Goal: Task Accomplishment & Management: Use online tool/utility

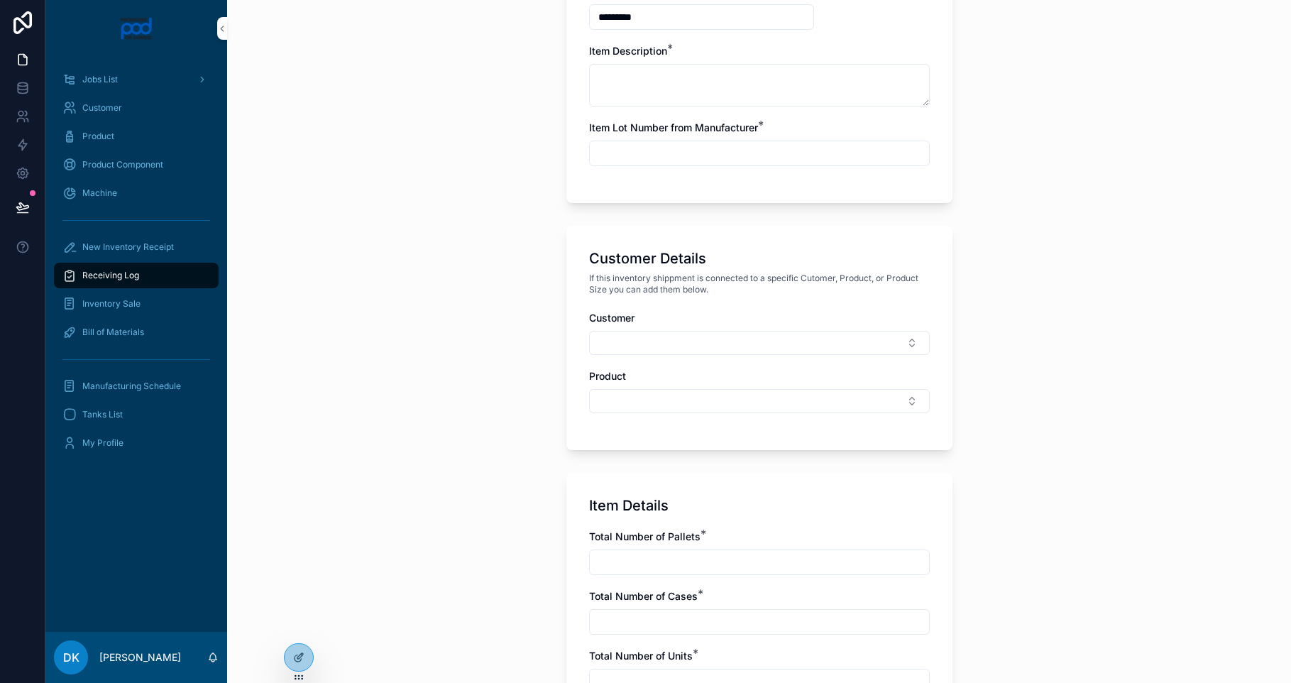
scroll to position [458, 0]
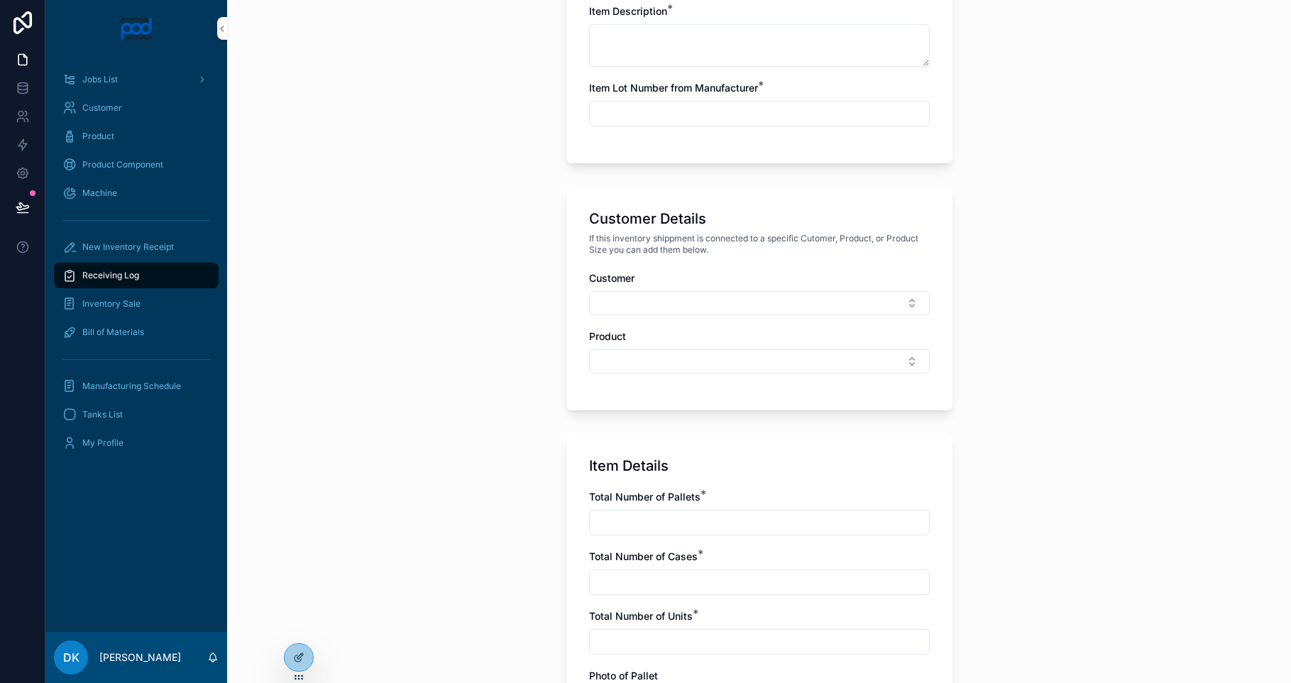
click at [633, 365] on button "Select Button" at bounding box center [759, 361] width 341 height 24
click at [657, 299] on button "Select Button" at bounding box center [759, 303] width 341 height 24
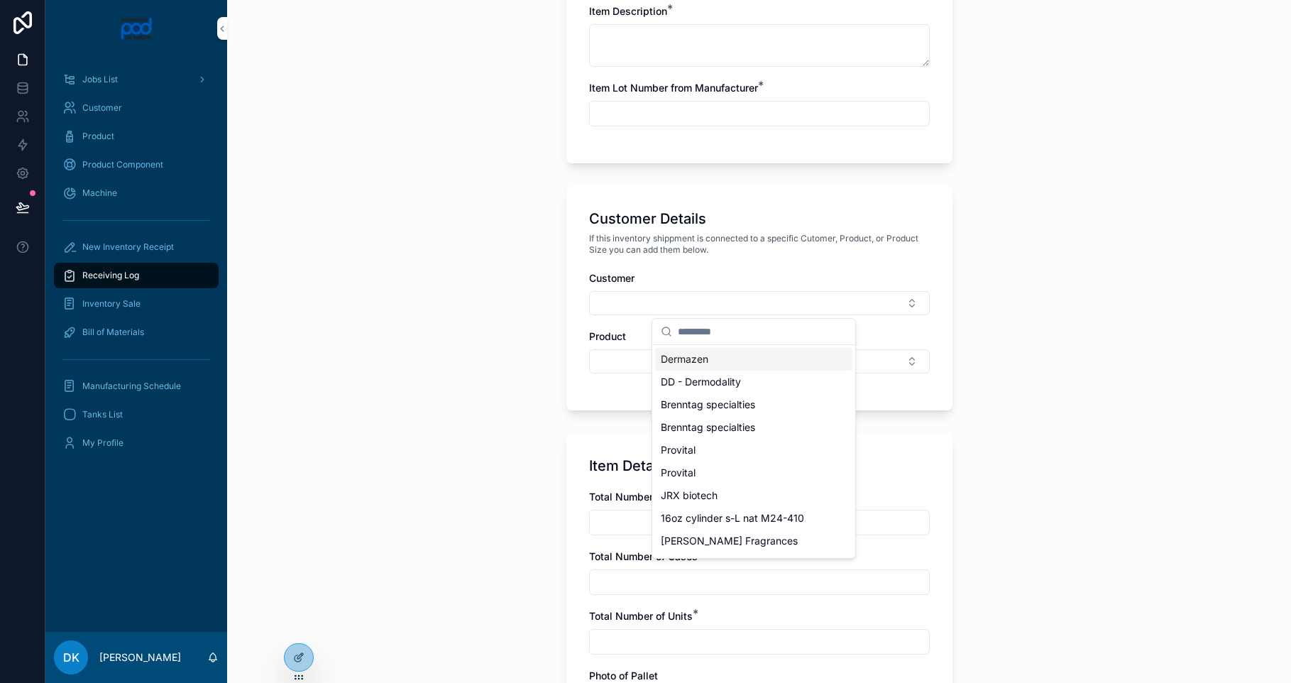
click at [717, 358] on div "Dermazen" at bounding box center [753, 359] width 197 height 23
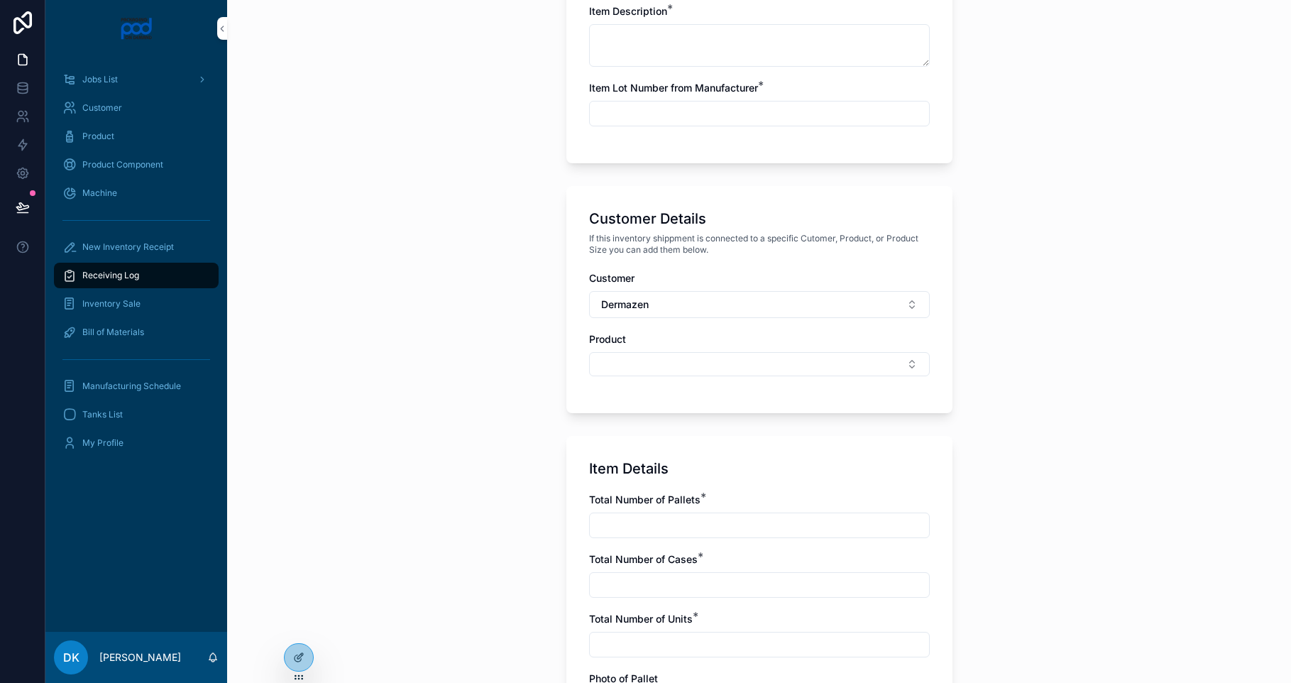
click at [690, 357] on button "Select Button" at bounding box center [759, 364] width 341 height 24
click at [717, 428] on div "Calming Seborrhiec Serum" at bounding box center [753, 420] width 197 height 23
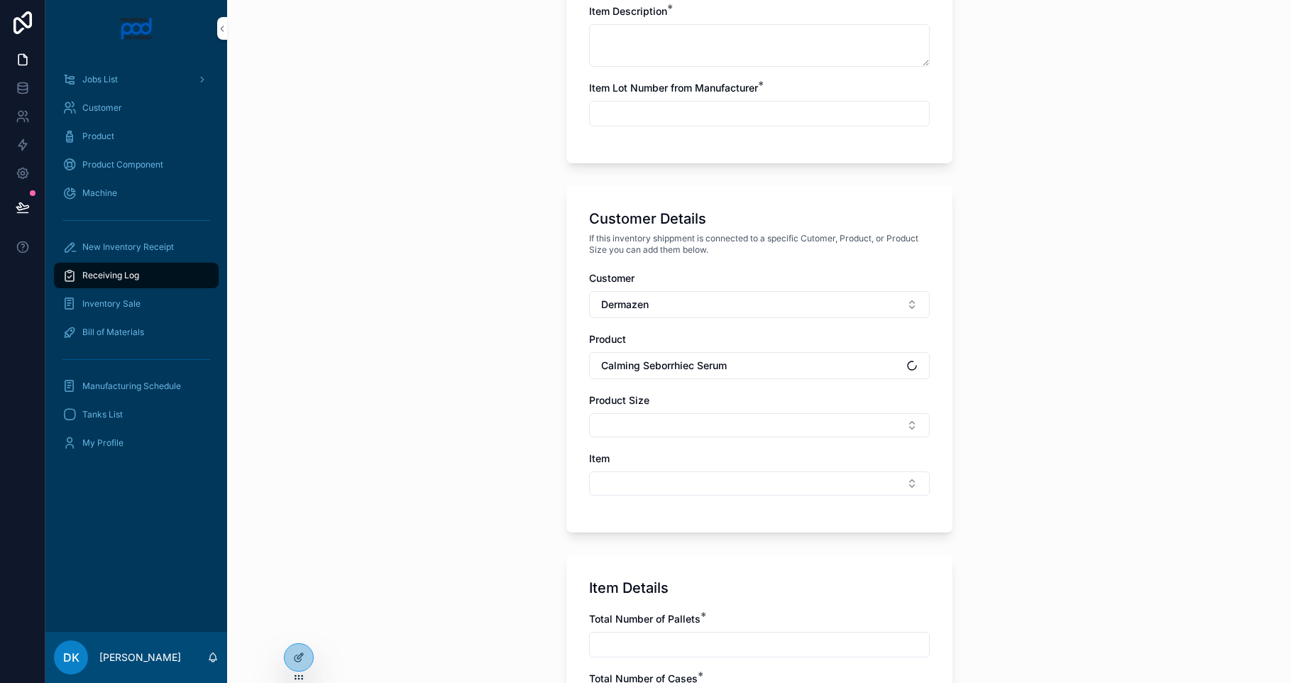
click at [698, 417] on button "Select Button" at bounding box center [759, 425] width 341 height 24
click at [743, 486] on div "2.5oz" at bounding box center [753, 481] width 197 height 23
click at [630, 483] on button "Select Button" at bounding box center [759, 487] width 341 height 24
click at [689, 546] on span "New" at bounding box center [685, 543] width 21 height 14
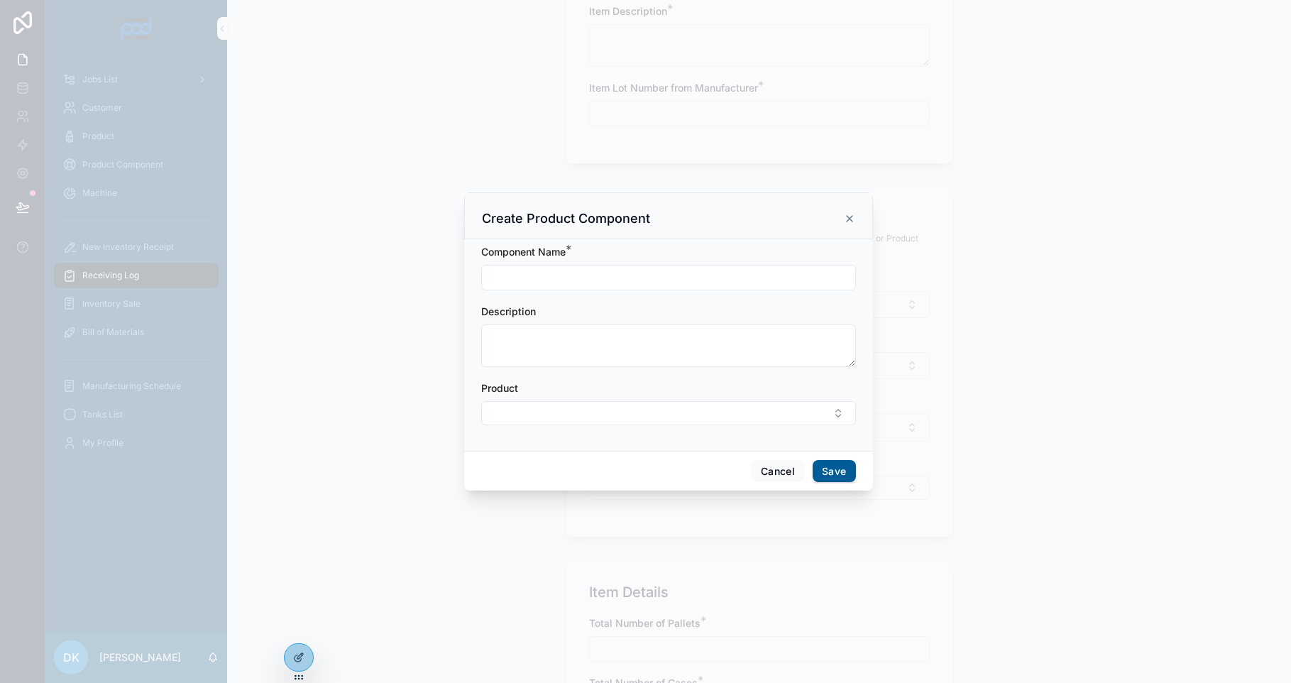
click at [629, 279] on input "scrollable content" at bounding box center [668, 278] width 373 height 20
drag, startPoint x: 470, startPoint y: 216, endPoint x: 682, endPoint y: 214, distance: 212.2
click at [682, 214] on div "Create Product Component" at bounding box center [668, 215] width 409 height 47
click at [685, 253] on div "Component Name *" at bounding box center [668, 252] width 375 height 14
click at [537, 328] on textarea "scrollable content" at bounding box center [668, 345] width 375 height 43
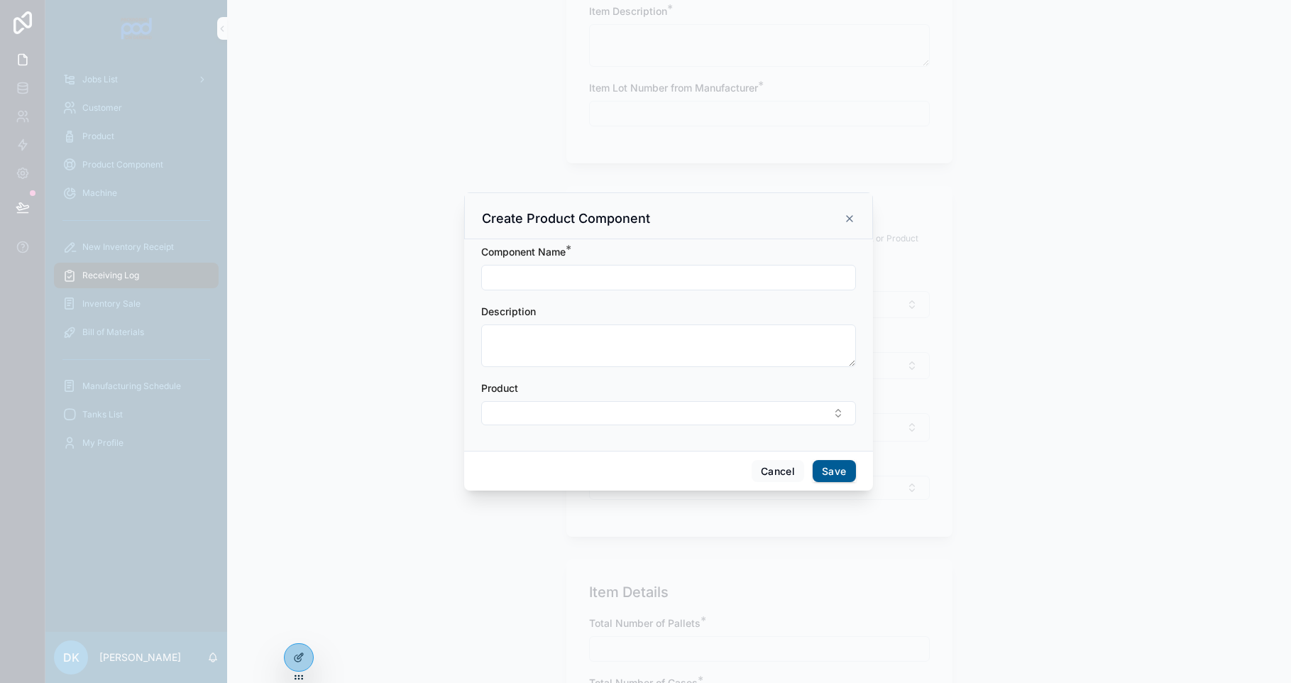
click at [544, 272] on input "scrollable content" at bounding box center [668, 278] width 373 height 20
click at [587, 338] on textarea "scrollable content" at bounding box center [668, 345] width 375 height 43
click at [698, 414] on button "Select Button" at bounding box center [668, 413] width 375 height 24
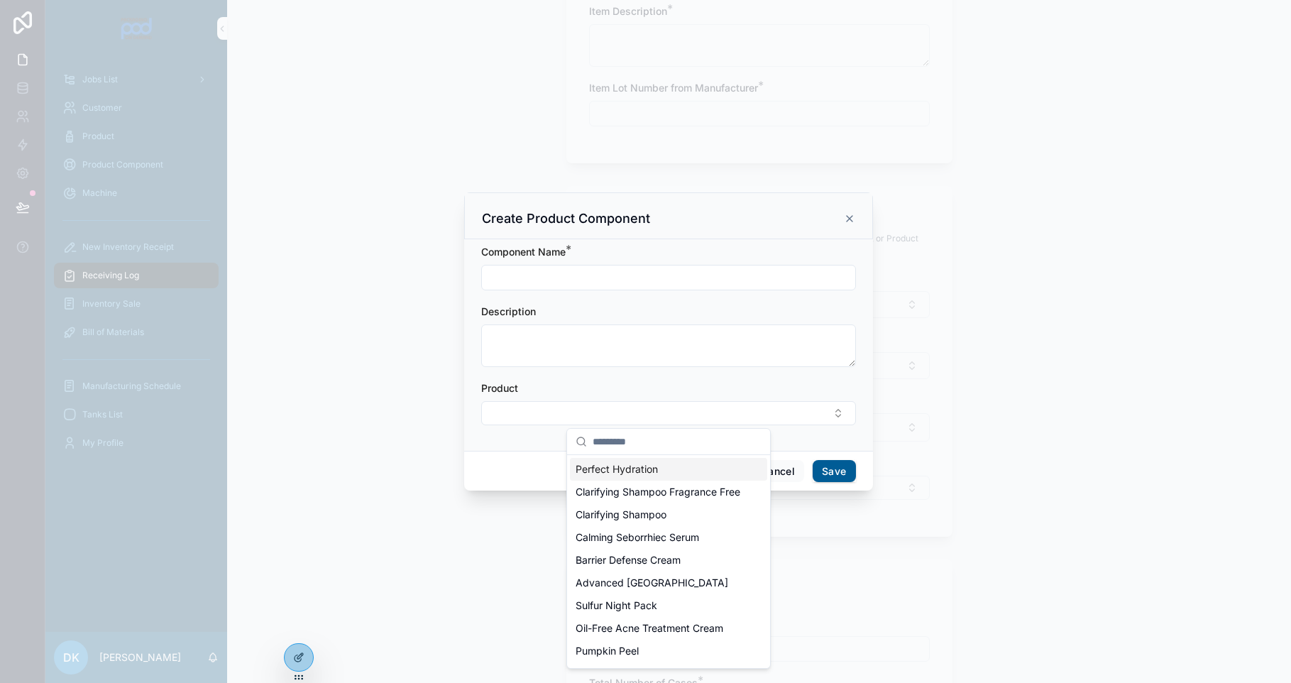
click at [762, 415] on button "Select Button" at bounding box center [668, 413] width 375 height 24
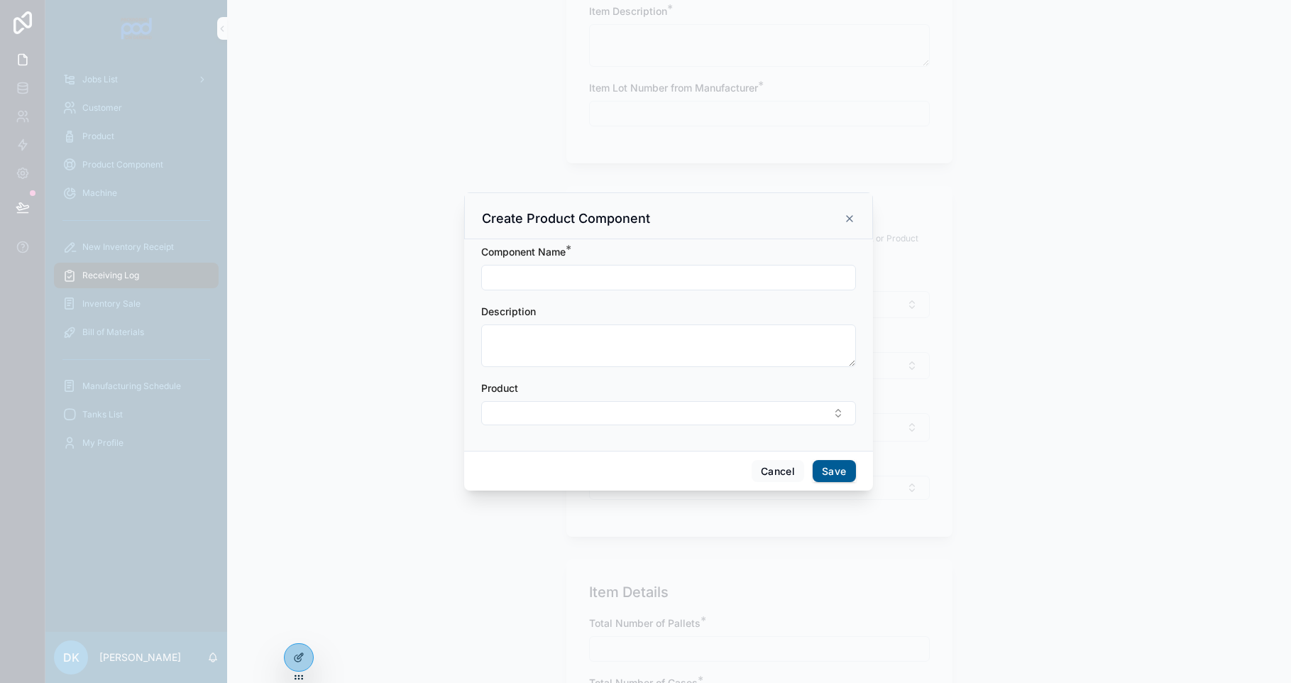
click at [778, 463] on button "Cancel" at bounding box center [777, 471] width 53 height 23
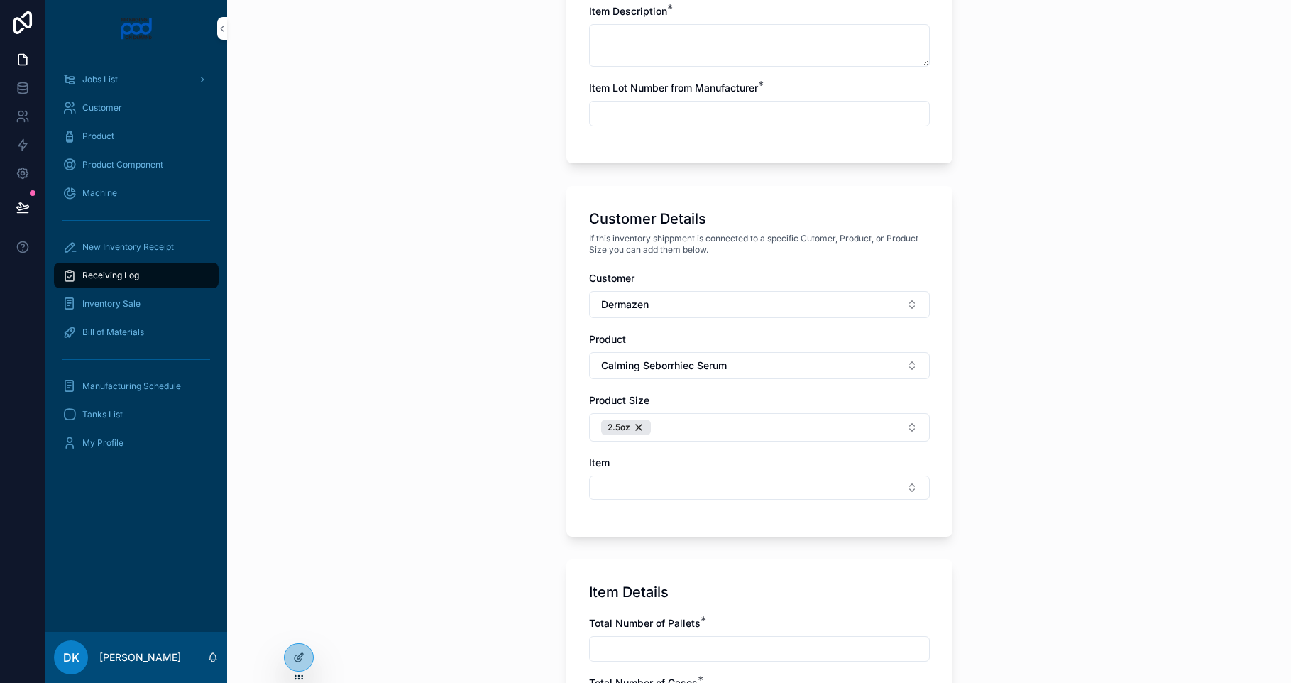
click at [509, 328] on div "Inventory Receipt Item Description Log Number will be automated after the form …" at bounding box center [759, 341] width 1064 height 683
click at [302, 654] on icon at bounding box center [298, 656] width 11 height 11
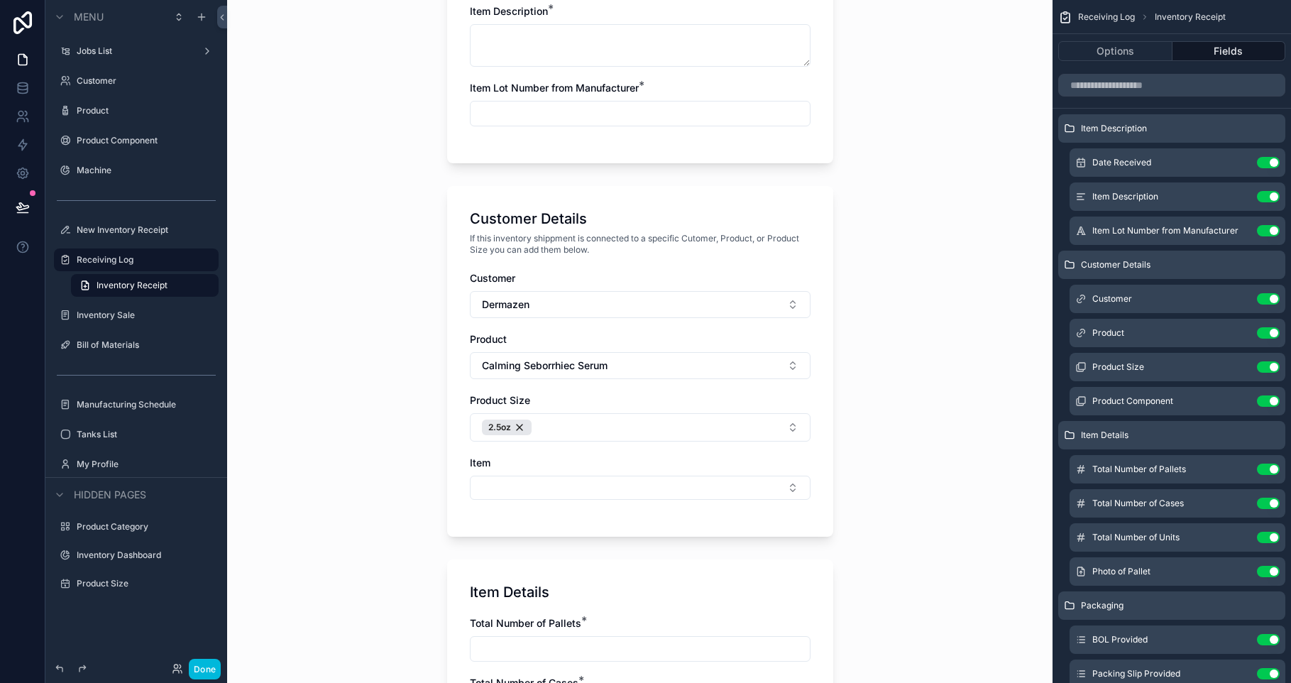
scroll to position [0, 0]
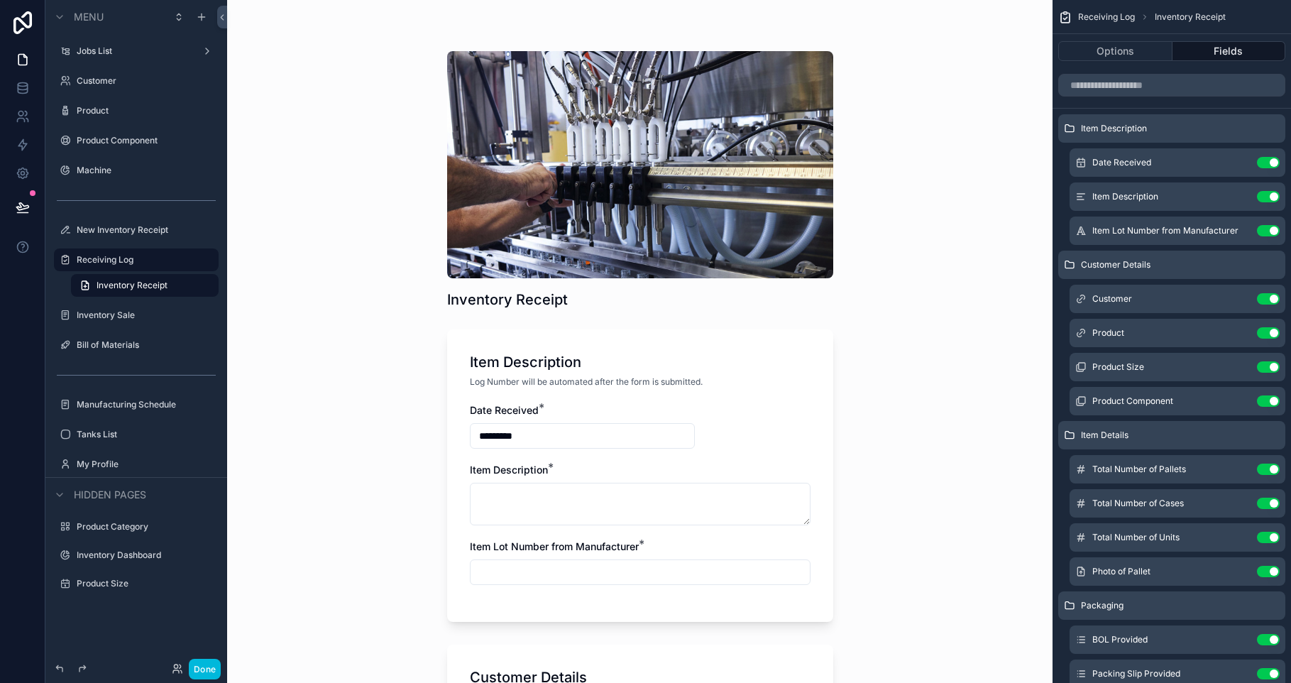
click at [131, 146] on div "Product Component" at bounding box center [146, 140] width 139 height 11
click at [129, 144] on label "Product Component" at bounding box center [143, 140] width 133 height 11
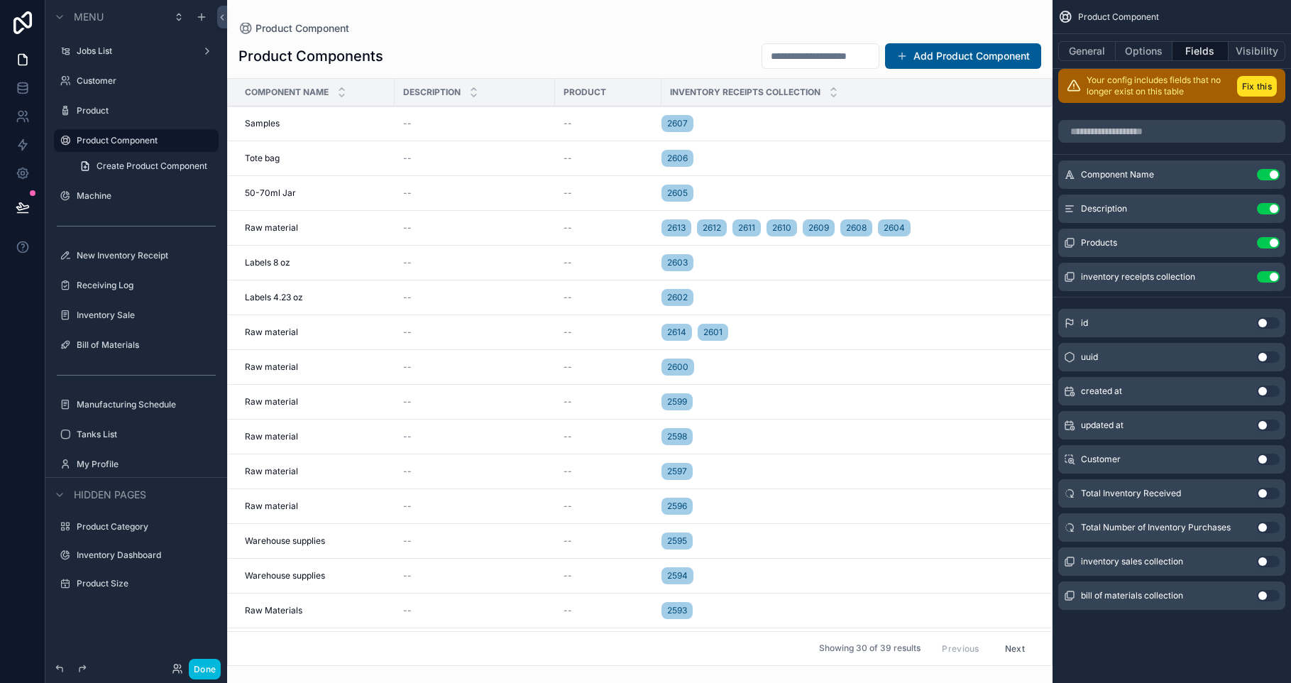
click at [139, 156] on link "Create Product Component" at bounding box center [145, 166] width 148 height 23
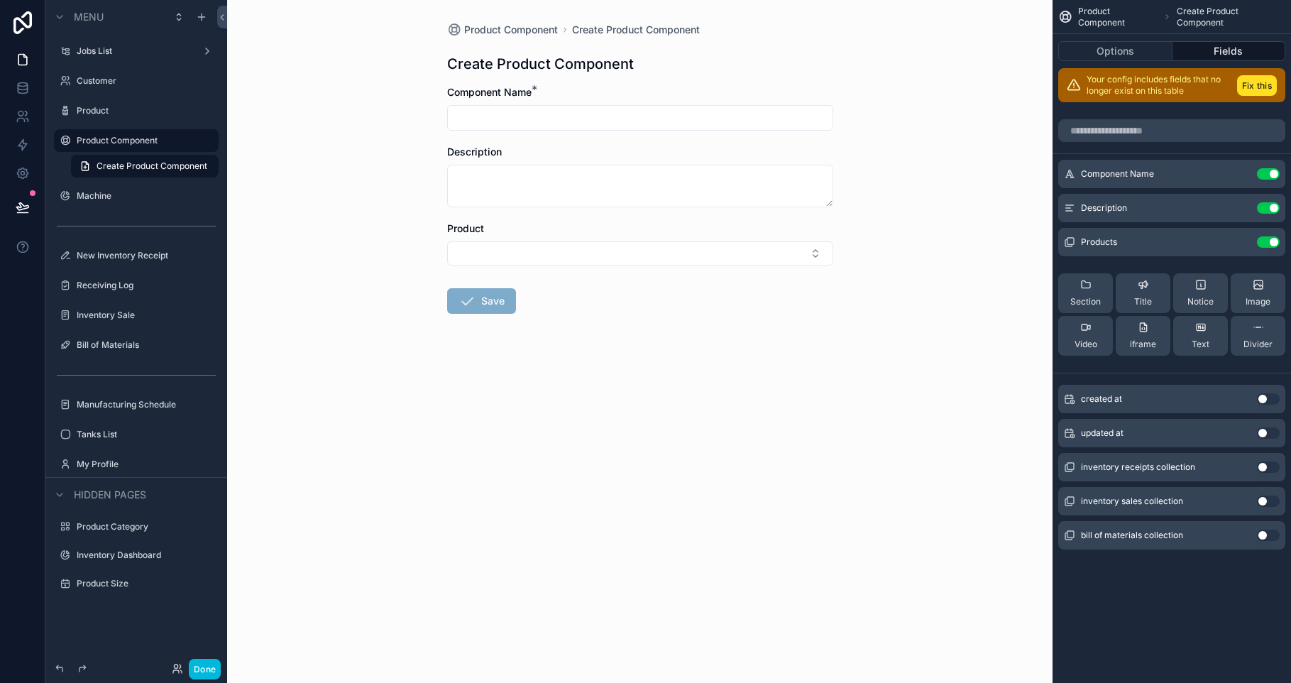
click at [1262, 86] on button "Fix this" at bounding box center [1257, 85] width 40 height 21
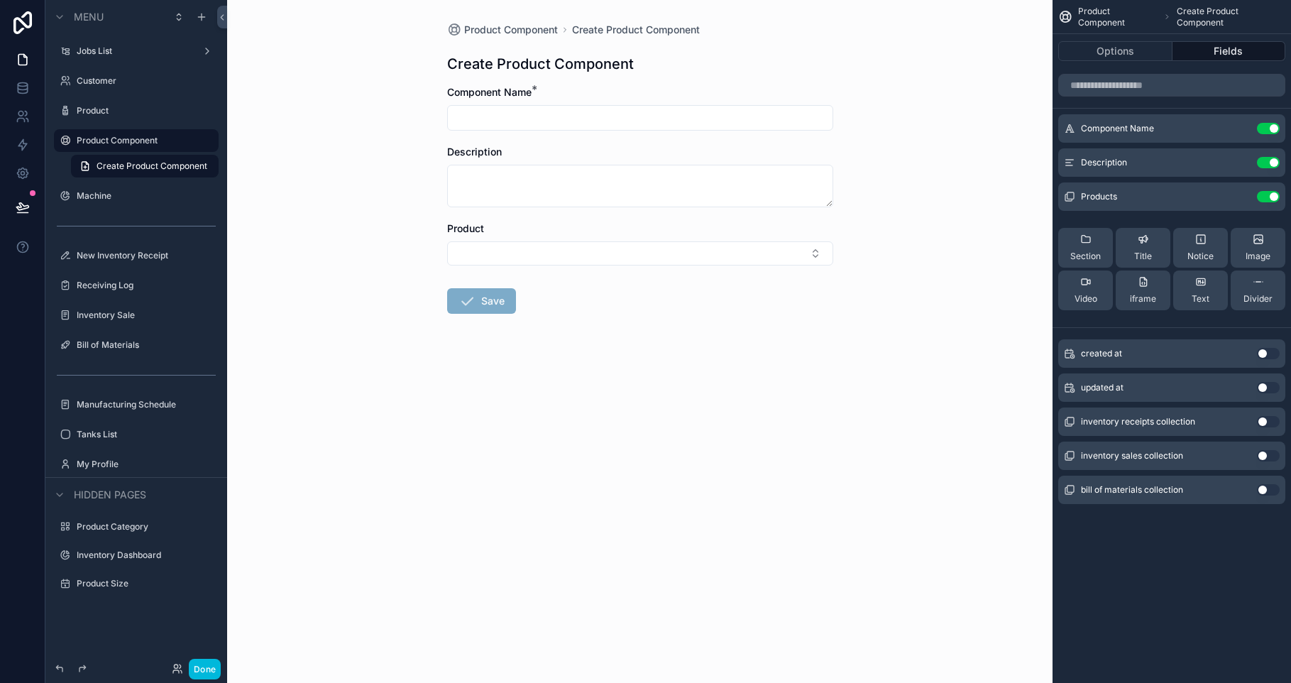
click at [0, 0] on icon "scrollable content" at bounding box center [0, 0] width 0 height 0
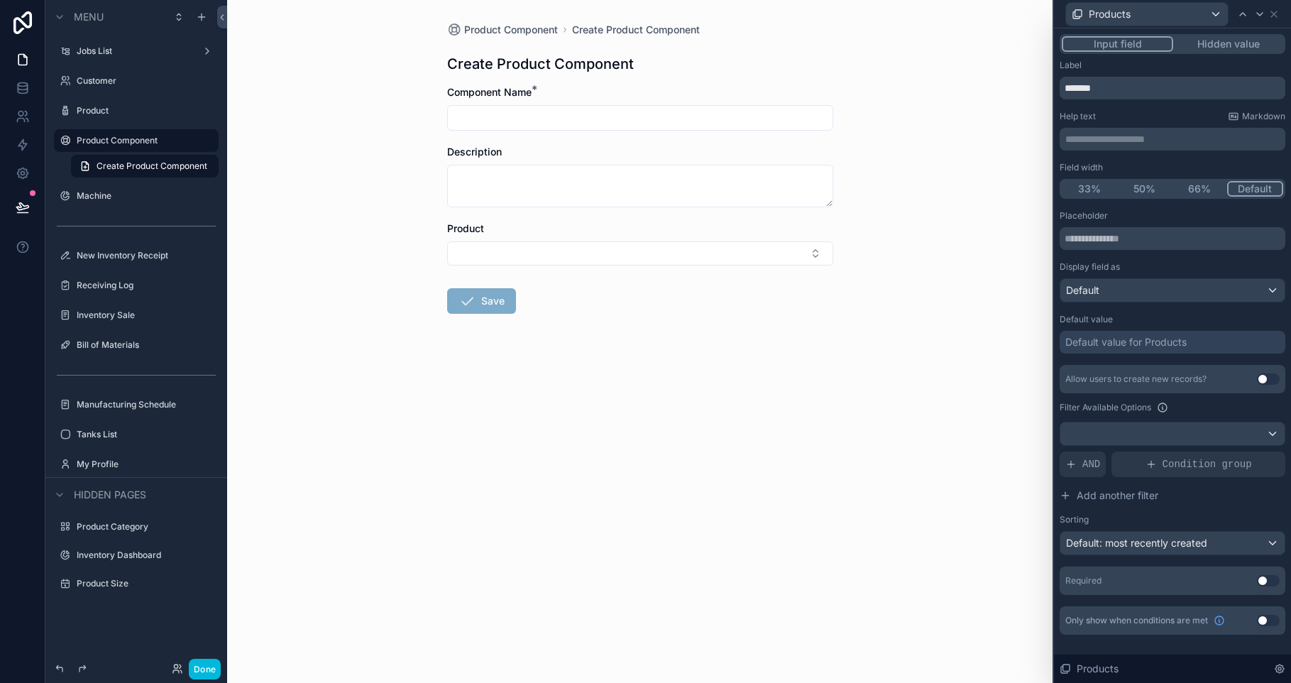
click at [1227, 47] on button "Hidden value" at bounding box center [1228, 44] width 110 height 16
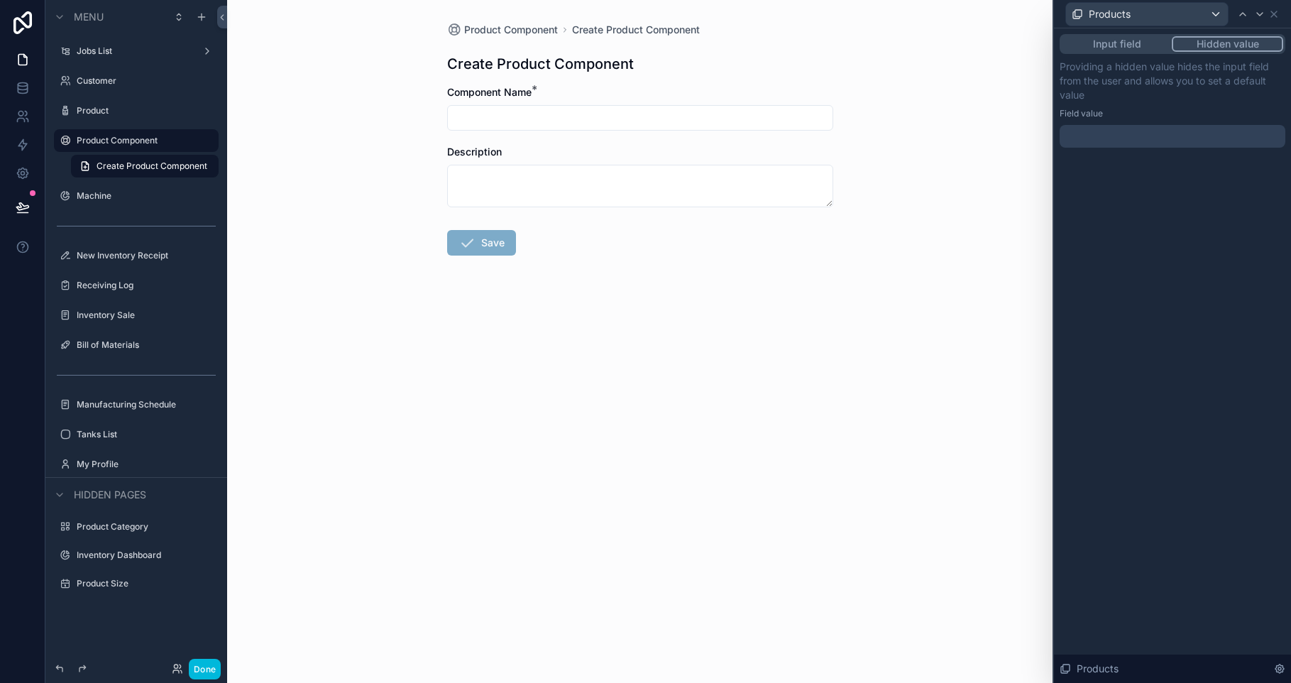
click at [1113, 140] on div at bounding box center [1172, 136] width 226 height 23
click at [1223, 500] on div "Input field Hidden value Providing a hidden value hides the input field from th…" at bounding box center [1172, 355] width 237 height 654
click at [607, 116] on input "scrollable content" at bounding box center [640, 118] width 385 height 20
drag, startPoint x: 435, startPoint y: 82, endPoint x: 632, endPoint y: 109, distance: 199.1
click at [632, 109] on div "Product Component Create Product Component Create Product Component Component N…" at bounding box center [640, 173] width 409 height 346
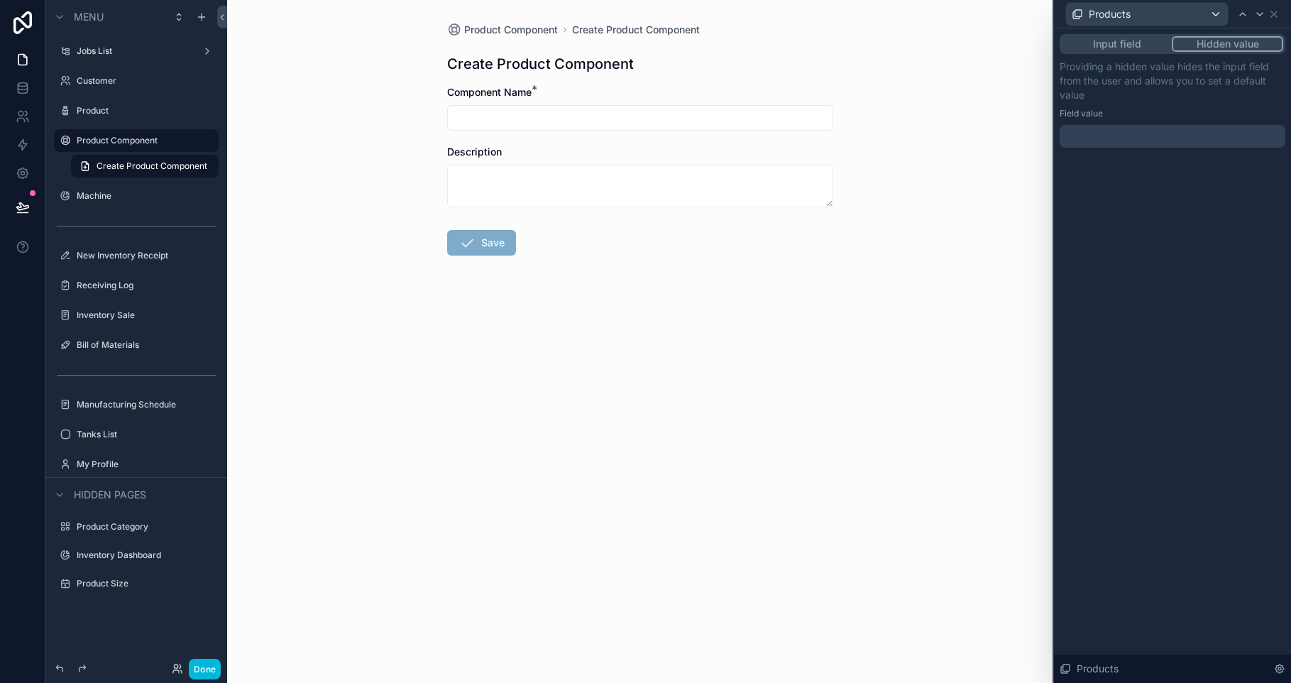
click at [592, 63] on h1 "Create Product Component" at bounding box center [540, 64] width 187 height 20
click at [1277, 13] on icon at bounding box center [1273, 14] width 11 height 11
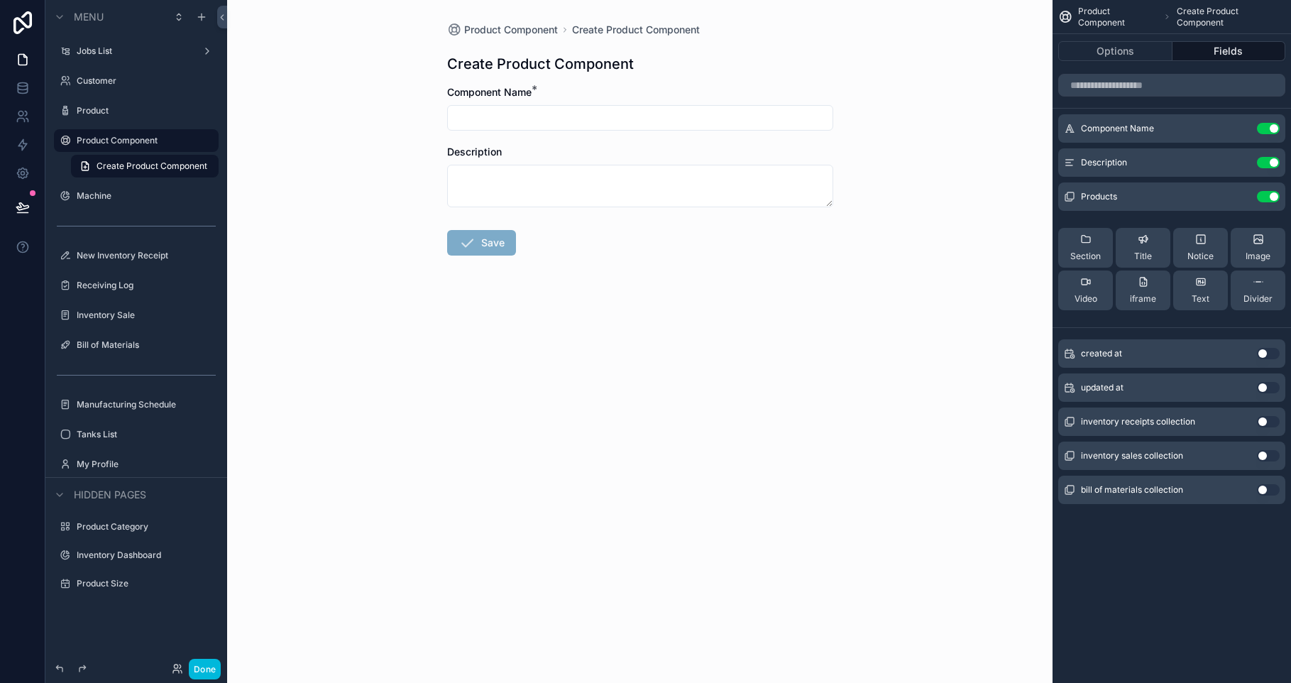
click at [1098, 16] on span "Product Component" at bounding box center [1117, 17] width 79 height 23
click at [1106, 42] on button "Options" at bounding box center [1115, 51] width 114 height 20
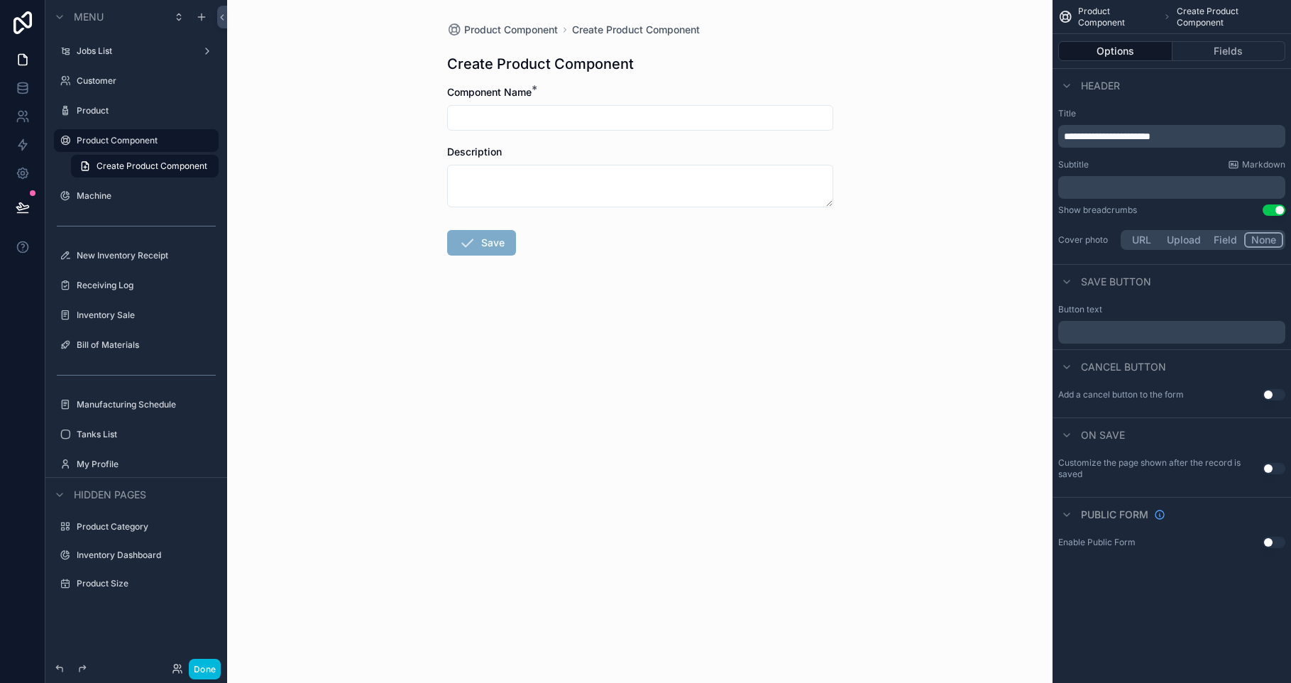
click at [1125, 135] on span "**********" at bounding box center [1107, 136] width 87 height 10
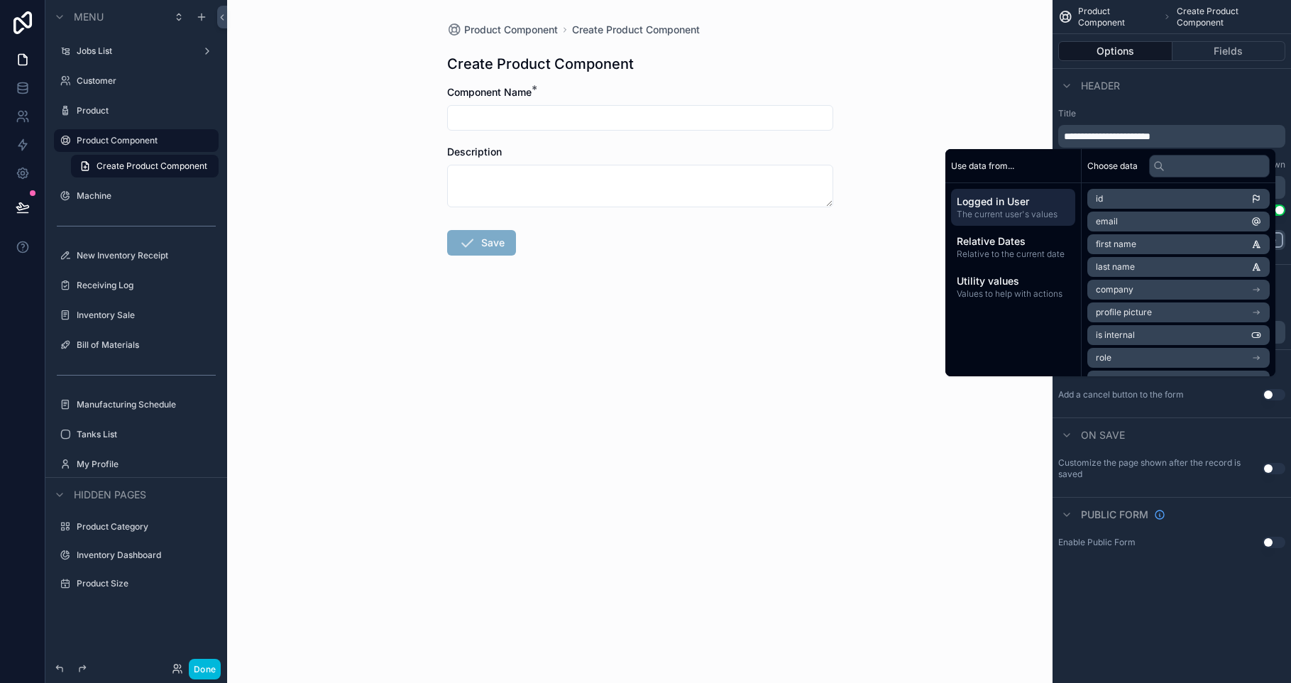
click at [1146, 131] on span "**********" at bounding box center [1107, 136] width 87 height 10
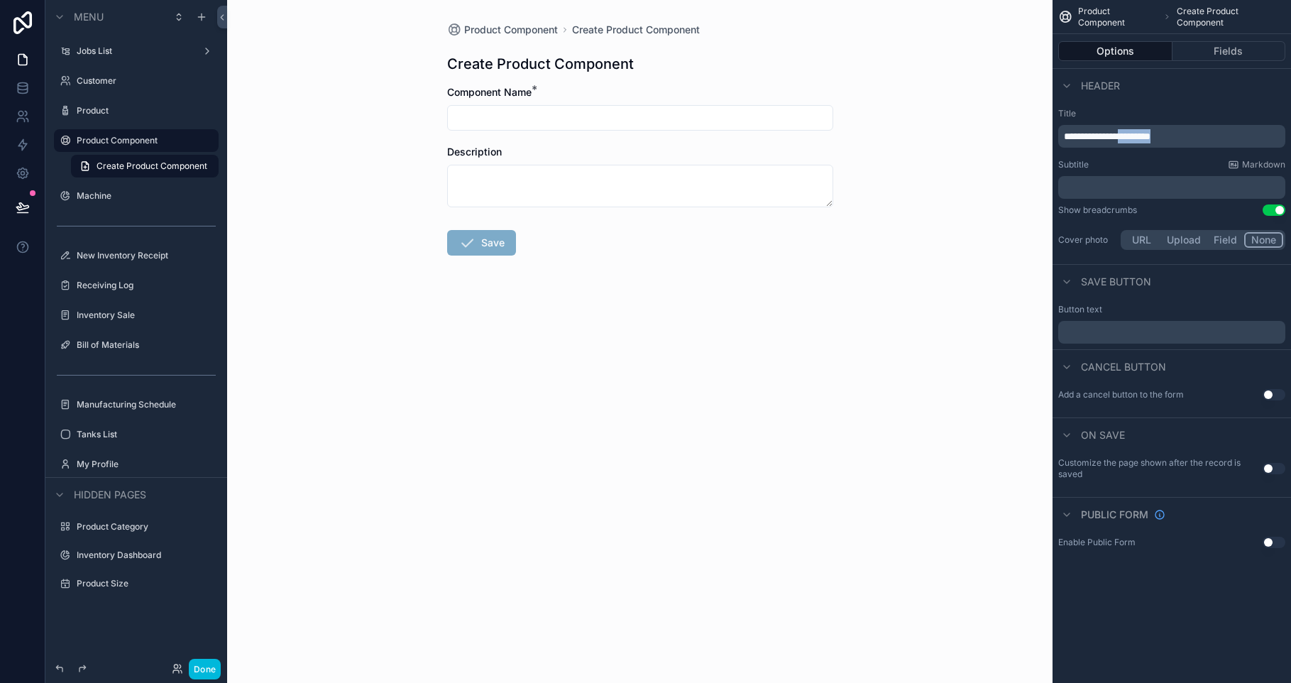
click at [1146, 131] on span "**********" at bounding box center [1107, 136] width 87 height 10
click at [1192, 91] on div "Header" at bounding box center [1171, 85] width 238 height 34
click at [1273, 207] on button "Use setting" at bounding box center [1273, 209] width 23 height 11
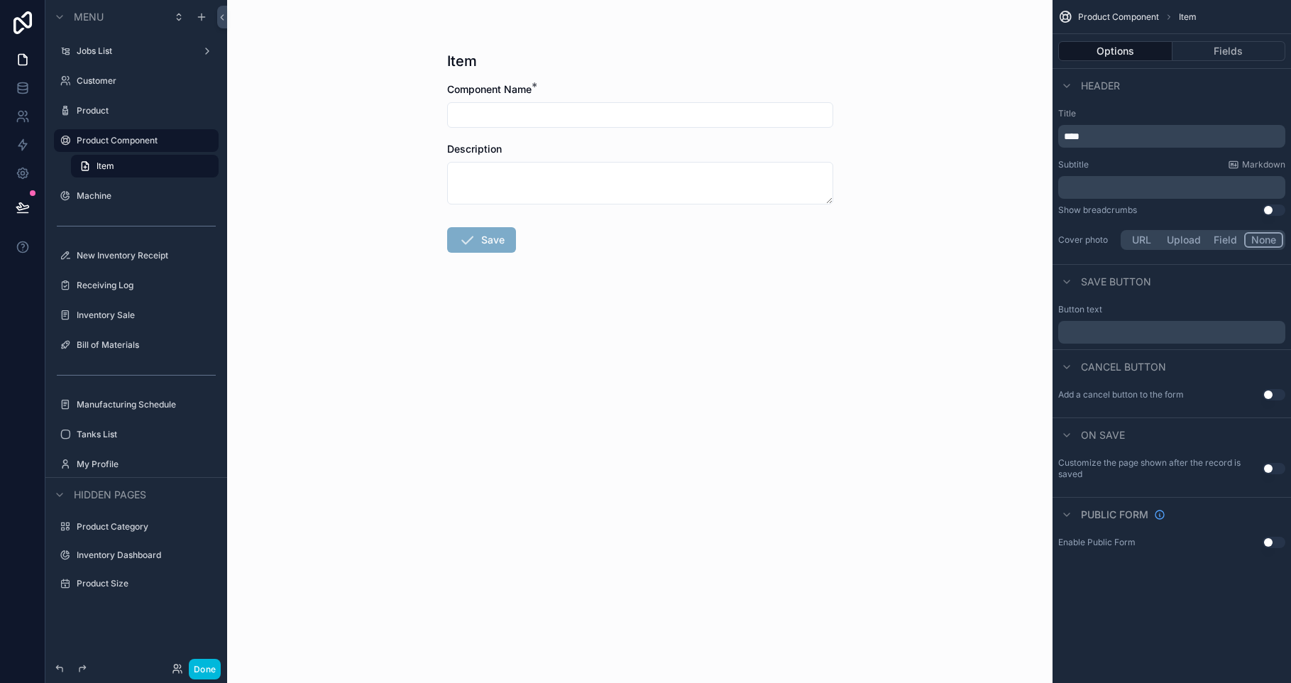
click at [1228, 53] on button "Fields" at bounding box center [1229, 51] width 114 height 20
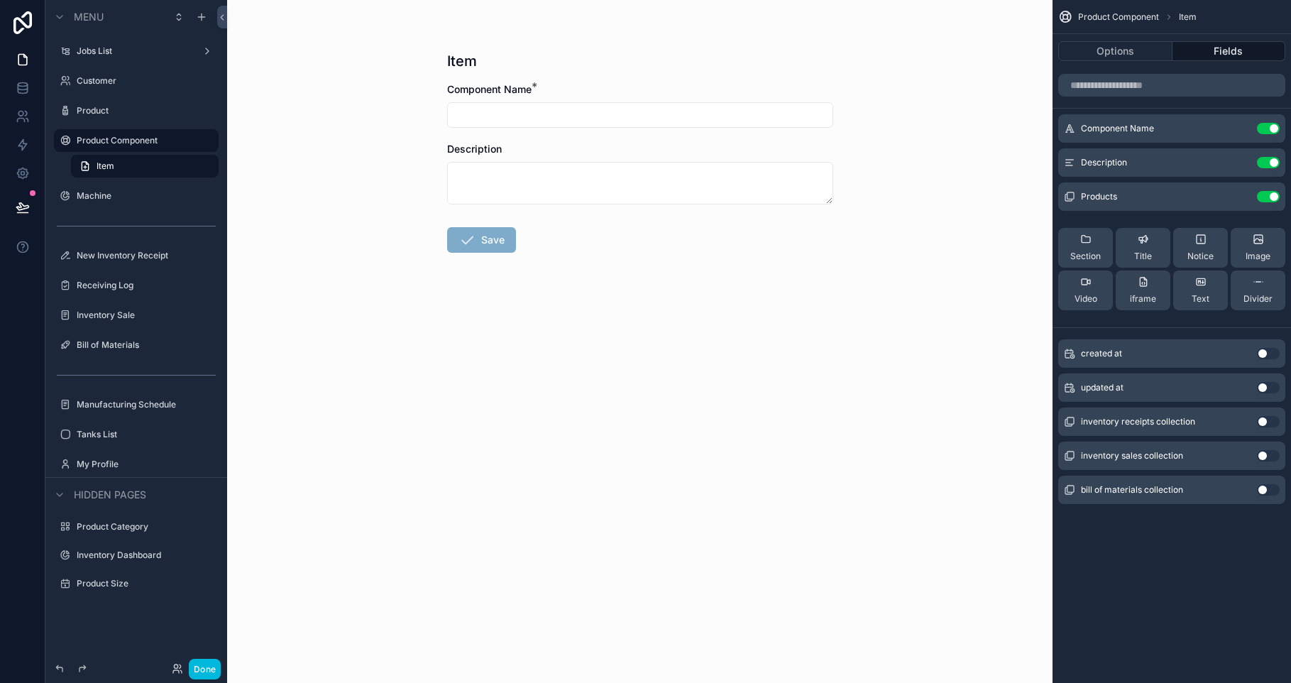
click at [0, 0] on icon "scrollable content" at bounding box center [0, 0] width 0 height 0
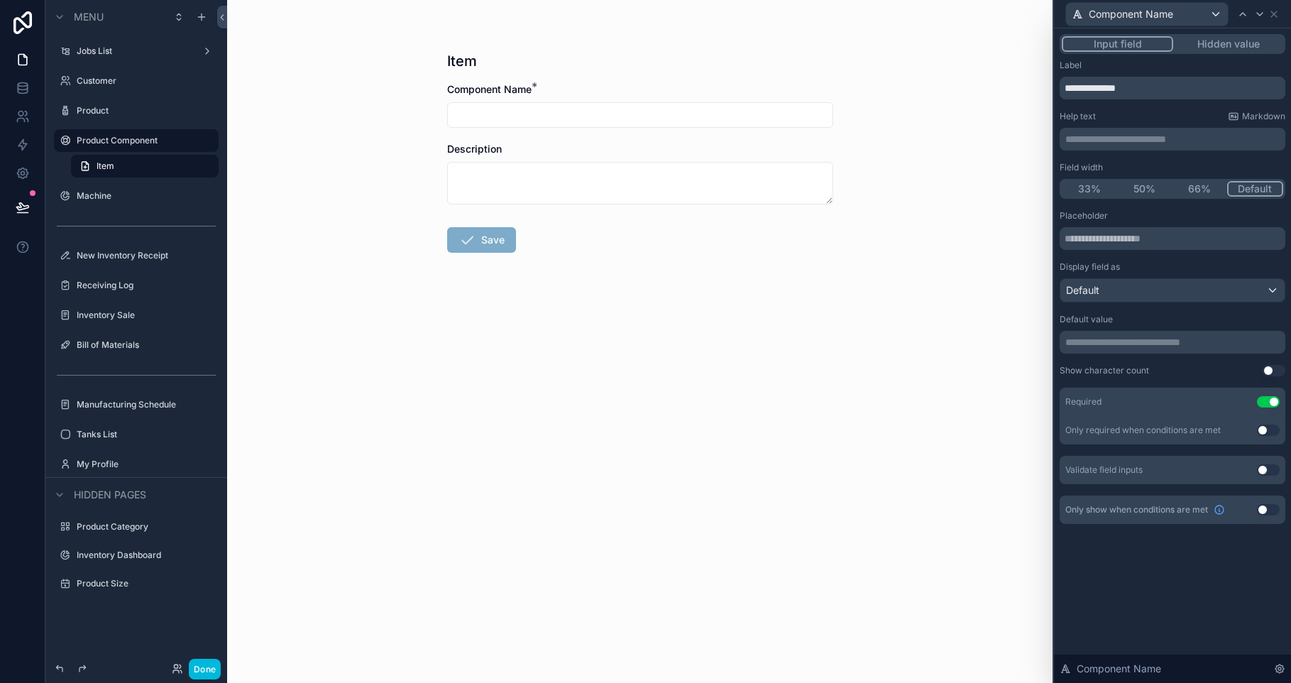
click at [1132, 87] on input "**********" at bounding box center [1172, 88] width 226 height 23
type input "*********"
click at [1134, 227] on input "text" at bounding box center [1172, 238] width 226 height 23
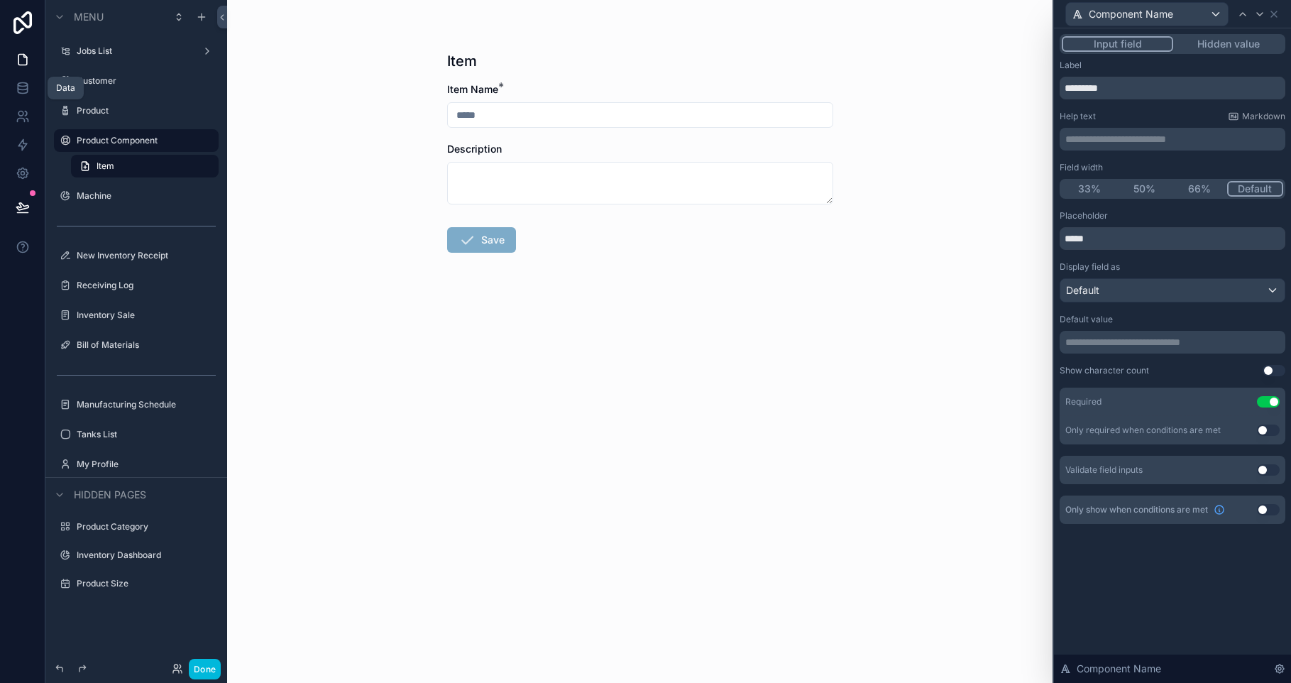
type input "****"
click at [23, 94] on icon at bounding box center [22, 91] width 9 height 6
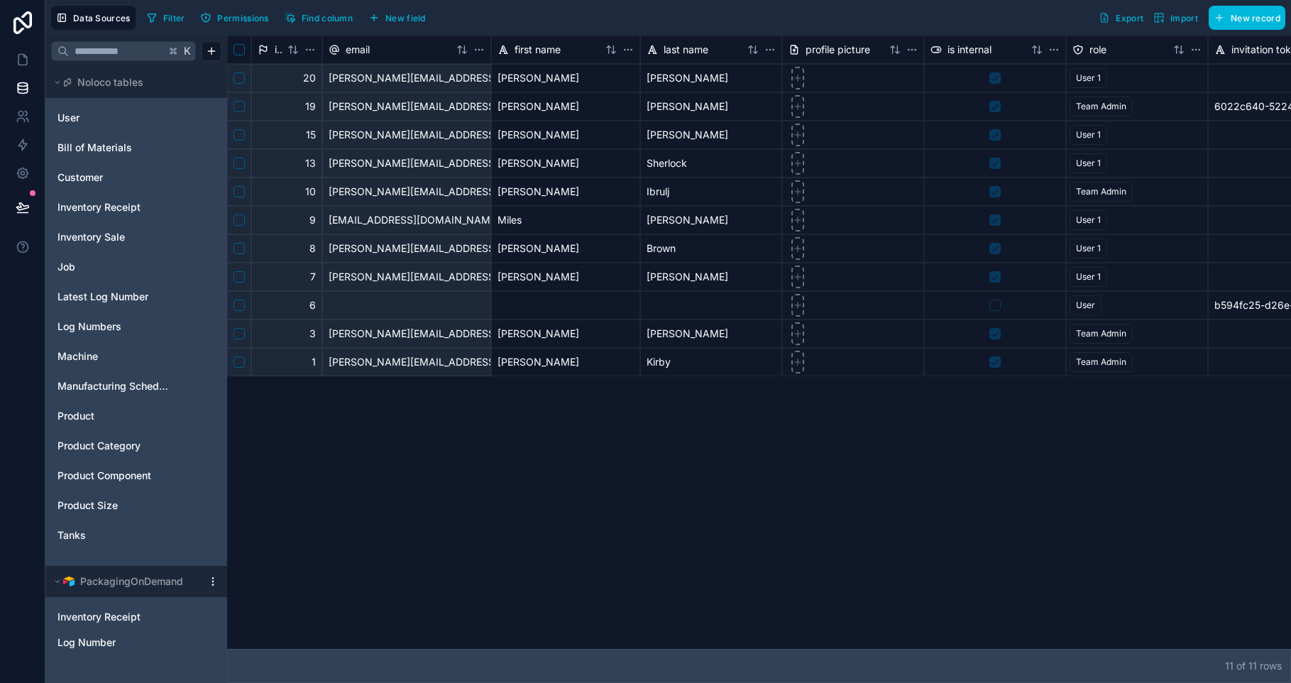
click at [99, 211] on span "Inventory Receipt" at bounding box center [98, 207] width 83 height 14
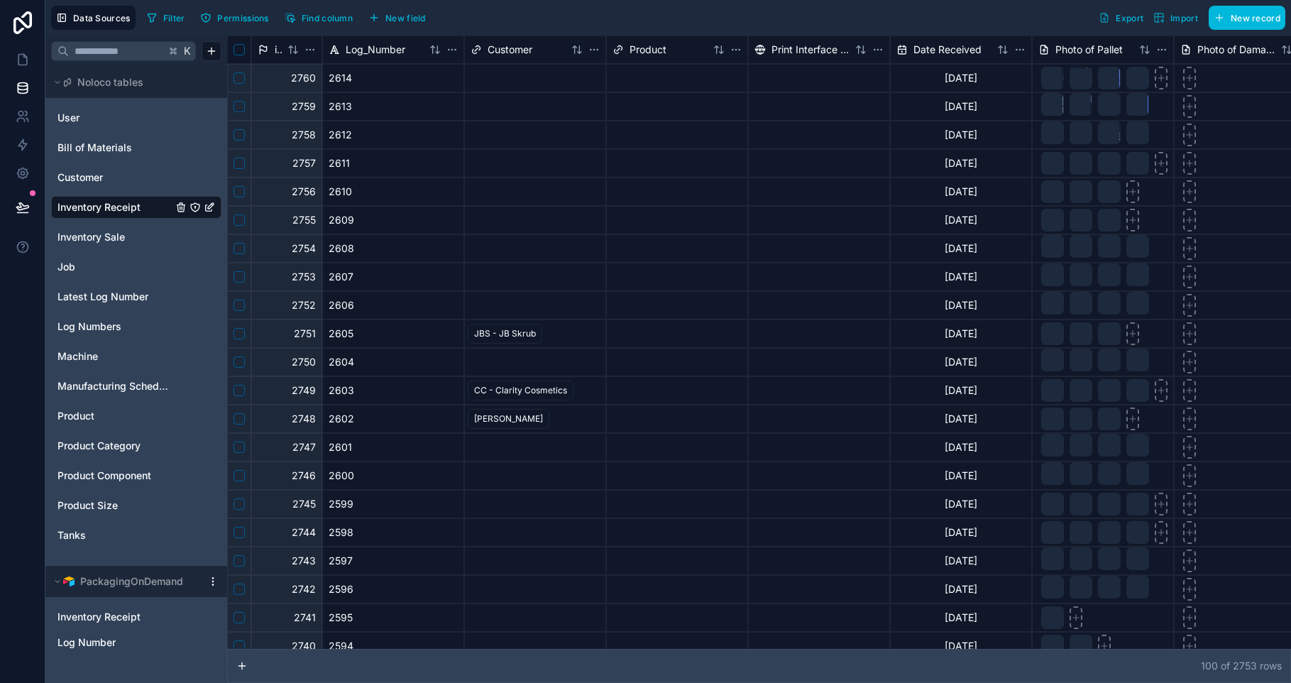
drag, startPoint x: 388, startPoint y: 653, endPoint x: 537, endPoint y: 669, distance: 149.9
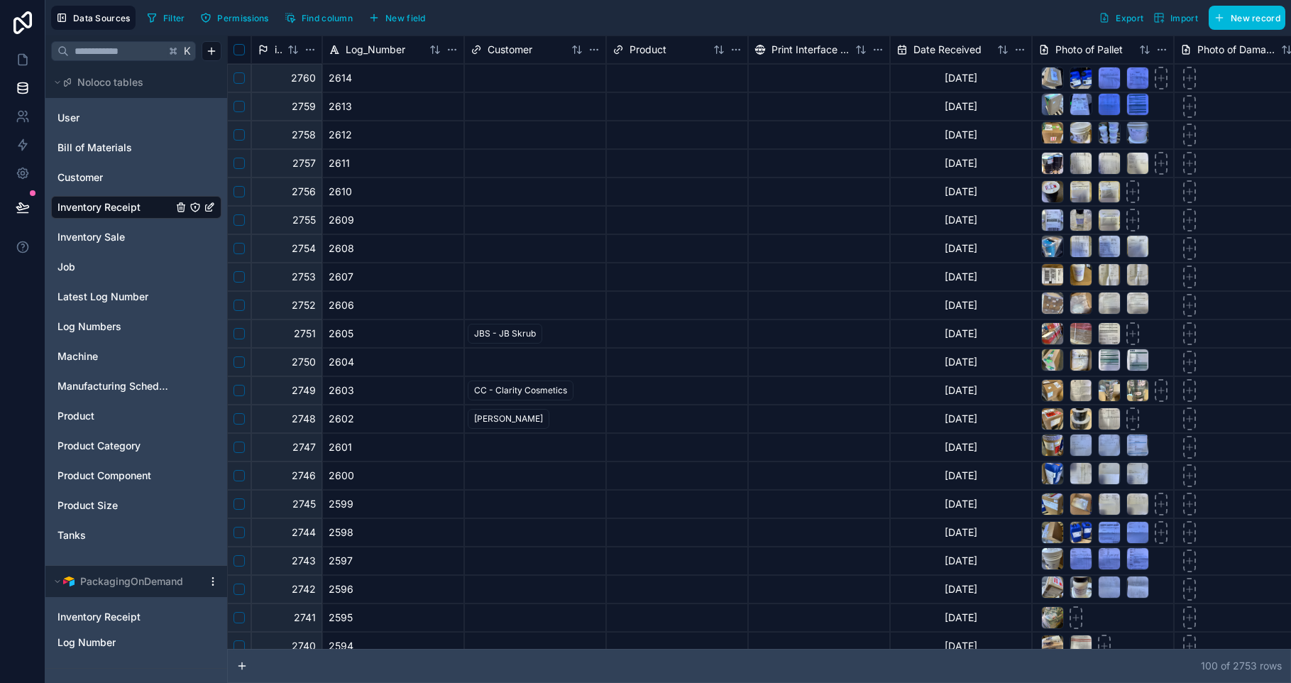
click at [537, 669] on div "100 of 2753 row s" at bounding box center [759, 666] width 1064 height 34
drag, startPoint x: 402, startPoint y: 644, endPoint x: 418, endPoint y: 649, distance: 16.9
click at [443, 648] on div at bounding box center [338, 645] width 210 height 5
click at [455, 654] on div "100 of 2753 row s" at bounding box center [759, 666] width 1064 height 34
drag, startPoint x: 641, startPoint y: 649, endPoint x: 341, endPoint y: 649, distance: 299.4
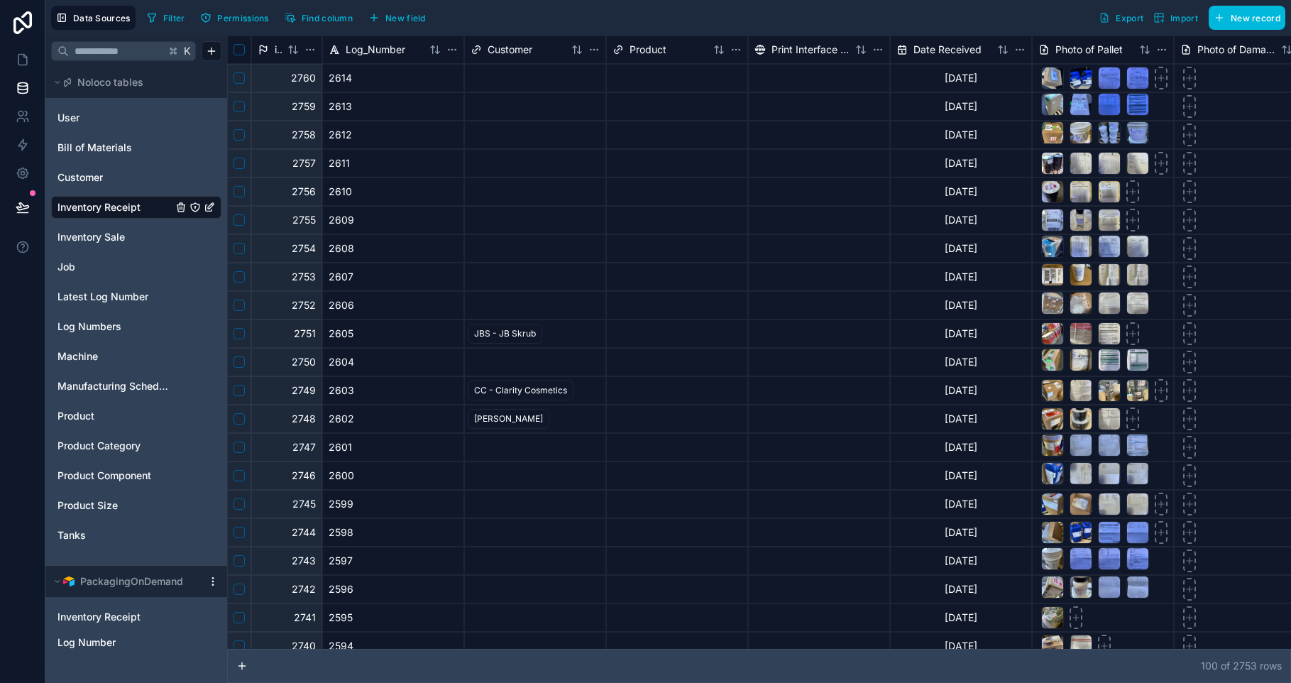
click at [720, 651] on div "100 of 2753 row s" at bounding box center [759, 666] width 1064 height 34
click at [748, 639] on div at bounding box center [819, 646] width 142 height 28
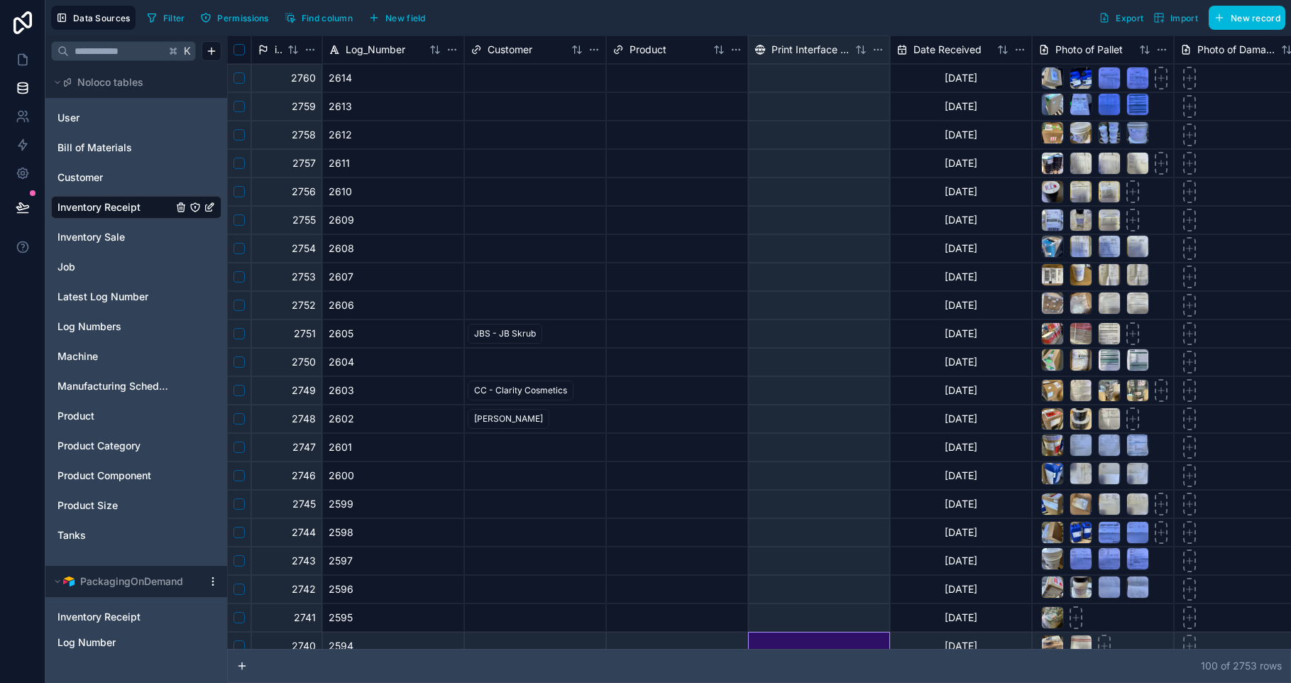
drag, startPoint x: 341, startPoint y: 649, endPoint x: 705, endPoint y: 646, distance: 364.0
click at [373, 649] on div "id Log_Number Customer Product Print Interface URL Date Received Photo of Palle…" at bounding box center [759, 358] width 1064 height 647
click at [1174, 645] on div at bounding box center [1245, 646] width 142 height 28
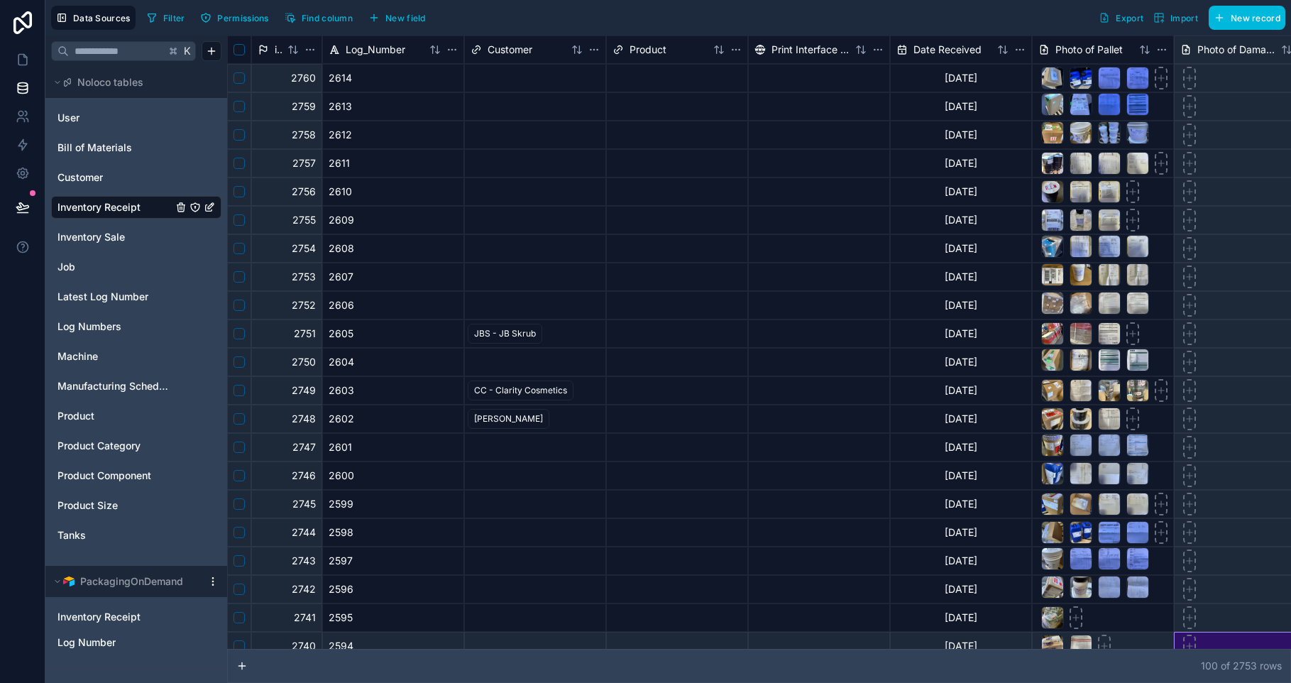
drag, startPoint x: 705, startPoint y: 646, endPoint x: 844, endPoint y: 650, distance: 138.4
click at [983, 658] on div "100 of 2753 row s" at bounding box center [759, 666] width 1064 height 34
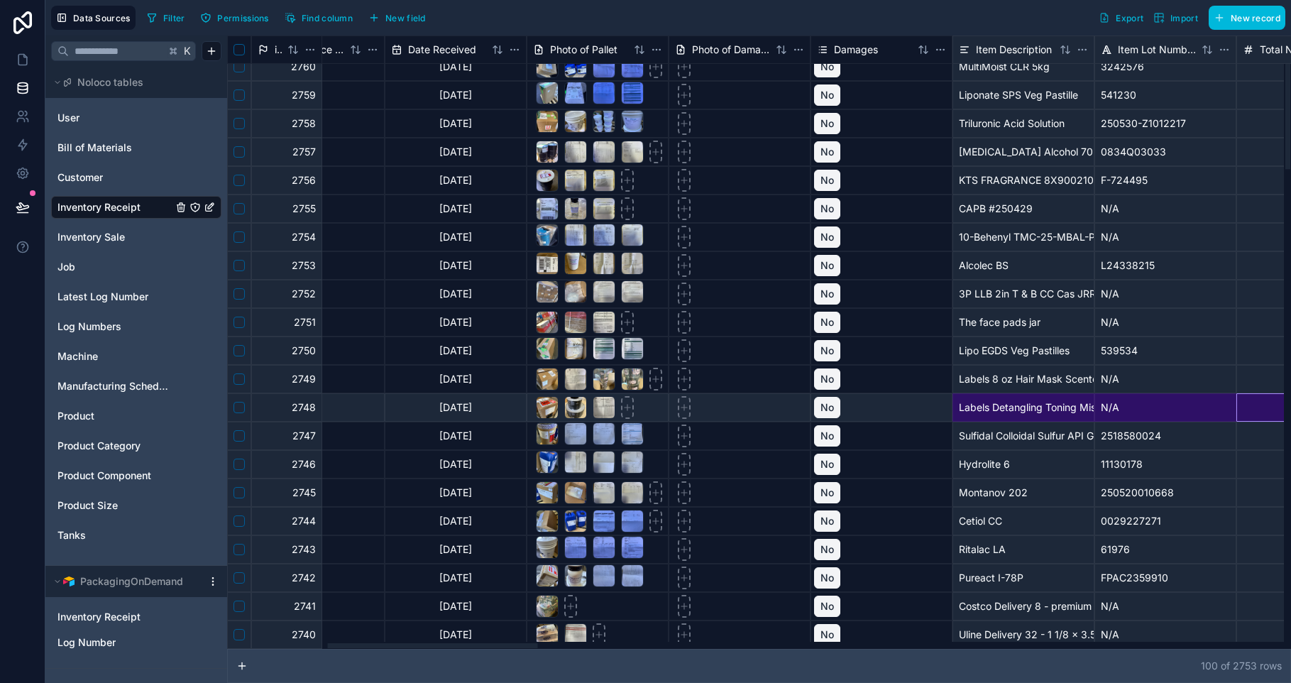
click at [933, 650] on div "100 of 2753 row s" at bounding box center [759, 666] width 1064 height 34
drag, startPoint x: 933, startPoint y: 649, endPoint x: 654, endPoint y: 648, distance: 278.9
click at [700, 651] on div "100 of 2753 row s" at bounding box center [759, 666] width 1064 height 34
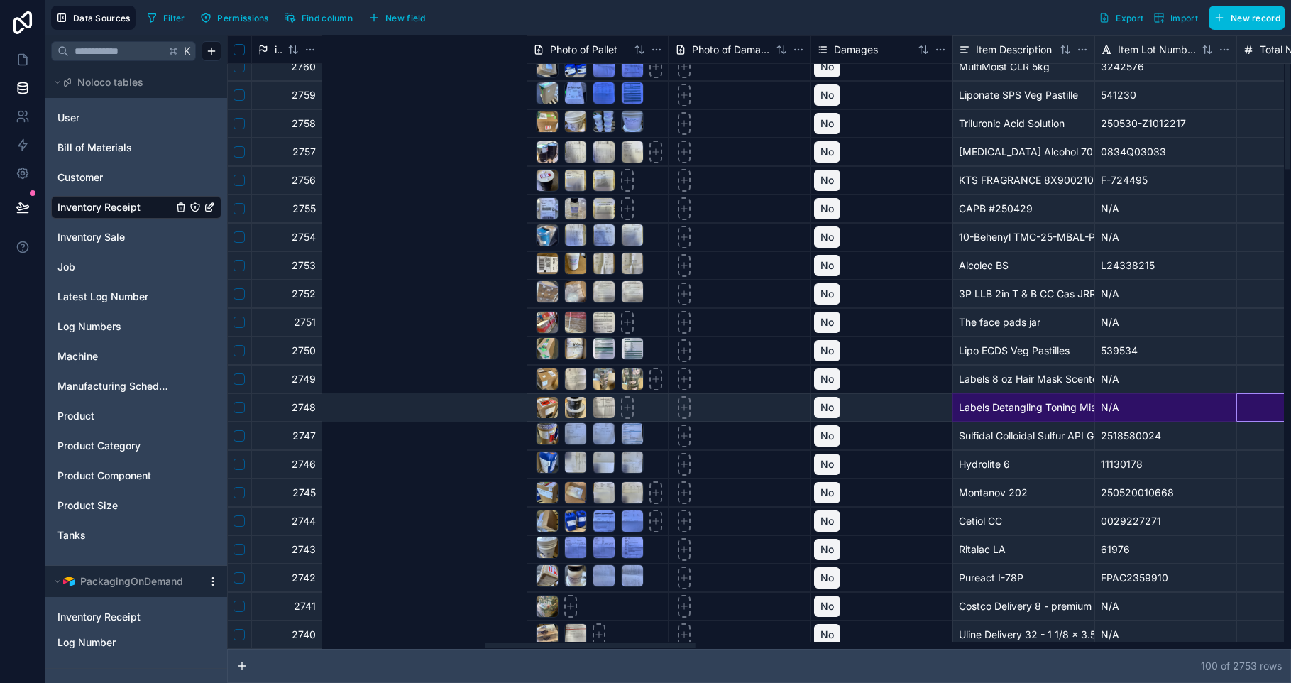
drag, startPoint x: 583, startPoint y: 647, endPoint x: 636, endPoint y: 649, distance: 52.5
click at [637, 649] on div at bounding box center [755, 644] width 1057 height 7
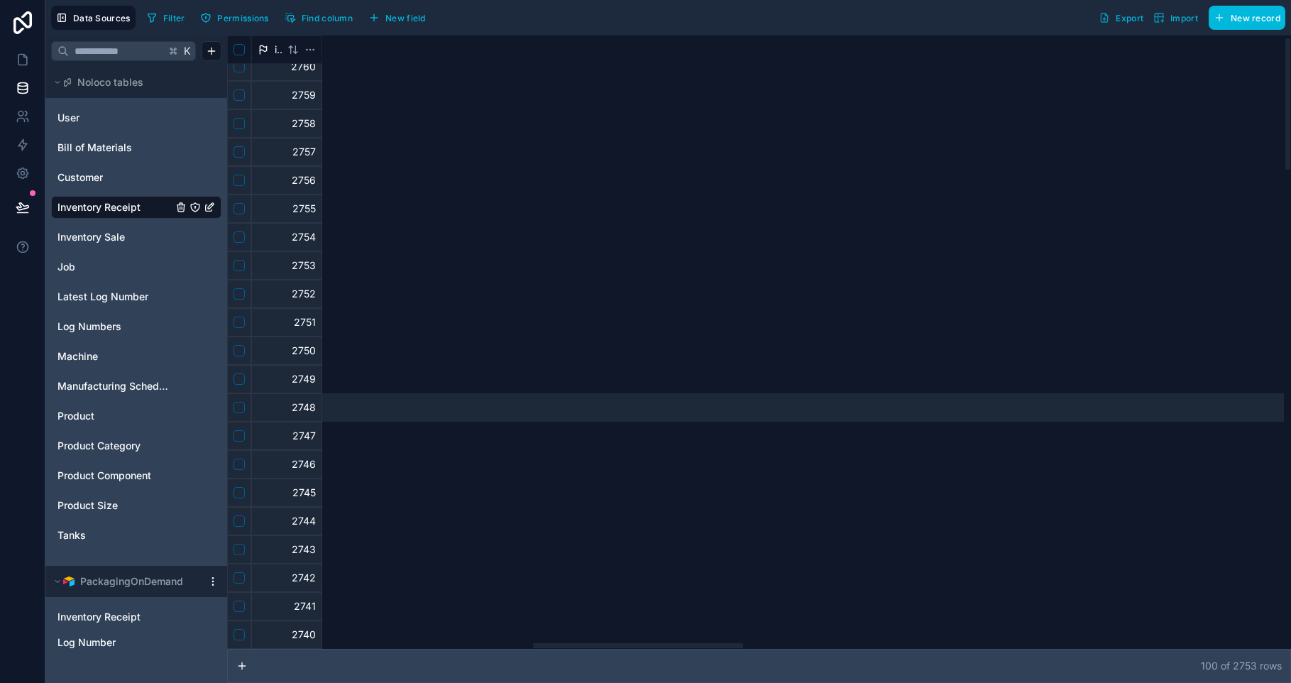
drag, startPoint x: 636, startPoint y: 649, endPoint x: 965, endPoint y: 646, distance: 329.3
click at [965, 646] on div at bounding box center [755, 644] width 1057 height 7
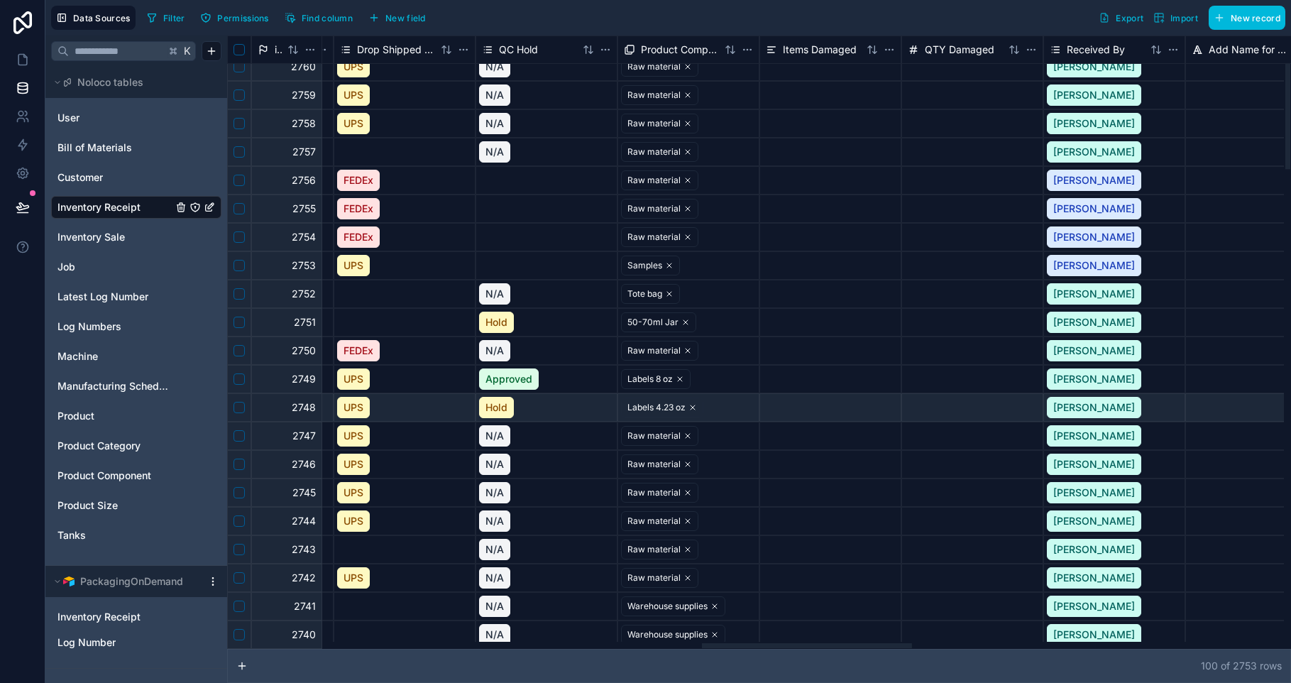
scroll to position [11, 2402]
drag, startPoint x: 960, startPoint y: 647, endPoint x: 802, endPoint y: 680, distance: 161.6
click at [802, 648] on div at bounding box center [807, 645] width 210 height 5
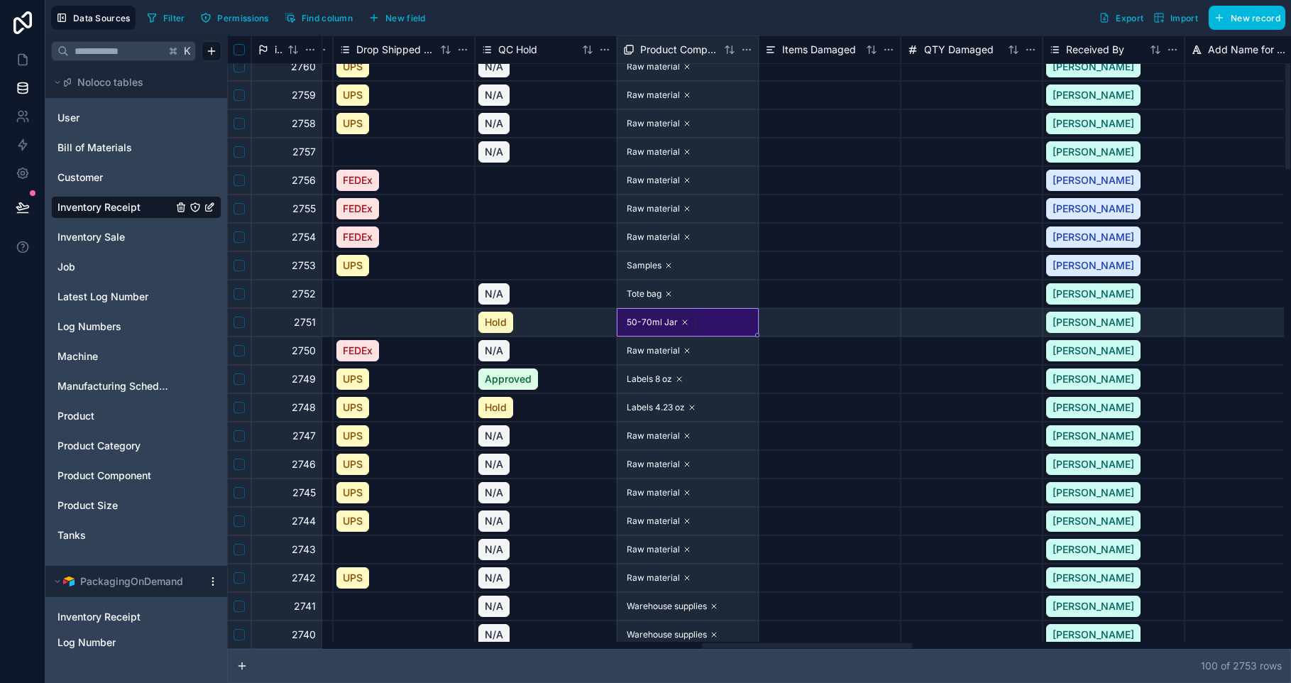
click at [652, 324] on div "50-70ml Jar" at bounding box center [652, 322] width 51 height 13
click at [22, 67] on link at bounding box center [22, 59] width 45 height 28
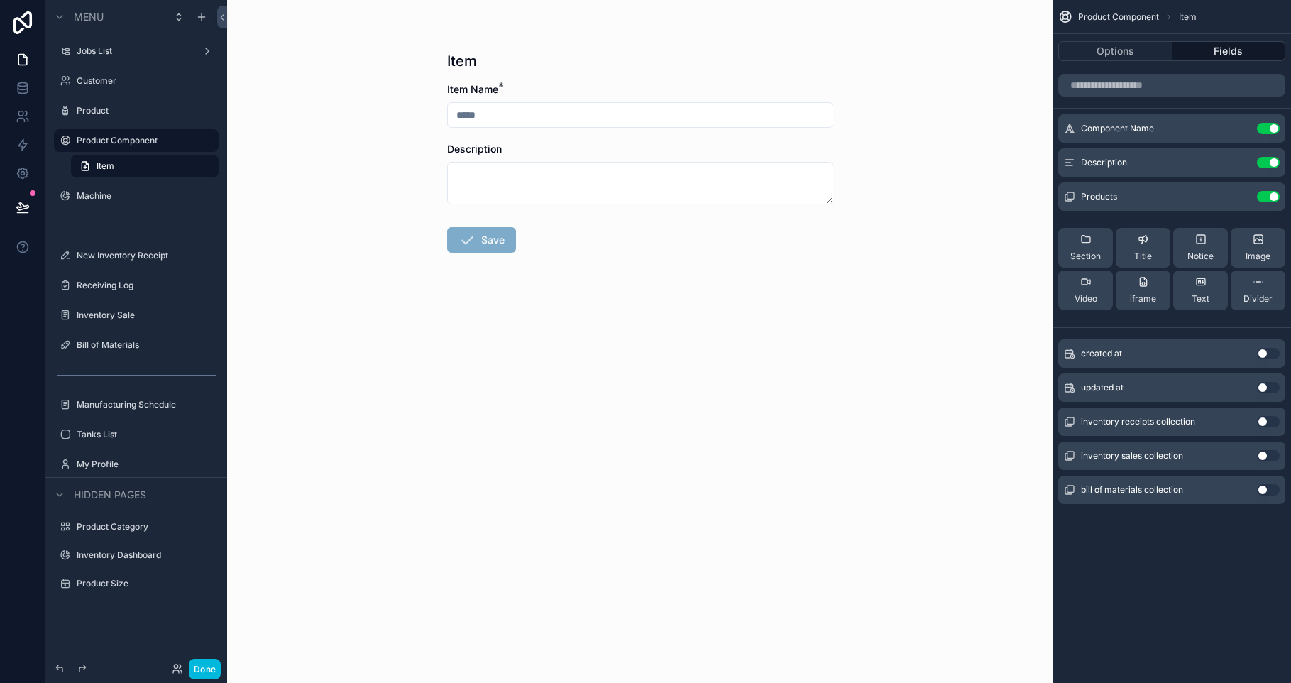
click at [0, 0] on icon "scrollable content" at bounding box center [0, 0] width 0 height 0
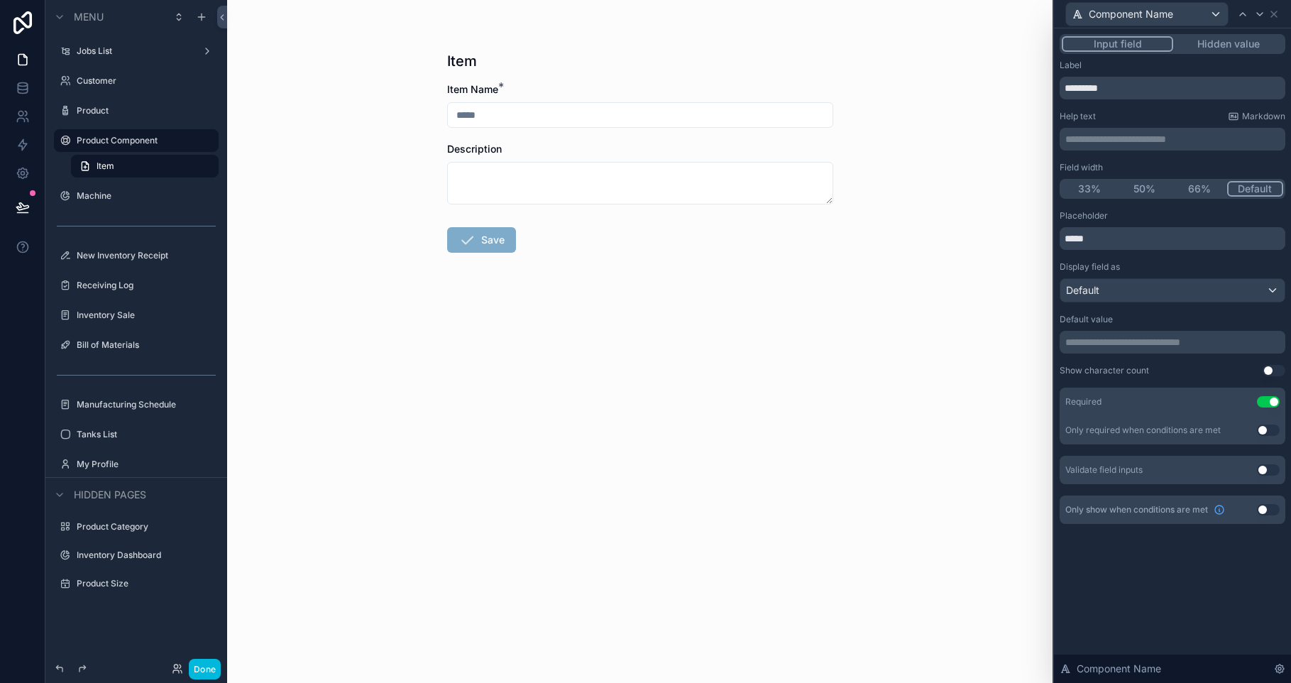
click at [1139, 236] on input "****" at bounding box center [1172, 238] width 226 height 23
paste input "***"
type input "****"
click at [26, 87] on icon at bounding box center [23, 88] width 14 height 14
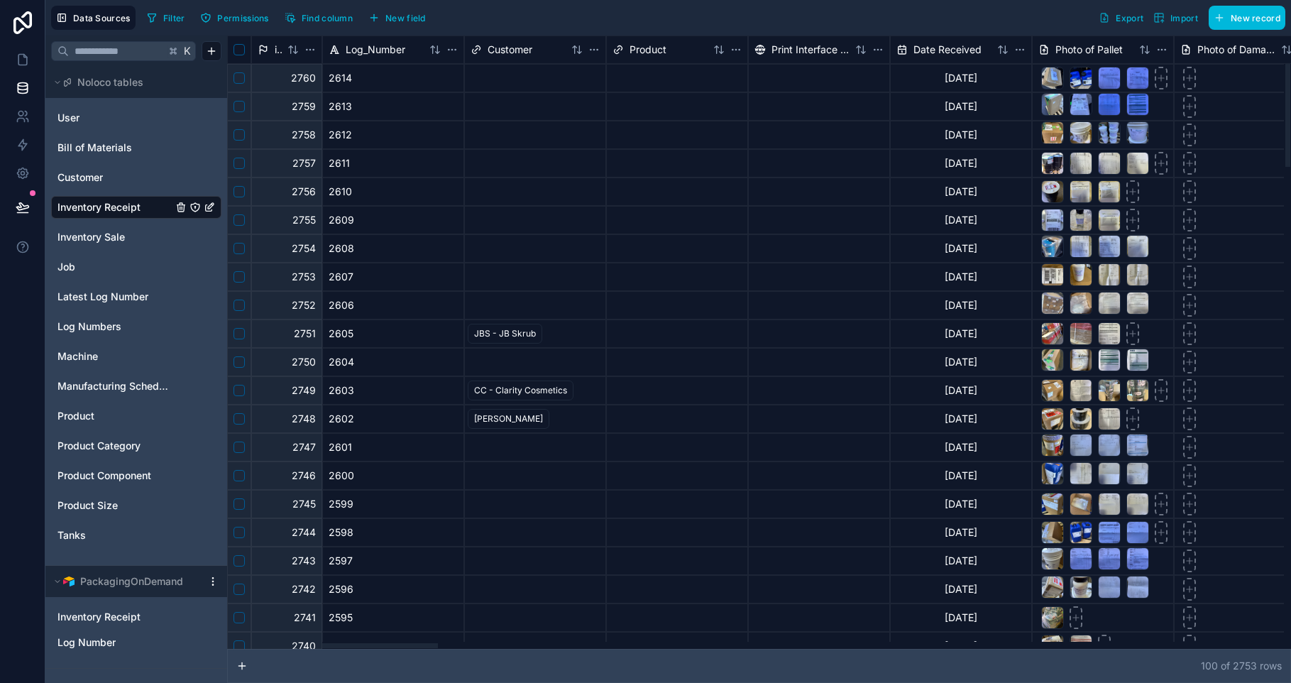
scroll to position [11, 0]
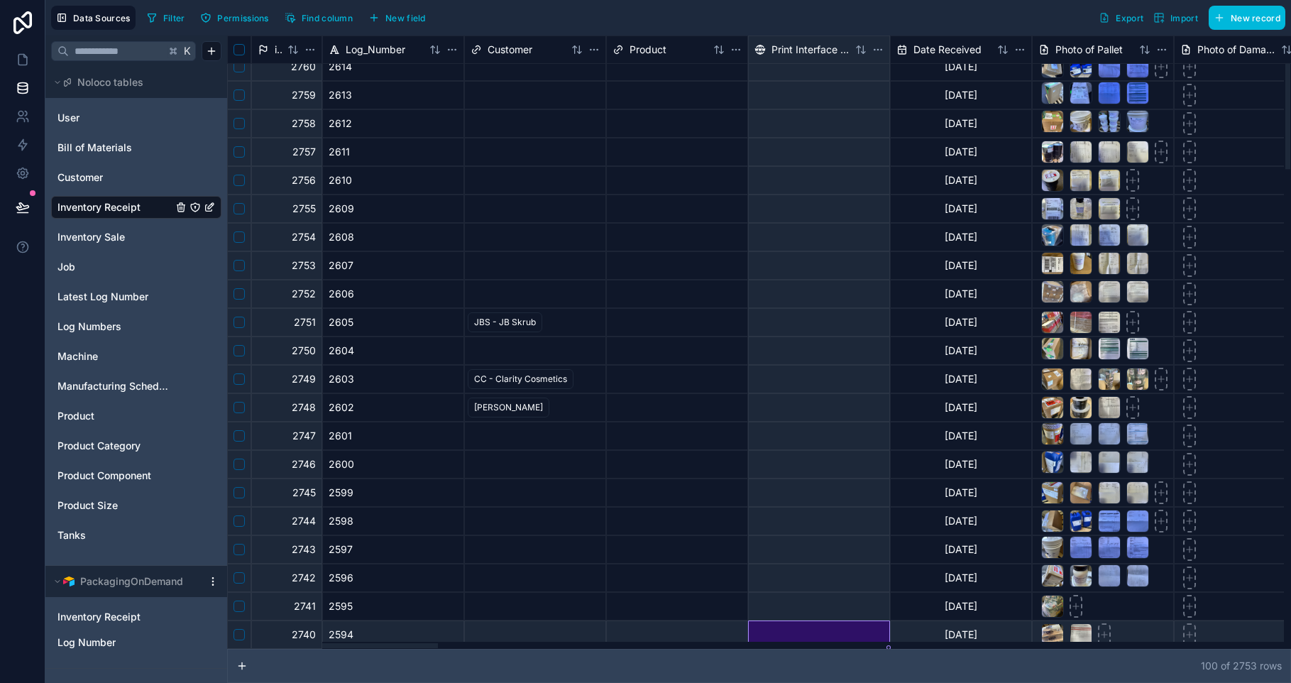
drag, startPoint x: 834, startPoint y: 640, endPoint x: 794, endPoint y: 641, distance: 40.5
click at [794, 641] on div "id Log_Number Customer Product Print Interface URL Date Received Photo of Palle…" at bounding box center [759, 341] width 1064 height 613
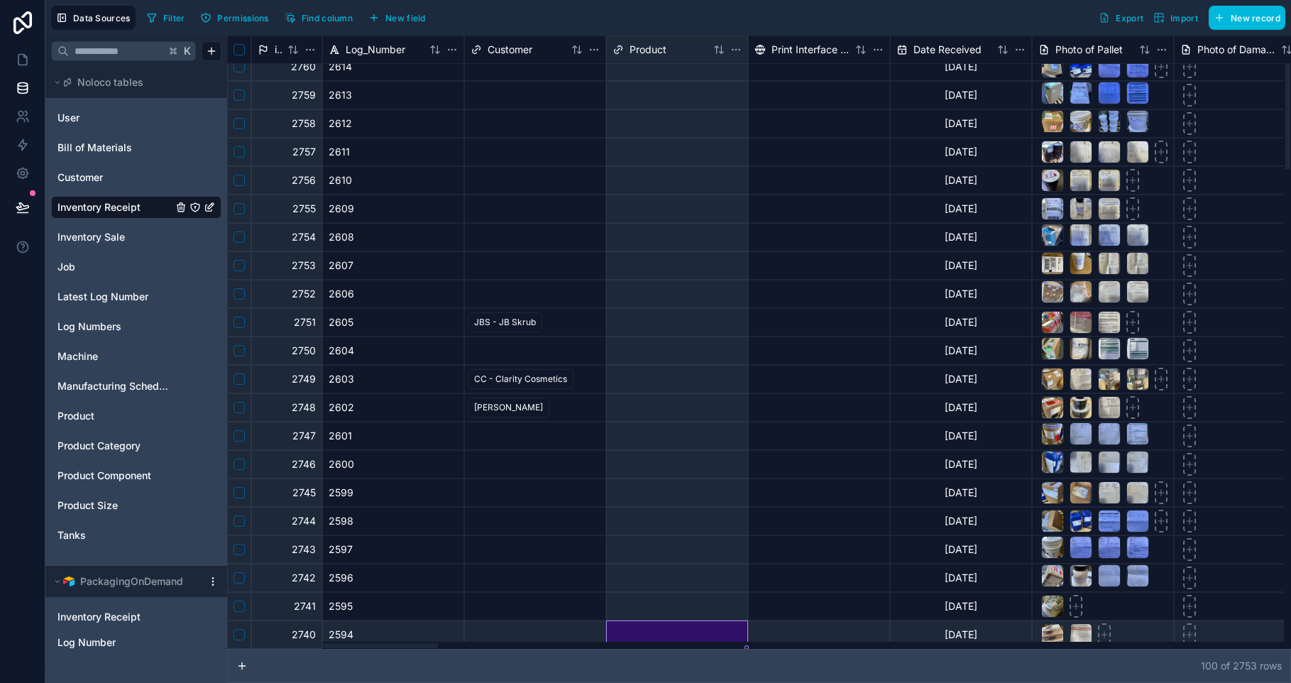
drag, startPoint x: 707, startPoint y: 636, endPoint x: 414, endPoint y: 643, distance: 293.8
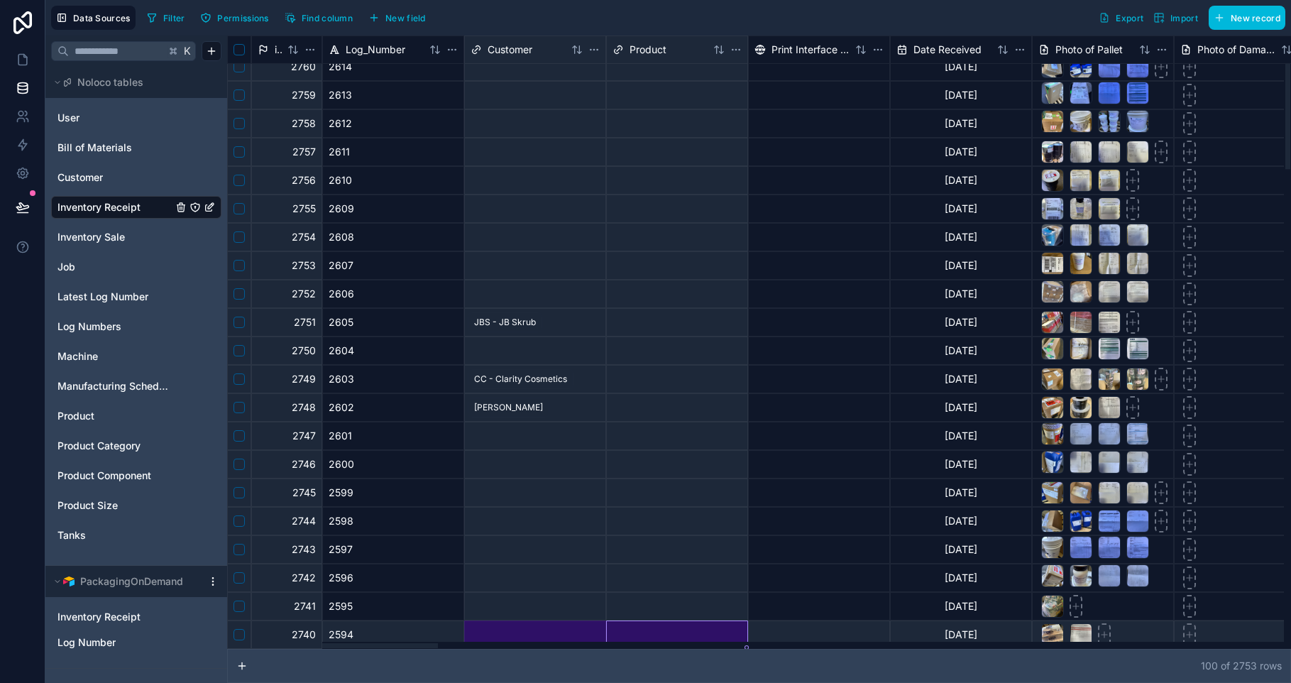
drag, startPoint x: 414, startPoint y: 643, endPoint x: 458, endPoint y: 655, distance: 45.6
click at [438, 648] on div at bounding box center [333, 645] width 210 height 5
drag, startPoint x: 423, startPoint y: 648, endPoint x: 495, endPoint y: 646, distance: 72.4
click at [438, 648] on div at bounding box center [333, 645] width 210 height 5
click at [529, 644] on div at bounding box center [424, 645] width 210 height 5
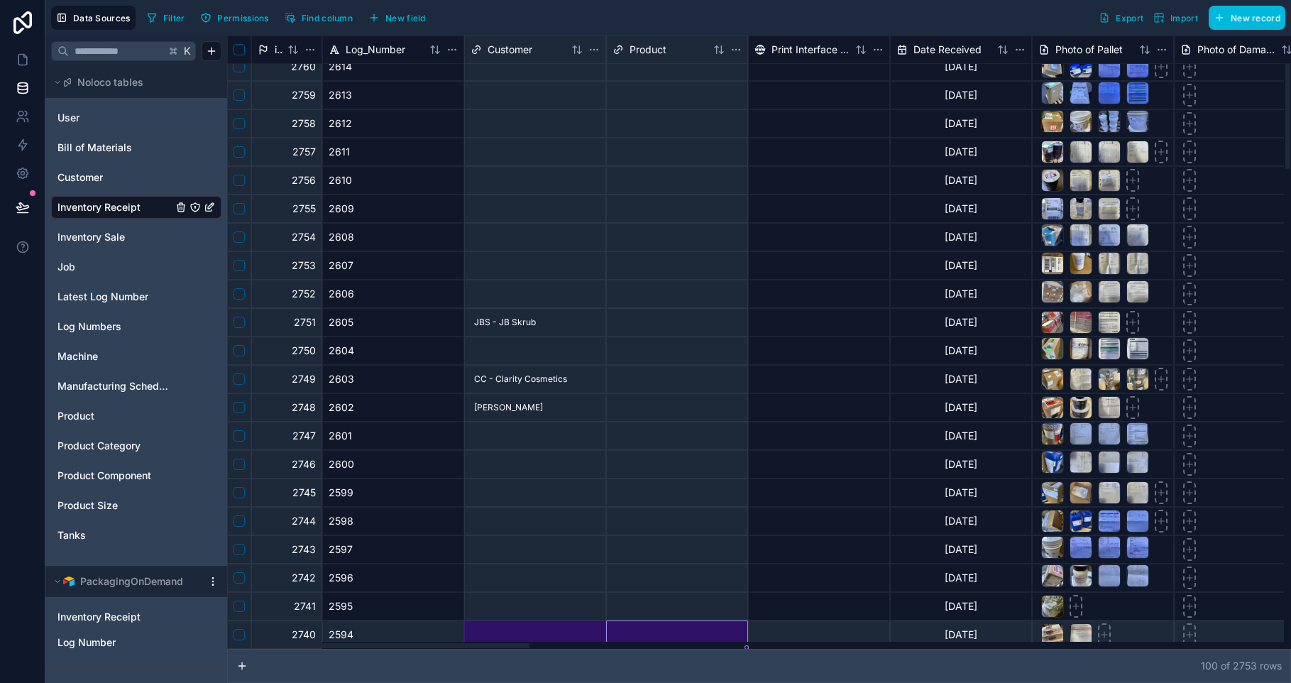
click at [976, 648] on div "id Log_Number Customer Product Print Interface URL Date Received Photo of Palle…" at bounding box center [759, 358] width 1064 height 647
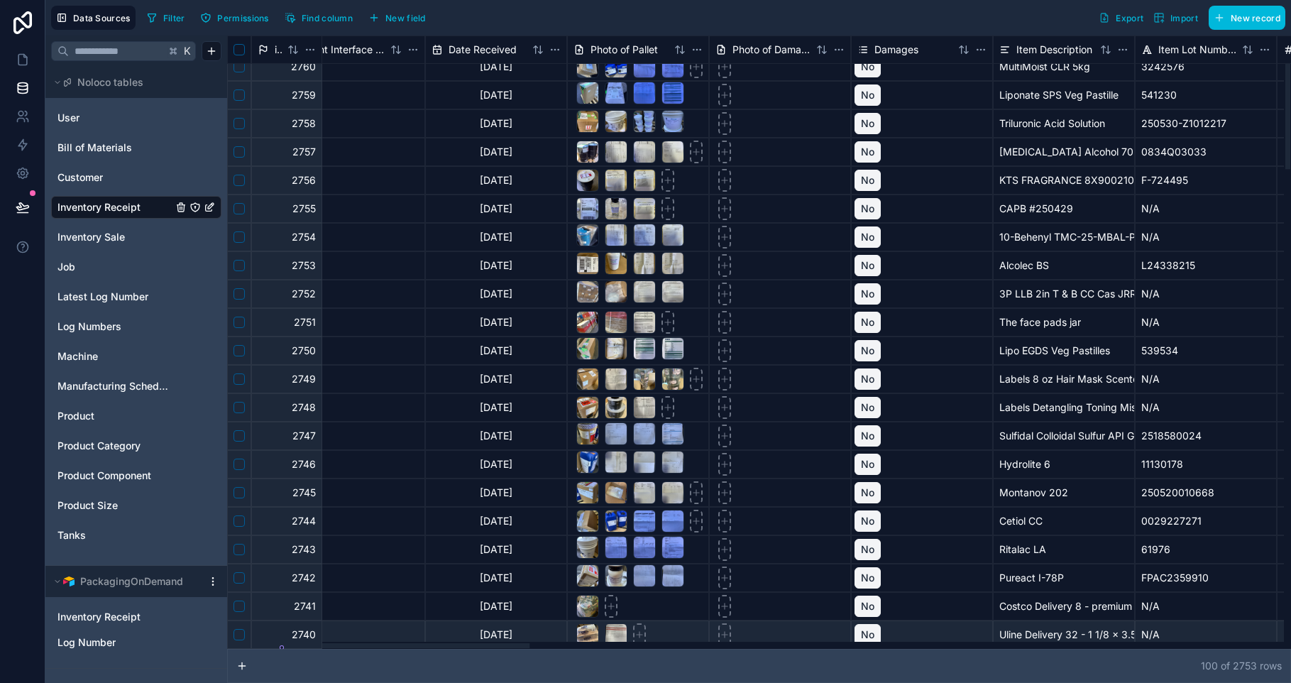
click at [1034, 647] on div at bounding box center [755, 644] width 1057 height 7
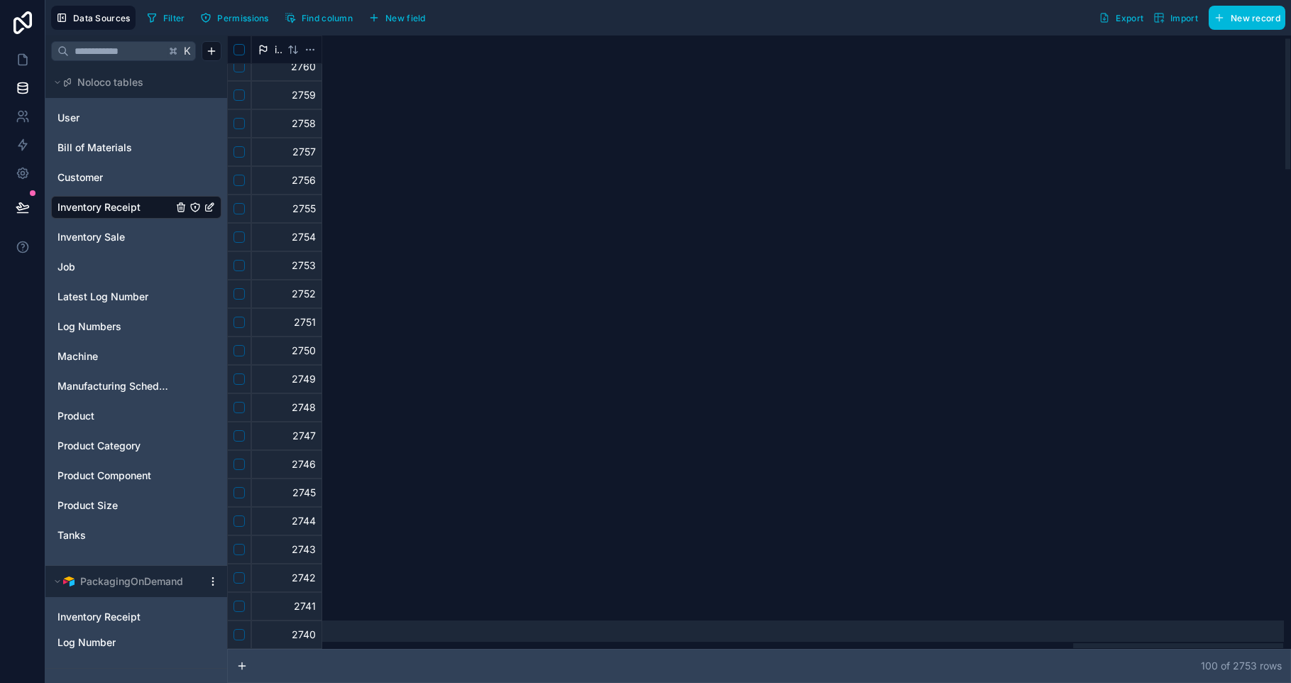
click at [445, 641] on div at bounding box center [755, 644] width 1057 height 7
click at [550, 641] on div at bounding box center [755, 644] width 1057 height 7
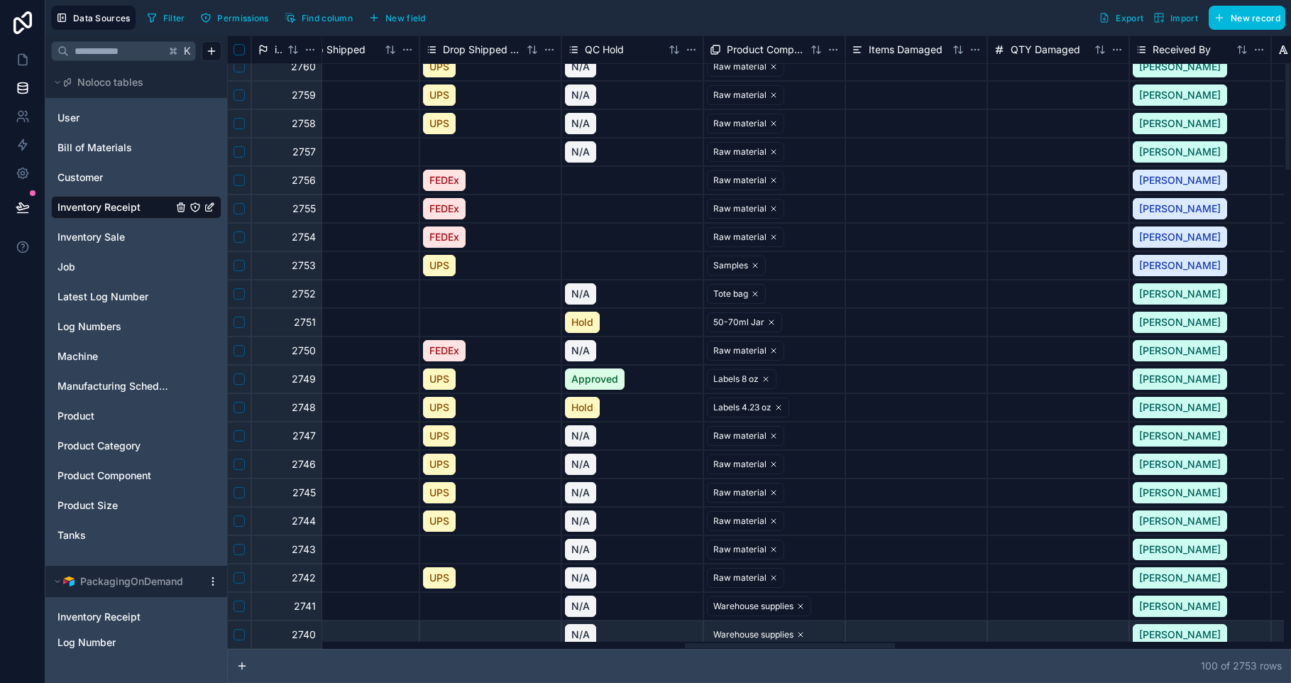
scroll to position [11, 2315]
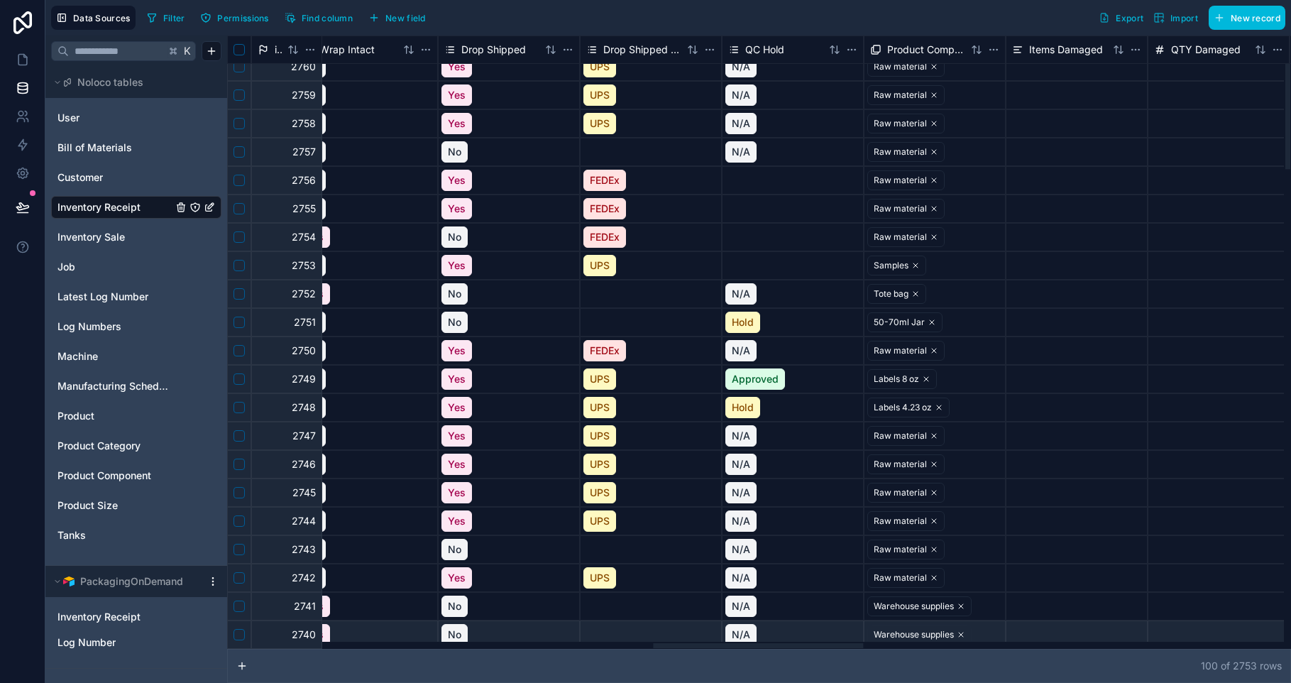
drag, startPoint x: 844, startPoint y: 641, endPoint x: 759, endPoint y: 637, distance: 85.3
click at [759, 641] on div at bounding box center [755, 644] width 1057 height 7
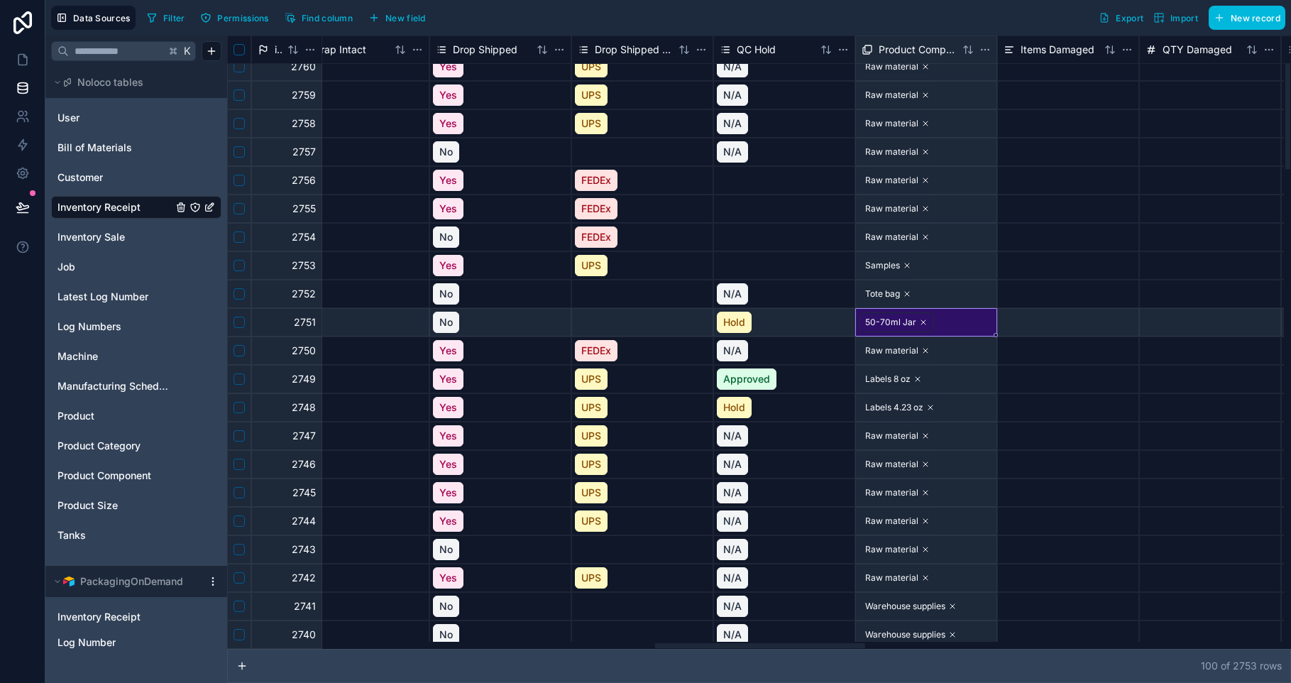
click at [881, 321] on div "50-70ml Jar" at bounding box center [890, 322] width 51 height 13
click at [882, 324] on div "50-70ml Jar" at bounding box center [890, 322] width 51 height 13
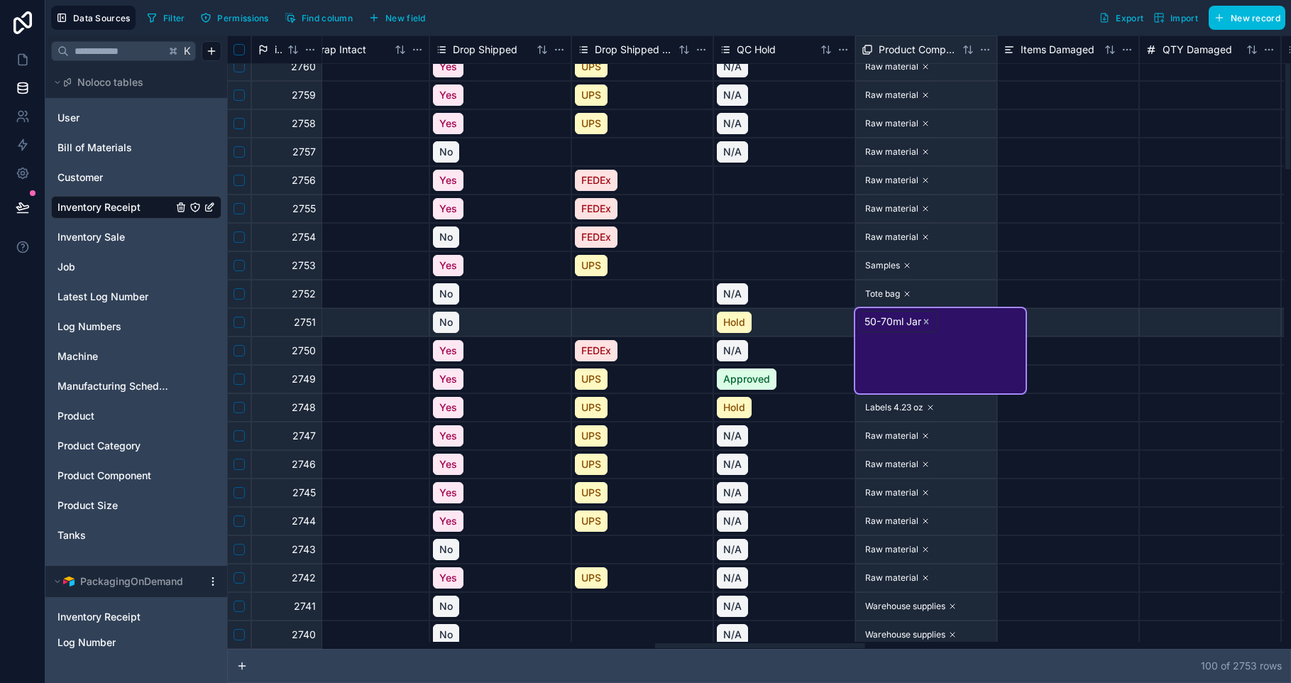
click at [883, 322] on div "50-70ml Jar" at bounding box center [892, 321] width 57 height 14
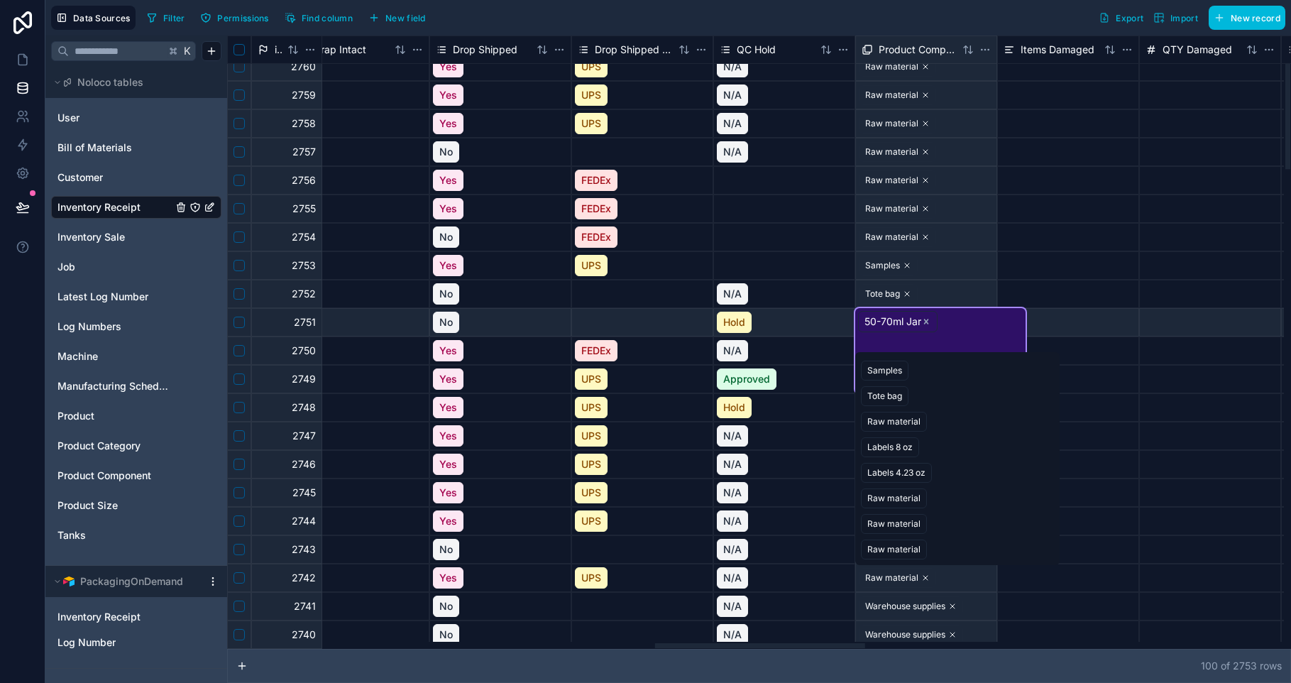
click at [883, 322] on div "50-70ml Jar" at bounding box center [892, 321] width 57 height 14
click at [881, 326] on div "50-70ml Jar" at bounding box center [892, 321] width 57 height 14
click at [22, 53] on icon at bounding box center [23, 60] width 14 height 14
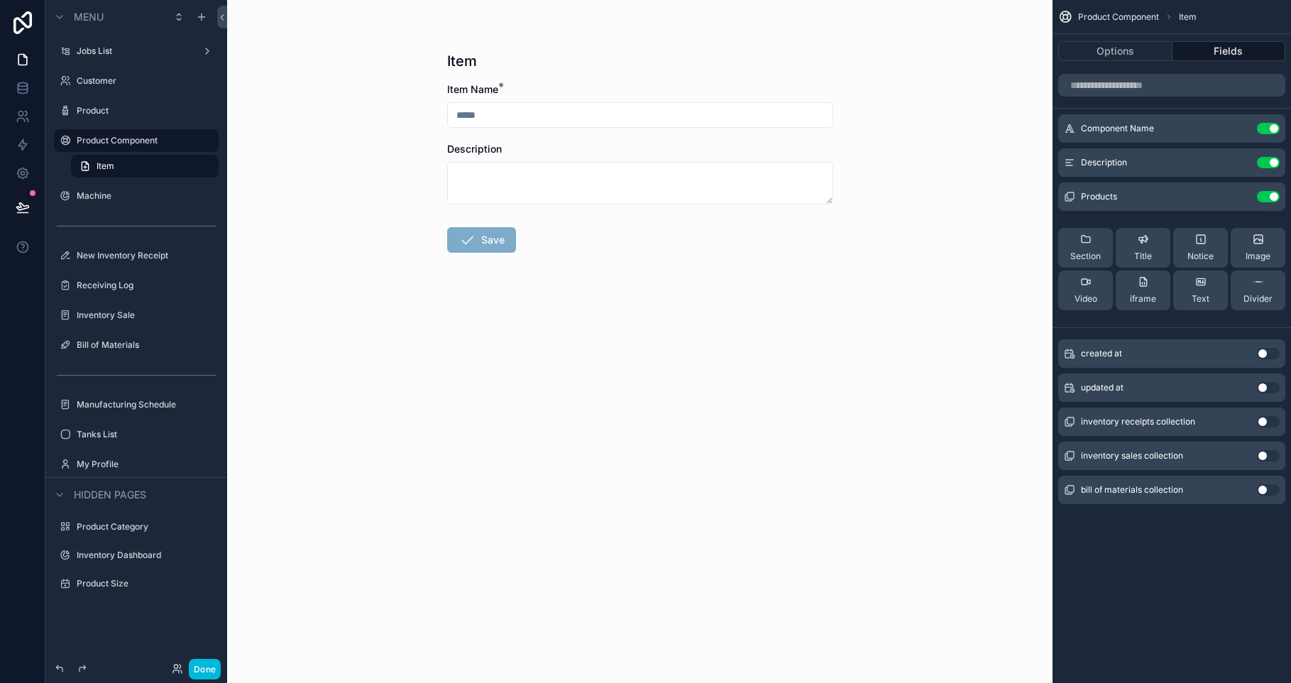
click at [0, 0] on icon "scrollable content" at bounding box center [0, 0] width 0 height 0
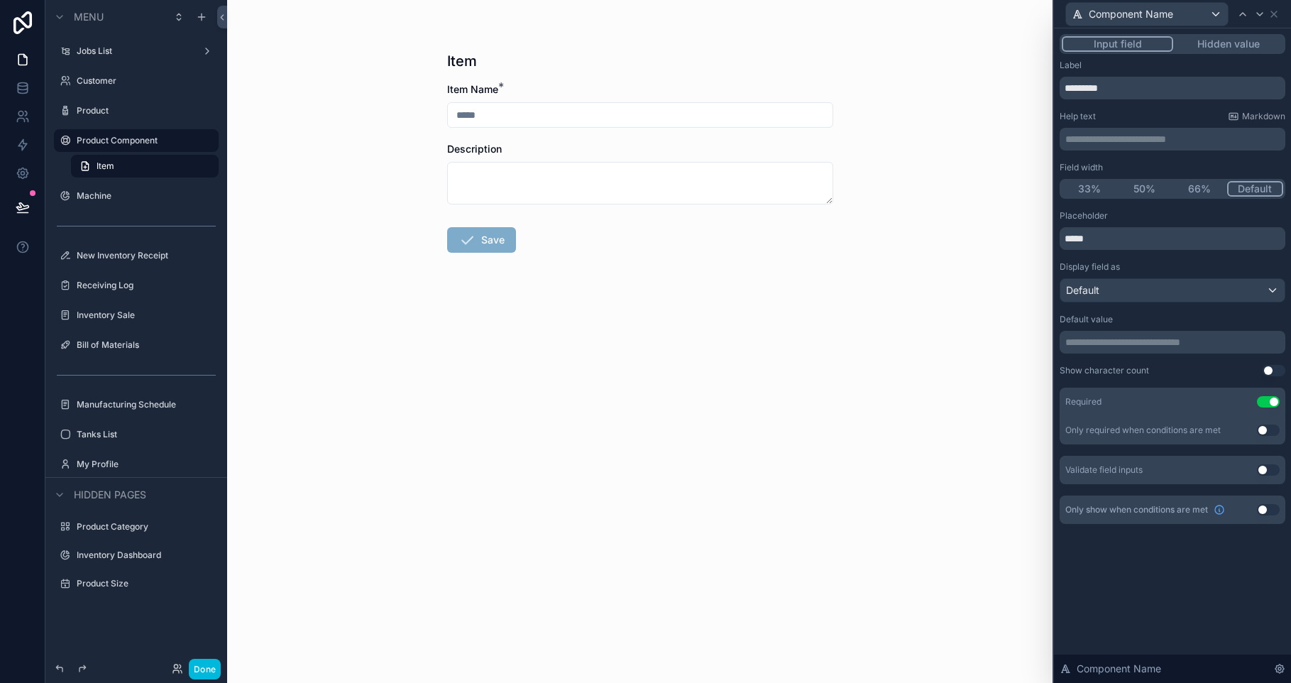
click at [1118, 233] on input "****" at bounding box center [1172, 238] width 226 height 23
type input "**********"
click at [1129, 204] on div "**********" at bounding box center [1172, 292] width 226 height 464
click at [1185, 582] on div "**********" at bounding box center [1172, 355] width 237 height 654
click at [1189, 340] on p "**********" at bounding box center [1173, 342] width 217 height 14
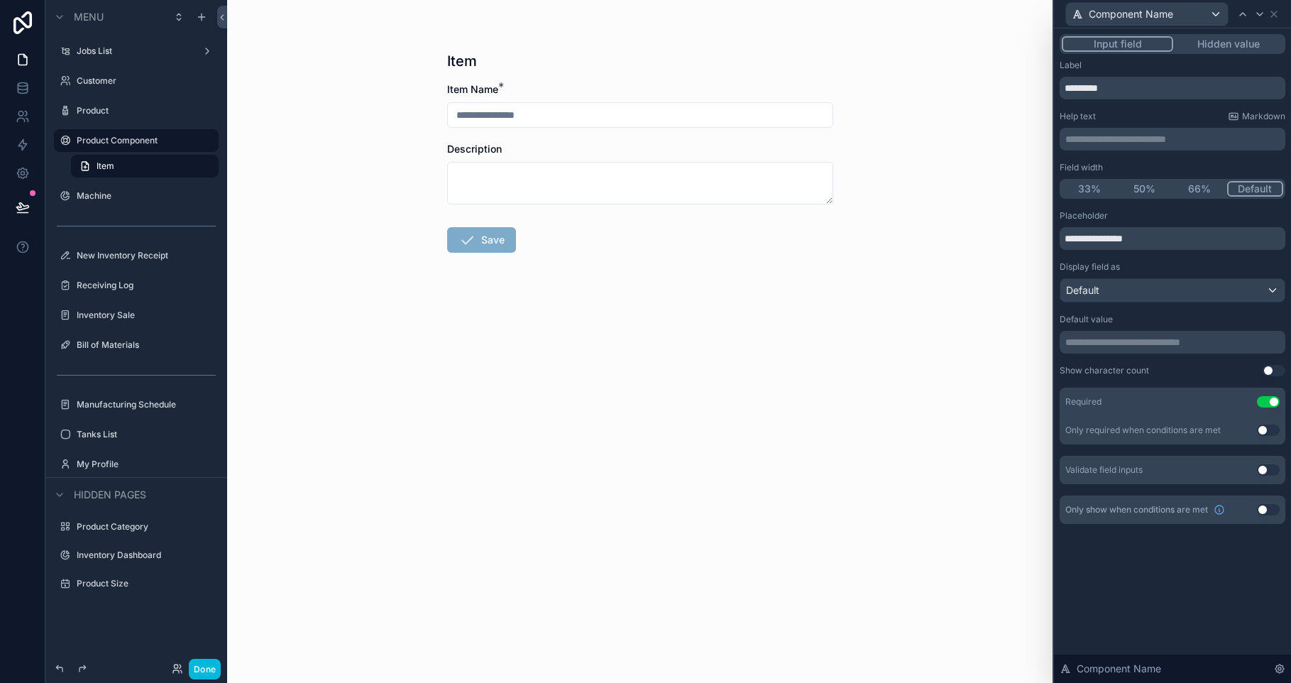
click at [1189, 340] on p "**********" at bounding box center [1173, 342] width 217 height 14
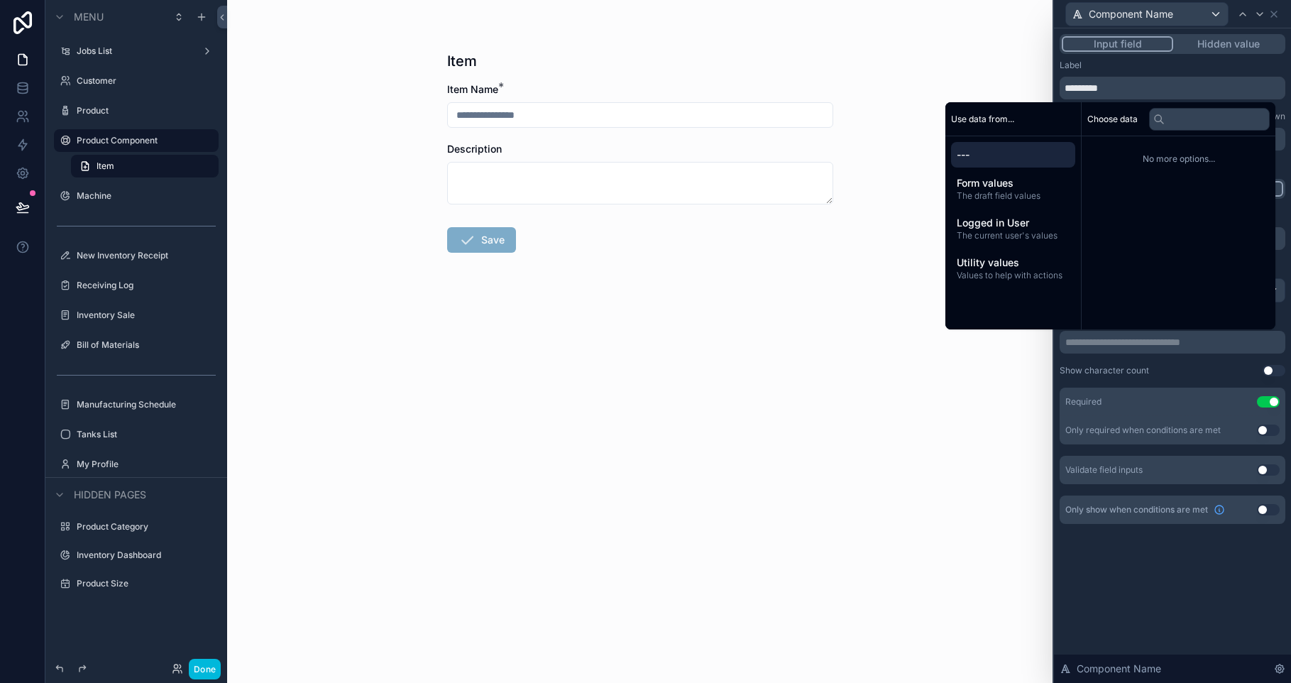
click at [1179, 617] on div "**********" at bounding box center [1172, 355] width 237 height 654
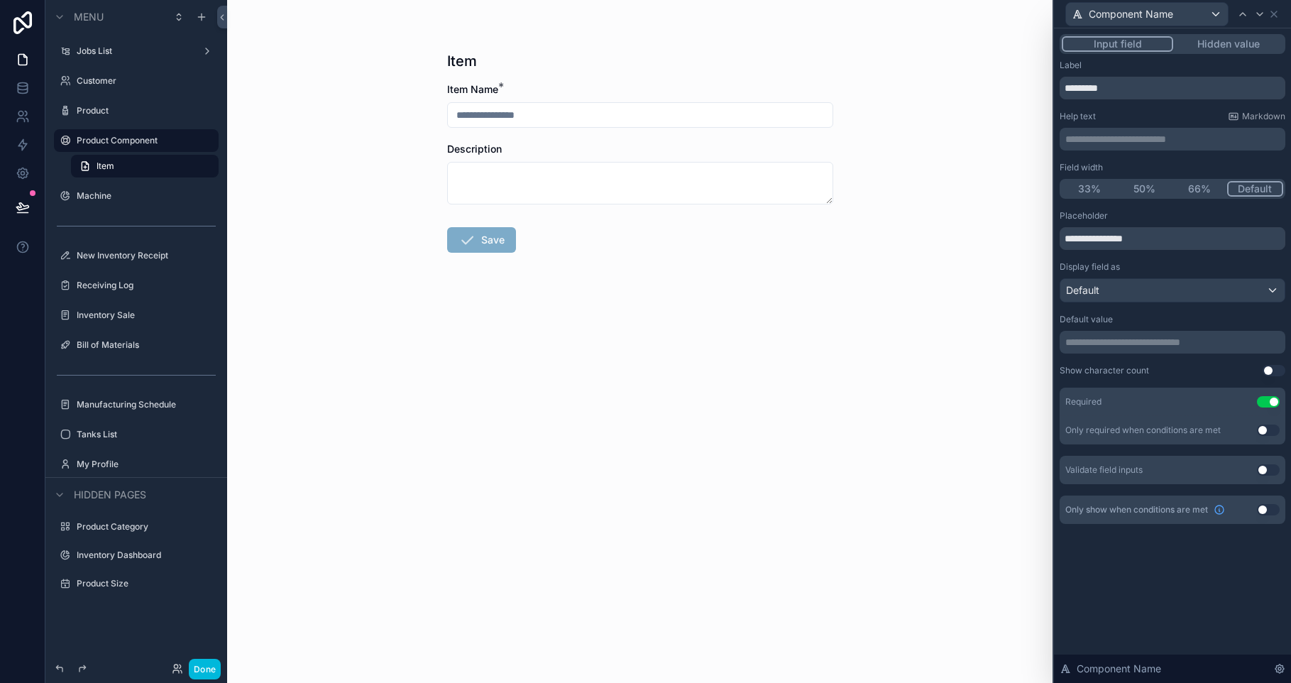
click at [1157, 294] on div "Default" at bounding box center [1172, 290] width 224 height 23
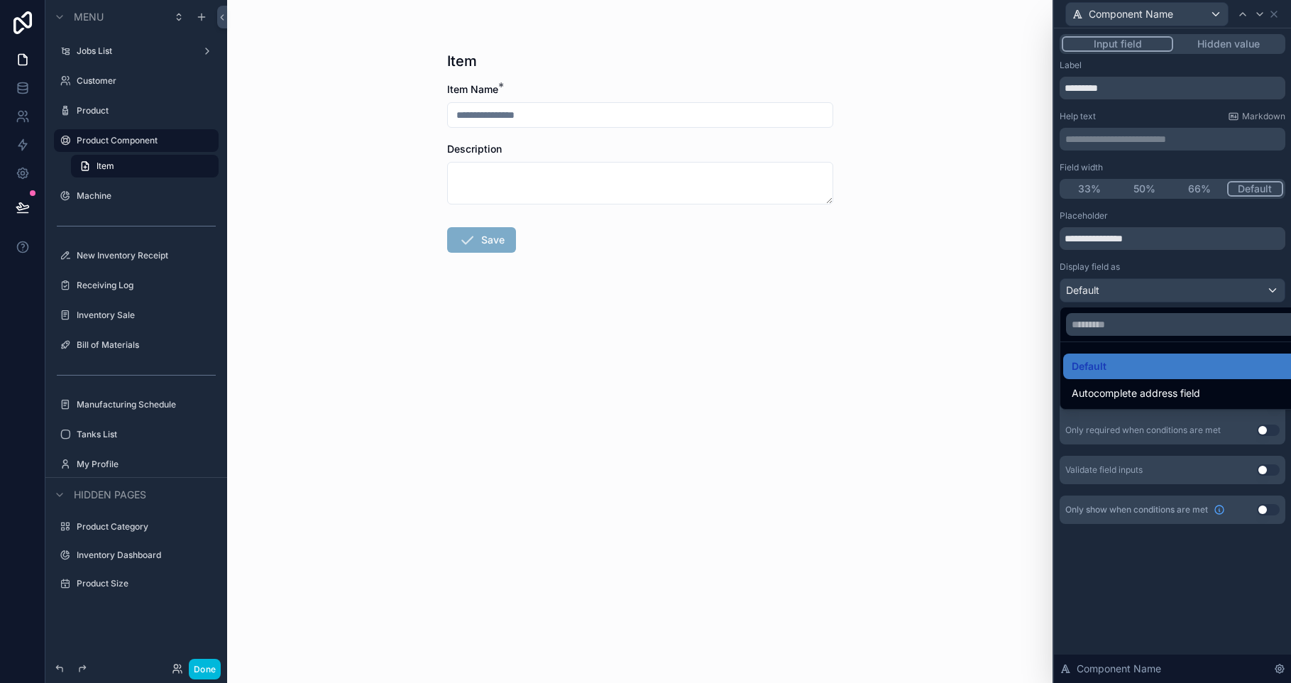
click at [1157, 294] on div at bounding box center [1172, 341] width 237 height 683
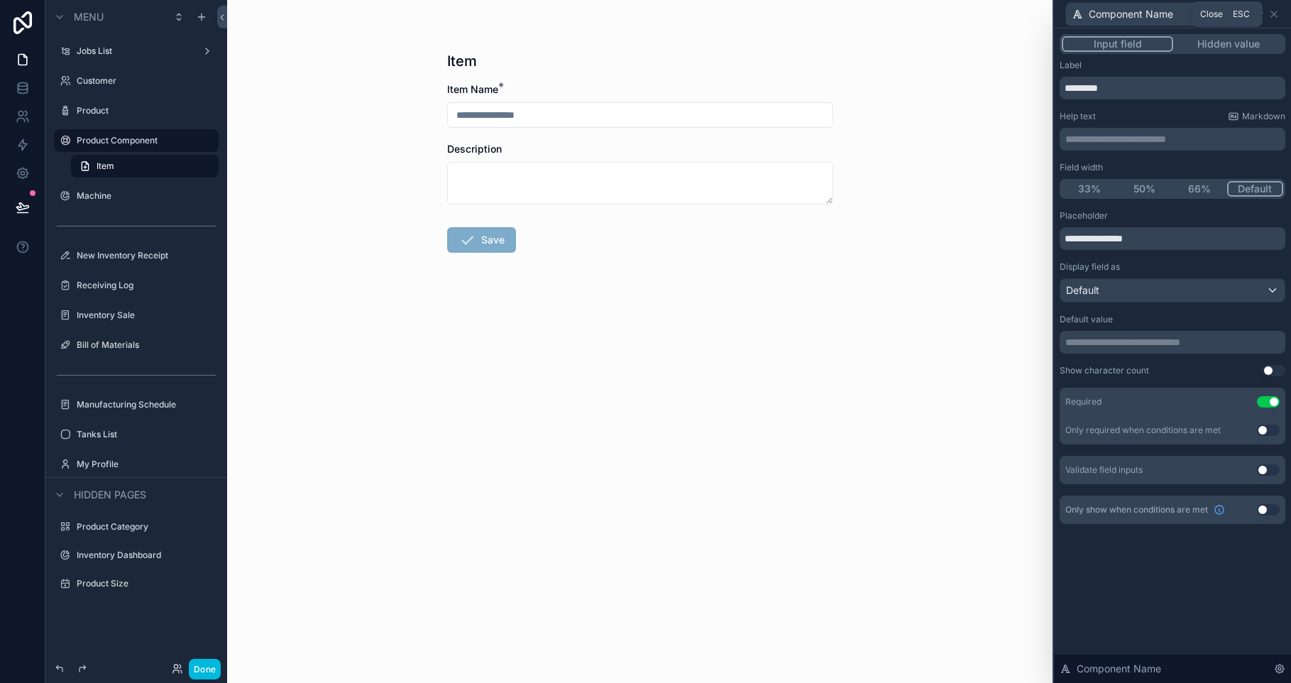
click at [1277, 14] on icon at bounding box center [1273, 14] width 11 height 11
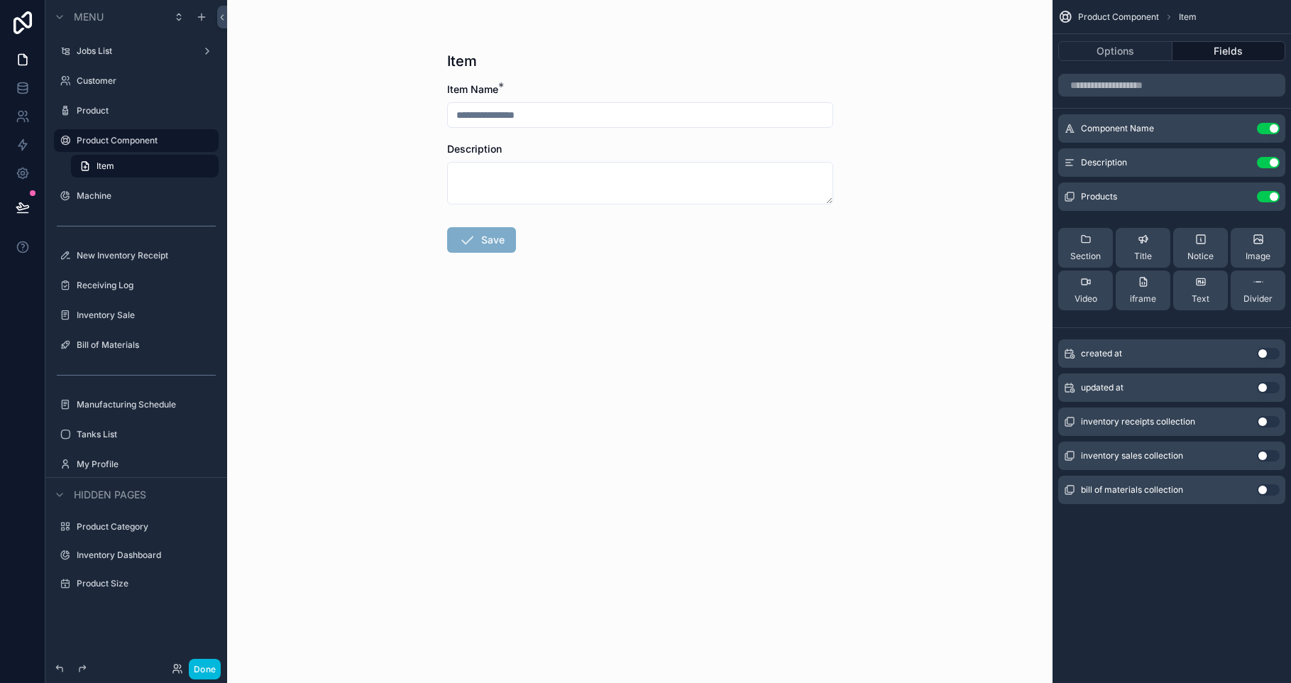
click at [0, 0] on icon "scrollable content" at bounding box center [0, 0] width 0 height 0
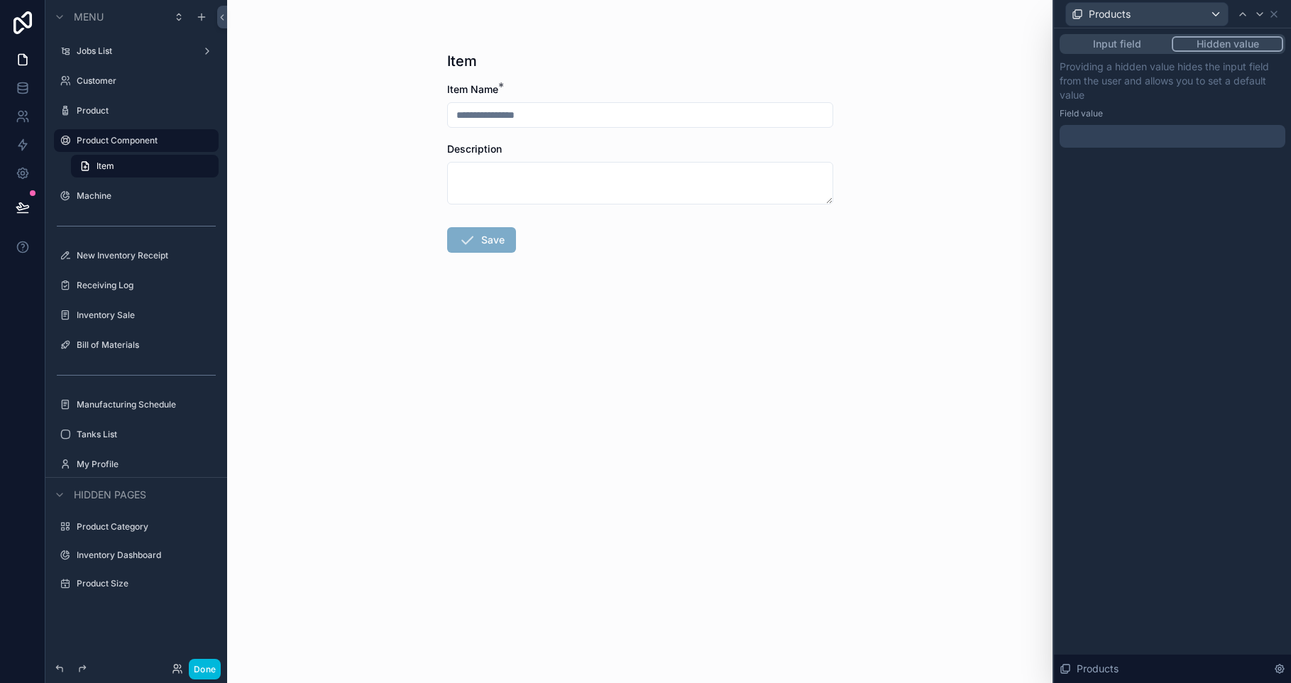
click at [1154, 134] on div at bounding box center [1172, 136] width 226 height 23
click at [1117, 110] on div "Field value" at bounding box center [1172, 113] width 226 height 11
click at [1130, 139] on div at bounding box center [1172, 136] width 226 height 23
click at [1278, 15] on icon at bounding box center [1273, 14] width 11 height 11
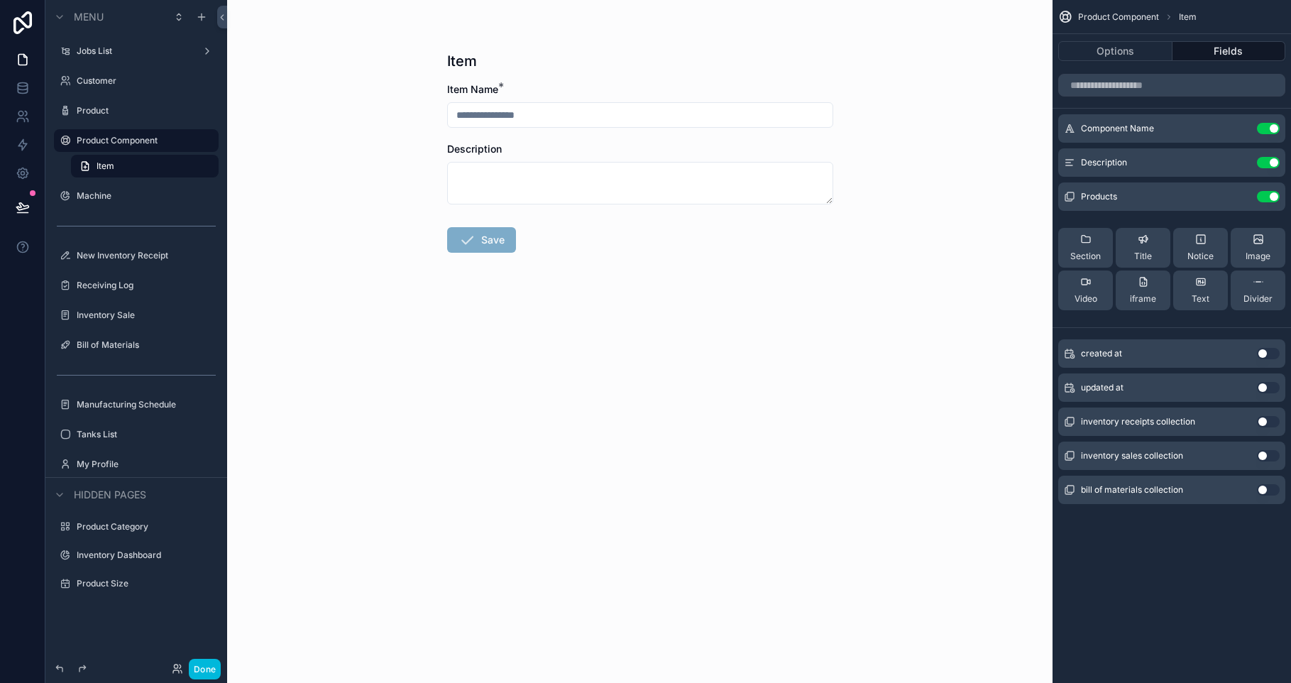
click at [121, 116] on div "Product" at bounding box center [146, 110] width 139 height 11
click at [137, 254] on label "New Inventory Receipt" at bounding box center [143, 255] width 133 height 11
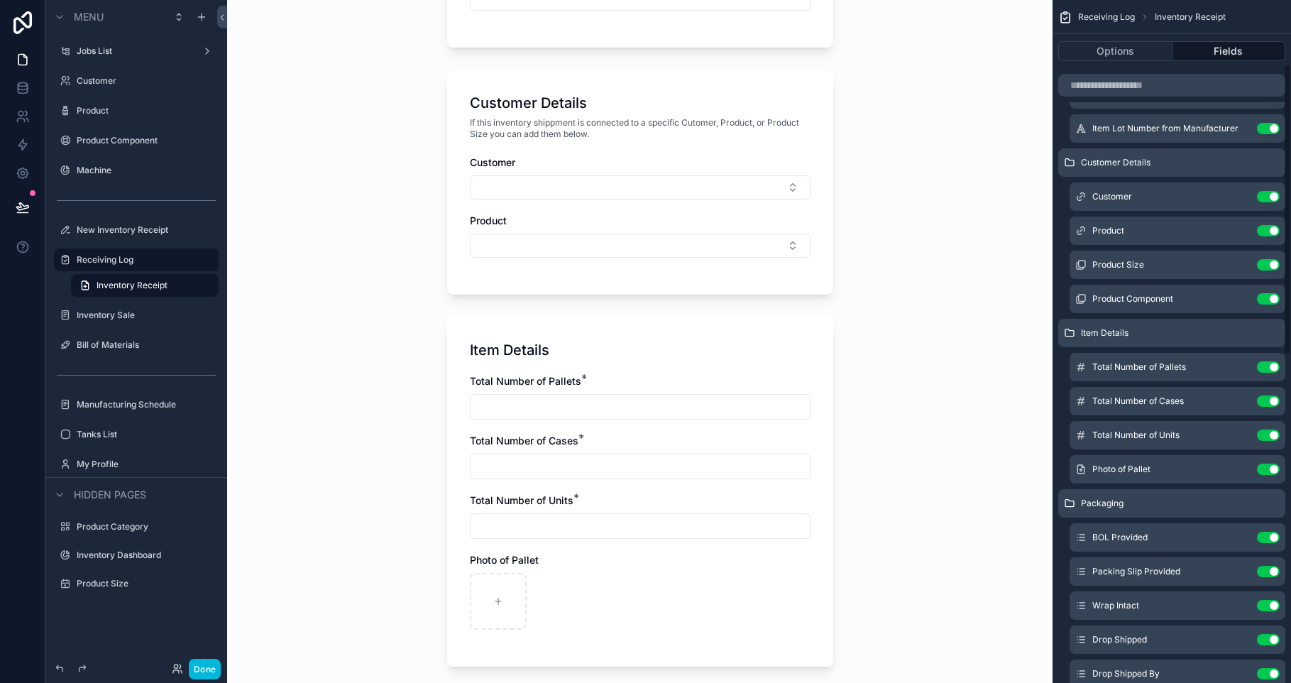
scroll to position [75, 0]
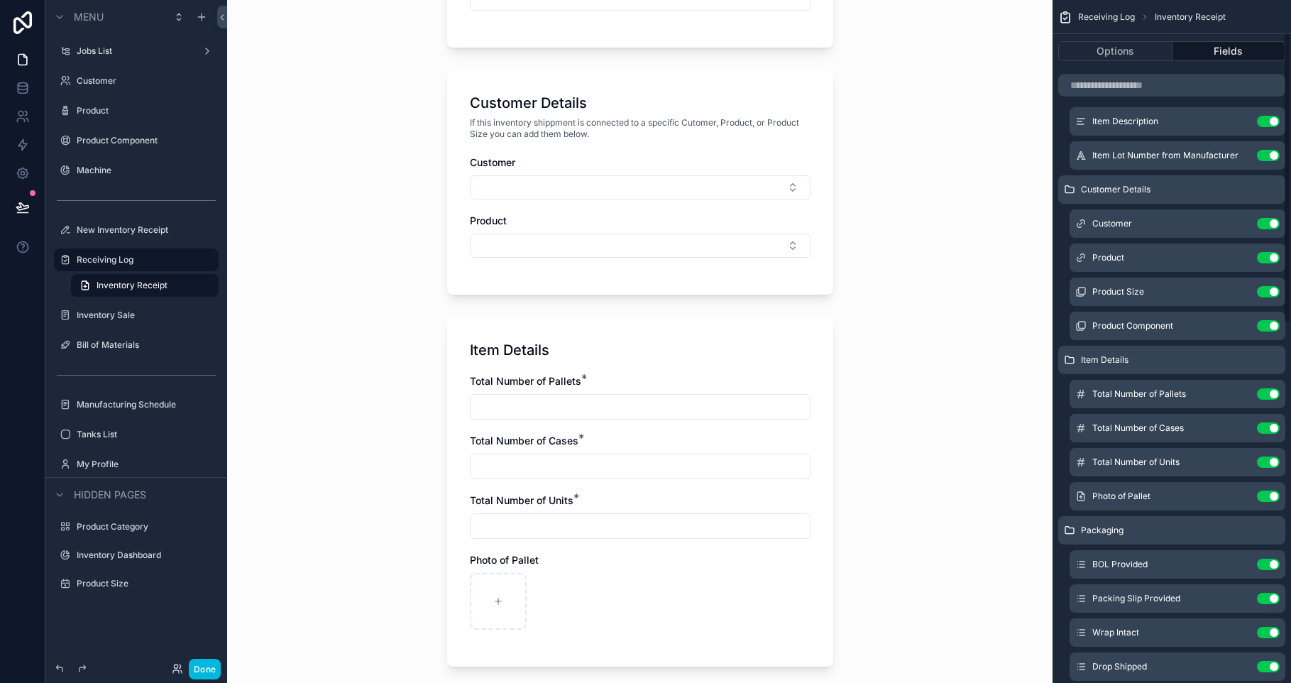
click at [1238, 333] on div "Product Component Use setting" at bounding box center [1177, 326] width 216 height 28
click at [0, 0] on icon "scrollable content" at bounding box center [0, 0] width 0 height 0
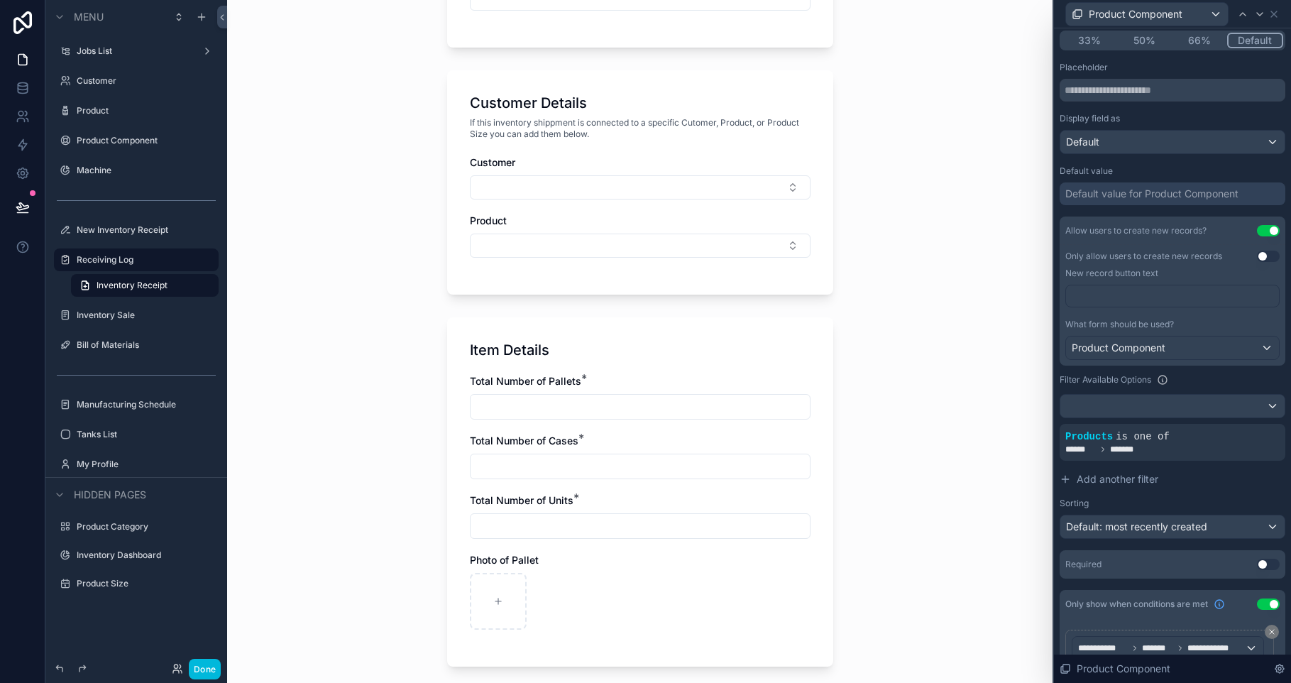
scroll to position [151, 0]
click at [1174, 196] on div "Default value for Product Component" at bounding box center [1151, 191] width 173 height 14
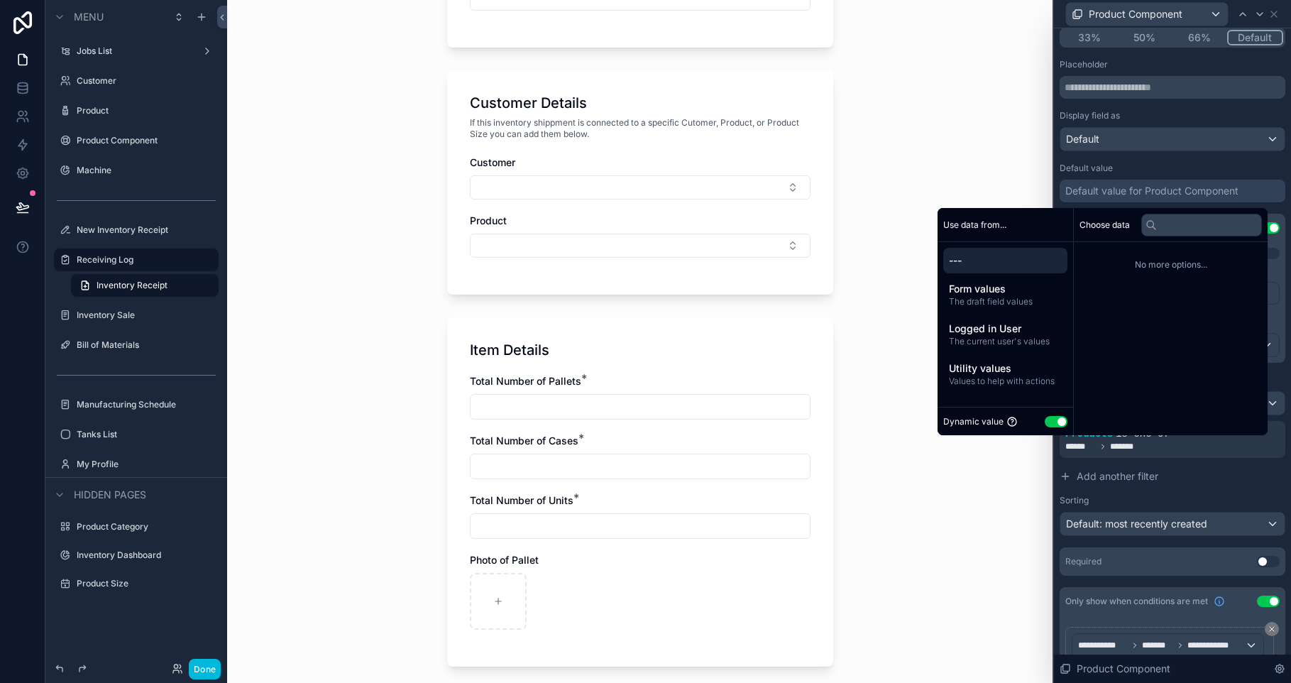
click at [1174, 196] on div "Default value for Product Component" at bounding box center [1151, 191] width 173 height 14
click at [1008, 174] on div "Inventory Receipt Item Description Log Number will be automated after the form …" at bounding box center [639, 341] width 825 height 683
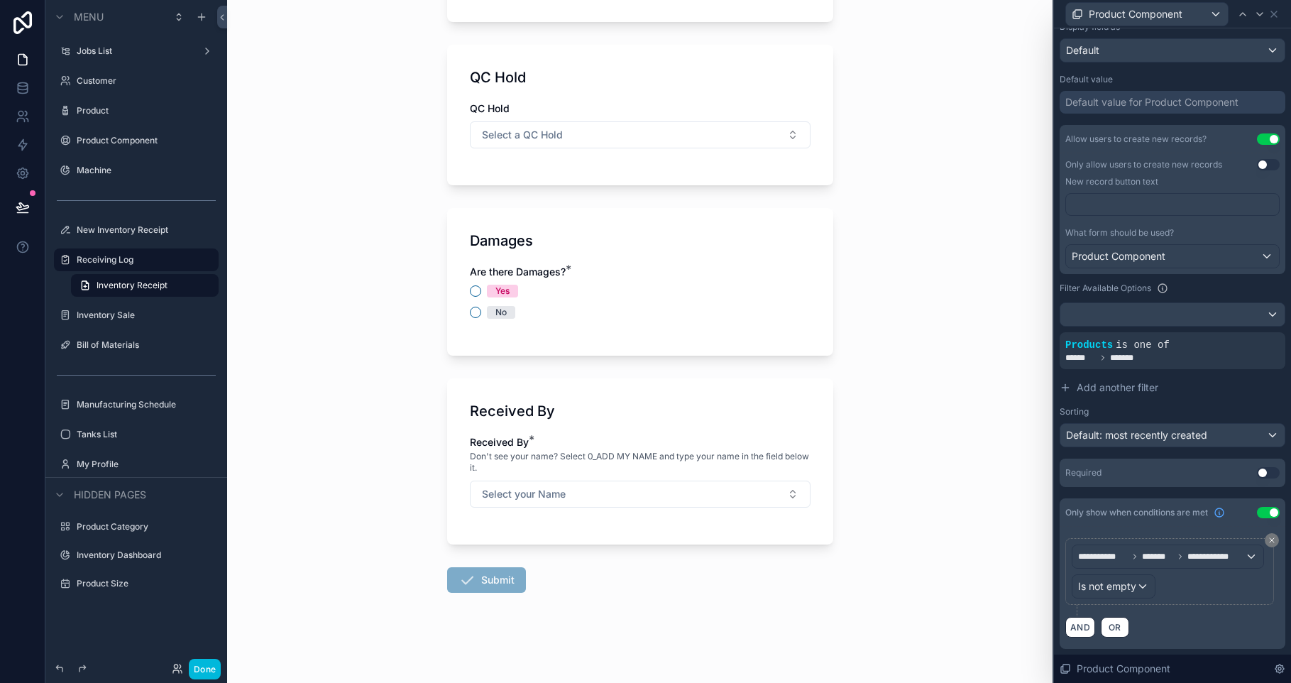
scroll to position [1457, 0]
click at [202, 667] on button "Done" at bounding box center [205, 668] width 32 height 21
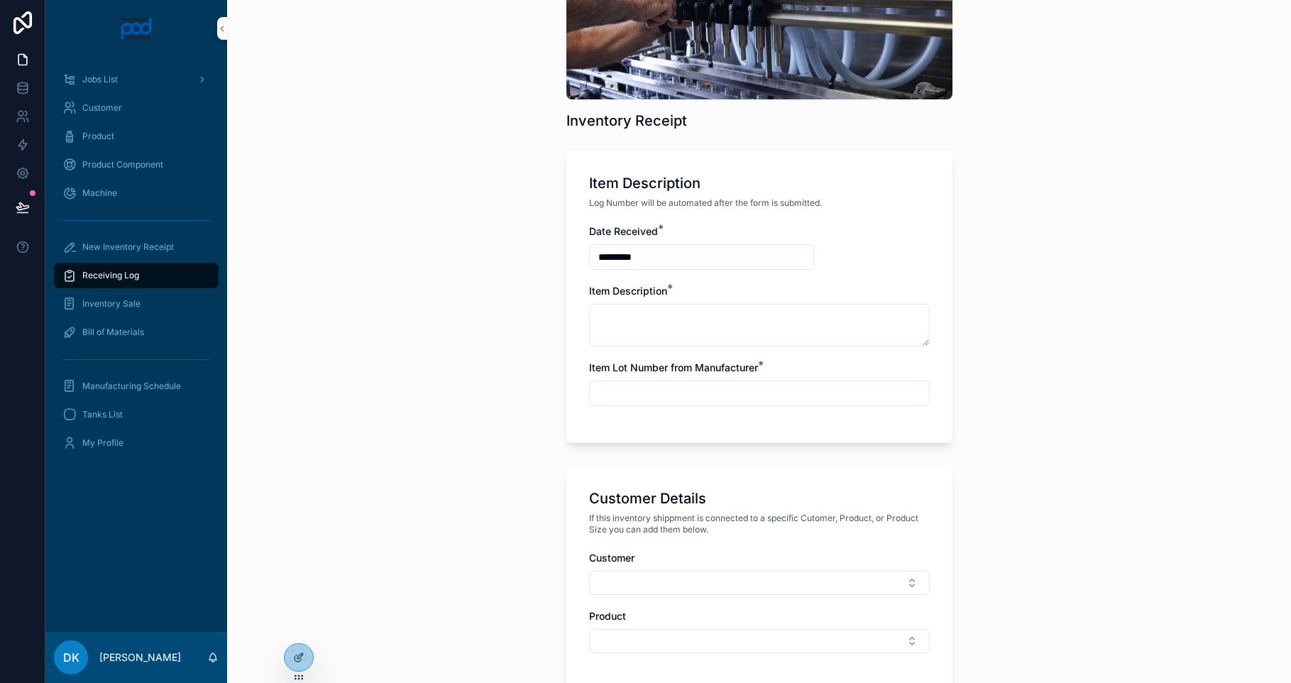
scroll to position [207, 0]
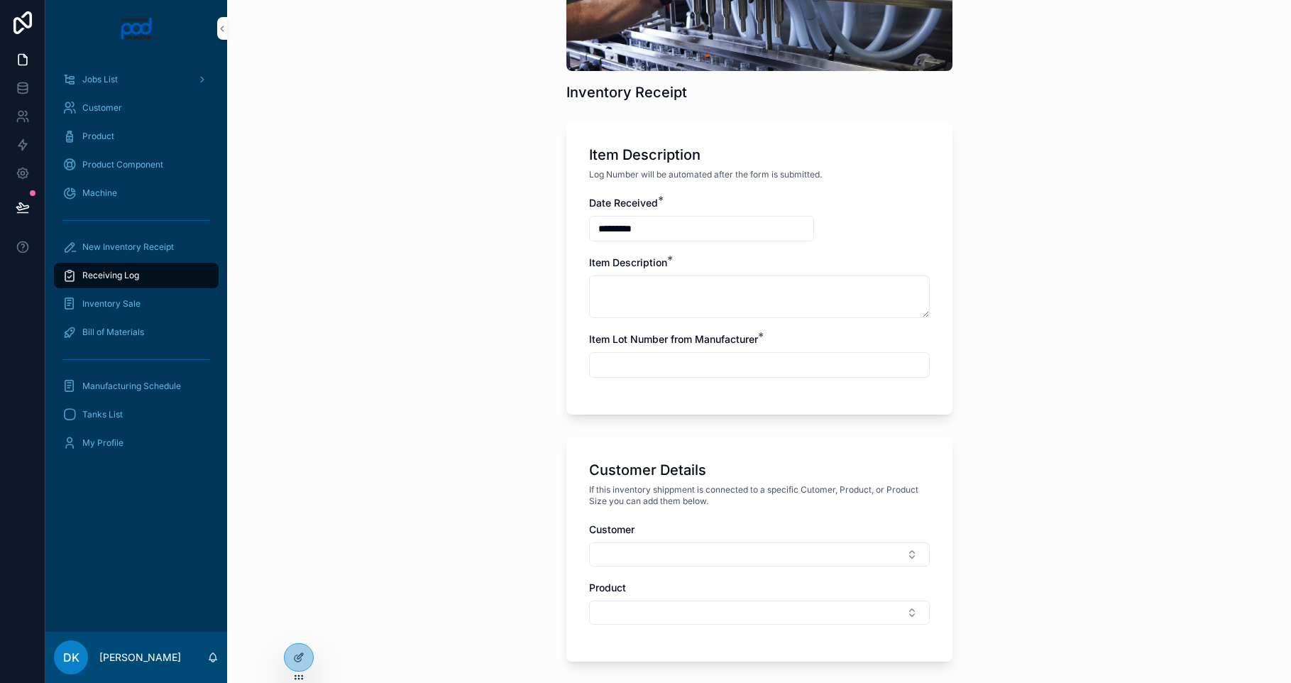
click at [612, 295] on textarea "scrollable content" at bounding box center [759, 296] width 341 height 43
type textarea "****"
click at [671, 357] on input "scrollable content" at bounding box center [759, 365] width 339 height 20
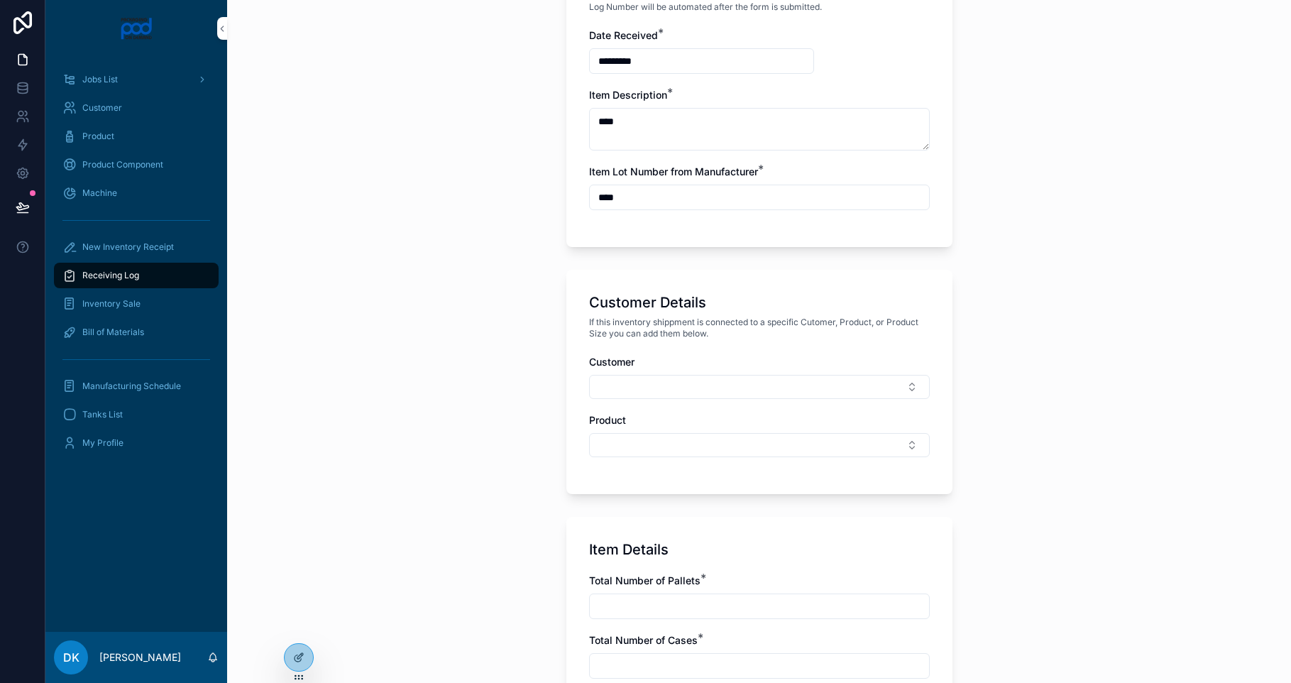
scroll to position [444, 0]
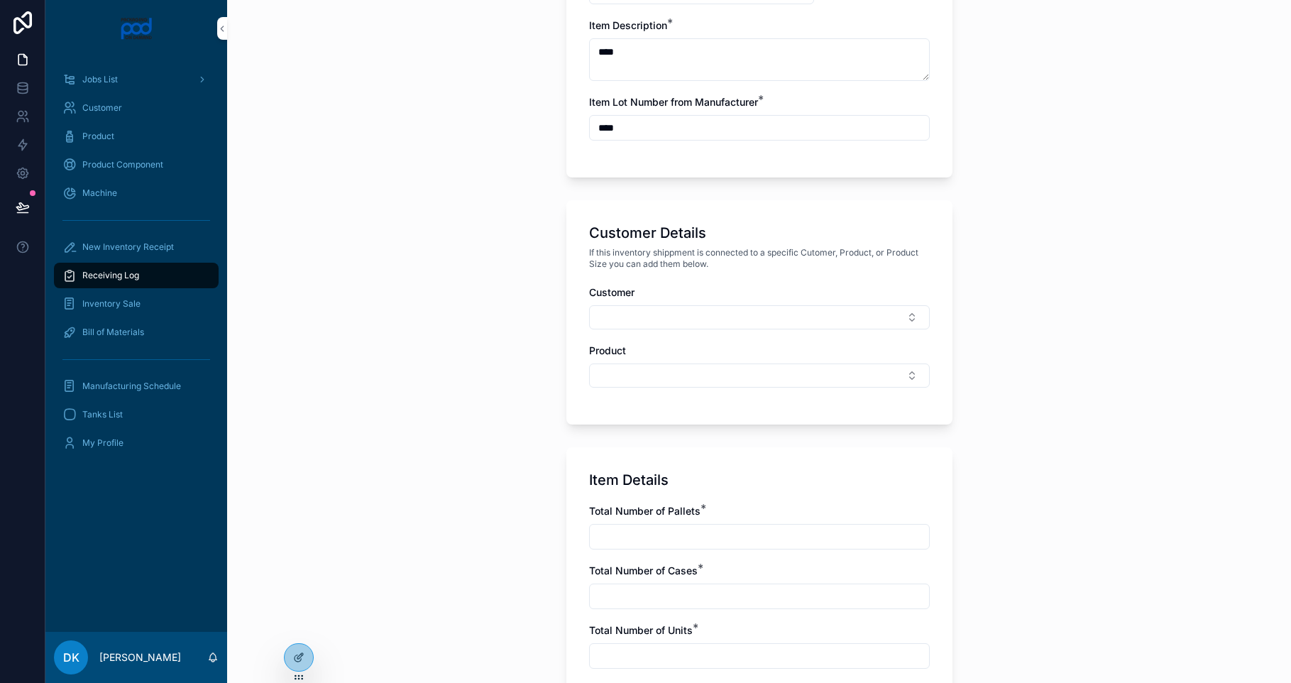
type input "****"
click at [672, 329] on button "Select Button" at bounding box center [759, 317] width 341 height 24
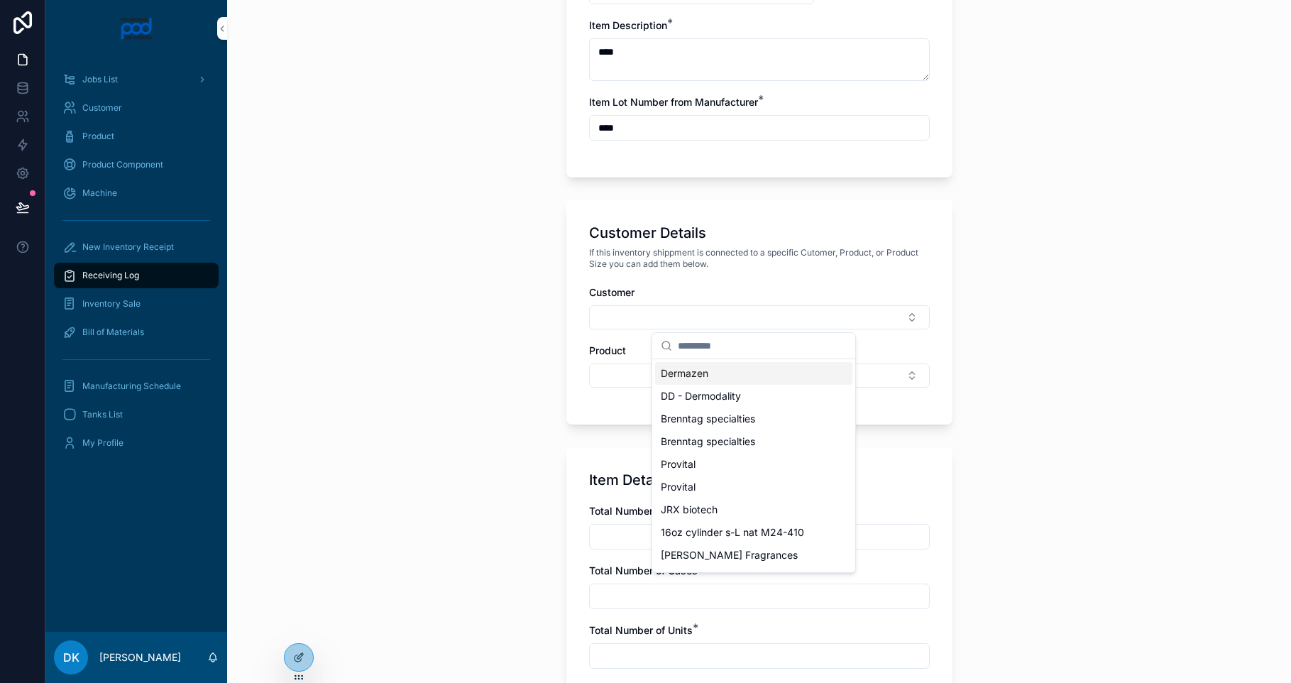
click at [672, 329] on button "Select Button" at bounding box center [759, 317] width 341 height 24
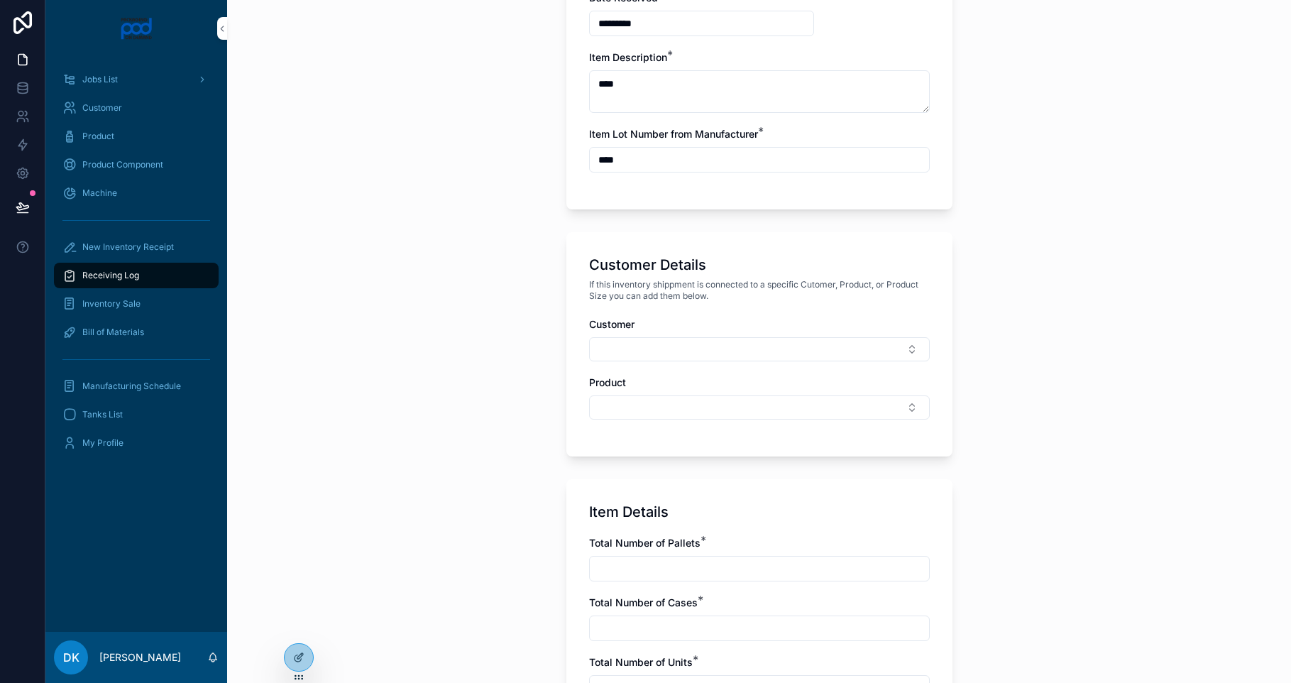
scroll to position [449, 0]
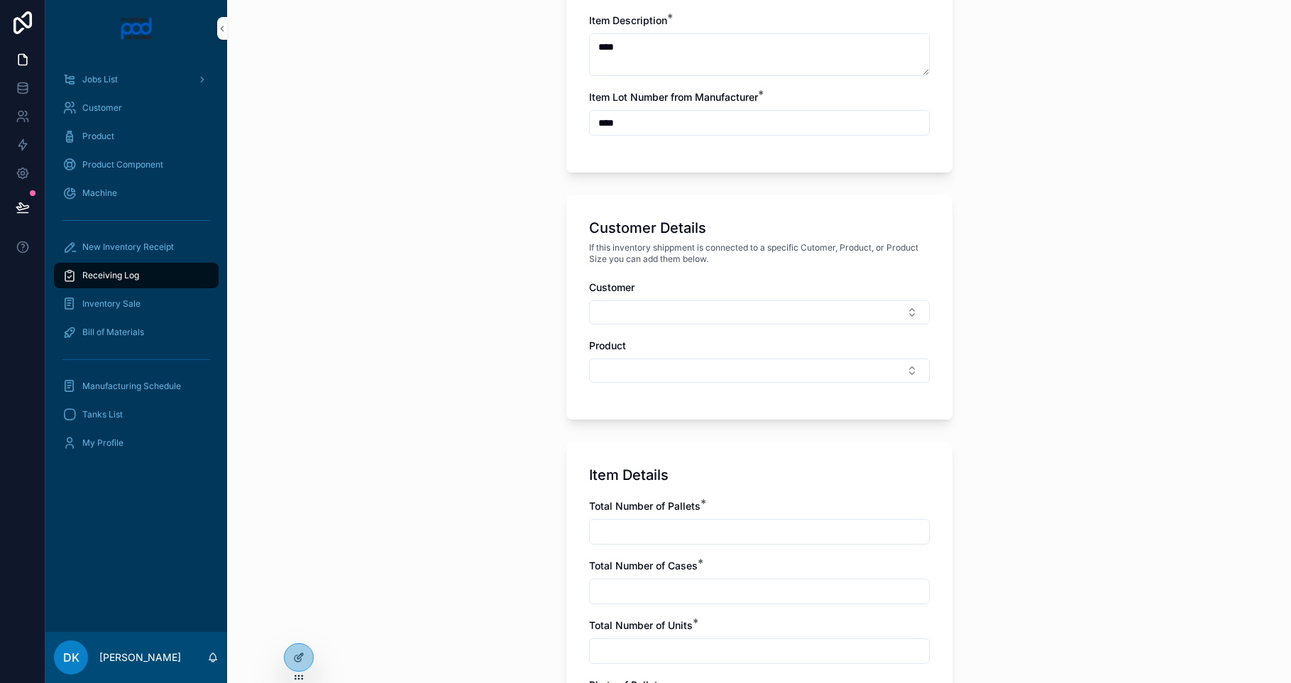
click at [708, 324] on button "Select Button" at bounding box center [759, 312] width 341 height 24
type input "**"
click at [718, 371] on span "CC - Clarity Cosmetics" at bounding box center [713, 368] width 105 height 14
click at [668, 373] on button "Select Button" at bounding box center [759, 373] width 341 height 24
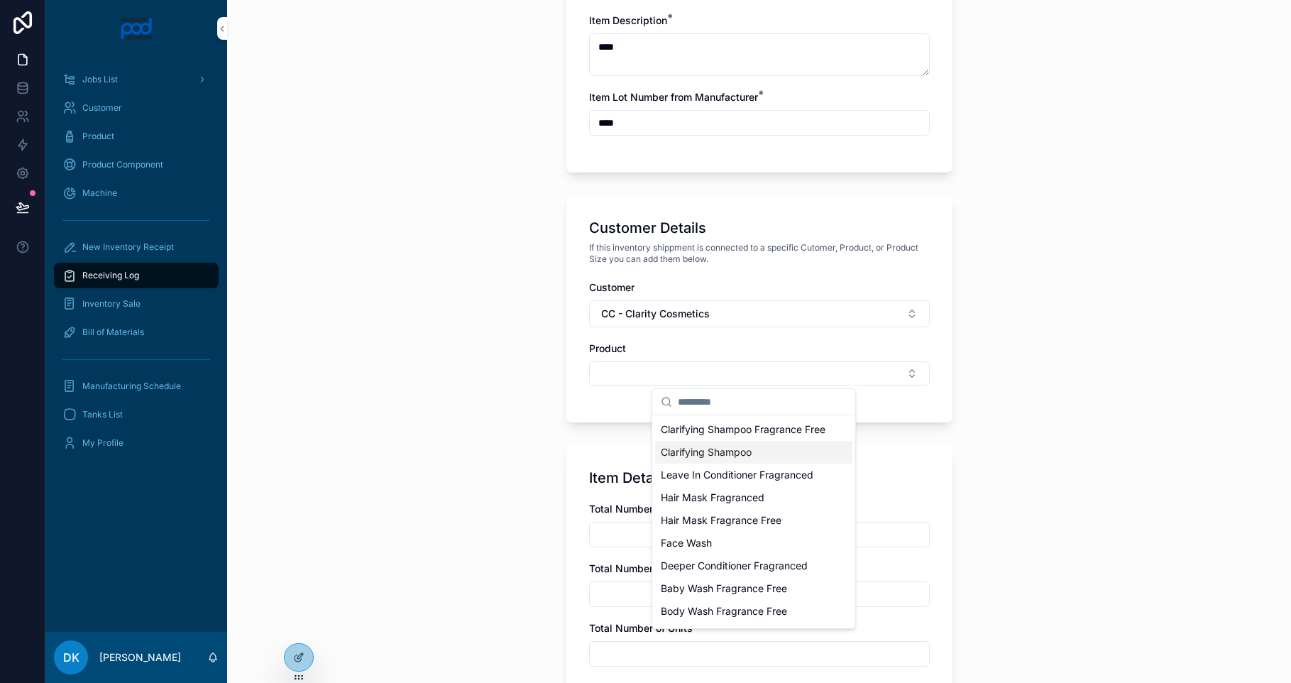
click at [749, 457] on div "Clarifying Shampoo" at bounding box center [753, 452] width 197 height 23
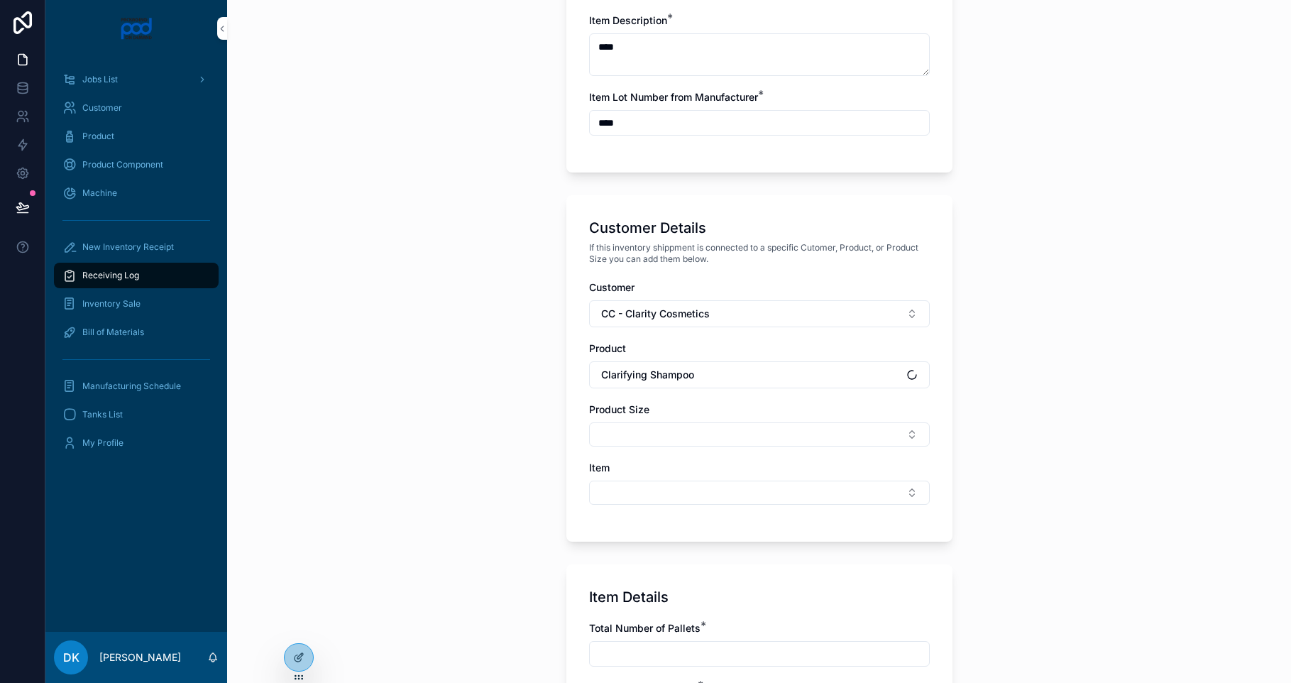
click at [675, 443] on button "Select Button" at bounding box center [759, 434] width 341 height 24
click at [686, 487] on div "1oz" at bounding box center [753, 490] width 197 height 23
click at [627, 498] on button "Select Button" at bounding box center [759, 497] width 341 height 24
click at [687, 647] on span "New" at bounding box center [685, 648] width 21 height 14
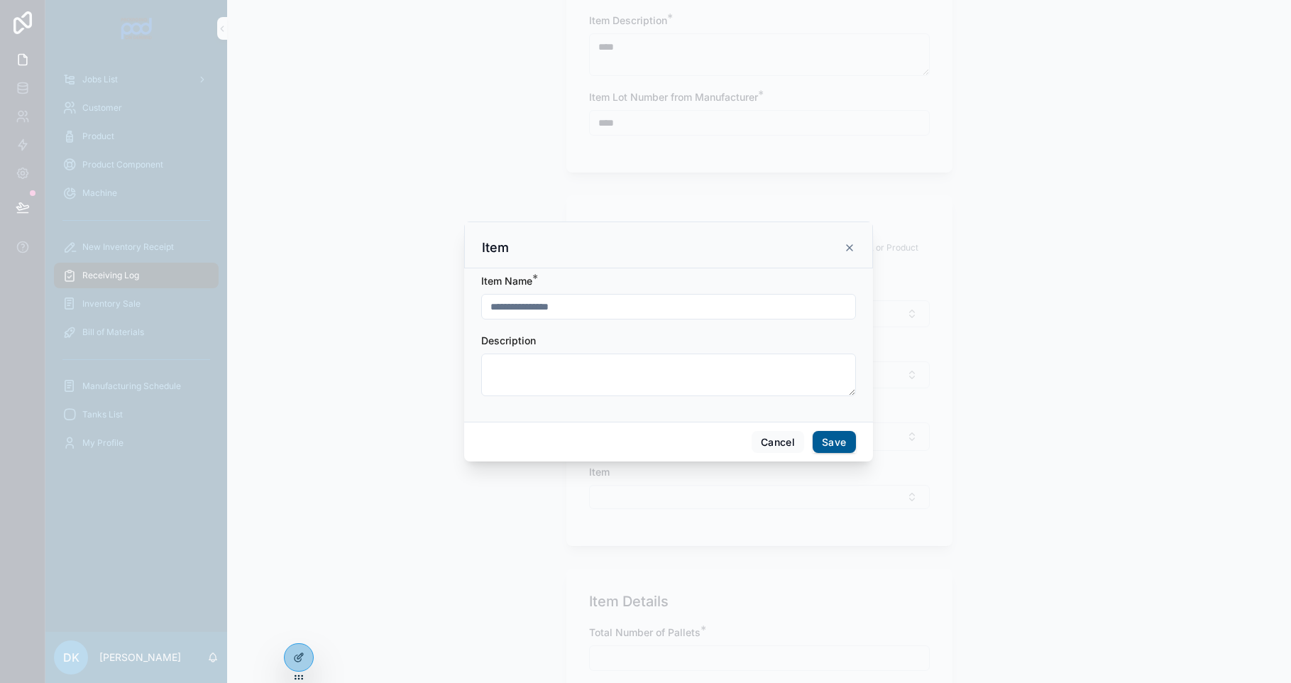
click at [528, 307] on input "scrollable content" at bounding box center [668, 307] width 373 height 20
type input "*********"
click at [830, 442] on button "Save" at bounding box center [833, 442] width 43 height 23
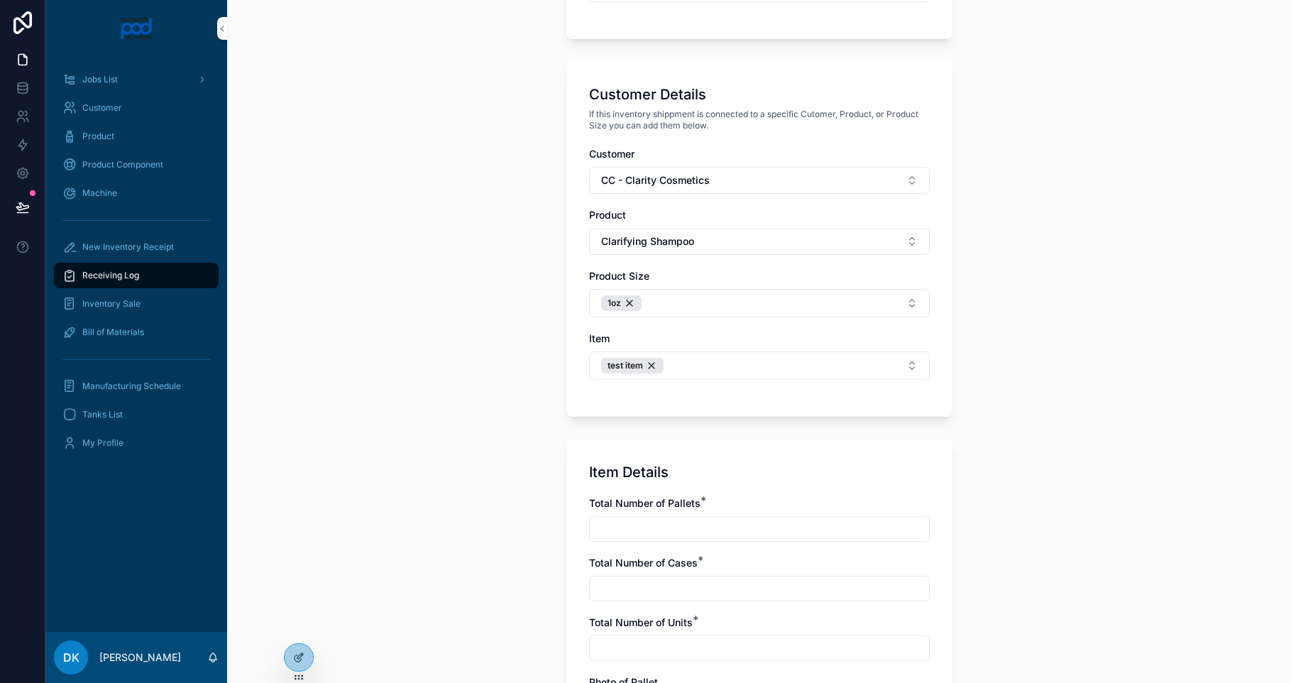
scroll to position [583, 0]
click at [703, 522] on input "scrollable content" at bounding box center [759, 528] width 339 height 20
type input "*"
click at [690, 579] on input "scrollable content" at bounding box center [759, 588] width 339 height 20
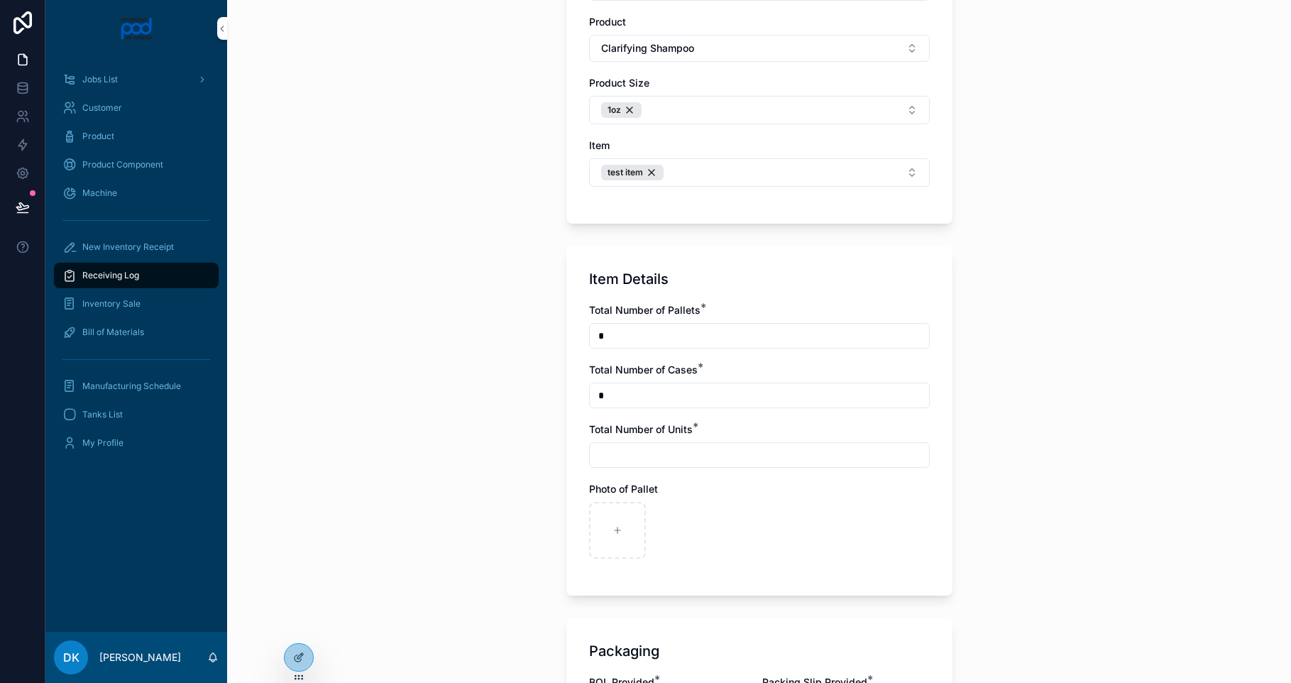
scroll to position [806, 0]
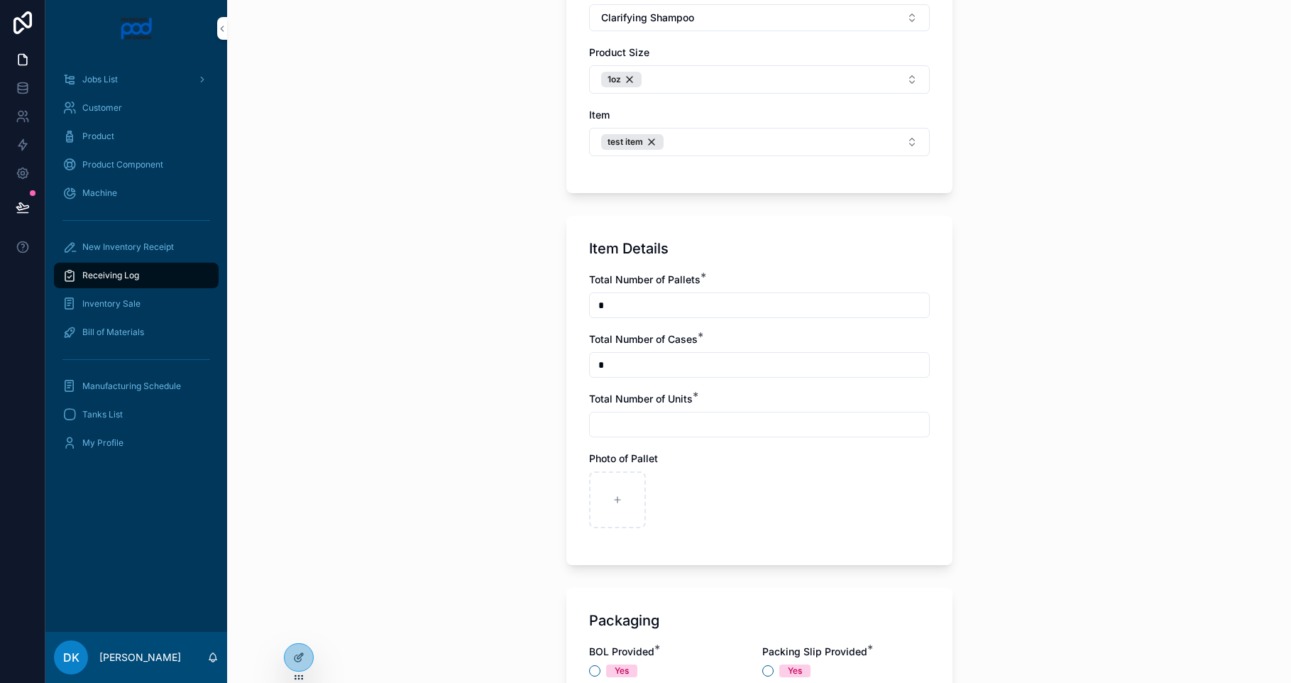
type input "*"
click at [644, 422] on input "scrollable content" at bounding box center [759, 424] width 339 height 20
type input "***"
click at [693, 483] on div "scrollable content" at bounding box center [759, 499] width 341 height 57
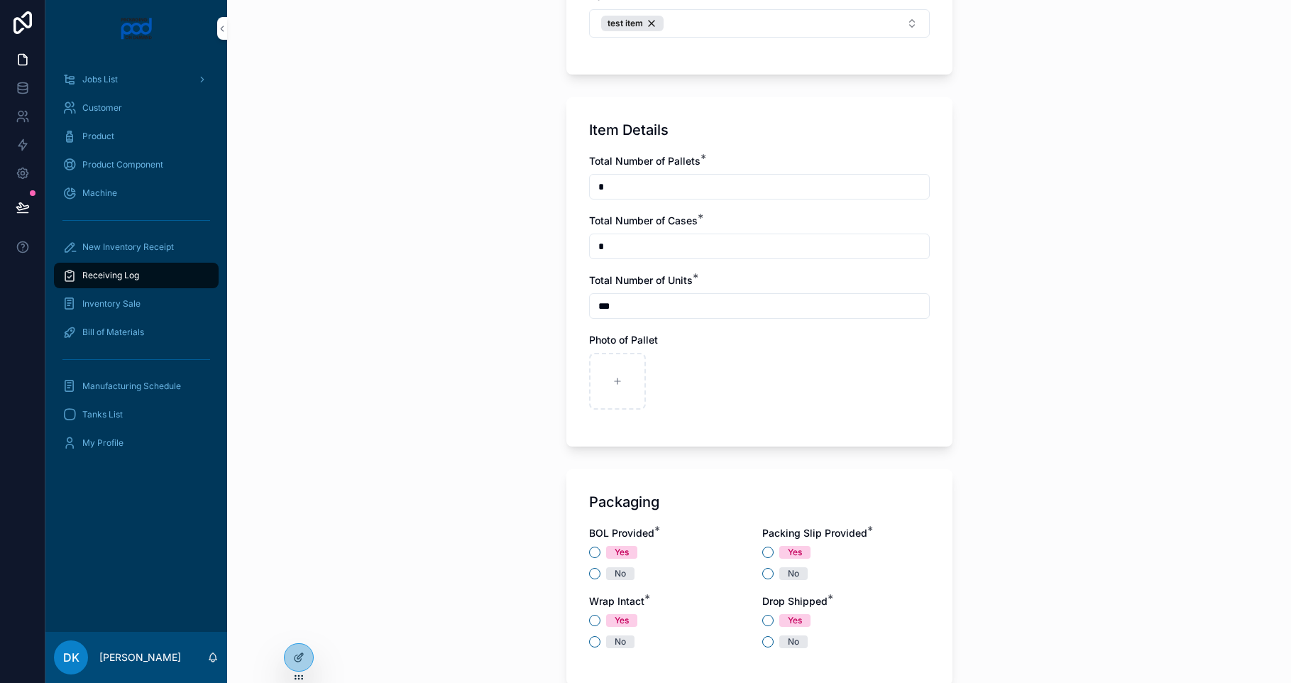
scroll to position [1111, 0]
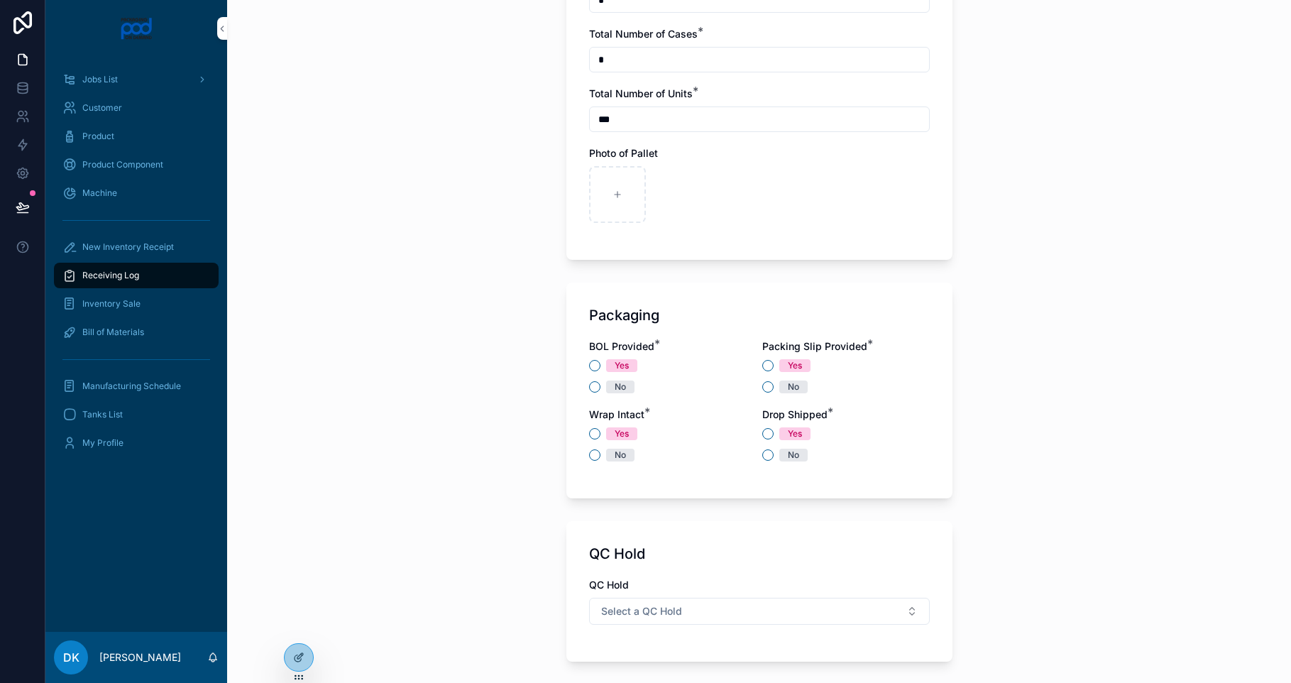
click at [598, 387] on div "No" at bounding box center [672, 386] width 167 height 13
click at [589, 387] on button "No" at bounding box center [594, 386] width 11 height 11
click at [589, 431] on button "Yes" at bounding box center [594, 433] width 11 height 11
click at [764, 431] on button "Yes" at bounding box center [767, 433] width 11 height 11
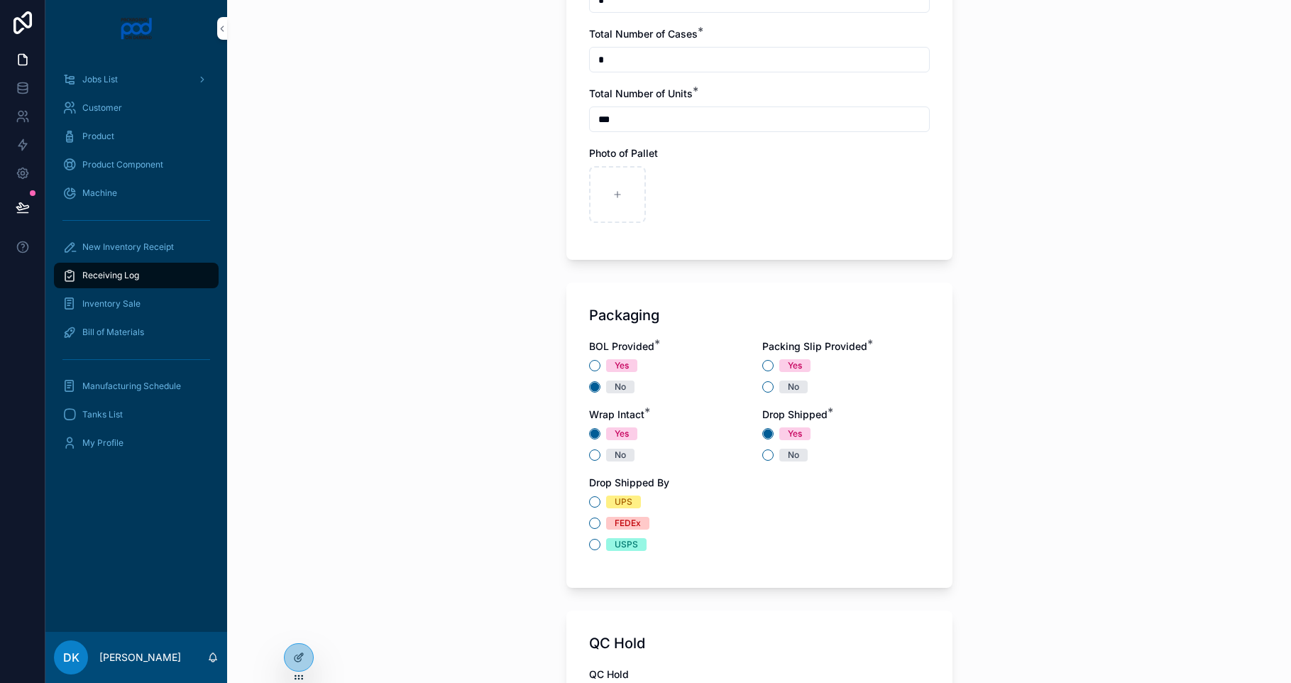
click at [762, 364] on button "Yes" at bounding box center [767, 365] width 11 height 11
click at [594, 500] on button "UPS" at bounding box center [594, 501] width 11 height 11
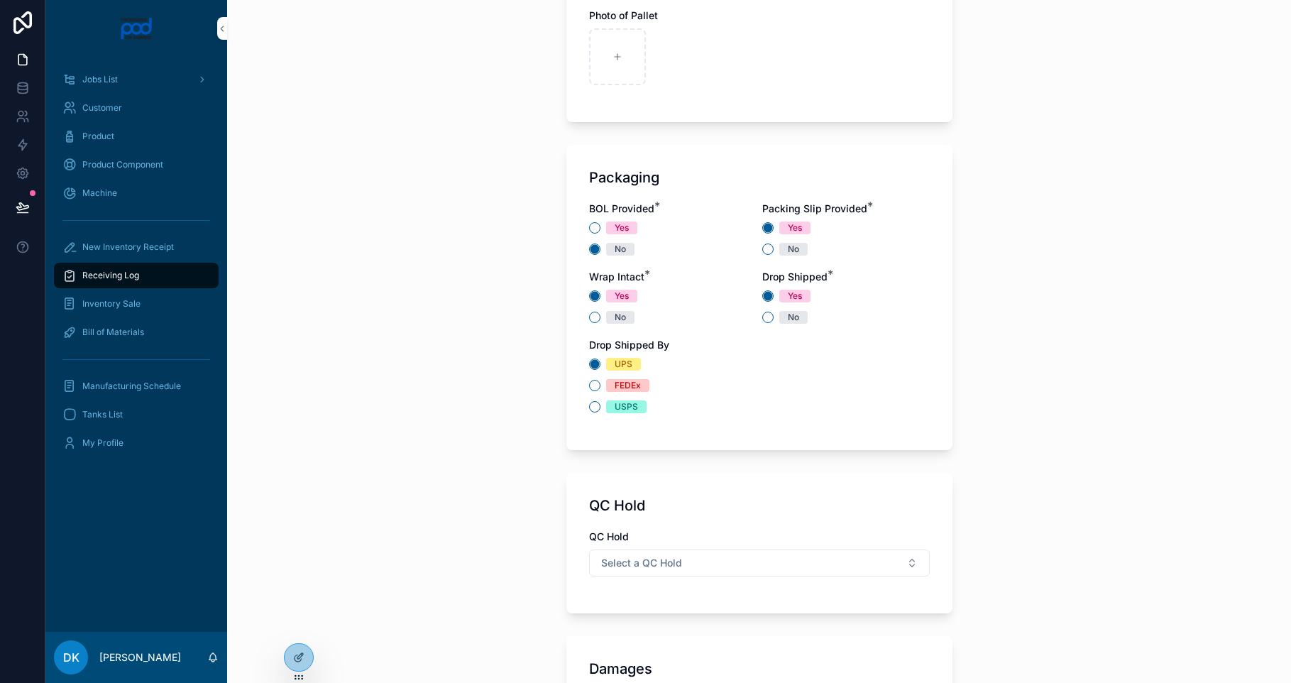
scroll to position [1251, 0]
click at [724, 565] on button "Select a QC Hold" at bounding box center [759, 560] width 341 height 27
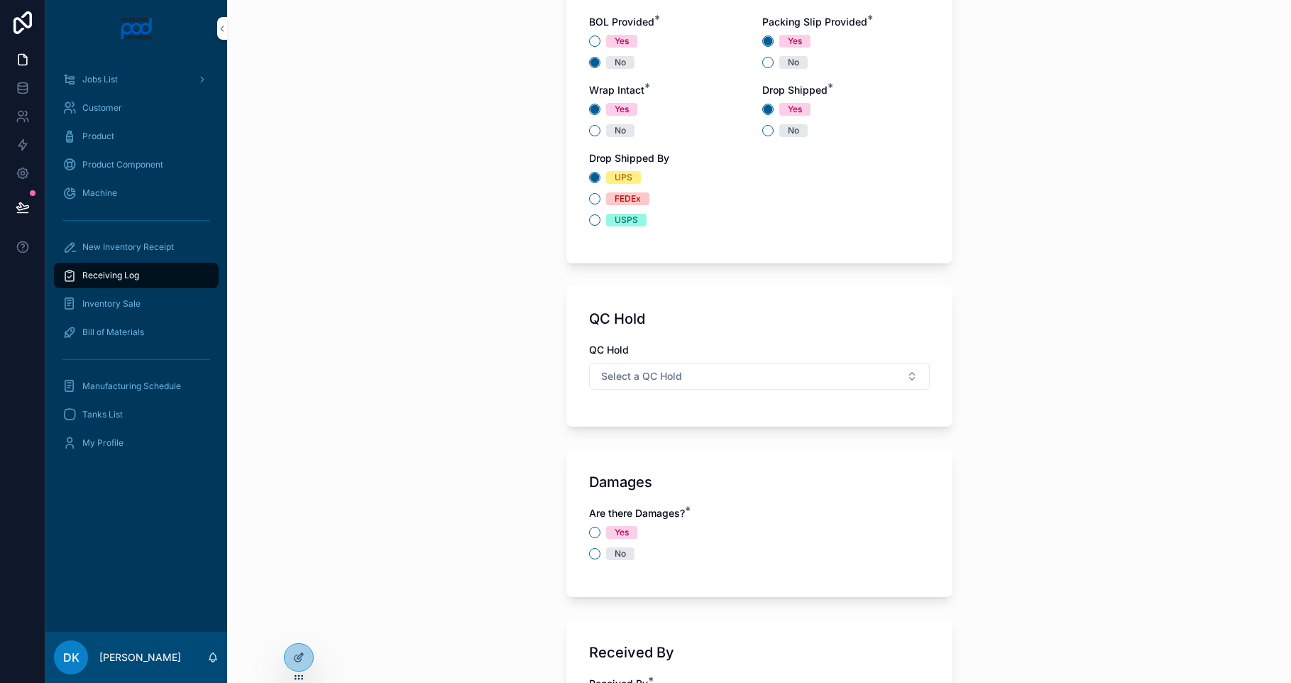
scroll to position [1512, 0]
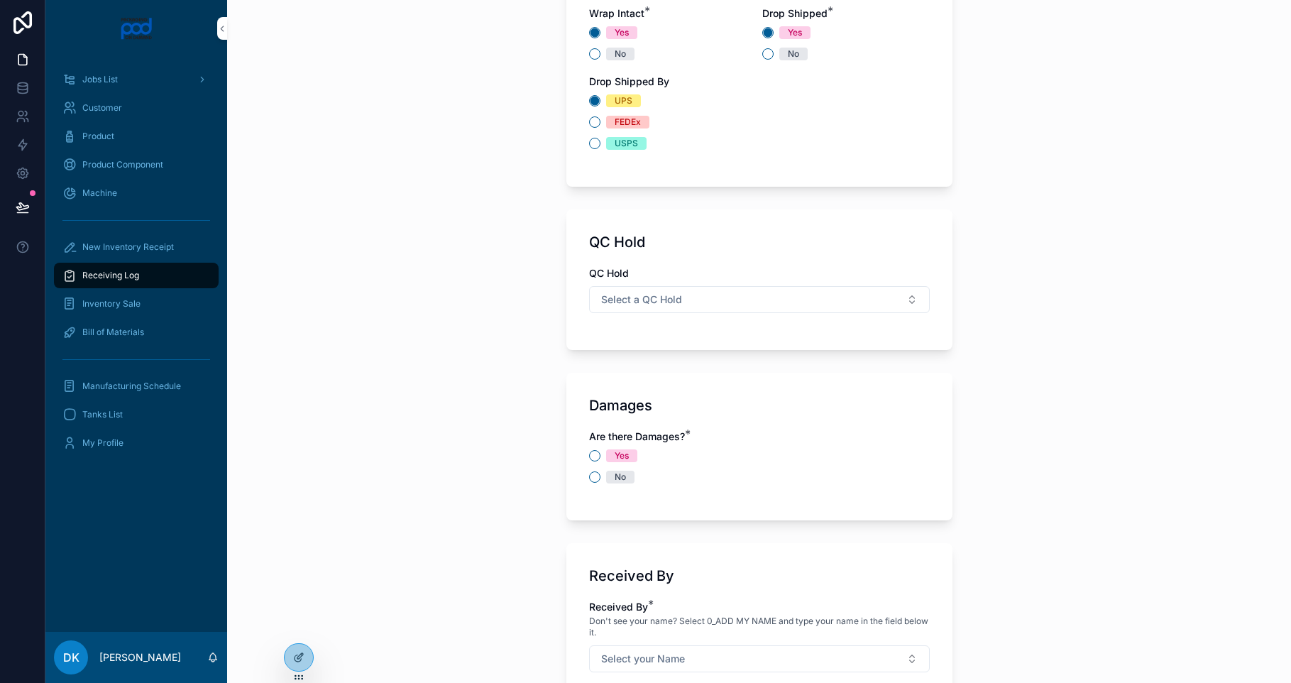
click at [594, 479] on button "No" at bounding box center [594, 476] width 11 height 11
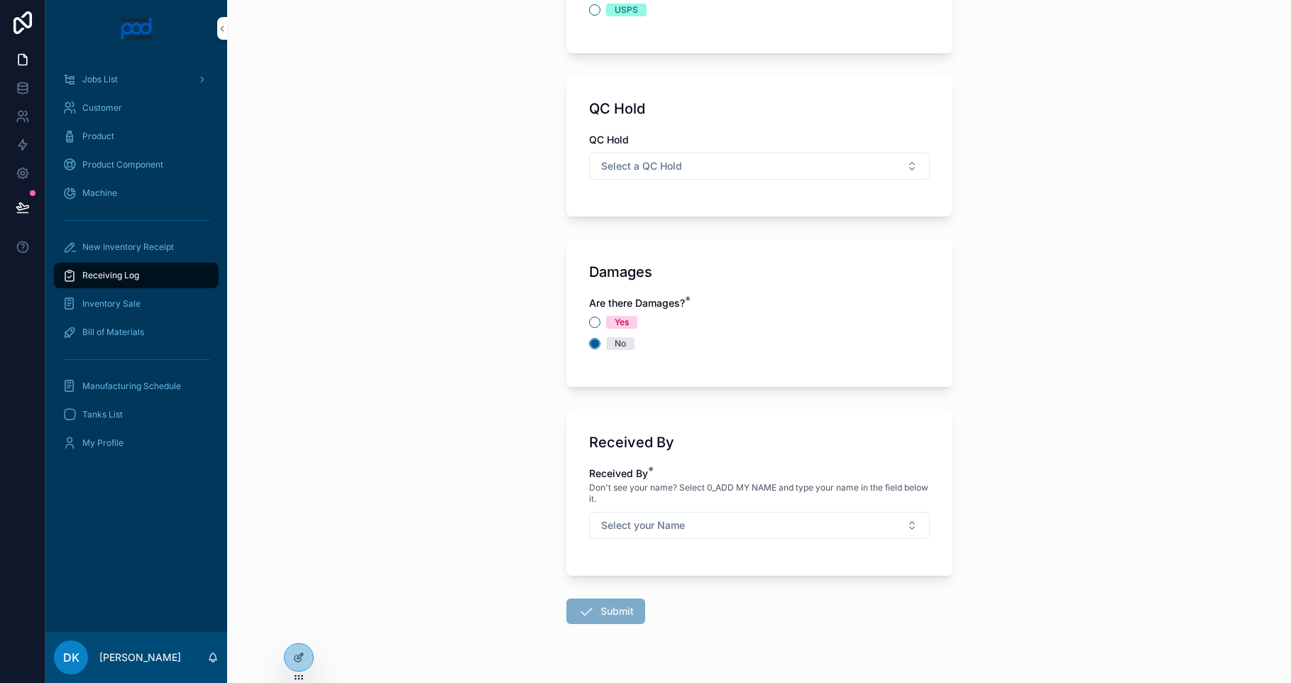
scroll to position [1677, 0]
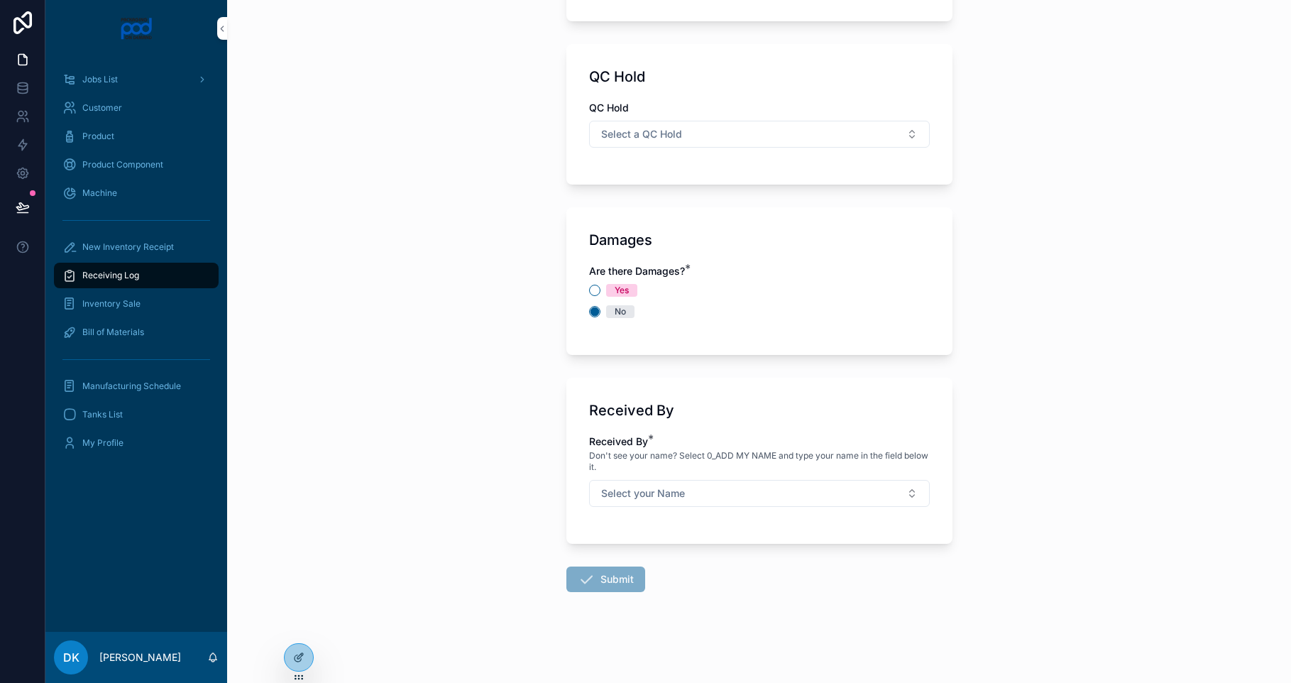
click at [683, 507] on div "Received By * Don't see your name? Select 0_ADD MY NAME and type your name in t…" at bounding box center [759, 477] width 341 height 87
click at [675, 504] on button "Select your Name" at bounding box center [759, 493] width 341 height 27
click at [761, 568] on div "[PERSON_NAME]" at bounding box center [753, 571] width 197 height 21
click at [596, 584] on button "Submit" at bounding box center [605, 579] width 79 height 26
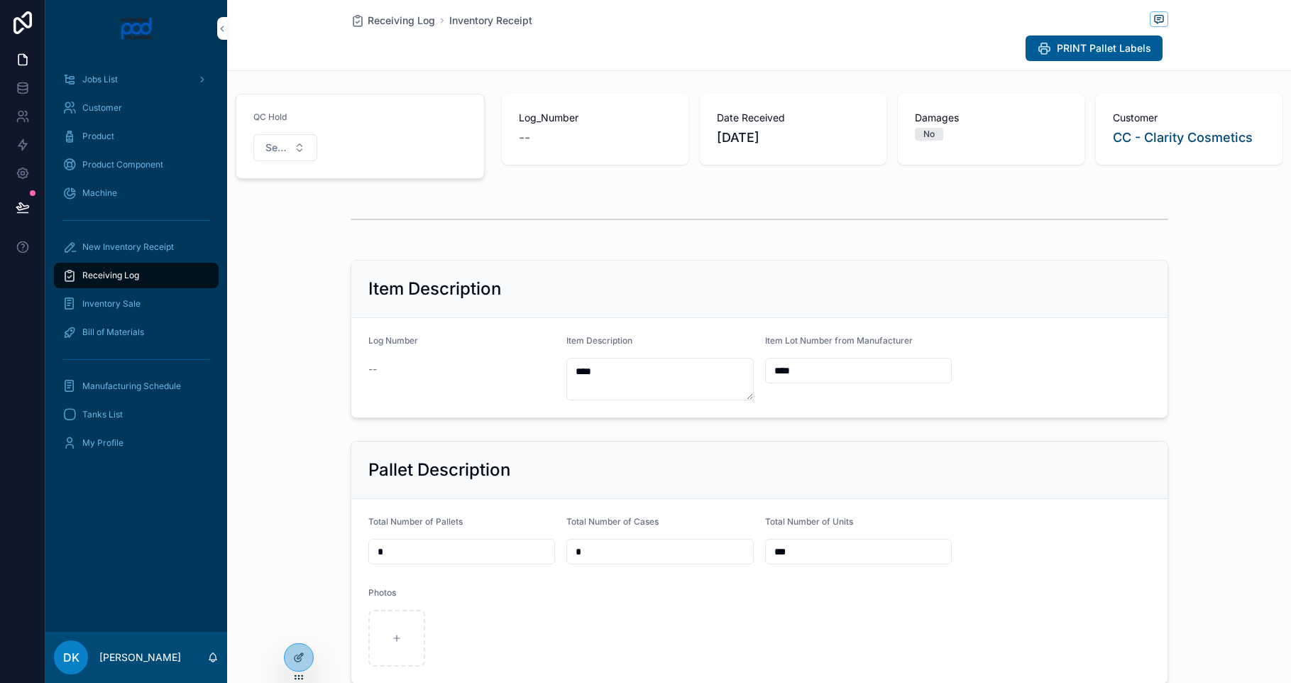
click at [1079, 52] on span "PRINT Pallet Labels" at bounding box center [1104, 48] width 94 height 14
click at [0, 0] on div at bounding box center [0, 0] width 0 height 0
click at [305, 651] on div at bounding box center [299, 657] width 28 height 27
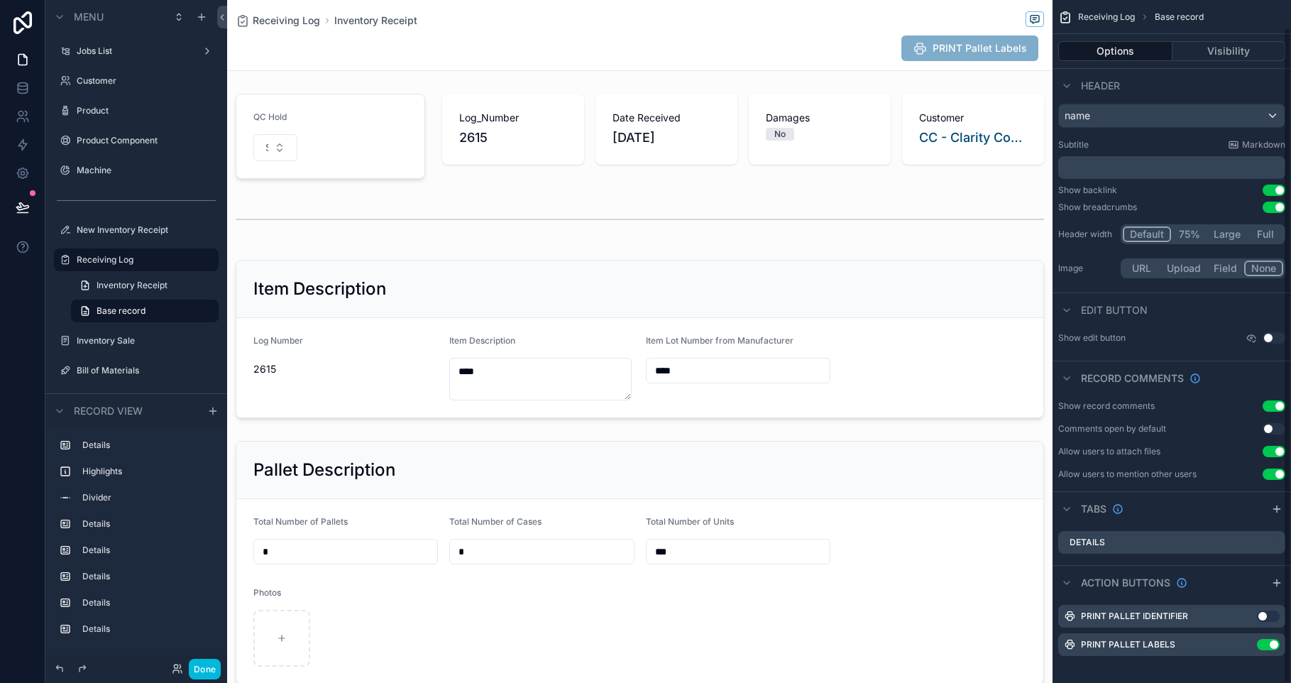
scroll to position [28, 0]
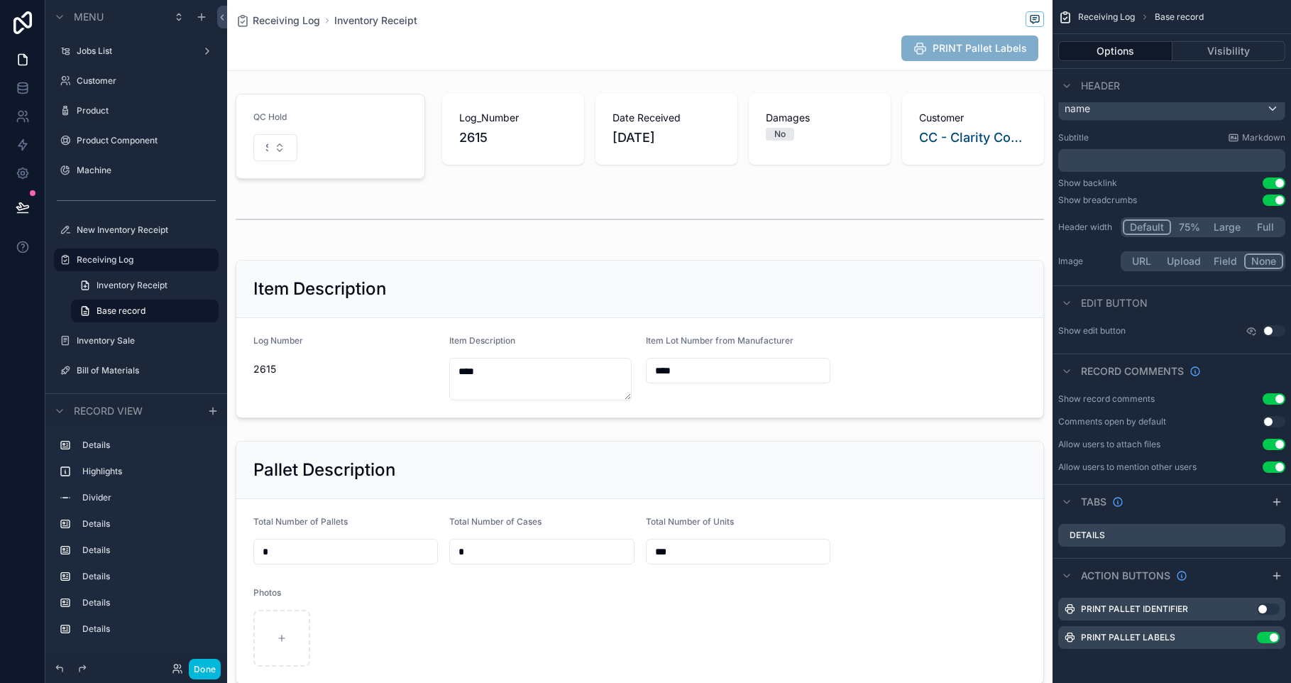
click at [1269, 641] on button "Use setting" at bounding box center [1268, 637] width 23 height 11
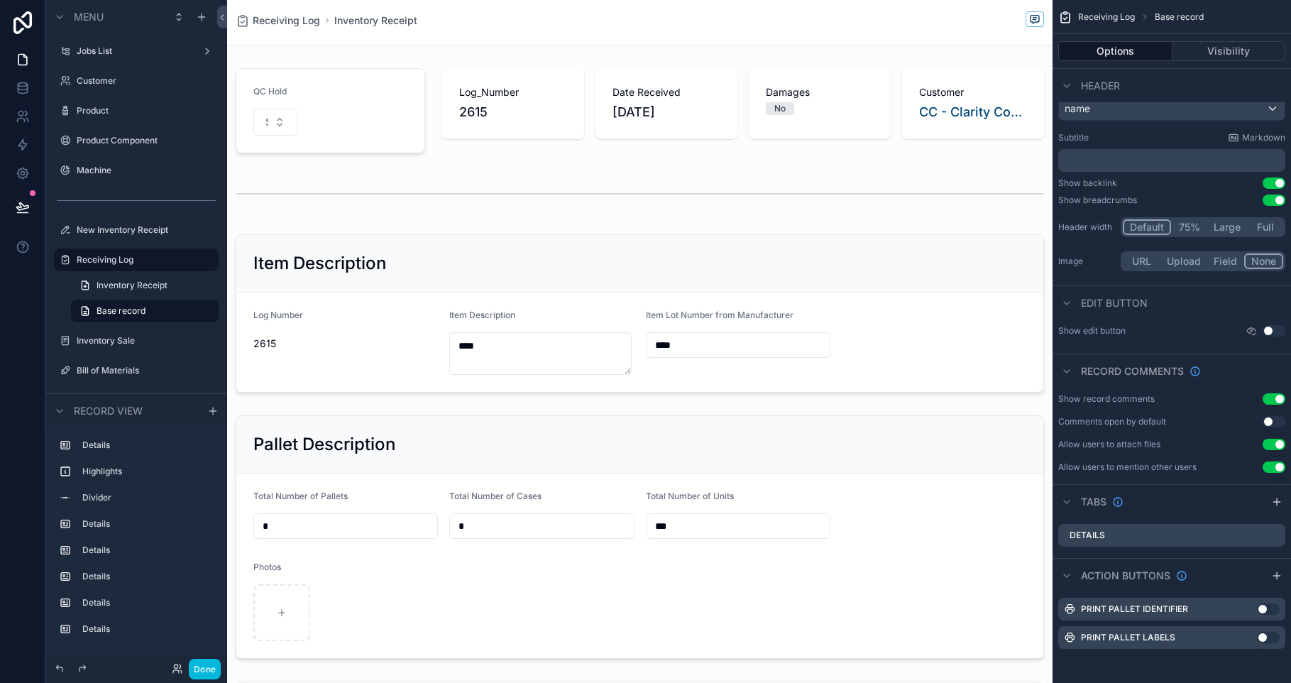
click at [1268, 614] on div "PRINT PALLET IDENTIFIER Use setting" at bounding box center [1171, 608] width 227 height 23
click at [1266, 607] on button "Use setting" at bounding box center [1268, 608] width 23 height 11
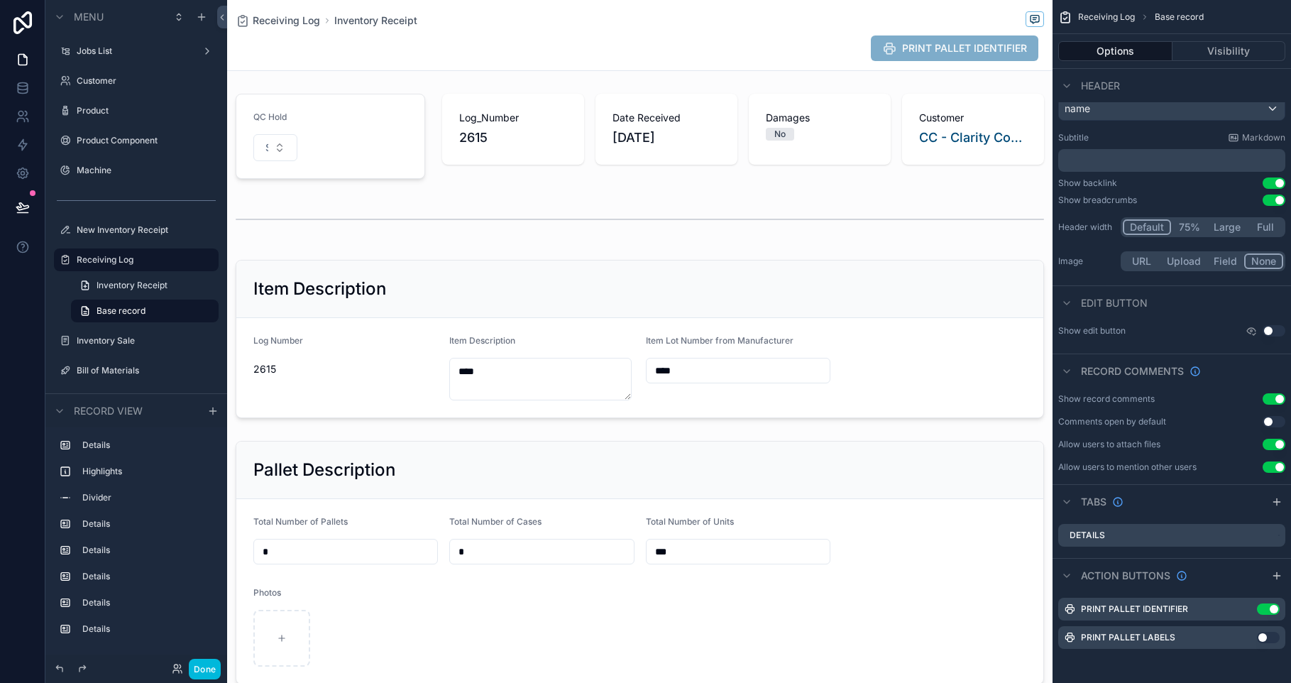
click at [926, 46] on span "PRINT PALLET IDENTIFIER" at bounding box center [954, 48] width 167 height 26
click at [0, 0] on icon "scrollable content" at bounding box center [0, 0] width 0 height 0
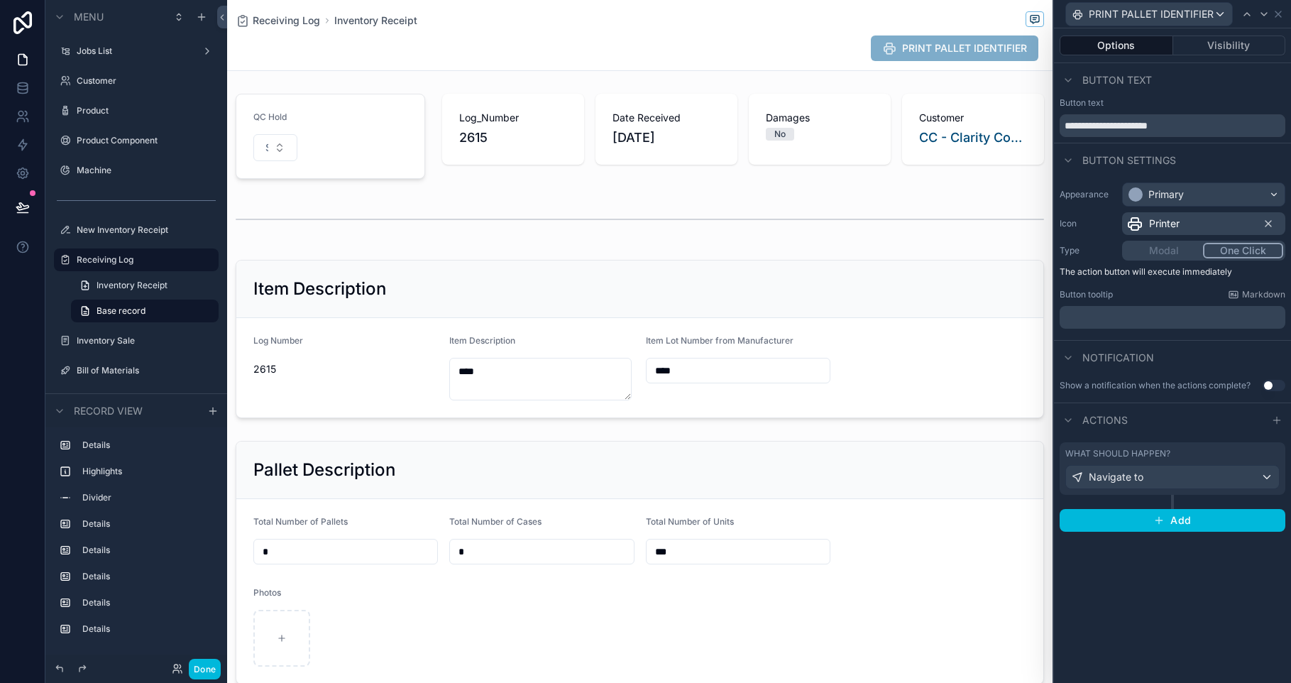
click at [1196, 483] on div "Navigate to" at bounding box center [1172, 476] width 213 height 23
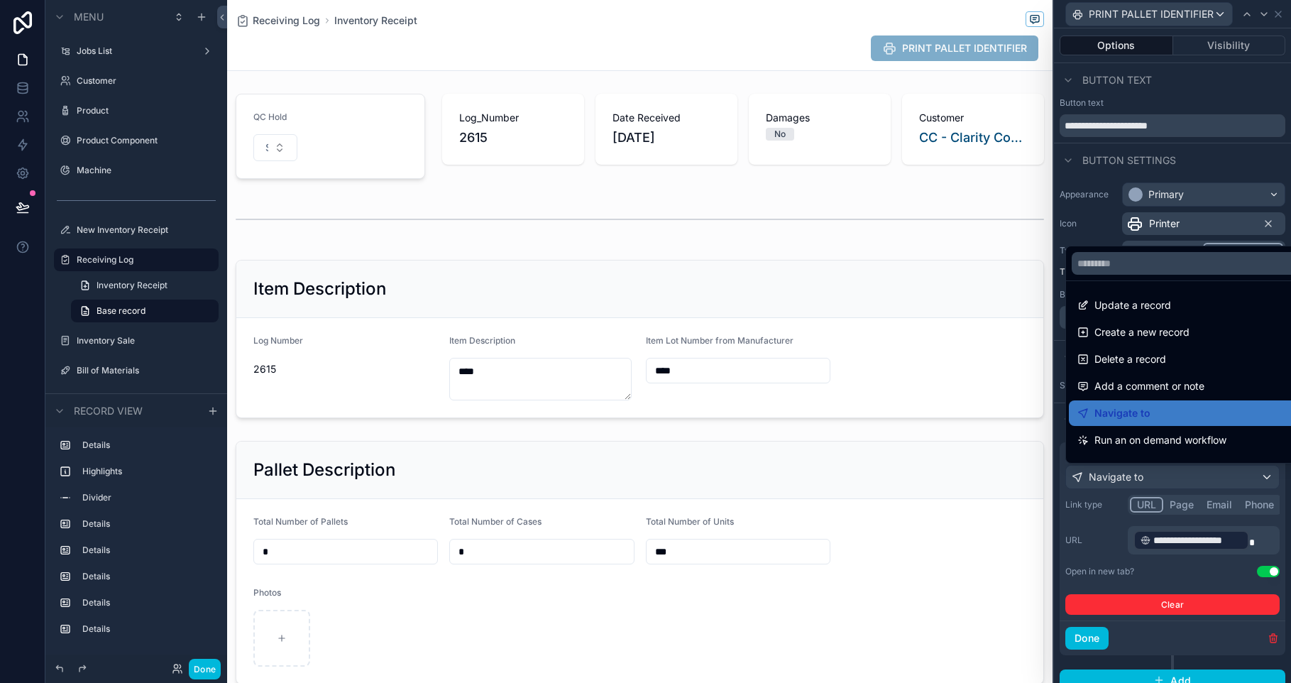
click at [1196, 481] on div at bounding box center [1172, 341] width 237 height 683
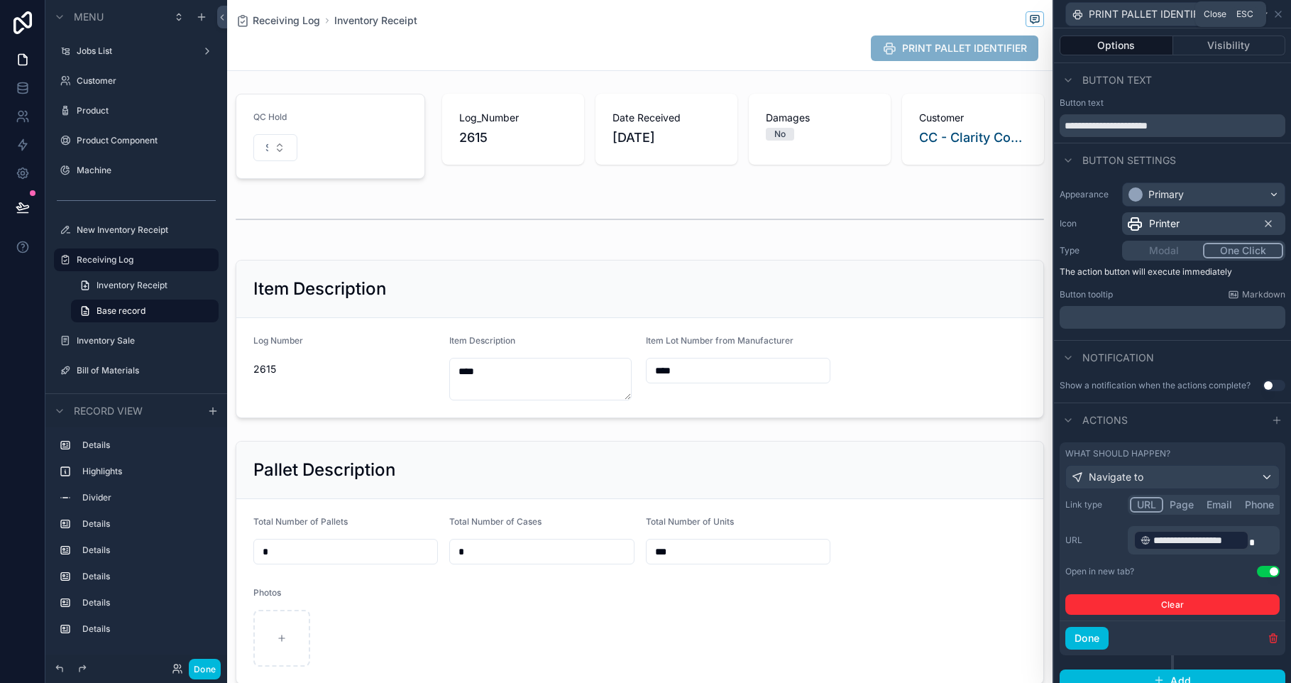
click at [1277, 16] on icon at bounding box center [1277, 14] width 11 height 11
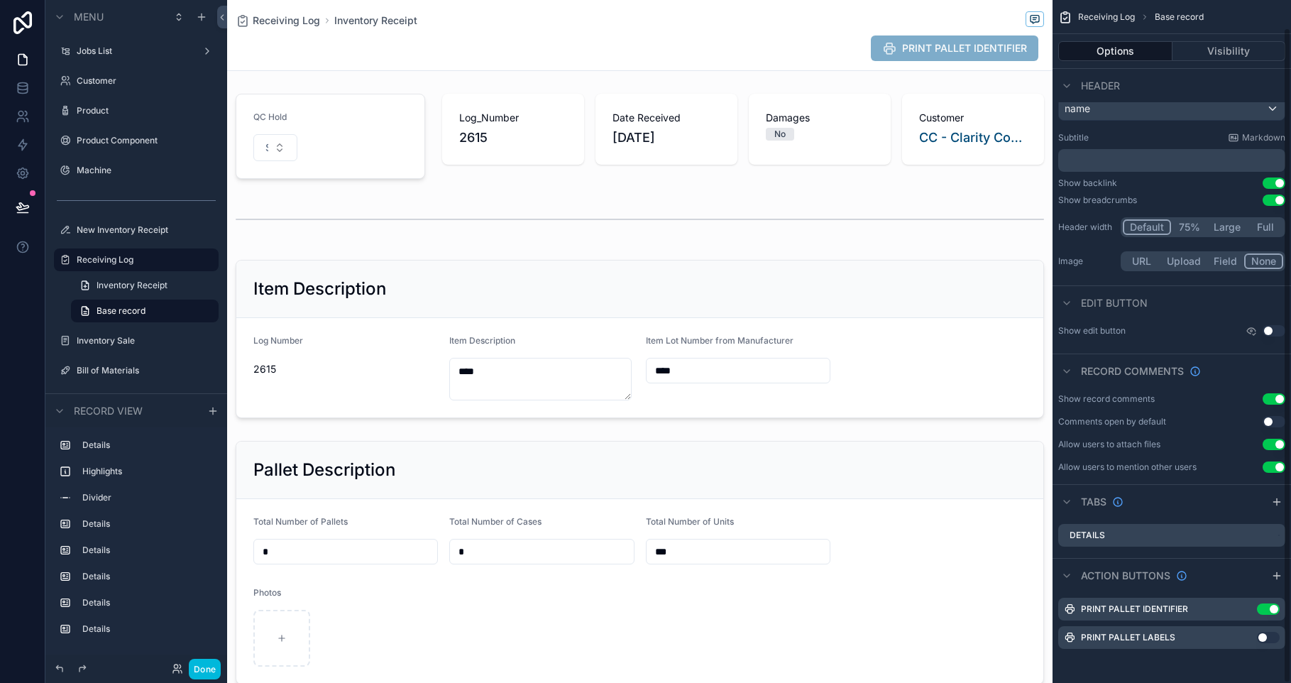
click at [0, 0] on icon "scrollable content" at bounding box center [0, 0] width 0 height 0
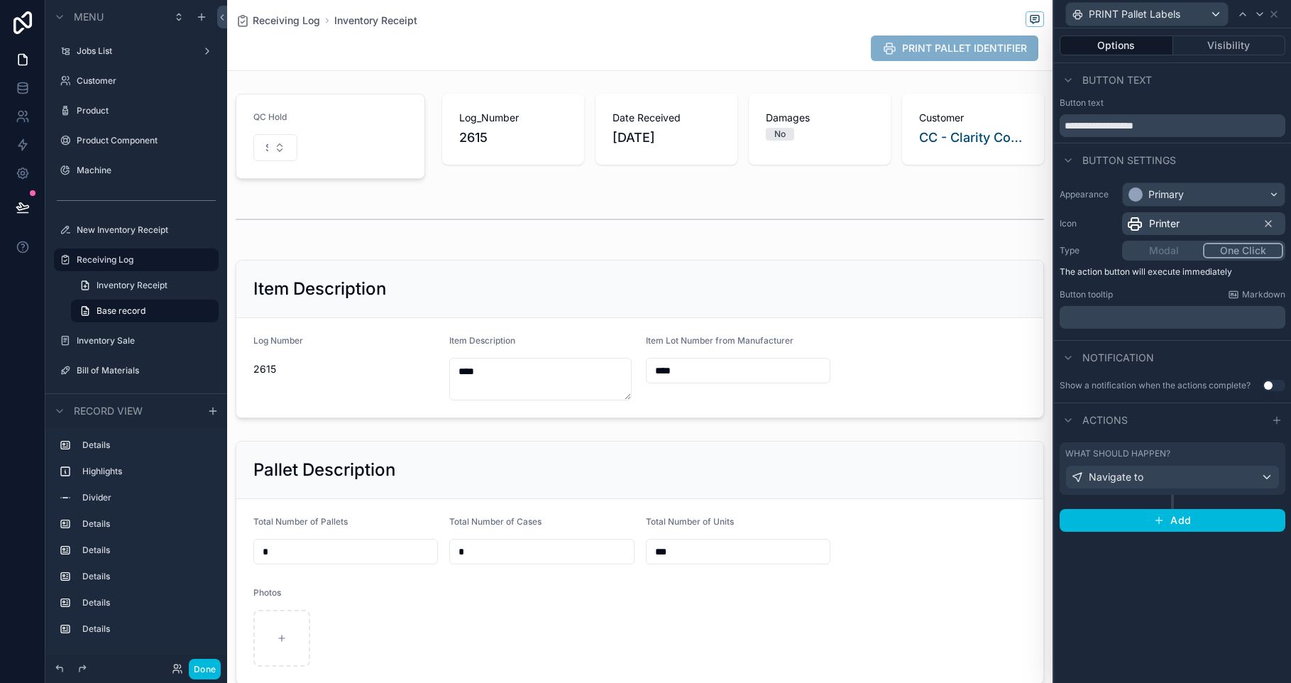
click at [1240, 471] on div "Navigate to" at bounding box center [1172, 476] width 213 height 23
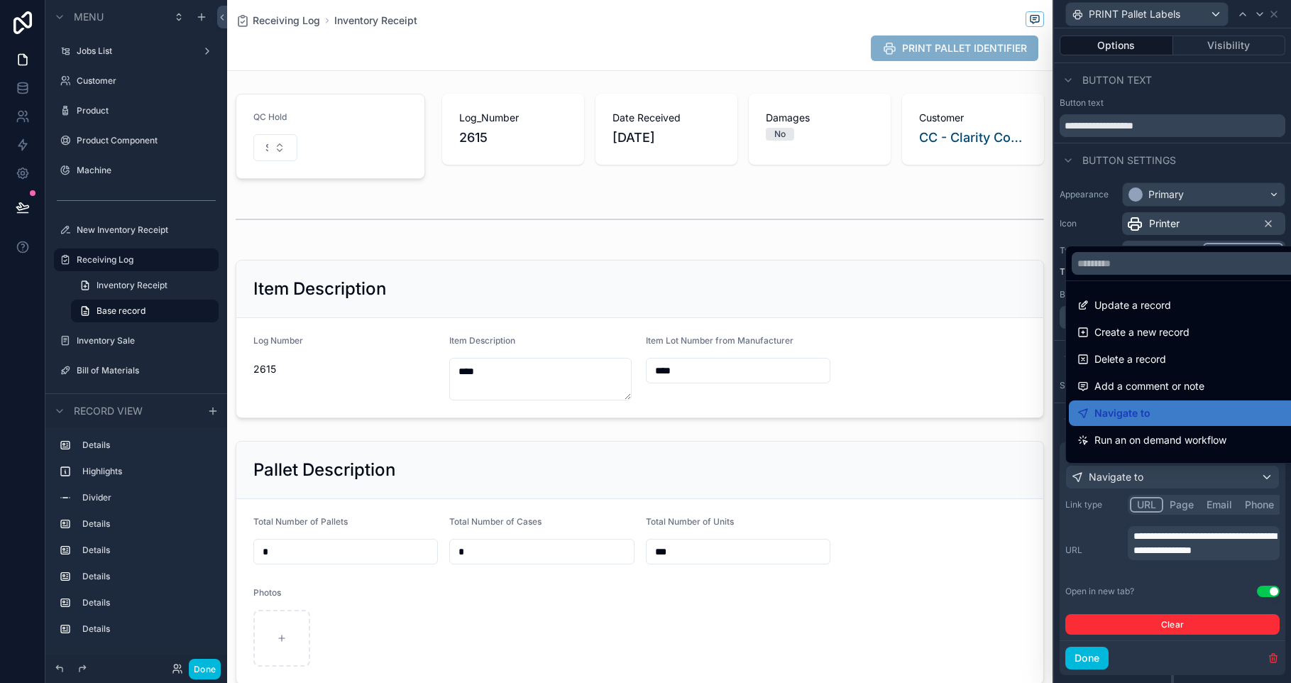
click at [1191, 558] on div at bounding box center [1172, 341] width 237 height 683
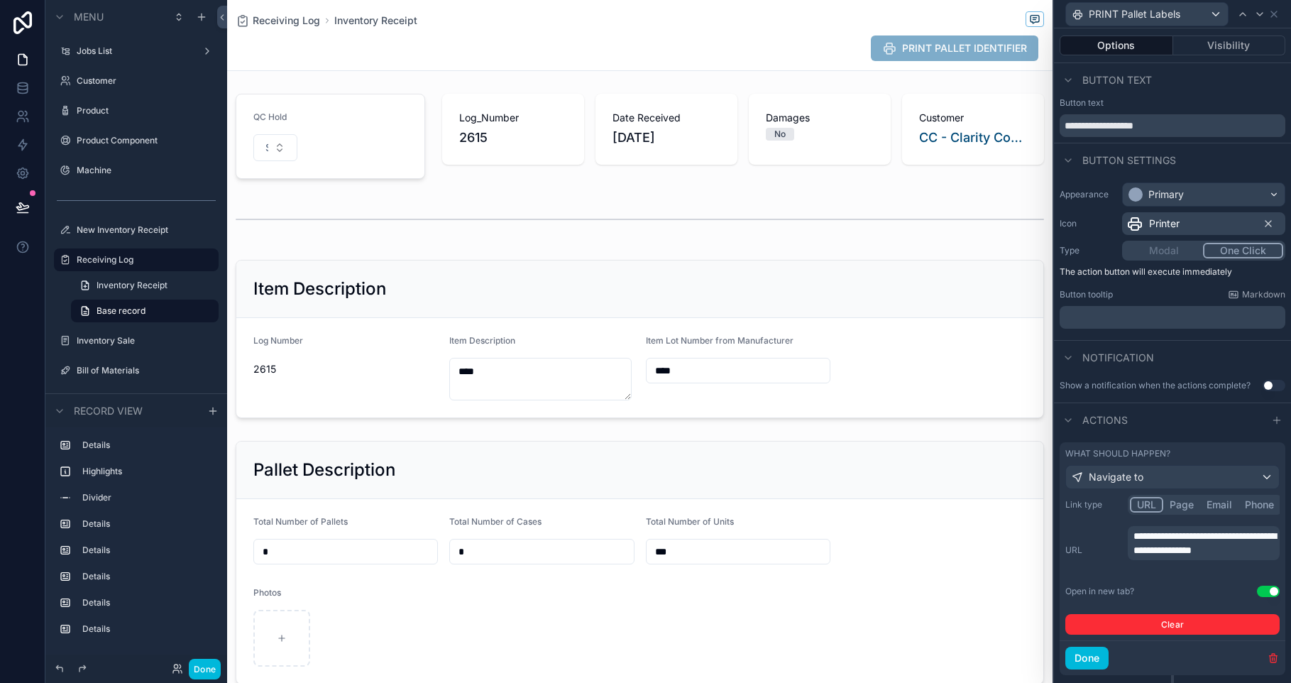
click at [1191, 557] on p "**********" at bounding box center [1204, 543] width 143 height 28
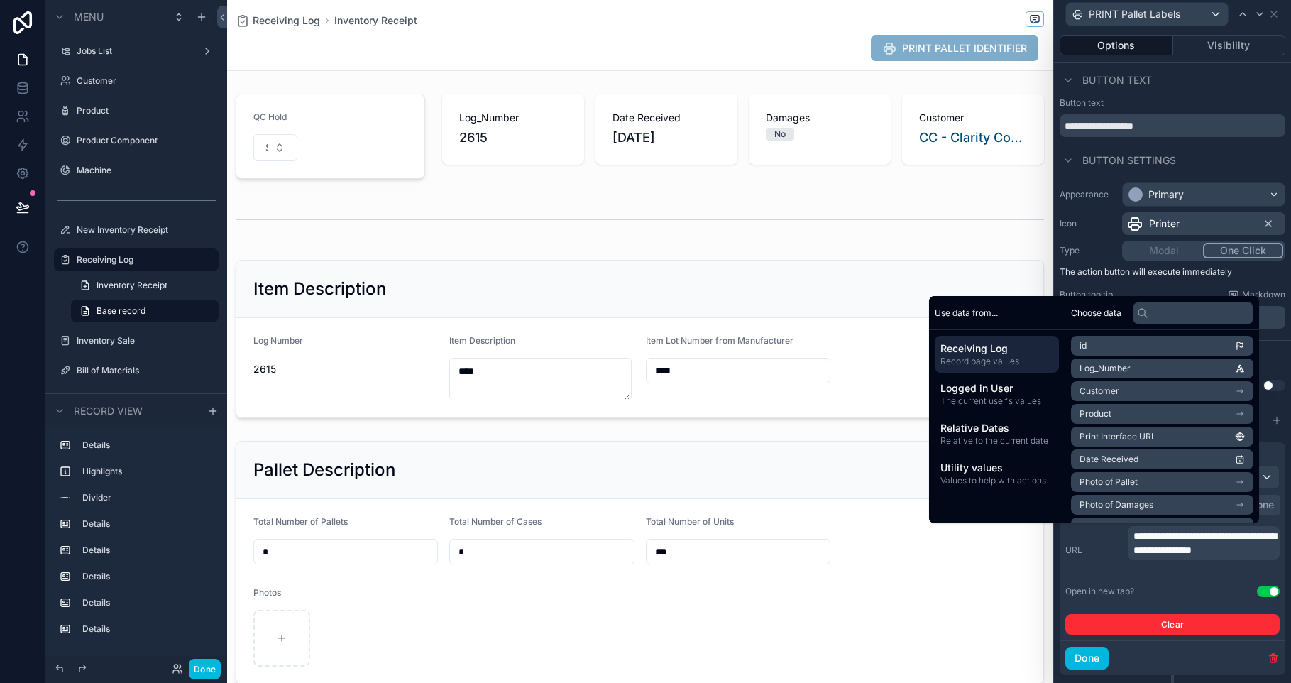
click at [1191, 557] on p "**********" at bounding box center [1204, 543] width 143 height 28
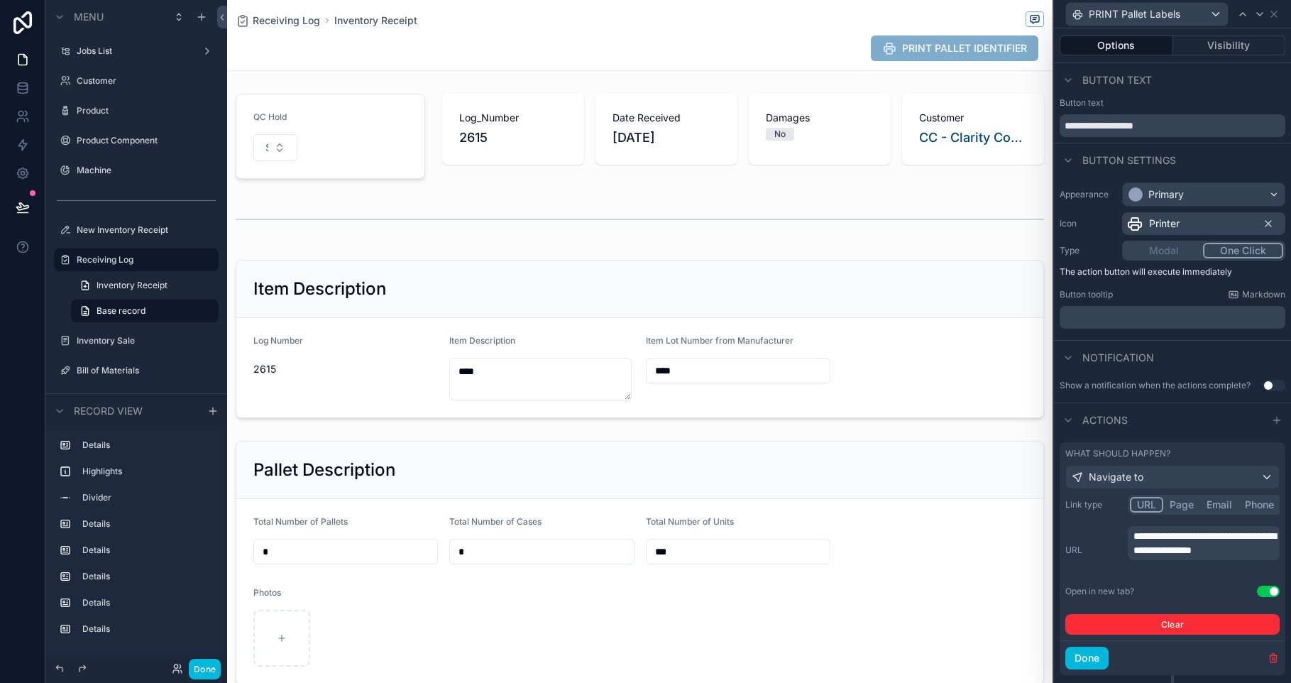
click at [1191, 557] on p "**********" at bounding box center [1204, 543] width 143 height 28
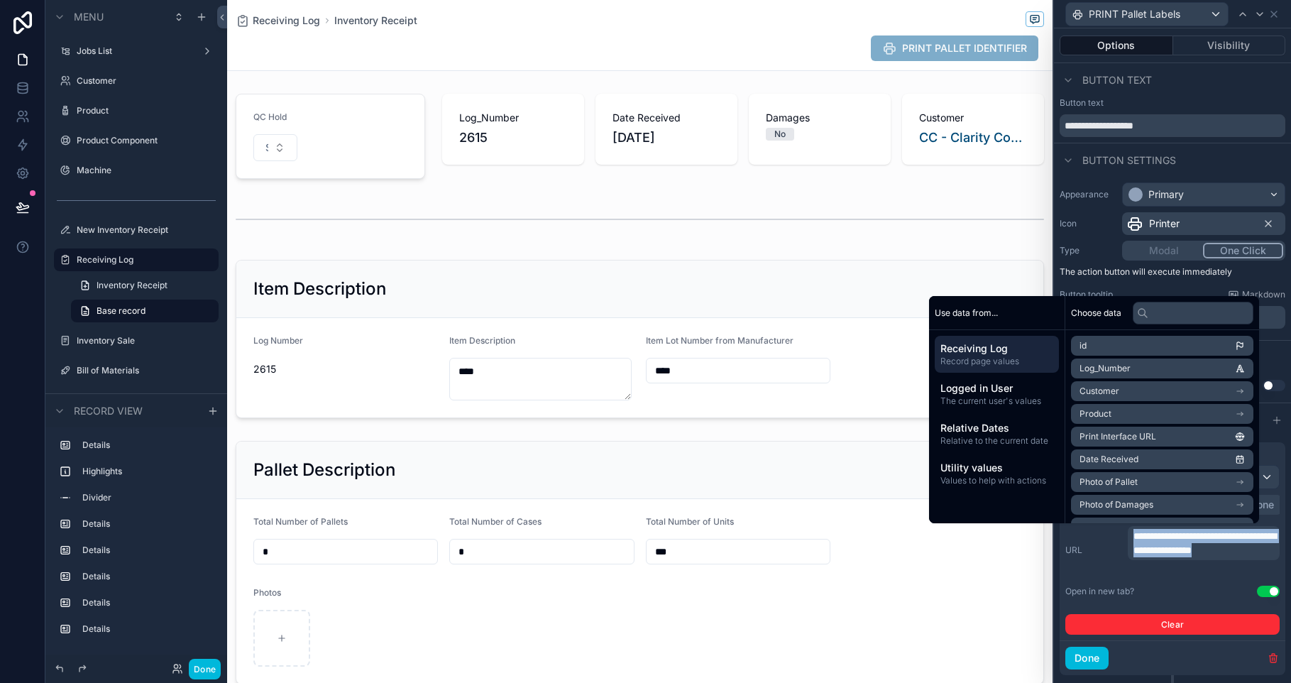
copy span "**********"
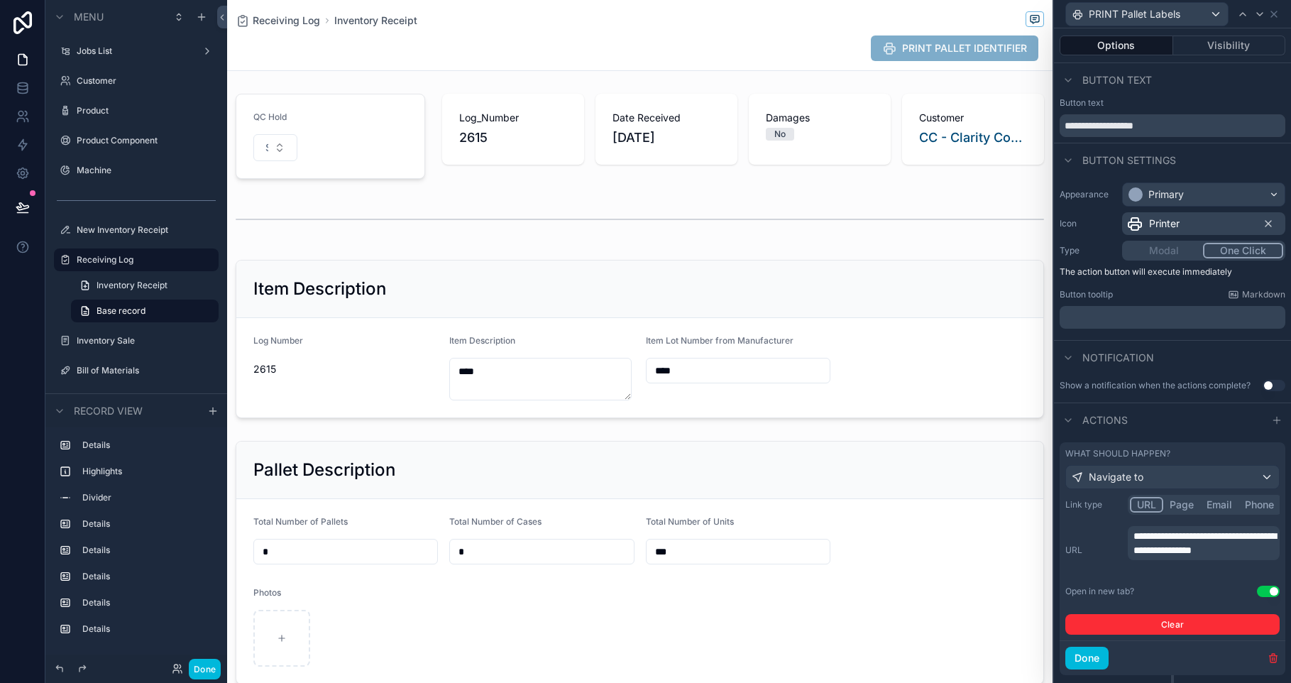
click at [1096, 654] on button "Done" at bounding box center [1086, 657] width 43 height 23
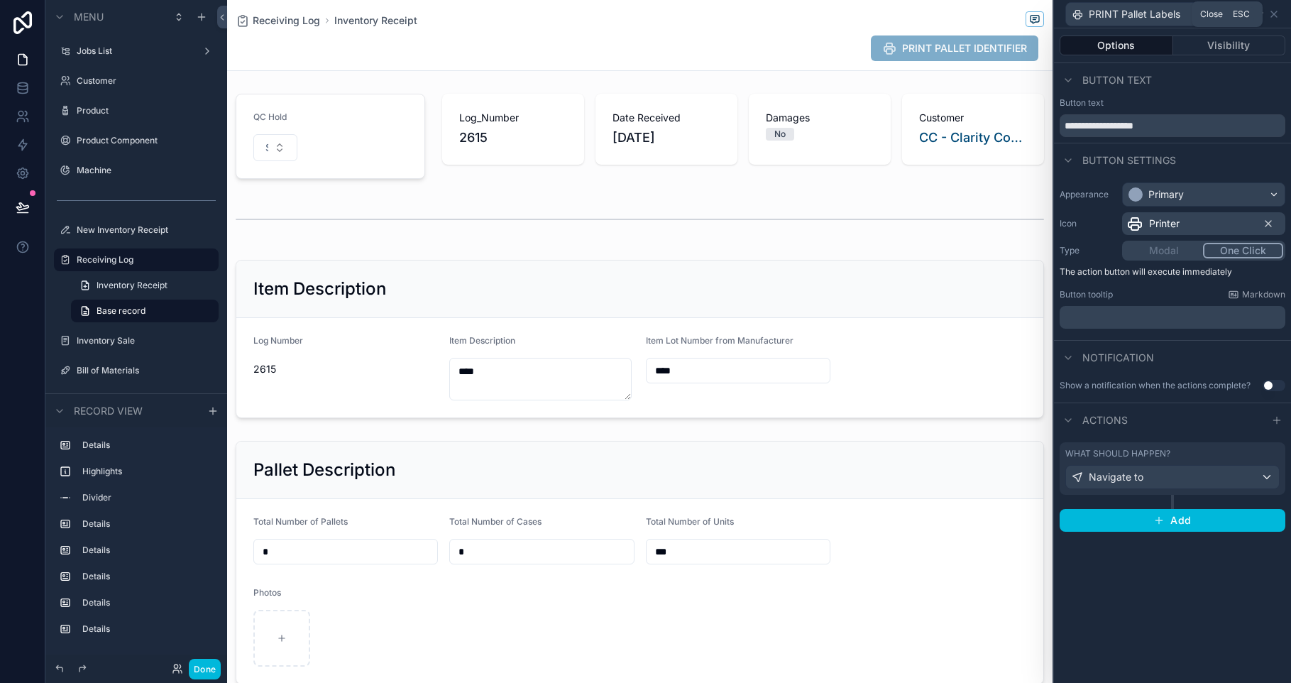
click at [1272, 16] on icon at bounding box center [1273, 14] width 11 height 11
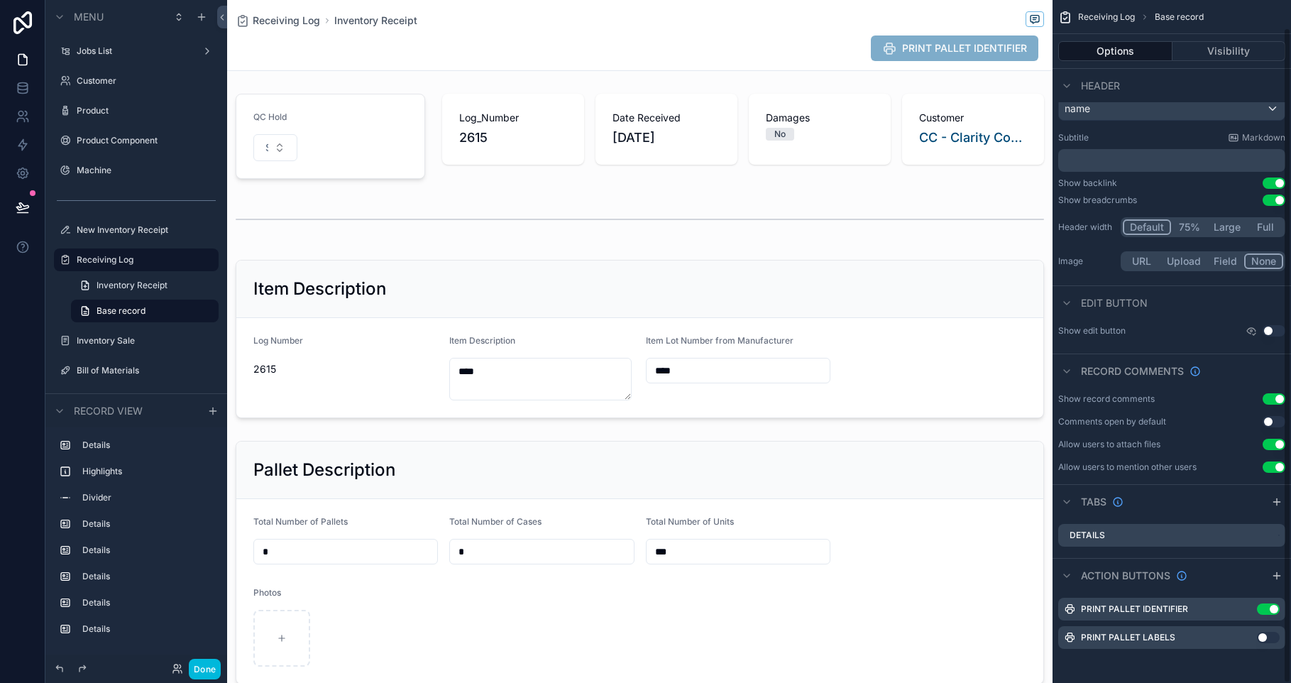
click at [1264, 610] on button "Use setting" at bounding box center [1268, 608] width 23 height 11
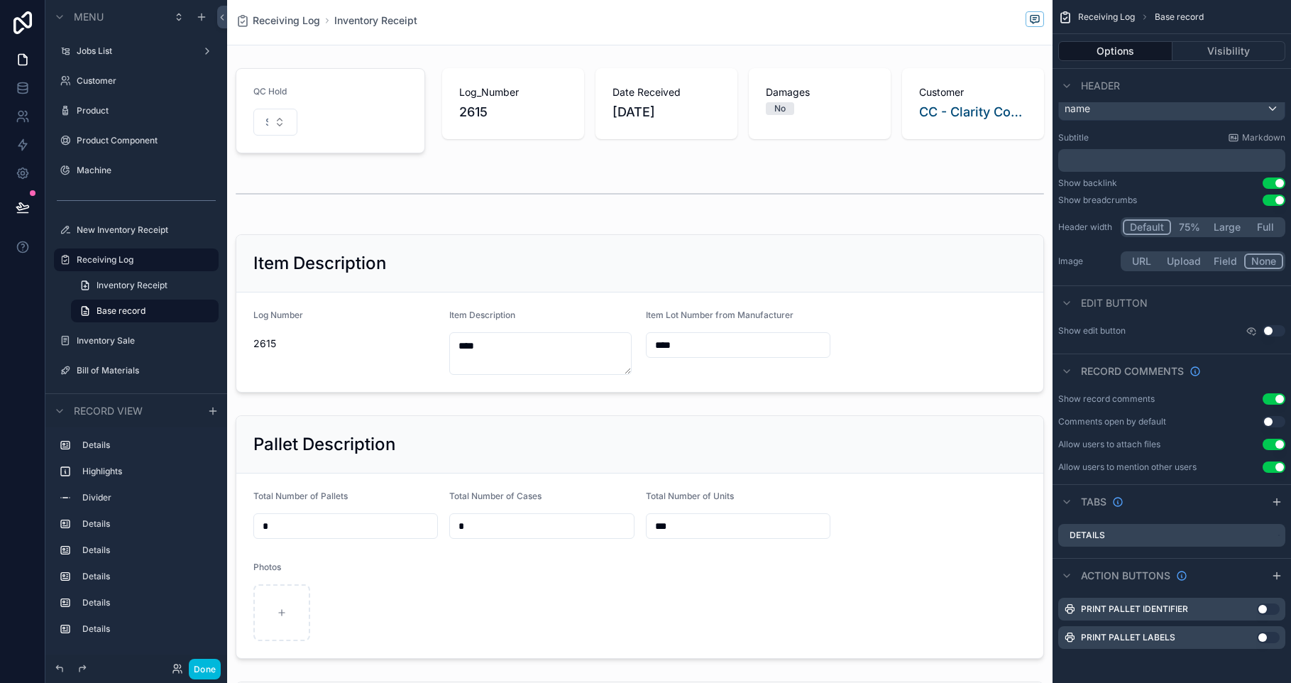
click at [1178, 658] on div "Receiving Log Base record Options Visibility Header Title name Subtitle Markdow…" at bounding box center [1171, 327] width 238 height 711
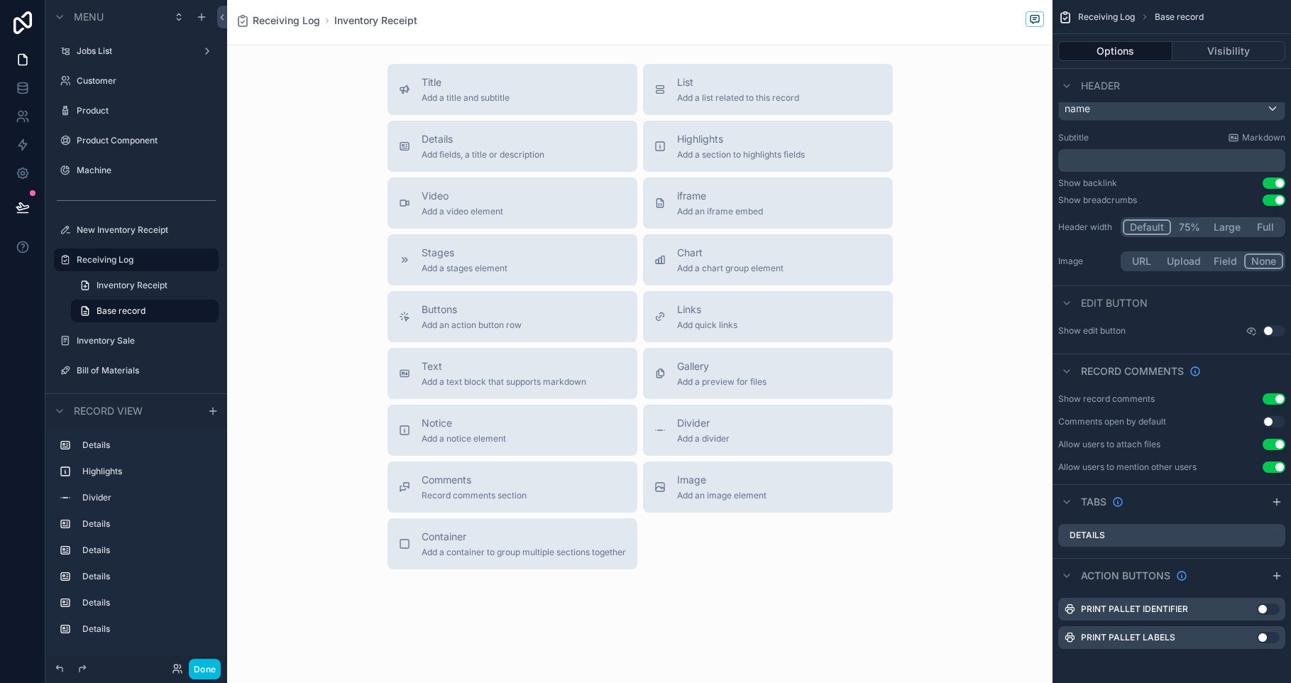
scroll to position [1071, 0]
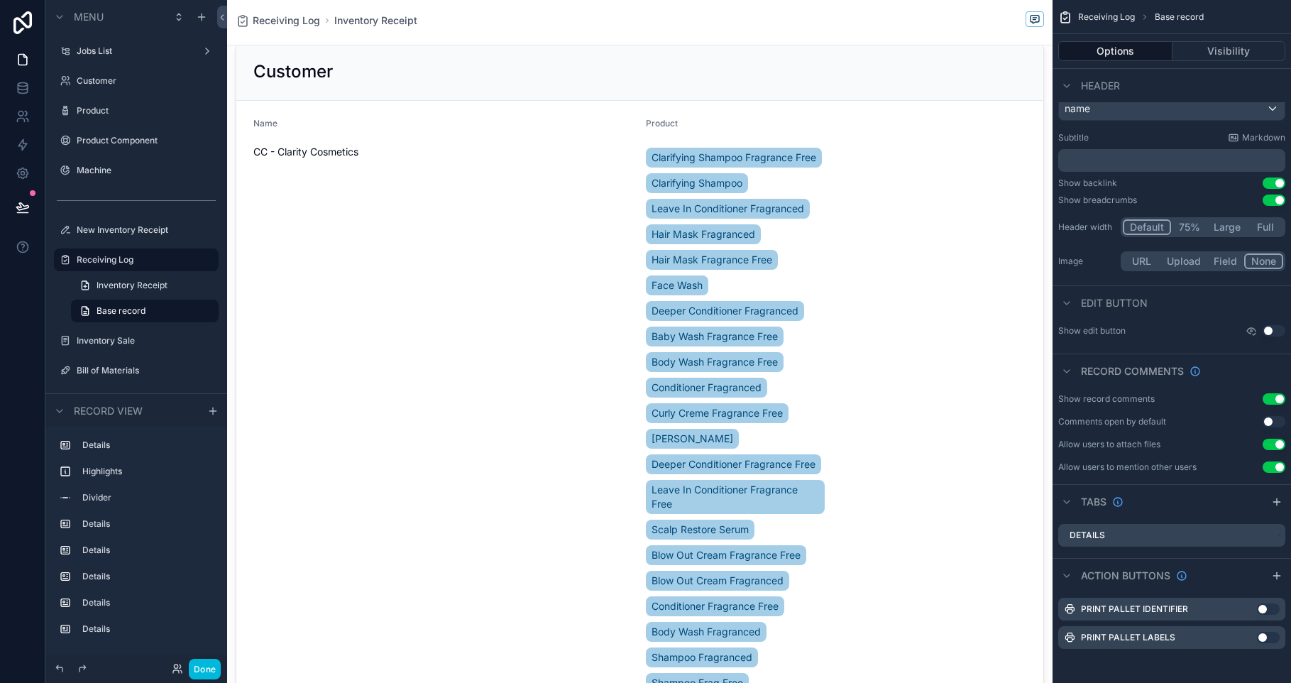
click at [950, 368] on div "scrollable content" at bounding box center [639, 380] width 825 height 686
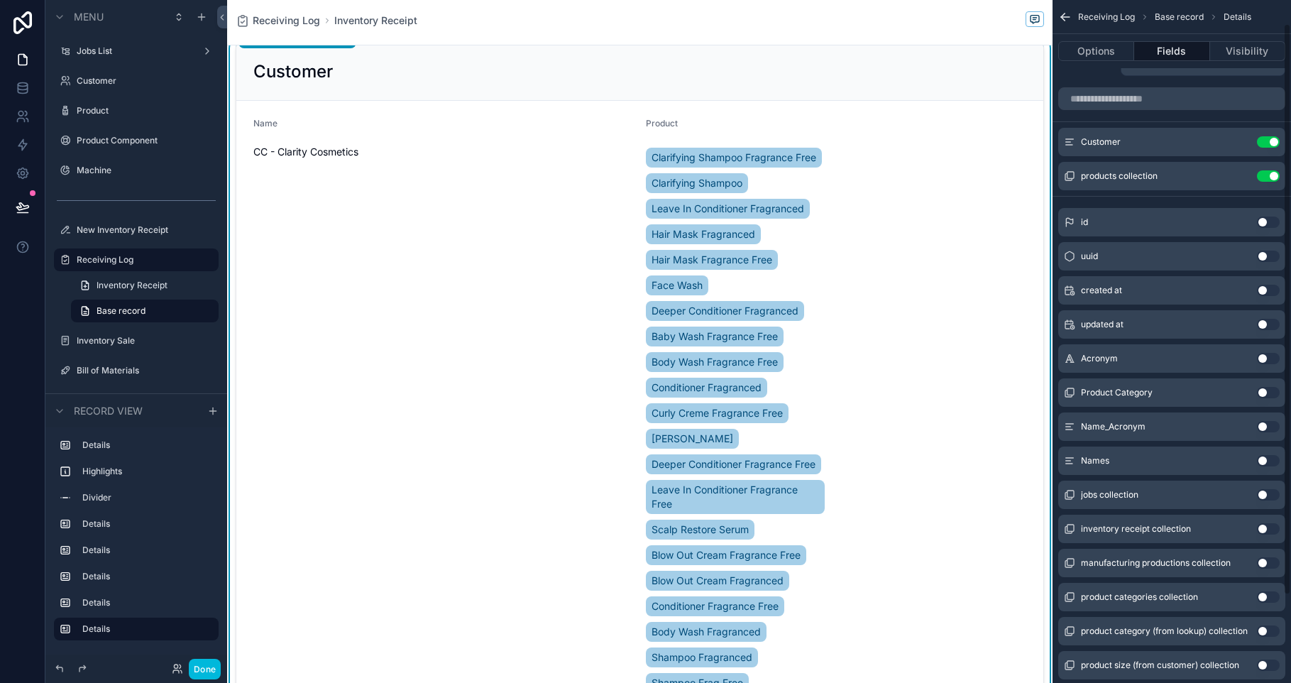
click at [0, 0] on icon "scrollable content" at bounding box center [0, 0] width 0 height 0
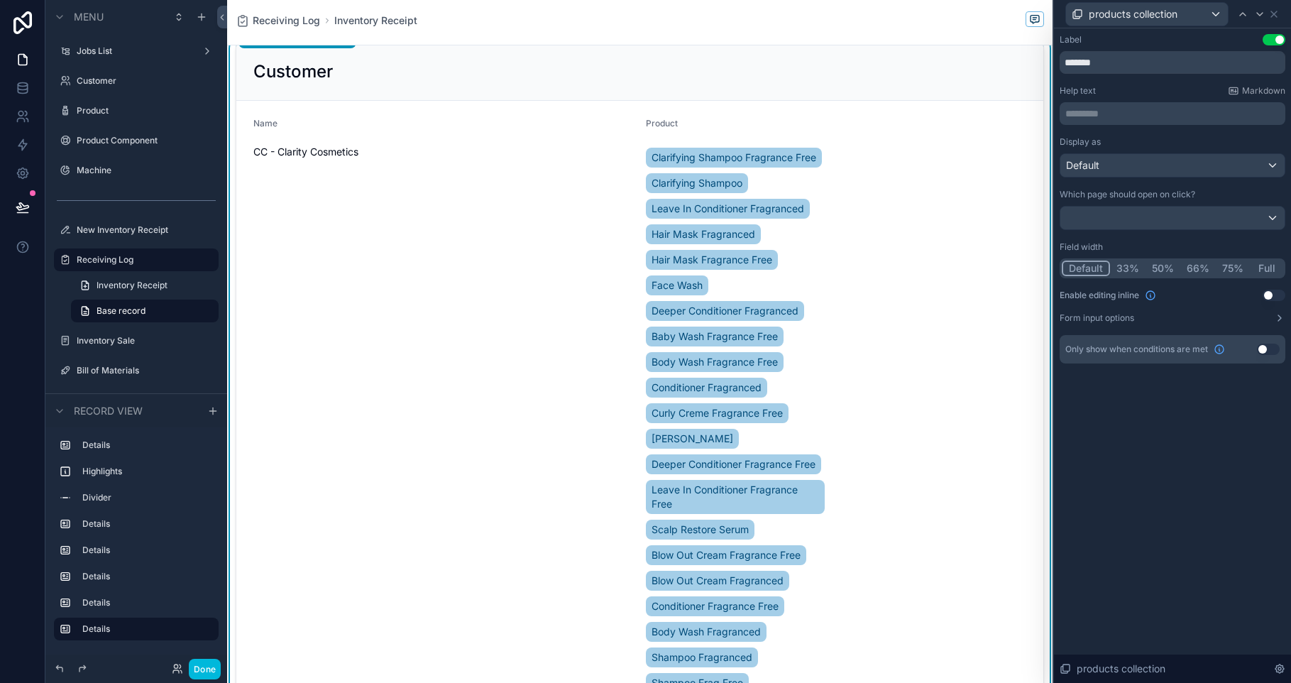
click at [1277, 271] on button "Full" at bounding box center [1266, 268] width 33 height 16
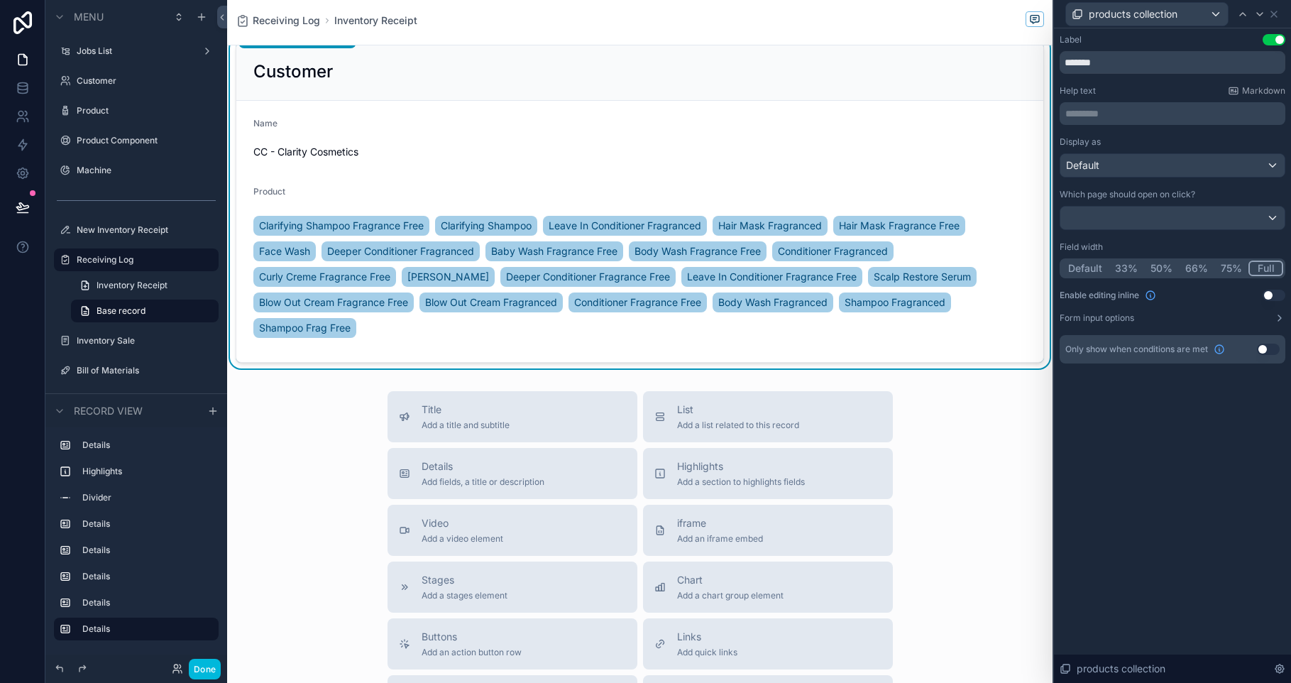
click at [853, 327] on div "Clarifying Shampoo Fragrance Free Clarifying Shampoo Leave In Conditioner Fragr…" at bounding box center [639, 277] width 773 height 128
click at [1276, 16] on icon at bounding box center [1274, 14] width 6 height 6
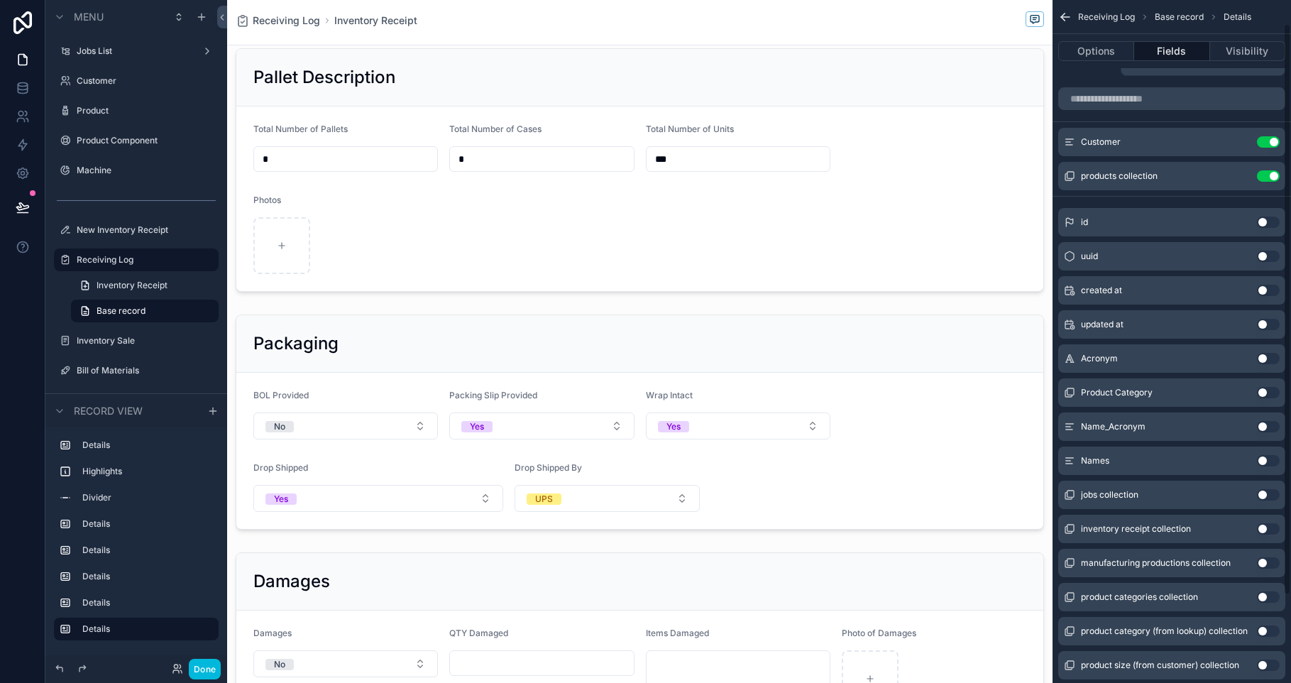
scroll to position [0, 0]
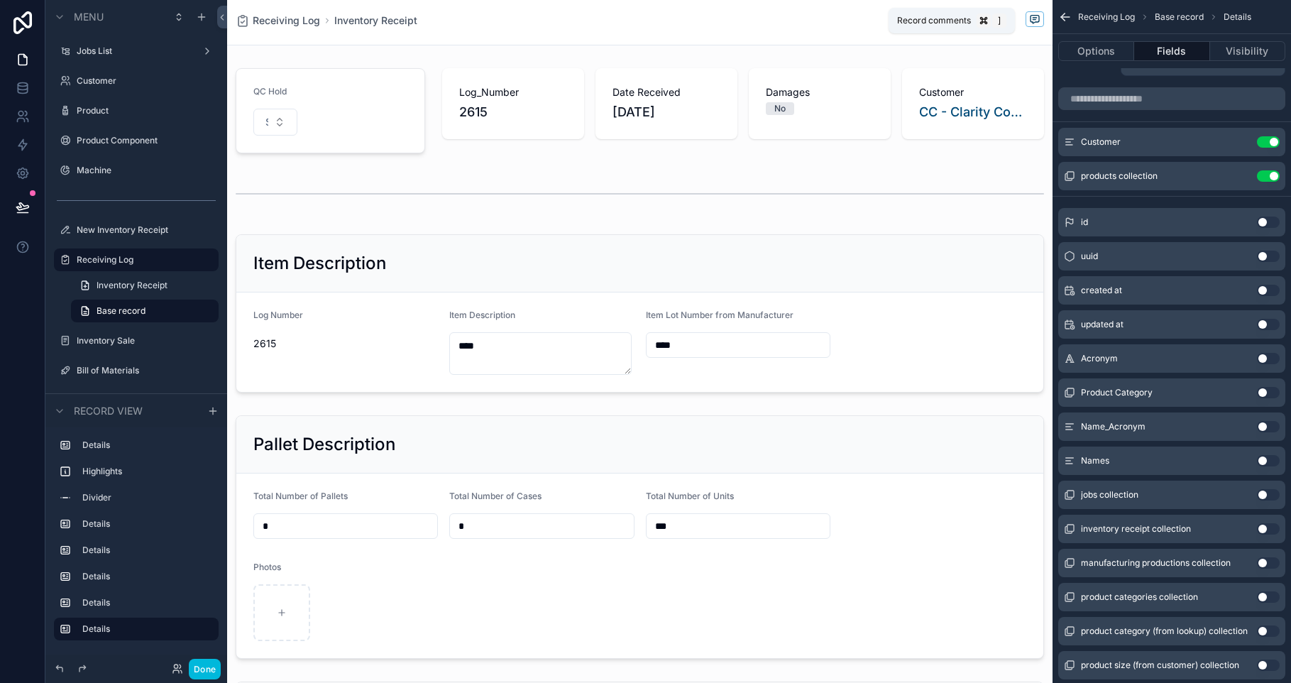
click at [1030, 22] on span "scrollable content" at bounding box center [1034, 19] width 18 height 16
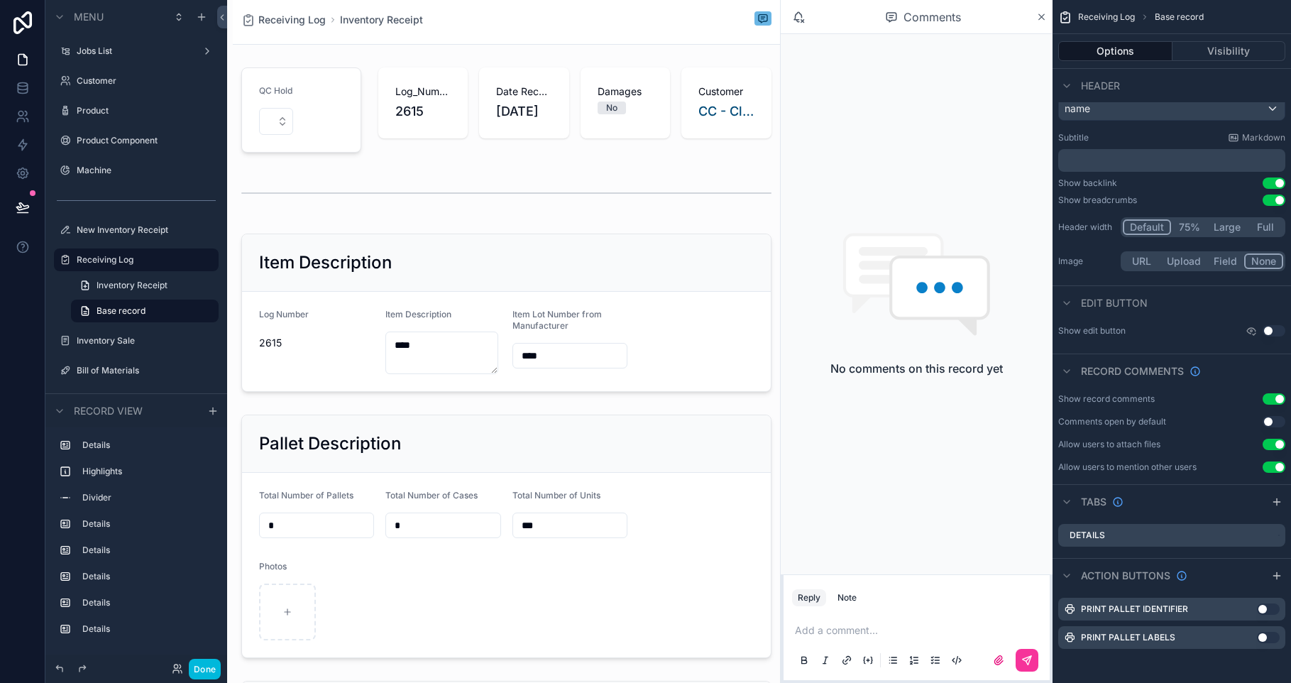
click at [1045, 17] on icon "scrollable content" at bounding box center [1041, 16] width 11 height 11
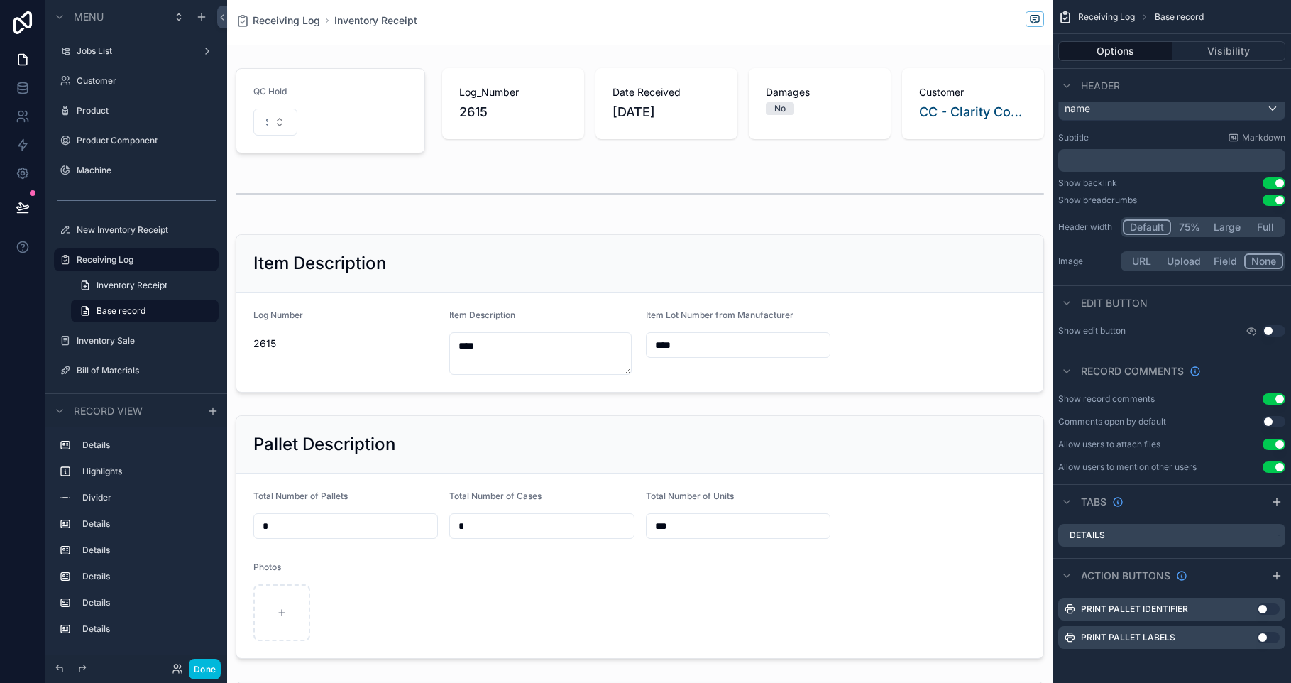
click at [291, 14] on span "Receiving Log" at bounding box center [286, 20] width 67 height 14
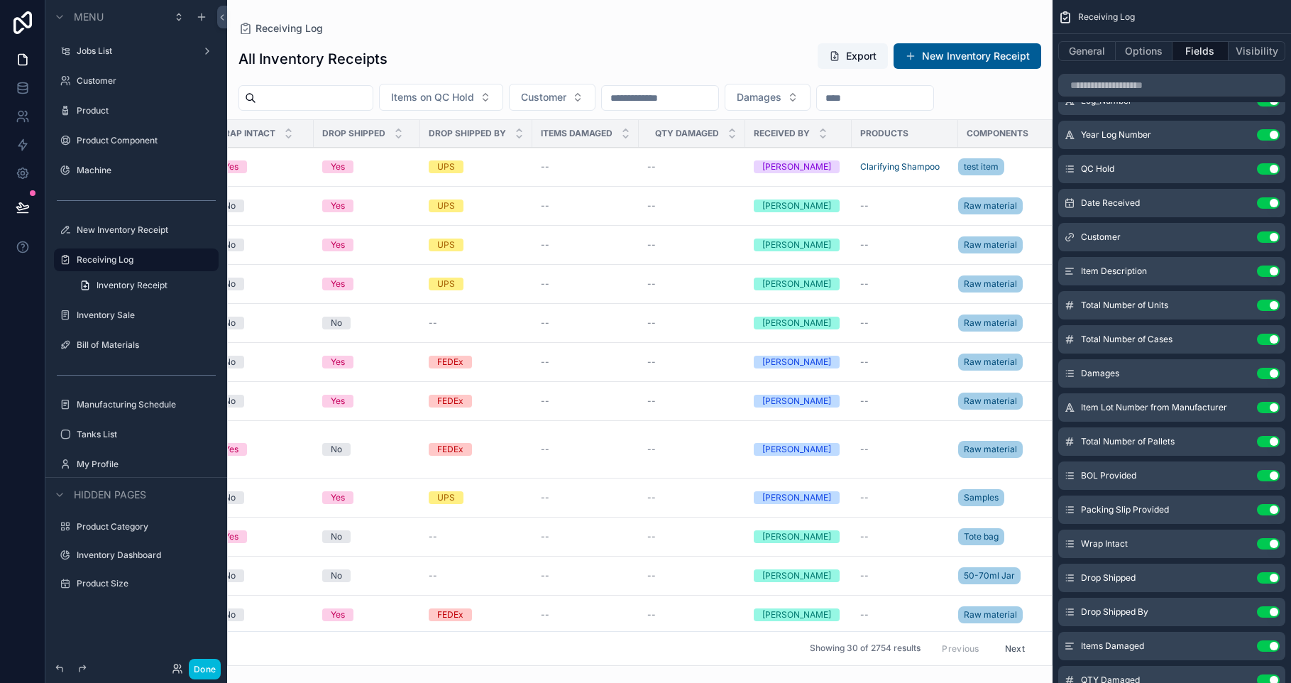
scroll to position [0, 1705]
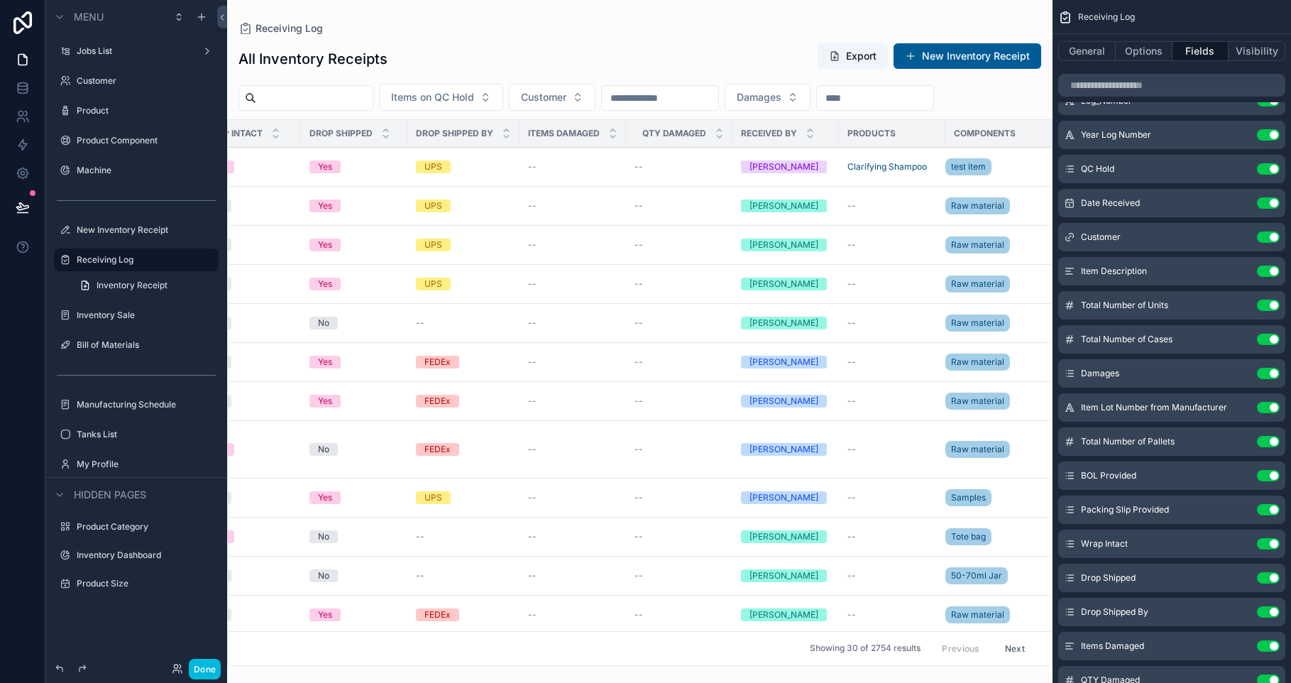
click at [961, 171] on span "test item" at bounding box center [968, 166] width 35 height 11
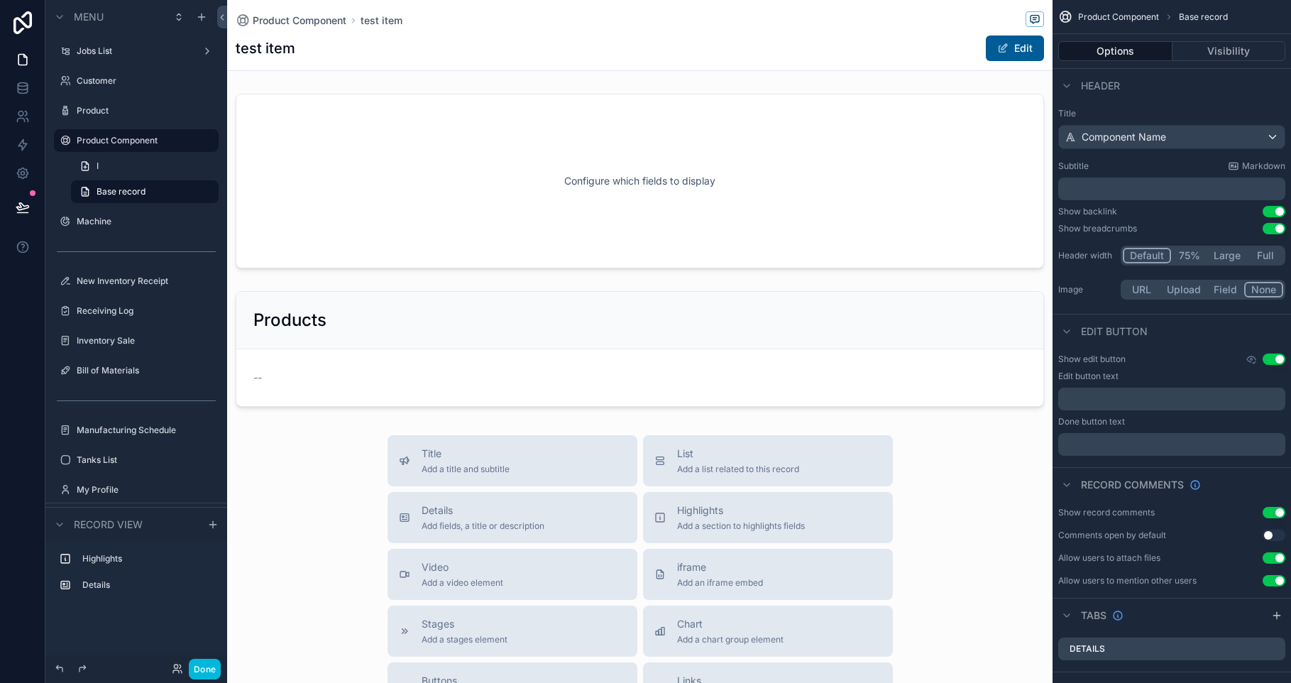
click at [859, 364] on div "scrollable content" at bounding box center [639, 348] width 825 height 127
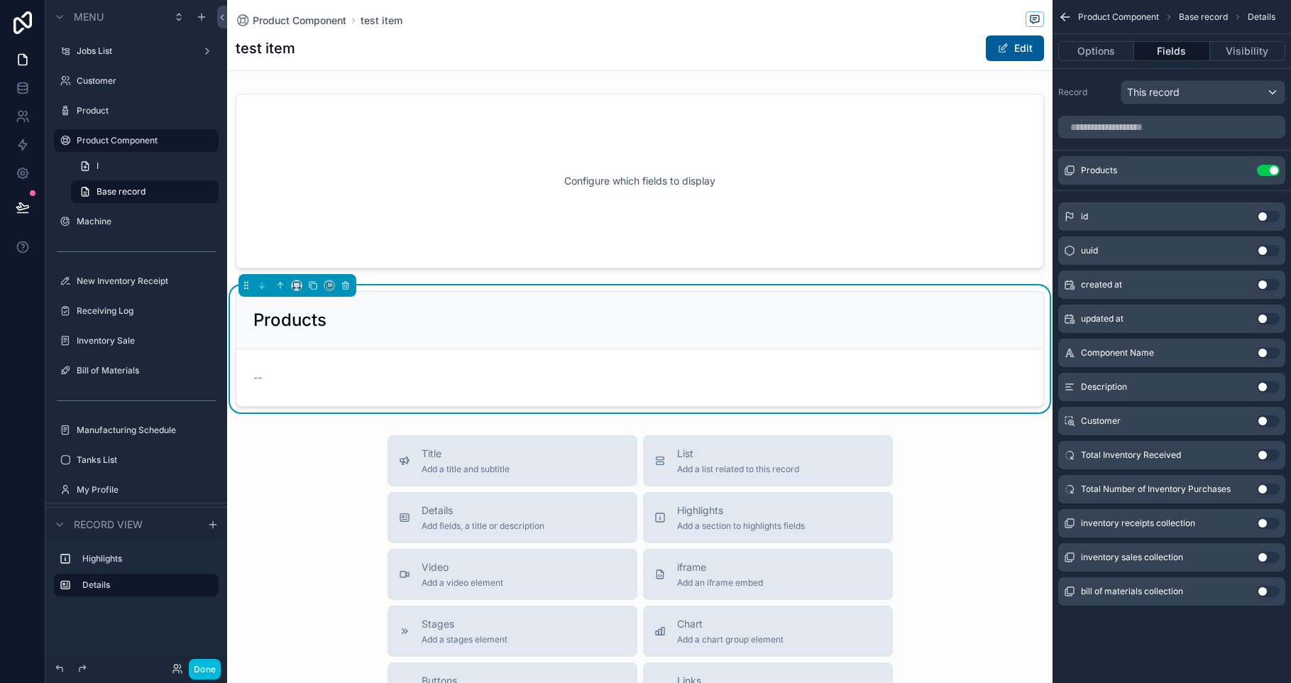
click at [1269, 521] on button "Use setting" at bounding box center [1268, 522] width 23 height 11
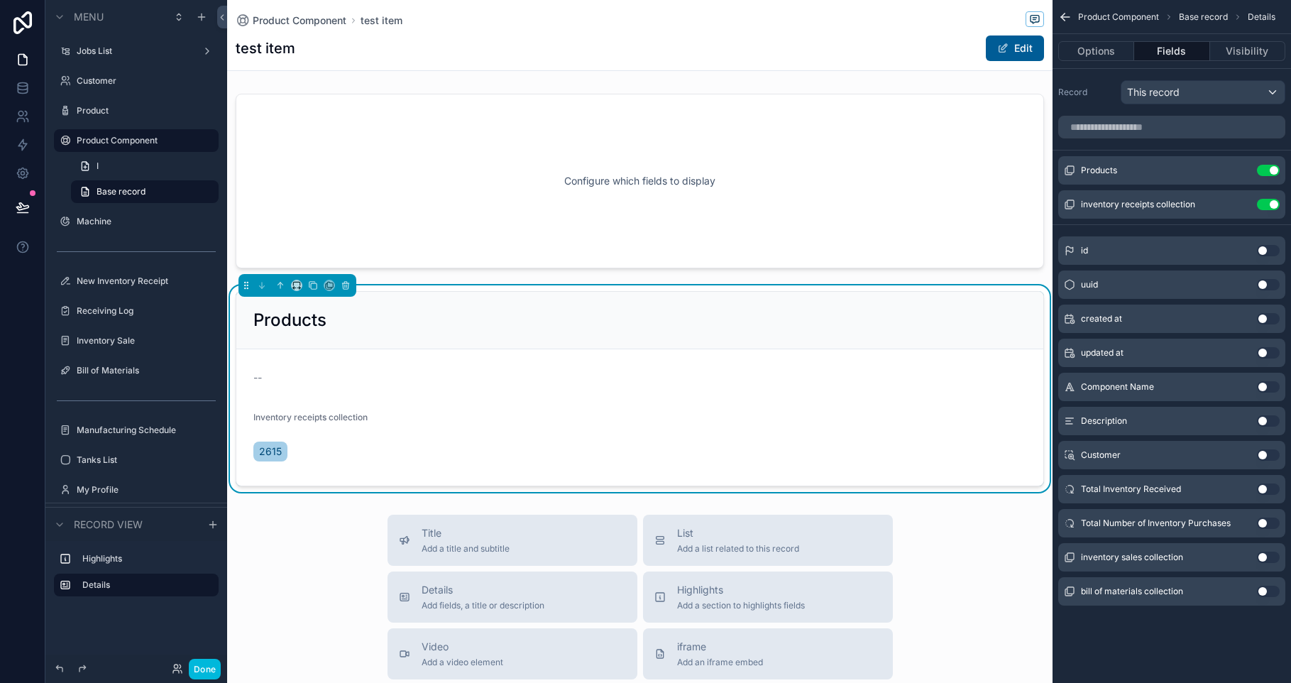
click at [0, 0] on icon "scrollable content" at bounding box center [0, 0] width 0 height 0
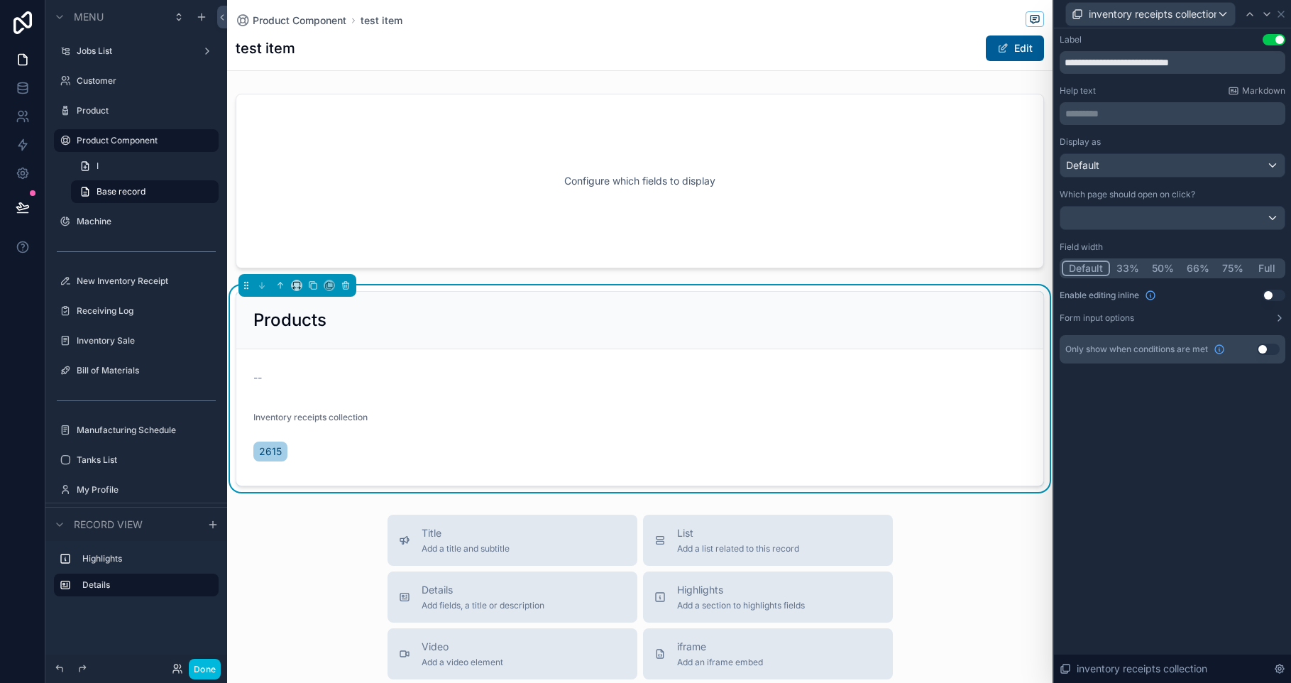
click at [1199, 64] on input "**********" at bounding box center [1172, 62] width 226 height 23
type input "**********"
click at [1281, 13] on icon at bounding box center [1281, 14] width 6 height 6
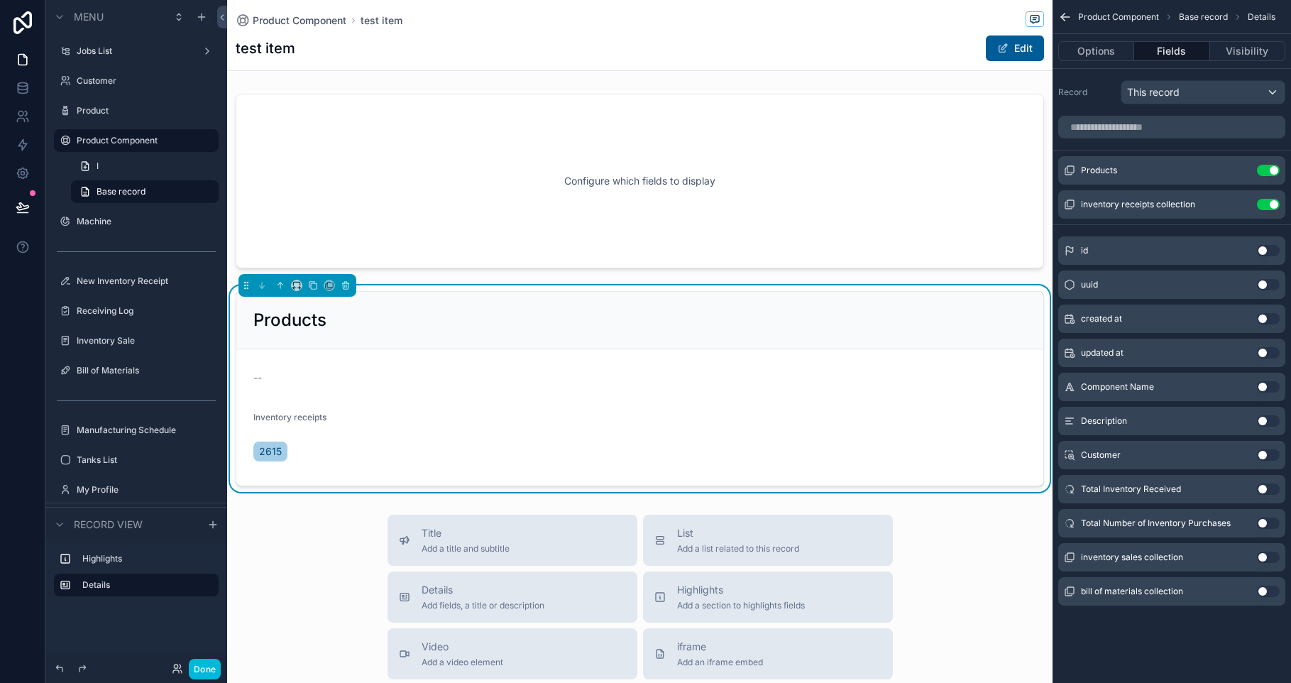
click at [1262, 490] on button "Use setting" at bounding box center [1268, 488] width 23 height 11
click at [1266, 522] on button "Use setting" at bounding box center [1268, 522] width 23 height 11
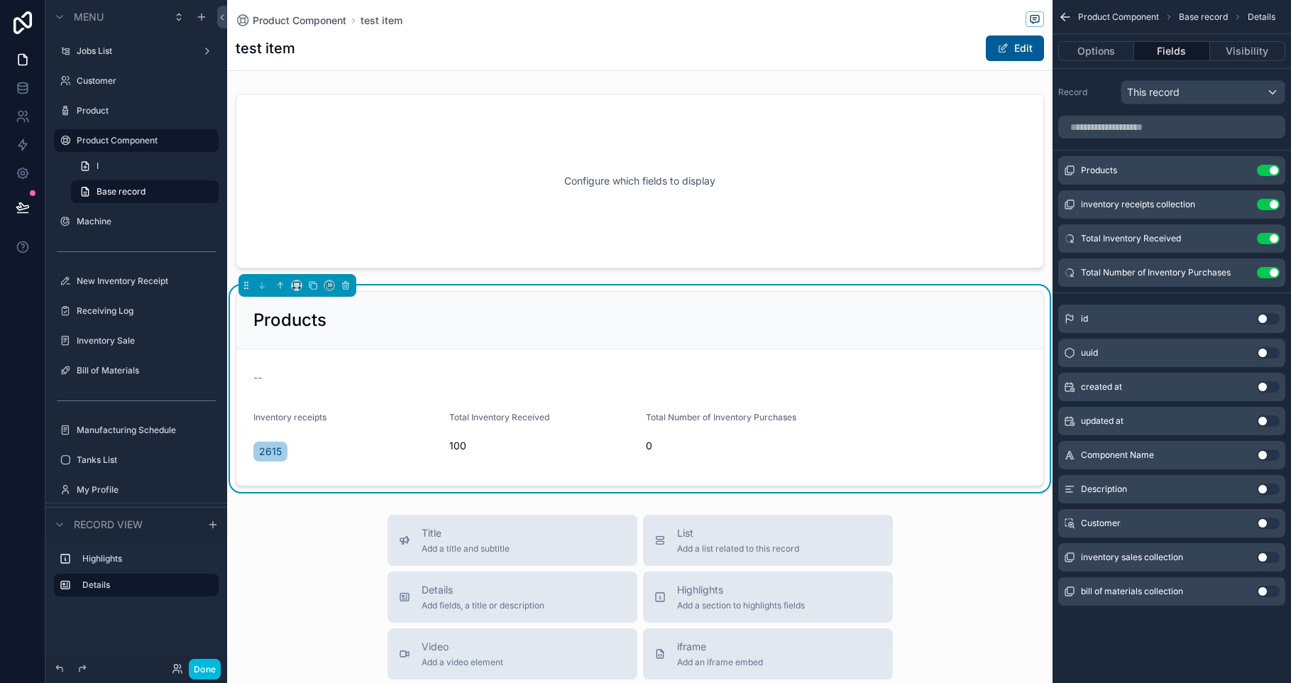
click at [775, 206] on div "scrollable content" at bounding box center [639, 181] width 825 height 186
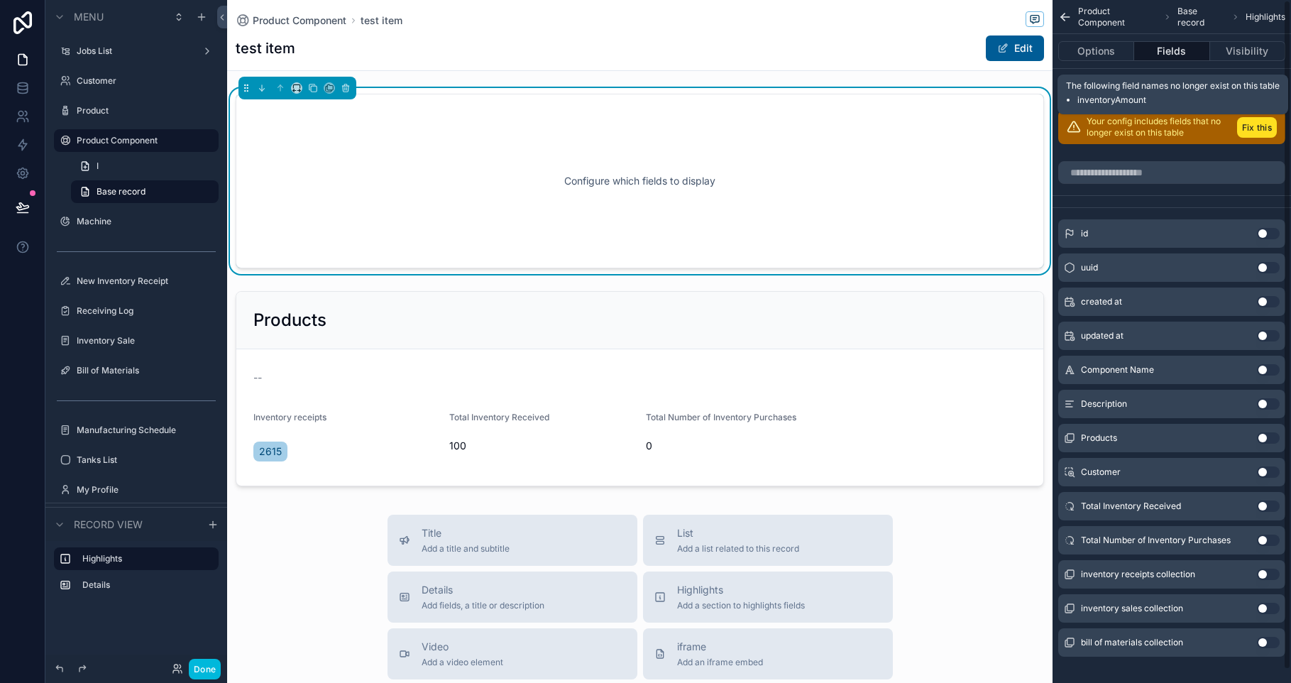
click at [1260, 131] on button "Fix this" at bounding box center [1257, 127] width 40 height 21
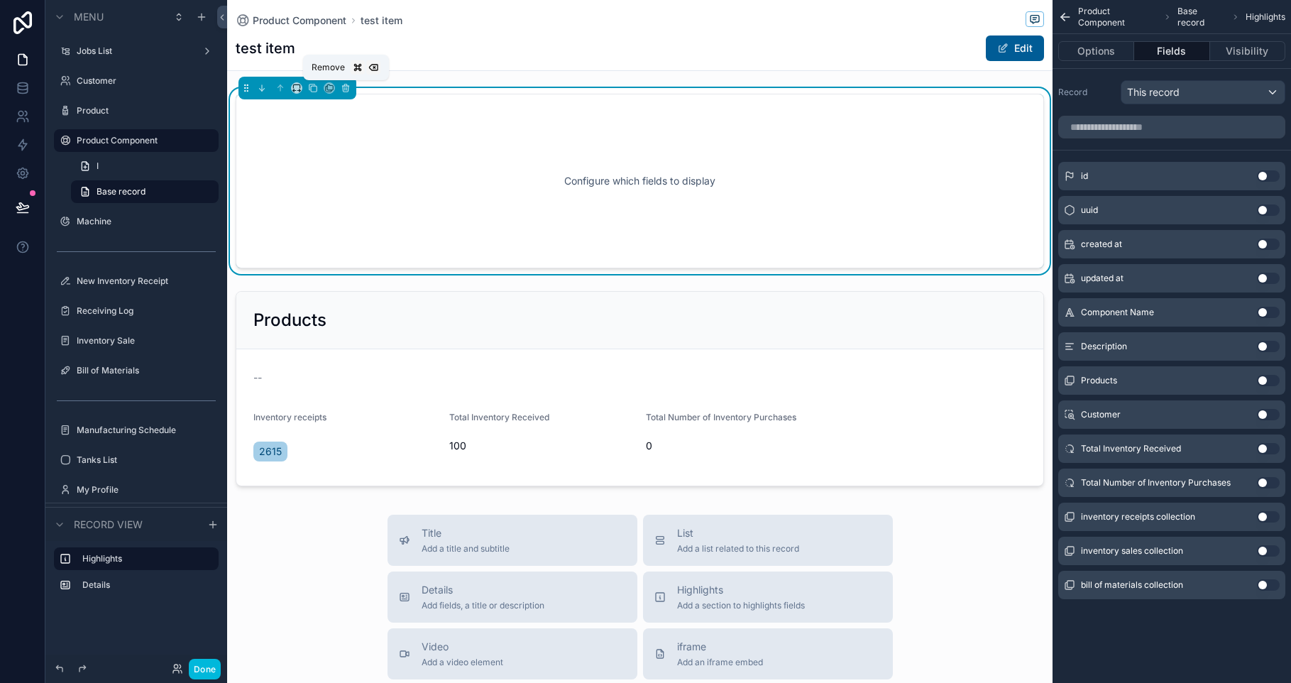
click at [343, 89] on icon "scrollable content" at bounding box center [346, 88] width 10 height 10
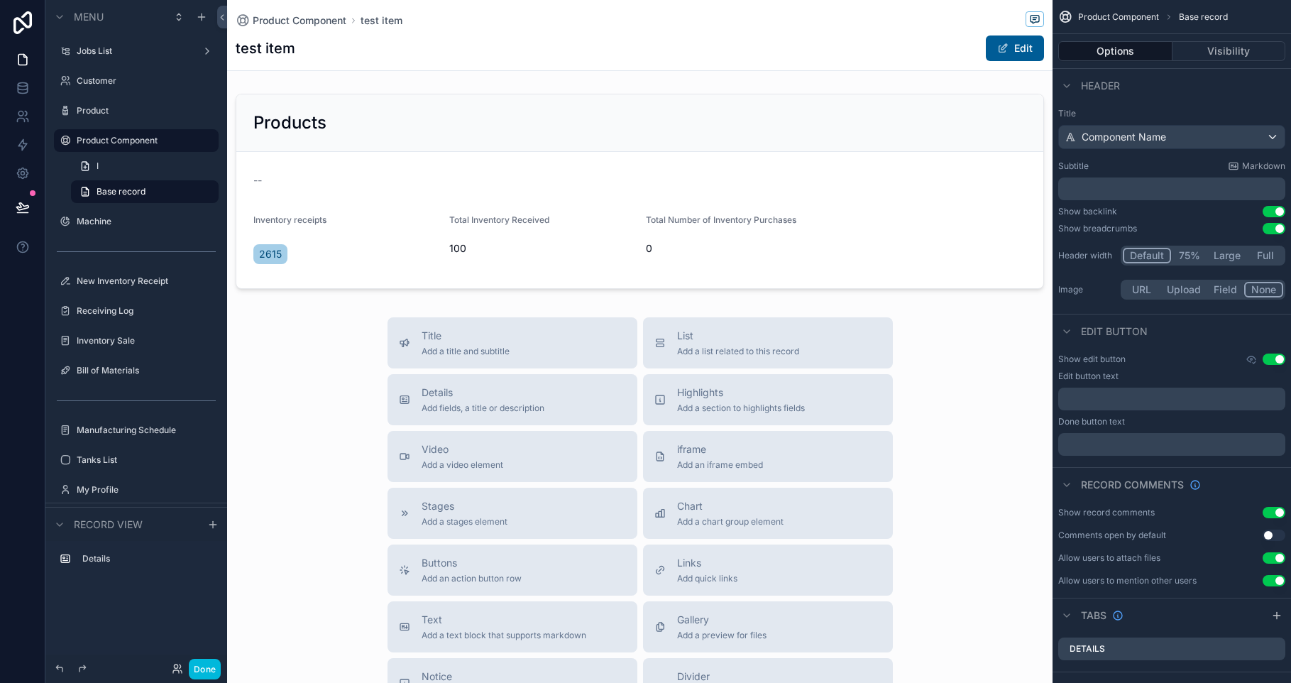
click at [1277, 229] on button "Use setting" at bounding box center [1273, 228] width 23 height 11
click at [1274, 214] on button "Use setting" at bounding box center [1273, 211] width 23 height 11
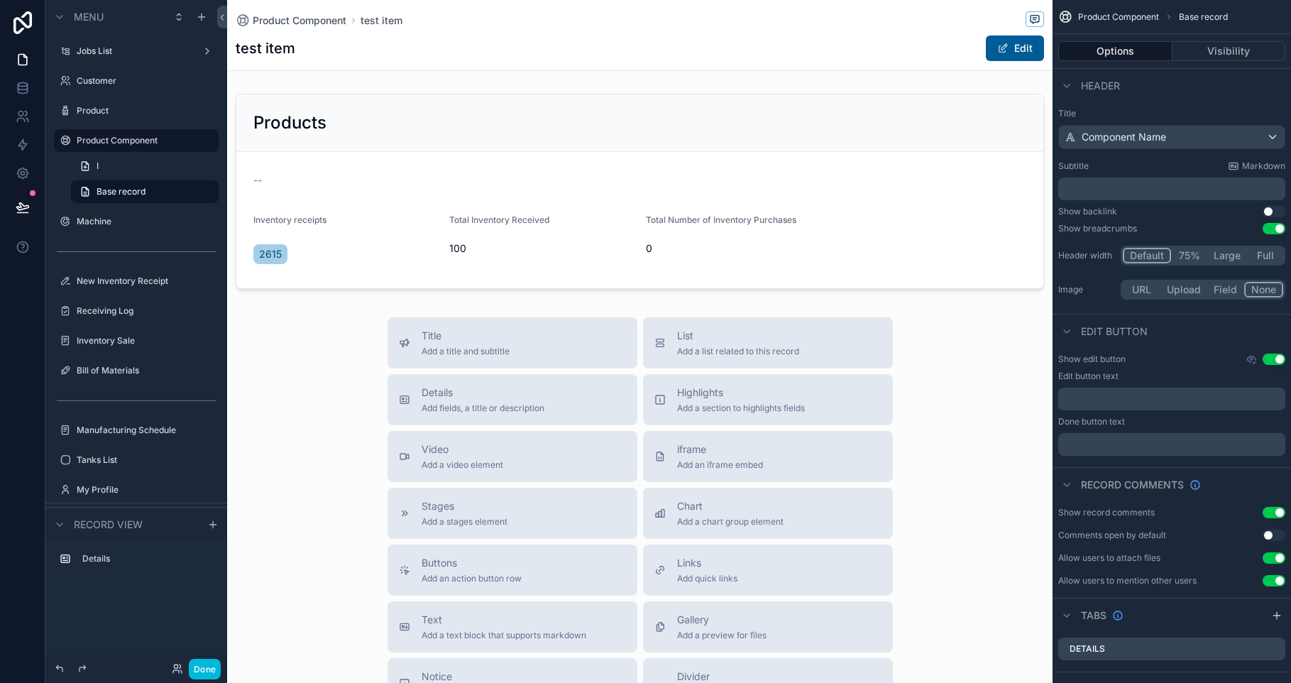
click at [1274, 214] on button "Use setting" at bounding box center [1273, 211] width 23 height 11
click at [1274, 231] on button "Use setting" at bounding box center [1273, 228] width 23 height 11
click at [1272, 216] on button "Use setting" at bounding box center [1273, 211] width 23 height 11
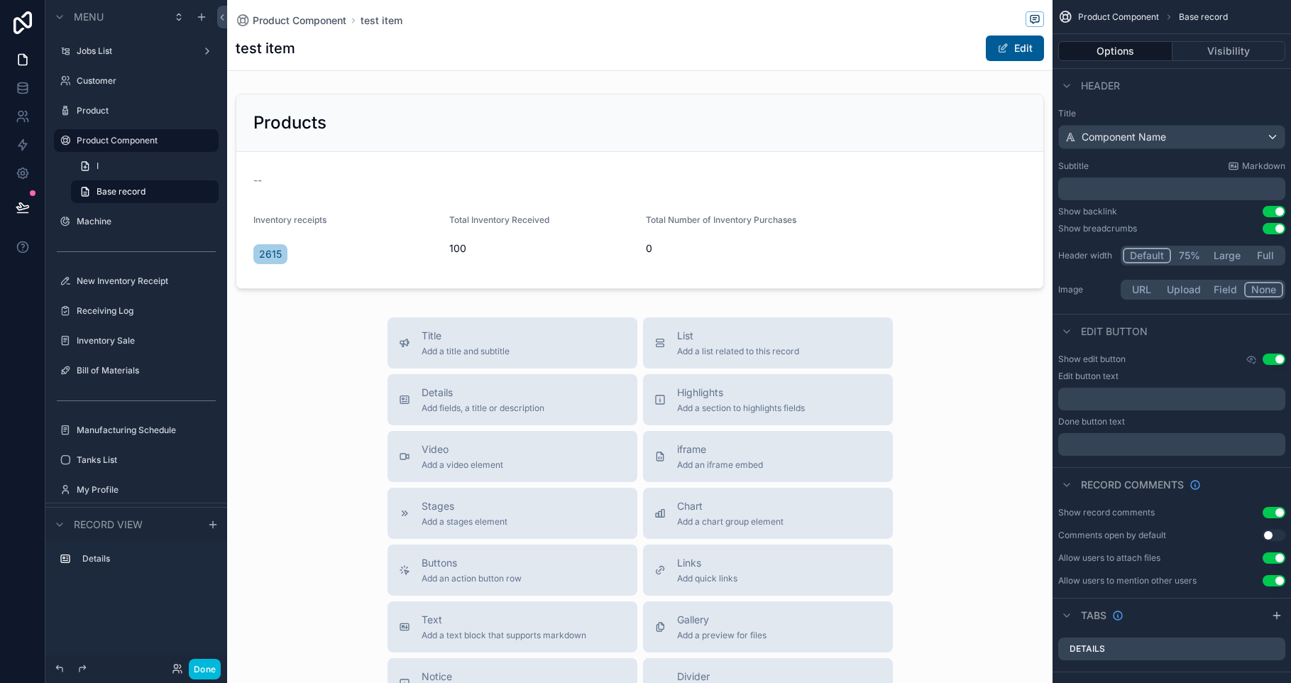
click at [1280, 233] on button "Use setting" at bounding box center [1273, 228] width 23 height 11
click at [206, 663] on button "Done" at bounding box center [205, 668] width 32 height 21
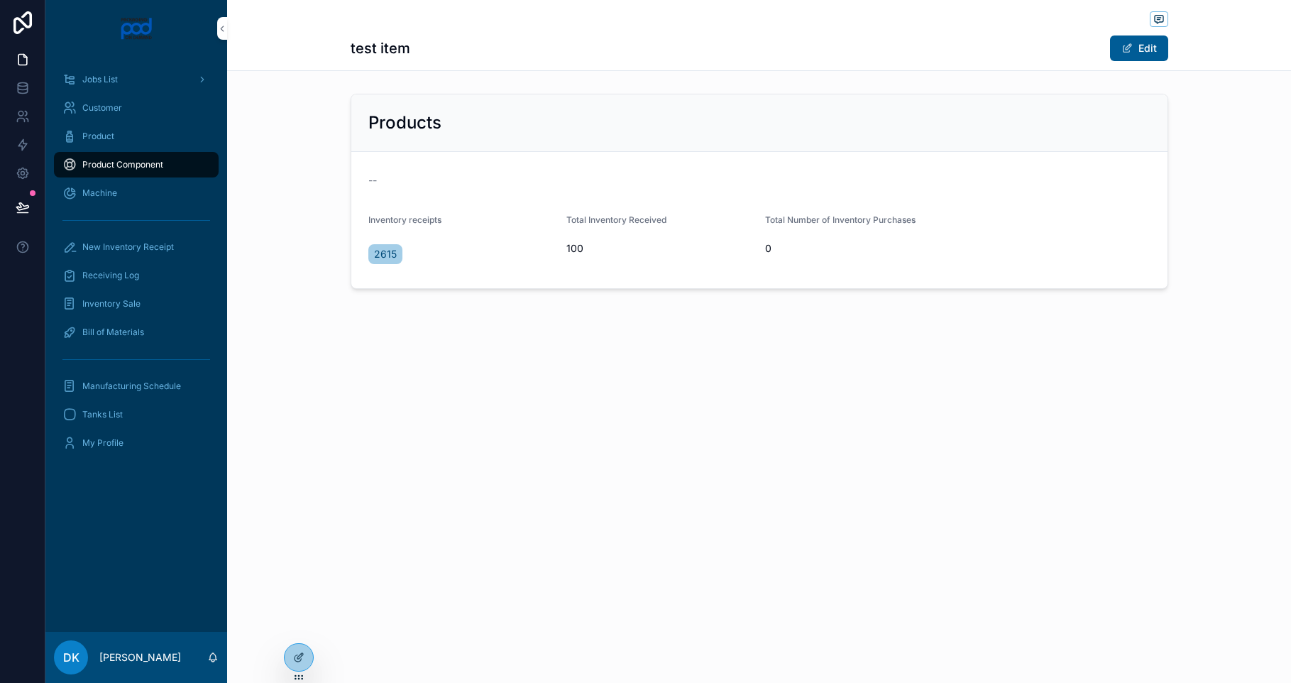
click at [305, 654] on div at bounding box center [299, 657] width 28 height 27
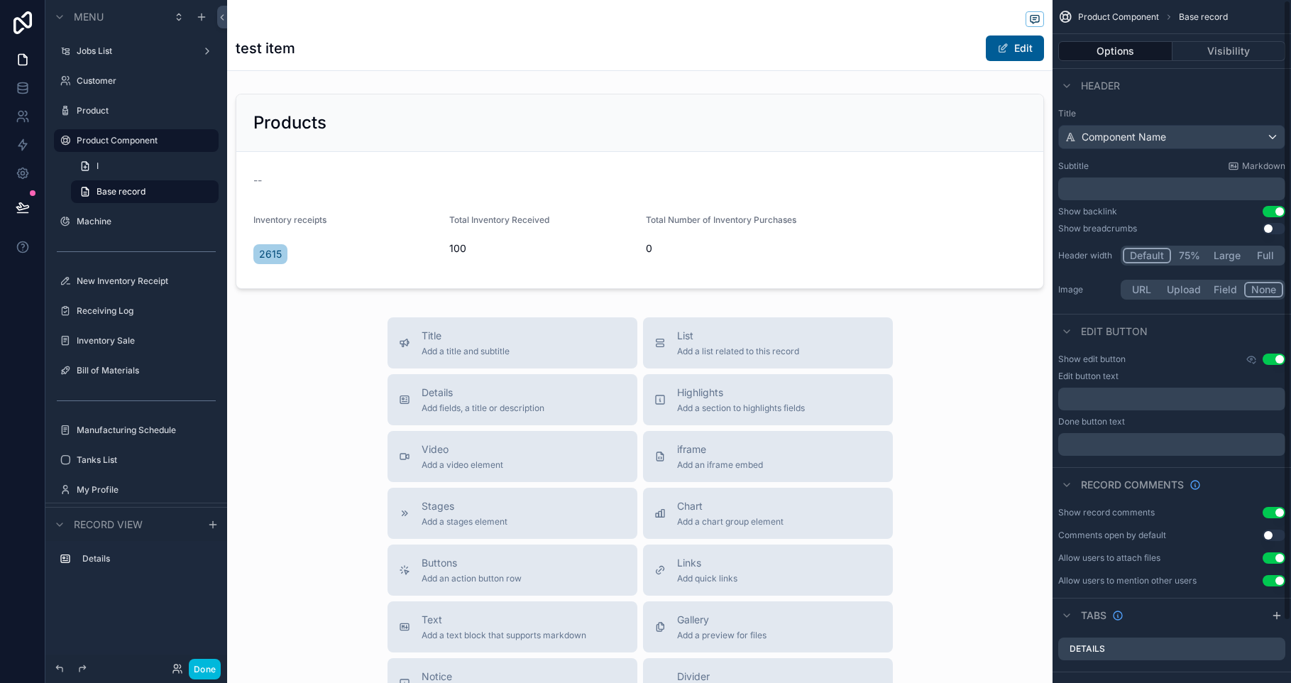
click at [1276, 225] on button "Use setting" at bounding box center [1273, 228] width 23 height 11
click at [1275, 212] on button "Use setting" at bounding box center [1273, 211] width 23 height 11
click at [1274, 221] on div "Title Component Name Subtitle Markdown ﻿ Show backlink Use setting Show breadcr…" at bounding box center [1171, 205] width 238 height 206
click at [1274, 227] on button "Use setting" at bounding box center [1273, 228] width 23 height 11
click at [1279, 356] on button "Use setting" at bounding box center [1273, 358] width 23 height 11
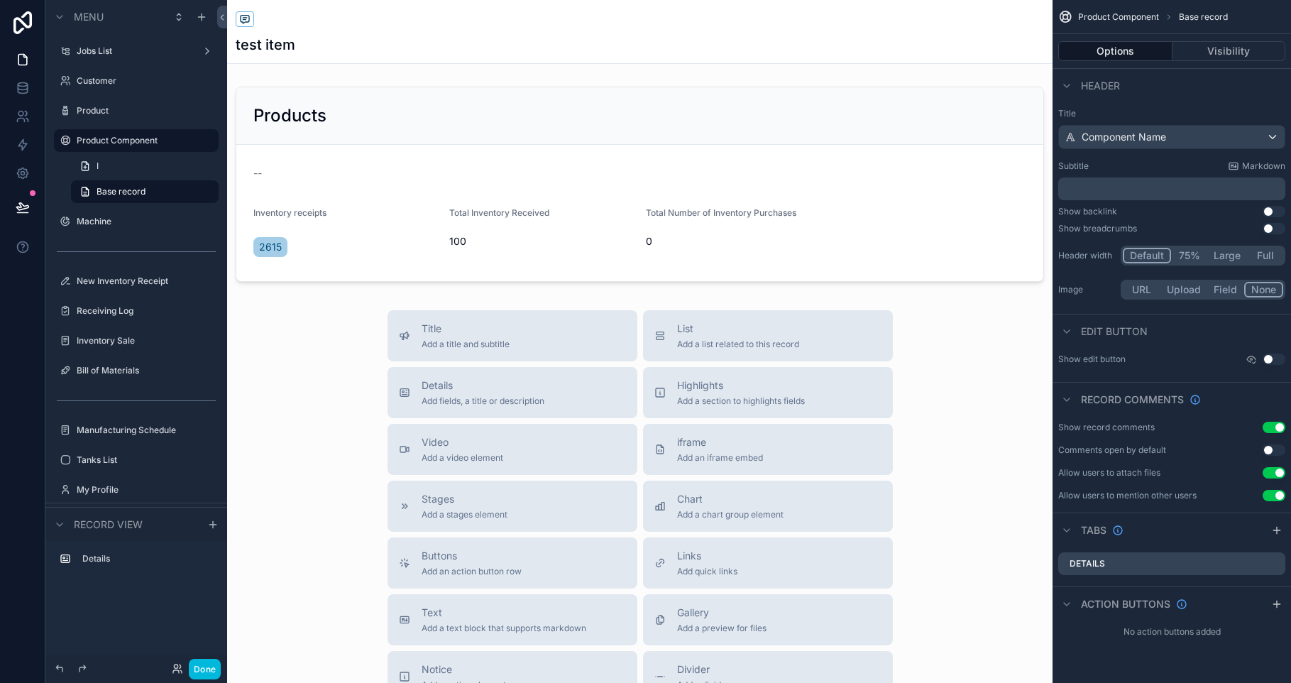
click at [861, 250] on div "scrollable content" at bounding box center [639, 184] width 825 height 206
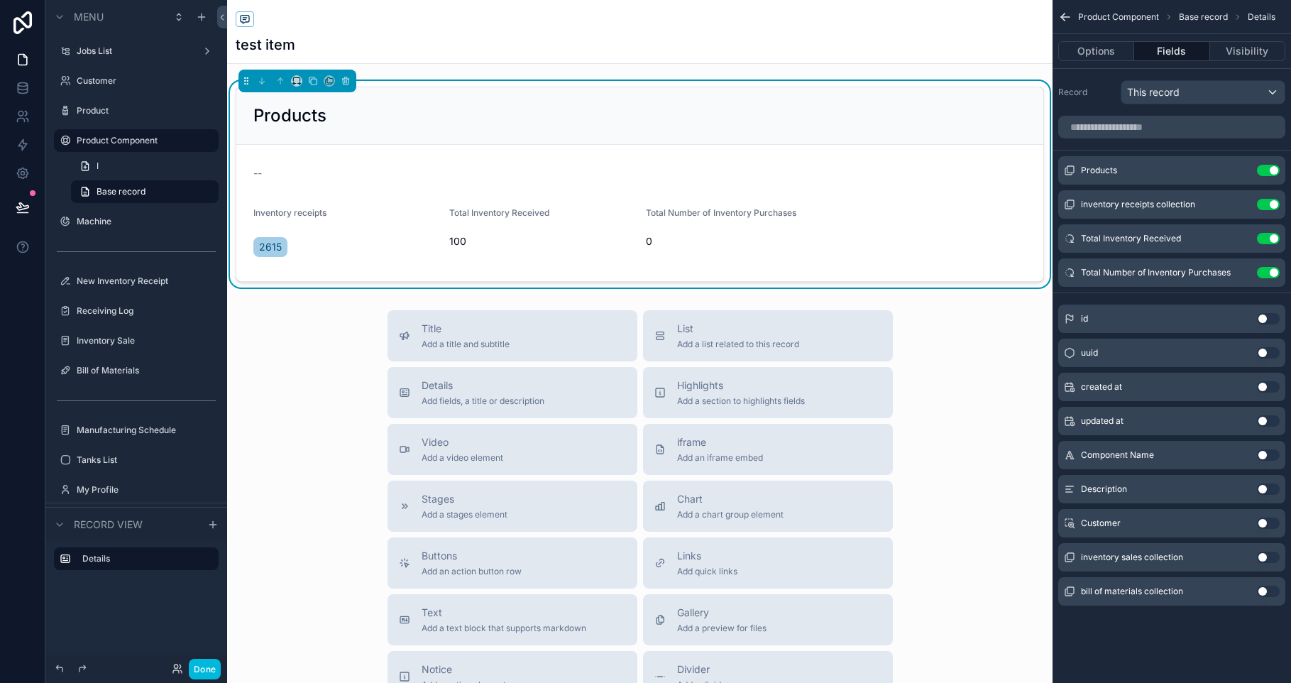
click at [0, 0] on icon "scrollable content" at bounding box center [0, 0] width 0 height 0
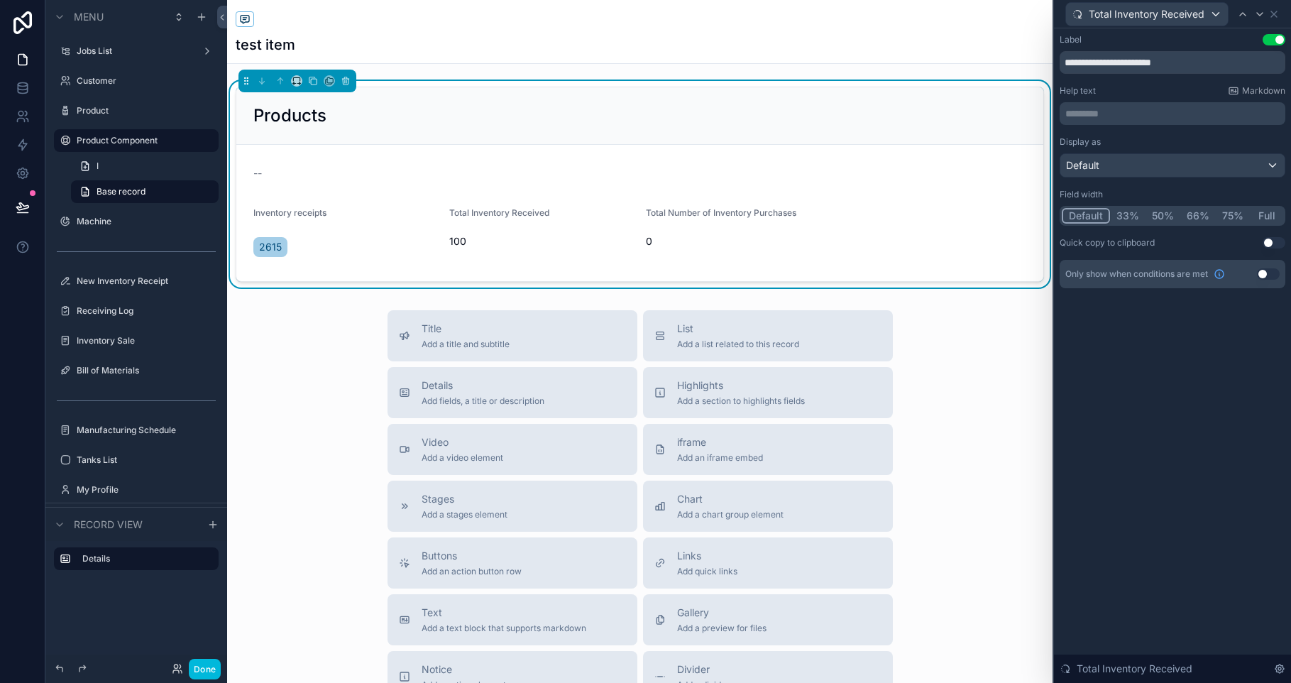
click at [1230, 57] on input "**********" at bounding box center [1172, 62] width 226 height 23
type input "**********"
click at [1276, 13] on icon at bounding box center [1273, 14] width 11 height 11
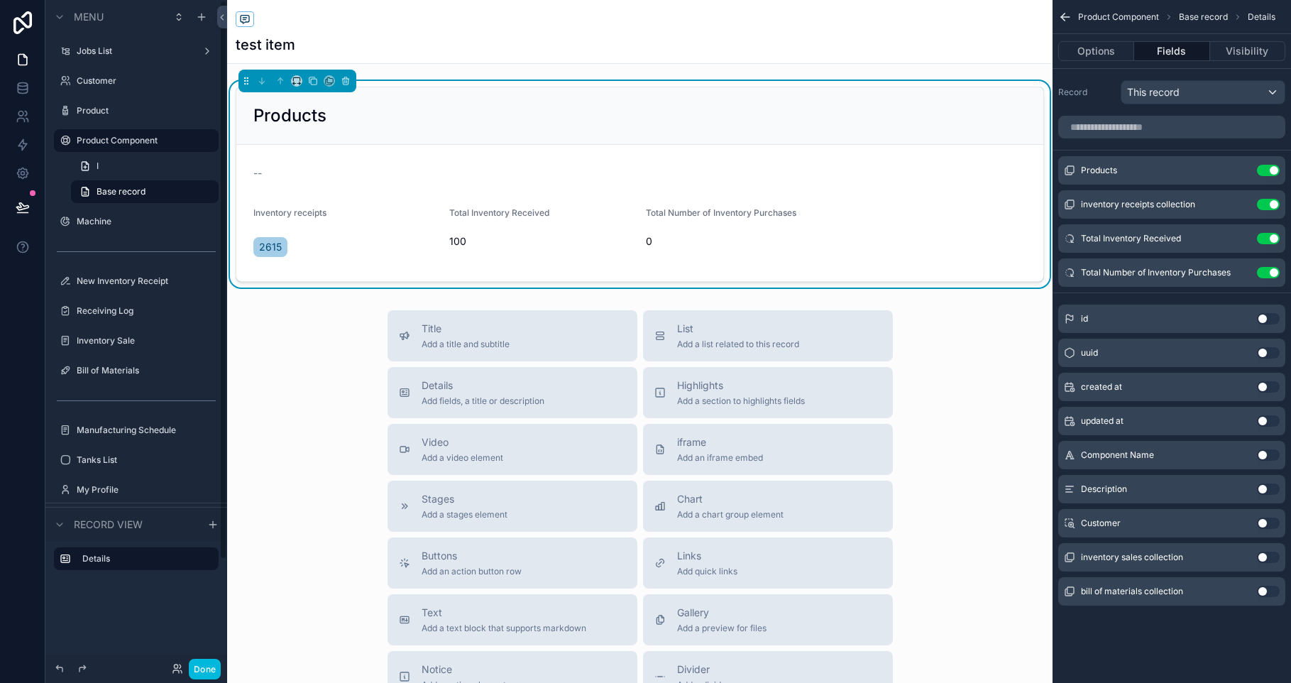
click at [126, 168] on link "I" at bounding box center [145, 166] width 148 height 23
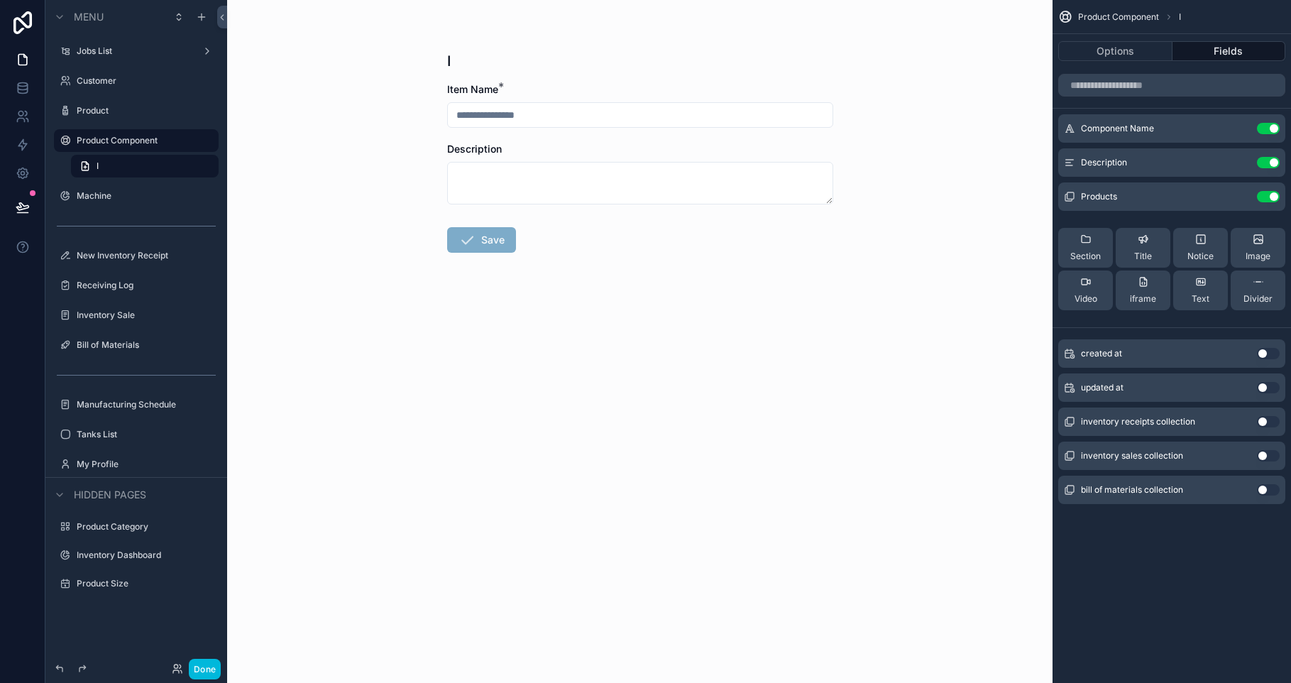
click at [123, 168] on link "I" at bounding box center [145, 166] width 148 height 23
click at [1104, 45] on button "Options" at bounding box center [1115, 51] width 114 height 20
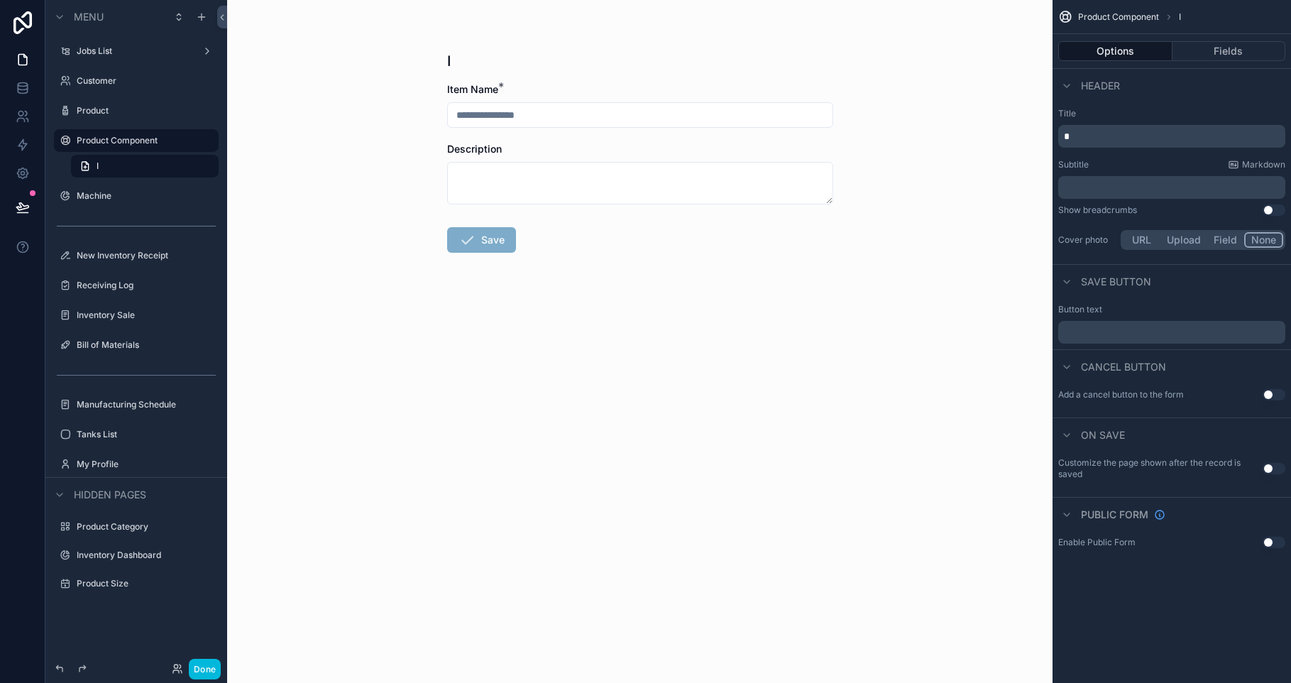
click at [1112, 133] on p "*" at bounding box center [1173, 136] width 219 height 14
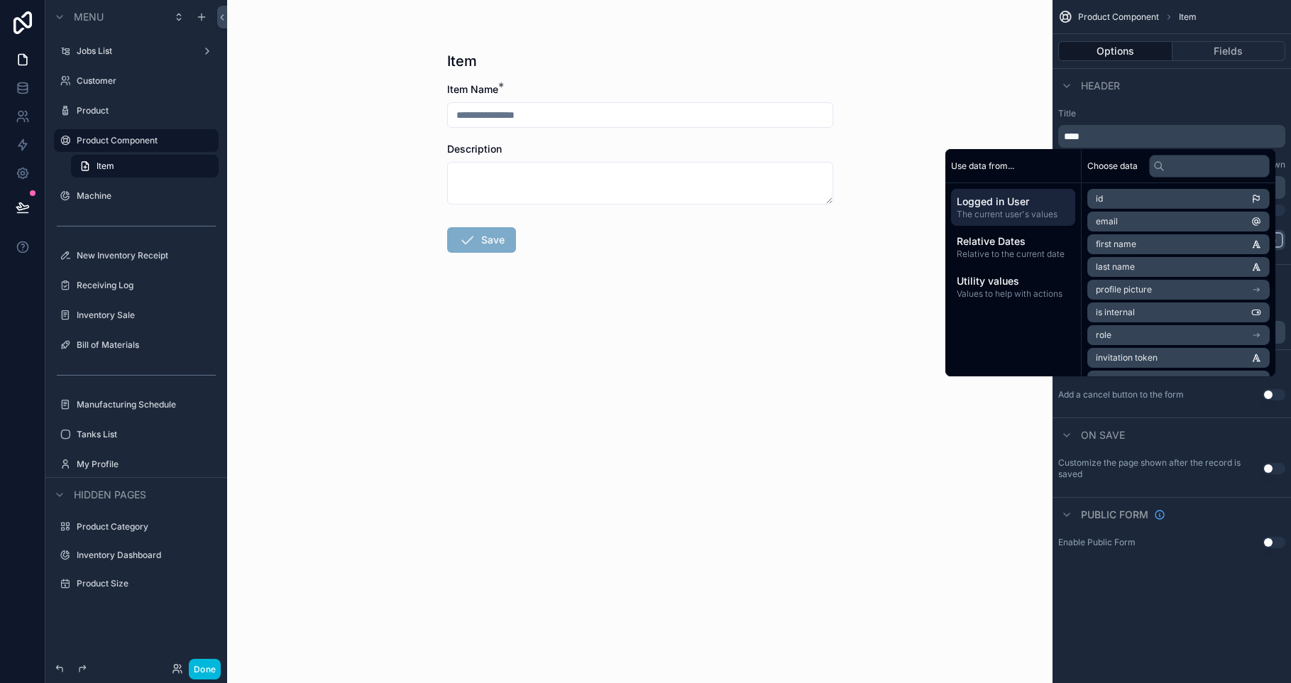
click at [1121, 639] on div "Product Component Item Options Fields Header Title **** Subtitle Markdown ﻿ Sho…" at bounding box center [1171, 341] width 238 height 683
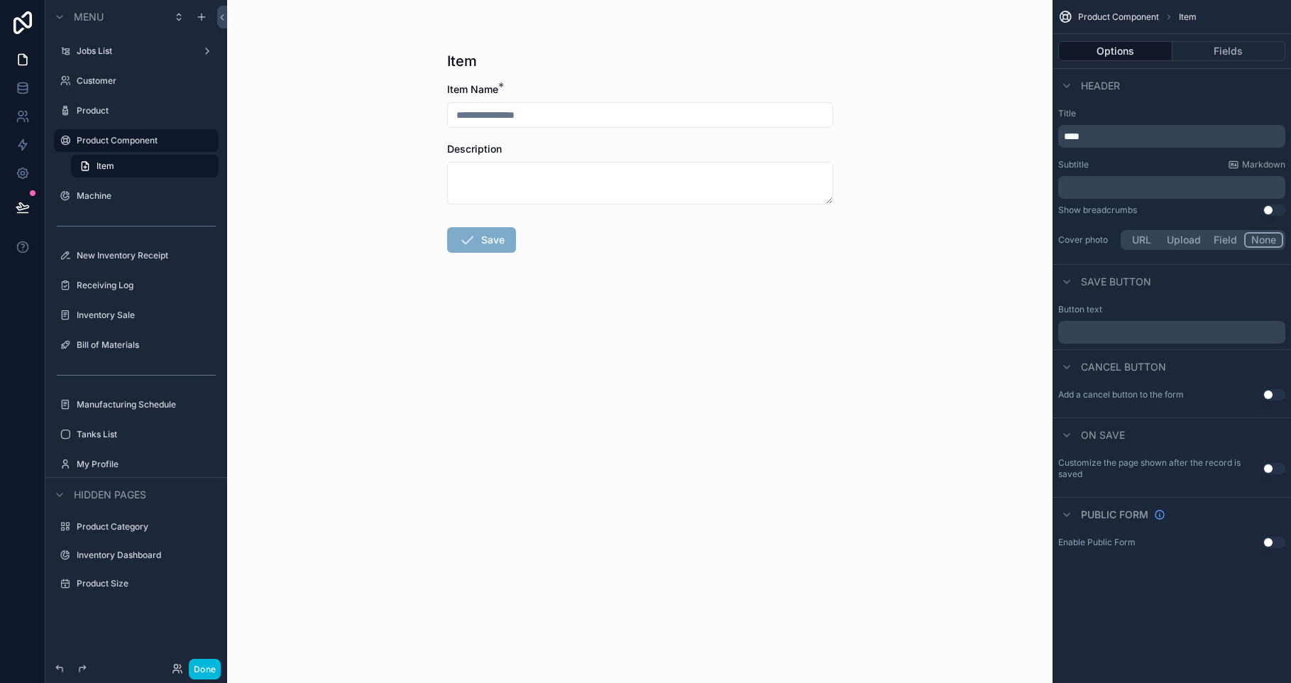
click at [1238, 57] on button "Fields" at bounding box center [1229, 51] width 114 height 20
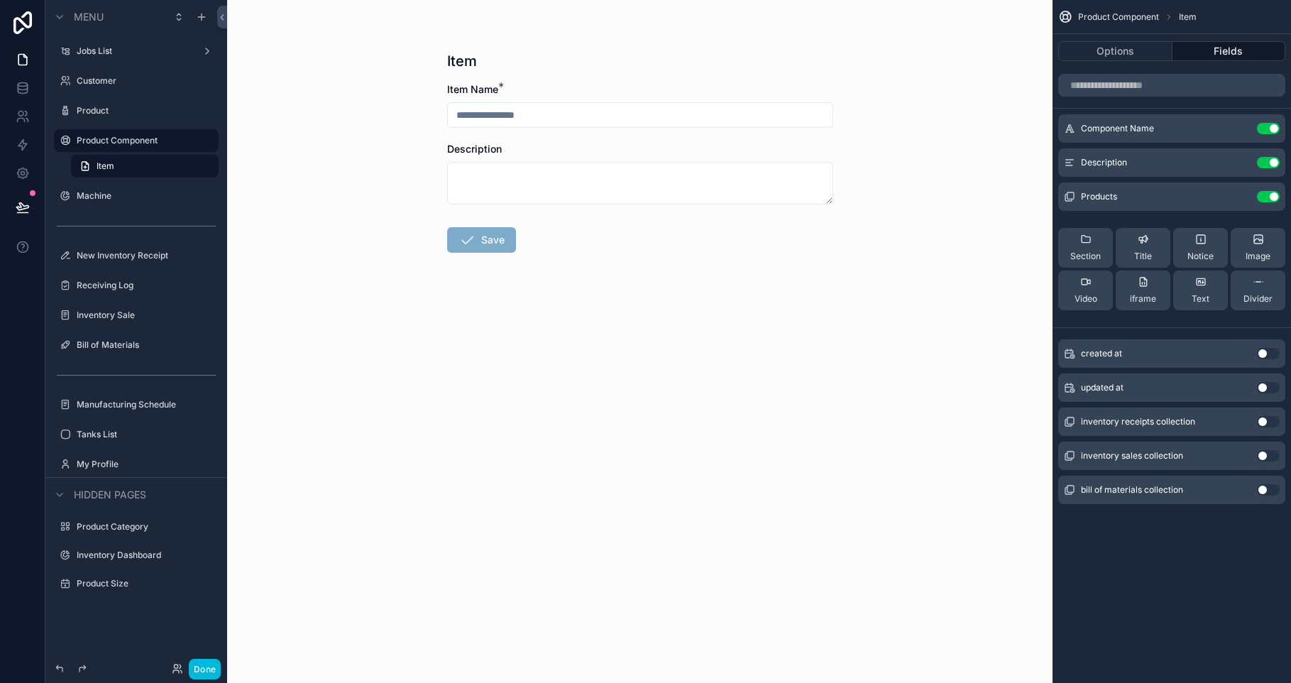
click at [1269, 164] on button "Use setting" at bounding box center [1268, 162] width 23 height 11
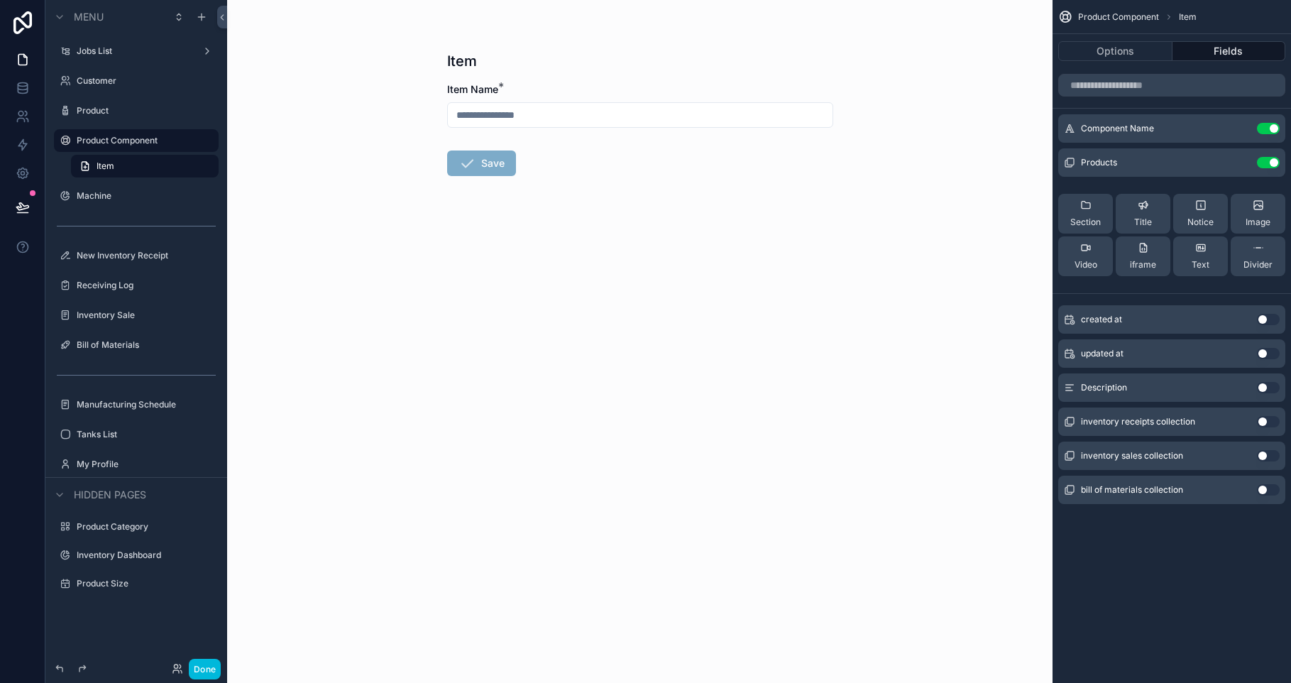
click at [1211, 556] on div "Product Component Item Options Fields Component Name Use setting Products Use s…" at bounding box center [1171, 341] width 238 height 683
click at [0, 0] on icon "scrollable content" at bounding box center [0, 0] width 0 height 0
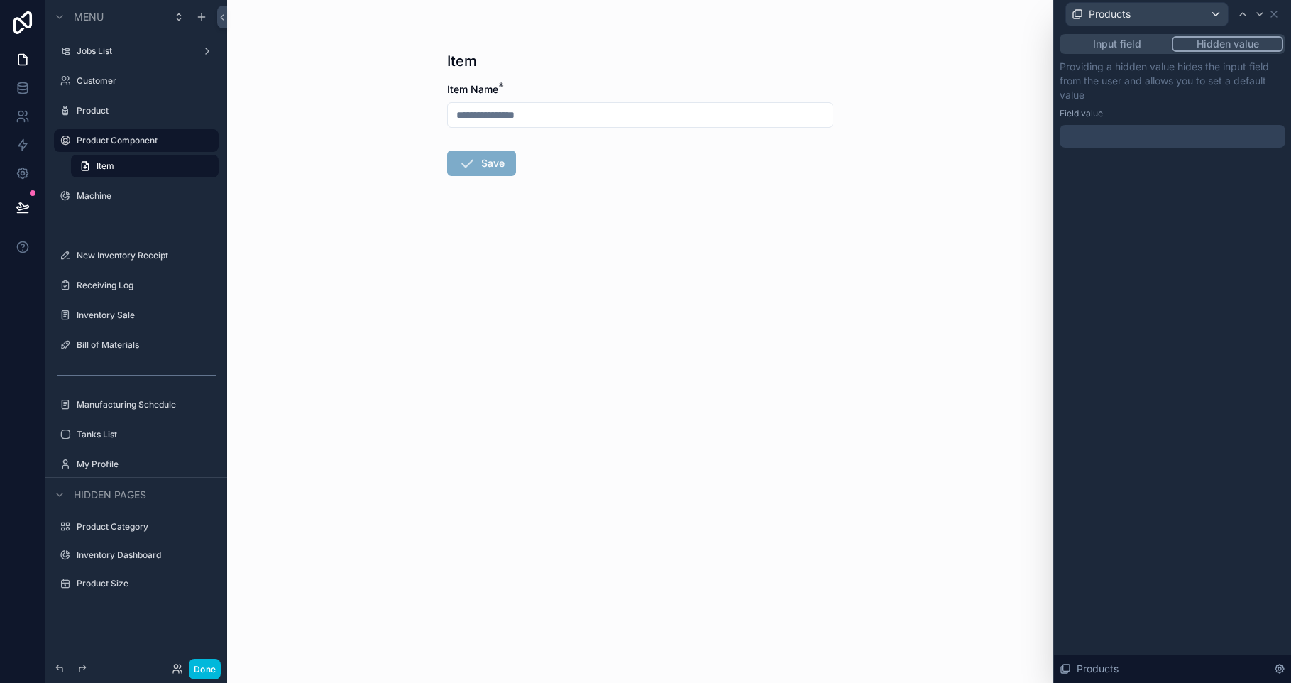
click at [1159, 132] on div at bounding box center [1172, 136] width 226 height 23
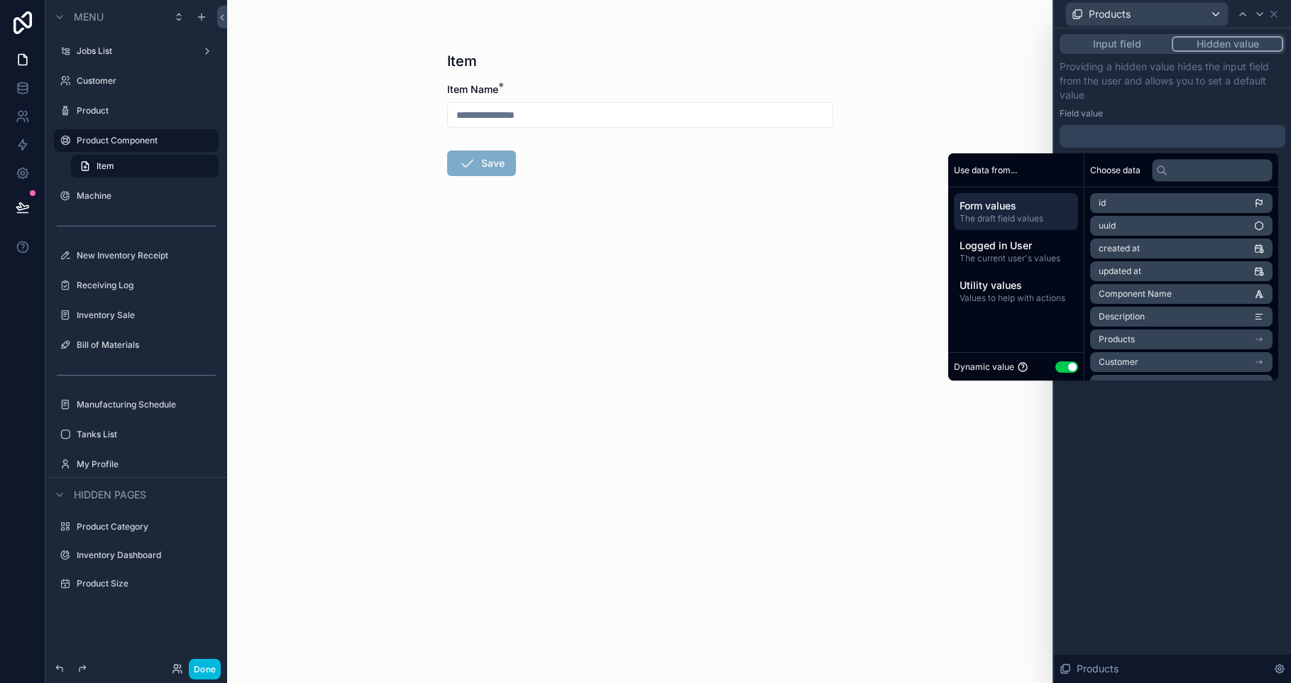
click at [1056, 370] on button "Use setting" at bounding box center [1066, 366] width 23 height 11
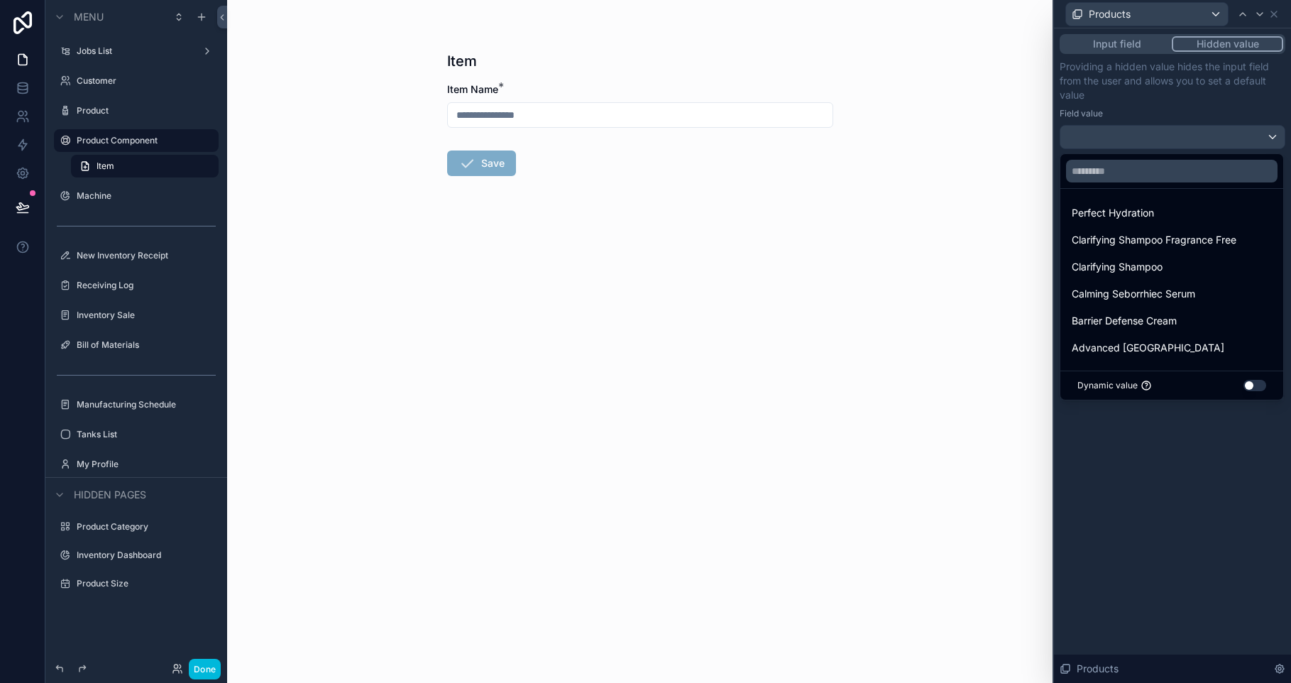
click at [1122, 50] on div at bounding box center [1172, 341] width 237 height 683
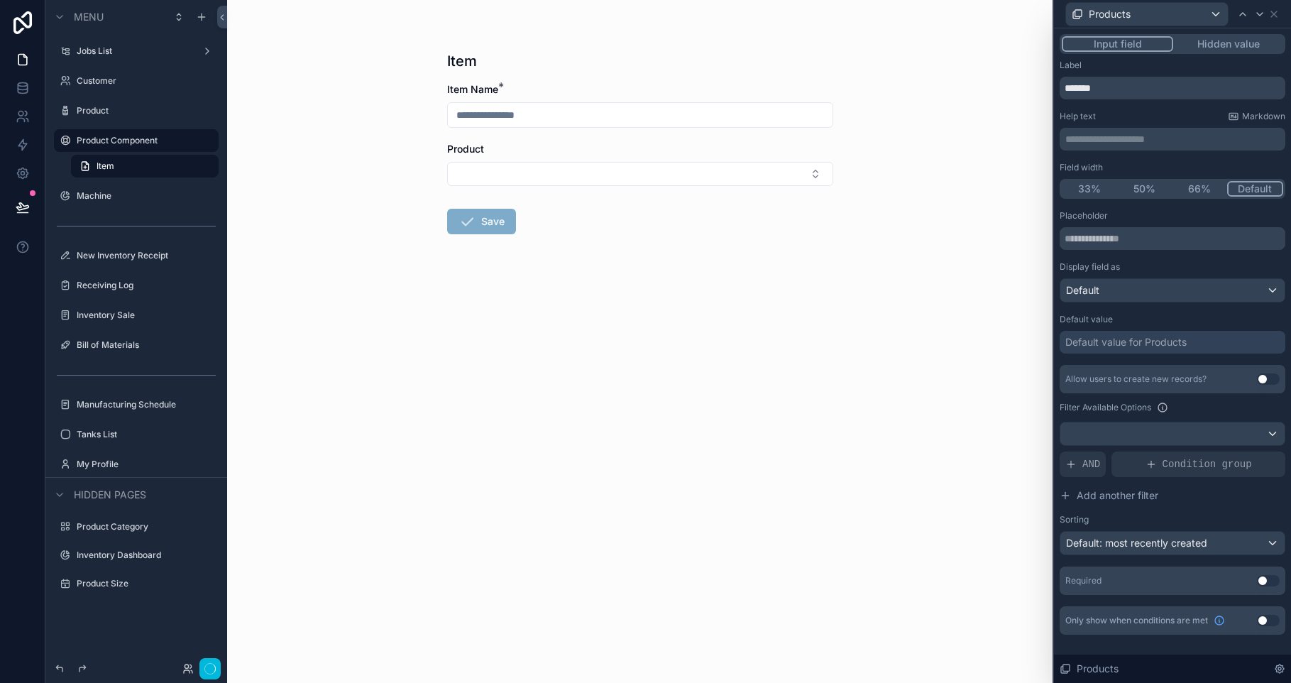
click at [1121, 43] on button "Input field" at bounding box center [1117, 44] width 111 height 16
click at [700, 167] on button "Select Button" at bounding box center [640, 174] width 386 height 24
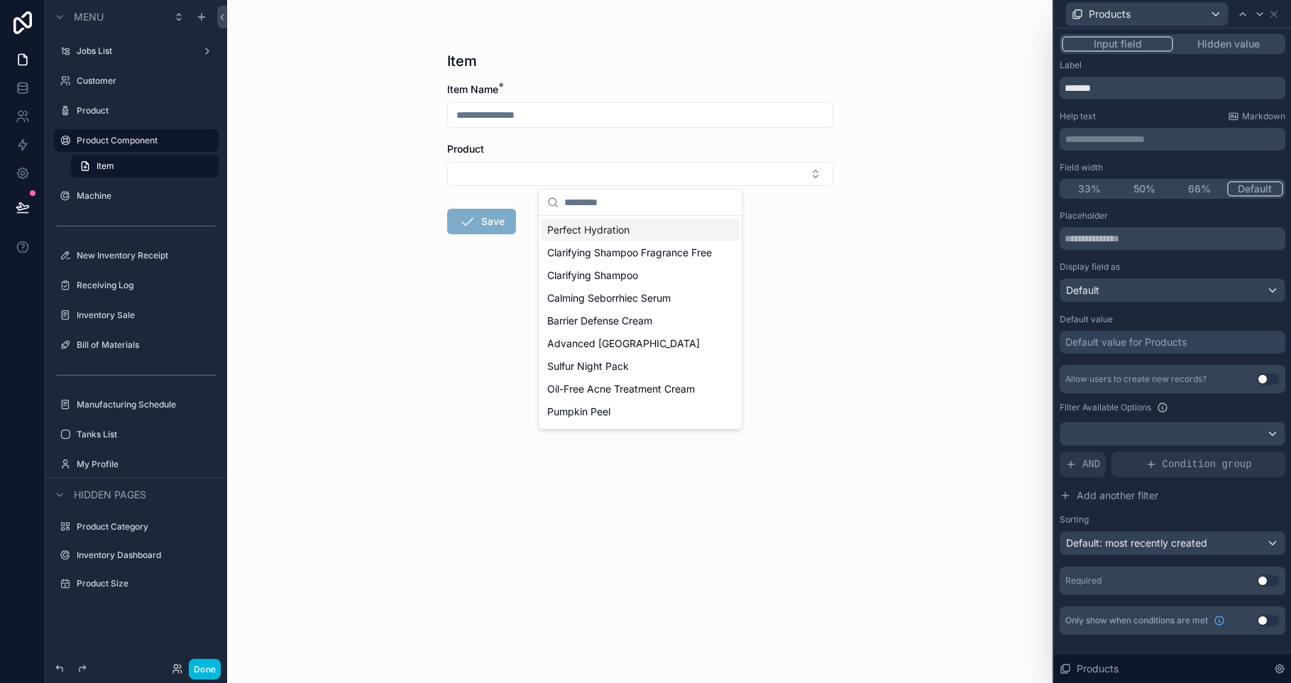
click at [700, 167] on button "Select Button" at bounding box center [640, 174] width 386 height 24
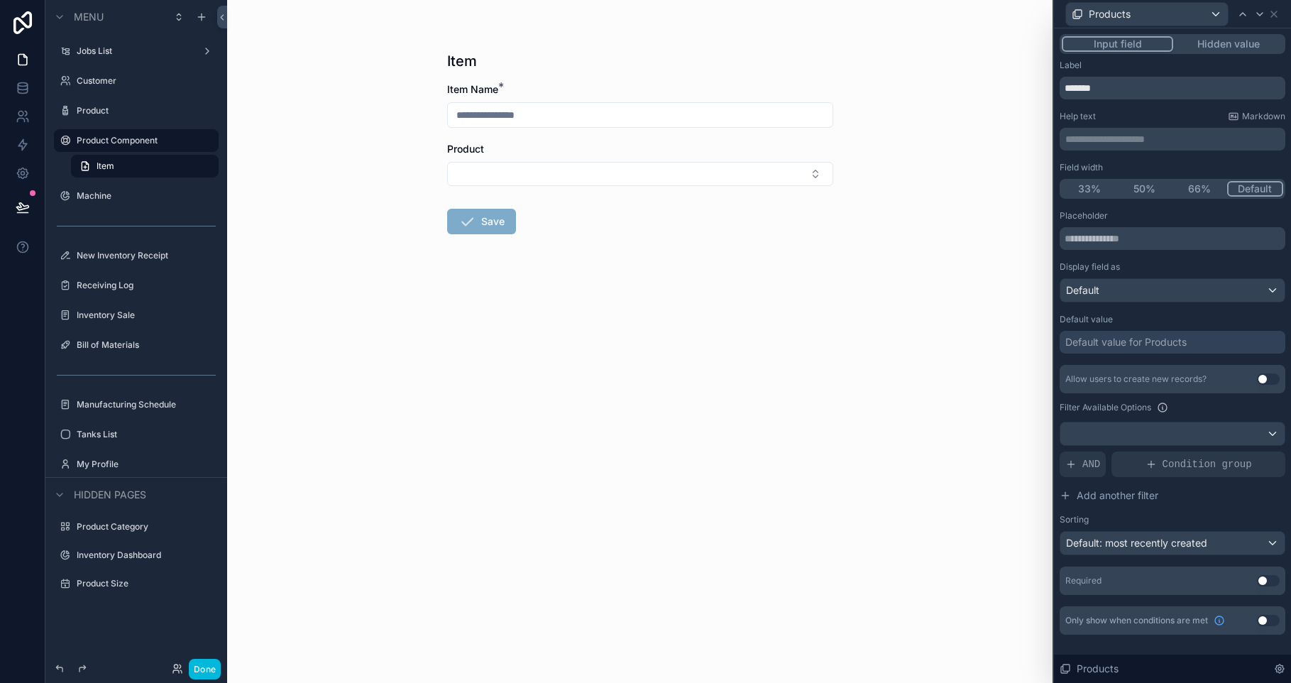
click at [107, 259] on label "New Inventory Receipt" at bounding box center [143, 255] width 133 height 11
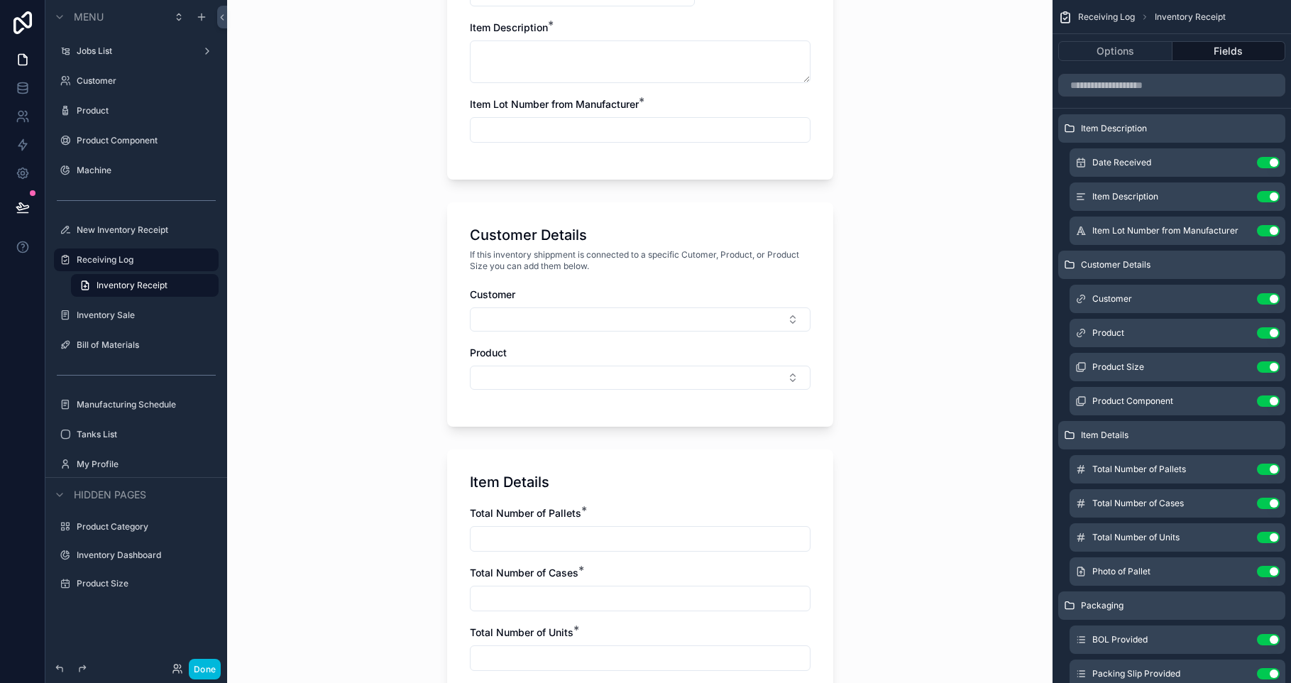
scroll to position [443, 0]
click at [611, 379] on button "Select Button" at bounding box center [640, 376] width 341 height 24
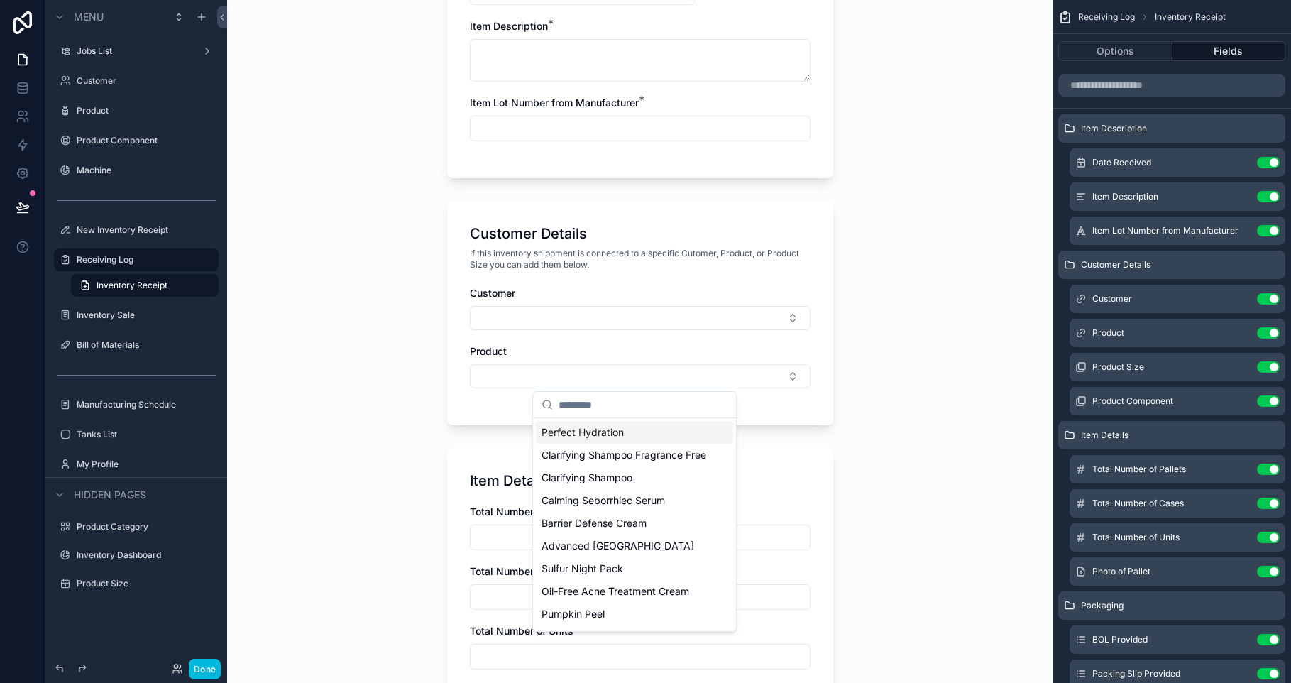
click at [631, 315] on button "Select Button" at bounding box center [640, 318] width 341 height 24
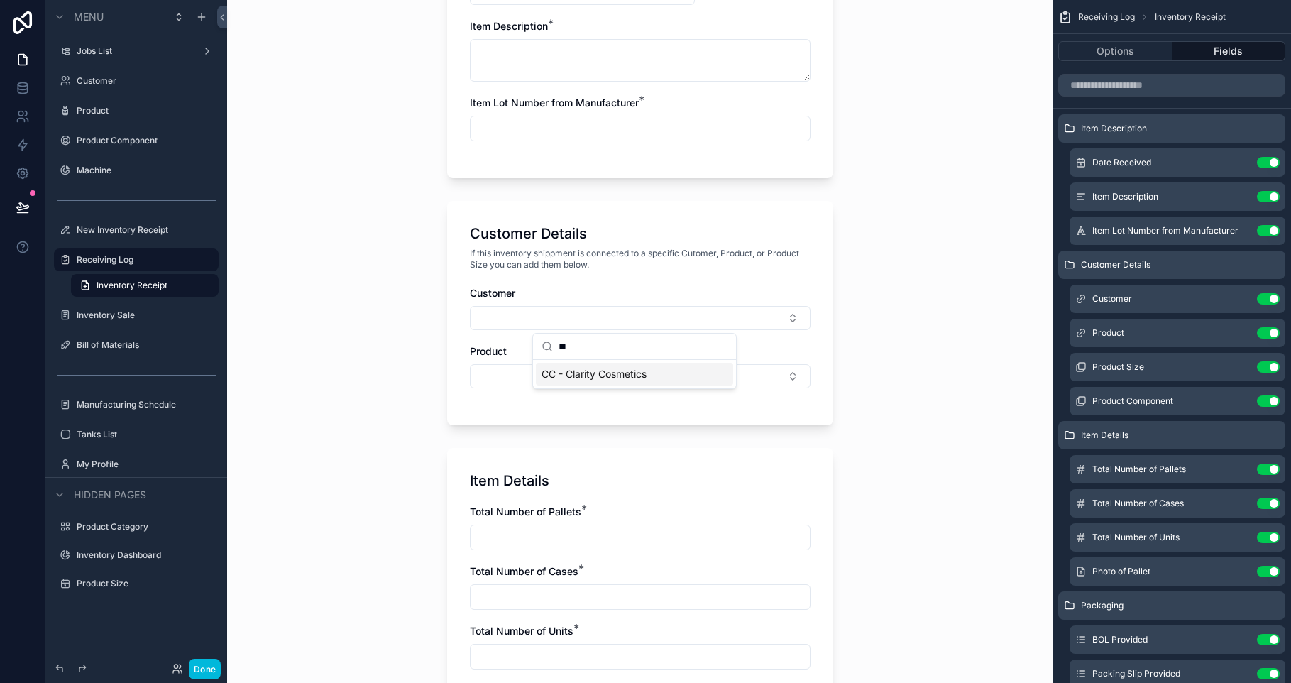
type input "**"
click at [612, 370] on span "CC - Clarity Cosmetics" at bounding box center [593, 374] width 105 height 14
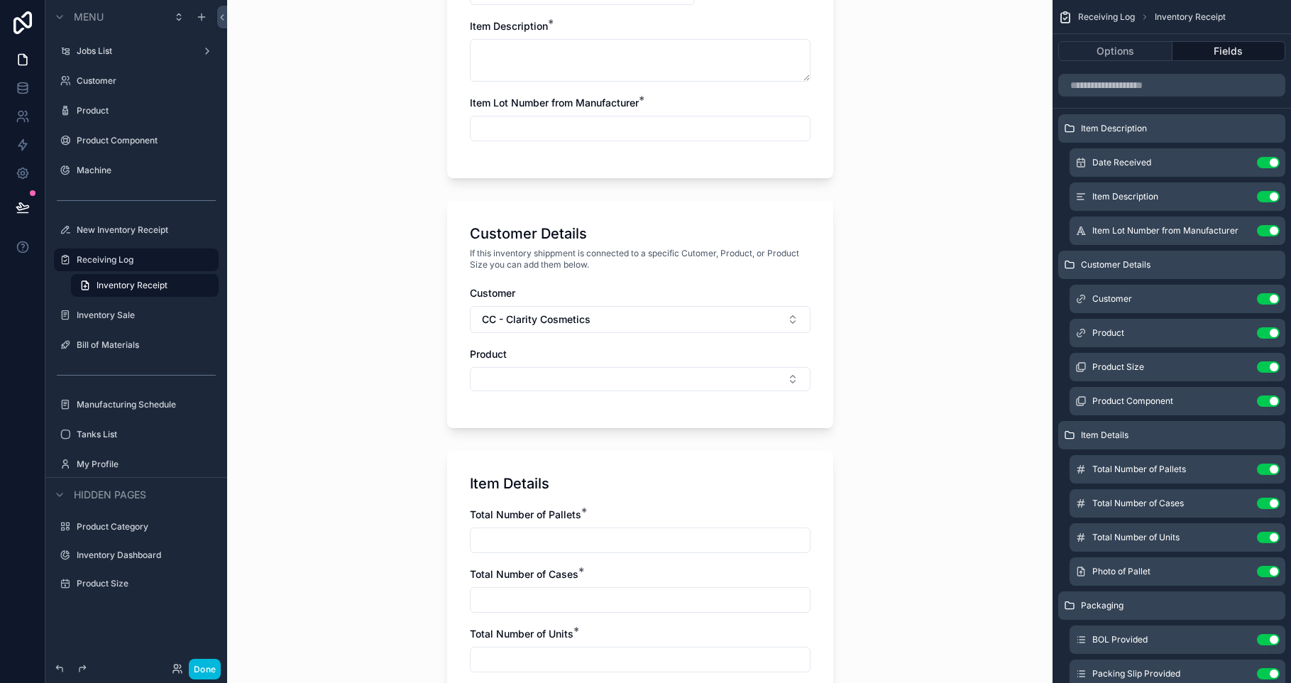
click at [585, 380] on button "Select Button" at bounding box center [640, 379] width 341 height 24
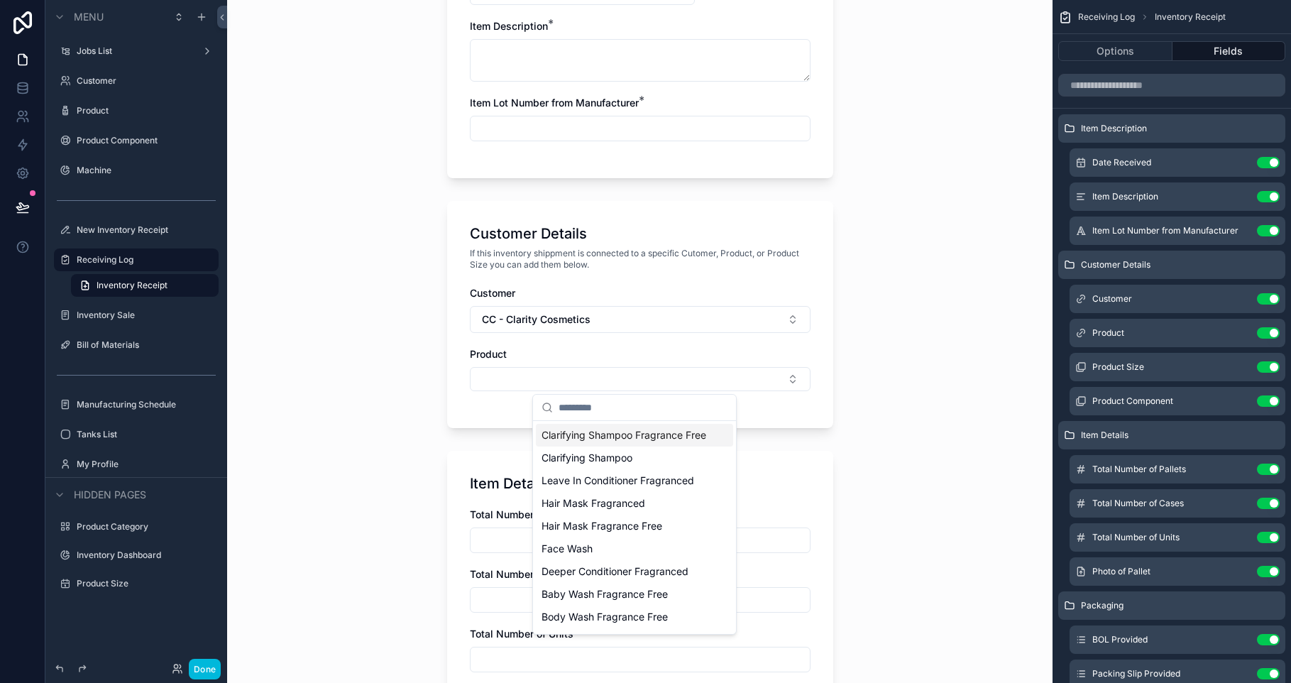
click at [622, 465] on span "Clarifying Shampoo" at bounding box center [586, 458] width 91 height 14
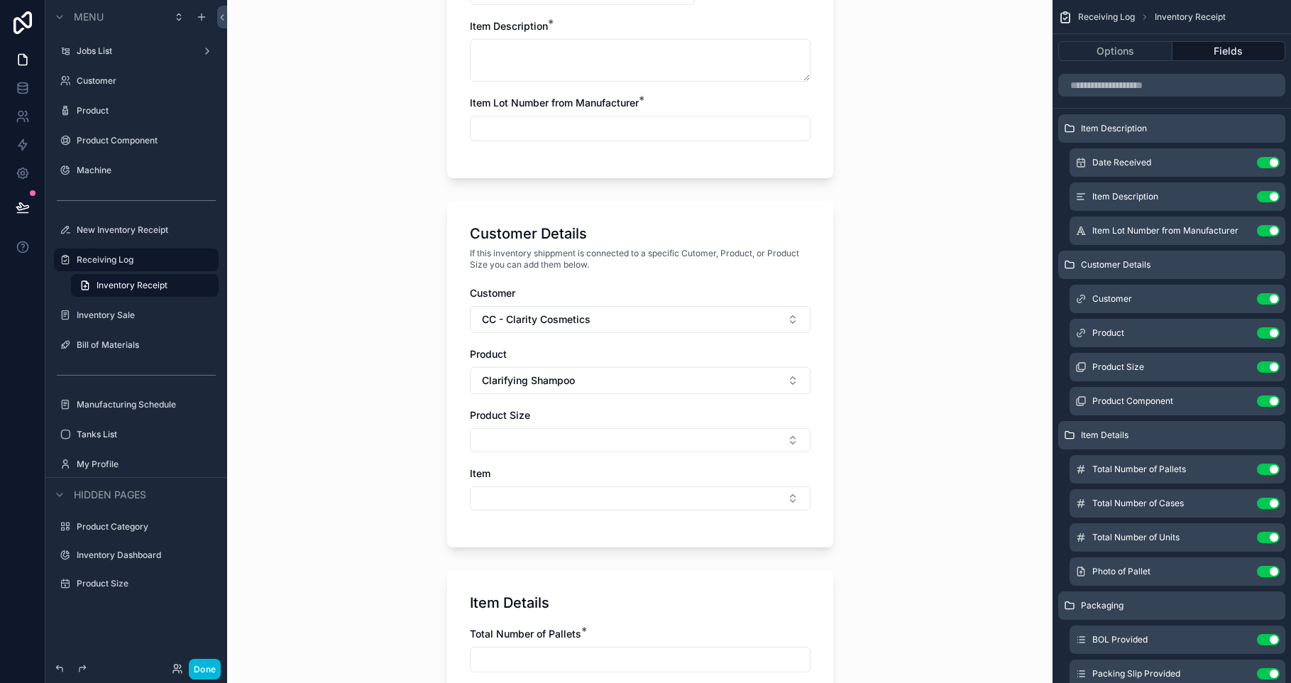
click at [531, 441] on button "Select Button" at bounding box center [640, 440] width 341 height 24
click at [553, 487] on div "1oz" at bounding box center [634, 496] width 197 height 23
click at [508, 495] on button "Select Button" at bounding box center [640, 502] width 341 height 24
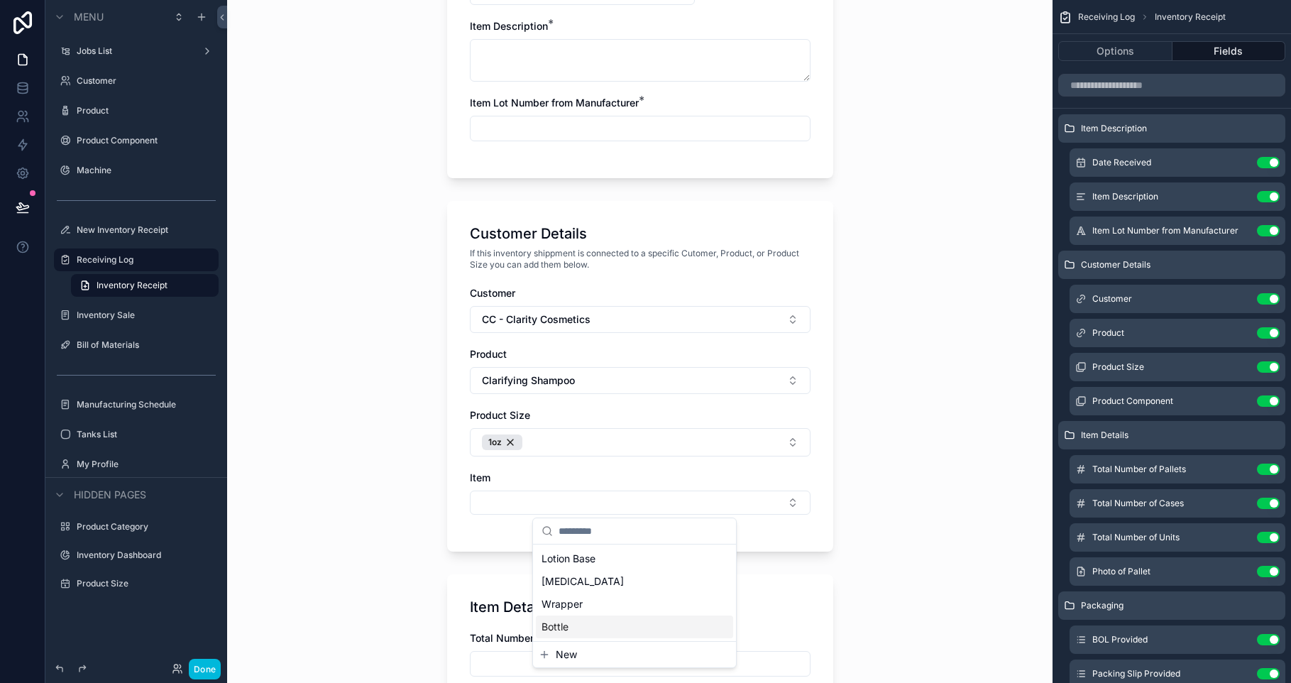
click at [570, 651] on span "New" at bounding box center [566, 654] width 21 height 14
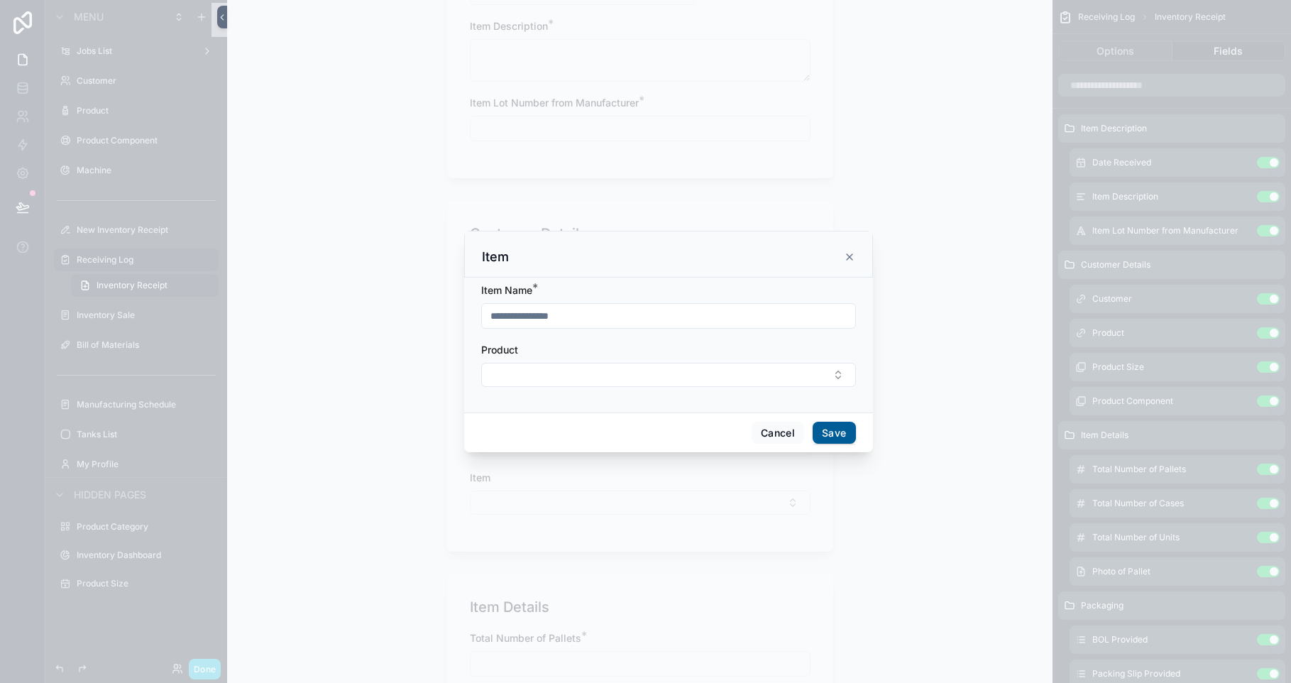
click at [583, 382] on button "Select Button" at bounding box center [668, 375] width 375 height 24
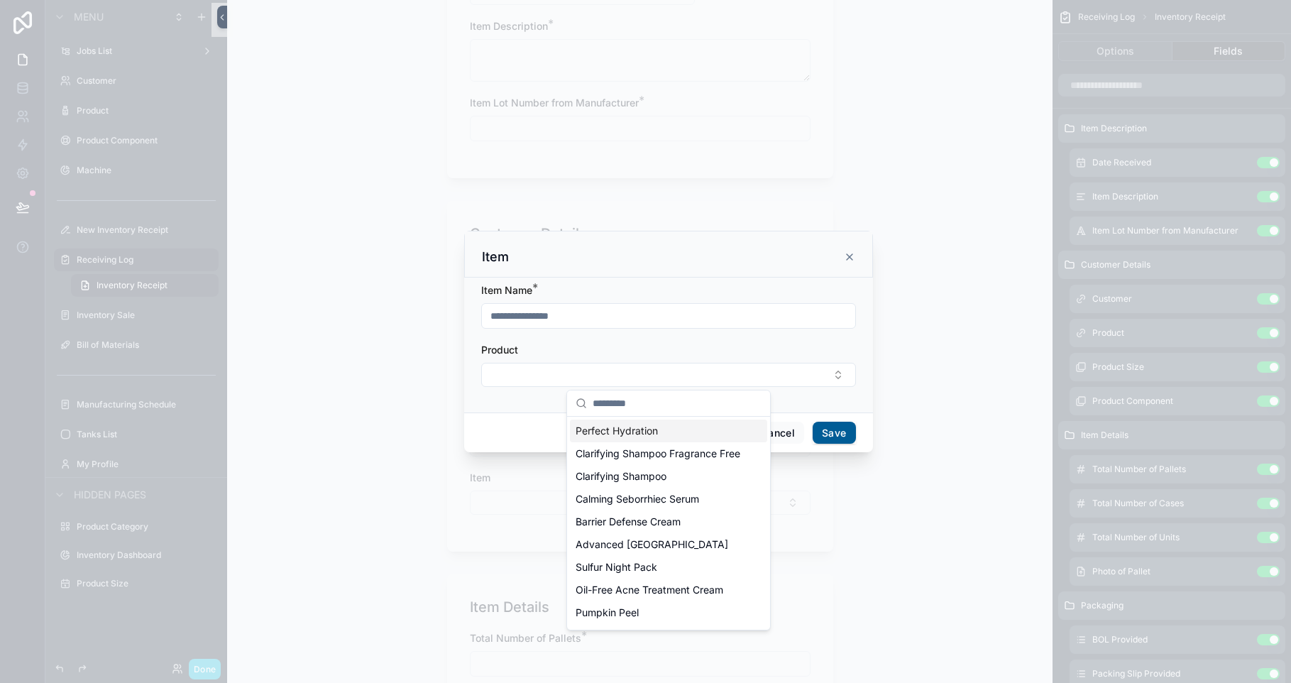
click at [854, 254] on icon "scrollable content" at bounding box center [849, 256] width 11 height 11
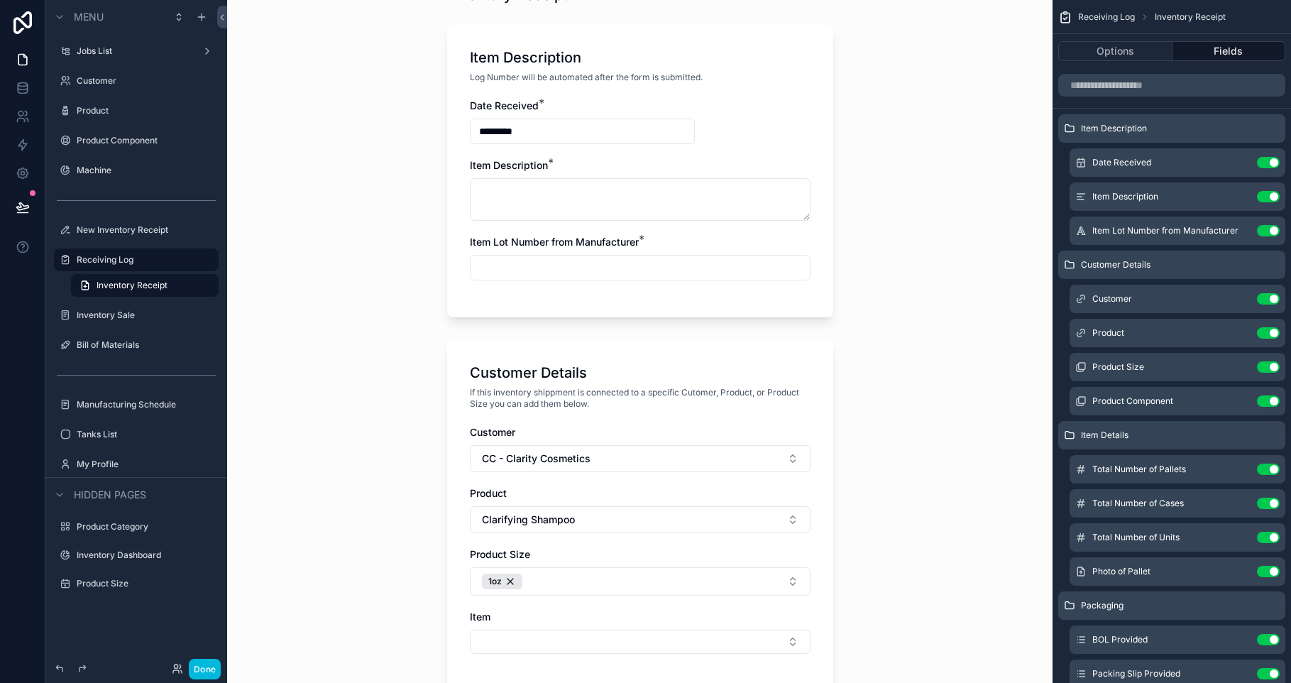
scroll to position [610, 0]
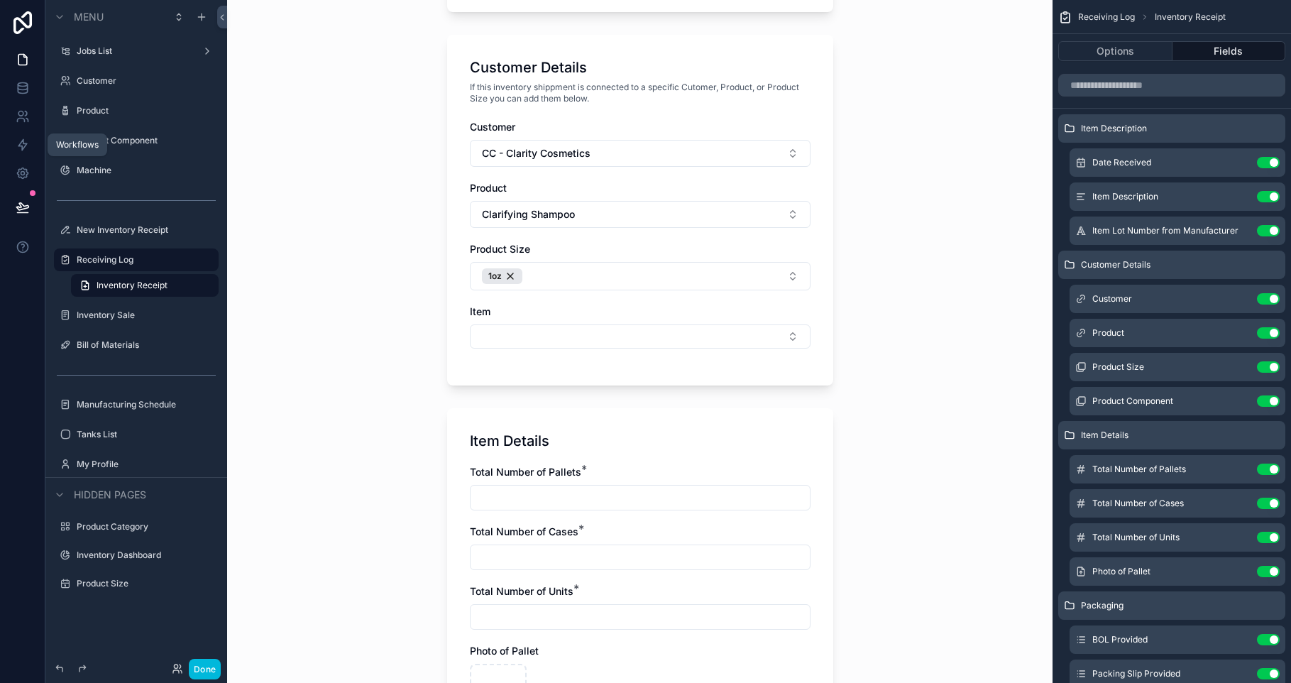
click at [21, 150] on icon at bounding box center [22, 145] width 9 height 11
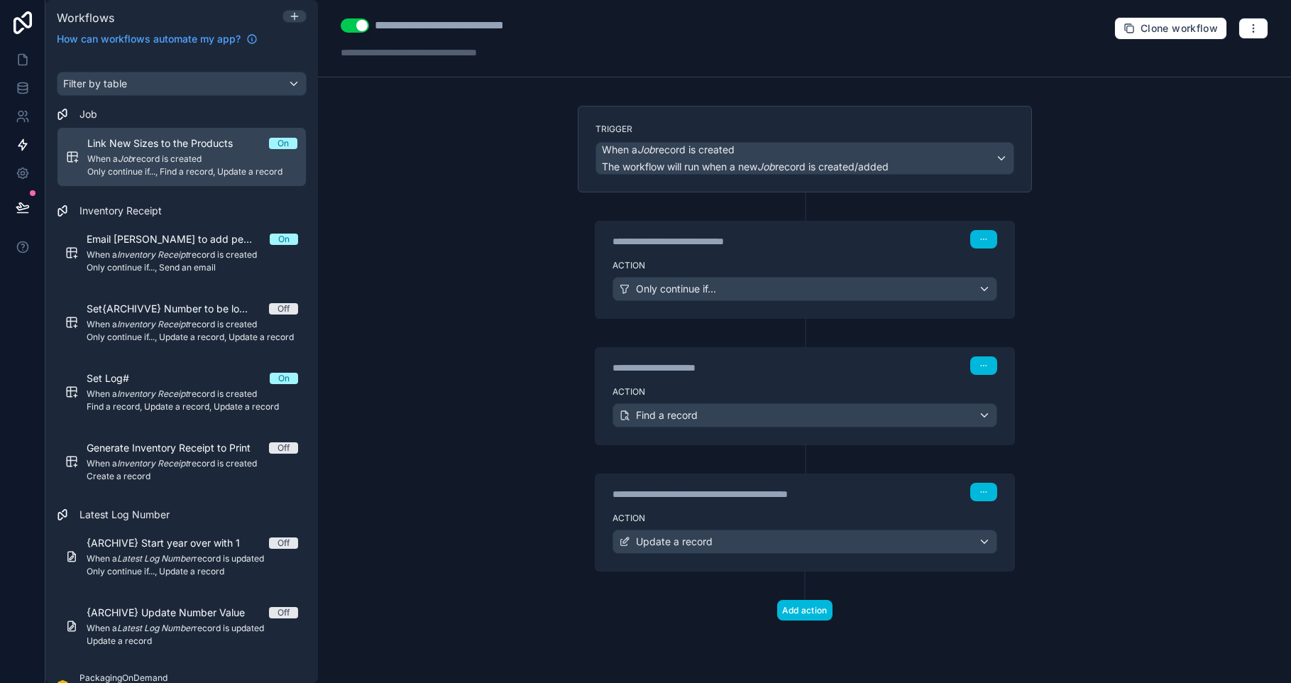
click at [299, 17] on icon at bounding box center [294, 16] width 11 height 11
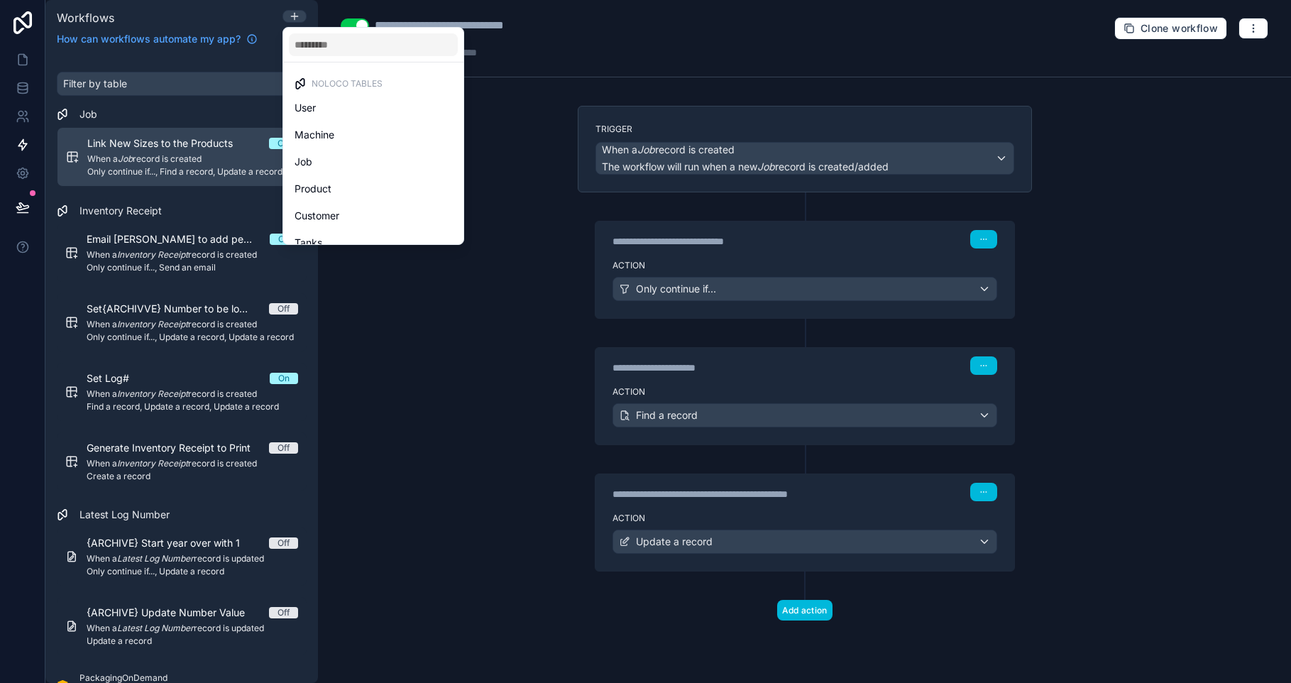
click at [328, 49] on input "text" at bounding box center [373, 44] width 169 height 23
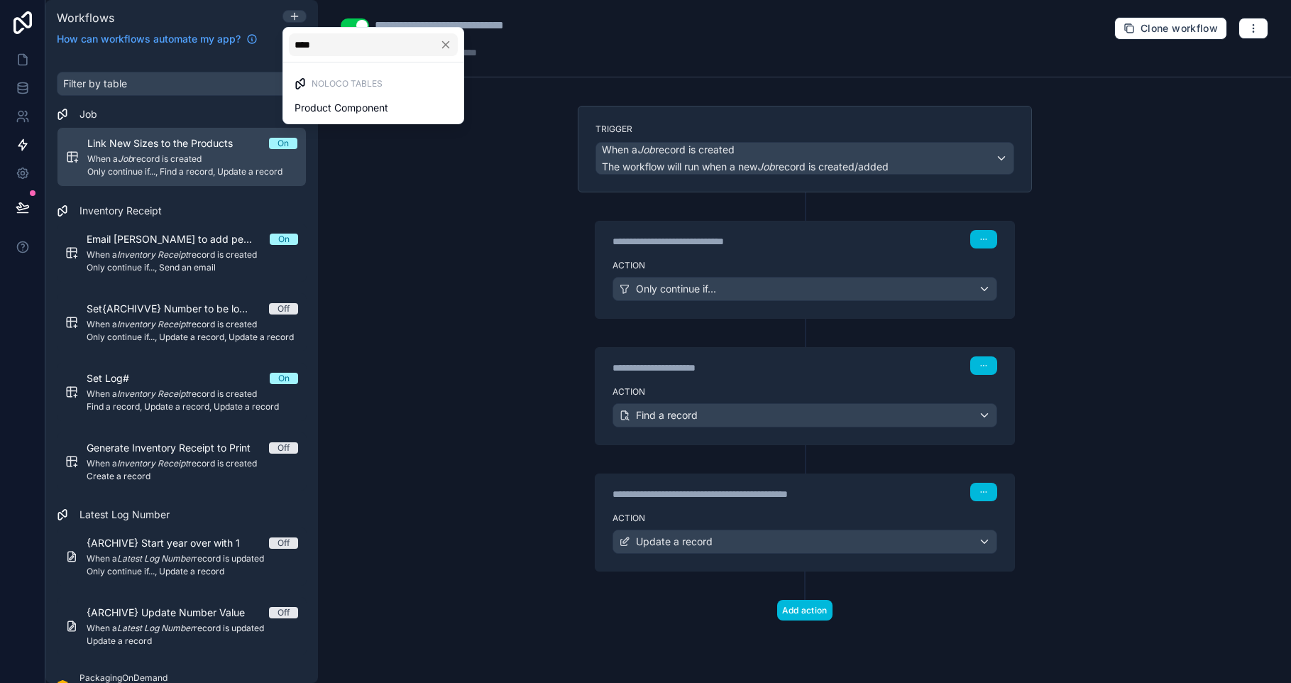
type input "****"
click at [336, 117] on div "Product Component" at bounding box center [373, 108] width 175 height 26
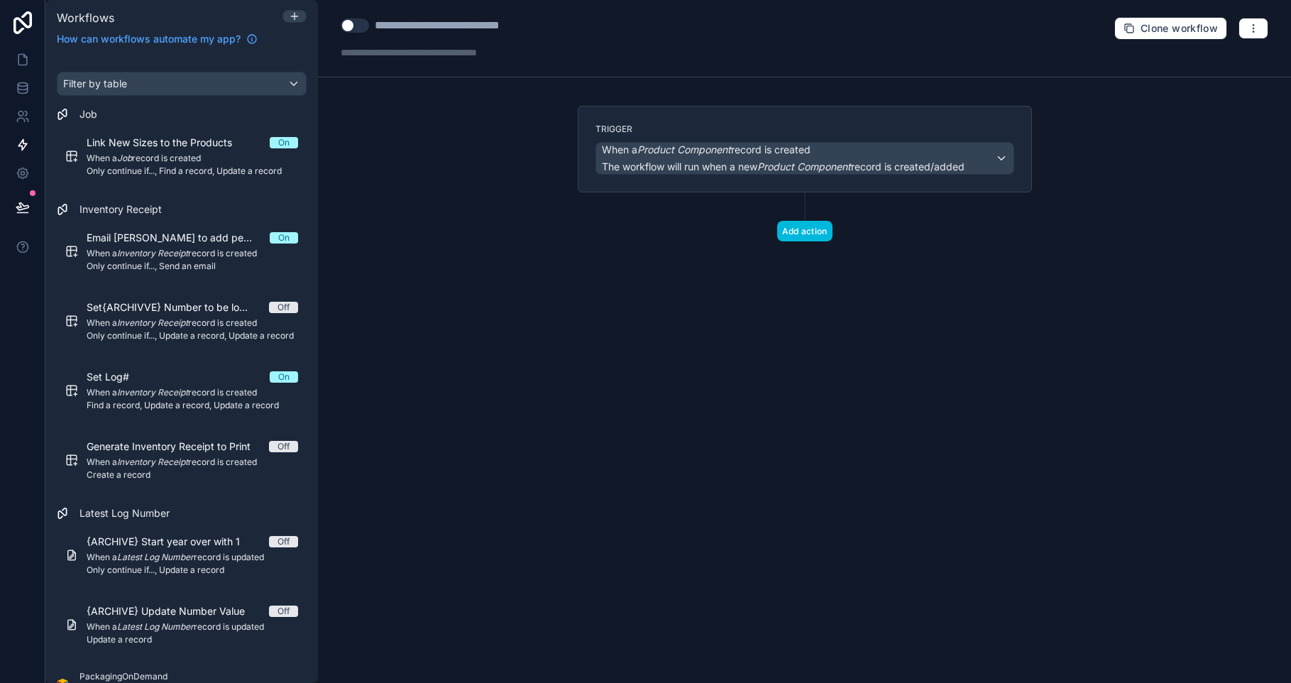
click at [755, 148] on span "When a Product Component record is created" at bounding box center [706, 150] width 209 height 14
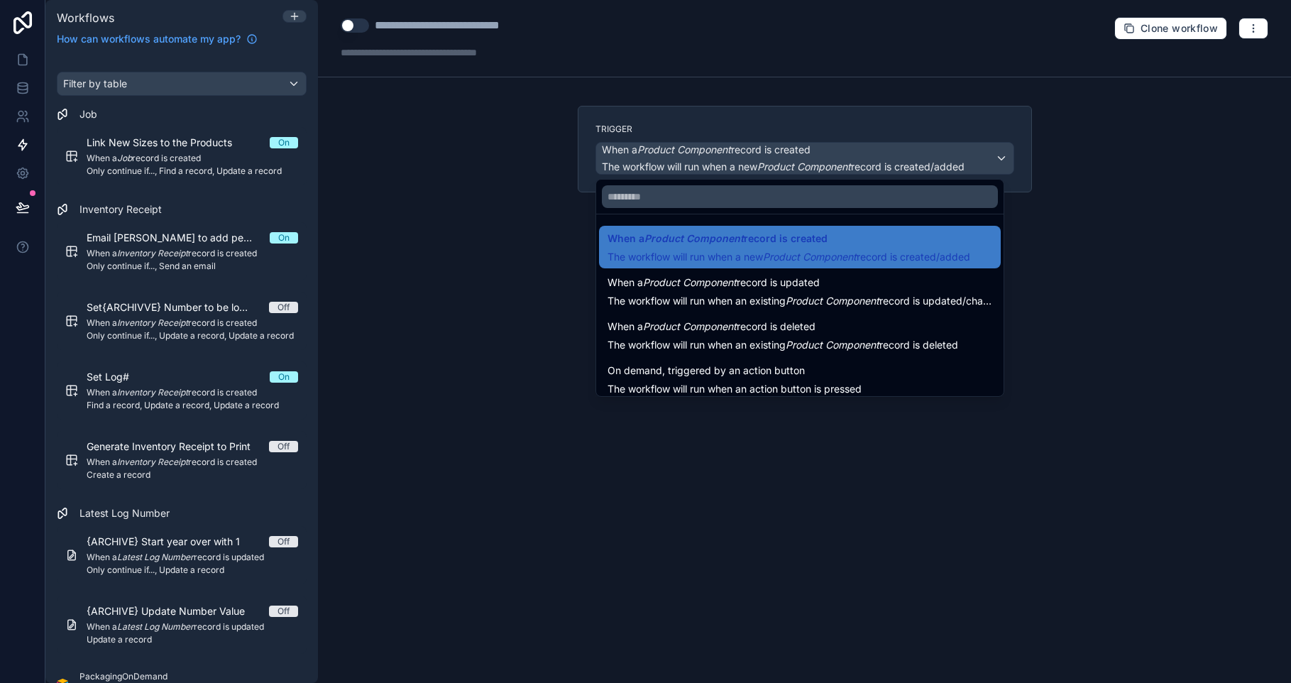
click at [696, 159] on div at bounding box center [645, 341] width 1291 height 683
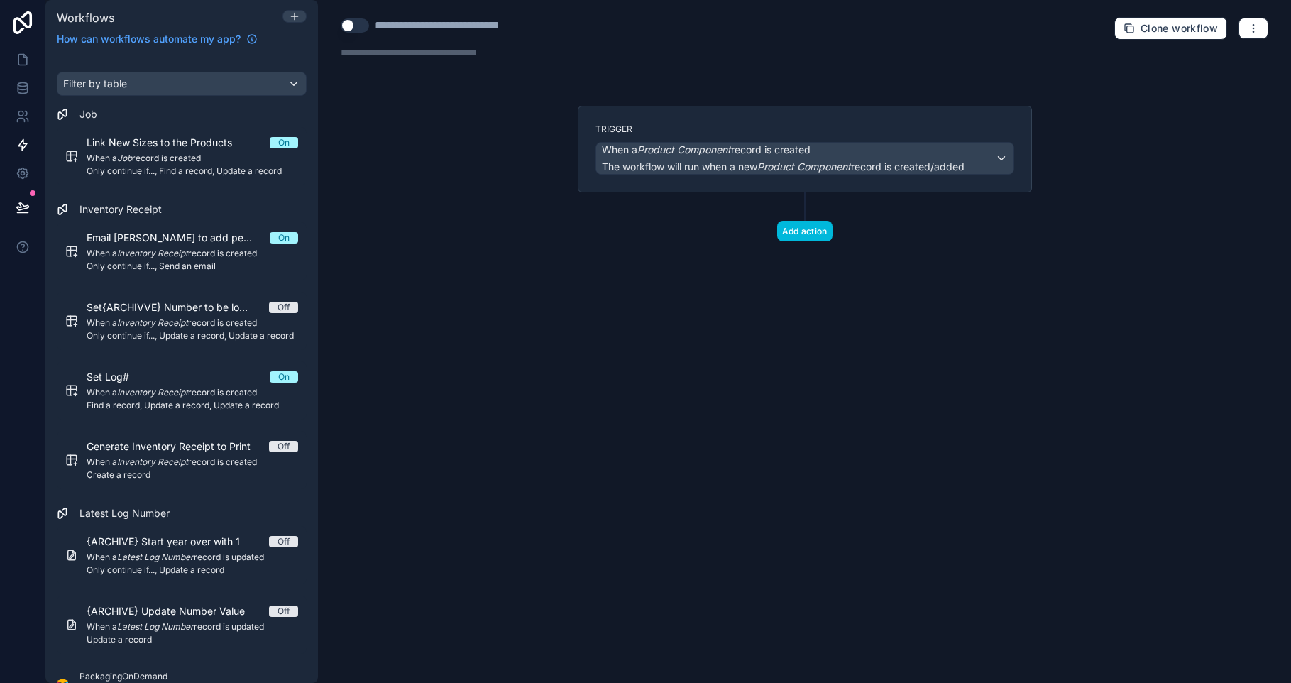
click at [294, 18] on icon at bounding box center [294, 16] width 11 height 11
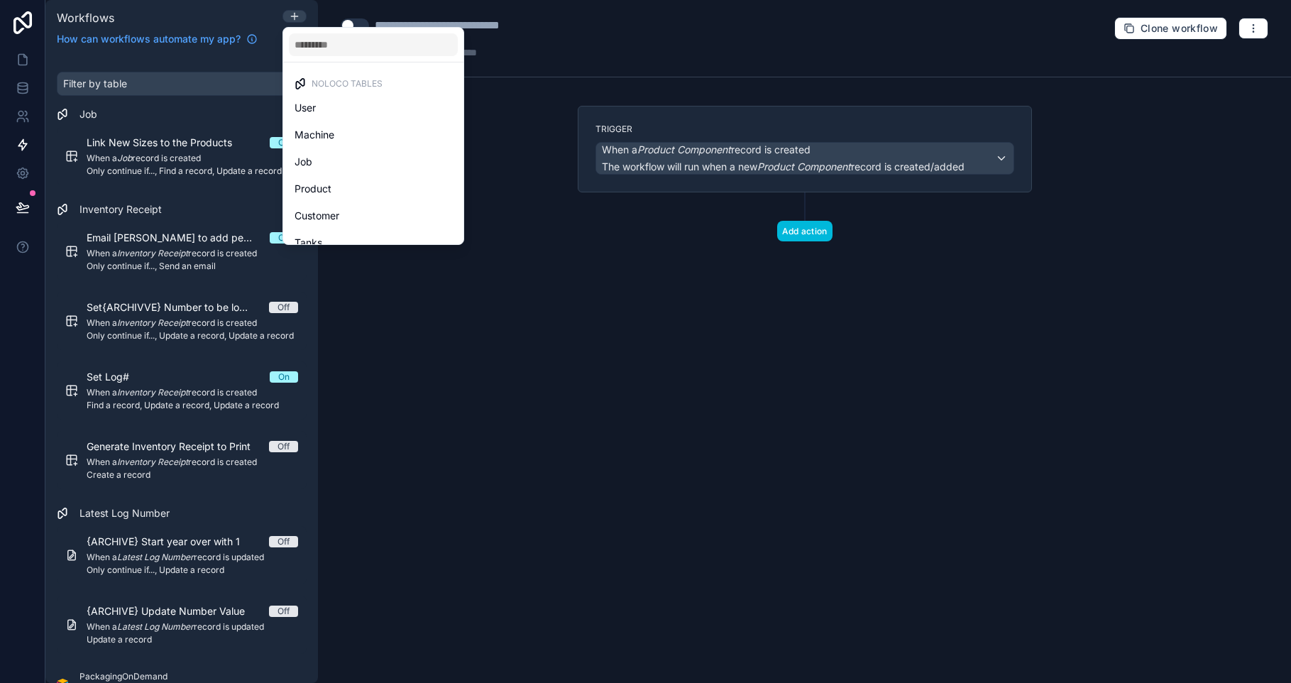
click at [337, 47] on input "text" at bounding box center [373, 44] width 169 height 23
click at [198, 90] on div at bounding box center [645, 341] width 1291 height 683
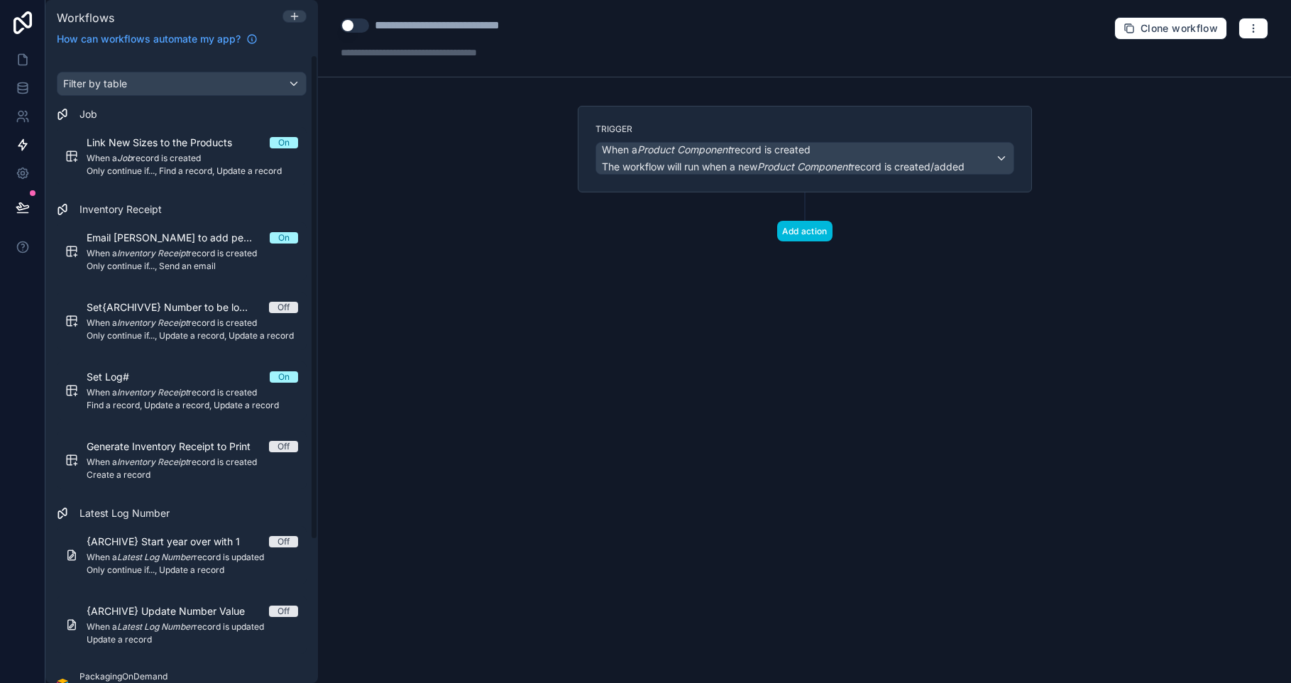
click at [189, 83] on div "Filter by table" at bounding box center [181, 83] width 248 height 23
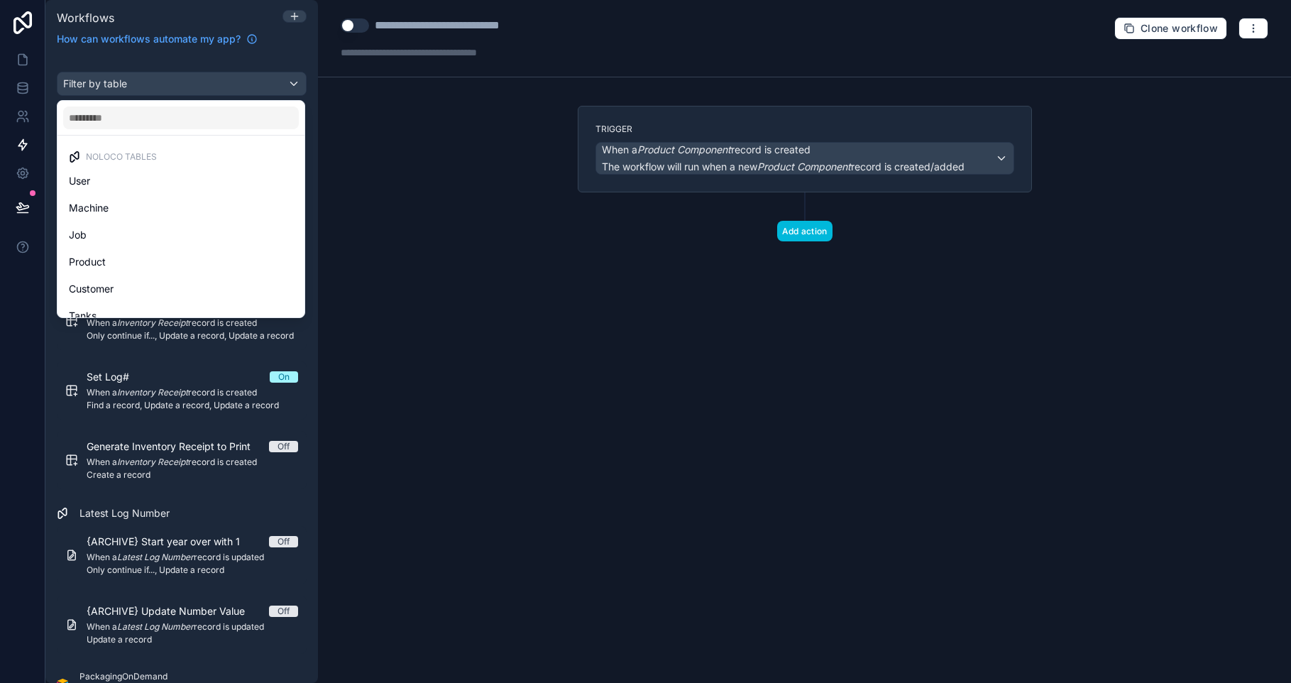
click at [181, 136] on ul "Noloco tables User Machine Job Product Customer Tanks Inventory Receipt Manufac…" at bounding box center [180, 227] width 247 height 182
click at [178, 122] on input "text" at bounding box center [181, 117] width 236 height 23
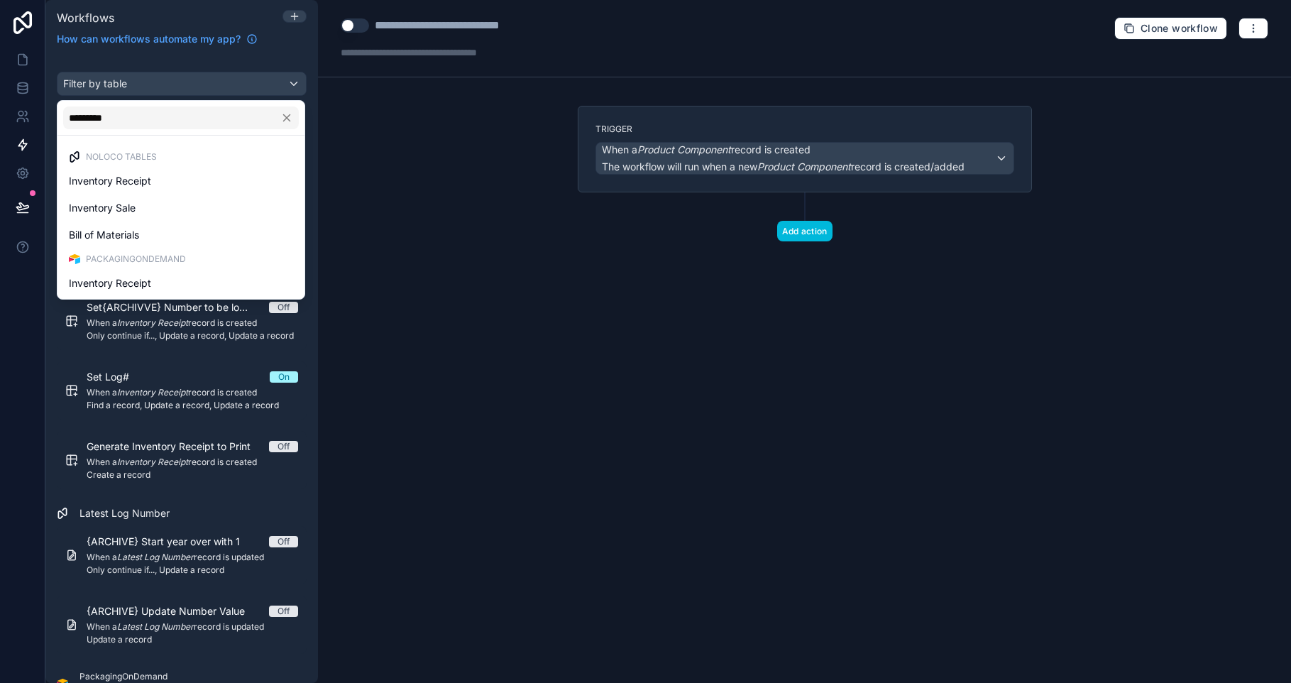
type input "*********"
click at [157, 175] on div "Inventory Receipt" at bounding box center [181, 180] width 224 height 17
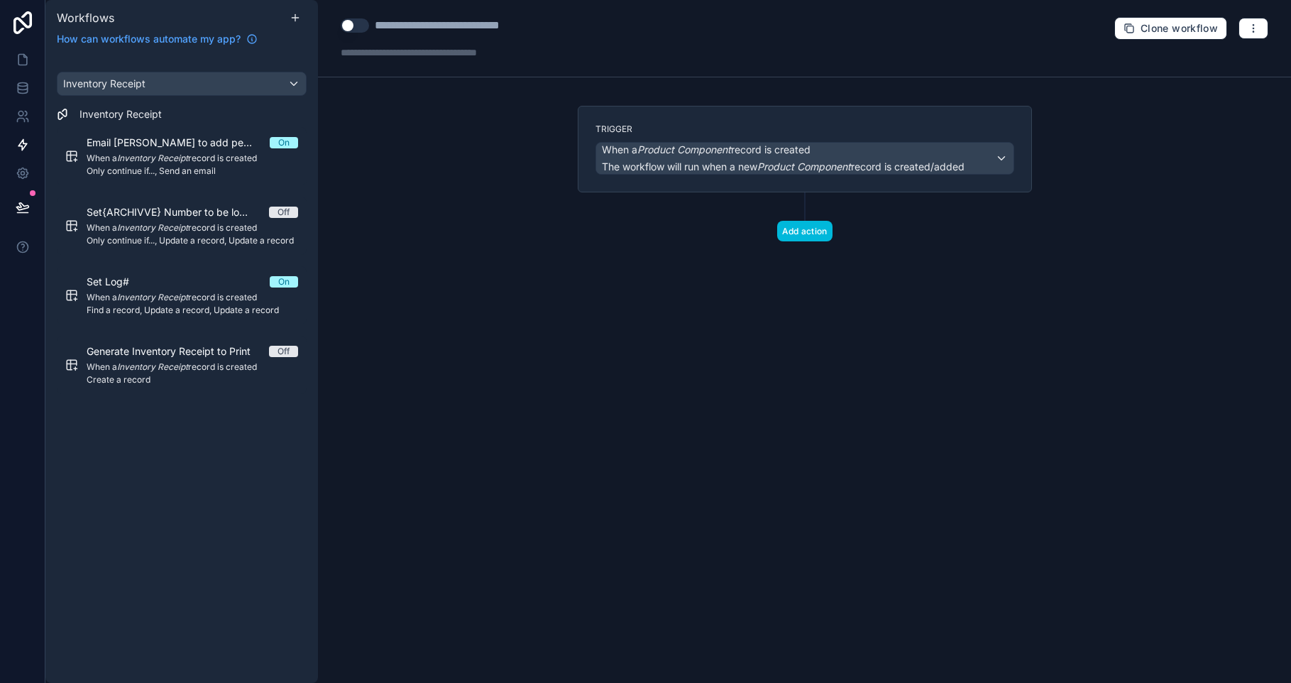
click at [482, 360] on div "**********" at bounding box center [804, 341] width 973 height 683
click at [238, 287] on div "Set Log# On" at bounding box center [192, 282] width 211 height 14
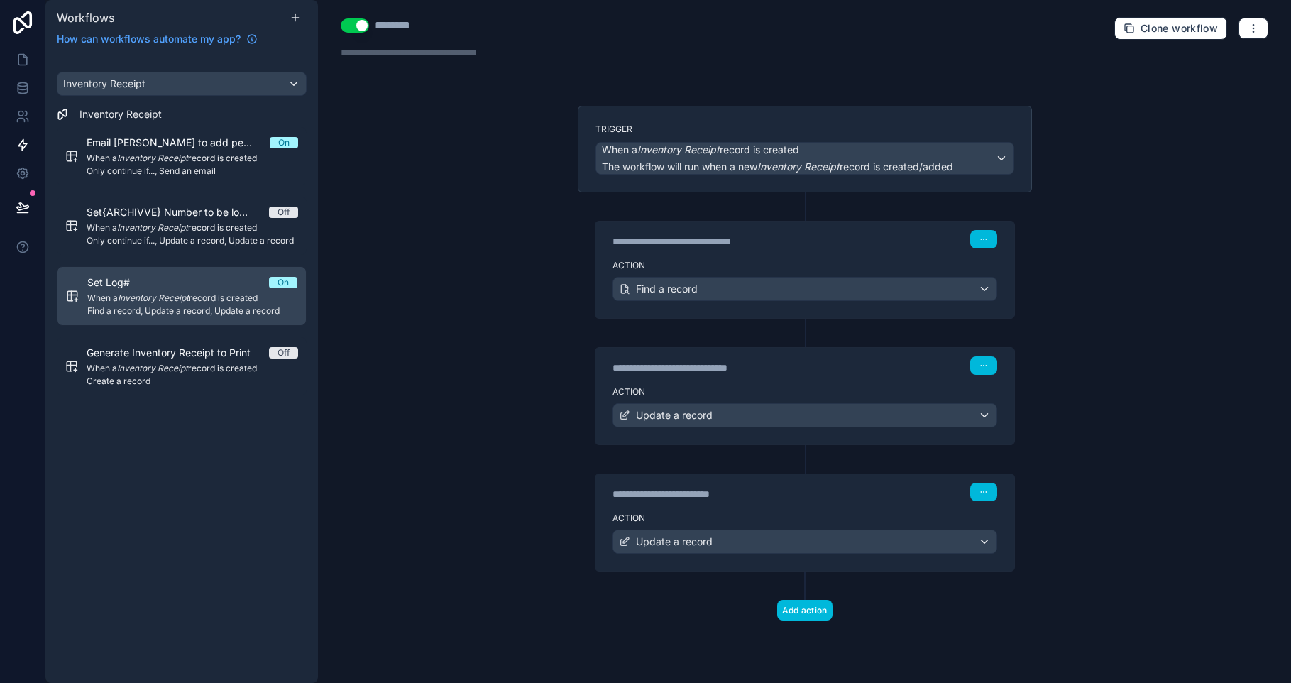
click at [194, 374] on div "Generate Inventory Receipt to Print Off When a Inventory Receipt record is crea…" at bounding box center [192, 366] width 211 height 41
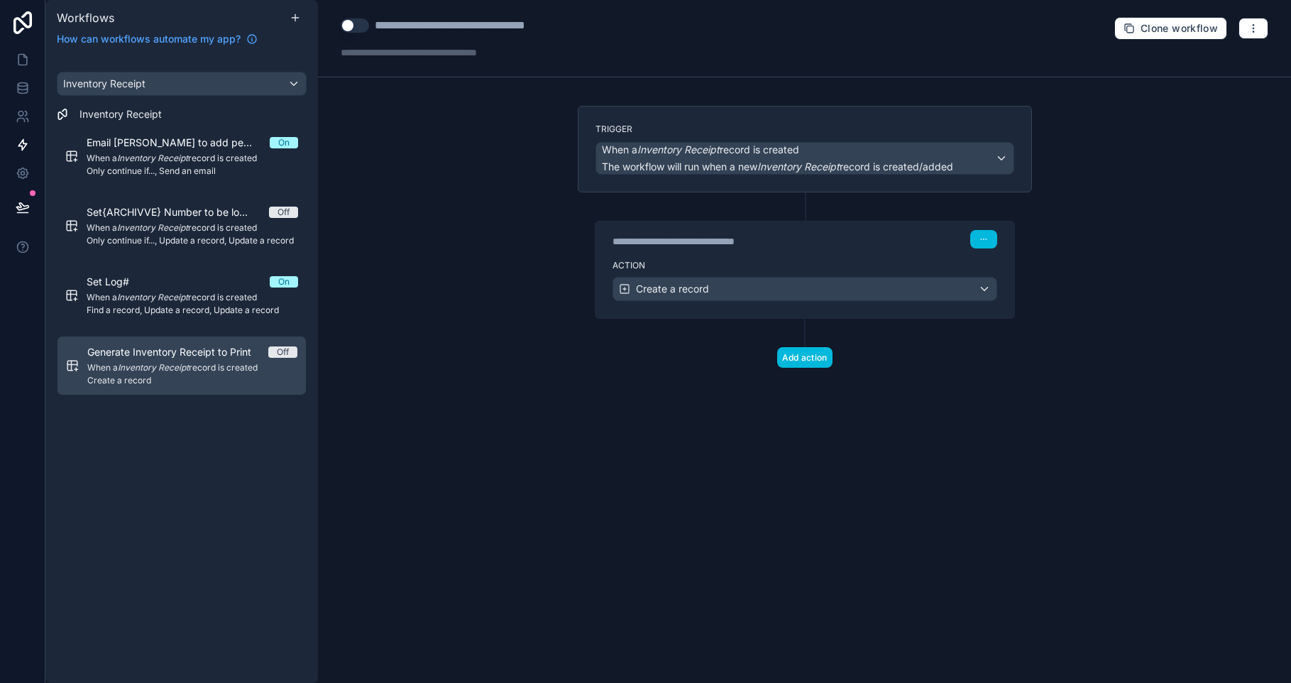
click at [219, 287] on div "Set Log# On" at bounding box center [192, 282] width 211 height 14
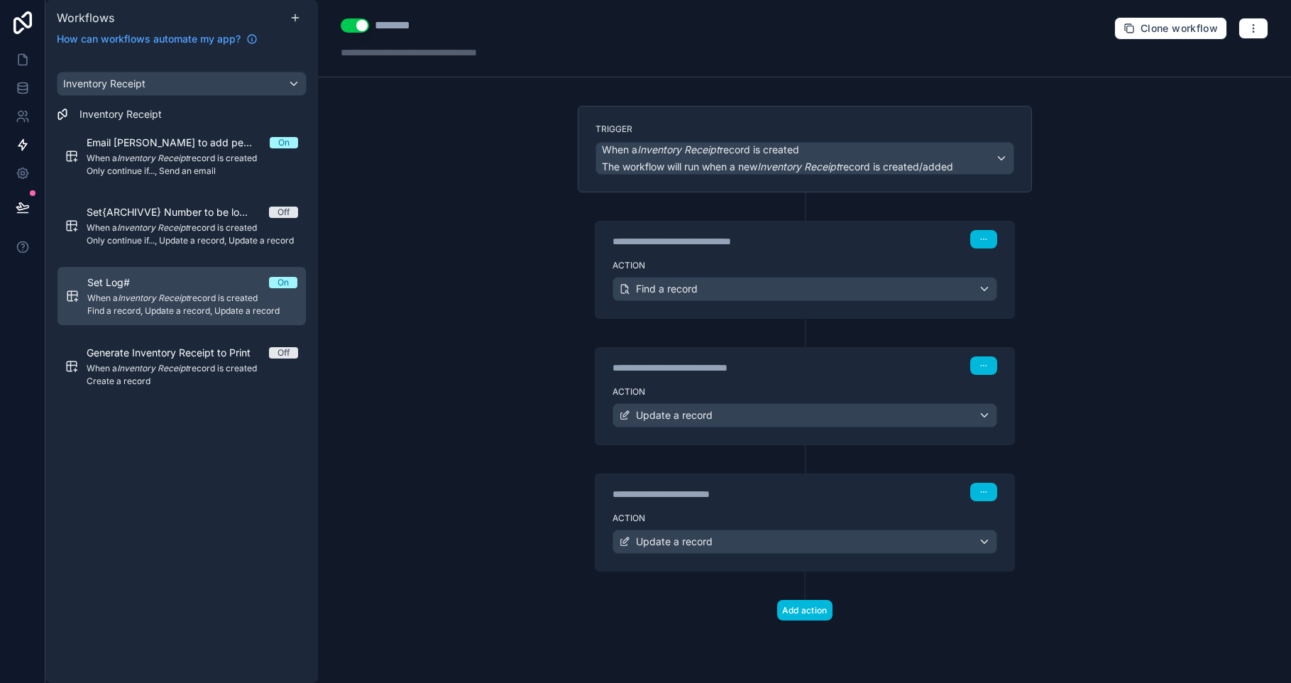
click at [295, 21] on icon at bounding box center [295, 17] width 11 height 11
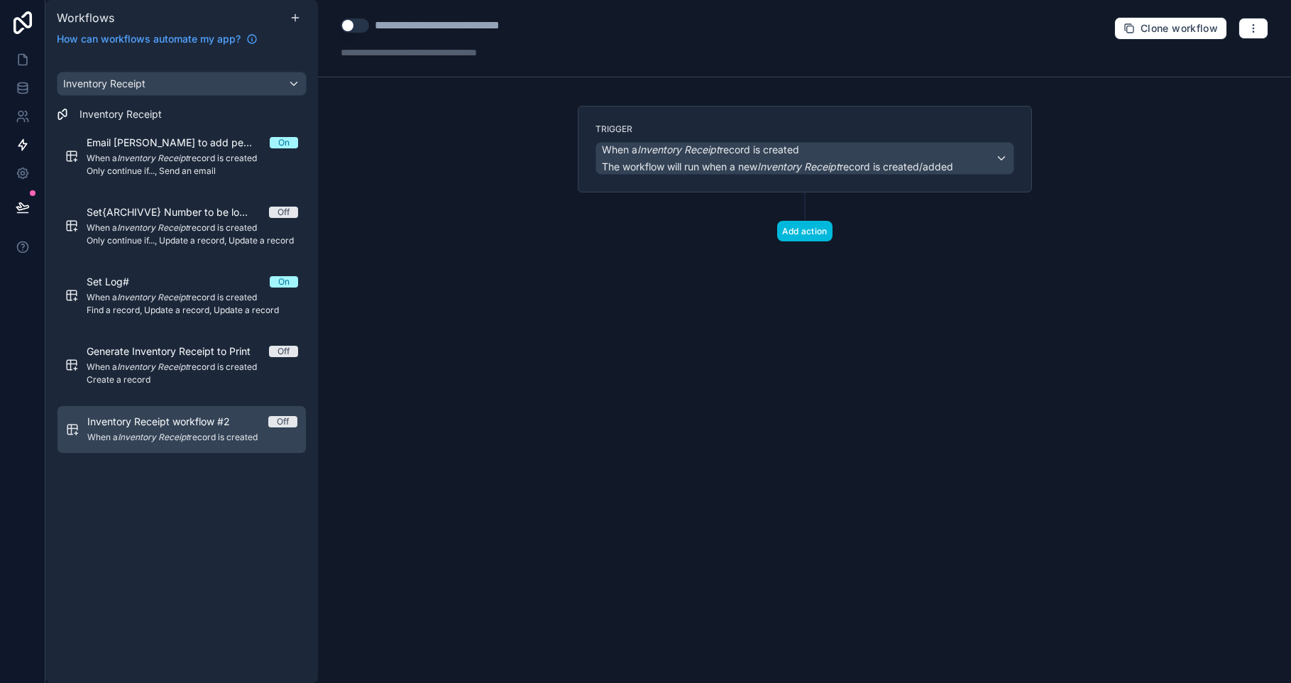
click at [490, 22] on div "**********" at bounding box center [462, 25] width 175 height 17
type div "**********"
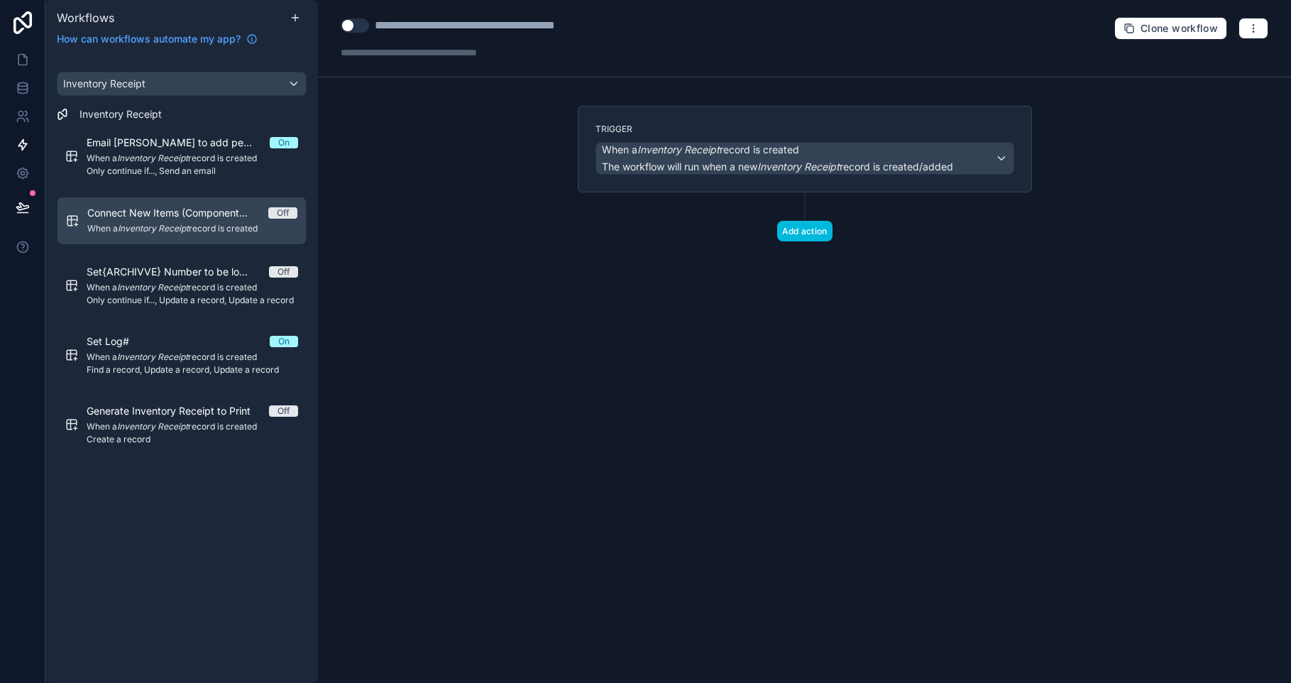
click at [825, 237] on button "Add action" at bounding box center [804, 231] width 55 height 21
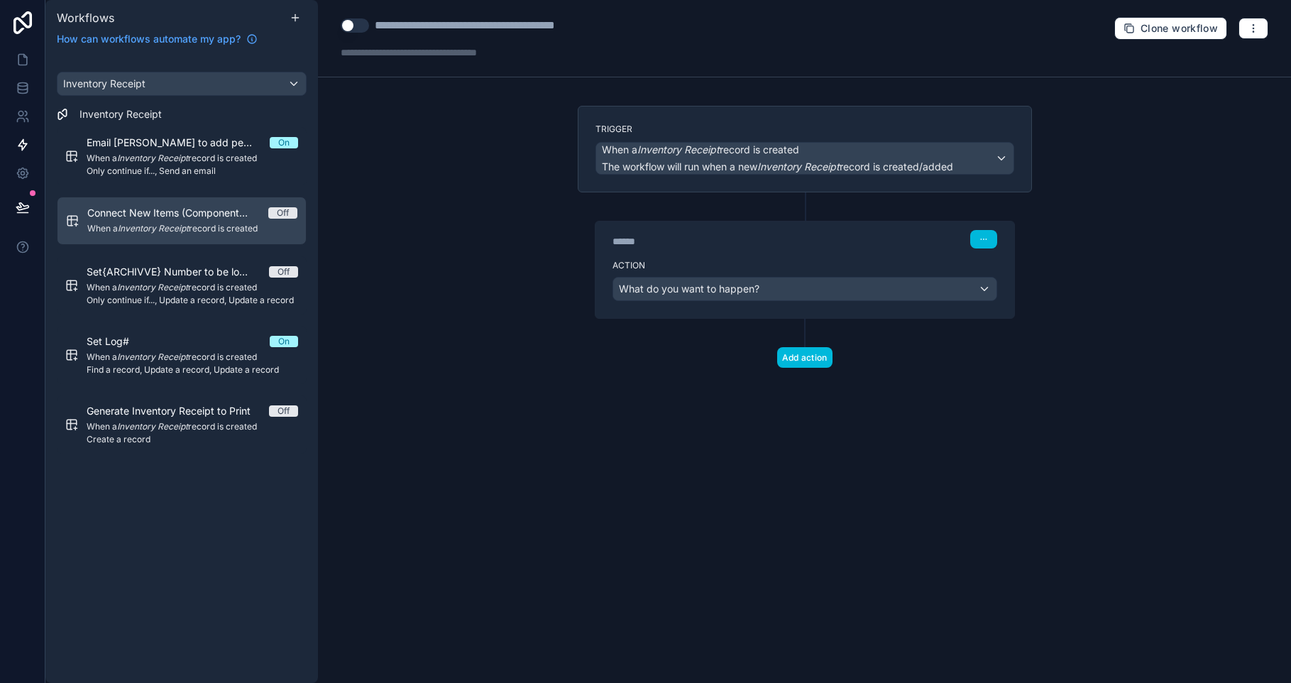
click at [763, 275] on div "Action What do you want to happen?" at bounding box center [804, 286] width 419 height 64
click at [766, 294] on div "What do you want to happen?" at bounding box center [804, 288] width 383 height 23
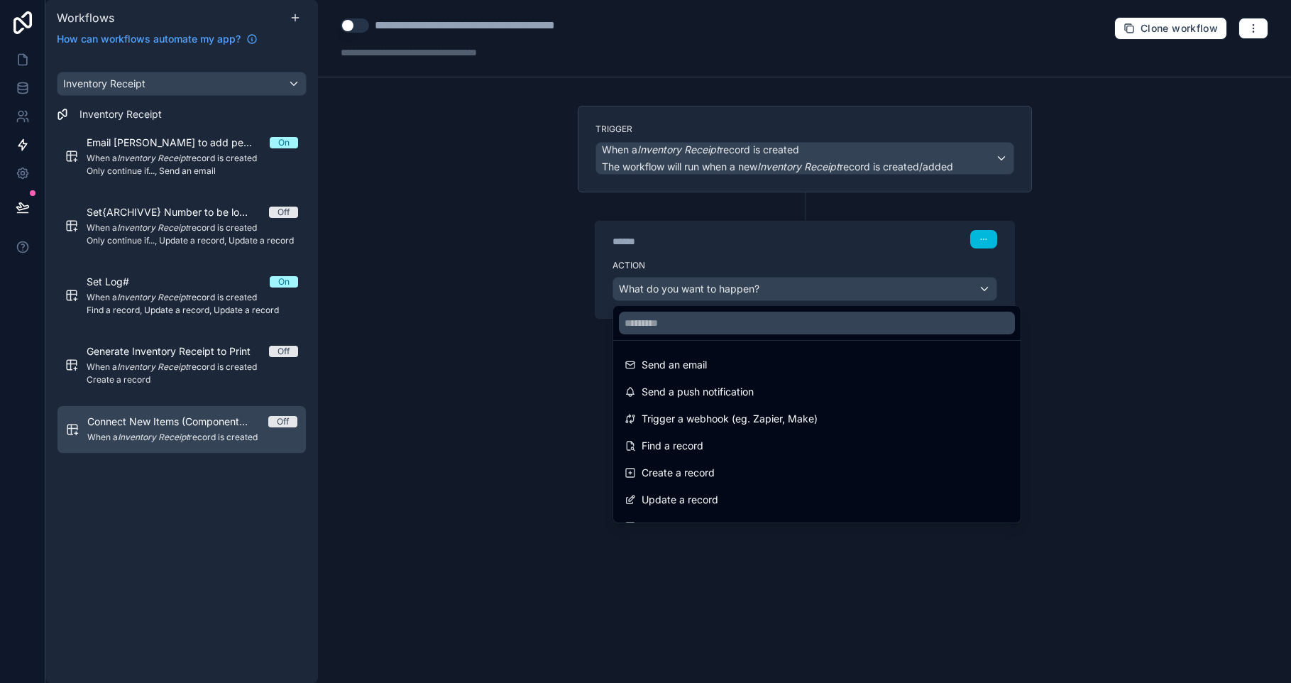
click at [734, 323] on input "text" at bounding box center [817, 323] width 396 height 23
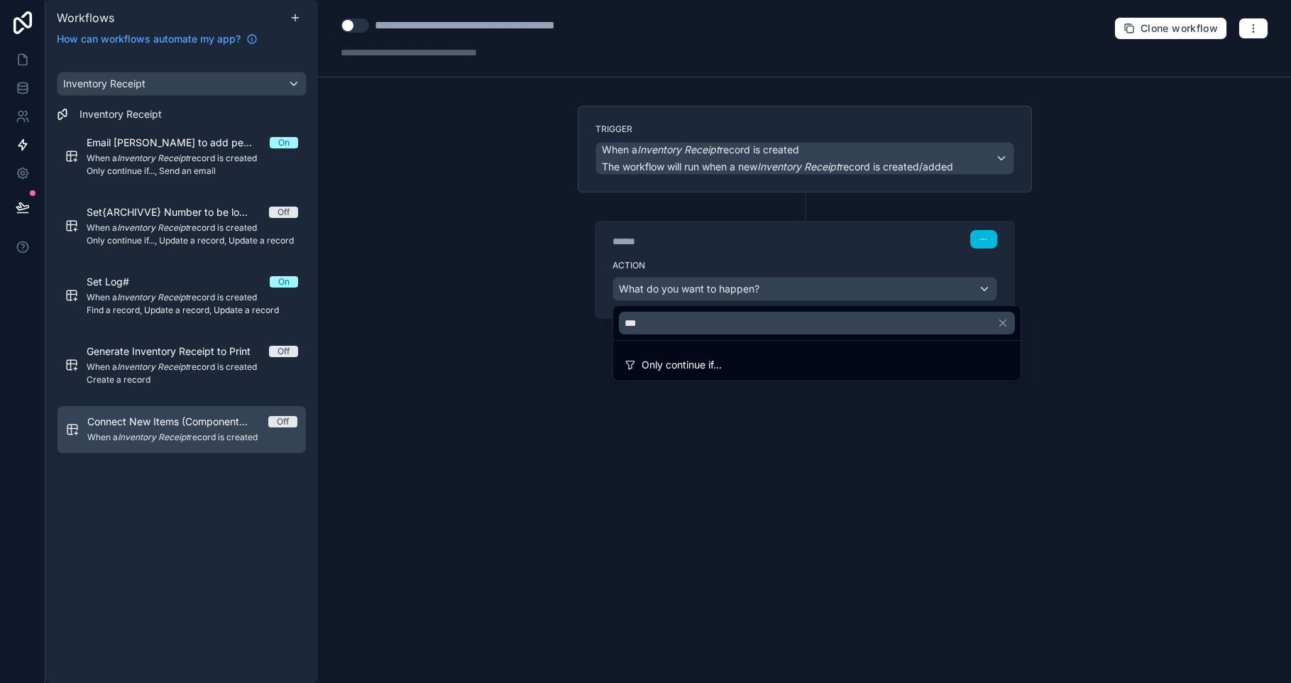
type input "***"
click at [722, 369] on span "Only continue if..." at bounding box center [681, 364] width 80 height 17
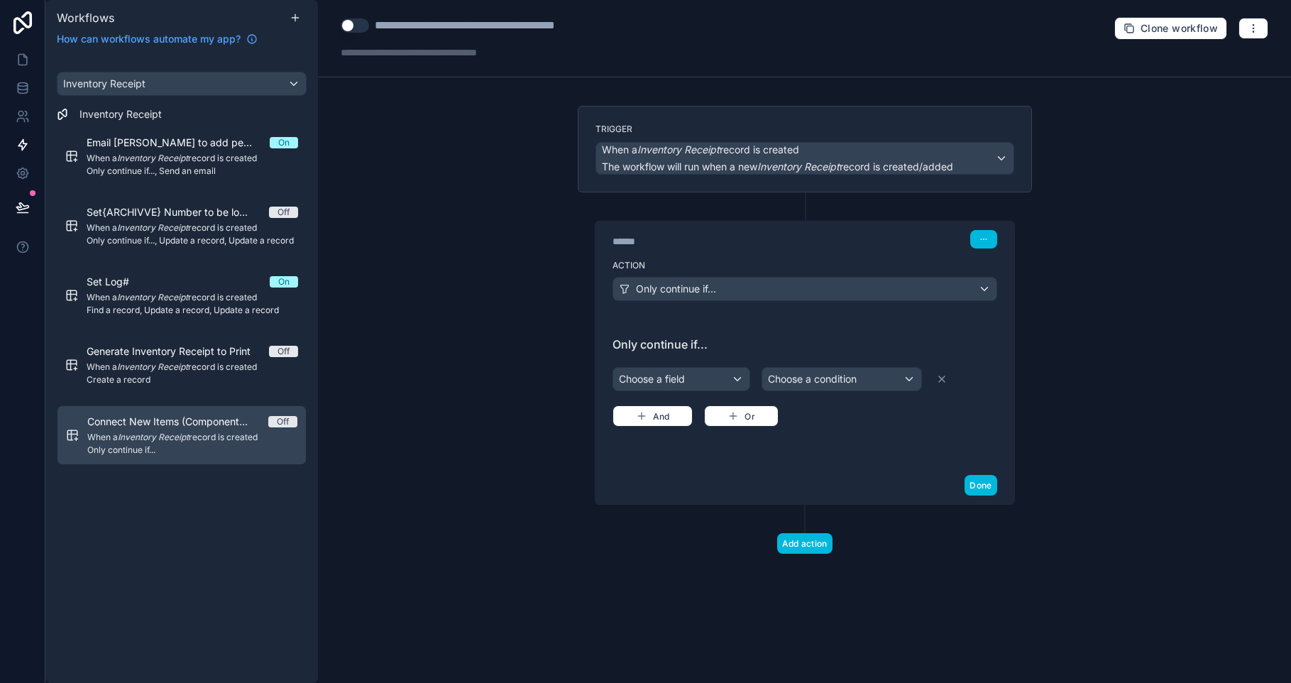
click at [700, 379] on div "Choose a field" at bounding box center [681, 379] width 136 height 23
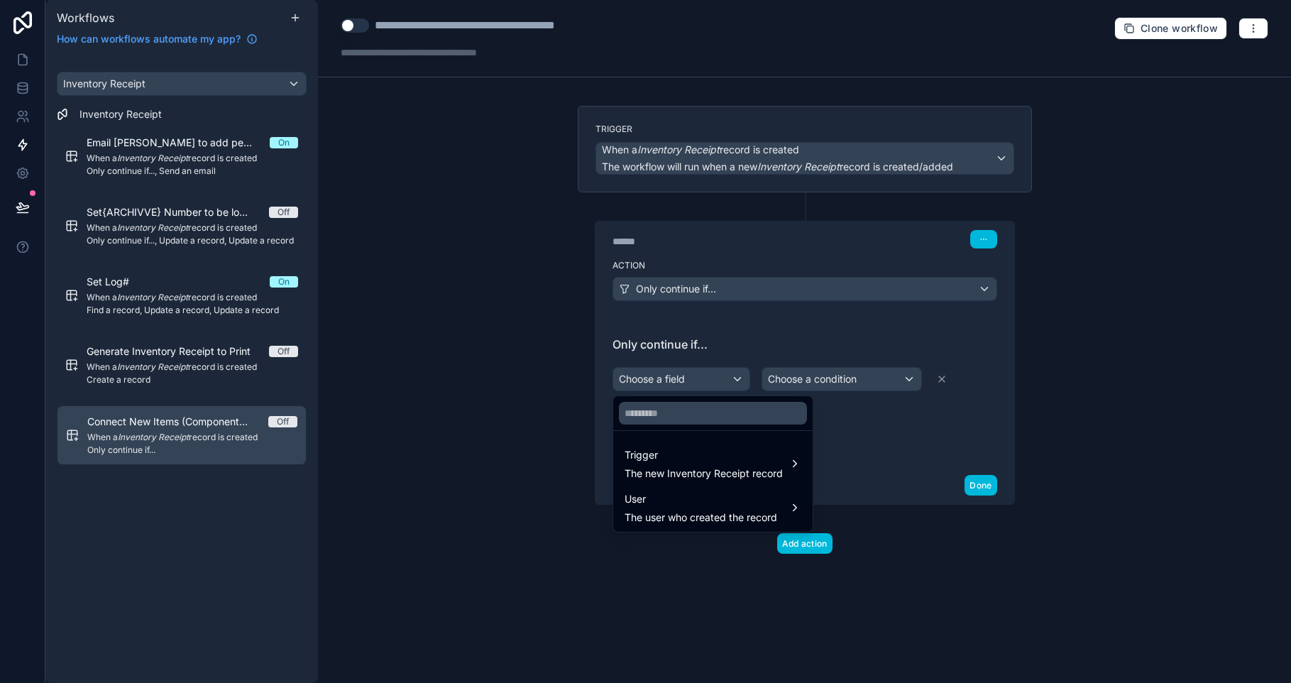
click at [710, 446] on span "Trigger" at bounding box center [703, 454] width 158 height 17
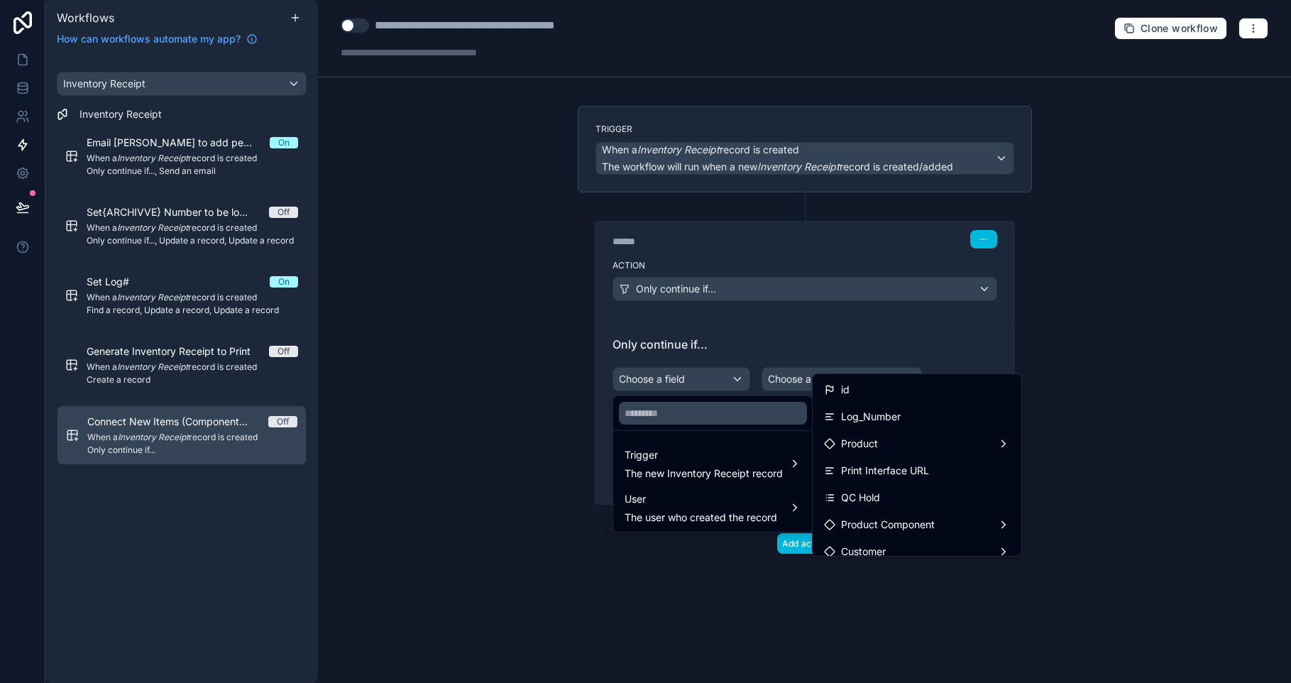
click at [697, 417] on input "text" at bounding box center [713, 413] width 188 height 23
type input "*"
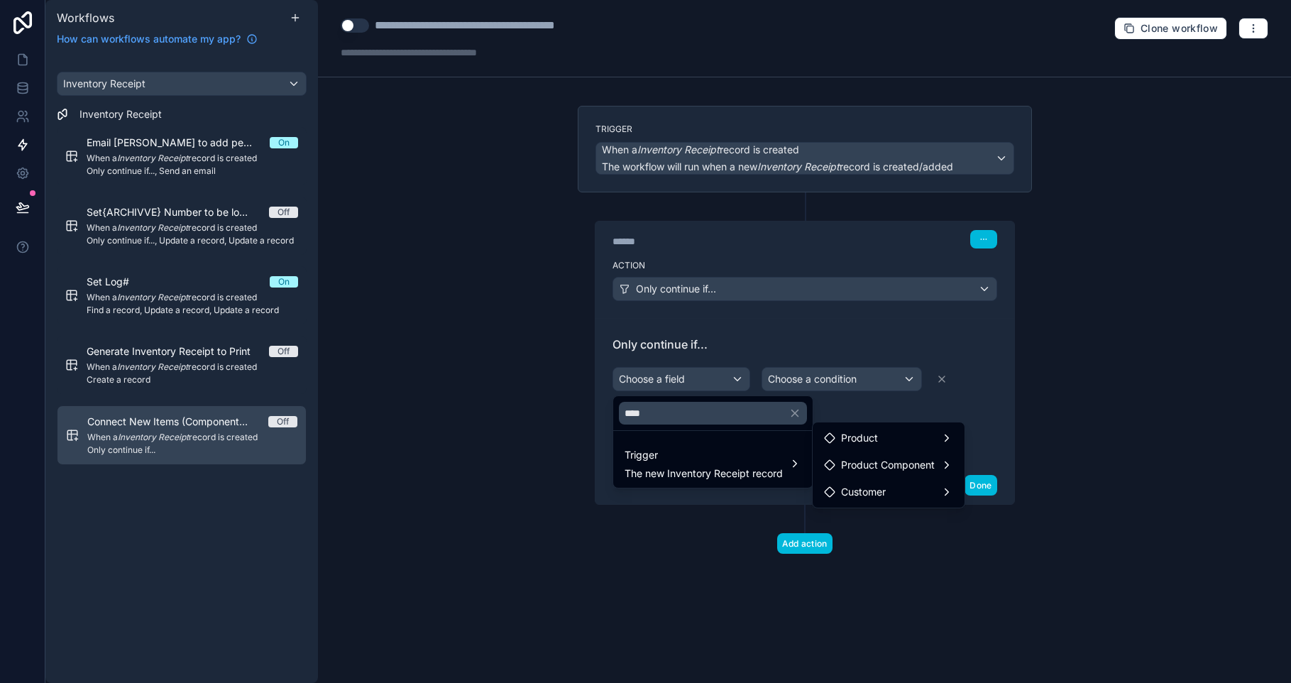
type input "****"
click at [855, 465] on span "Product Component" at bounding box center [888, 464] width 94 height 17
click at [1149, 416] on div at bounding box center [645, 341] width 1291 height 683
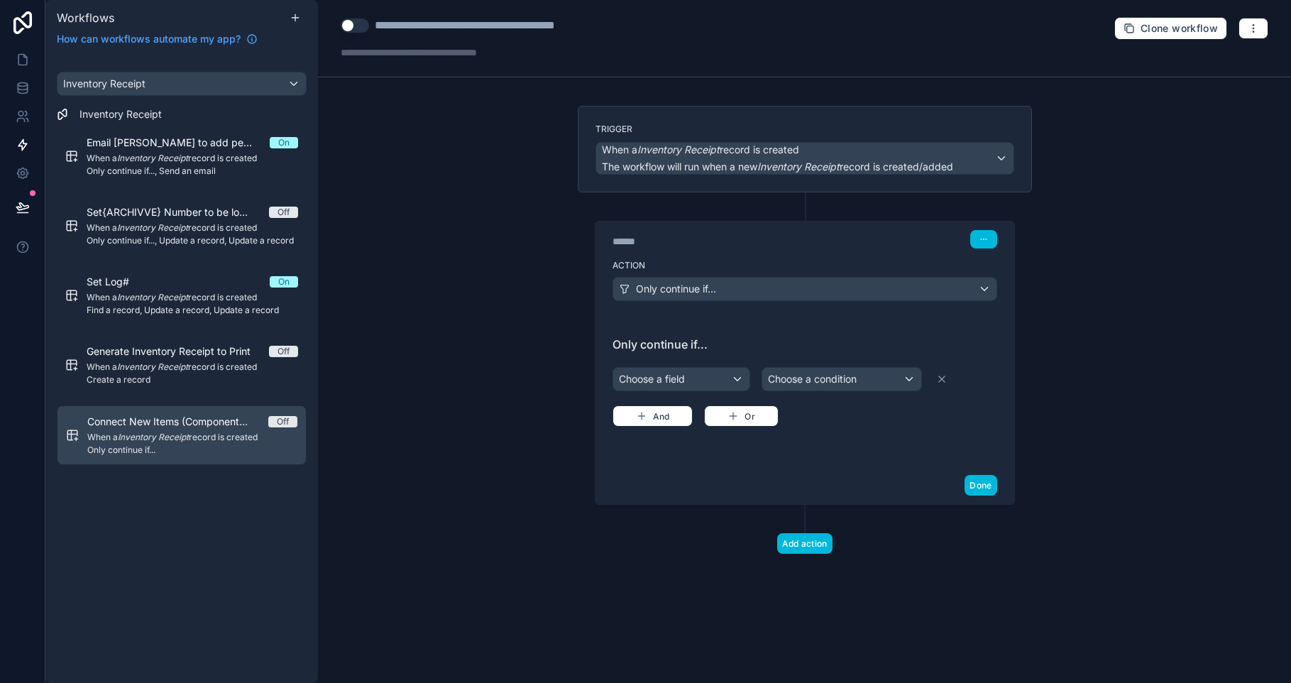
click at [1149, 416] on div "**********" at bounding box center [804, 341] width 973 height 683
click at [16, 92] on icon at bounding box center [23, 88] width 14 height 14
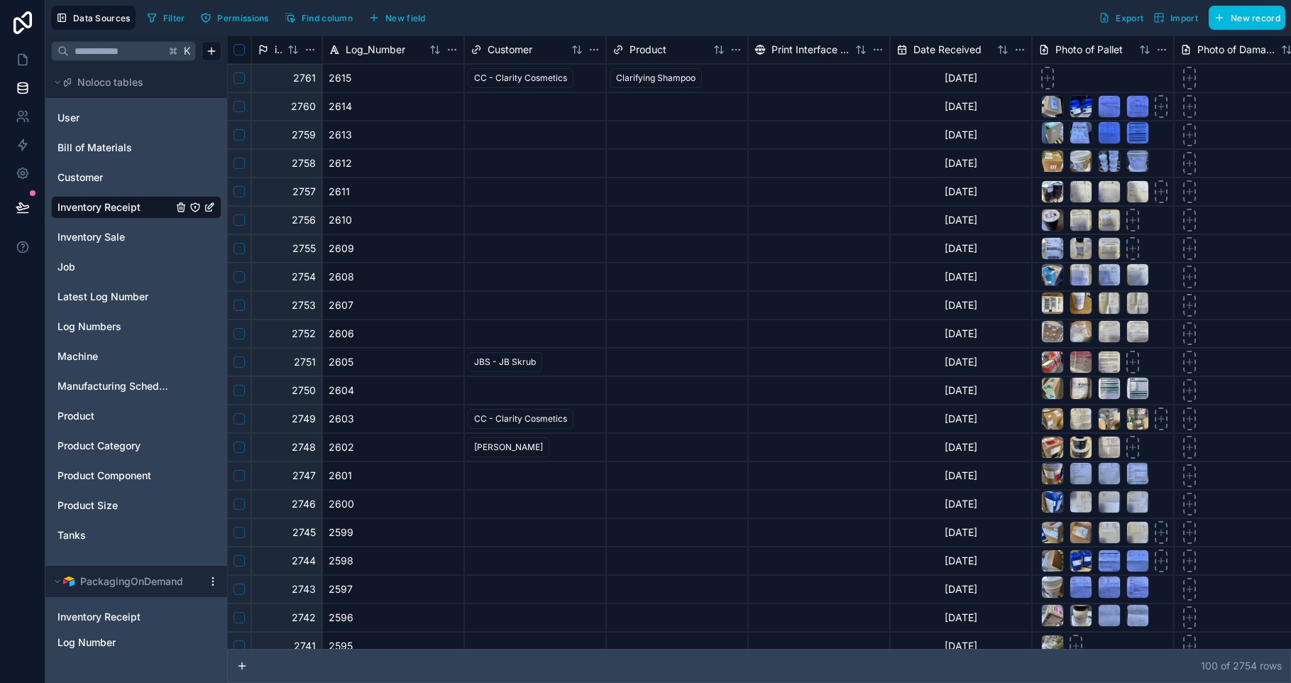
click at [411, 13] on span "New field" at bounding box center [405, 18] width 40 height 11
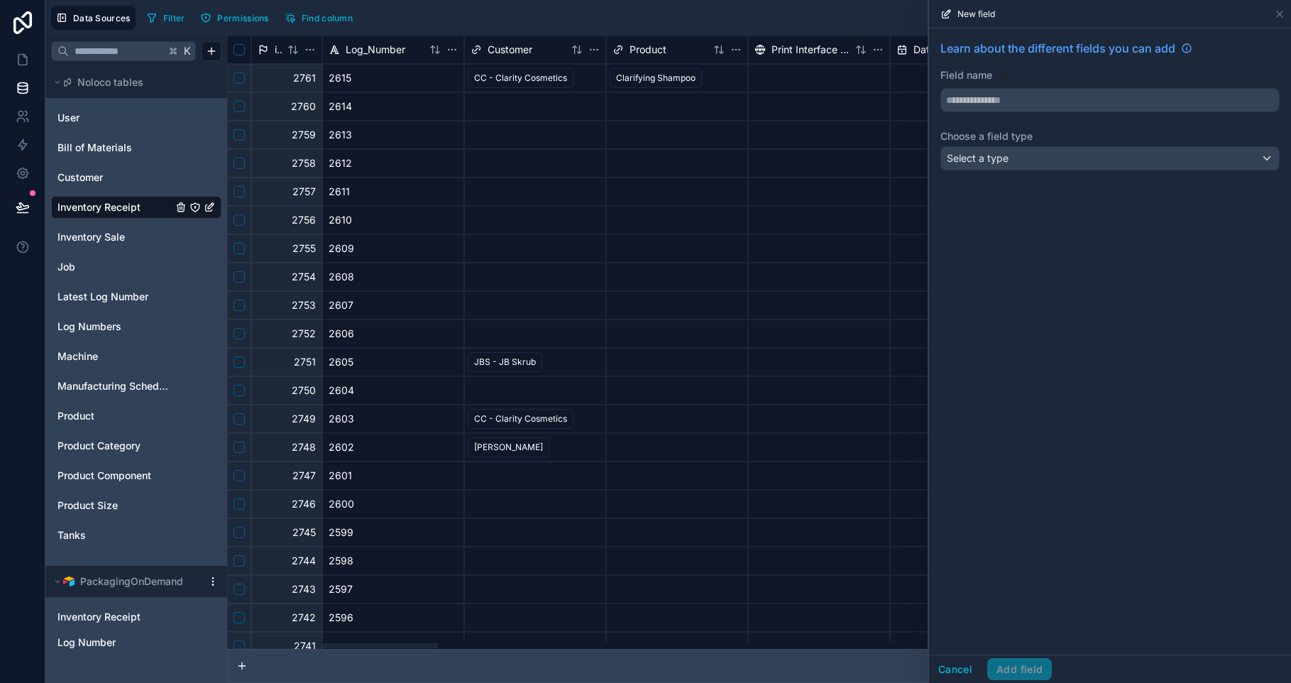
click at [1011, 101] on input "text" at bounding box center [1110, 100] width 338 height 23
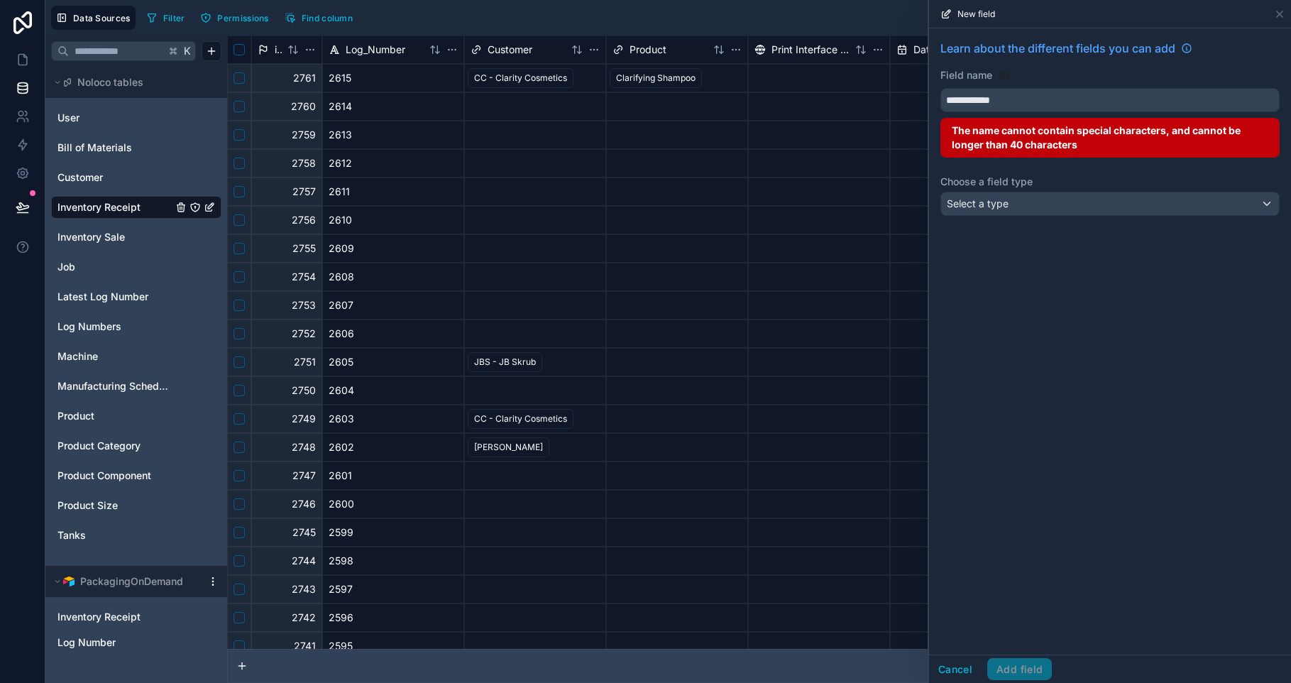
click at [940, 88] on button "**********" at bounding box center [1109, 100] width 339 height 24
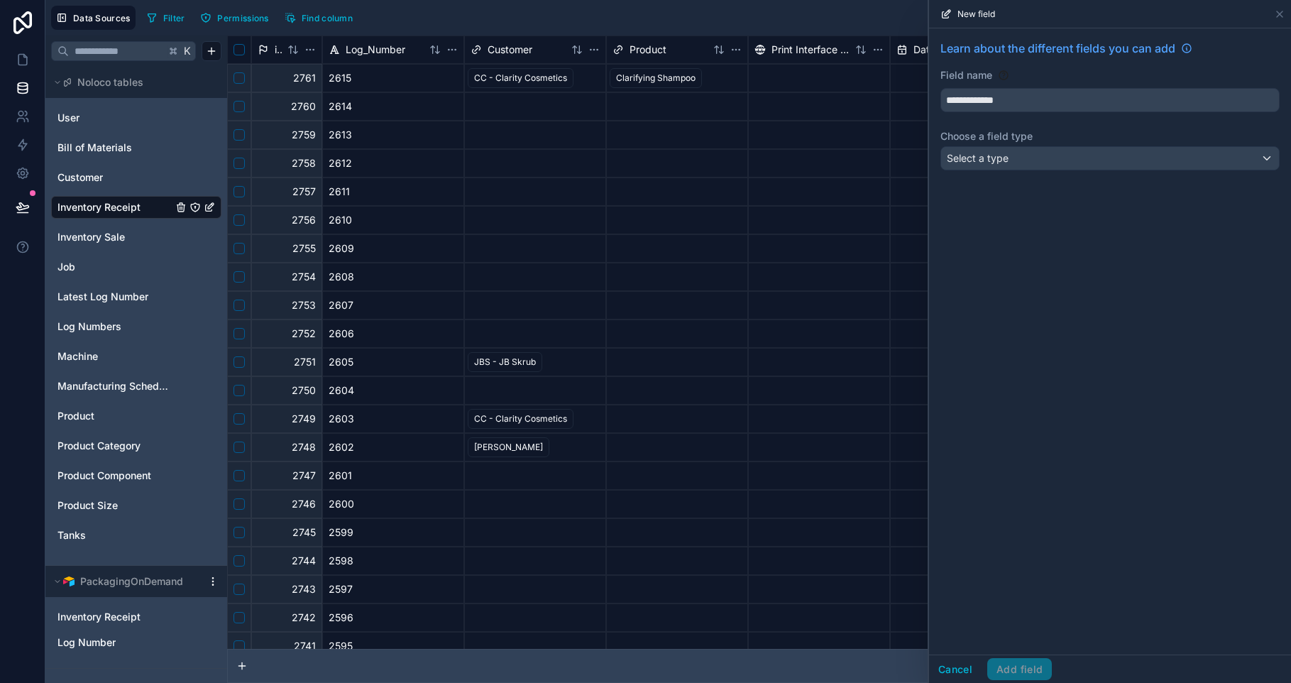
click at [940, 88] on button "**********" at bounding box center [1109, 100] width 339 height 24
type input "**********"
click at [1040, 157] on div "Select a type" at bounding box center [1110, 158] width 338 height 23
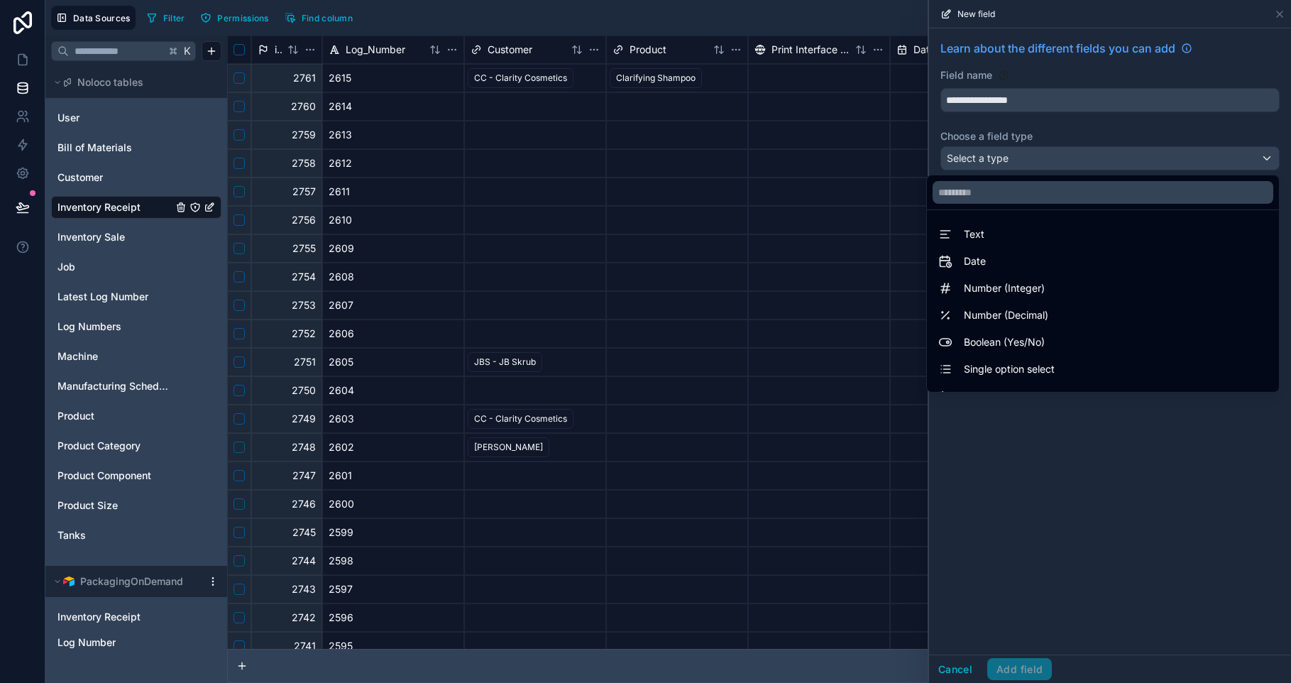
click at [962, 187] on input "text" at bounding box center [1102, 192] width 341 height 23
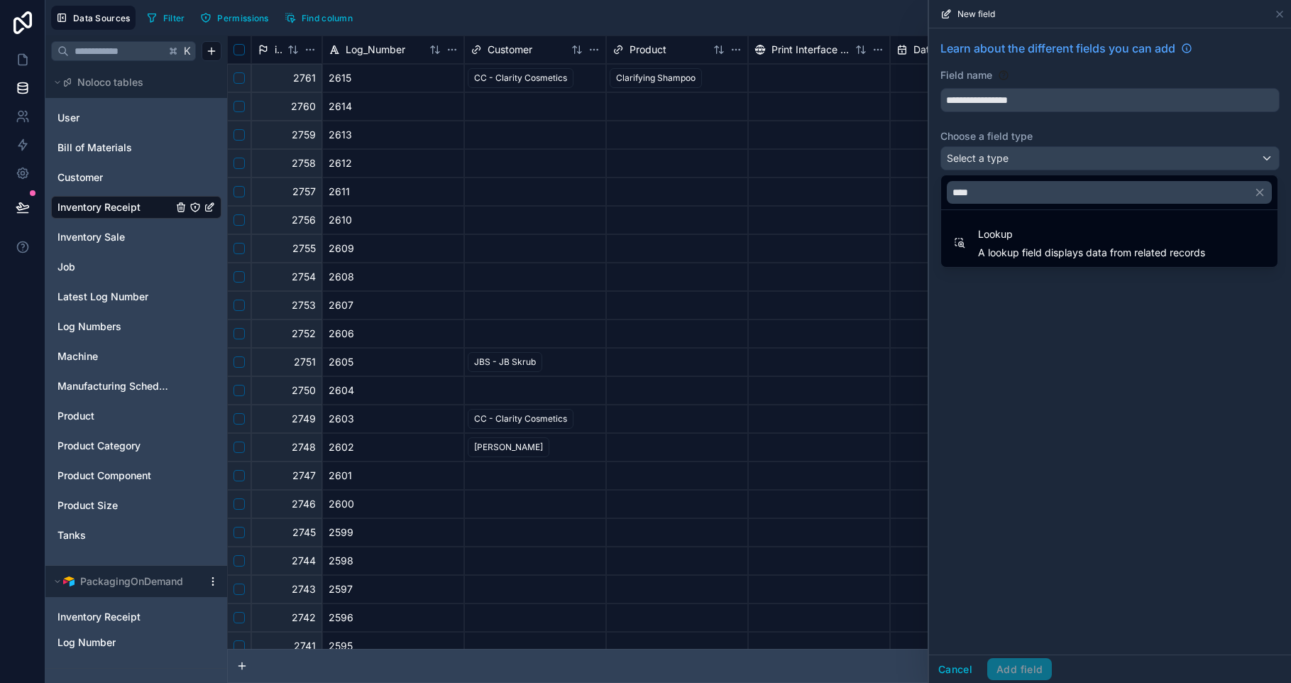
type input "****"
click at [993, 246] on span "A lookup field displays data from related records" at bounding box center [1091, 253] width 227 height 14
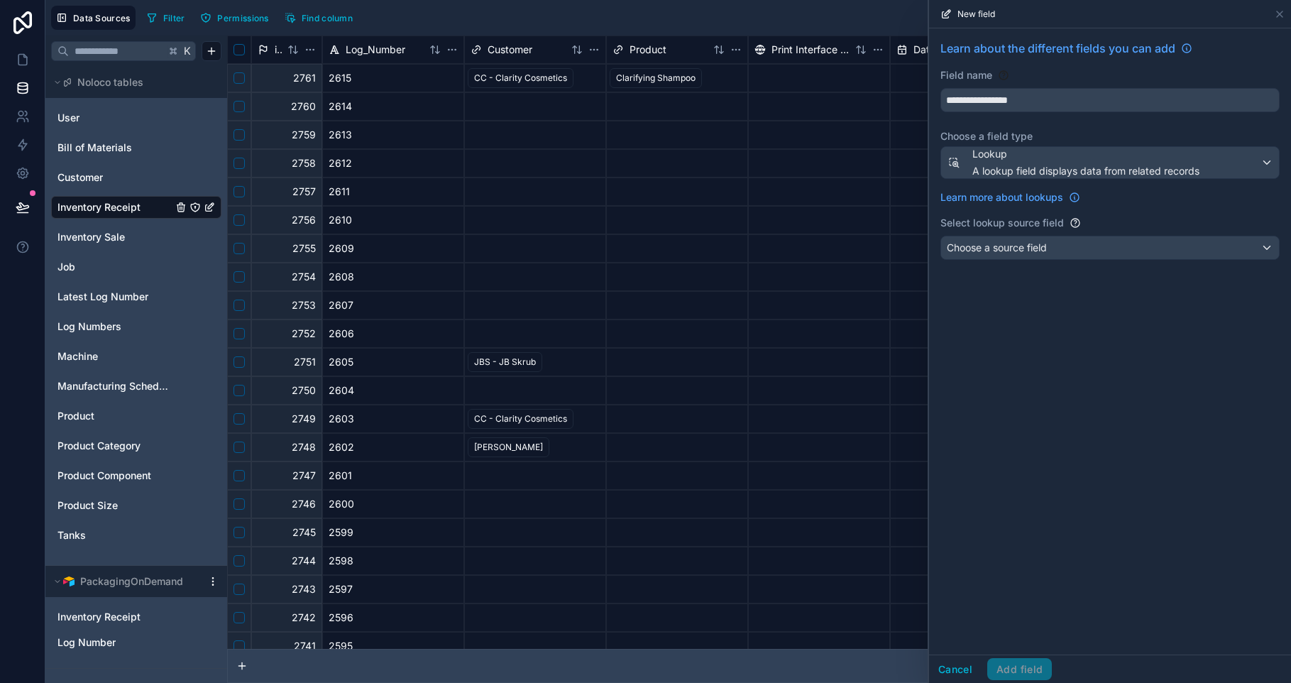
click at [996, 250] on span "Choose a source field" at bounding box center [997, 247] width 100 height 12
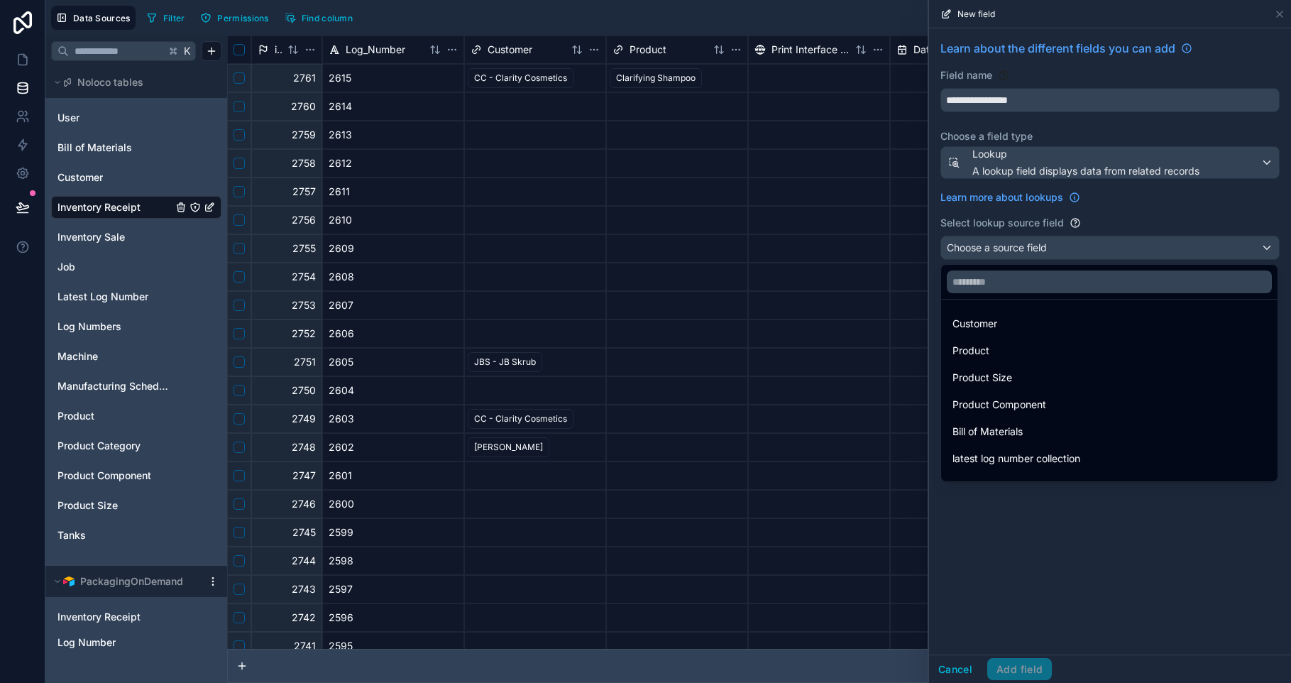
click at [1053, 402] on div "Product Component" at bounding box center [1109, 404] width 314 height 17
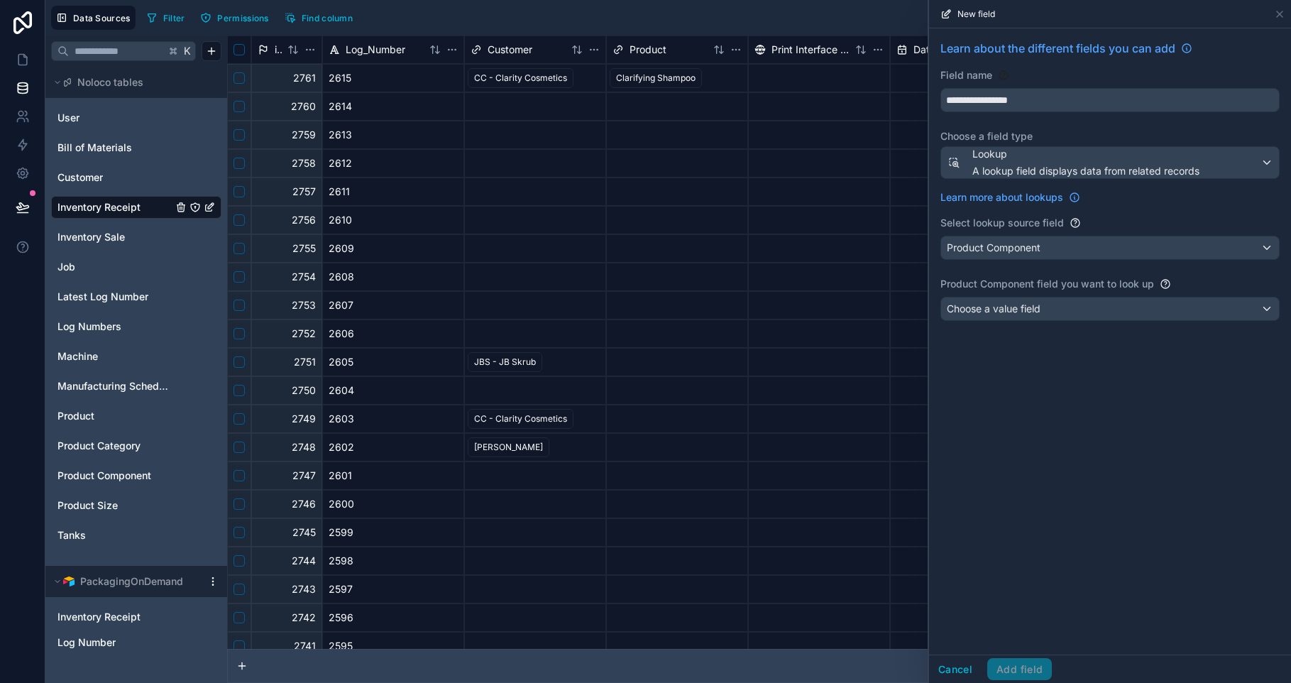
click at [1029, 318] on div "Choose a value field" at bounding box center [1110, 308] width 338 height 23
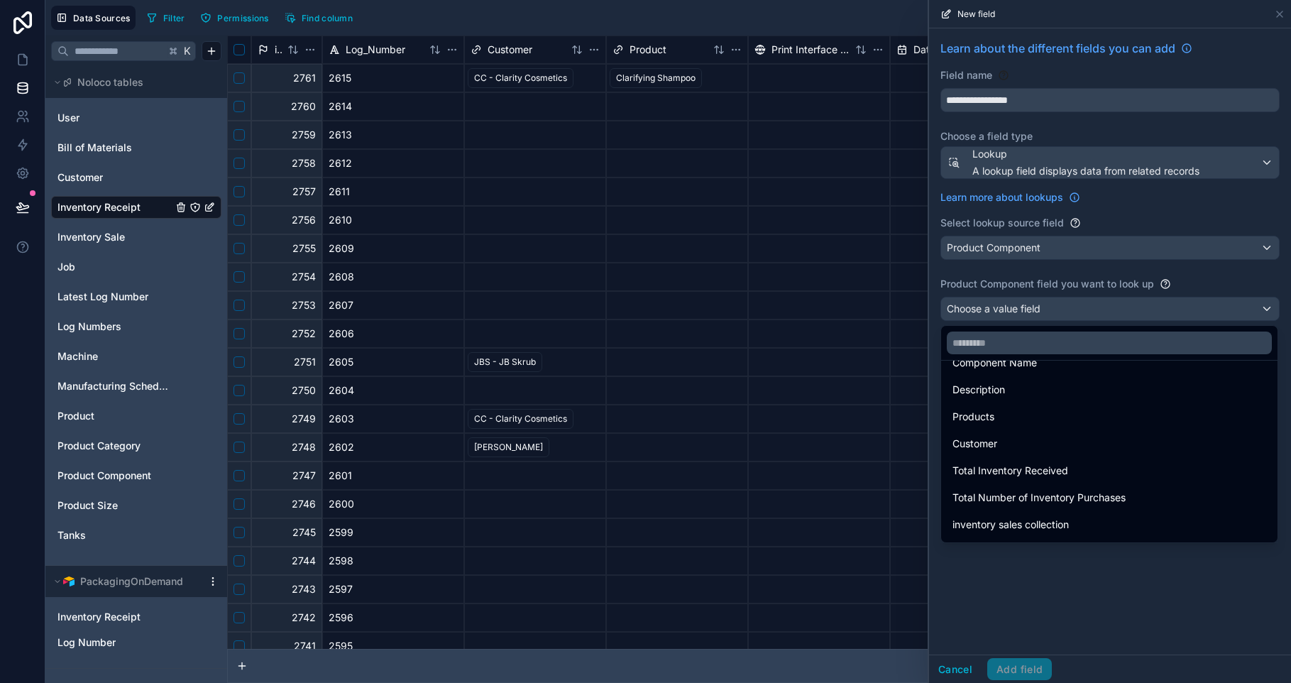
scroll to position [23, 0]
click at [1061, 409] on div "Products" at bounding box center [1109, 415] width 314 height 17
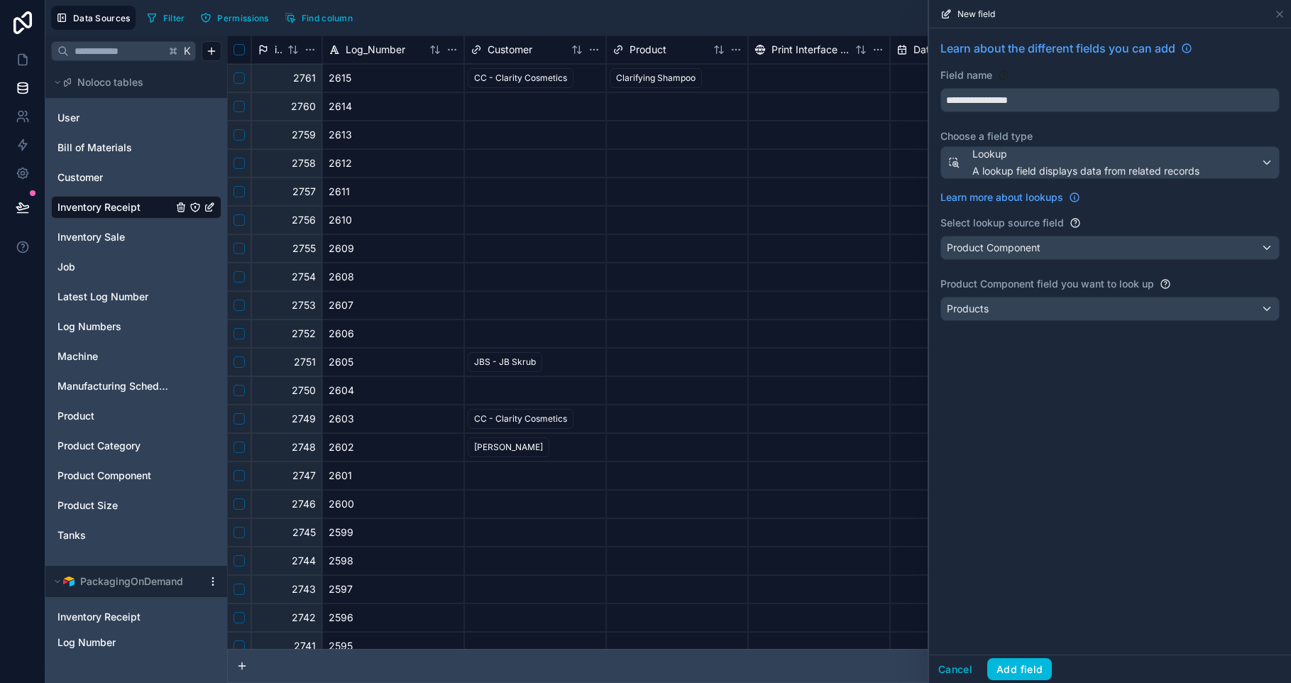
click at [1008, 665] on button "Add field" at bounding box center [1019, 669] width 65 height 23
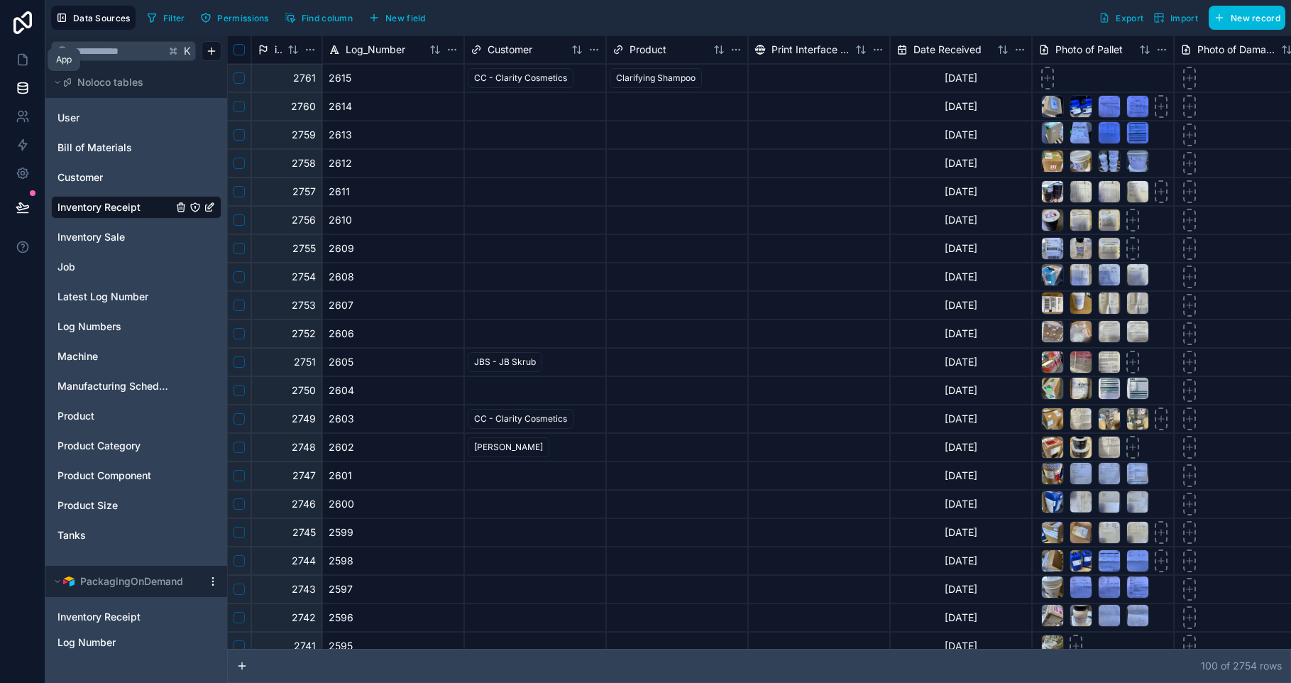
click at [27, 60] on icon at bounding box center [23, 60] width 14 height 14
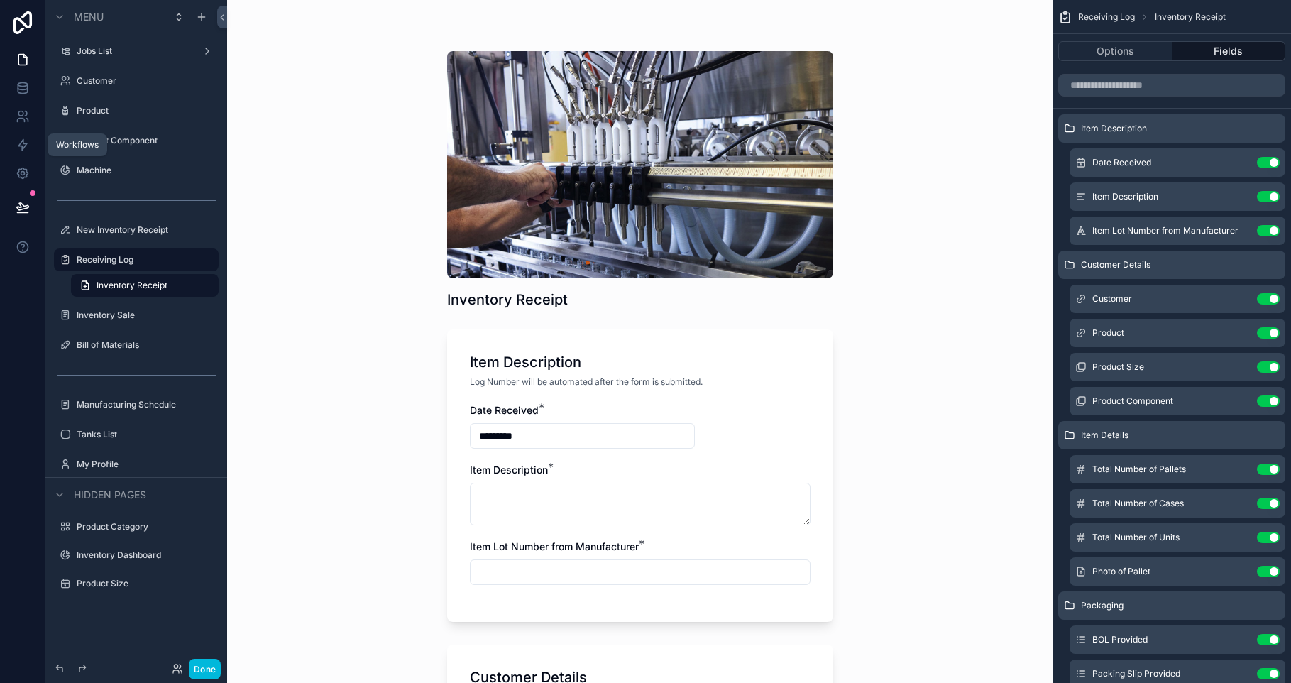
click at [28, 143] on icon at bounding box center [23, 145] width 14 height 14
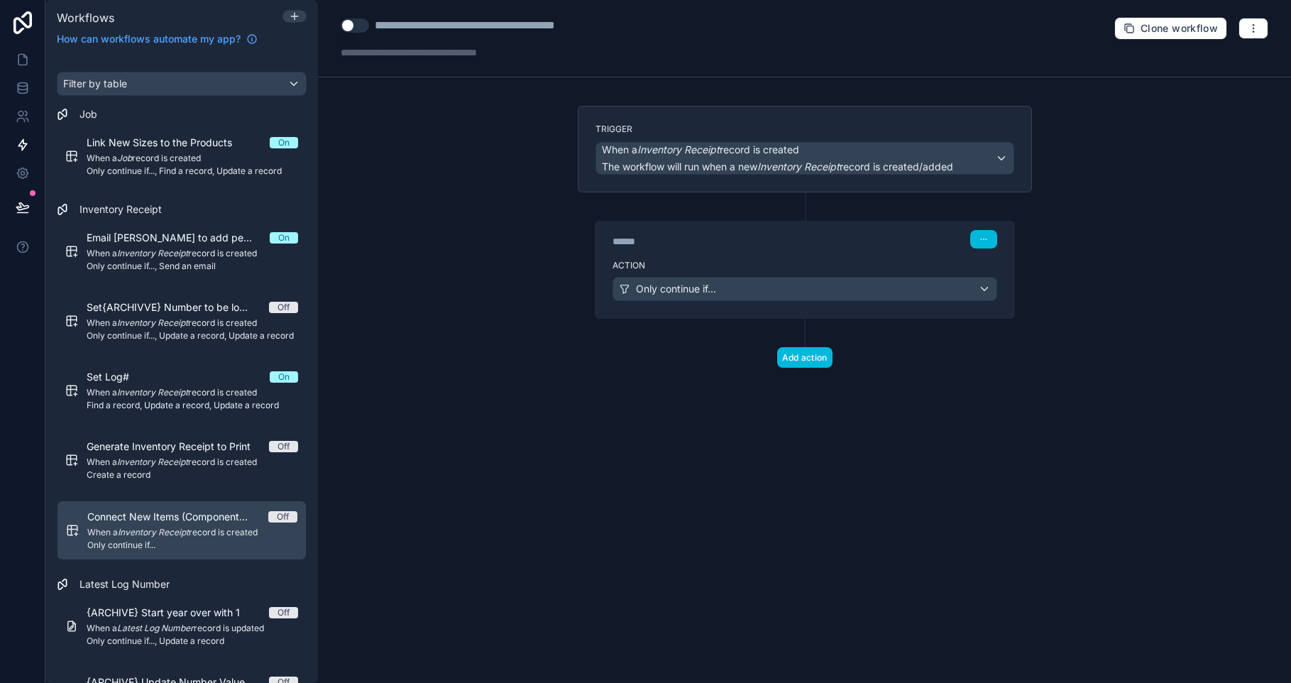
click at [712, 288] on span "Only continue if..." at bounding box center [676, 289] width 80 height 14
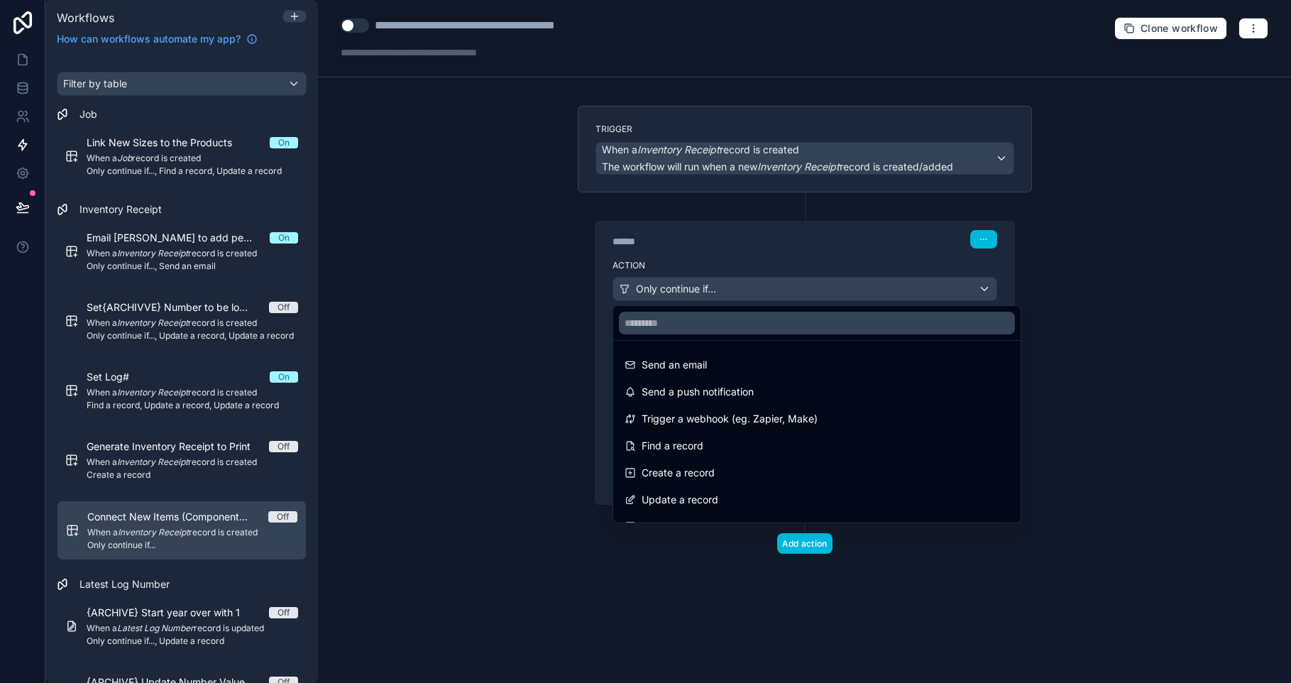
click at [774, 317] on input "text" at bounding box center [817, 323] width 396 height 23
click at [724, 290] on div at bounding box center [645, 341] width 1291 height 683
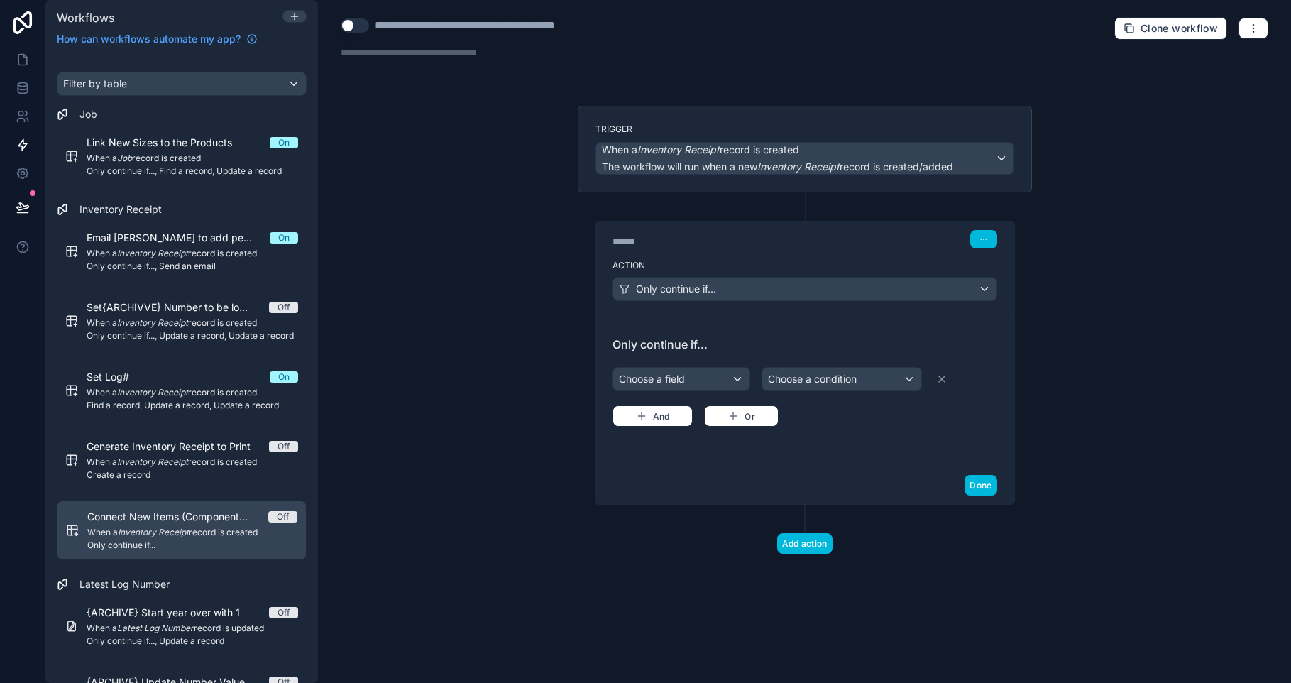
click at [739, 377] on div "Choose a field" at bounding box center [681, 379] width 136 height 23
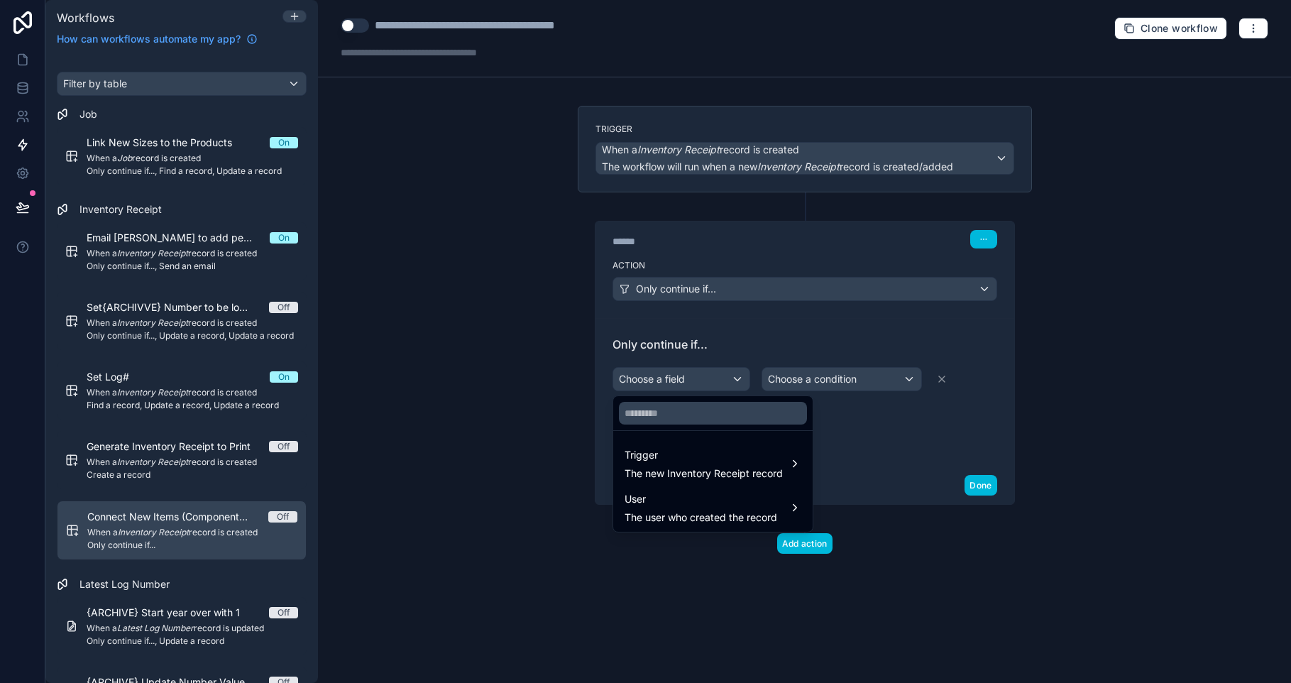
click at [719, 459] on span "Trigger" at bounding box center [703, 454] width 158 height 17
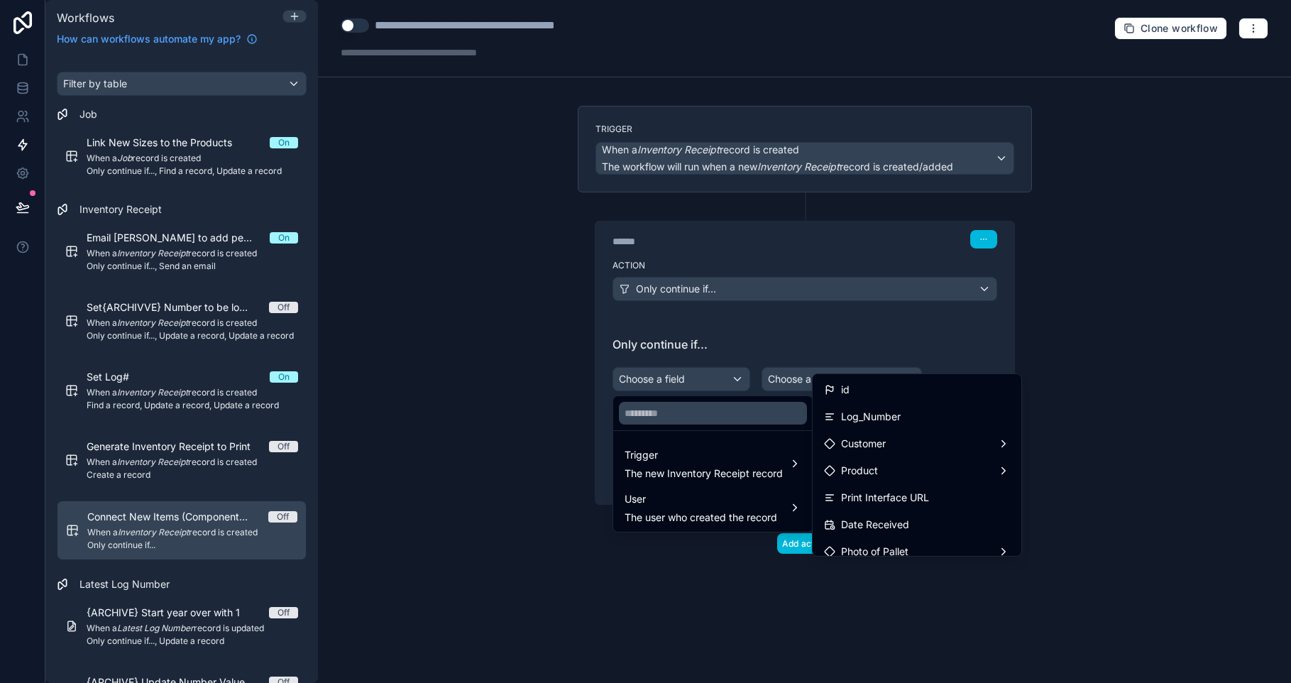
click at [728, 419] on input "text" at bounding box center [713, 413] width 188 height 23
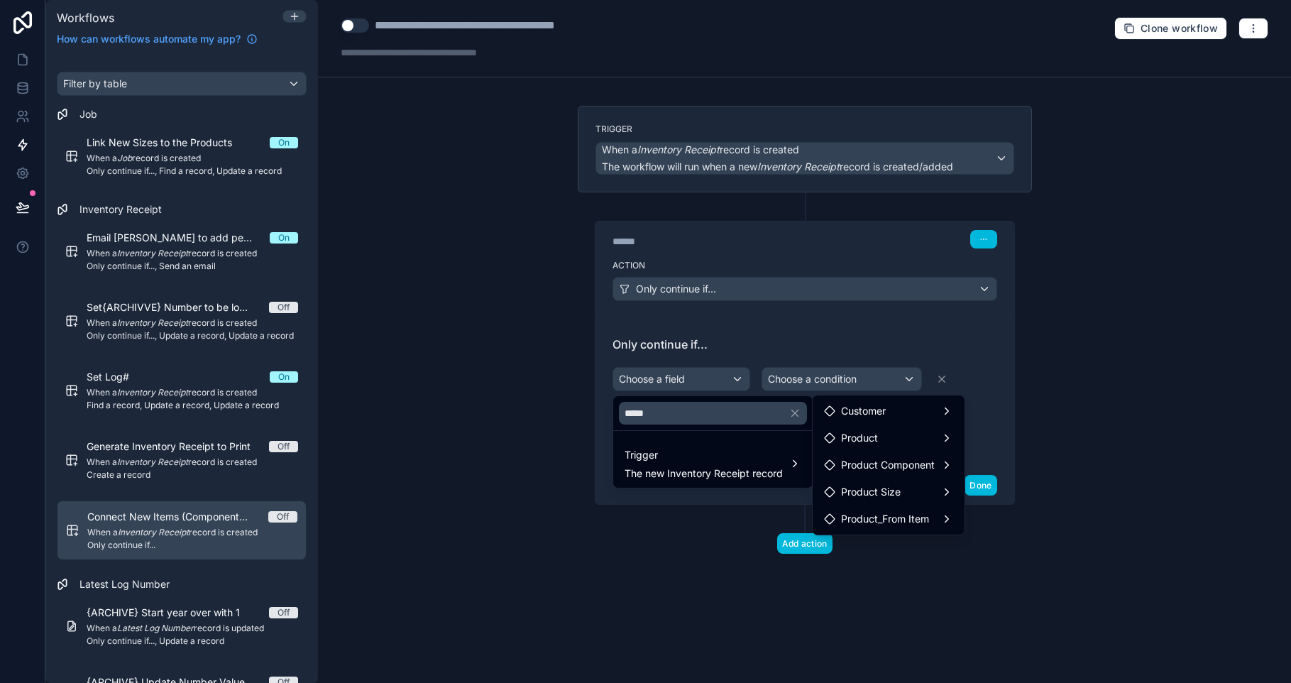
type input "*****"
click at [926, 521] on span "Product_From Item" at bounding box center [885, 518] width 88 height 17
click at [1000, 527] on span "Product_From Item count" at bounding box center [1051, 520] width 117 height 17
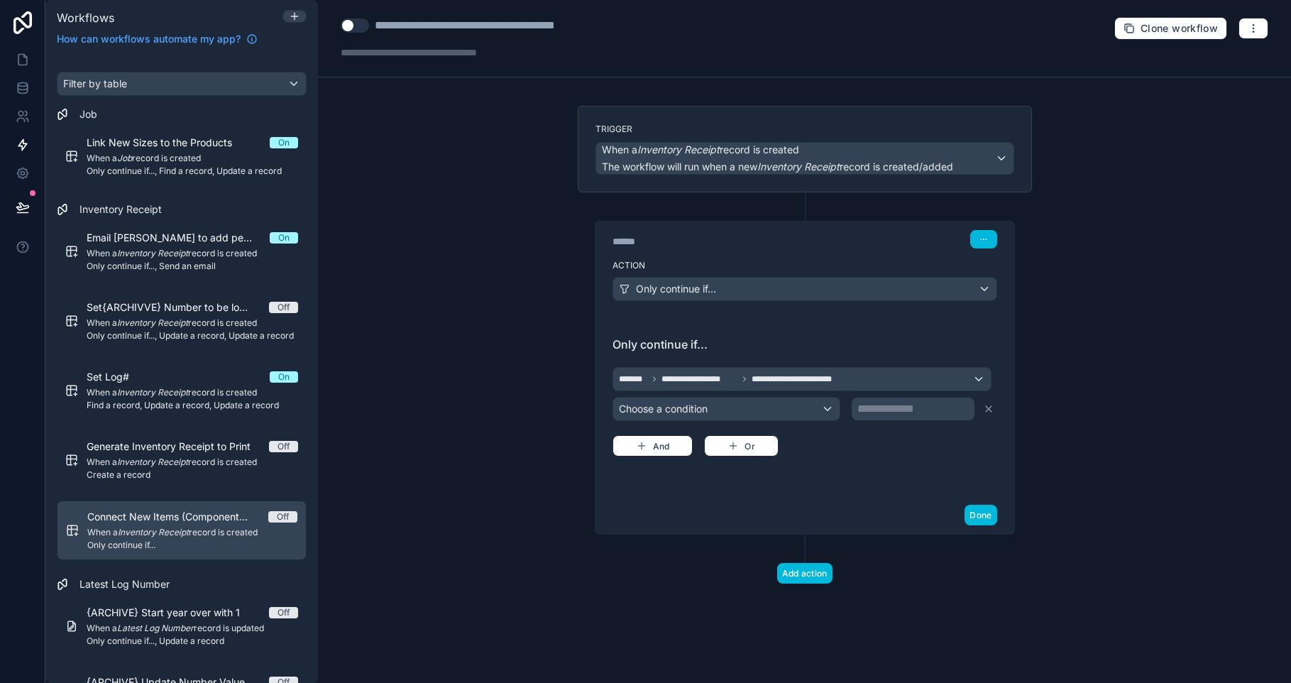
click at [917, 407] on p "**********" at bounding box center [914, 408] width 114 height 17
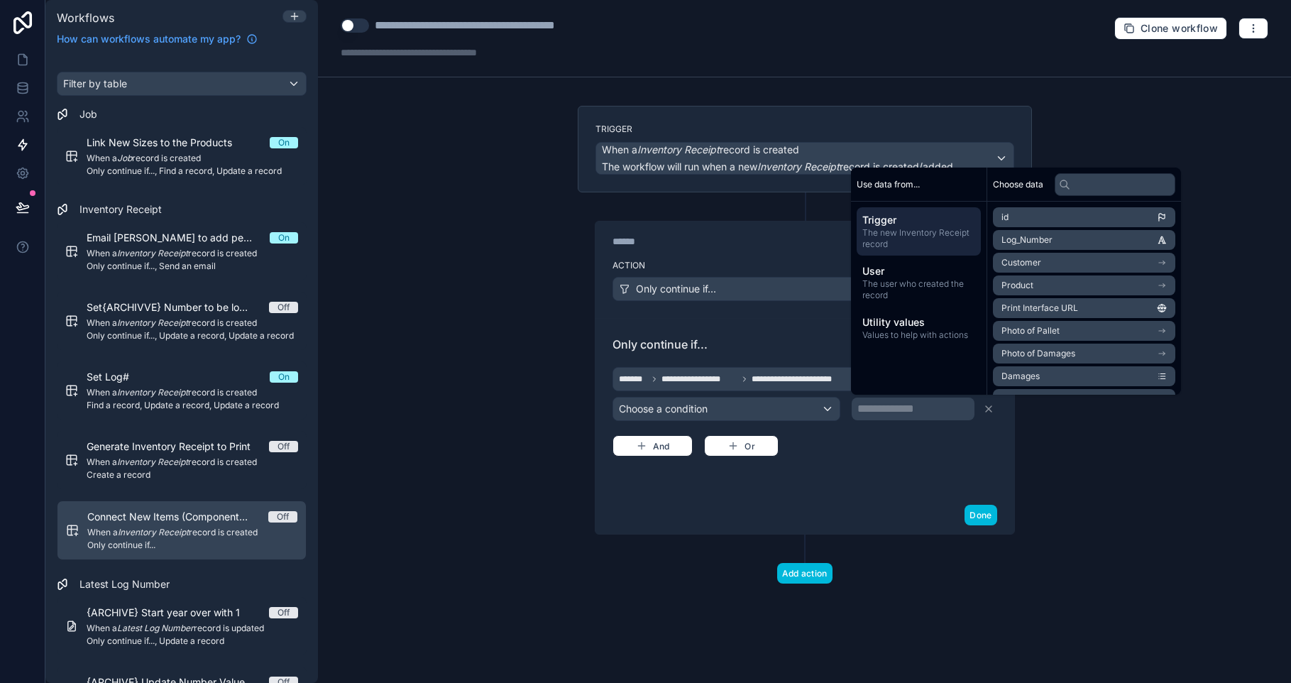
click at [804, 409] on div "Choose a condition" at bounding box center [726, 408] width 227 height 23
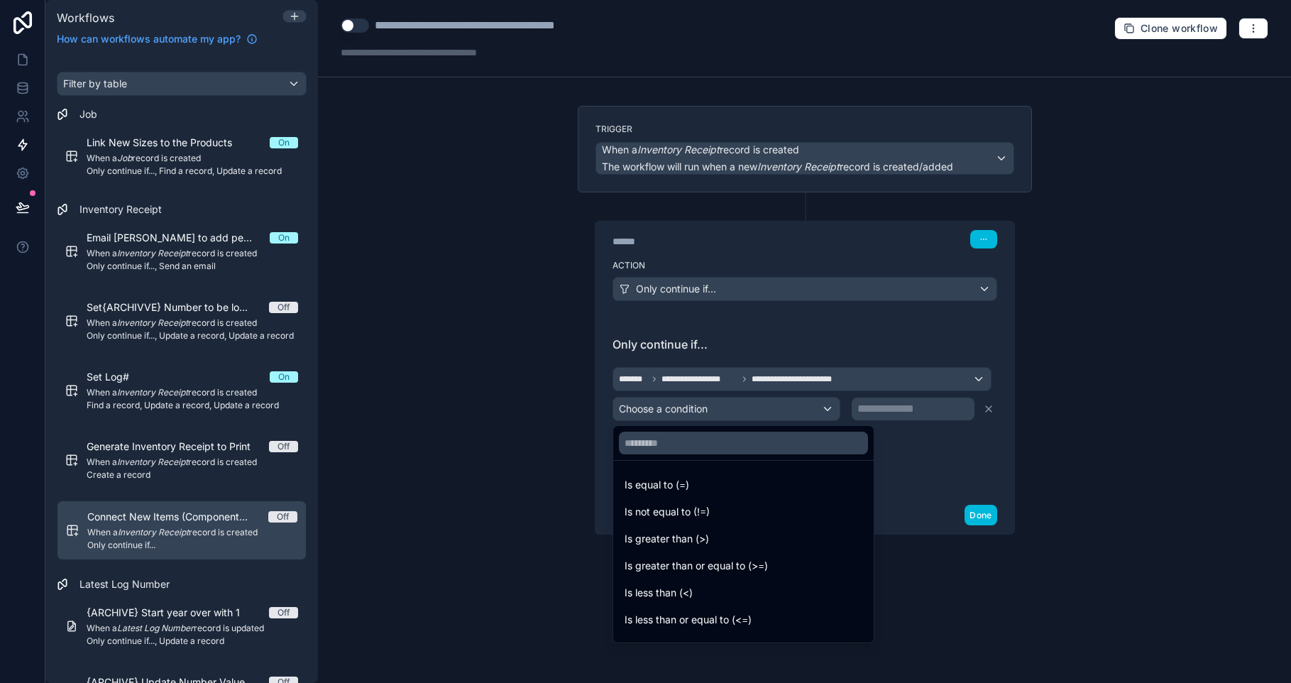
click at [805, 482] on div "Is equal to (=)" at bounding box center [743, 484] width 238 height 17
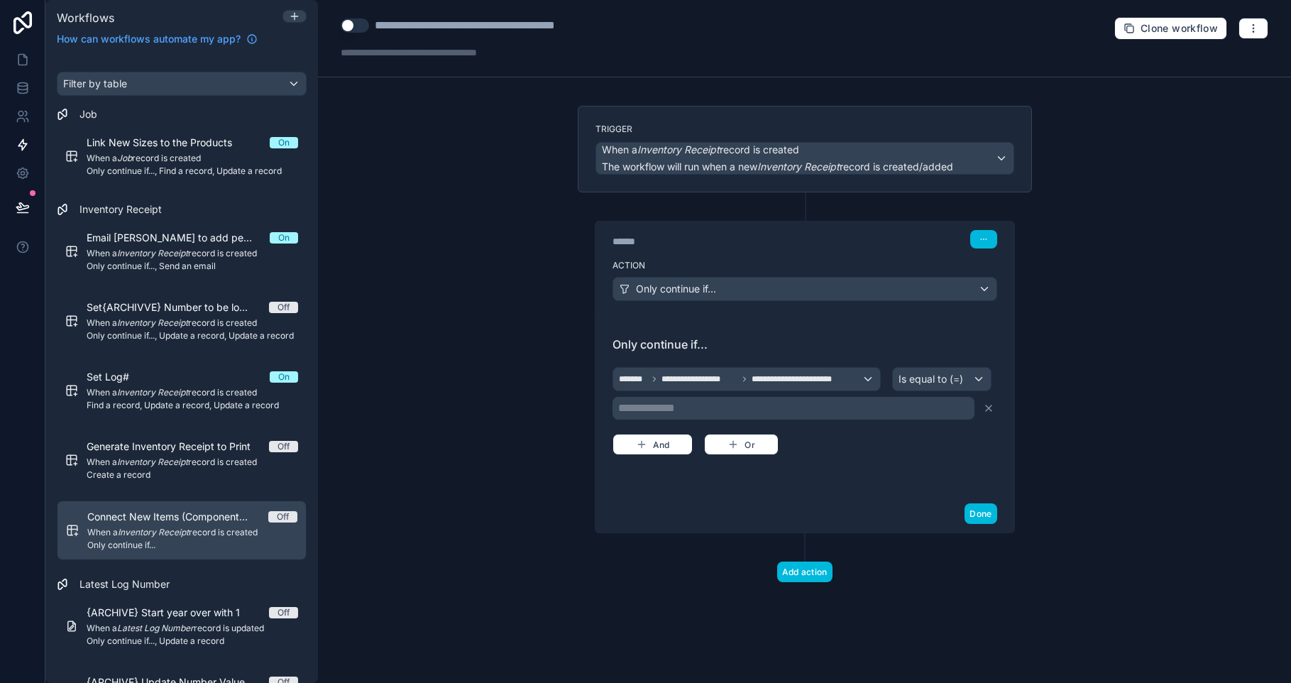
click at [867, 404] on p "**********" at bounding box center [794, 407] width 353 height 17
click at [922, 447] on div "**********" at bounding box center [804, 409] width 385 height 91
click at [972, 520] on button "Done" at bounding box center [980, 513] width 32 height 21
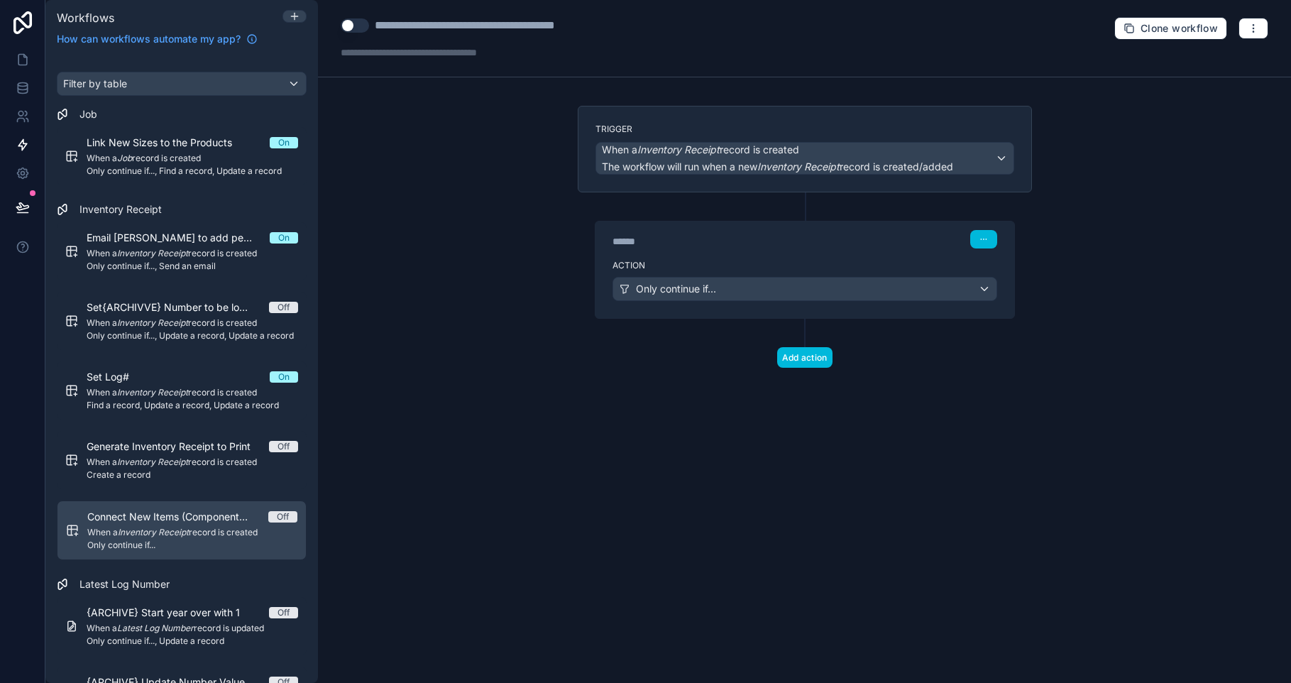
click at [625, 240] on div "******" at bounding box center [718, 241] width 213 height 14
type div "******"
click at [805, 357] on button "Add action" at bounding box center [804, 357] width 55 height 21
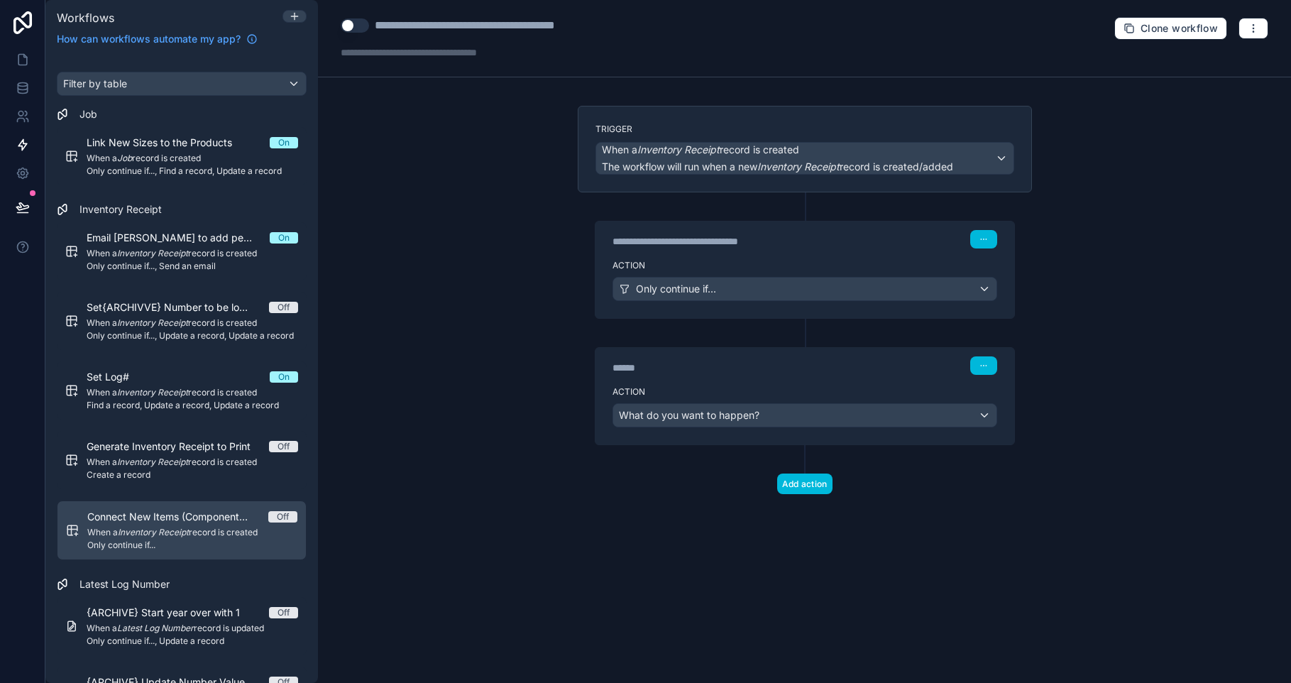
click at [815, 431] on div "Action What do you want to happen?" at bounding box center [804, 412] width 419 height 64
click at [814, 424] on div "What do you want to happen?" at bounding box center [804, 415] width 383 height 23
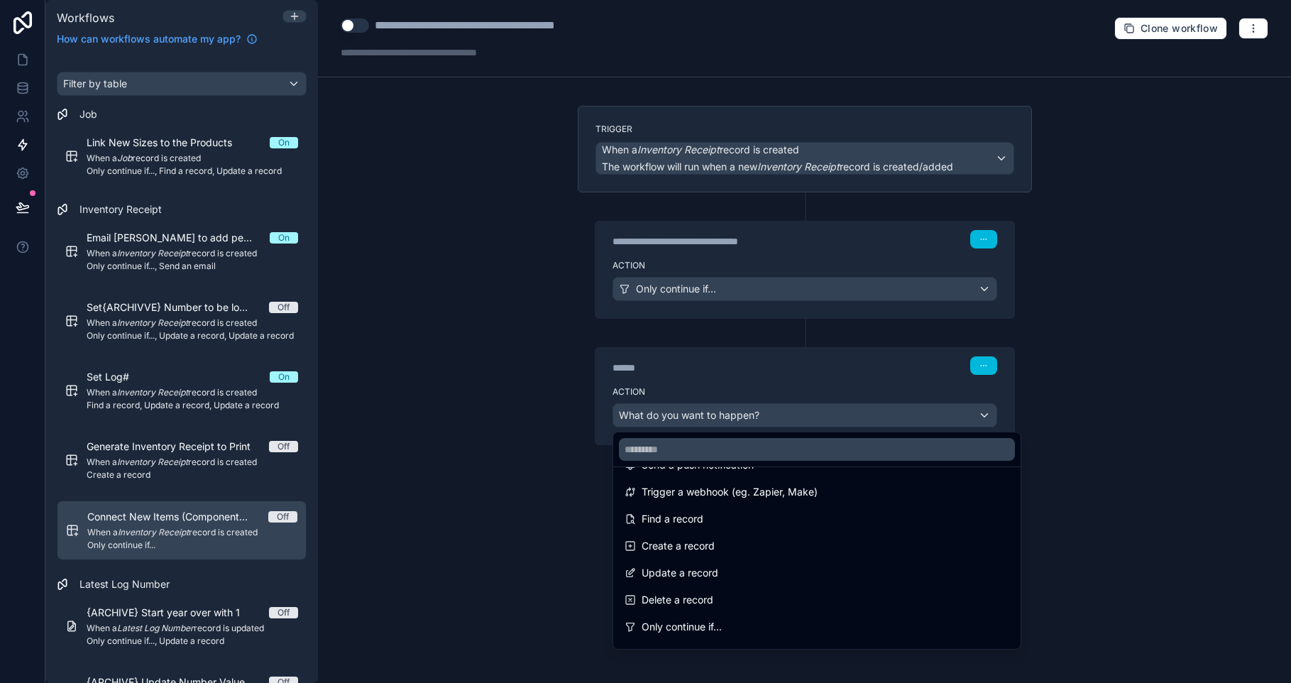
scroll to position [63, 0]
click at [795, 558] on div "Update a record" at bounding box center [816, 562] width 385 height 17
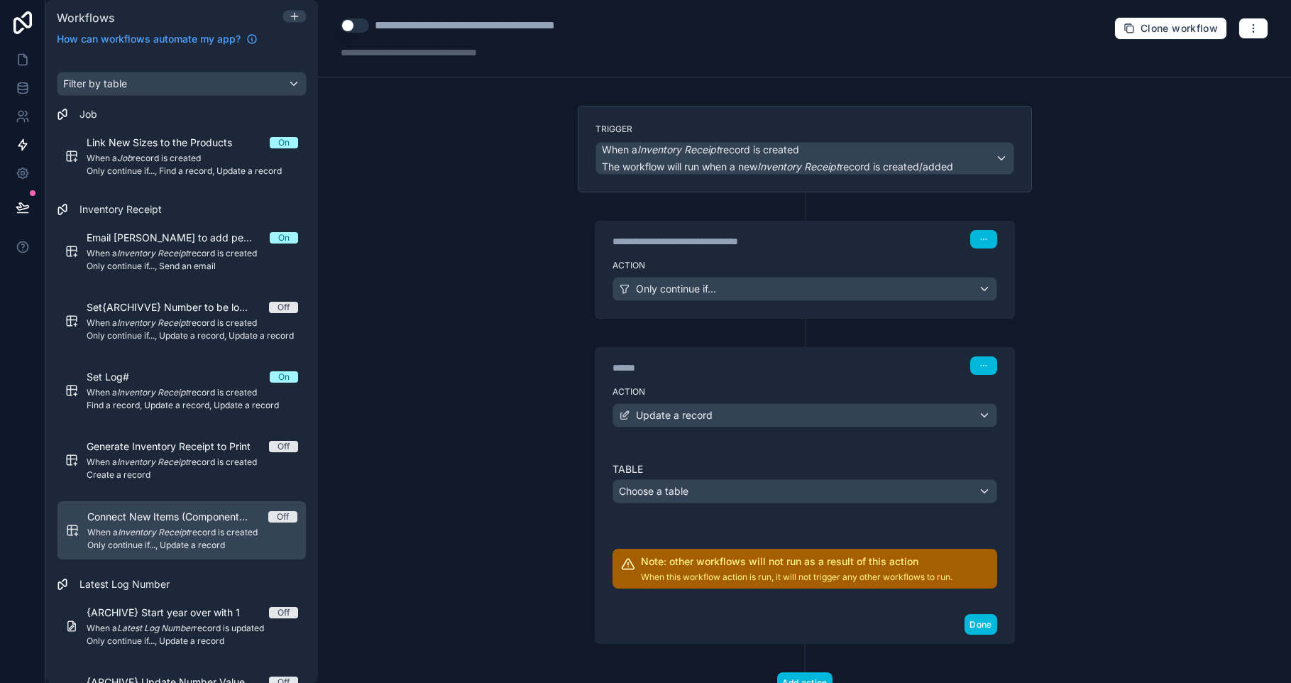
click at [756, 493] on div "Choose a table" at bounding box center [804, 491] width 383 height 23
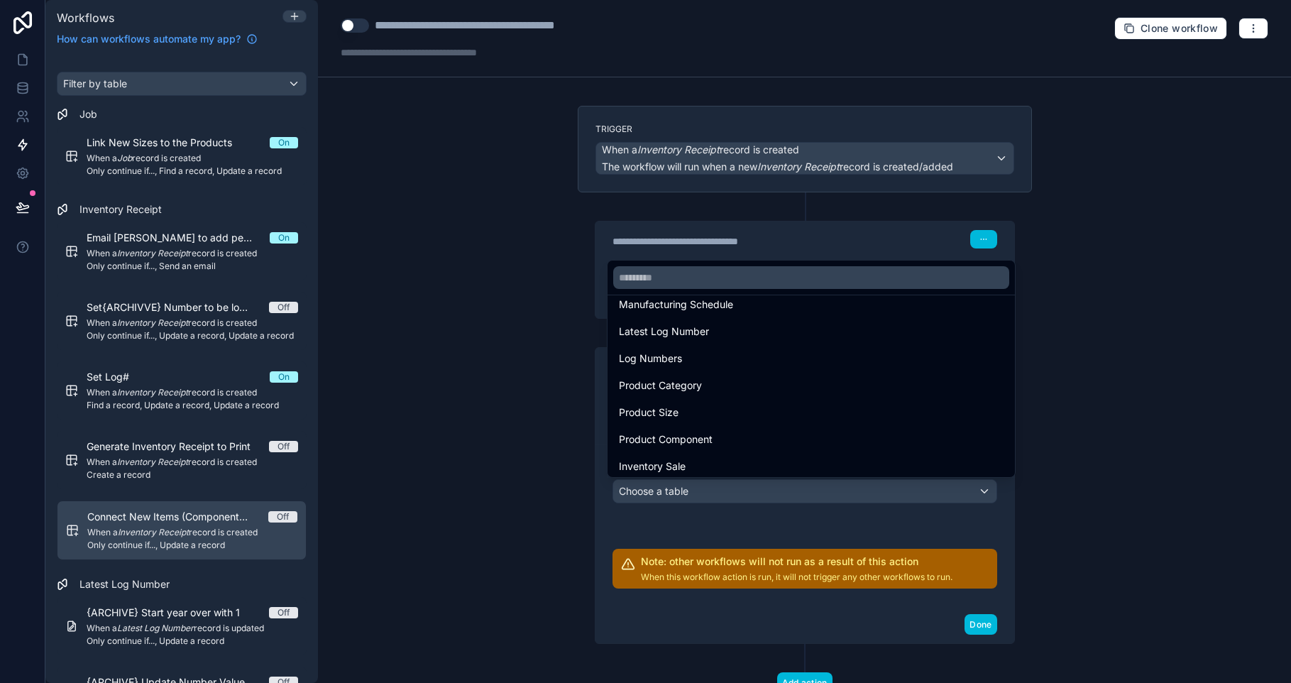
scroll to position [309, 0]
click at [744, 360] on div "Product Component" at bounding box center [811, 354] width 385 height 17
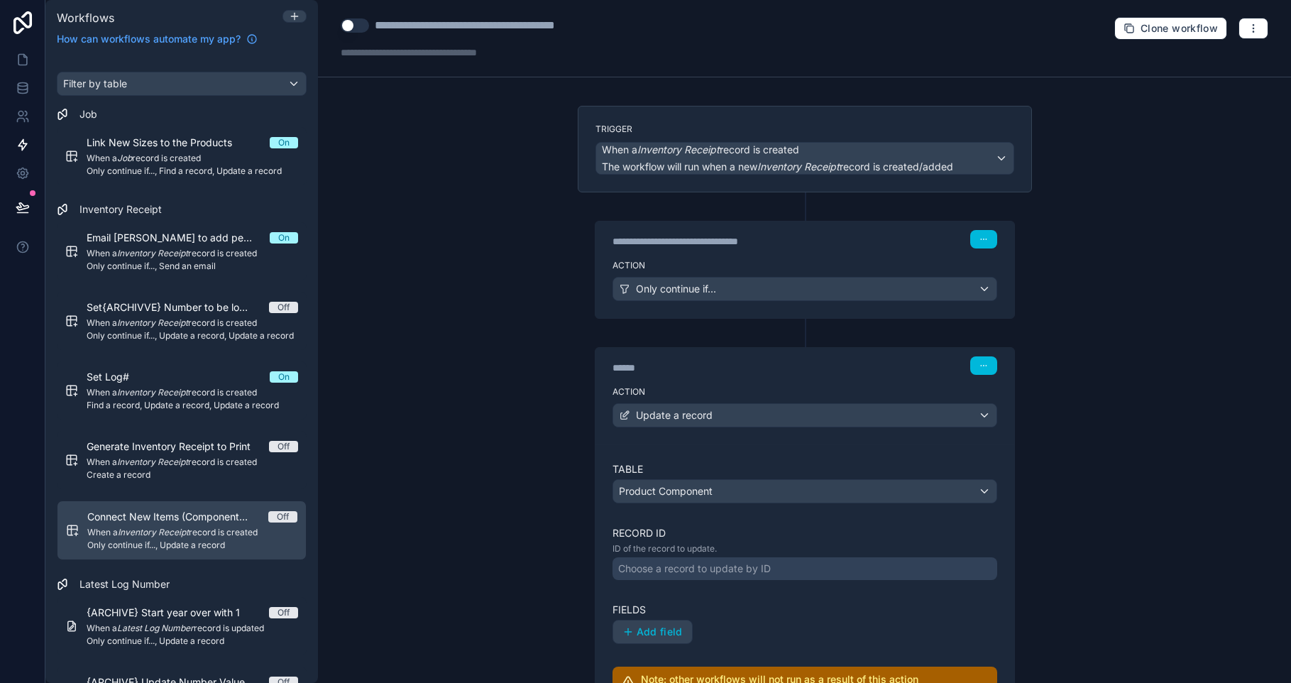
click at [708, 495] on div "Product Component" at bounding box center [804, 491] width 383 height 23
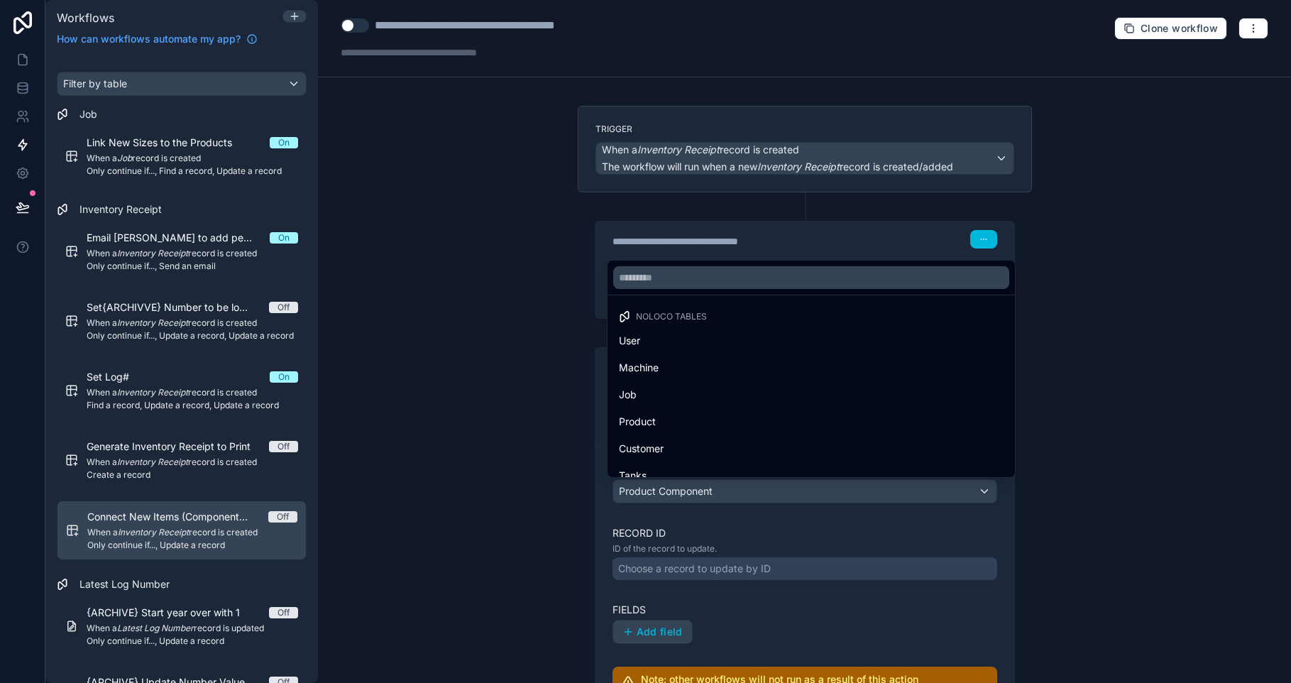
click at [709, 492] on div at bounding box center [645, 341] width 1291 height 683
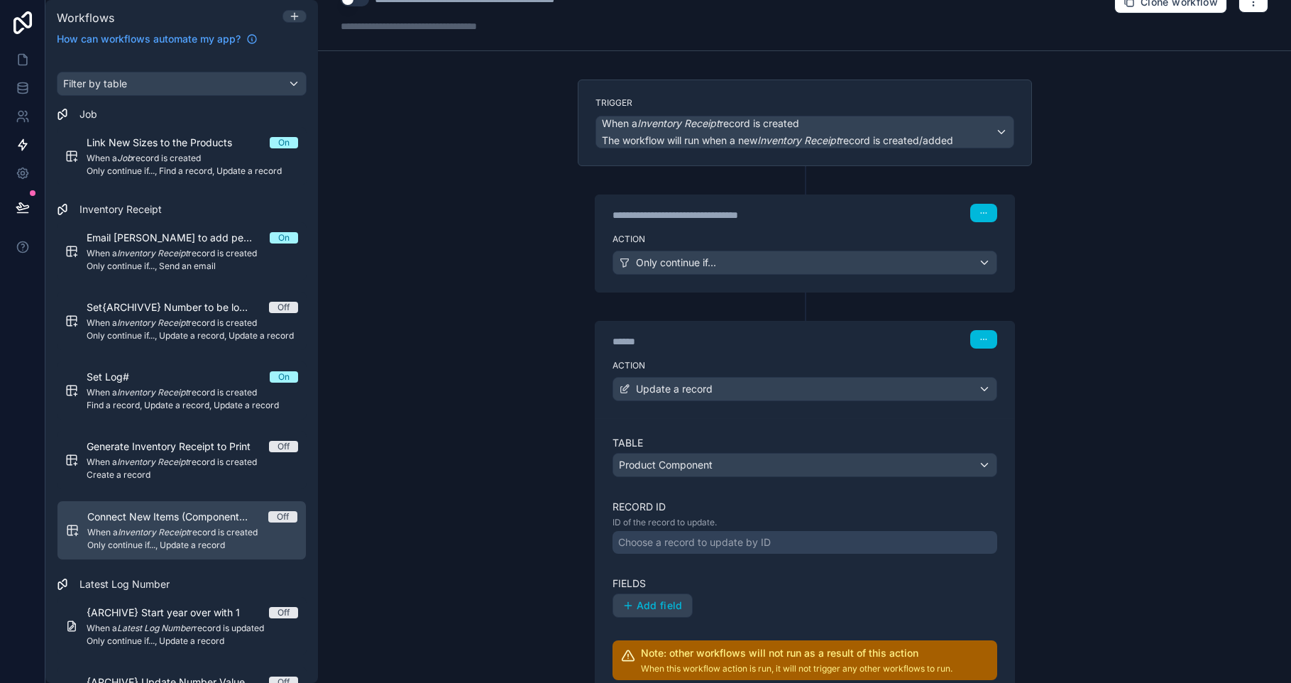
scroll to position [27, 0]
click at [712, 536] on div "Choose a record to update by ID" at bounding box center [694, 541] width 153 height 14
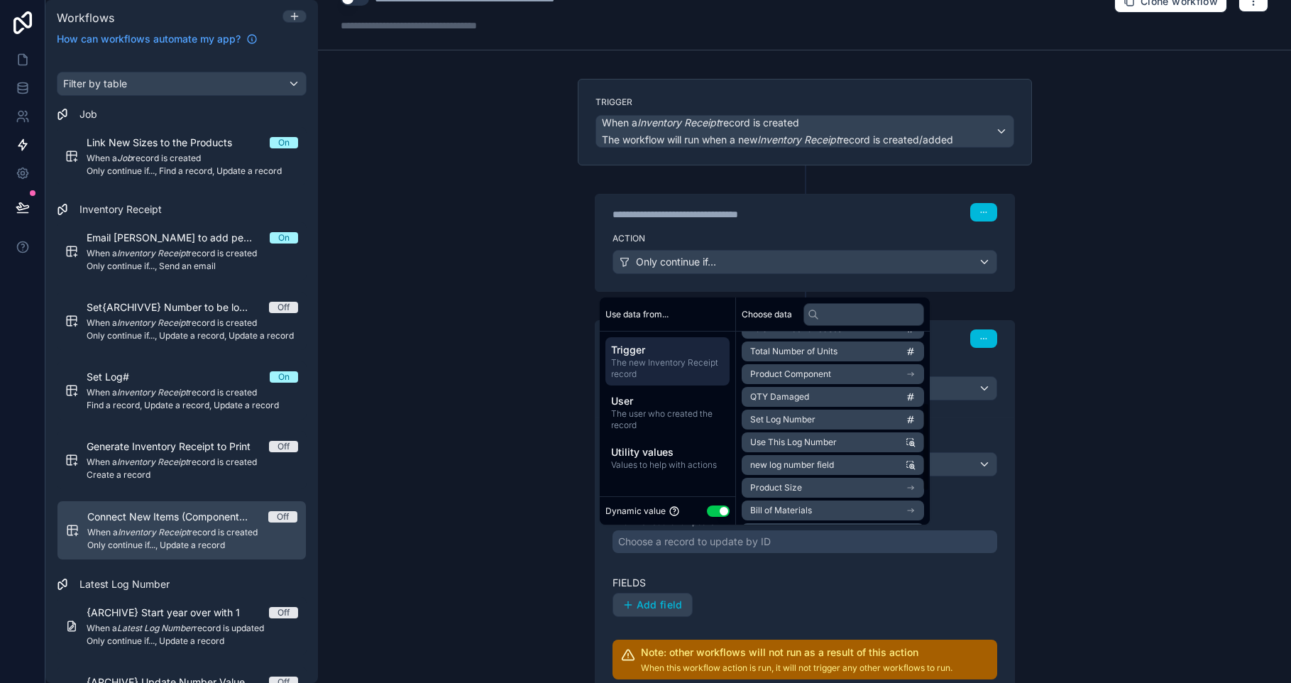
scroll to position [152, 0]
click at [860, 374] on li "Product Component" at bounding box center [833, 377] width 182 height 20
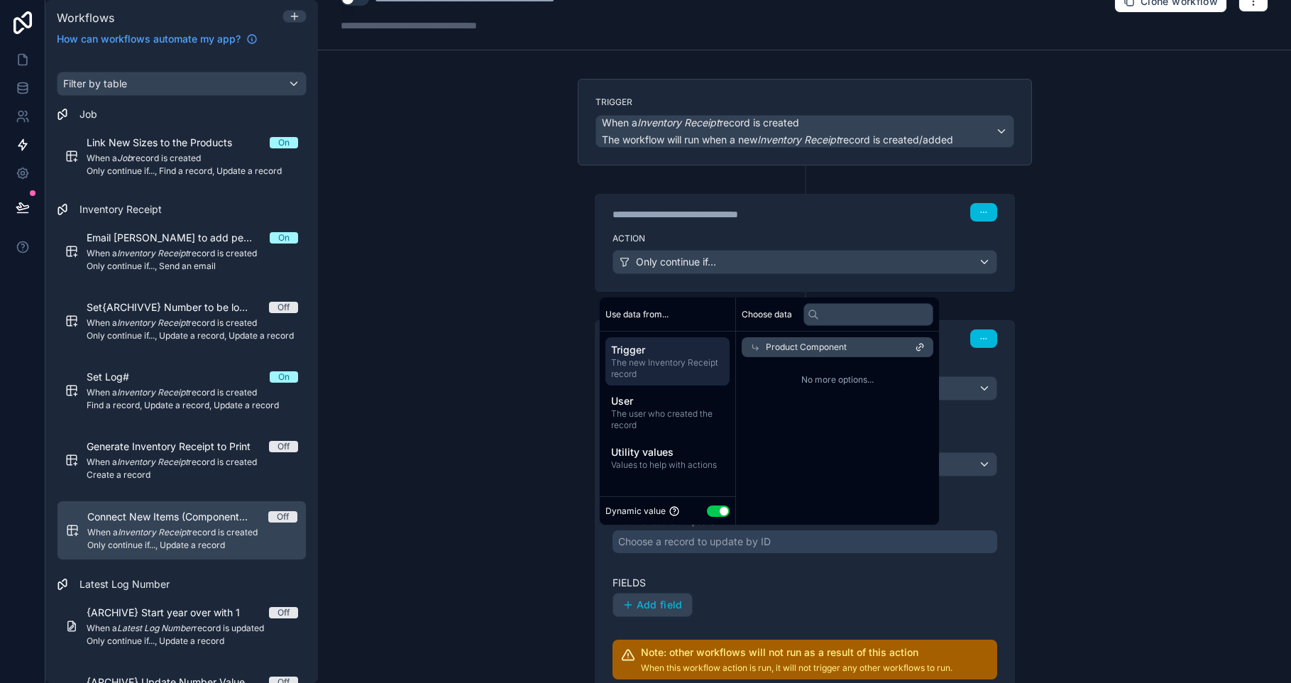
scroll to position [0, 0]
click at [866, 351] on div "Product Component" at bounding box center [833, 347] width 182 height 20
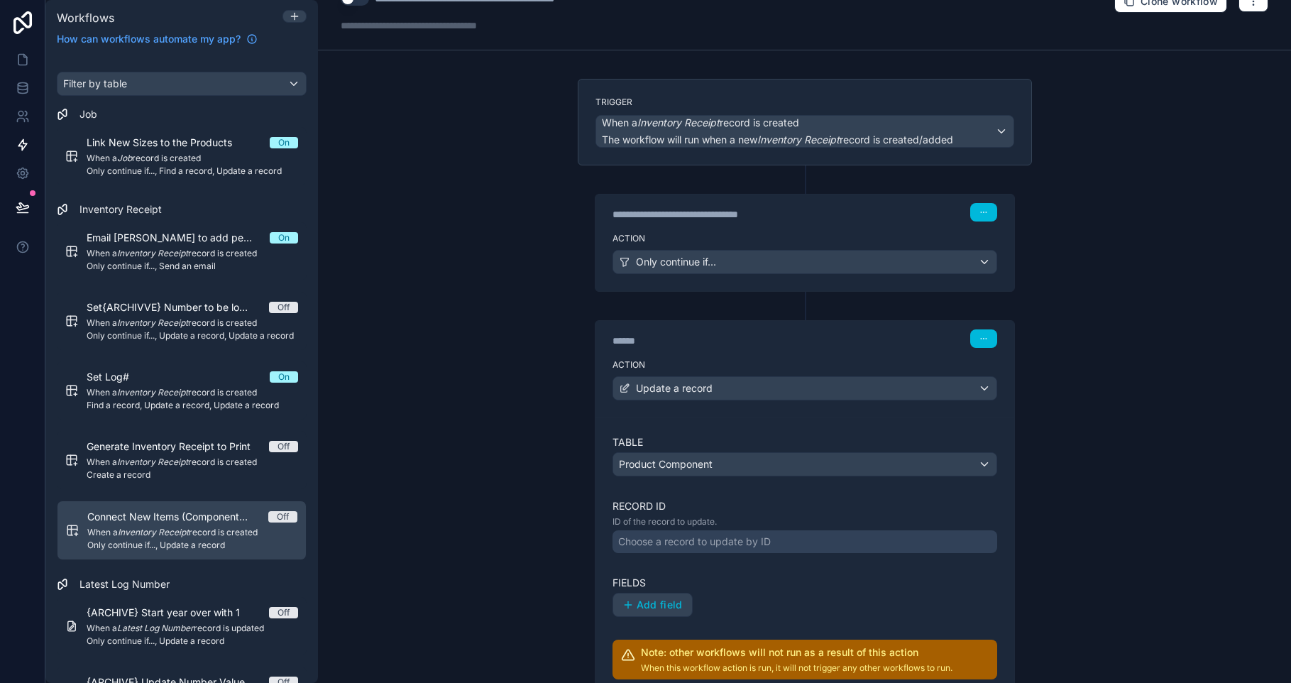
click at [1033, 418] on div "**********" at bounding box center [804, 454] width 477 height 750
click at [803, 306] on icon at bounding box center [805, 305] width 13 height 13
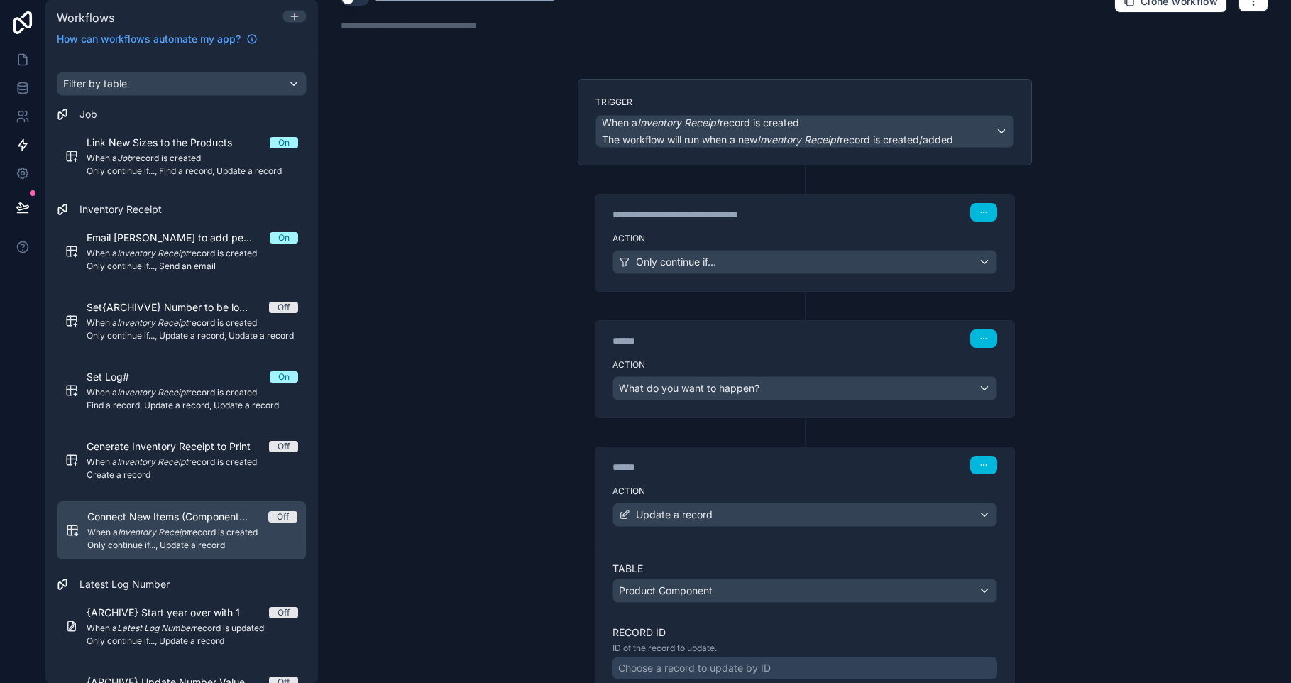
click at [768, 387] on div "What do you want to happen?" at bounding box center [804, 388] width 383 height 23
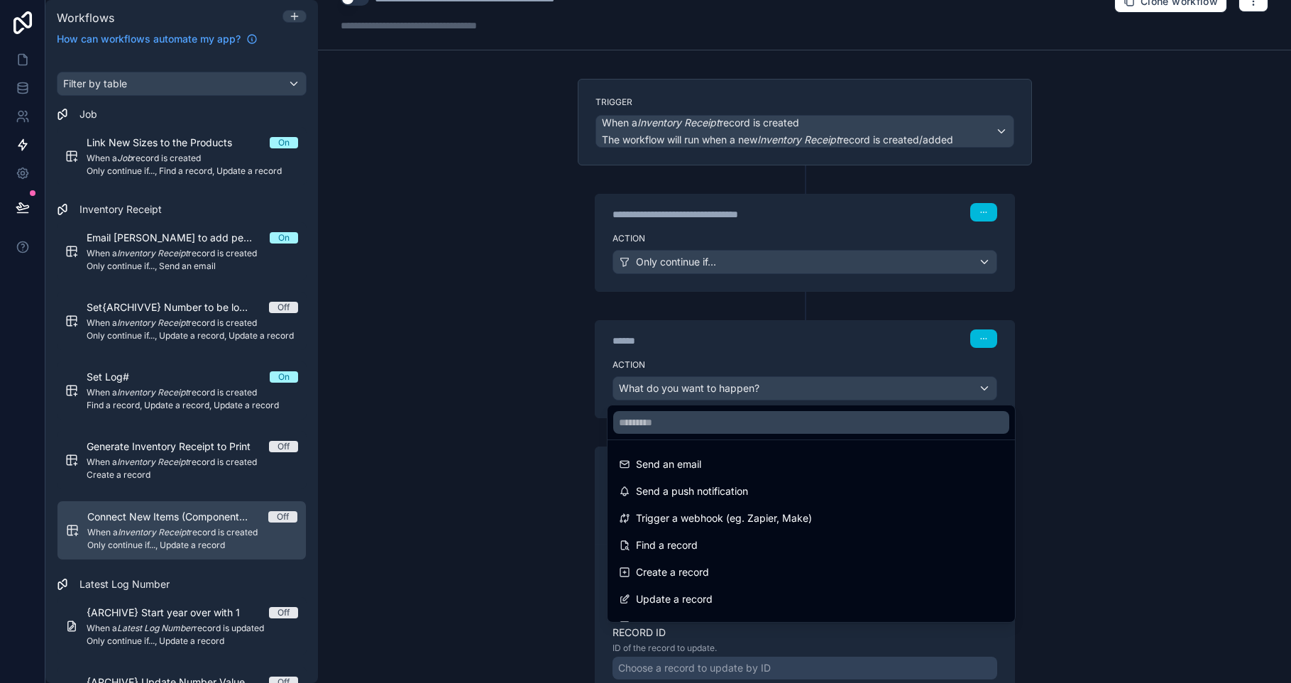
click at [769, 551] on div "Find a record" at bounding box center [811, 544] width 385 height 17
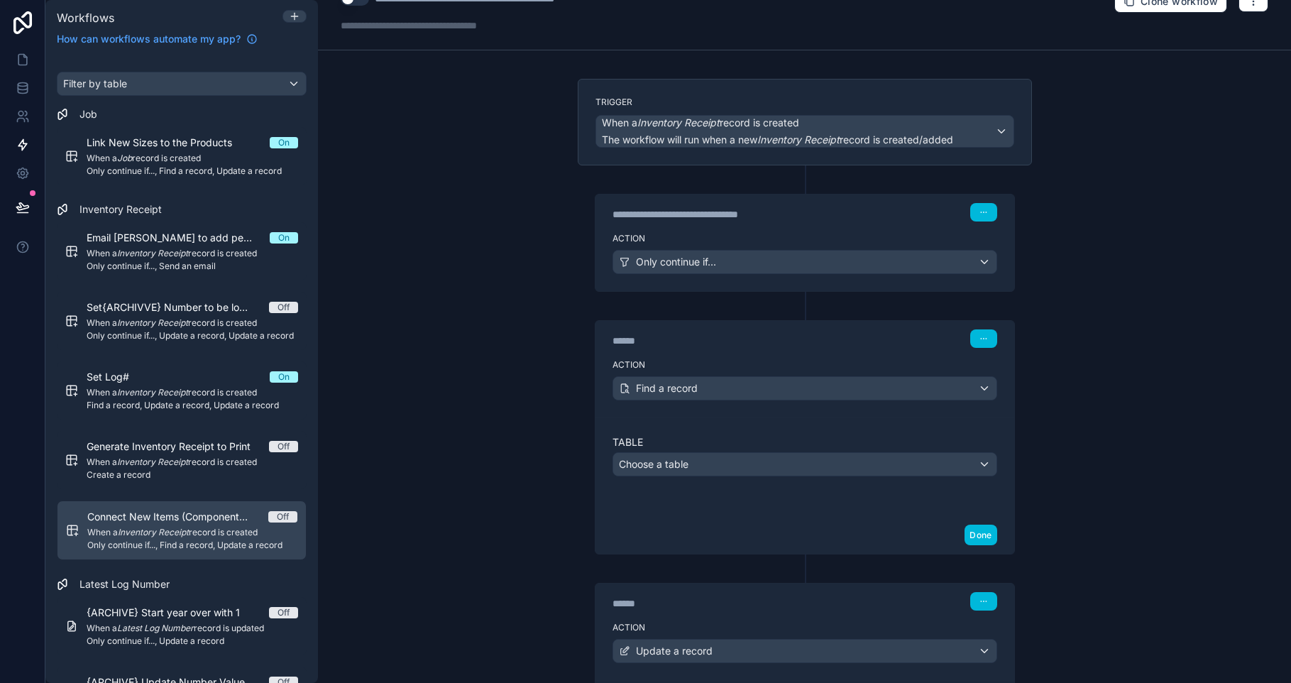
click at [760, 458] on div "Choose a table" at bounding box center [804, 464] width 383 height 23
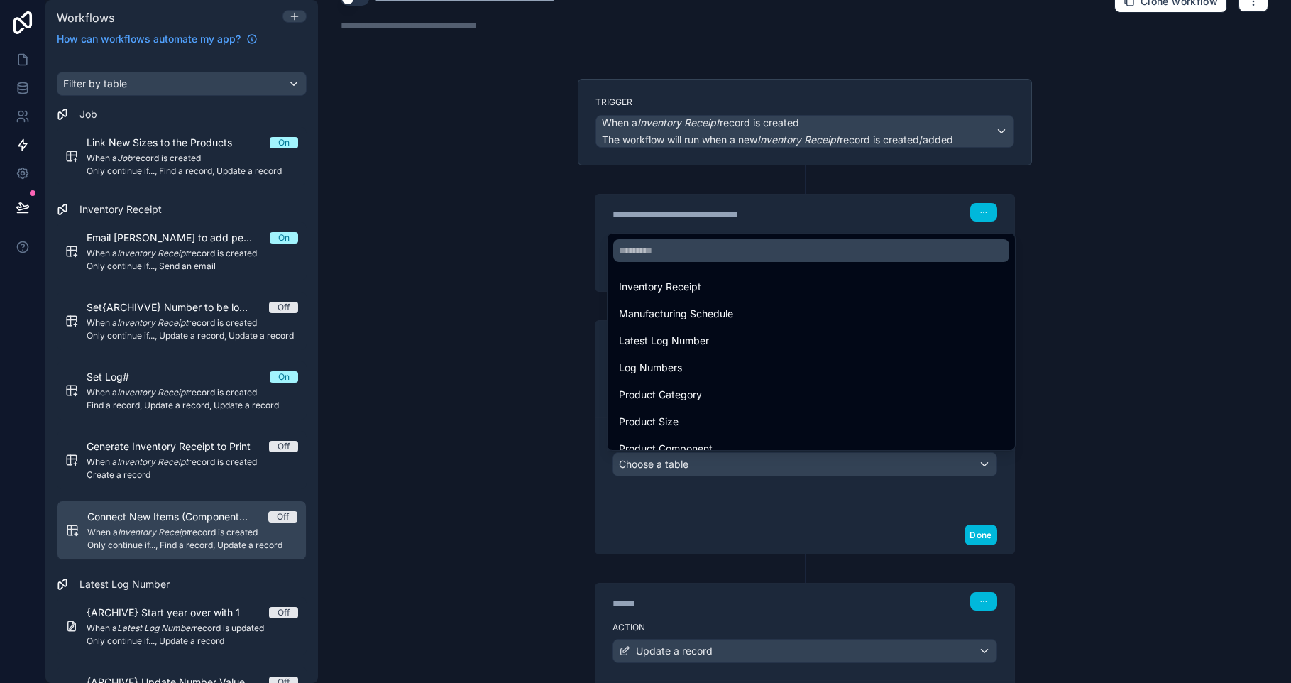
scroll to position [231, 0]
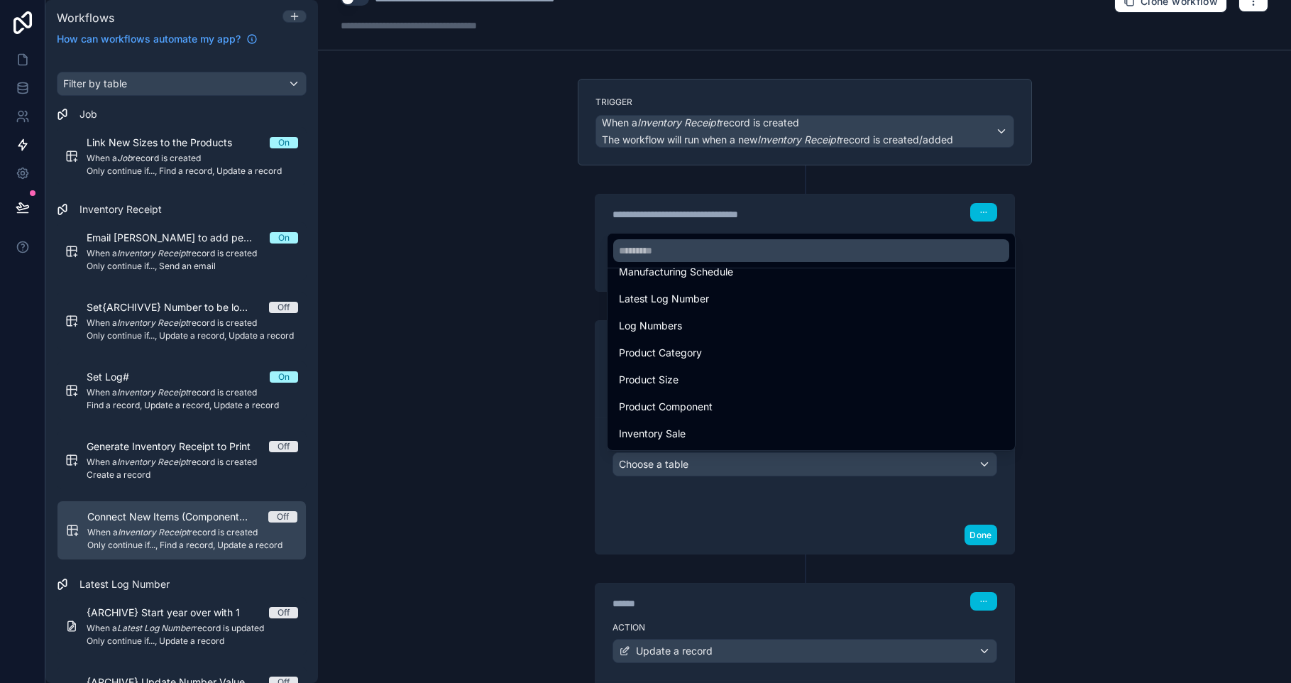
click at [798, 409] on div "Product Component" at bounding box center [811, 406] width 385 height 17
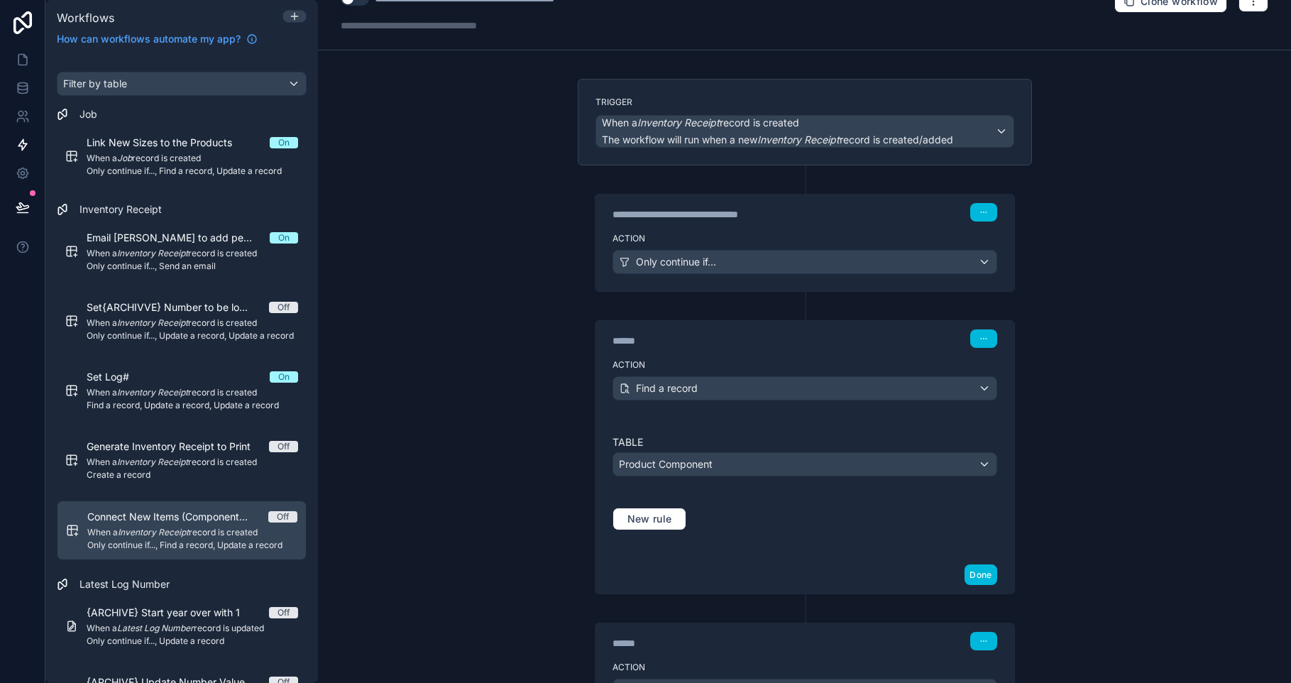
click at [668, 519] on span "New rule" at bounding box center [650, 518] width 56 height 13
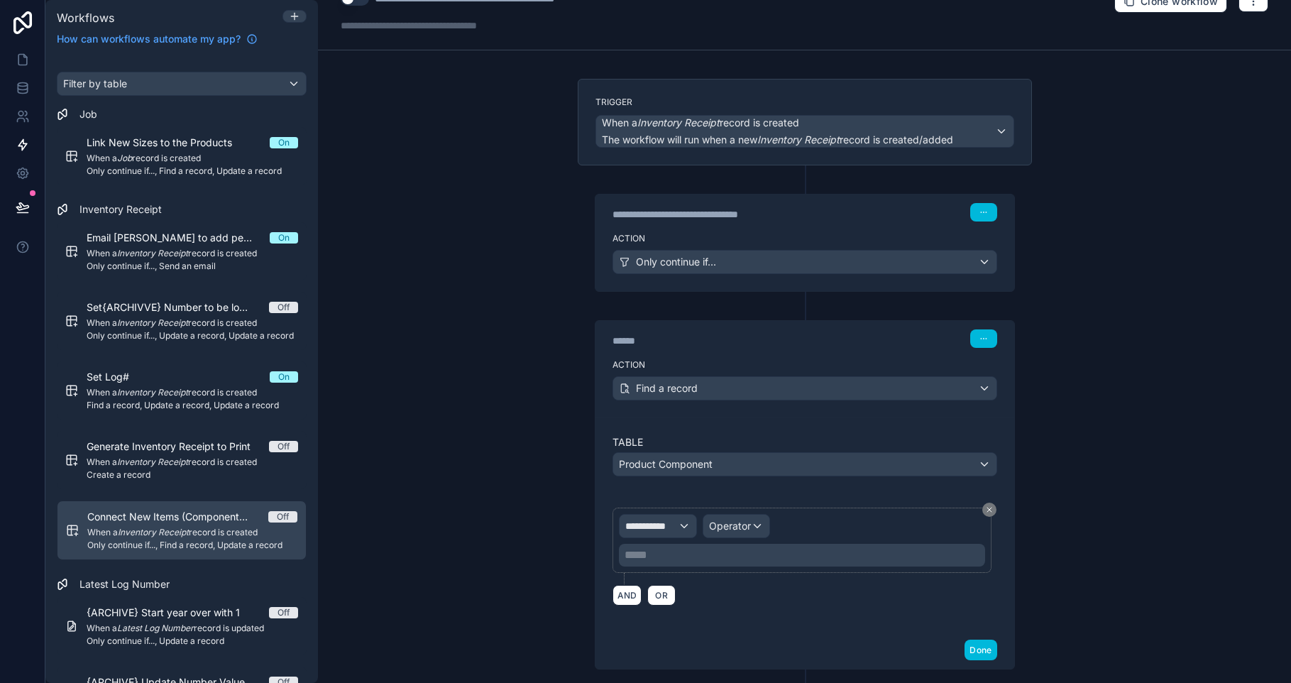
click at [673, 517] on div "**********" at bounding box center [657, 525] width 77 height 23
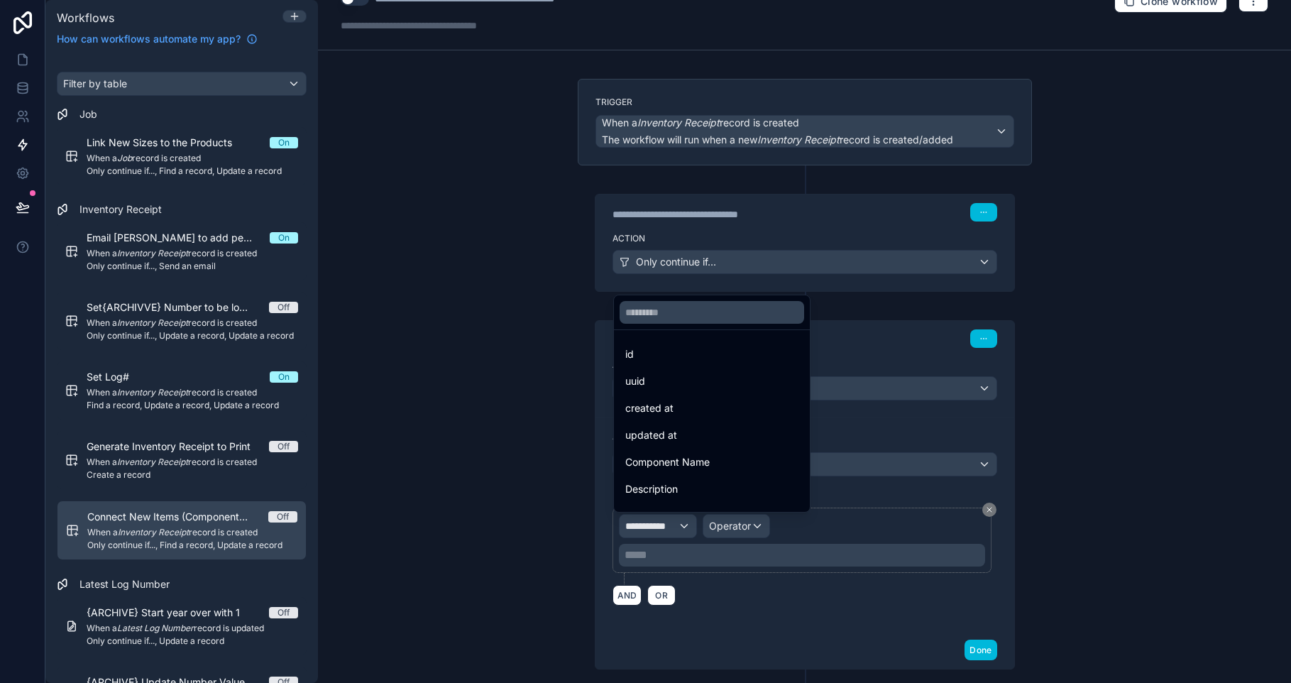
click at [665, 351] on div "id" at bounding box center [711, 354] width 173 height 17
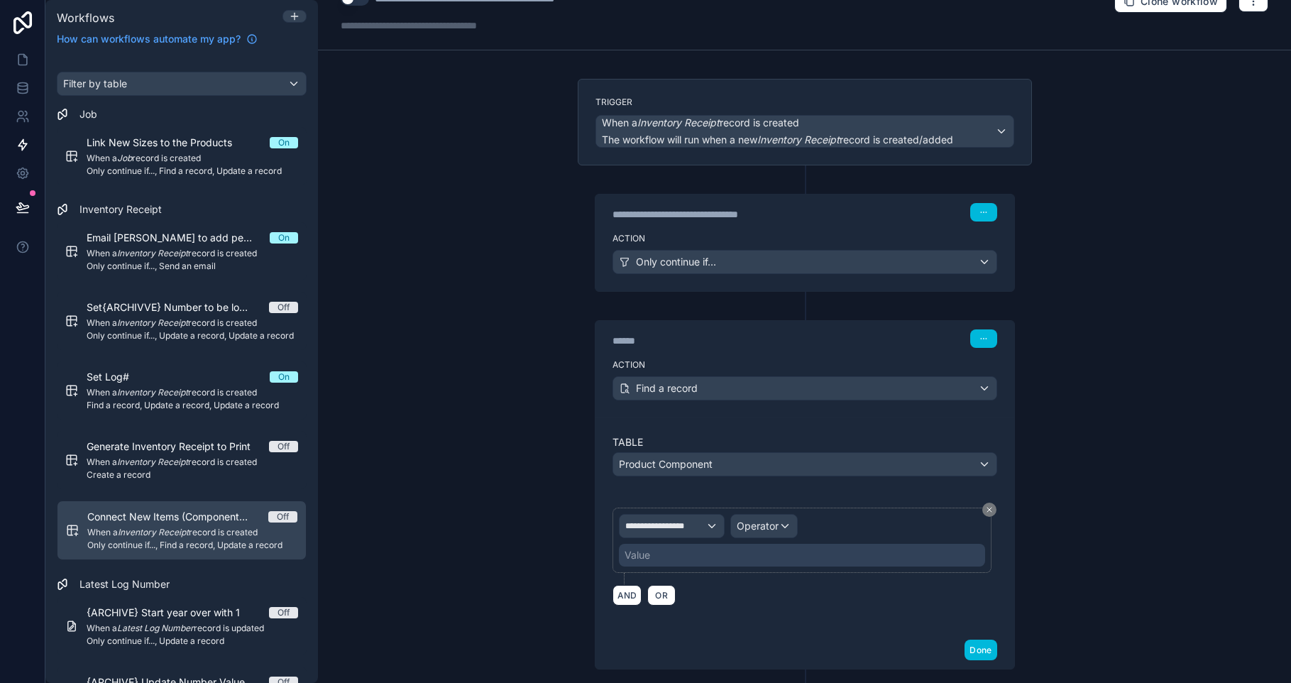
click at [734, 537] on button "Operator" at bounding box center [763, 526] width 67 height 24
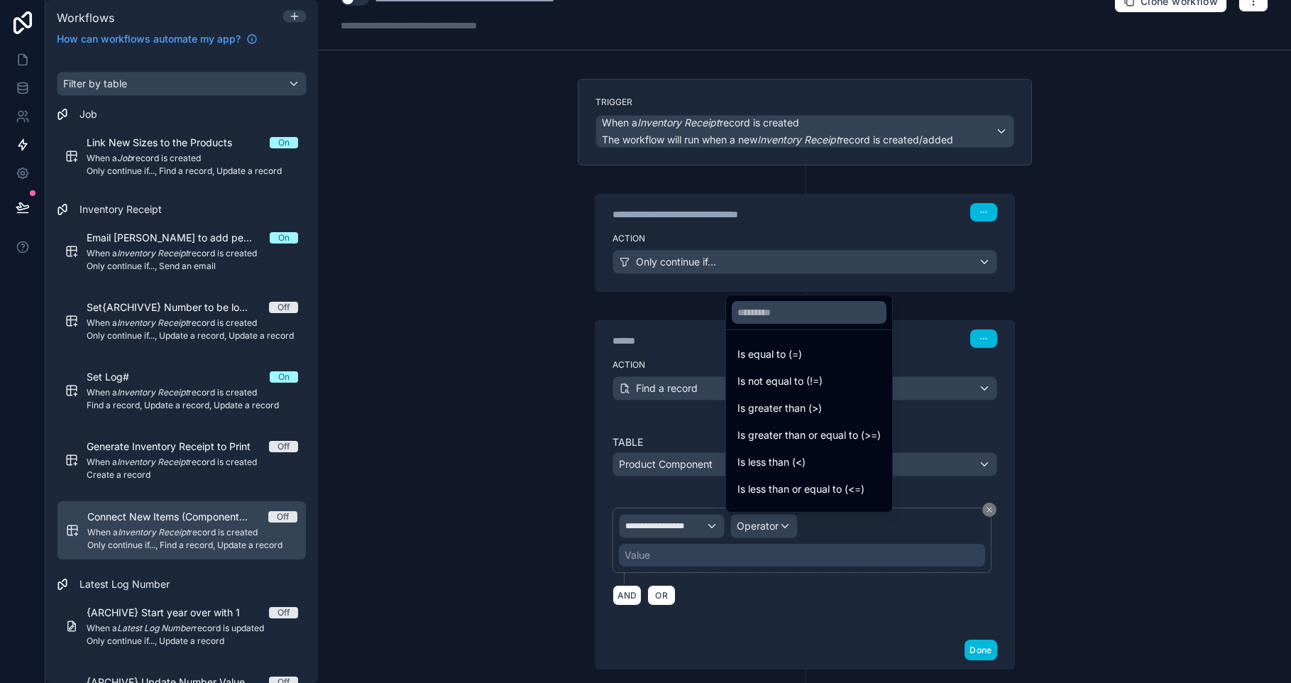
click at [800, 360] on span "Is equal to (=)" at bounding box center [769, 354] width 65 height 17
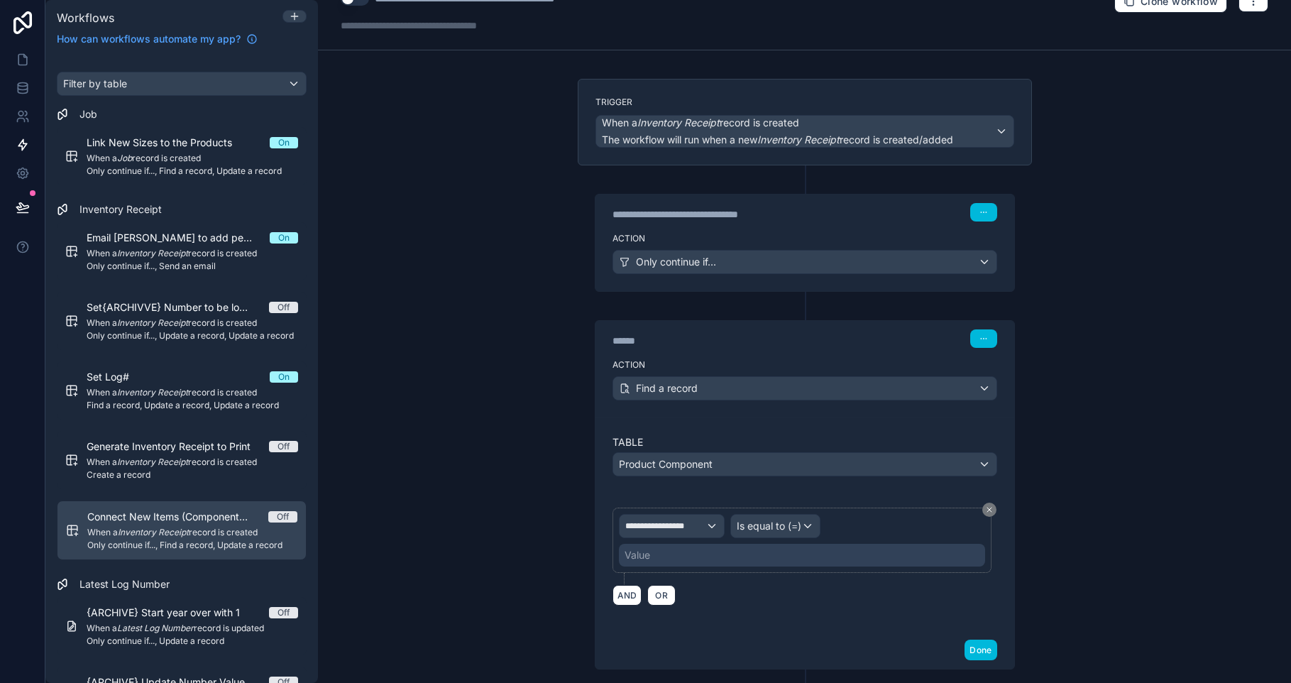
click at [679, 558] on div "Value" at bounding box center [802, 555] width 366 height 23
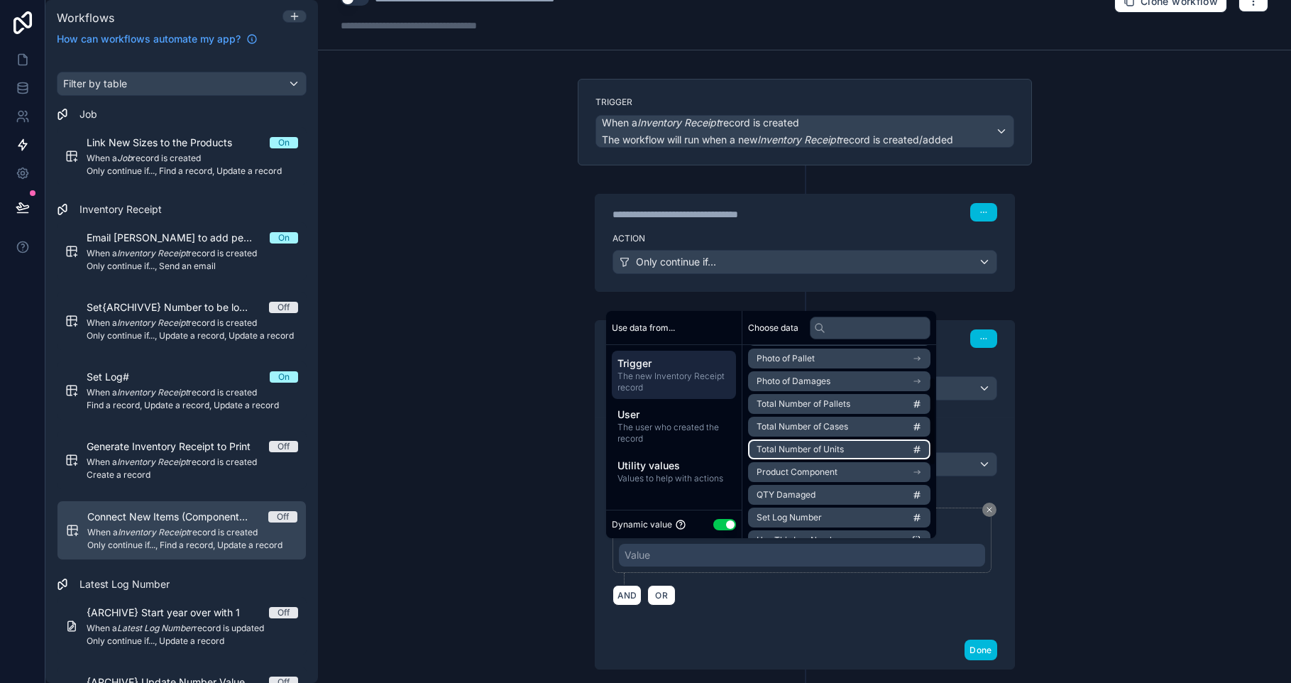
scroll to position [72, 0]
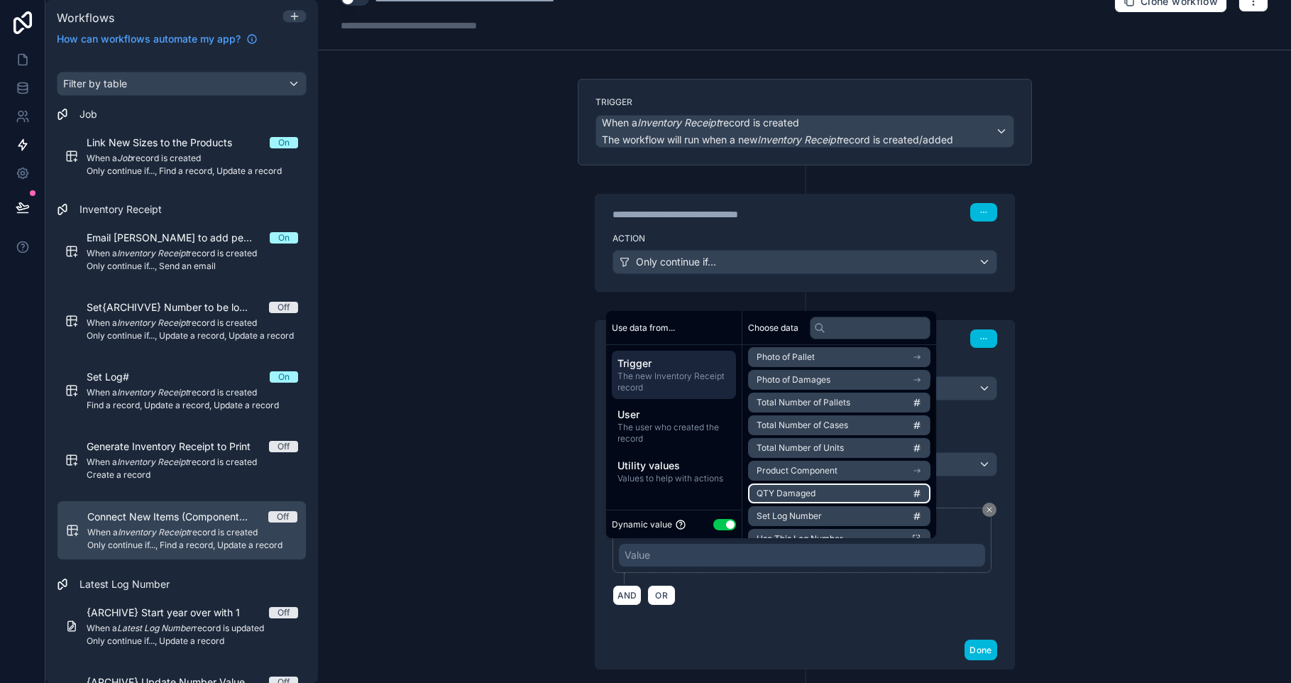
click at [808, 473] on span "Product Component" at bounding box center [796, 470] width 81 height 11
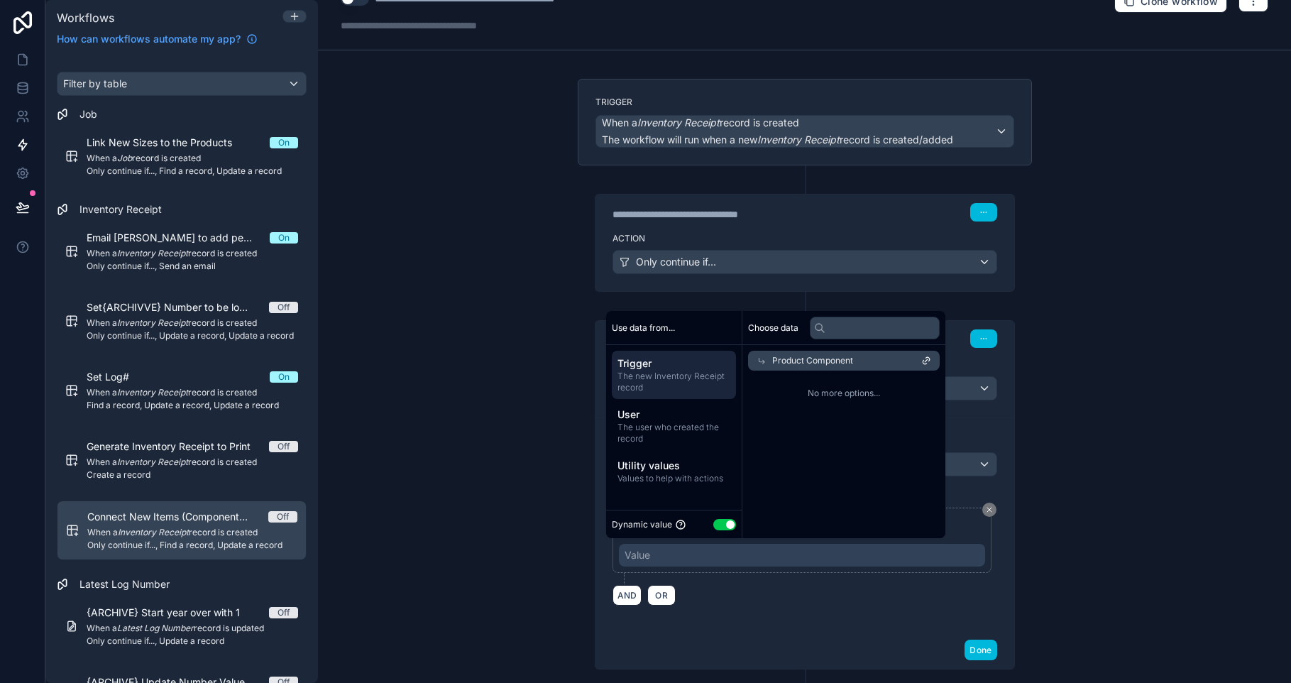
scroll to position [0, 0]
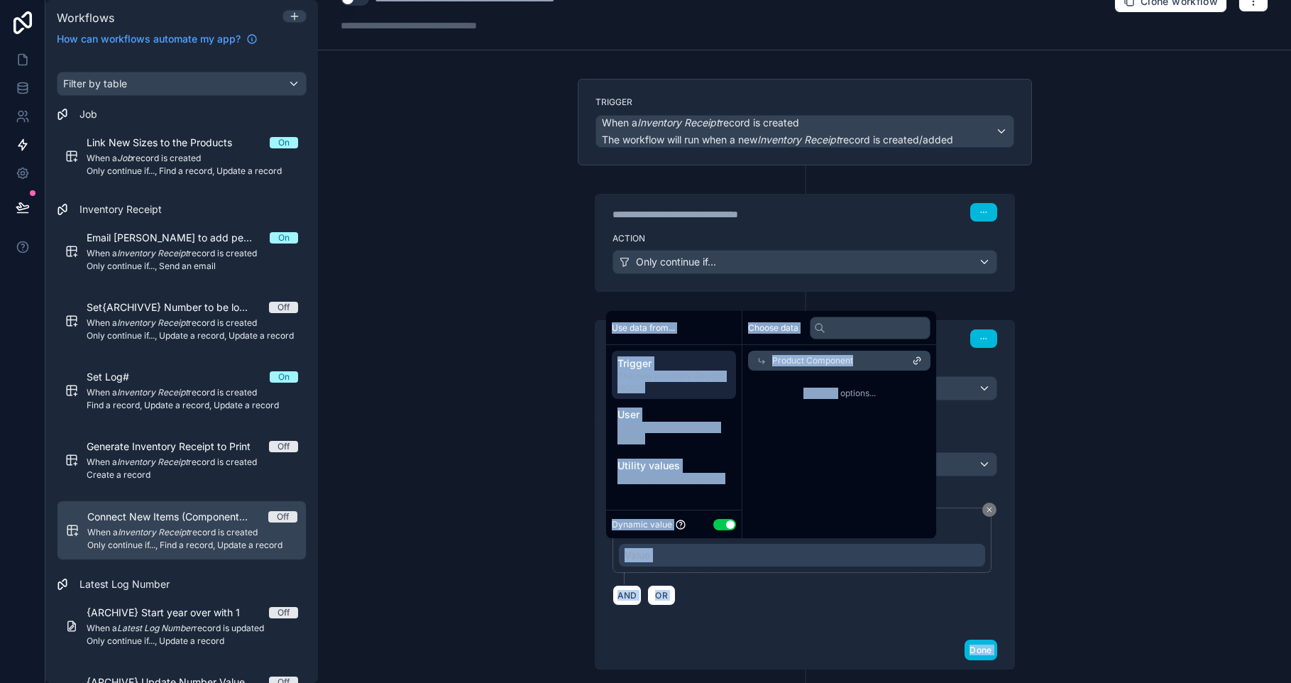
drag, startPoint x: 841, startPoint y: 391, endPoint x: 942, endPoint y: 353, distance: 108.5
click at [964, 385] on div "**********" at bounding box center [804, 341] width 973 height 683
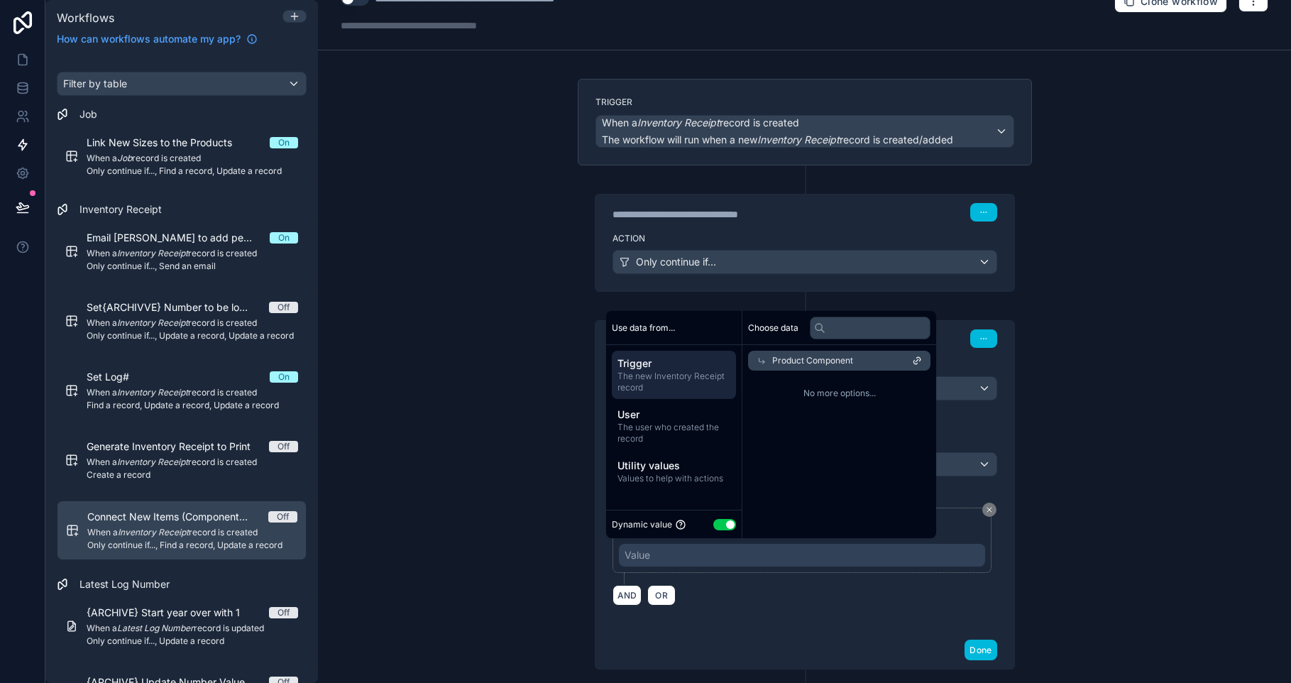
click at [922, 362] on icon at bounding box center [917, 361] width 10 height 10
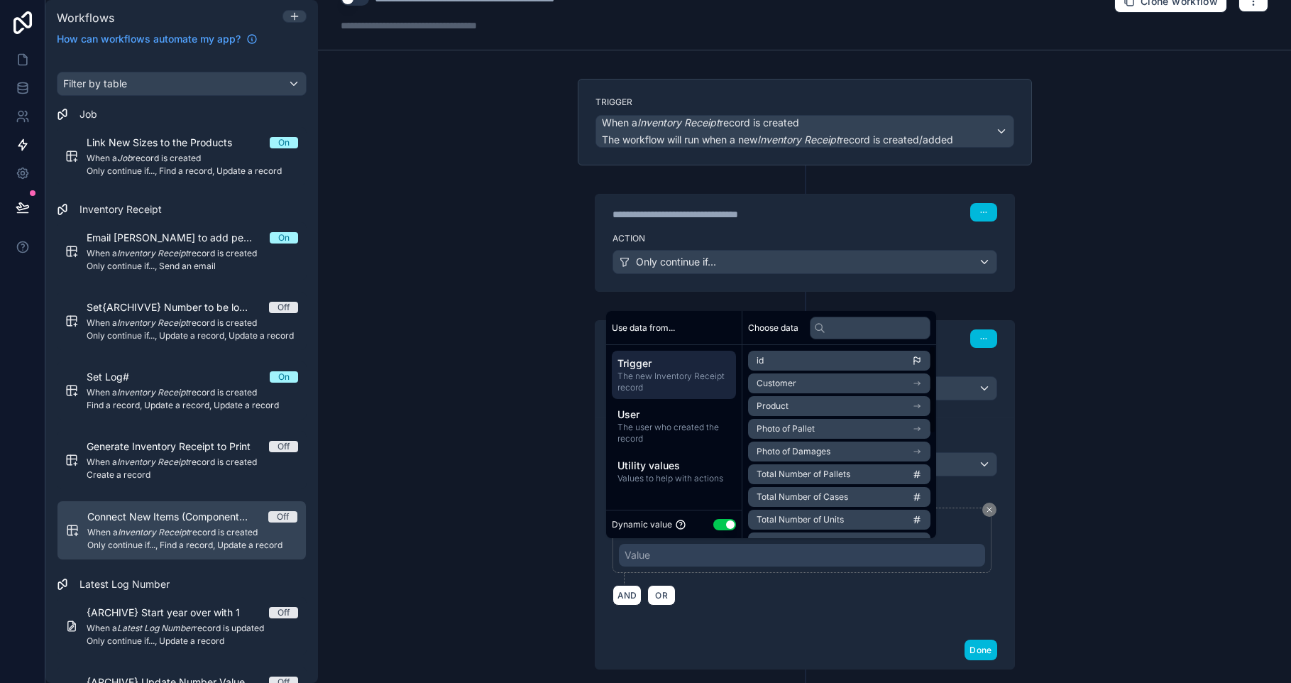
click at [527, 427] on div "**********" at bounding box center [804, 341] width 973 height 683
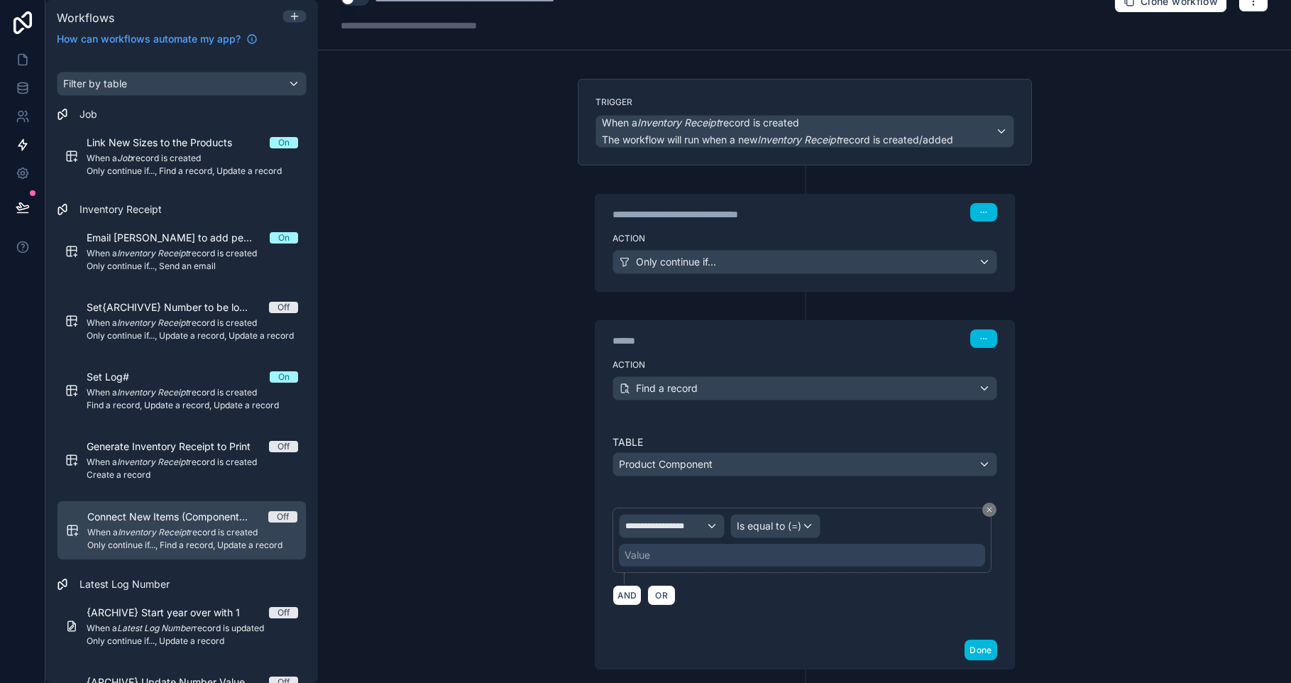
click at [680, 460] on span "Product Component" at bounding box center [666, 464] width 94 height 14
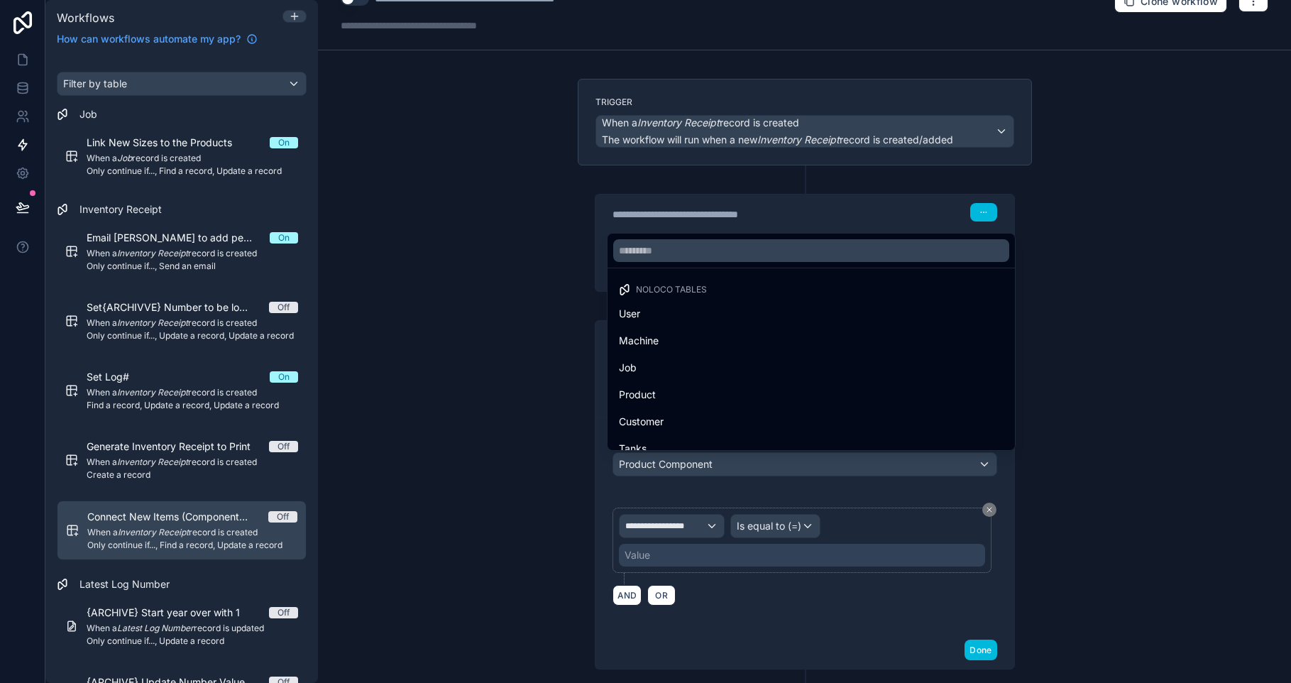
click at [677, 467] on div at bounding box center [645, 341] width 1291 height 683
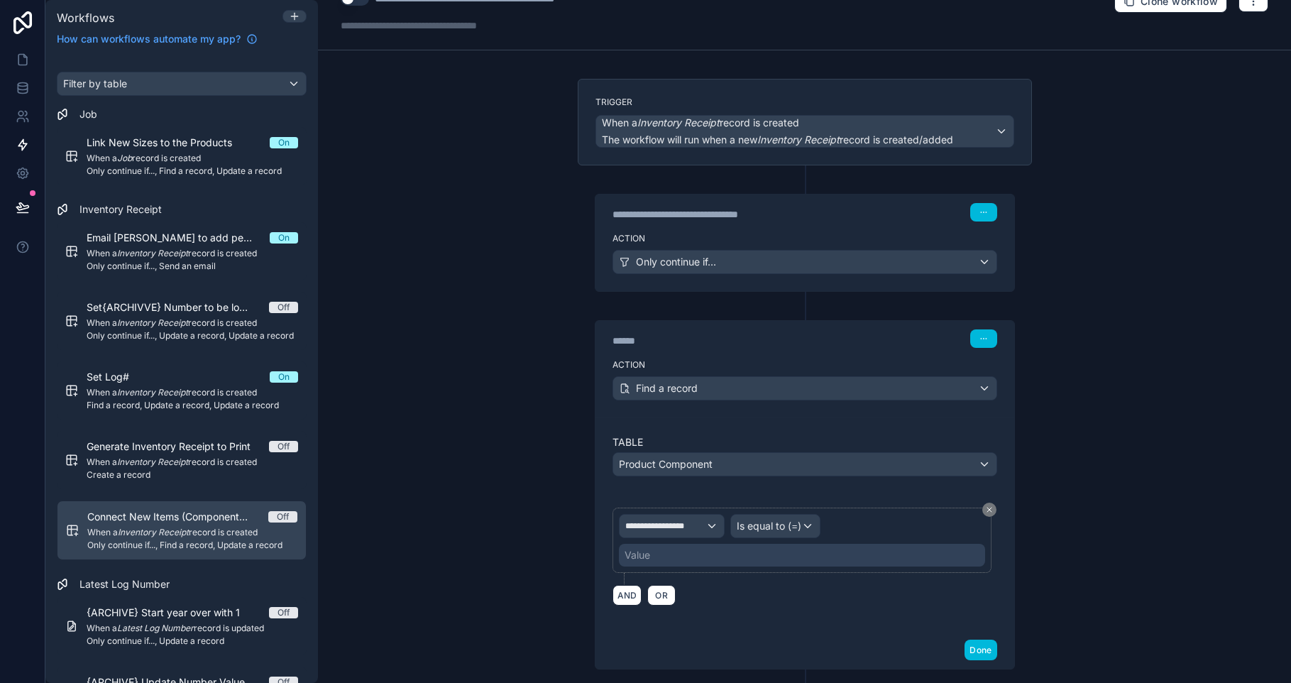
click at [695, 534] on div "**********" at bounding box center [671, 525] width 105 height 23
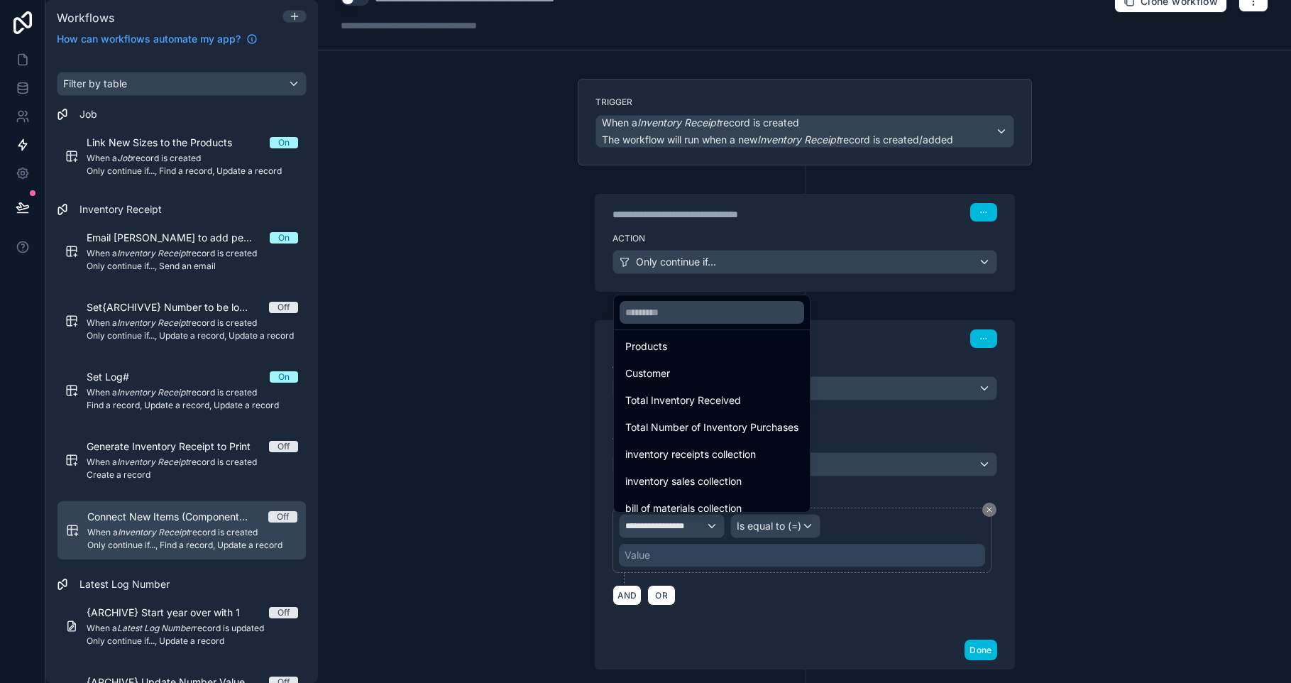
scroll to position [182, 0]
click at [676, 443] on span "inventory receipts collection" at bounding box center [690, 442] width 131 height 17
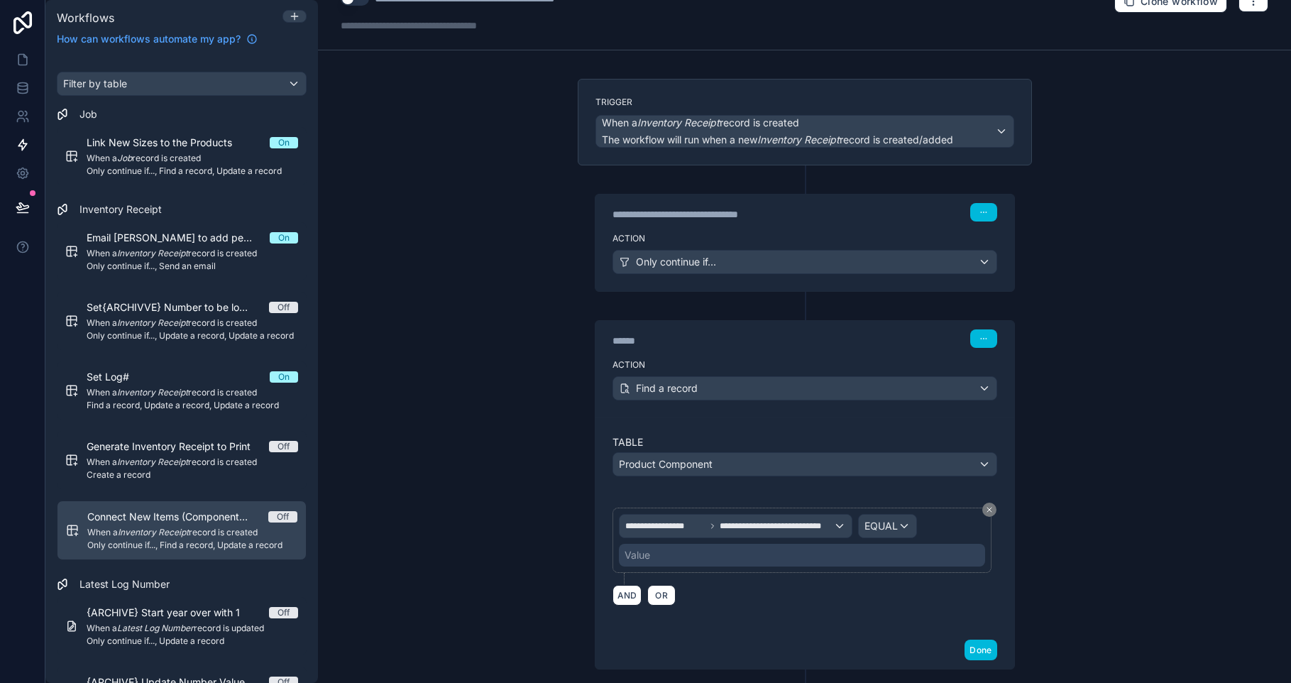
click at [864, 530] on span "EQUAL" at bounding box center [880, 526] width 33 height 14
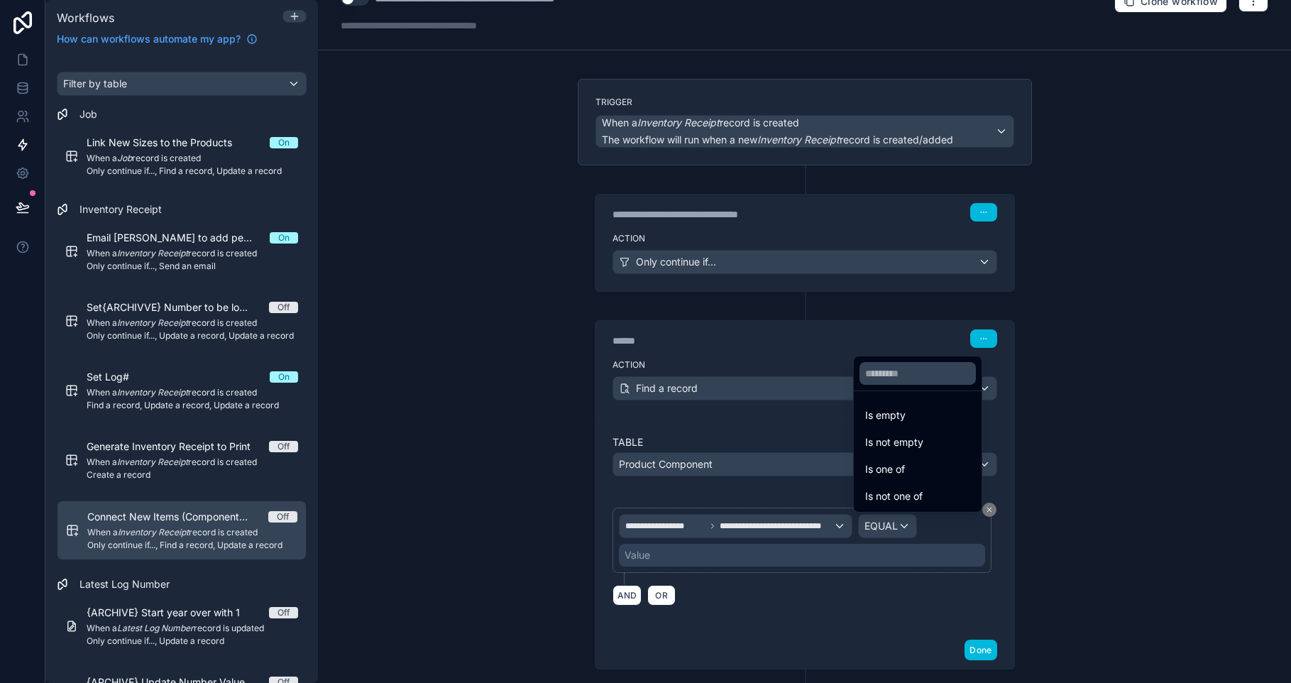
click at [928, 466] on div "Is one of" at bounding box center [917, 469] width 105 height 17
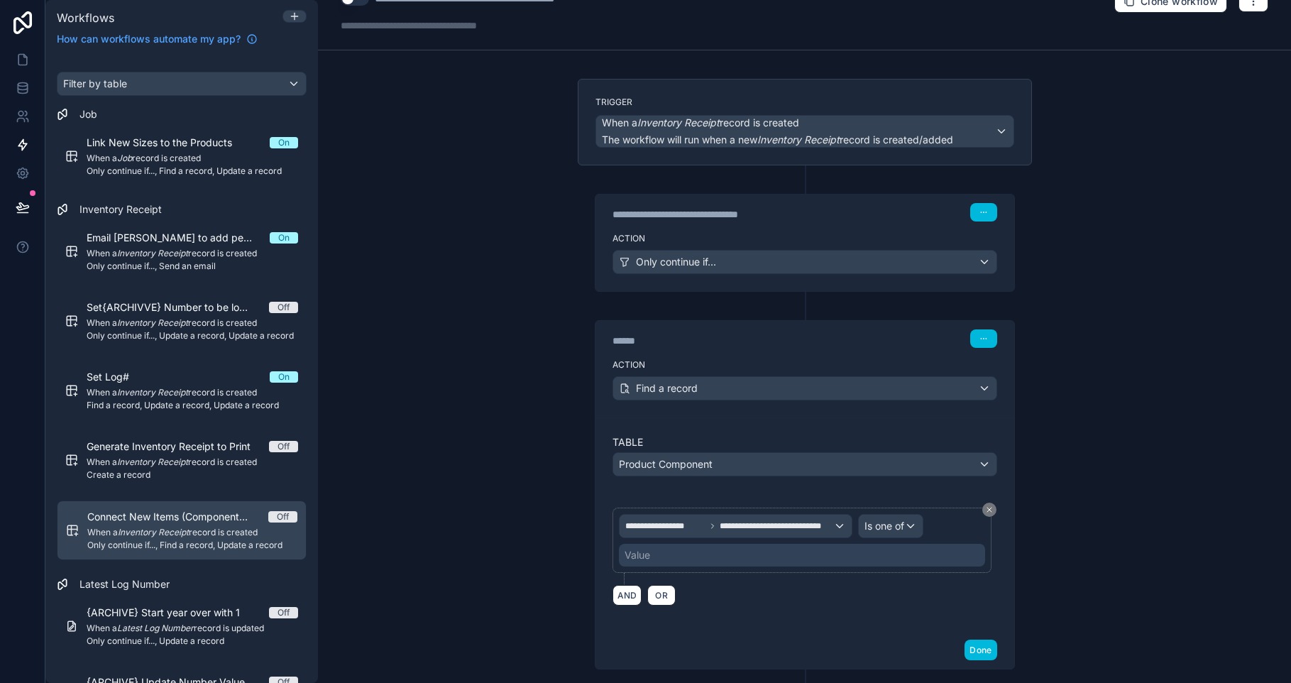
click at [738, 560] on div "Value" at bounding box center [802, 555] width 366 height 23
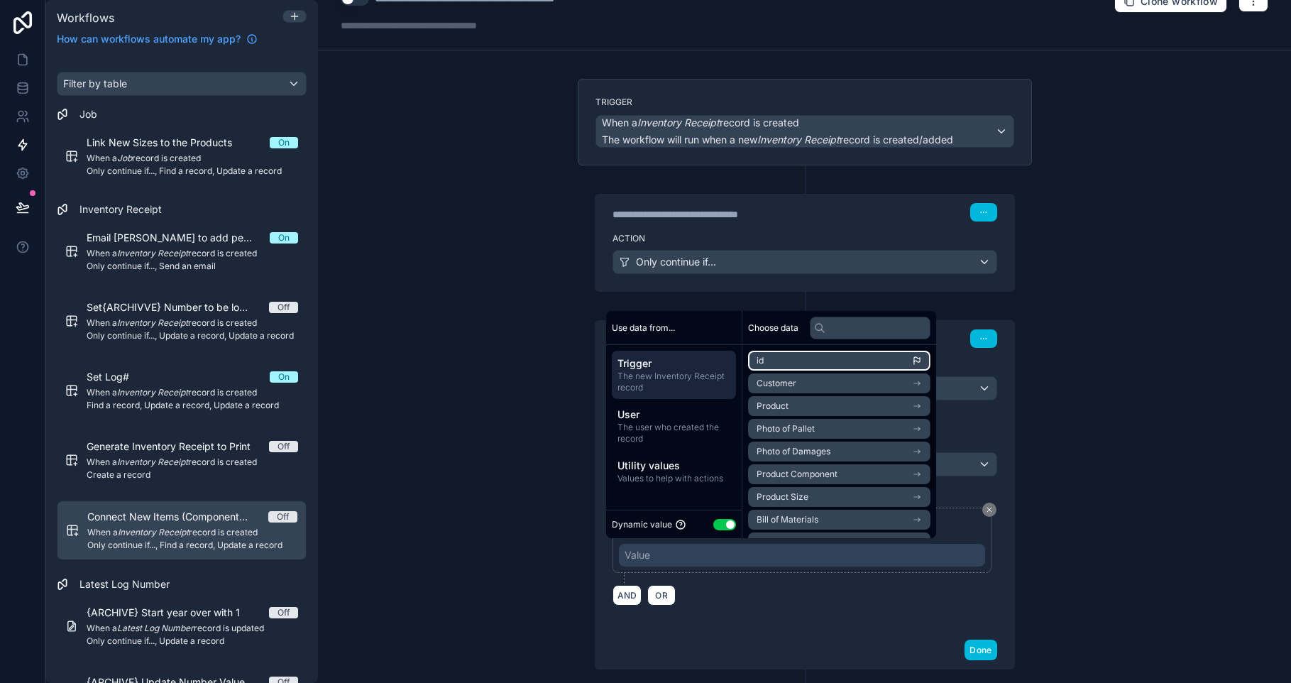
click at [786, 361] on li "id" at bounding box center [839, 361] width 182 height 20
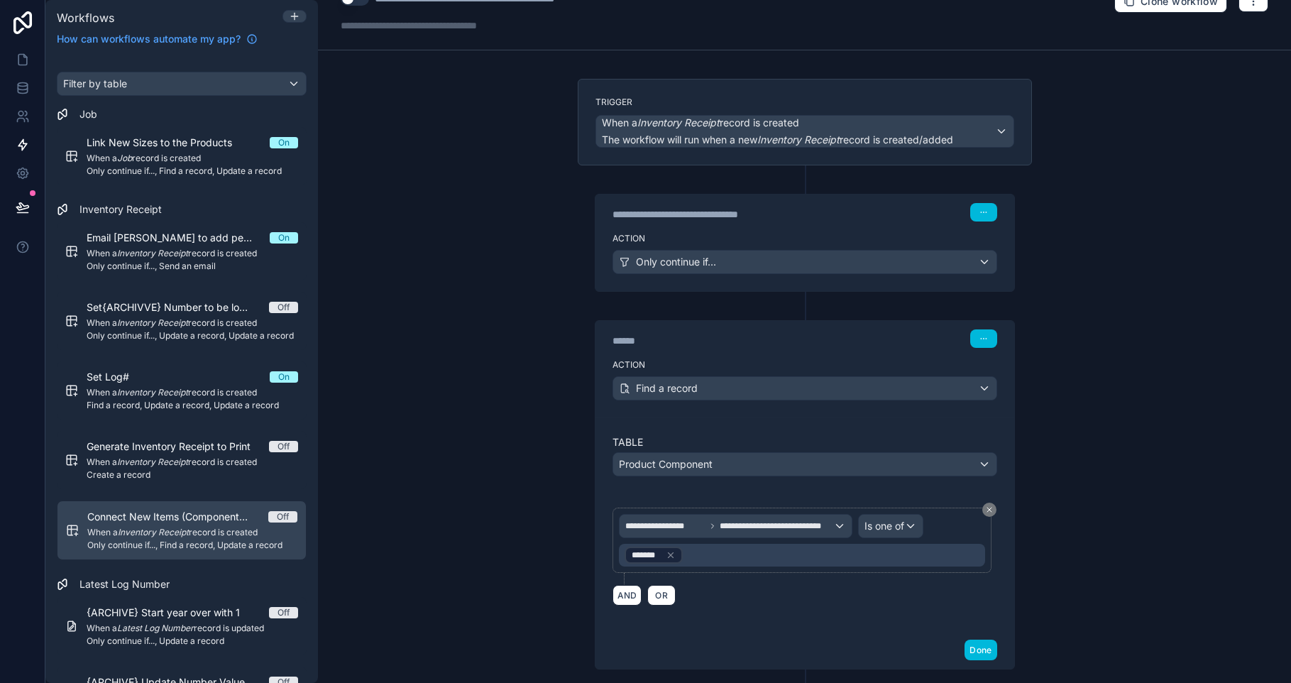
click at [969, 652] on button "Done" at bounding box center [980, 649] width 32 height 21
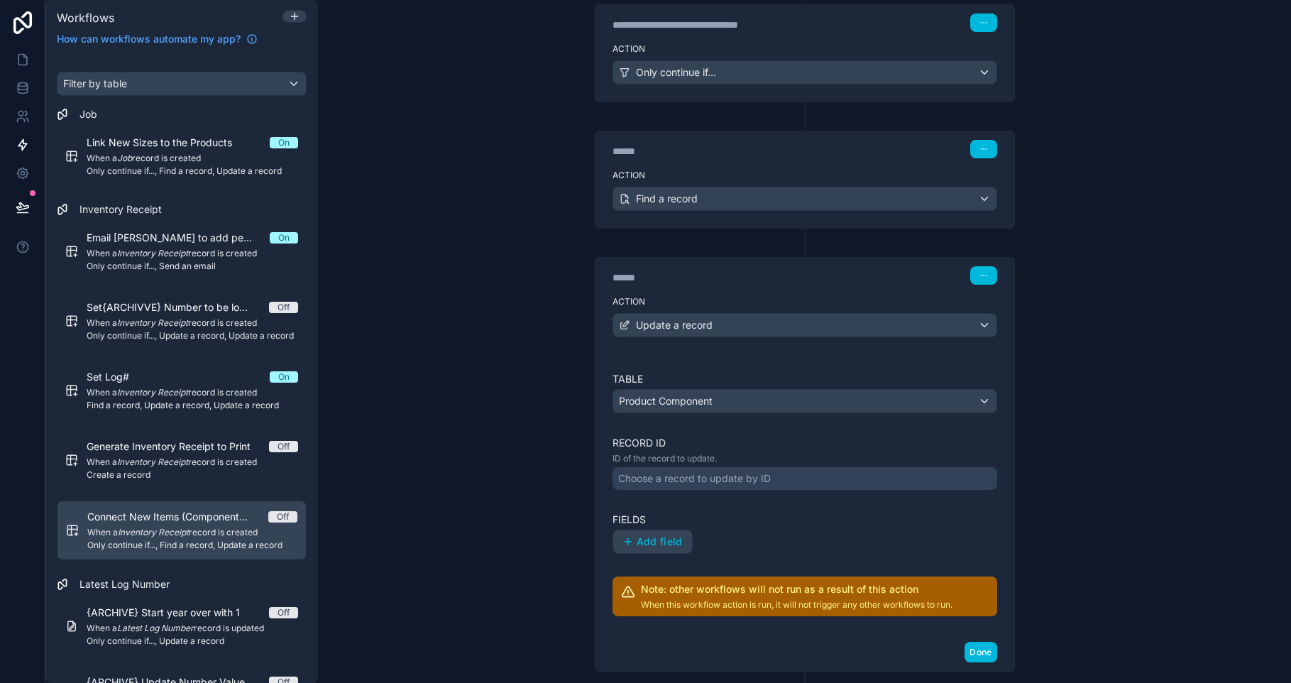
scroll to position [217, 0]
click at [733, 474] on div "Choose a record to update by ID" at bounding box center [694, 477] width 153 height 14
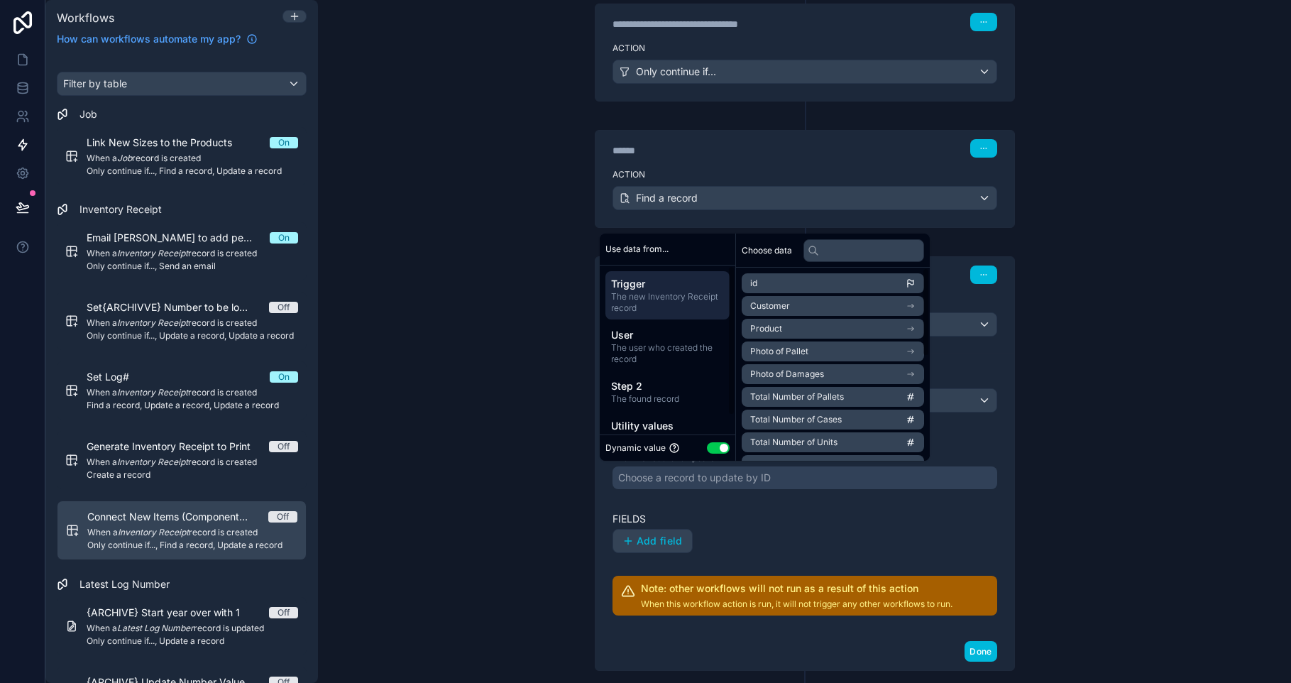
click at [690, 397] on span "The found record" at bounding box center [667, 398] width 113 height 11
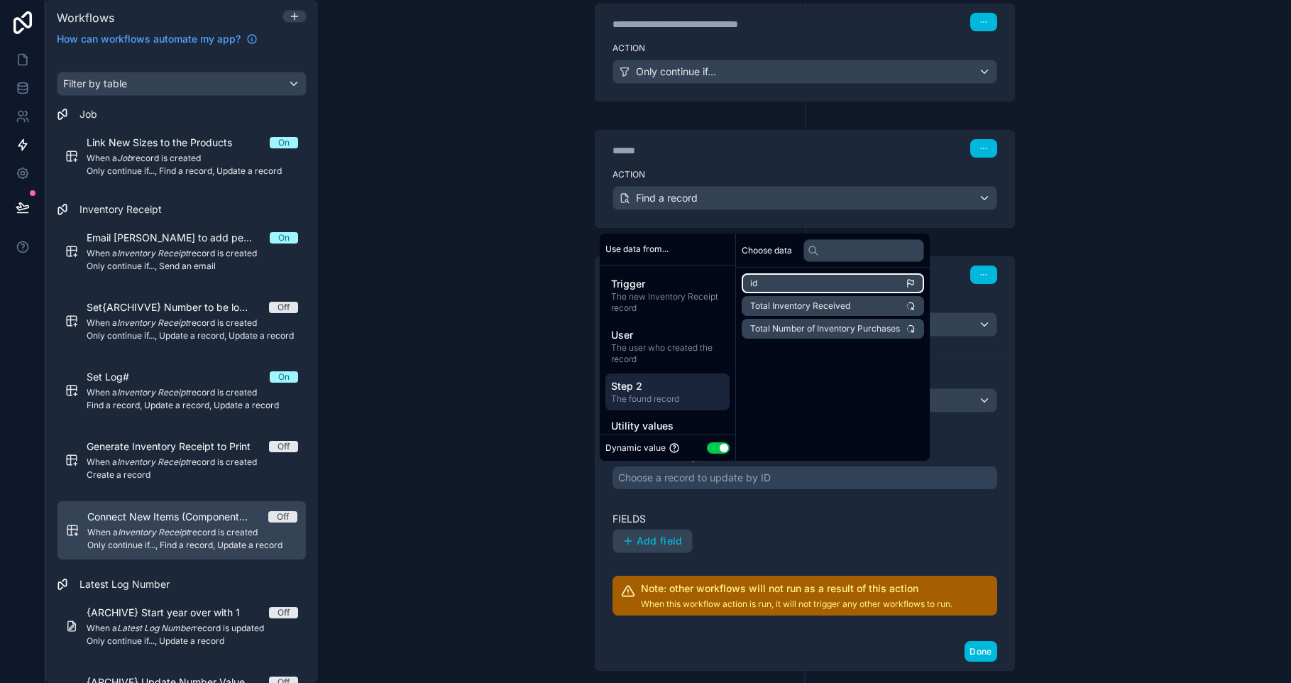
click at [822, 273] on li "id" at bounding box center [833, 283] width 182 height 20
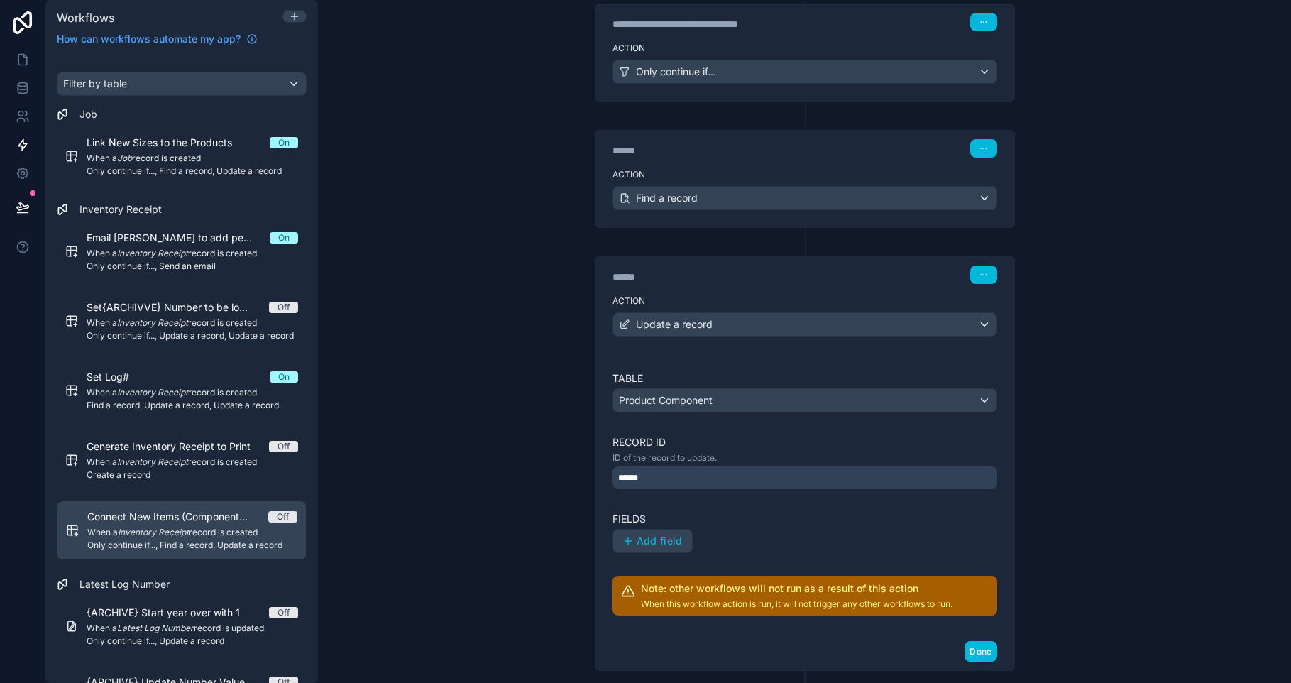
click at [1107, 438] on div "**********" at bounding box center [804, 341] width 973 height 683
click at [629, 144] on div "******" at bounding box center [718, 150] width 213 height 14
click at [632, 148] on div "******" at bounding box center [718, 150] width 213 height 14
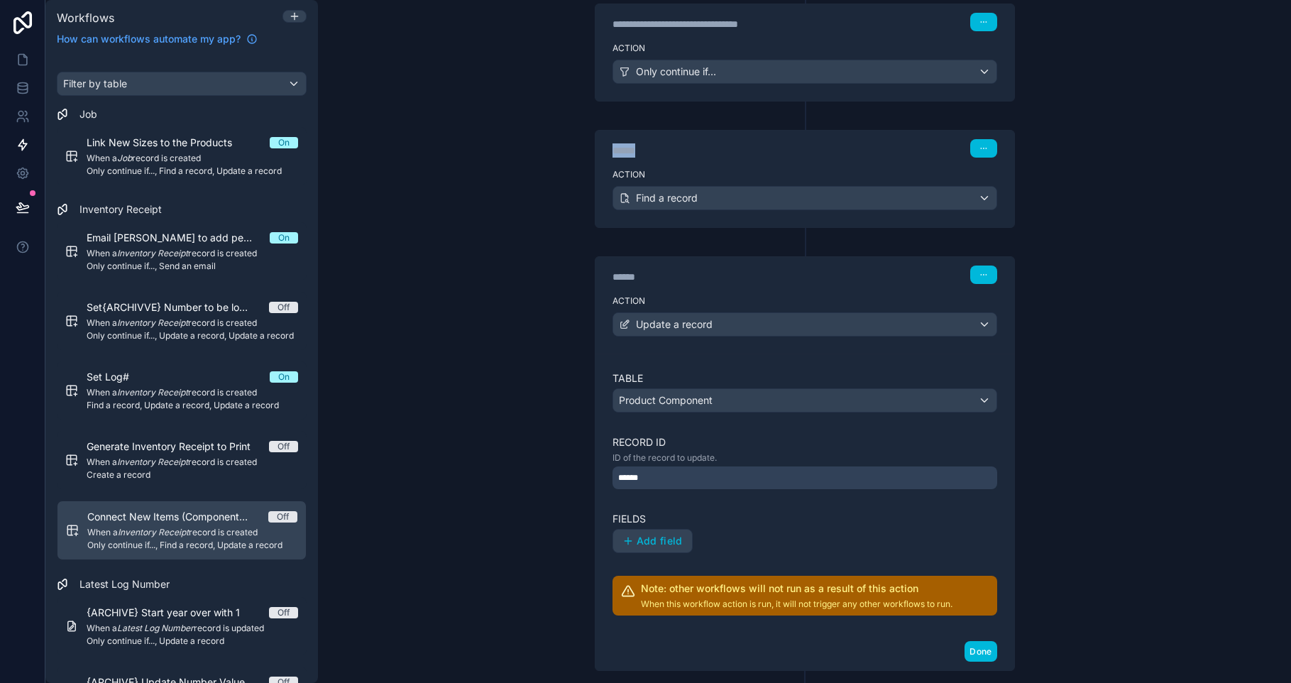
type div "******"
click at [1086, 215] on div "**********" at bounding box center [804, 341] width 973 height 683
click at [749, 478] on div "******" at bounding box center [804, 477] width 385 height 23
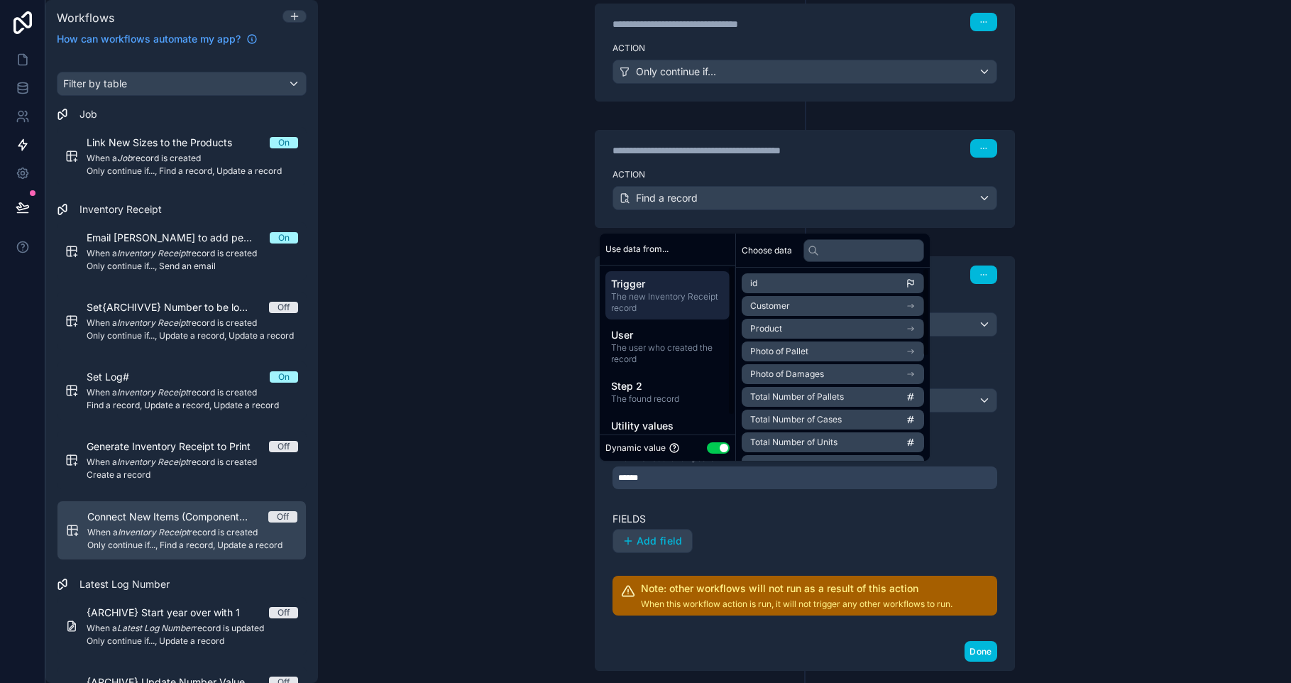
click at [773, 484] on div "******" at bounding box center [804, 477] width 385 height 23
click at [746, 525] on label "Fields" at bounding box center [804, 519] width 385 height 14
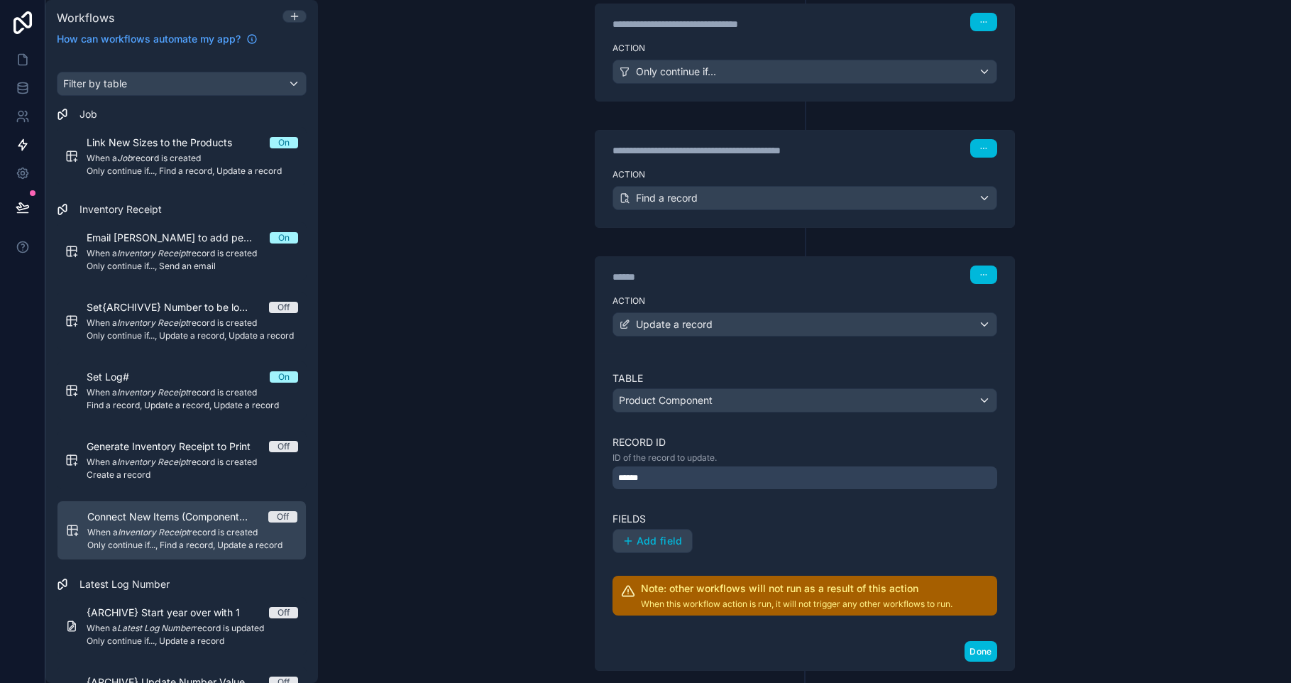
click at [636, 537] on span "Add field" at bounding box center [659, 540] width 46 height 13
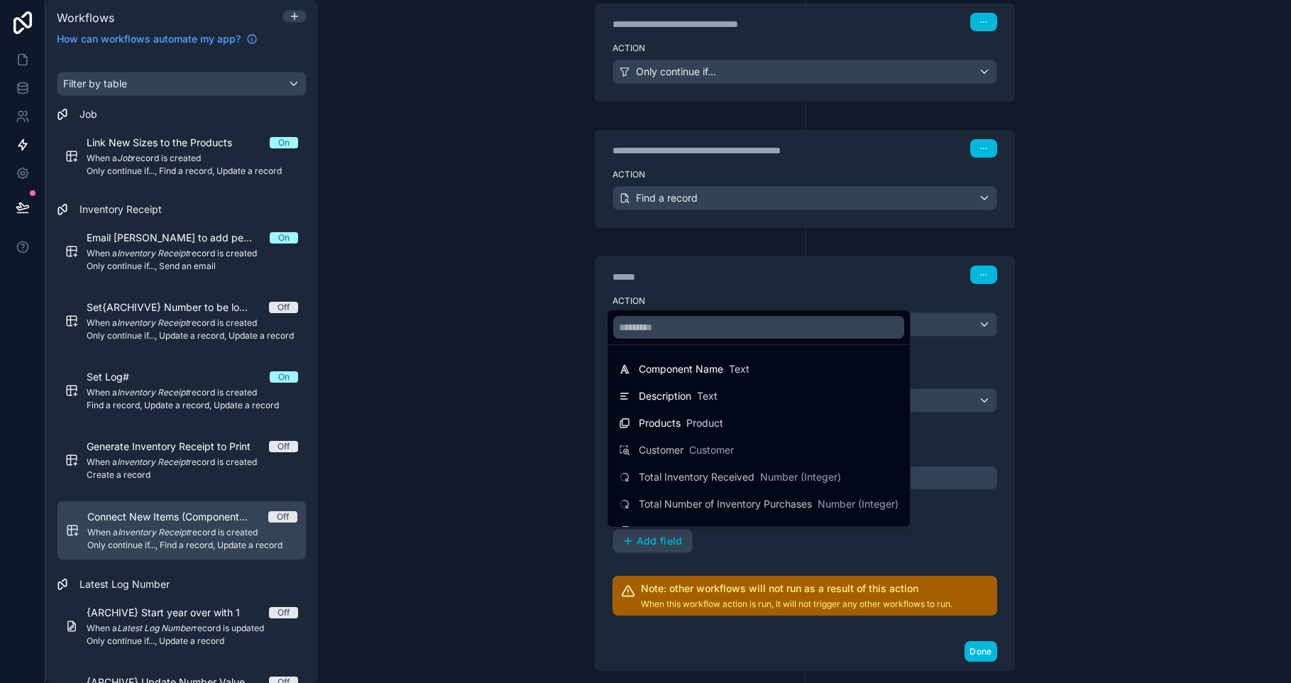
click at [731, 425] on div "Products Product" at bounding box center [759, 422] width 280 height 17
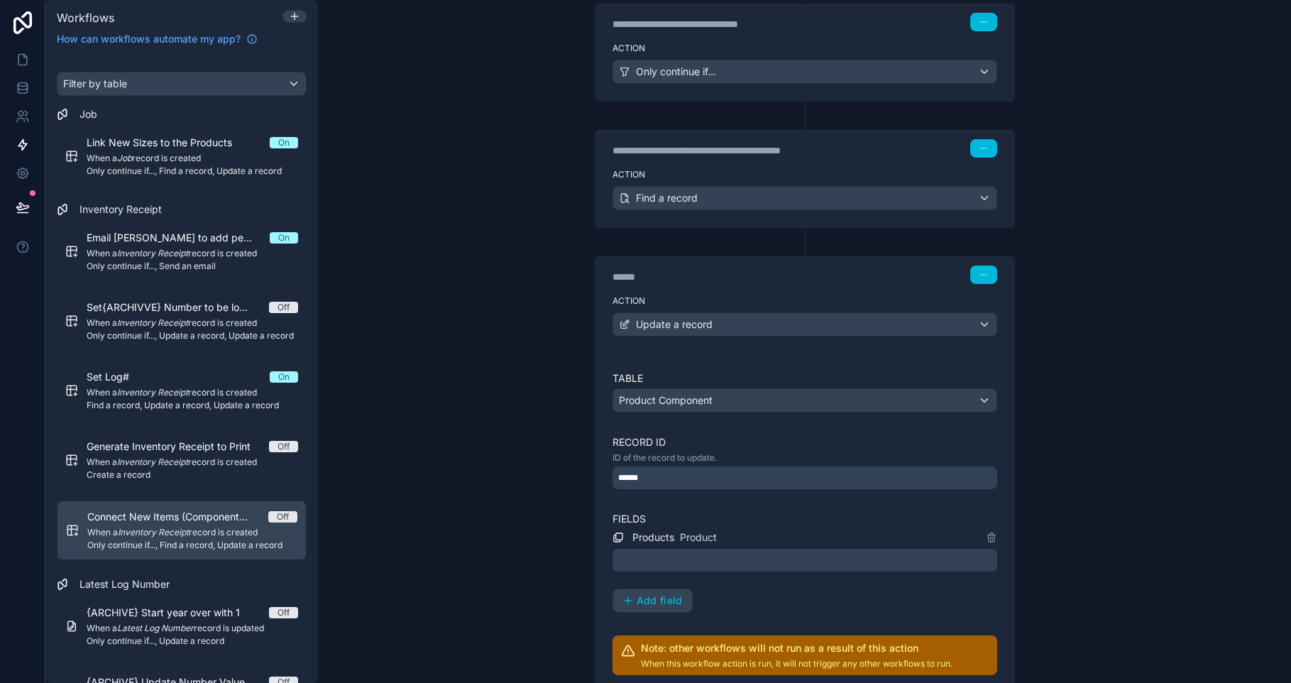
click at [717, 553] on div at bounding box center [804, 560] width 385 height 23
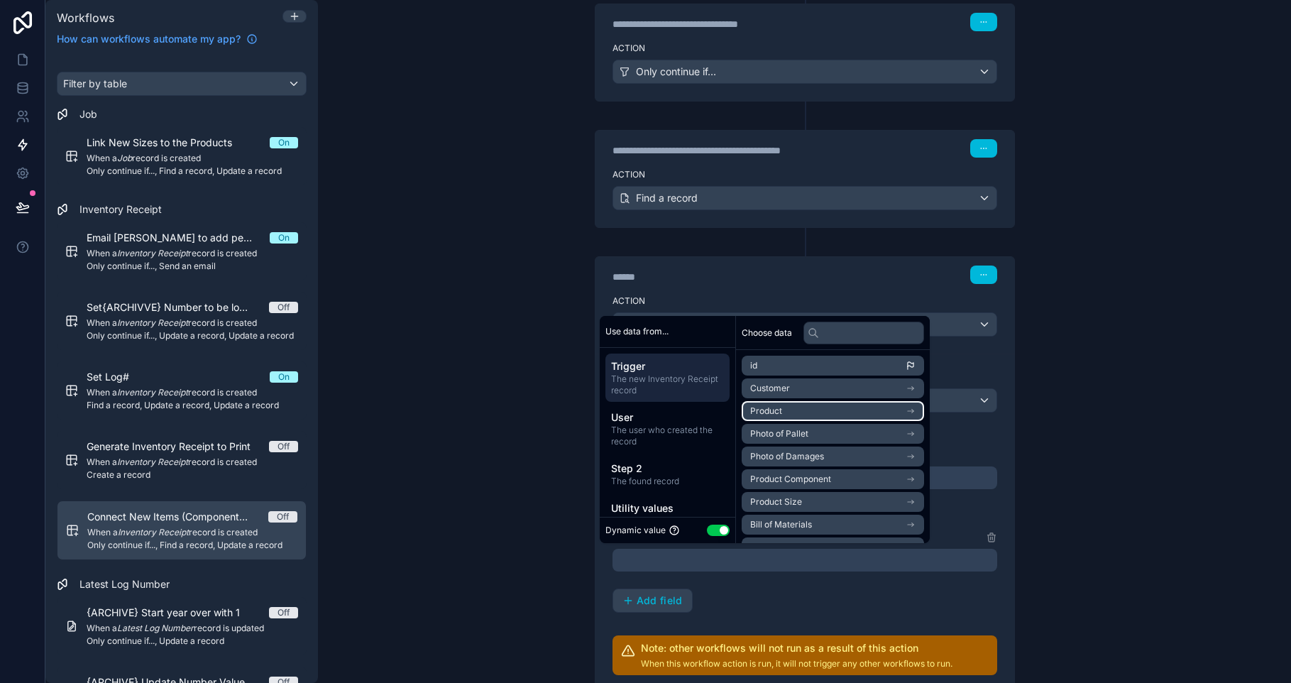
click at [853, 418] on li "Product" at bounding box center [833, 411] width 182 height 20
click at [852, 391] on li "id" at bounding box center [833, 391] width 182 height 20
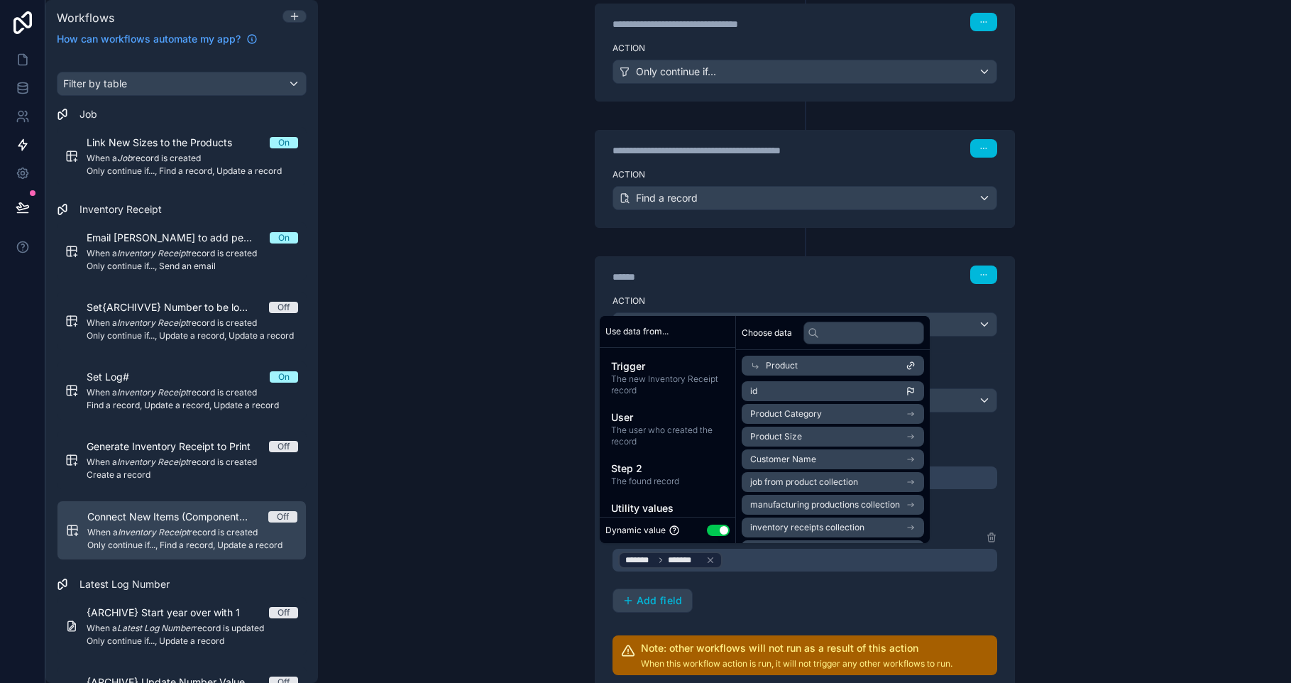
click at [1094, 602] on div "**********" at bounding box center [804, 341] width 973 height 683
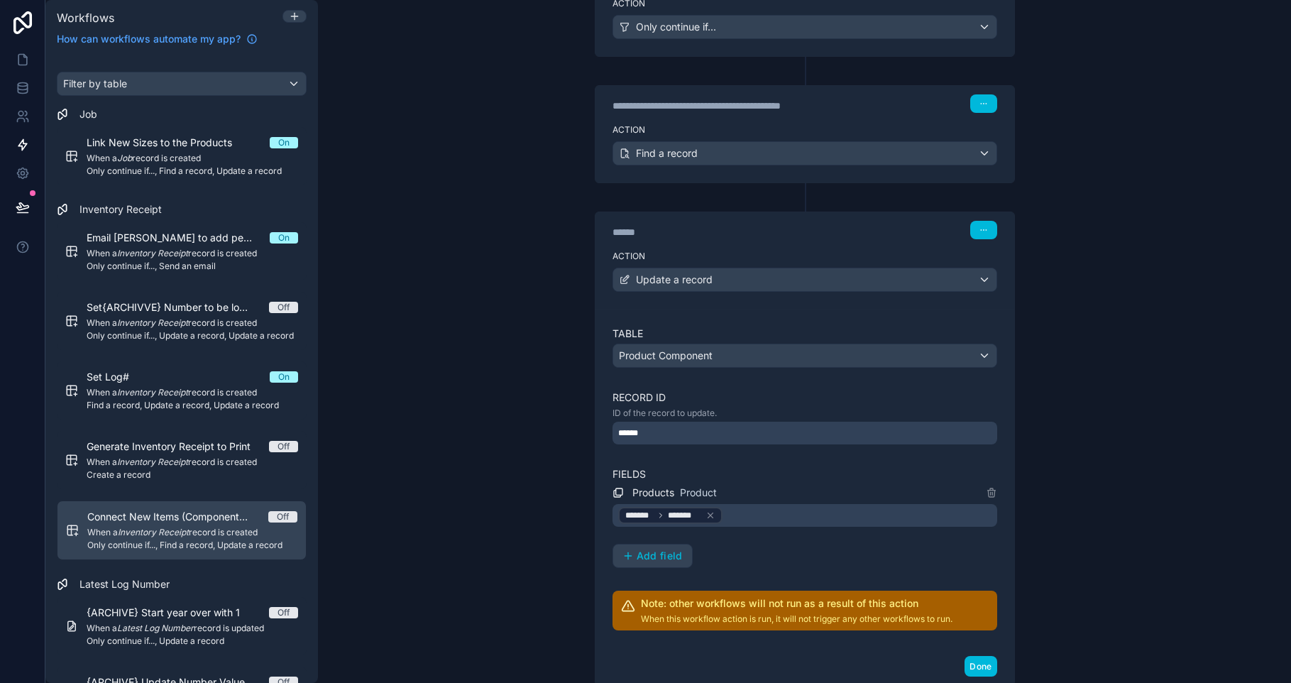
scroll to position [359, 0]
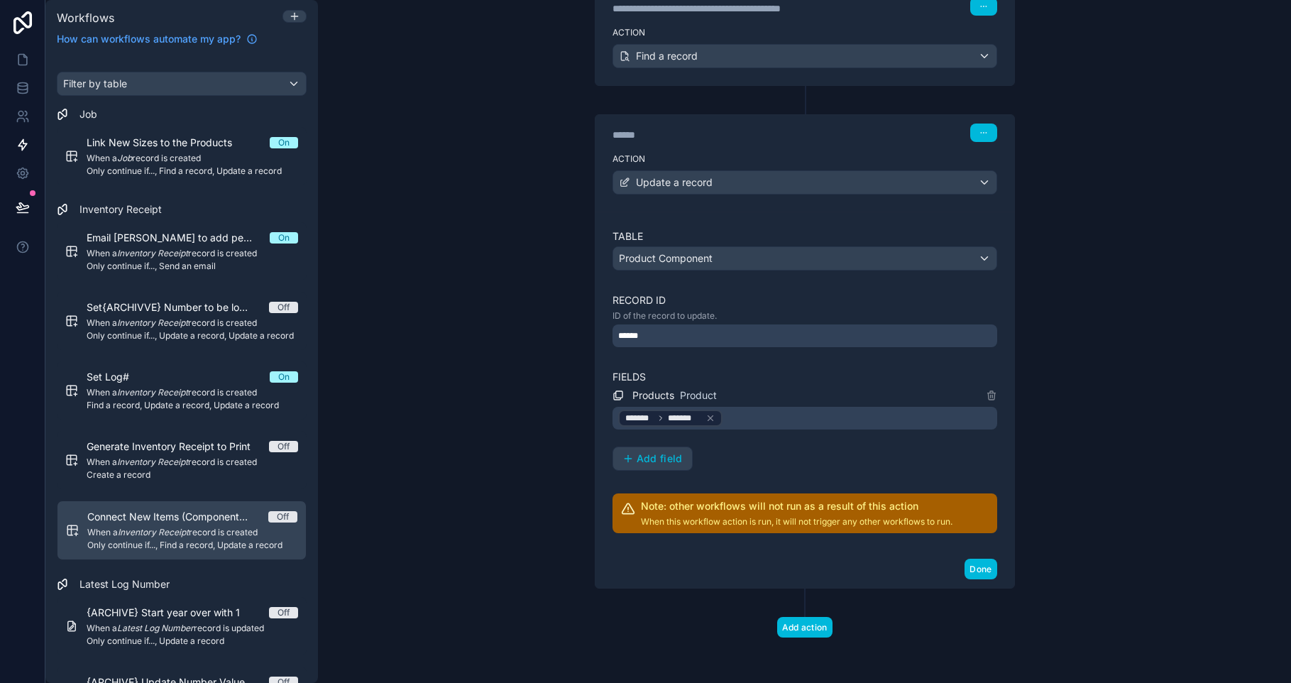
click at [668, 418] on span "*******" at bounding box center [683, 417] width 31 height 11
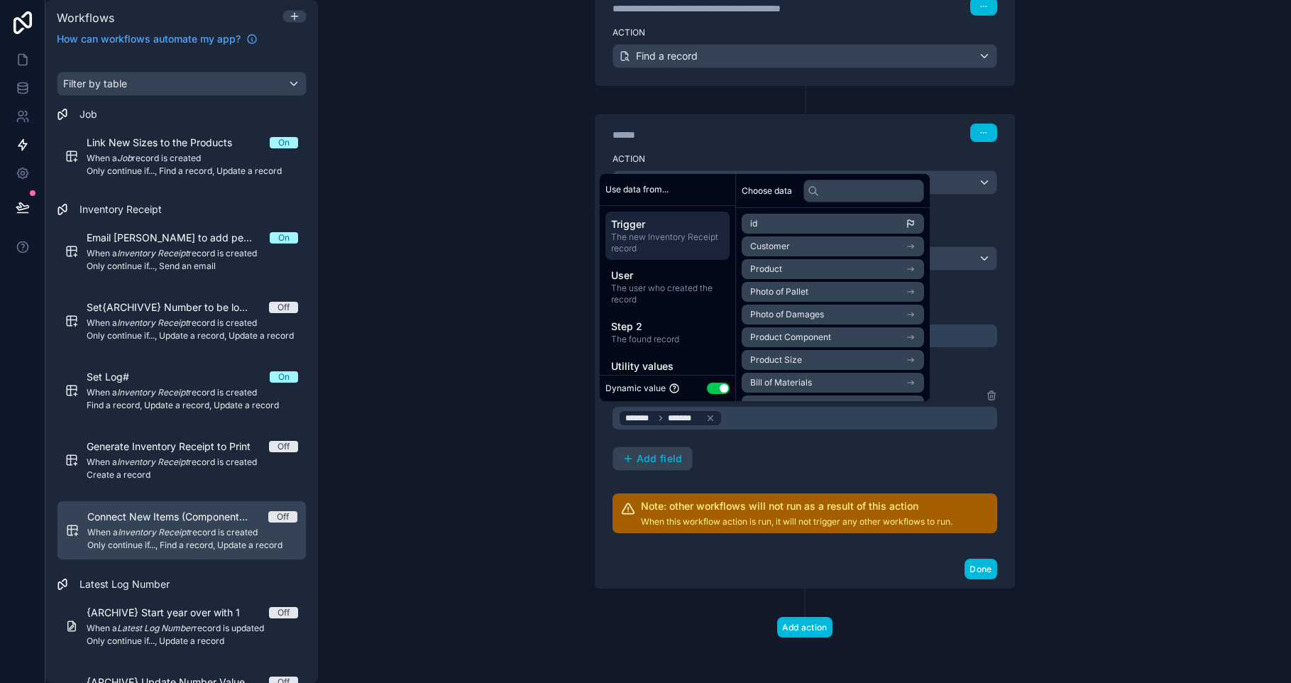
click at [495, 395] on div "**********" at bounding box center [804, 341] width 973 height 683
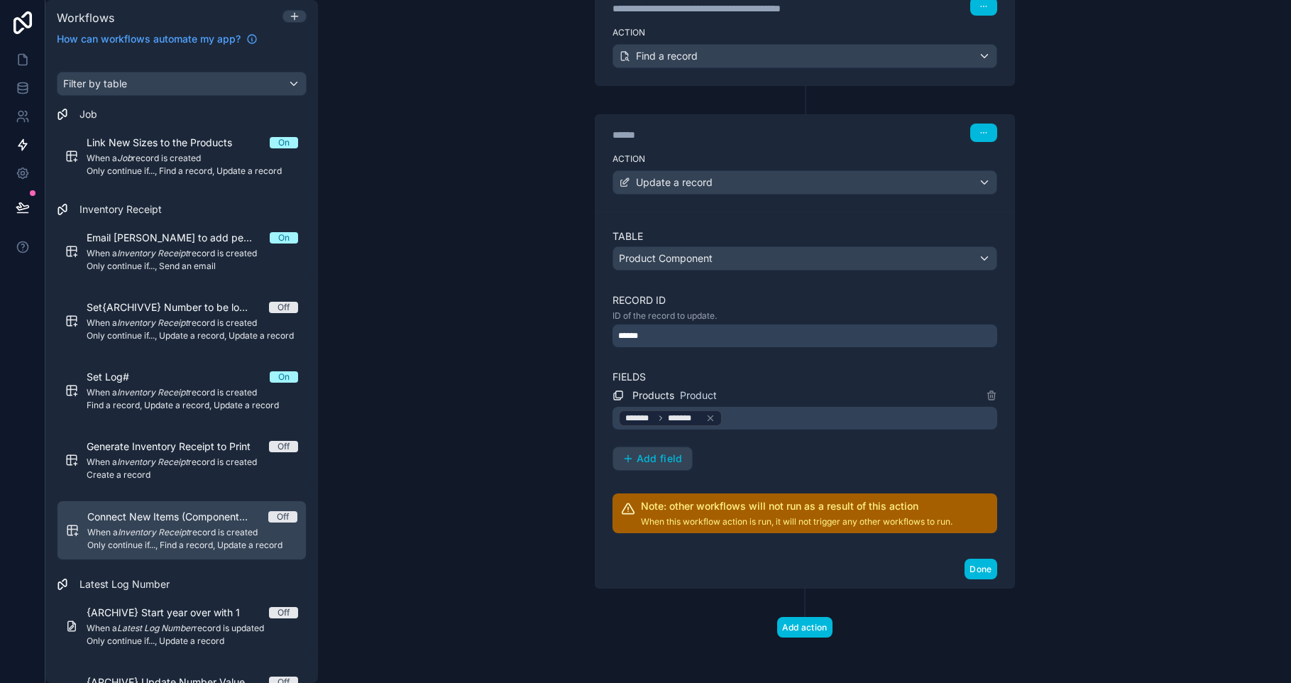
click at [630, 136] on div "******" at bounding box center [718, 135] width 213 height 14
type div "******"
click at [986, 572] on button "Done" at bounding box center [980, 568] width 32 height 21
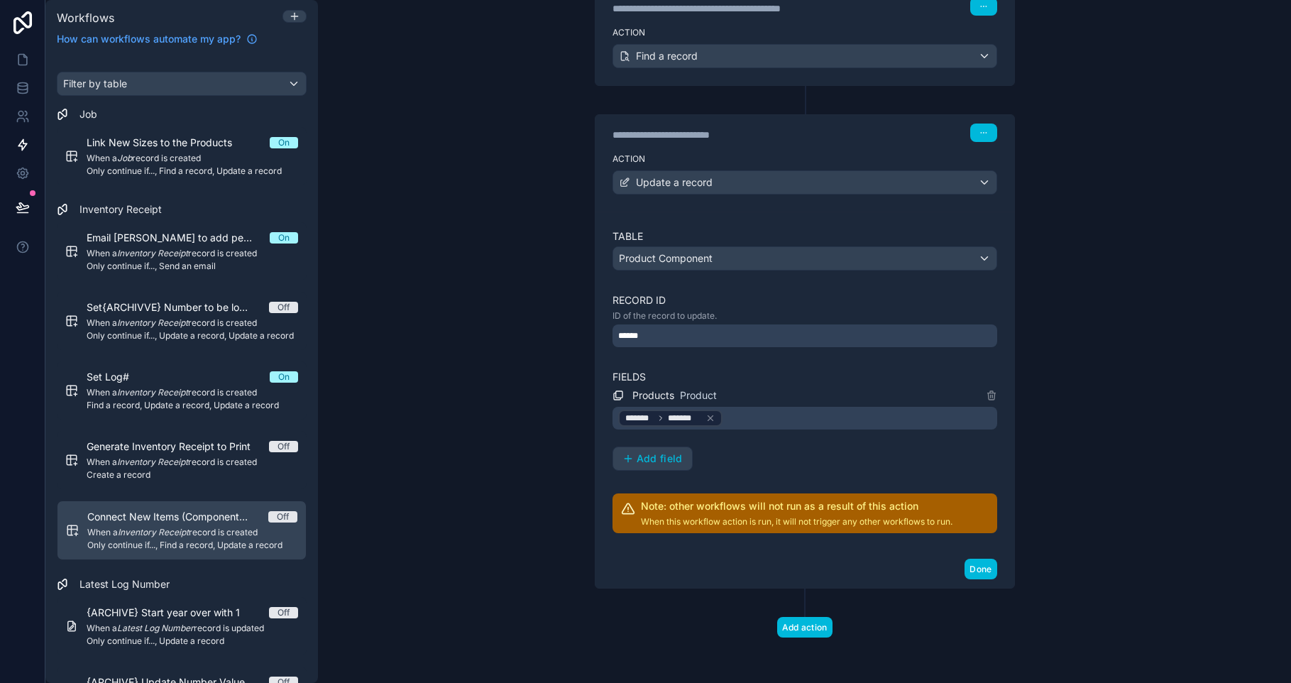
scroll to position [0, 0]
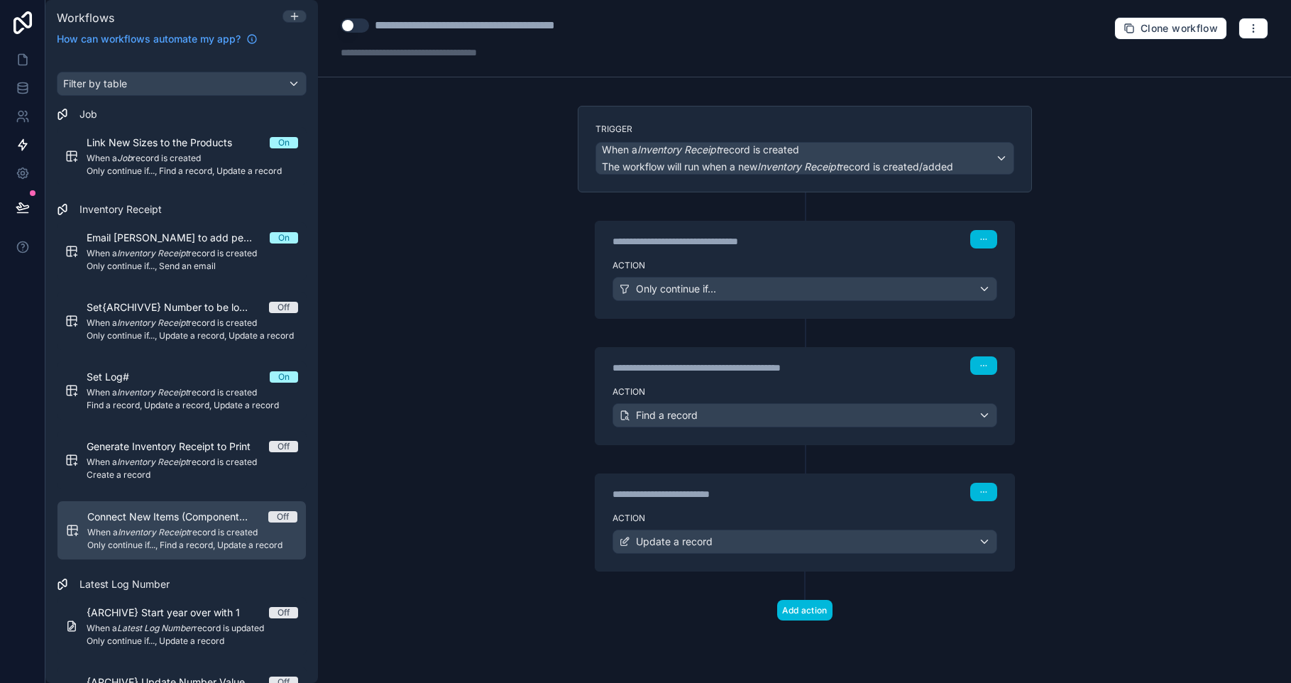
click at [1115, 573] on div "**********" at bounding box center [804, 341] width 973 height 683
click at [344, 23] on button "Use setting" at bounding box center [355, 25] width 28 height 14
click at [434, 267] on div "**********" at bounding box center [804, 341] width 973 height 683
click at [1254, 35] on button "button" at bounding box center [1253, 28] width 30 height 21
click at [1223, 65] on span "Test workflow" at bounding box center [1215, 61] width 68 height 11
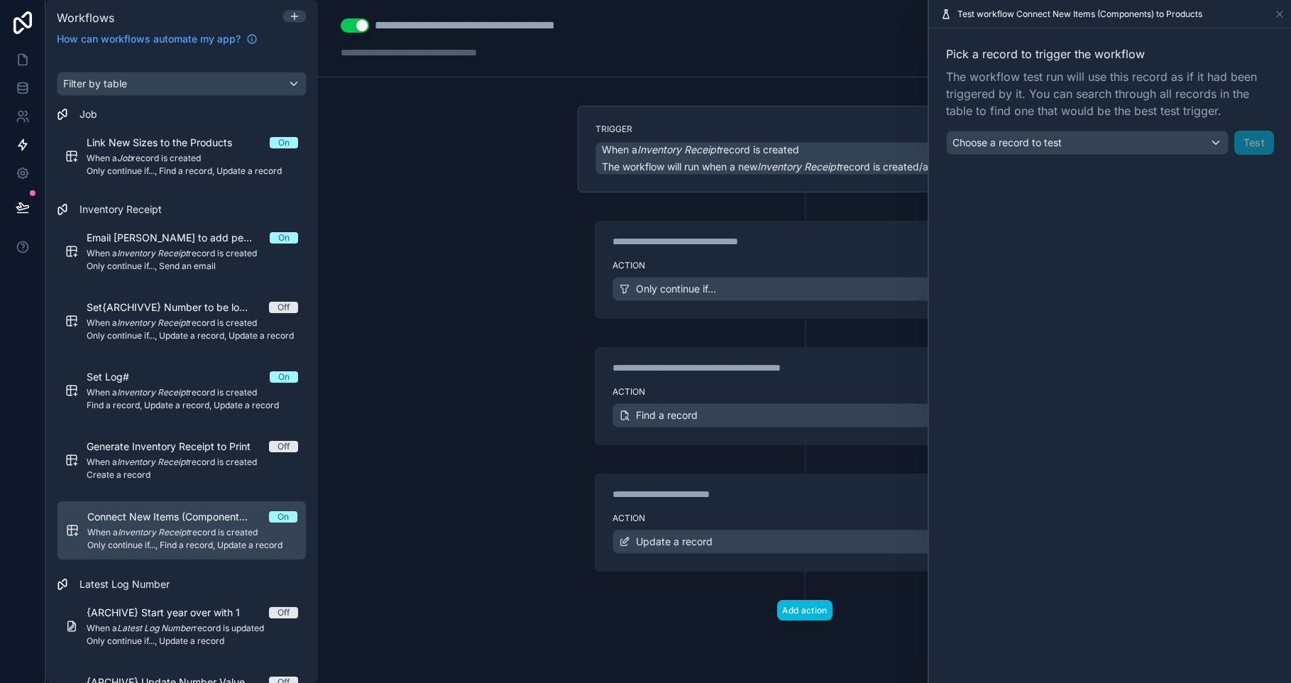
click at [1157, 144] on div "Choose a record to test" at bounding box center [1087, 142] width 281 height 23
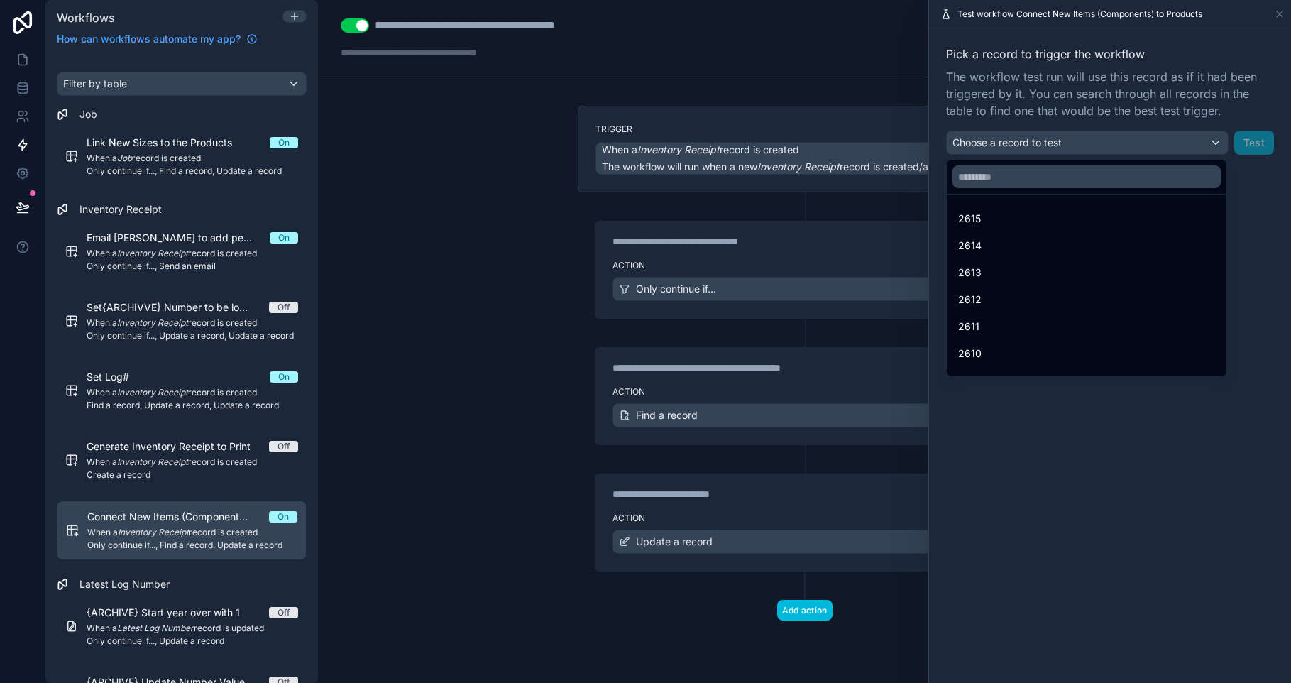
click at [1135, 208] on div "2615" at bounding box center [1086, 219] width 274 height 26
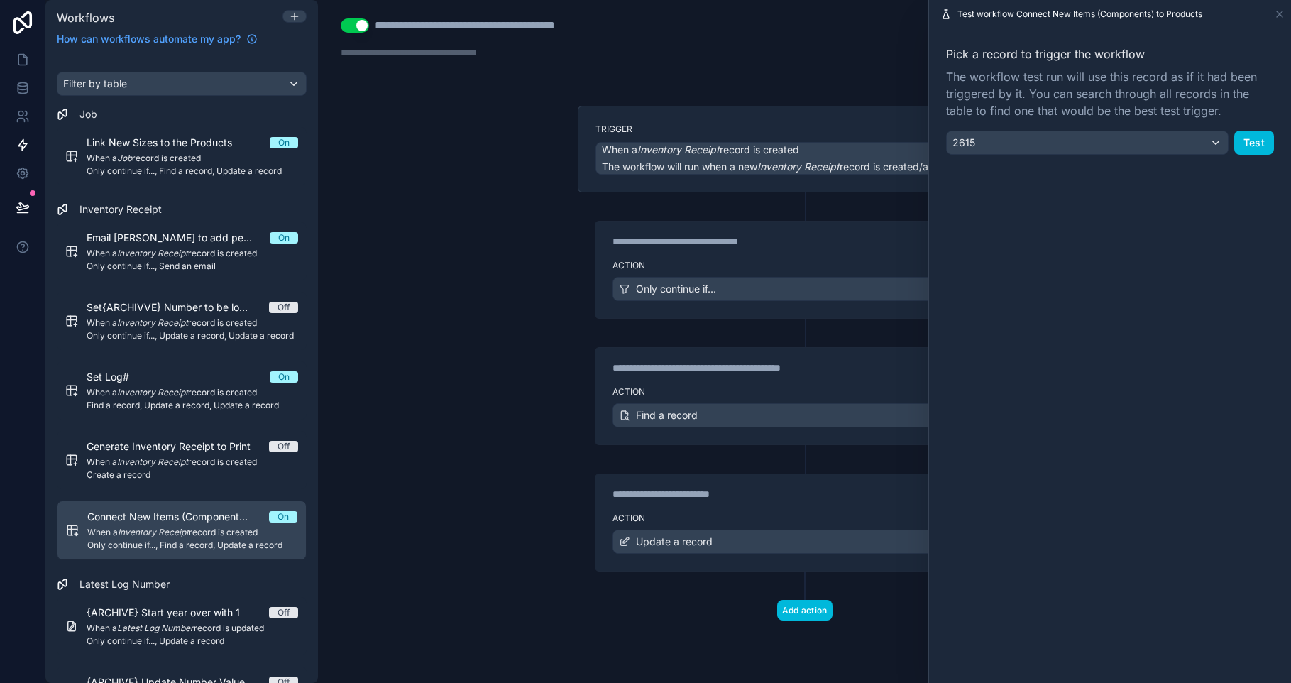
click at [1269, 139] on button "Test" at bounding box center [1254, 143] width 40 height 24
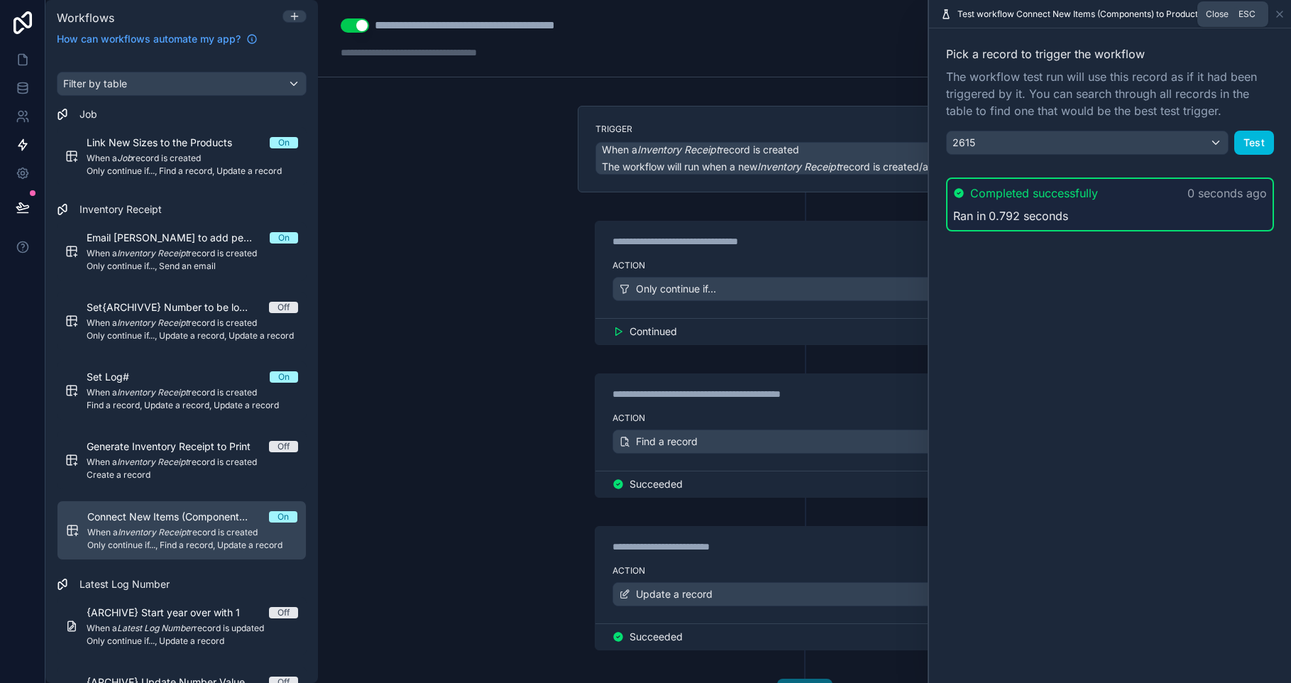
click at [1279, 13] on icon at bounding box center [1280, 14] width 6 height 6
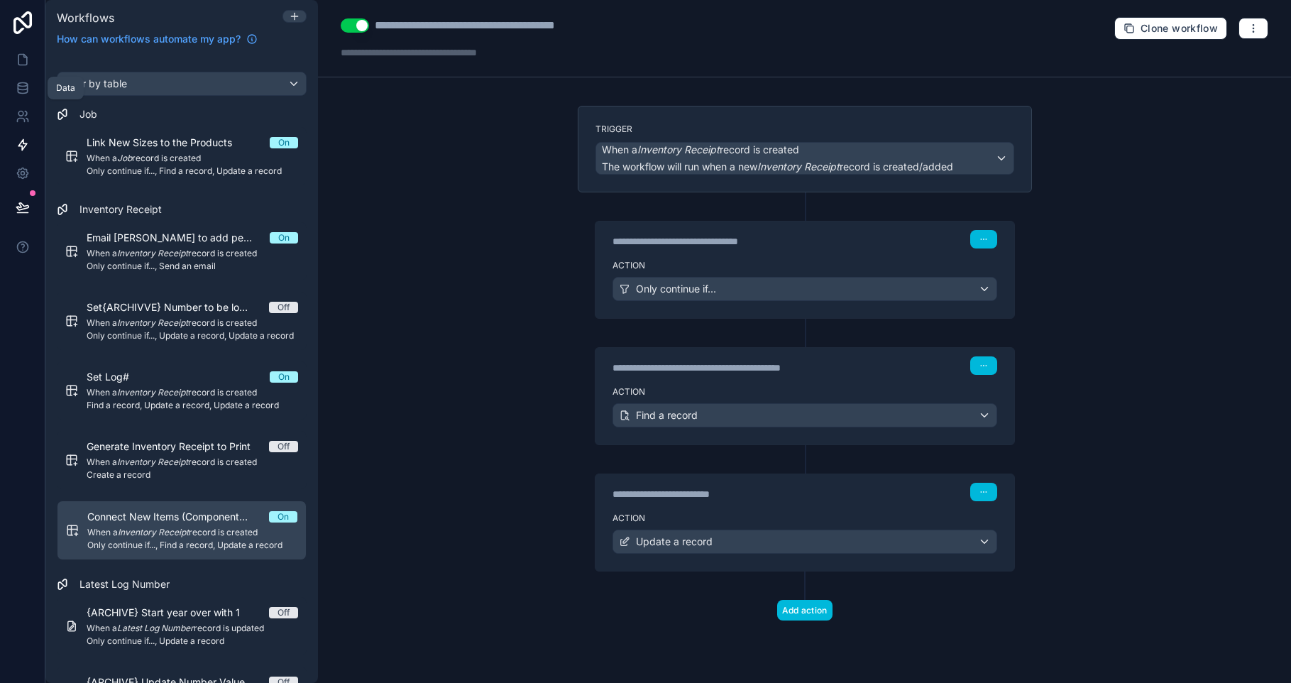
click at [16, 91] on icon at bounding box center [23, 88] width 14 height 14
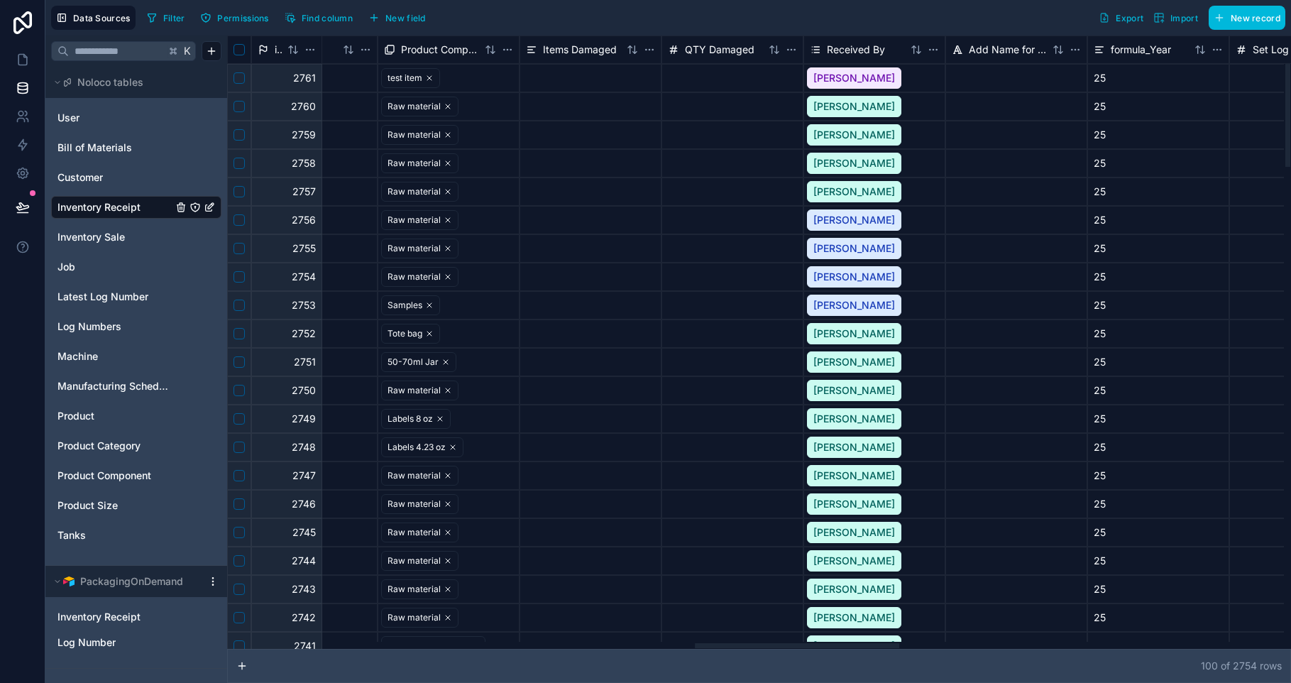
scroll to position [0, 2679]
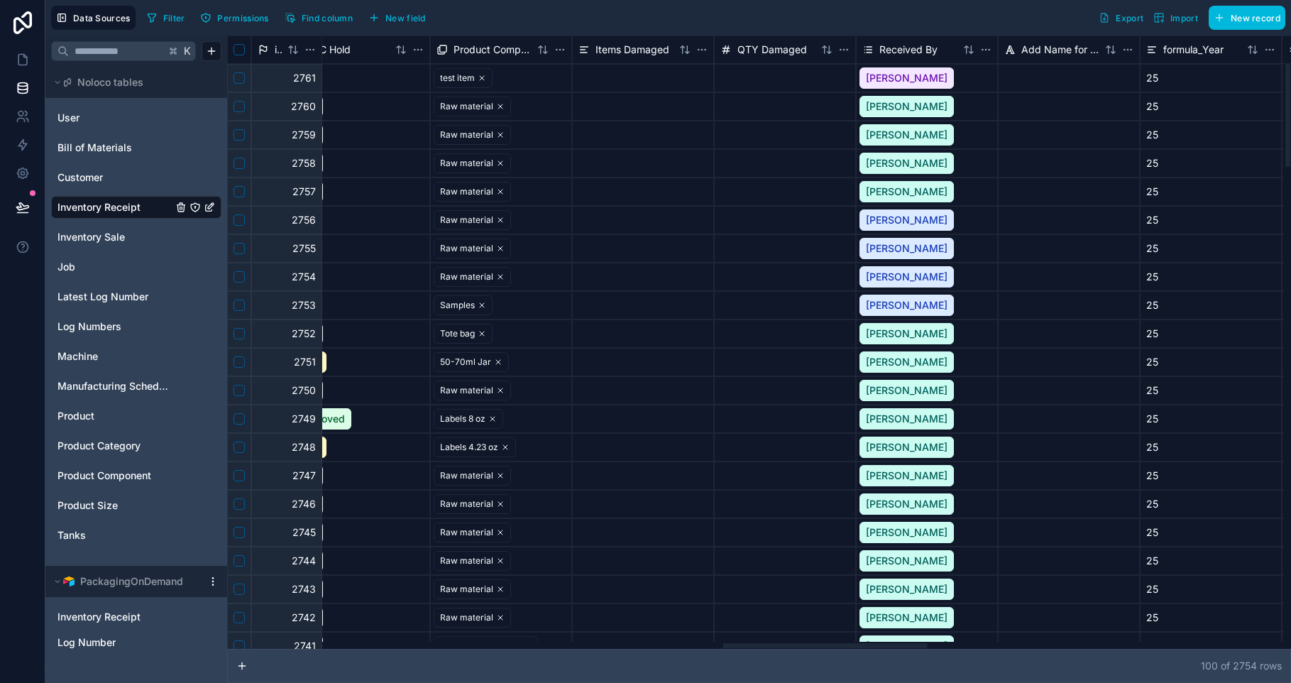
drag, startPoint x: 1014, startPoint y: 645, endPoint x: 805, endPoint y: 630, distance: 209.9
click at [825, 649] on div at bounding box center [755, 644] width 1057 height 7
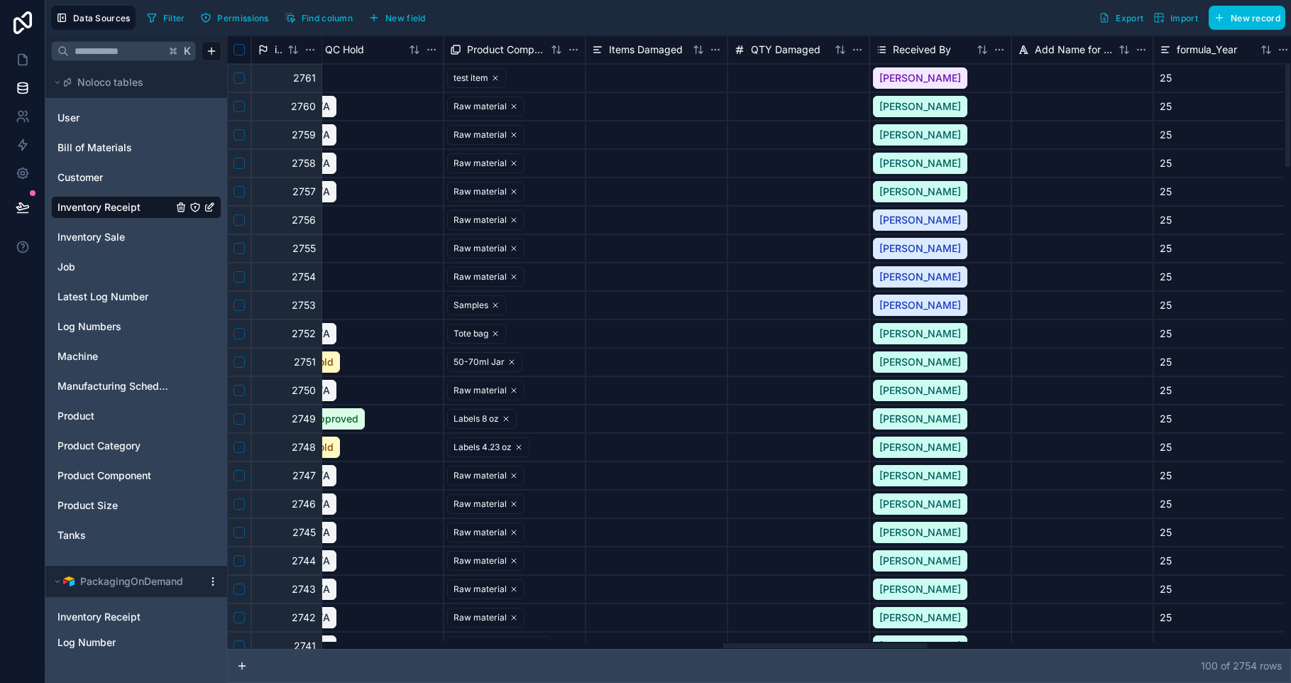
click at [456, 69] on span "test item" at bounding box center [476, 78] width 59 height 20
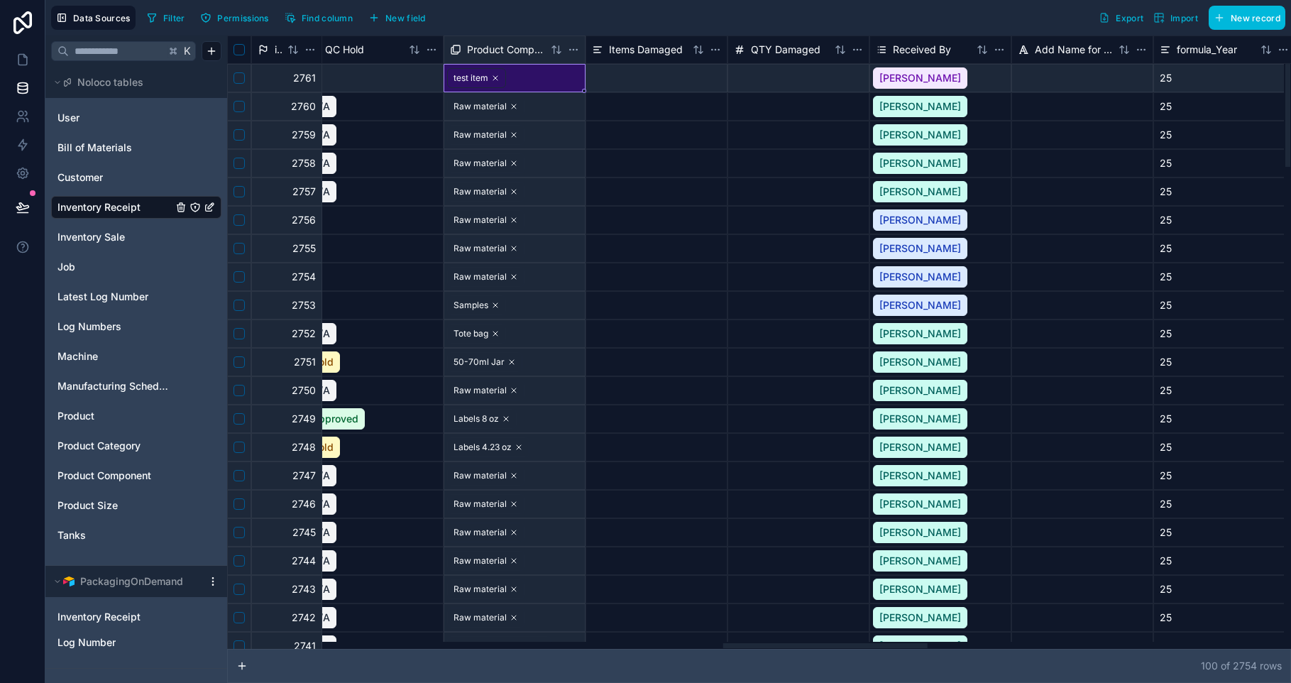
click at [470, 80] on div "test item" at bounding box center [470, 78] width 35 height 13
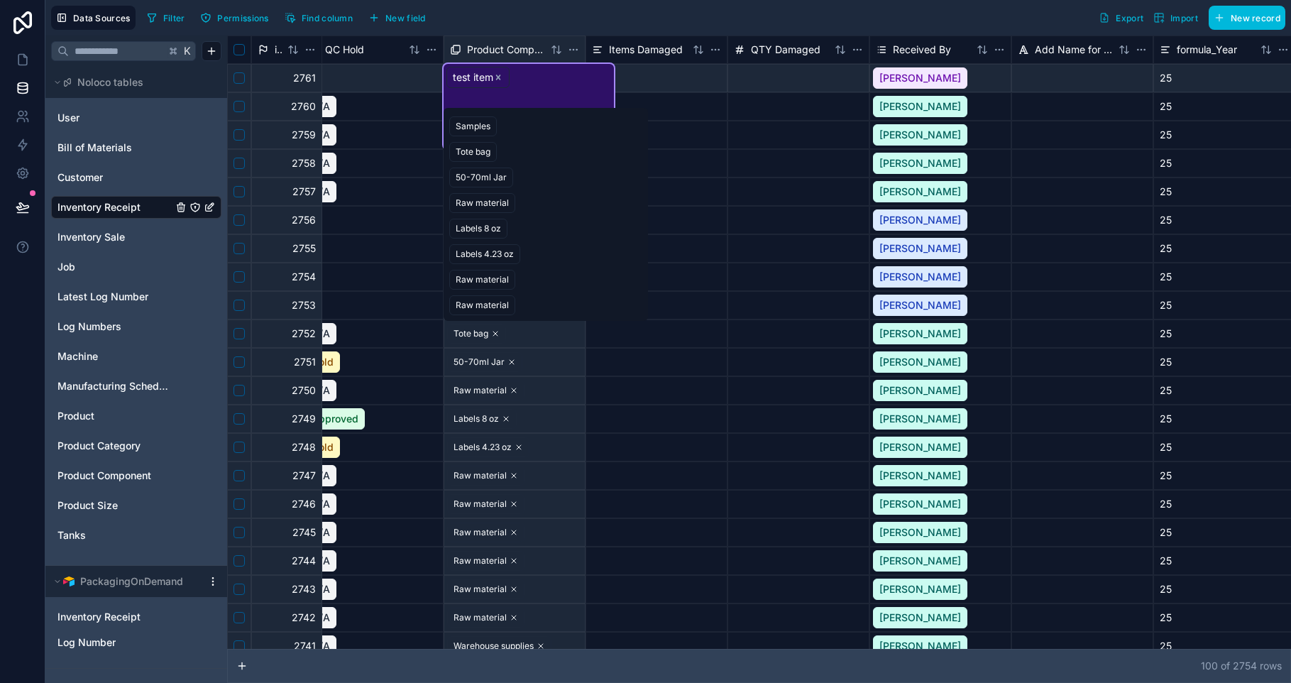
click at [109, 473] on span "Product Component" at bounding box center [104, 475] width 94 height 14
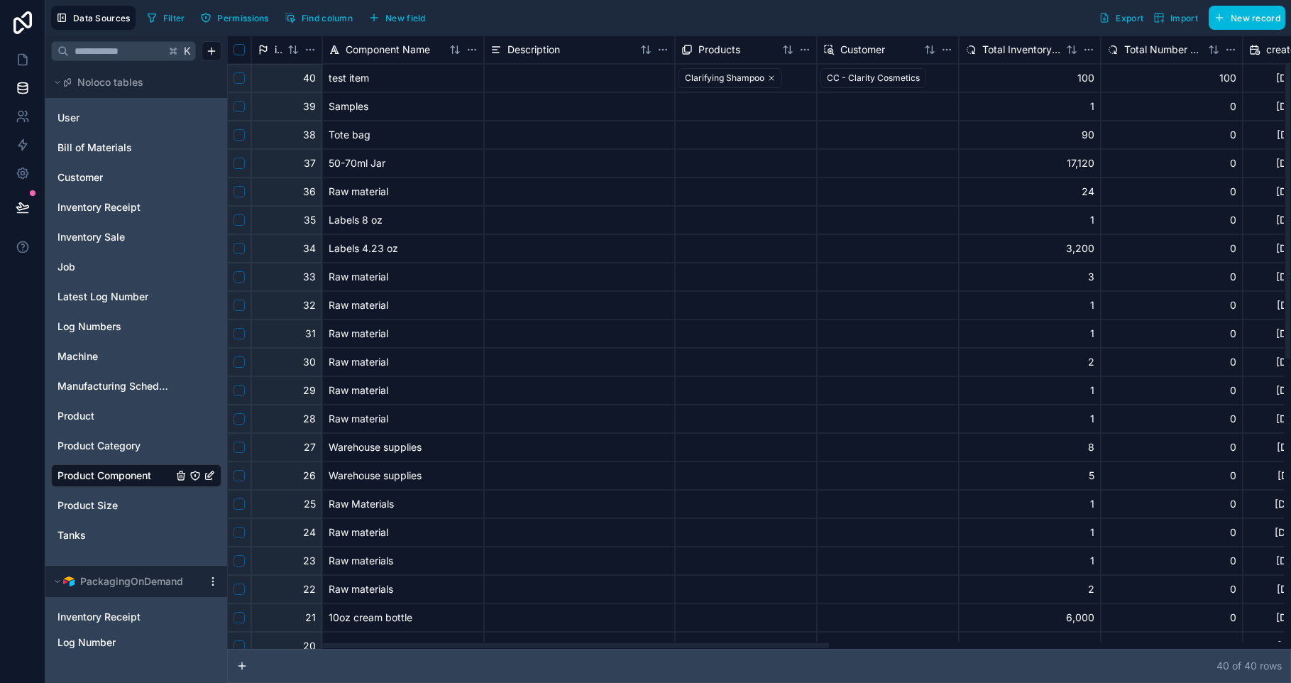
click at [240, 79] on button "Select row" at bounding box center [238, 77] width 11 height 11
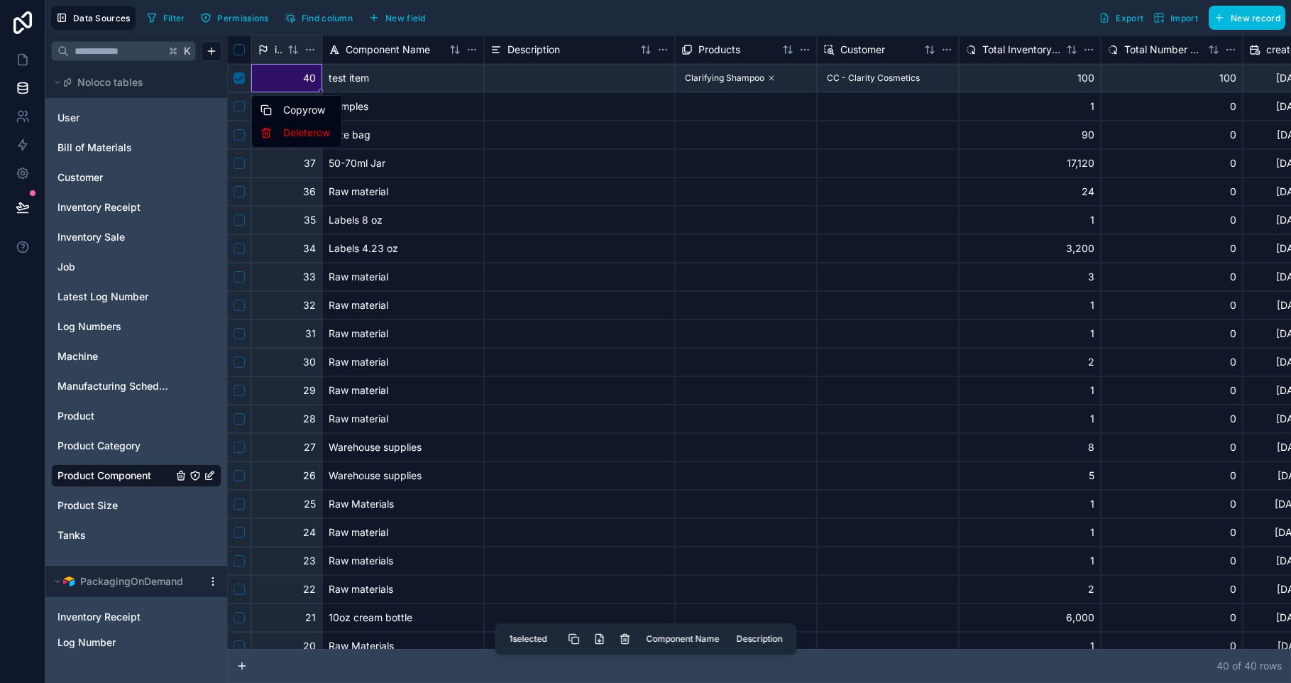
click at [307, 138] on div "Delete row" at bounding box center [297, 132] width 84 height 23
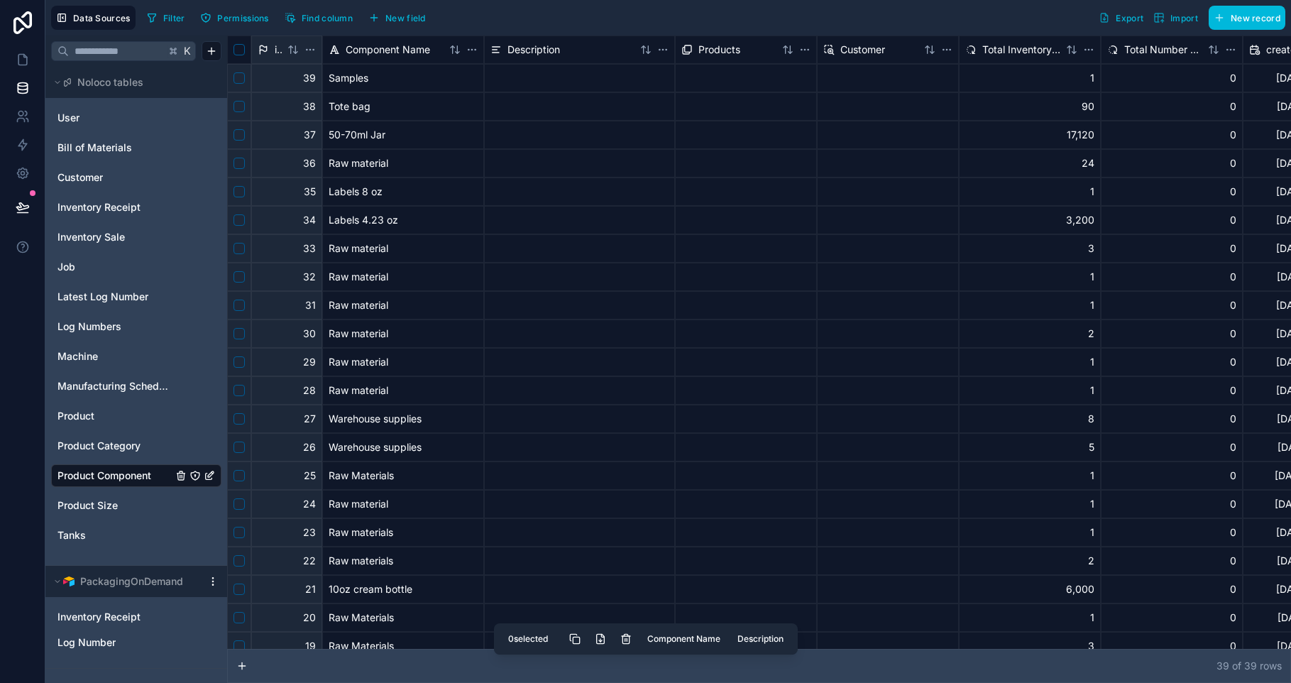
click at [106, 205] on span "Inventory Receipt" at bounding box center [98, 207] width 83 height 14
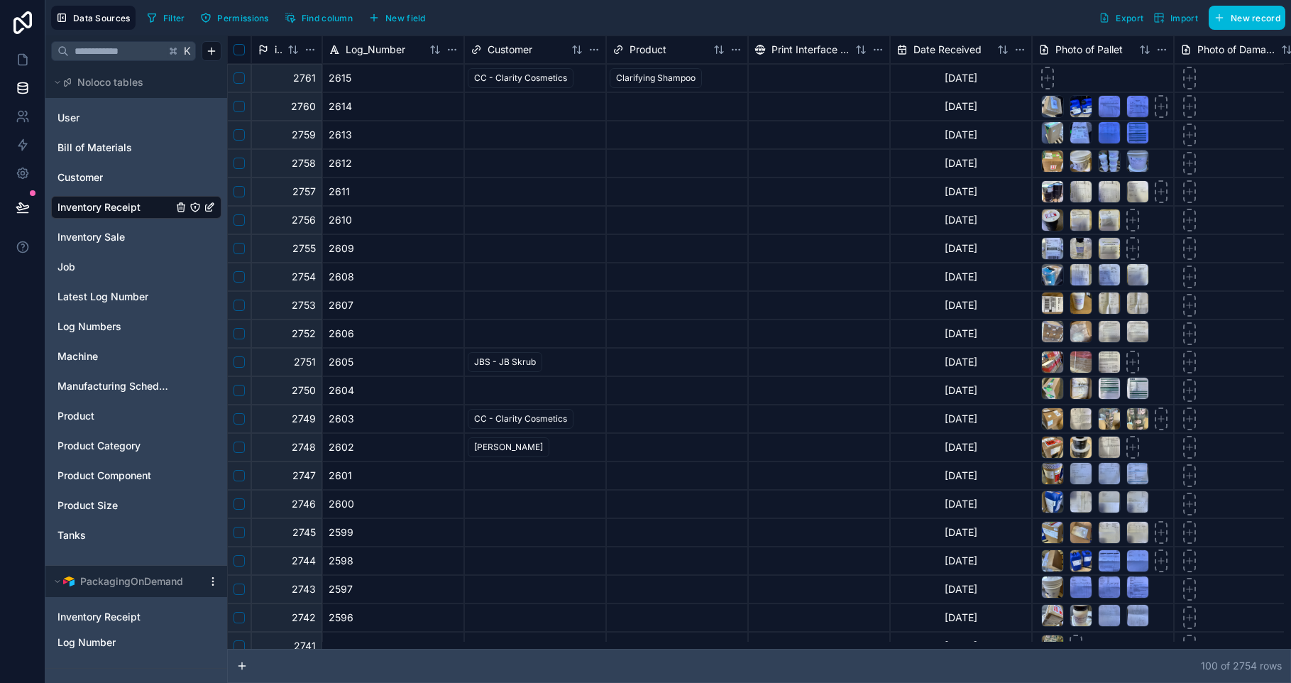
click at [236, 76] on button "Select row" at bounding box center [238, 77] width 11 height 11
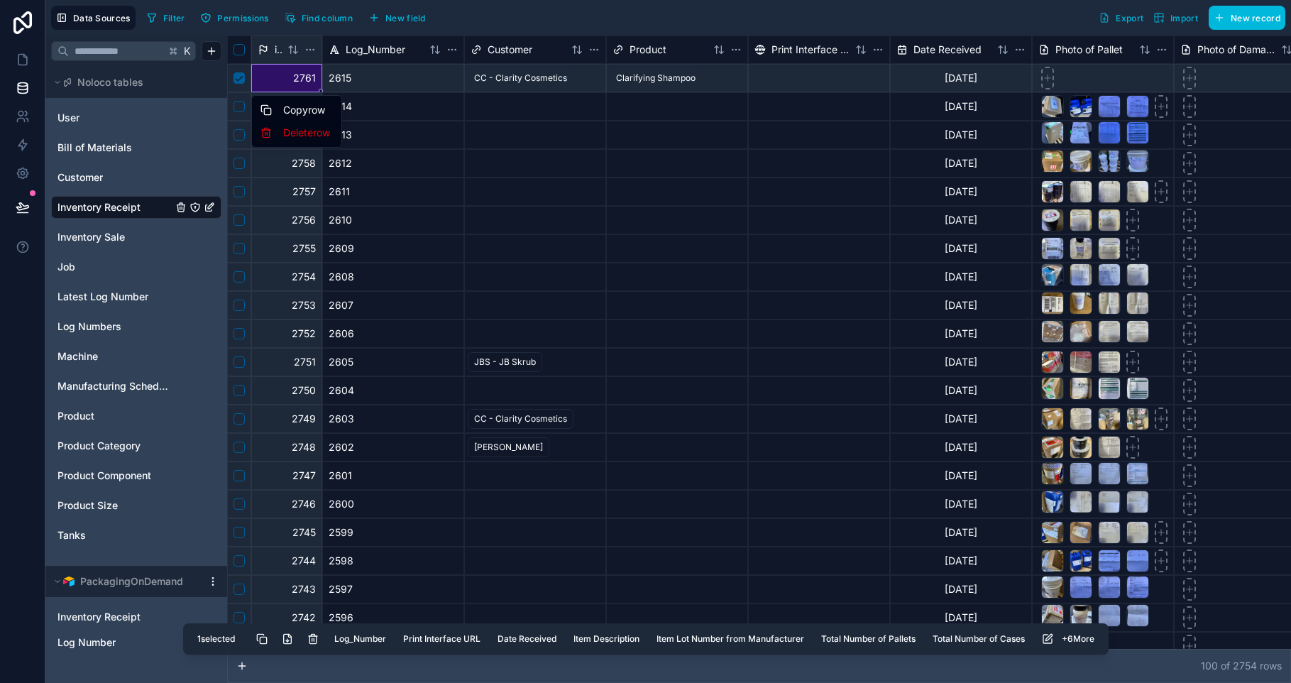
click at [292, 134] on div "Delete row" at bounding box center [297, 132] width 84 height 23
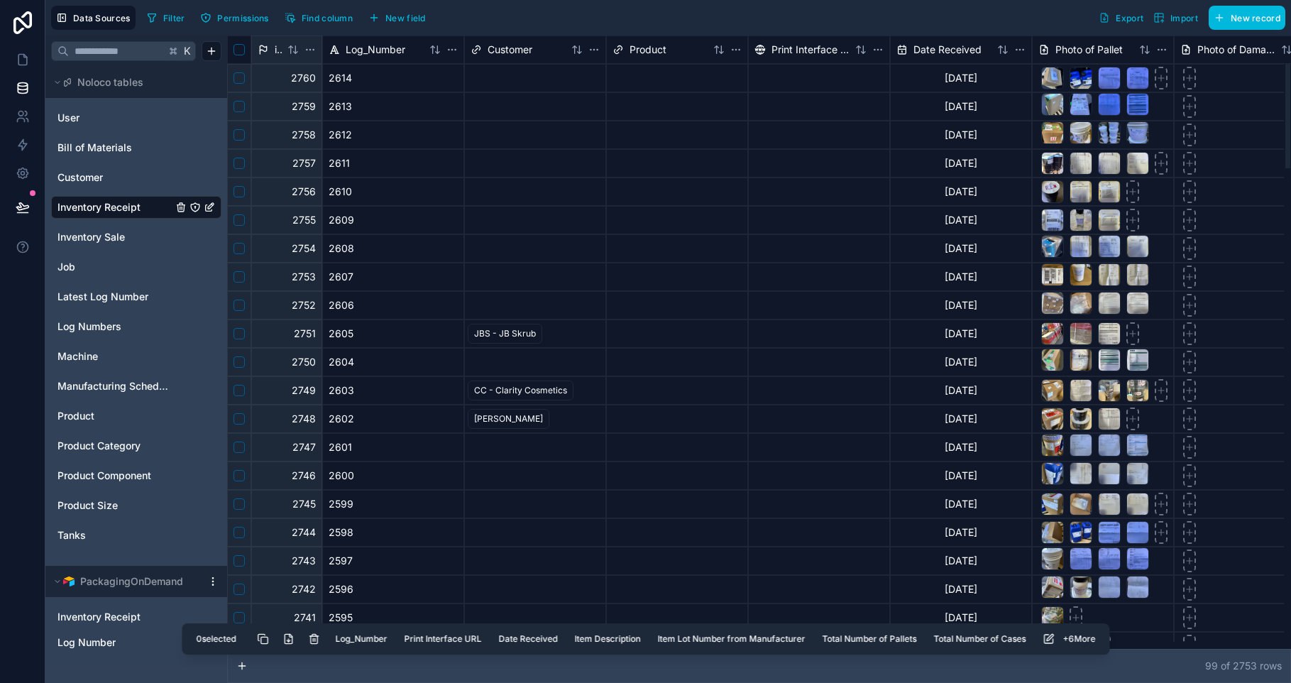
scroll to position [3, 0]
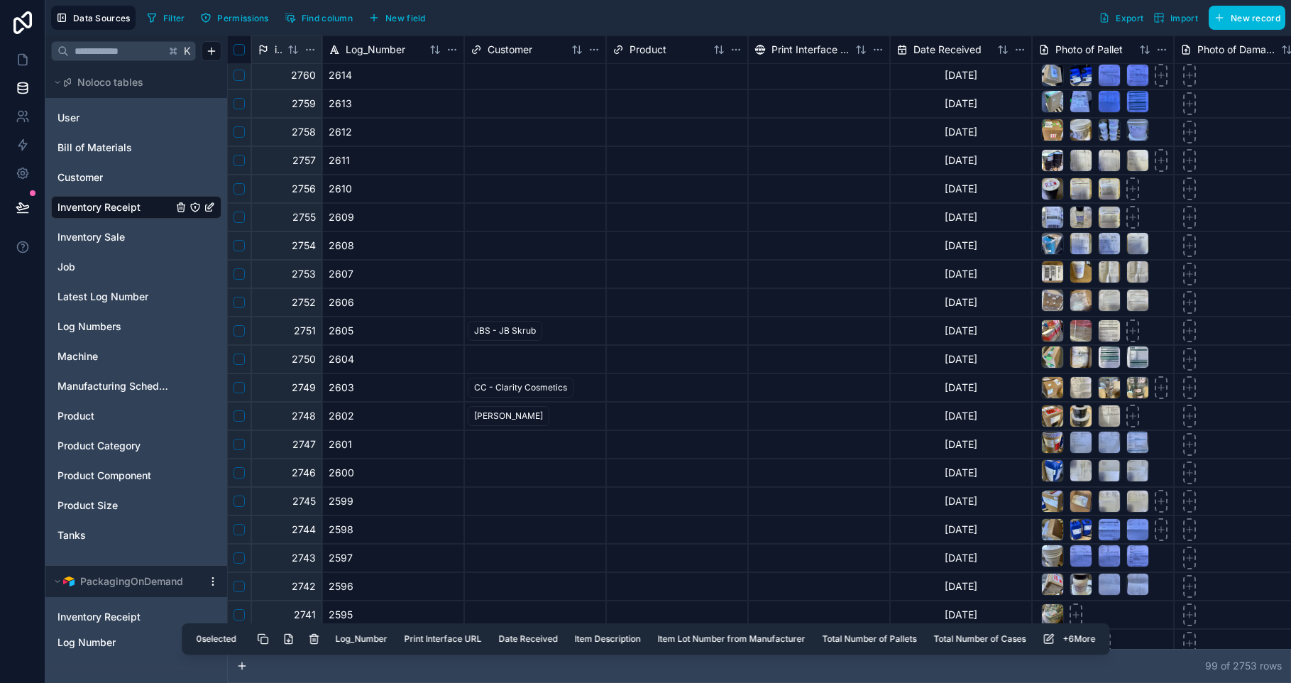
click at [114, 476] on span "Product Component" at bounding box center [104, 475] width 94 height 14
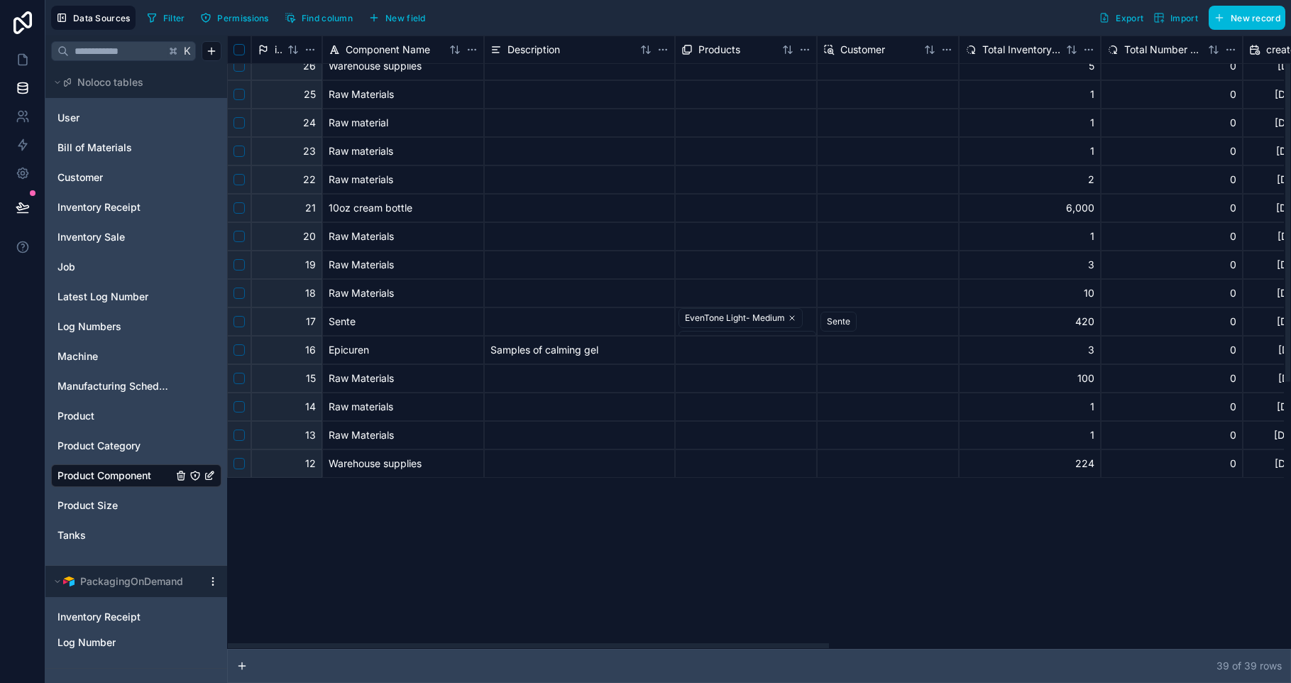
scroll to position [522, 0]
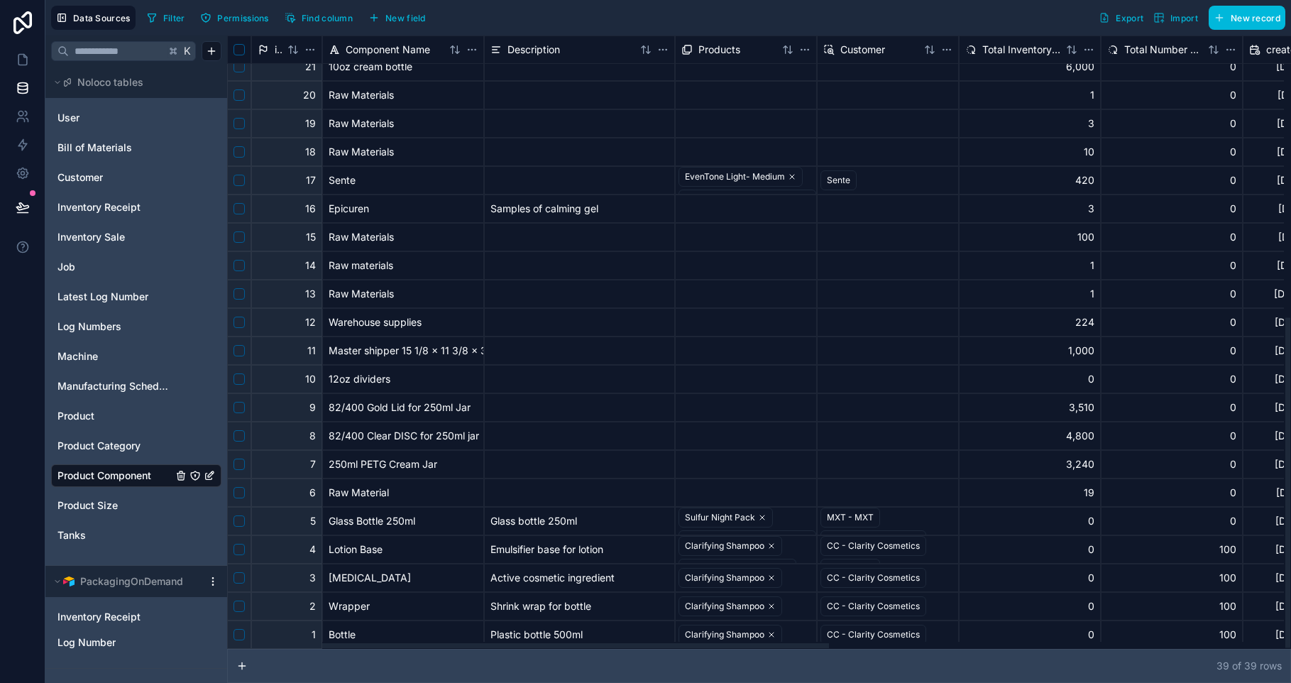
click at [238, 522] on button "Select row" at bounding box center [238, 520] width 11 height 11
click at [239, 552] on button "Select row" at bounding box center [238, 549] width 11 height 11
click at [239, 575] on button "Select row" at bounding box center [238, 577] width 11 height 11
click at [241, 605] on button "Select row" at bounding box center [238, 605] width 11 height 11
click at [239, 633] on button "Select row" at bounding box center [238, 634] width 11 height 11
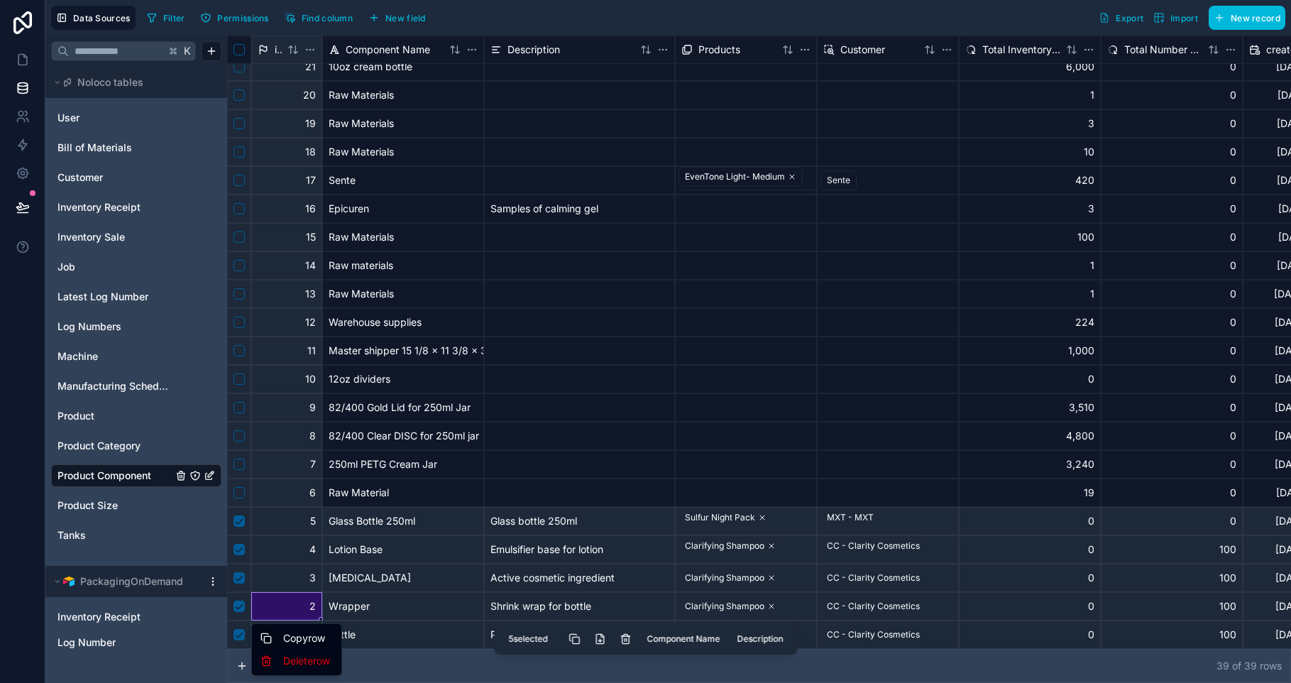
click at [319, 663] on div "Delete row" at bounding box center [297, 660] width 84 height 23
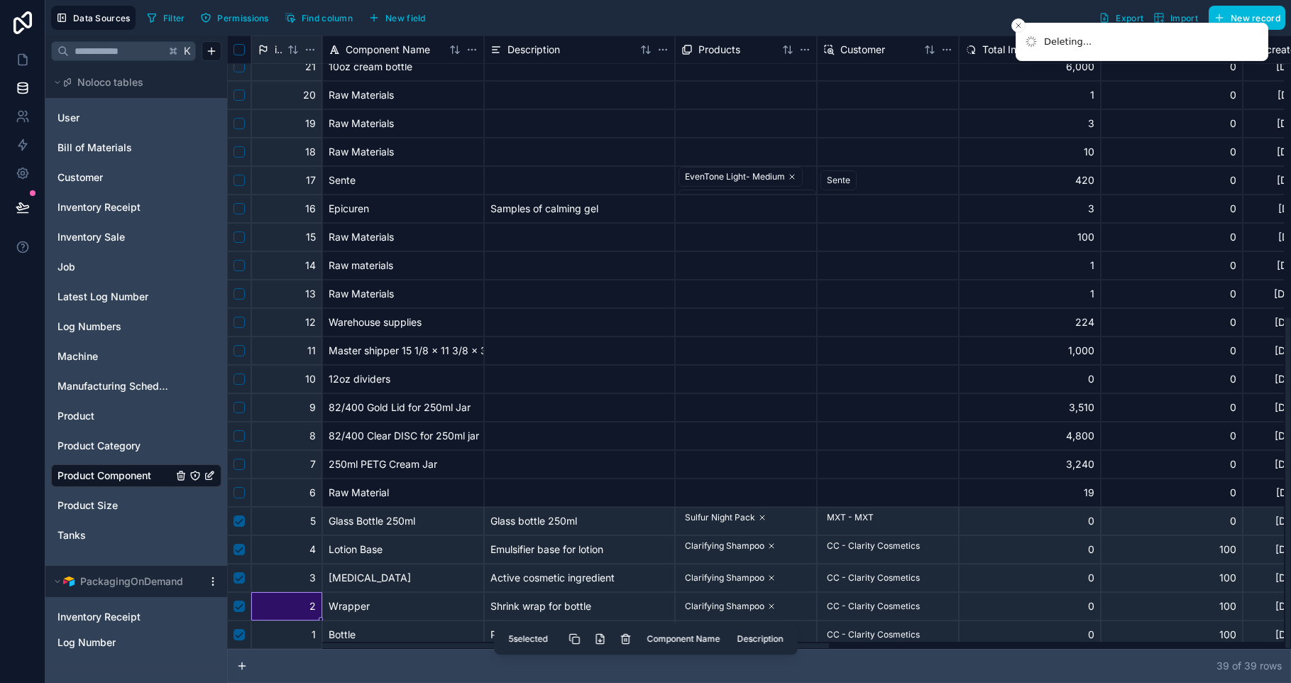
scroll to position [494, 0]
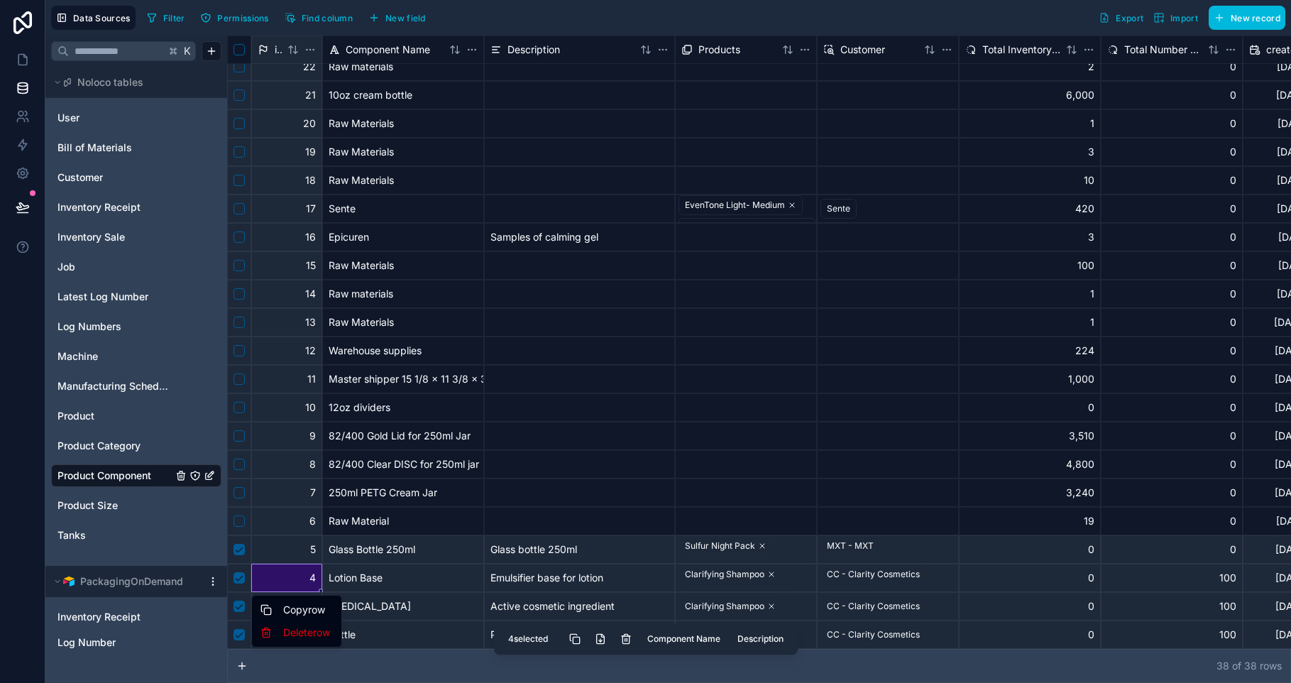
click at [324, 632] on div "Delete row" at bounding box center [297, 632] width 84 height 23
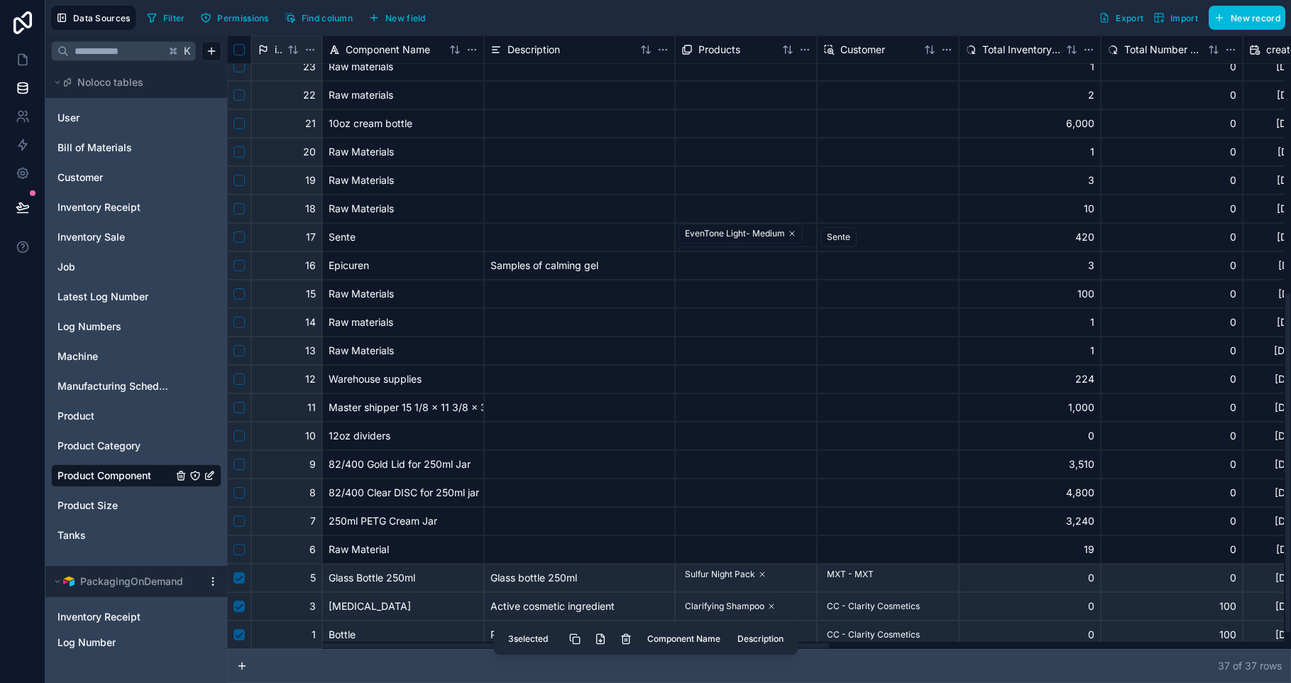
scroll to position [465, 0]
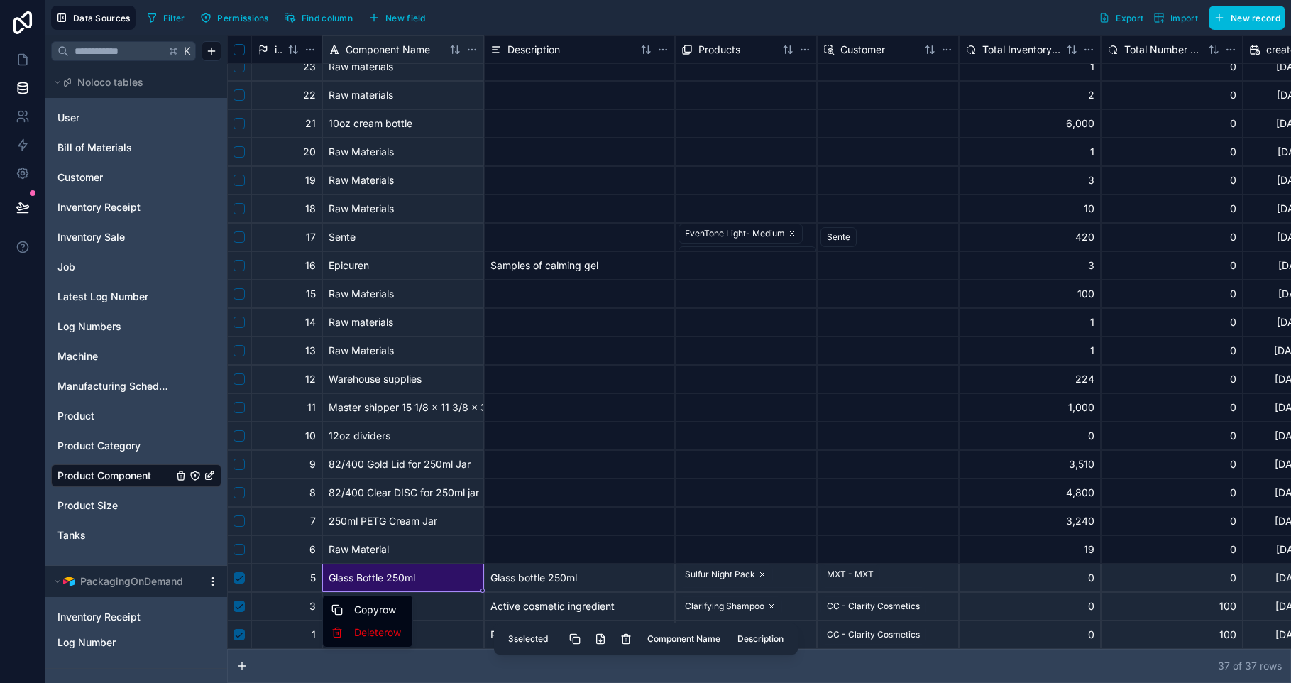
click at [349, 634] on div "Delete row" at bounding box center [368, 632] width 84 height 23
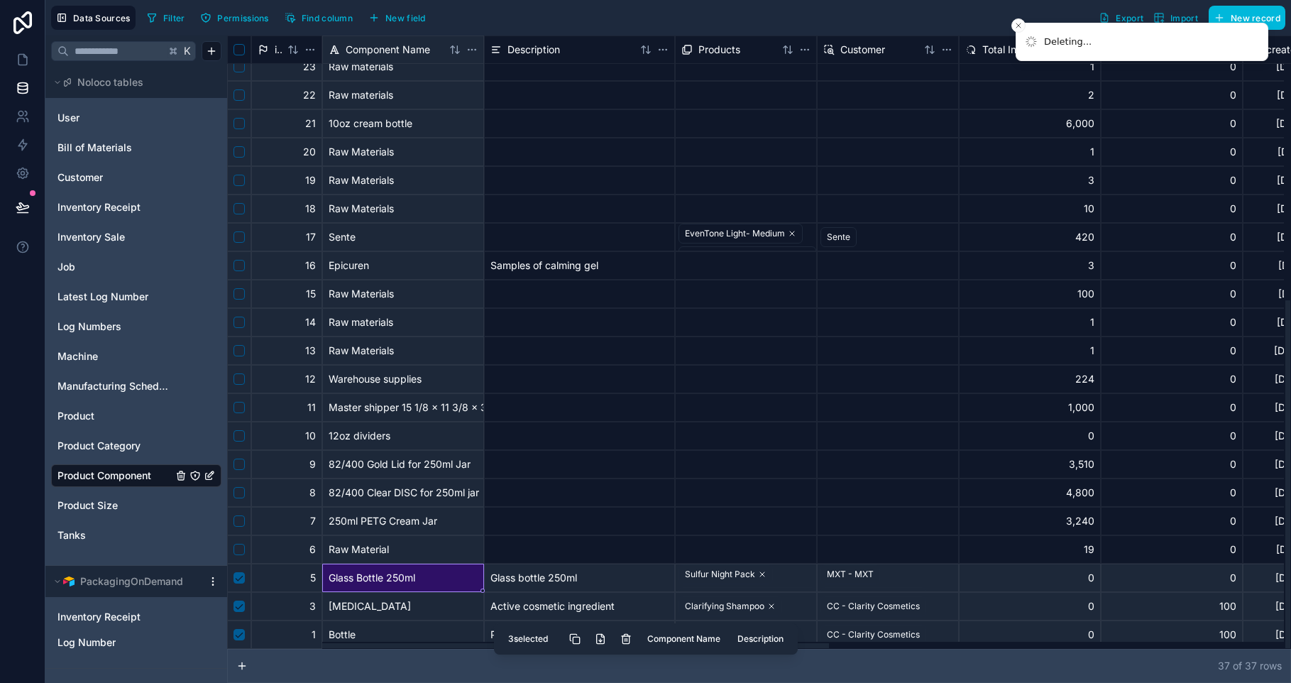
scroll to position [437, 0]
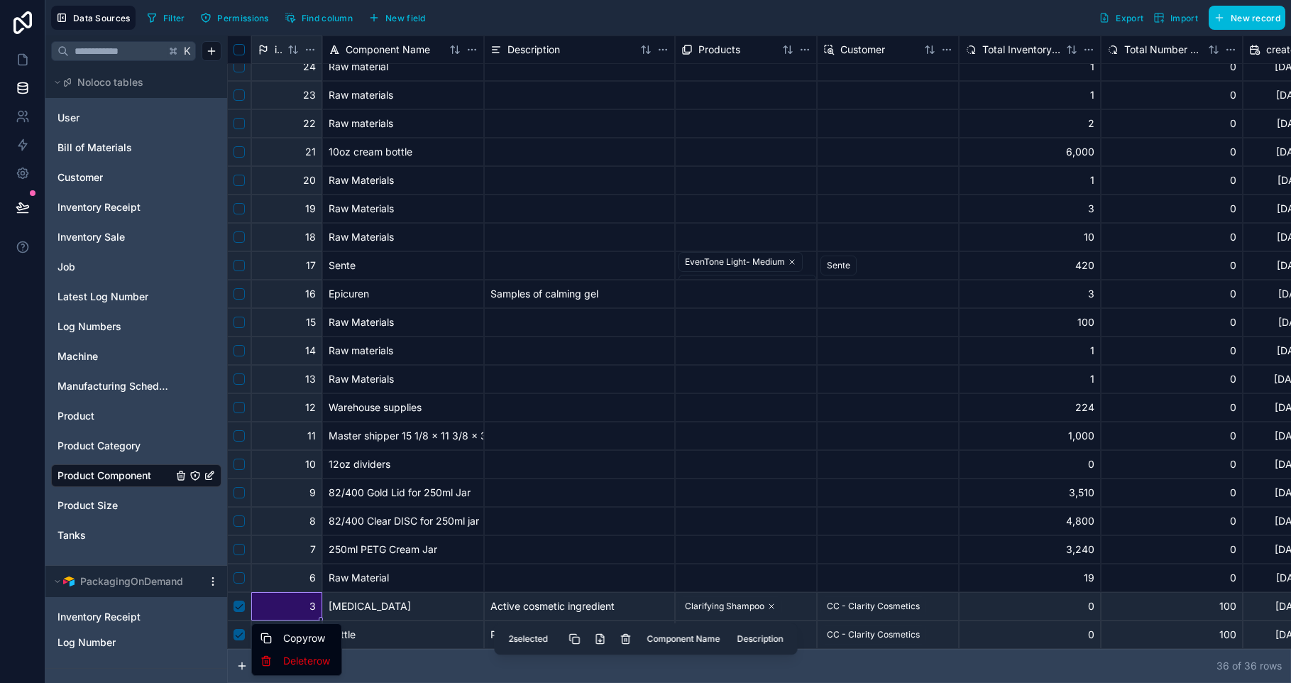
click at [320, 667] on div "Delete row" at bounding box center [297, 660] width 84 height 23
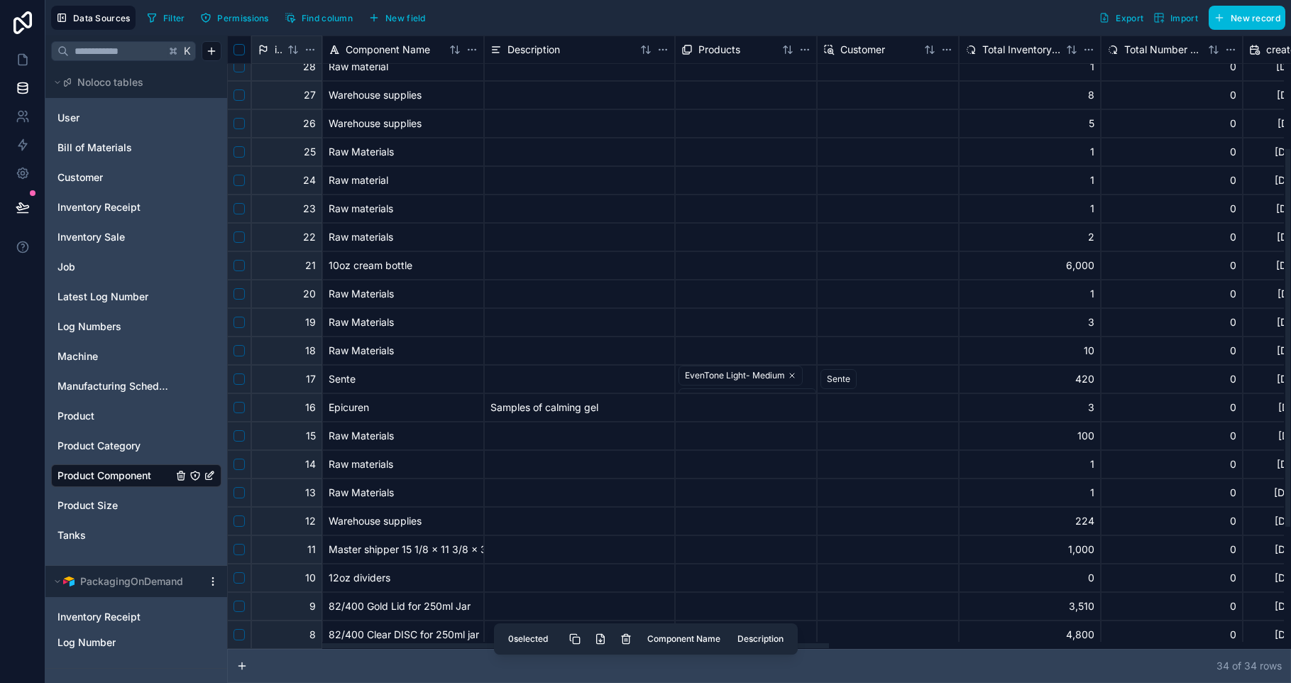
scroll to position [380, 0]
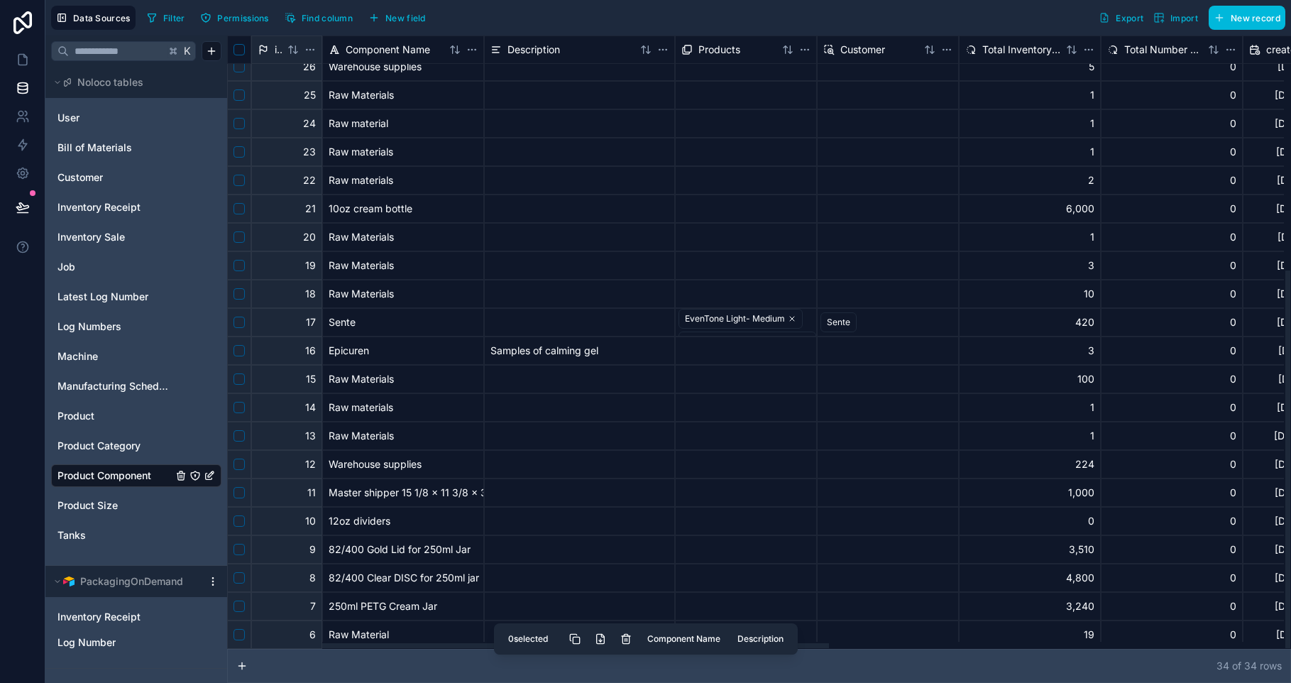
click at [585, 663] on div "34 of 34 row s" at bounding box center [759, 666] width 1064 height 34
click at [646, 676] on div "34 of 34 row s" at bounding box center [759, 666] width 1064 height 34
click at [26, 60] on icon at bounding box center [22, 60] width 9 height 11
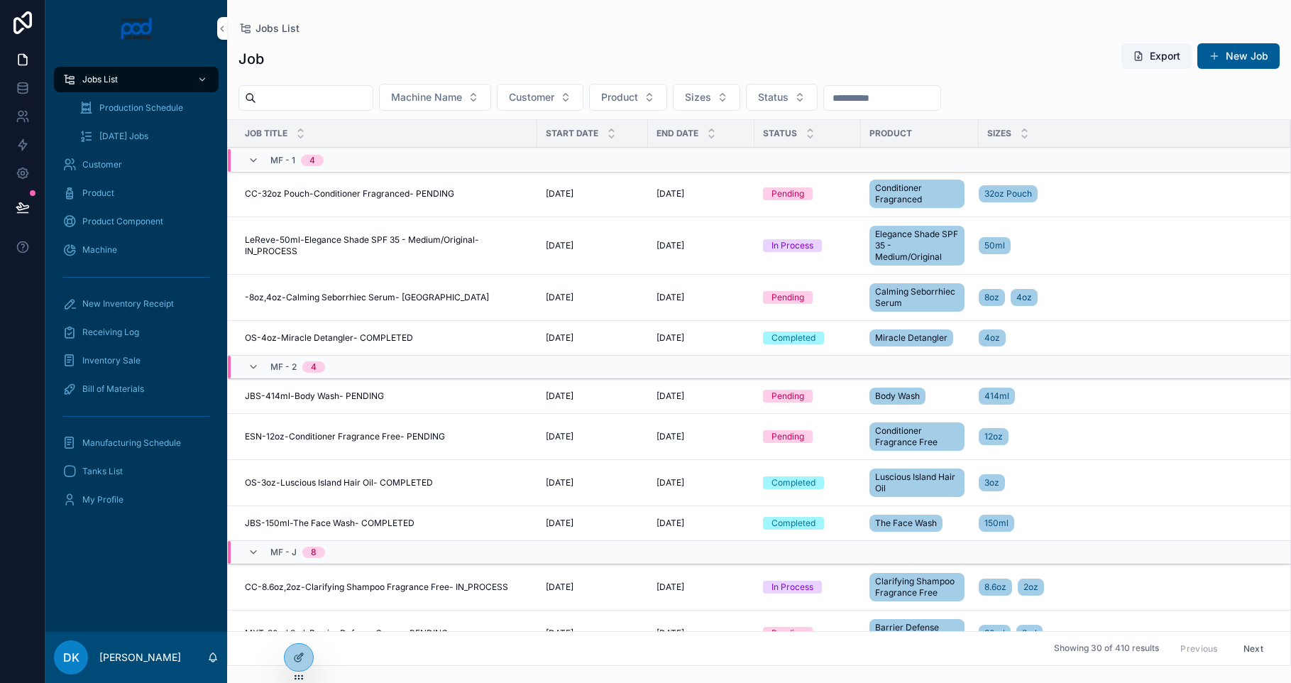
click at [107, 173] on div "Customer" at bounding box center [136, 164] width 148 height 23
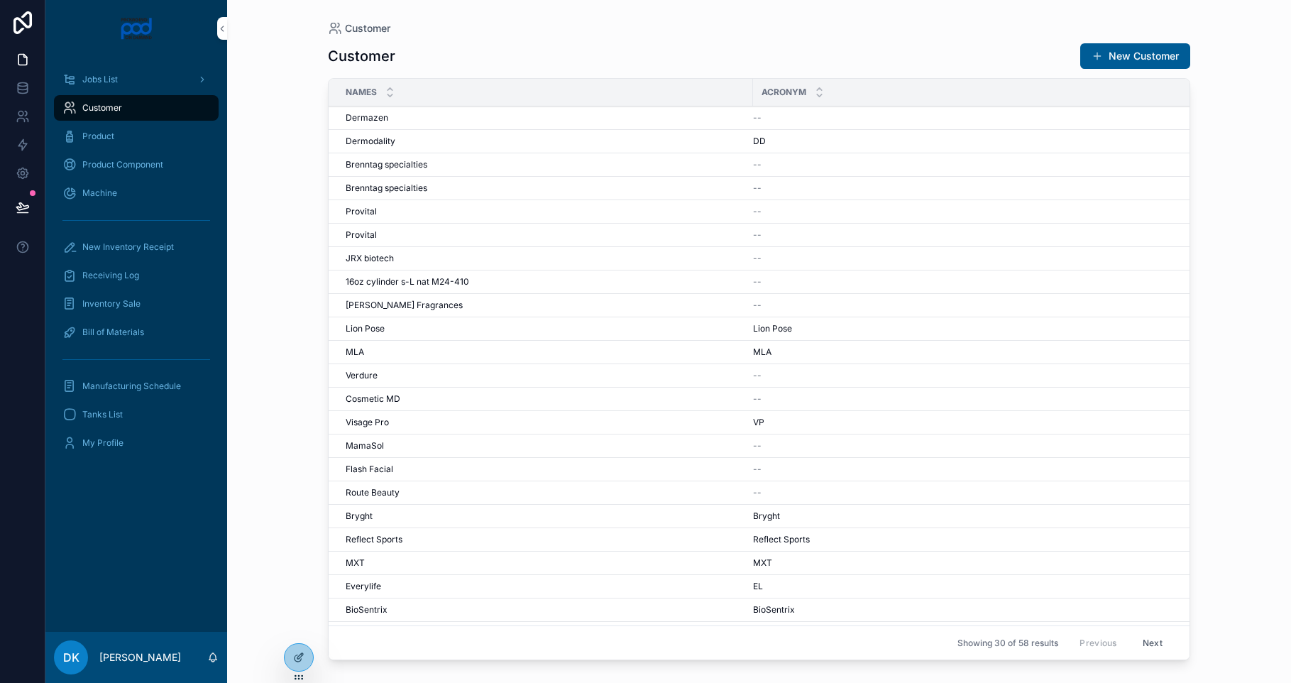
click at [295, 654] on icon at bounding box center [298, 656] width 11 height 11
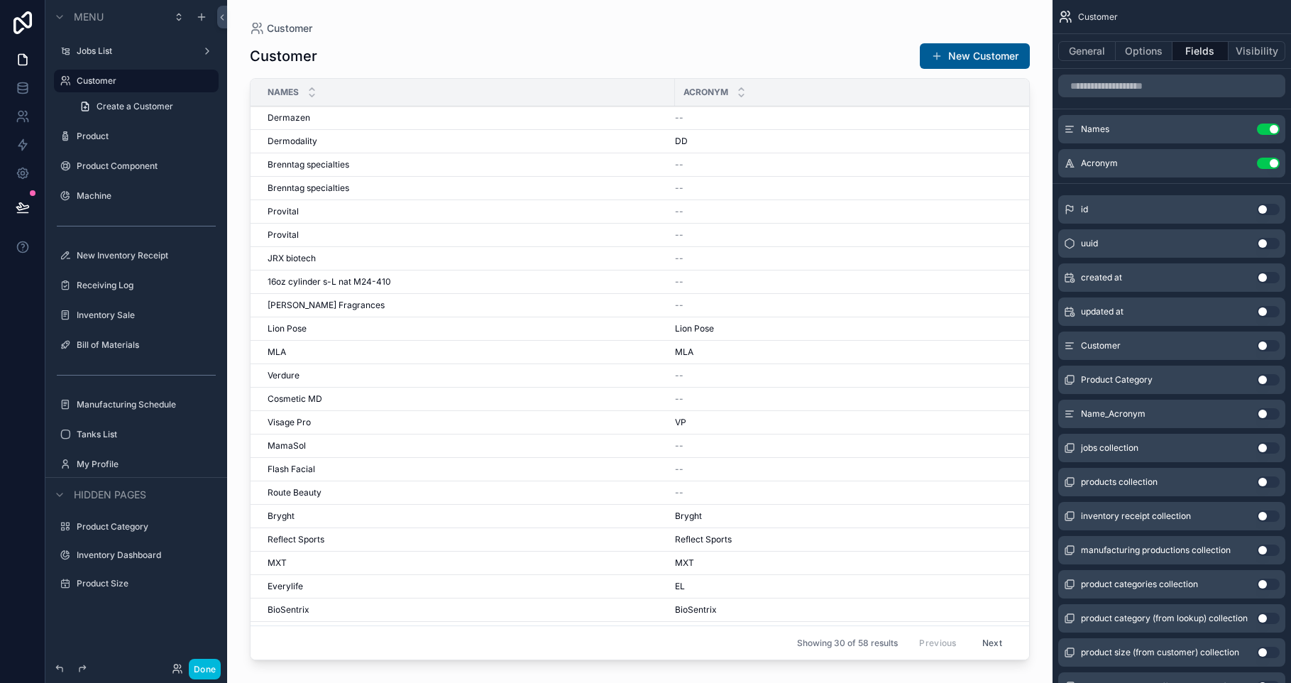
click at [661, 101] on div "Names" at bounding box center [462, 92] width 424 height 27
click at [659, 121] on div "Dermazen Dermazen" at bounding box center [467, 117] width 399 height 11
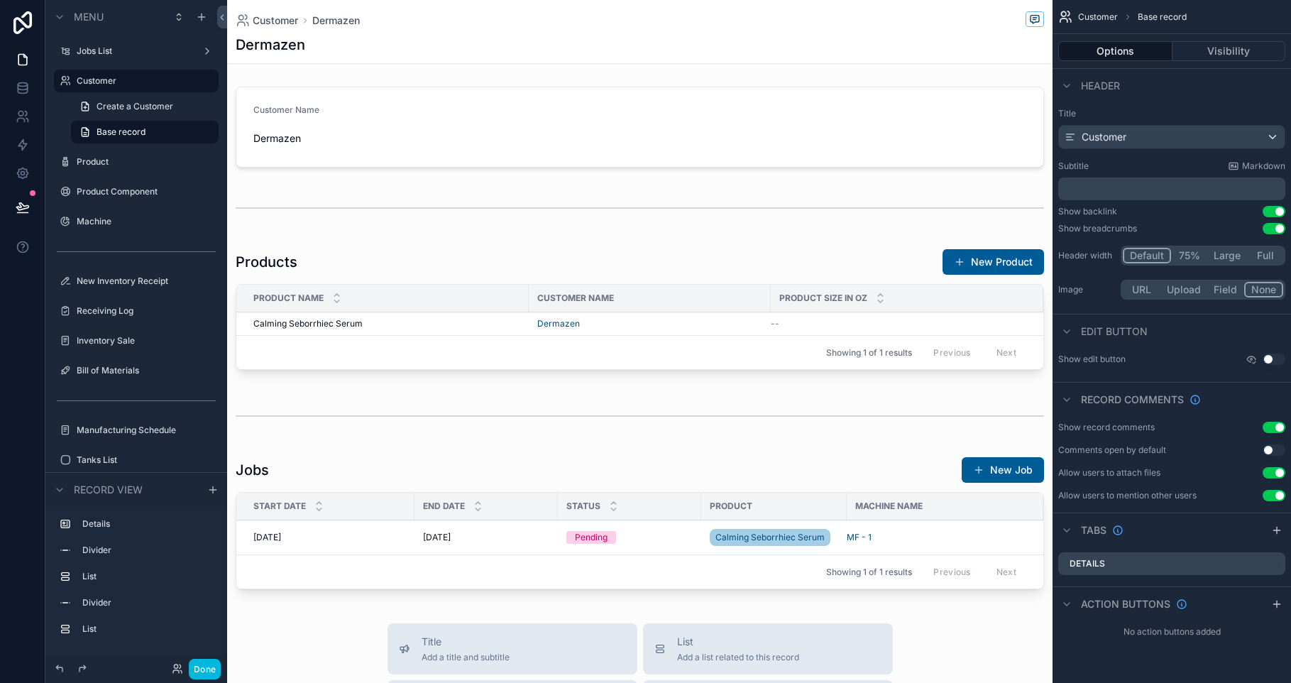
click at [267, 21] on span "Customer" at bounding box center [275, 20] width 45 height 14
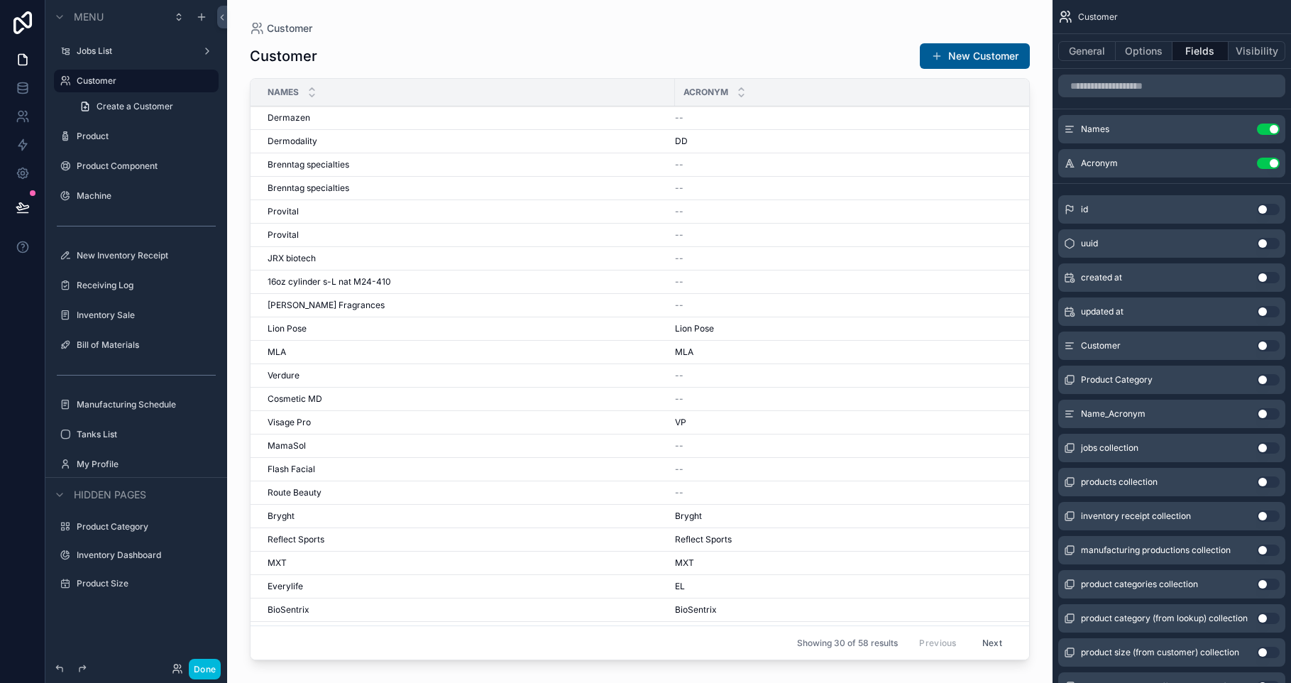
click at [776, 26] on div "Customer" at bounding box center [640, 28] width 780 height 11
click at [1084, 40] on div "General Options Fields Visibility" at bounding box center [1171, 51] width 238 height 34
click at [1084, 53] on button "General" at bounding box center [1086, 51] width 57 height 20
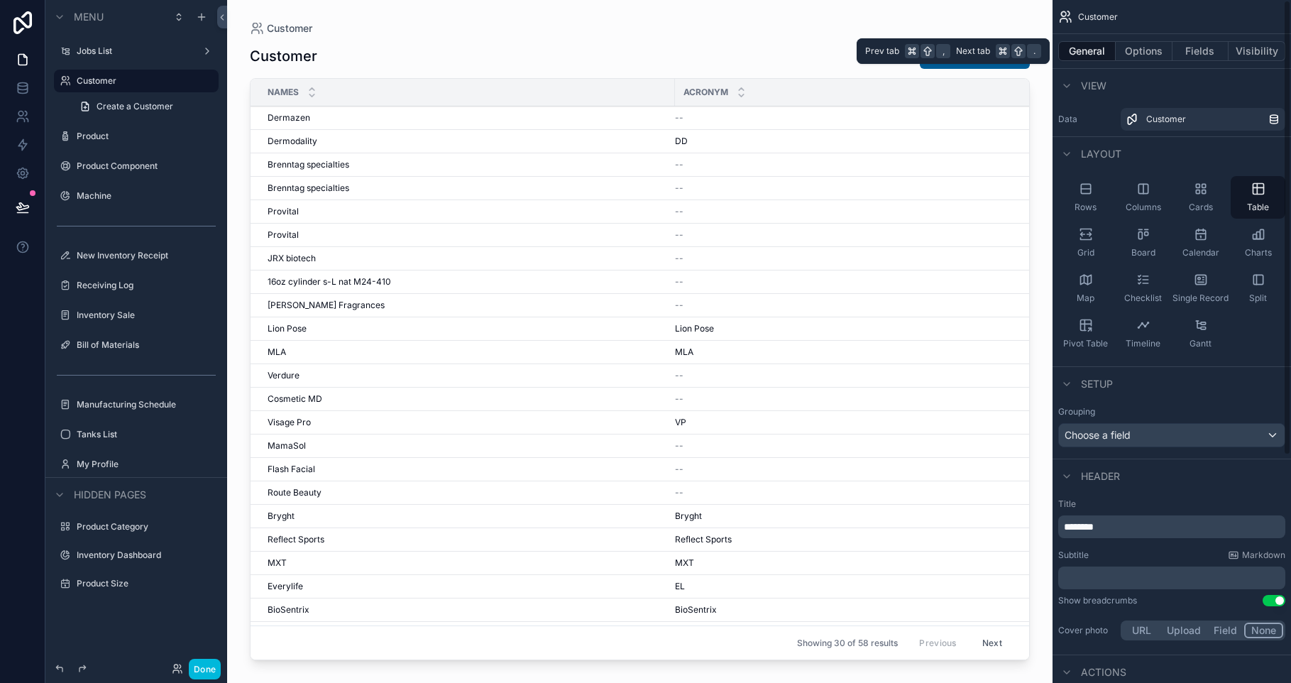
click at [1118, 53] on button "Options" at bounding box center [1143, 51] width 57 height 20
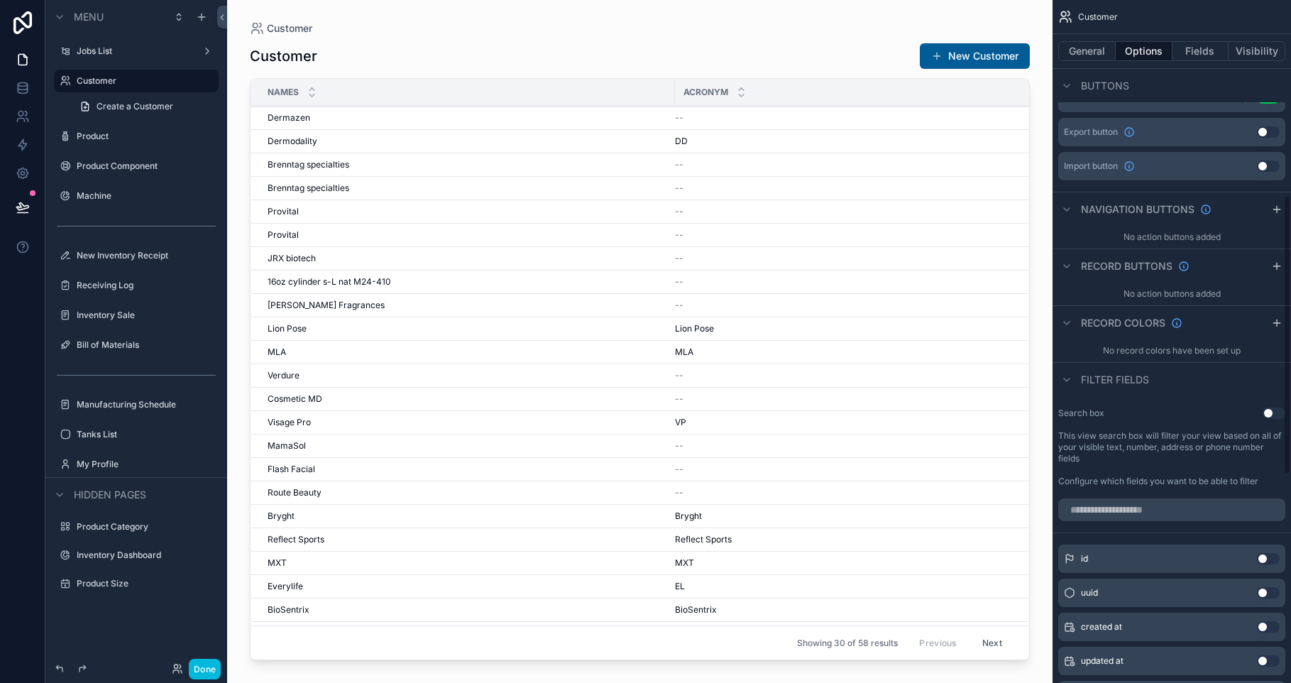
scroll to position [453, 0]
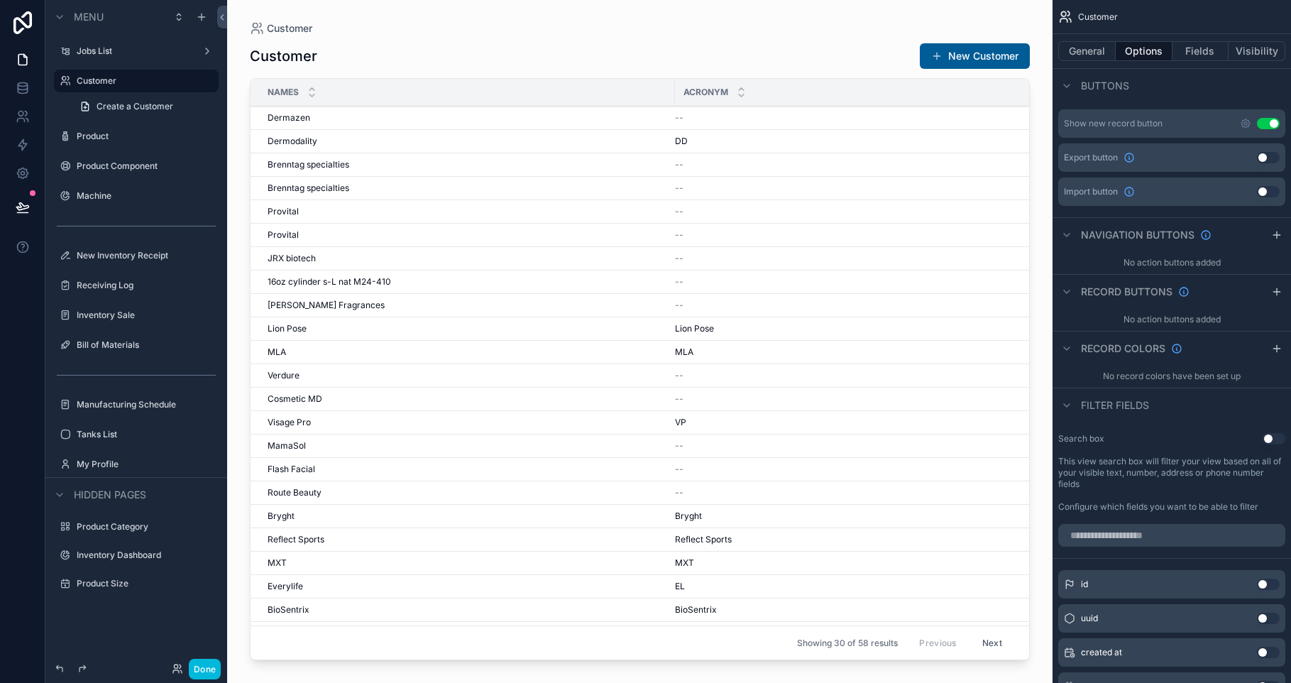
click at [1280, 292] on icon "scrollable content" at bounding box center [1276, 291] width 11 height 11
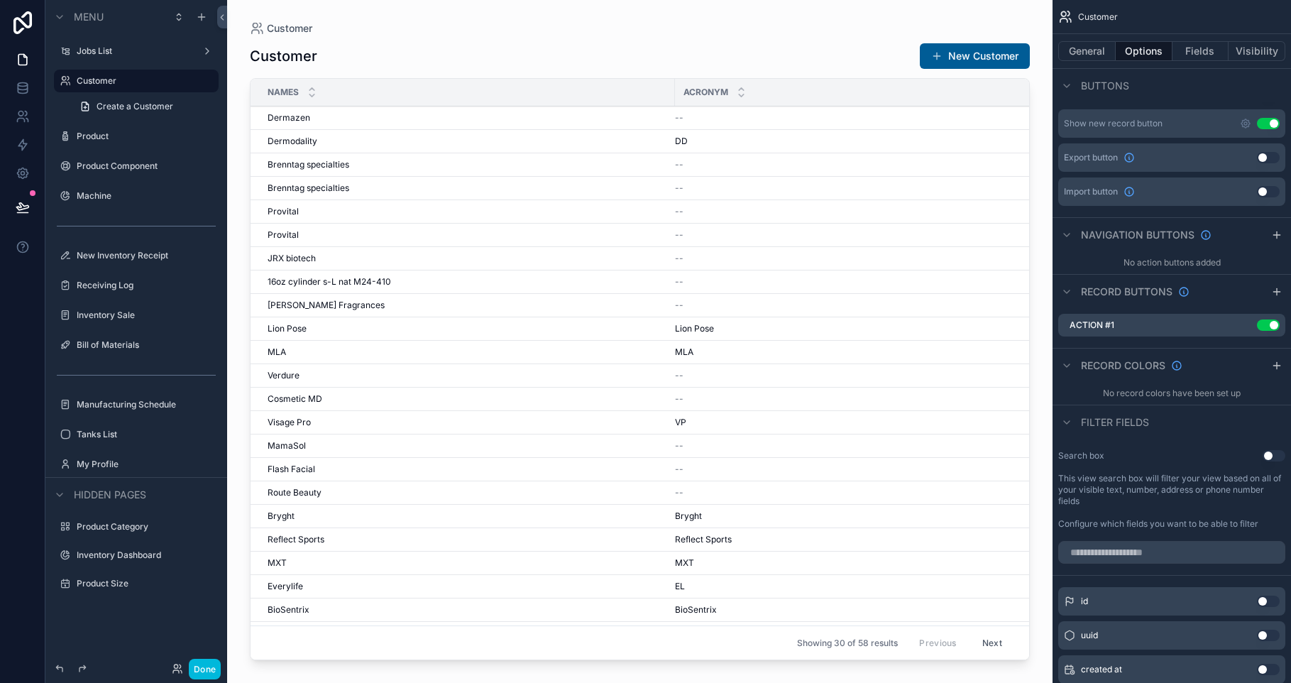
click at [0, 0] on icon "scrollable content" at bounding box center [0, 0] width 0 height 0
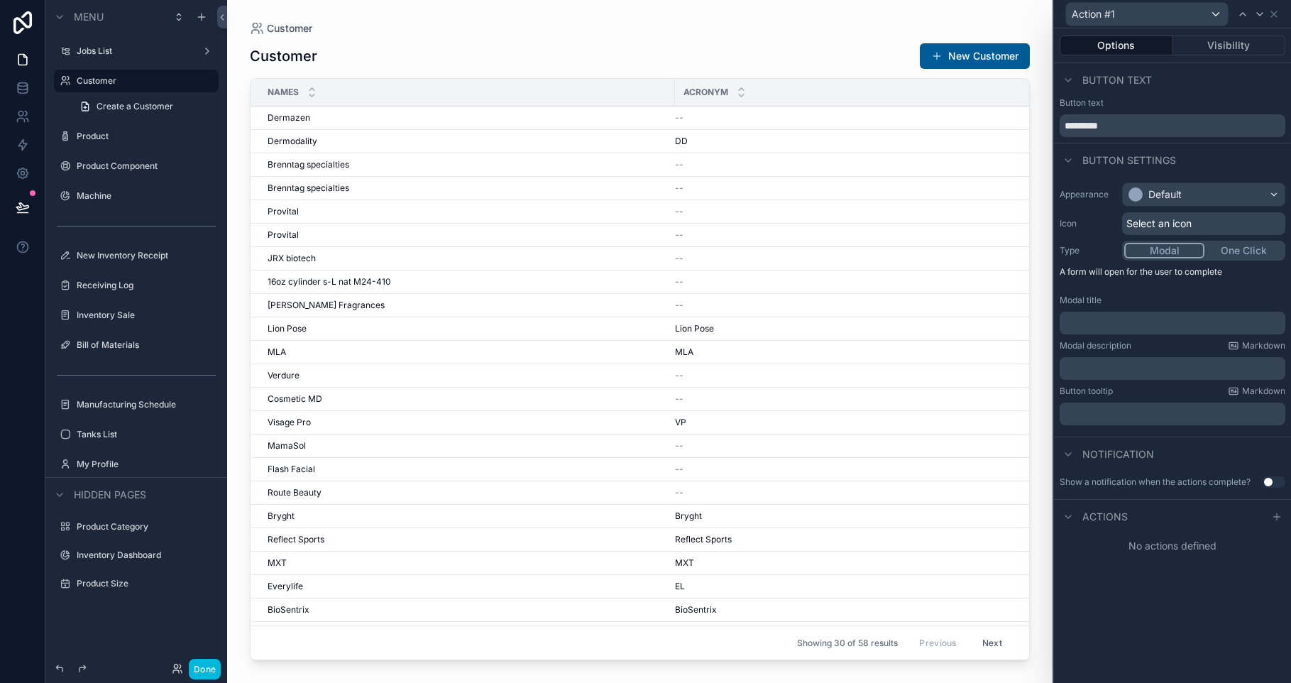
click at [1106, 116] on div "Button text *********" at bounding box center [1172, 117] width 226 height 40
click at [1106, 119] on input "*********" at bounding box center [1172, 125] width 226 height 23
click at [1106, 122] on input "*********" at bounding box center [1172, 125] width 226 height 23
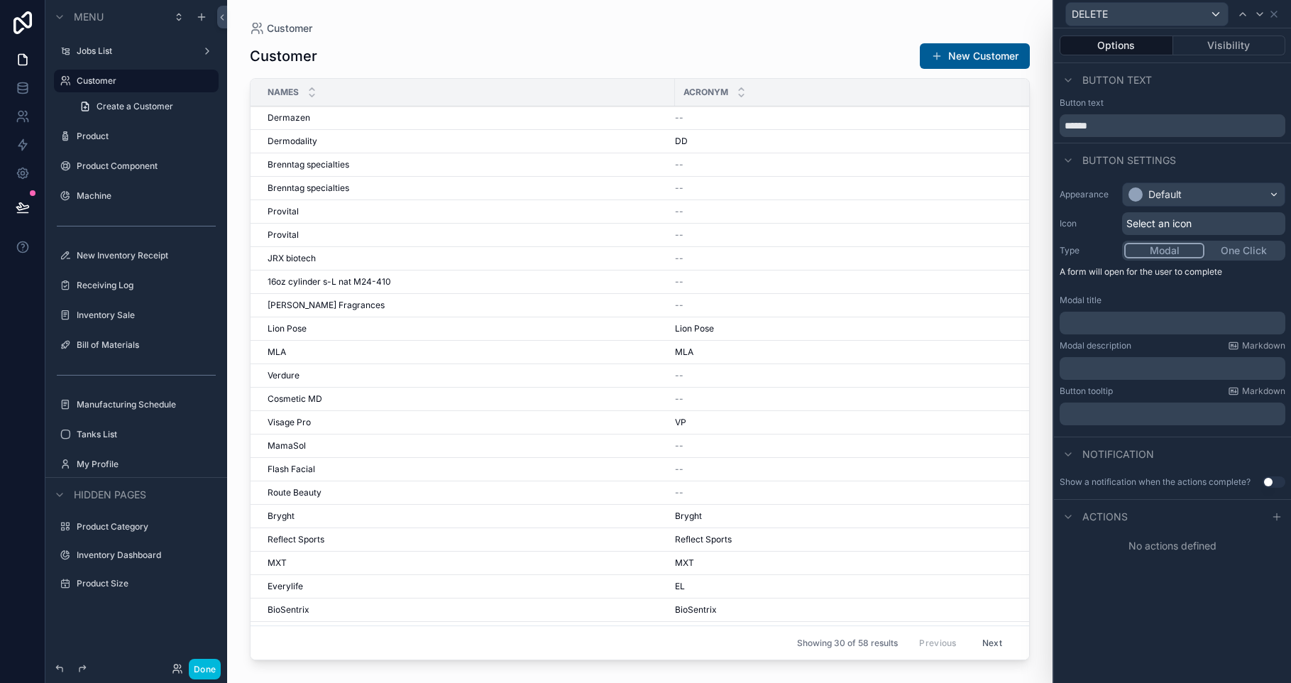
type input "******"
click at [1191, 198] on div "Default" at bounding box center [1204, 194] width 162 height 23
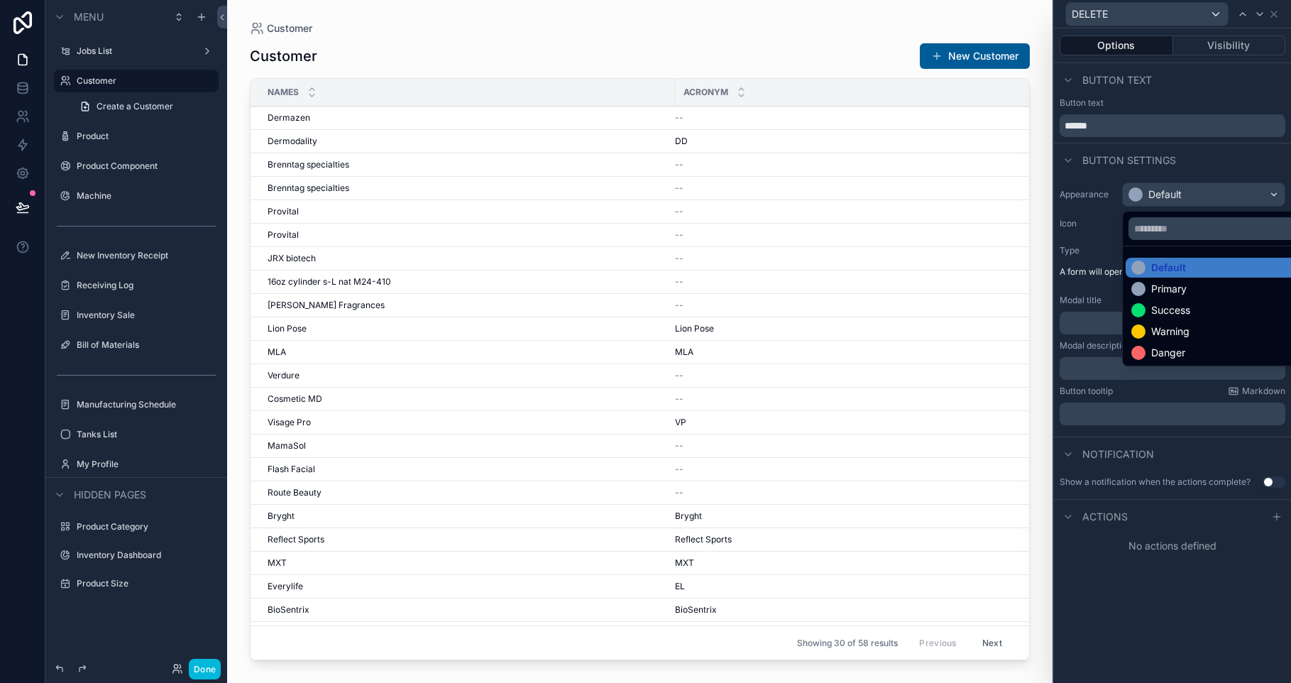
click at [1203, 348] on div "Danger" at bounding box center [1219, 353] width 177 height 14
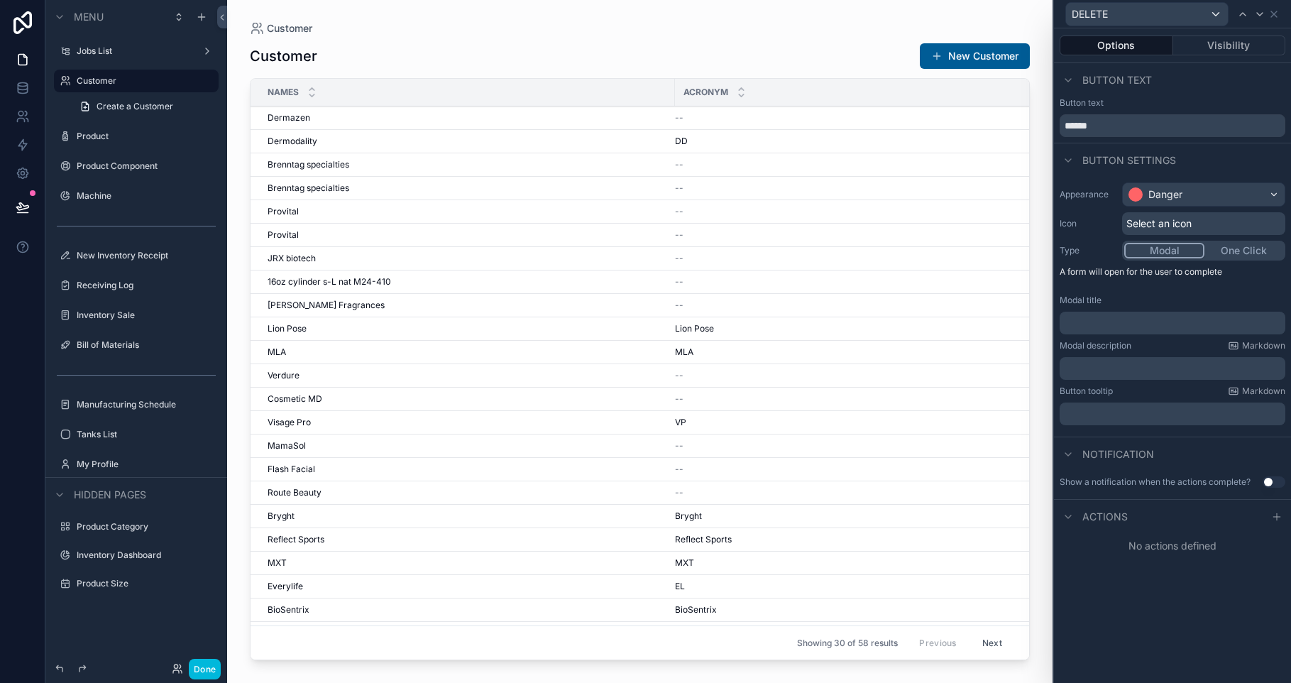
click at [1223, 255] on button "One Click" at bounding box center [1243, 251] width 79 height 16
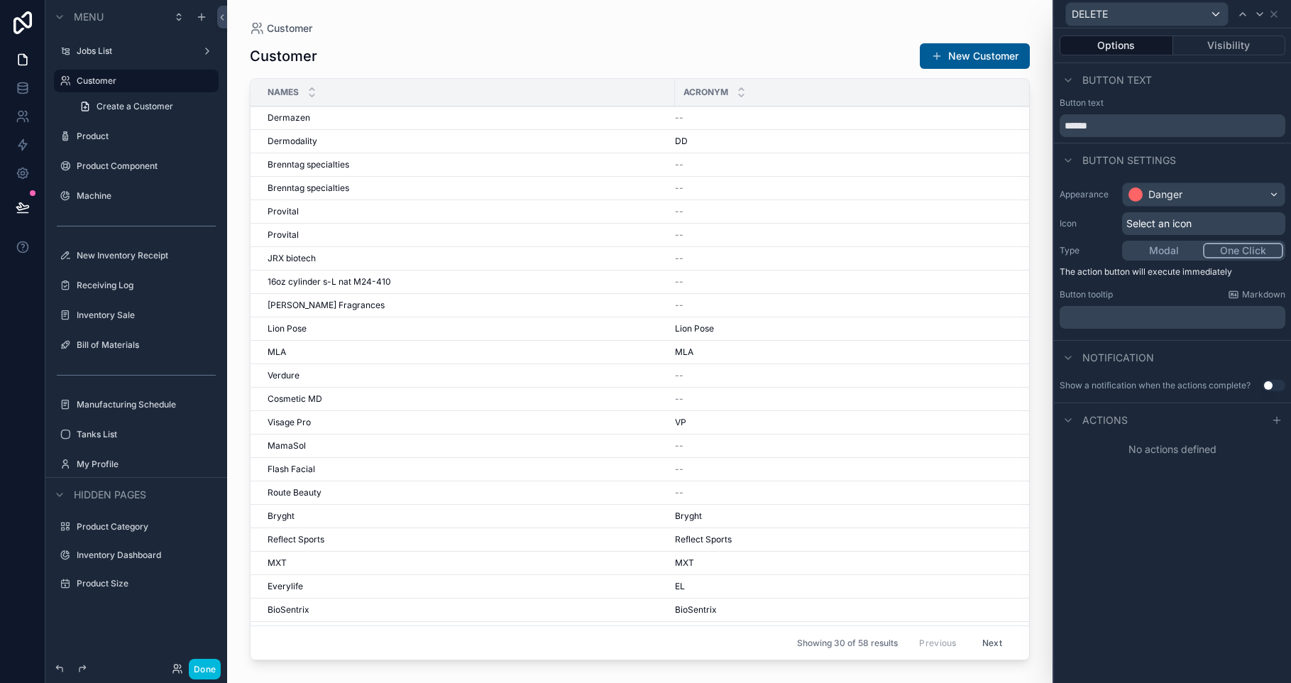
click at [1183, 227] on span "Select an icon" at bounding box center [1158, 223] width 65 height 14
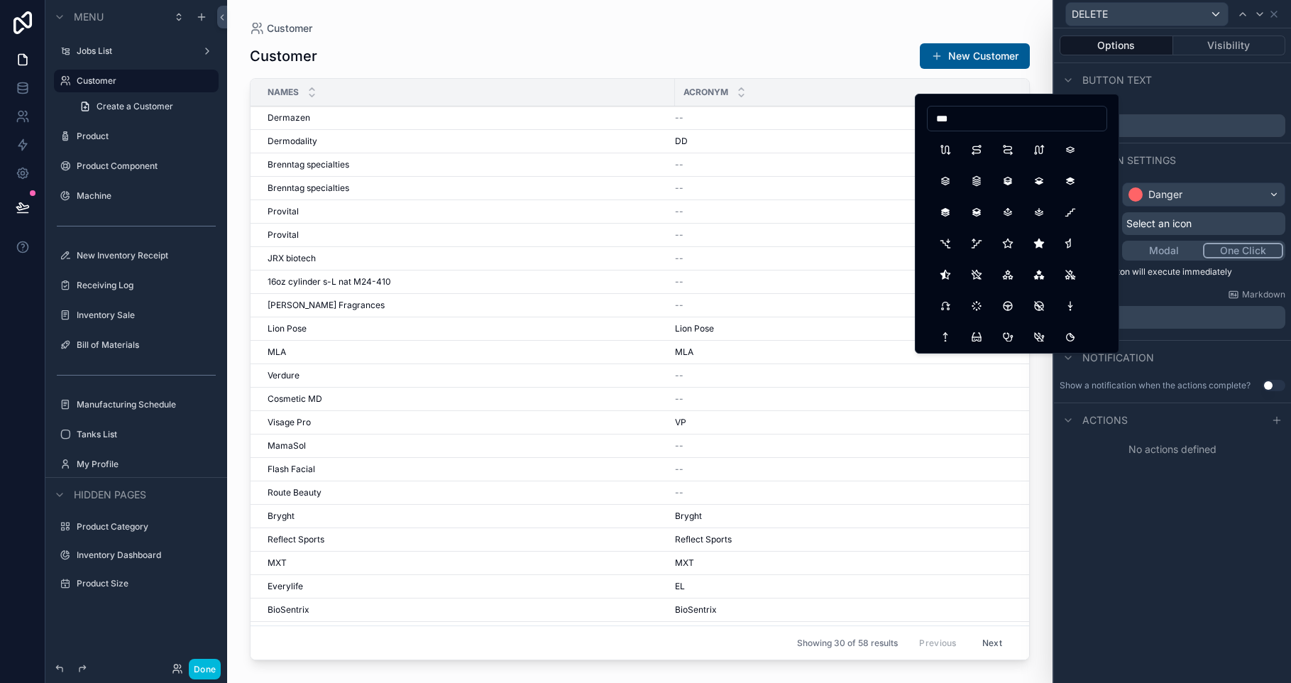
type input "****"
click at [988, 125] on input "****" at bounding box center [1016, 119] width 179 height 20
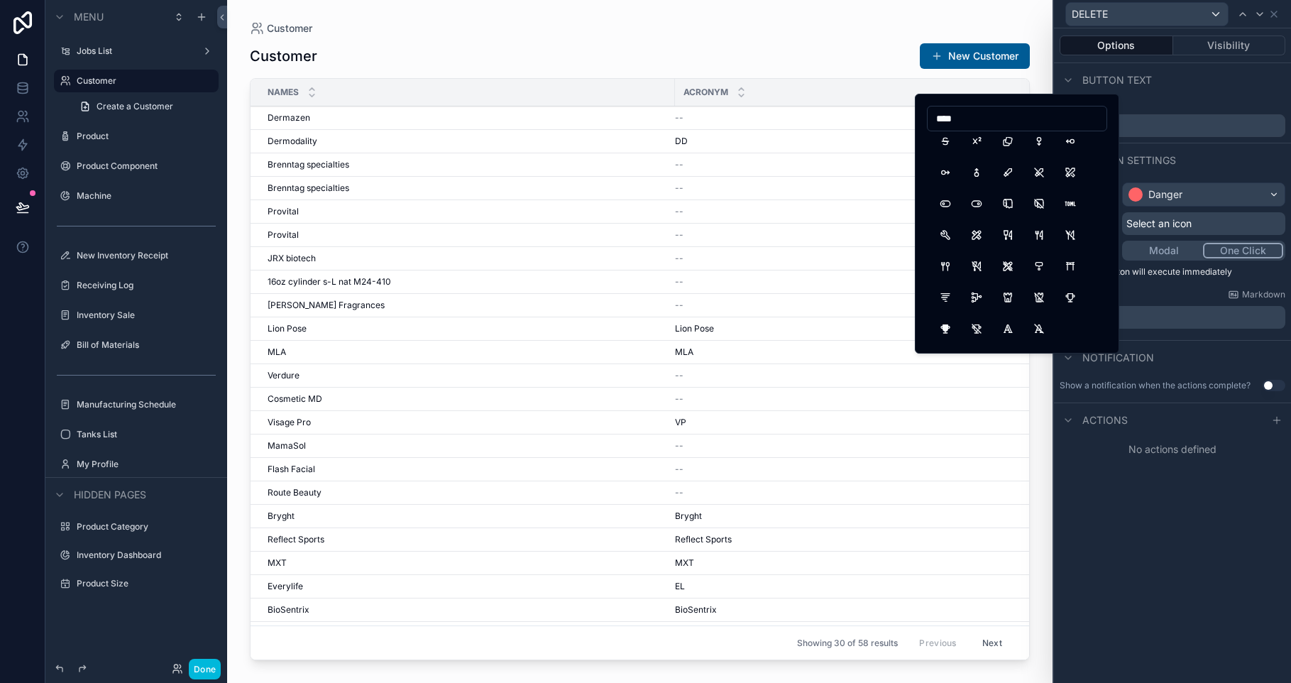
click at [988, 123] on input "****" at bounding box center [1016, 119] width 179 height 20
type input "*"
click at [949, 145] on button "X" at bounding box center [945, 150] width 26 height 26
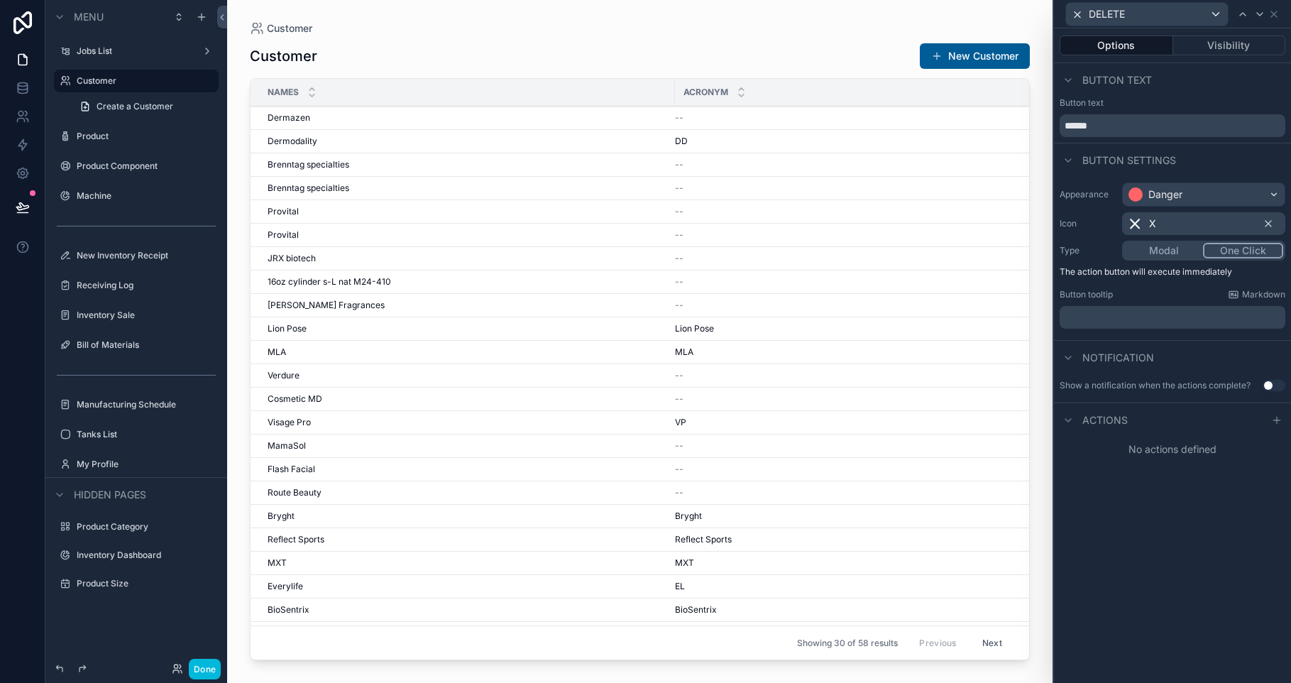
click at [1278, 424] on icon at bounding box center [1276, 419] width 11 height 11
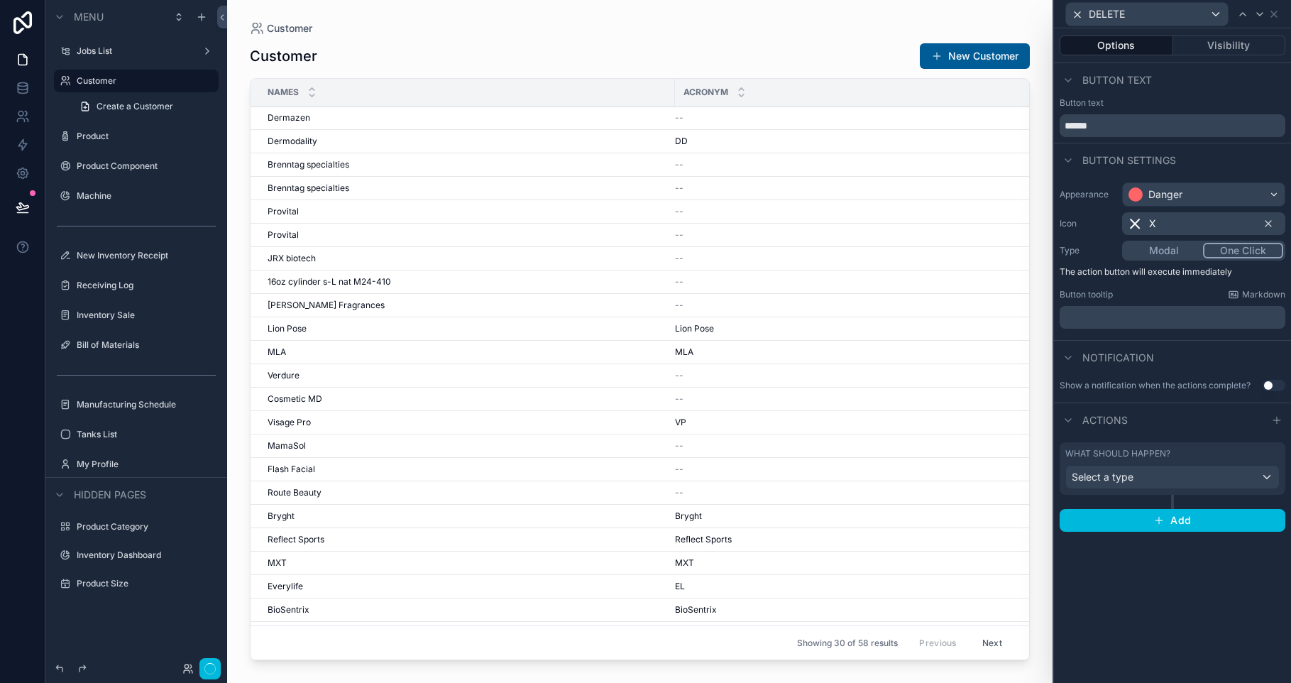
click at [1194, 475] on div "Select a type" at bounding box center [1172, 476] width 213 height 23
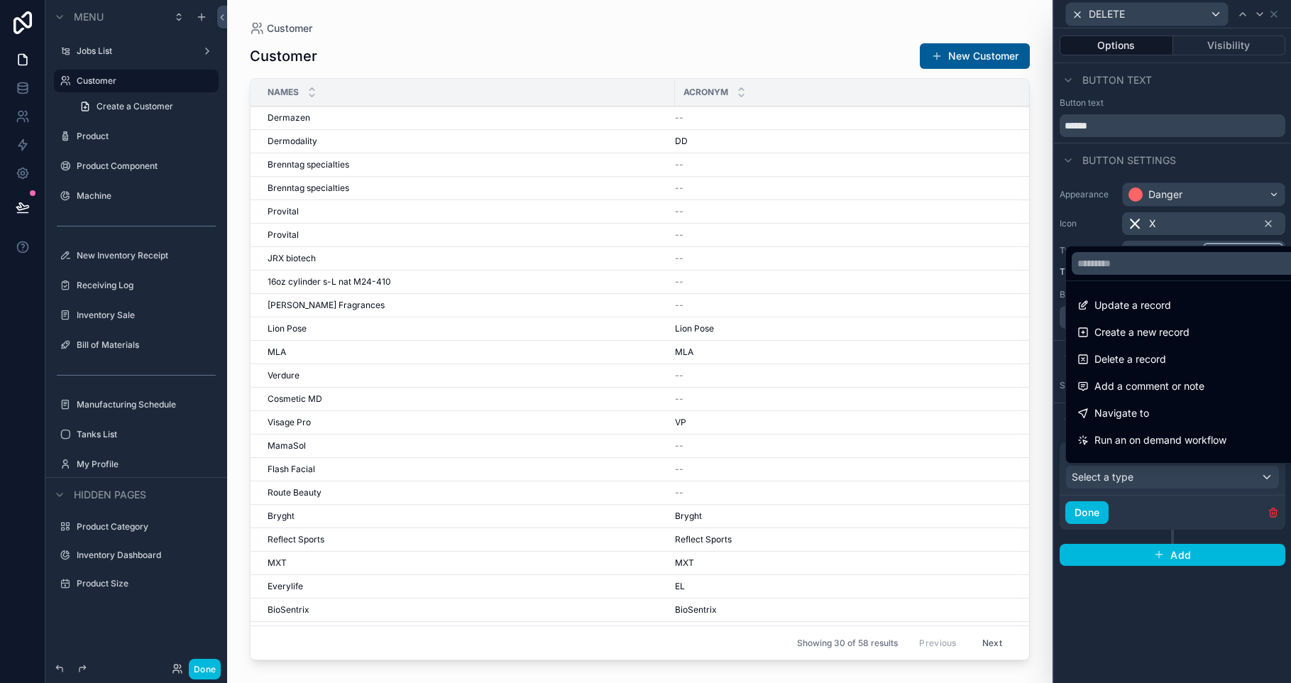
click at [1180, 361] on div "Delete a record" at bounding box center [1188, 359] width 223 height 17
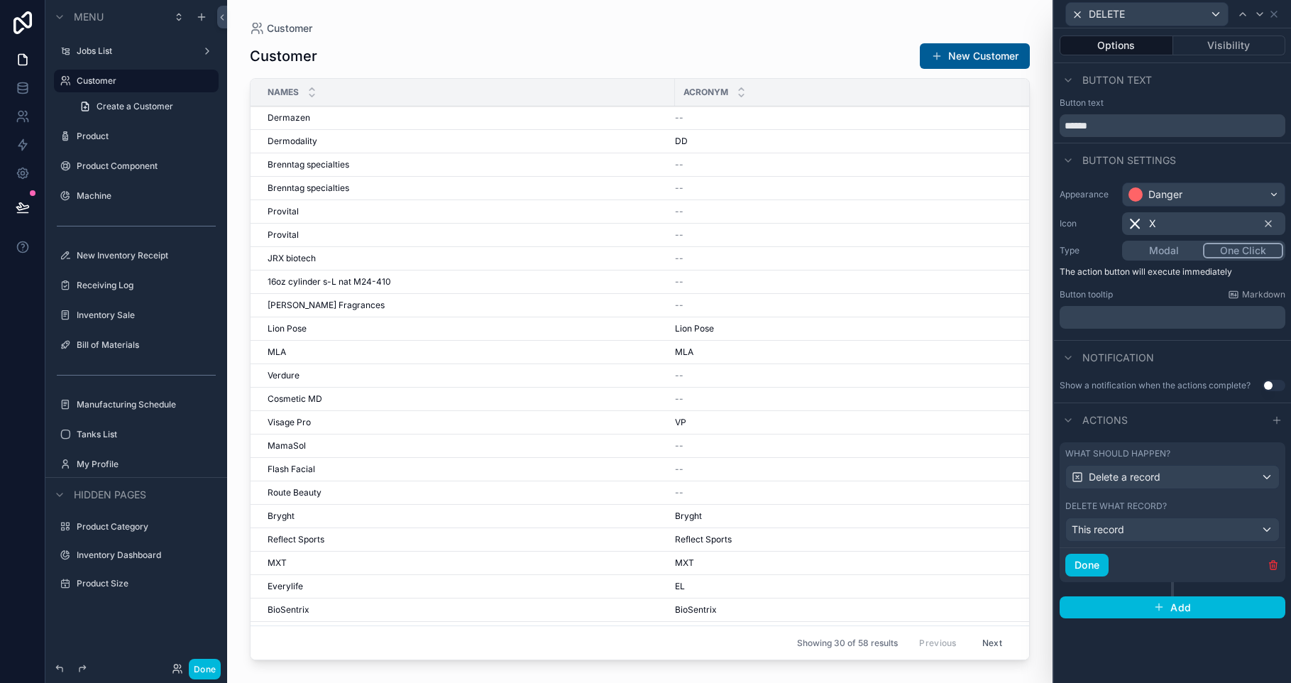
click at [1088, 568] on button "Done" at bounding box center [1086, 564] width 43 height 23
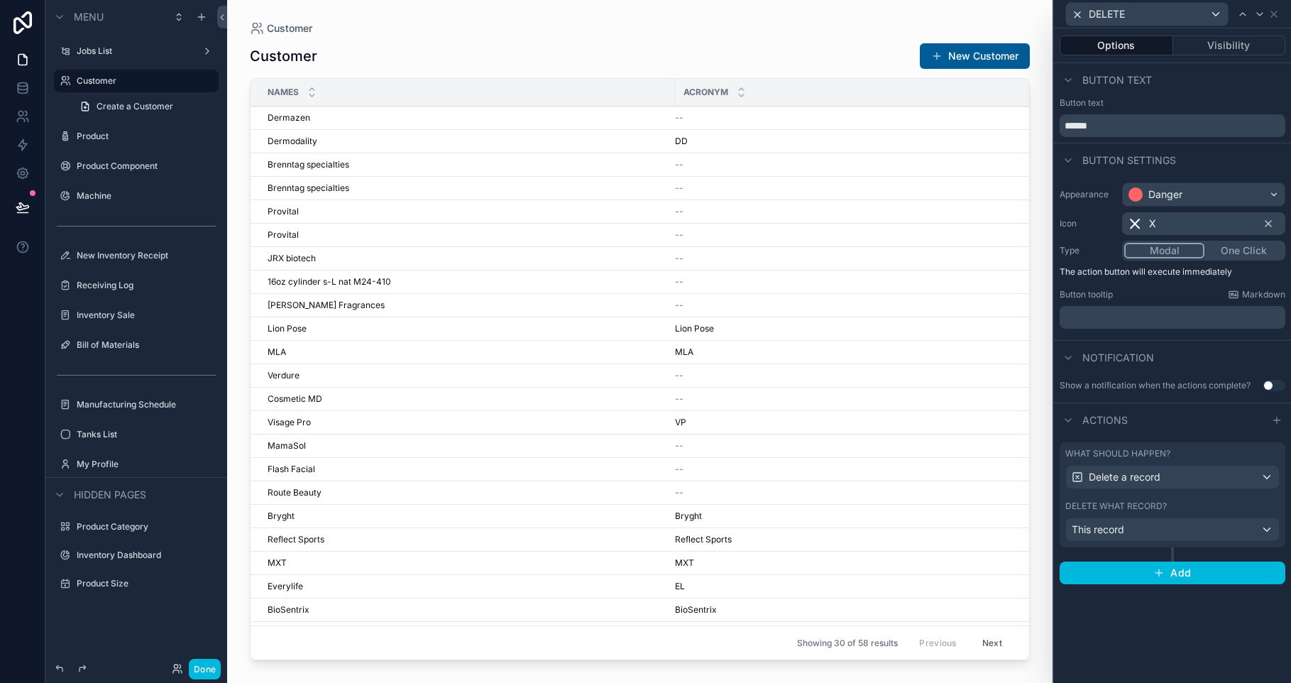
click at [1173, 250] on button "Modal" at bounding box center [1164, 251] width 80 height 16
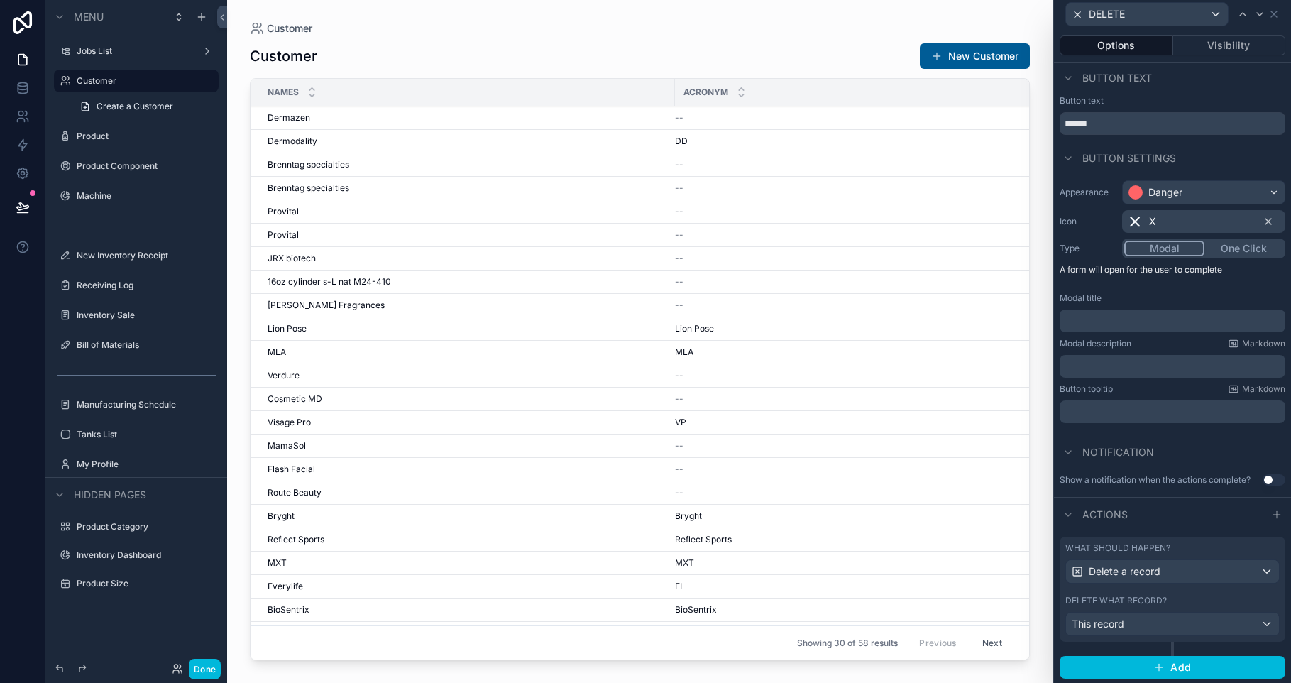
scroll to position [4, 0]
click at [0, 0] on span "DELETE" at bounding box center [0, 0] width 0 height 0
click at [212, 671] on button "Done" at bounding box center [205, 668] width 32 height 21
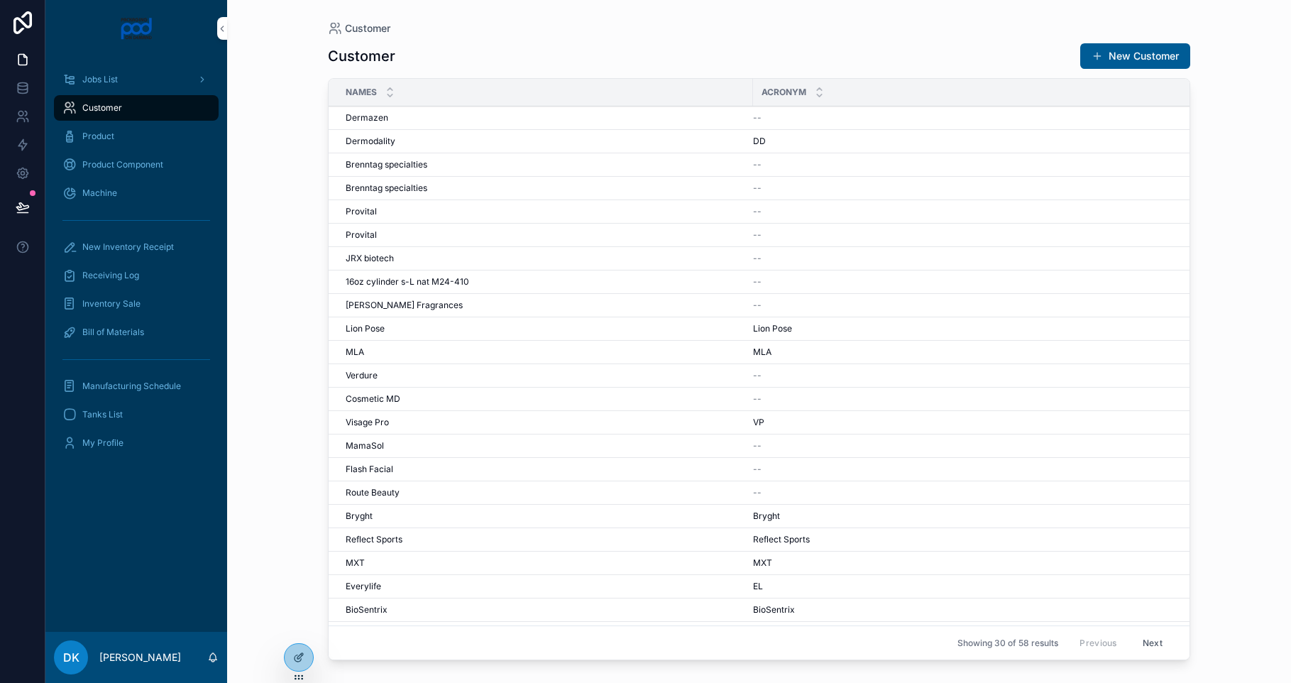
click at [0, 0] on span "DELETE" at bounding box center [0, 0] width 0 height 0
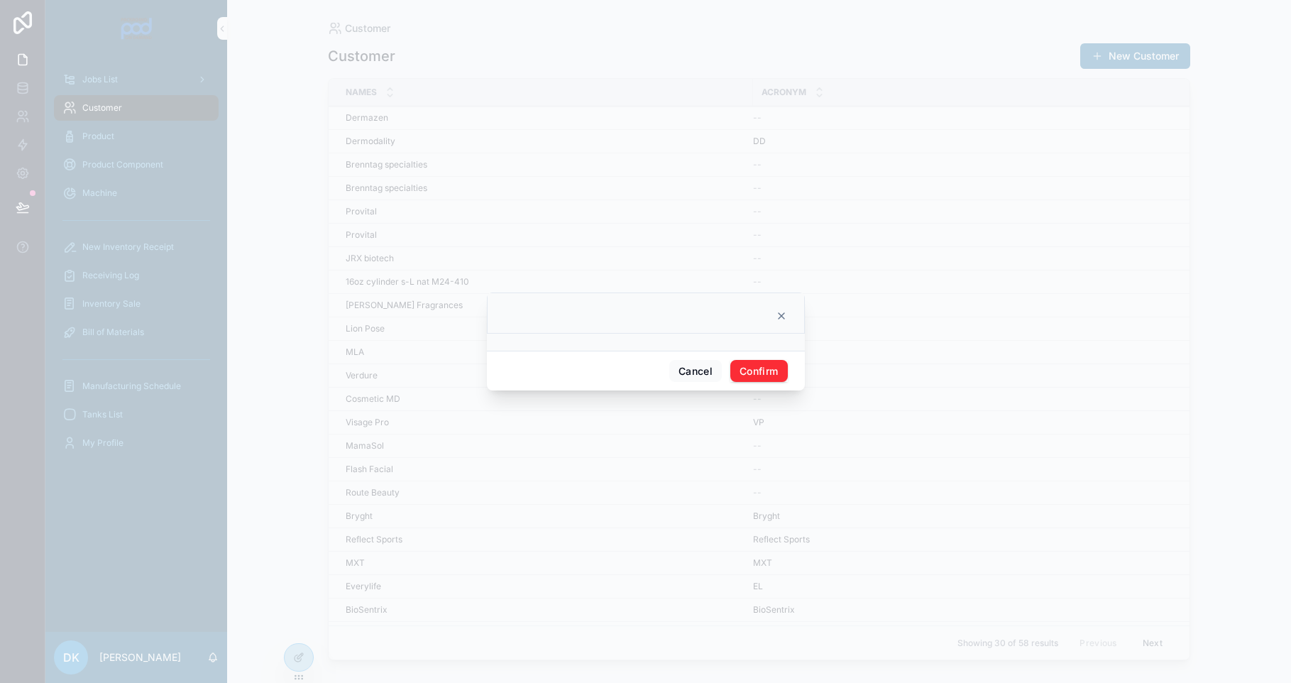
click at [779, 316] on icon at bounding box center [781, 315] width 11 height 11
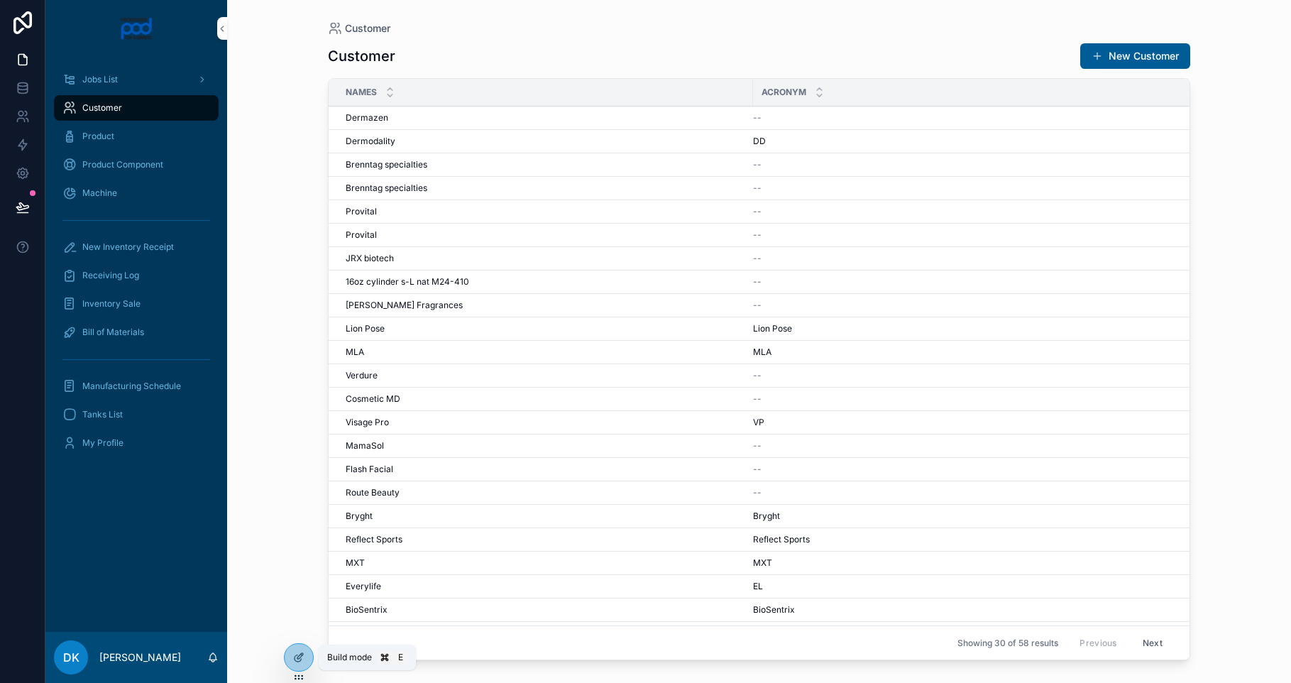
click at [298, 668] on div at bounding box center [299, 657] width 28 height 27
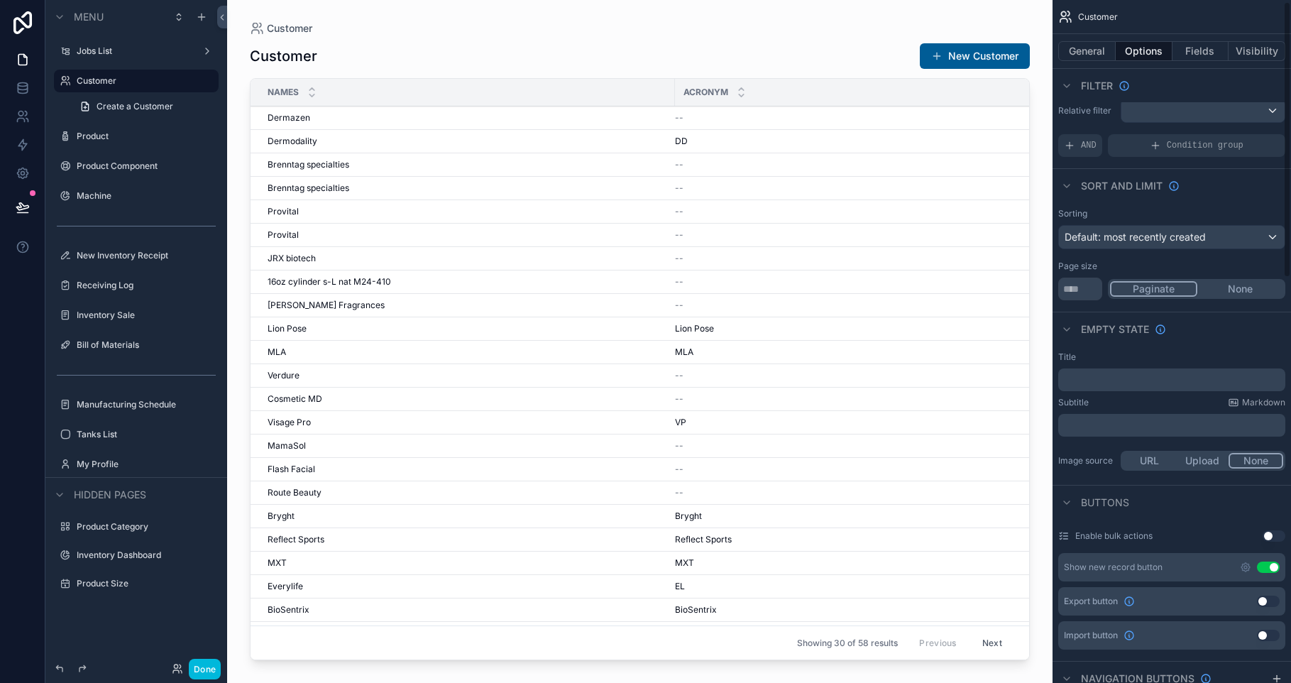
scroll to position [33, 0]
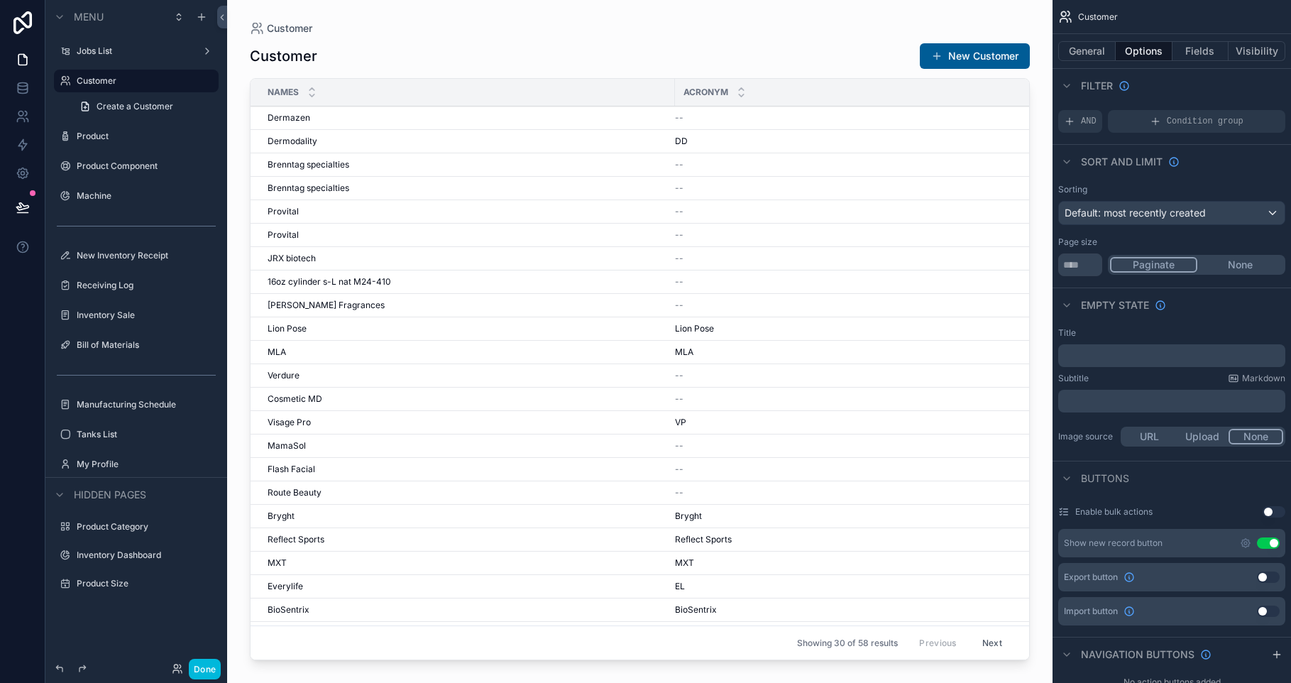
click at [952, 196] on div "scrollable content" at bounding box center [639, 333] width 825 height 666
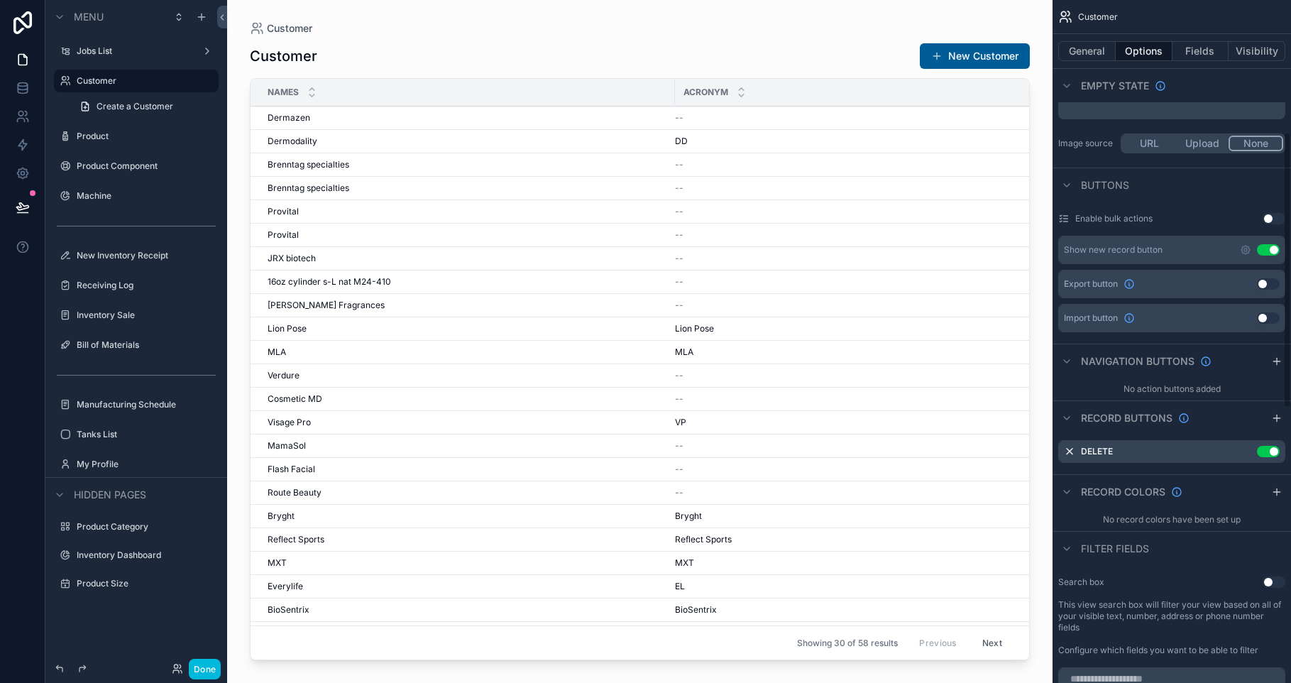
scroll to position [327, 0]
click at [0, 0] on icon "scrollable content" at bounding box center [0, 0] width 0 height 0
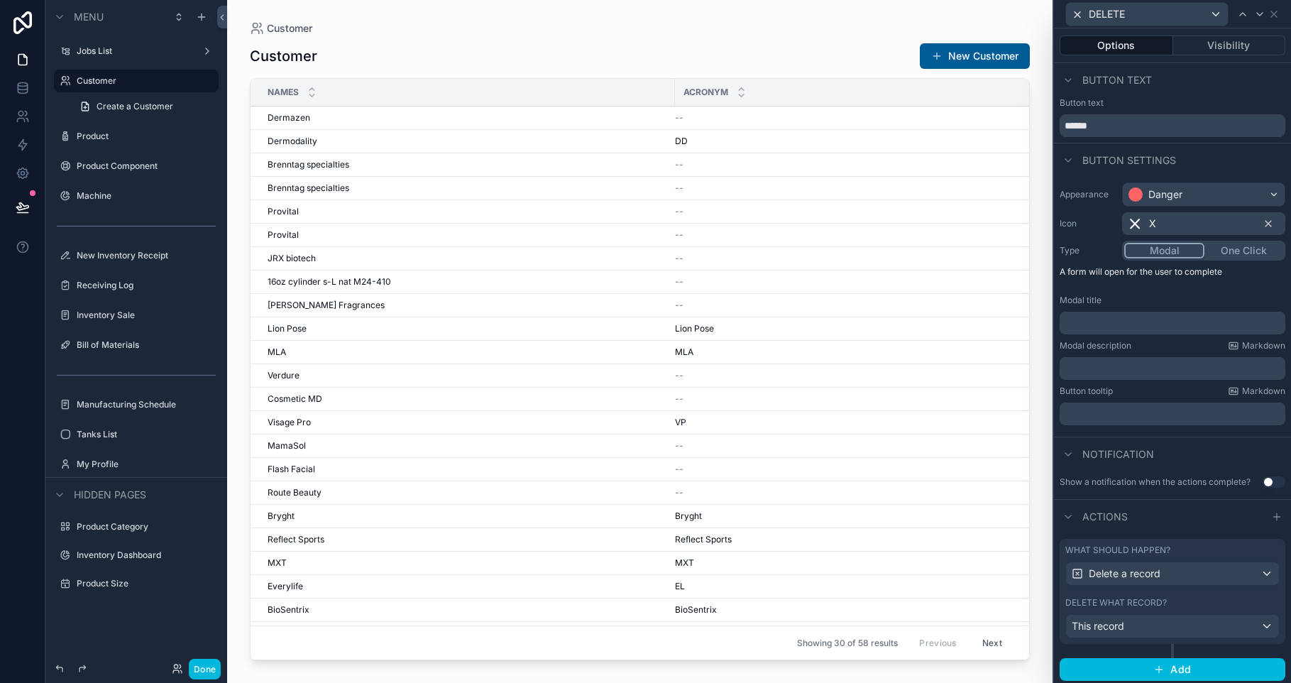
click at [1163, 320] on p "﻿" at bounding box center [1173, 323] width 217 height 14
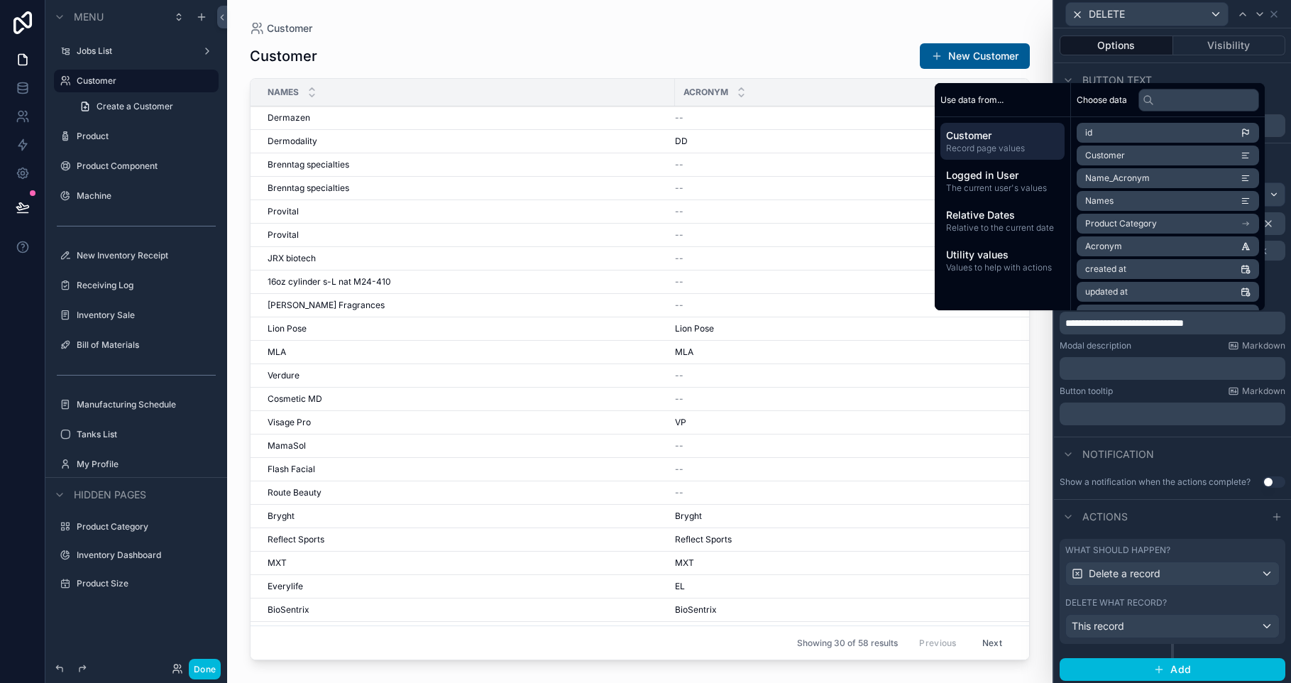
click at [1150, 370] on p "﻿" at bounding box center [1173, 368] width 217 height 14
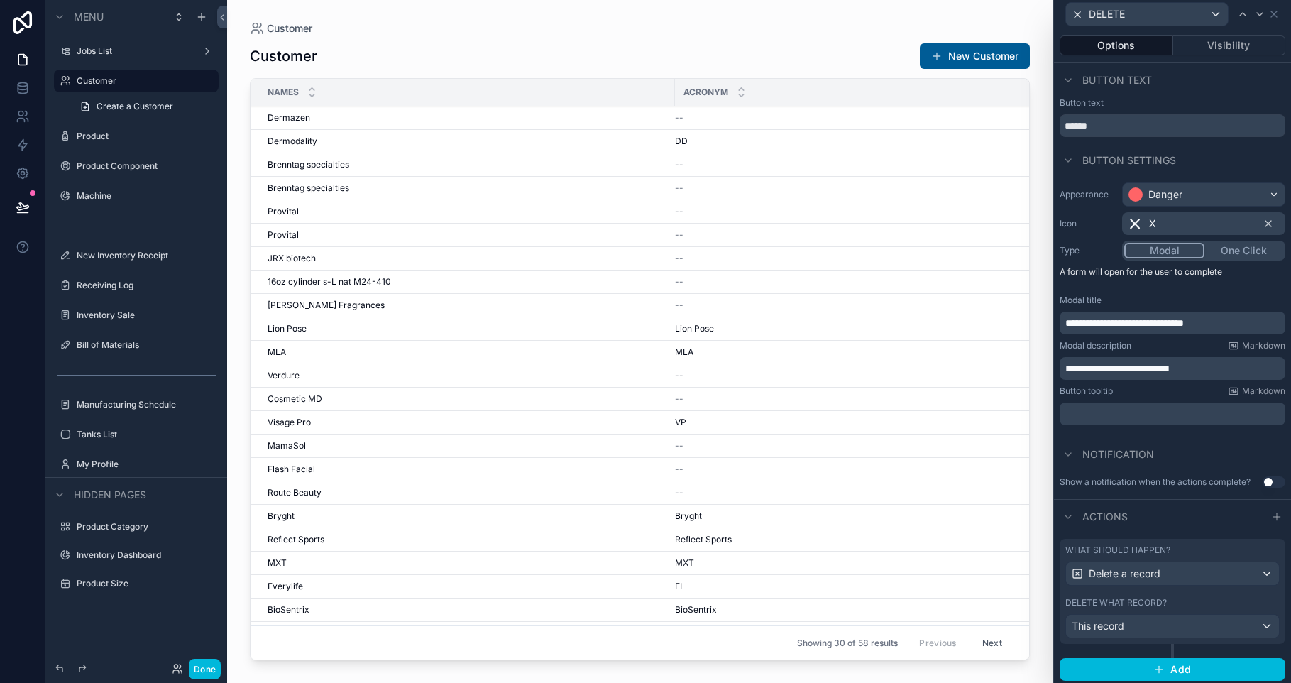
click at [1063, 363] on div "**********" at bounding box center [1172, 368] width 226 height 23
click at [1067, 363] on span "**********" at bounding box center [1117, 368] width 104 height 10
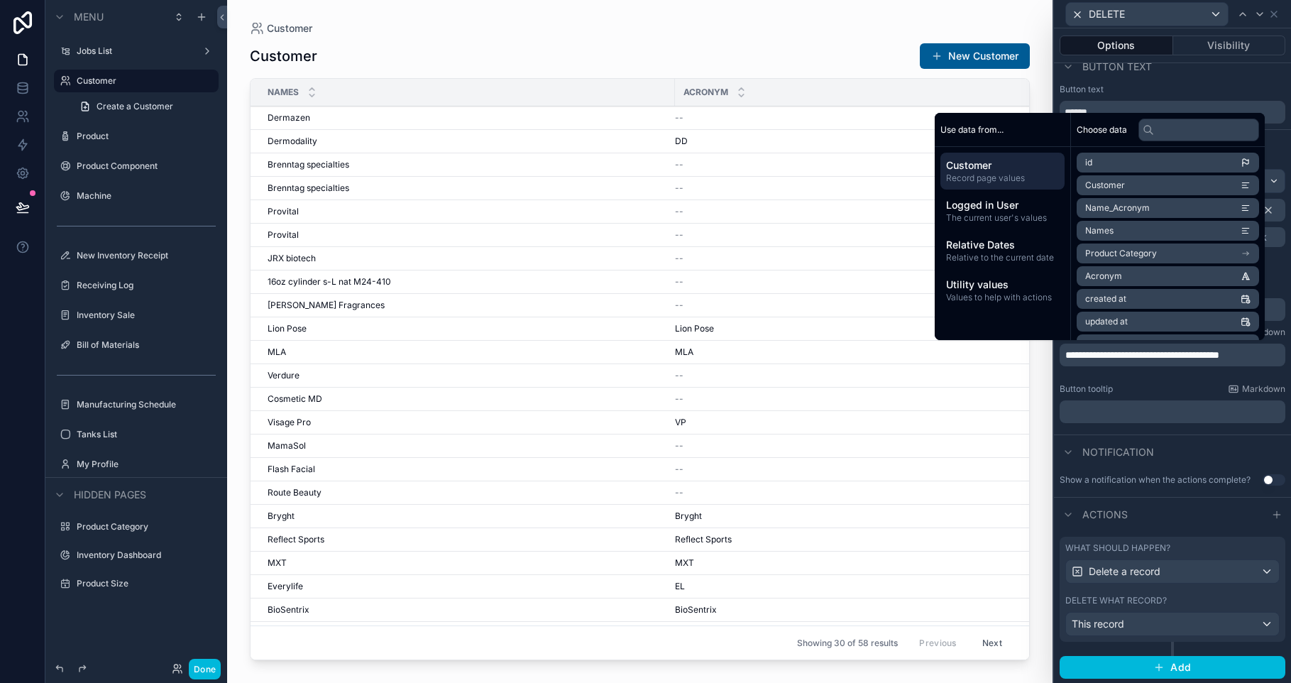
scroll to position [15, 0]
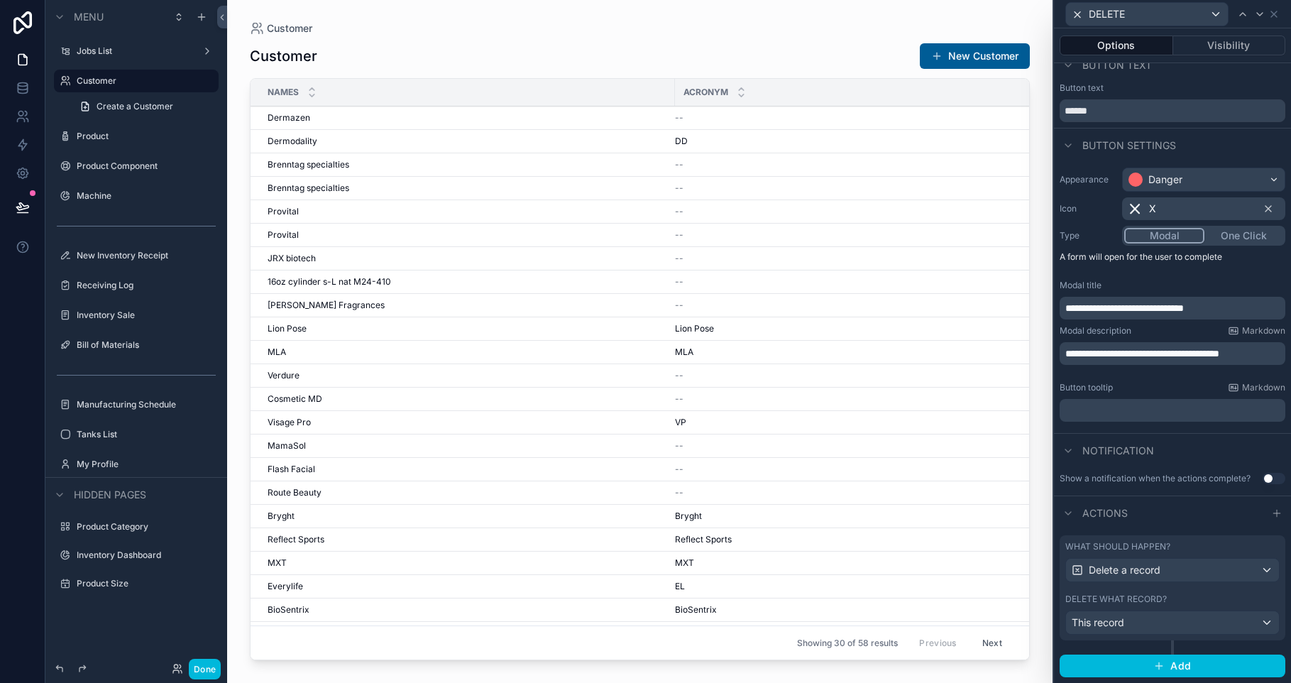
click at [1216, 441] on div "Notification" at bounding box center [1172, 450] width 237 height 34
click at [212, 671] on button "Done" at bounding box center [205, 668] width 32 height 21
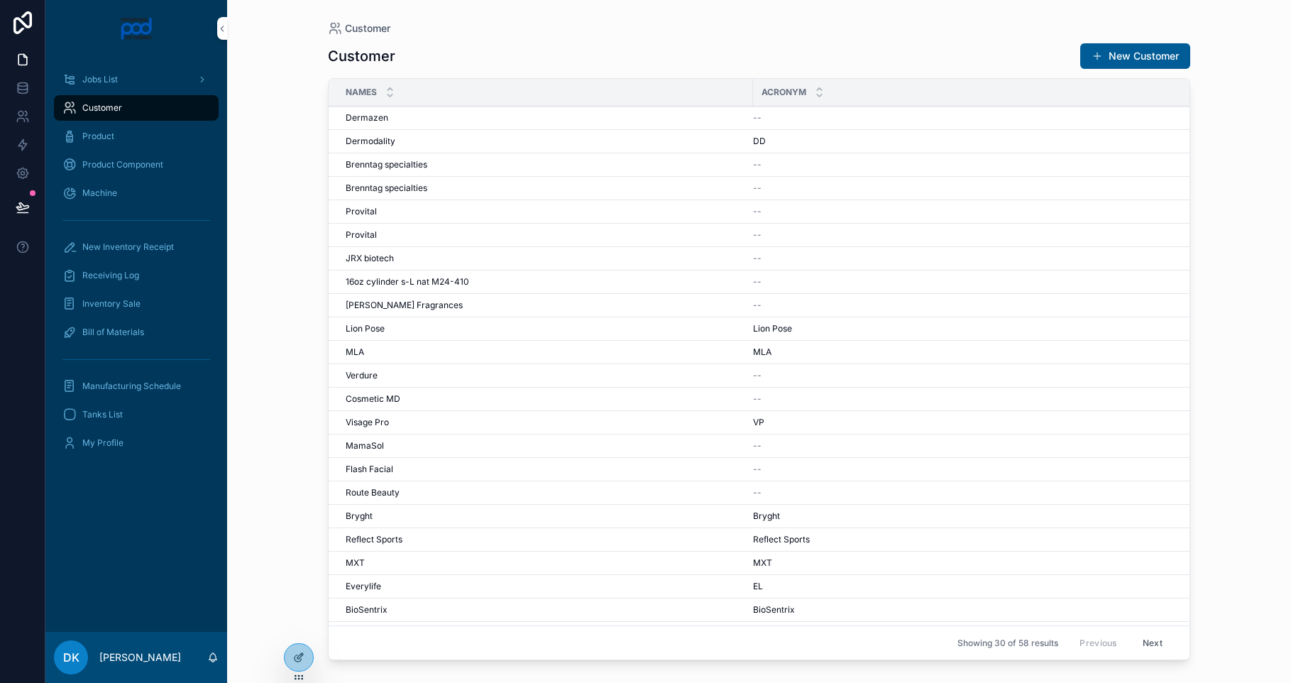
click at [382, 162] on span "Brenntag specialties" at bounding box center [387, 164] width 82 height 11
click at [0, 0] on button "DELETE" at bounding box center [0, 0] width 0 height 0
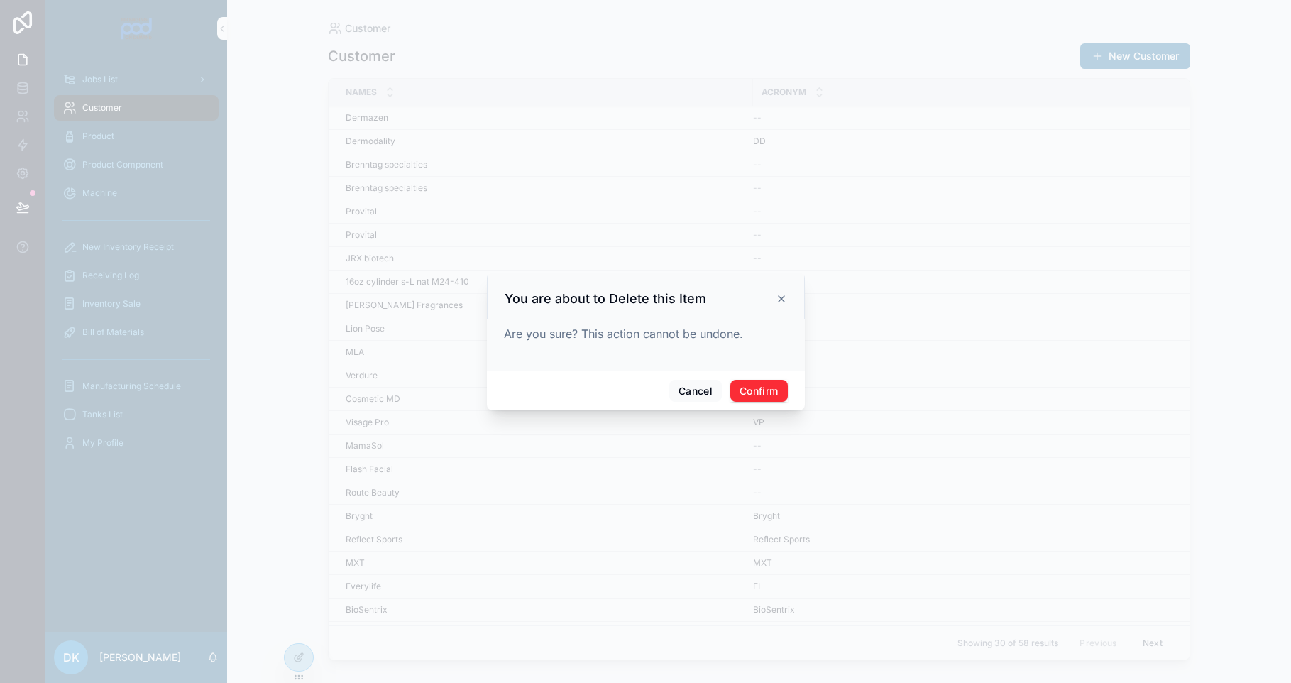
click at [758, 392] on button "Confirm" at bounding box center [758, 391] width 57 height 23
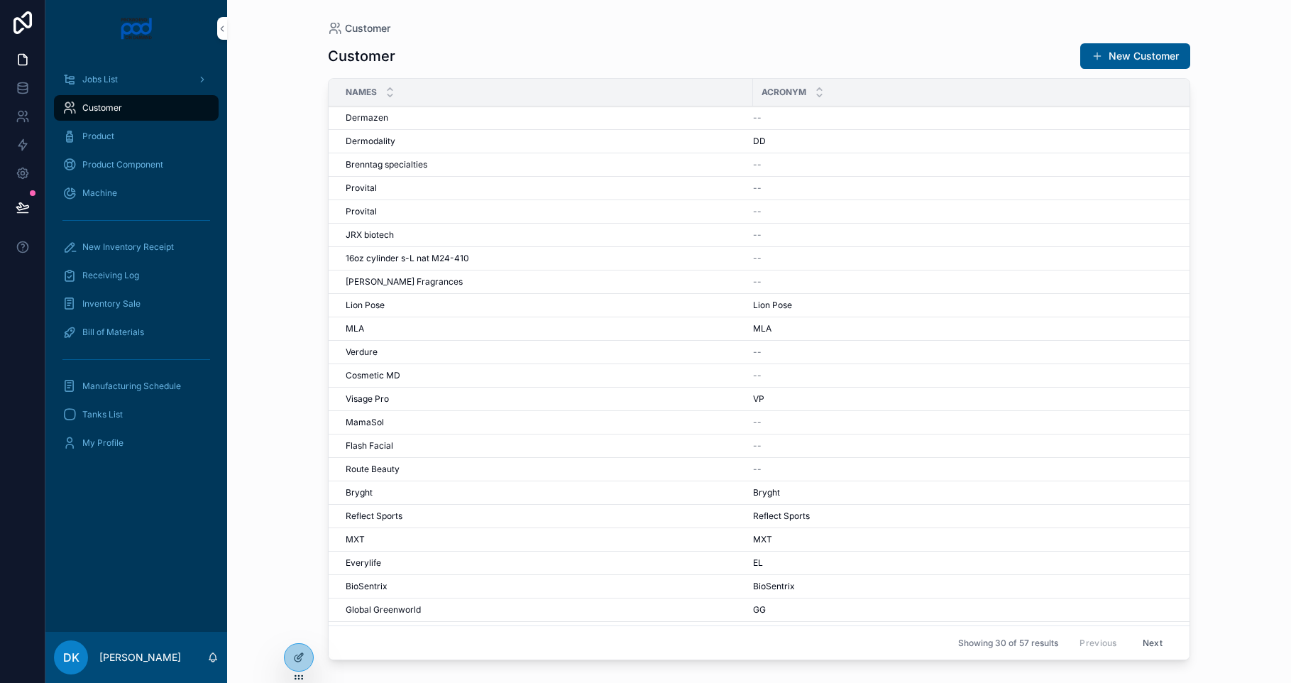
click at [302, 658] on icon at bounding box center [298, 656] width 11 height 11
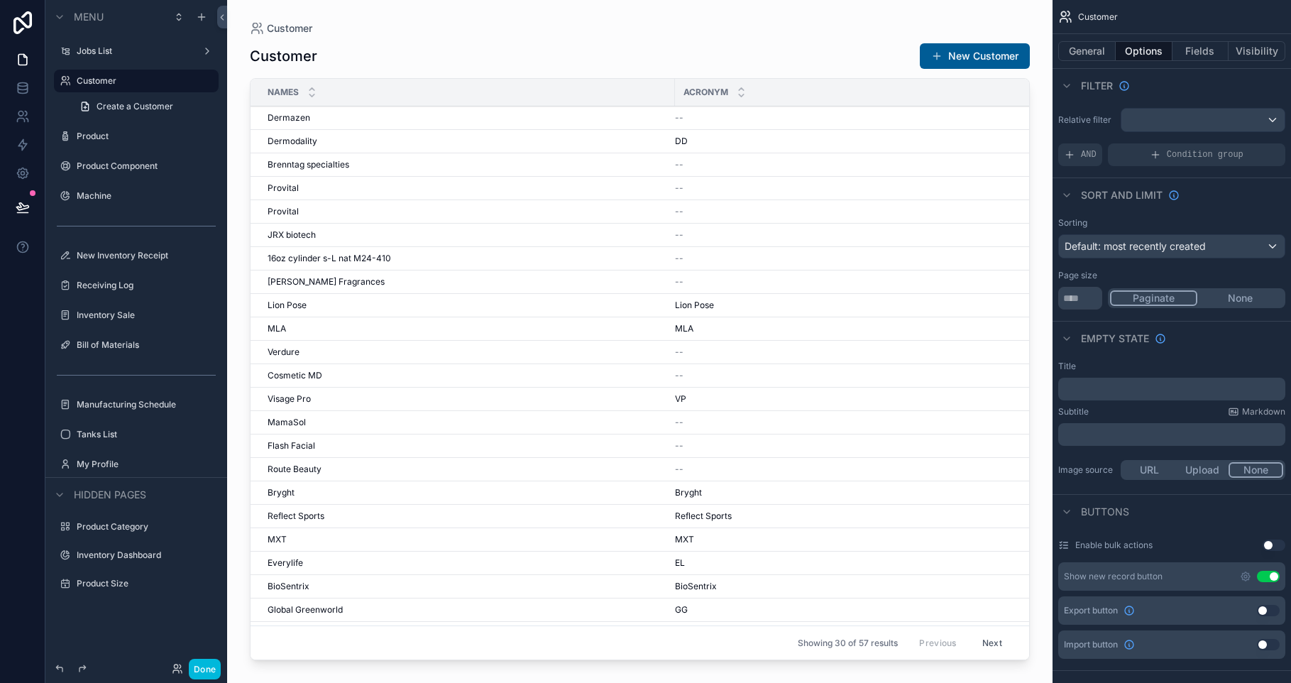
click at [683, 72] on div "scrollable content" at bounding box center [639, 333] width 825 height 666
click at [1101, 59] on button "General" at bounding box center [1086, 51] width 57 height 20
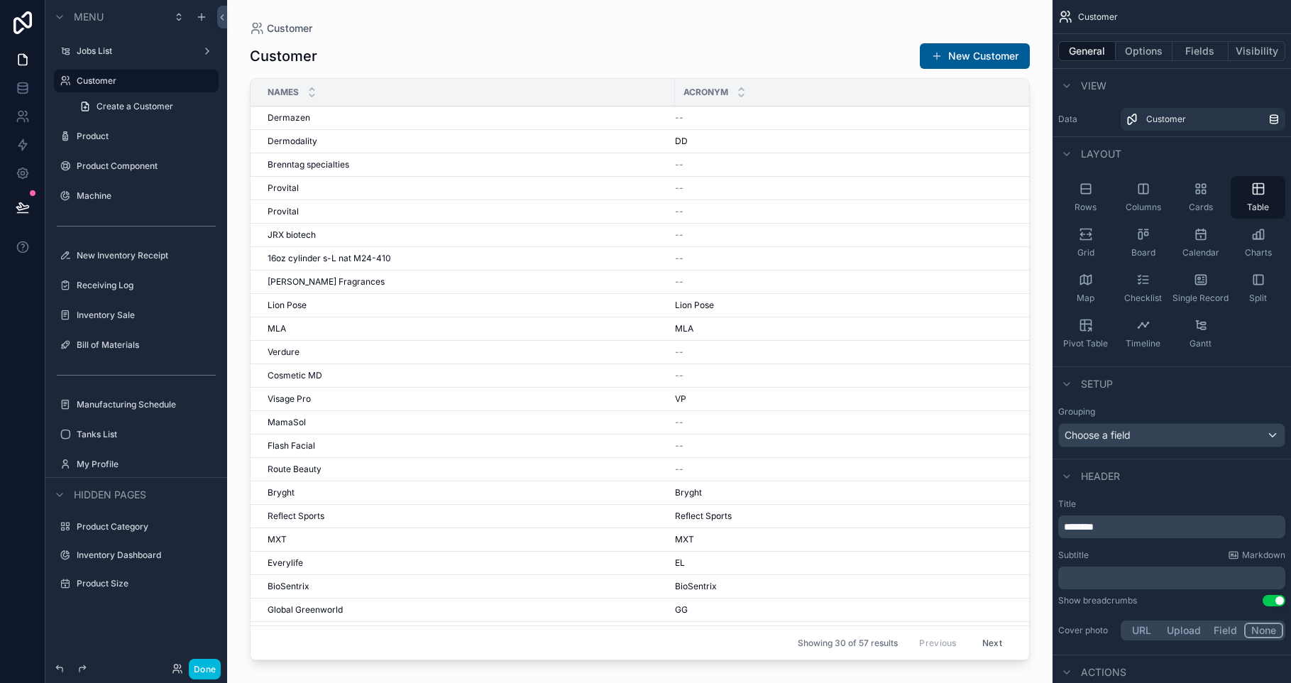
click at [1093, 206] on span "Rows" at bounding box center [1085, 207] width 22 height 11
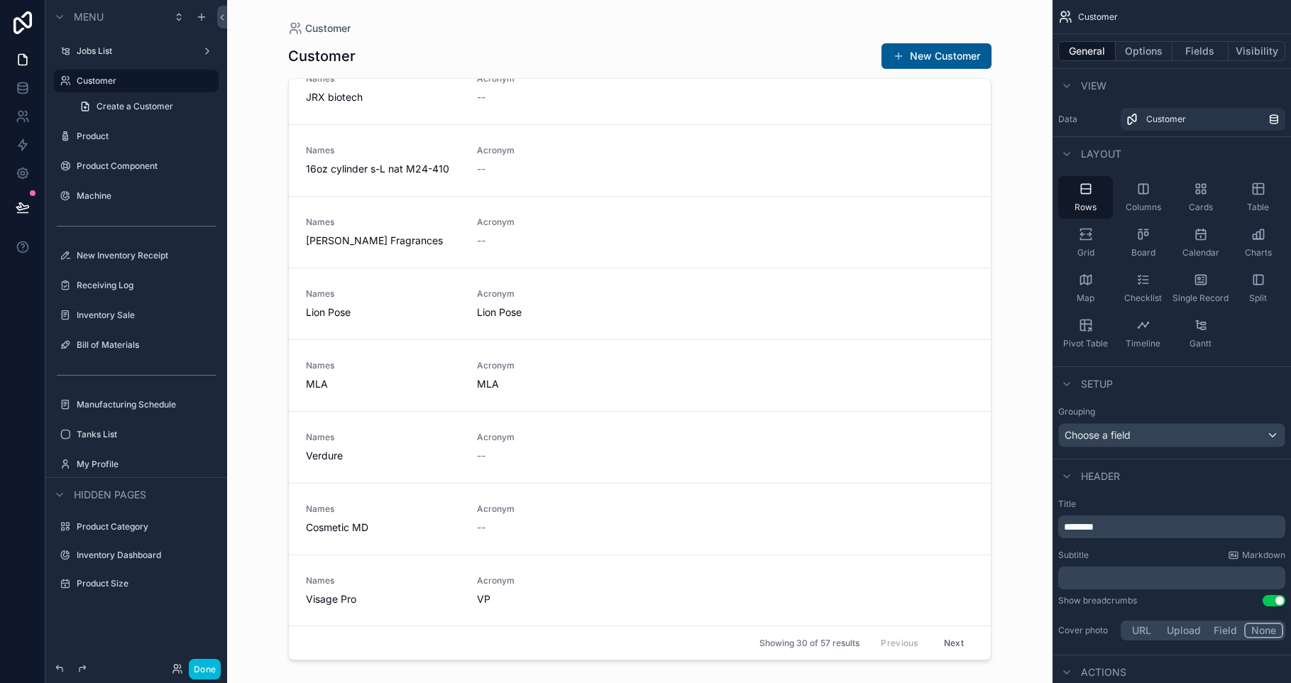
scroll to position [336, 0]
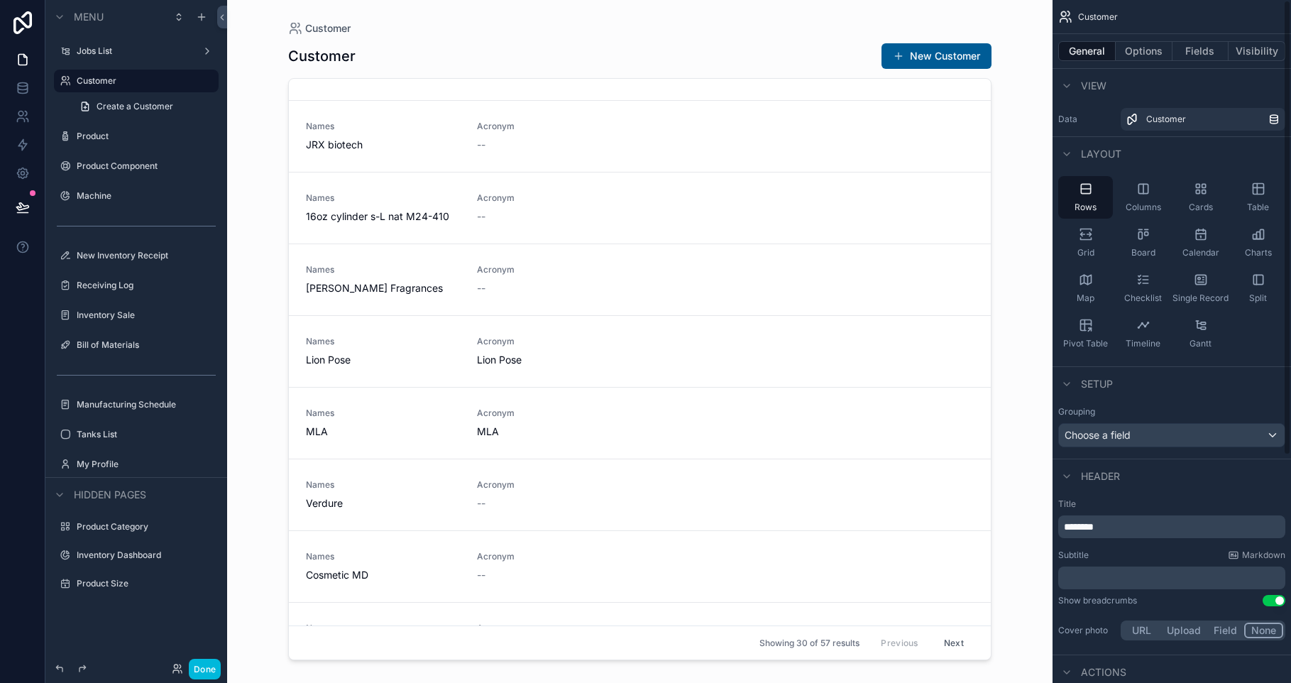
click at [1077, 257] on span "Grid" at bounding box center [1085, 252] width 17 height 11
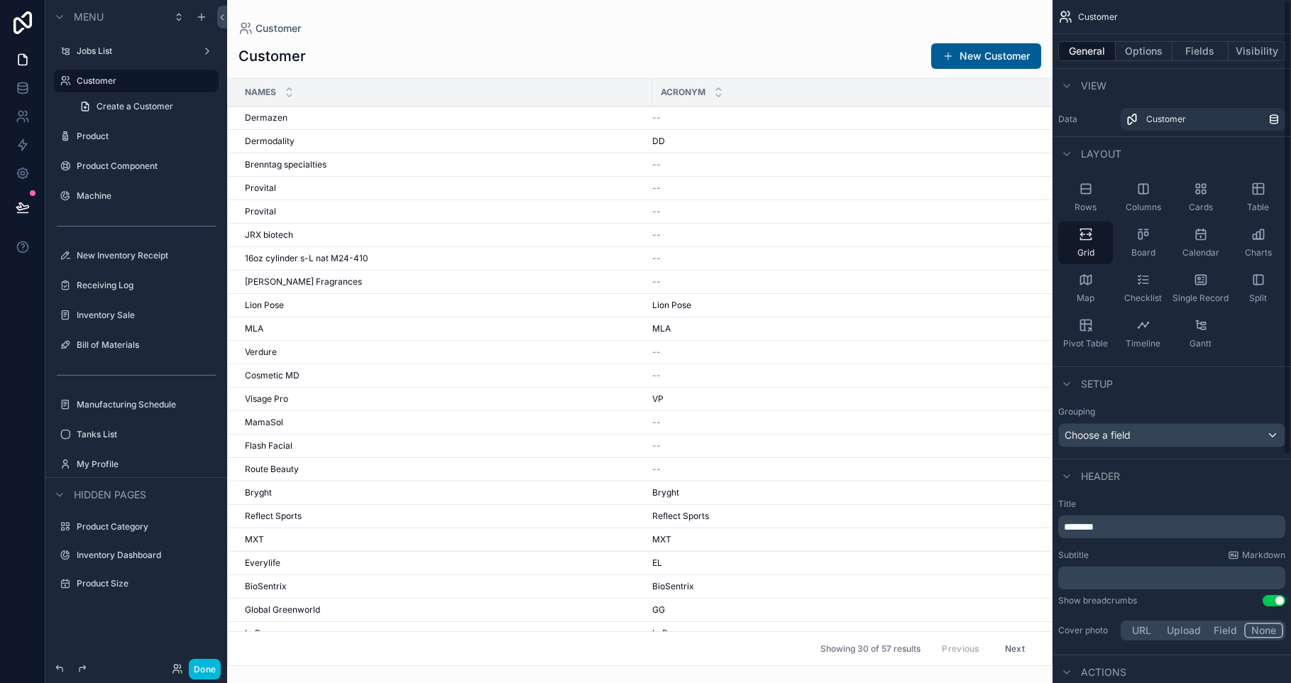
click at [1080, 197] on div "Rows" at bounding box center [1085, 197] width 55 height 43
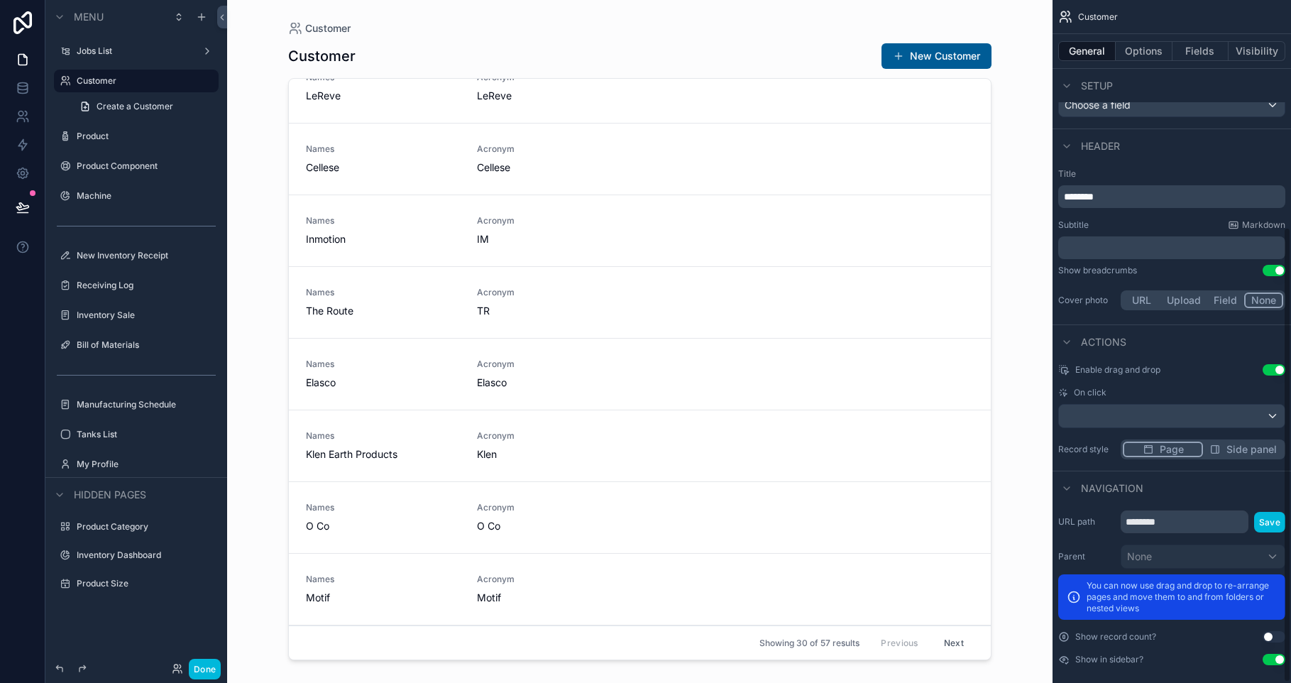
scroll to position [341, 0]
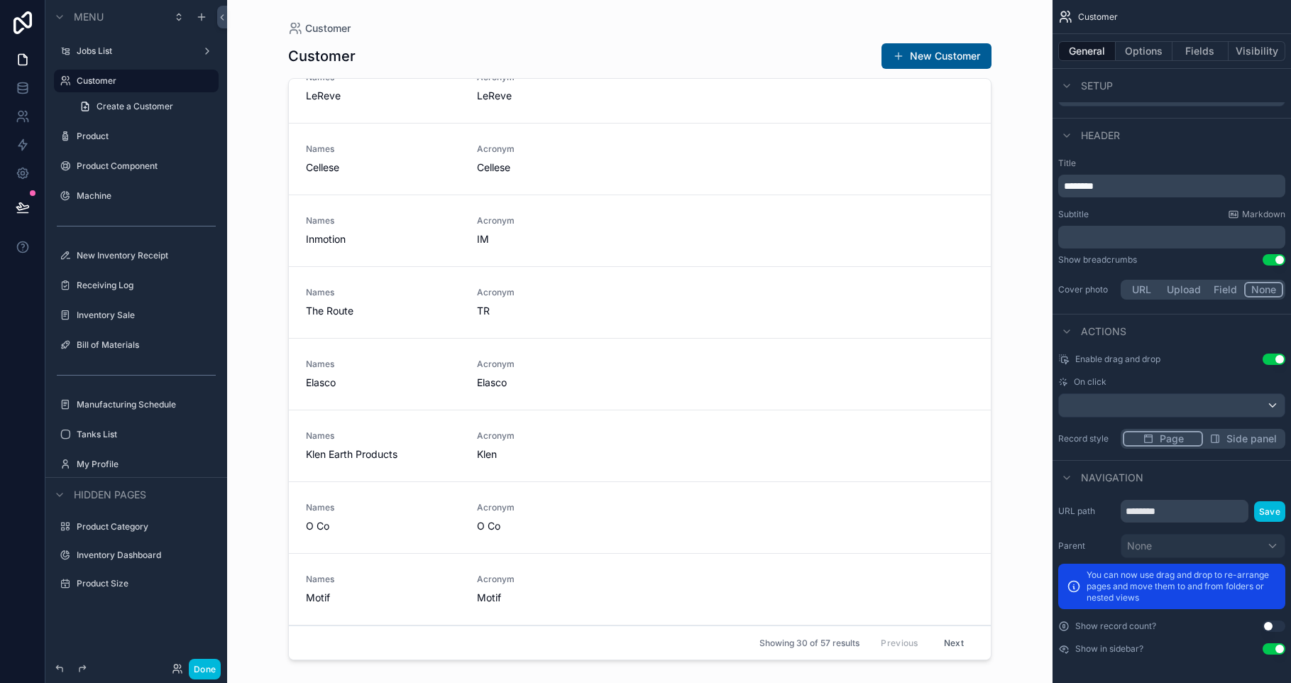
click at [1140, 50] on button "Options" at bounding box center [1143, 51] width 57 height 20
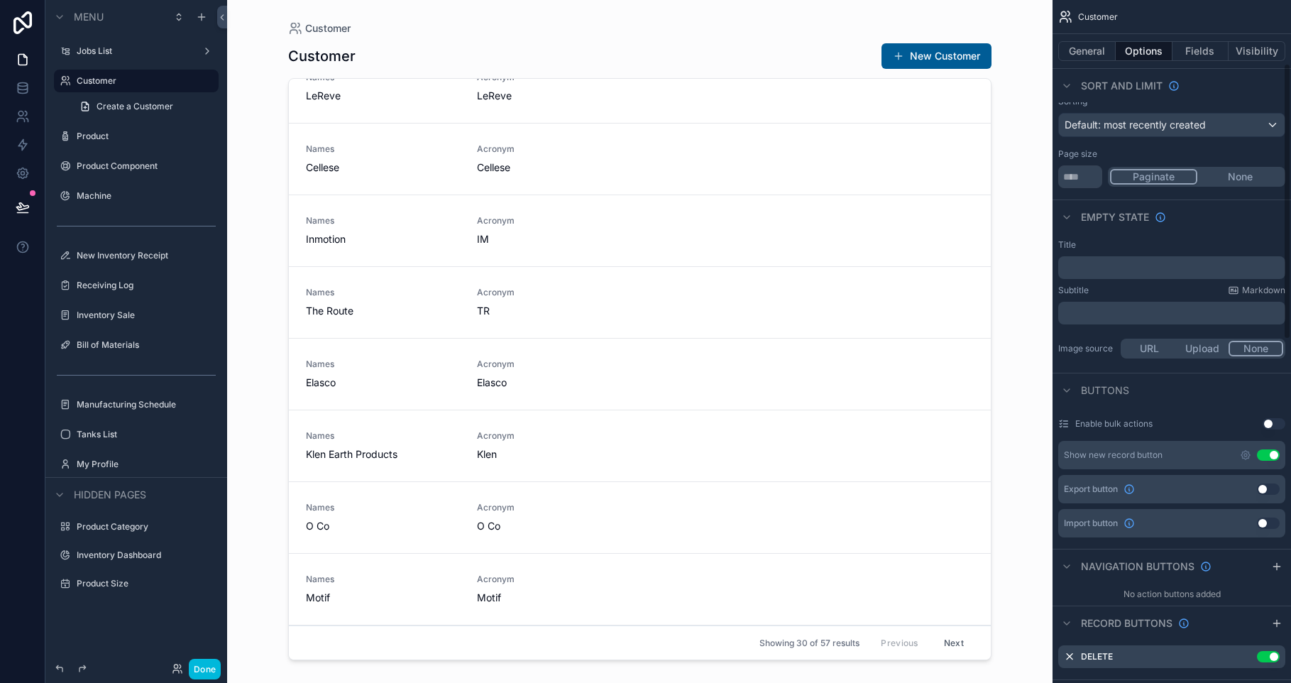
scroll to position [0, 0]
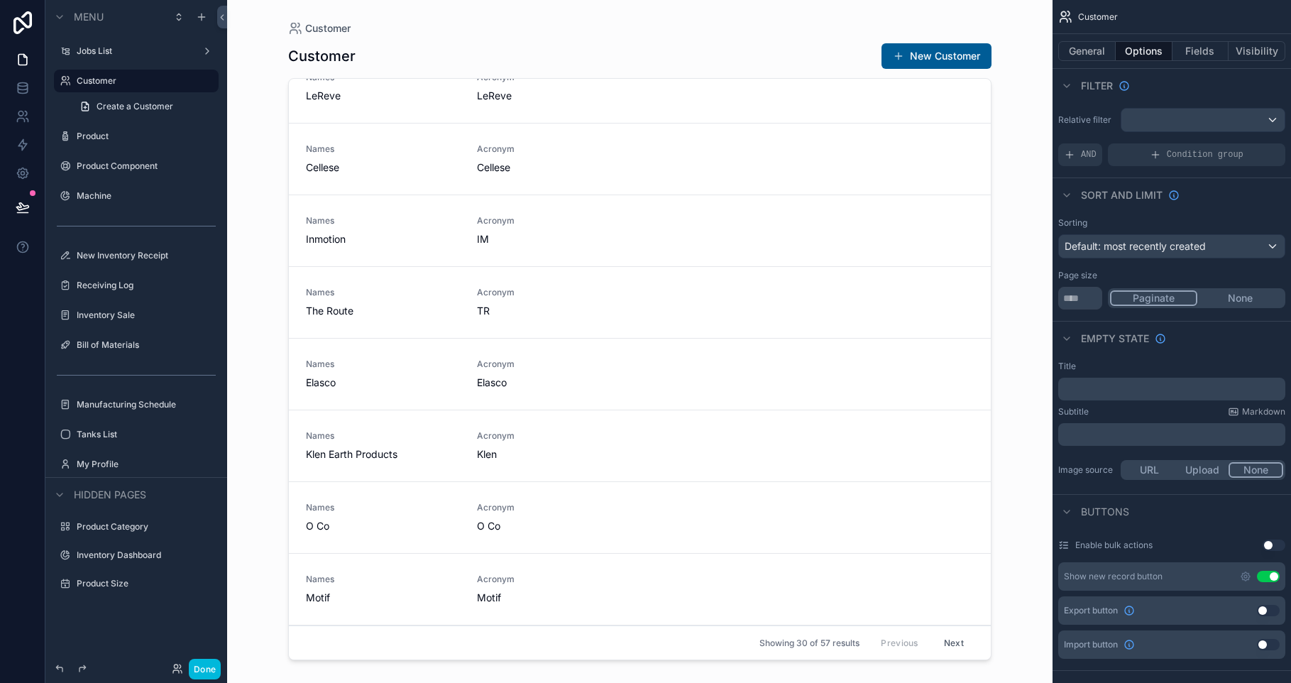
click at [1165, 240] on span "Default: most recently created" at bounding box center [1134, 246] width 141 height 12
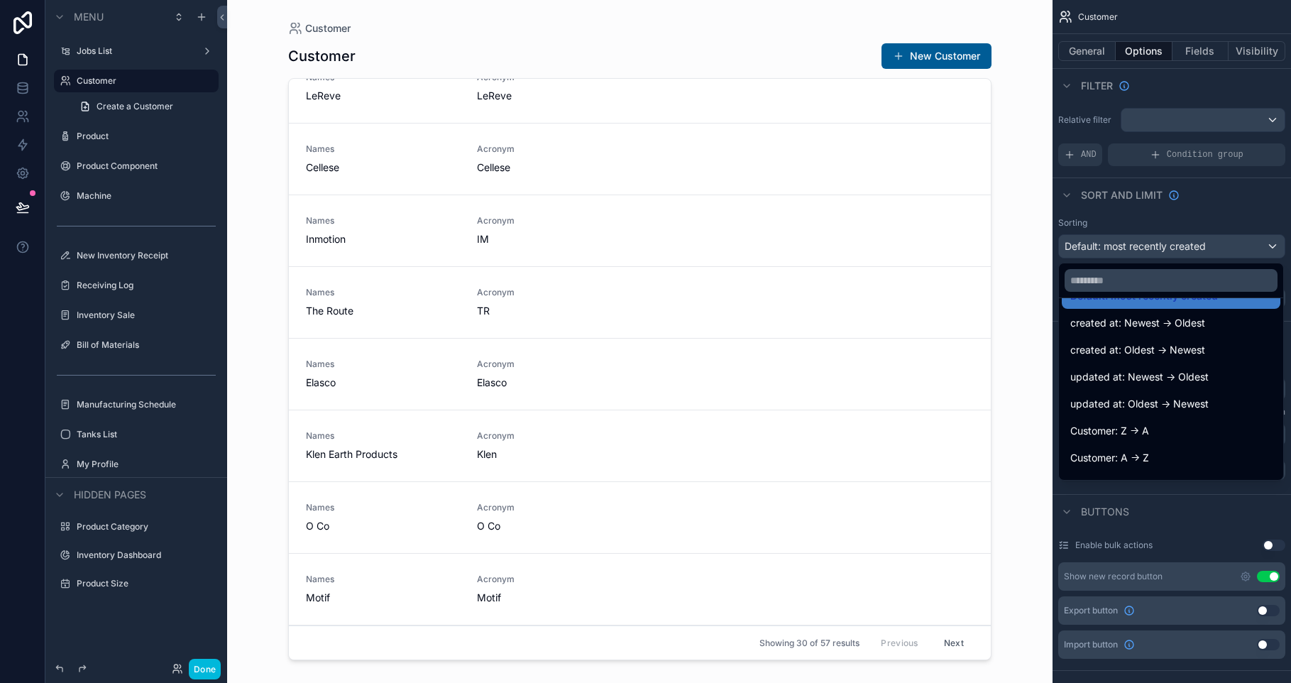
scroll to position [27, 0]
drag, startPoint x: 1169, startPoint y: 443, endPoint x: 1169, endPoint y: 452, distance: 9.2
click at [1169, 452] on ul "Default: most recently created created at: Newest -> Oldest created at: Oldest …" at bounding box center [1171, 389] width 224 height 182
click at [1169, 452] on div "Customer: A -> Z" at bounding box center [1171, 456] width 202 height 17
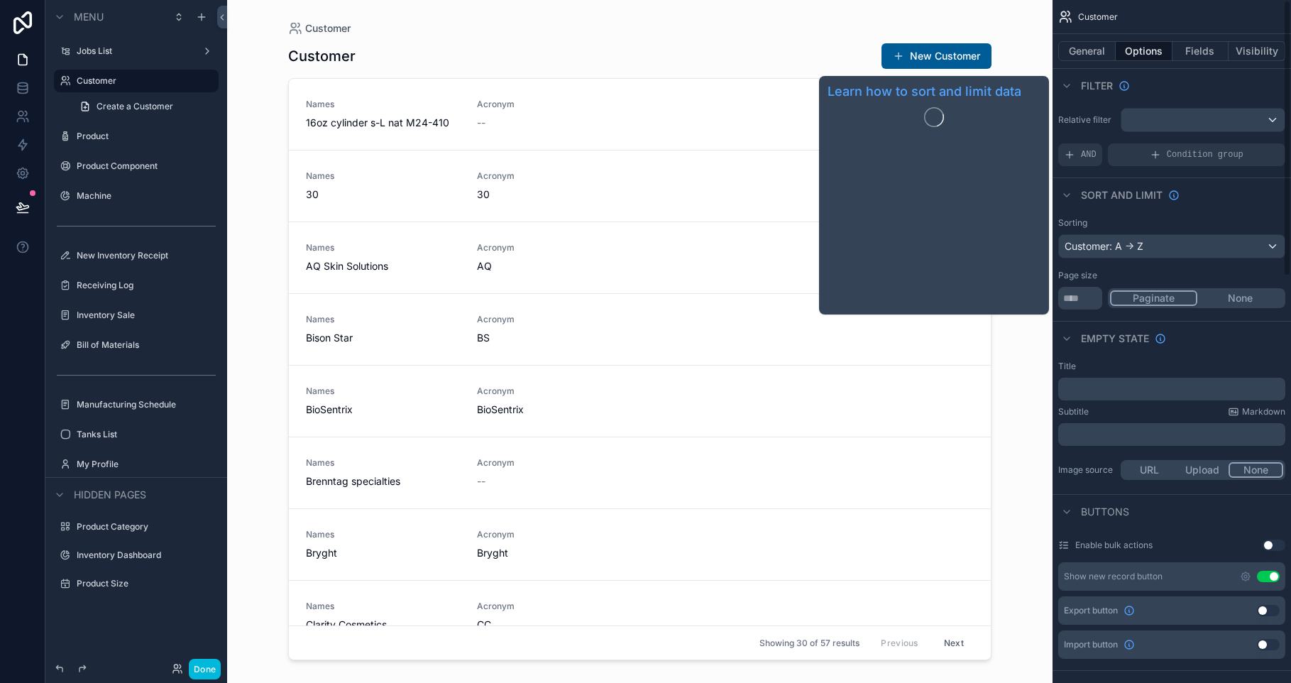
click at [1182, 214] on div "Sorting Customer: A -> Z Page size ** Paginate None" at bounding box center [1171, 263] width 238 height 104
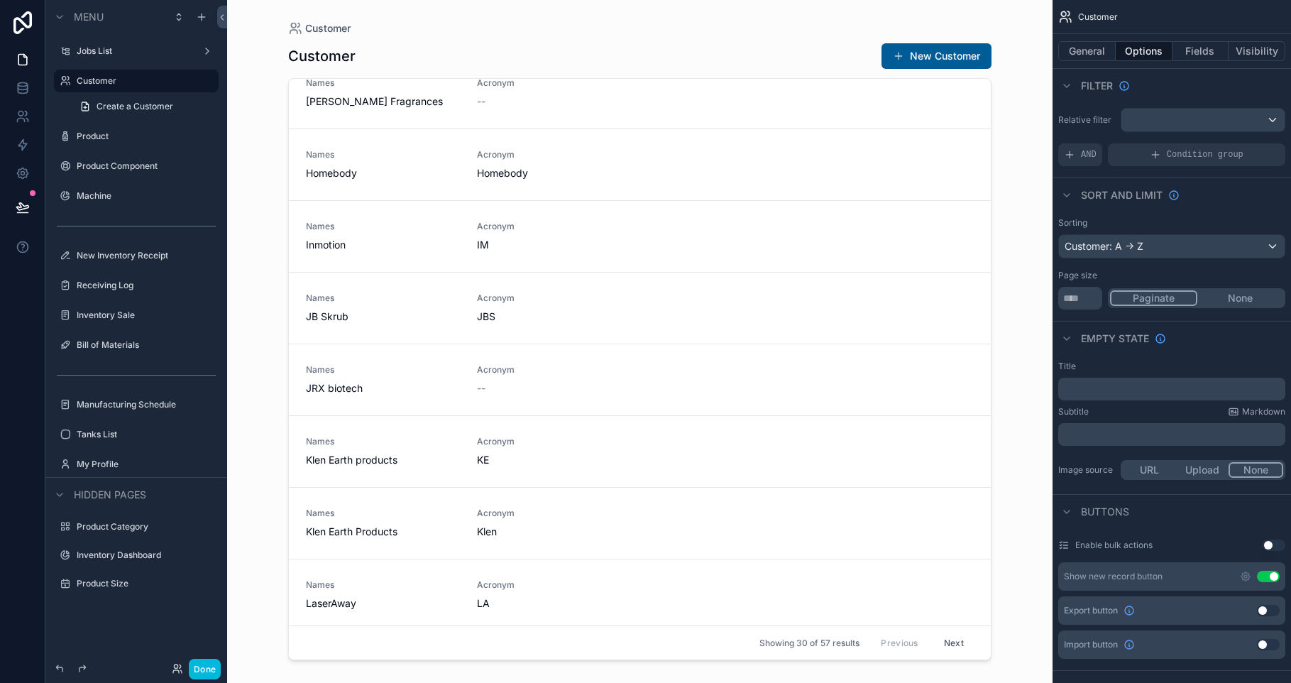
scroll to position [1604, 0]
click at [523, 255] on link "Names Inmotion Acronym IM DELETE" at bounding box center [640, 231] width 702 height 72
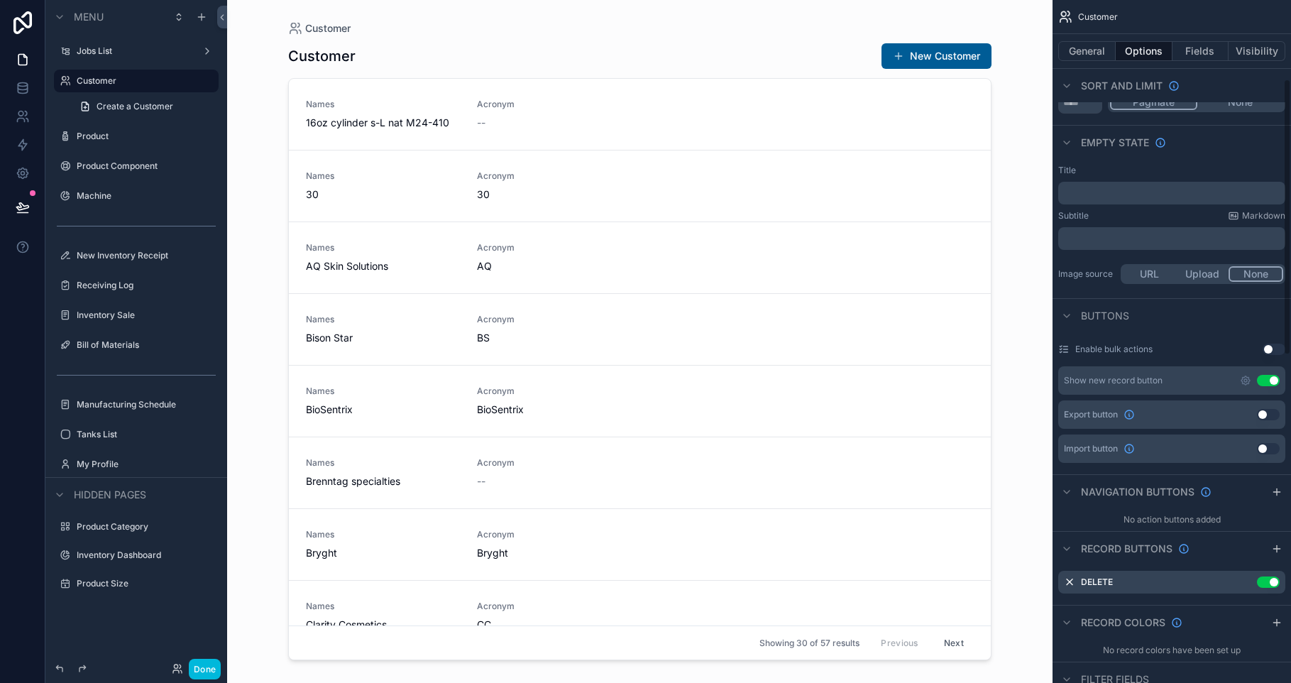
scroll to position [199, 0]
click at [1273, 546] on icon "scrollable content" at bounding box center [1276, 546] width 6 height 0
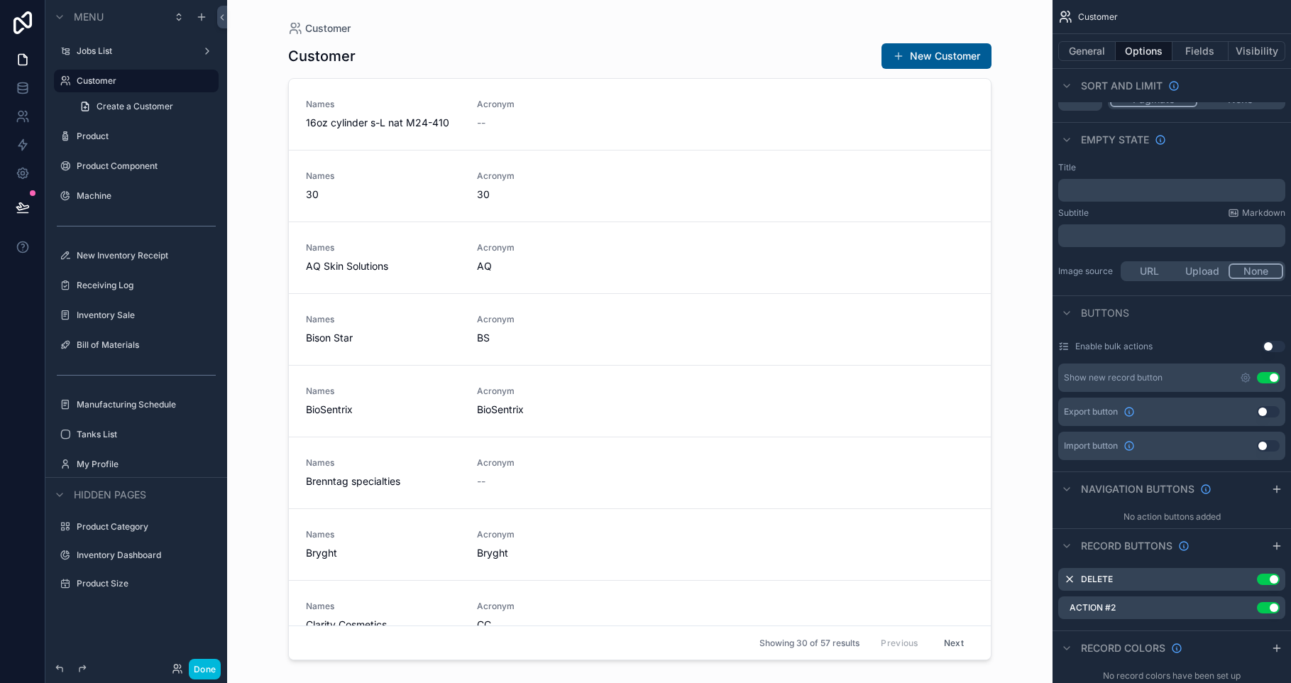
click at [0, 0] on icon "scrollable content" at bounding box center [0, 0] width 0 height 0
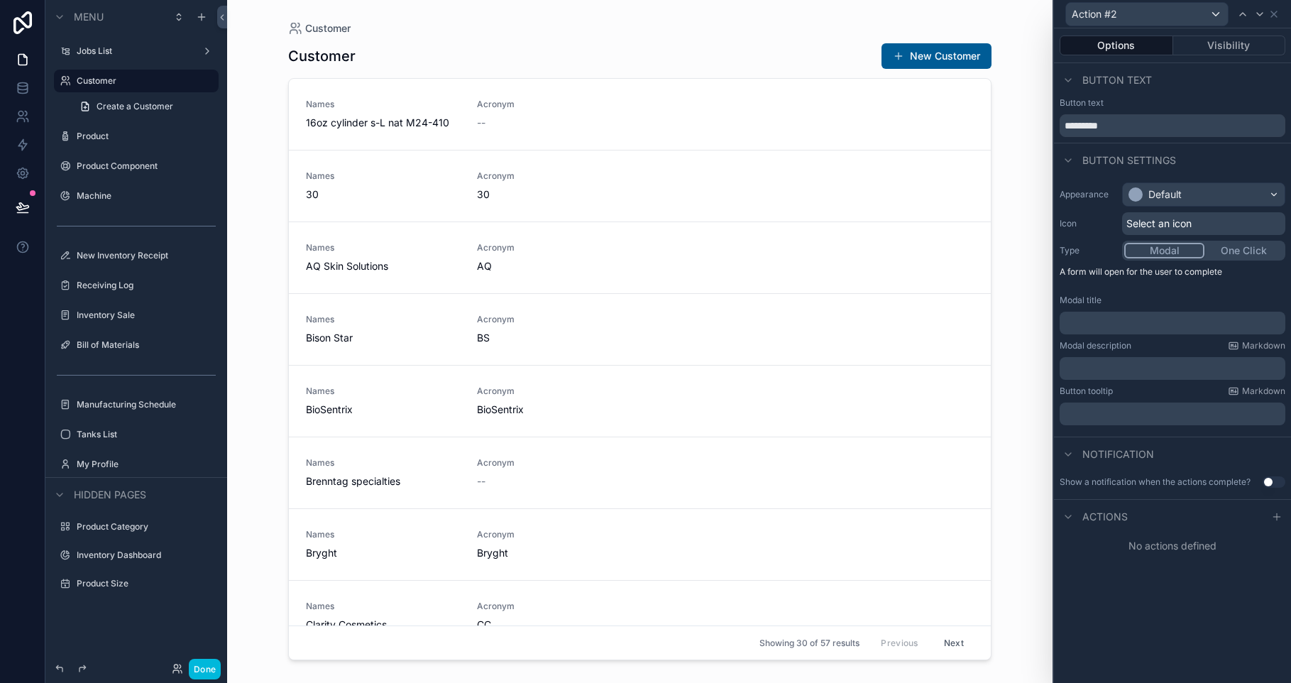
click at [1092, 104] on label "Button text" at bounding box center [1081, 102] width 44 height 11
click at [1091, 124] on input "*********" at bounding box center [1172, 125] width 226 height 23
type input "****"
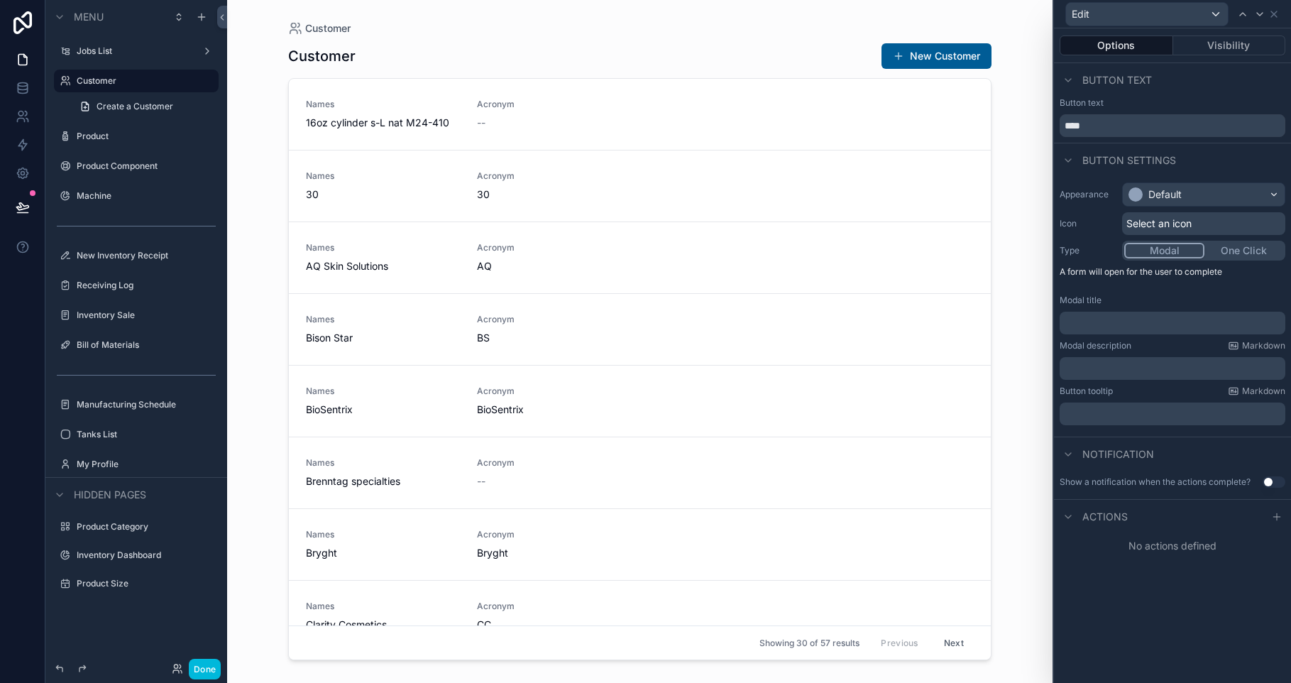
click at [1213, 228] on div "Select an icon" at bounding box center [1203, 223] width 163 height 23
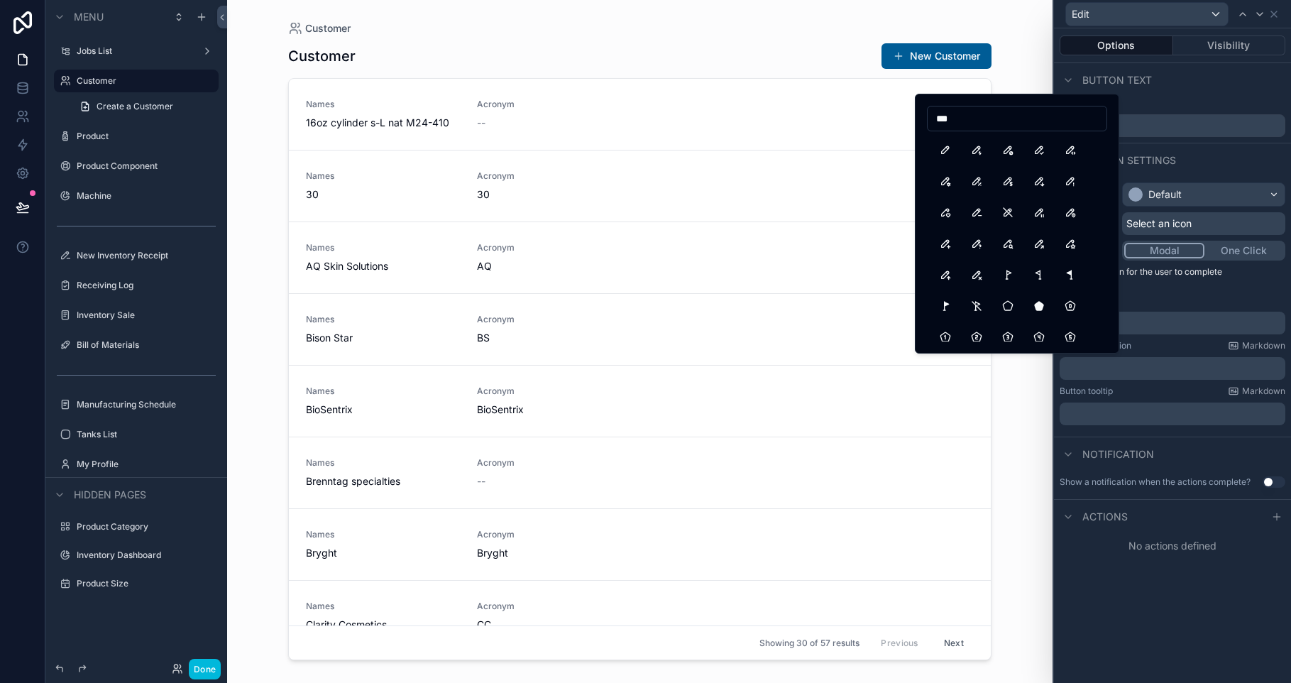
type input "***"
click at [948, 145] on button "Pencil" at bounding box center [945, 150] width 26 height 26
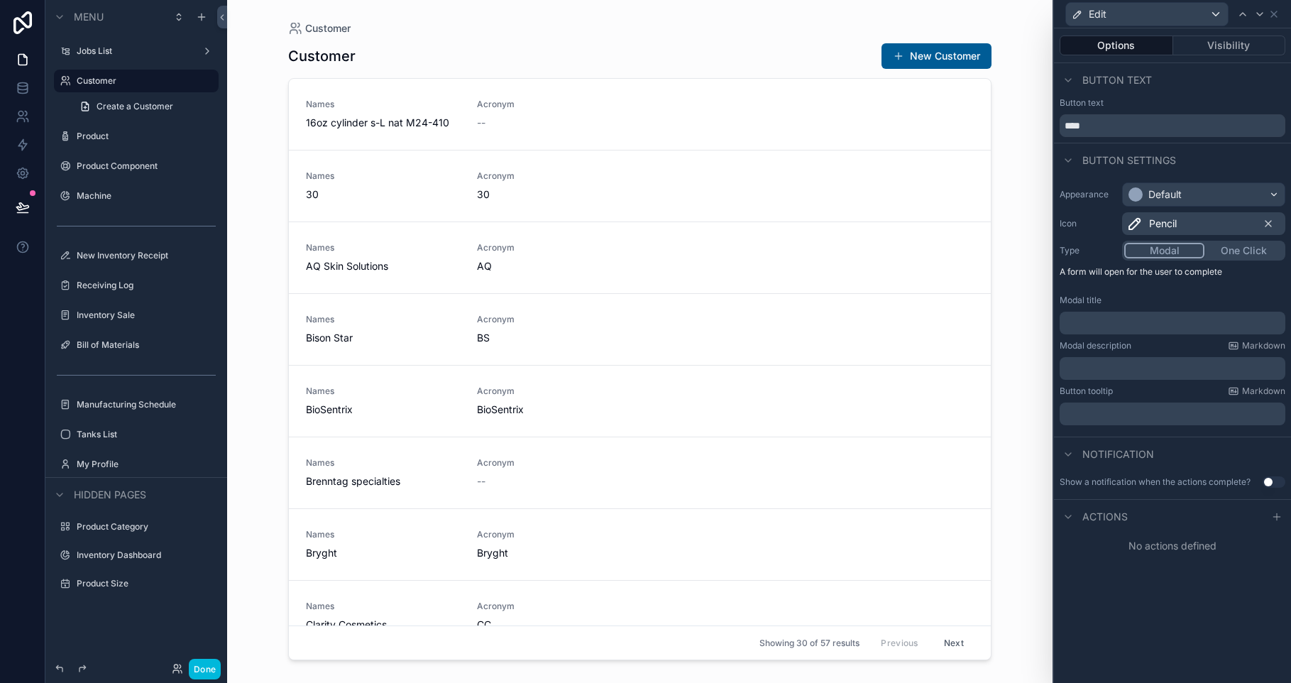
click at [1154, 325] on p "﻿" at bounding box center [1173, 323] width 217 height 14
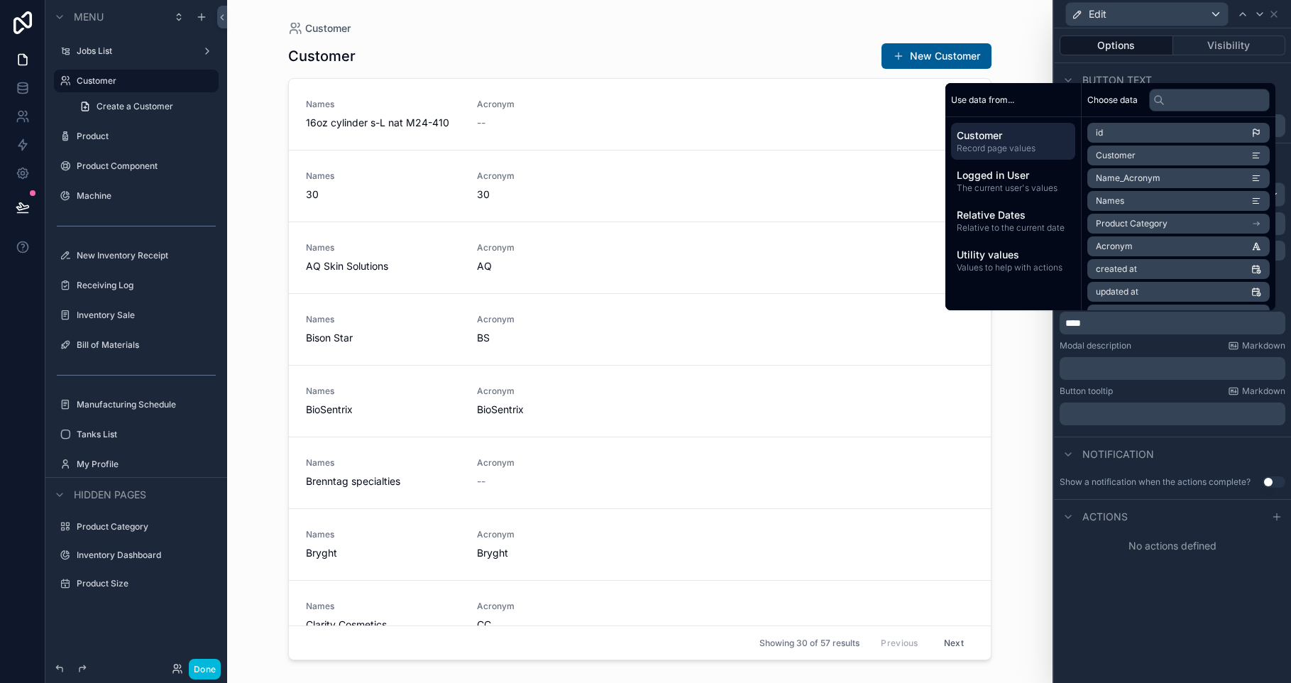
click at [1277, 511] on icon at bounding box center [1276, 516] width 11 height 11
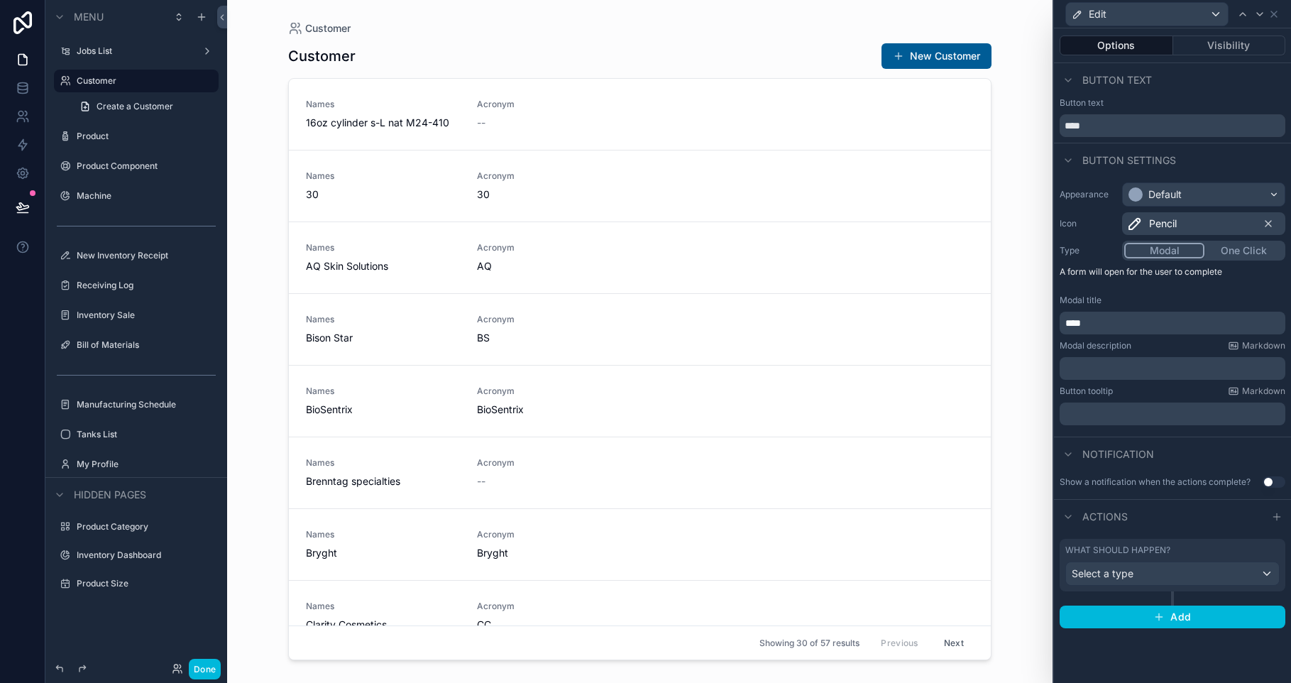
click at [1179, 577] on div "Select a type" at bounding box center [1172, 573] width 213 height 23
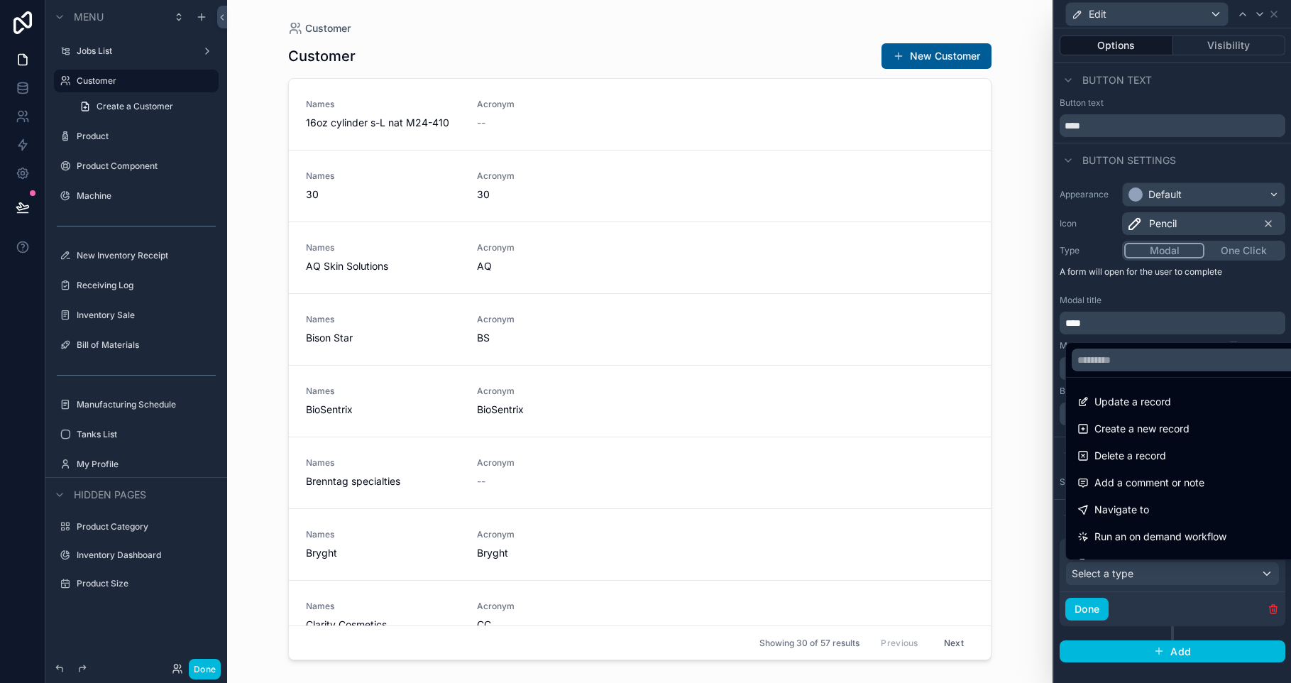
click at [1192, 395] on div "Update a record" at bounding box center [1188, 401] width 223 height 17
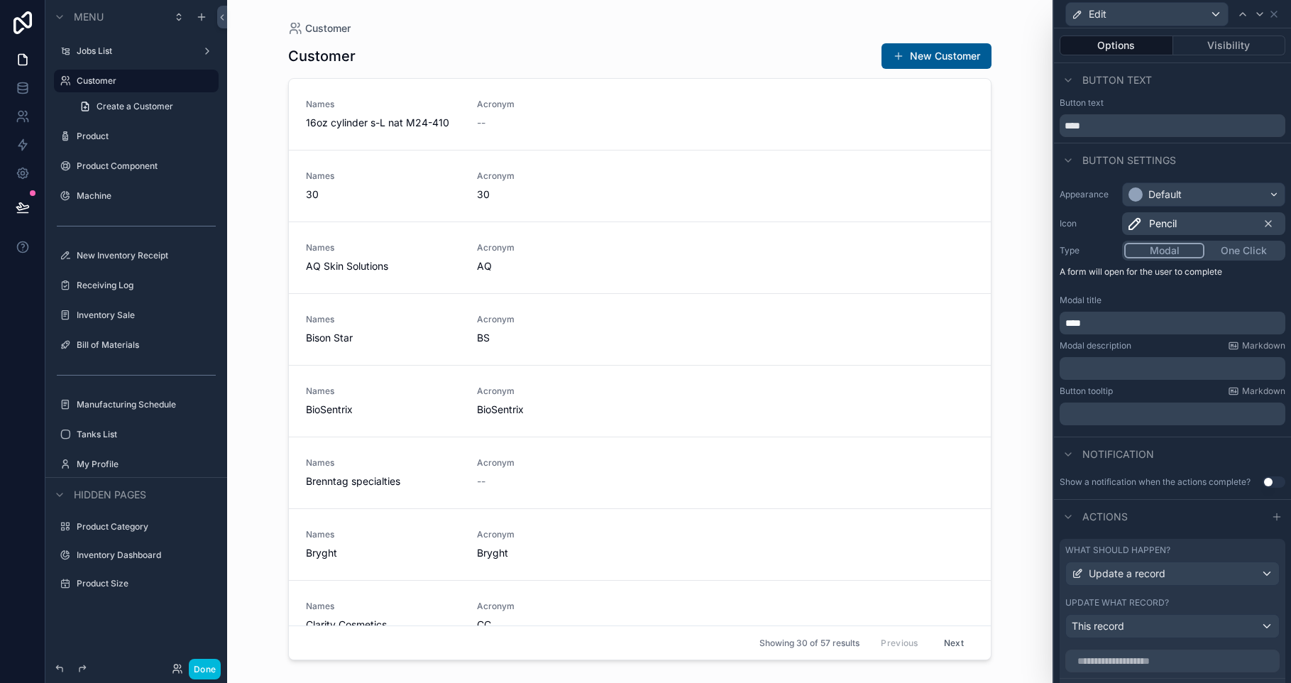
click at [1142, 624] on div "This record" at bounding box center [1172, 625] width 213 height 23
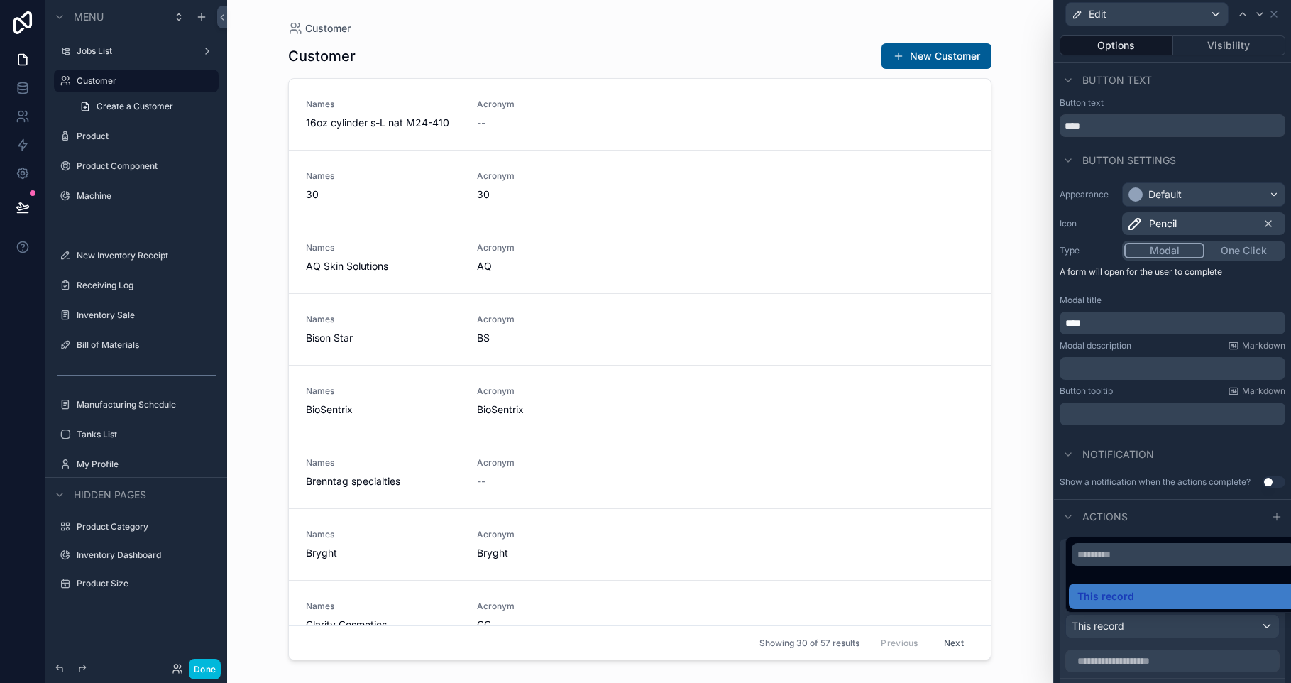
click at [1143, 622] on div at bounding box center [1172, 341] width 237 height 683
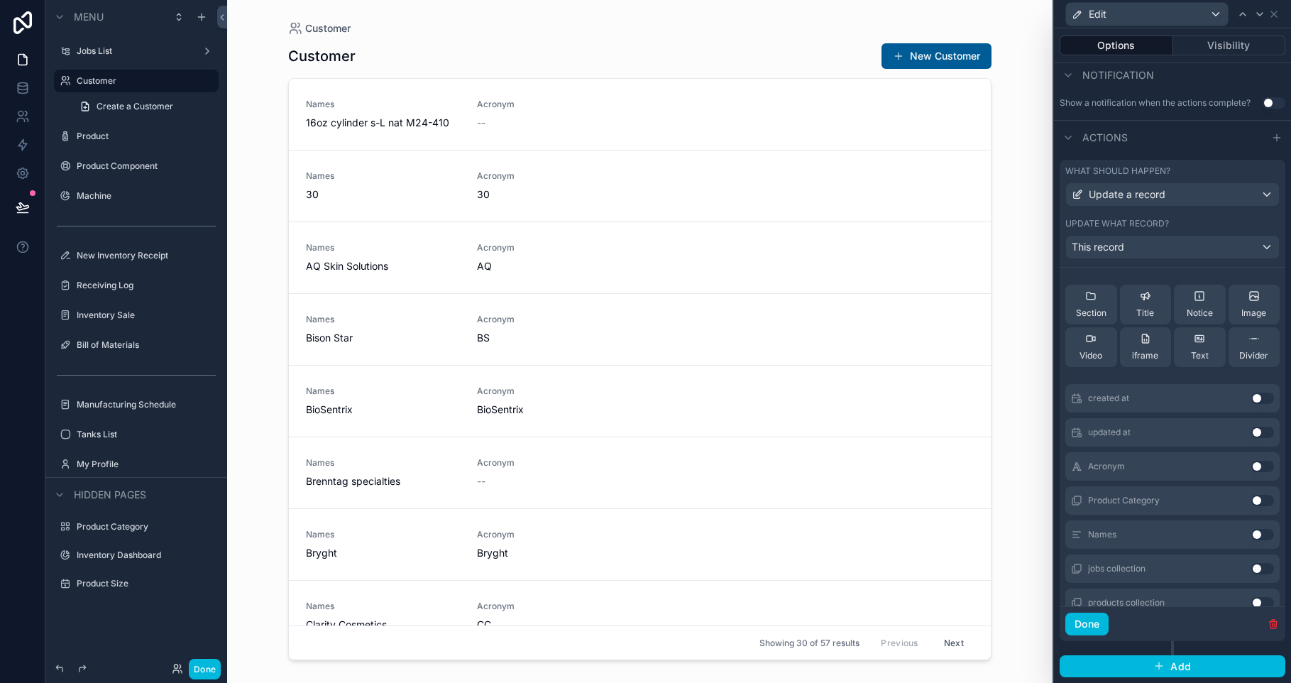
scroll to position [33, 0]
click at [1251, 535] on button "Use setting" at bounding box center [1262, 533] width 23 height 11
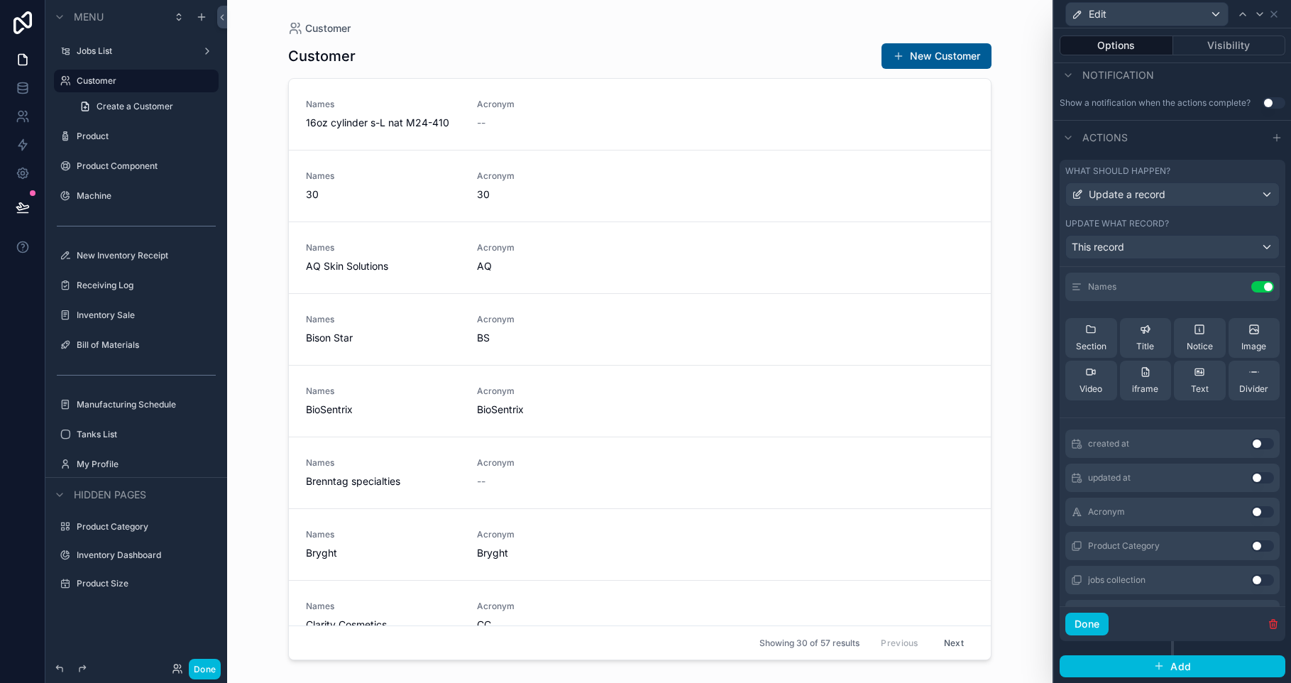
click at [1251, 512] on button "Use setting" at bounding box center [1262, 511] width 23 height 11
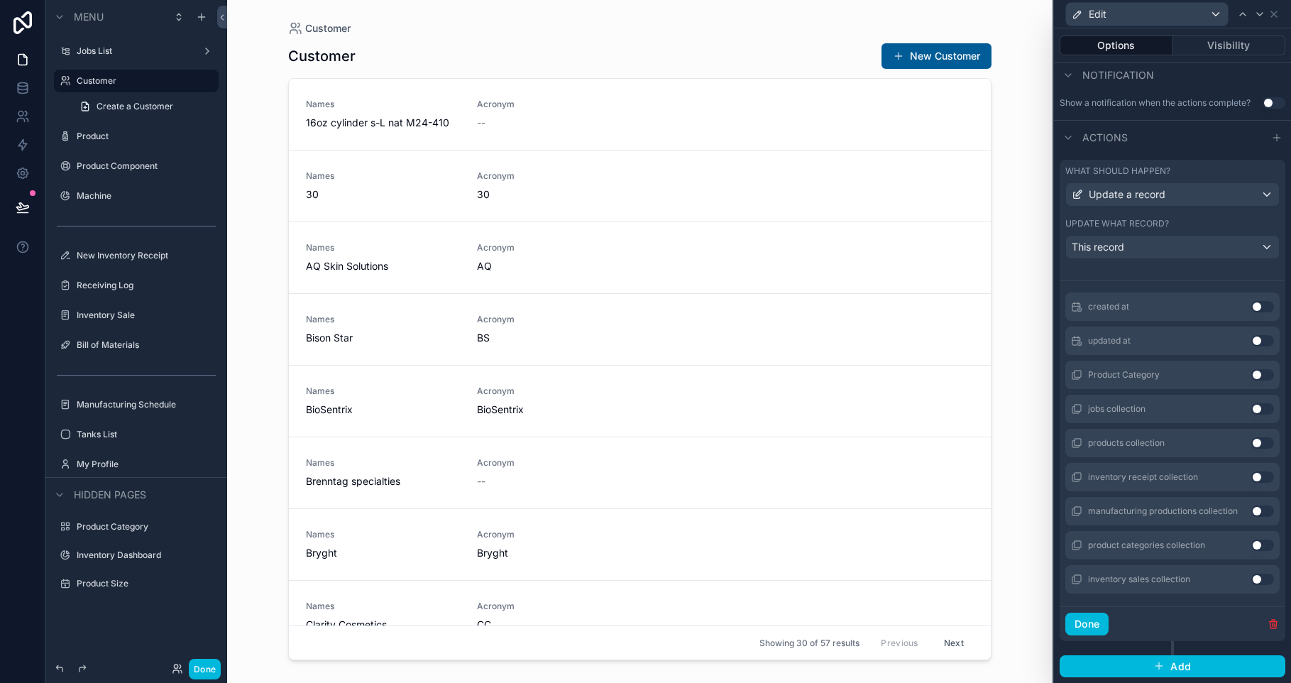
scroll to position [208, 0]
click at [1081, 622] on button "Done" at bounding box center [1086, 623] width 43 height 23
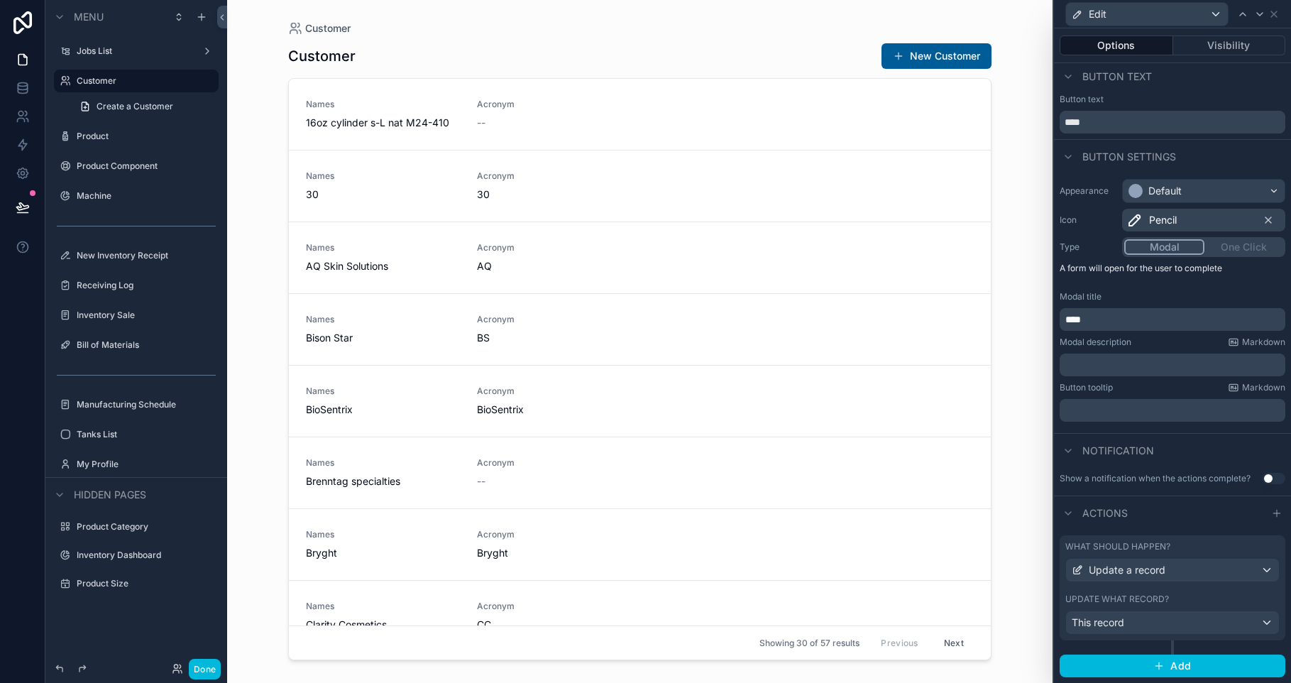
click at [209, 673] on button "Done" at bounding box center [205, 668] width 32 height 21
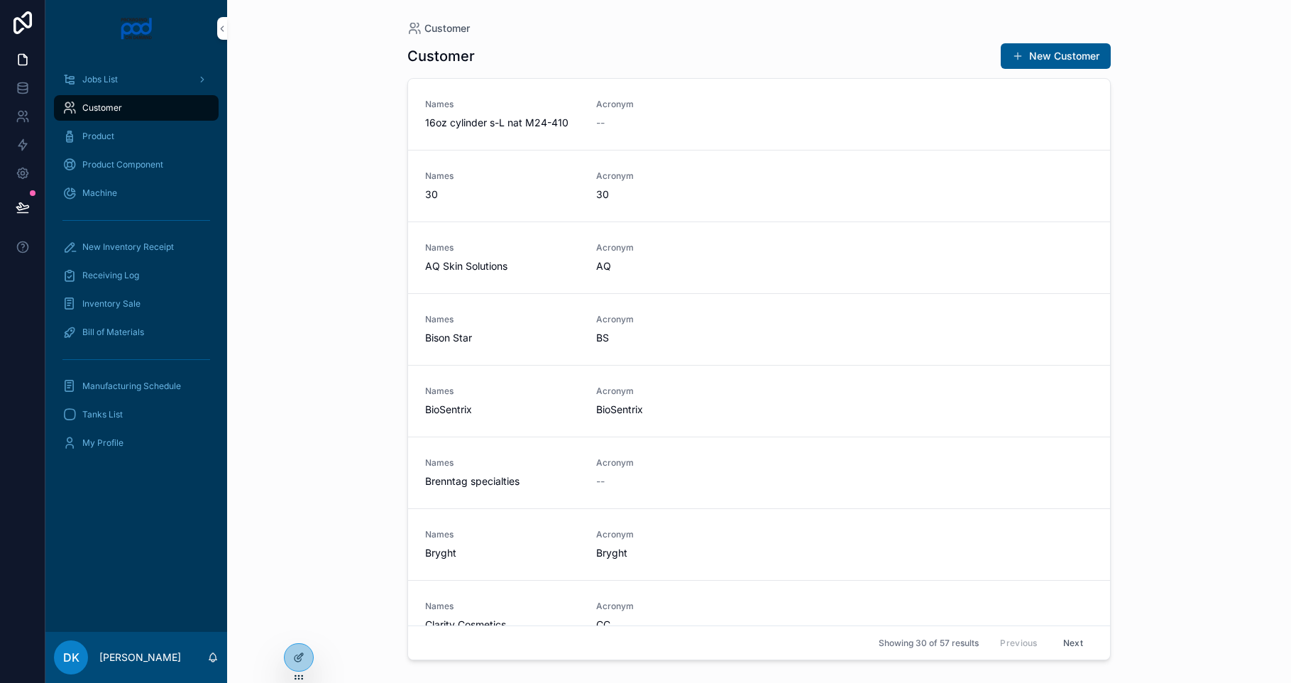
click at [0, 0] on button "Edit" at bounding box center [0, 0] width 0 height 0
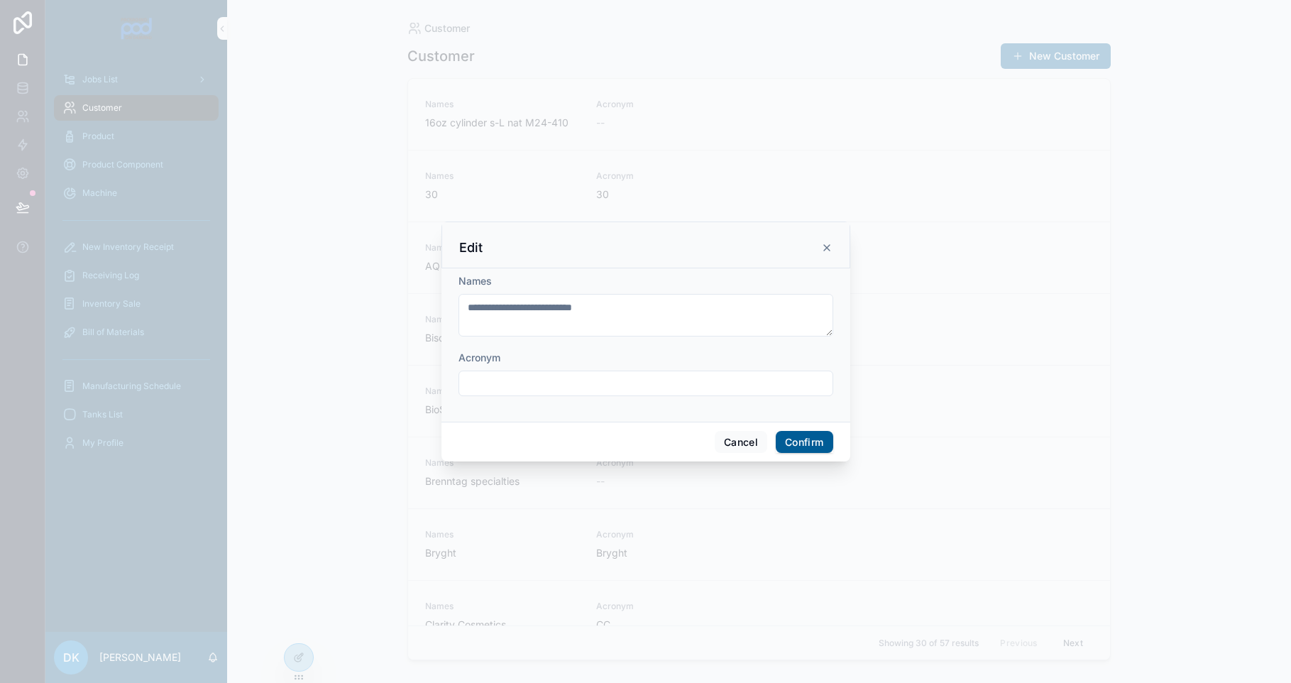
click at [828, 248] on icon at bounding box center [826, 247] width 11 height 11
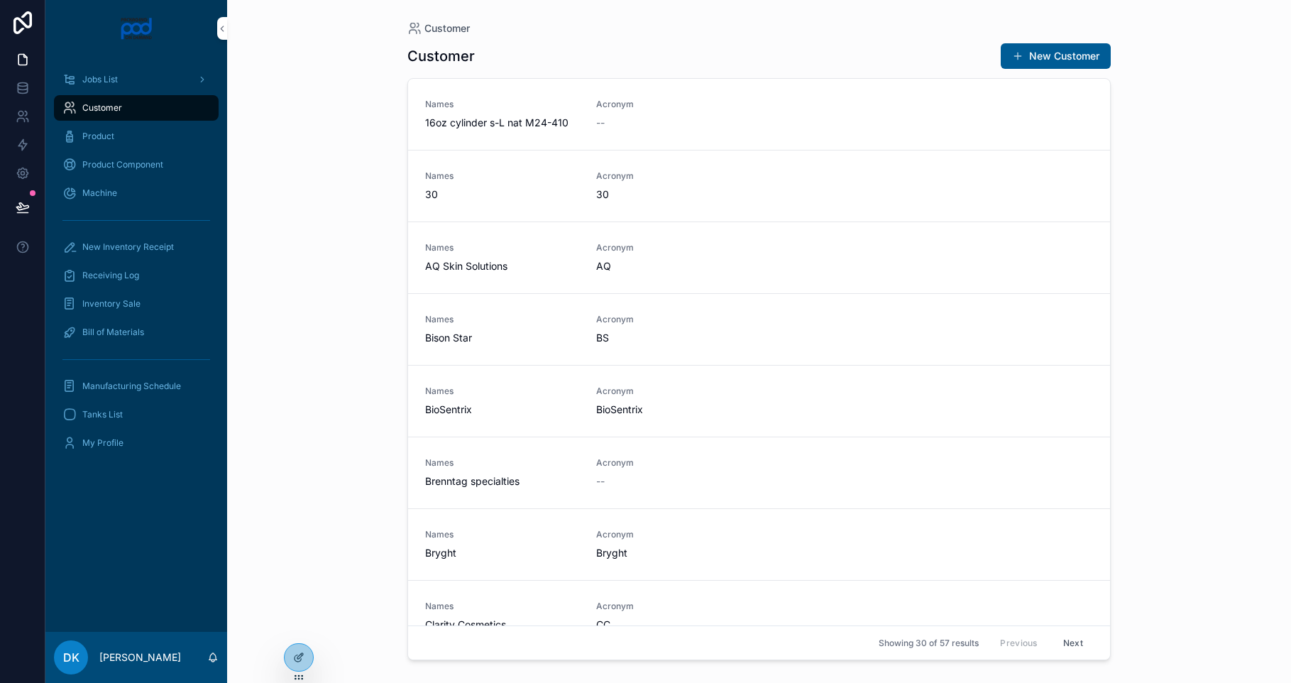
click at [0, 0] on span "DELETE" at bounding box center [0, 0] width 0 height 0
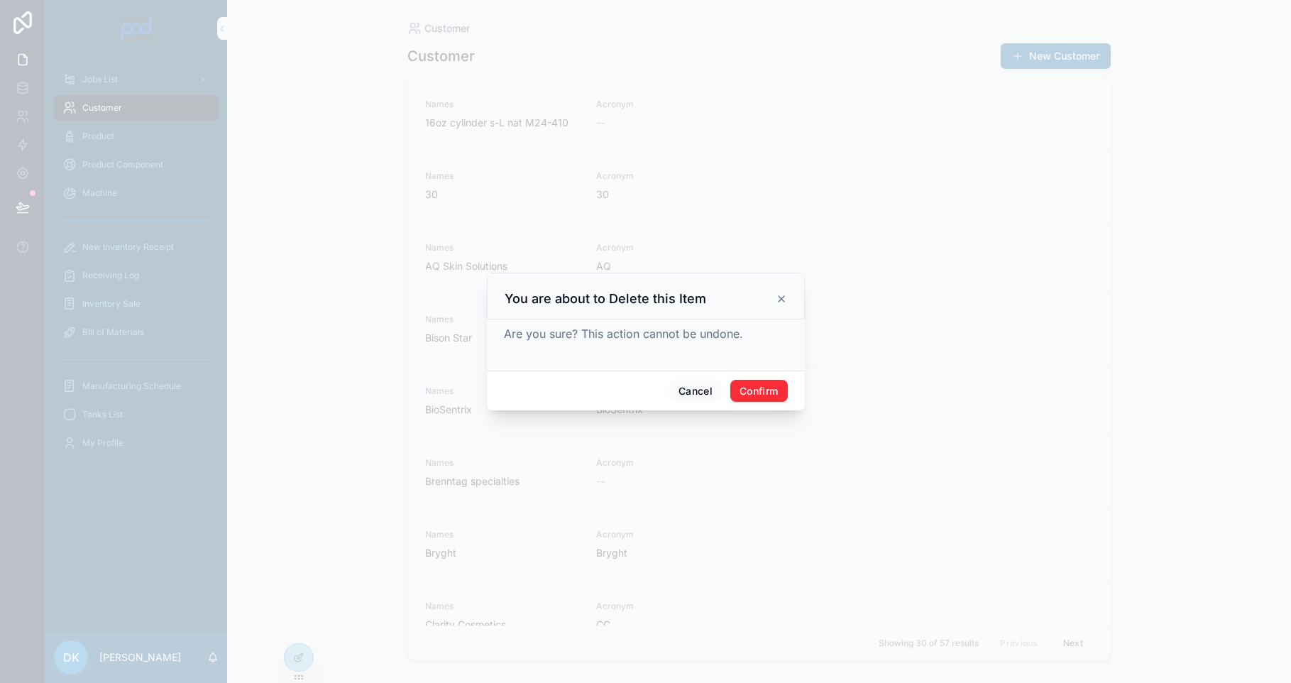
click at [781, 298] on icon at bounding box center [781, 298] width 11 height 11
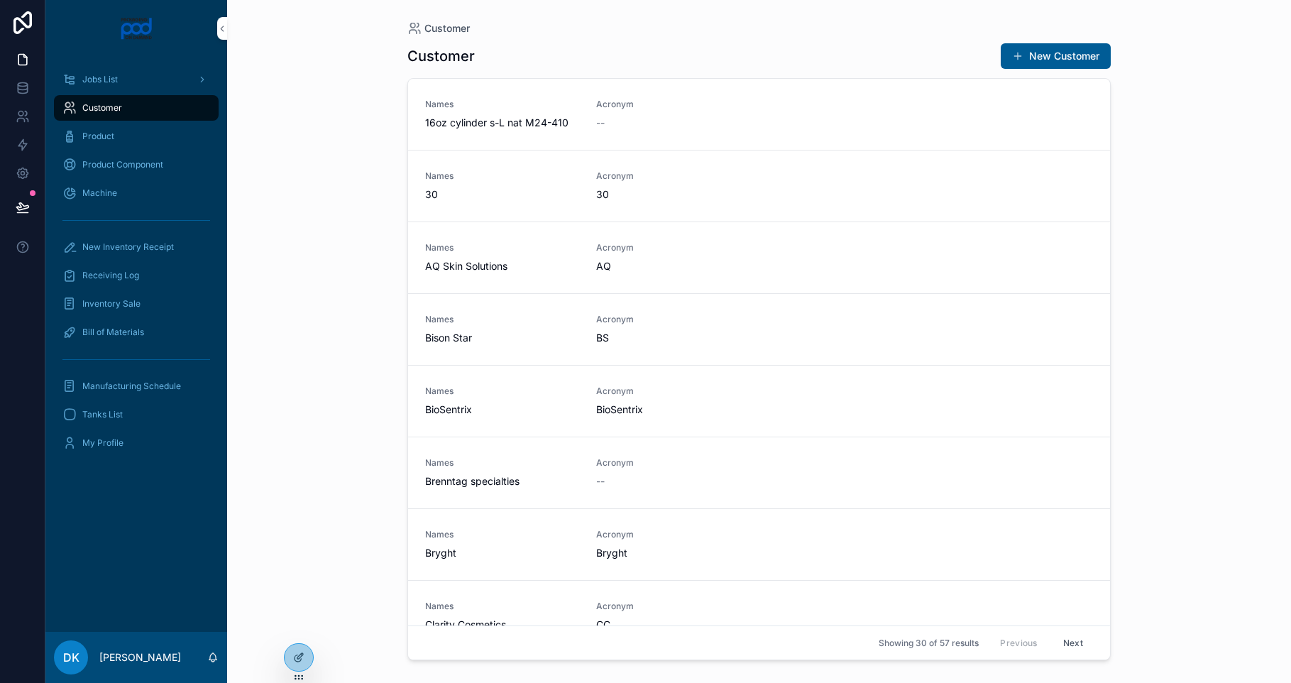
click at [142, 138] on div "Product" at bounding box center [136, 136] width 148 height 23
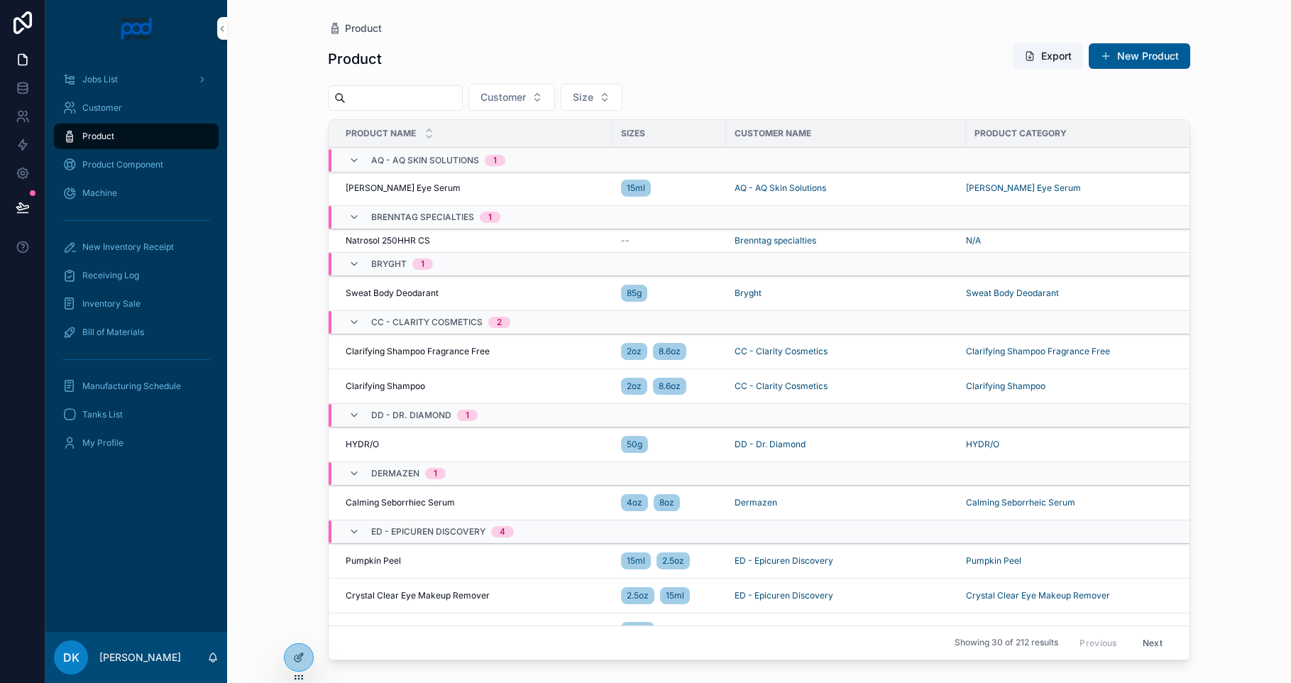
click at [297, 652] on icon at bounding box center [298, 656] width 11 height 11
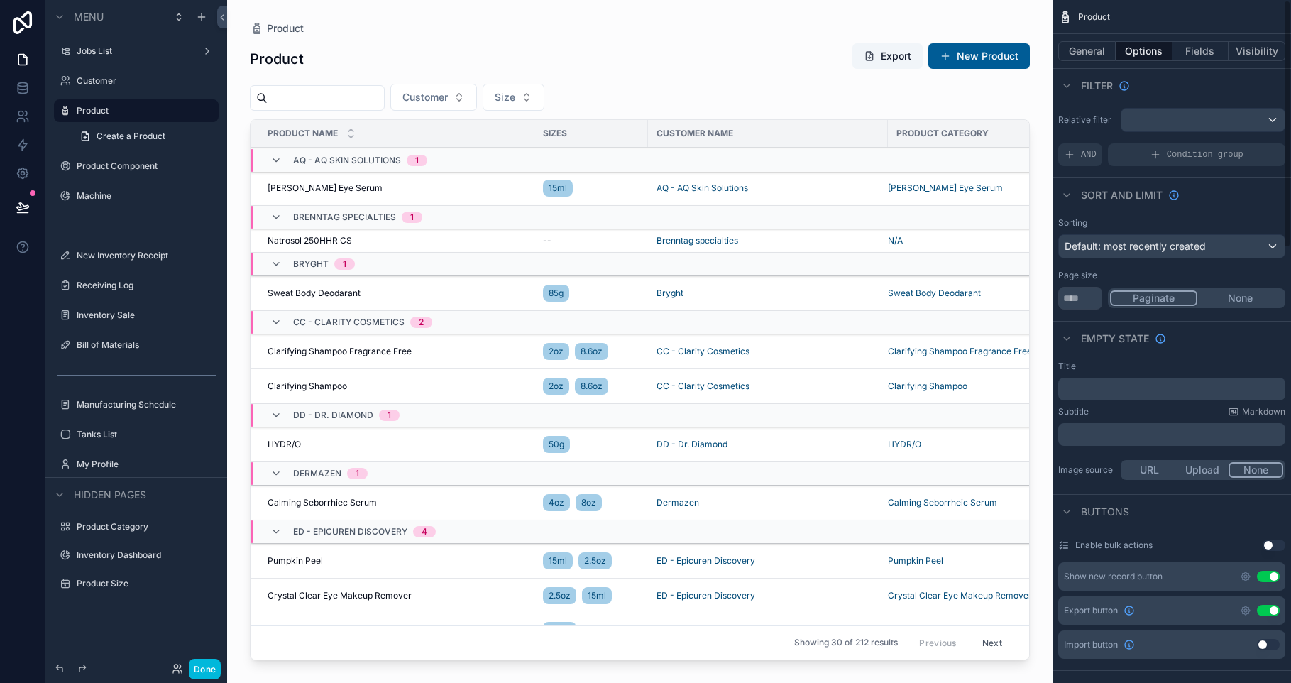
click at [1093, 51] on button "General" at bounding box center [1086, 51] width 57 height 20
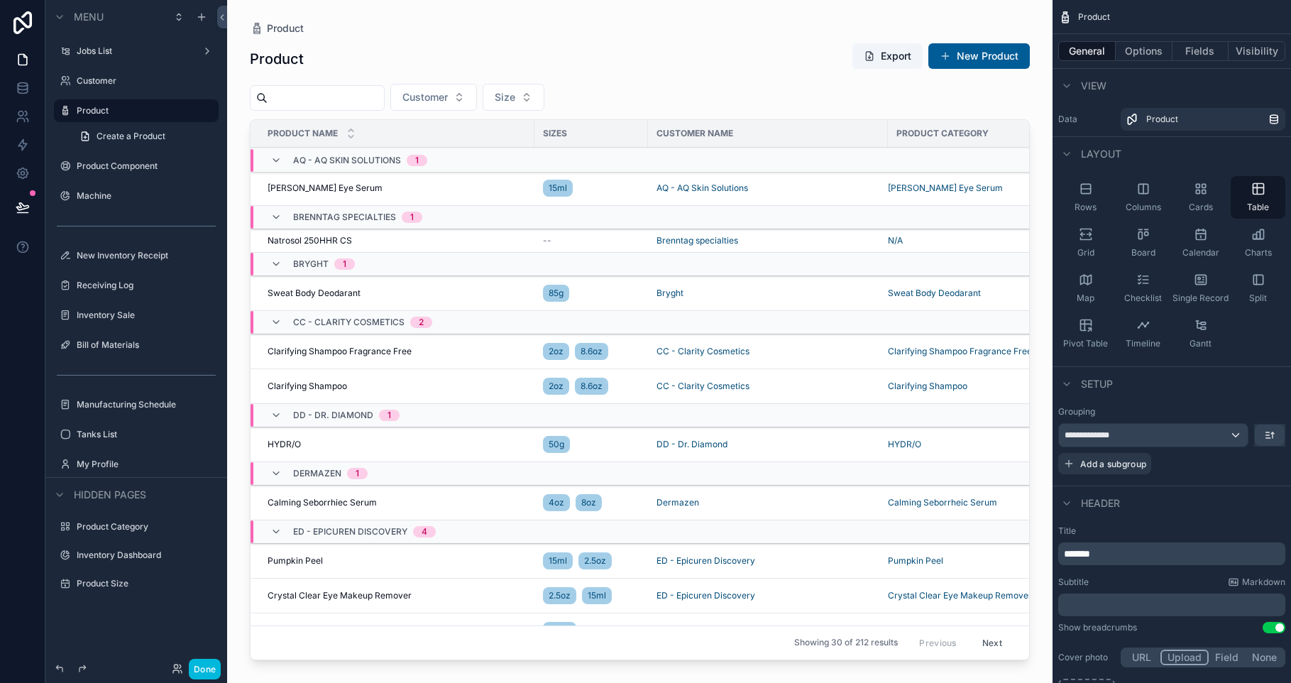
click at [1088, 248] on span "Grid" at bounding box center [1085, 252] width 17 height 11
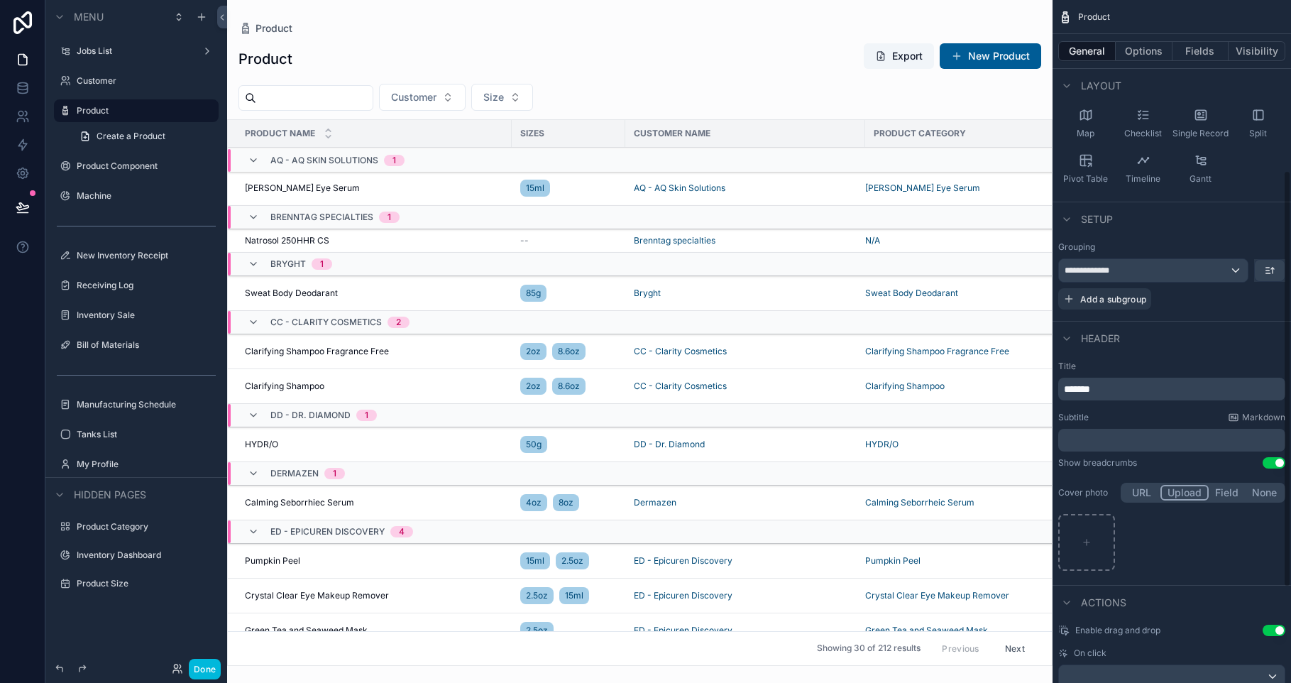
scroll to position [291, 0]
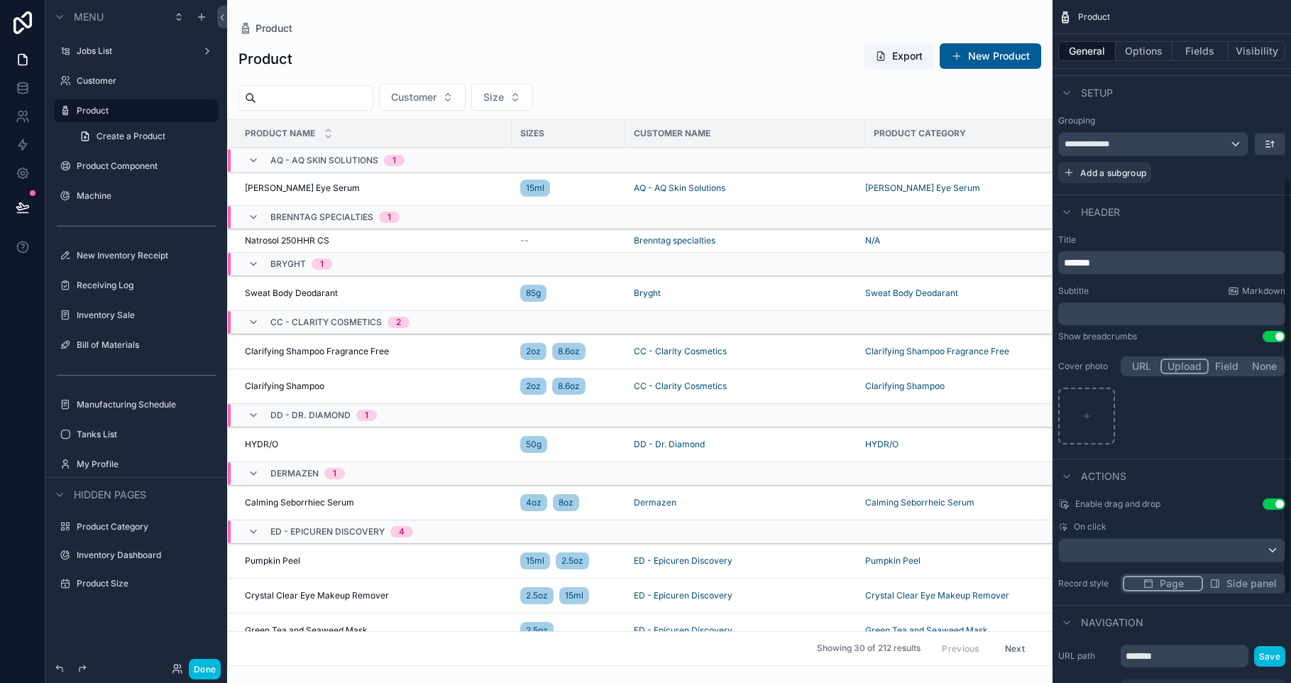
click at [1147, 50] on button "Options" at bounding box center [1143, 51] width 57 height 20
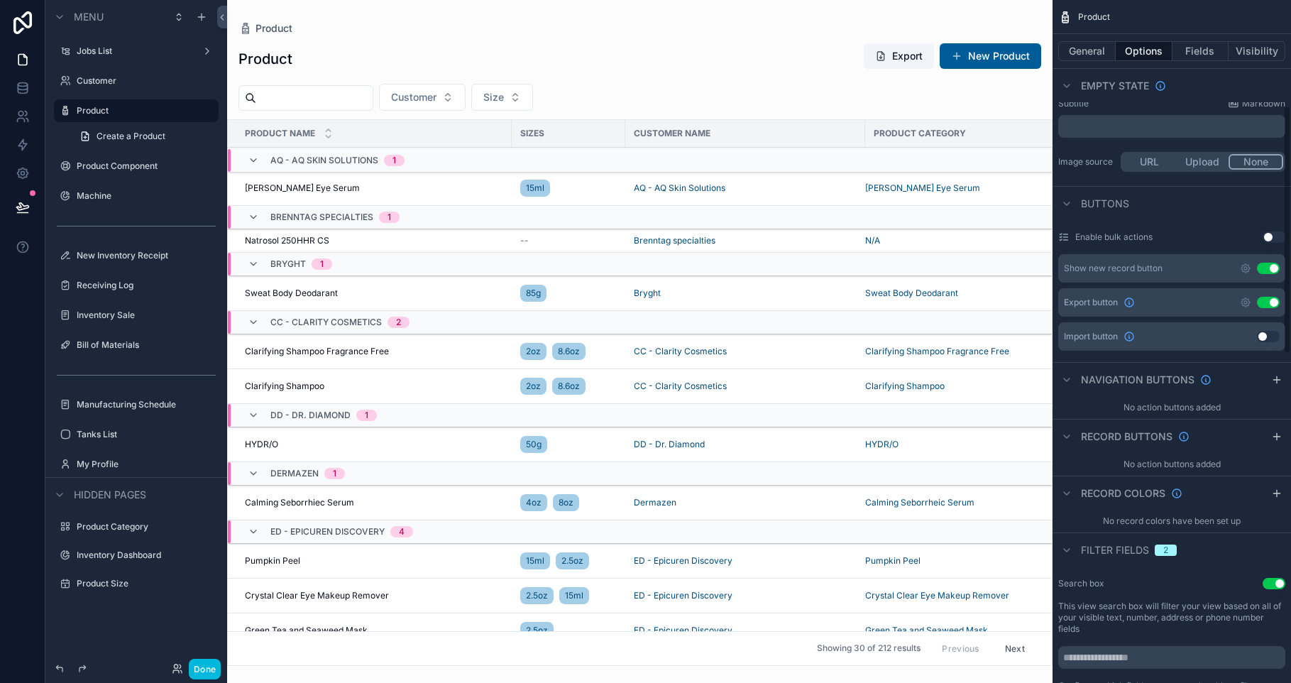
scroll to position [553, 0]
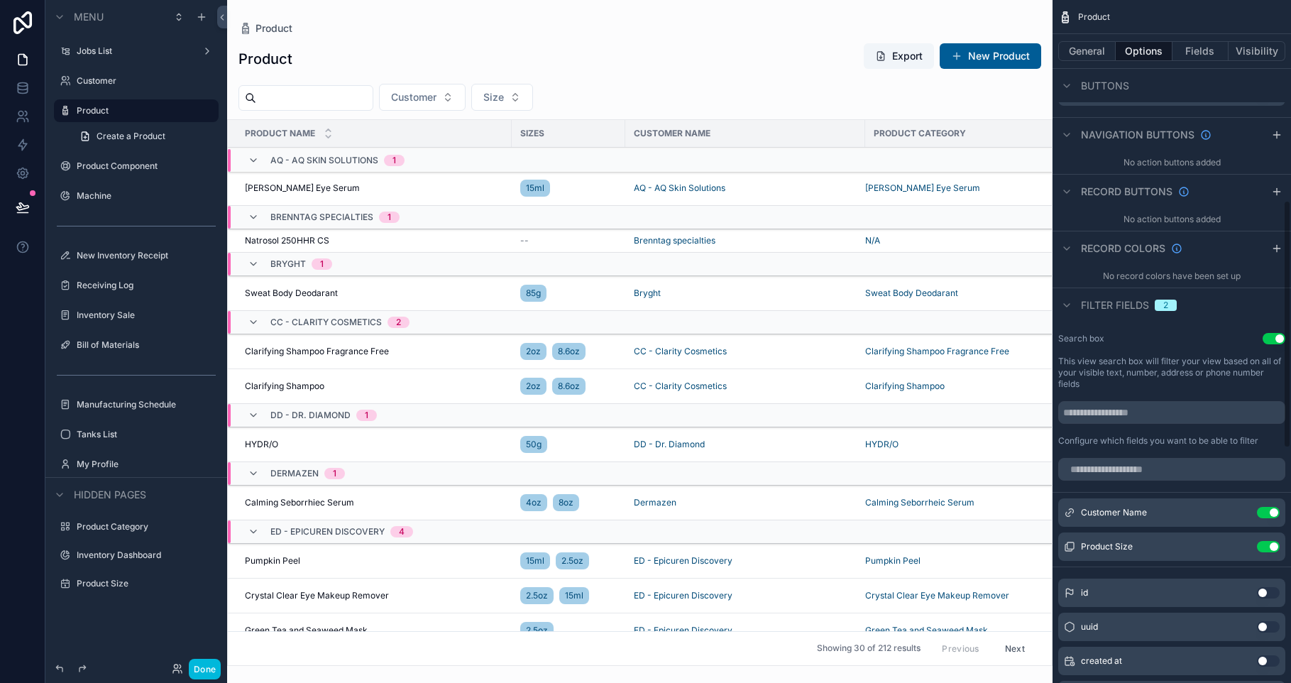
click at [1096, 50] on button "General" at bounding box center [1086, 51] width 57 height 20
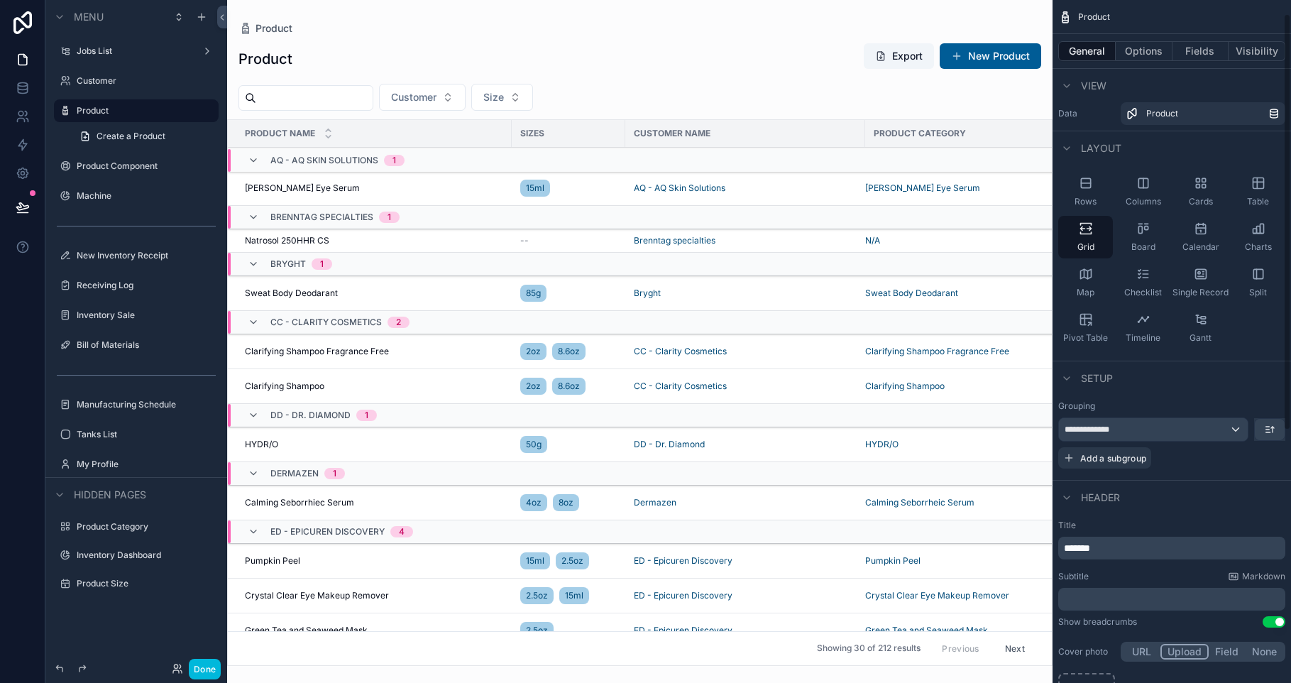
scroll to position [0, 0]
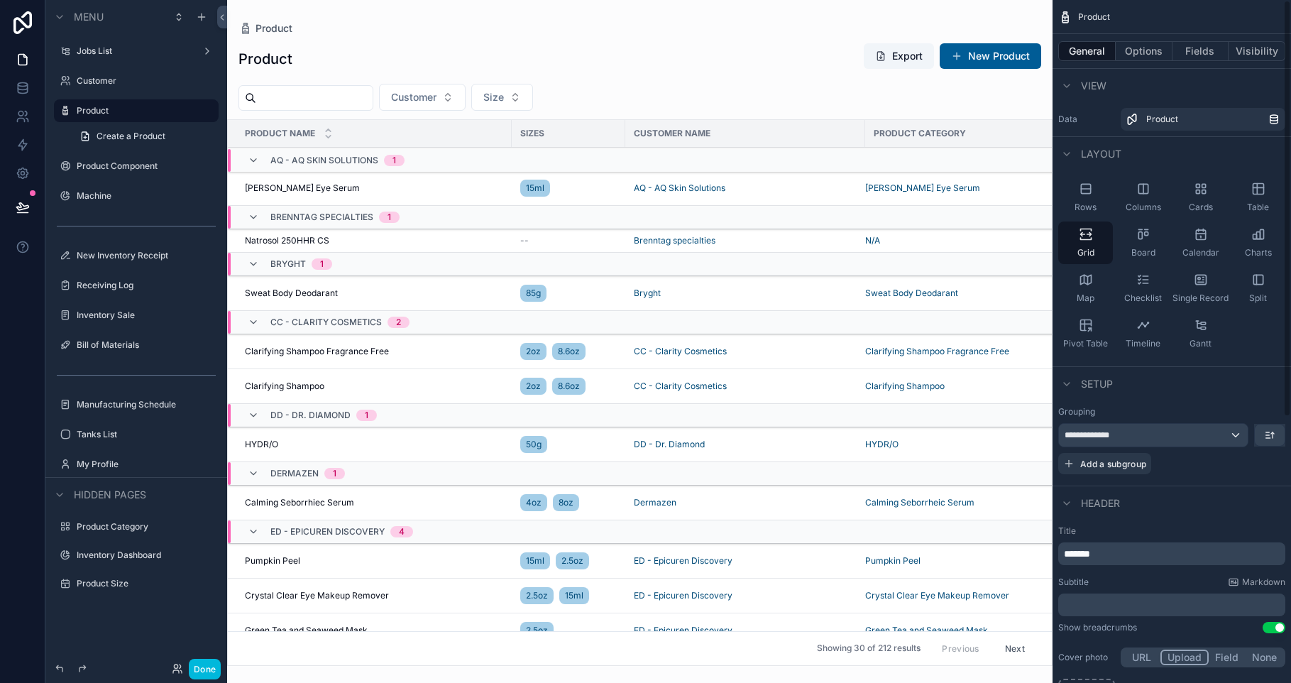
click at [1127, 56] on button "Options" at bounding box center [1143, 51] width 57 height 20
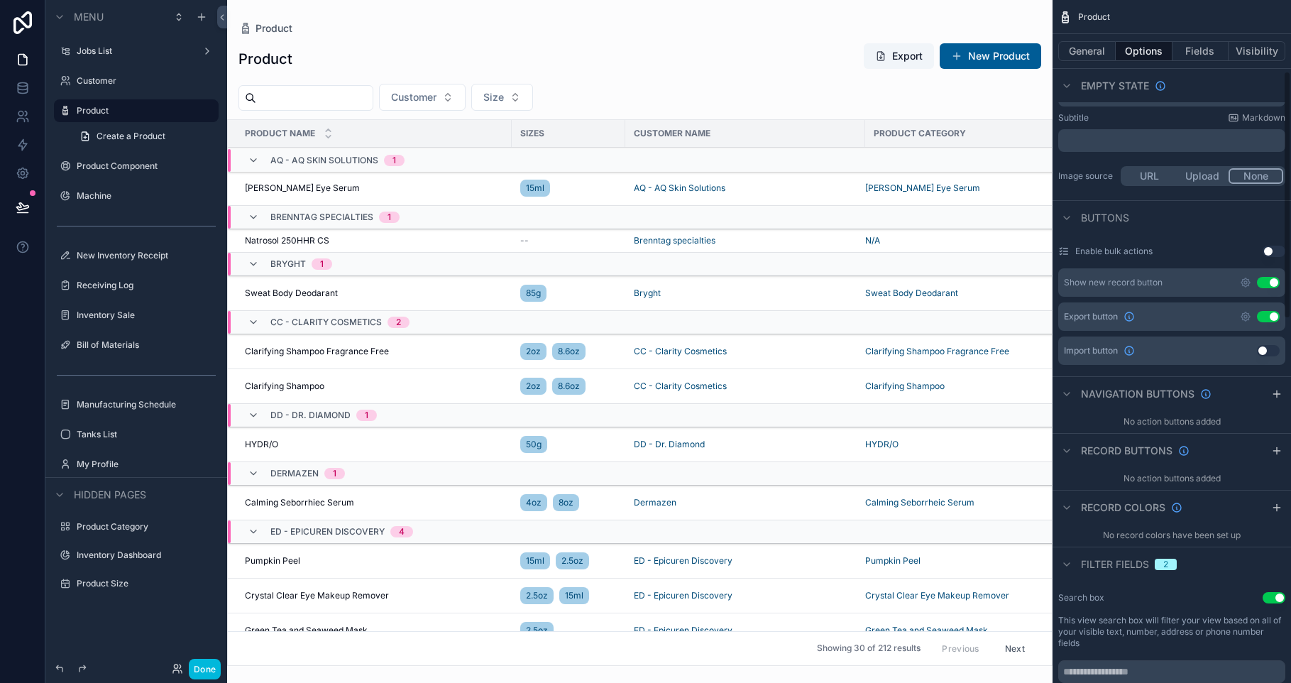
scroll to position [312, 0]
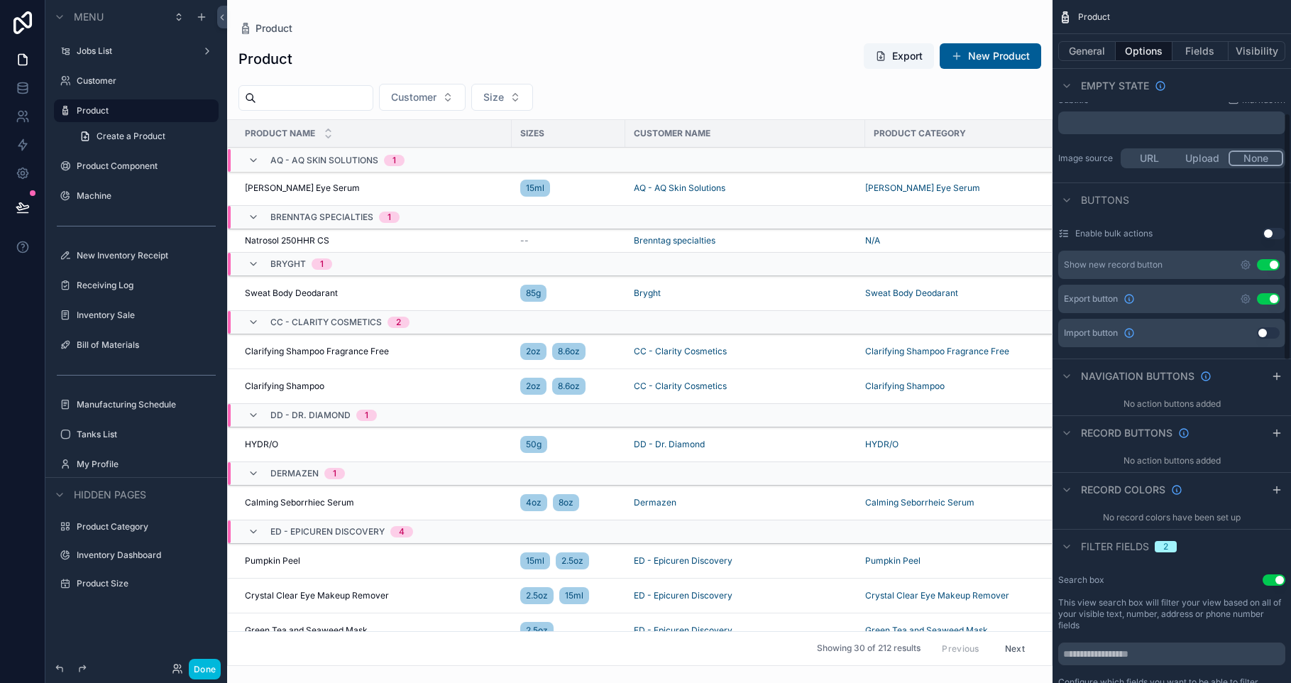
click at [1279, 434] on icon "scrollable content" at bounding box center [1276, 432] width 11 height 11
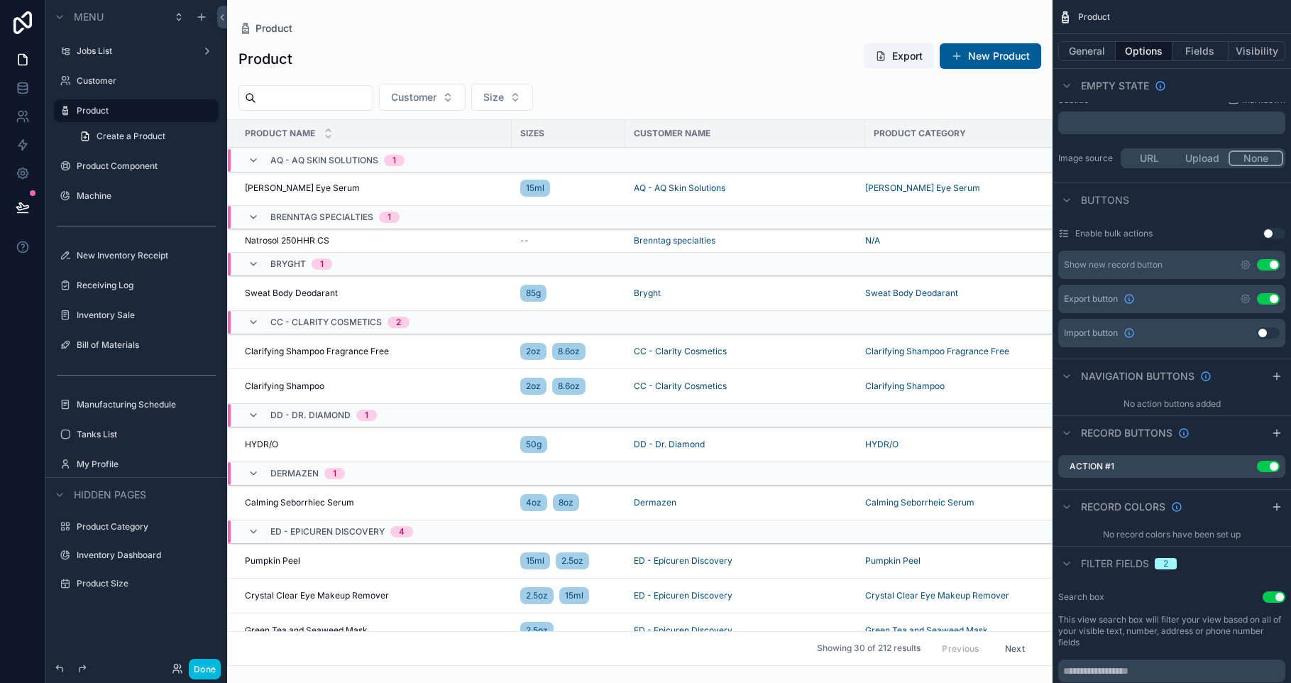
click at [0, 0] on icon "scrollable content" at bounding box center [0, 0] width 0 height 0
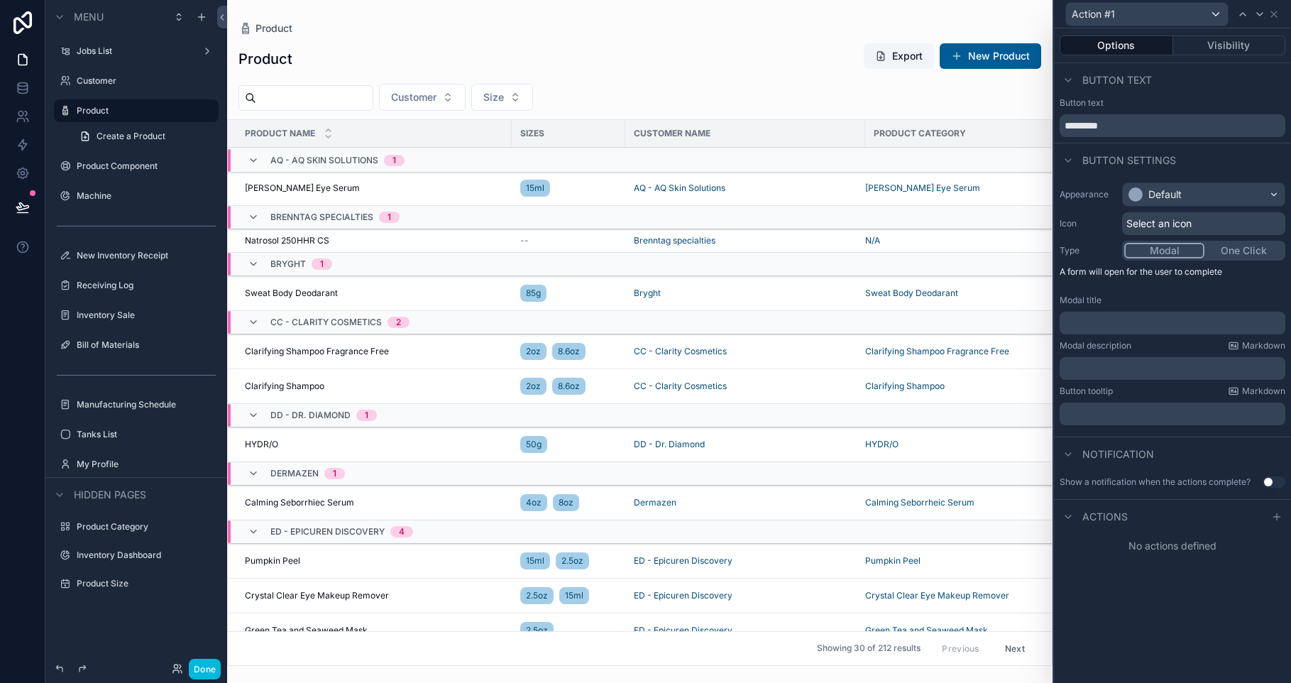
click at [1147, 126] on input "*********" at bounding box center [1172, 125] width 226 height 23
type input "******"
click at [1226, 226] on div "Select an icon" at bounding box center [1203, 223] width 163 height 23
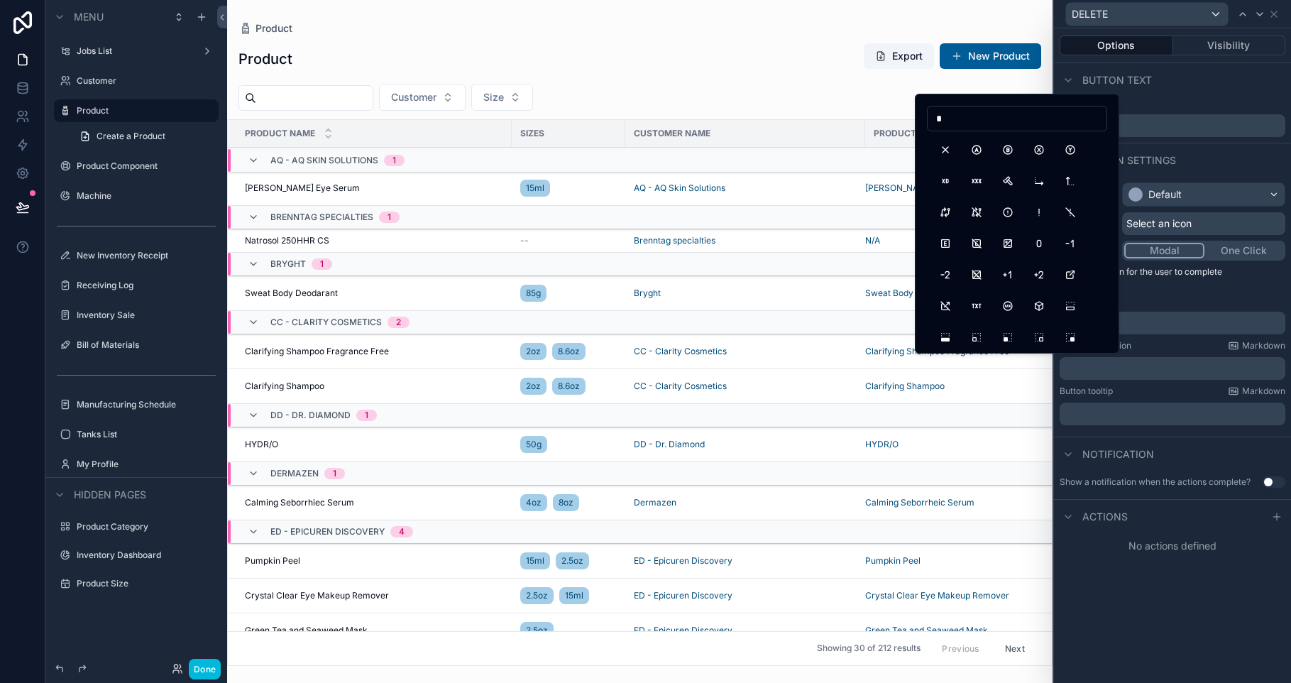
type input "*"
click at [939, 148] on button "X" at bounding box center [945, 150] width 26 height 26
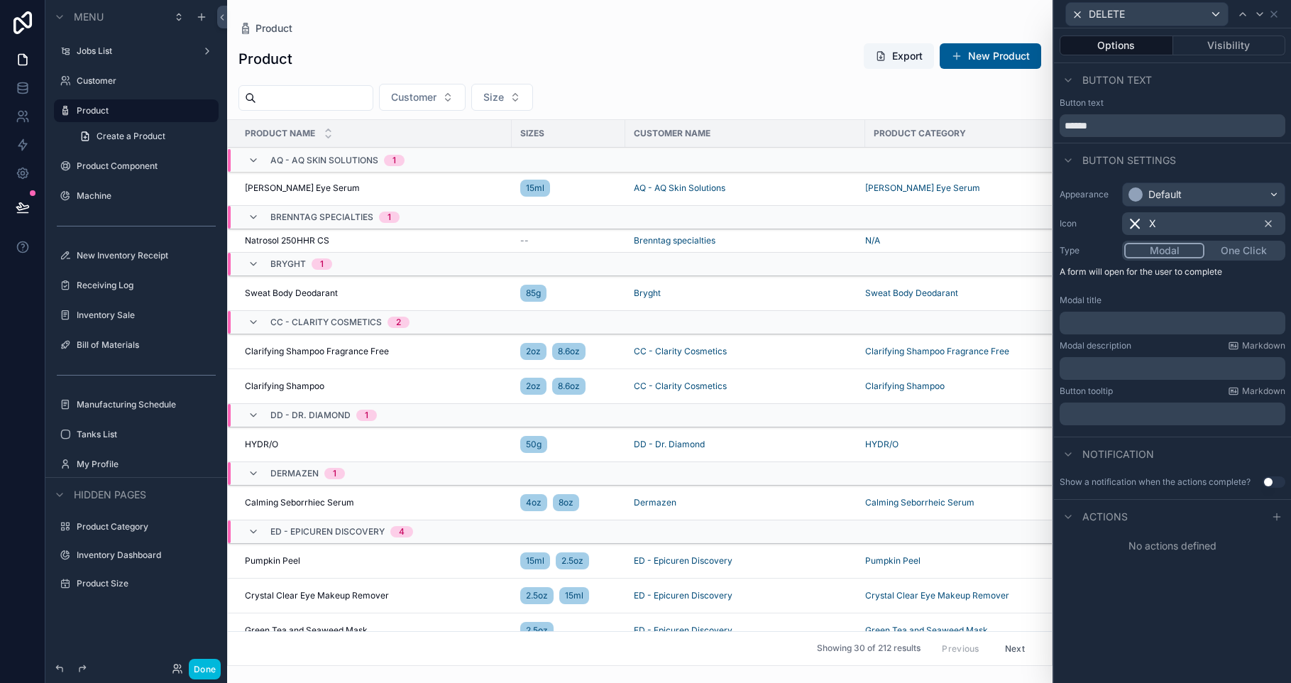
click at [1232, 161] on div "Button settings" at bounding box center [1172, 160] width 237 height 34
click at [1157, 326] on p "﻿" at bounding box center [1173, 323] width 217 height 14
click at [1137, 375] on p "﻿" at bounding box center [1173, 368] width 217 height 14
click at [1174, 393] on div "Button tooltip Markdown" at bounding box center [1172, 390] width 226 height 11
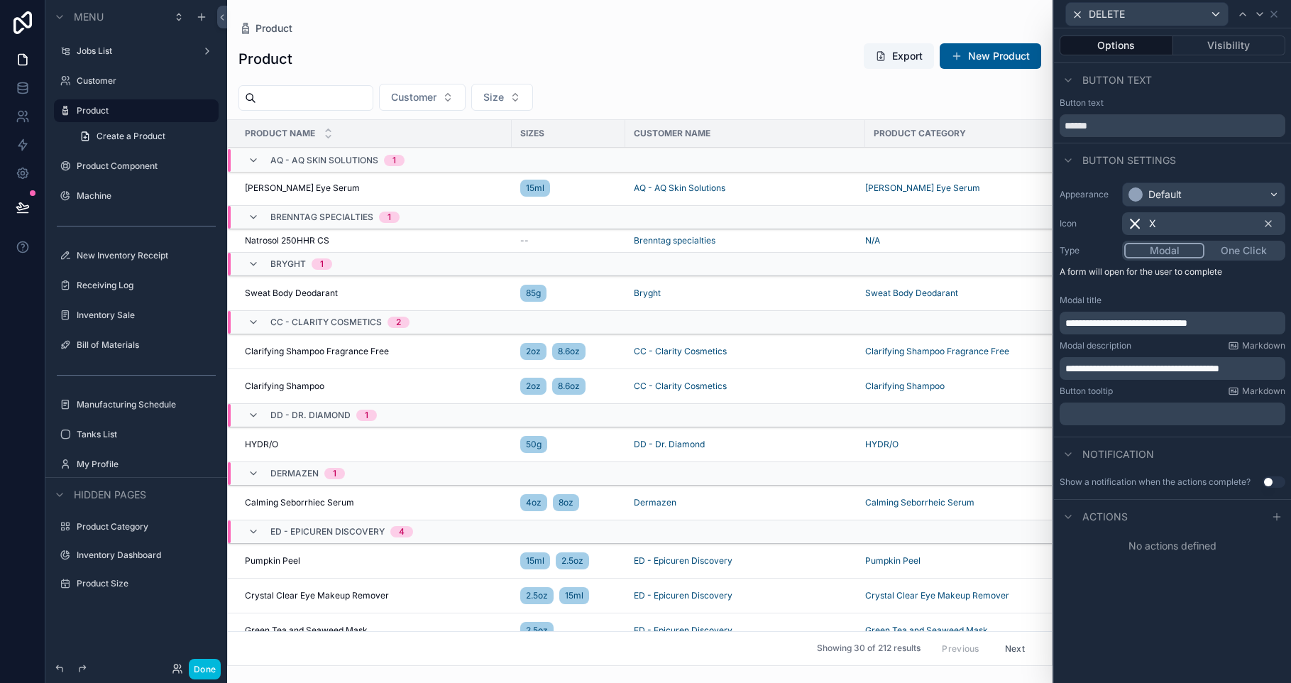
click at [1219, 370] on span "**********" at bounding box center [1142, 368] width 154 height 10
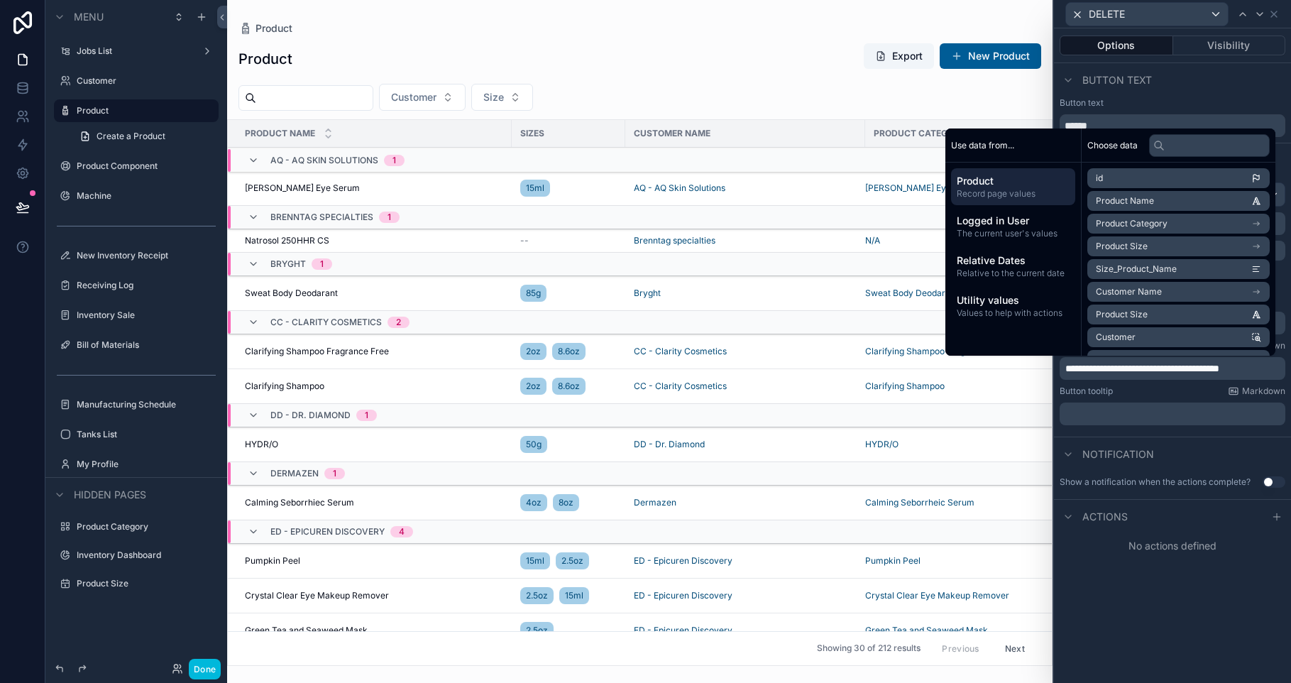
click at [1180, 394] on div "Button tooltip Markdown" at bounding box center [1172, 390] width 226 height 11
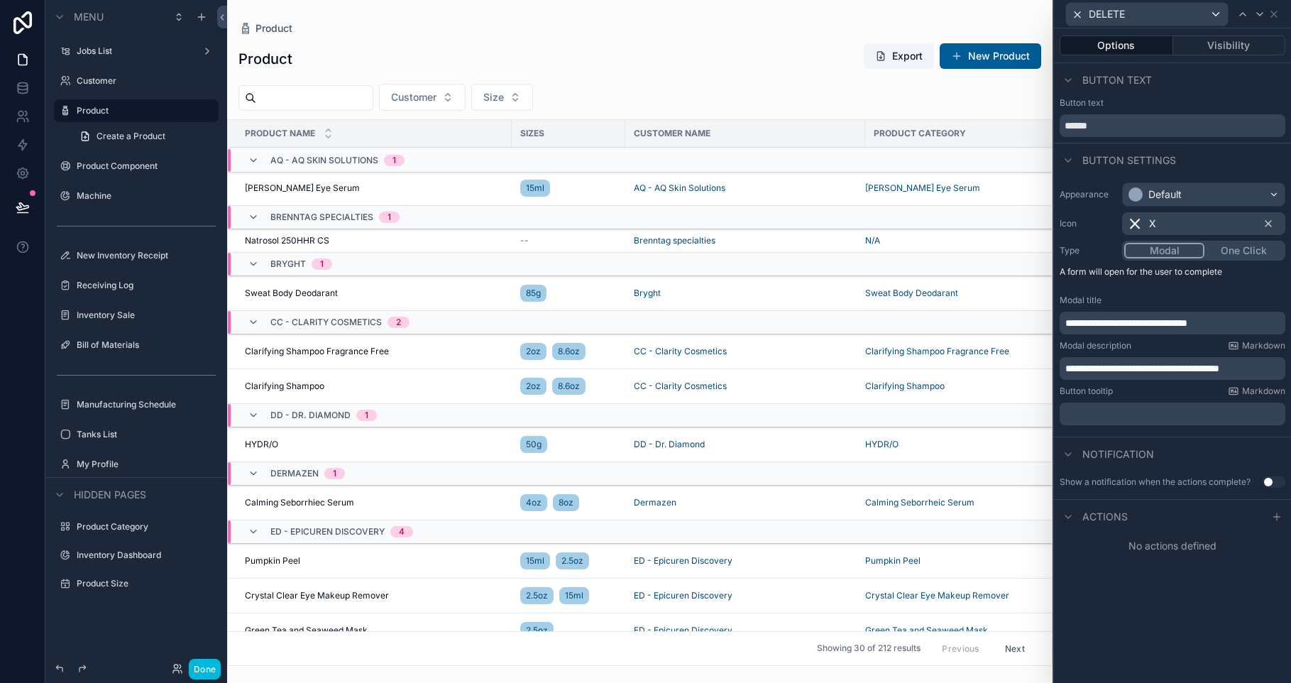
click at [1077, 323] on span "**********" at bounding box center [1126, 323] width 122 height 10
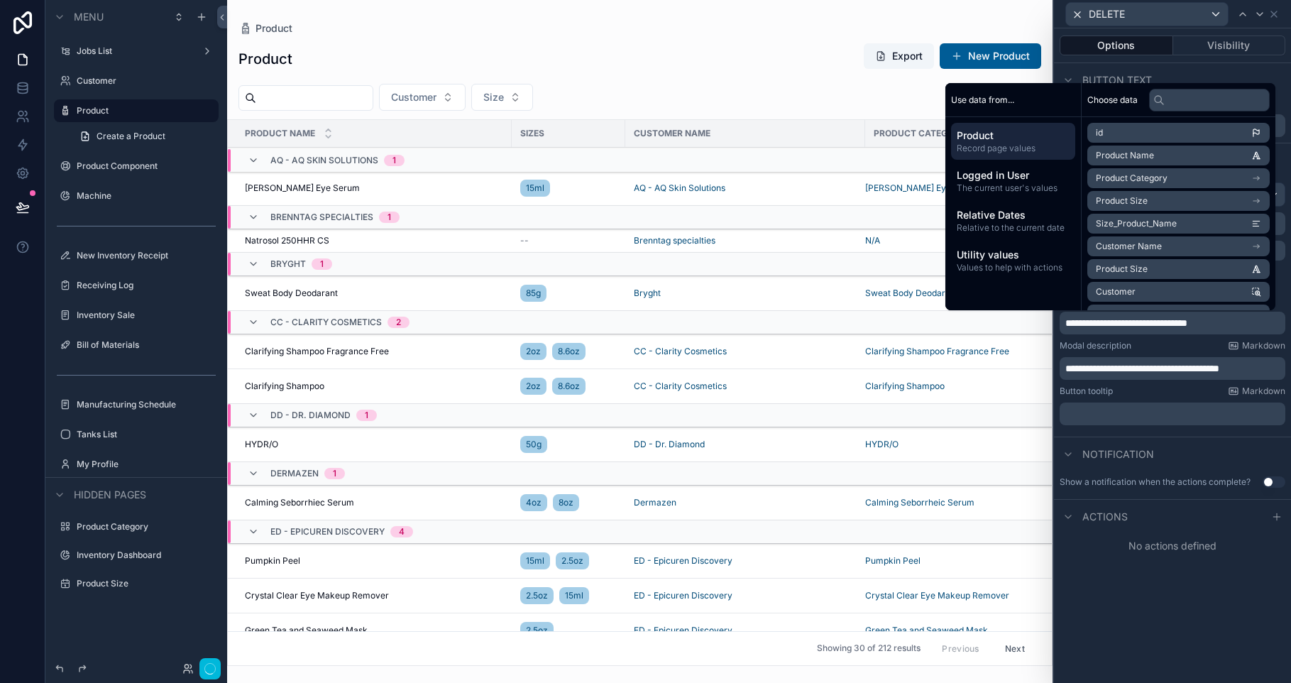
click at [1233, 546] on div "No actions defined" at bounding box center [1172, 546] width 237 height 26
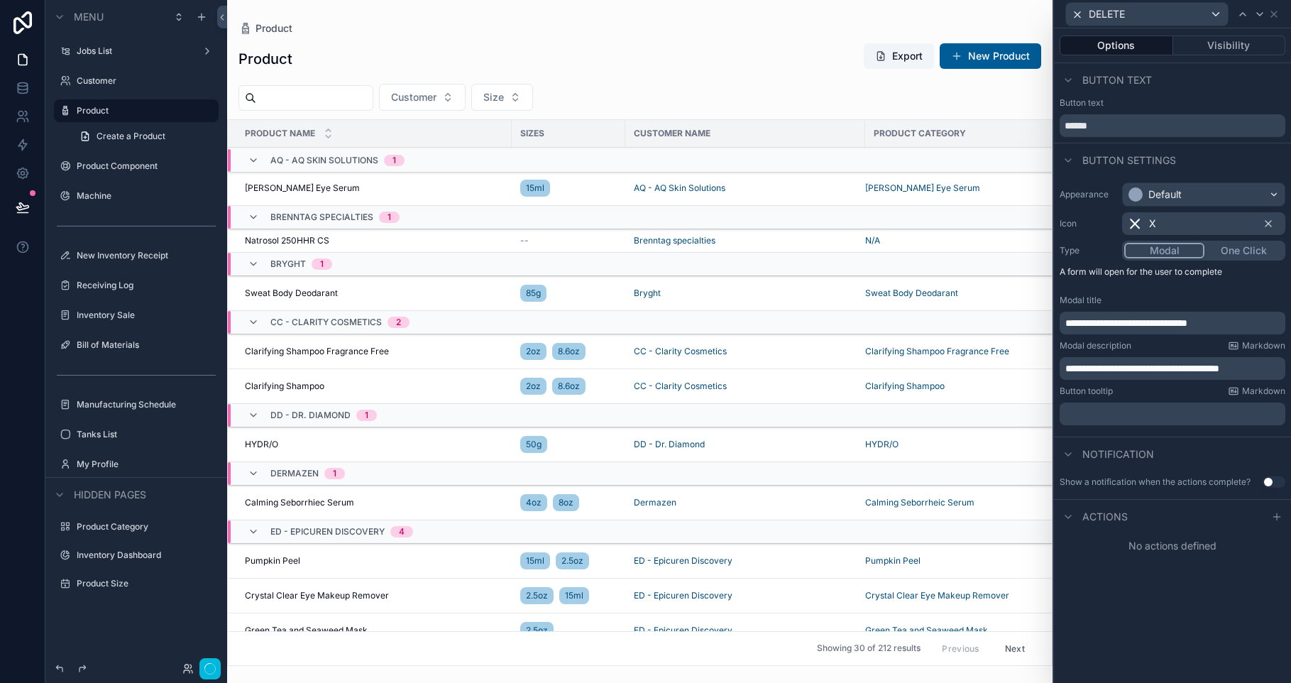
click at [1269, 513] on div at bounding box center [1276, 516] width 17 height 17
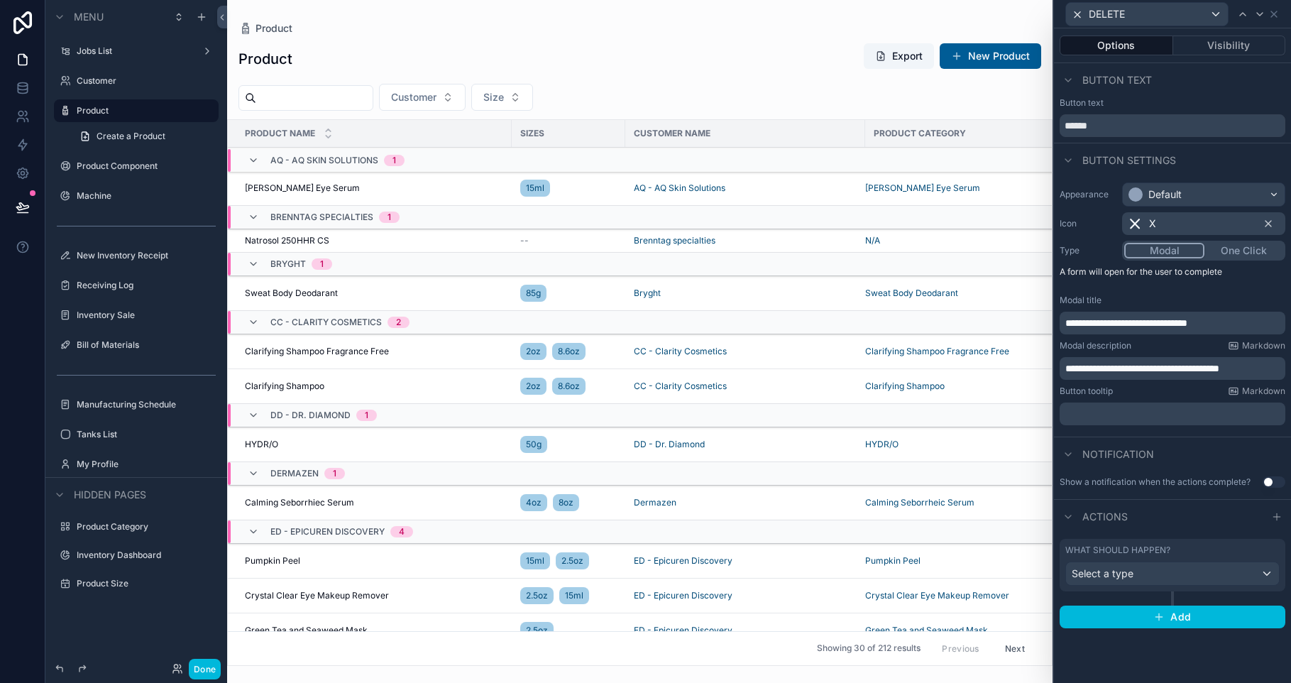
click at [1159, 571] on div "Select a type" at bounding box center [1172, 573] width 213 height 23
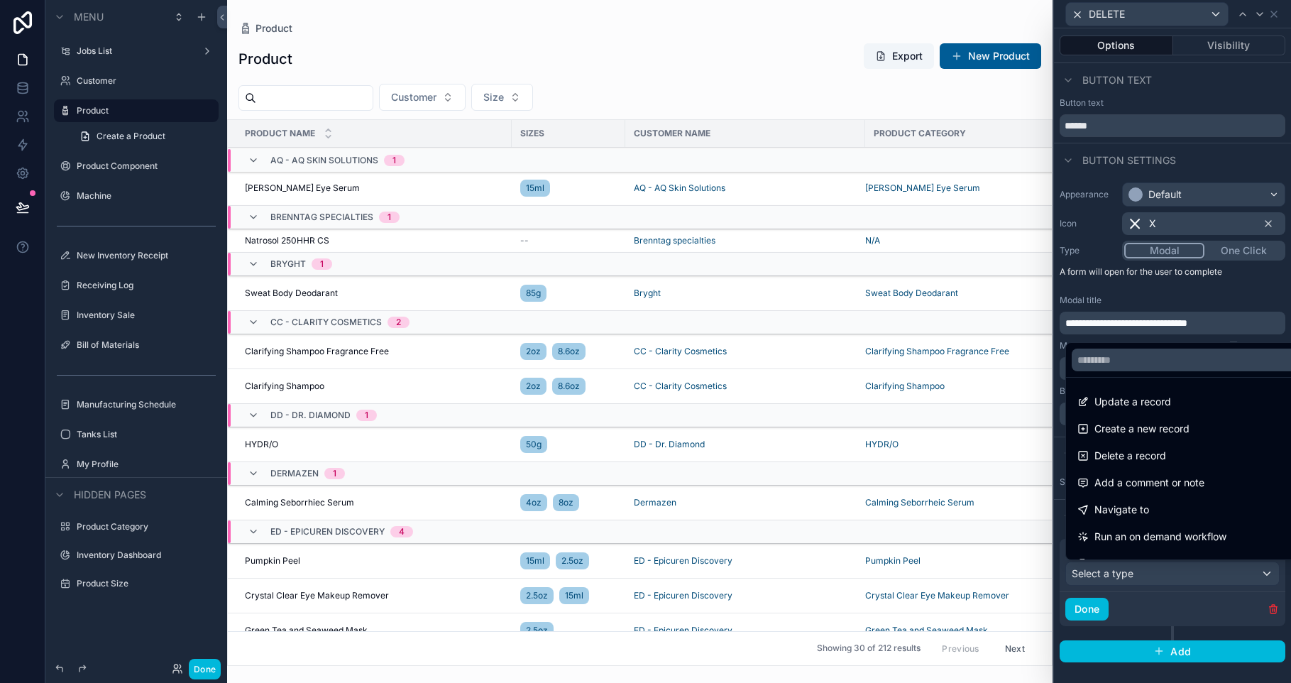
click at [1149, 460] on span "Delete a record" at bounding box center [1130, 455] width 72 height 17
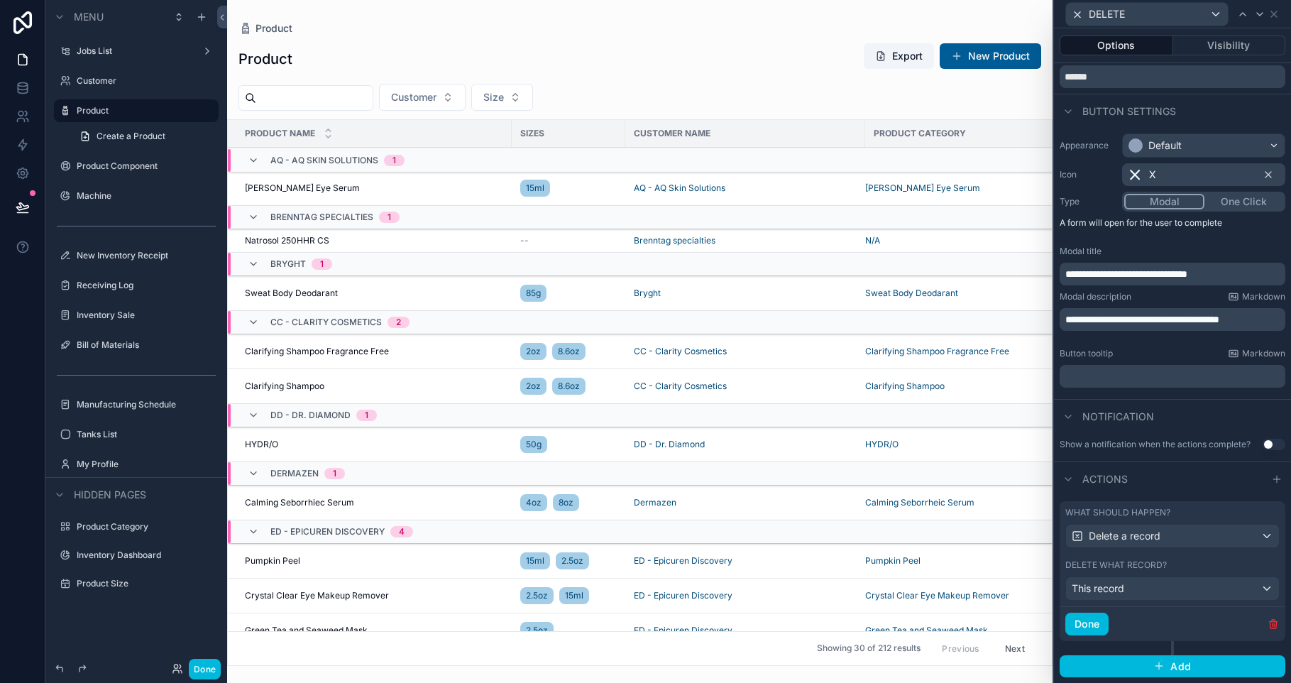
click at [1097, 625] on button "Done" at bounding box center [1086, 623] width 43 height 23
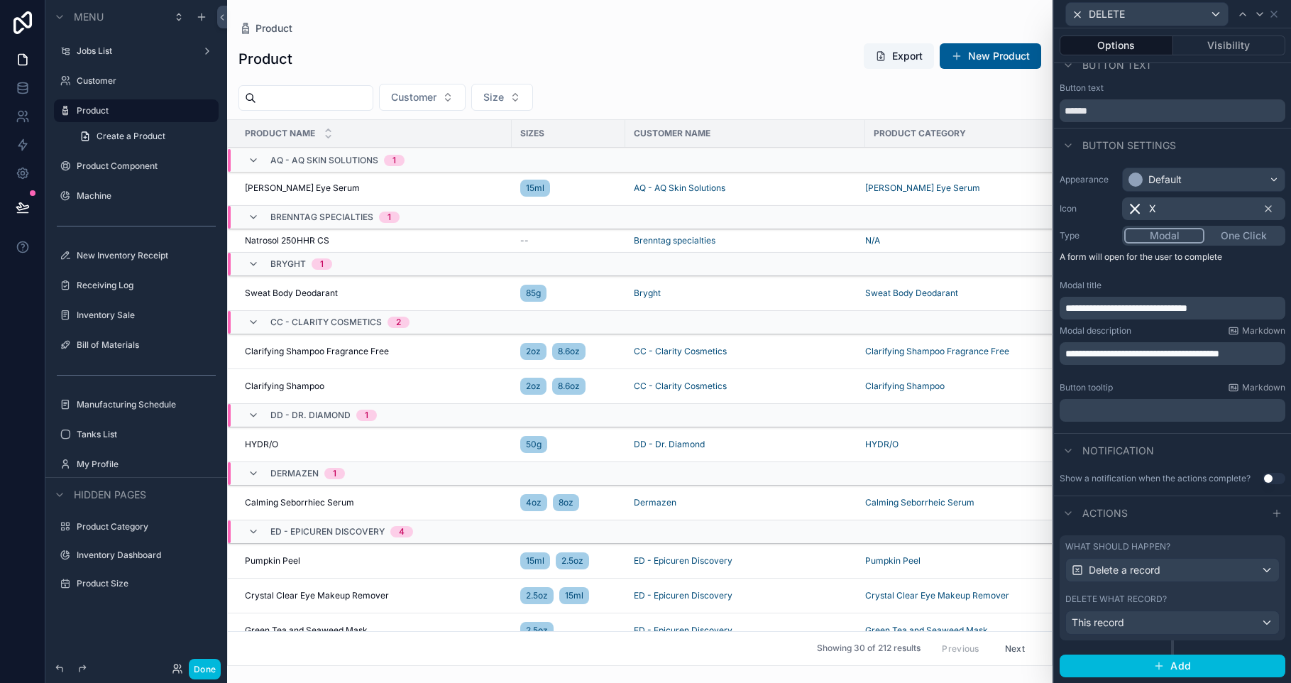
scroll to position [15, 0]
click at [920, 211] on td "scrollable content" at bounding box center [982, 217] width 234 height 23
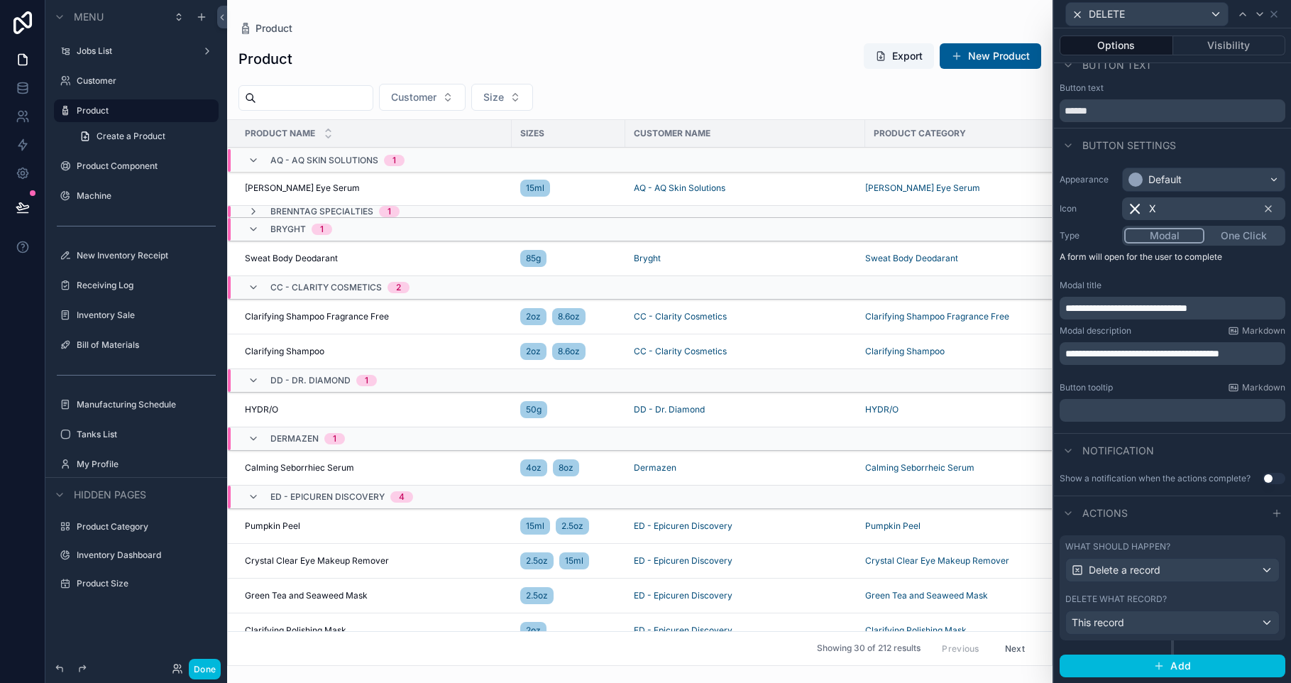
click at [1198, 186] on div "Default" at bounding box center [1204, 179] width 162 height 23
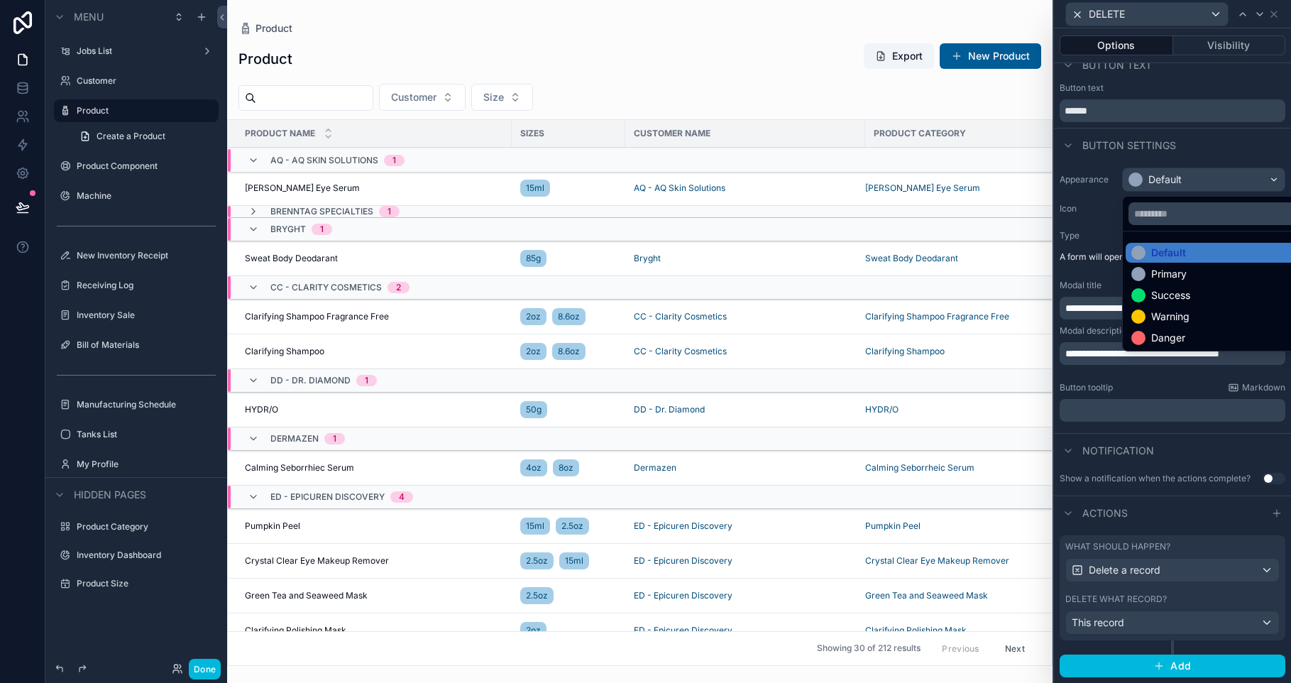
click at [1195, 329] on div "Danger" at bounding box center [1214, 338] width 178 height 20
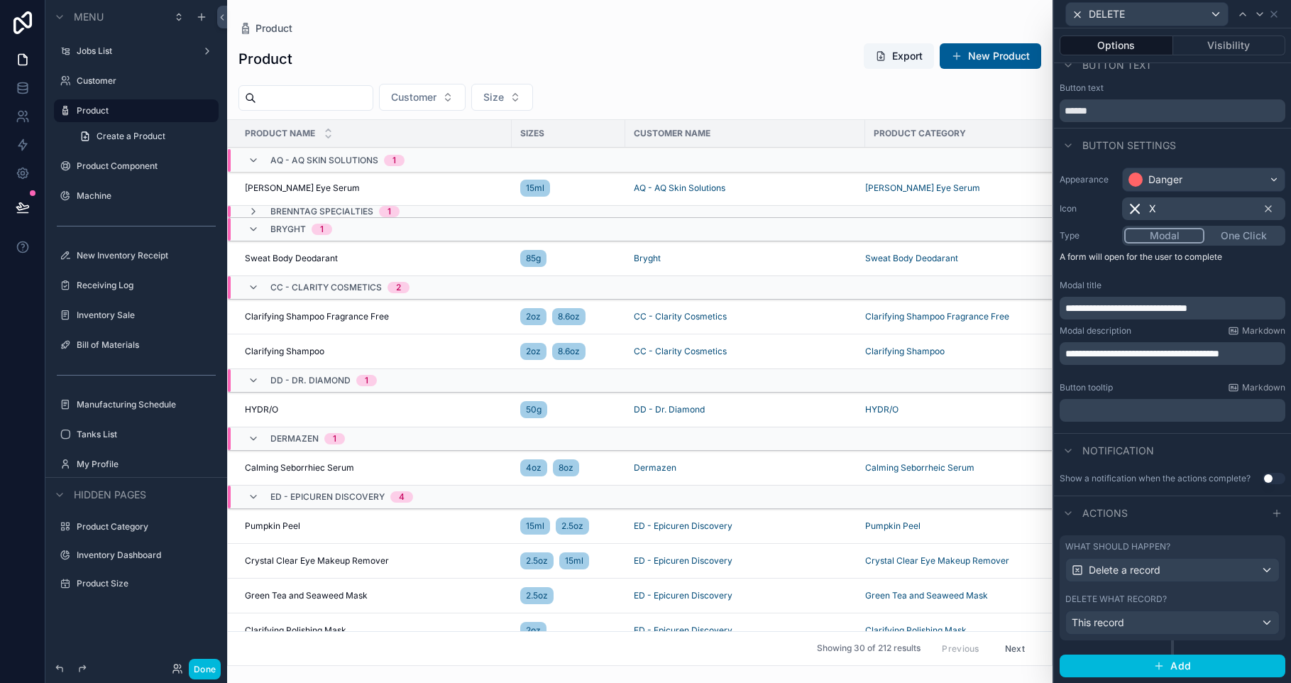
click at [248, 209] on icon "scrollable content" at bounding box center [253, 211] width 11 height 11
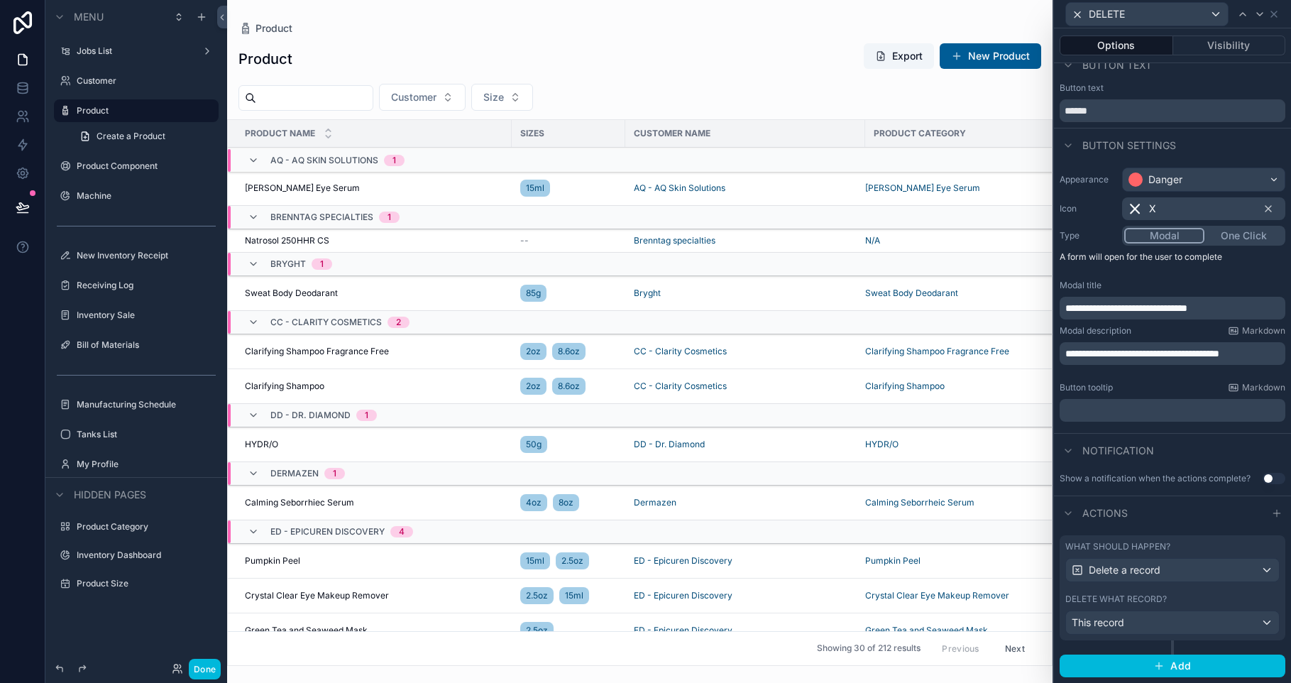
click at [576, 191] on div "15ml" at bounding box center [568, 188] width 97 height 23
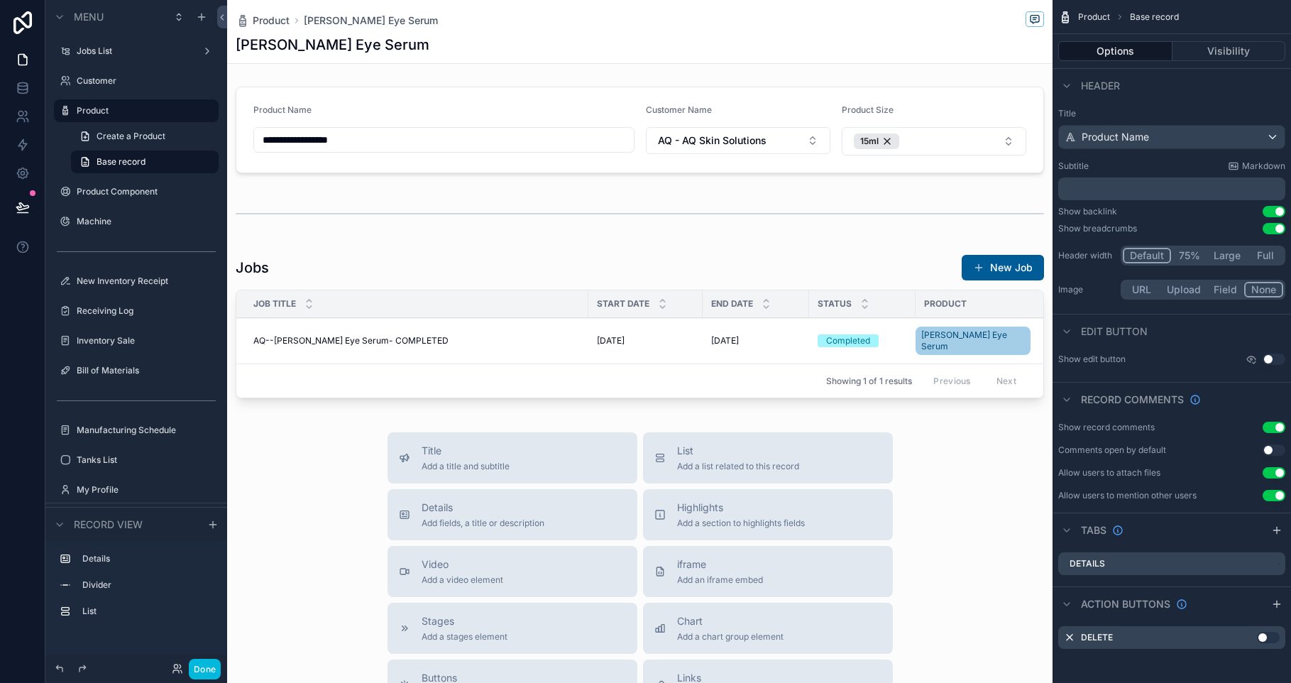
click at [265, 18] on span "Product" at bounding box center [271, 20] width 37 height 14
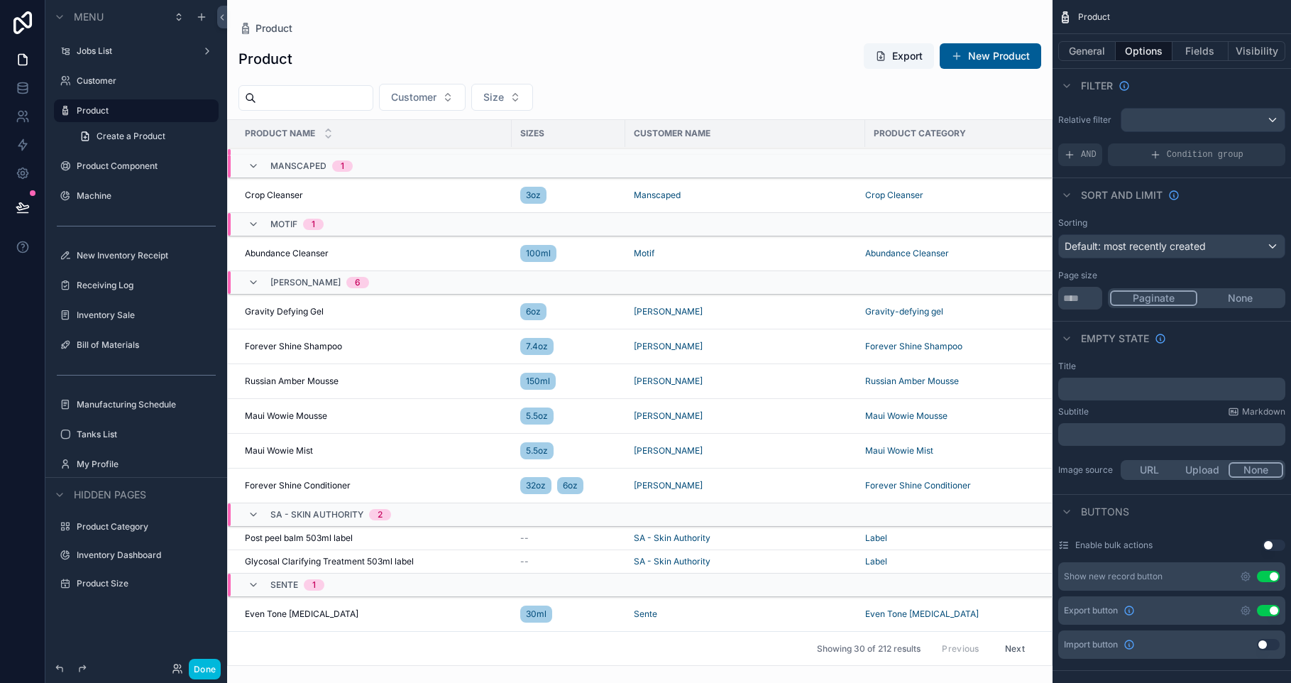
scroll to position [902, 0]
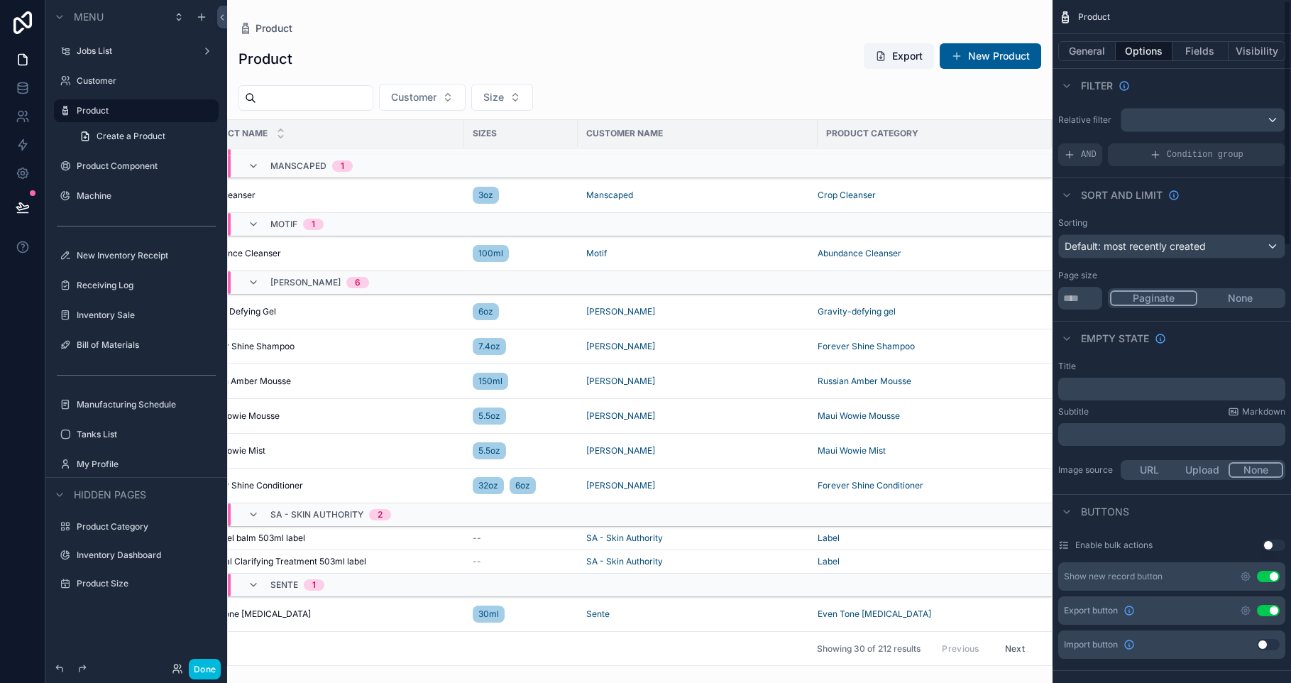
click at [1211, 48] on button "Fields" at bounding box center [1200, 51] width 57 height 20
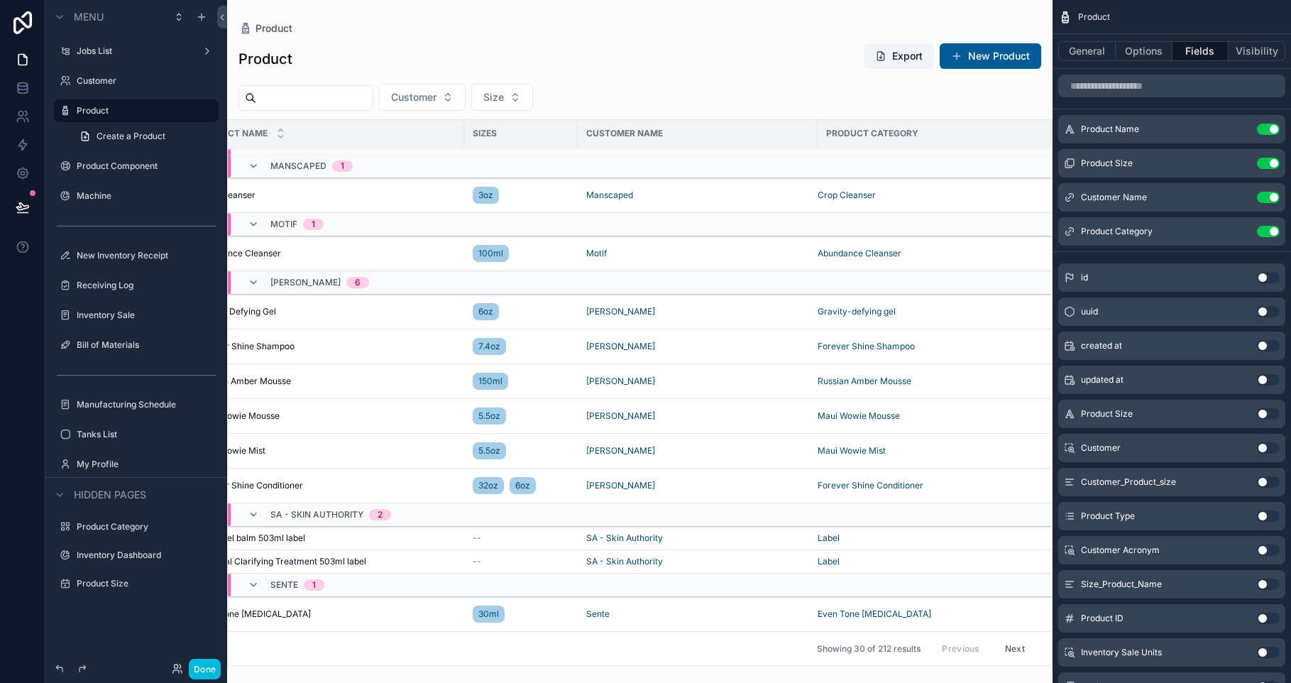
click at [1134, 89] on input "scrollable content" at bounding box center [1171, 86] width 227 height 23
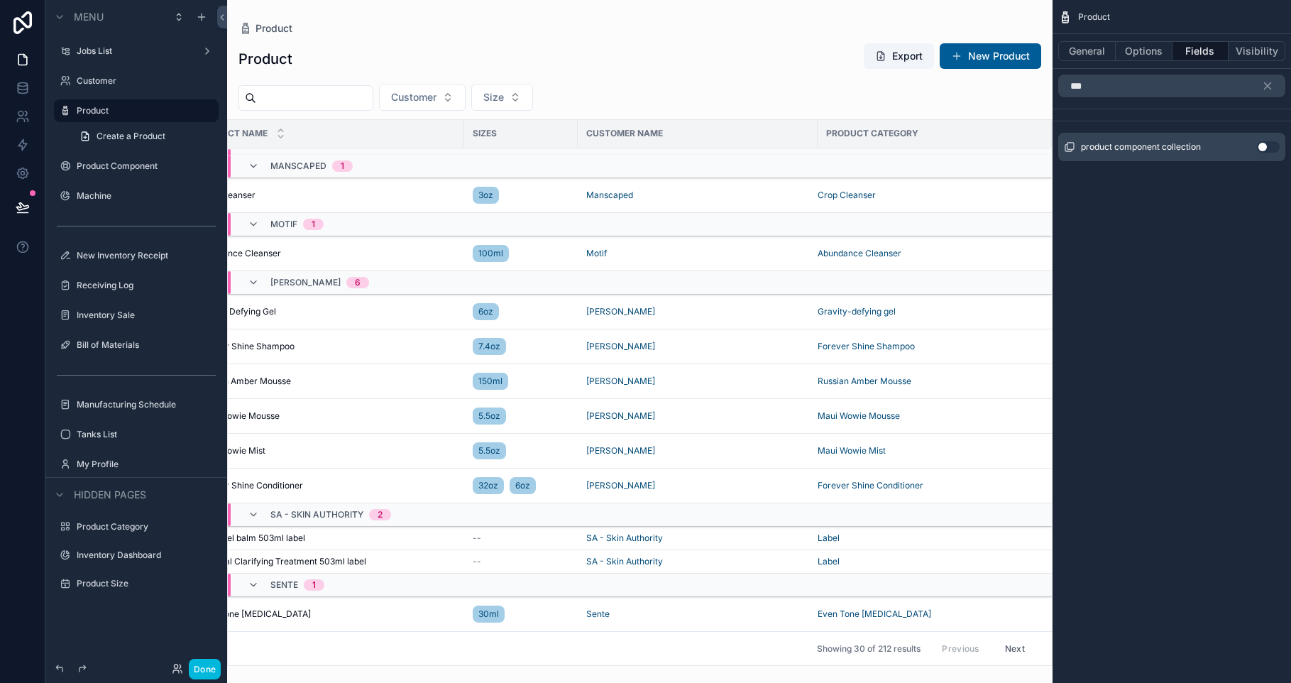
type input "***"
click at [1267, 150] on button "Use setting" at bounding box center [1268, 146] width 23 height 11
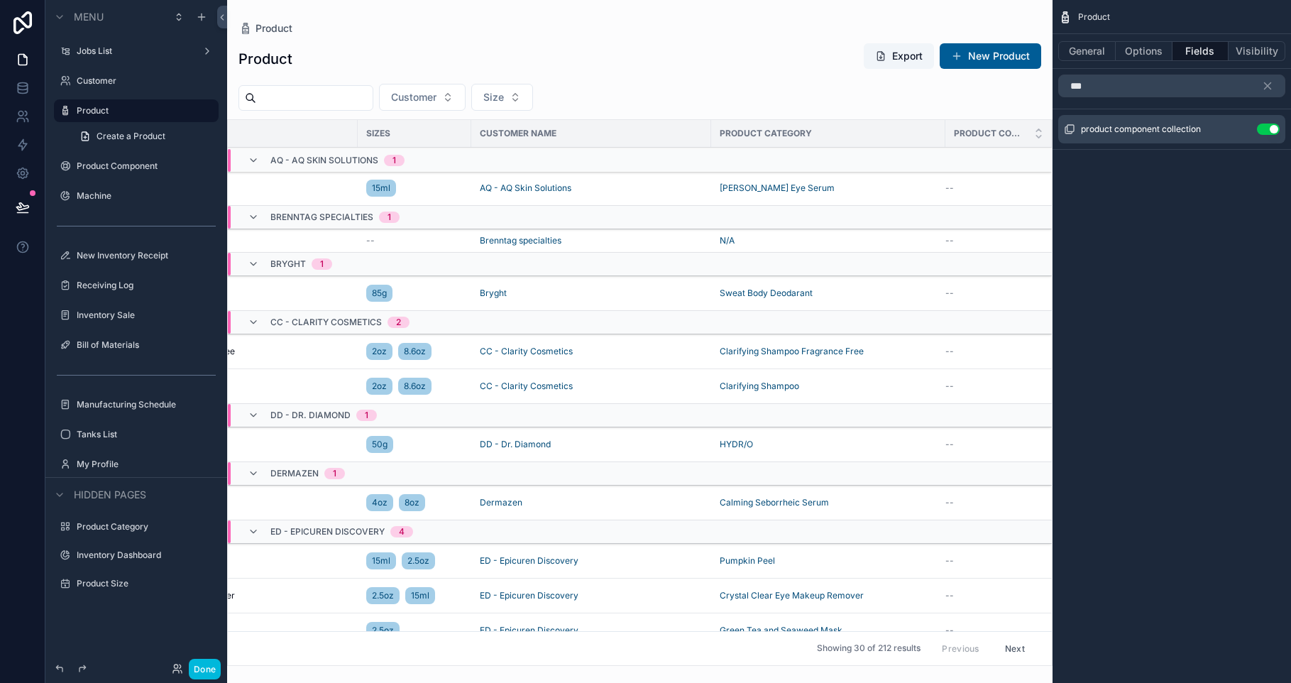
scroll to position [0, 165]
click at [1264, 86] on icon "scrollable content" at bounding box center [1267, 85] width 13 height 13
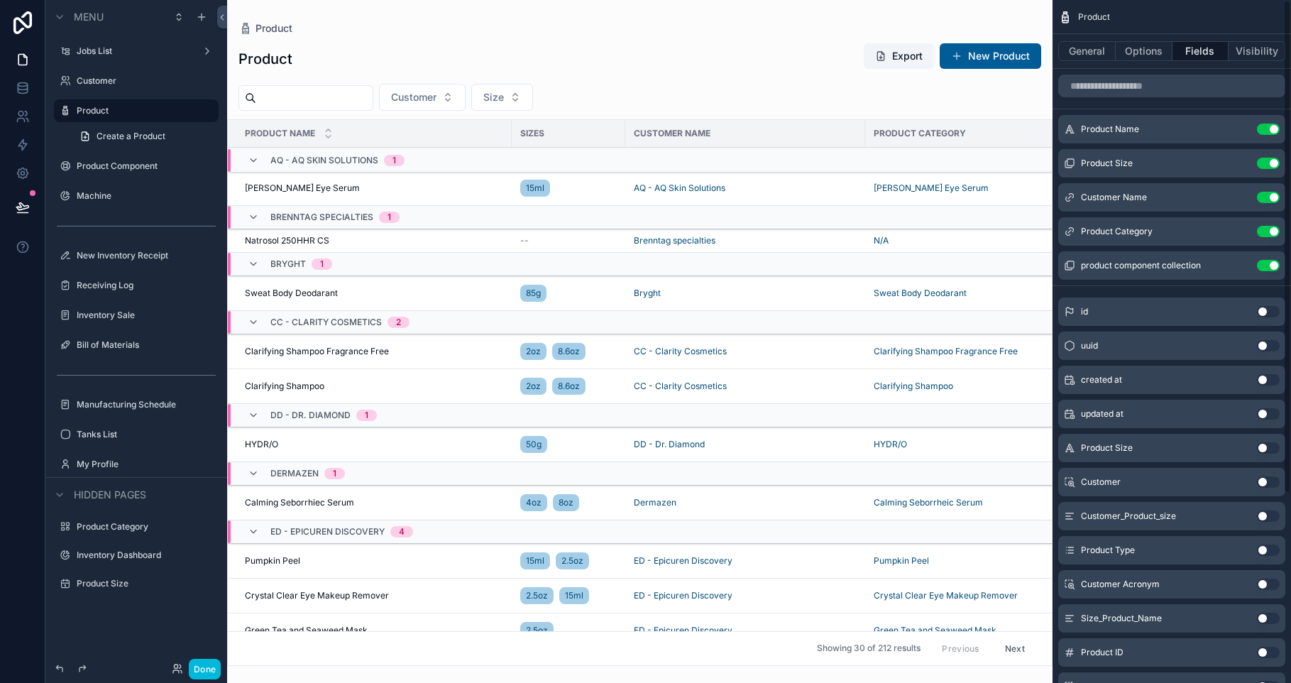
click at [0, 0] on icon "scrollable content" at bounding box center [0, 0] width 0 height 0
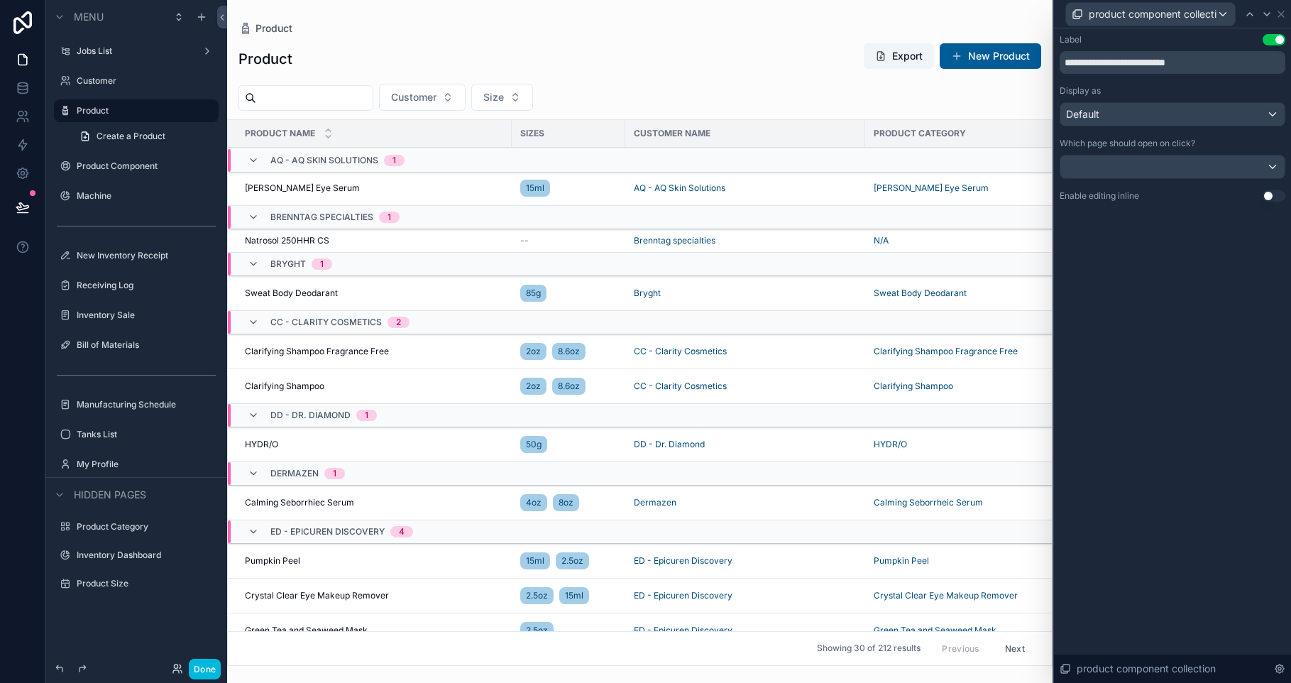
click at [1220, 66] on input "**********" at bounding box center [1172, 62] width 226 height 23
type input "*"
type input "**********"
click at [1280, 13] on icon at bounding box center [1281, 14] width 6 height 6
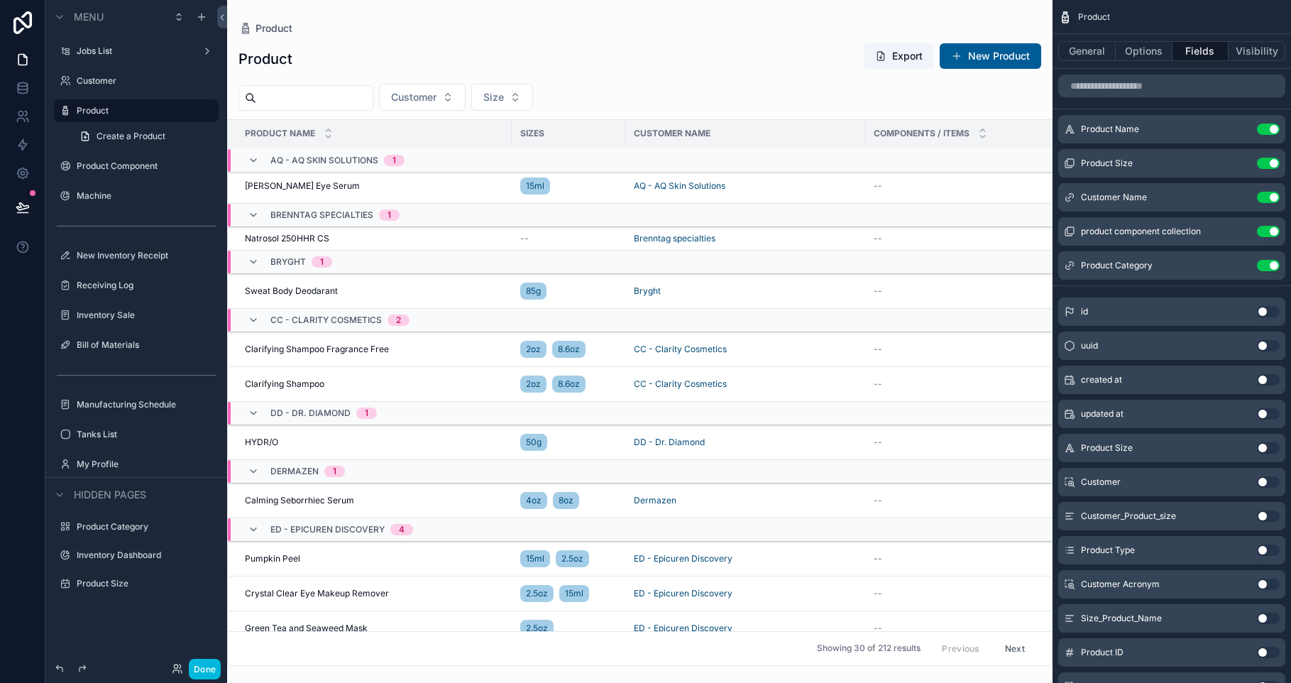
scroll to position [3, 0]
click at [101, 171] on label "Product Component" at bounding box center [143, 165] width 133 height 11
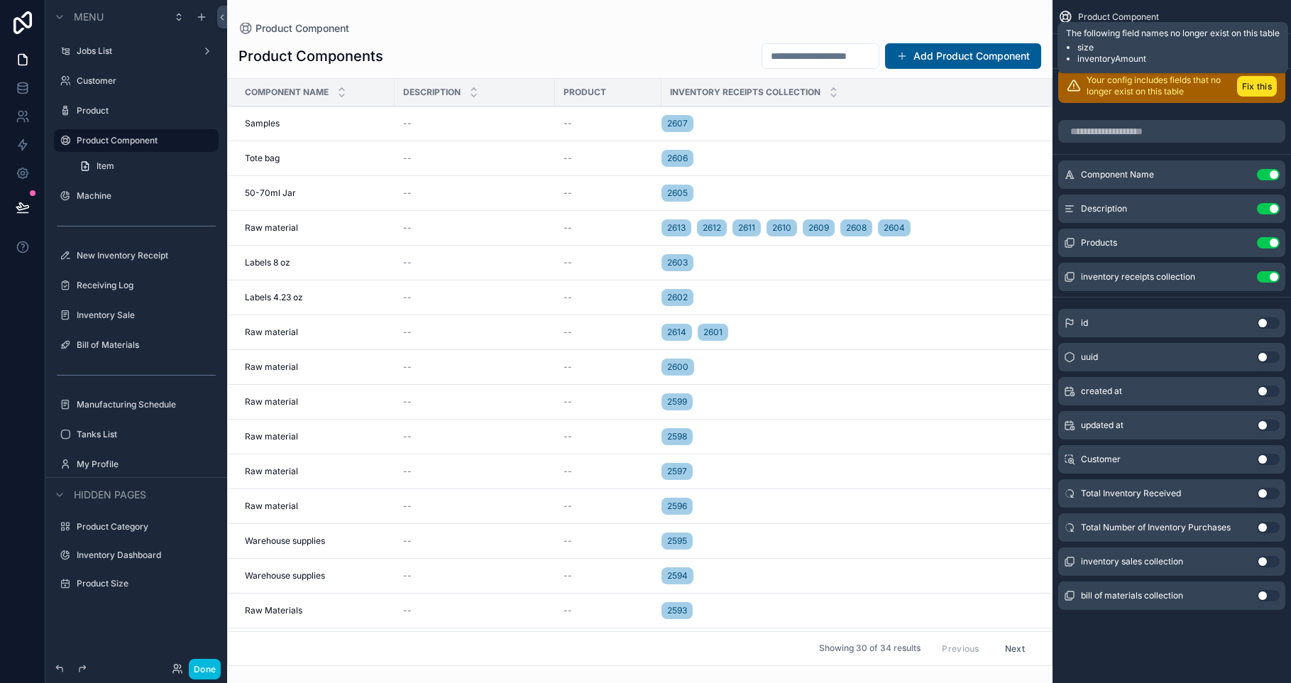
click at [1256, 84] on button "Fix this" at bounding box center [1257, 86] width 40 height 21
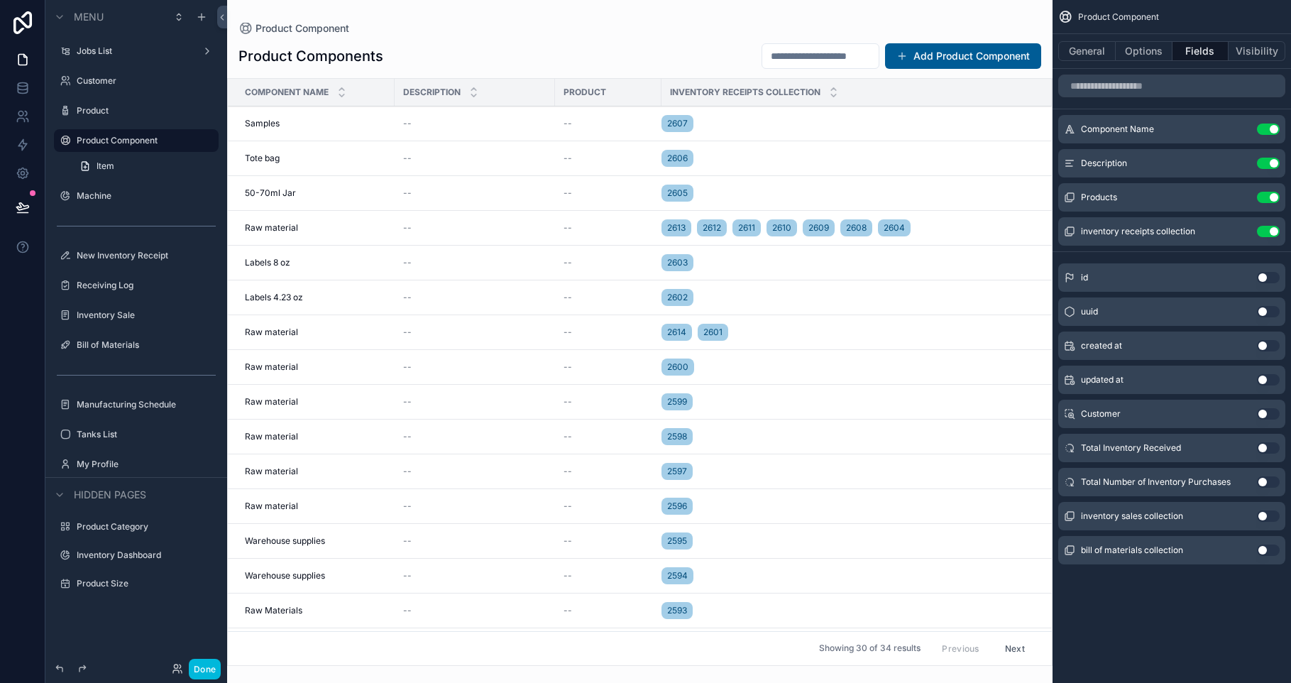
click at [1263, 230] on button "Use setting" at bounding box center [1268, 231] width 23 height 11
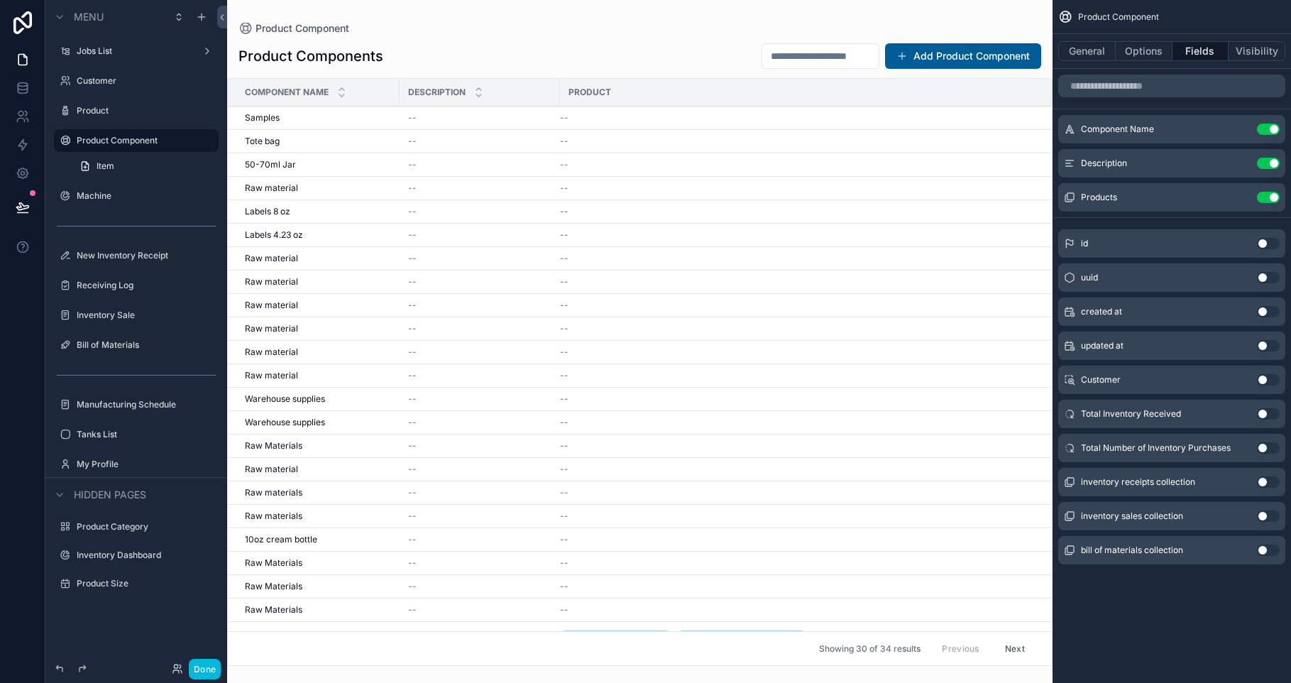
click at [1262, 411] on button "Use setting" at bounding box center [1268, 413] width 23 height 11
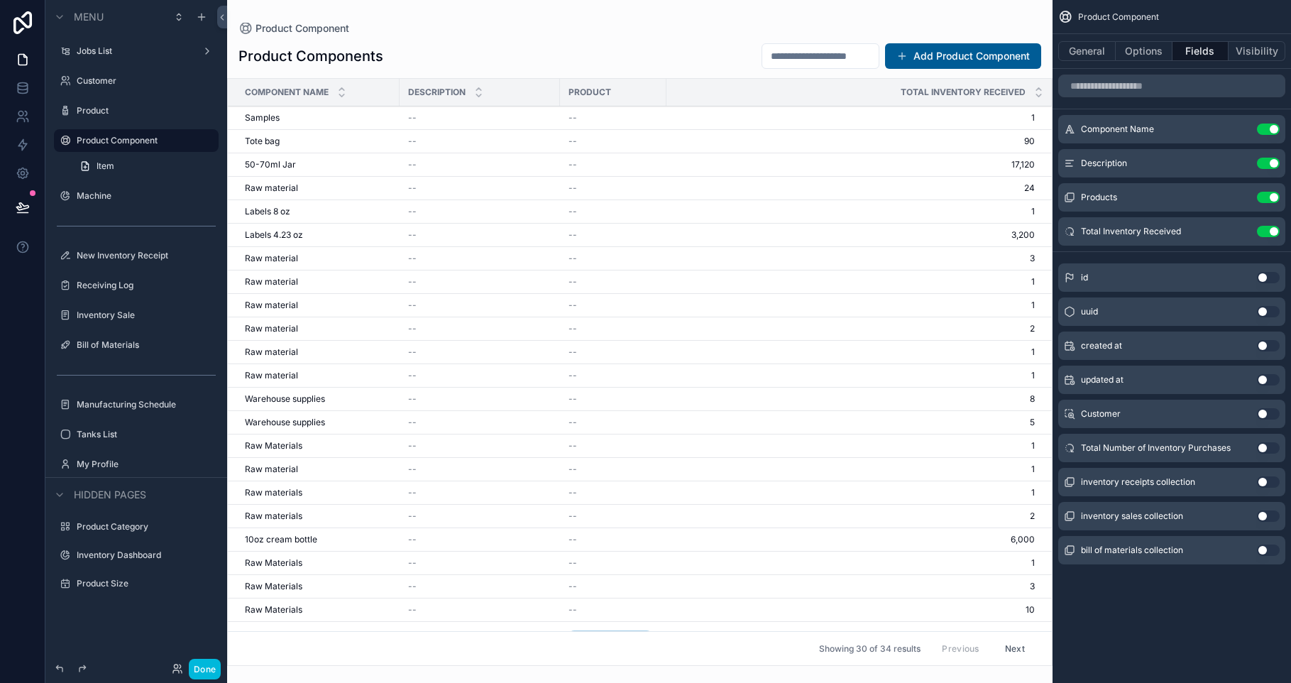
click at [1265, 448] on button "Use setting" at bounding box center [1268, 447] width 23 height 11
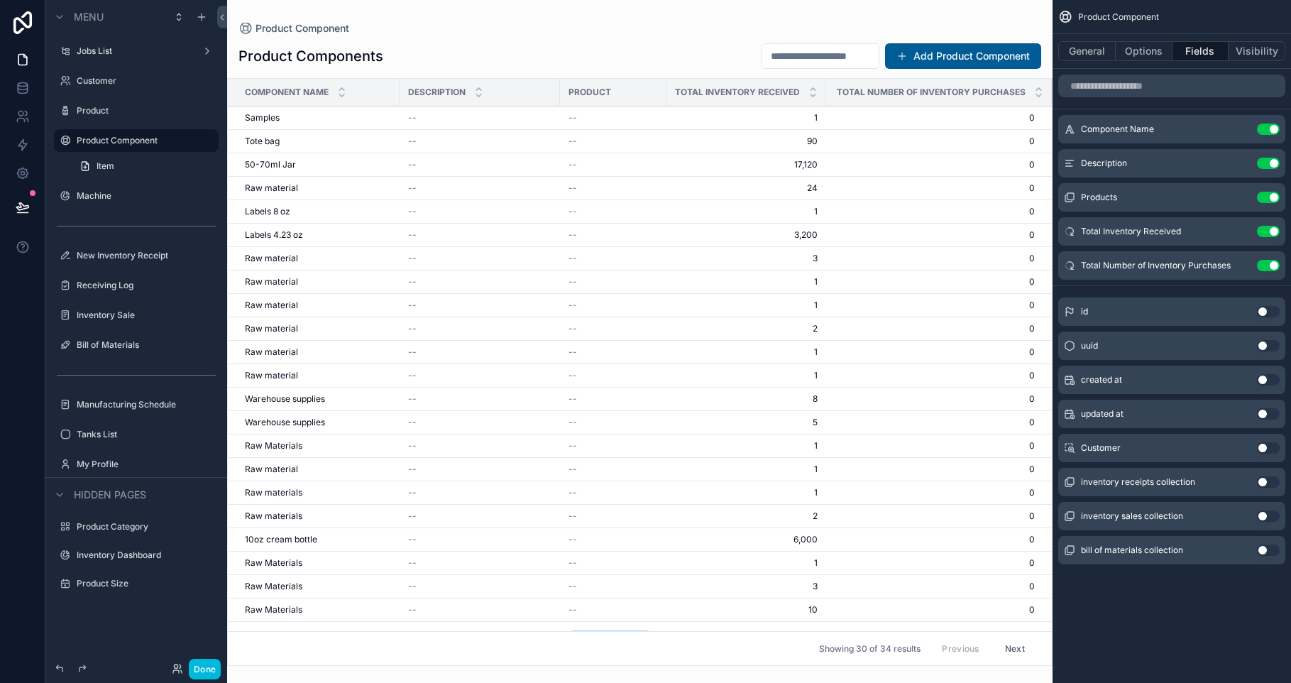
click at [0, 0] on icon "scrollable content" at bounding box center [0, 0] width 0 height 0
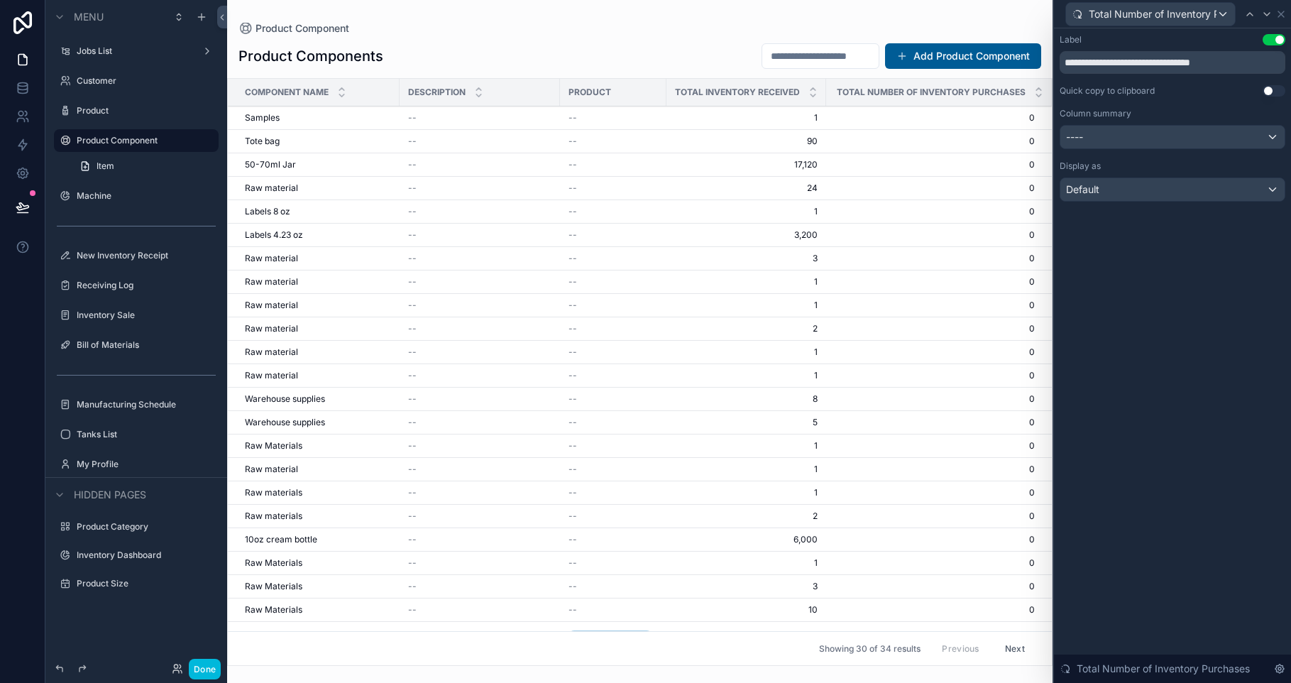
click at [1135, 65] on input "**********" at bounding box center [1172, 62] width 226 height 23
type input "**********"
click at [1247, 296] on div "**********" at bounding box center [1172, 355] width 237 height 654
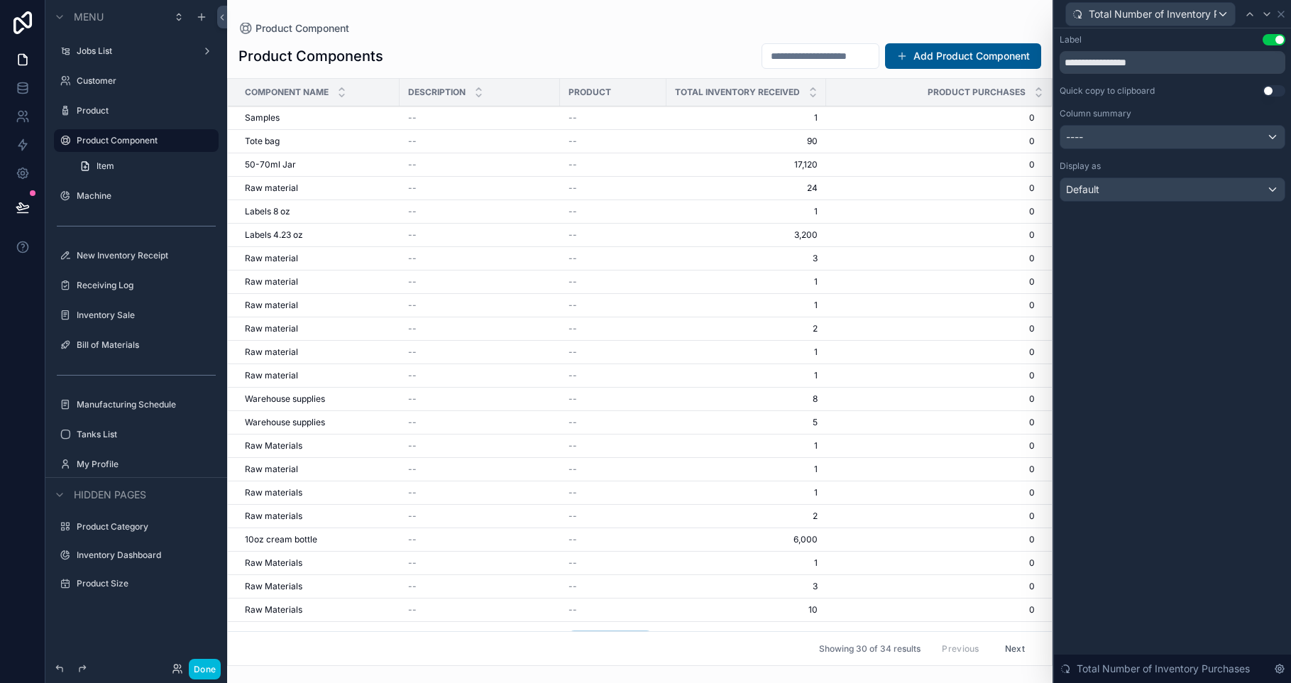
click at [1160, 141] on div "----" at bounding box center [1172, 137] width 224 height 23
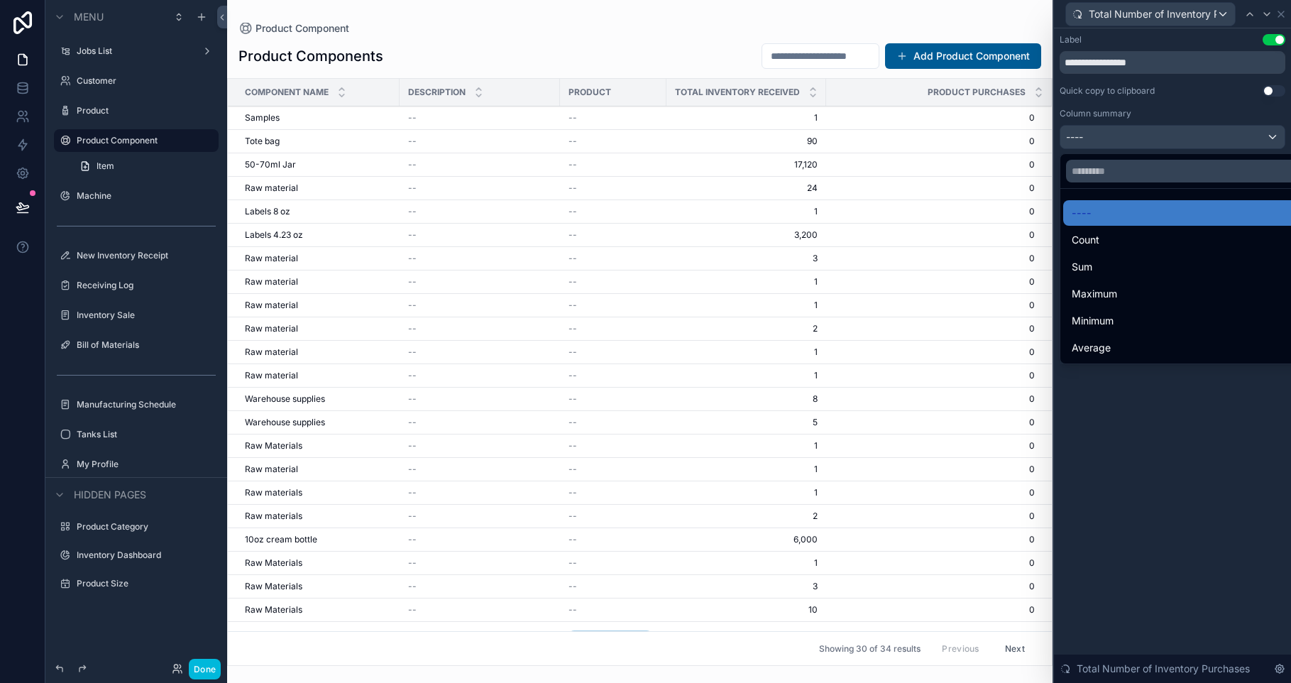
click at [1167, 256] on div "Sum" at bounding box center [1188, 267] width 251 height 26
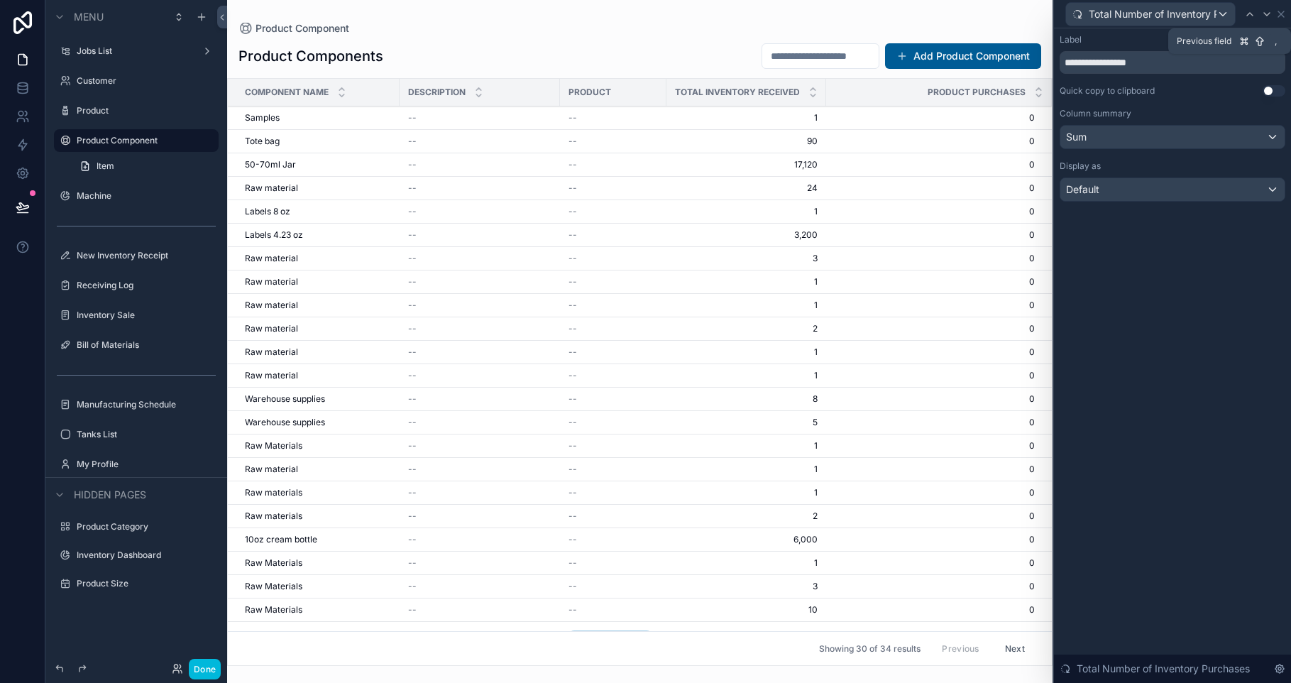
click at [1252, 14] on icon at bounding box center [1249, 14] width 11 height 11
click at [1084, 148] on div "----" at bounding box center [1172, 137] width 224 height 23
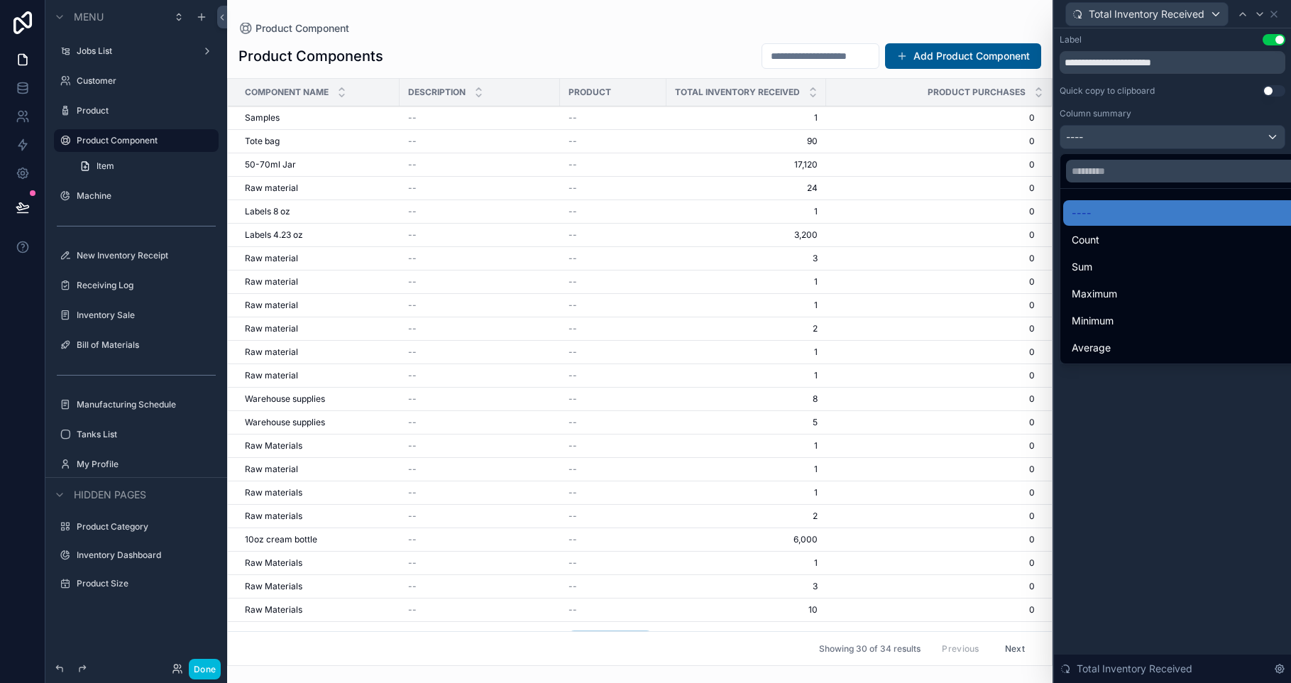
click at [1107, 268] on div "Sum" at bounding box center [1188, 266] width 234 height 17
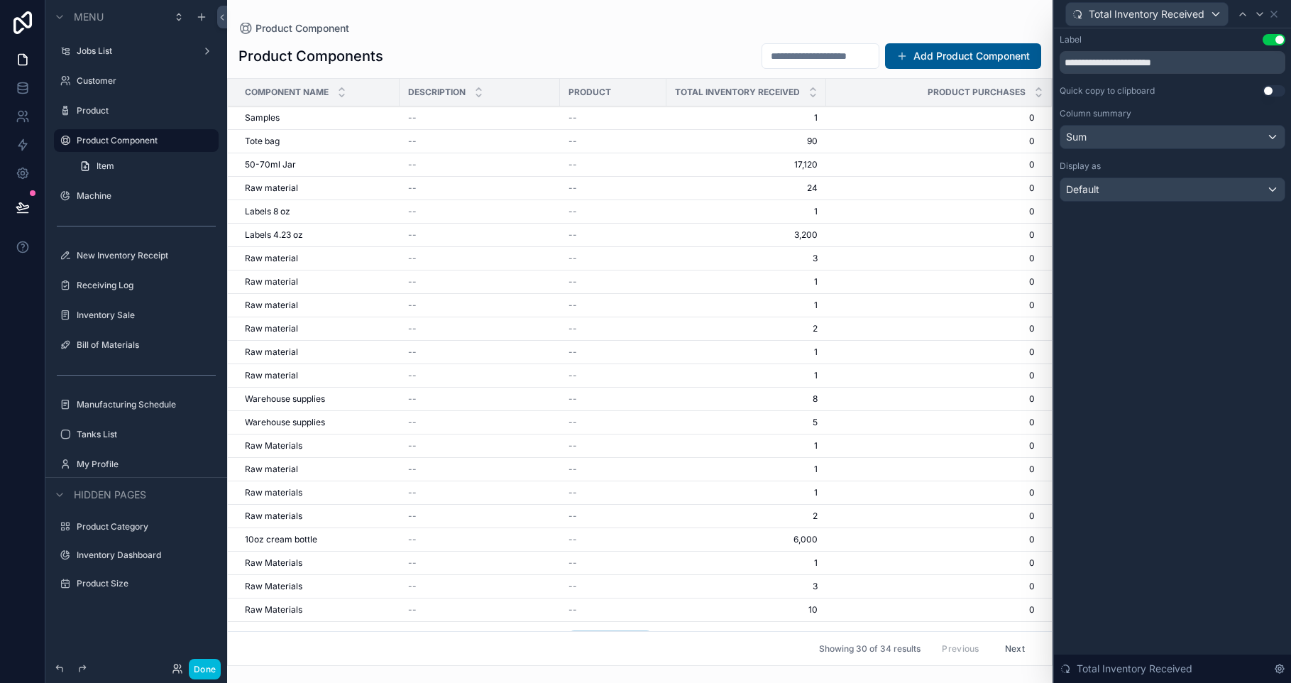
click at [1181, 442] on div "**********" at bounding box center [1172, 355] width 237 height 654
click at [1184, 194] on div "Default" at bounding box center [1172, 189] width 224 height 23
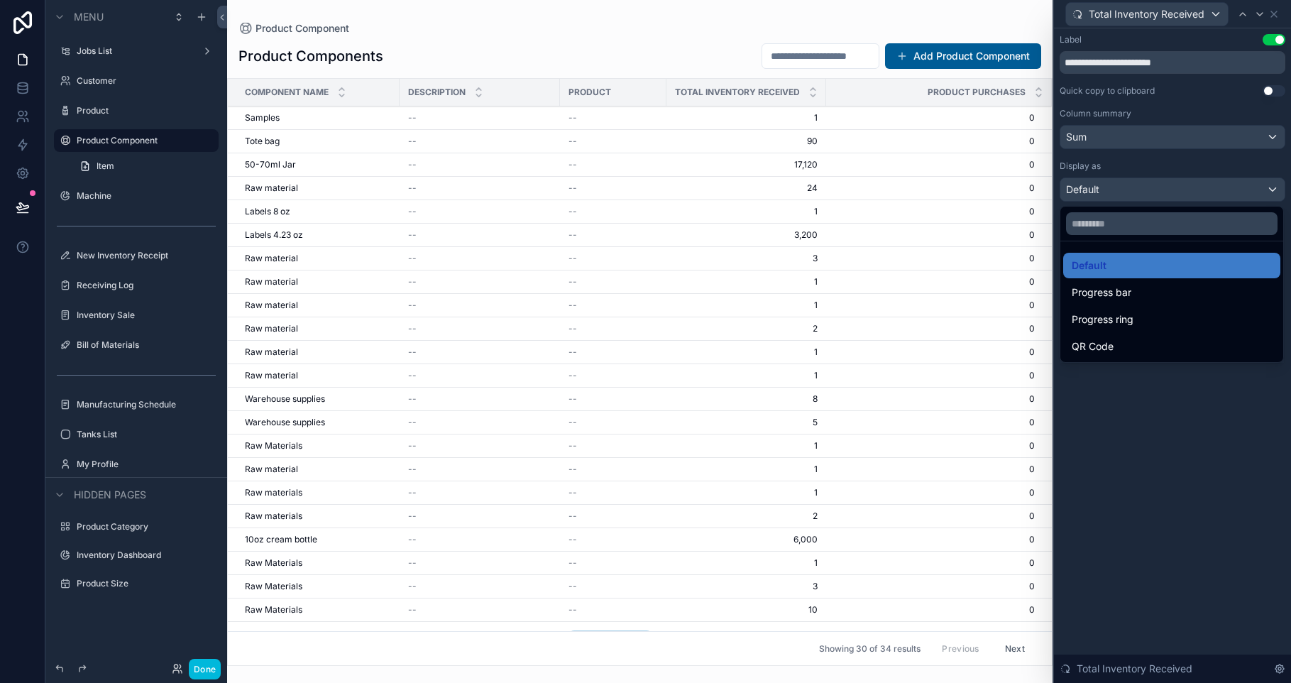
drag, startPoint x: 1190, startPoint y: 187, endPoint x: 1209, endPoint y: 153, distance: 38.5
click at [1190, 187] on div at bounding box center [1172, 341] width 237 height 683
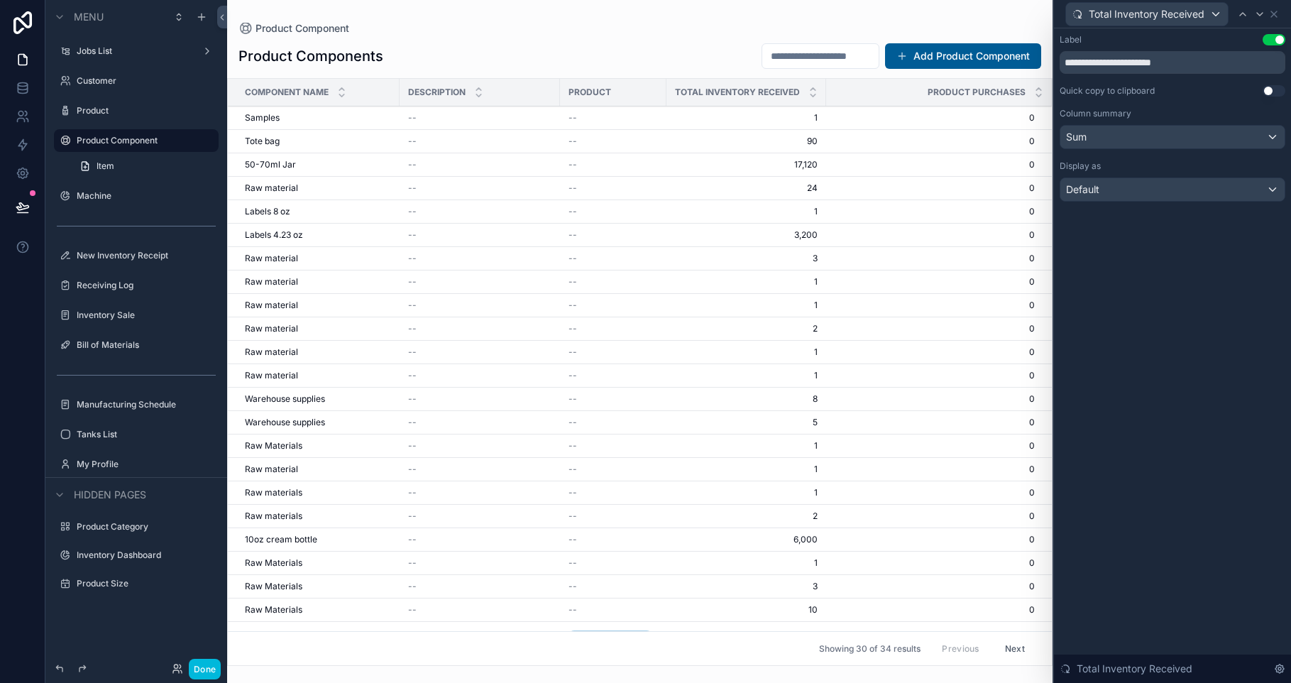
click at [1281, 16] on div "Total Inventory Received" at bounding box center [1172, 14] width 226 height 28
click at [1279, 17] on icon at bounding box center [1273, 14] width 11 height 11
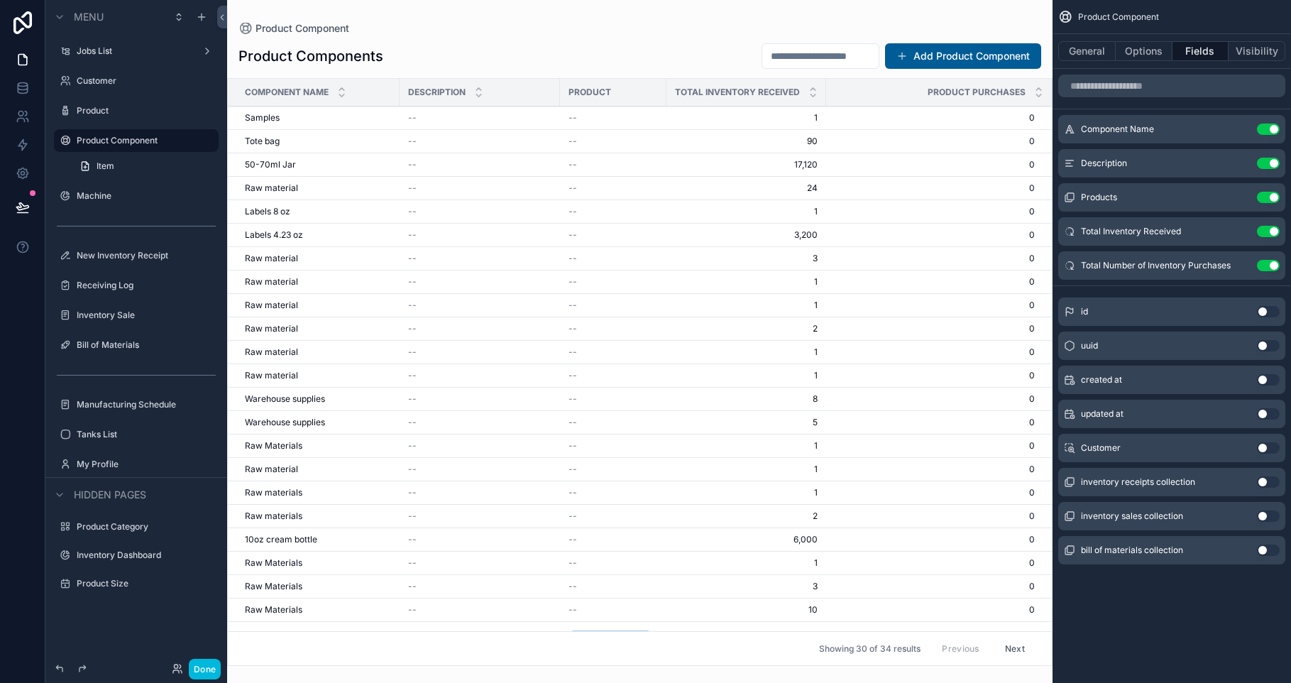
click at [1202, 622] on div "Product Component General Options Fields Visibility Component Name Use setting …" at bounding box center [1171, 341] width 238 height 683
drag, startPoint x: 601, startPoint y: 626, endPoint x: 649, endPoint y: 632, distance: 48.7
click at [649, 632] on div "Product Component Product Components Add Product Component Component Name Descr…" at bounding box center [639, 333] width 825 height 666
drag, startPoint x: 632, startPoint y: 634, endPoint x: 704, endPoint y: 636, distance: 71.7
click at [704, 636] on div "Showing 30 of 34 results Previous Next" at bounding box center [640, 648] width 824 height 34
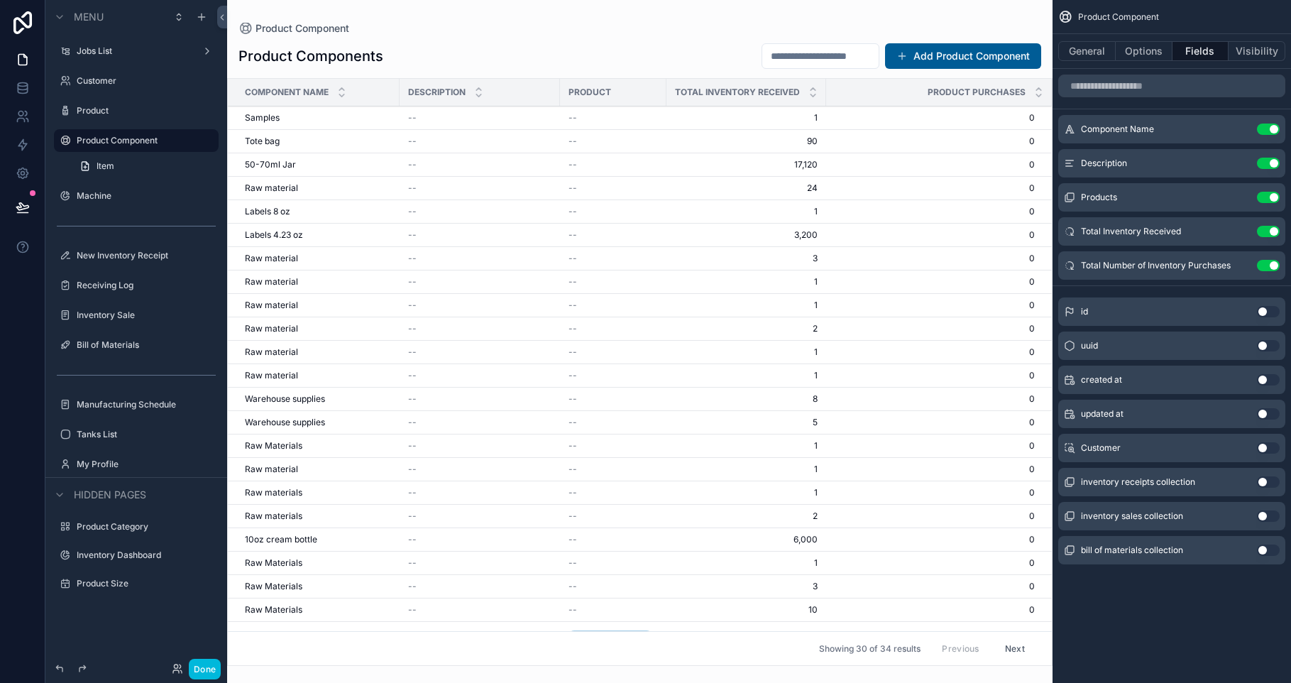
drag, startPoint x: 605, startPoint y: 631, endPoint x: 645, endPoint y: 634, distance: 39.8
click at [645, 634] on div "Showing 30 of 34 results Previous Next" at bounding box center [640, 648] width 824 height 34
click at [652, 634] on div "Showing 30 of 34 results Previous Next" at bounding box center [640, 648] width 824 height 34
click at [595, 125] on td "--" at bounding box center [613, 117] width 106 height 23
click at [1064, 51] on button "General" at bounding box center [1086, 51] width 57 height 20
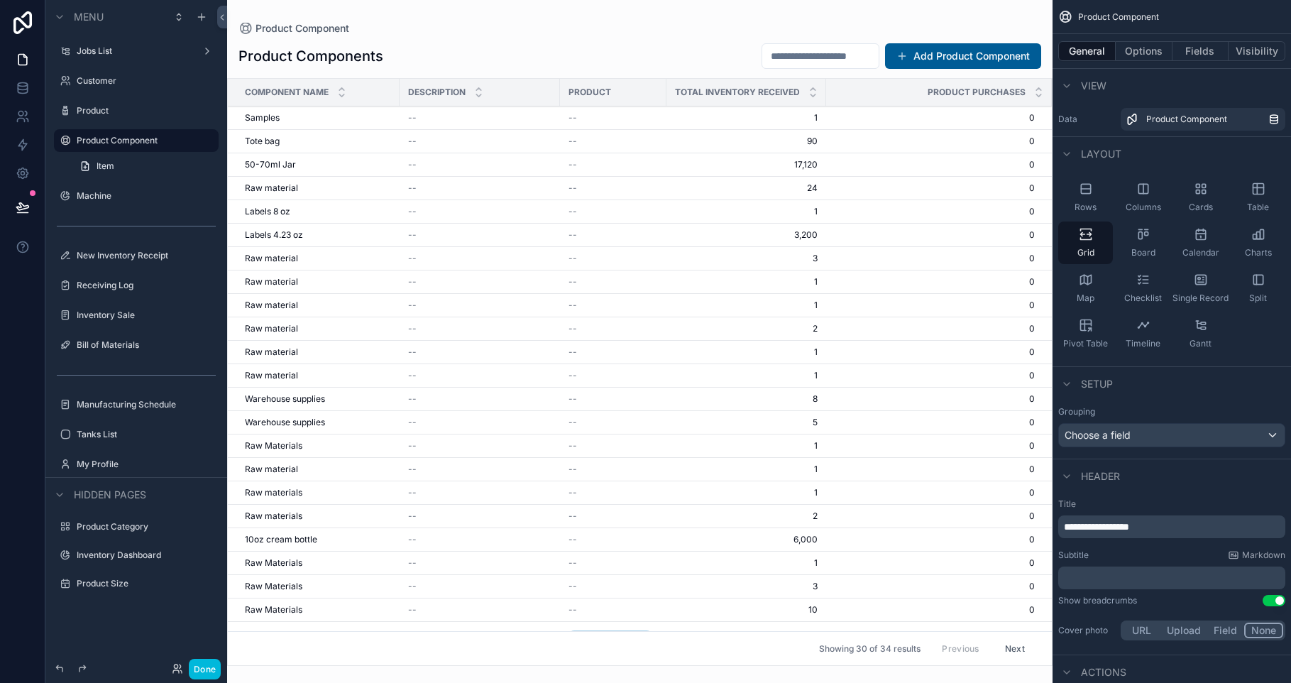
scroll to position [294, 0]
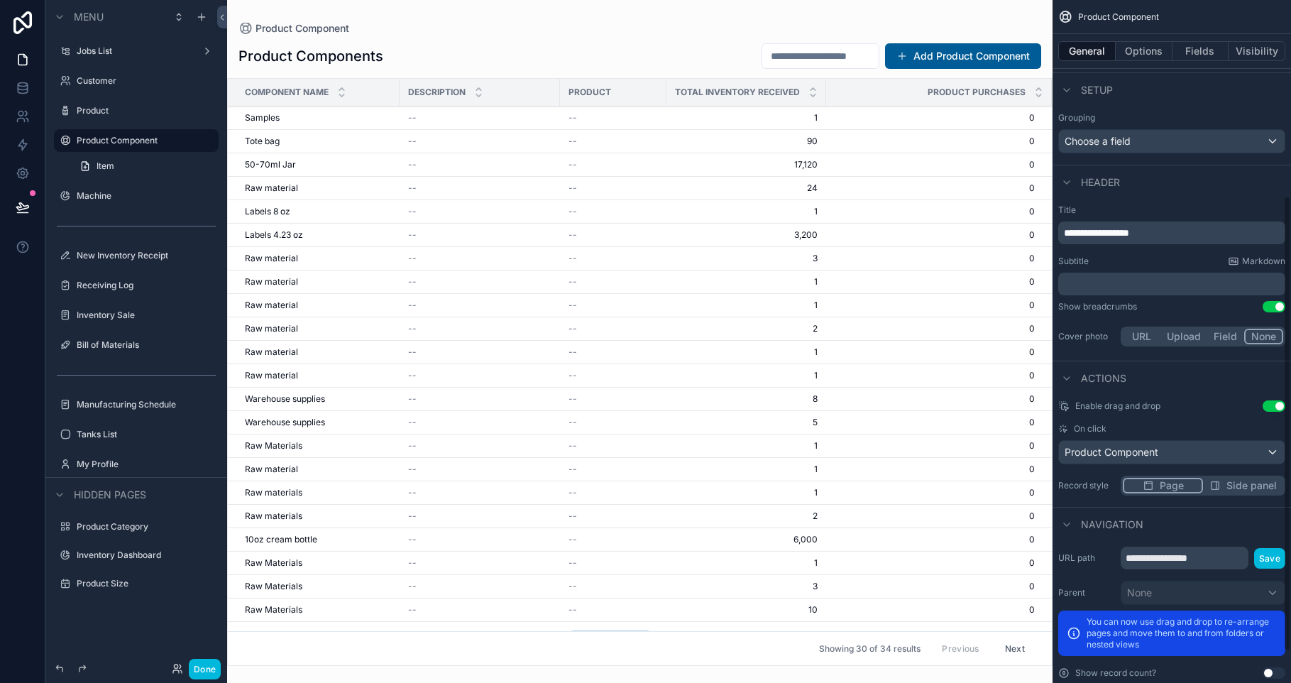
click at [1154, 57] on button "Options" at bounding box center [1143, 51] width 57 height 20
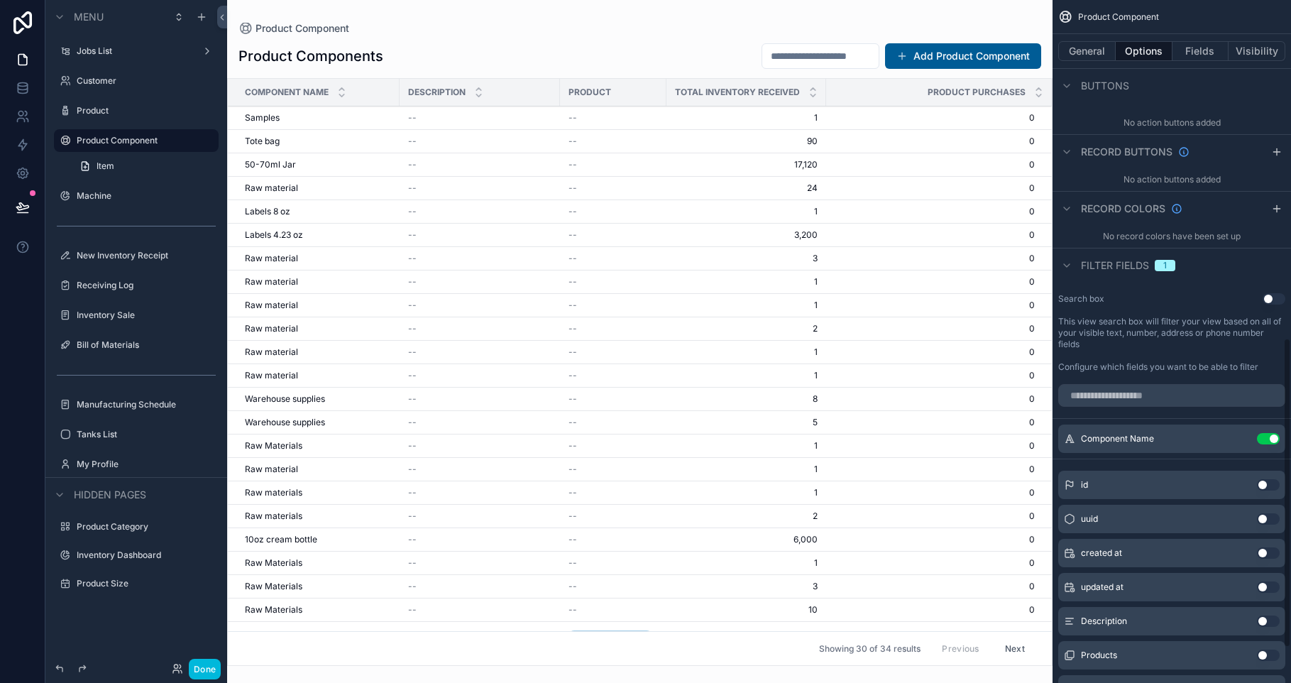
scroll to position [746, 0]
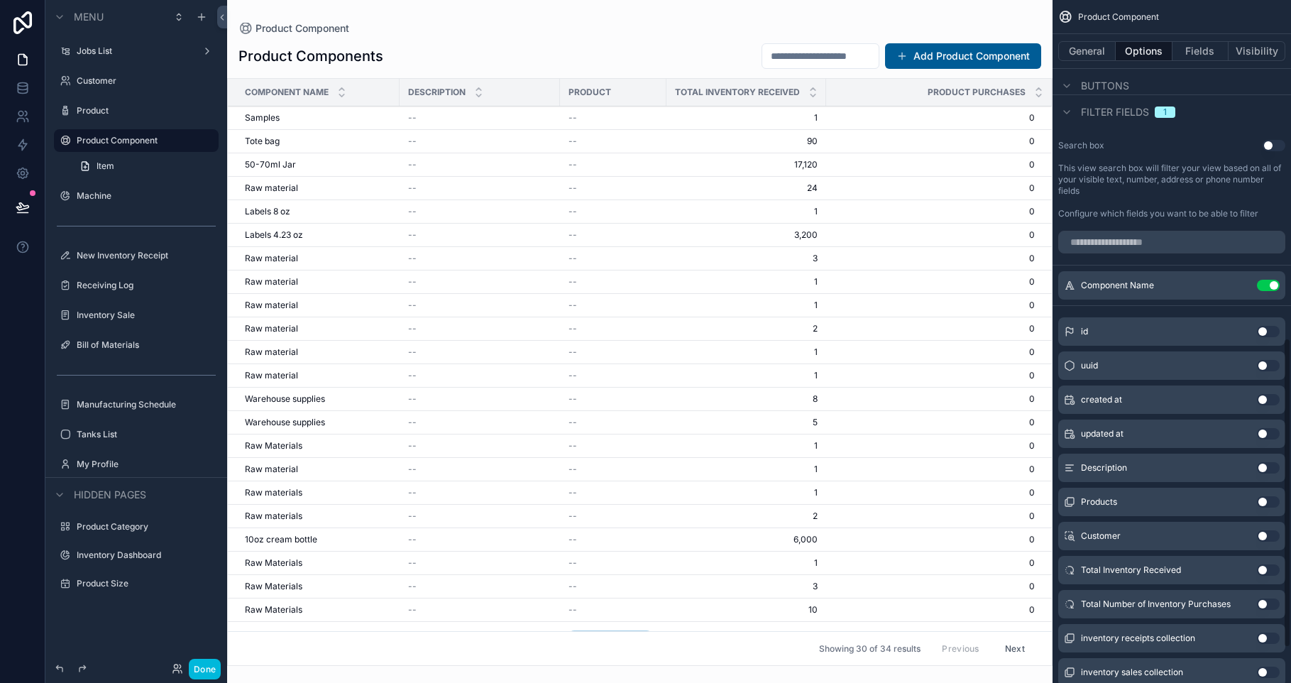
click at [1196, 57] on button "Fields" at bounding box center [1200, 51] width 57 height 20
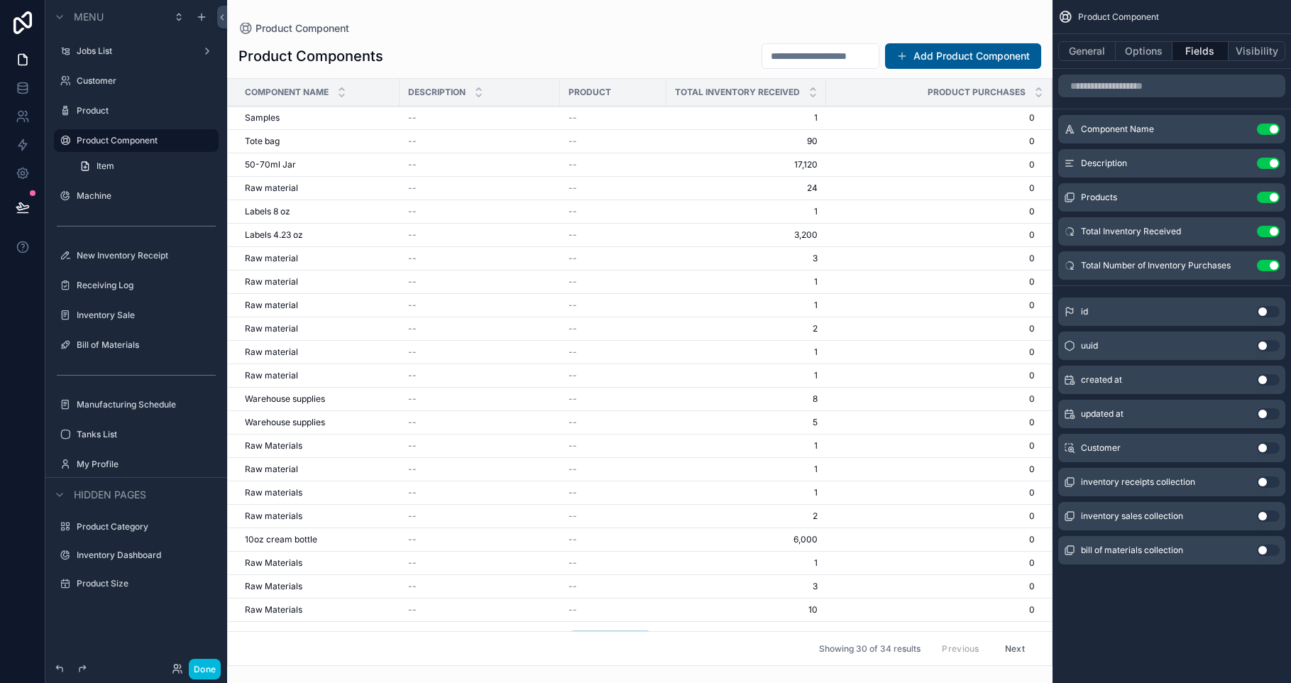
click at [0, 0] on icon "scrollable content" at bounding box center [0, 0] width 0 height 0
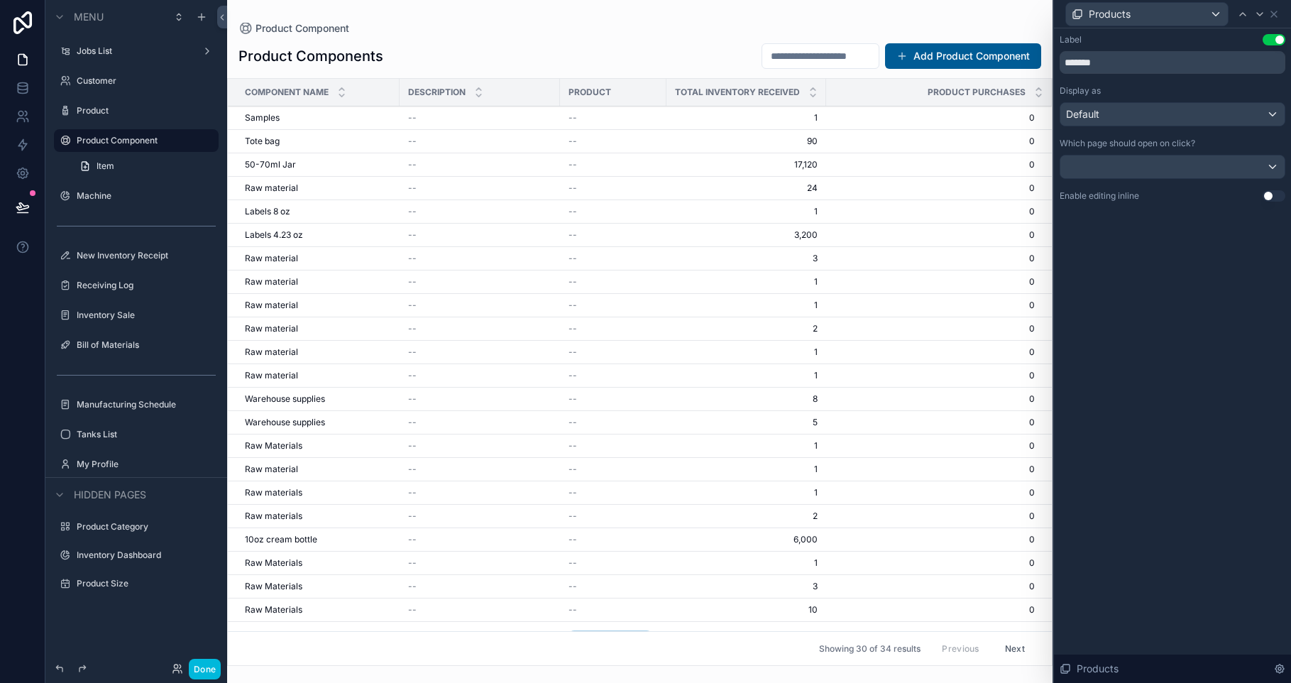
click at [1272, 194] on button "Use setting" at bounding box center [1273, 195] width 23 height 11
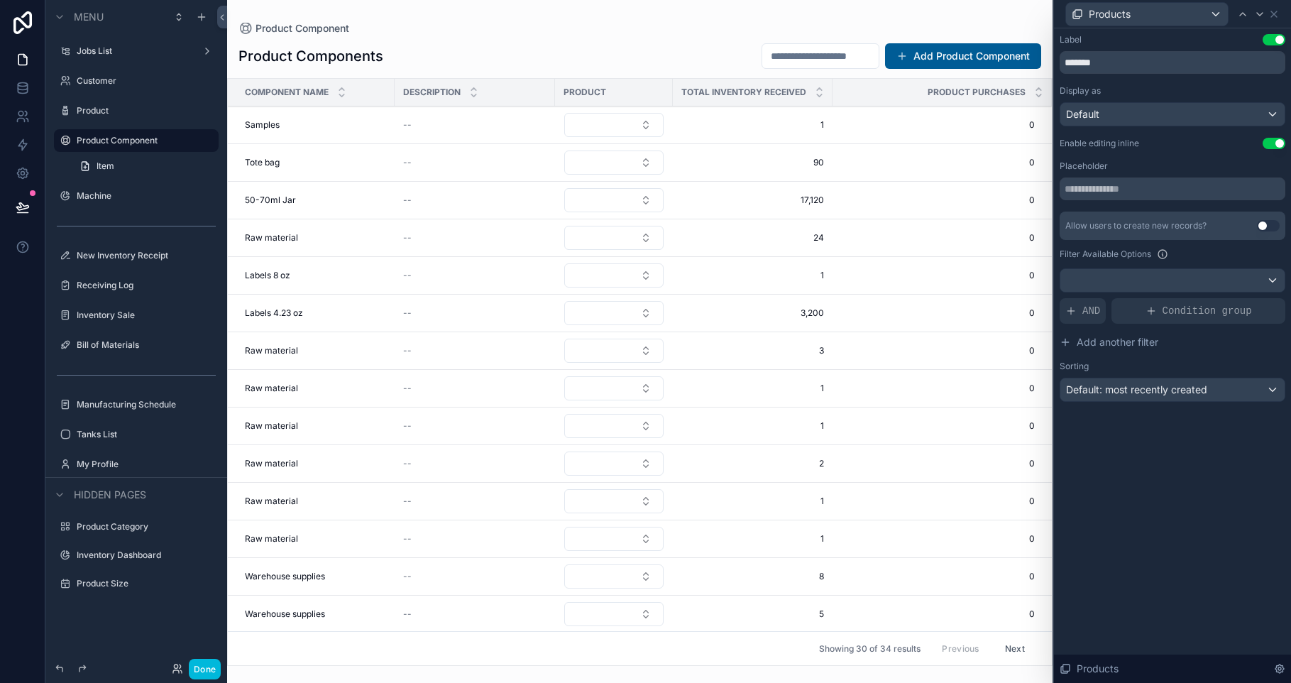
click at [627, 128] on button "Select Button" at bounding box center [613, 125] width 99 height 24
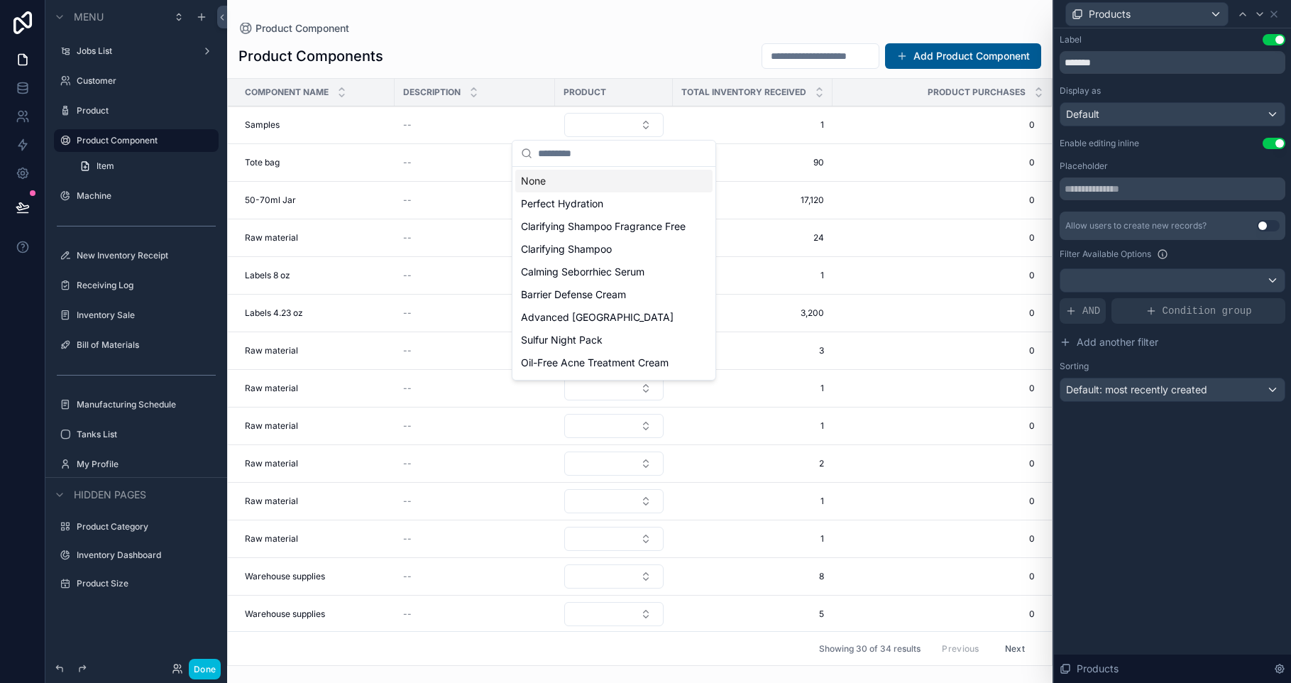
click at [651, 35] on div "Product Components Add Product Component Component Name Description Product Tot…" at bounding box center [639, 350] width 825 height 632
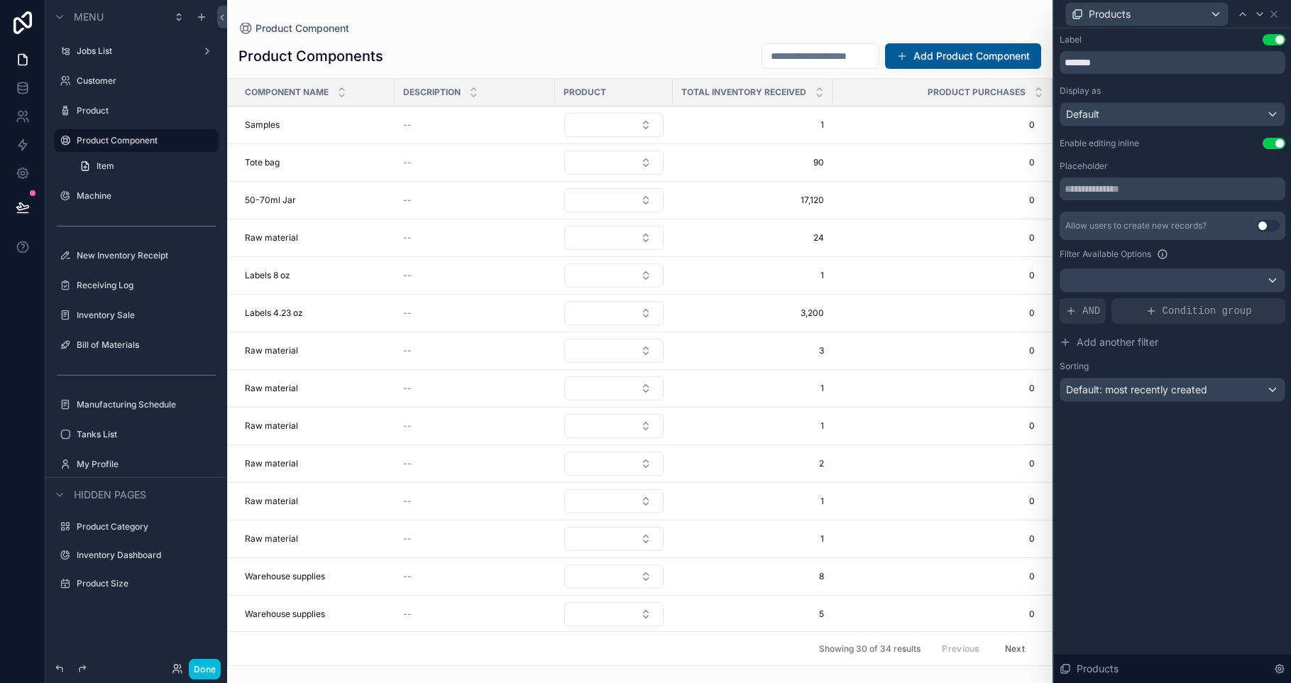
click at [593, 130] on button "Select Button" at bounding box center [613, 125] width 99 height 24
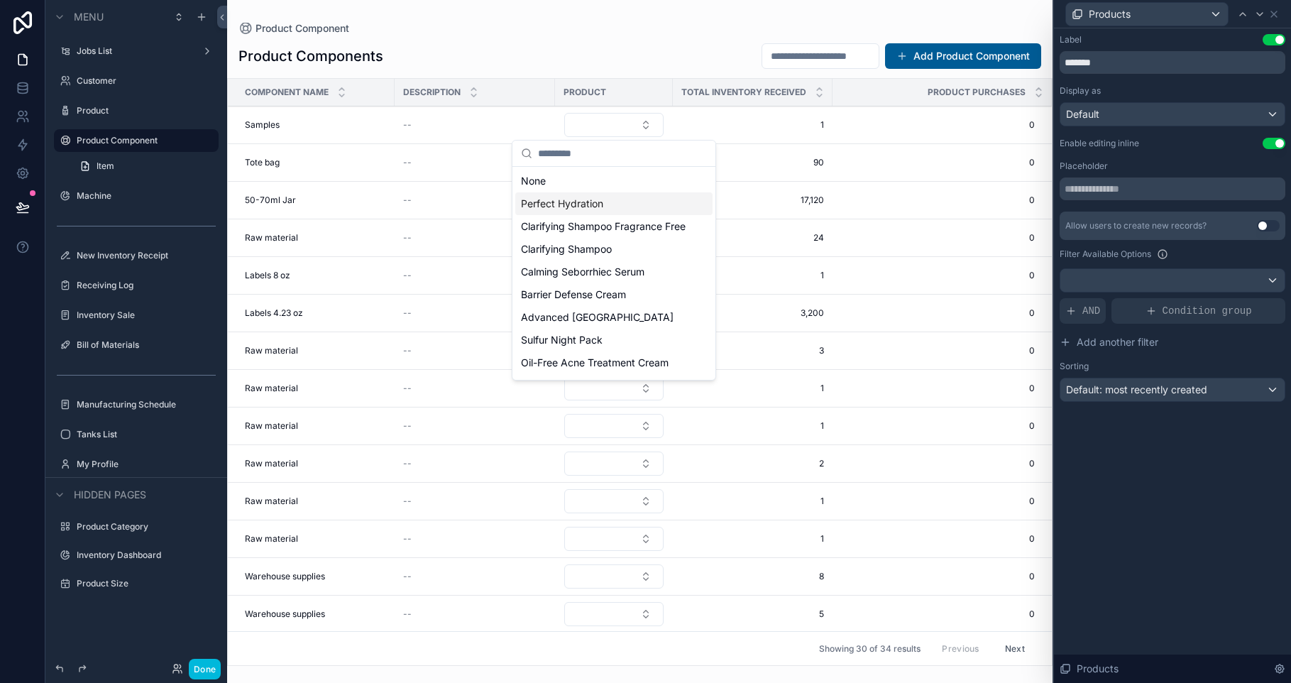
click at [593, 29] on div "Product Component" at bounding box center [639, 28] width 803 height 11
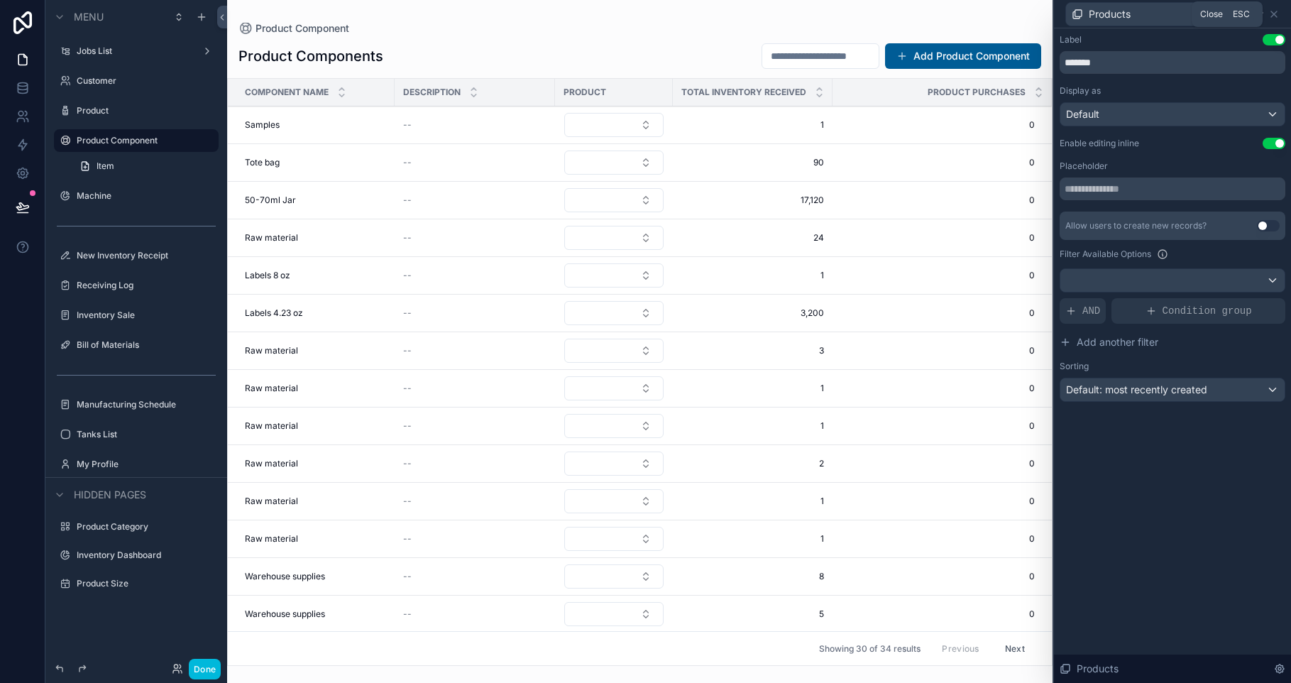
click at [1276, 11] on icon at bounding box center [1274, 14] width 6 height 6
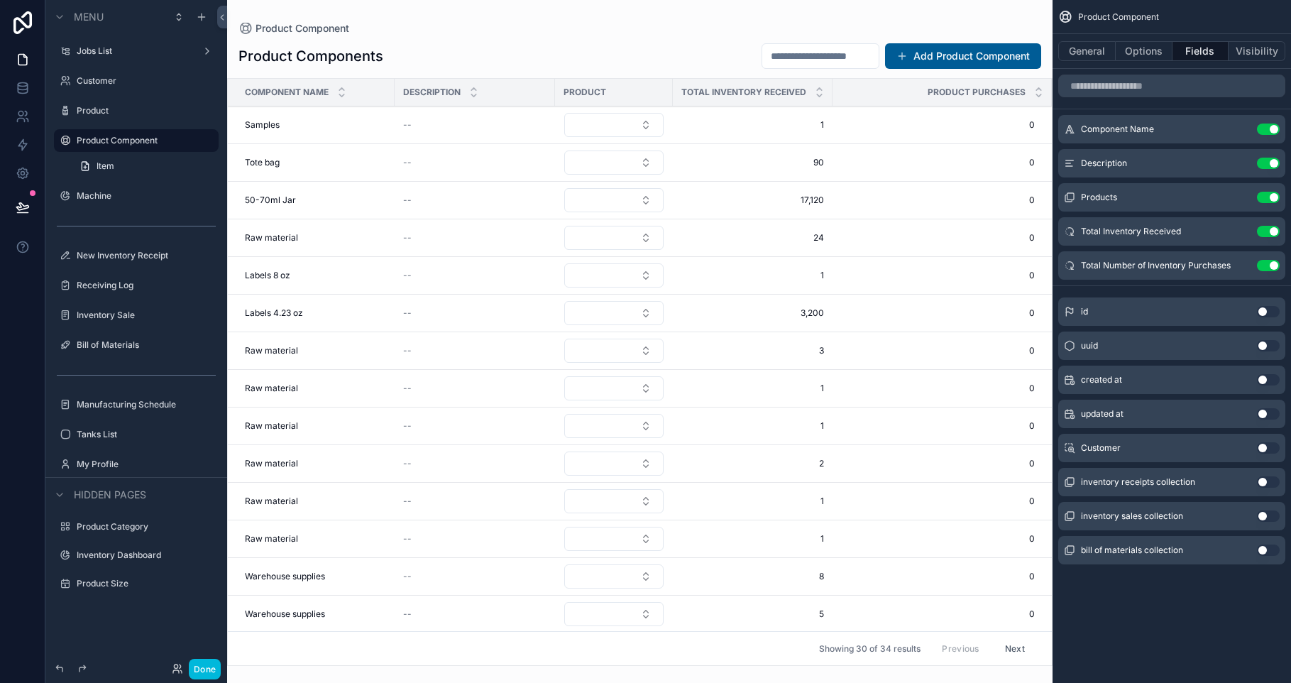
click at [1260, 162] on button "Use setting" at bounding box center [1268, 163] width 23 height 11
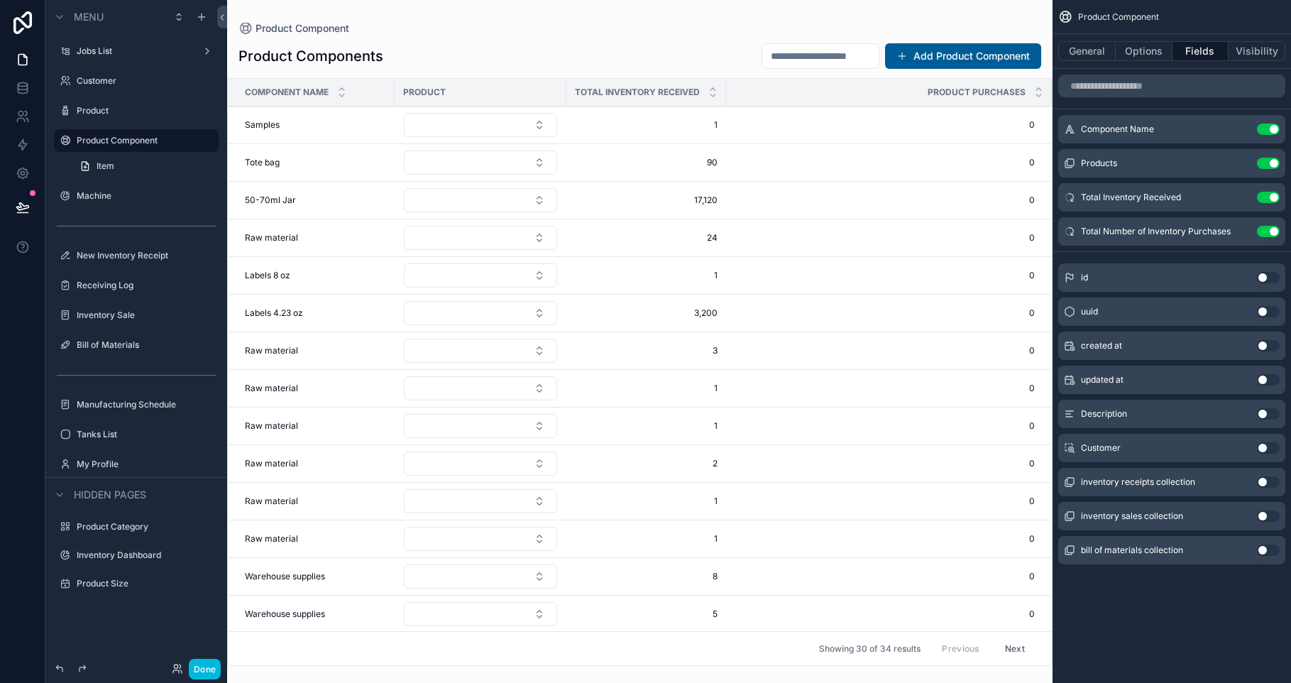
click at [475, 125] on button "Select Button" at bounding box center [480, 125] width 153 height 24
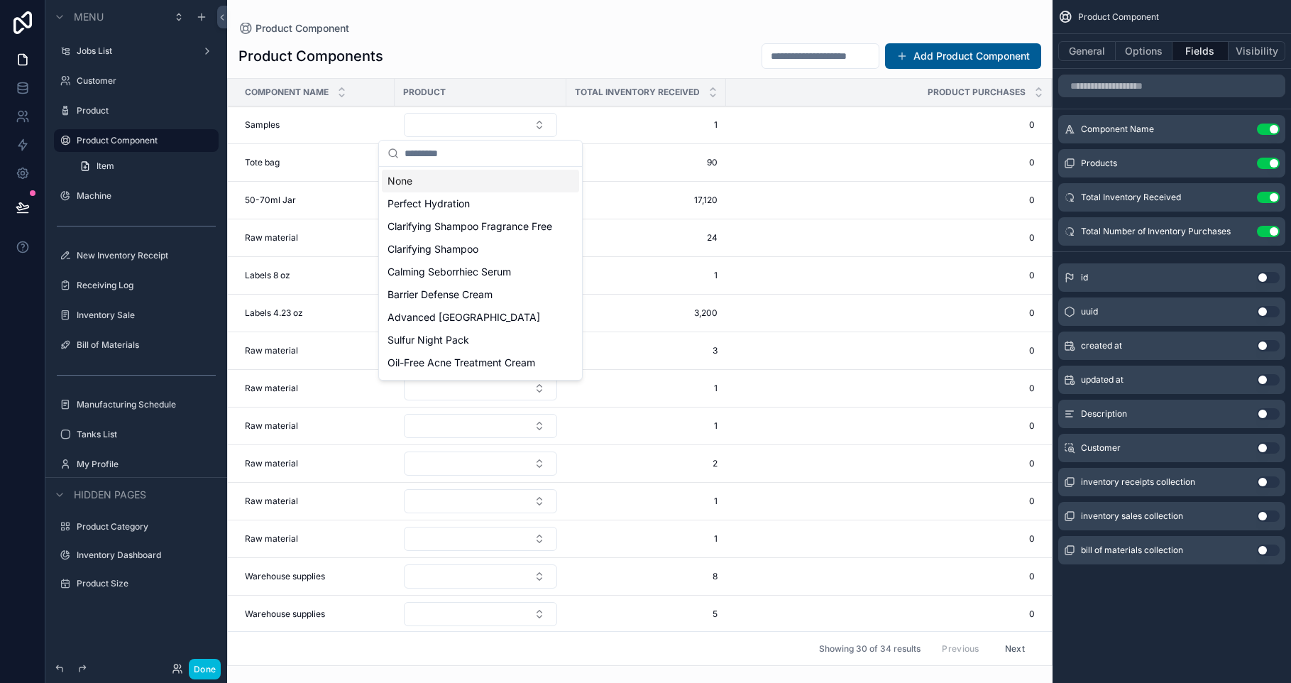
click at [542, 43] on div "Product Components Add Product Component" at bounding box center [639, 56] width 803 height 27
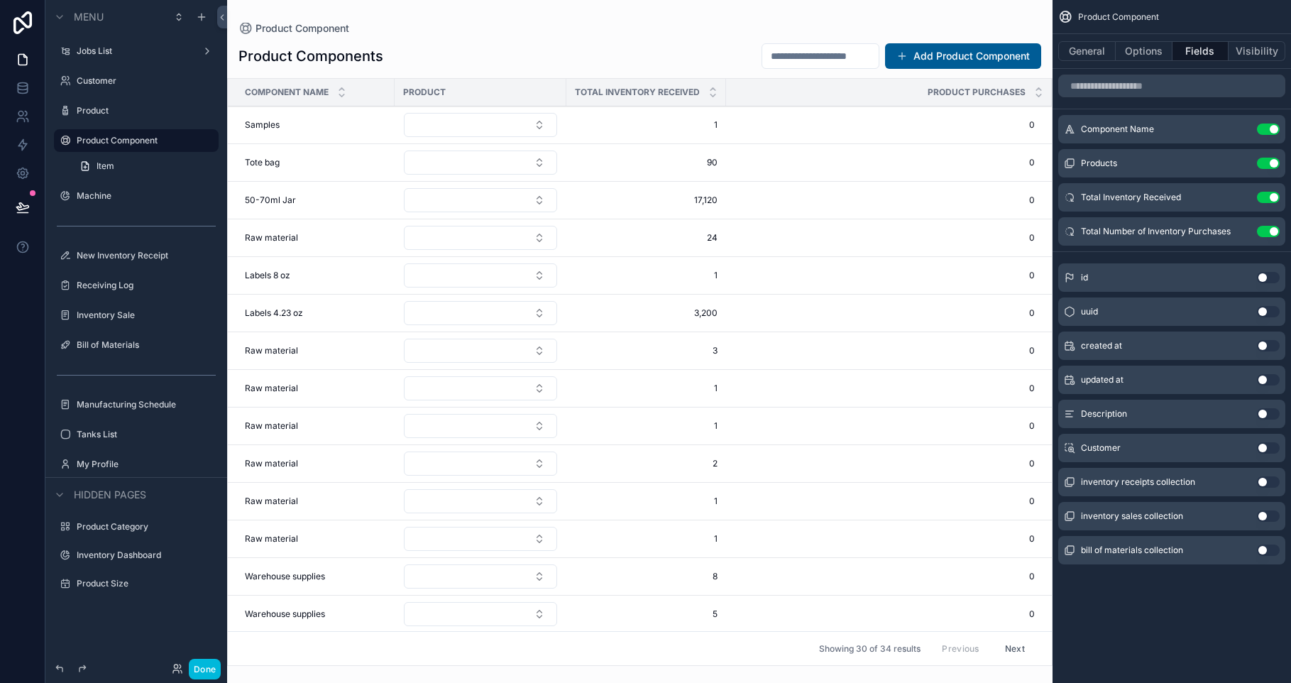
click at [1141, 49] on button "Options" at bounding box center [1143, 51] width 57 height 20
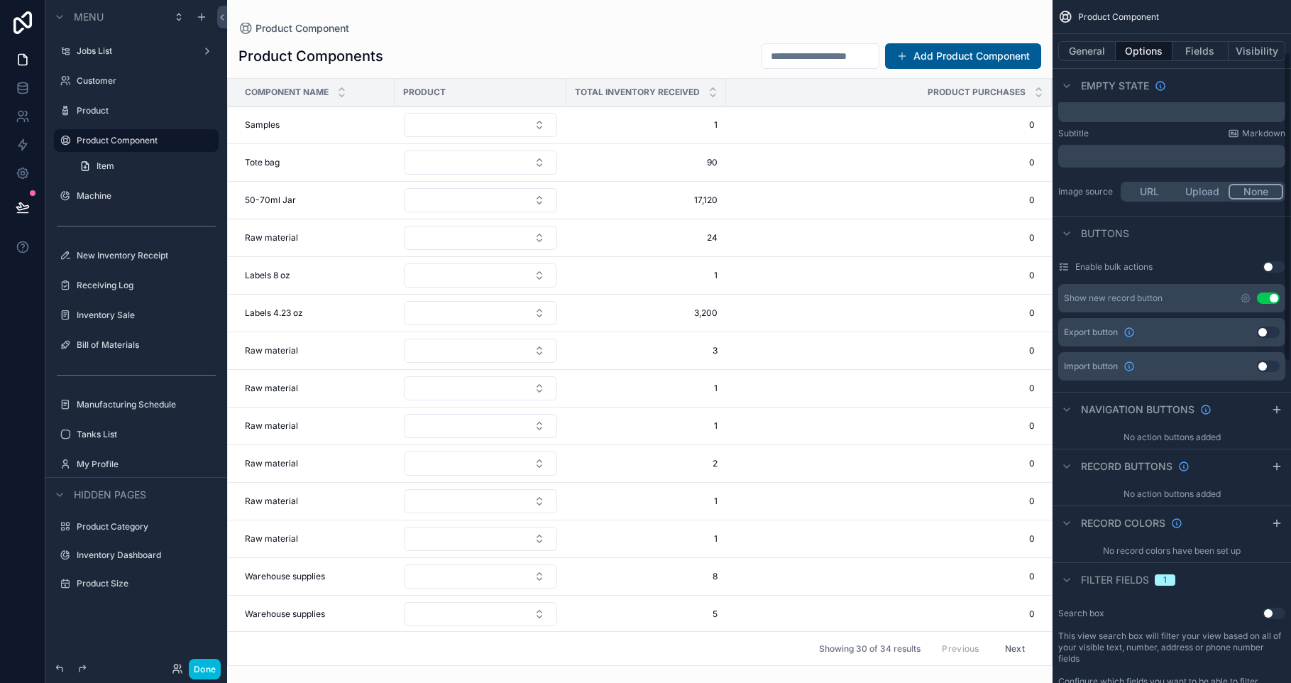
scroll to position [407, 0]
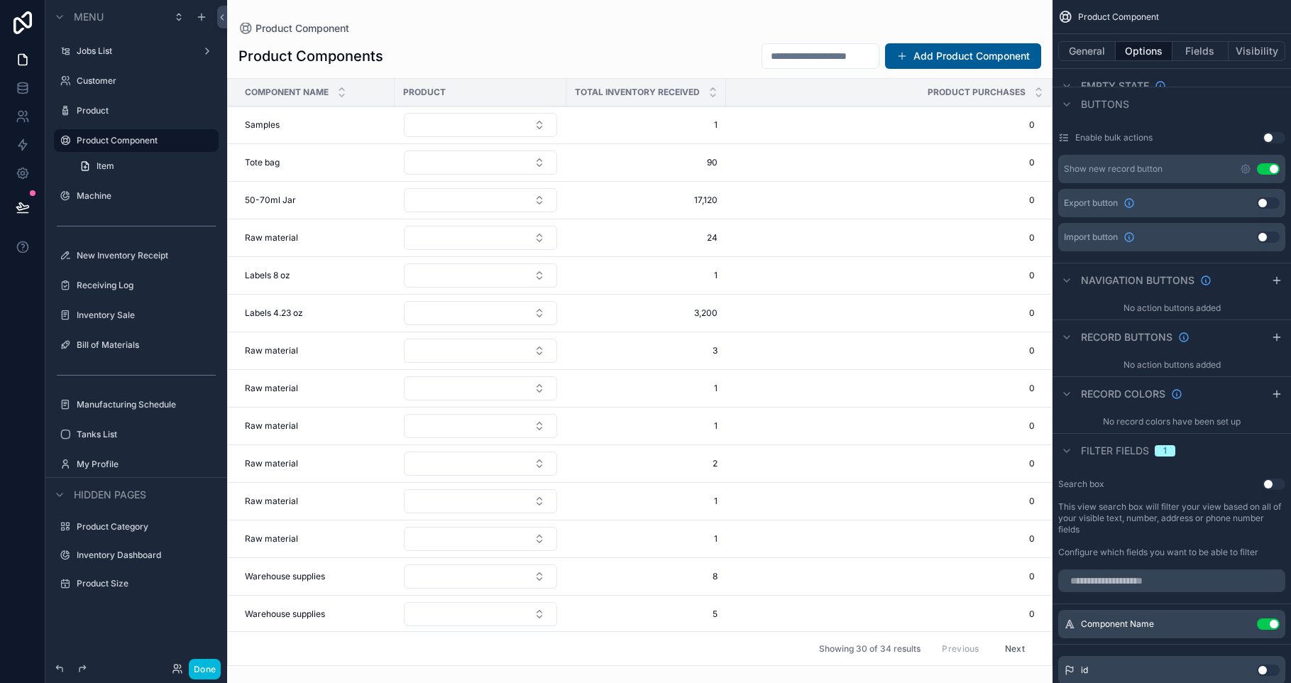
click at [1202, 586] on input "scrollable content" at bounding box center [1171, 580] width 227 height 23
click at [850, 55] on input "scrollable content" at bounding box center [820, 56] width 116 height 20
click at [1269, 621] on button "Use setting" at bounding box center [1268, 623] width 23 height 11
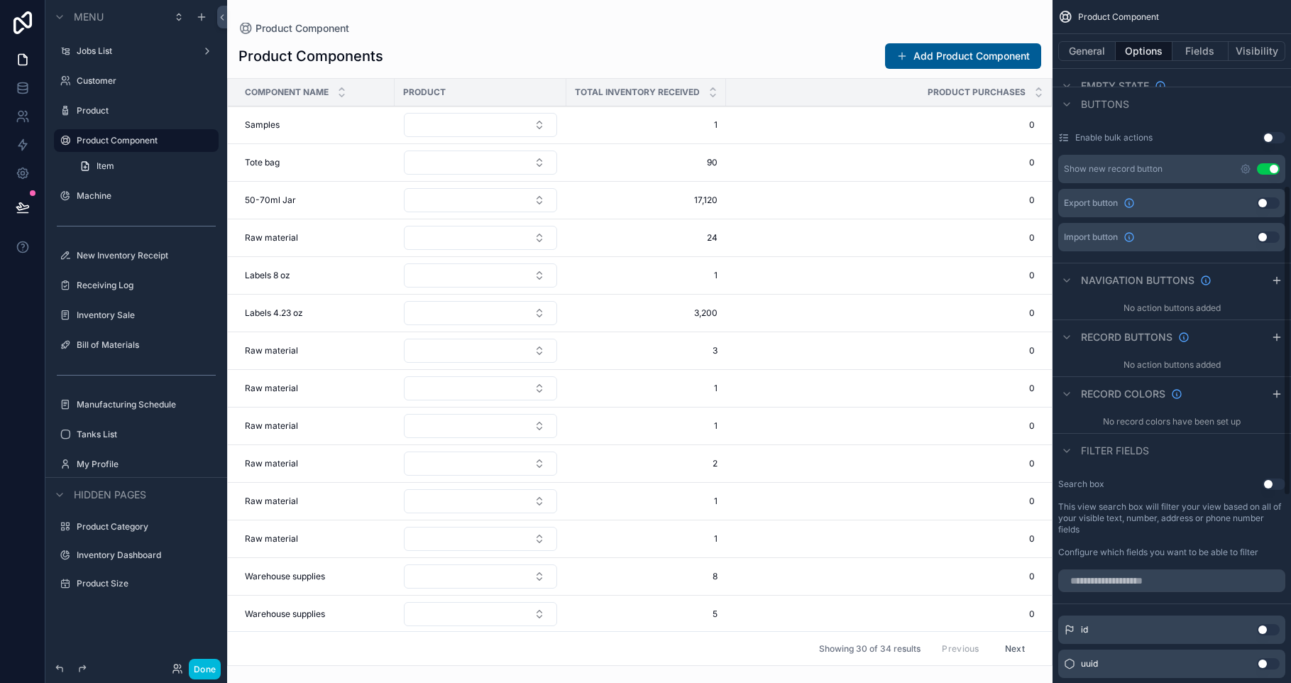
click at [1138, 580] on input "scrollable content" at bounding box center [1171, 580] width 227 height 23
type input "*"
type input "***"
click at [1264, 630] on button "Use setting" at bounding box center [1268, 629] width 23 height 11
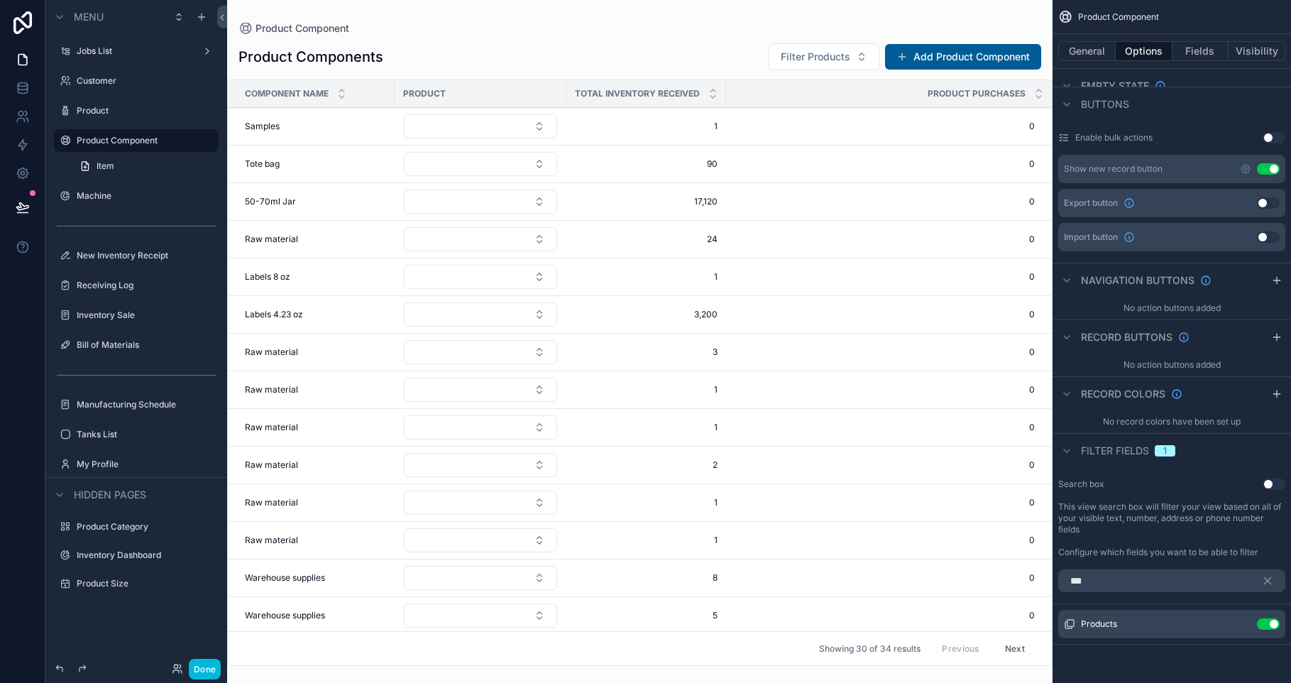
click at [0, 0] on icon "scrollable content" at bounding box center [0, 0] width 0 height 0
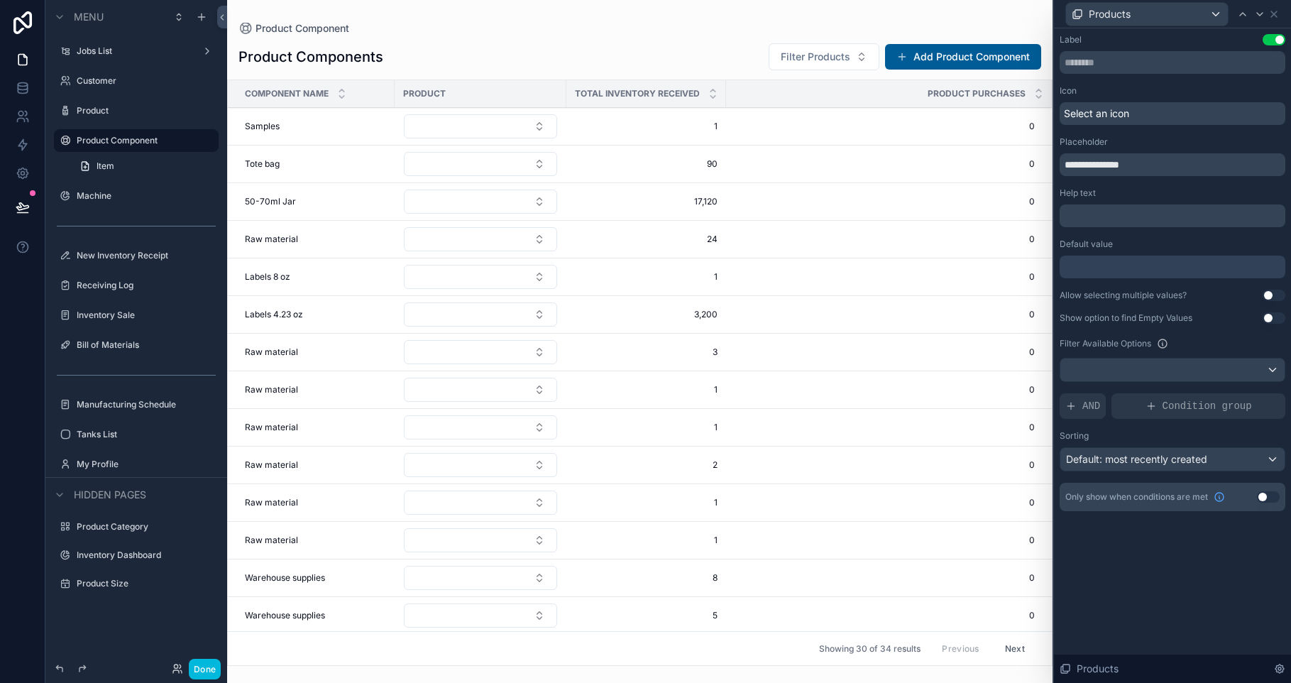
click at [1089, 165] on input "**********" at bounding box center [1172, 164] width 226 height 23
type input "********"
click at [1093, 111] on span "Select an icon" at bounding box center [1096, 113] width 65 height 14
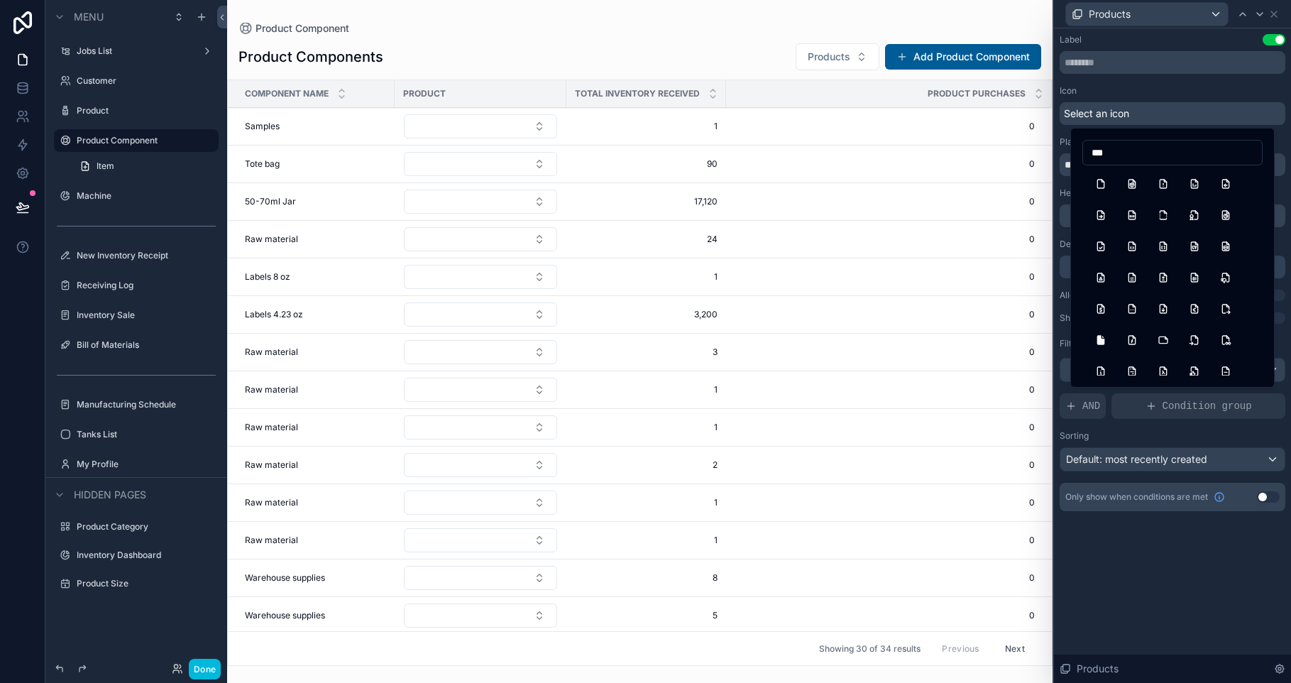
type input "**"
type input "******"
click at [1101, 184] on button "Filter" at bounding box center [1101, 184] width 26 height 26
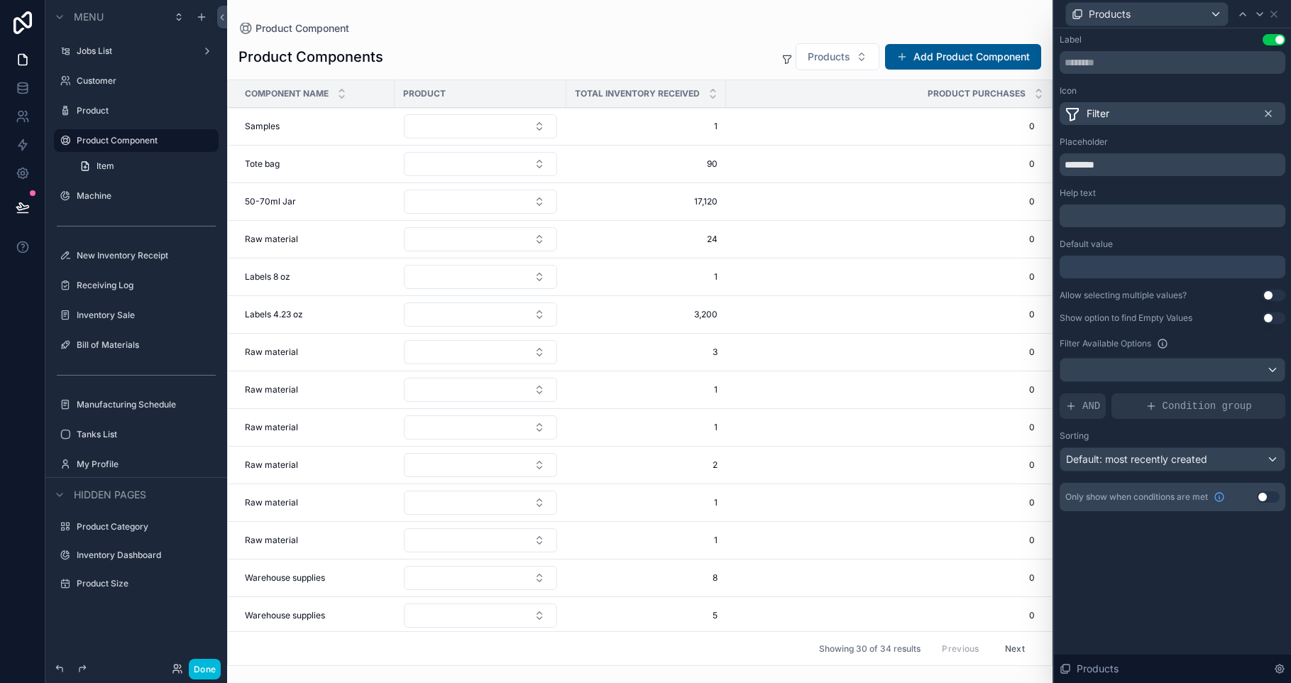
click at [825, 50] on span "Products" at bounding box center [829, 57] width 43 height 14
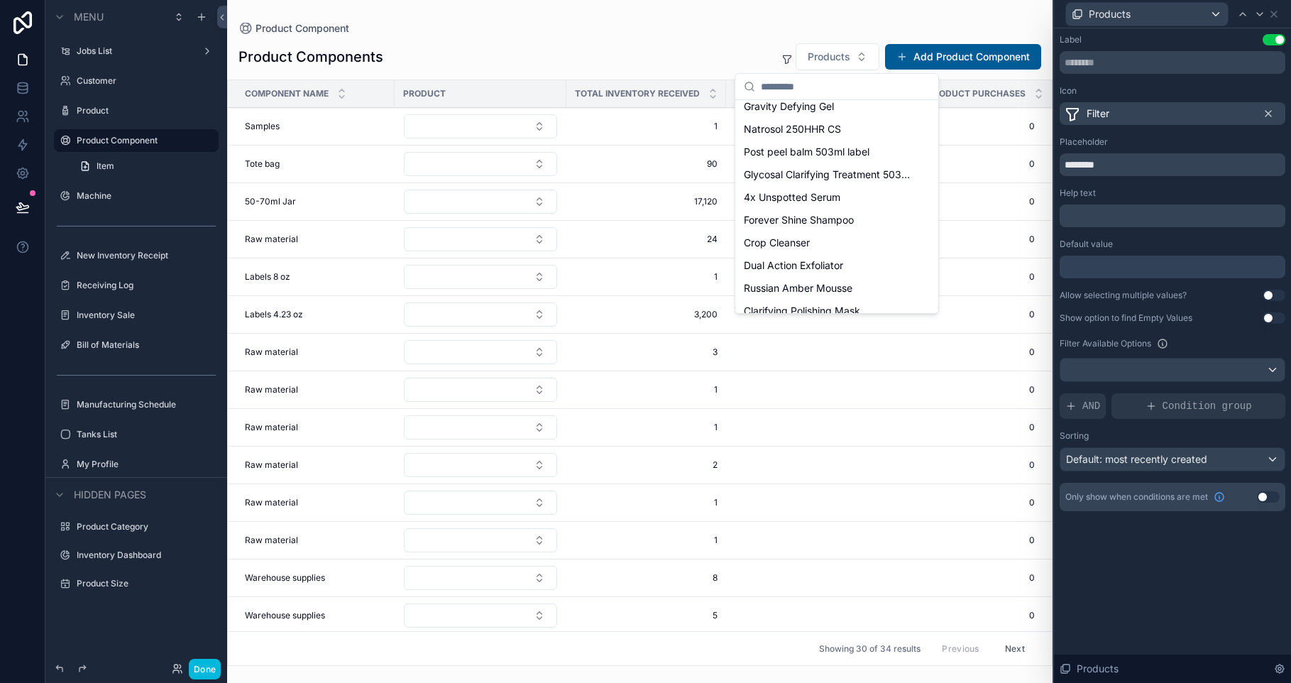
scroll to position [0, 0]
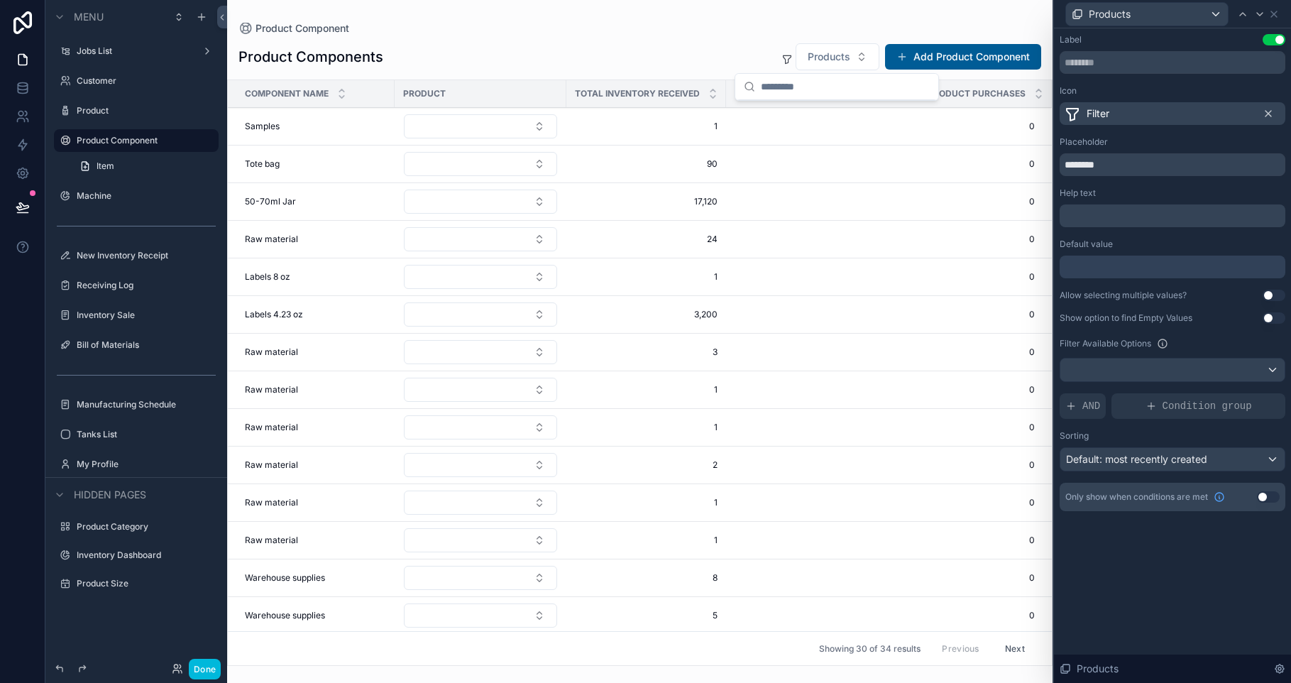
click at [693, 36] on div "Product Components Products Add Product Component Component Name Product Total …" at bounding box center [639, 350] width 825 height 632
click at [1277, 18] on icon at bounding box center [1273, 14] width 11 height 11
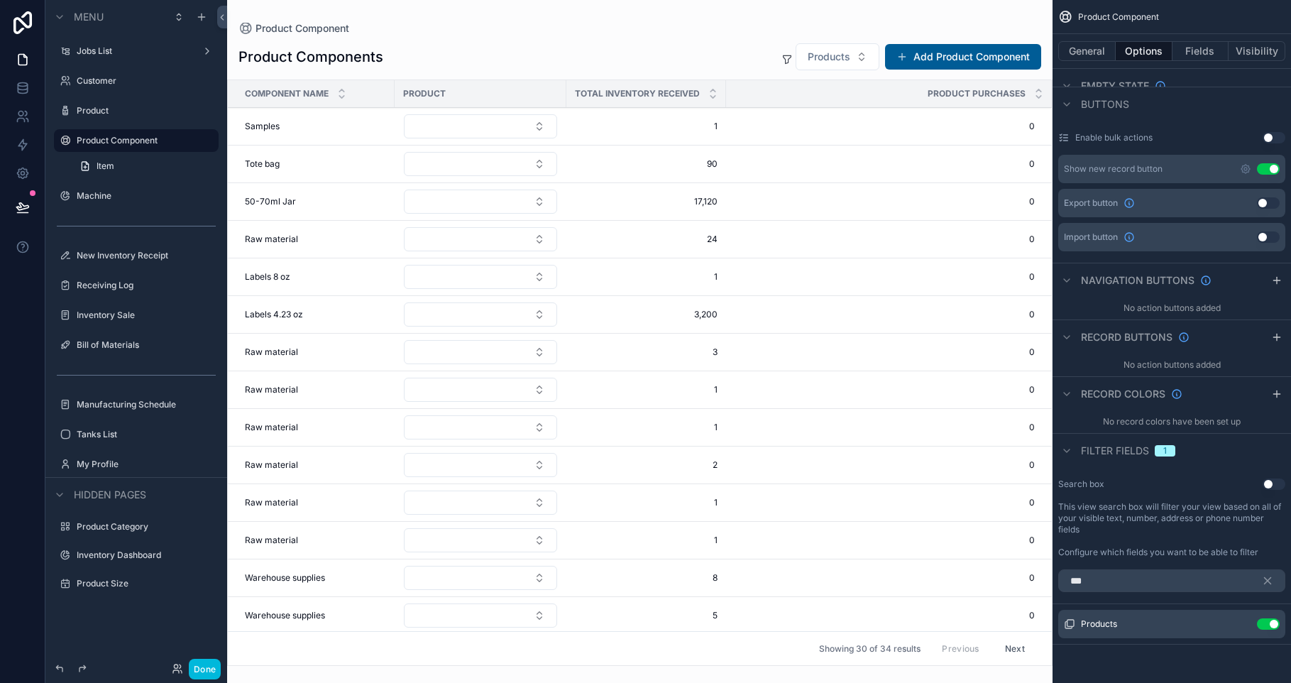
click at [145, 321] on div "Inventory Sale" at bounding box center [146, 314] width 139 height 11
click at [123, 316] on label "Inventory Sale" at bounding box center [143, 314] width 133 height 11
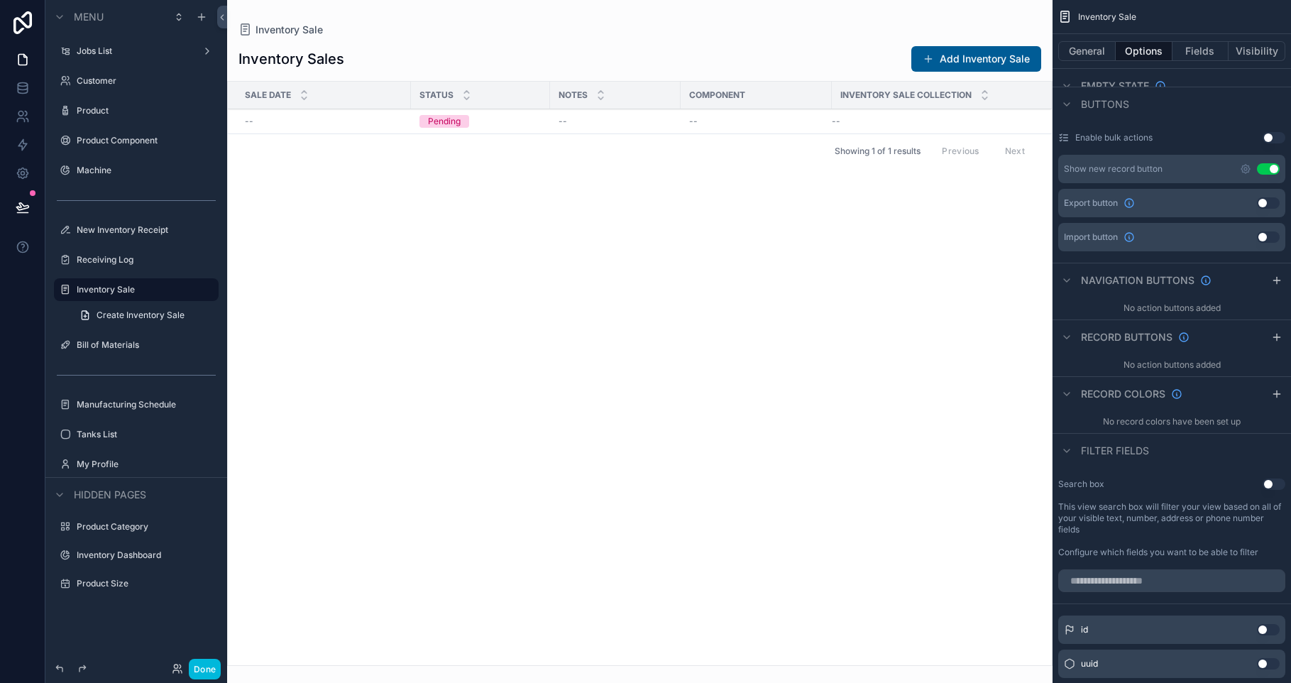
click at [980, 63] on div "scrollable content" at bounding box center [639, 341] width 825 height 683
click at [960, 63] on button "Add Inventory Sale" at bounding box center [976, 59] width 130 height 26
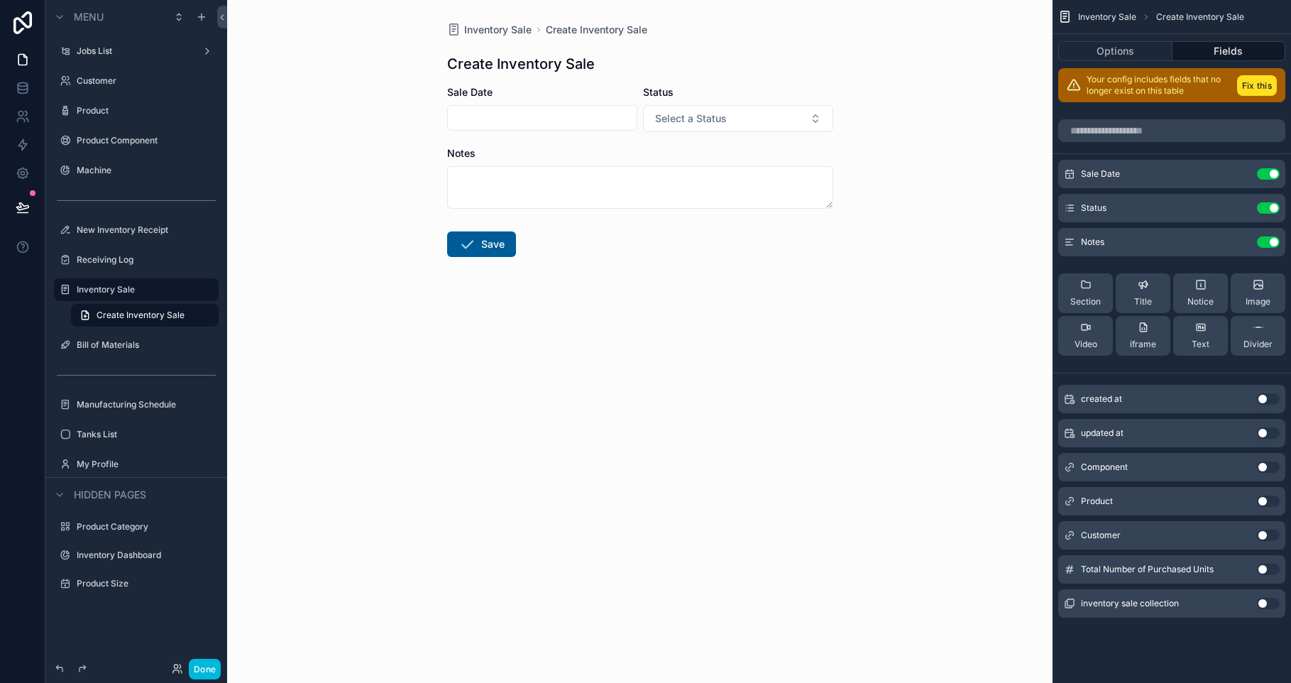
click at [0, 0] on icon "scrollable content" at bounding box center [0, 0] width 0 height 0
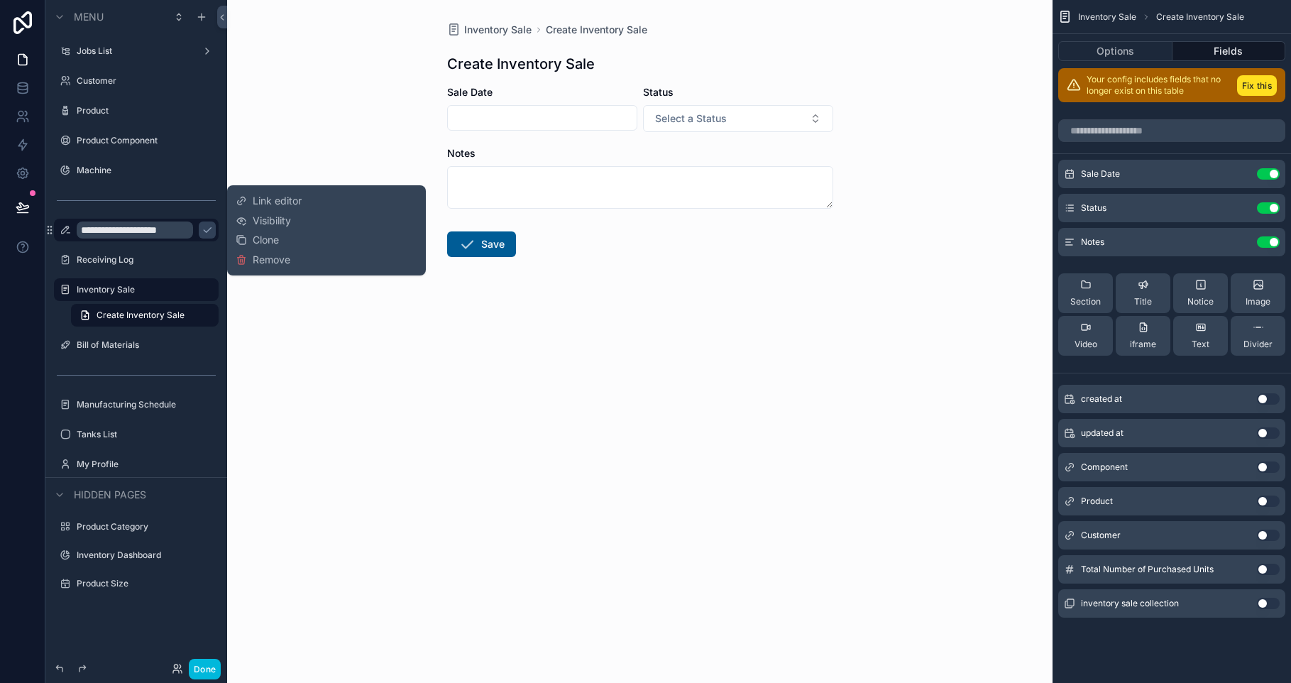
click at [202, 233] on icon "scrollable content" at bounding box center [207, 229] width 11 height 11
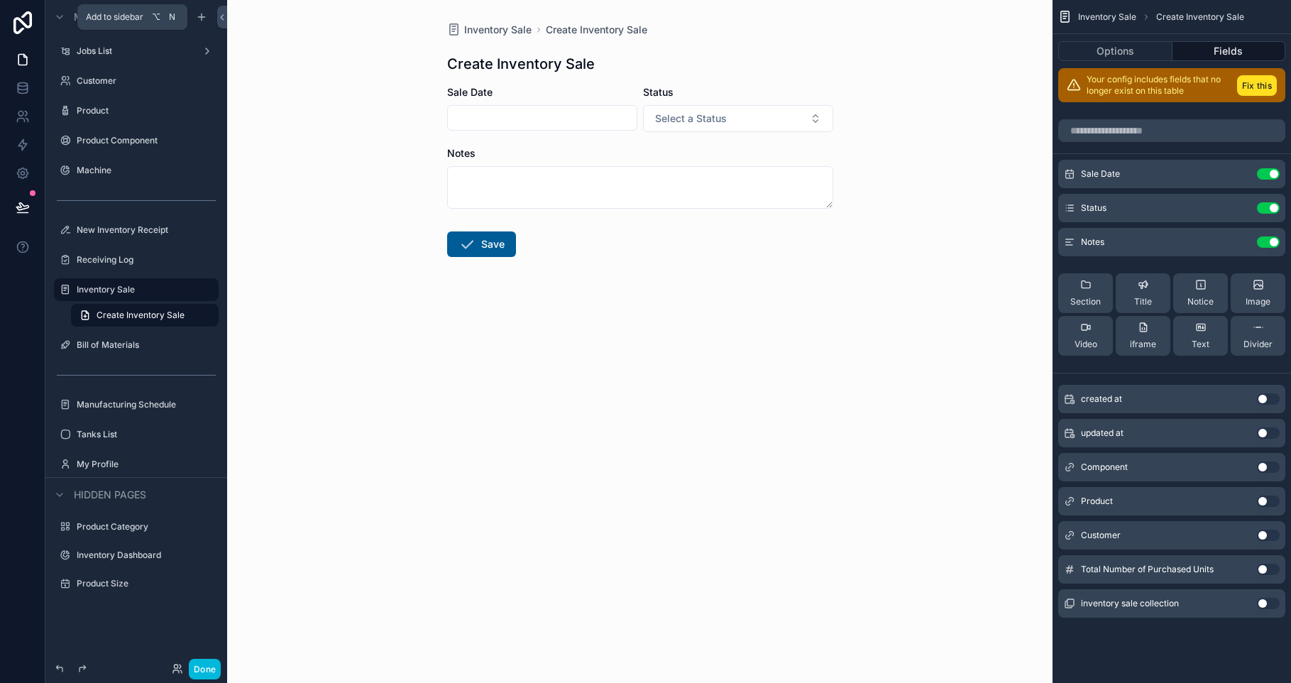
click at [202, 23] on div "scrollable content" at bounding box center [201, 17] width 17 height 17
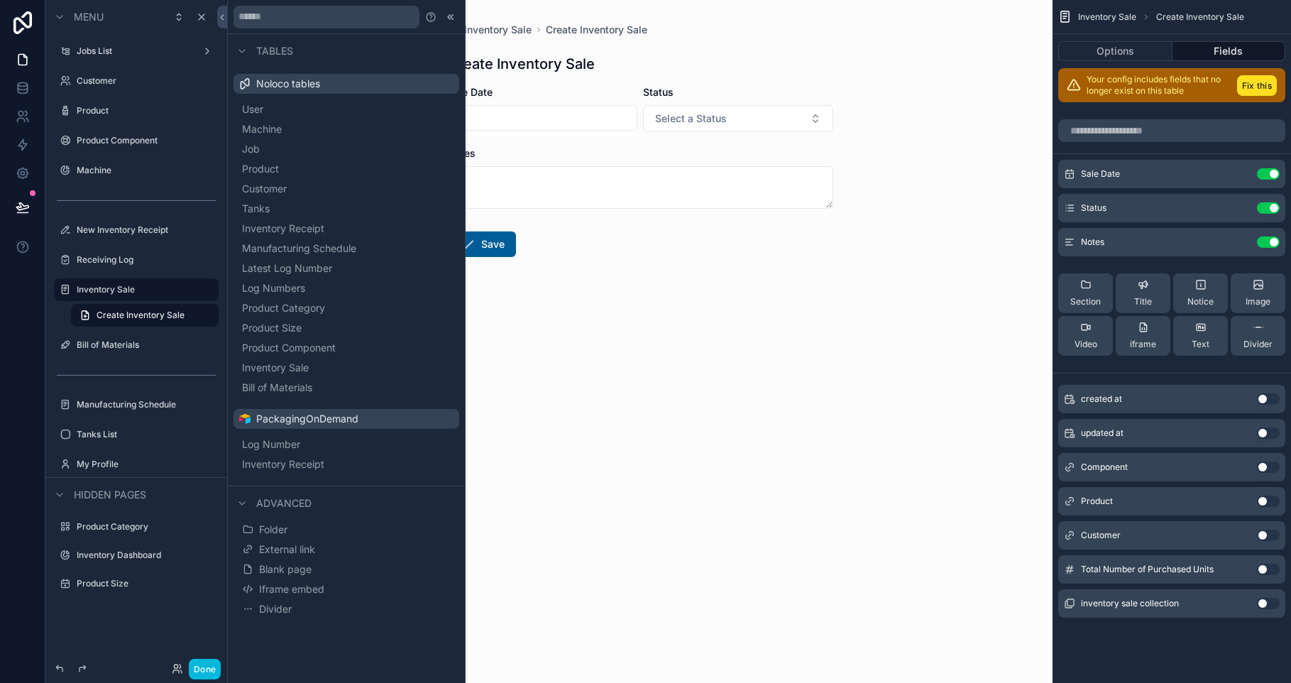
click at [344, 551] on button "External link" at bounding box center [346, 549] width 214 height 20
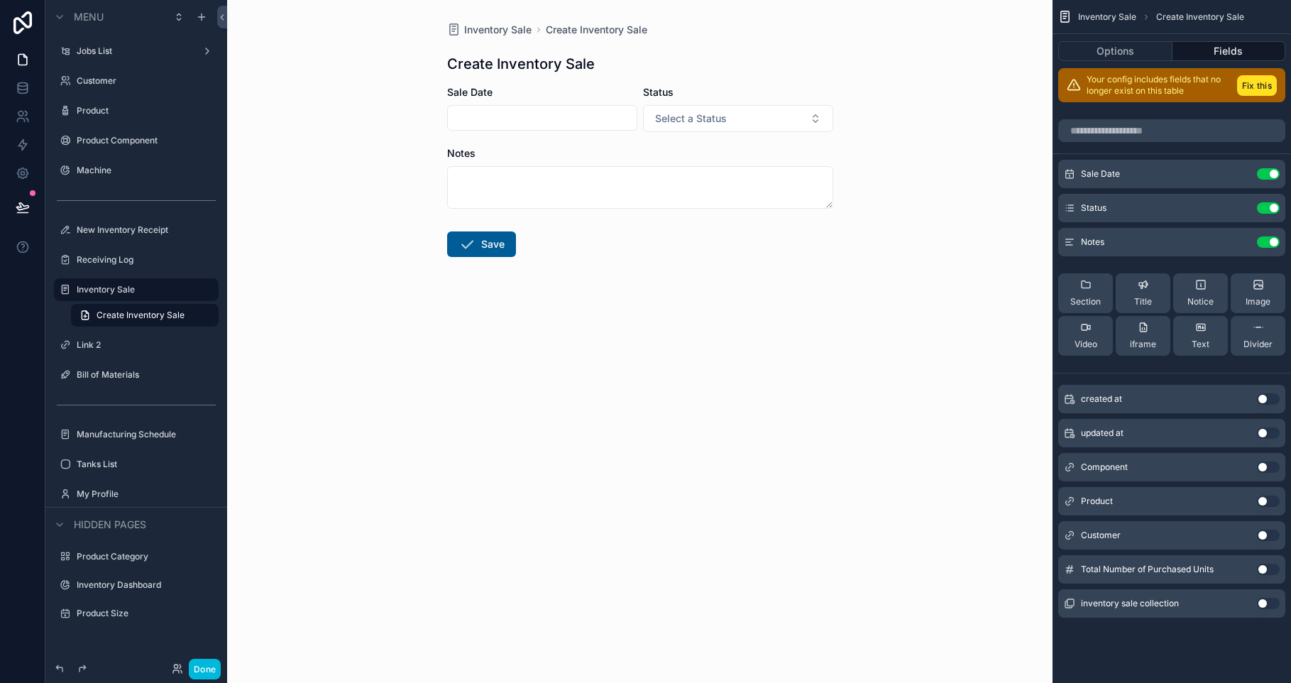
click at [0, 0] on icon "scrollable content" at bounding box center [0, 0] width 0 height 0
click at [119, 346] on input "******" at bounding box center [135, 344] width 116 height 17
paste input "**********"
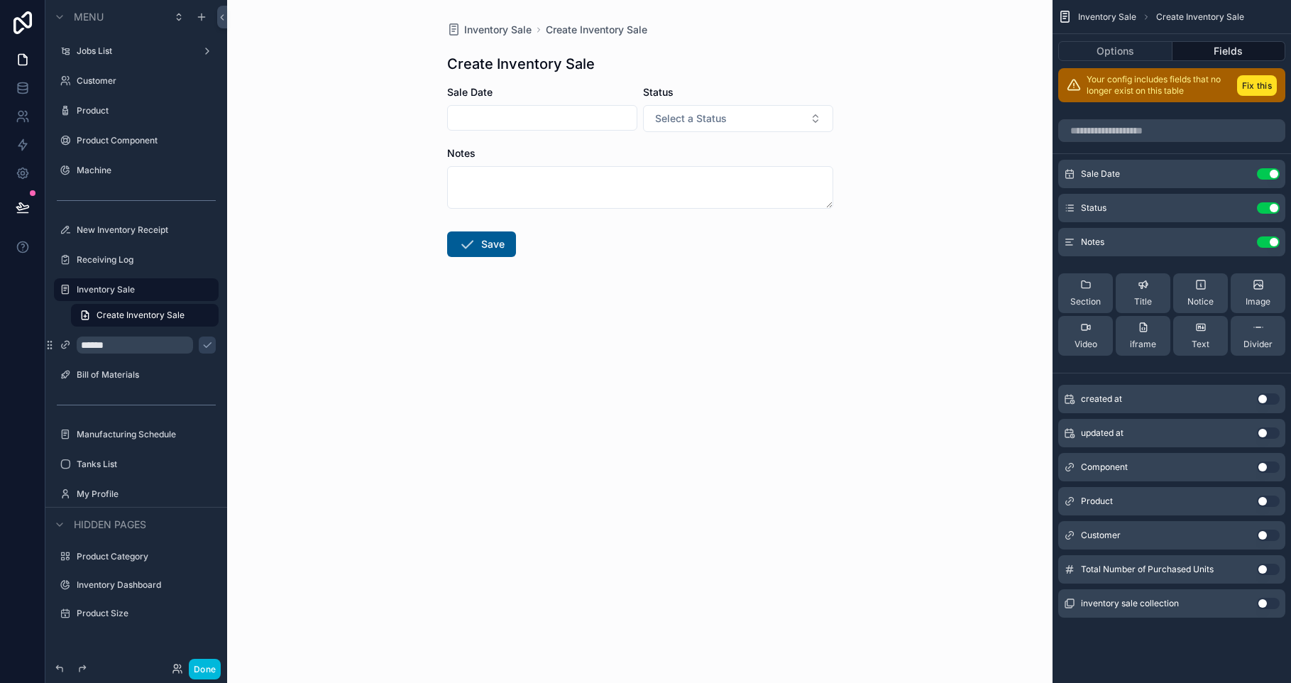
type input "**********"
click at [159, 346] on input "**********" at bounding box center [125, 344] width 97 height 17
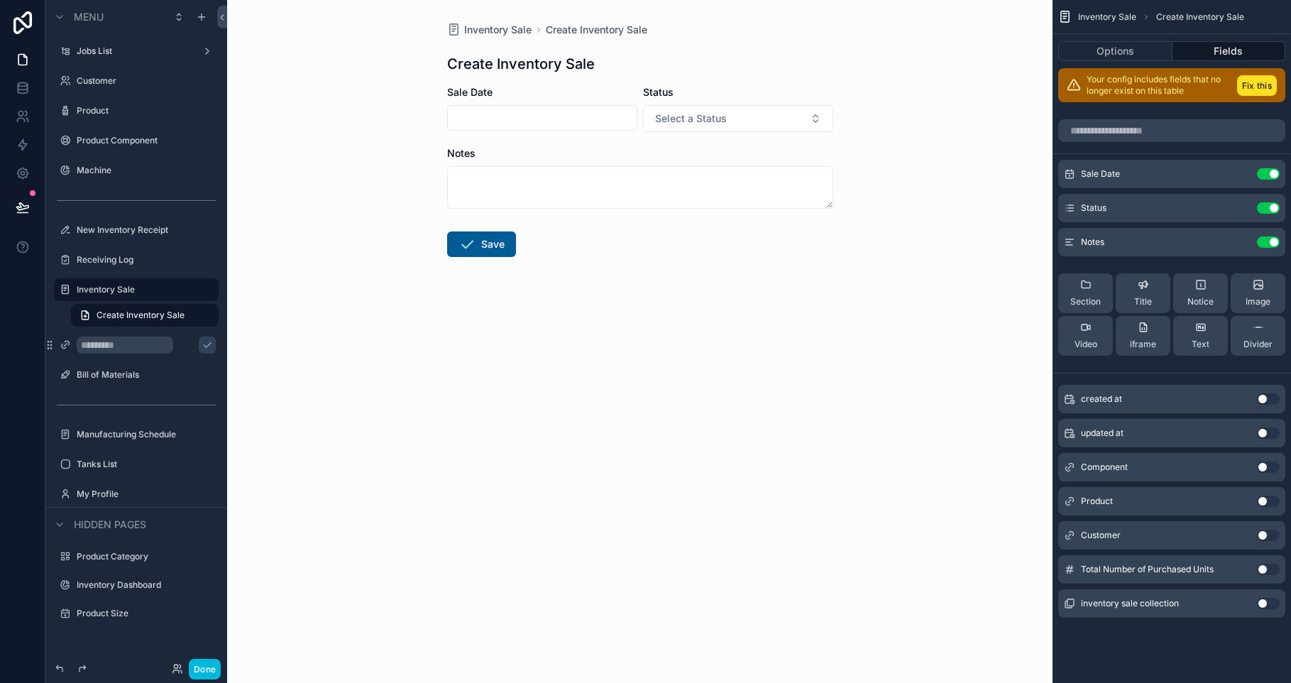
scroll to position [0, 0]
type input "**********"
click at [202, 348] on icon "scrollable content" at bounding box center [207, 344] width 11 height 11
click at [150, 346] on label "New Purchase" at bounding box center [143, 344] width 133 height 11
click at [0, 0] on icon "scrollable content" at bounding box center [0, 0] width 0 height 0
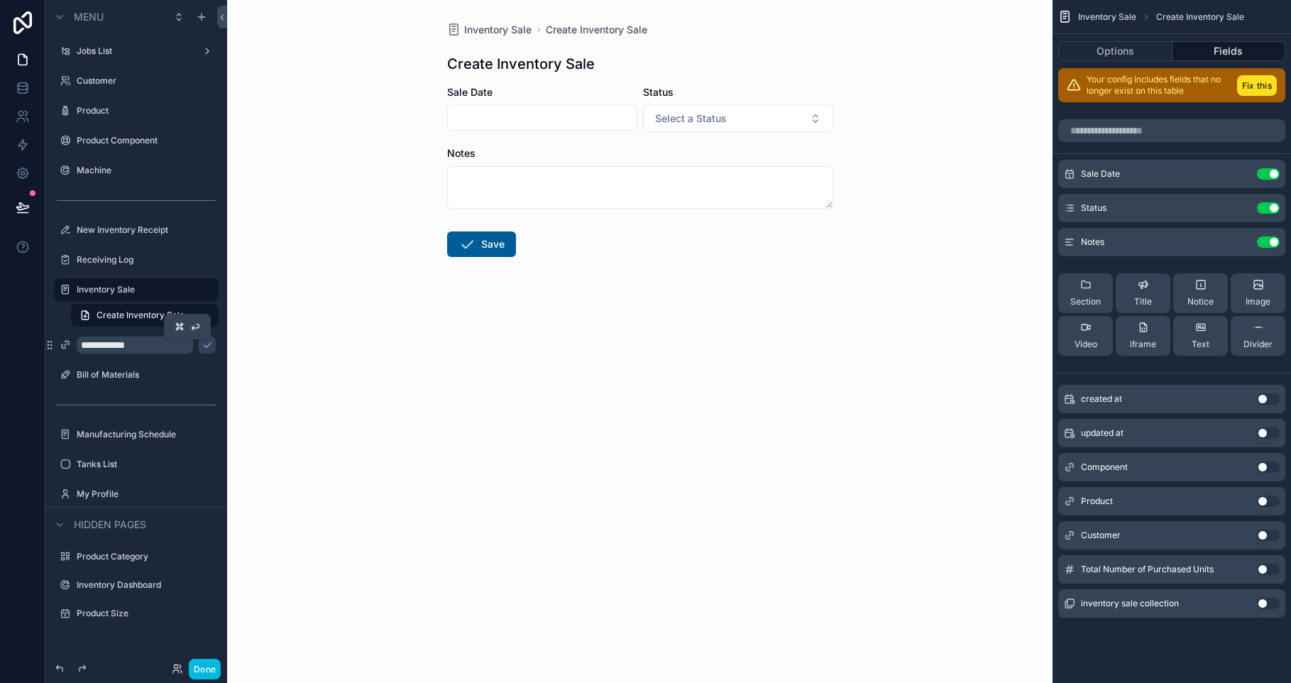
click at [0, 0] on icon "scrollable content" at bounding box center [0, 0] width 0 height 0
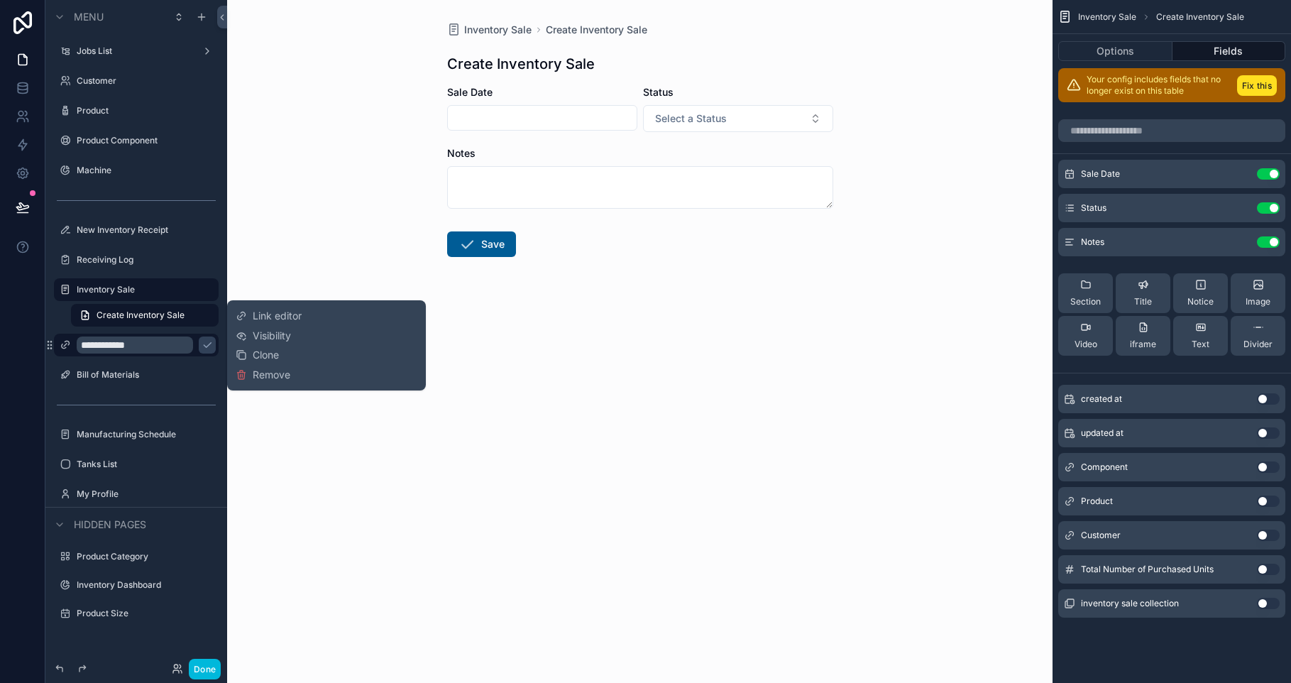
click at [250, 320] on button "Link editor" at bounding box center [269, 316] width 66 height 14
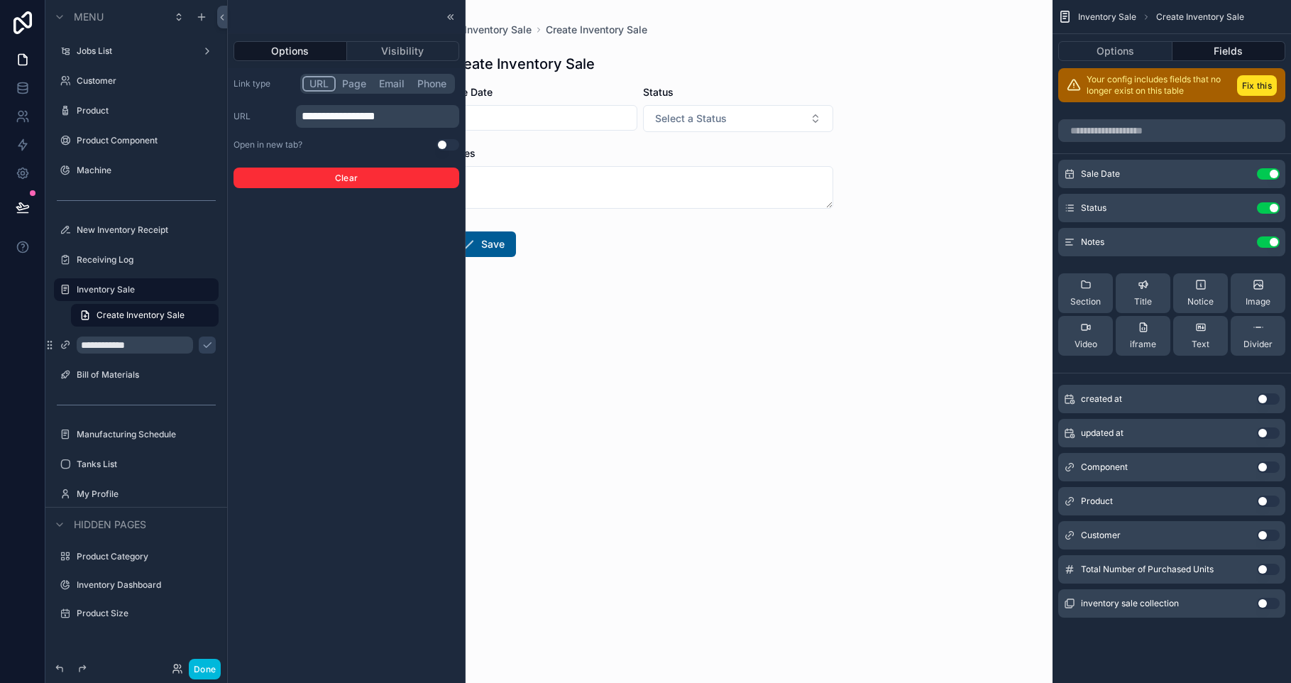
click at [334, 114] on span "**********" at bounding box center [339, 116] width 74 height 11
click at [333, 114] on span "**********" at bounding box center [339, 116] width 74 height 11
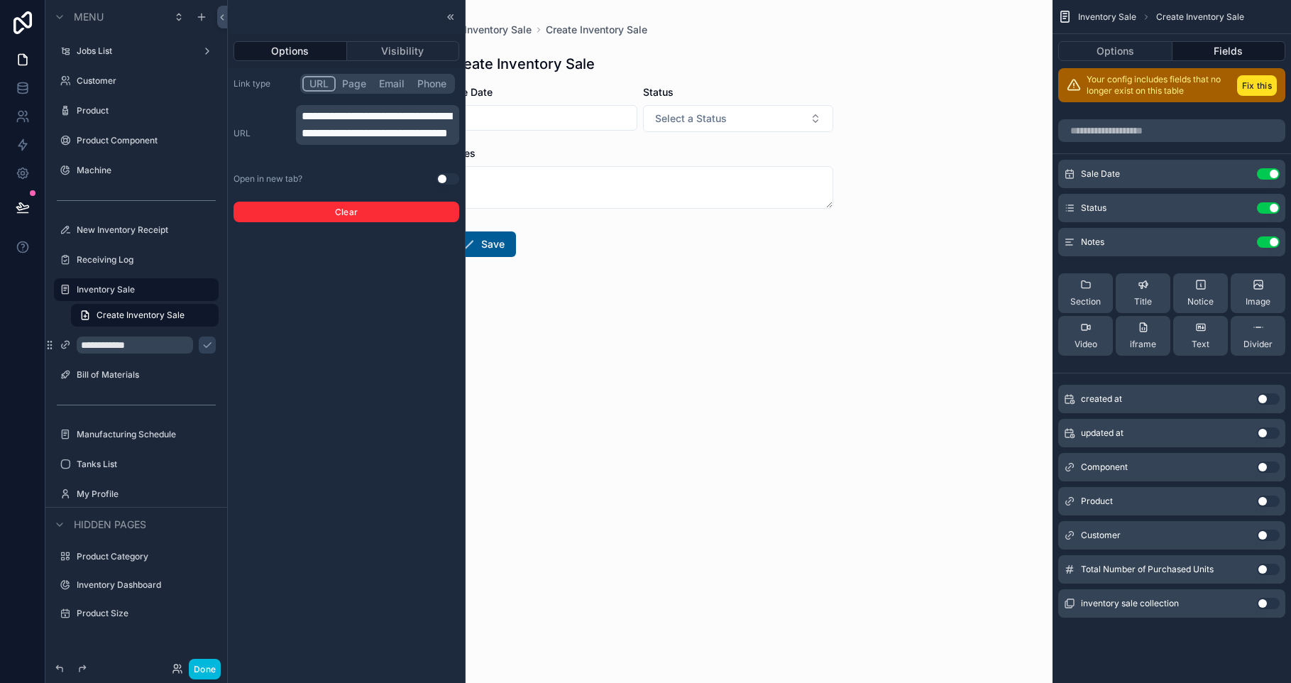
click at [330, 117] on span "**********" at bounding box center [377, 125] width 150 height 28
drag, startPoint x: 332, startPoint y: 116, endPoint x: 302, endPoint y: 111, distance: 30.9
click at [302, 111] on span "**********" at bounding box center [377, 125] width 150 height 28
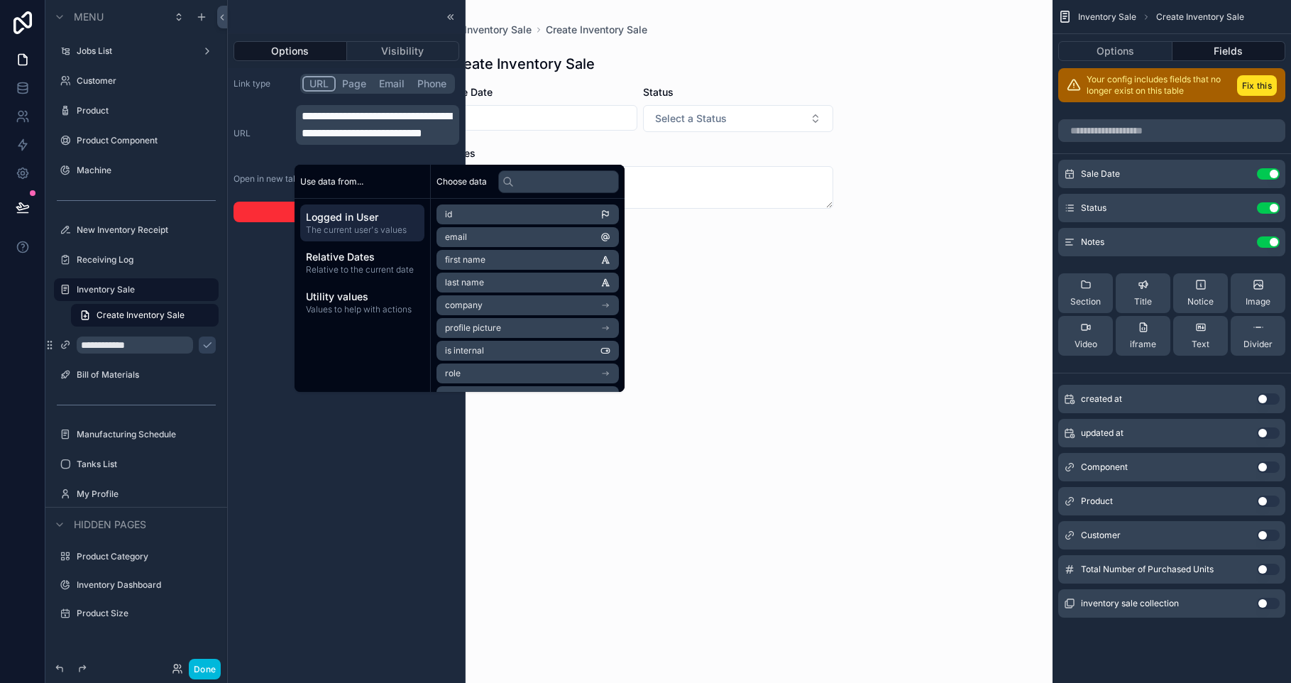
click at [260, 116] on div "**********" at bounding box center [346, 133] width 226 height 57
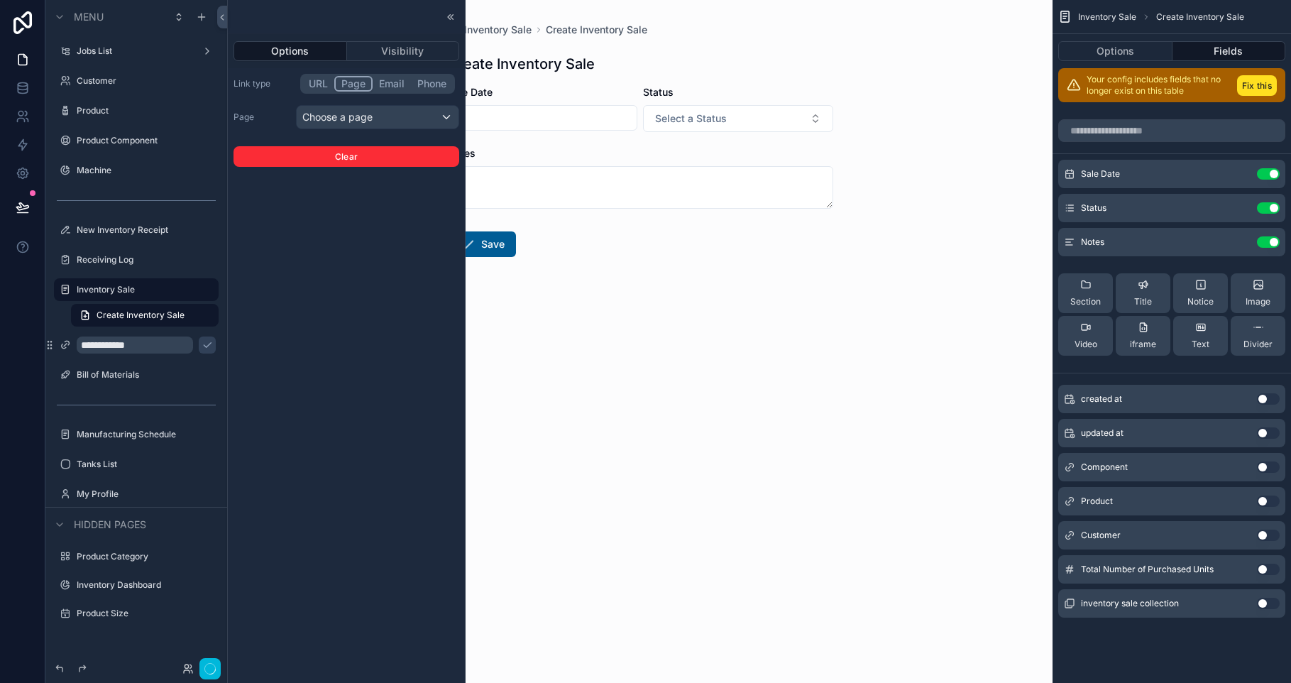
click at [351, 89] on button "Page" at bounding box center [353, 84] width 38 height 16
click at [352, 112] on div "Choose a page" at bounding box center [378, 117] width 162 height 23
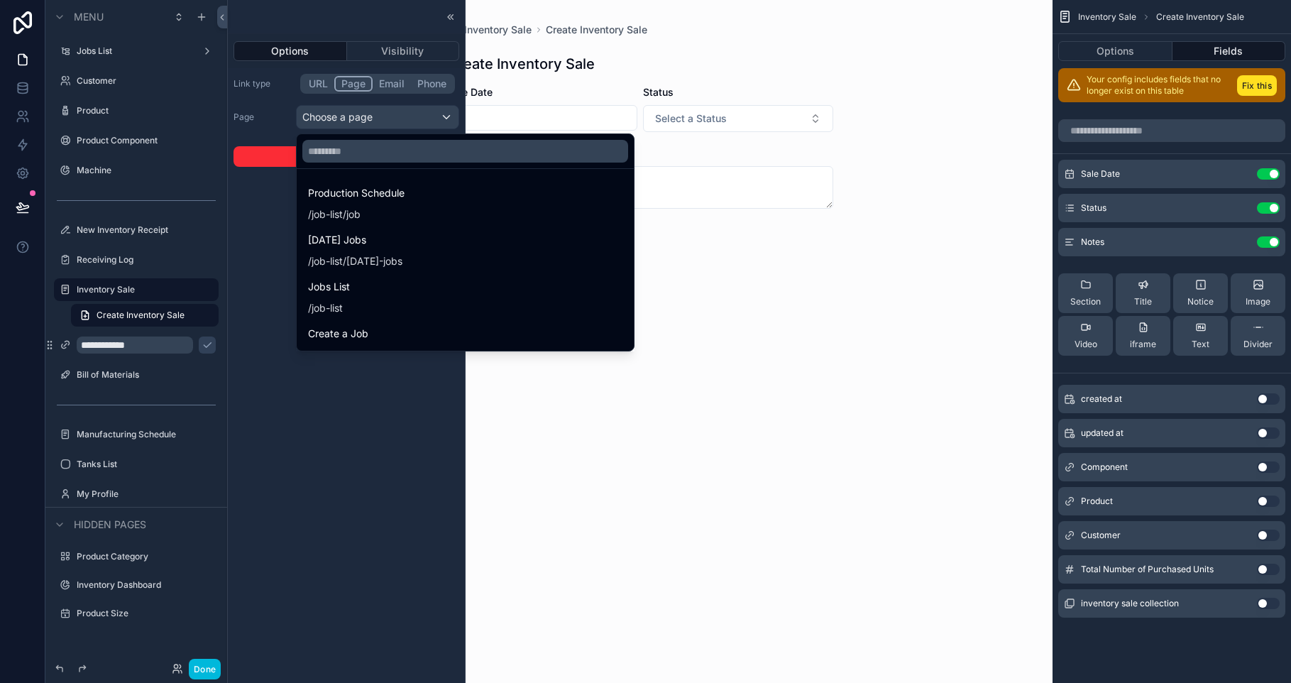
click at [386, 149] on input "text" at bounding box center [465, 151] width 326 height 23
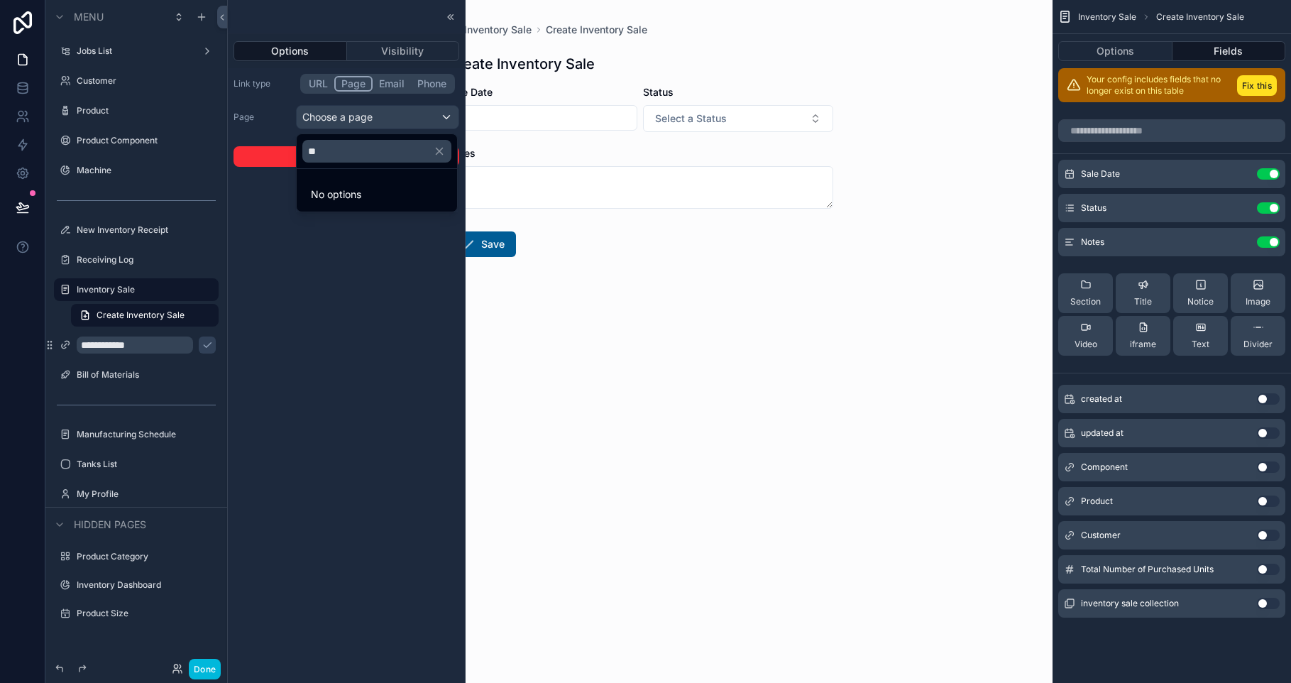
type input "*"
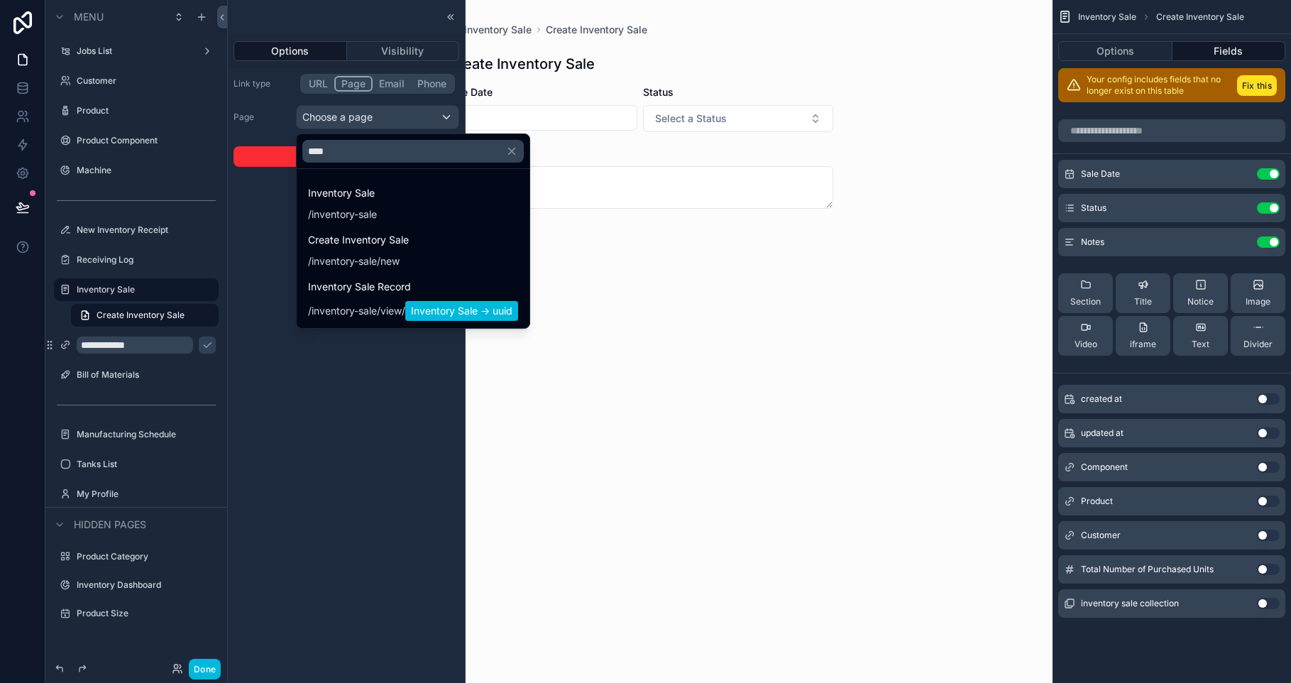
type input "****"
click at [483, 254] on div "Create Inventory Sale / inventory-sale /new" at bounding box center [413, 249] width 210 height 37
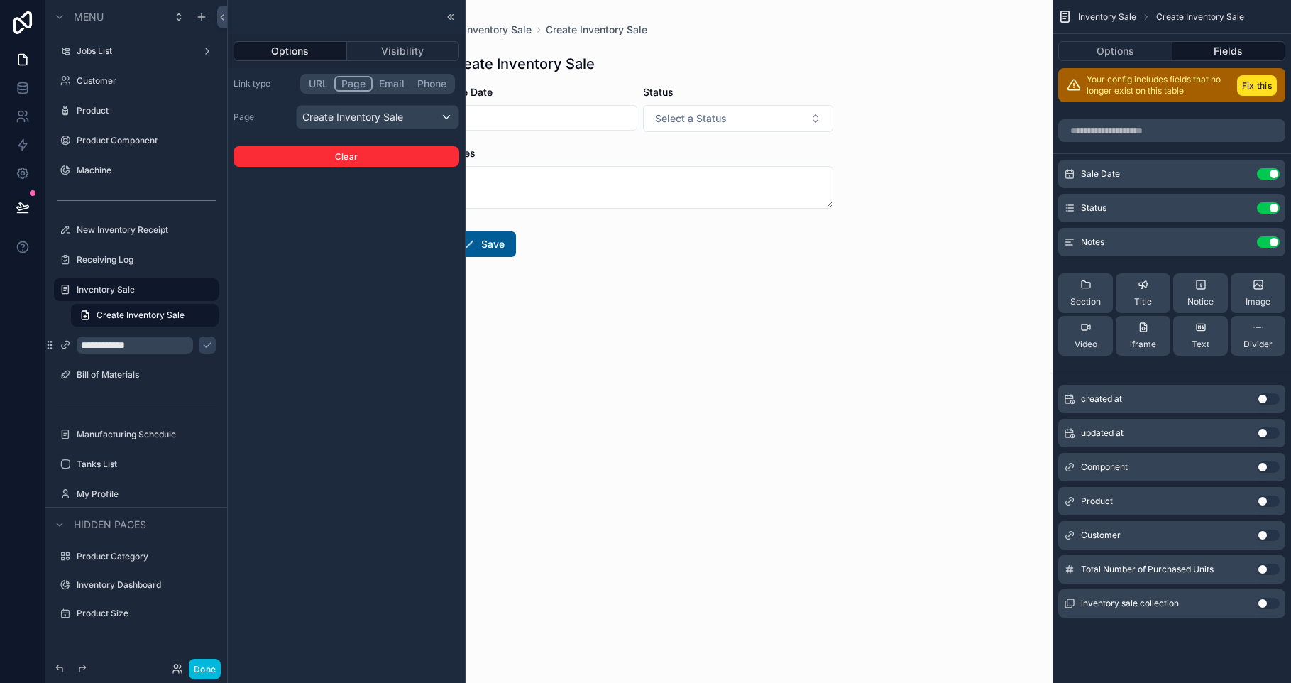
click at [453, 12] on icon at bounding box center [450, 16] width 11 height 11
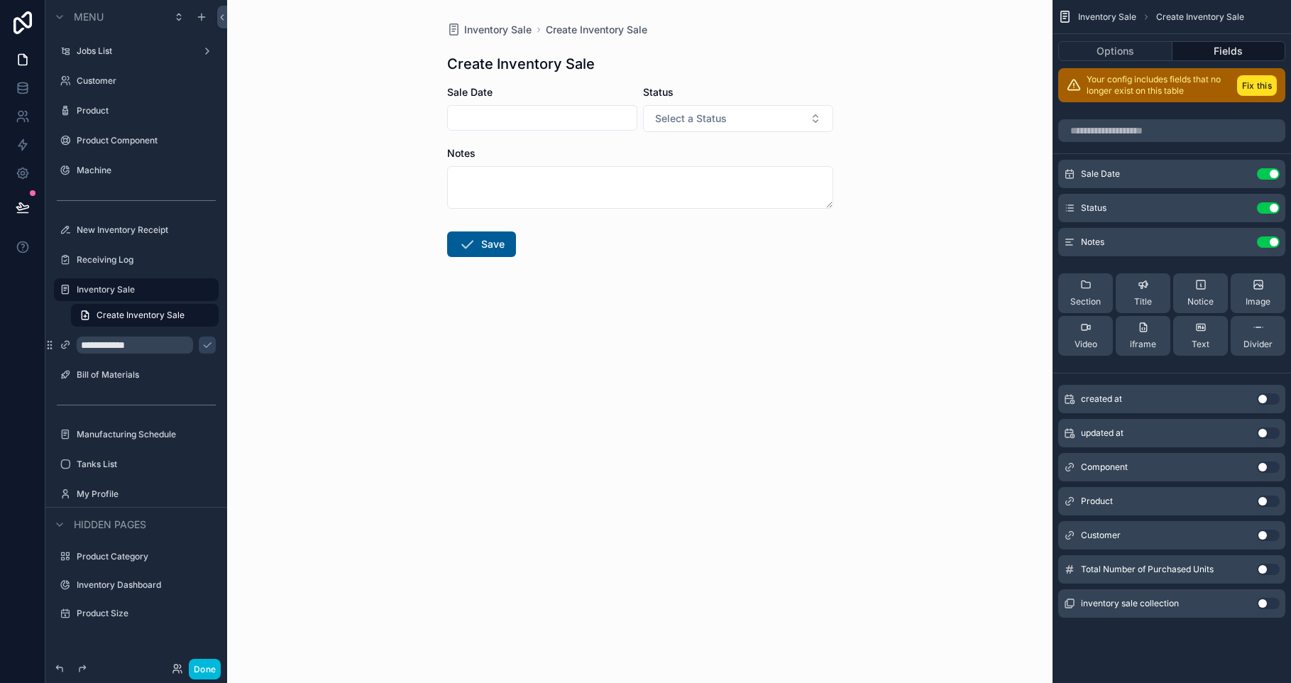
click at [202, 347] on icon "scrollable content" at bounding box center [207, 344] width 11 height 11
click at [65, 346] on icon "scrollable content" at bounding box center [65, 344] width 11 height 11
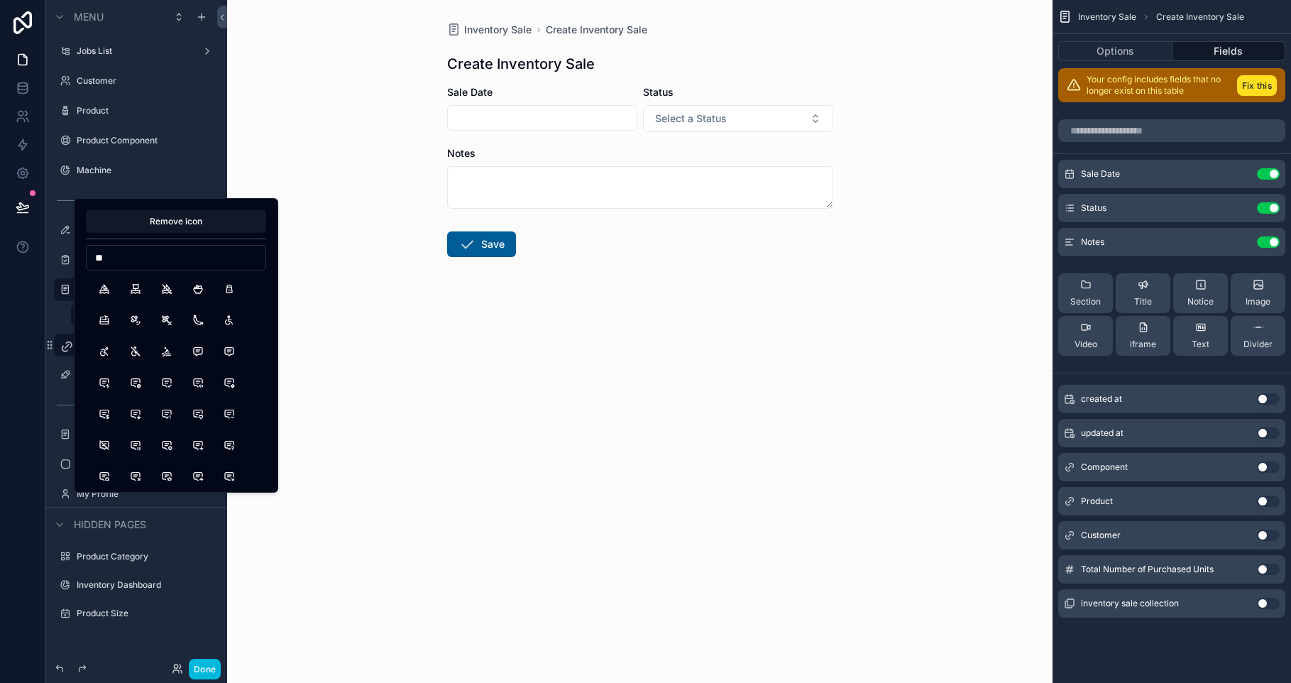
type input "*"
type input "******"
click at [192, 292] on button "FileDollar" at bounding box center [198, 289] width 26 height 26
click at [472, 536] on div "Inventory Sale Create Inventory Sale Create Inventory Sale Sale Date Status Sel…" at bounding box center [639, 341] width 825 height 683
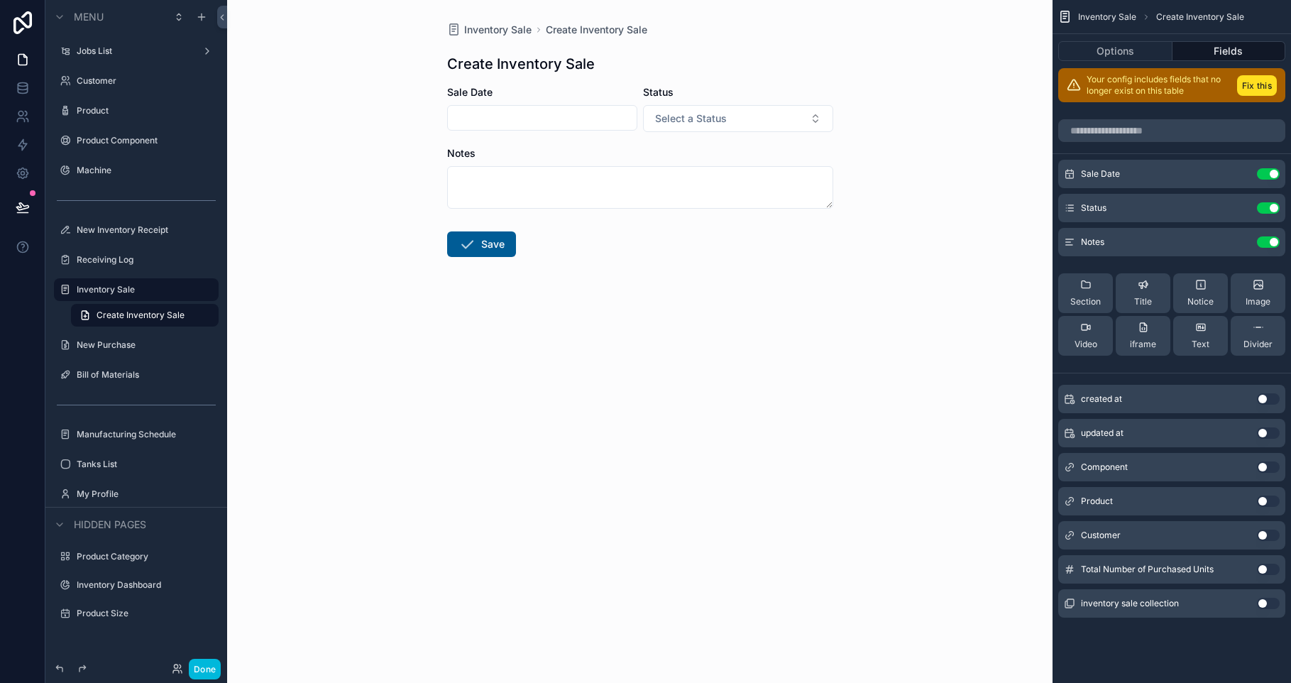
click at [119, 349] on label "New Purchase" at bounding box center [143, 344] width 133 height 11
click at [550, 126] on input "scrollable content" at bounding box center [542, 118] width 189 height 20
click at [850, 405] on div "Inventory Sale Create Inventory Sale Create Inventory Sale Sale Date Status Sel…" at bounding box center [639, 341] width 825 height 683
click at [1246, 89] on button "Fix this" at bounding box center [1257, 85] width 40 height 21
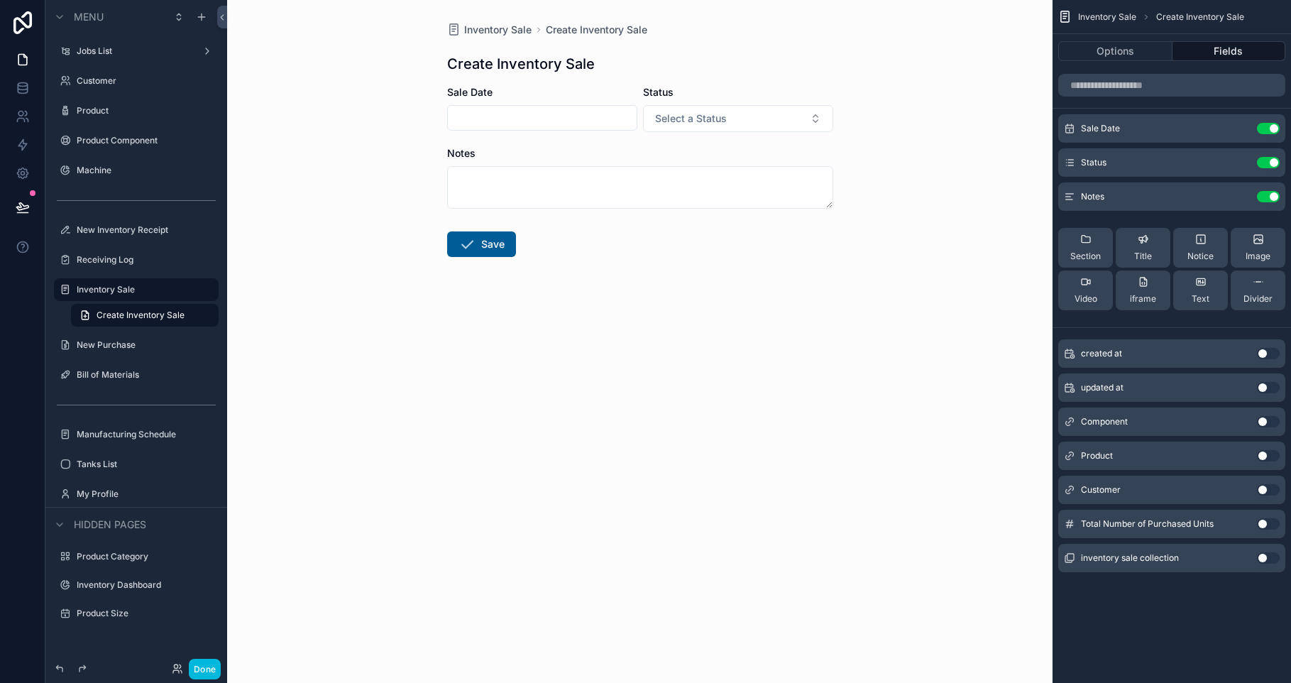
click at [0, 0] on icon "scrollable content" at bounding box center [0, 0] width 0 height 0
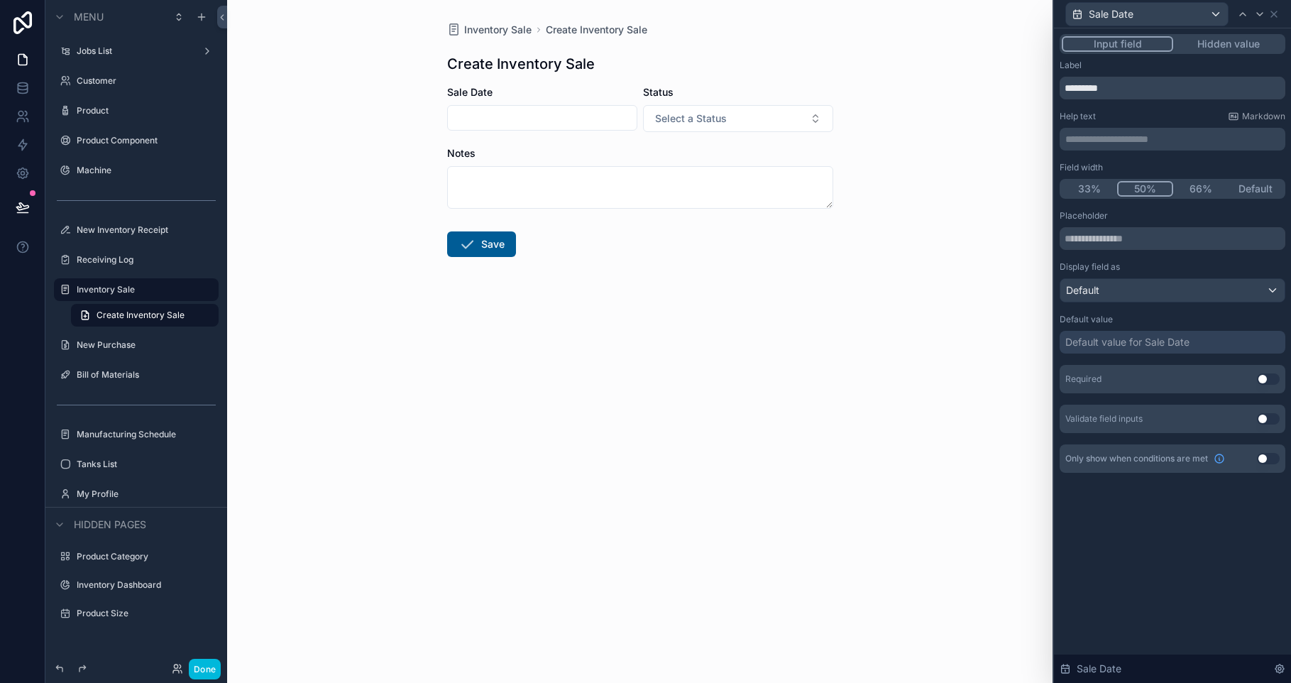
click at [1144, 292] on div "Default" at bounding box center [1172, 290] width 224 height 23
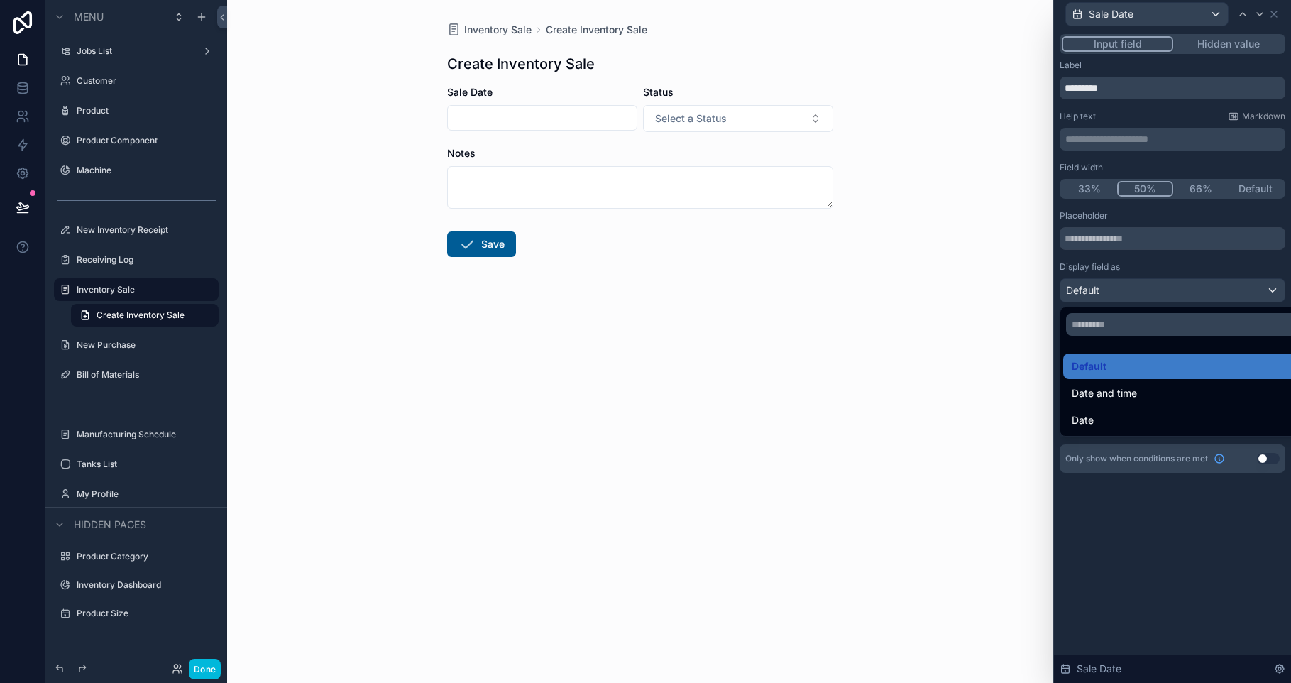
click at [1150, 277] on div at bounding box center [1172, 341] width 237 height 683
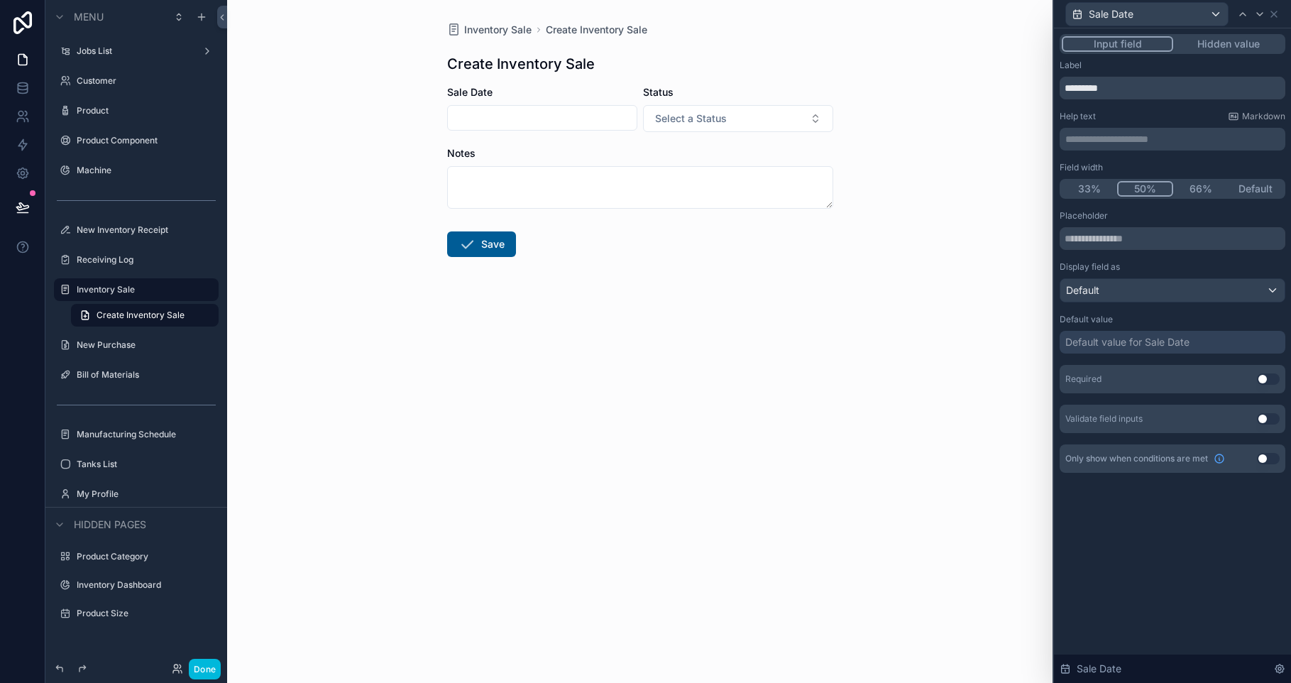
click at [1146, 348] on div "Default value for Sale Date" at bounding box center [1127, 342] width 124 height 14
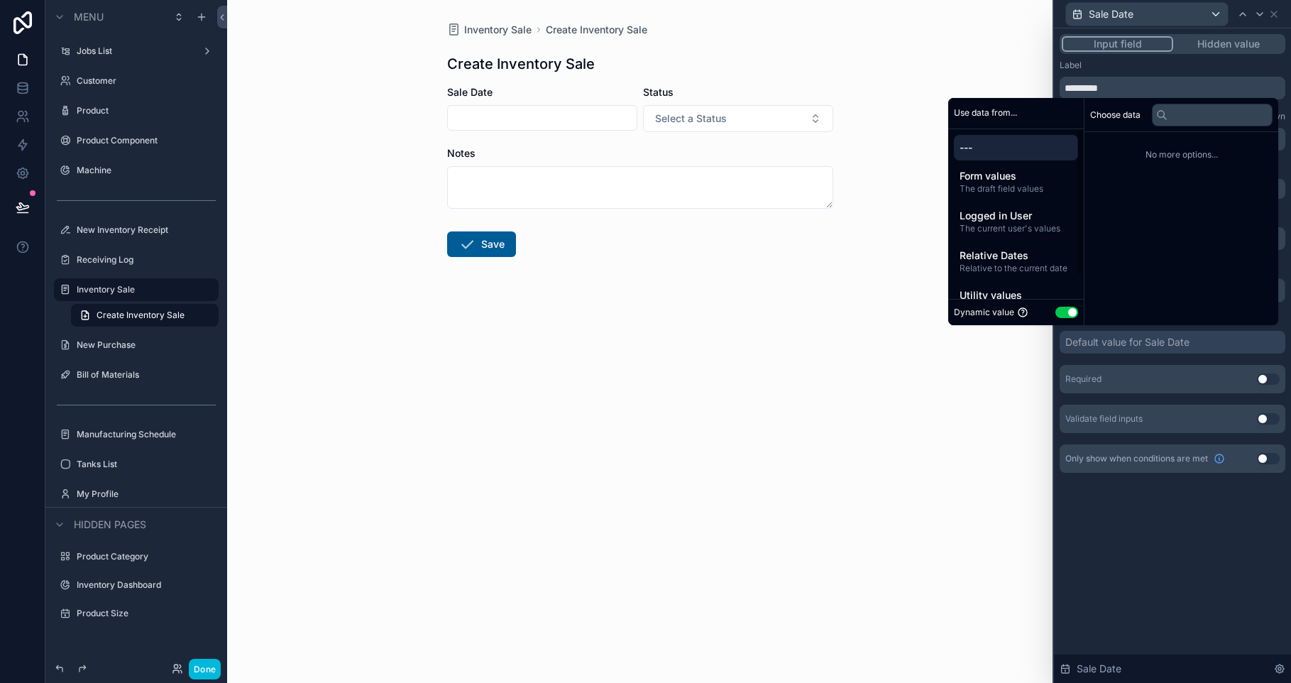
click at [1016, 276] on div "Relative Dates Relative to the current date" at bounding box center [1016, 261] width 124 height 37
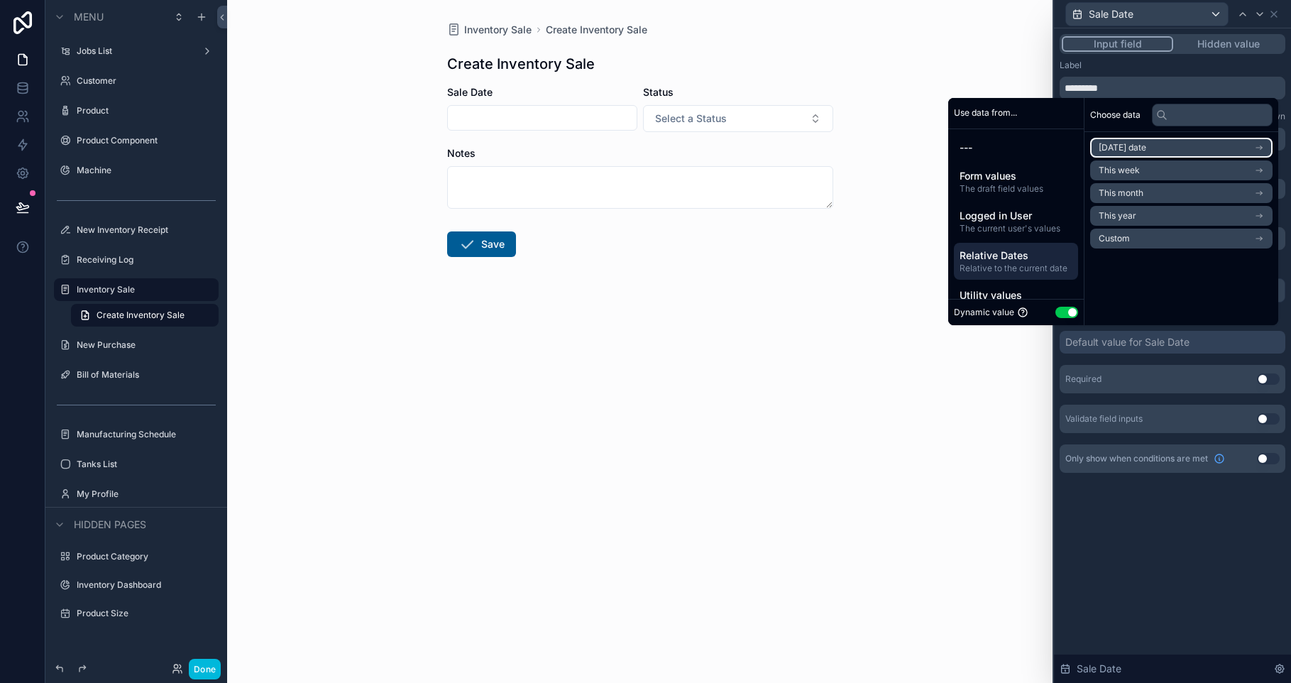
click at [1123, 148] on span "[DATE] date" at bounding box center [1122, 147] width 48 height 11
click at [1120, 171] on li "Now" at bounding box center [1181, 173] width 182 height 20
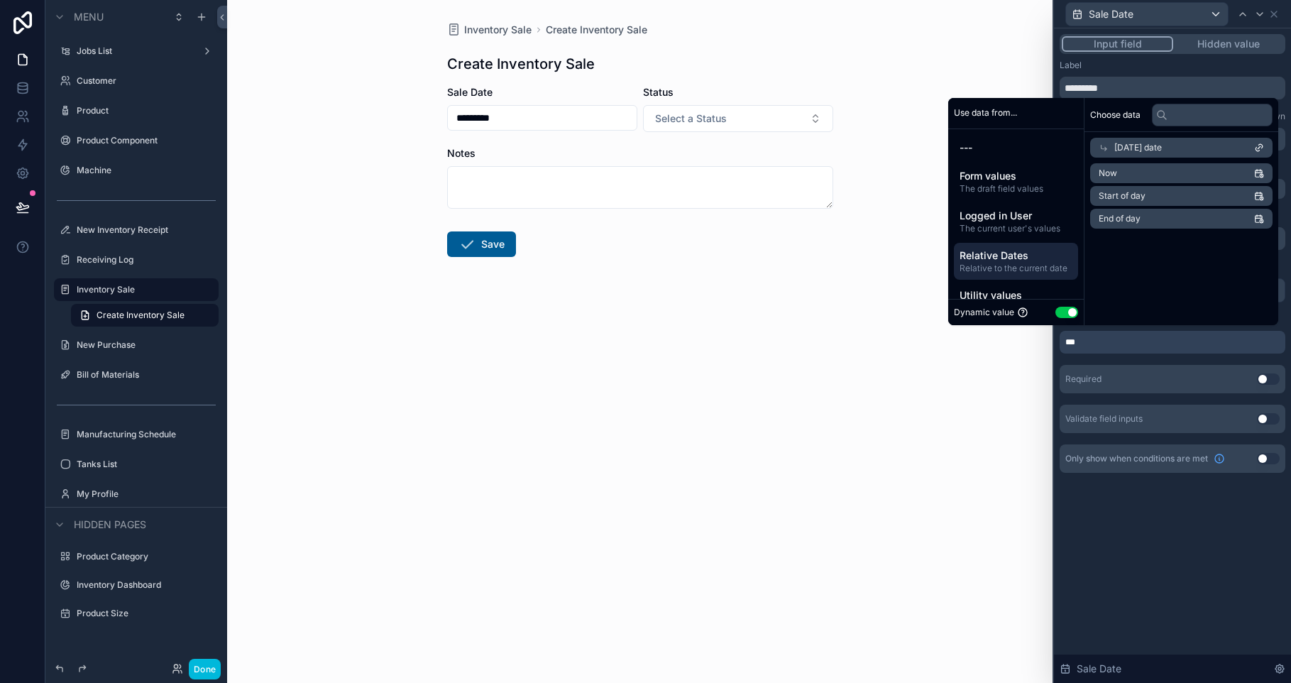
click at [1194, 551] on div "**********" at bounding box center [1172, 355] width 237 height 654
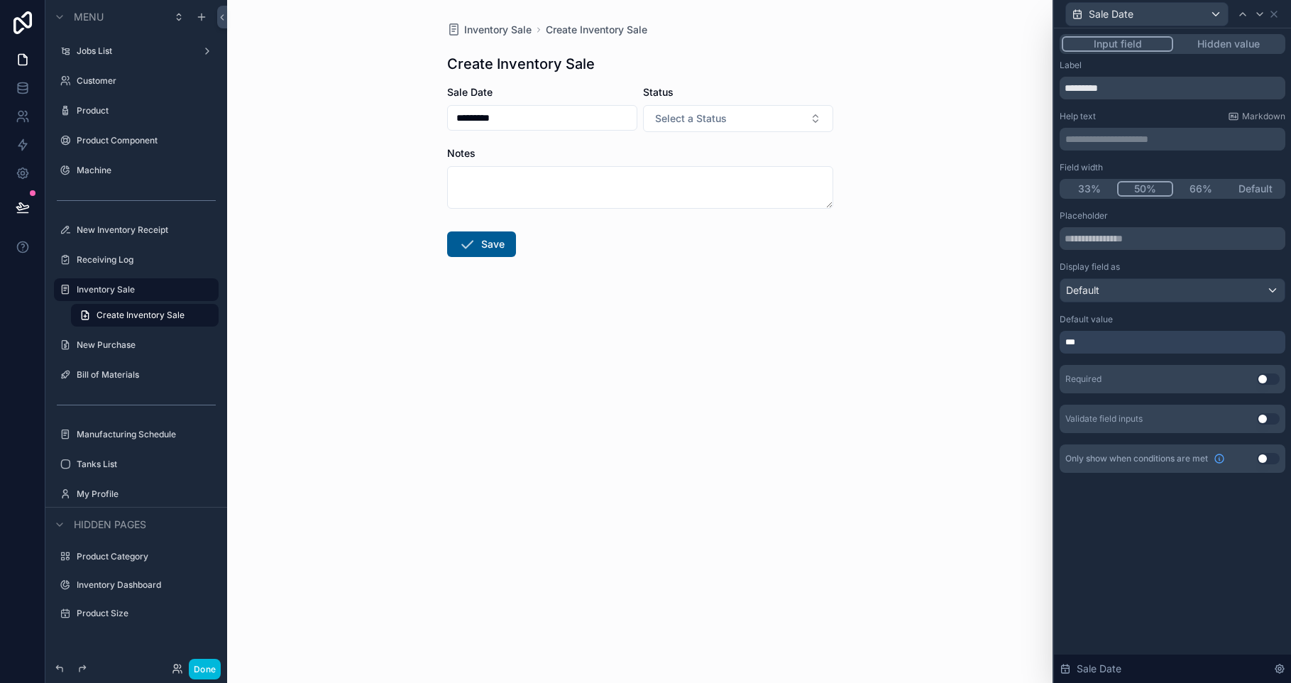
click at [1194, 549] on div "**********" at bounding box center [1172, 355] width 237 height 654
click at [746, 137] on form "Sale Date ********* Status Select a Status Notes Save" at bounding box center [640, 216] width 386 height 263
click at [750, 128] on button "Select a Status" at bounding box center [738, 118] width 190 height 27
click at [1278, 15] on icon at bounding box center [1273, 14] width 11 height 11
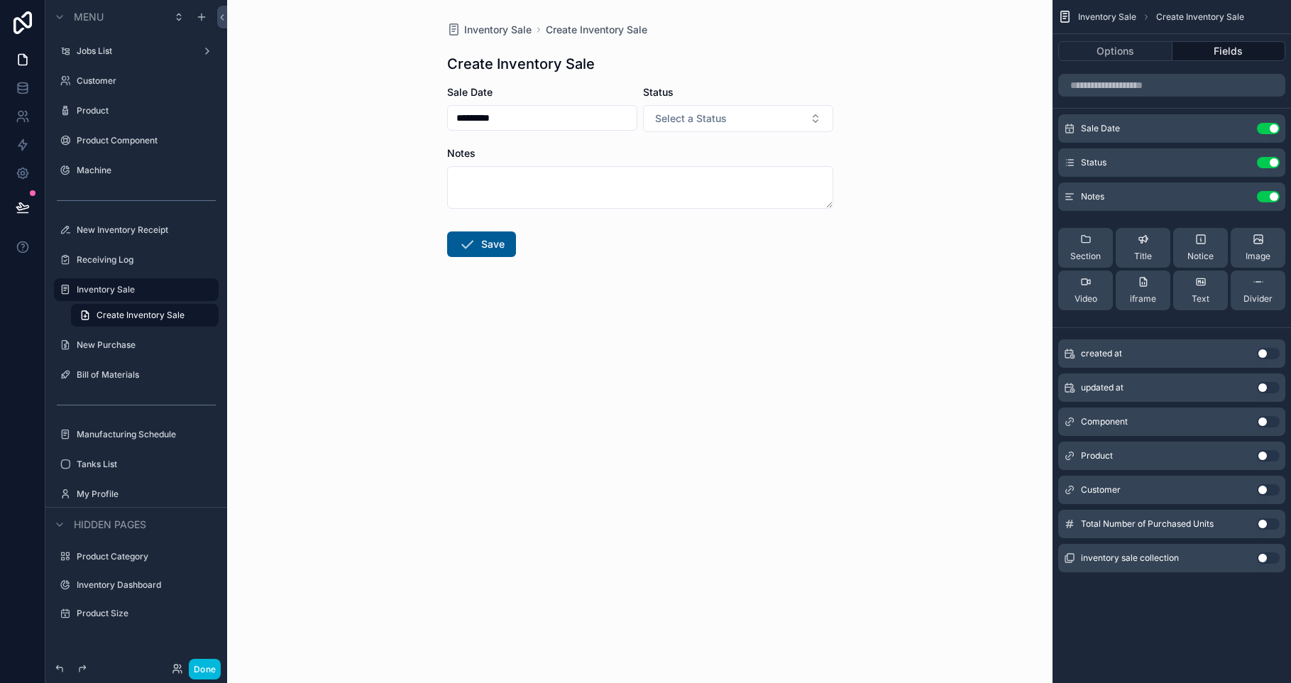
click at [1262, 421] on button "Use setting" at bounding box center [1268, 421] width 23 height 11
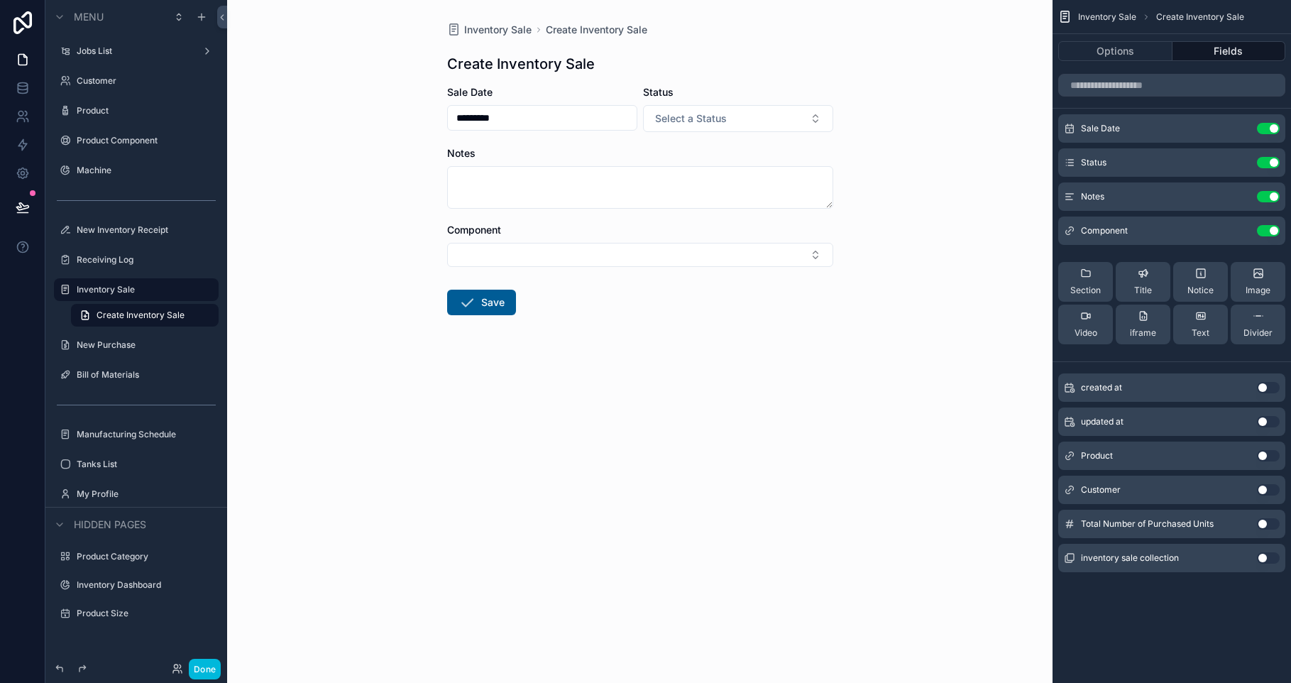
click at [1264, 228] on button "Use setting" at bounding box center [1268, 230] width 23 height 11
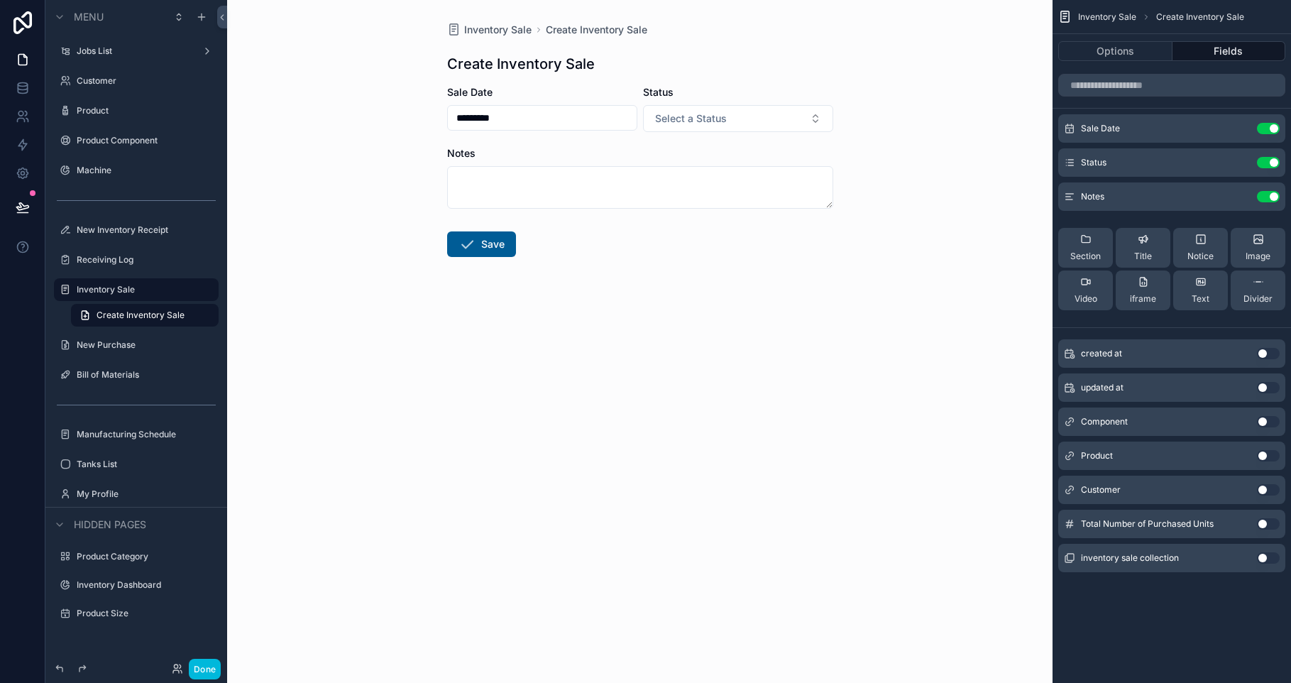
click at [1261, 452] on button "Use setting" at bounding box center [1268, 455] width 23 height 11
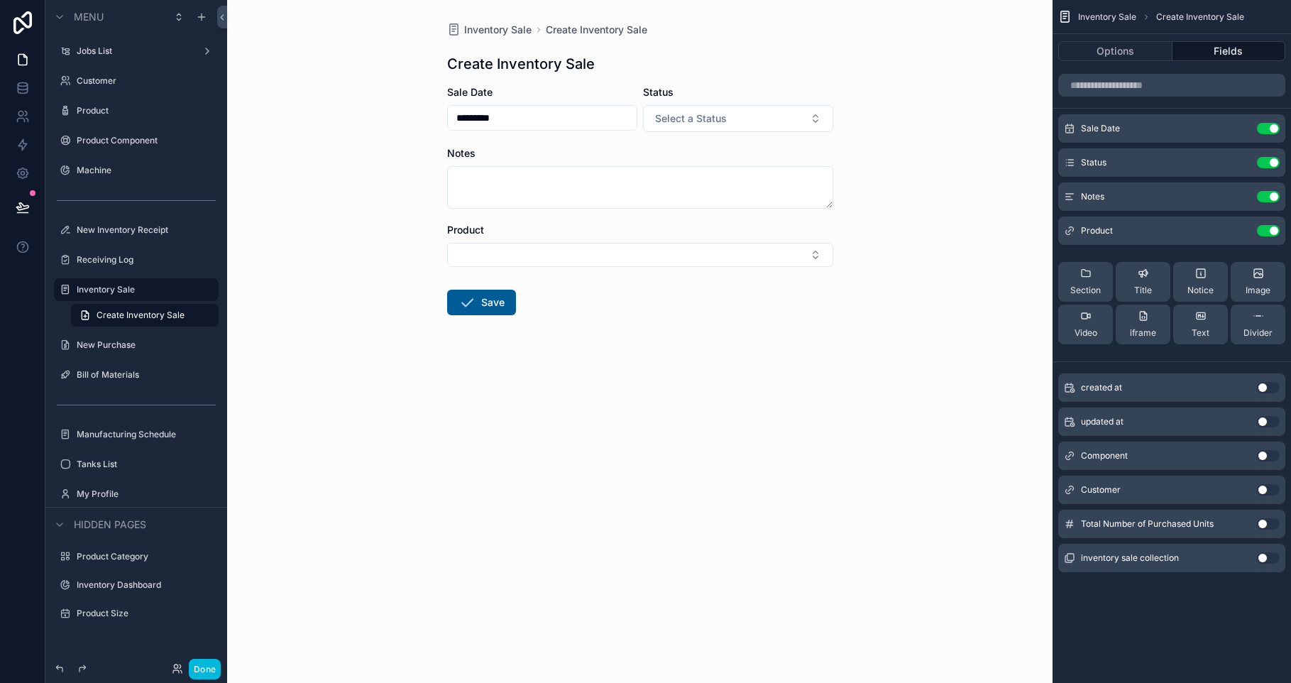
click at [1262, 487] on button "Use setting" at bounding box center [1268, 489] width 23 height 11
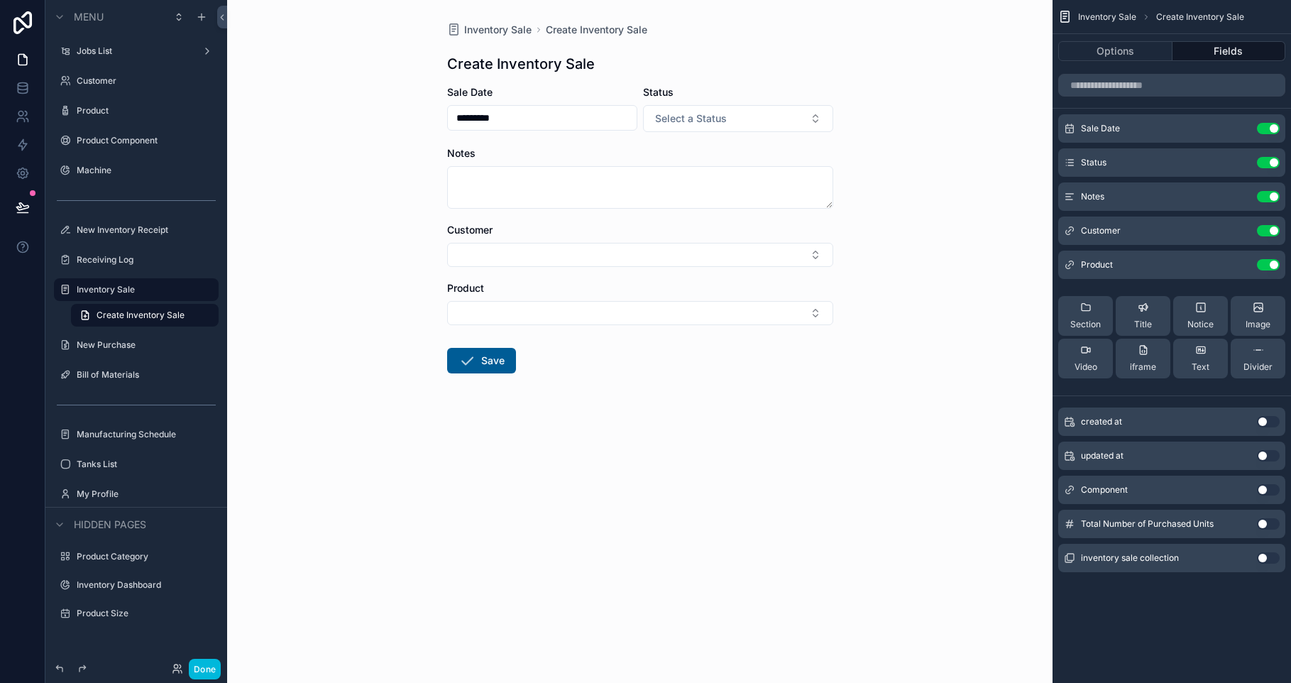
click at [1272, 523] on button "Use setting" at bounding box center [1268, 523] width 23 height 11
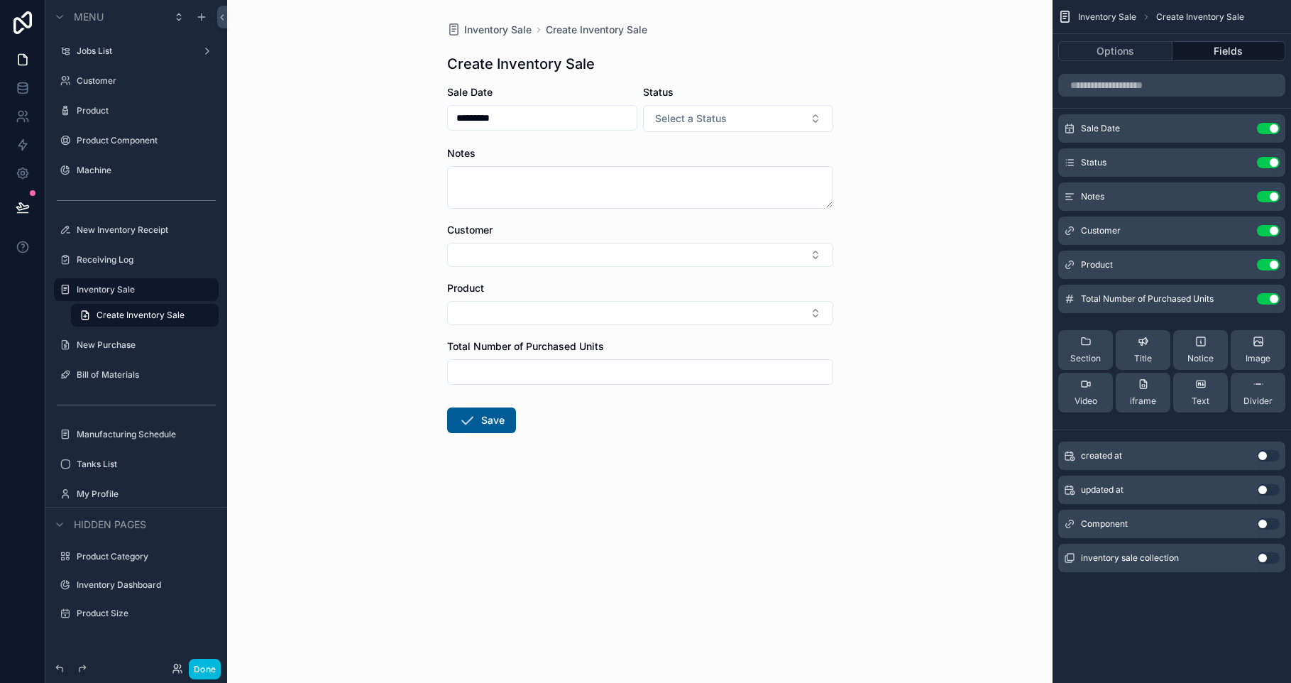
click at [0, 0] on icon "scrollable content" at bounding box center [0, 0] width 0 height 0
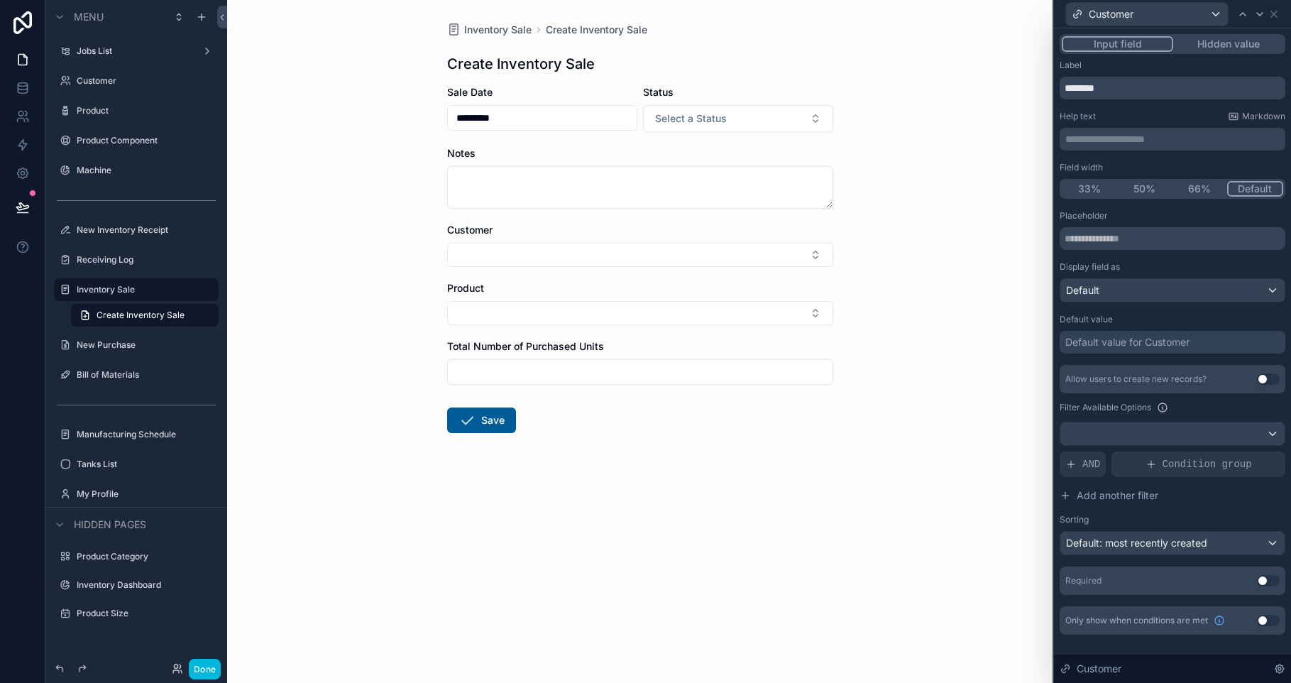
click at [1269, 580] on button "Use setting" at bounding box center [1268, 580] width 23 height 11
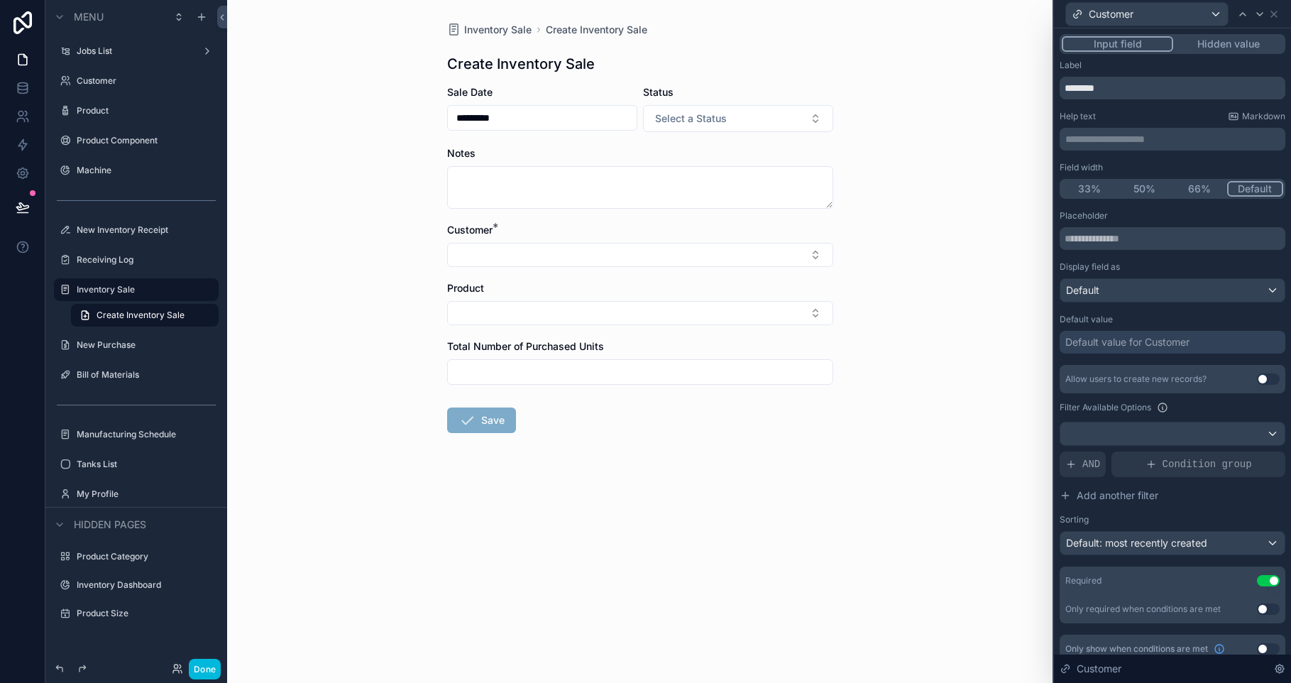
click at [1206, 541] on span "Default: most recently created" at bounding box center [1136, 542] width 141 height 12
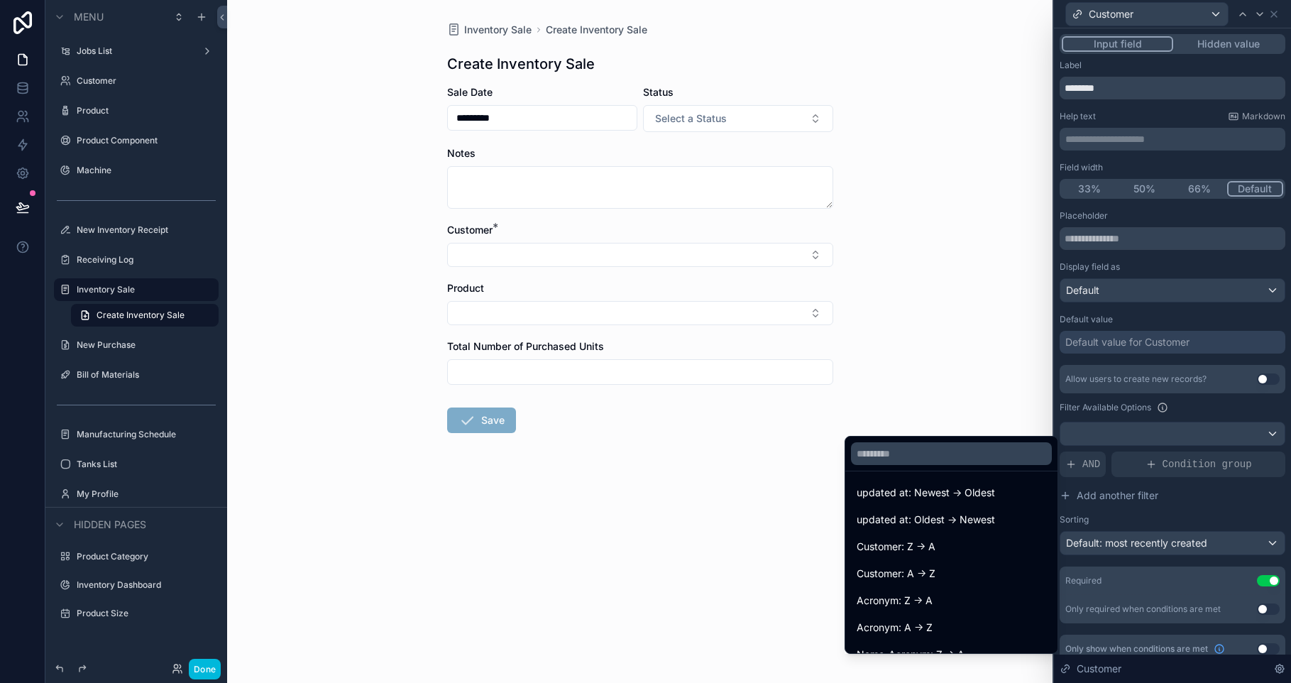
scroll to position [84, 0]
click at [939, 583] on div "Customer: A -> Z" at bounding box center [951, 573] width 206 height 26
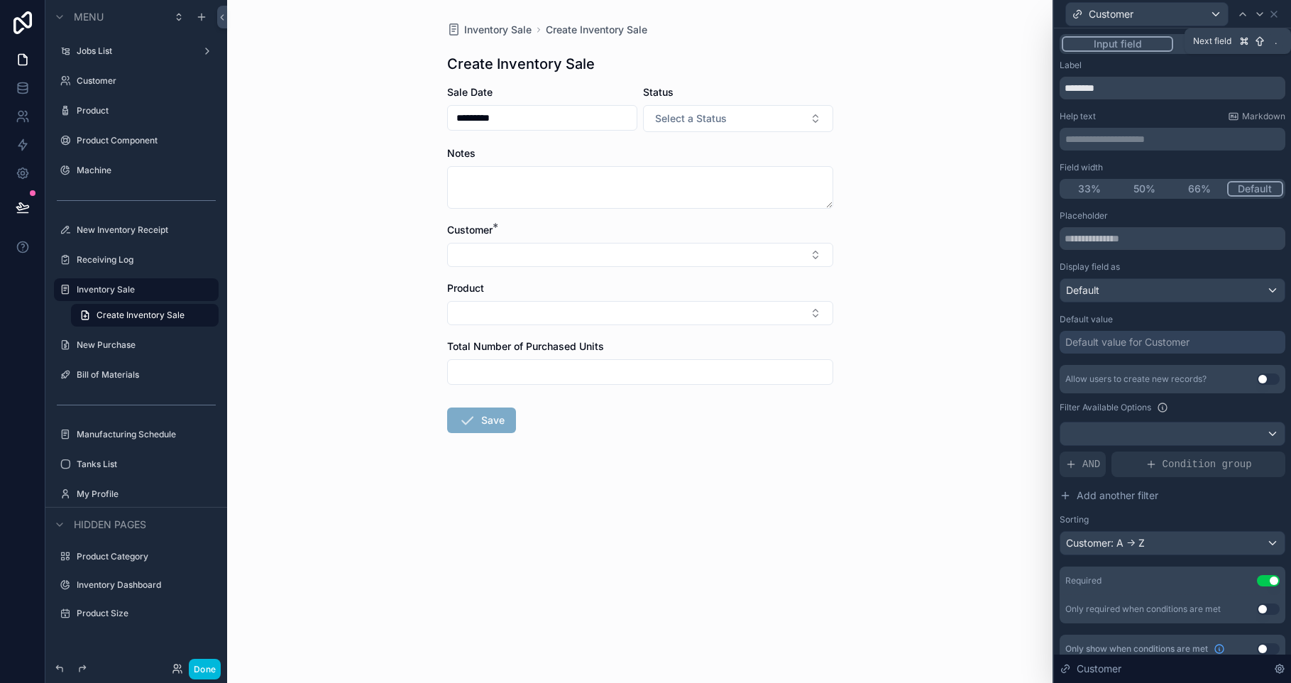
click at [1258, 16] on icon at bounding box center [1259, 14] width 11 height 11
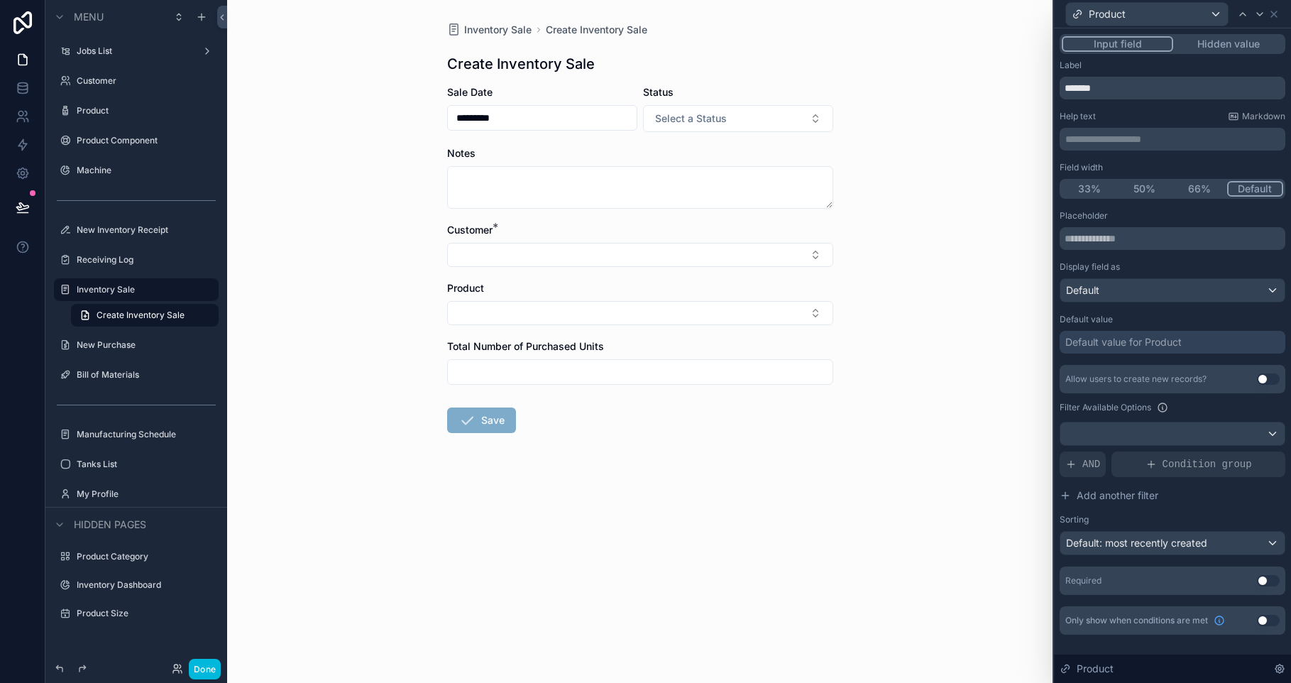
click at [1088, 470] on span "AND" at bounding box center [1091, 464] width 18 height 14
click at [0, 0] on icon at bounding box center [0, 0] width 0 height 0
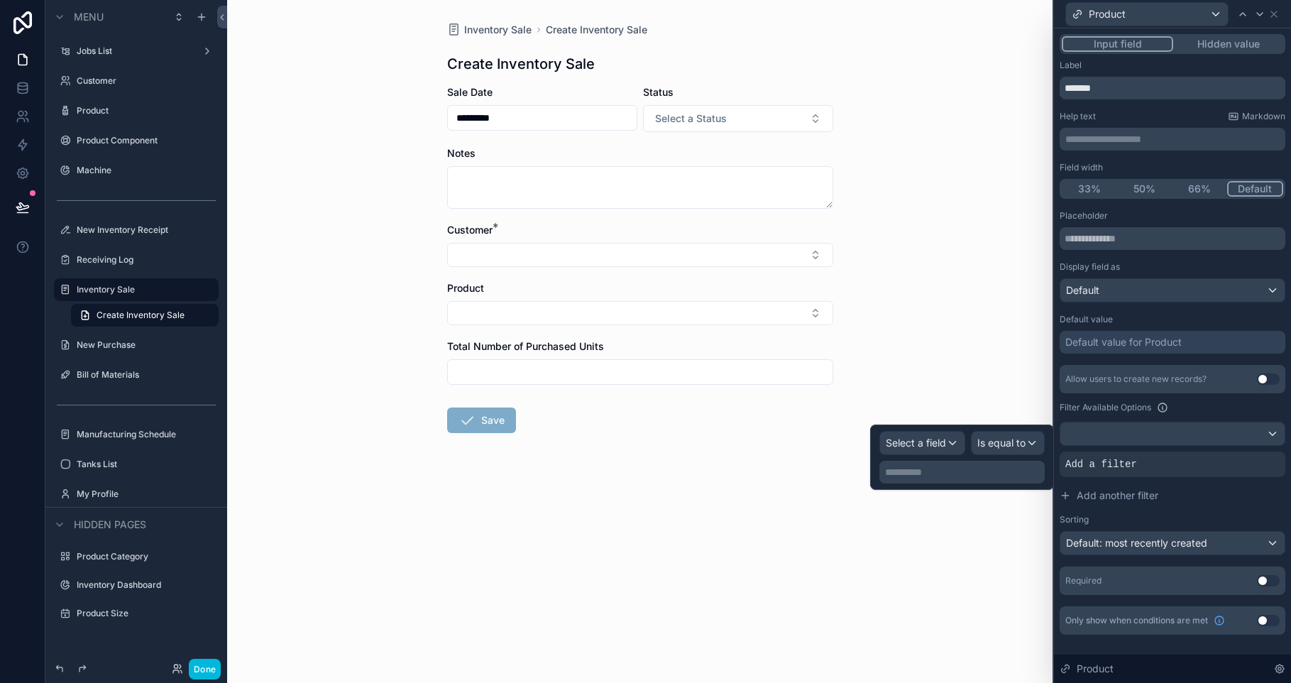
click at [944, 446] on span "Select a field" at bounding box center [916, 442] width 60 height 12
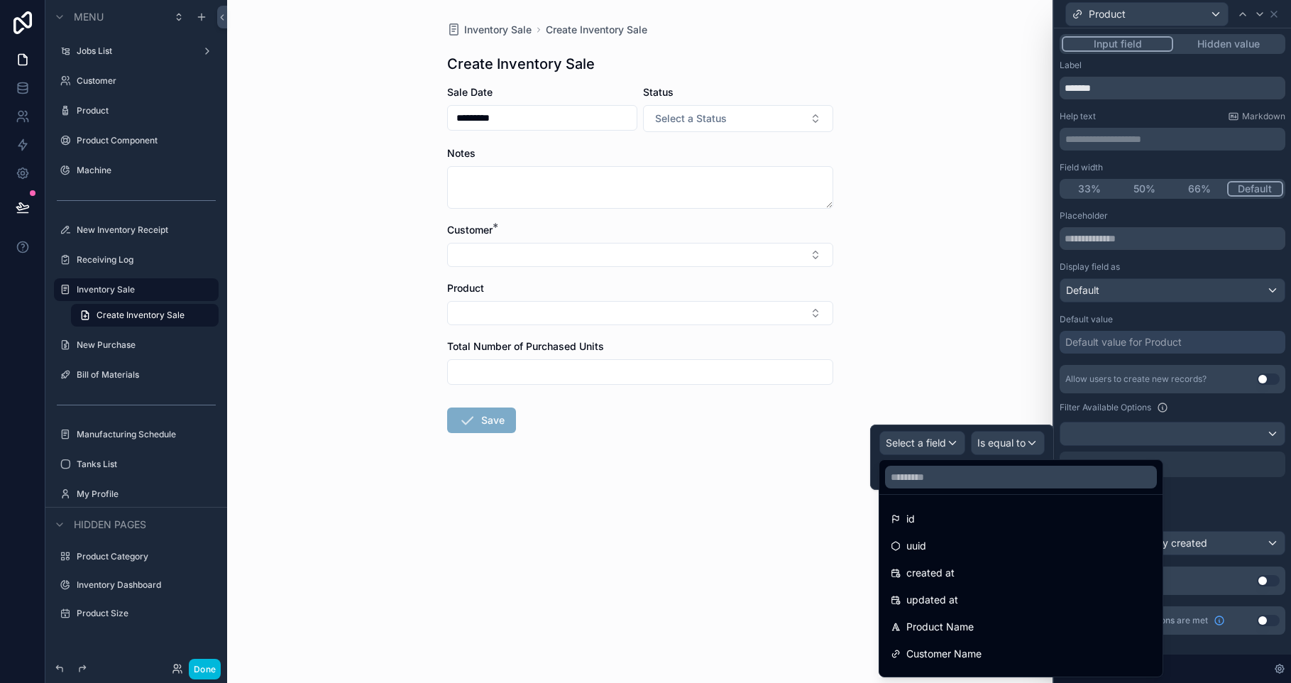
click at [1132, 439] on div at bounding box center [1172, 433] width 224 height 23
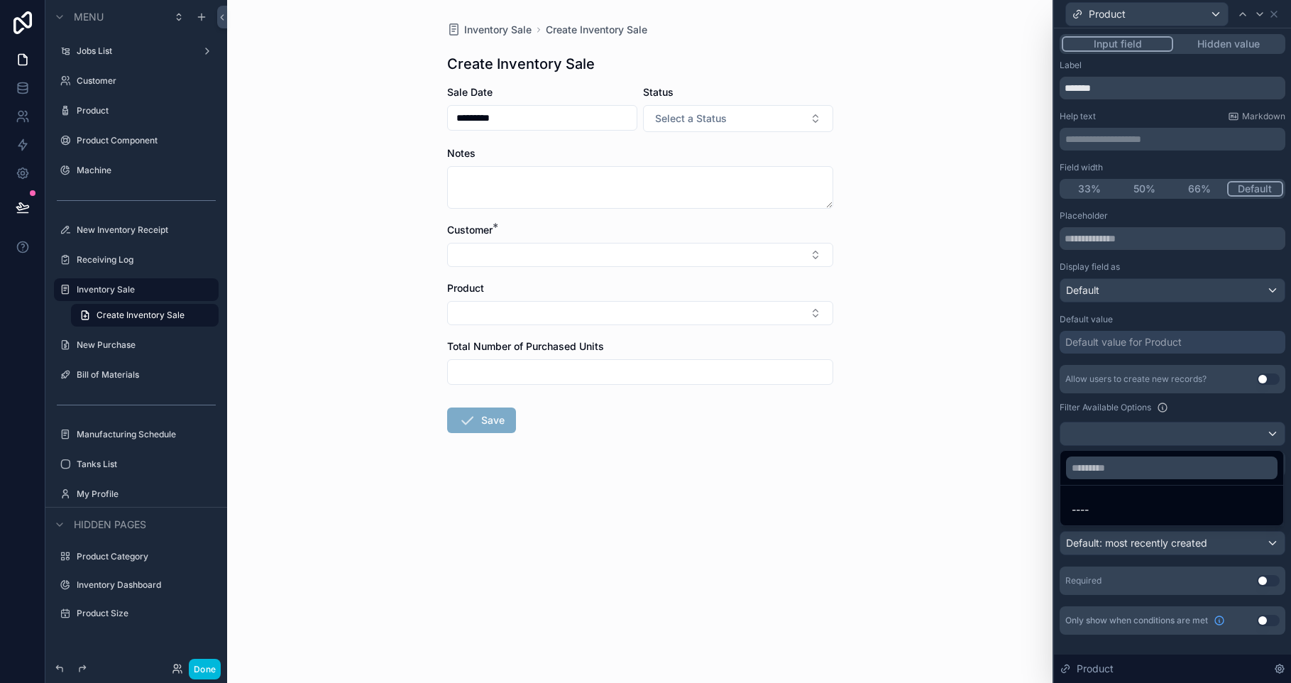
click at [1132, 439] on div at bounding box center [1172, 341] width 237 height 683
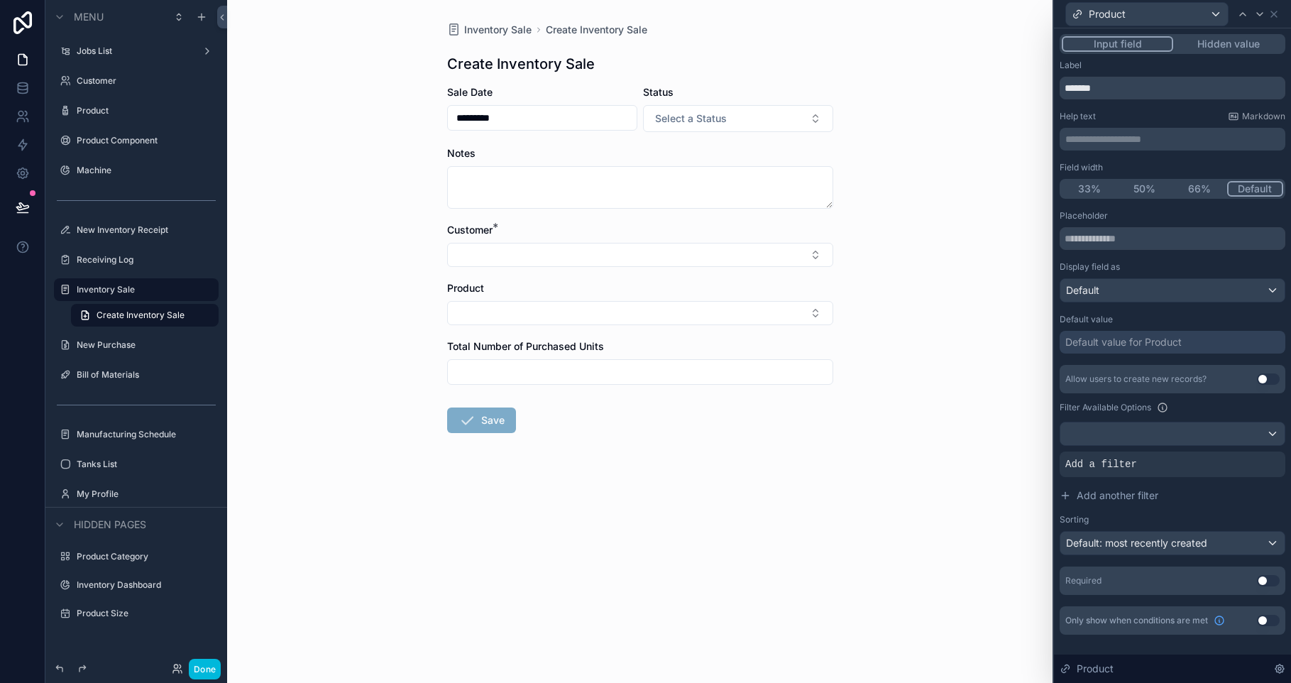
click at [0, 0] on div at bounding box center [0, 0] width 0 height 0
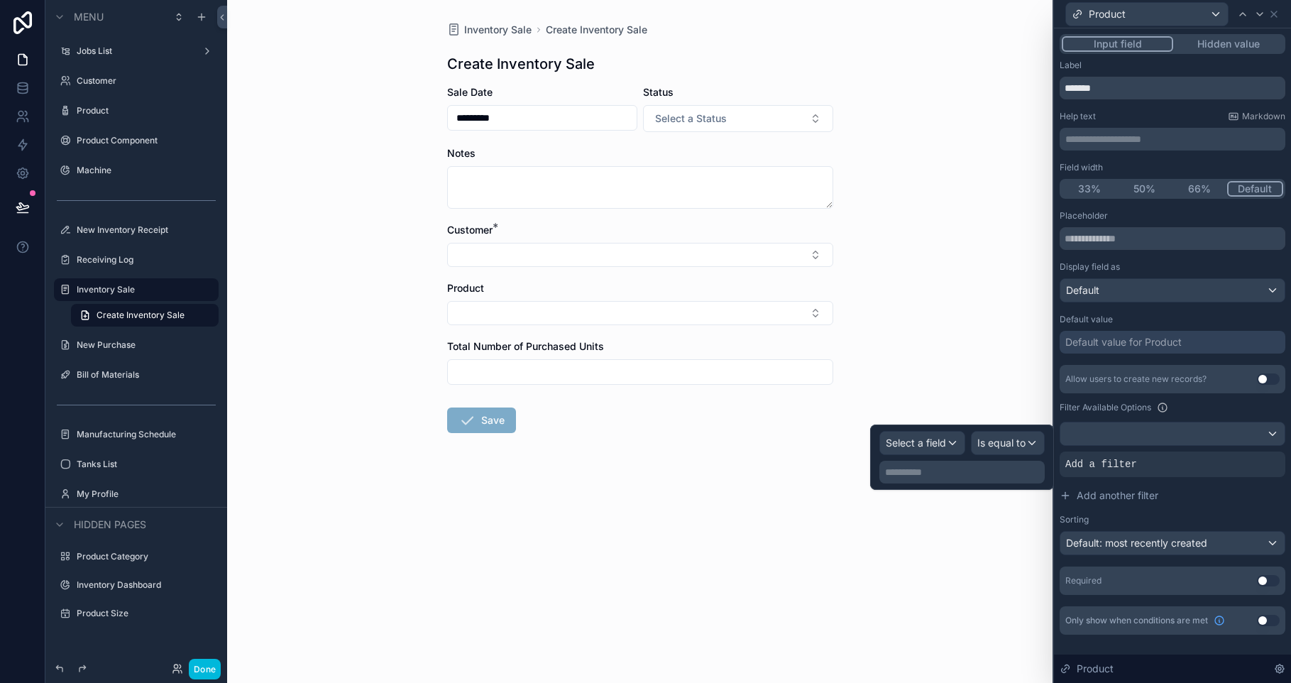
click at [964, 454] on div "Select a field" at bounding box center [922, 443] width 86 height 24
click at [958, 451] on div "Select a field" at bounding box center [922, 442] width 84 height 23
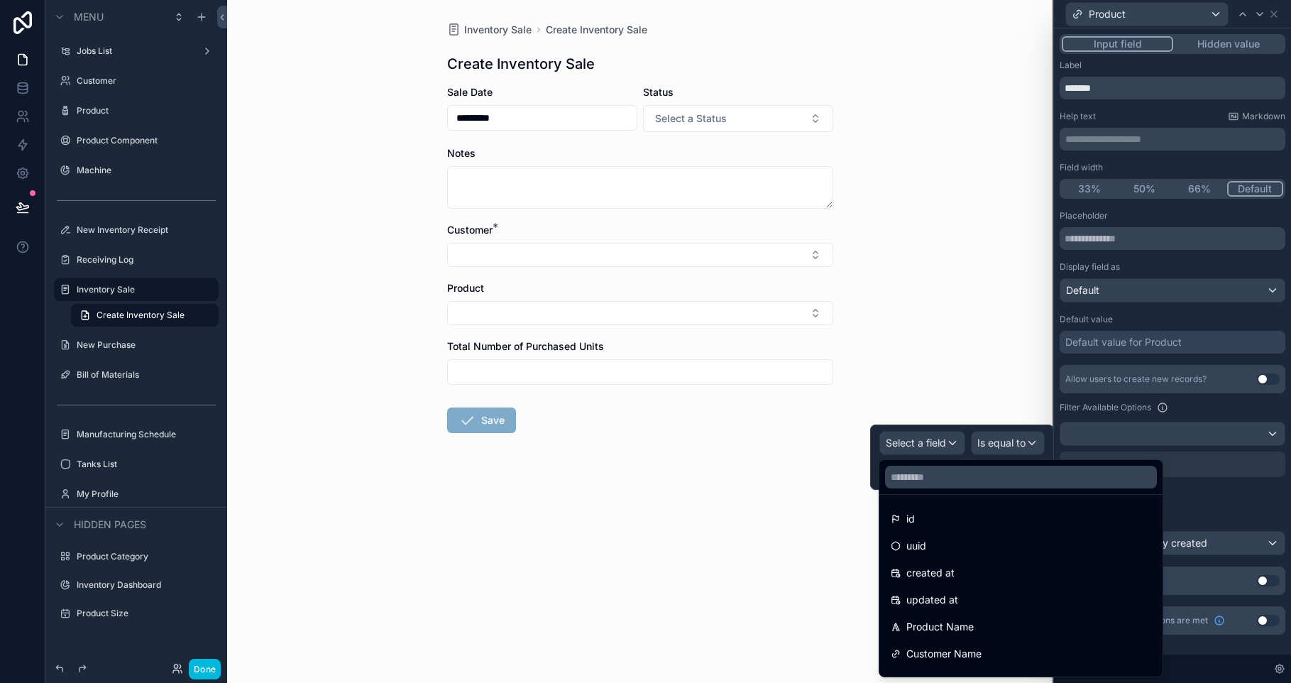
click at [1042, 658] on div "Customer Name" at bounding box center [1021, 653] width 260 height 17
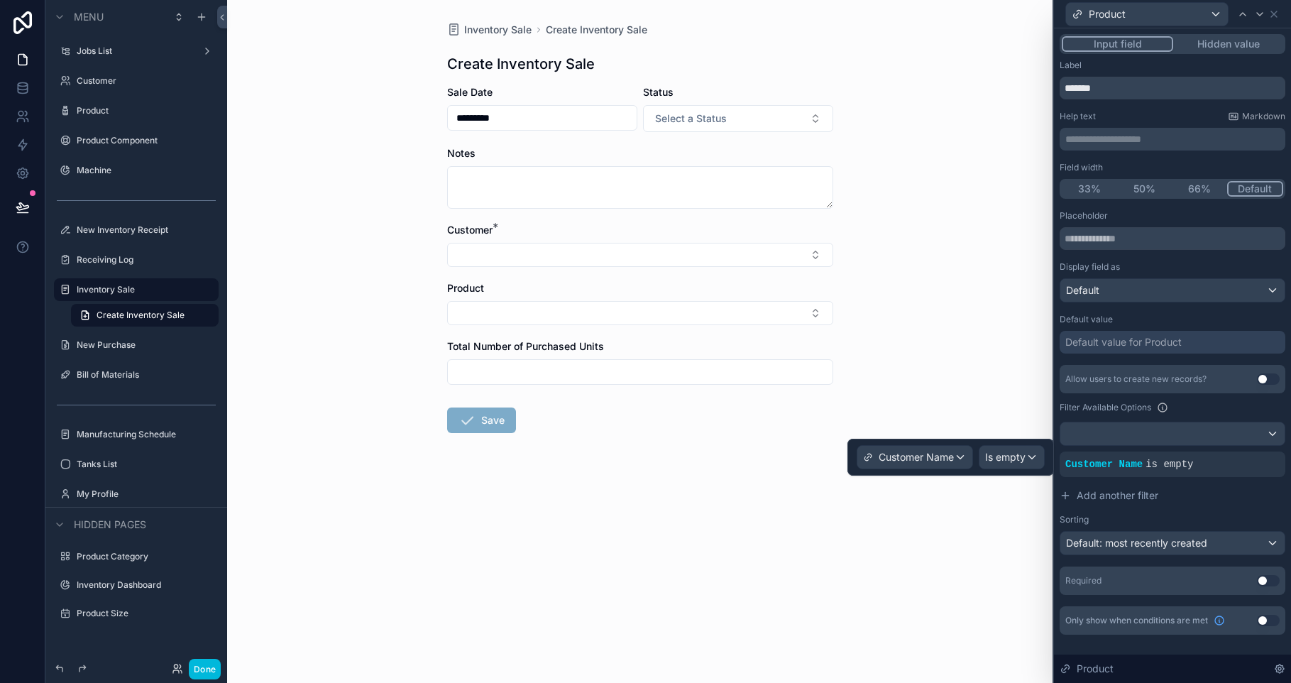
click at [1008, 451] on span "Is empty" at bounding box center [1005, 457] width 40 height 14
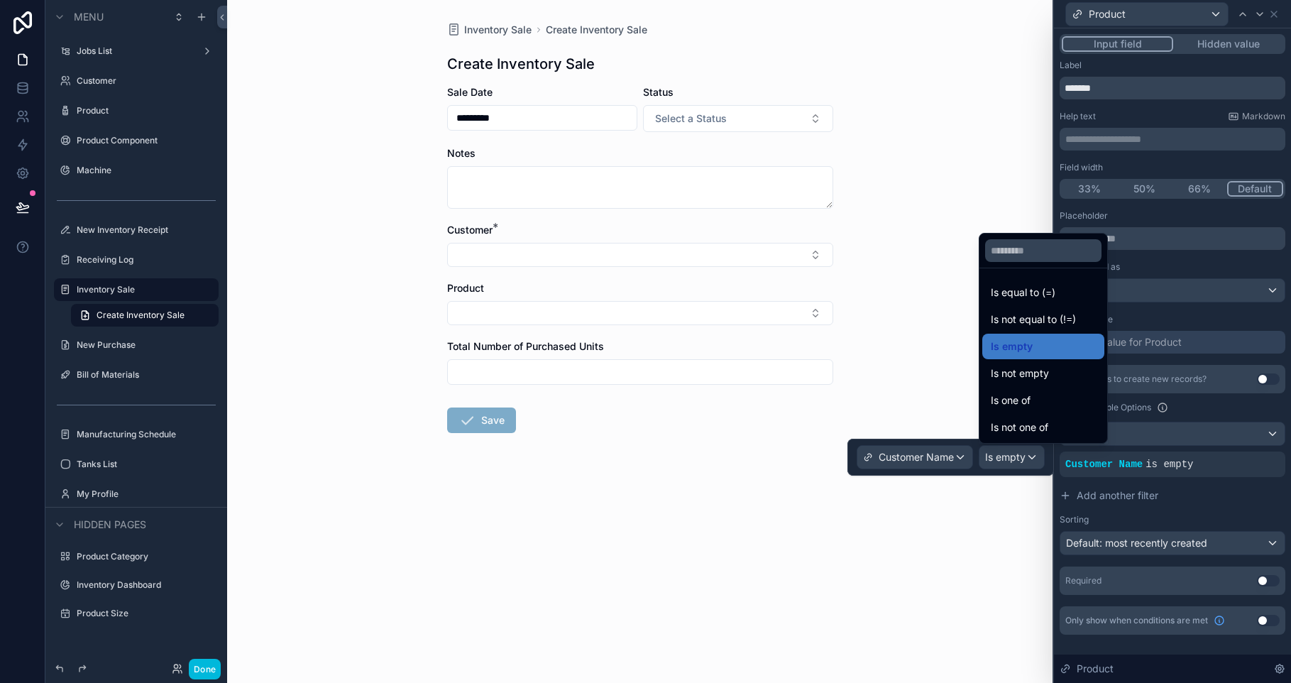
click at [1028, 399] on span "Is one of" at bounding box center [1011, 400] width 40 height 17
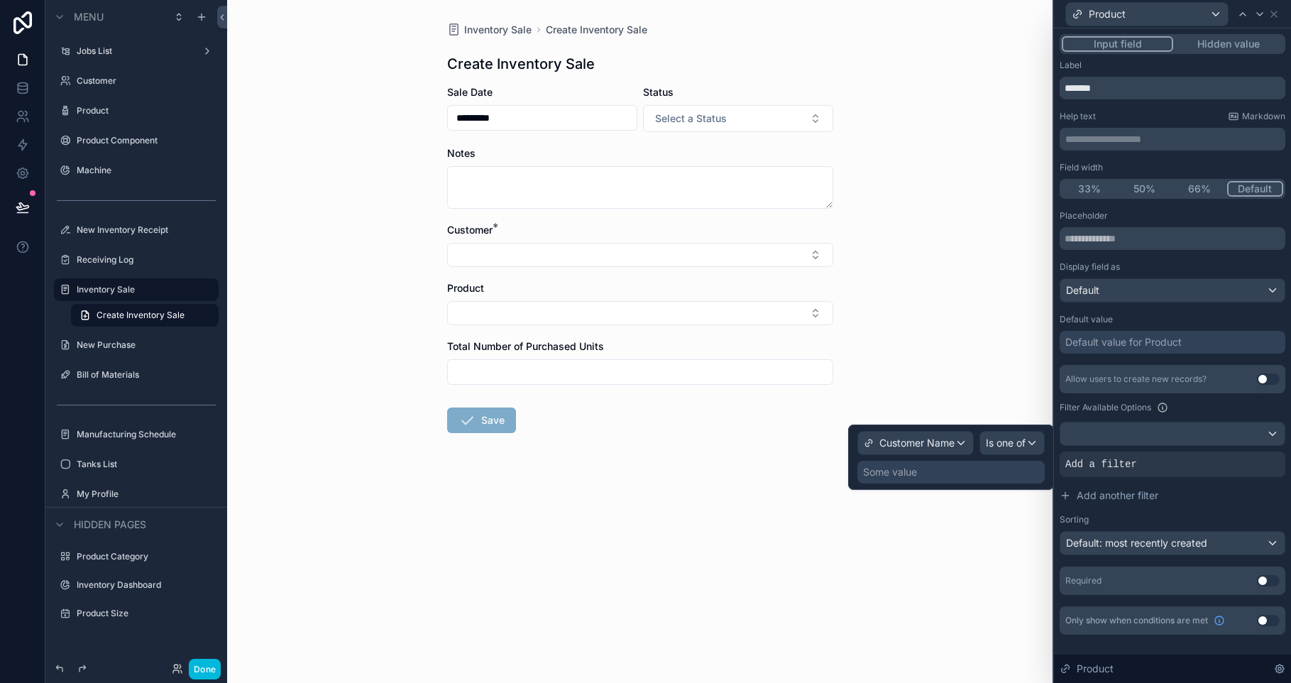
click at [1002, 439] on span "Is one of" at bounding box center [1006, 443] width 40 height 14
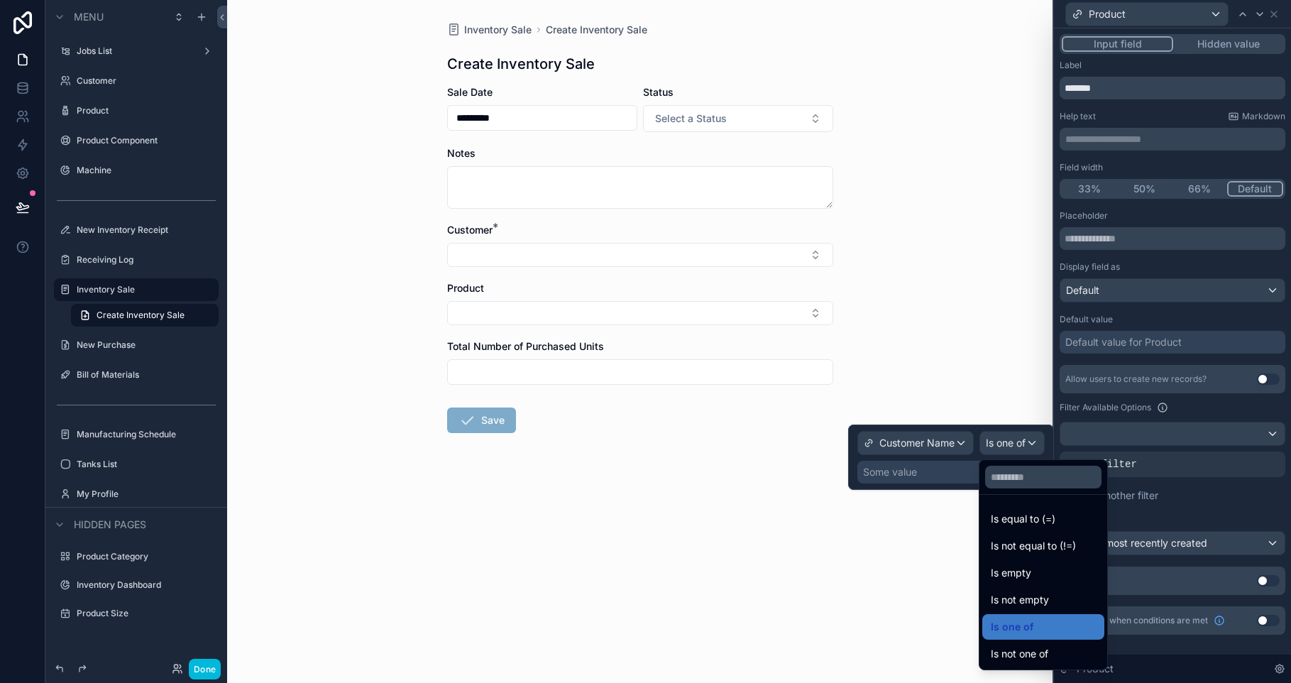
click at [1044, 516] on span "Is equal to (=)" at bounding box center [1023, 518] width 65 height 17
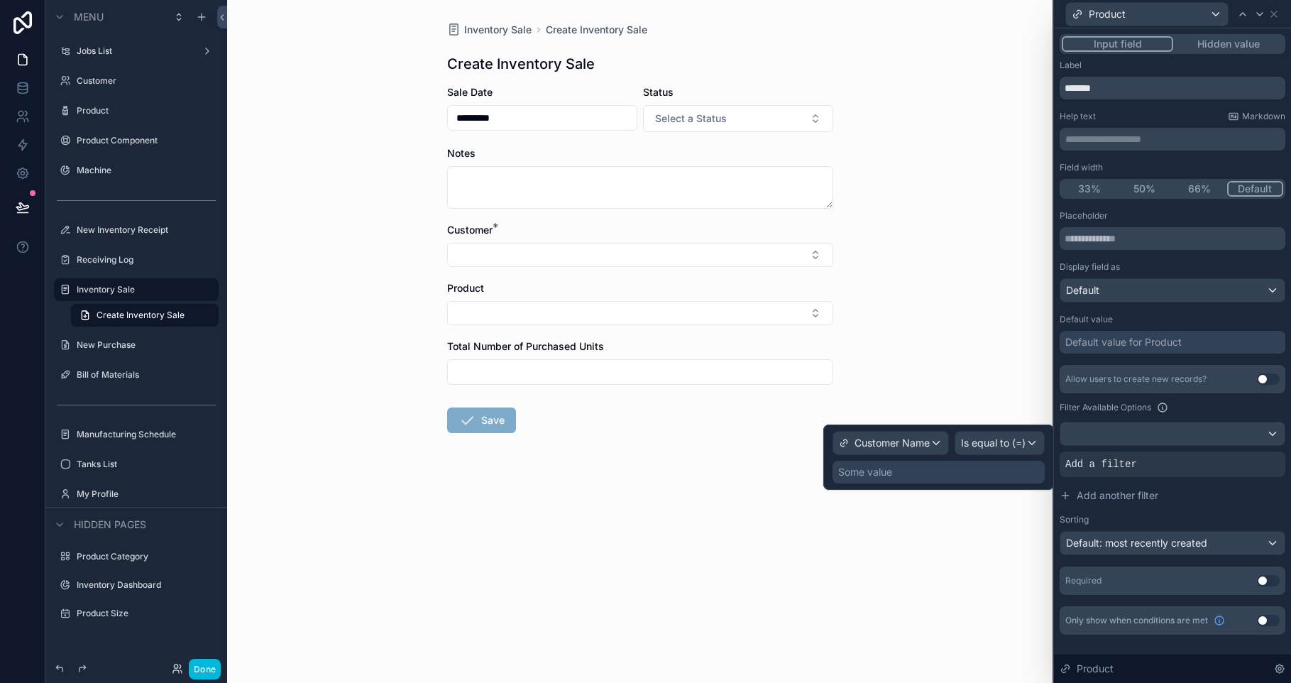
click at [974, 479] on div "Some value" at bounding box center [938, 472] width 212 height 23
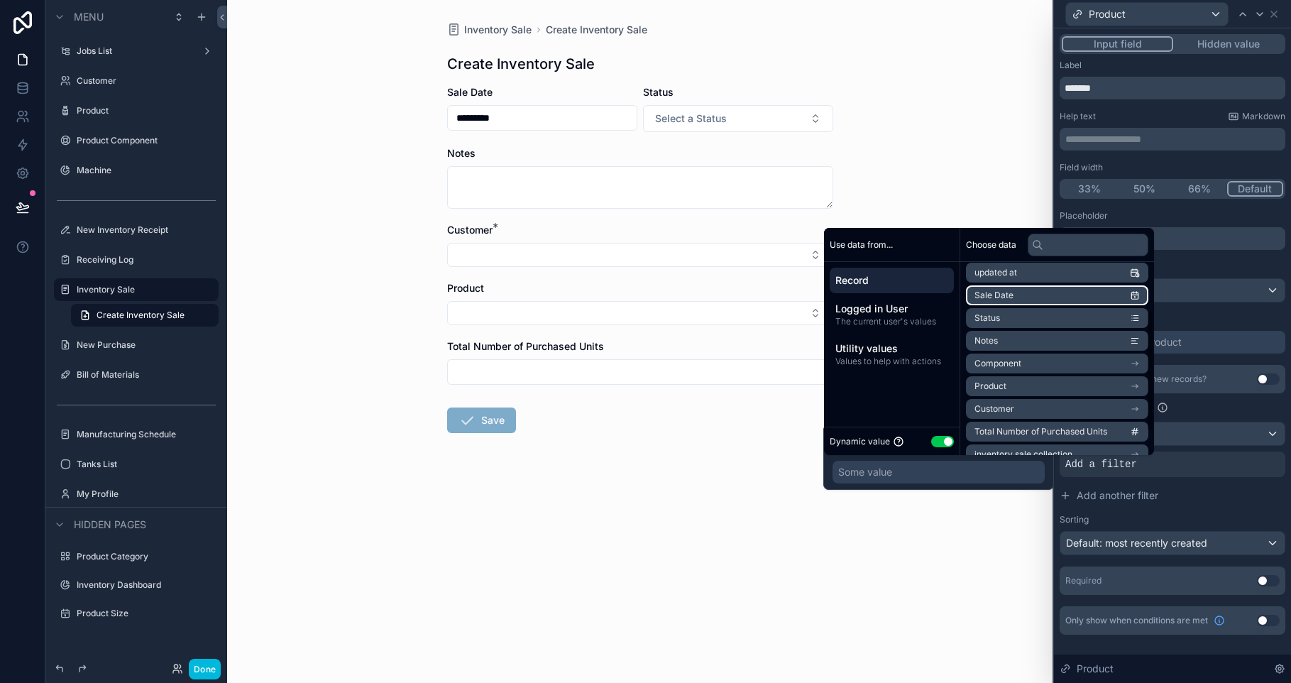
scroll to position [77, 0]
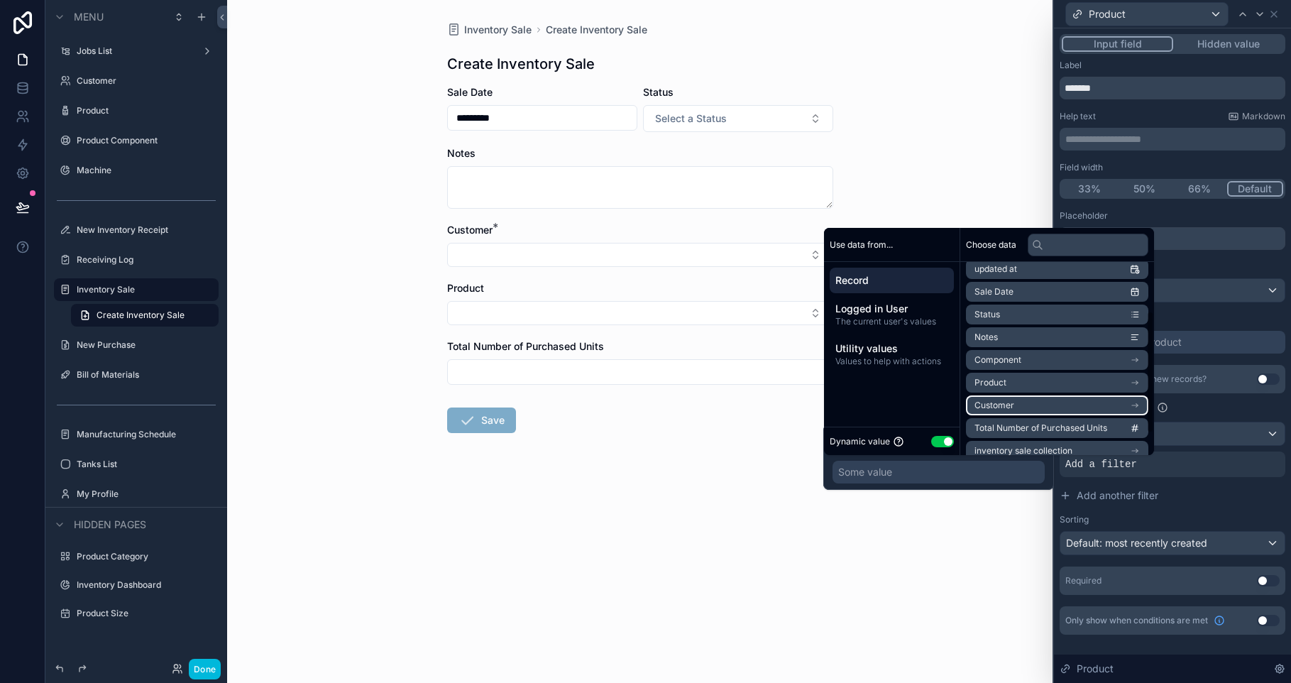
click at [1088, 396] on li "Customer" at bounding box center [1057, 405] width 182 height 20
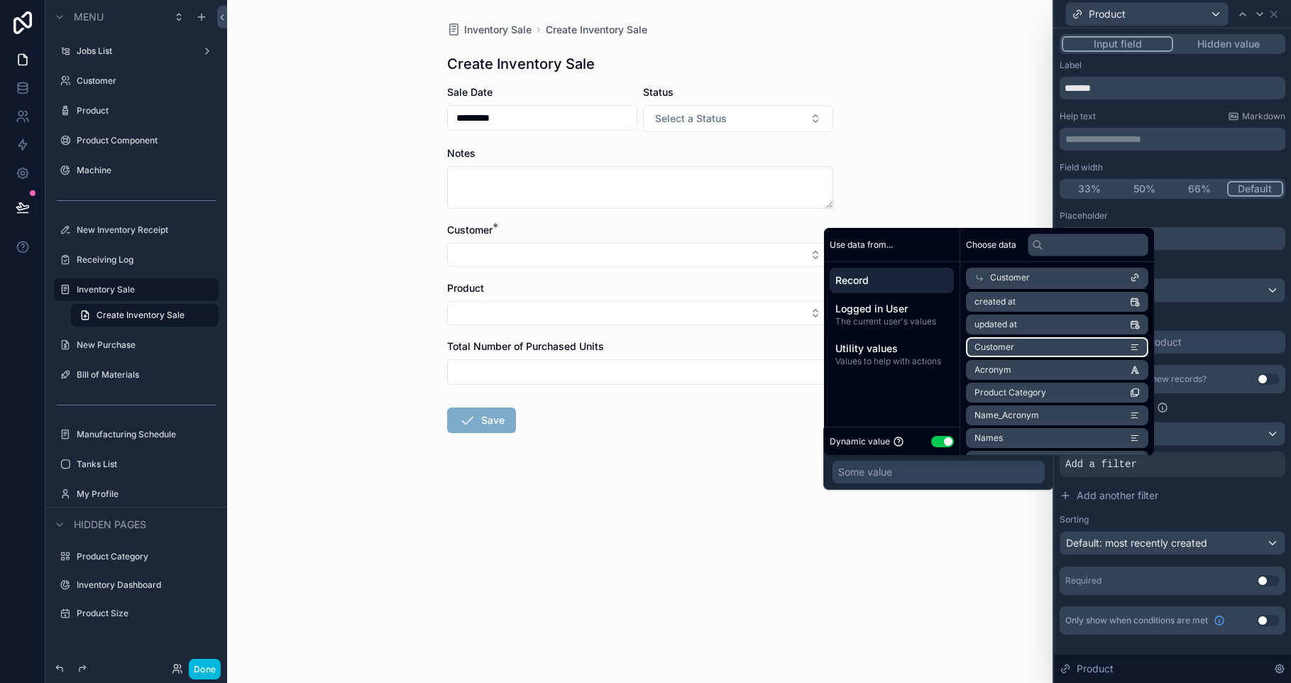
scroll to position [0, 0]
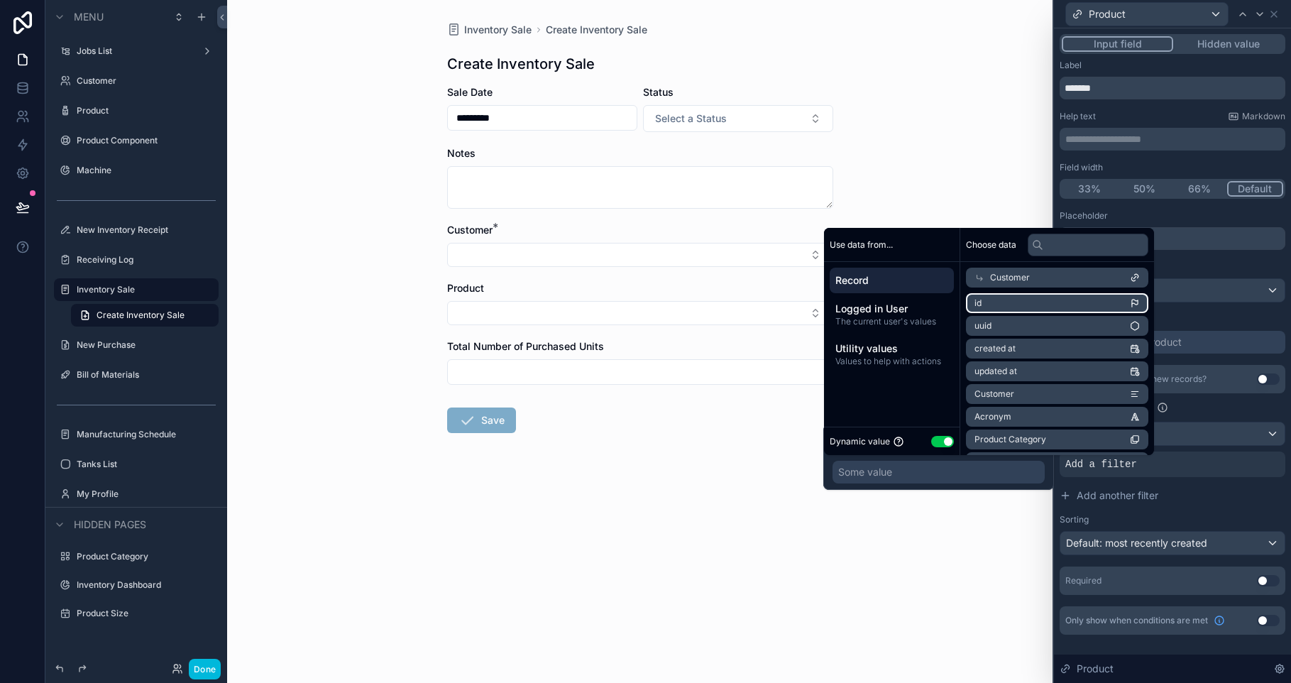
click at [1067, 311] on li "id" at bounding box center [1057, 303] width 182 height 20
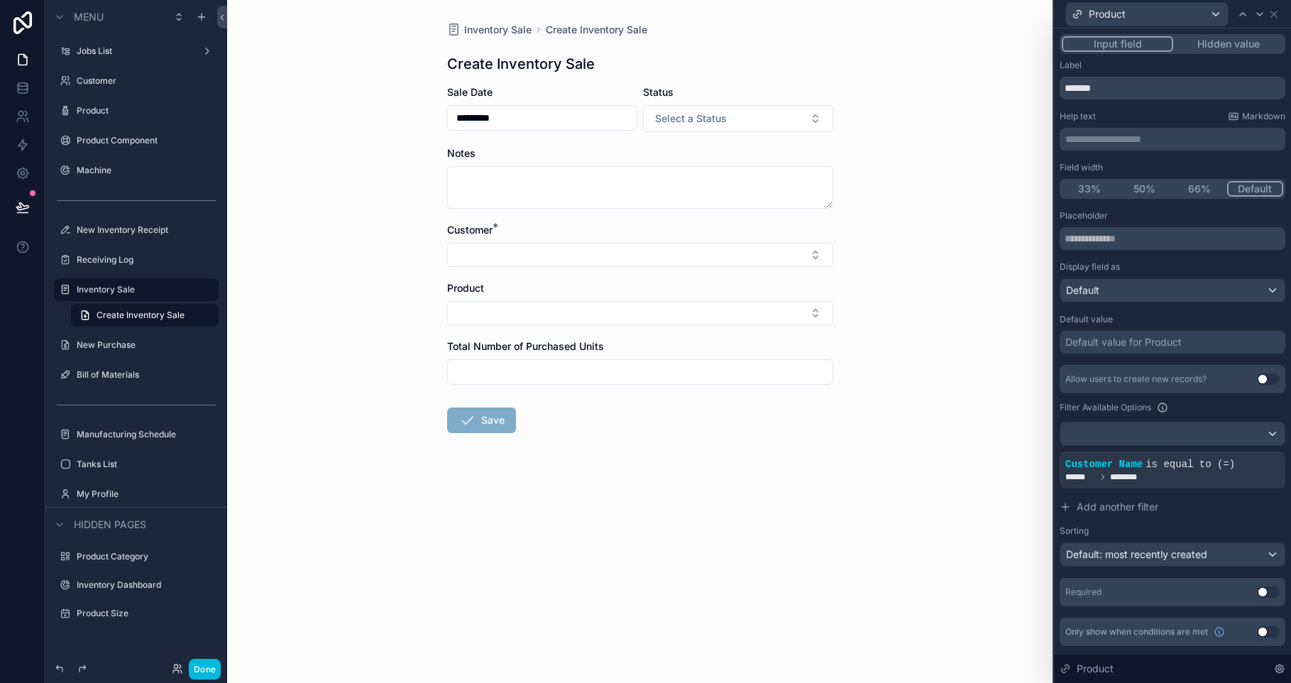
click at [1029, 174] on div "Inventory Sale Create Inventory Sale Create Inventory Sale Sale Date ********* …" at bounding box center [639, 341] width 825 height 683
click at [517, 253] on button "Select Button" at bounding box center [640, 255] width 386 height 24
type input "**"
click at [597, 312] on span "CC - Clarity Cosmetics" at bounding box center [599, 311] width 105 height 14
click at [522, 319] on button "Select Button" at bounding box center [640, 316] width 386 height 24
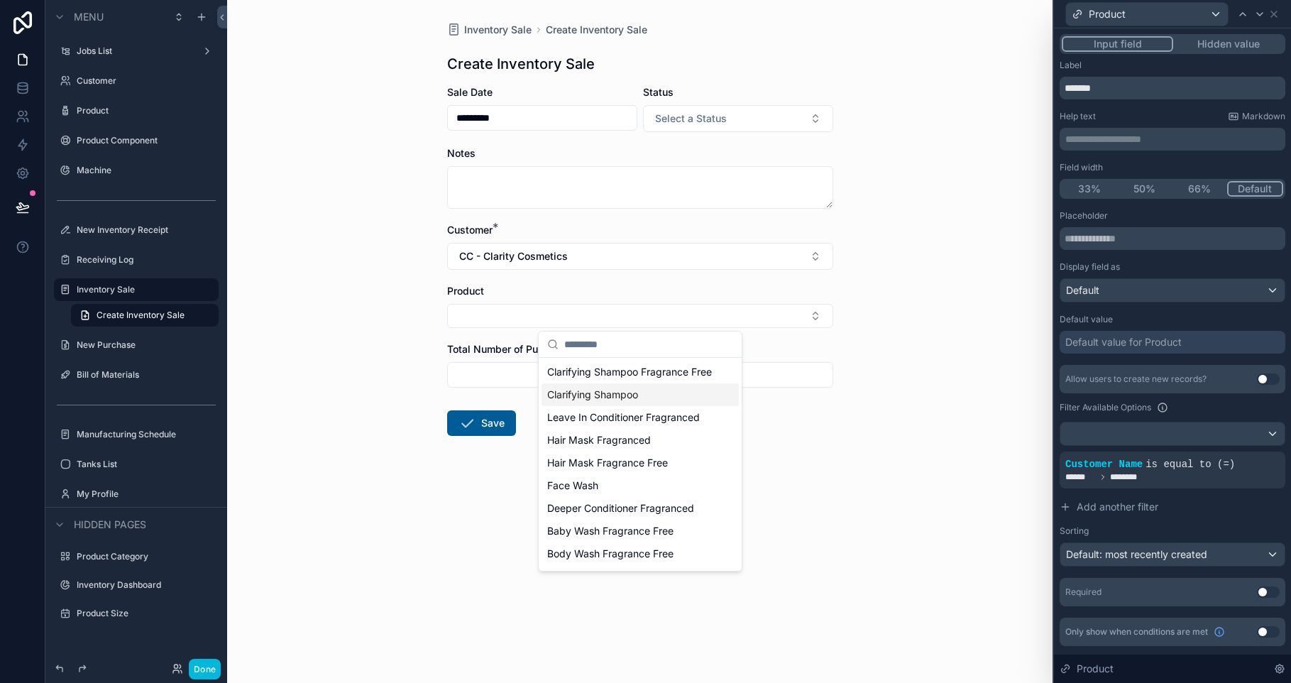
click at [532, 253] on span "CC - Clarity Cosmetics" at bounding box center [513, 256] width 109 height 14
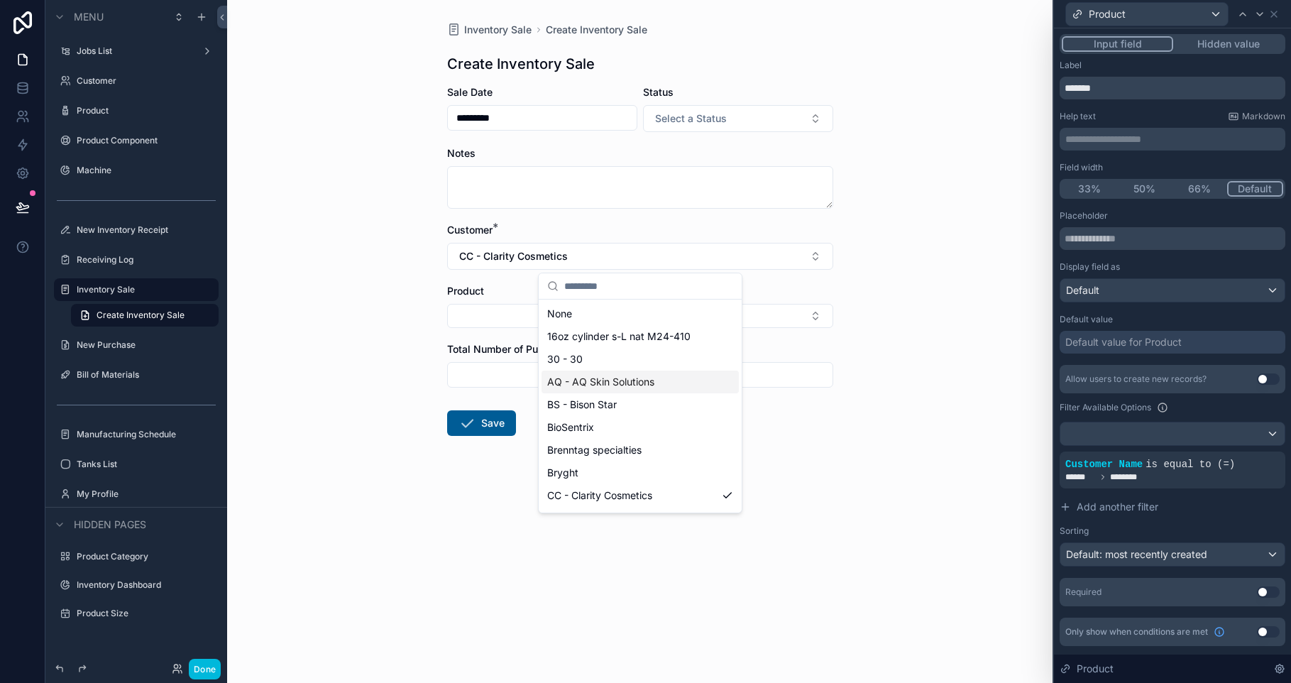
click at [612, 380] on span "AQ - AQ Skin Solutions" at bounding box center [600, 382] width 107 height 14
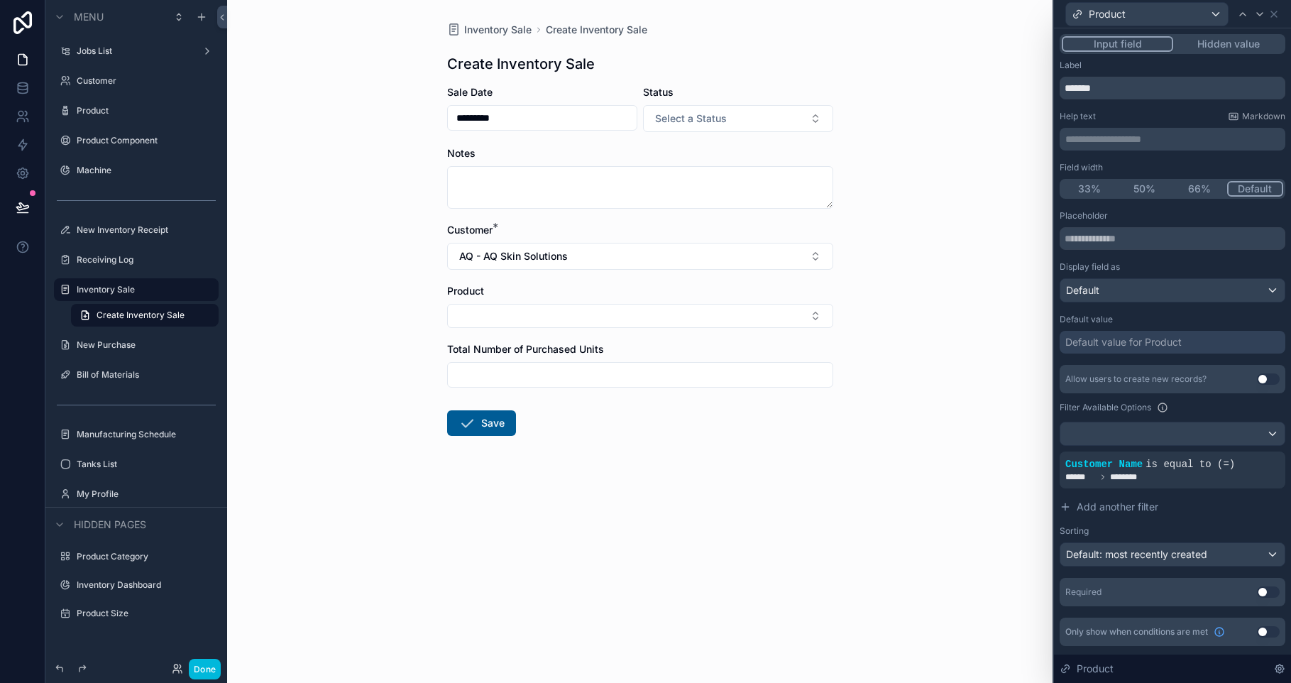
click at [551, 323] on button "Select Button" at bounding box center [640, 316] width 386 height 24
click at [593, 262] on button "AQ - AQ Skin Solutions" at bounding box center [640, 256] width 386 height 27
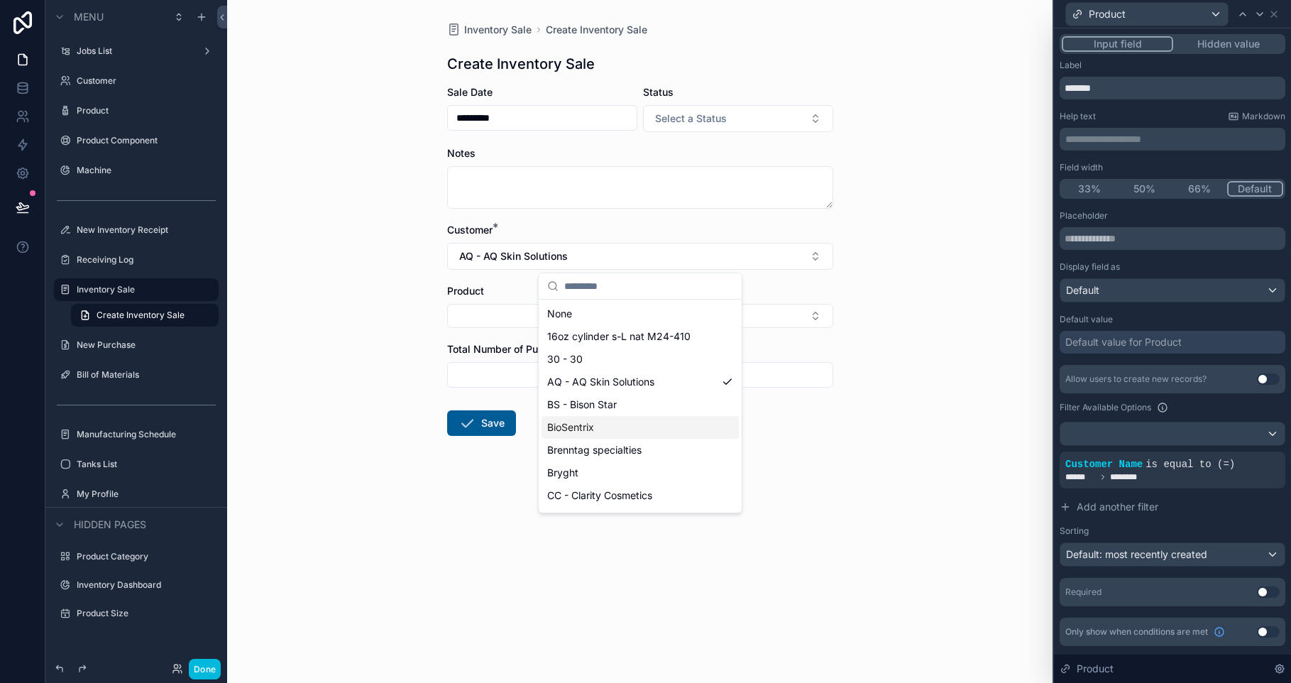
click at [596, 421] on div "BioSentrix" at bounding box center [639, 427] width 197 height 23
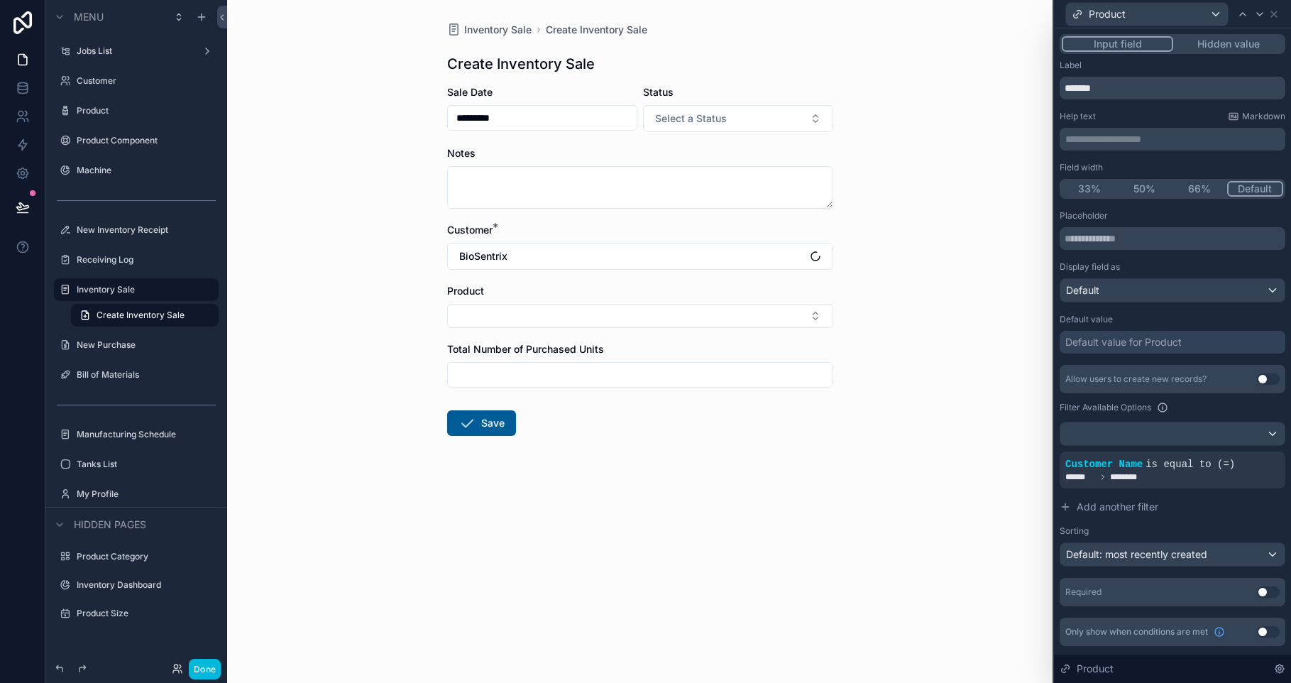
click at [567, 323] on button "Select Button" at bounding box center [640, 316] width 386 height 24
click at [560, 249] on button "BioSentrix" at bounding box center [640, 256] width 386 height 27
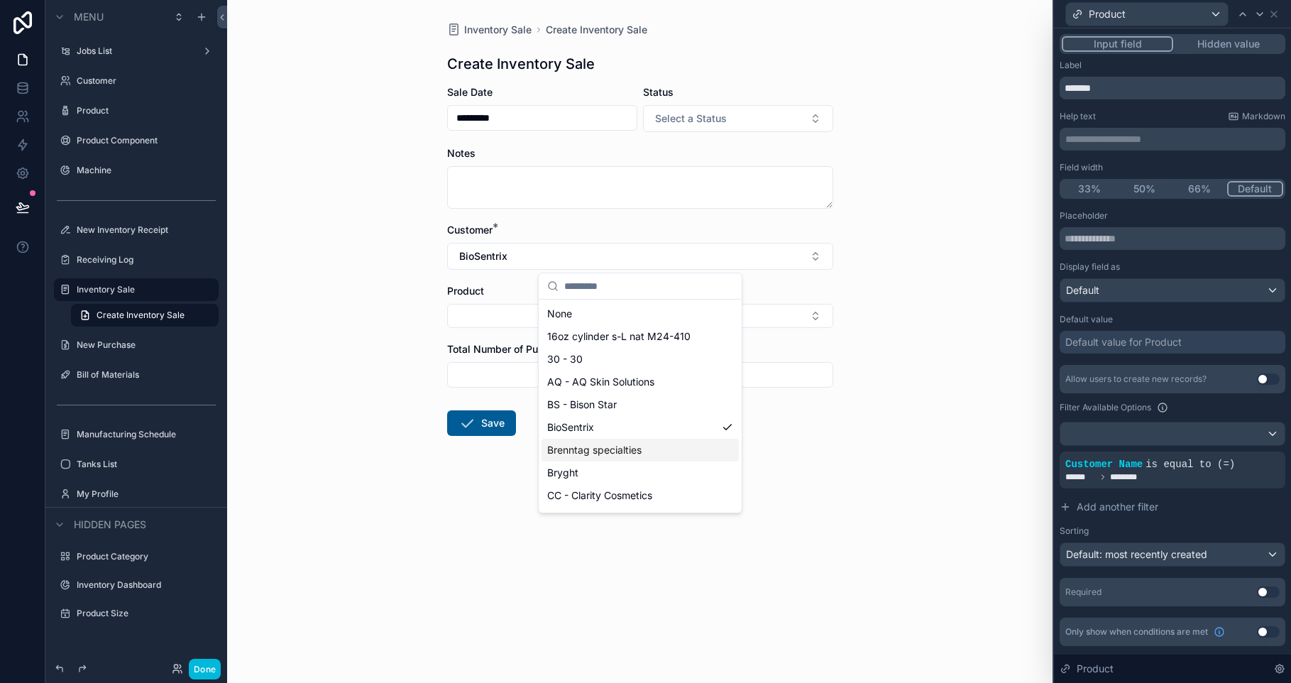
click at [628, 448] on span "Brenntag specialties" at bounding box center [594, 450] width 94 height 14
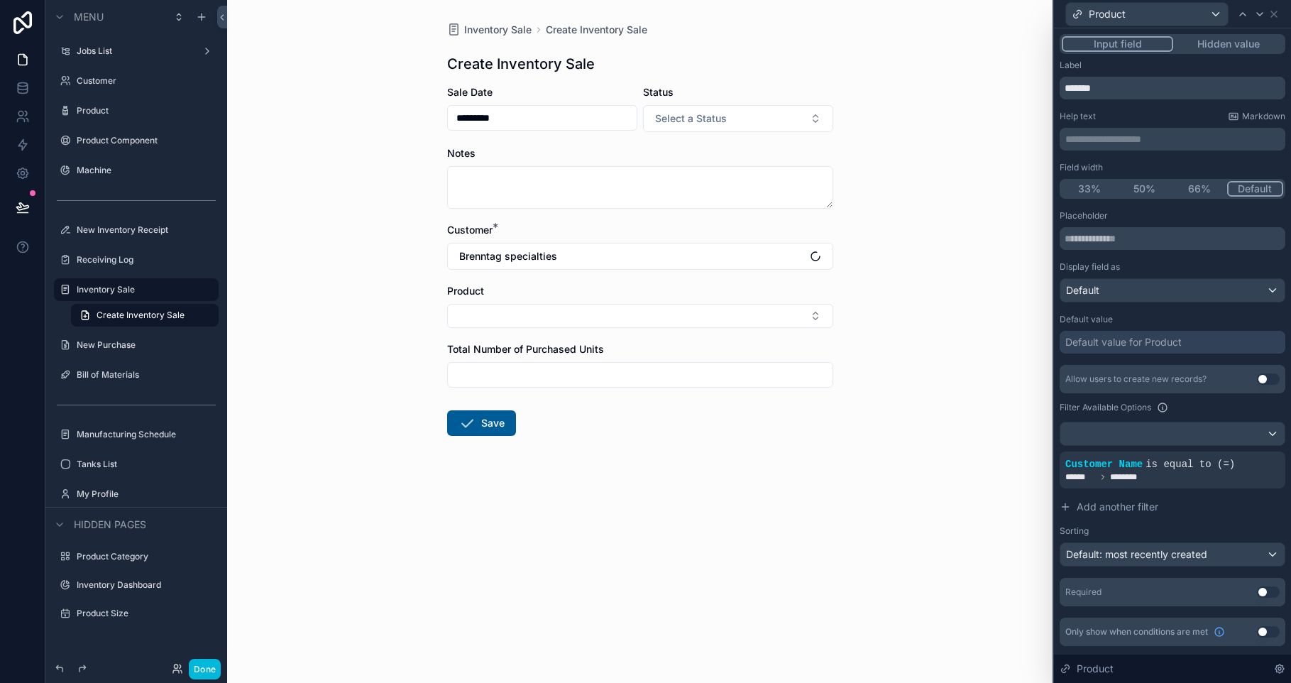
click at [500, 293] on div "Product" at bounding box center [640, 291] width 386 height 14
click at [505, 307] on button "Select Button" at bounding box center [640, 316] width 386 height 24
click at [891, 380] on div "Inventory Sale Create Inventory Sale Create Inventory Sale Sale Date ********* …" at bounding box center [639, 341] width 825 height 683
click at [698, 324] on button "Select Button" at bounding box center [640, 316] width 386 height 24
click at [662, 377] on div "Natrosol 250HHR CS" at bounding box center [639, 371] width 197 height 23
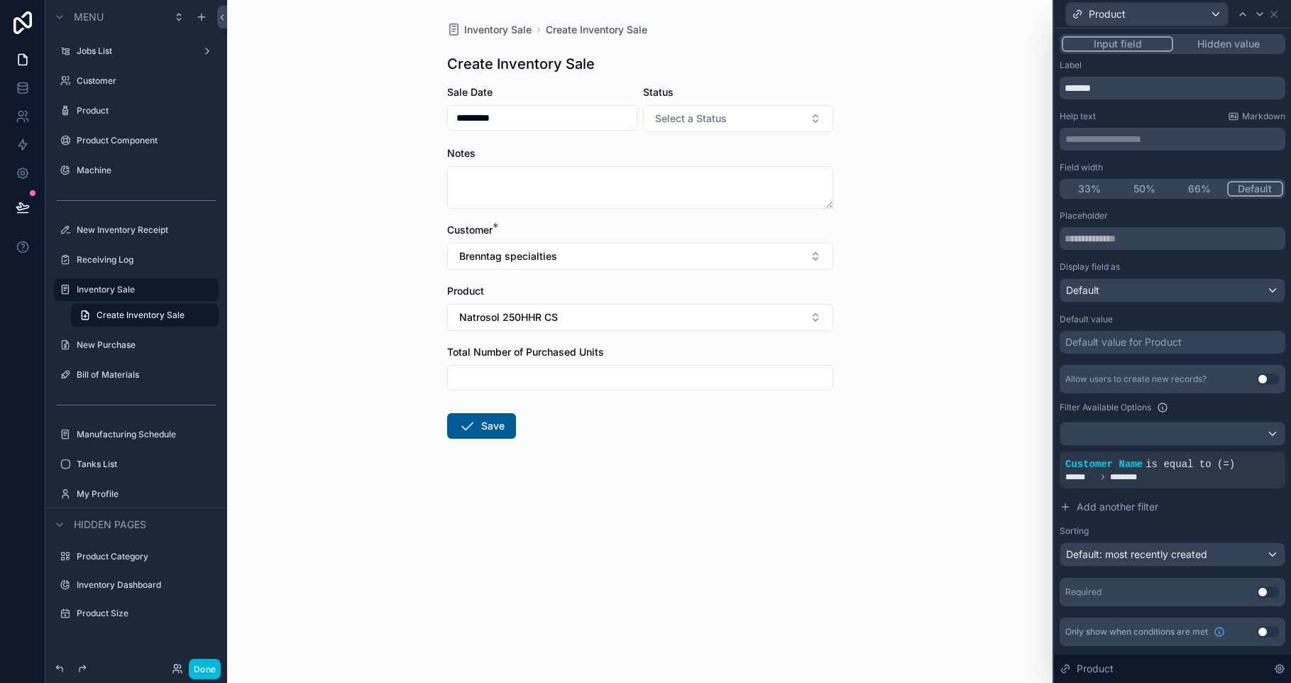
click at [568, 371] on input "scrollable content" at bounding box center [640, 378] width 385 height 20
click at [1265, 589] on button "Use setting" at bounding box center [1268, 591] width 23 height 11
click at [1260, 6] on div at bounding box center [1259, 14] width 17 height 17
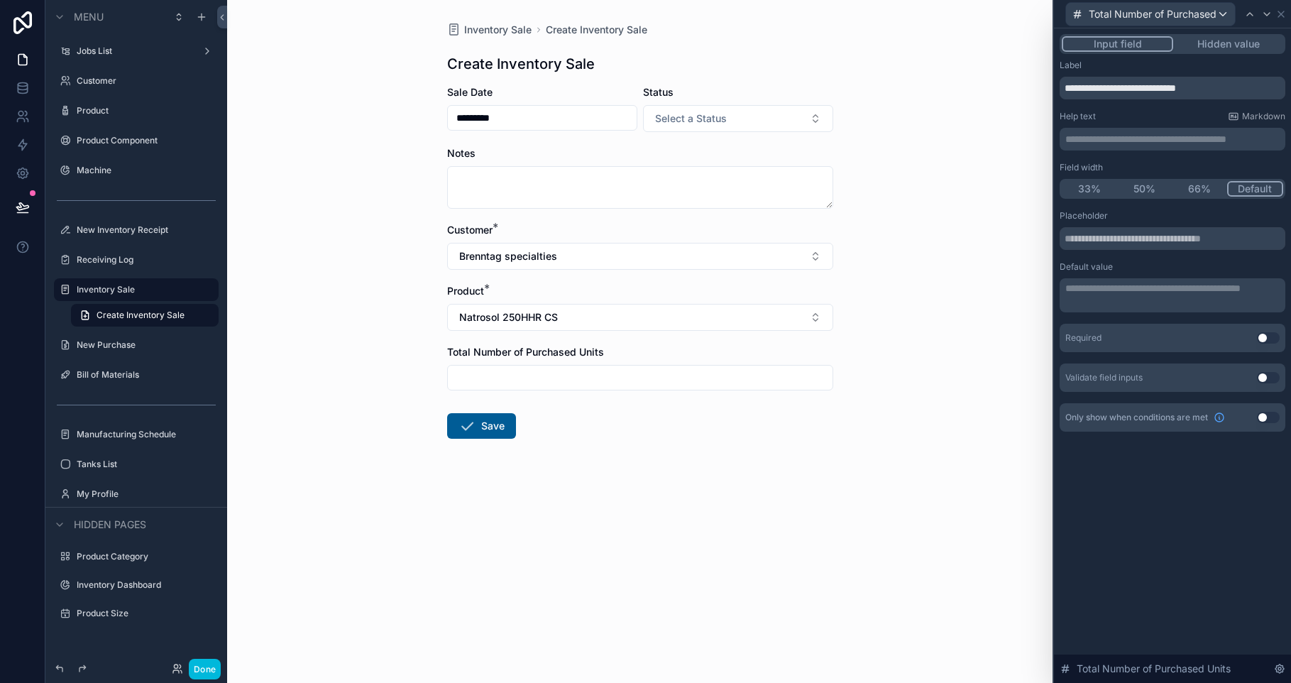
click at [1263, 336] on button "Use setting" at bounding box center [1268, 337] width 23 height 11
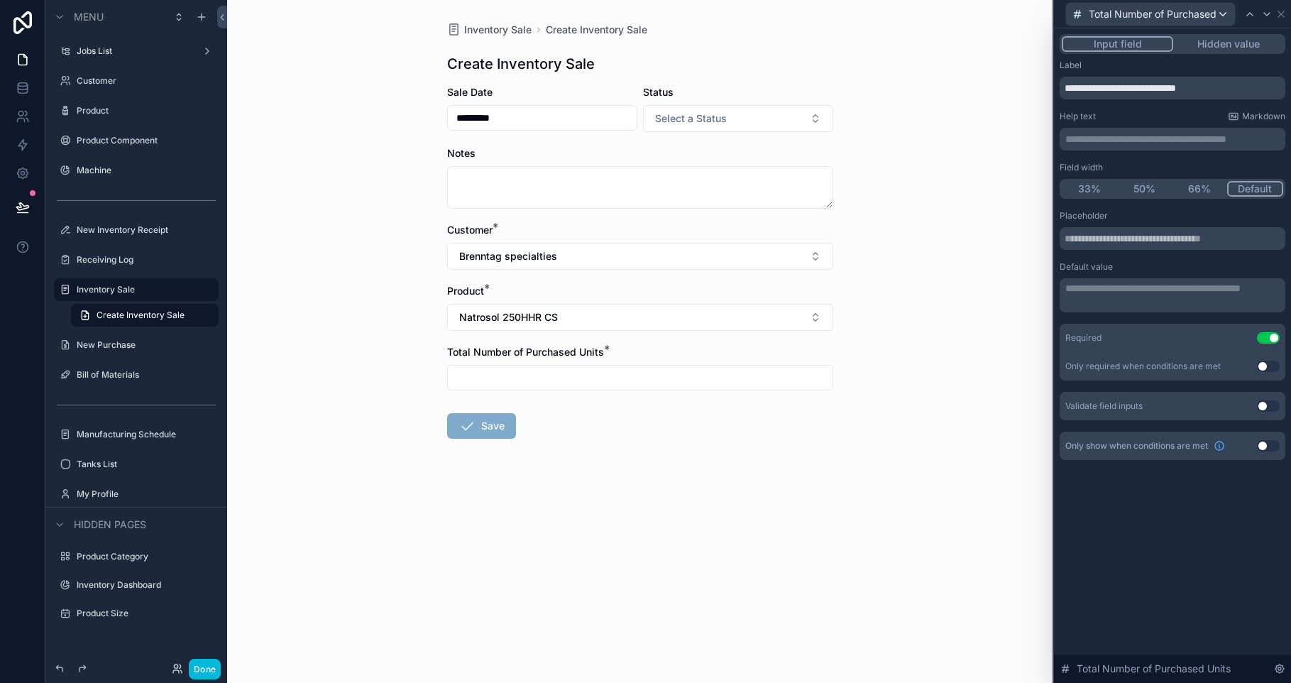
click at [1167, 567] on div "**********" at bounding box center [1172, 355] width 237 height 654
click at [139, 150] on div "Product Component" at bounding box center [136, 140] width 159 height 23
click at [140, 140] on label "Product Component" at bounding box center [143, 140] width 133 height 11
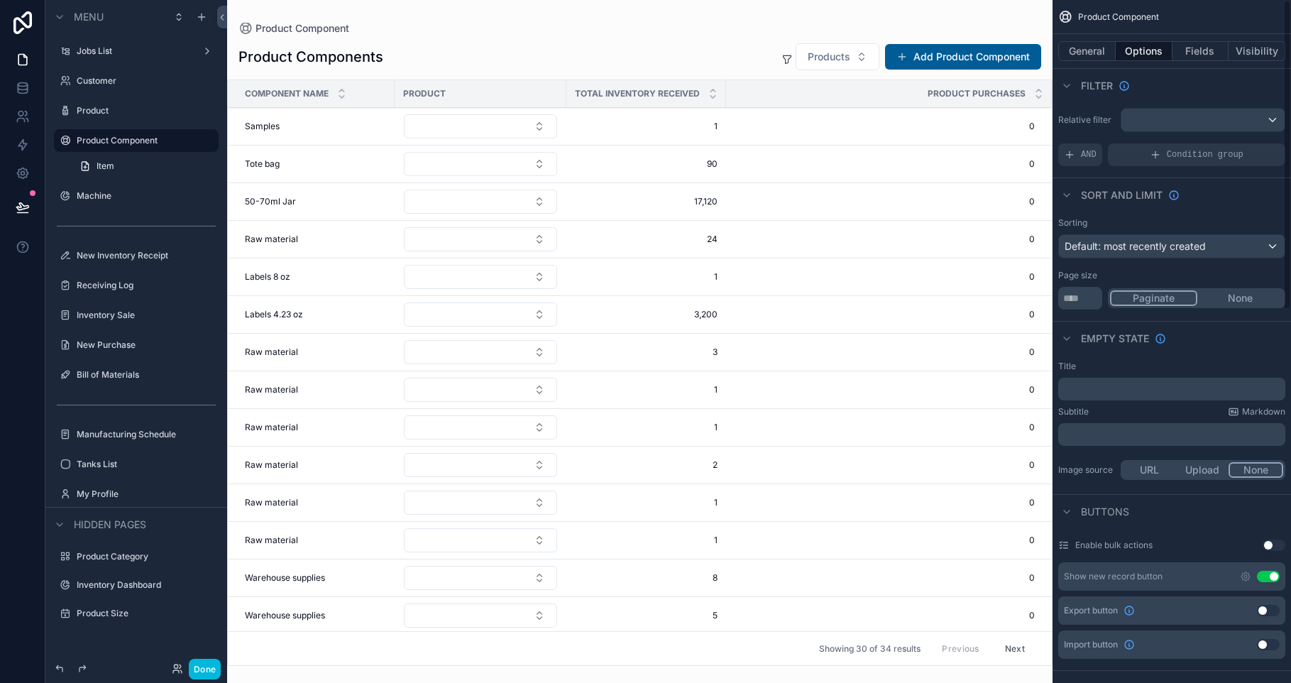
click at [1196, 52] on button "Fields" at bounding box center [1200, 51] width 57 height 20
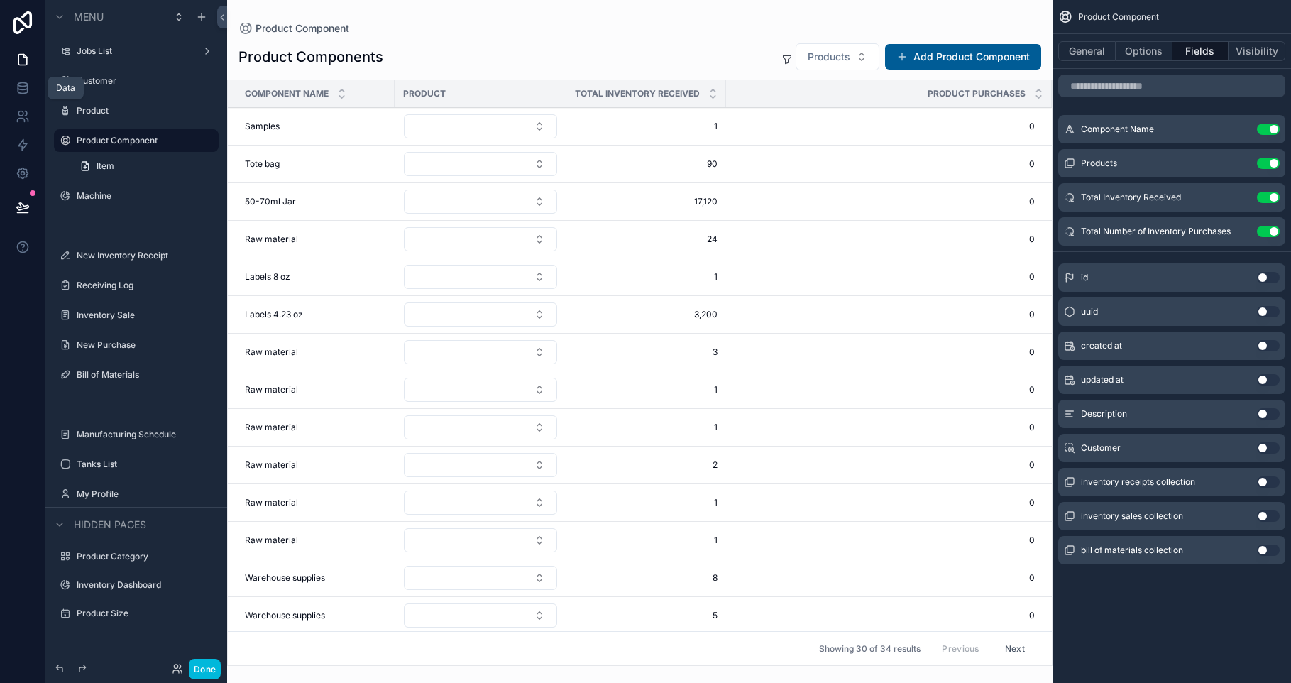
click at [19, 94] on icon at bounding box center [23, 88] width 14 height 14
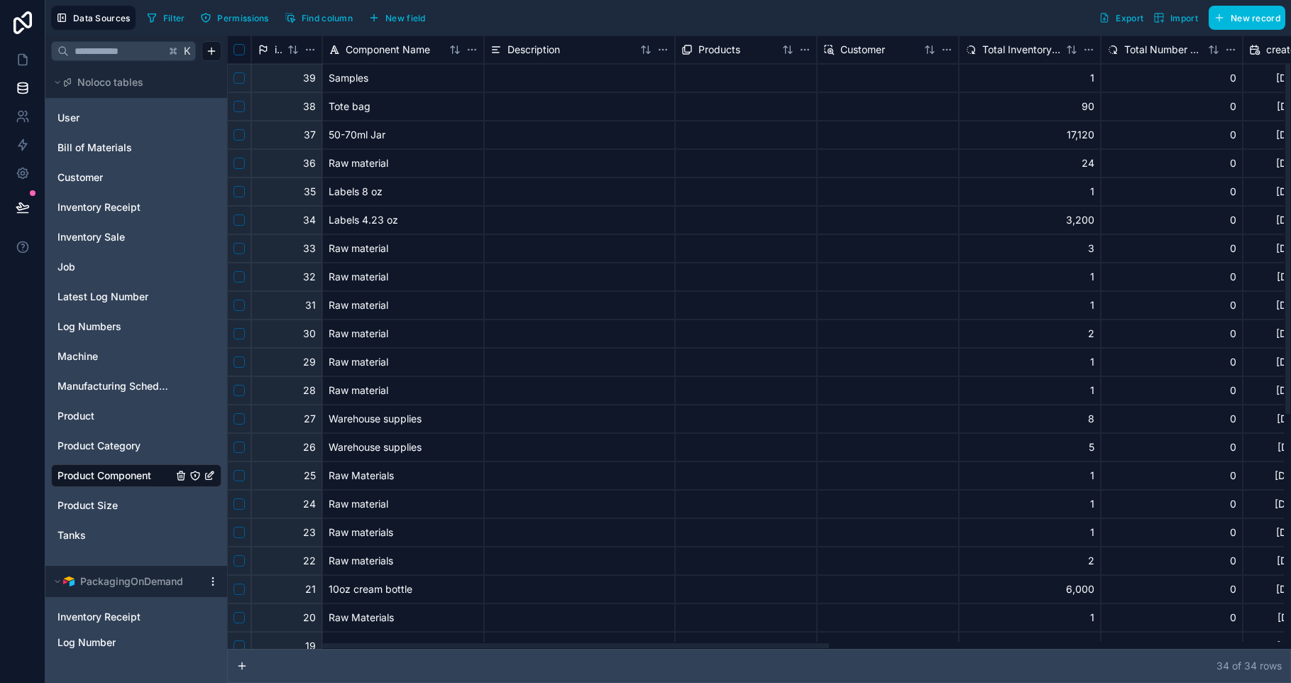
click at [397, 22] on span "New field" at bounding box center [405, 18] width 40 height 11
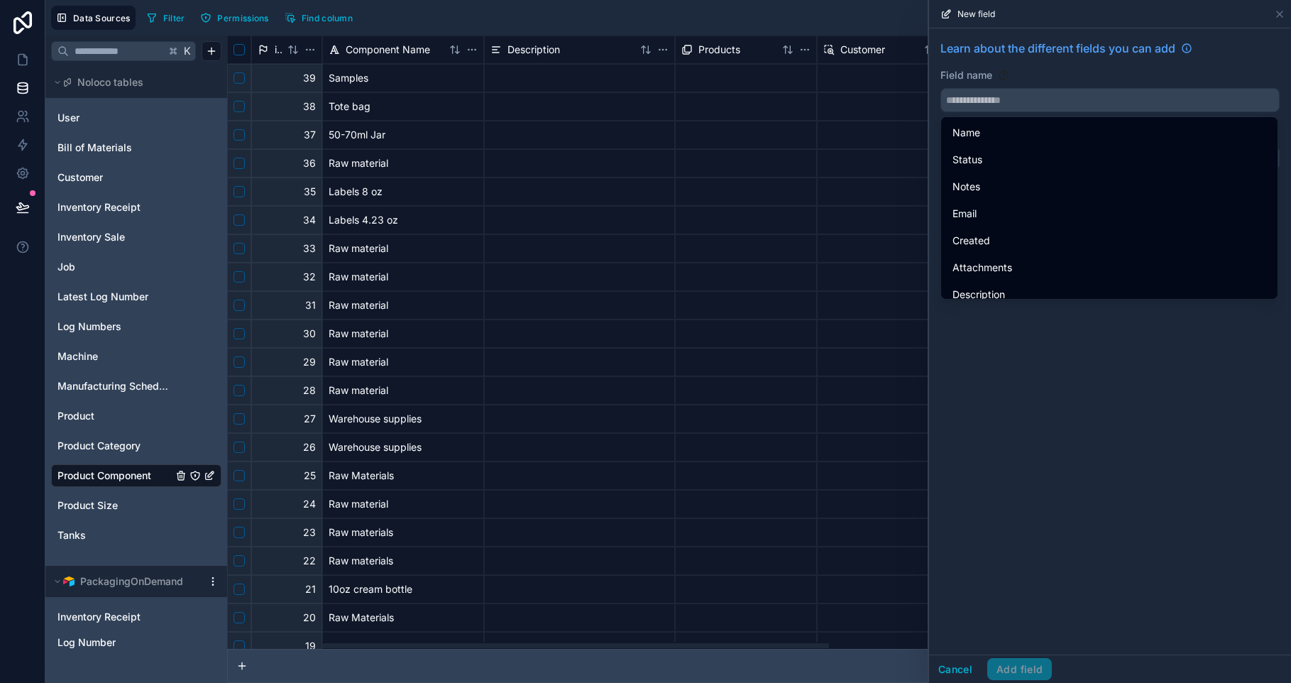
click at [973, 94] on input "text" at bounding box center [1110, 100] width 338 height 23
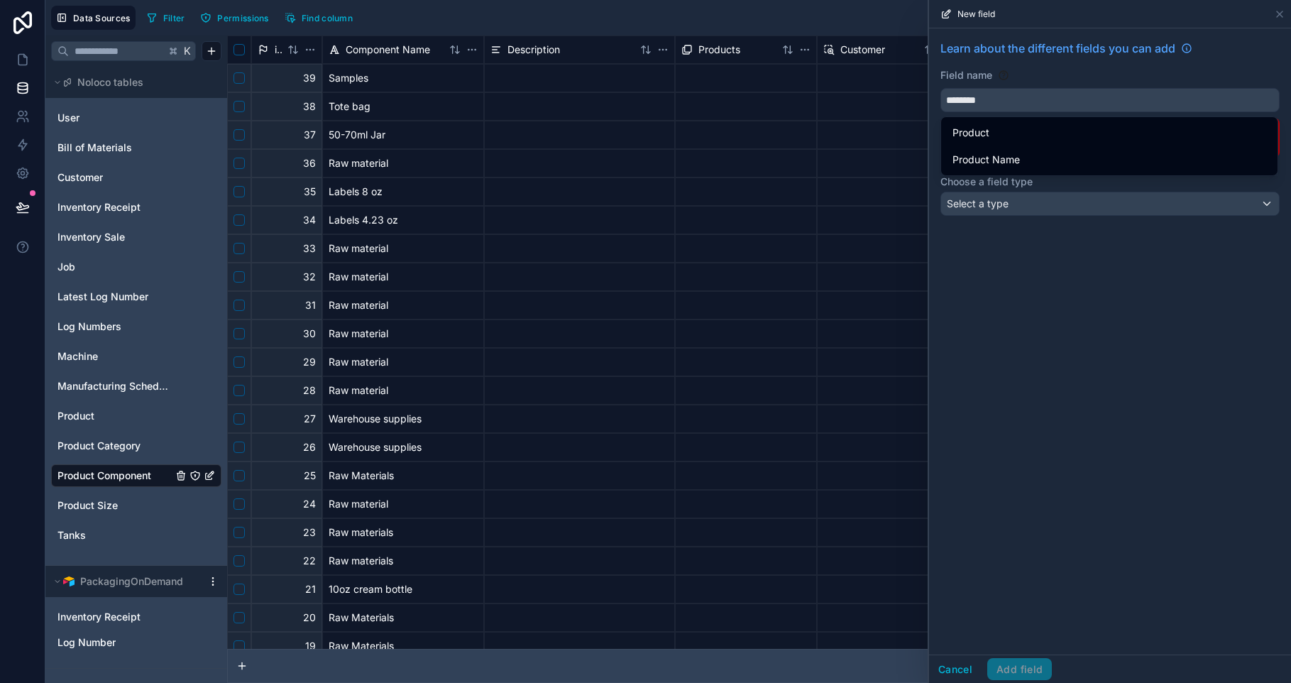
click at [940, 88] on button "*******" at bounding box center [1109, 100] width 339 height 24
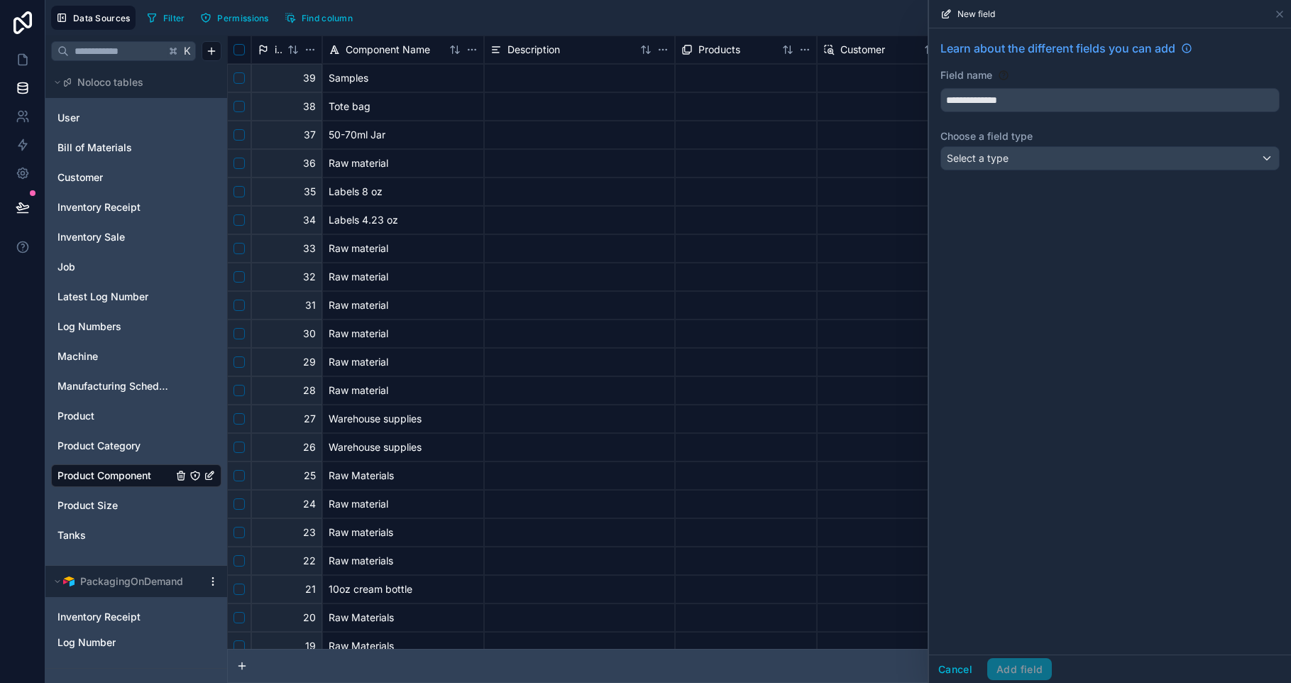
type input "**********"
click at [1026, 165] on div "Select a type" at bounding box center [1110, 158] width 338 height 23
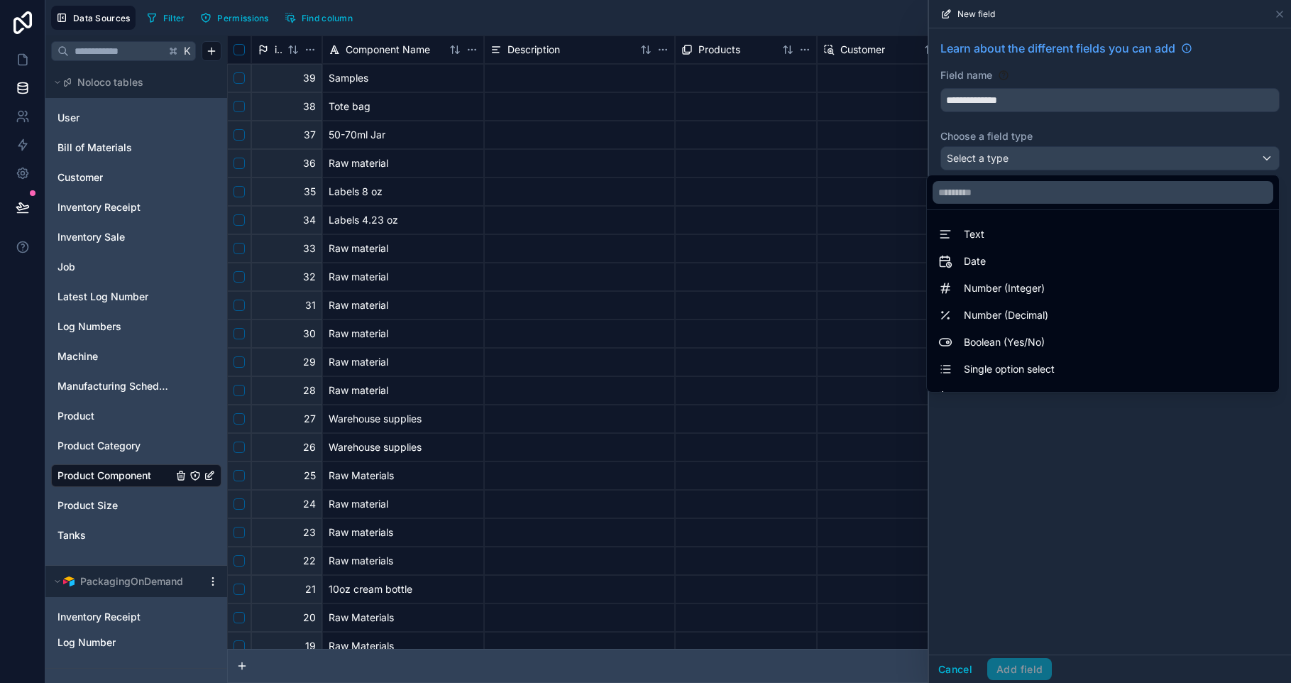
click at [1020, 194] on input "text" at bounding box center [1102, 192] width 341 height 23
click at [1025, 242] on div "Text" at bounding box center [1102, 234] width 329 height 17
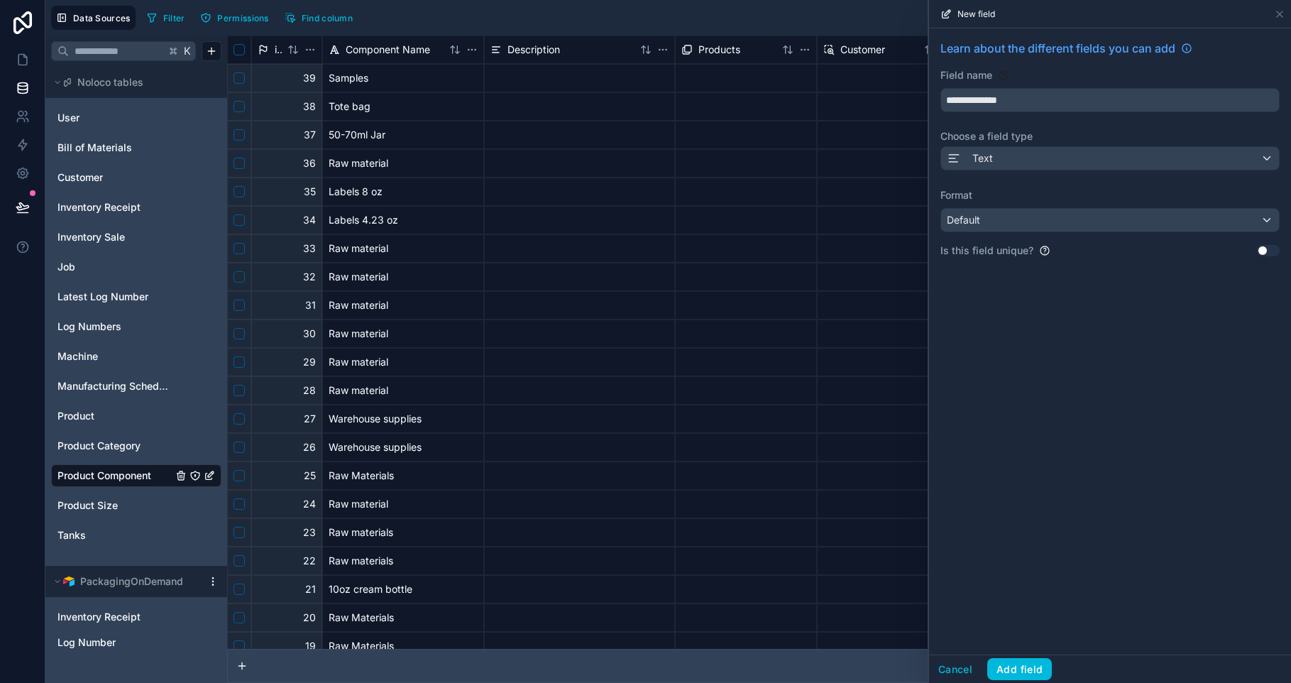
click at [1023, 665] on button "Add field" at bounding box center [1019, 669] width 65 height 23
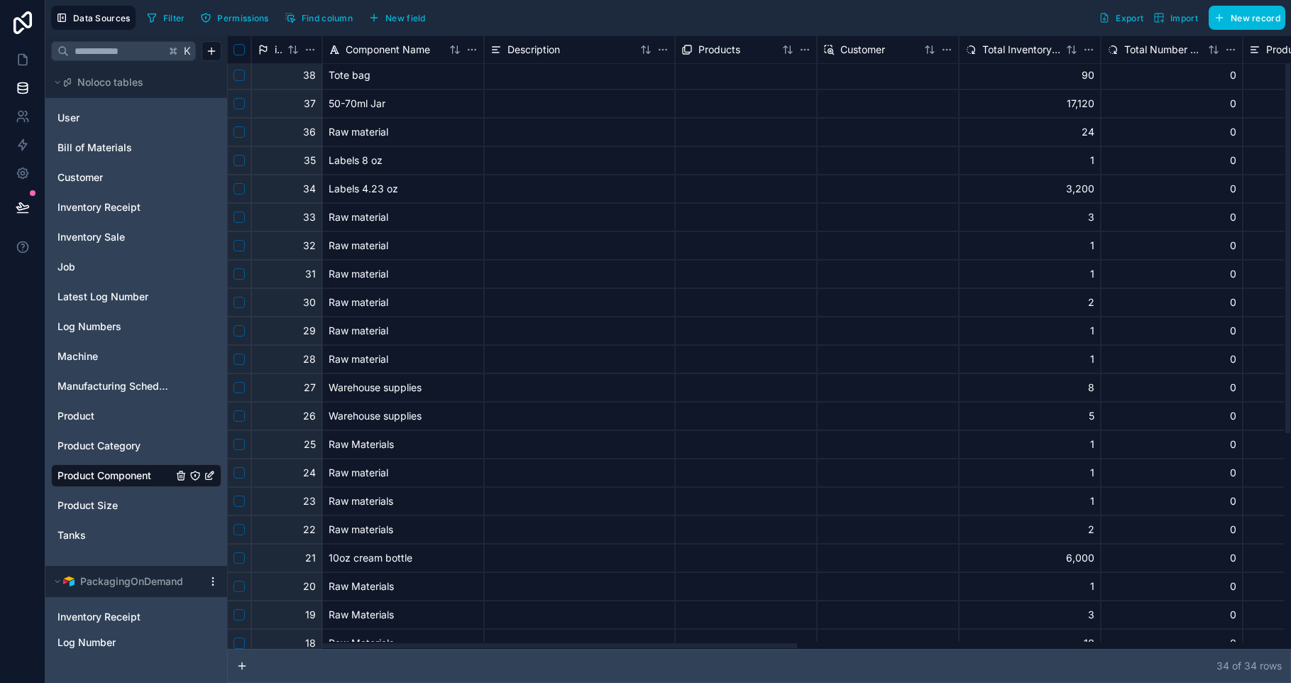
scroll to position [53, 0]
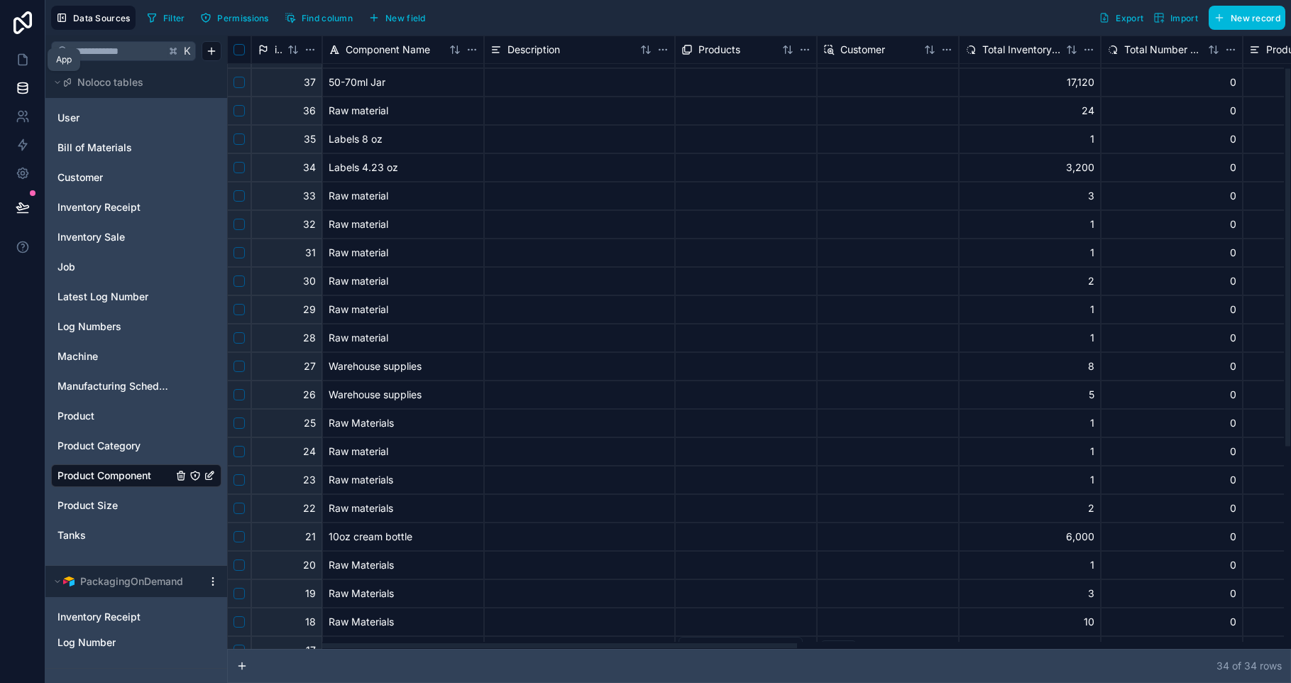
click at [32, 69] on link at bounding box center [22, 59] width 45 height 28
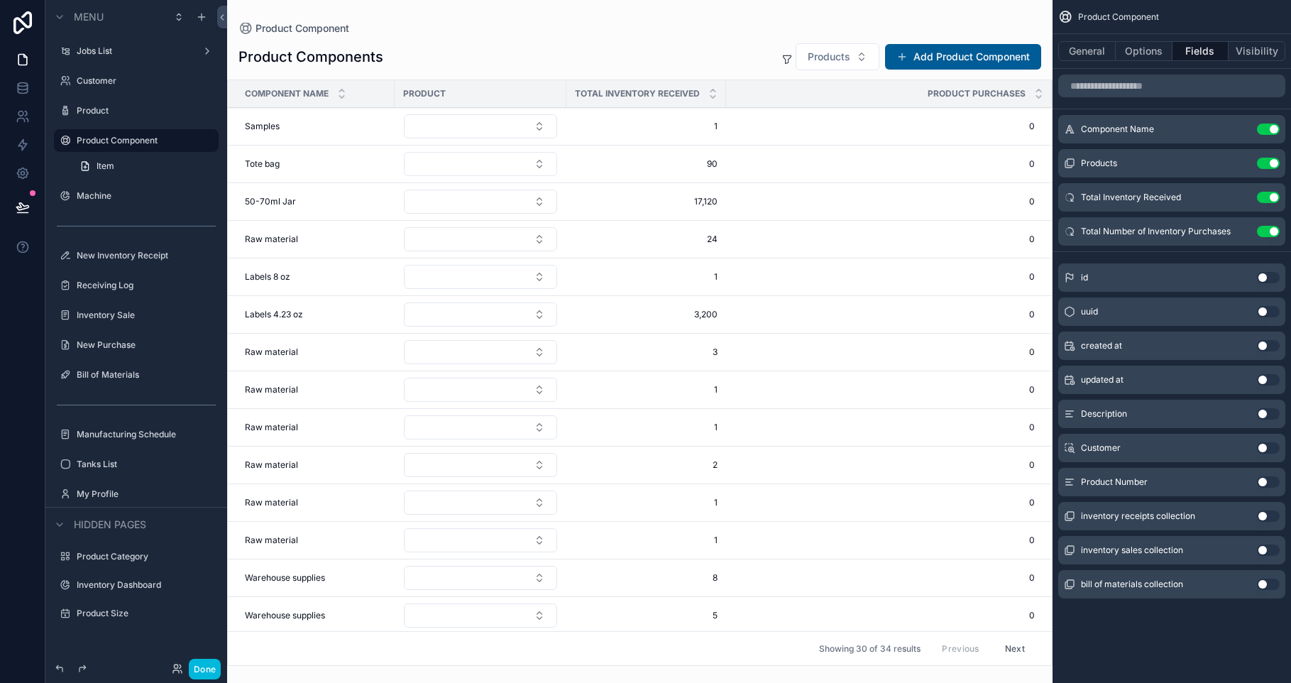
click at [1262, 483] on button "Use setting" at bounding box center [1268, 481] width 23 height 11
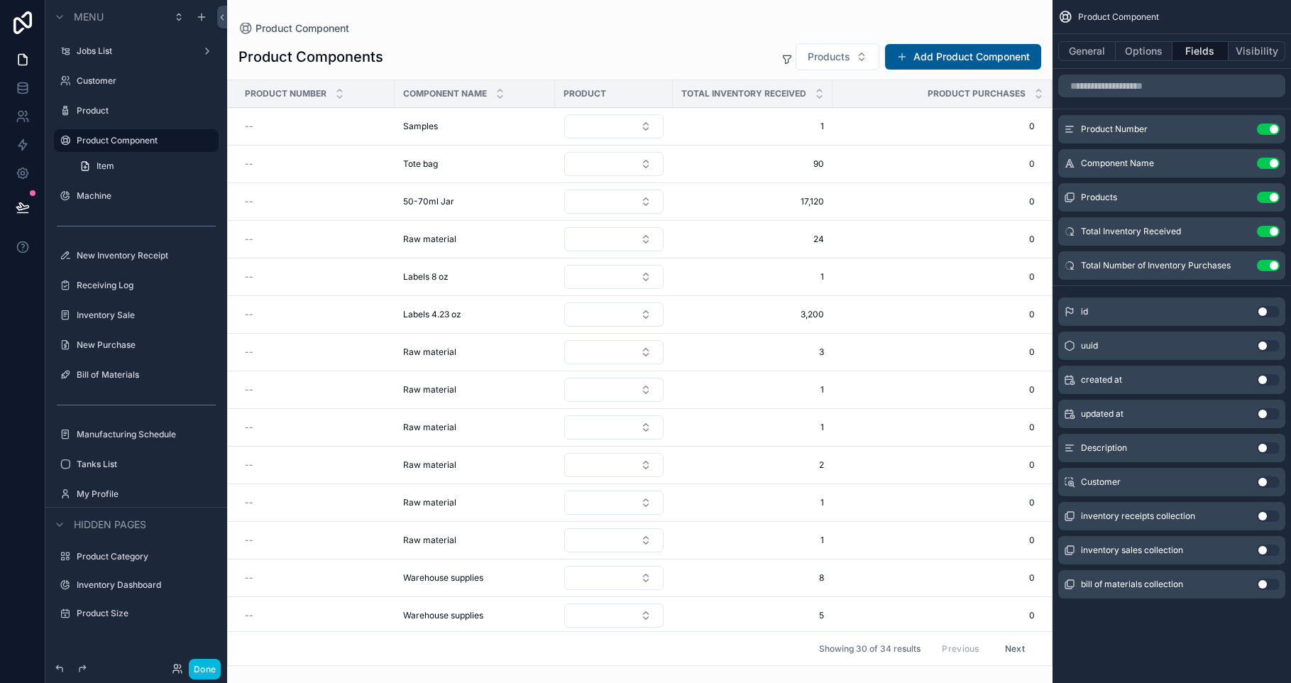
click at [0, 0] on icon "scrollable content" at bounding box center [0, 0] width 0 height 0
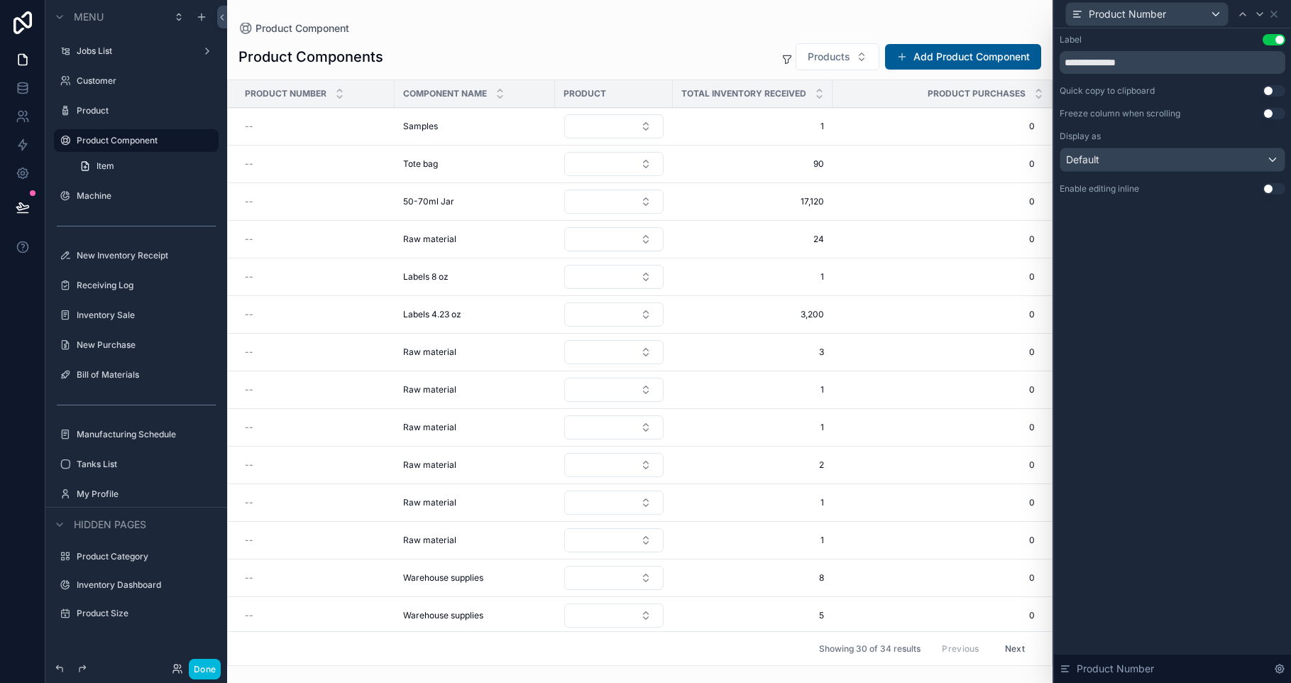
click at [1274, 190] on button "Use setting" at bounding box center [1273, 188] width 23 height 11
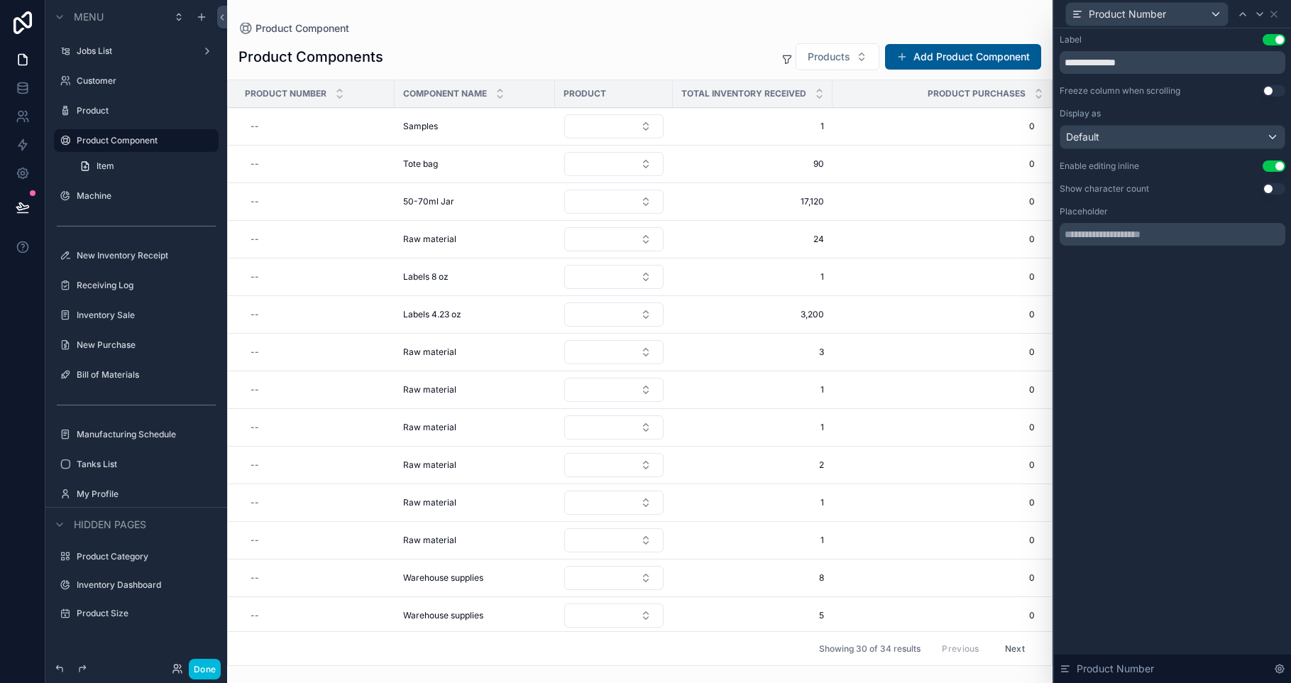
click at [261, 126] on div "scrollable content" at bounding box center [639, 341] width 825 height 683
click at [291, 131] on div "--" at bounding box center [315, 126] width 141 height 23
click at [1168, 312] on div "**********" at bounding box center [1172, 355] width 237 height 654
click at [913, 53] on button "Add Product Component" at bounding box center [963, 57] width 156 height 26
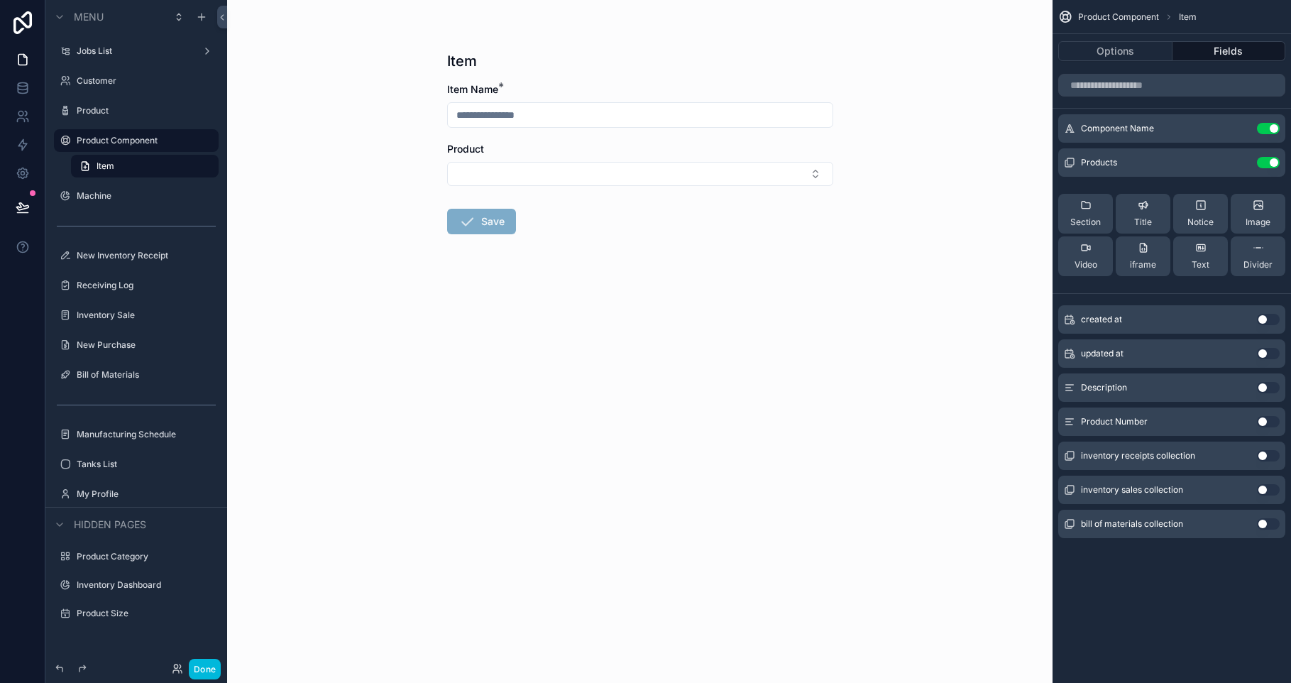
click at [1269, 424] on button "Use setting" at bounding box center [1268, 421] width 23 height 11
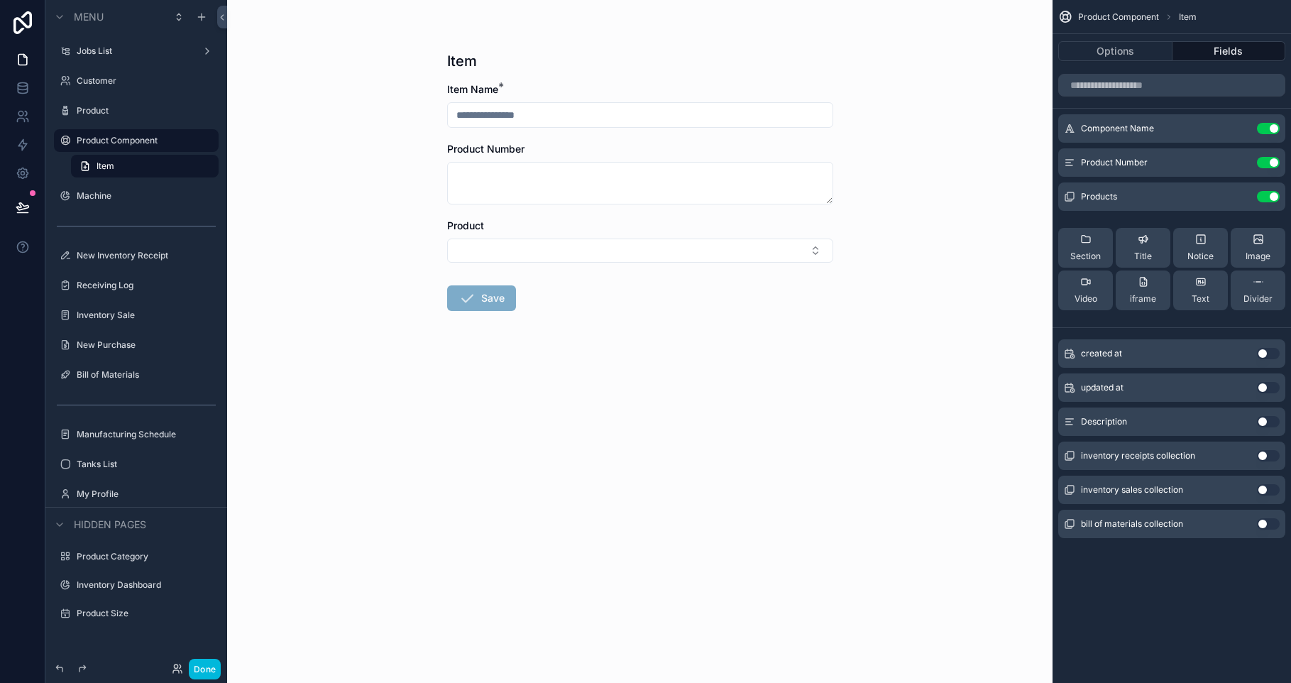
click at [1271, 197] on button "Use setting" at bounding box center [1268, 196] width 23 height 11
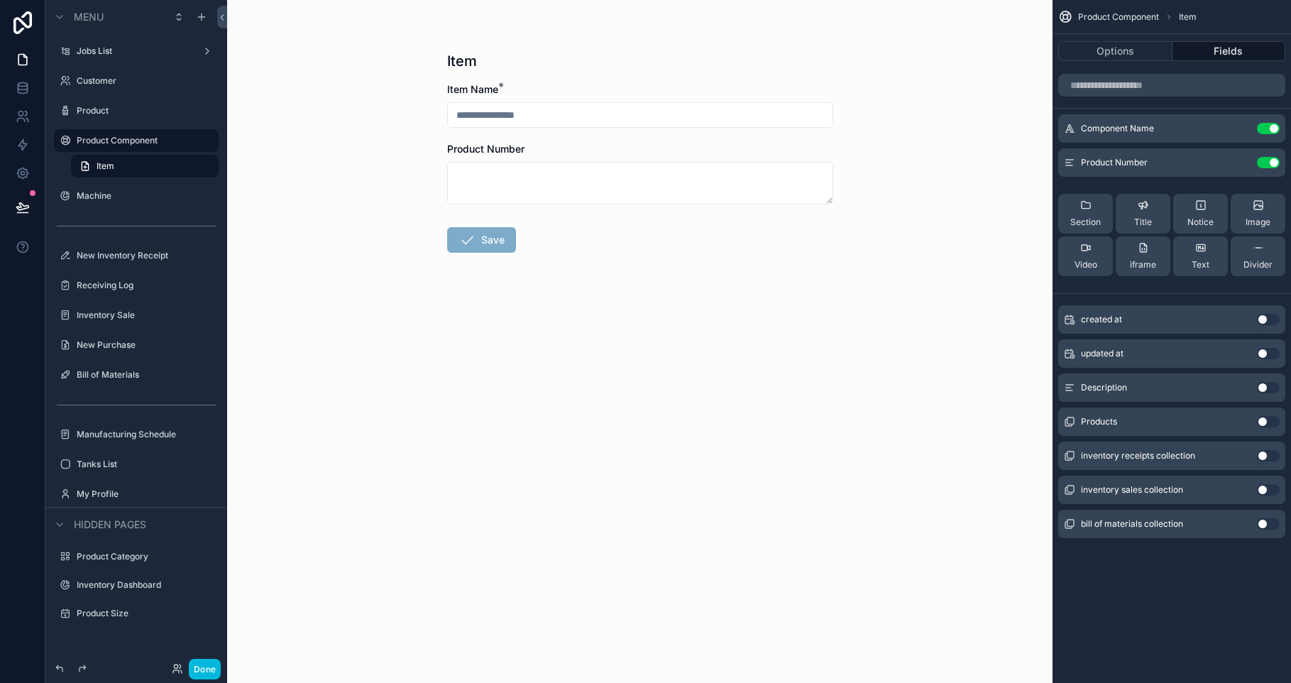
click at [113, 113] on label "Product" at bounding box center [143, 110] width 133 height 11
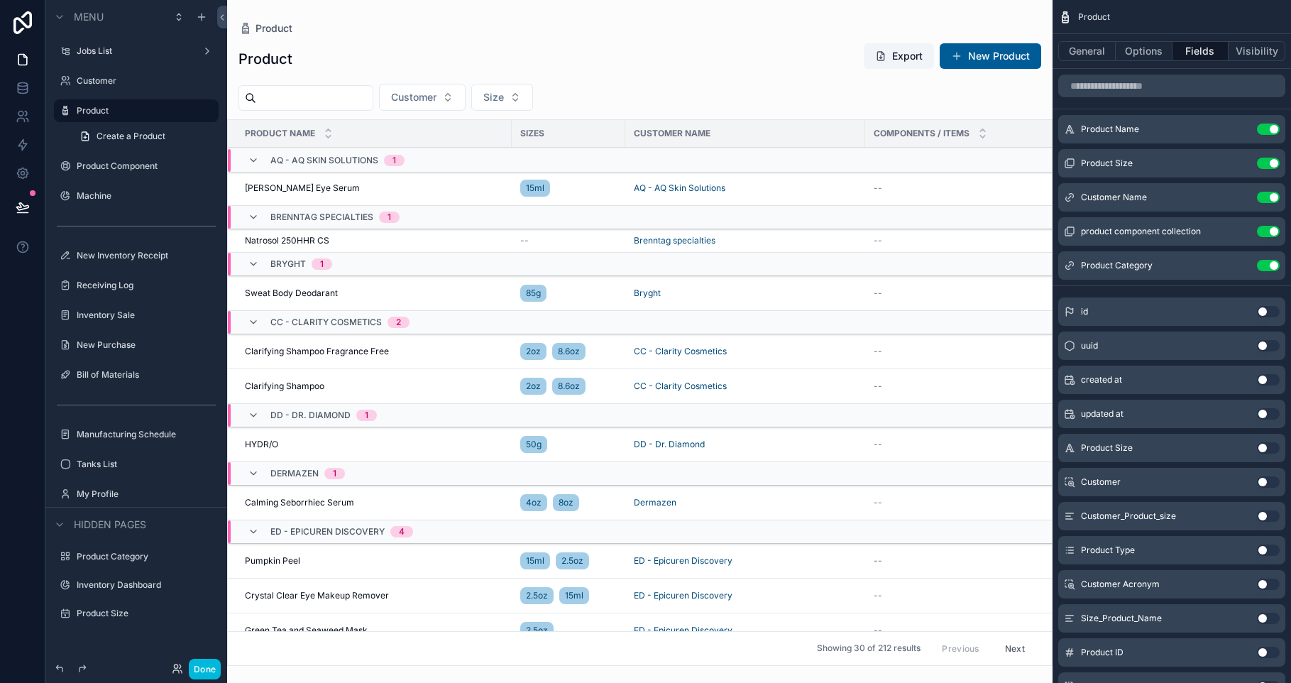
click at [263, 196] on div "scrollable content" at bounding box center [639, 341] width 825 height 683
click at [274, 191] on span "[PERSON_NAME] Eye Serum" at bounding box center [302, 187] width 115 height 11
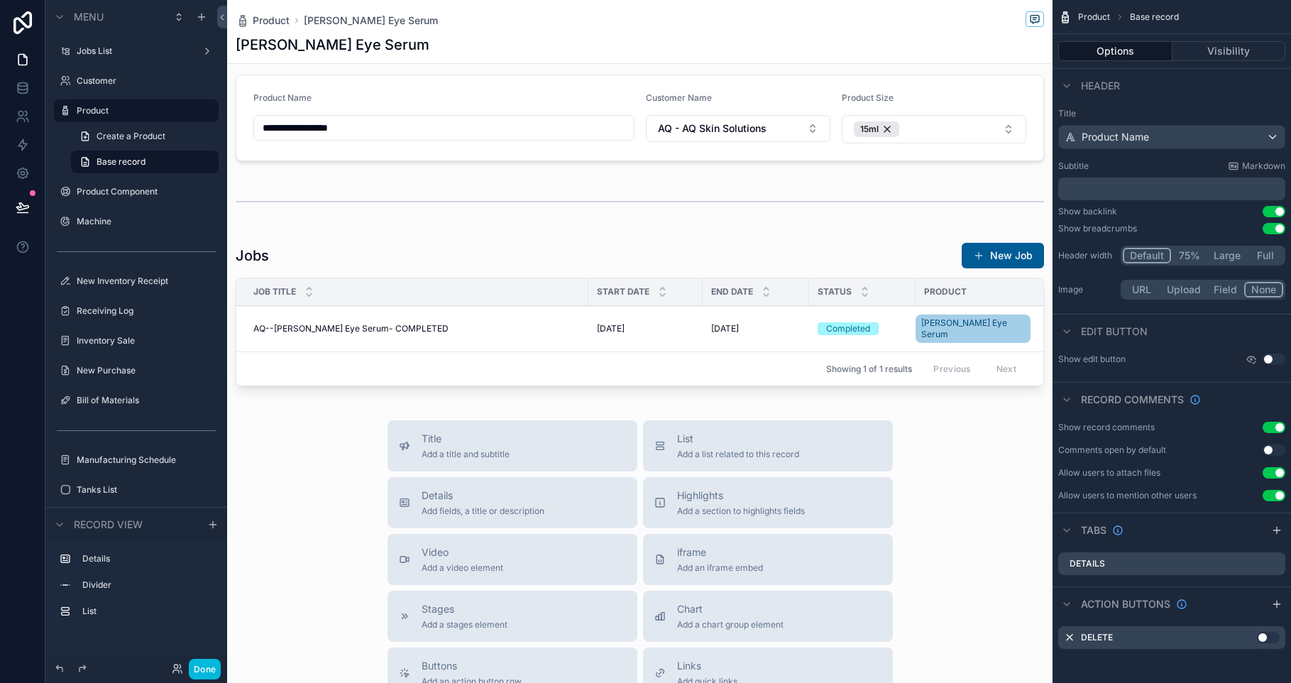
scroll to position [13, 0]
click at [726, 443] on div "List Add a list related to this record" at bounding box center [738, 444] width 122 height 28
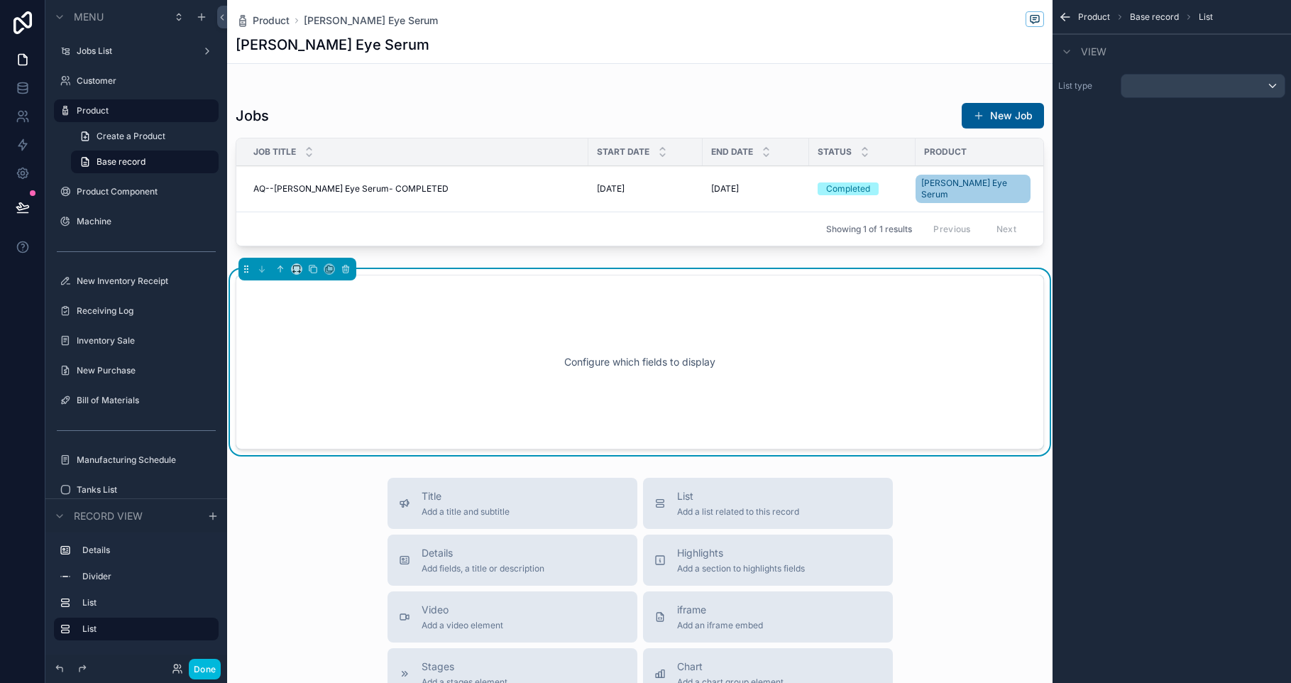
scroll to position [172, 0]
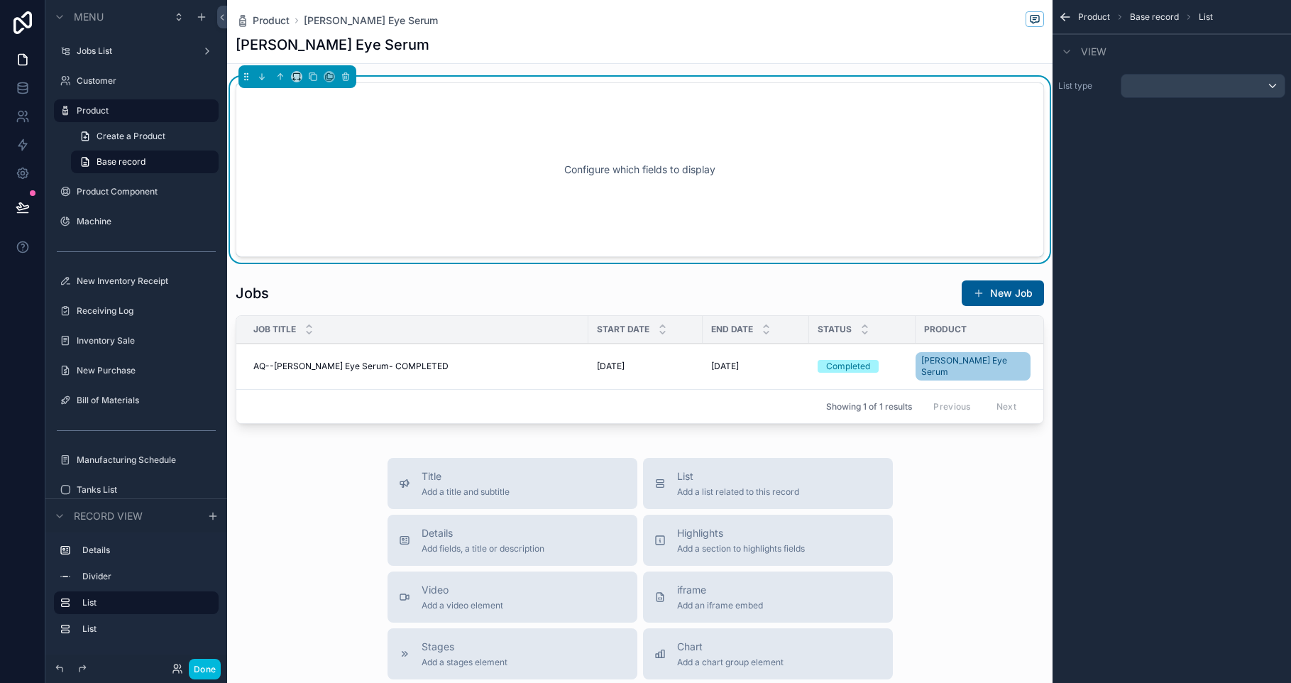
click at [348, 175] on div "Configure which fields to display" at bounding box center [639, 170] width 761 height 128
click at [1150, 104] on div "Product Base record List View List type" at bounding box center [1171, 63] width 238 height 126
click at [1147, 93] on div "scrollable content" at bounding box center [1202, 86] width 163 height 23
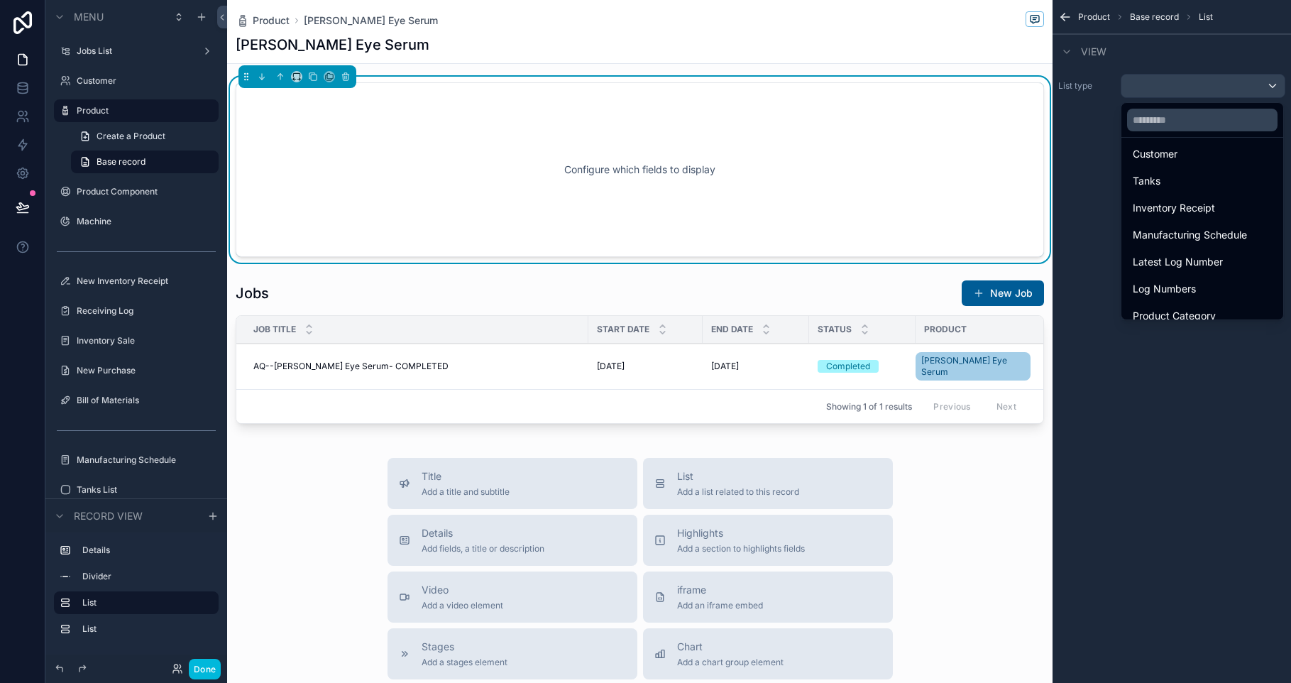
scroll to position [291, 0]
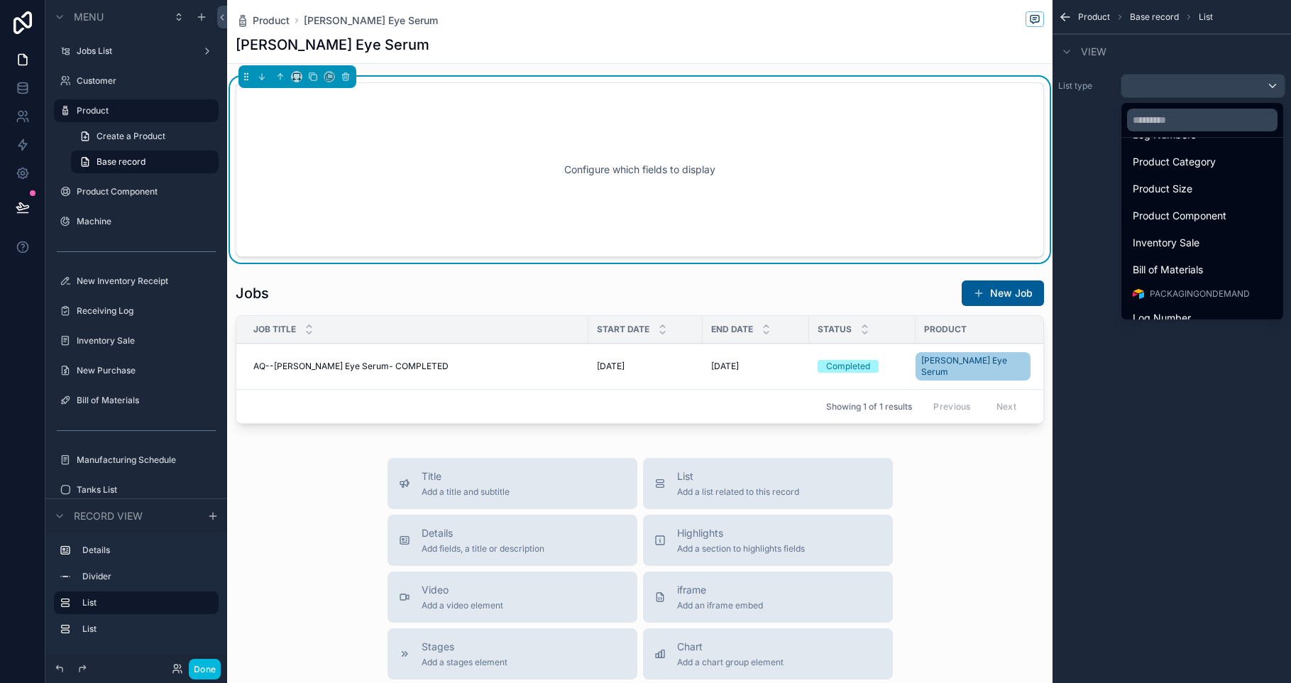
click at [1206, 205] on div "Product Component" at bounding box center [1202, 216] width 156 height 26
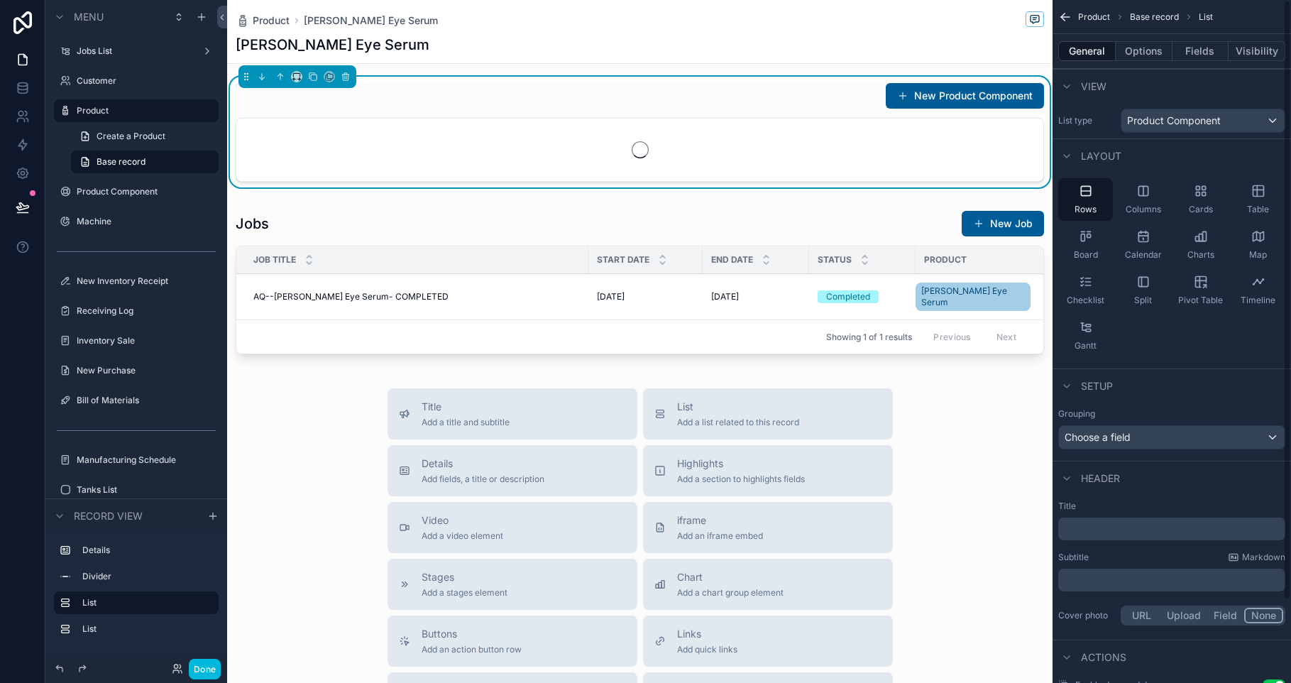
scroll to position [147, 0]
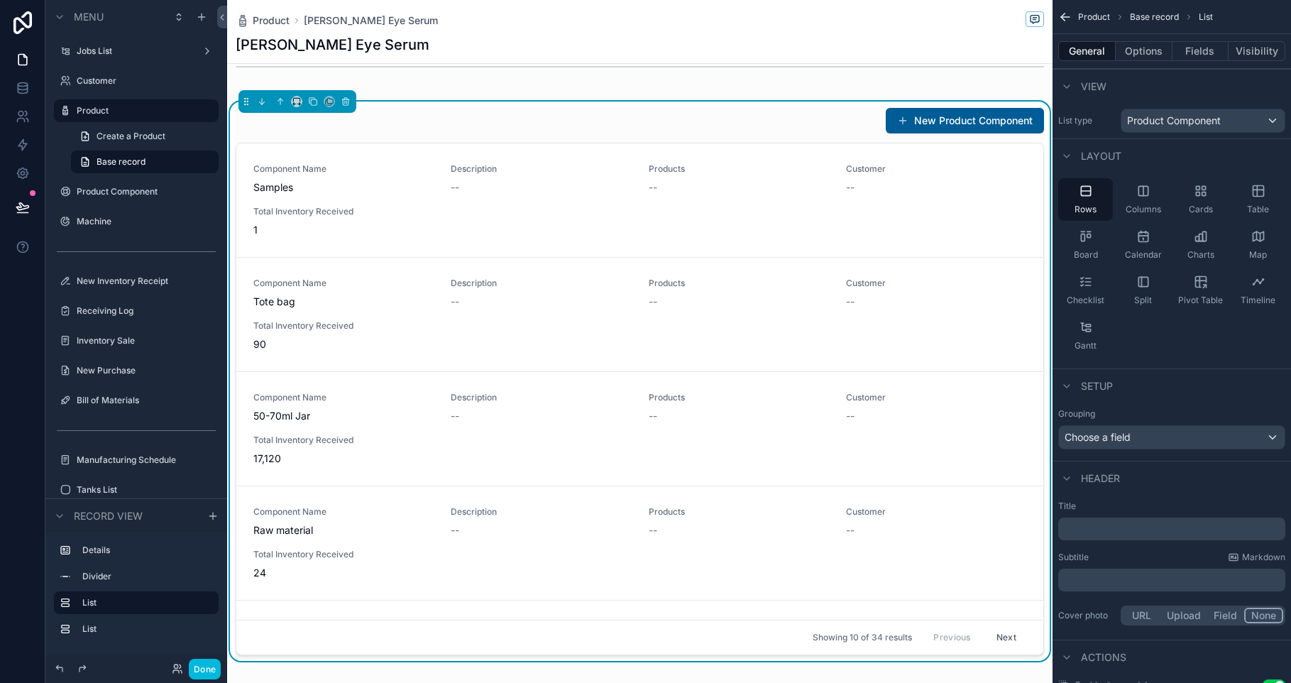
click at [771, 128] on div "New Product Component" at bounding box center [640, 120] width 808 height 27
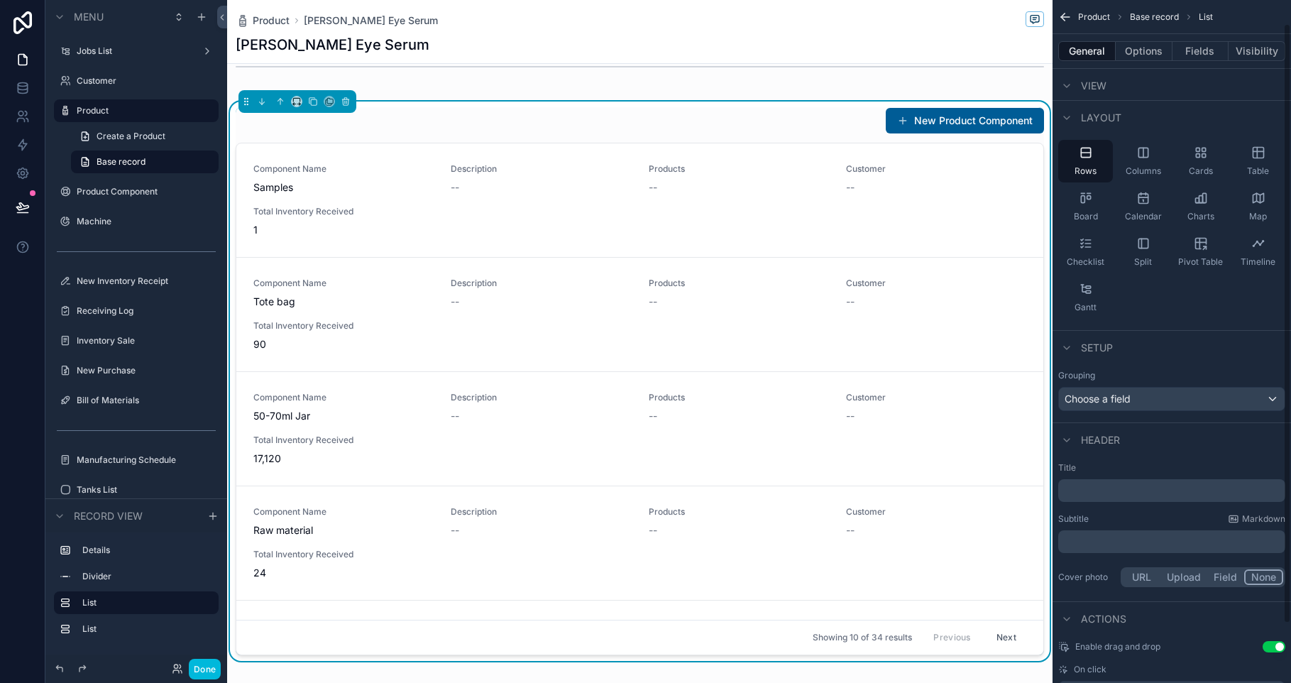
scroll to position [39, 0]
click at [1162, 483] on p "﻿" at bounding box center [1173, 490] width 219 height 14
click at [1176, 505] on div "**********" at bounding box center [1171, 525] width 238 height 139
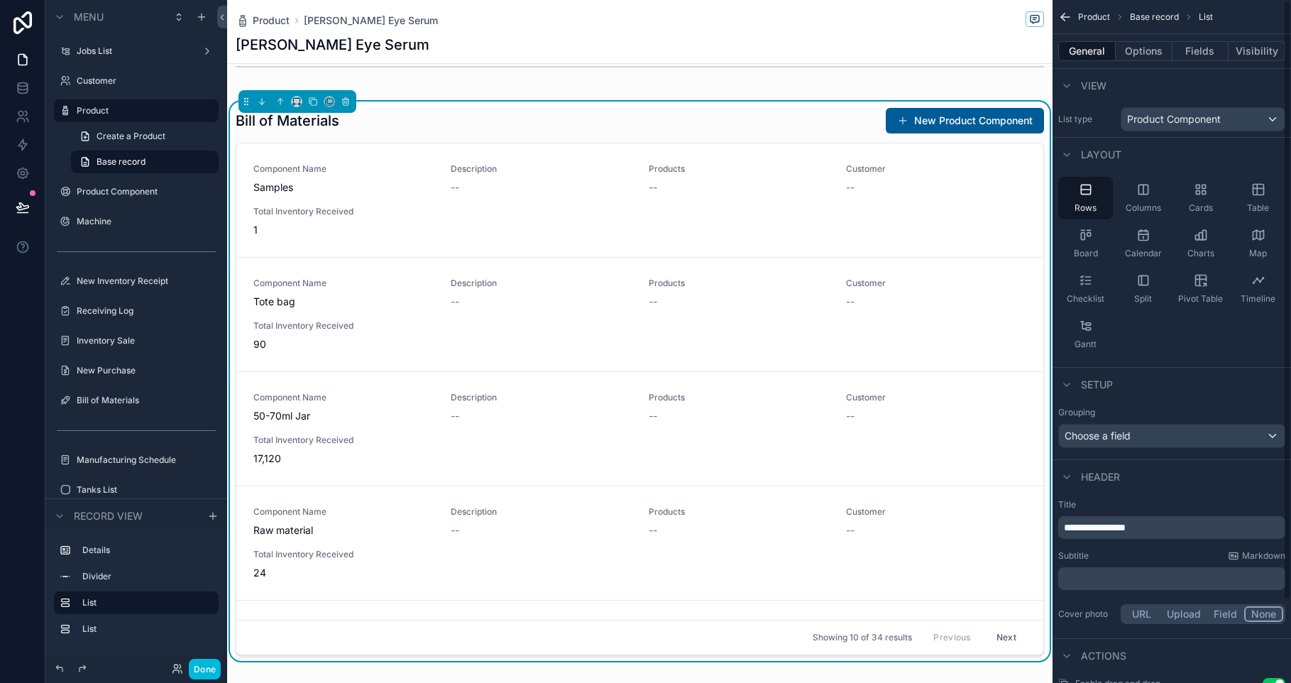
scroll to position [0, 0]
click at [1269, 199] on div "Table" at bounding box center [1257, 199] width 55 height 43
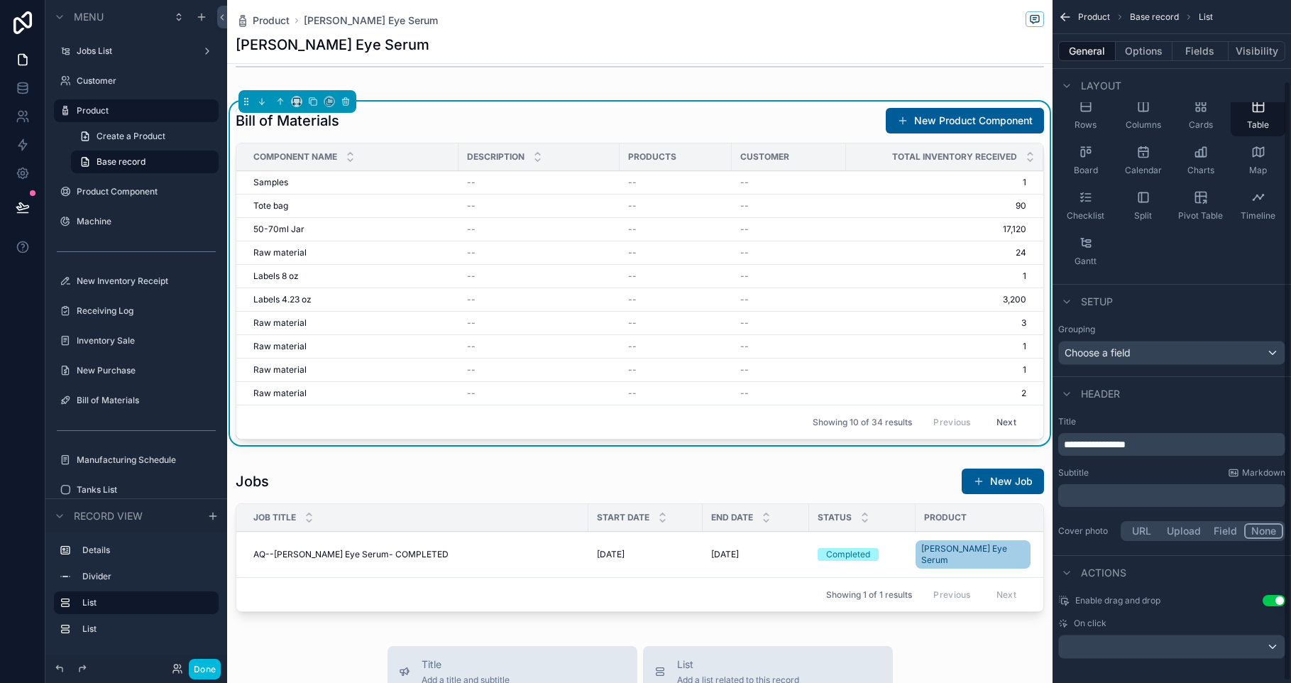
scroll to position [94, 0]
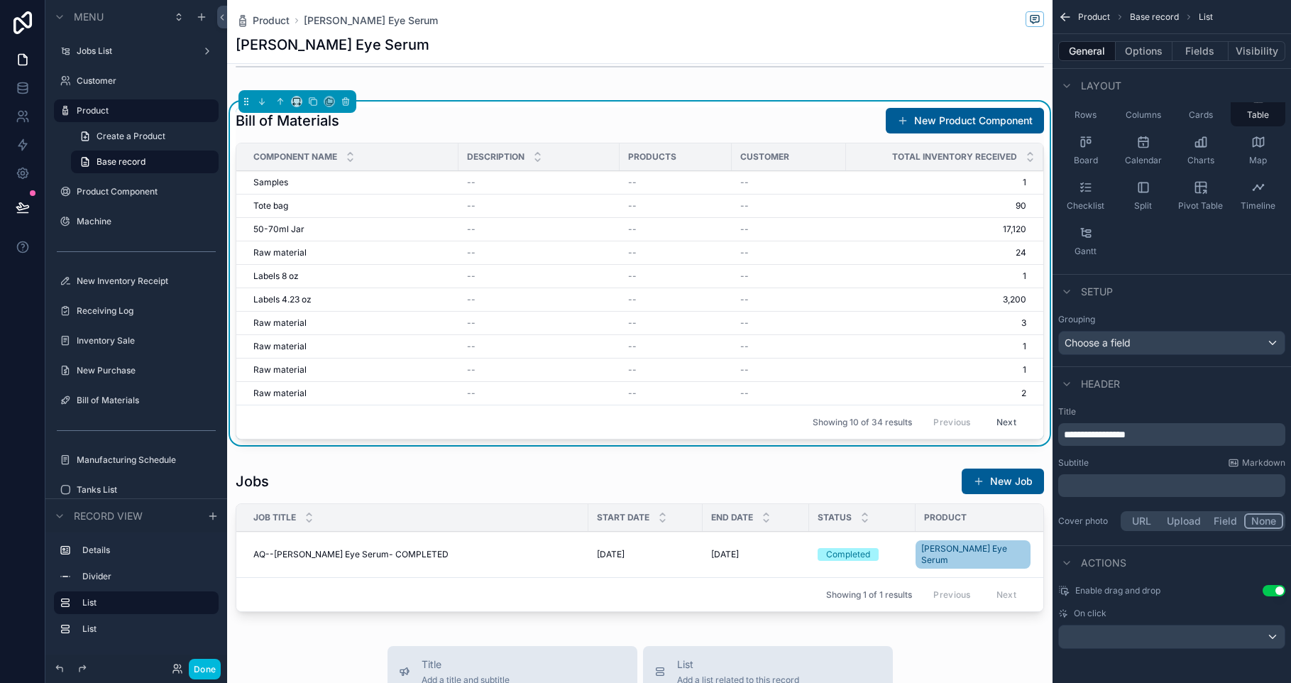
click at [1140, 49] on button "Options" at bounding box center [1143, 51] width 57 height 20
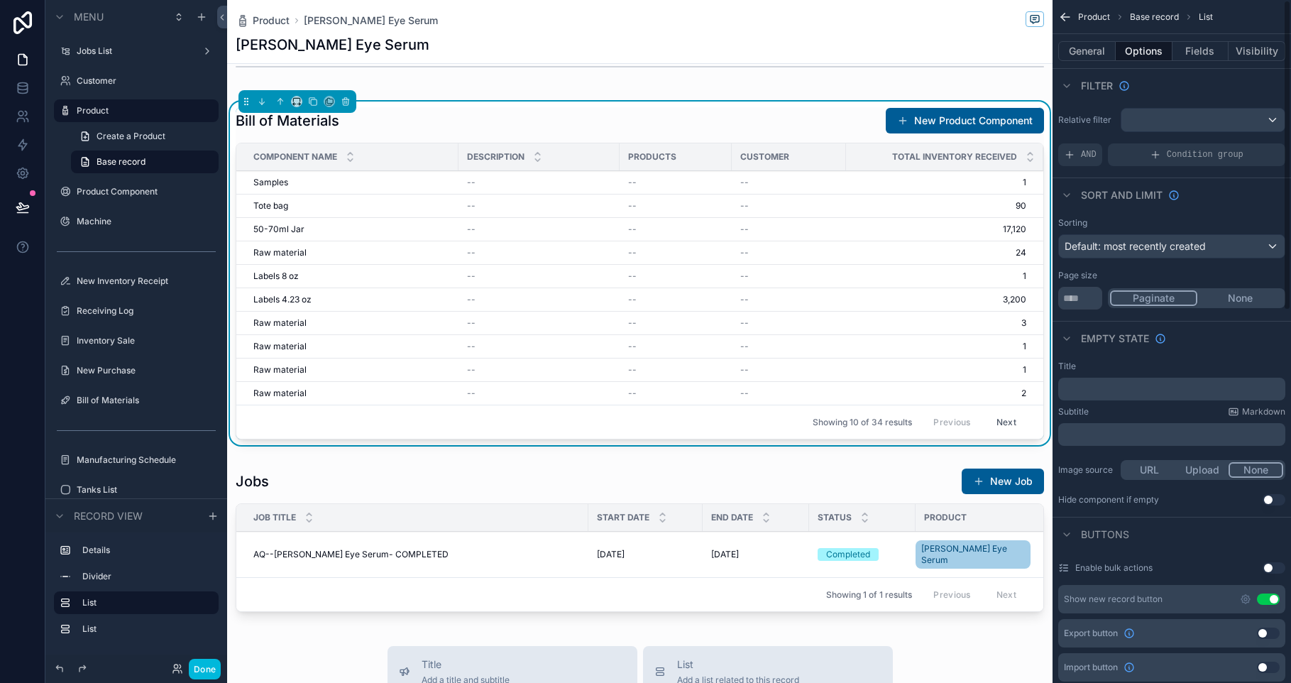
scroll to position [0, 0]
click at [1134, 241] on span "Default: most recently created" at bounding box center [1134, 247] width 141 height 12
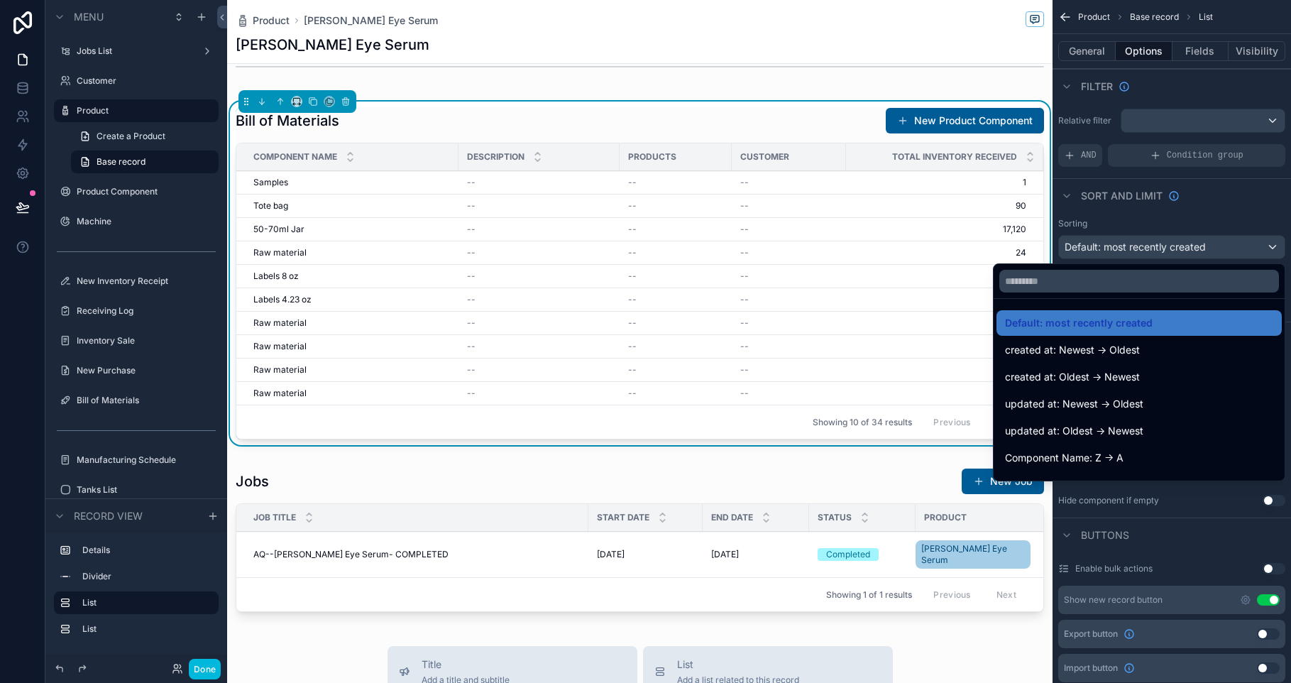
click at [1146, 248] on div "scrollable content" at bounding box center [645, 341] width 1291 height 683
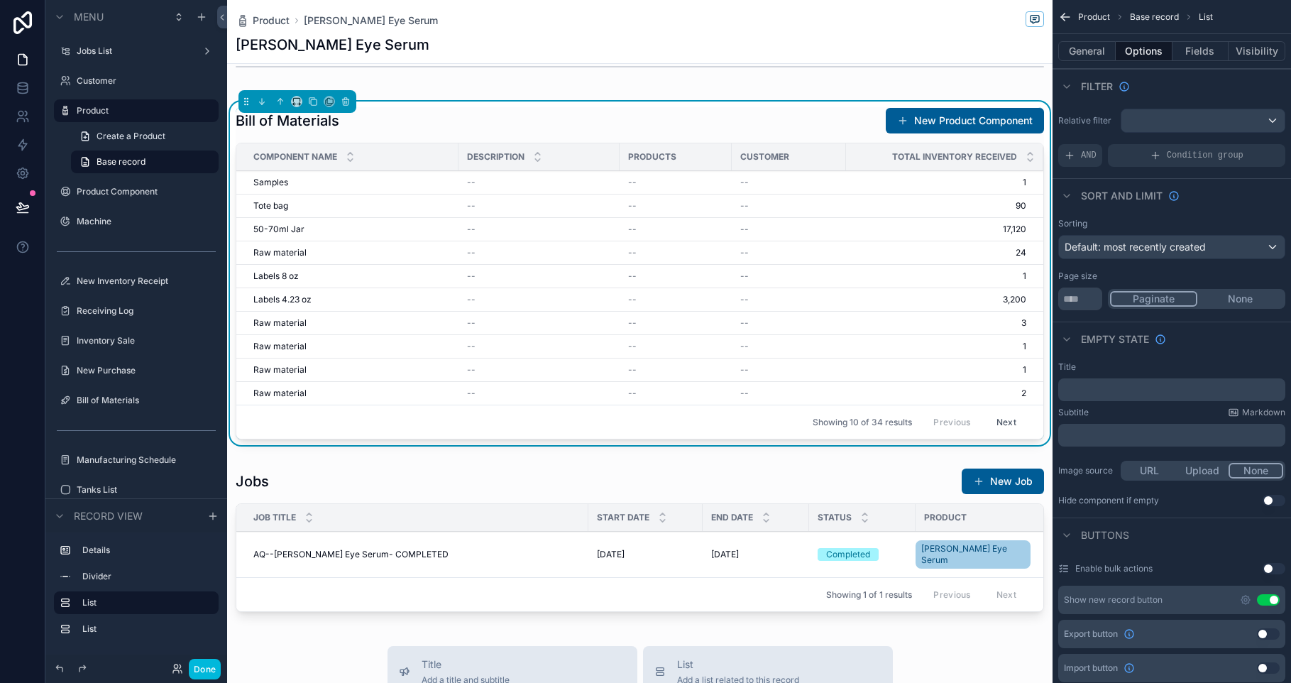
click at [1146, 248] on span "Default: most recently created" at bounding box center [1134, 247] width 141 height 12
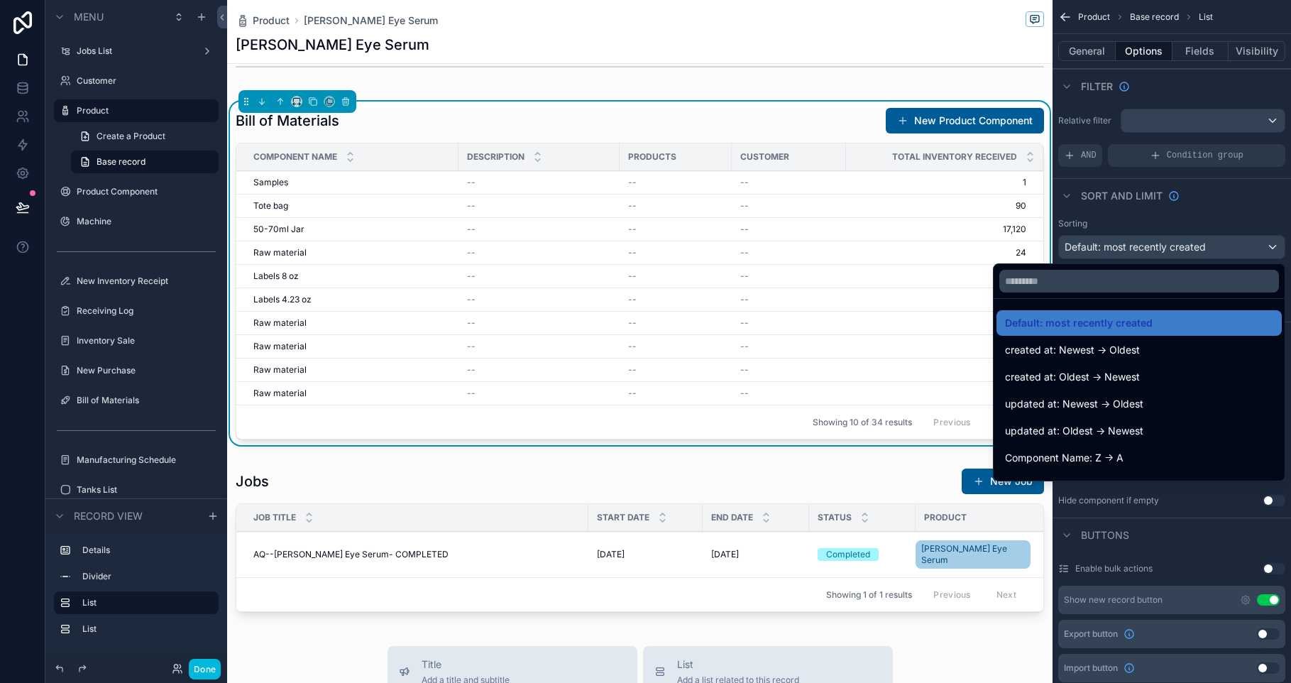
click at [1178, 248] on div "scrollable content" at bounding box center [645, 341] width 1291 height 683
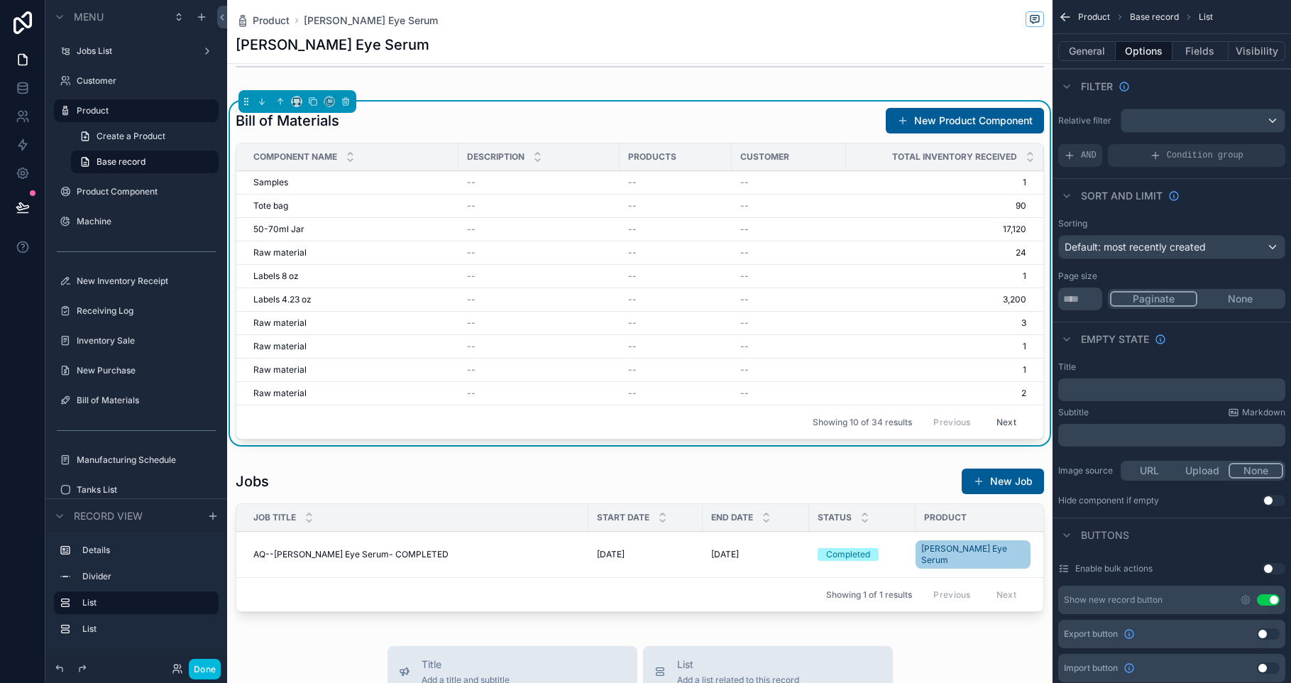
click at [1092, 52] on button "General" at bounding box center [1086, 51] width 57 height 20
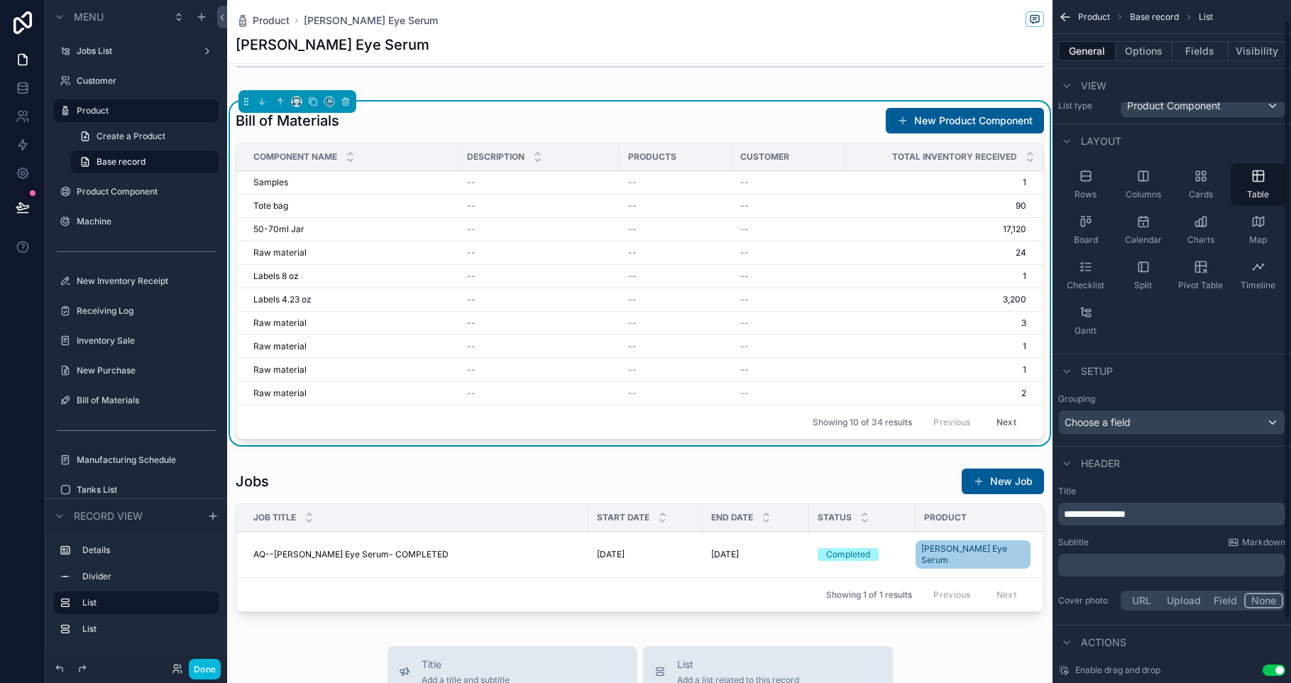
scroll to position [38, 0]
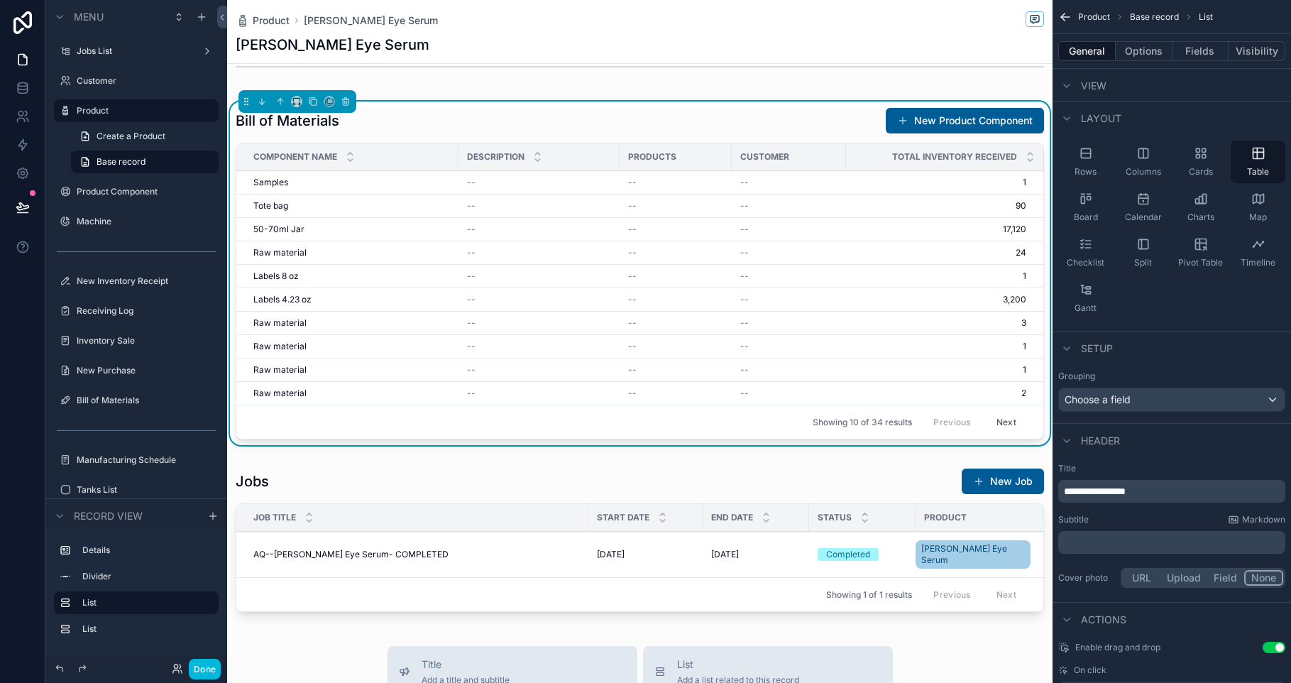
click at [1146, 70] on div "View" at bounding box center [1171, 85] width 238 height 34
click at [1146, 54] on button "Options" at bounding box center [1143, 51] width 57 height 20
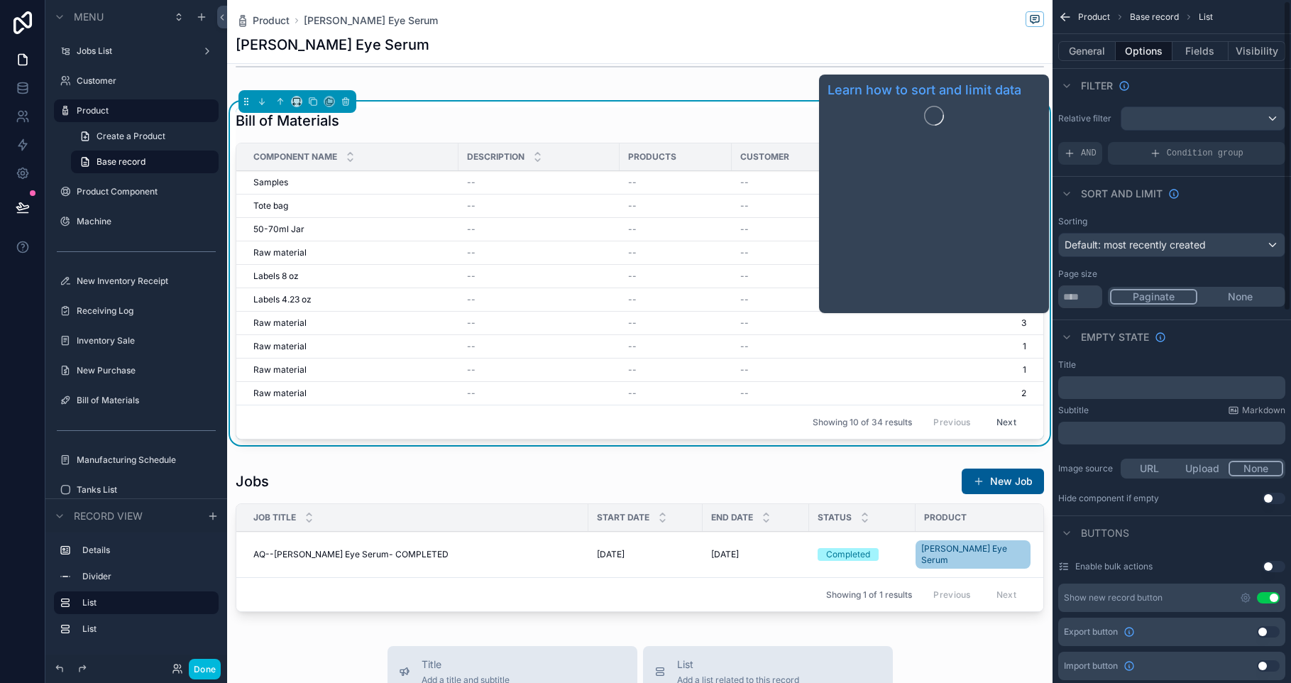
scroll to position [0, 0]
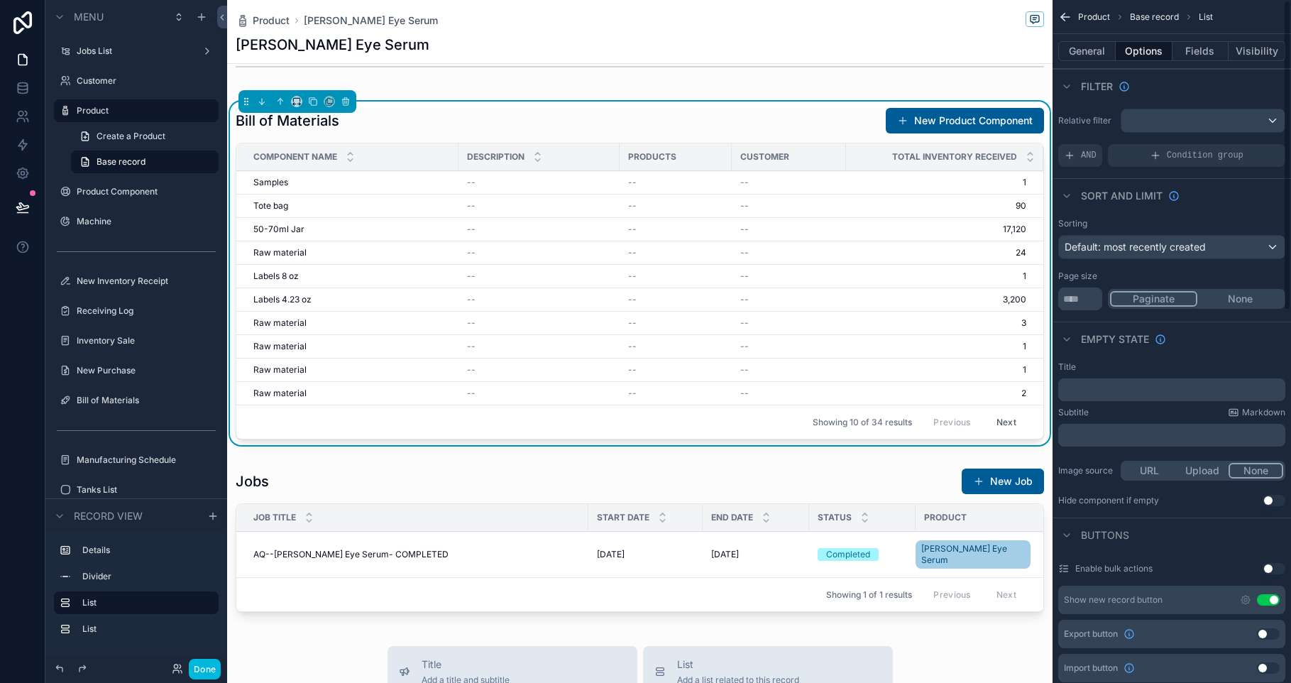
click at [1145, 111] on div "scrollable content" at bounding box center [1202, 120] width 163 height 23
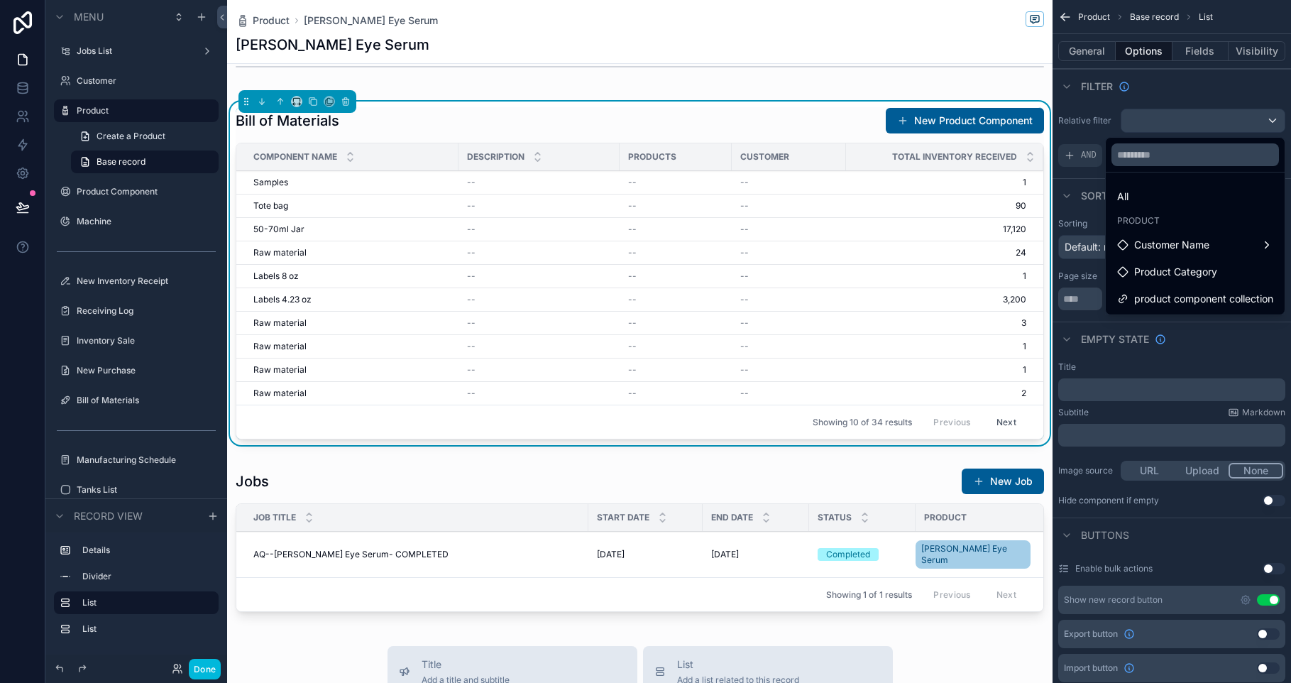
click at [1208, 289] on div "product component collection" at bounding box center [1194, 299] width 173 height 26
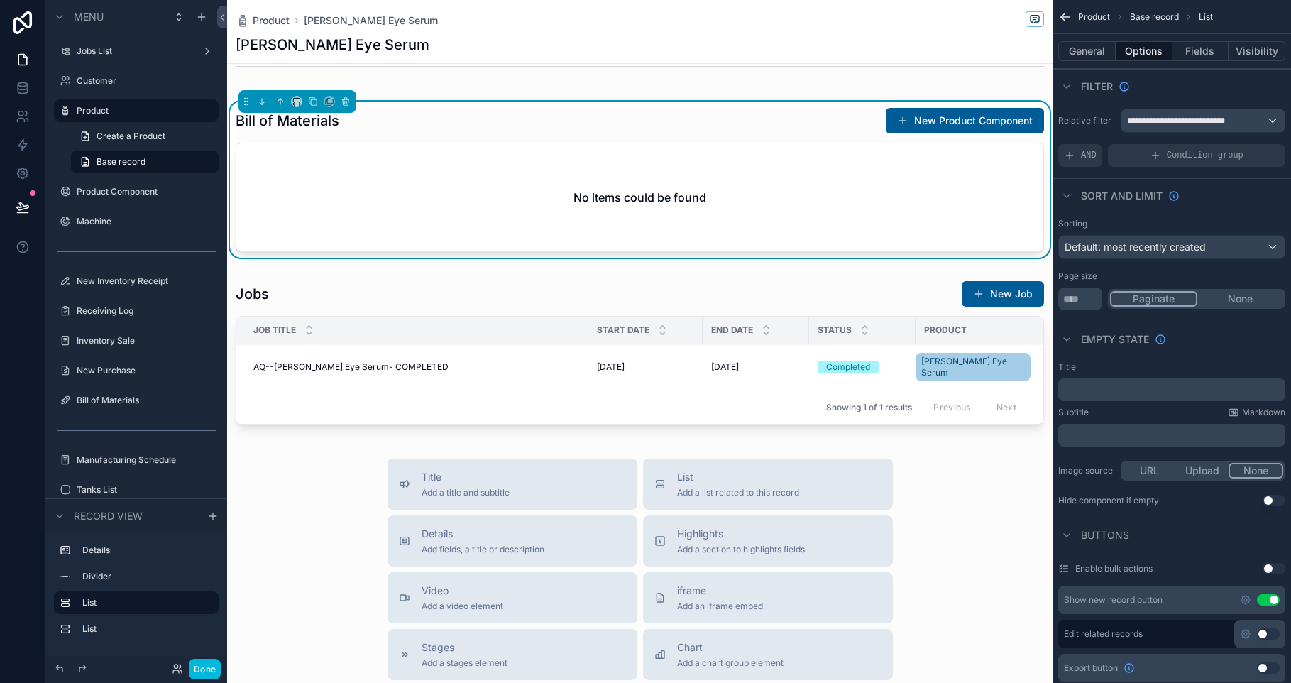
click at [1190, 119] on span "**********" at bounding box center [1187, 120] width 121 height 11
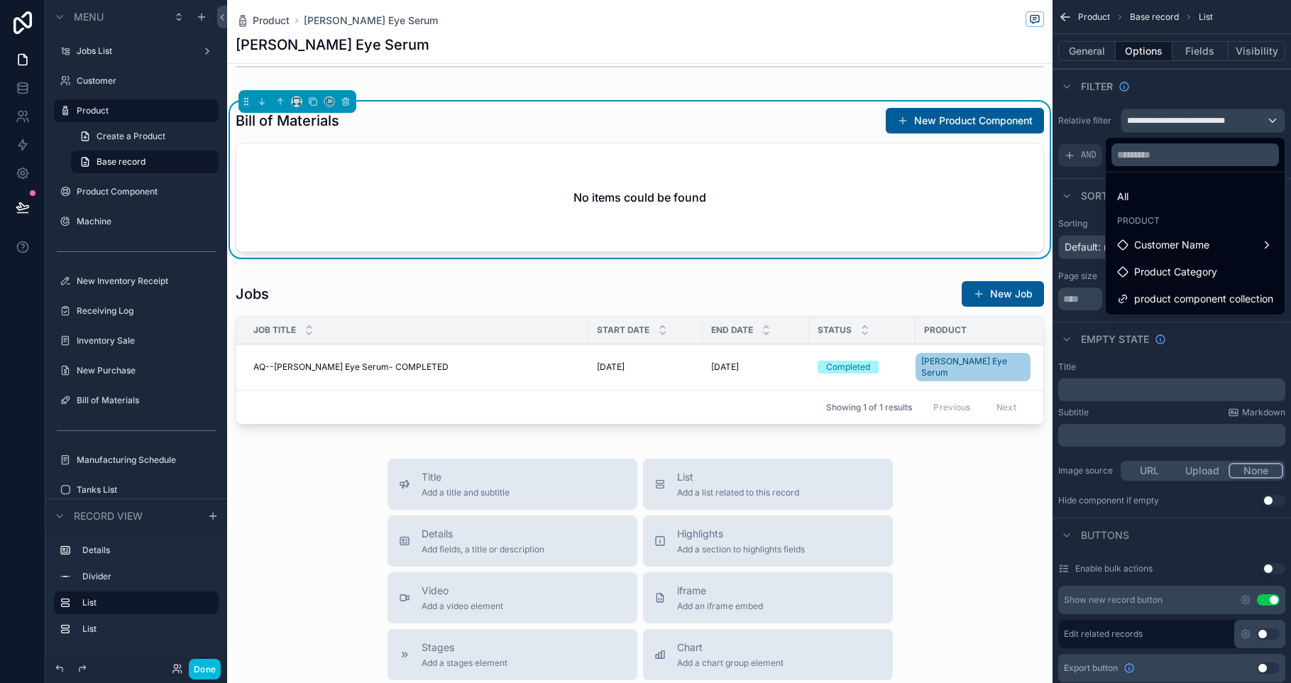
click at [1193, 274] on span "Product Category" at bounding box center [1175, 271] width 83 height 17
click at [1198, 240] on span "Customer Name" at bounding box center [1171, 244] width 75 height 17
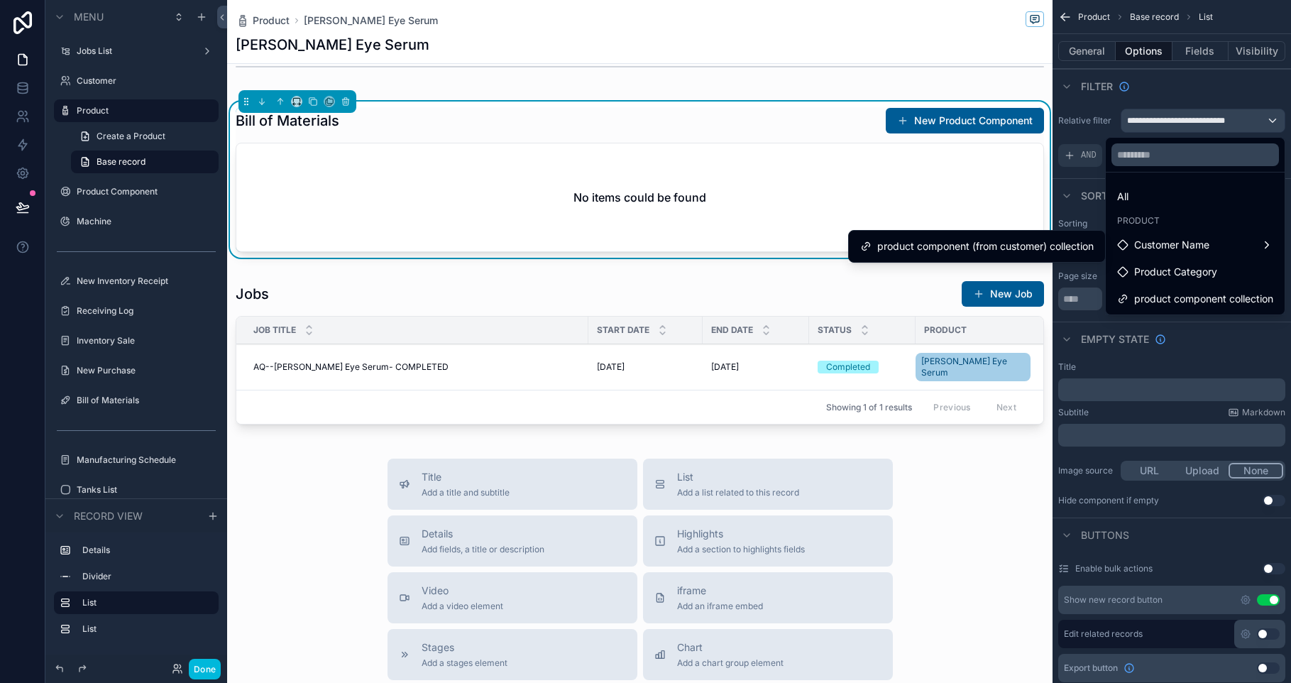
click at [995, 243] on span "product component (from customer) collection" at bounding box center [985, 246] width 216 height 17
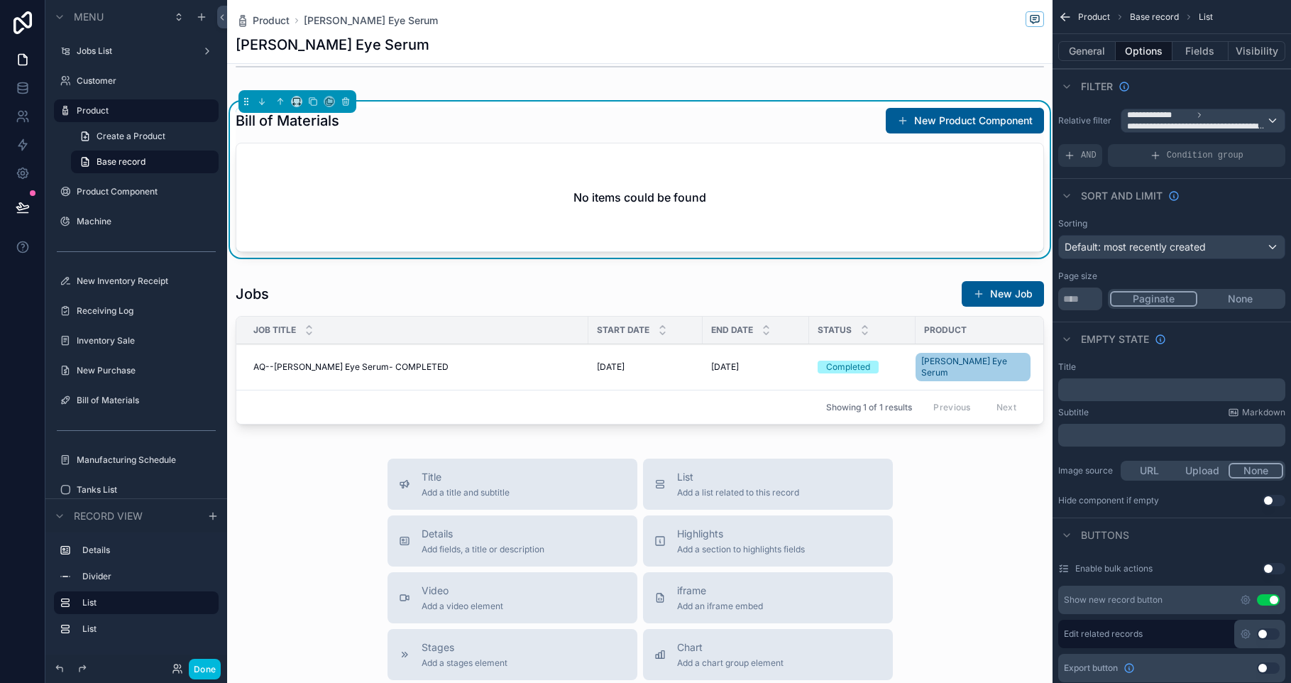
drag, startPoint x: 1212, startPoint y: 123, endPoint x: 1209, endPoint y: 132, distance: 9.0
click at [1209, 132] on button "**********" at bounding box center [1202, 121] width 165 height 24
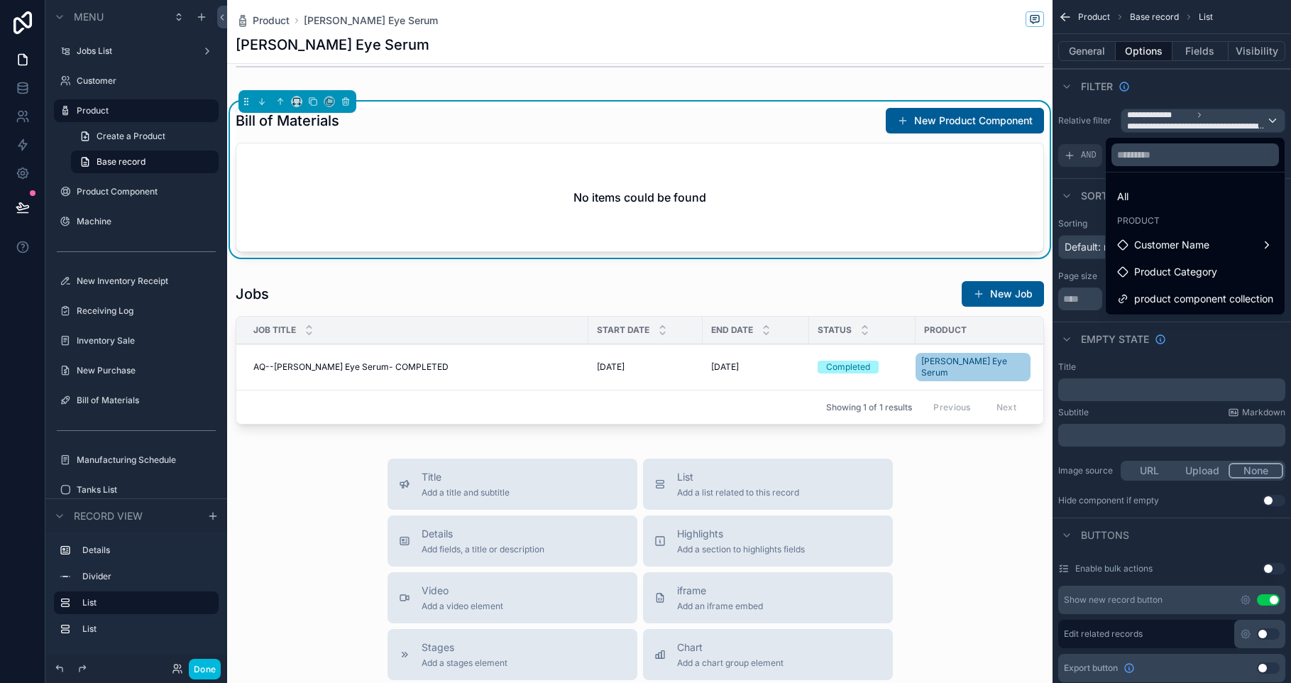
click at [1157, 201] on div "All" at bounding box center [1195, 196] width 156 height 17
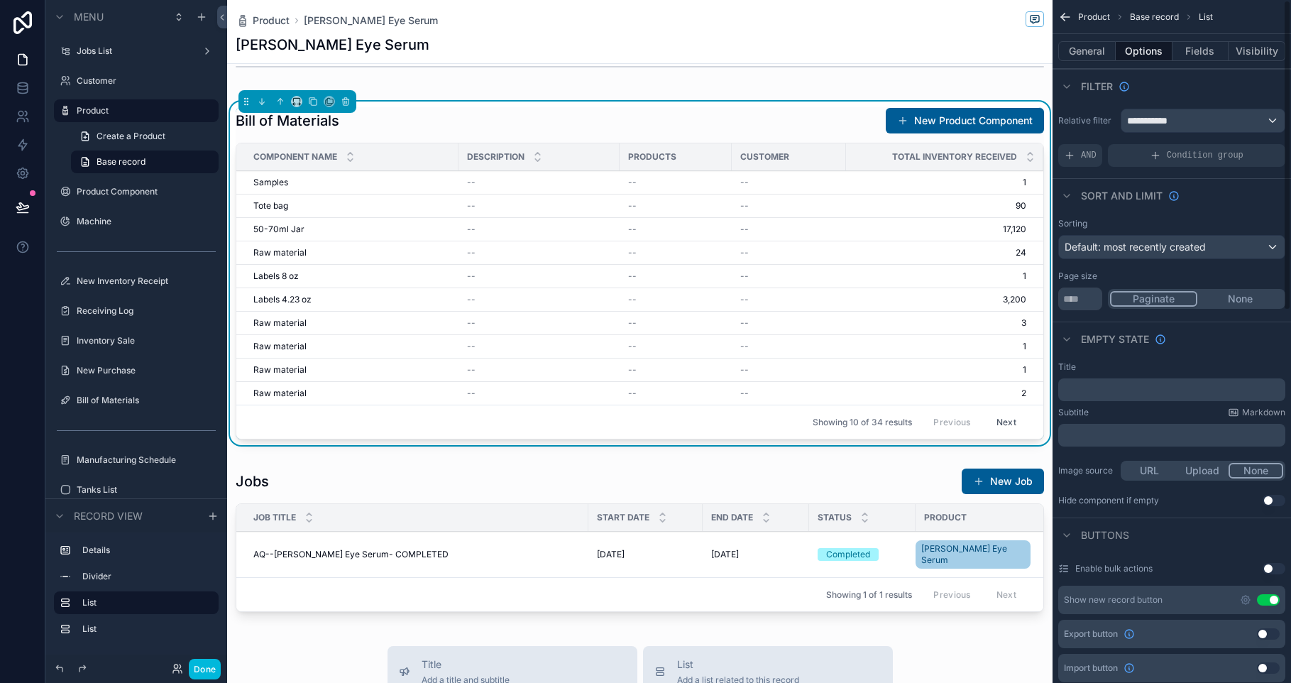
click at [1082, 170] on div "**********" at bounding box center [1171, 138] width 238 height 70
click at [1086, 165] on div "AND" at bounding box center [1080, 155] width 44 height 23
click at [0, 0] on icon "scrollable content" at bounding box center [0, 0] width 0 height 0
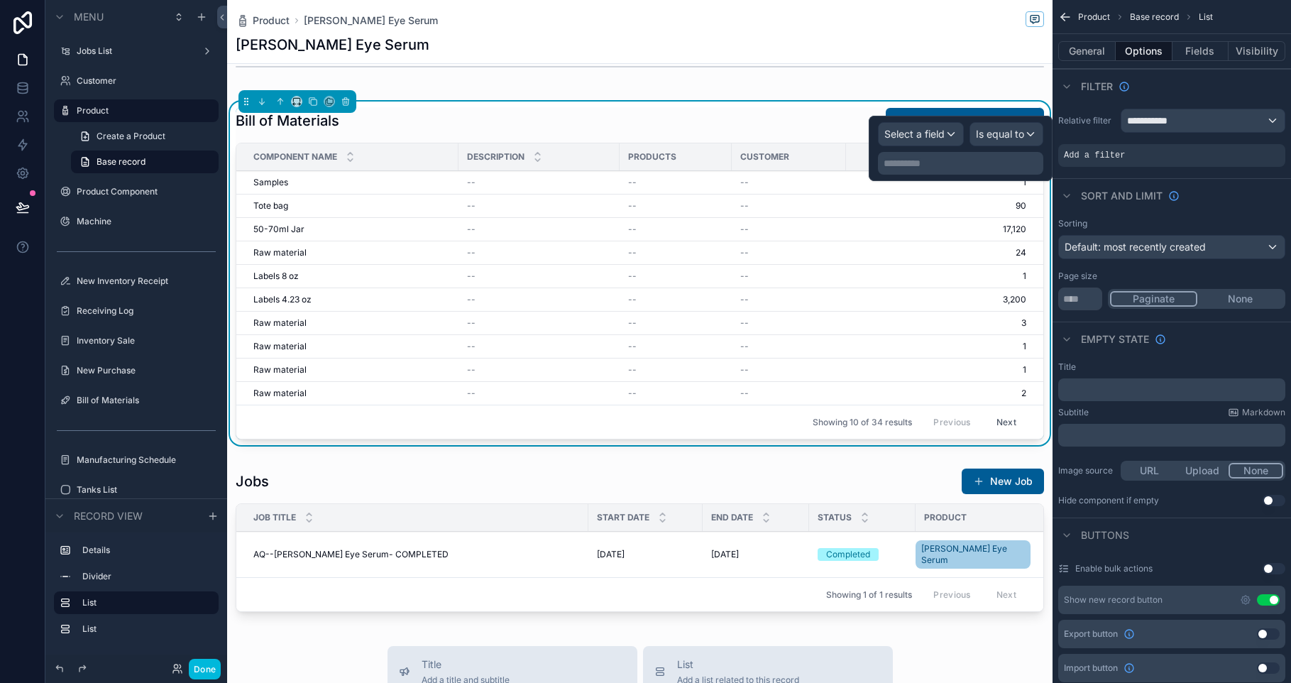
click at [935, 130] on span "Select a field" at bounding box center [914, 134] width 60 height 12
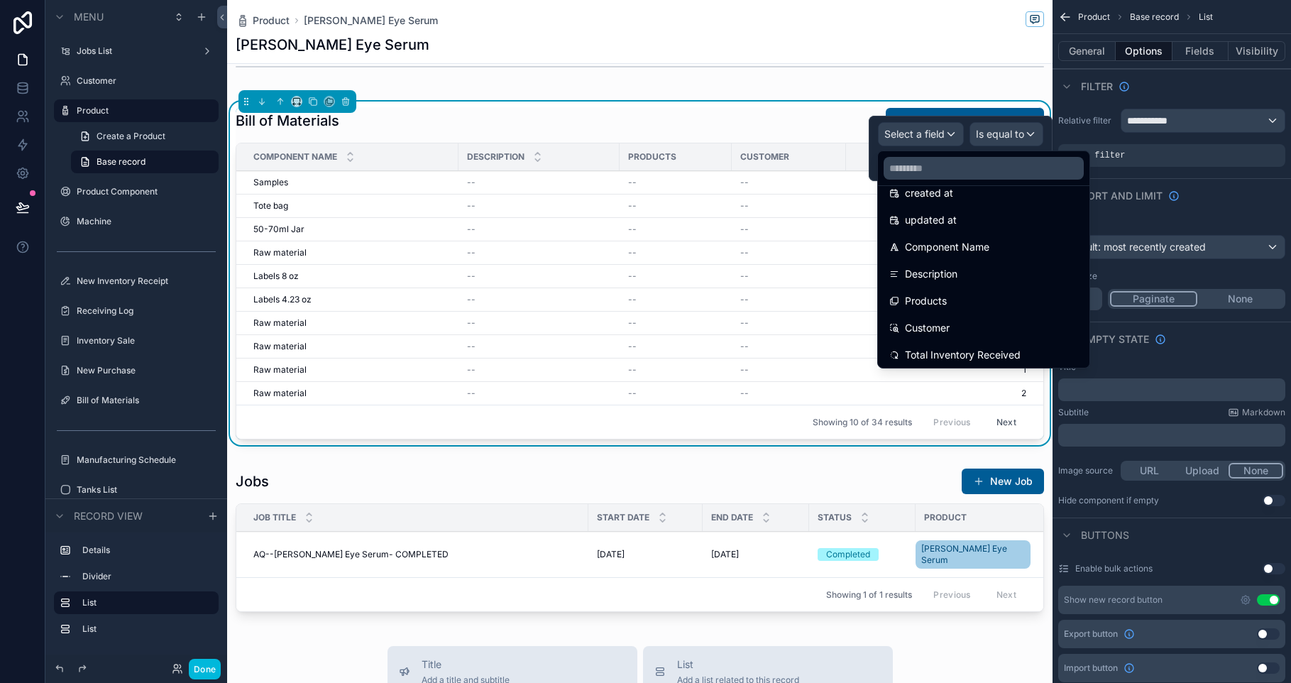
scroll to position [87, 0]
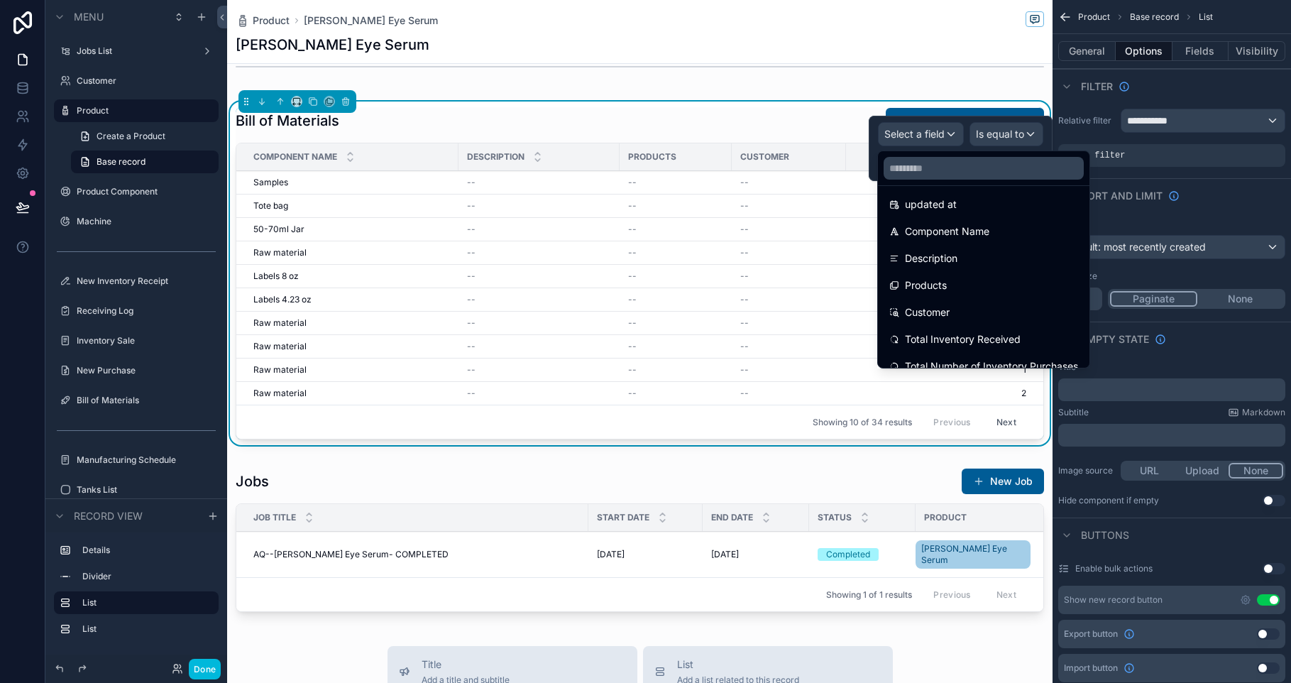
drag, startPoint x: 1020, startPoint y: 269, endPoint x: 1020, endPoint y: 284, distance: 14.9
click at [1020, 284] on ul "id uuid created at updated at Component Name Description Products Customer Tota…" at bounding box center [983, 277] width 211 height 182
click at [1020, 284] on div "Products" at bounding box center [983, 285] width 189 height 17
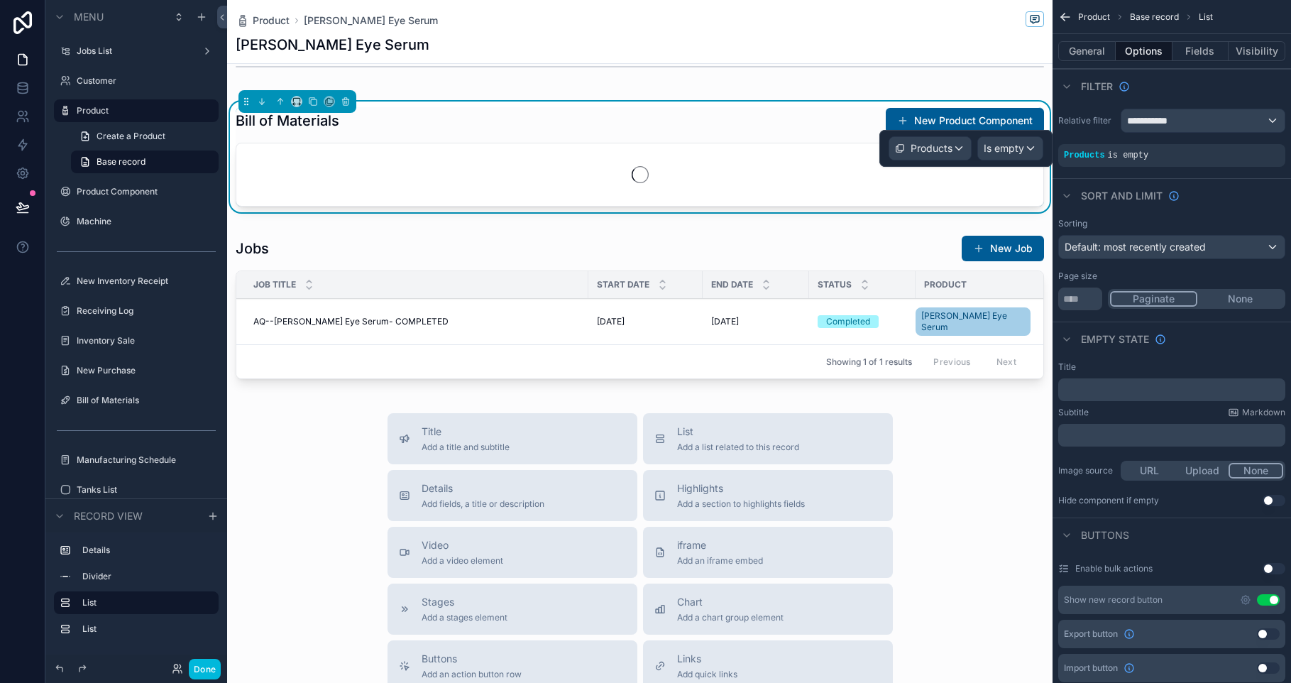
click at [1026, 148] on div "Is empty" at bounding box center [1010, 148] width 65 height 23
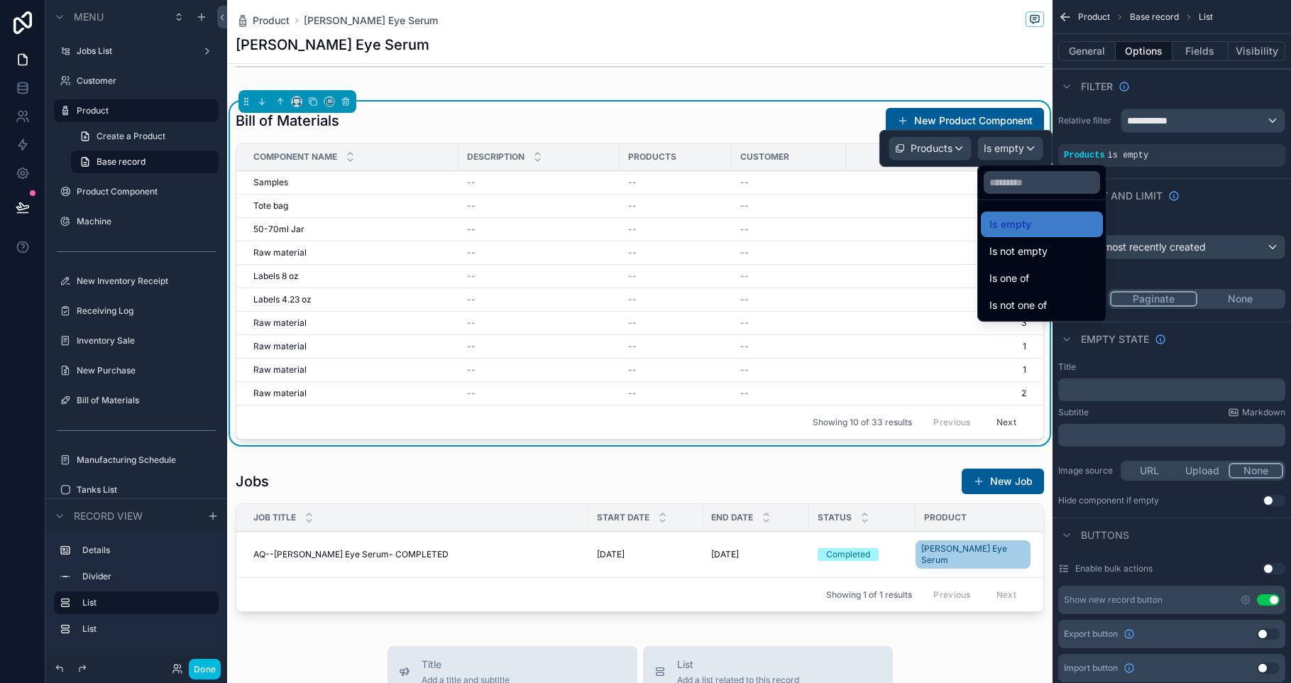
click at [1040, 282] on div "Is one of" at bounding box center [1041, 278] width 105 height 17
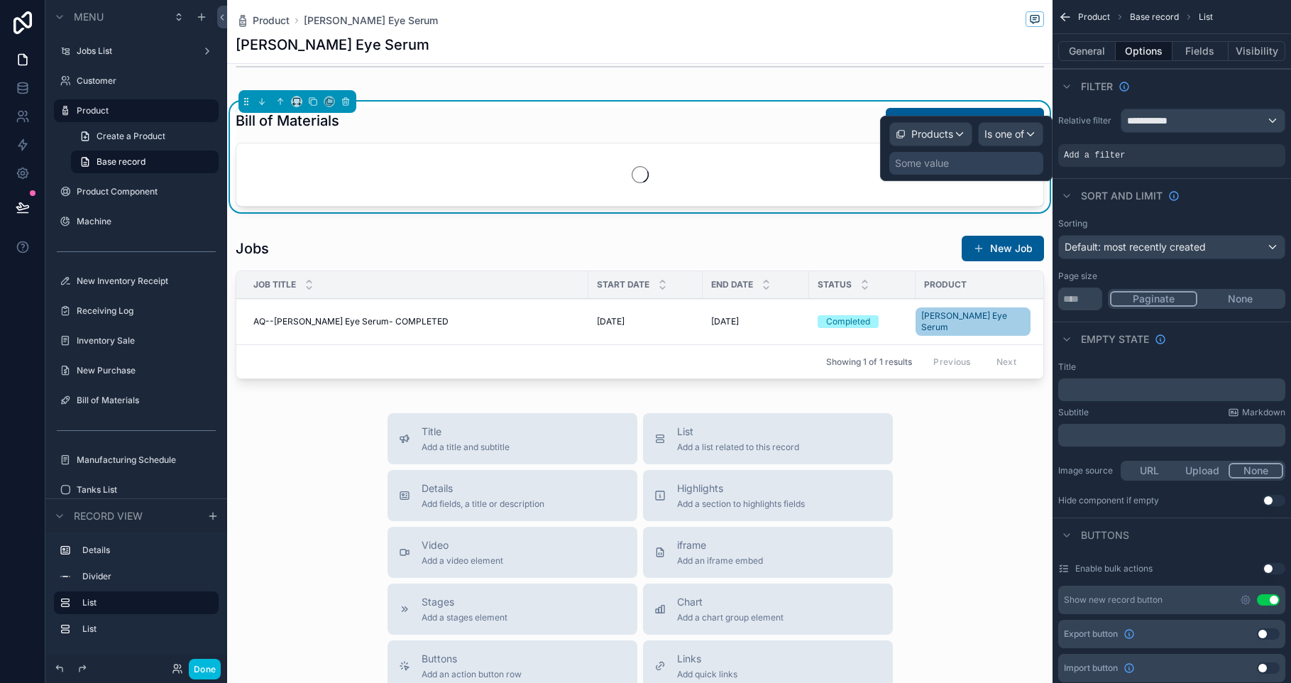
click at [949, 165] on div "Some value" at bounding box center [966, 163] width 154 height 23
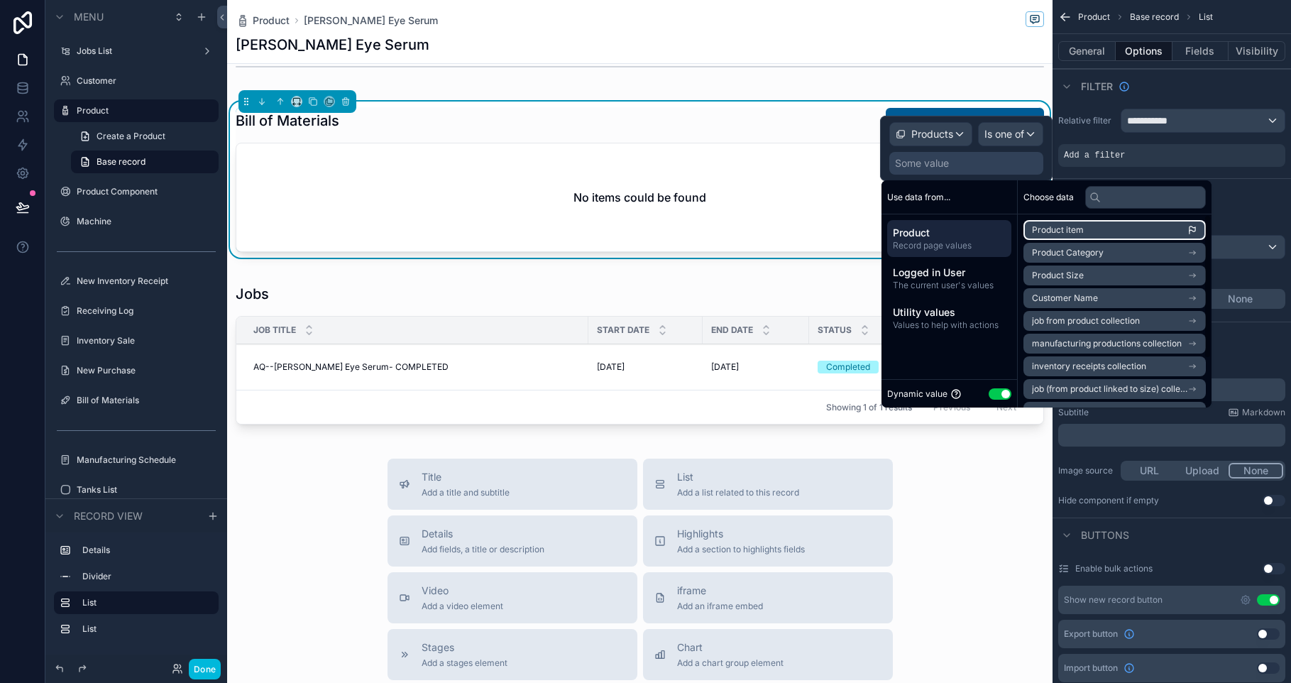
click at [1072, 231] on span "Product item" at bounding box center [1058, 229] width 52 height 11
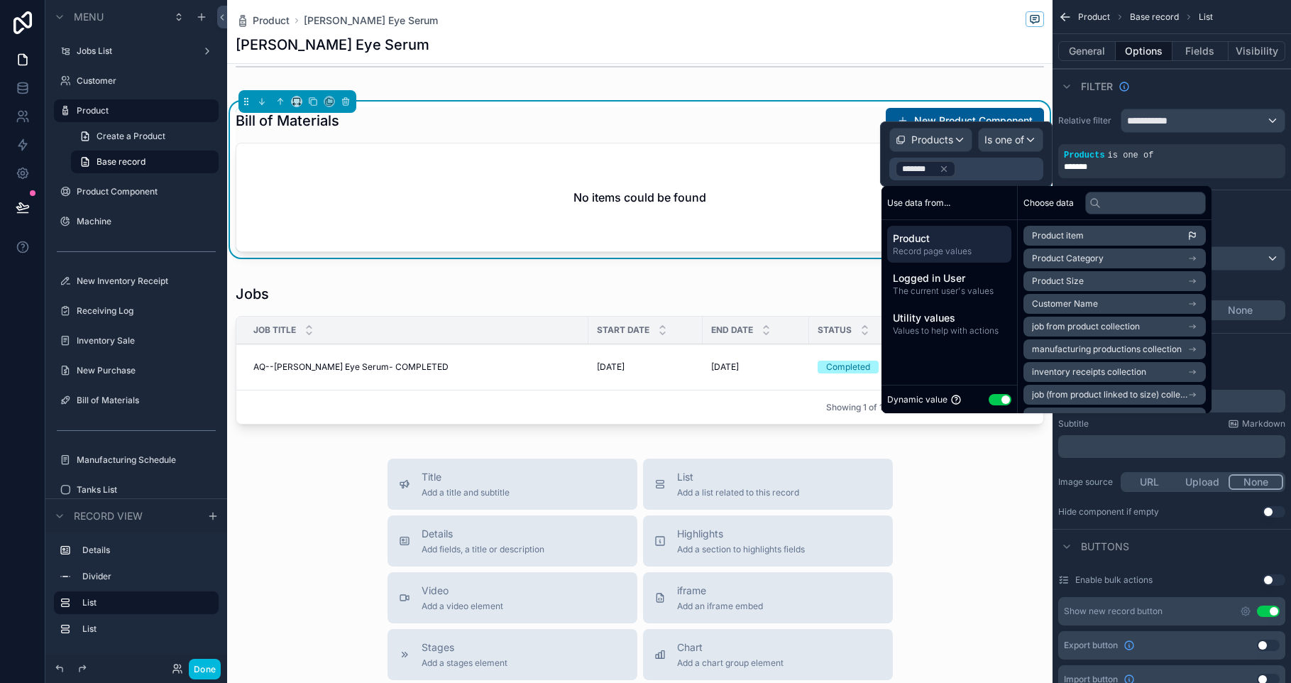
click at [702, 295] on div "scrollable content" at bounding box center [639, 355] width 825 height 161
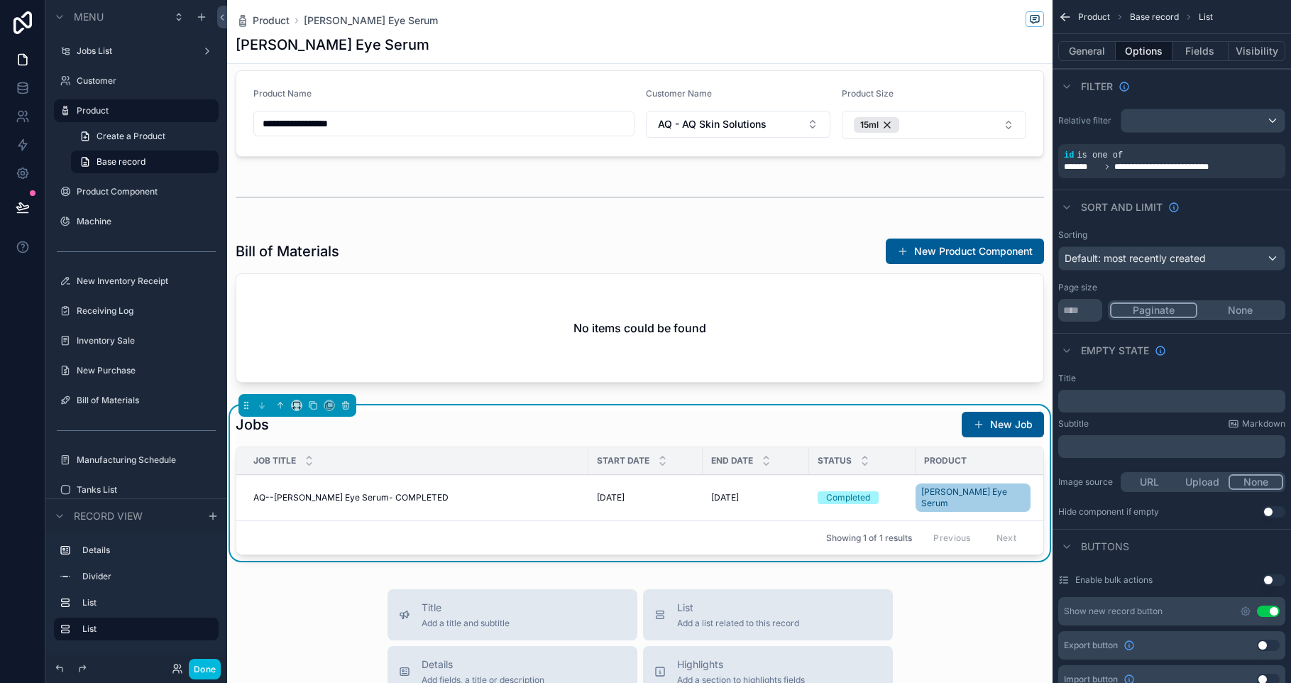
scroll to position [0, 0]
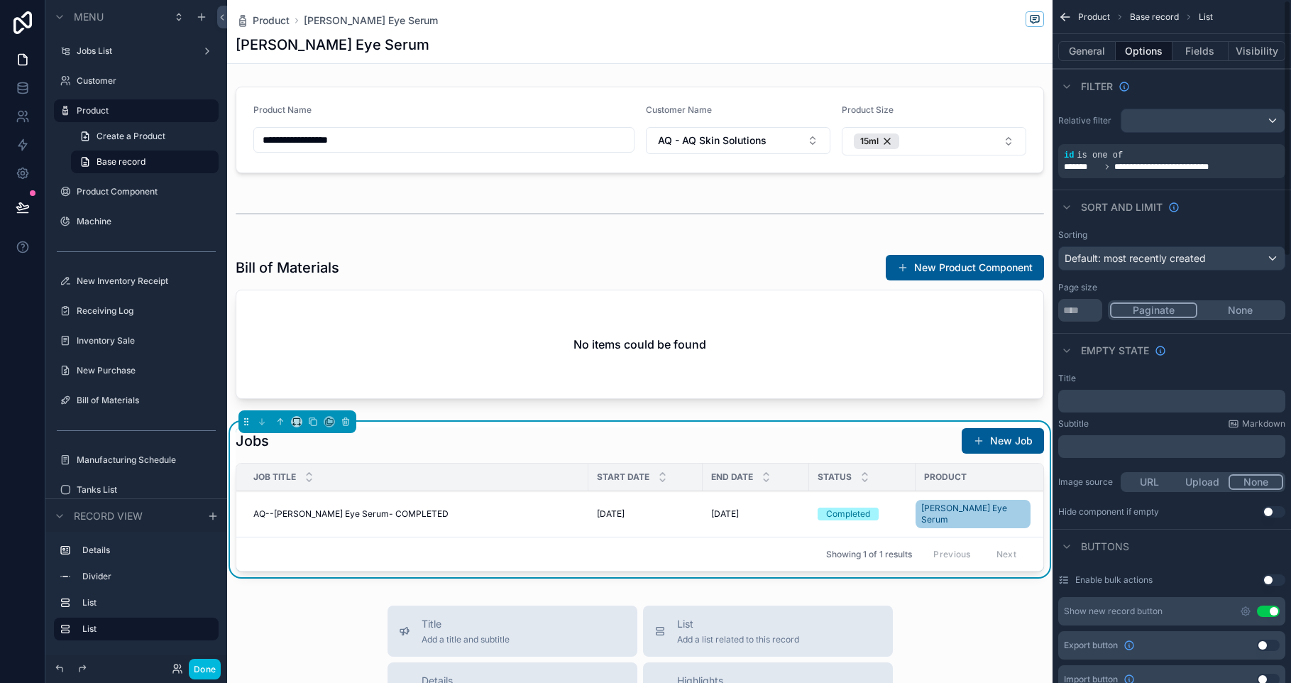
click at [1186, 50] on button "Fields" at bounding box center [1200, 51] width 57 height 20
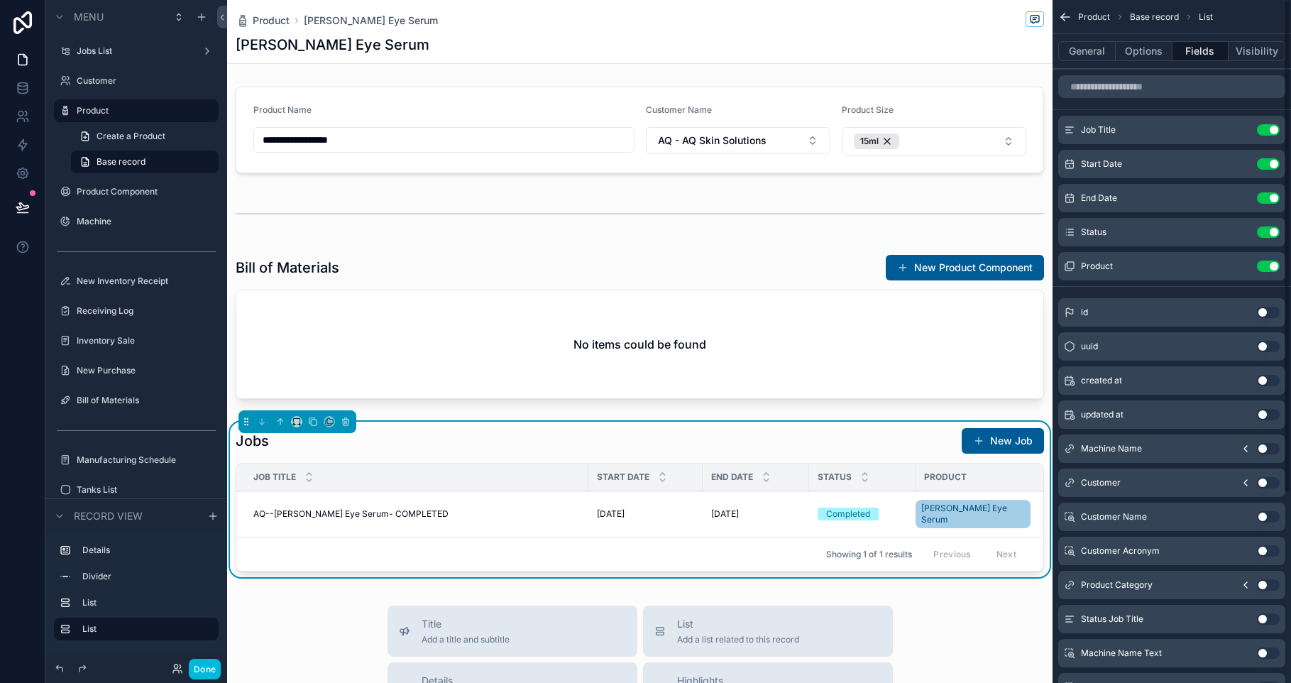
click at [842, 341] on div "scrollable content" at bounding box center [639, 329] width 825 height 162
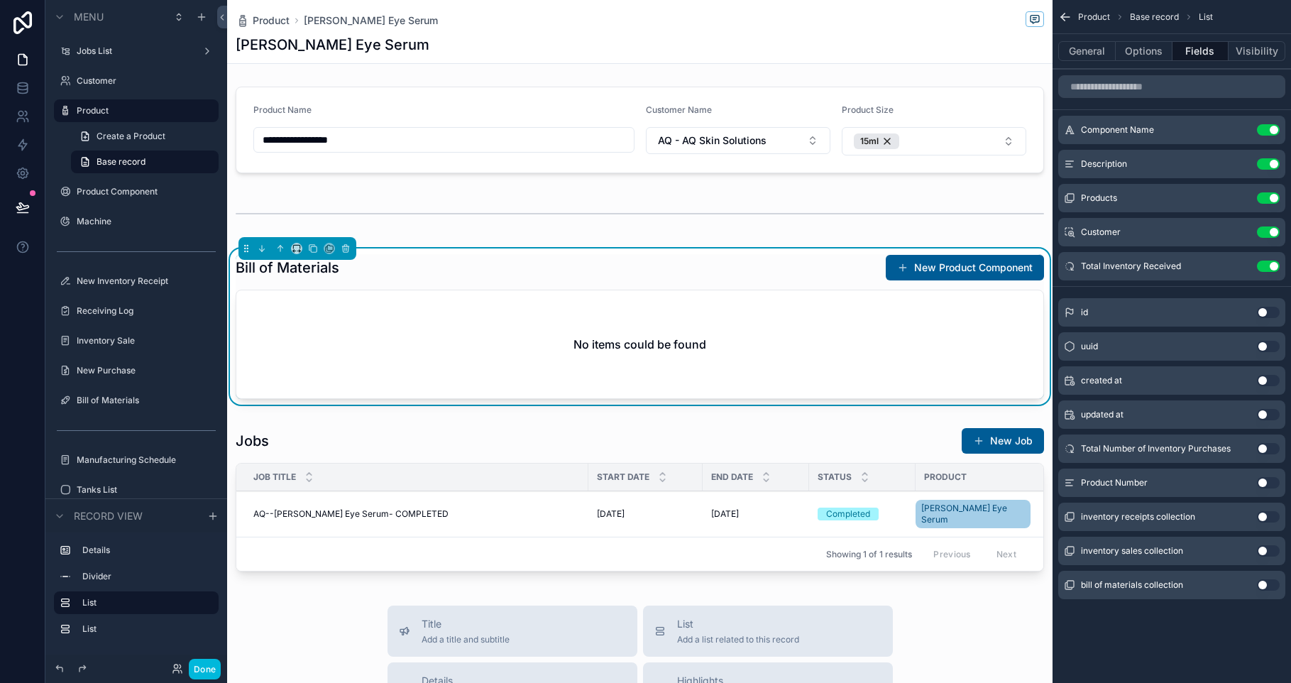
click at [1271, 235] on button "Use setting" at bounding box center [1268, 231] width 23 height 11
click at [1272, 448] on button "Use setting" at bounding box center [1268, 448] width 23 height 11
click at [1261, 482] on button "Use setting" at bounding box center [1268, 482] width 23 height 11
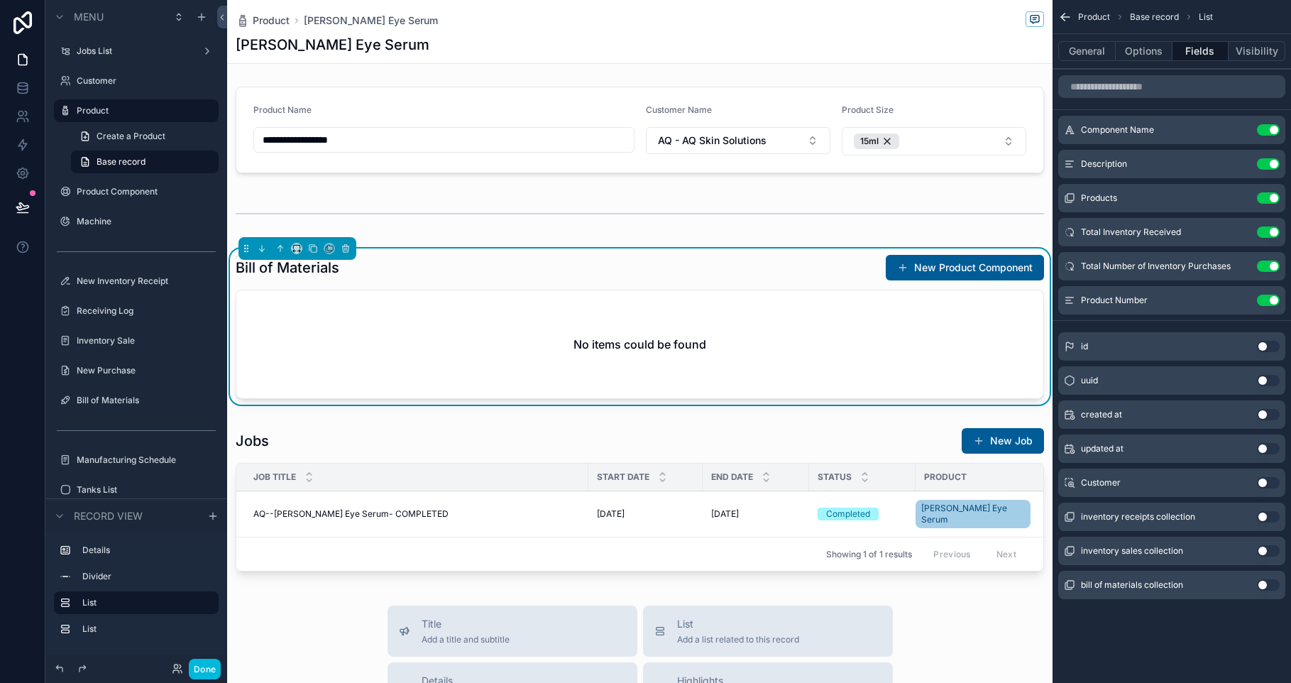
click at [1275, 165] on button "Use setting" at bounding box center [1268, 163] width 23 height 11
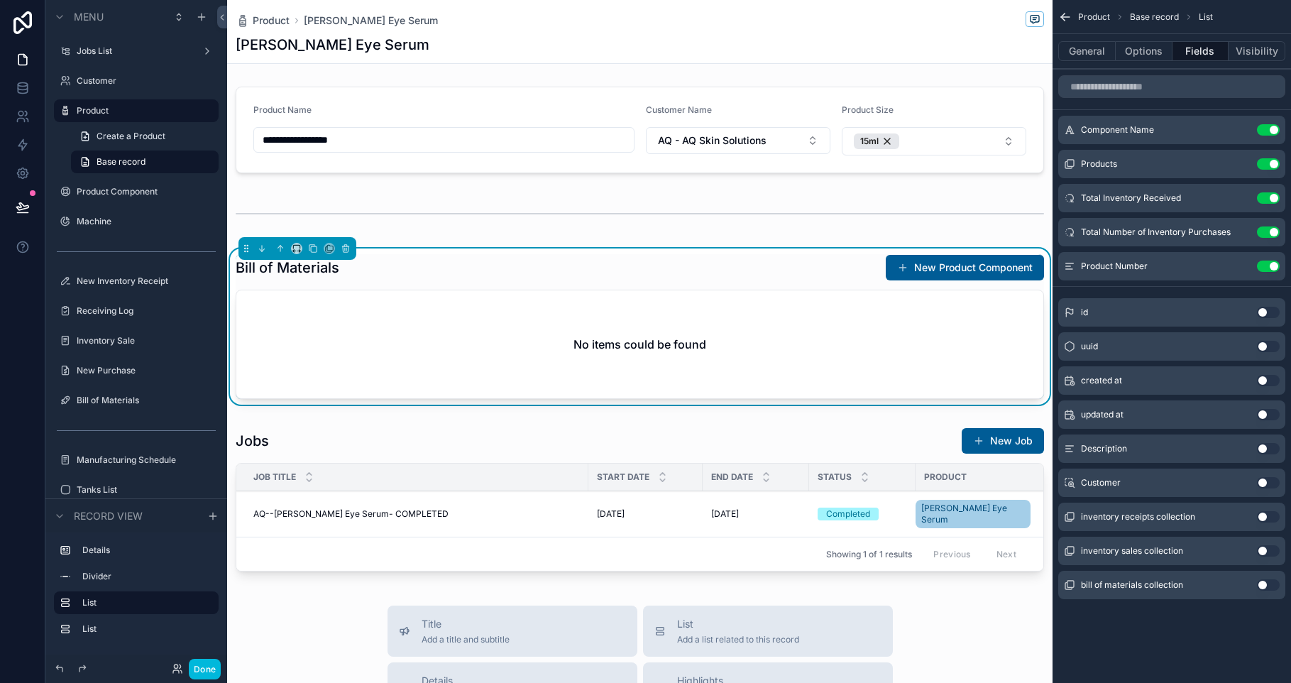
click at [1264, 163] on button "Use setting" at bounding box center [1268, 163] width 23 height 11
click at [279, 18] on span "Product" at bounding box center [271, 20] width 37 height 14
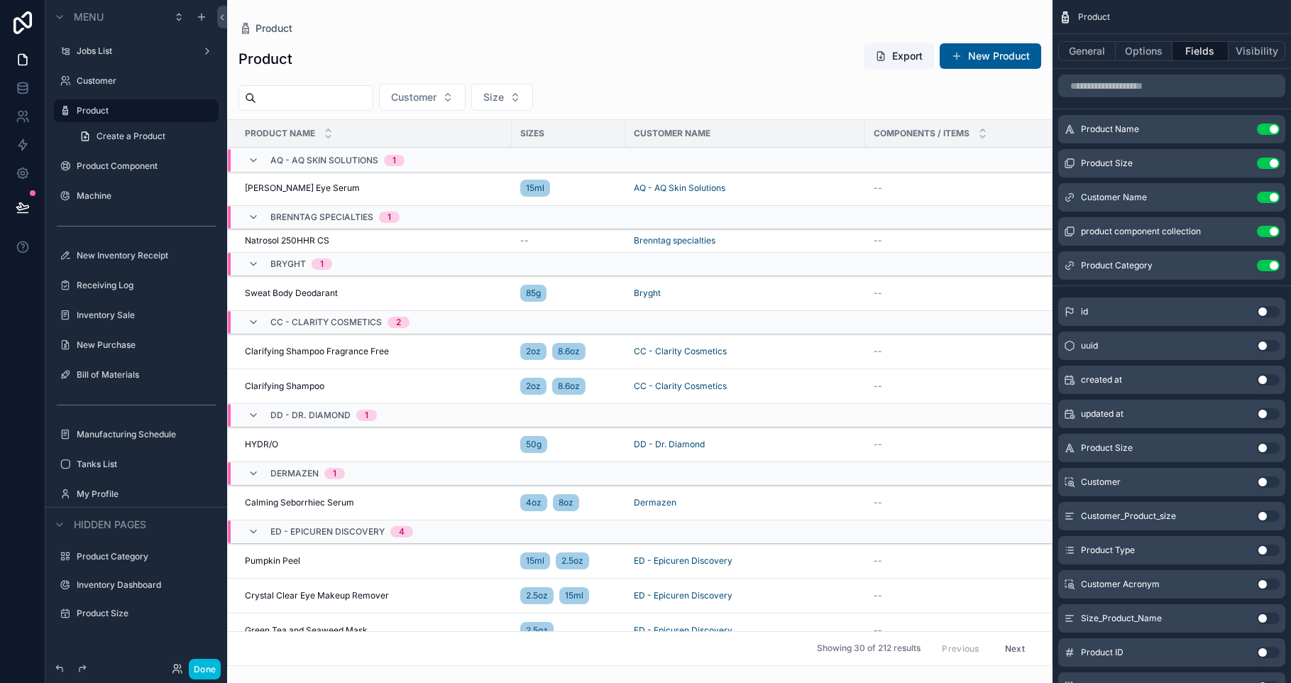
click at [985, 130] on icon "scrollable content" at bounding box center [982, 130] width 9 height 9
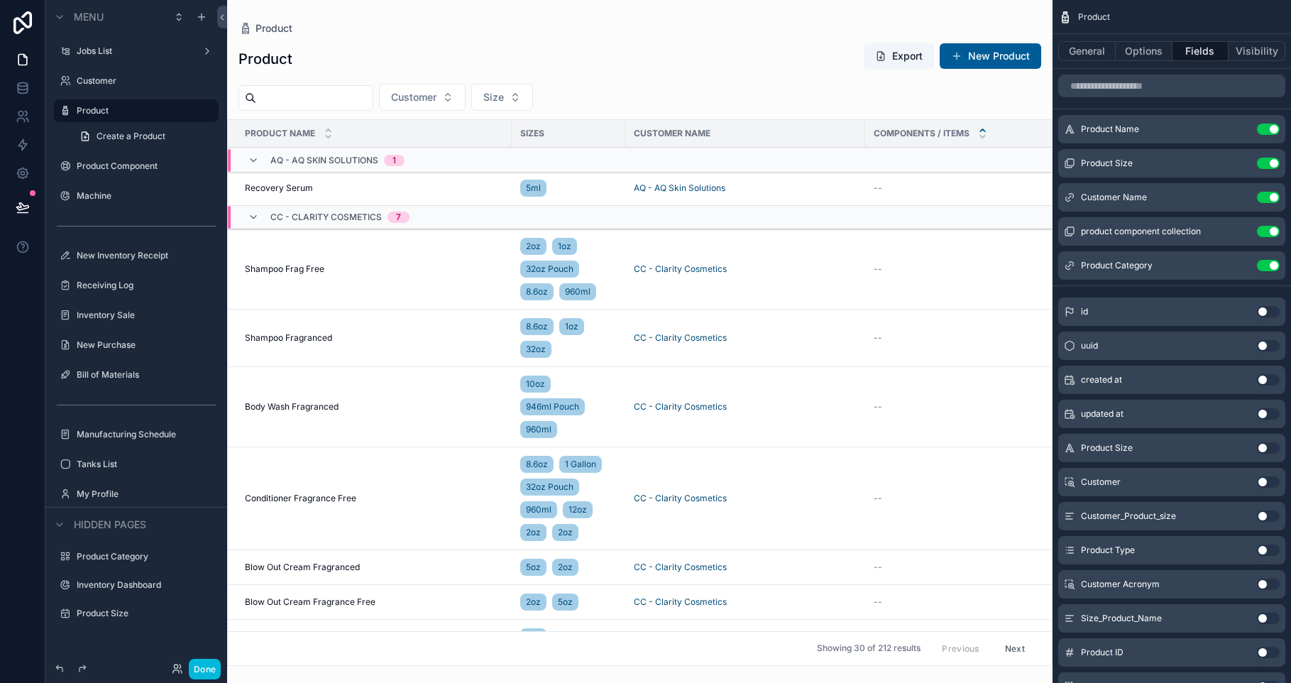
click at [983, 136] on icon "scrollable content" at bounding box center [982, 137] width 5 height 2
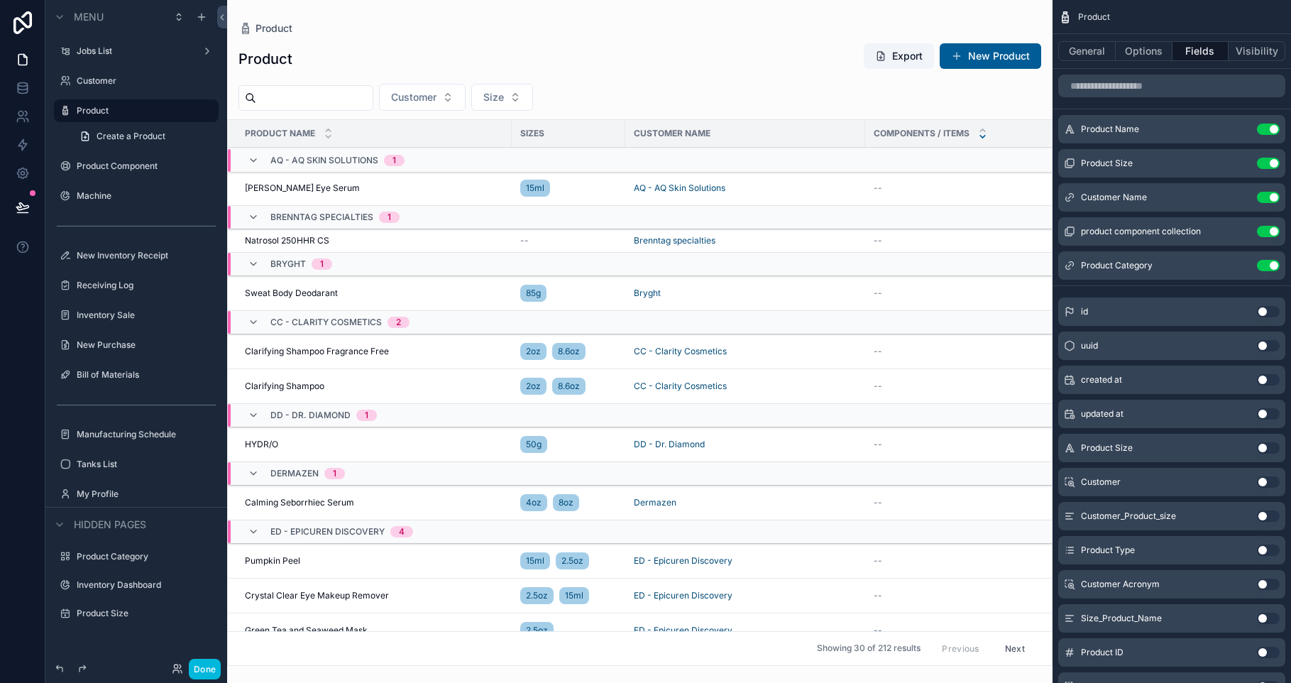
drag, startPoint x: 984, startPoint y: 128, endPoint x: 984, endPoint y: 138, distance: 10.6
click at [984, 128] on icon "scrollable content" at bounding box center [982, 130] width 9 height 9
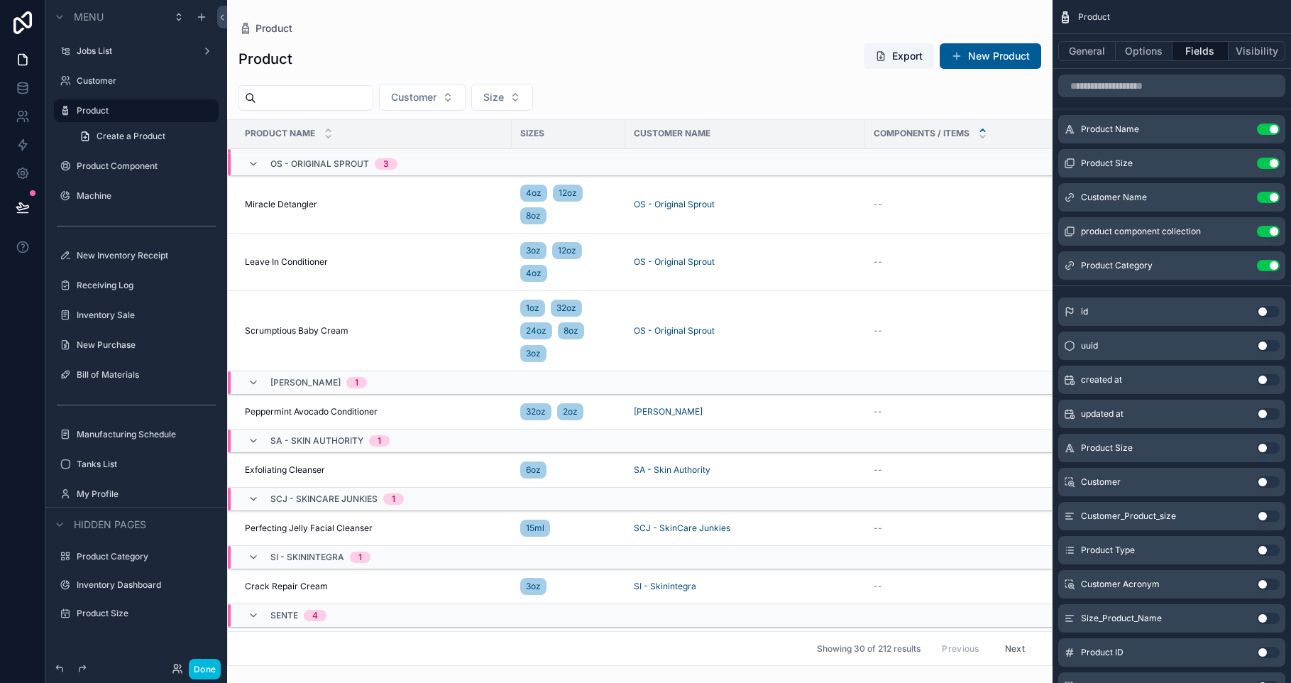
scroll to position [1267, 0]
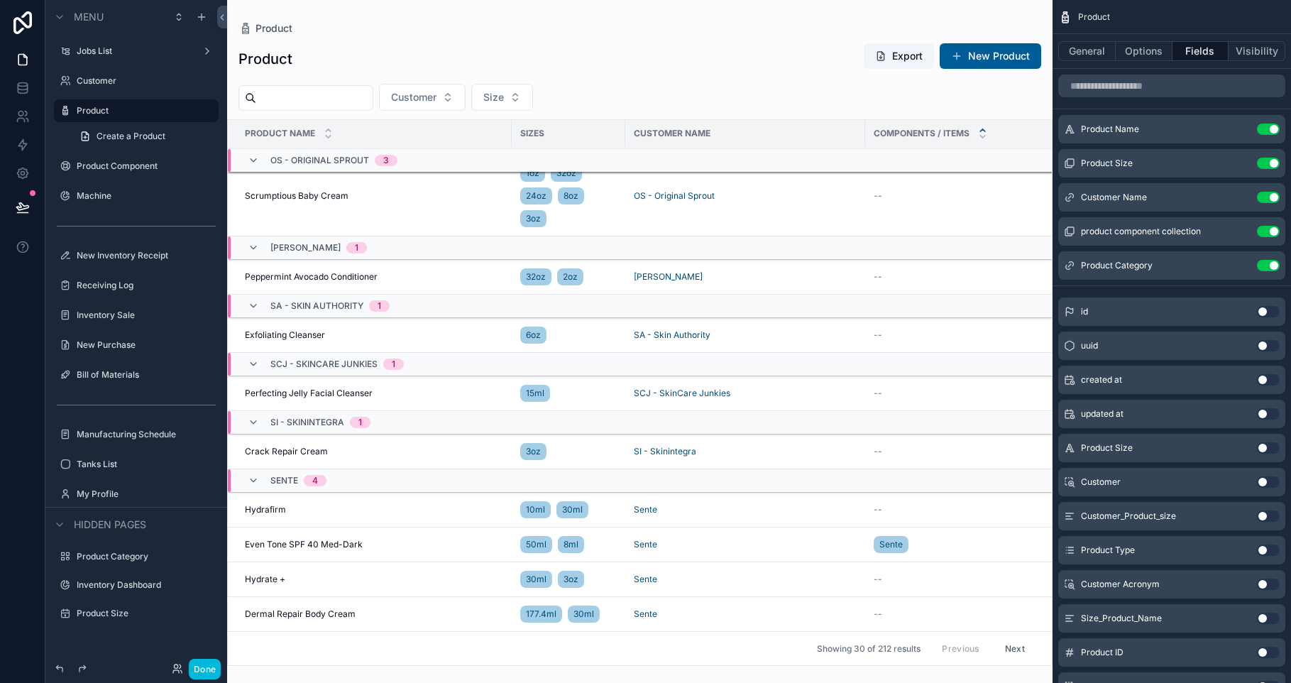
click at [478, 539] on div "Even Tone SPF 40 Med-Dark Even Tone SPF 40 Med-Dark" at bounding box center [374, 544] width 258 height 11
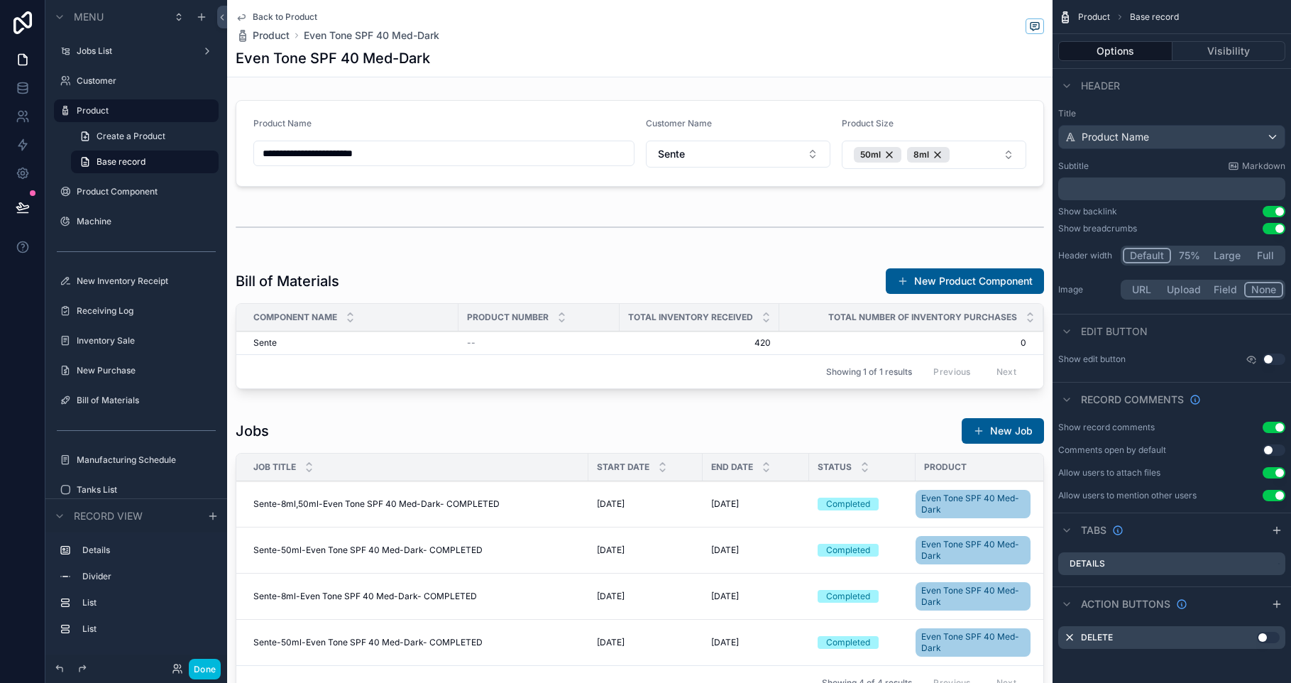
click at [785, 280] on div "scrollable content" at bounding box center [639, 331] width 825 height 138
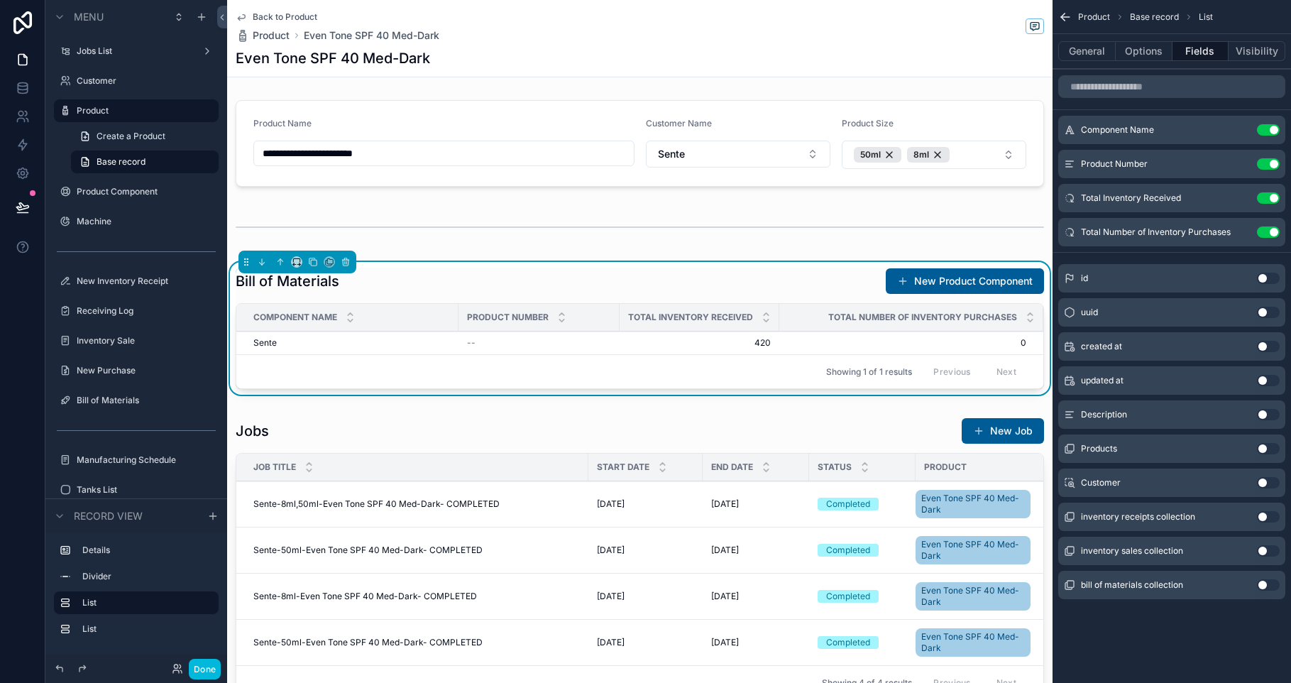
click at [1140, 58] on button "Options" at bounding box center [1143, 51] width 57 height 20
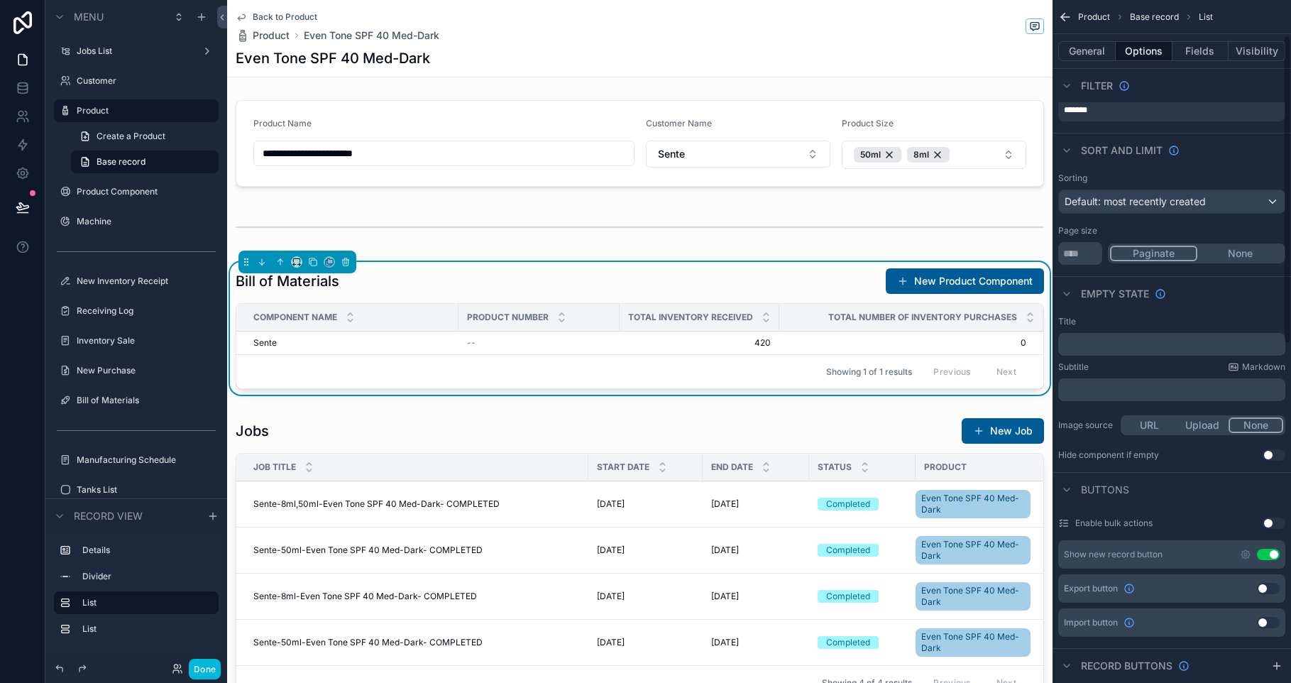
scroll to position [84, 0]
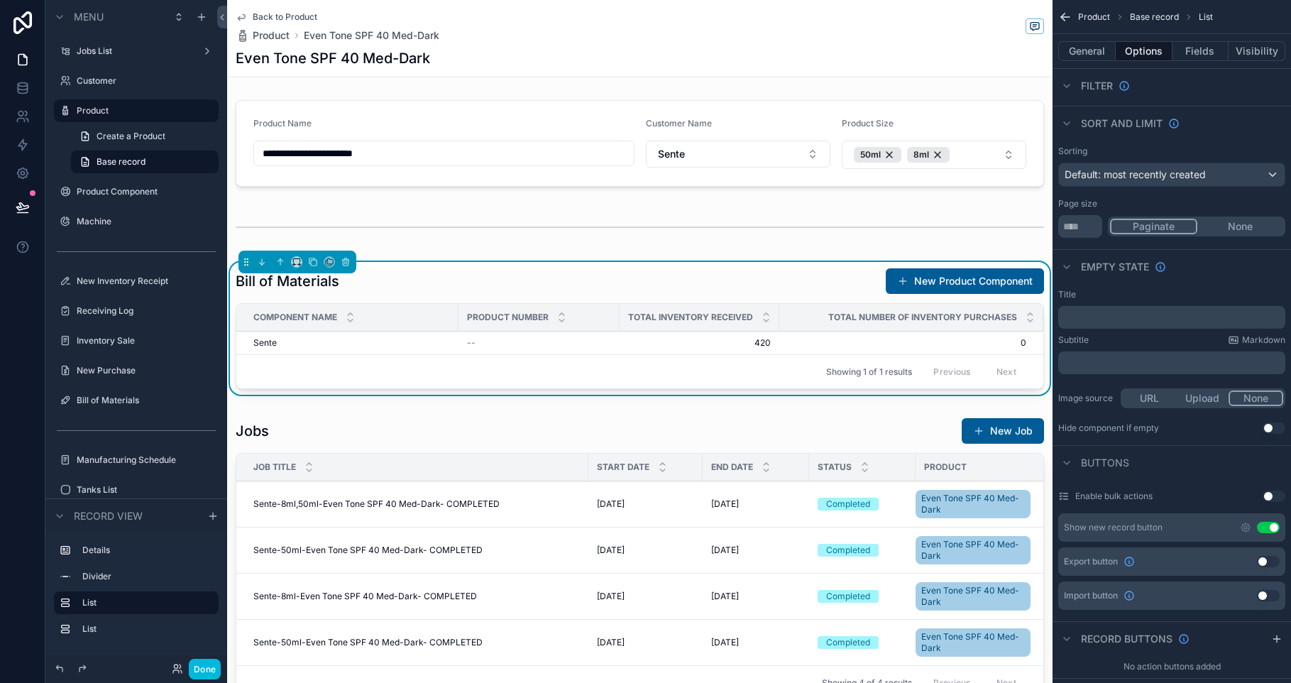
click at [1243, 524] on icon "scrollable content" at bounding box center [1245, 527] width 11 height 11
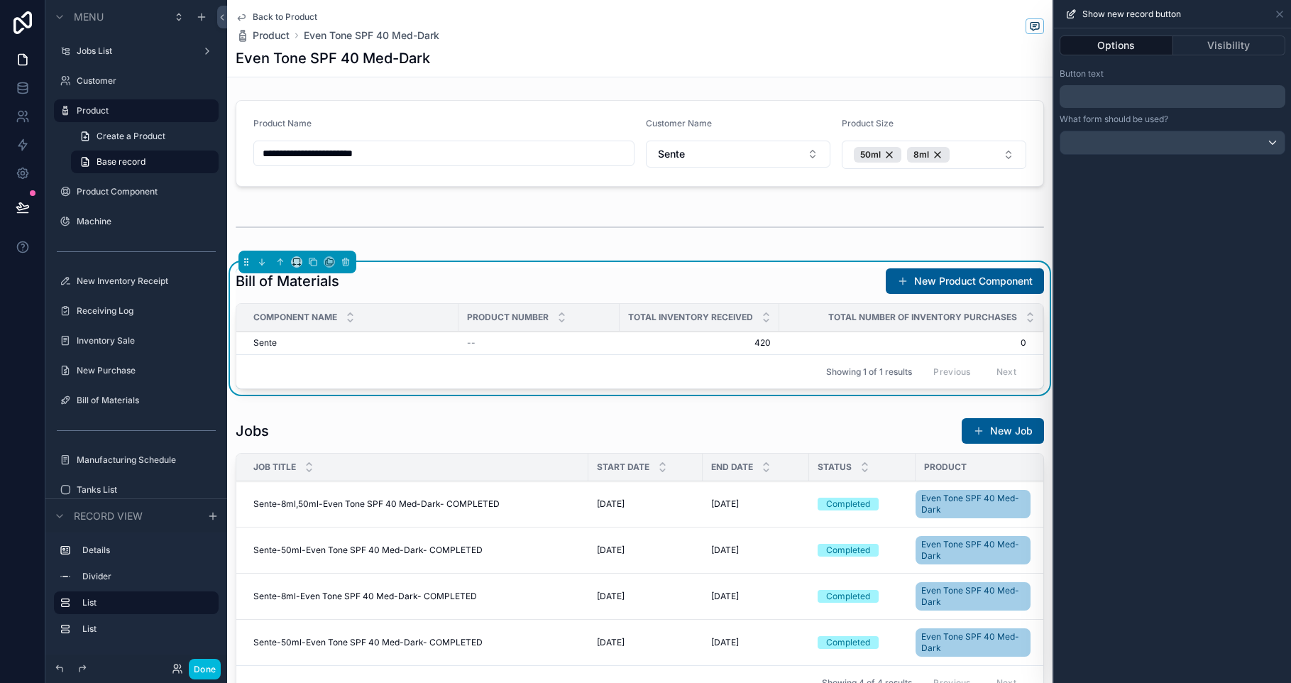
click at [1174, 101] on p "﻿" at bounding box center [1173, 96] width 217 height 17
click at [1253, 79] on div "Button text" at bounding box center [1172, 73] width 226 height 11
click at [1096, 142] on div at bounding box center [1172, 142] width 224 height 23
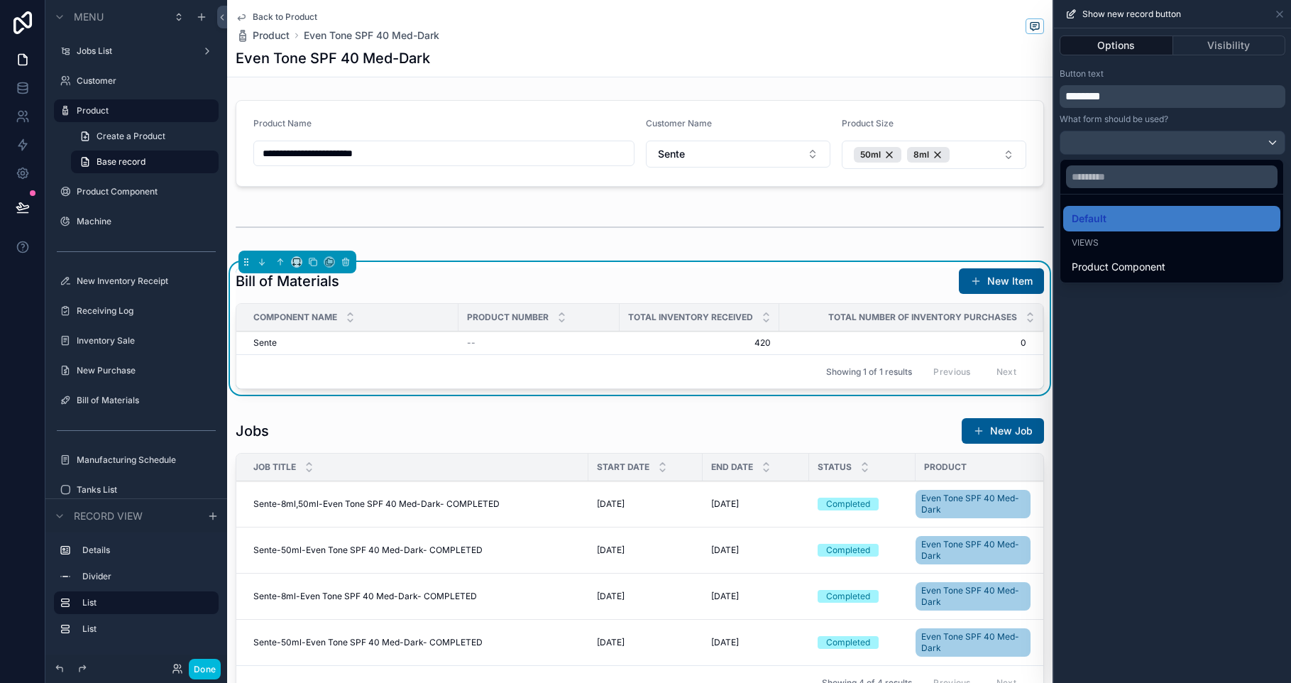
click at [1096, 142] on div at bounding box center [1172, 341] width 237 height 683
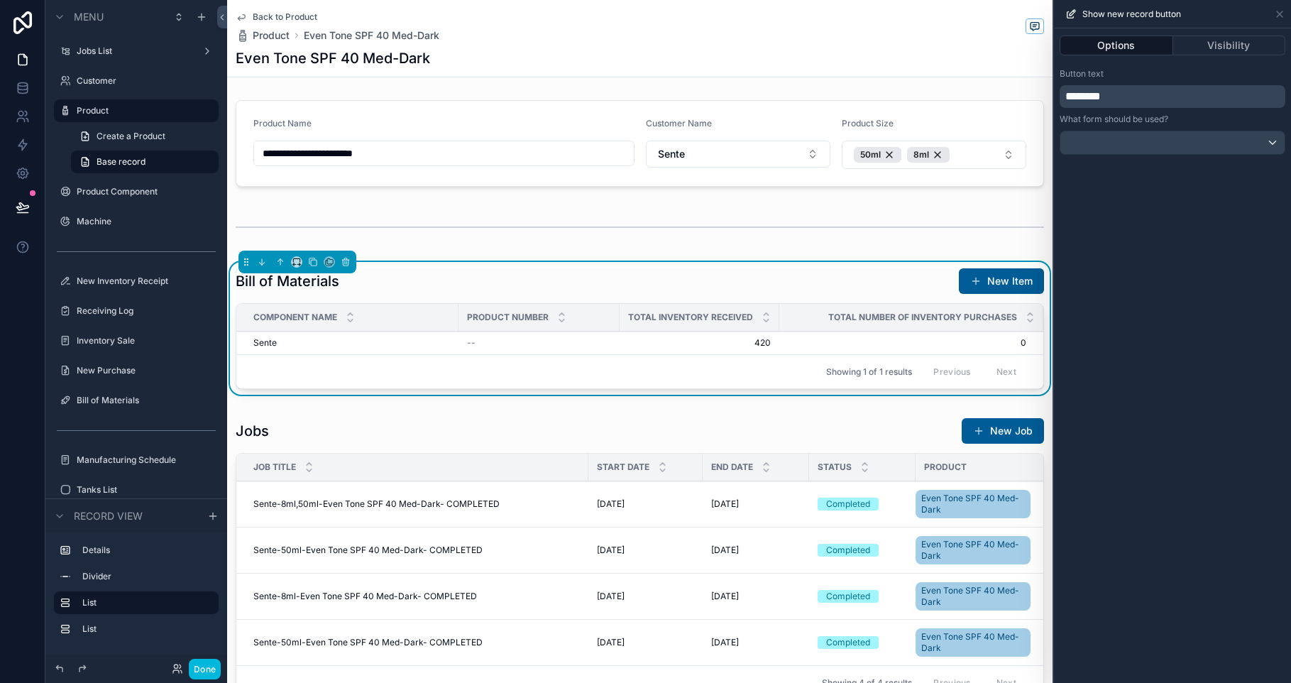
click at [1003, 277] on button "New Item" at bounding box center [1001, 281] width 85 height 26
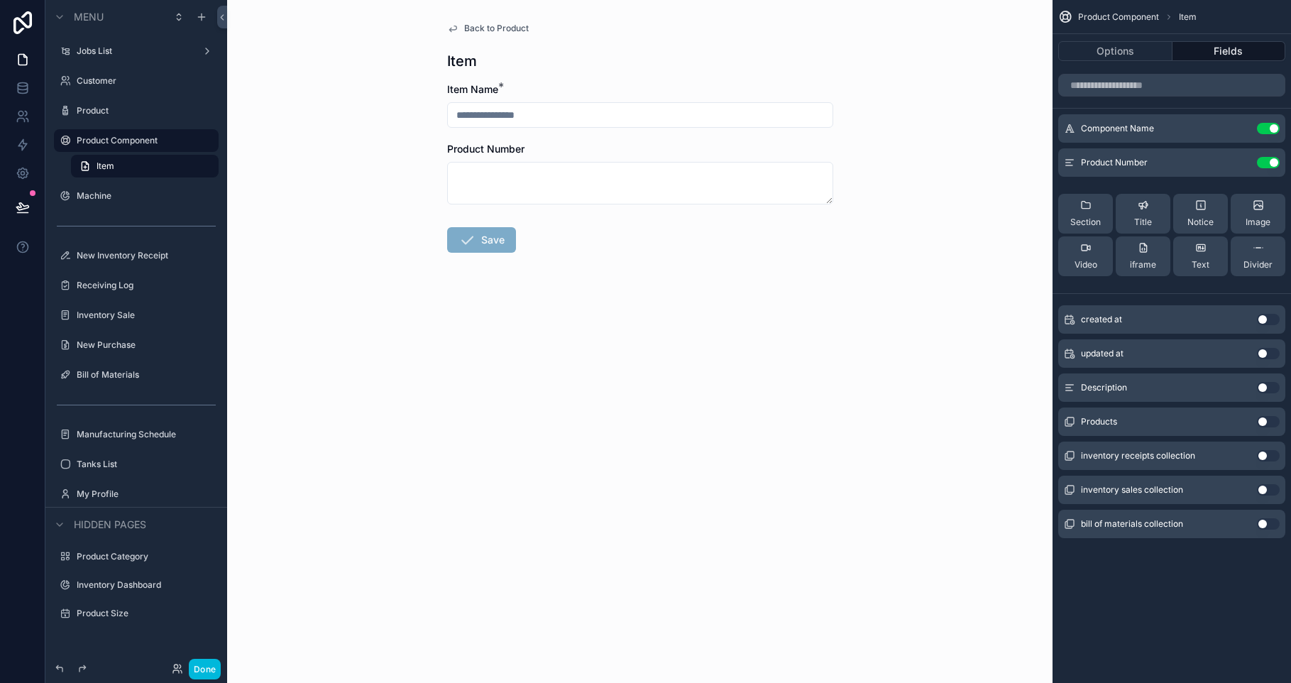
click at [1263, 422] on button "Use setting" at bounding box center [1268, 421] width 23 height 11
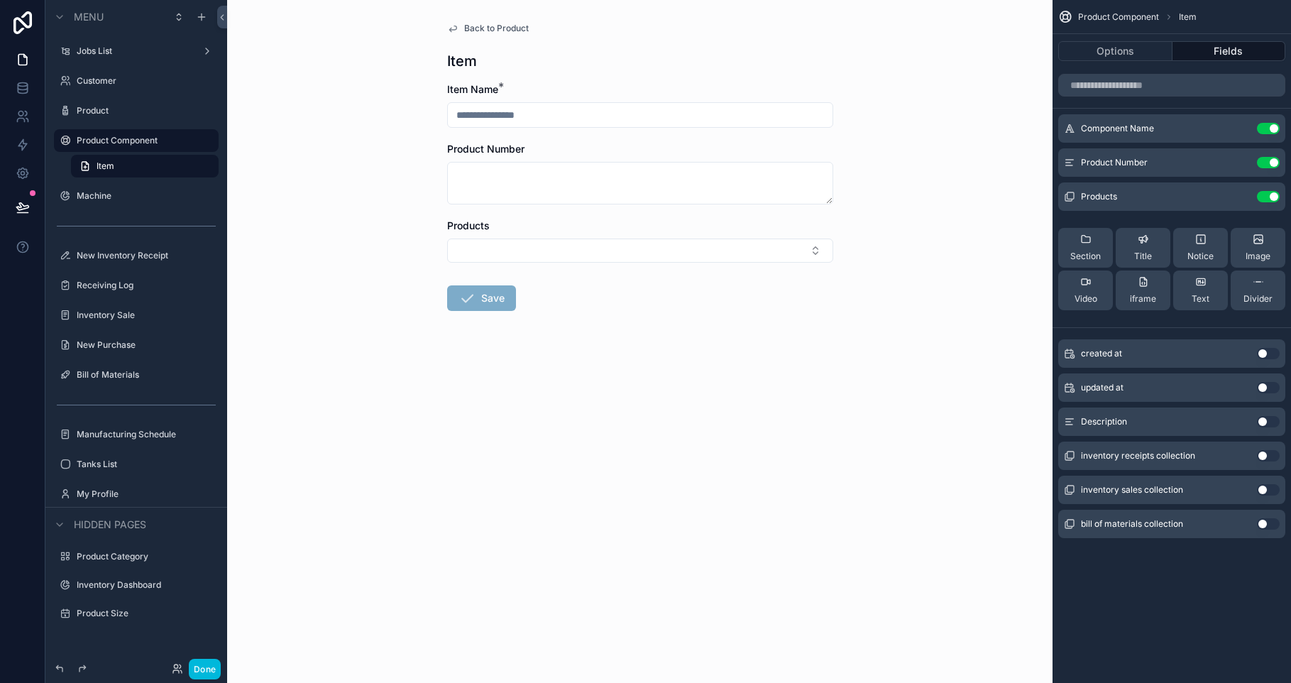
click at [1264, 199] on button "Use setting" at bounding box center [1268, 196] width 23 height 11
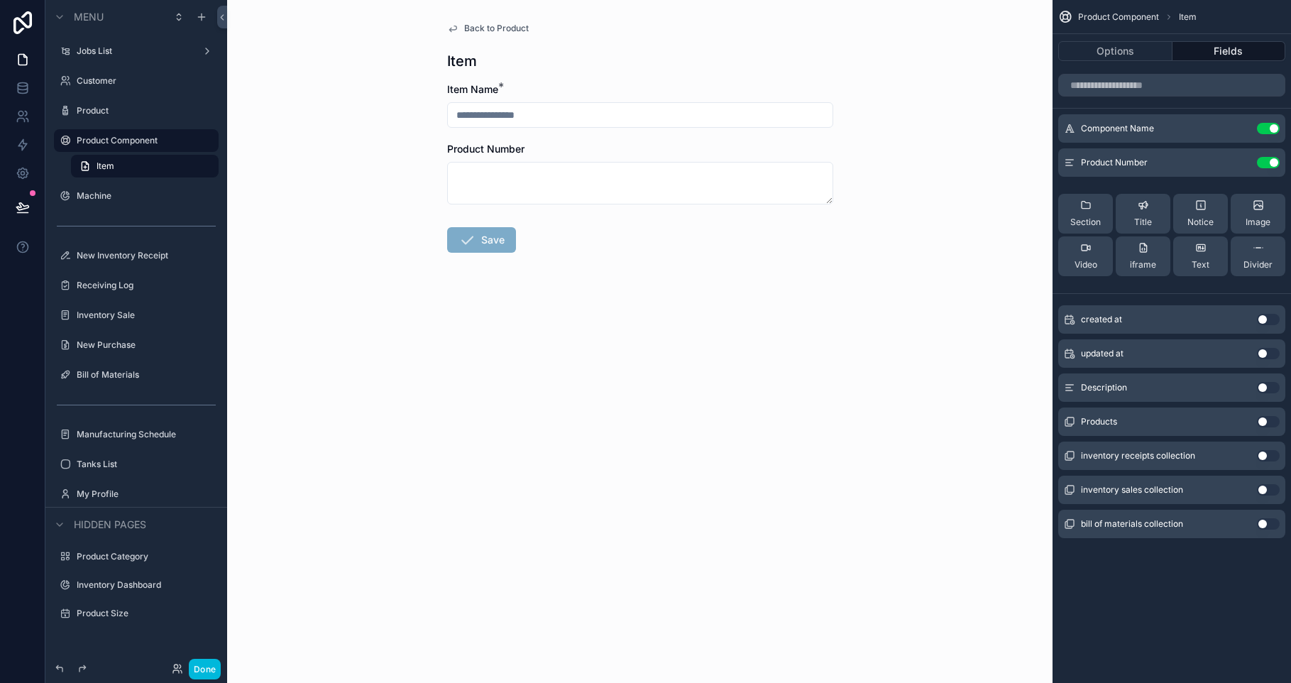
click at [128, 57] on div "Jobs List" at bounding box center [136, 50] width 119 height 11
click at [133, 261] on div "New Inventory Receipt" at bounding box center [146, 255] width 139 height 11
click at [128, 257] on label "New Inventory Receipt" at bounding box center [143, 255] width 133 height 11
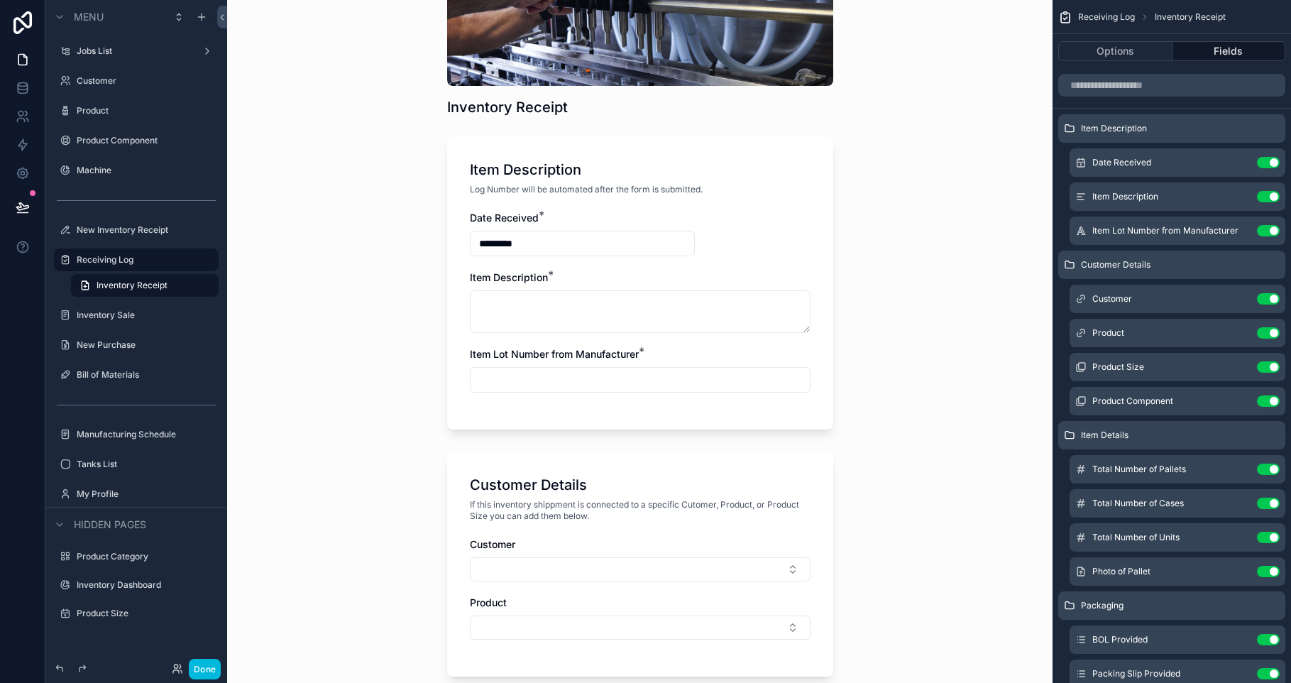
scroll to position [167, 0]
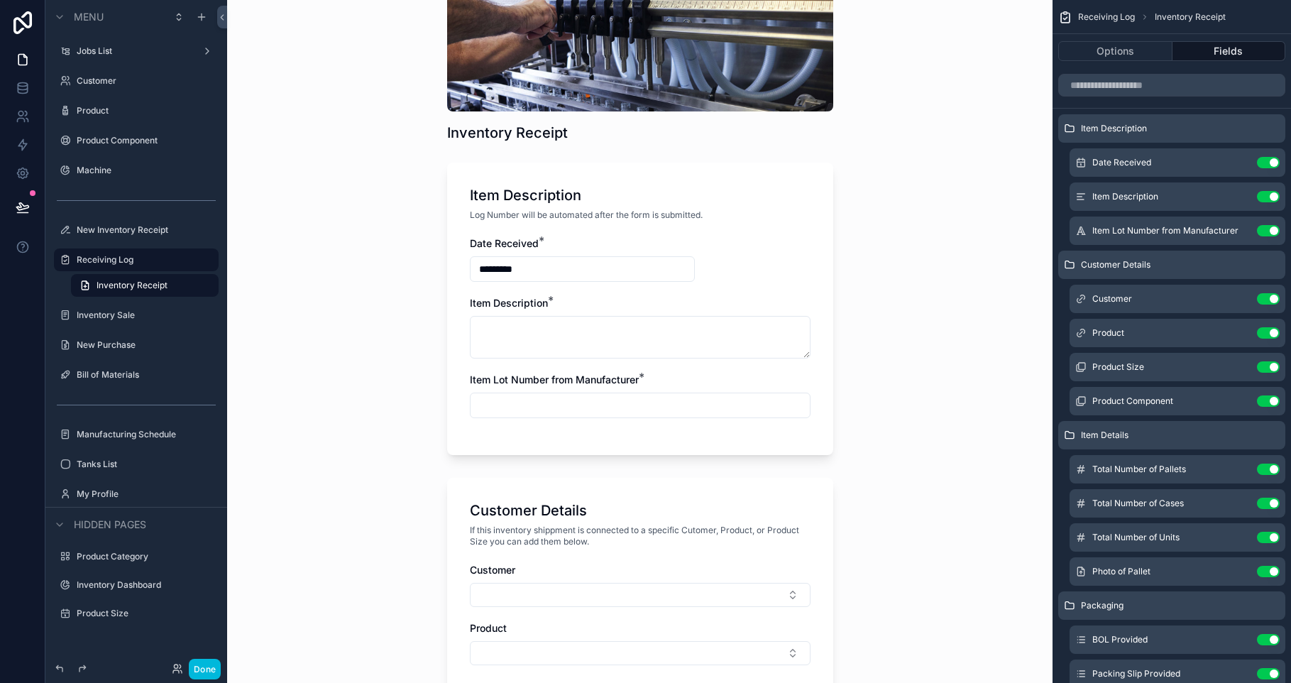
click at [121, 316] on label "Inventory Sale" at bounding box center [143, 314] width 133 height 11
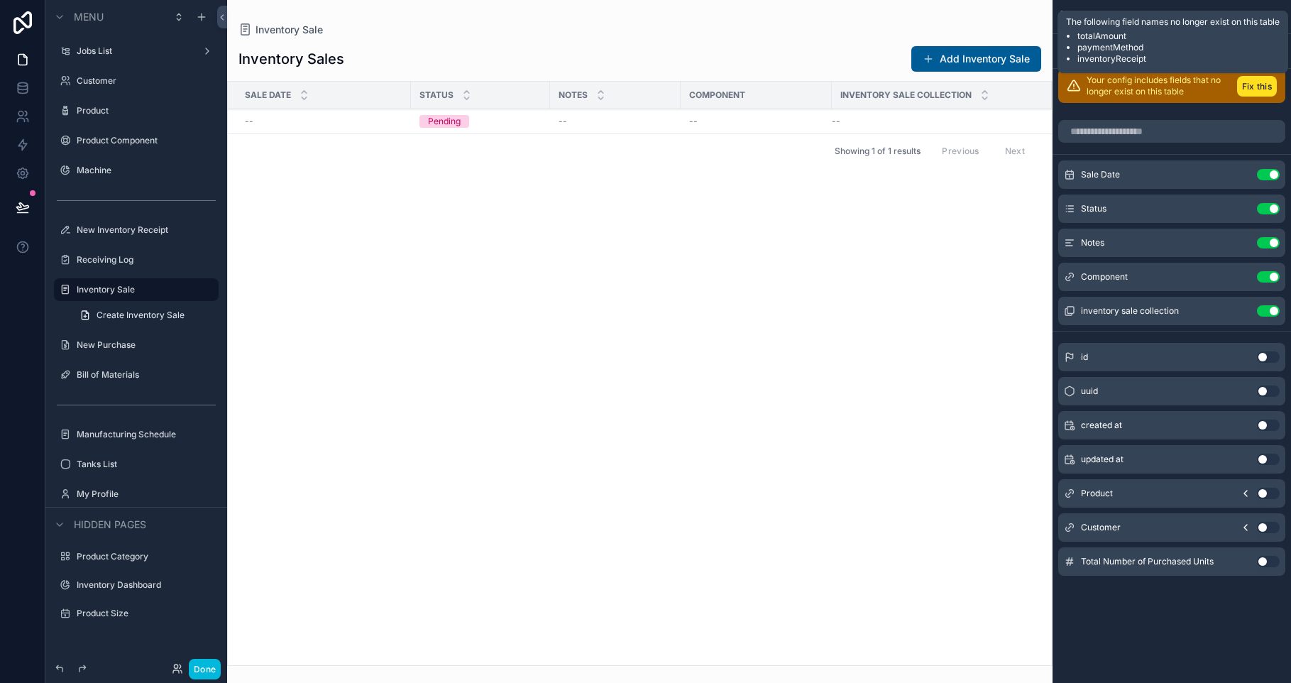
click at [1264, 90] on button "Fix this" at bounding box center [1257, 86] width 40 height 21
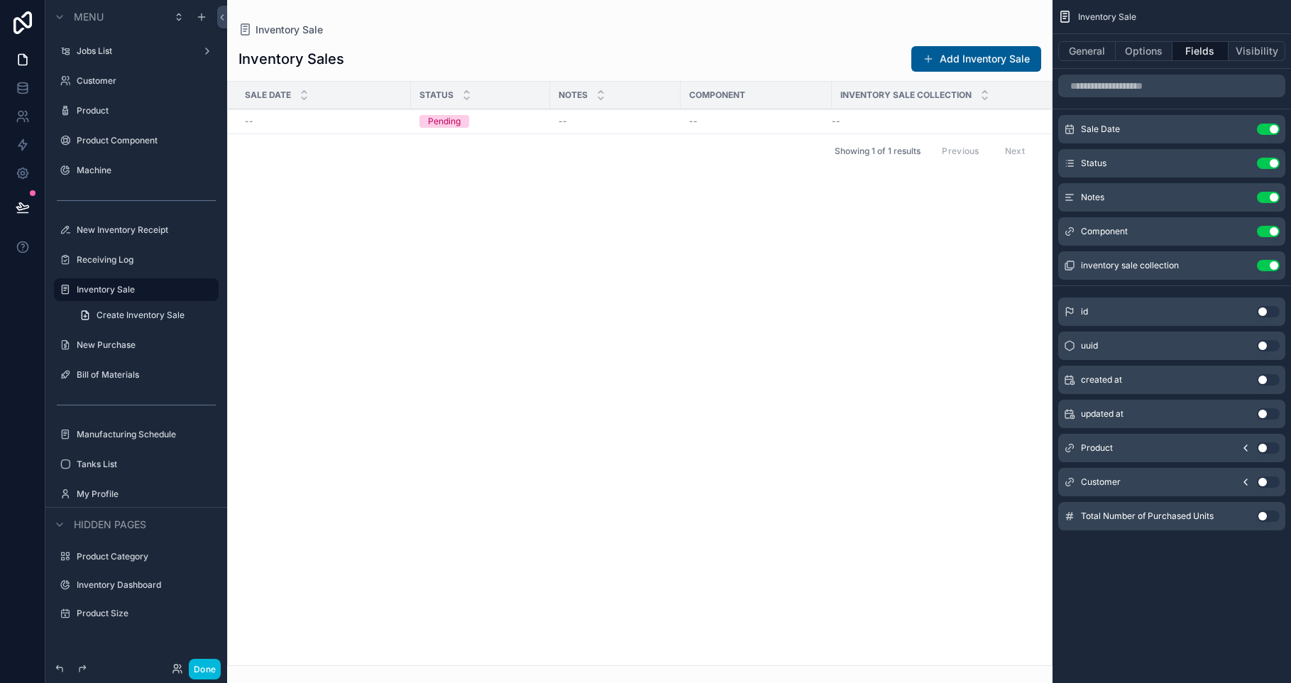
click at [942, 65] on div "scrollable content" at bounding box center [639, 341] width 825 height 683
click at [998, 61] on button "Add Inventory Sale" at bounding box center [976, 59] width 130 height 26
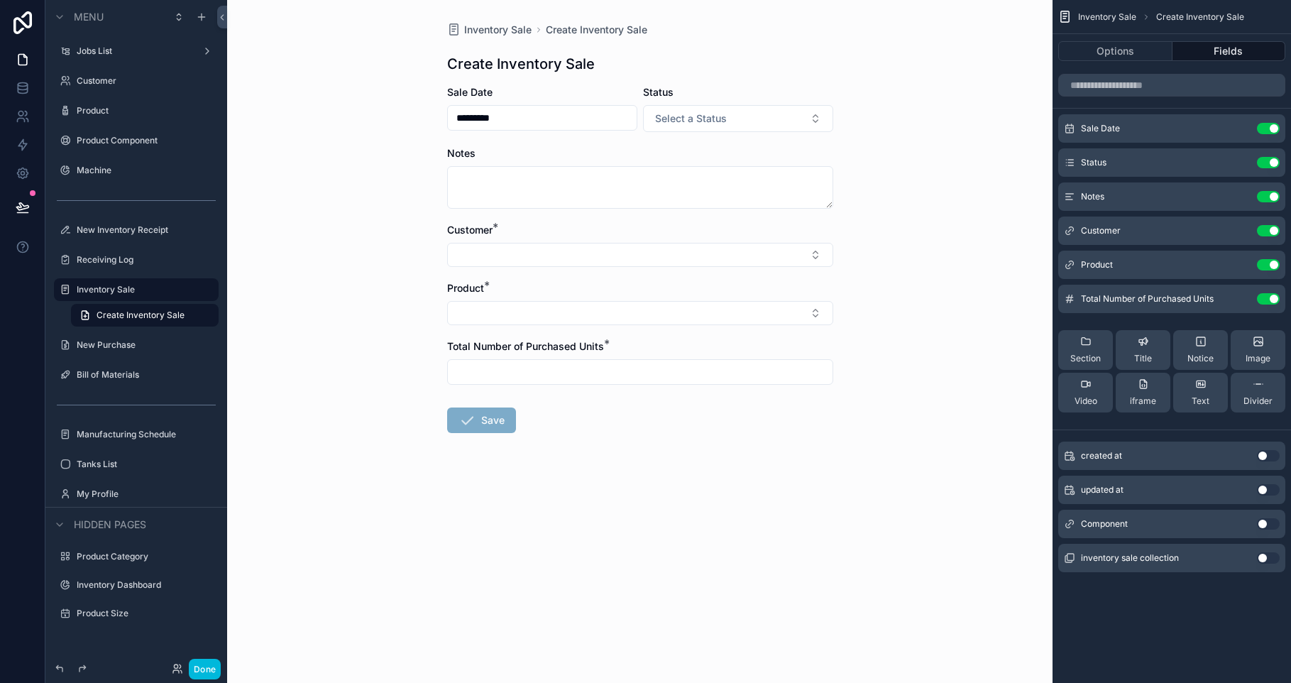
click at [704, 120] on span "Select a Status" at bounding box center [691, 118] width 72 height 14
click at [904, 144] on div "Inventory Sale Create Inventory Sale Create Inventory Sale Sale Date ********* …" at bounding box center [639, 341] width 825 height 683
click at [758, 264] on button "Select Button" at bounding box center [640, 255] width 386 height 24
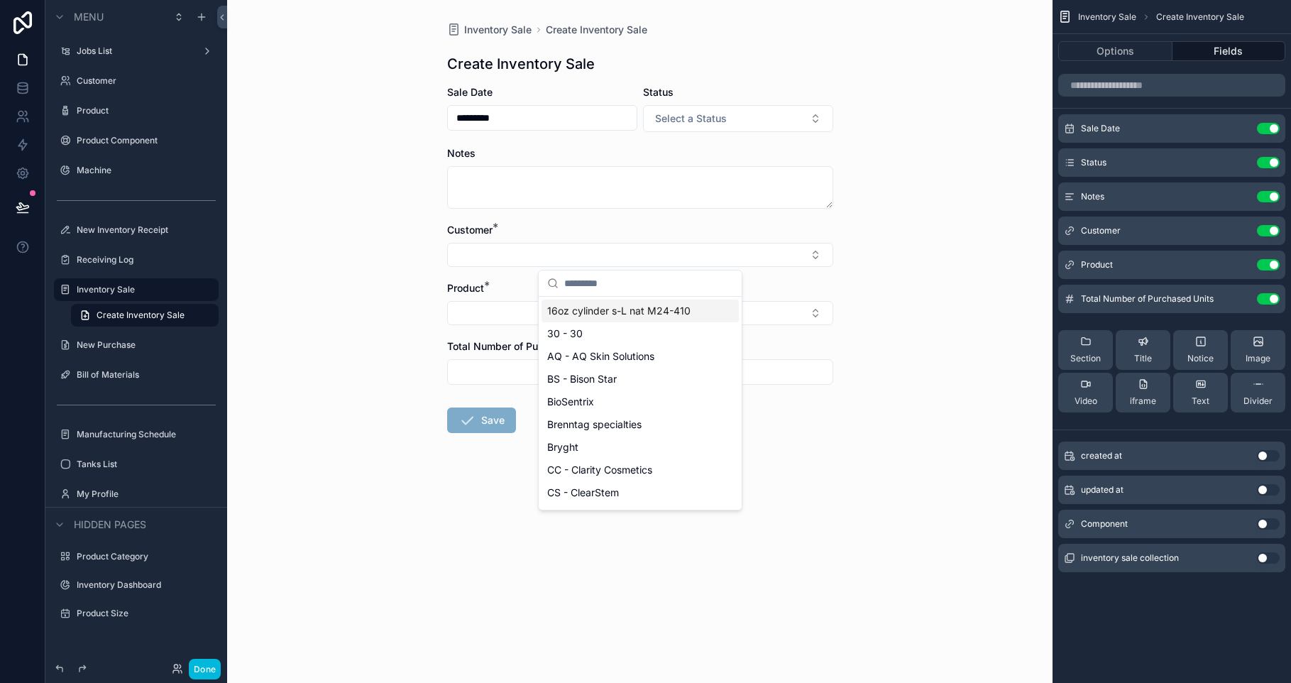
click at [756, 259] on button "Select Button" at bounding box center [640, 255] width 386 height 24
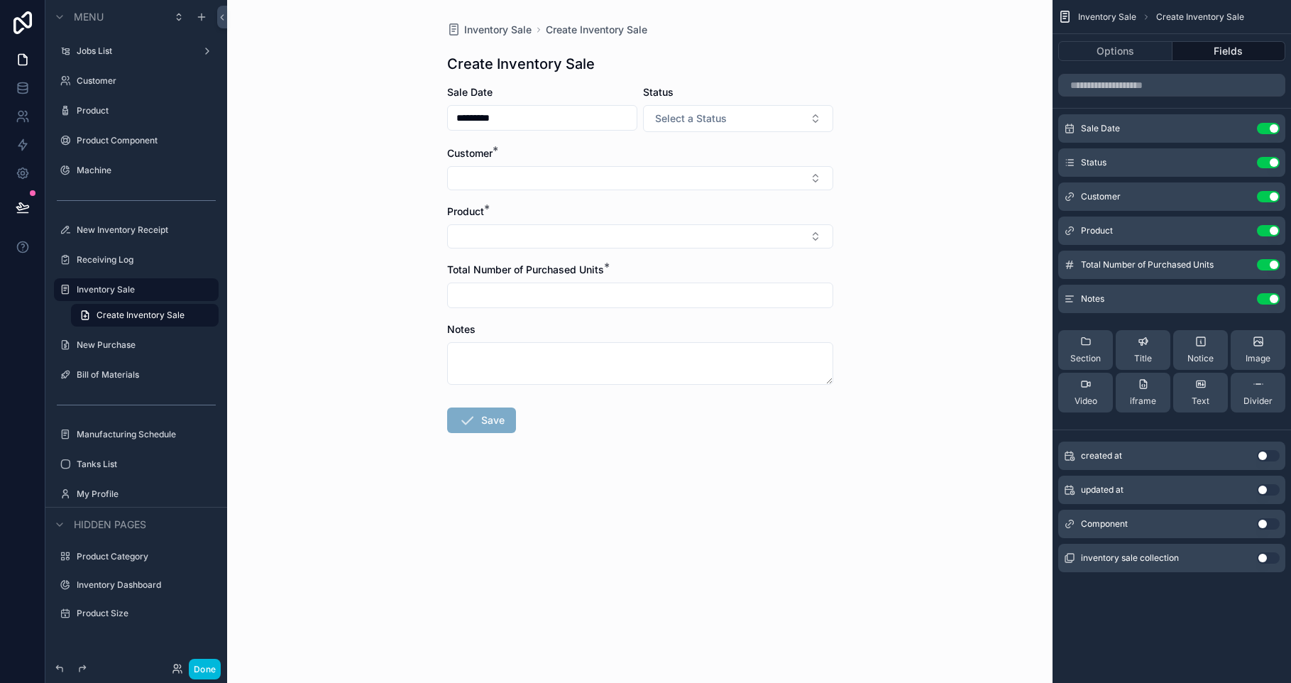
click at [363, 135] on div "Inventory Sale Create Inventory Sale Create Inventory Sale Sale Date ********* …" at bounding box center [639, 341] width 825 height 683
click at [134, 141] on label "Product Component" at bounding box center [143, 140] width 133 height 11
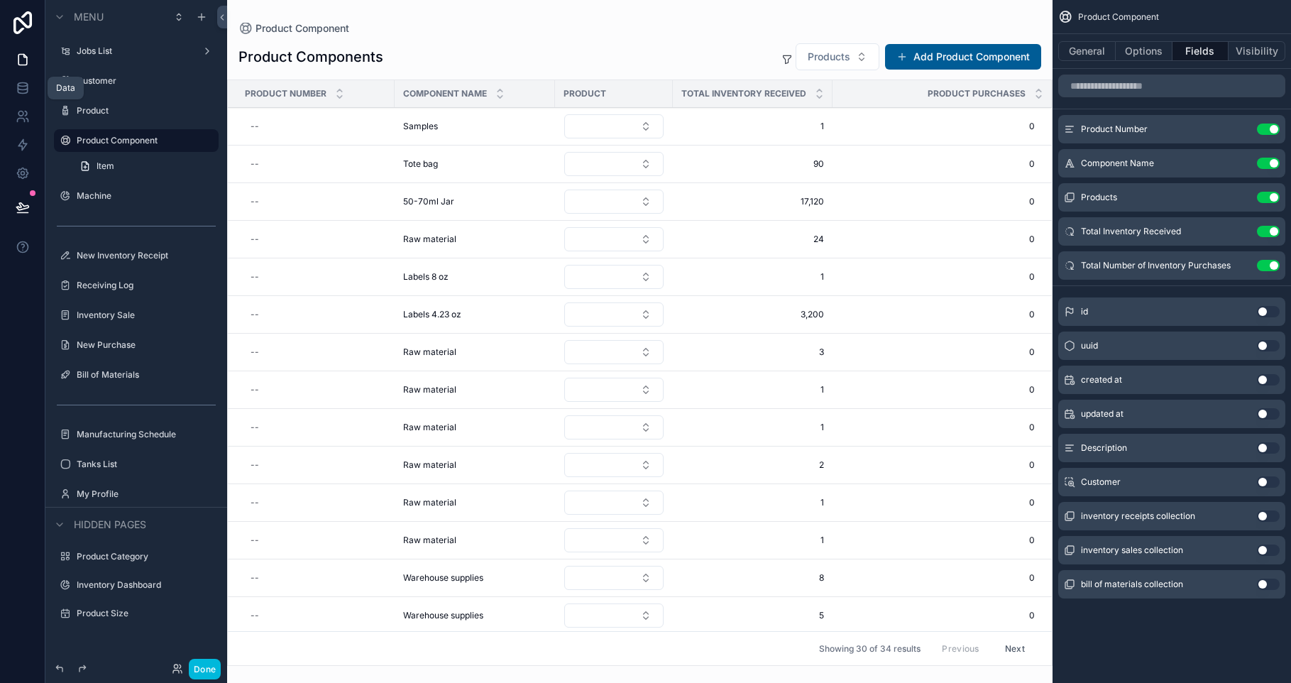
click at [30, 95] on link at bounding box center [22, 88] width 45 height 28
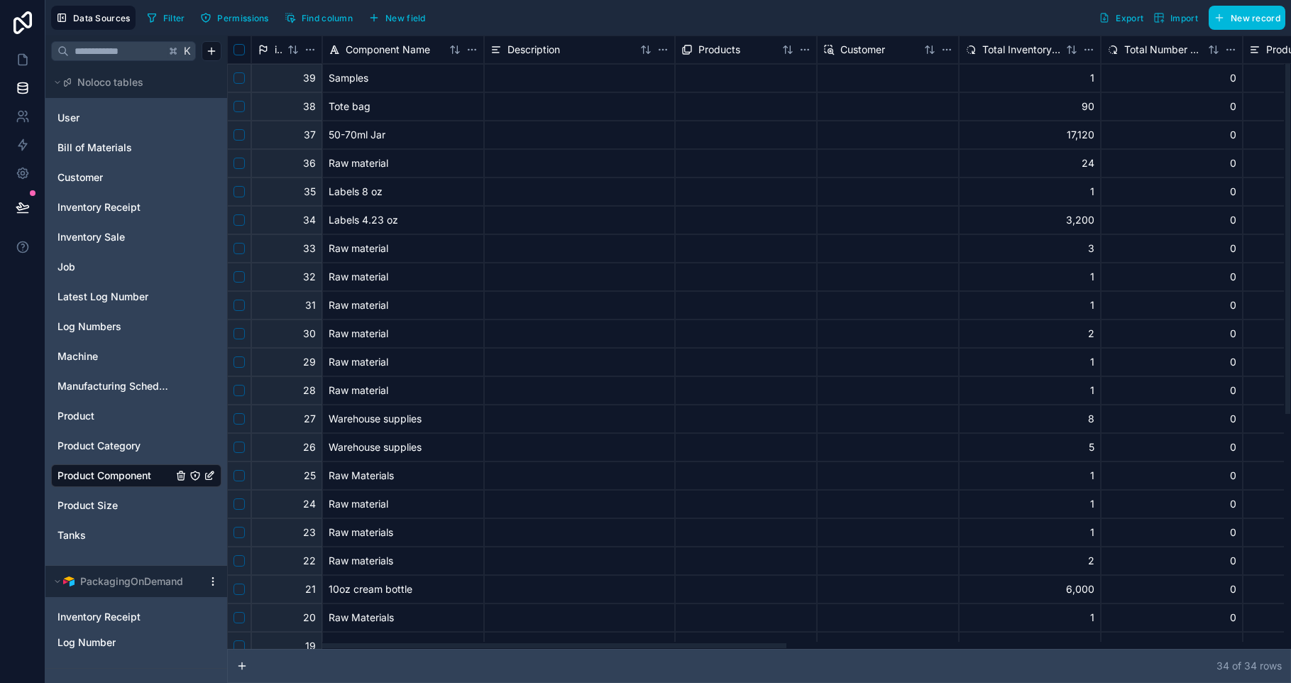
drag, startPoint x: 502, startPoint y: 649, endPoint x: 540, endPoint y: 643, distance: 38.0
click at [540, 643] on div "id Component Name Description Products Customer Total Inventory Received Total …" at bounding box center [759, 358] width 1064 height 647
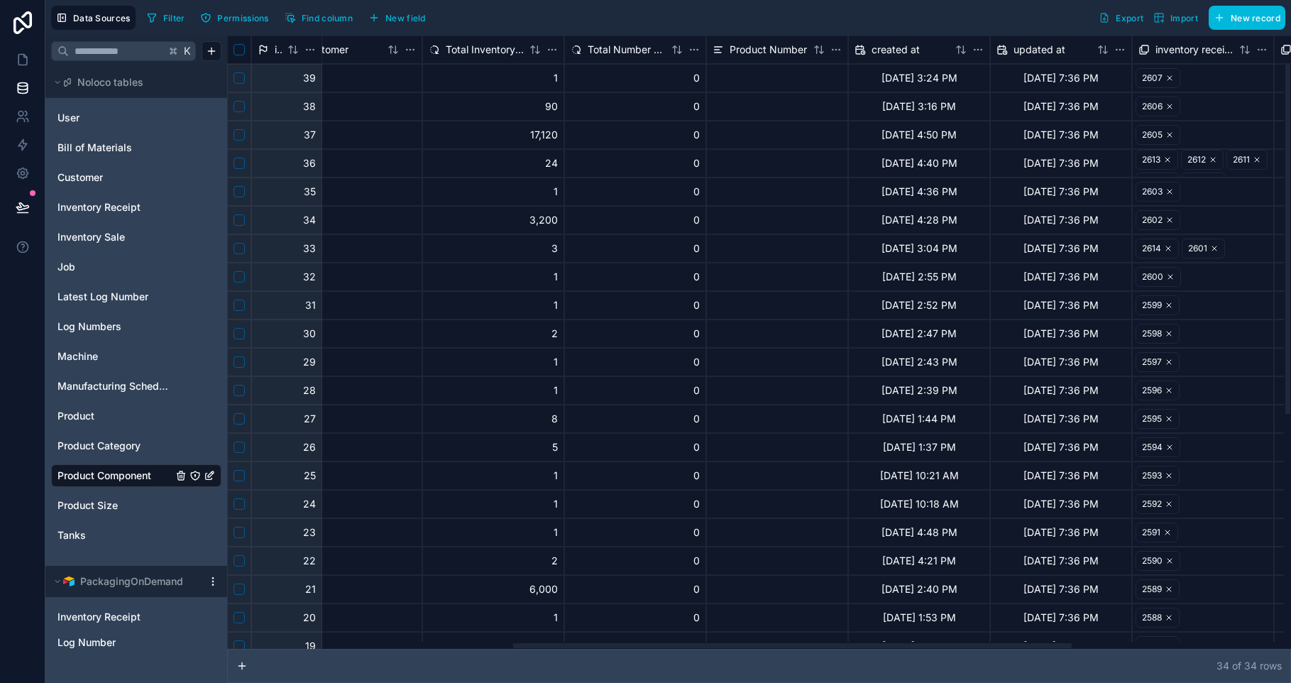
scroll to position [0, 556]
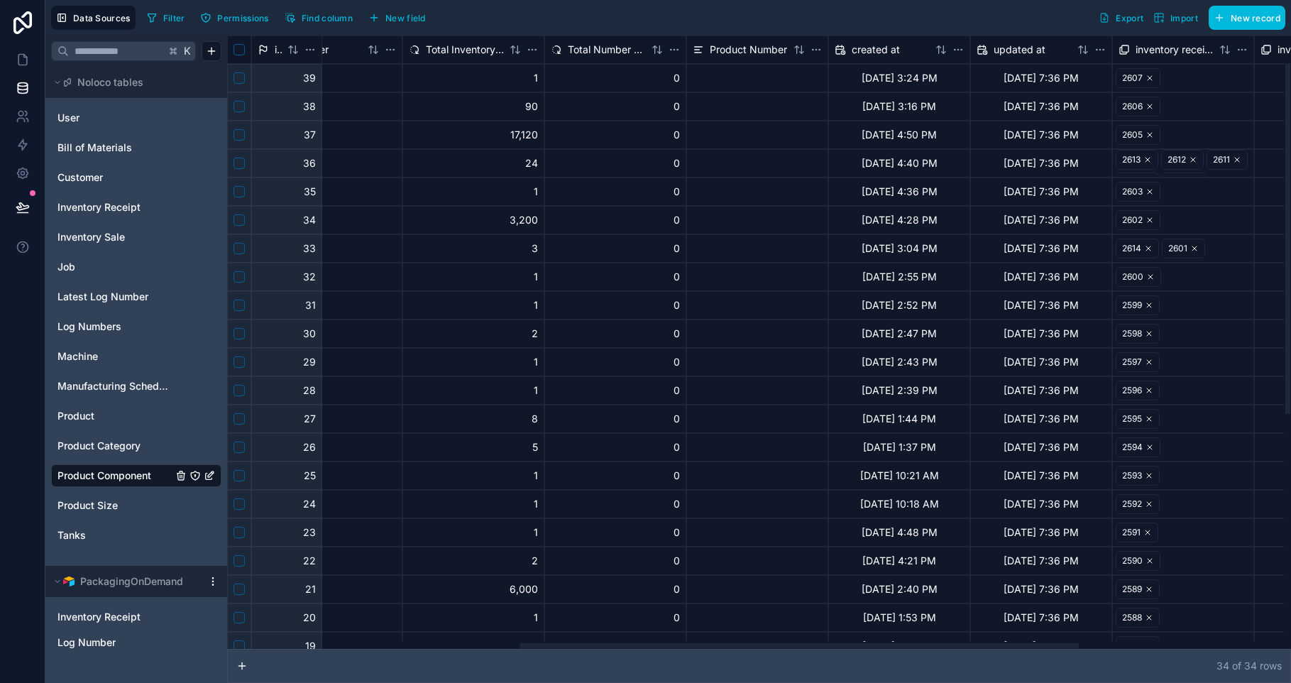
drag, startPoint x: 395, startPoint y: 646, endPoint x: 688, endPoint y: 702, distance: 297.7
click at [688, 648] on div at bounding box center [799, 645] width 558 height 5
click at [407, 20] on span "New field" at bounding box center [405, 18] width 40 height 11
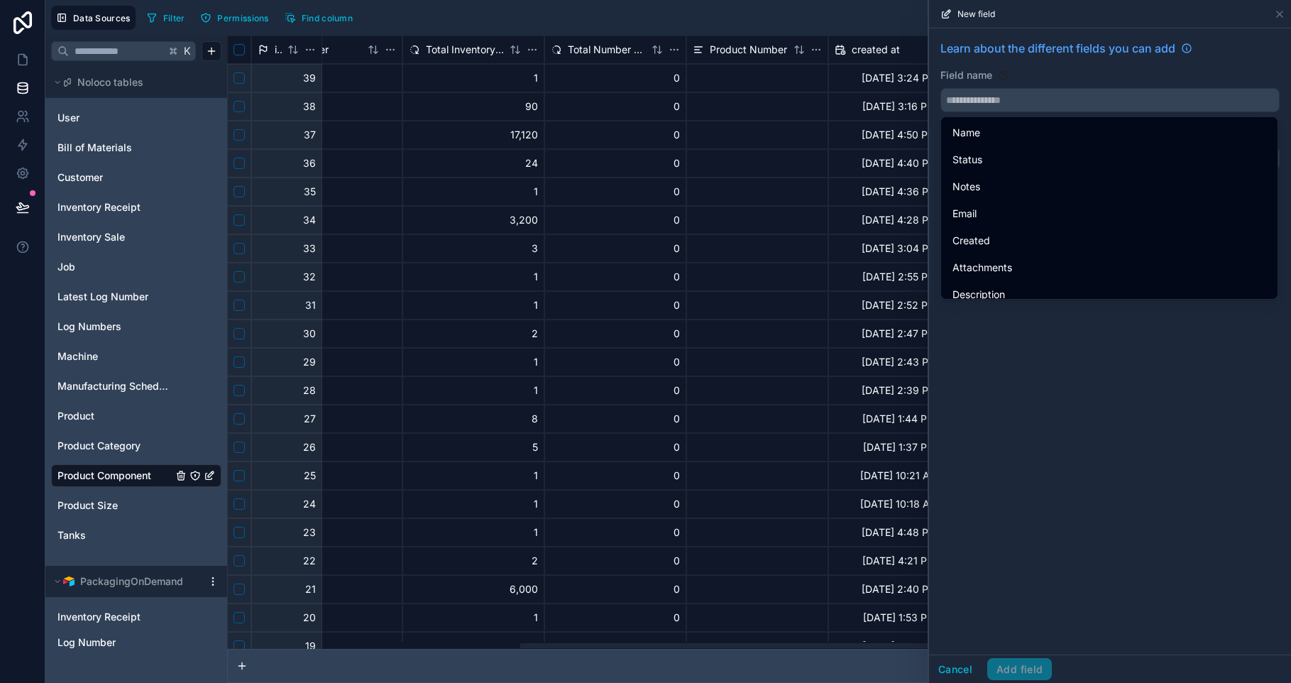
click at [1006, 100] on input "text" at bounding box center [1110, 100] width 338 height 23
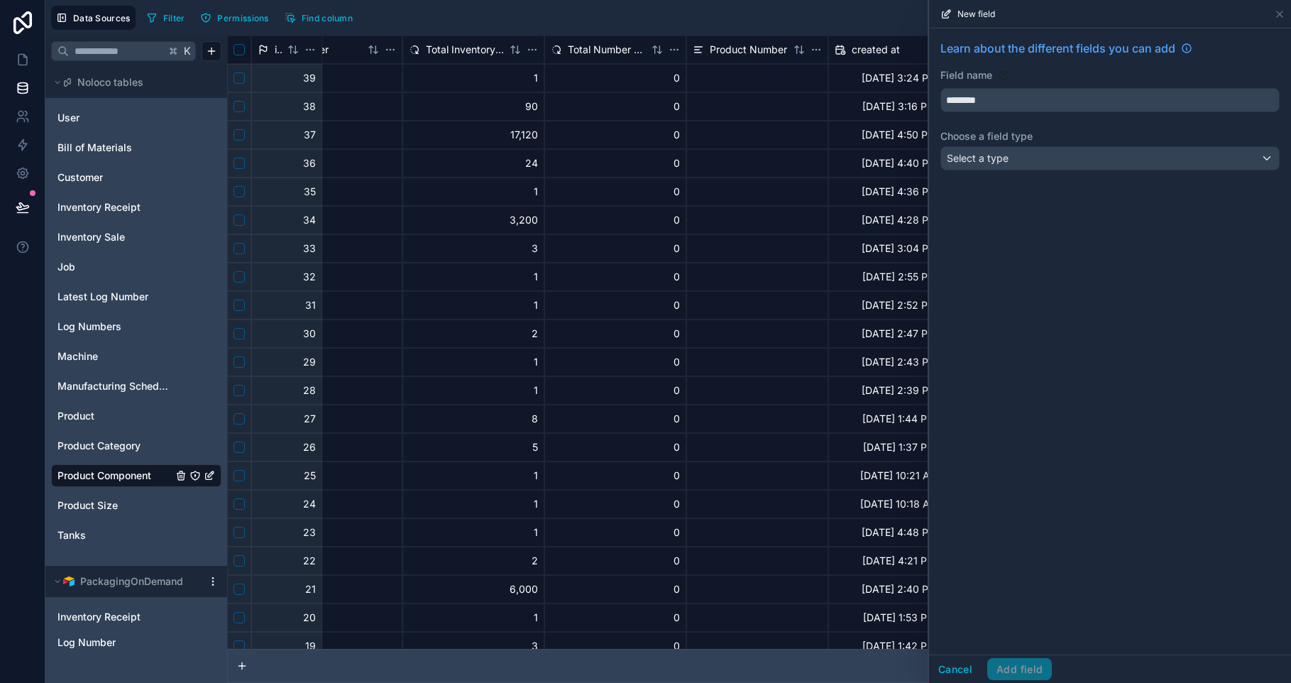
click at [940, 88] on button "*******" at bounding box center [1109, 100] width 339 height 24
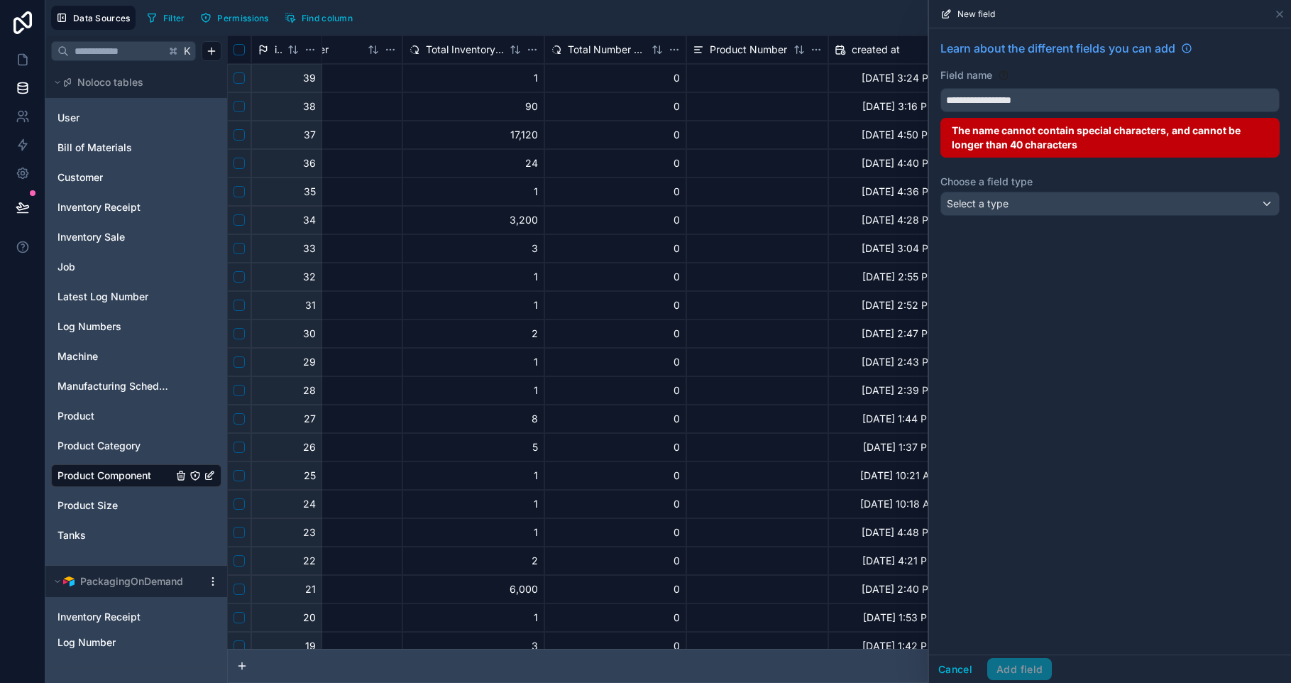
click at [940, 88] on button "**********" at bounding box center [1109, 100] width 339 height 24
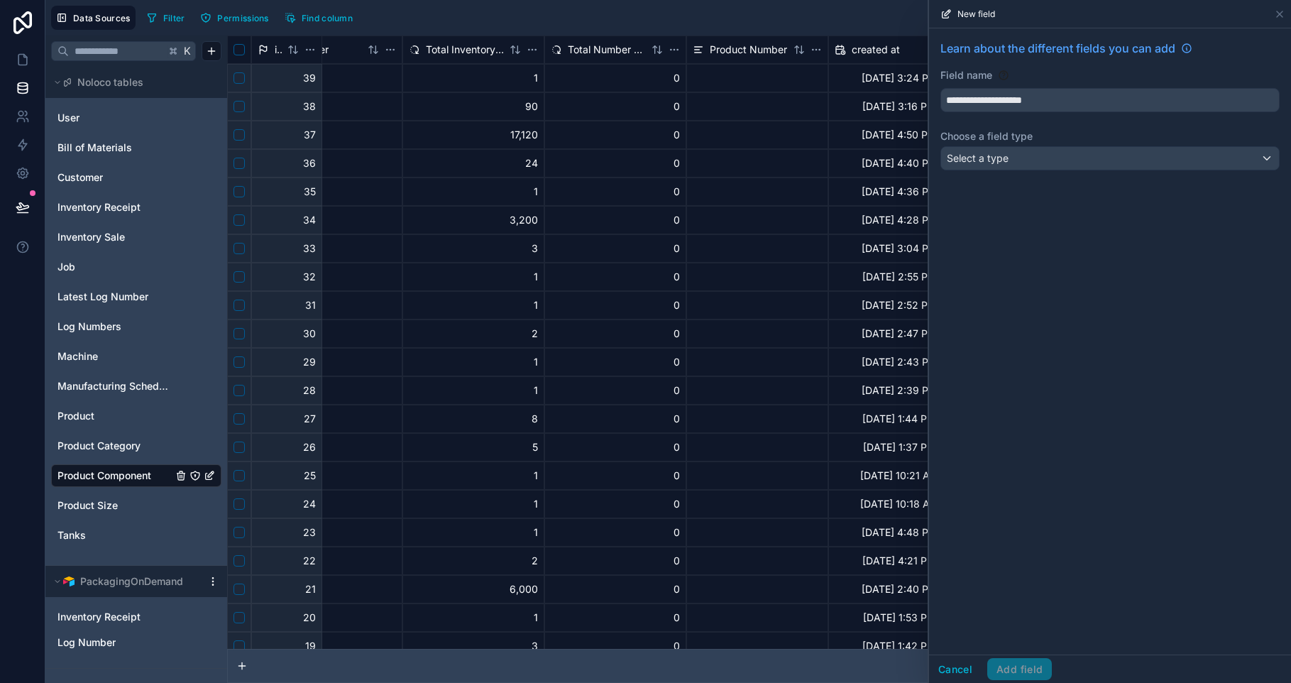
type input "**********"
click at [959, 150] on div "Select a type" at bounding box center [1110, 158] width 338 height 23
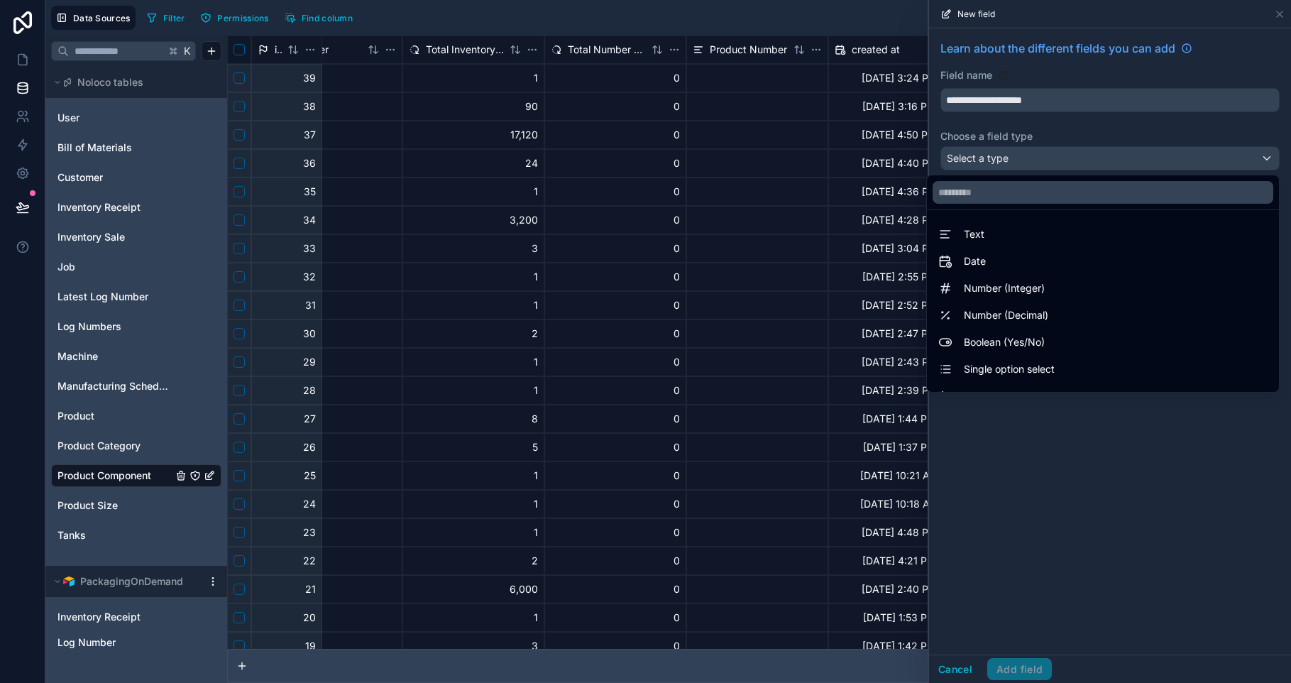
click at [968, 192] on input "text" at bounding box center [1102, 192] width 341 height 23
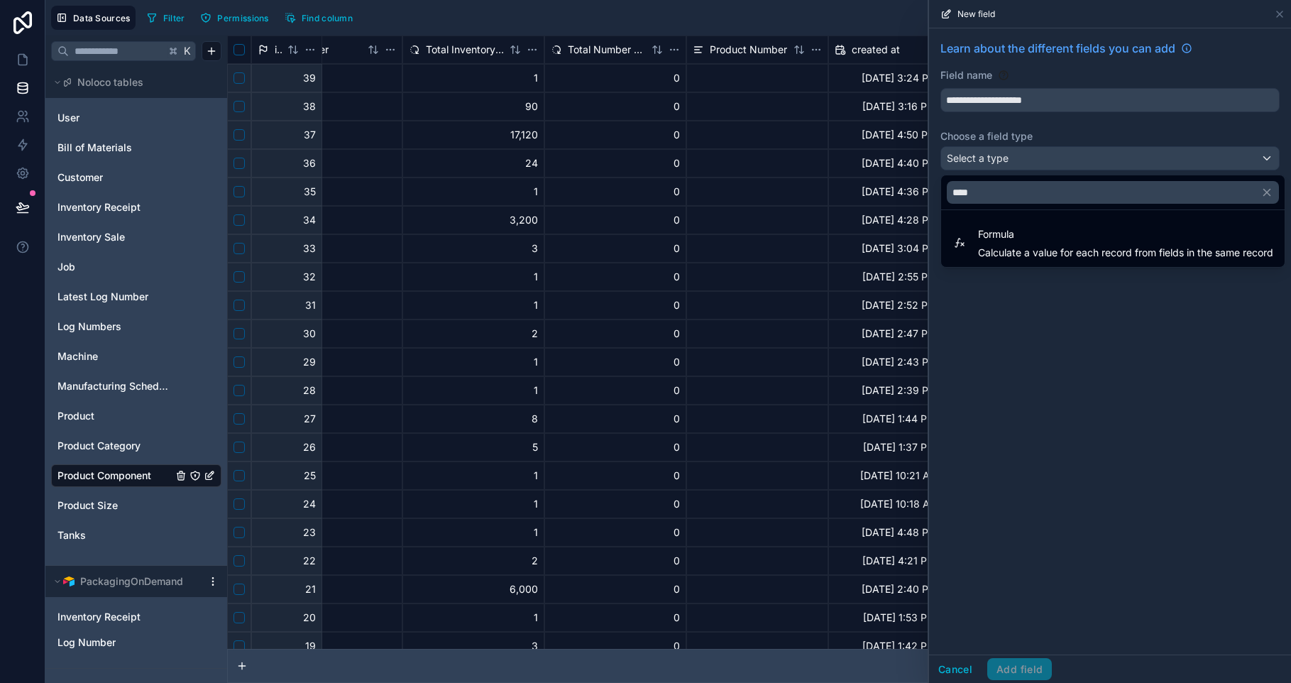
type input "****"
click at [1026, 244] on div "Formula Calculate a value for each record from fields in the same record" at bounding box center [1125, 243] width 295 height 34
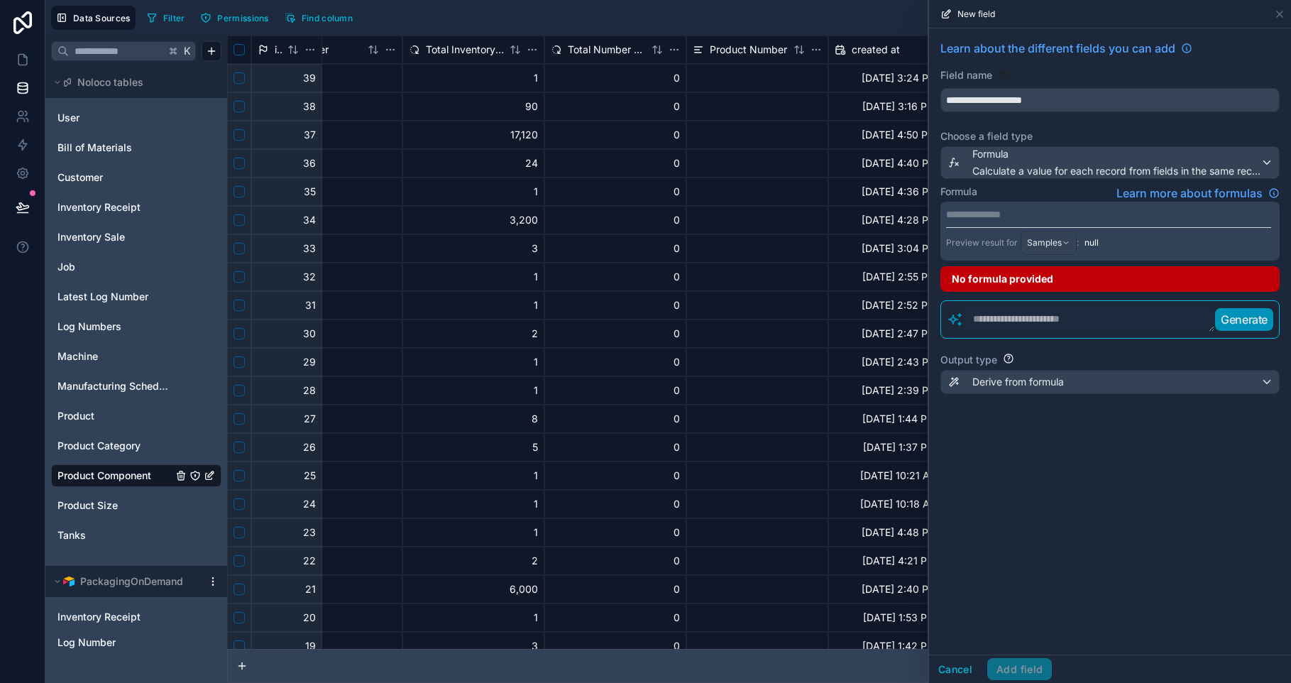
click at [1030, 384] on span "Derive from formula" at bounding box center [1018, 382] width 92 height 14
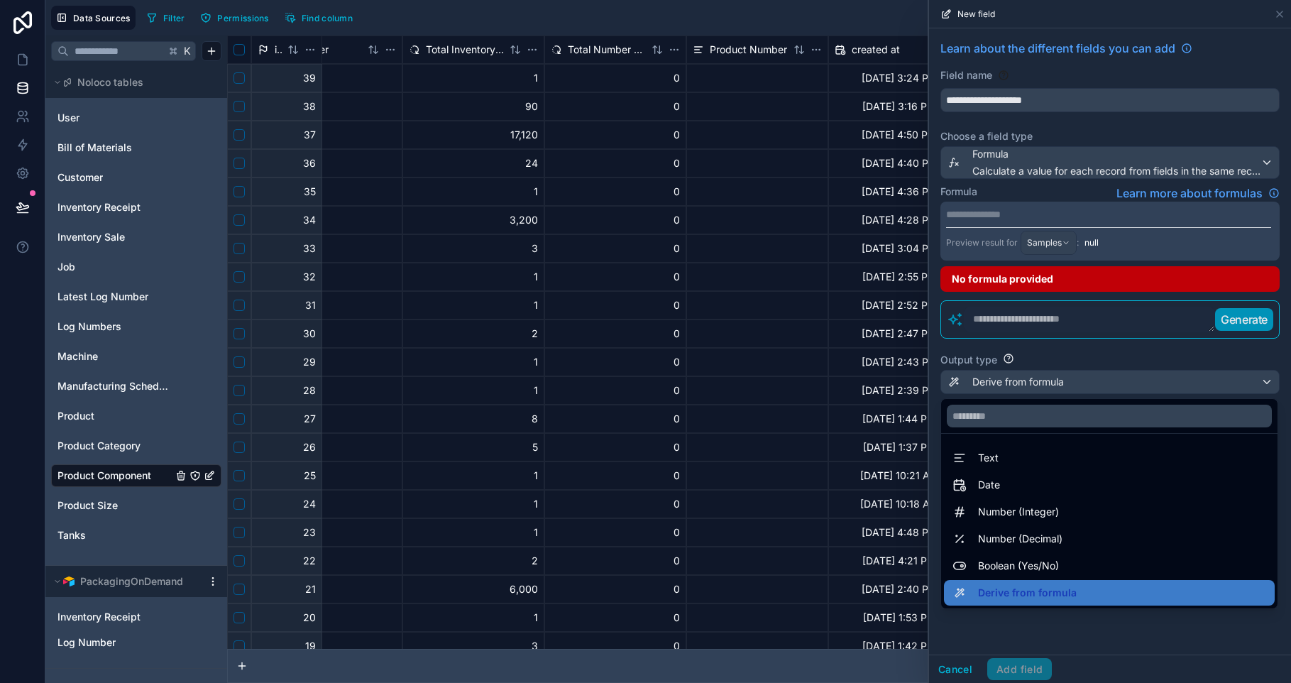
click at [1030, 384] on div at bounding box center [1110, 341] width 362 height 683
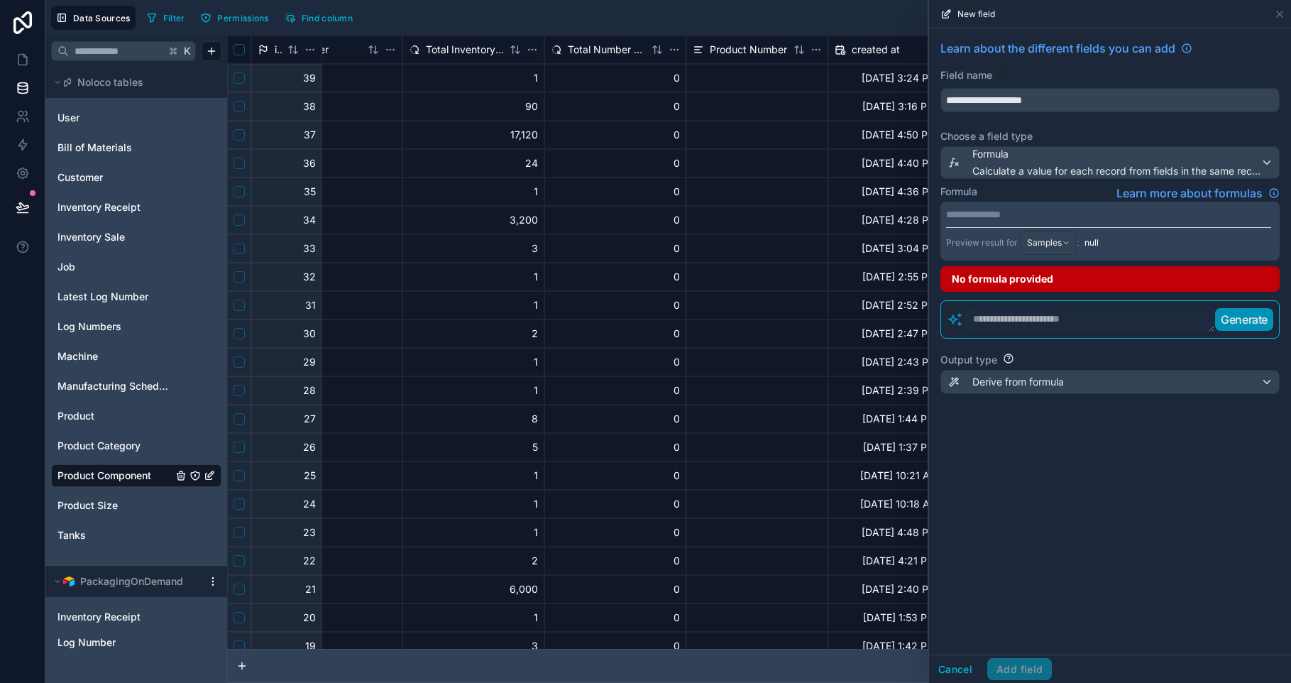
click at [1030, 384] on span "Derive from formula" at bounding box center [1018, 382] width 92 height 14
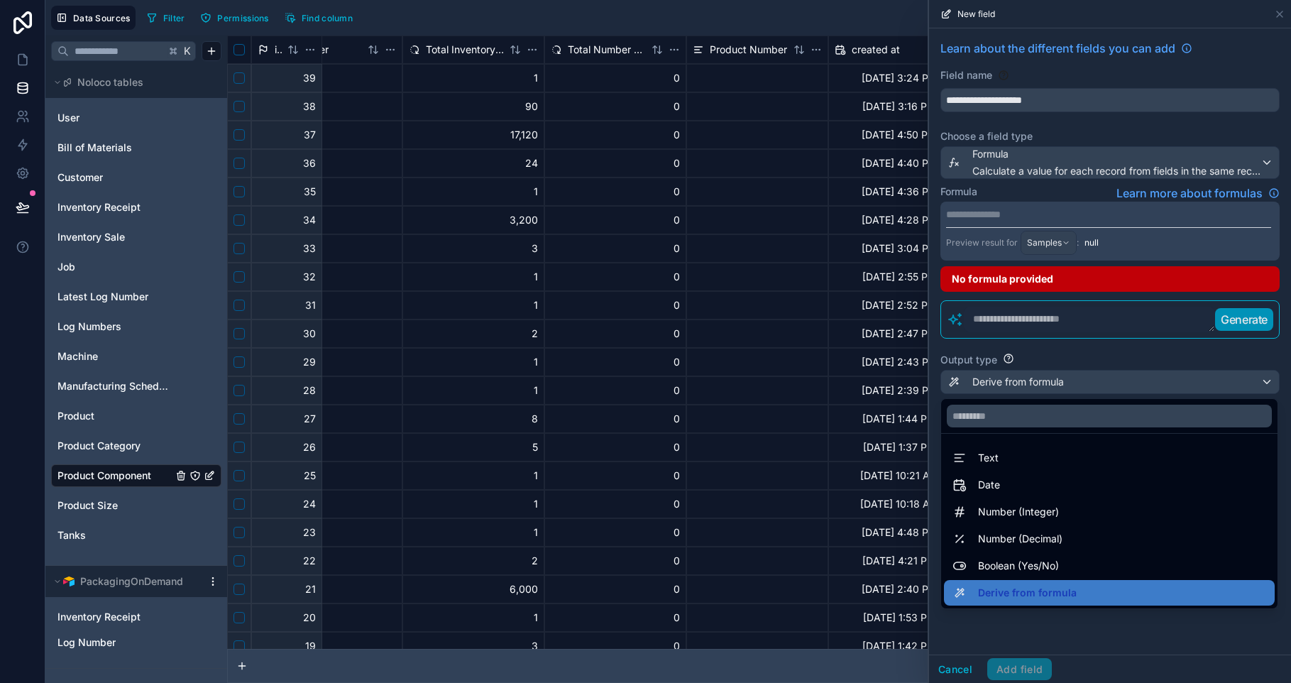
click at [1005, 359] on div at bounding box center [1110, 341] width 362 height 683
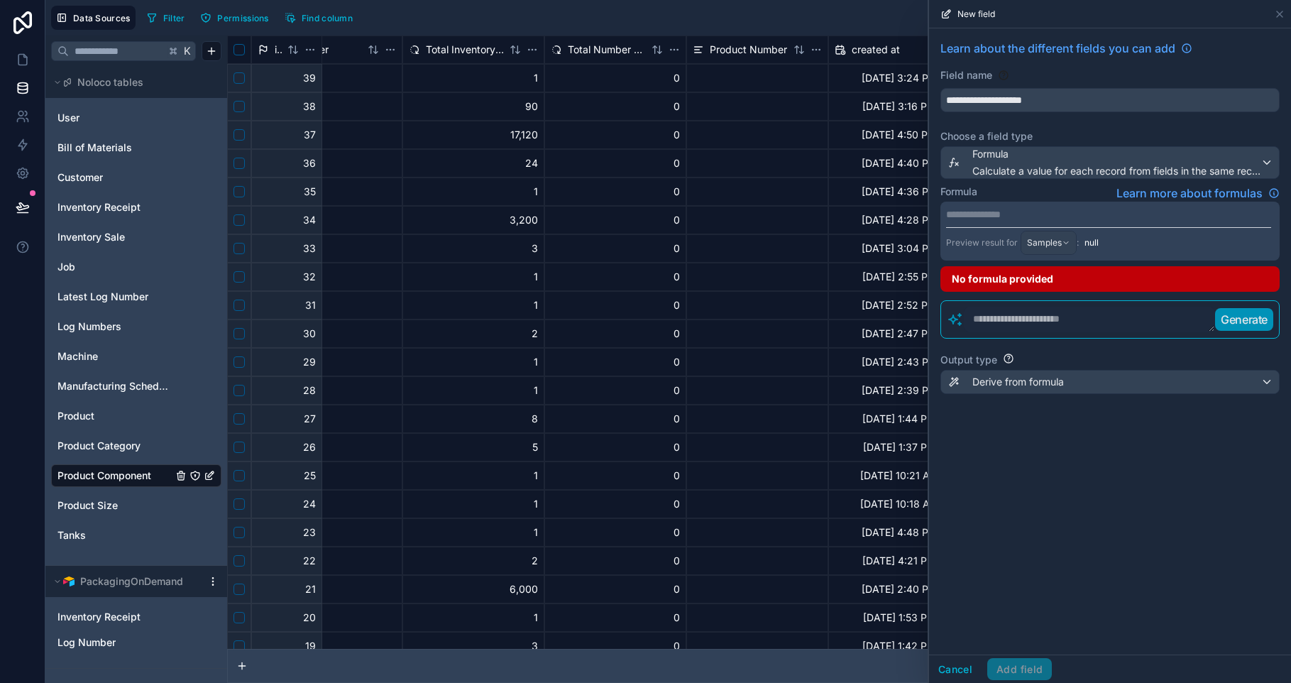
click at [999, 216] on p "**********" at bounding box center [1108, 214] width 325 height 14
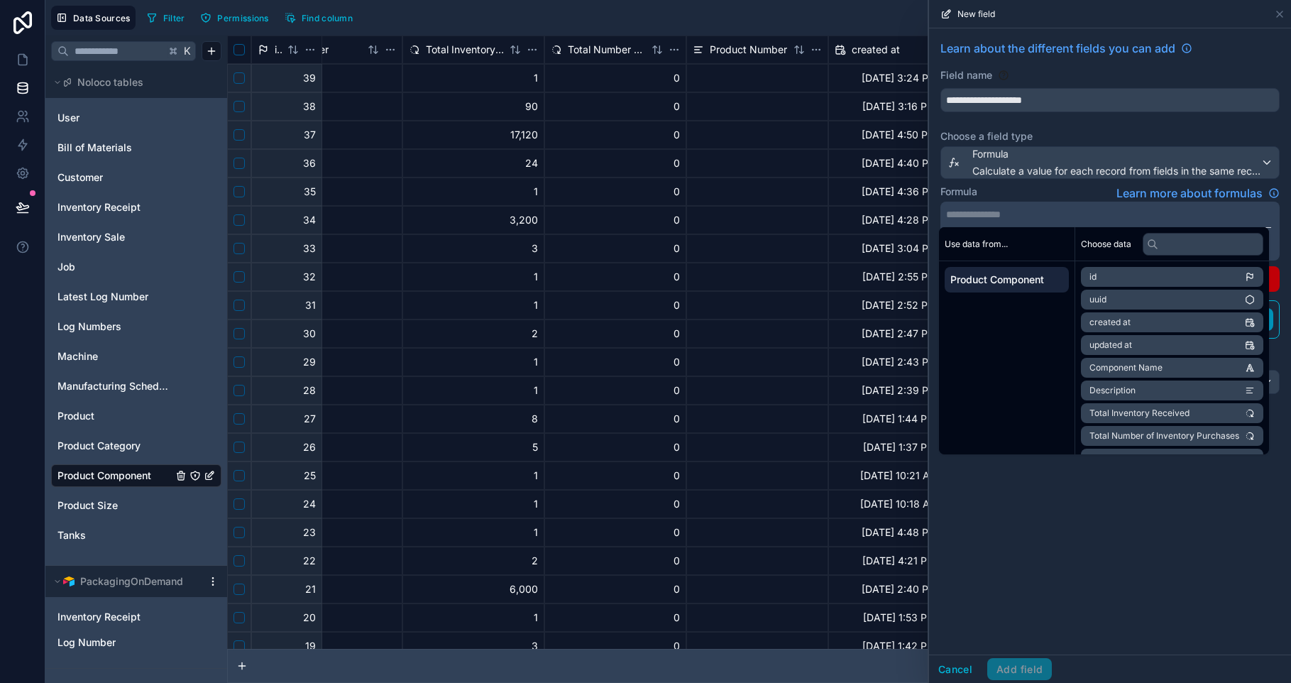
click at [1099, 556] on div "**********" at bounding box center [1110, 341] width 362 height 626
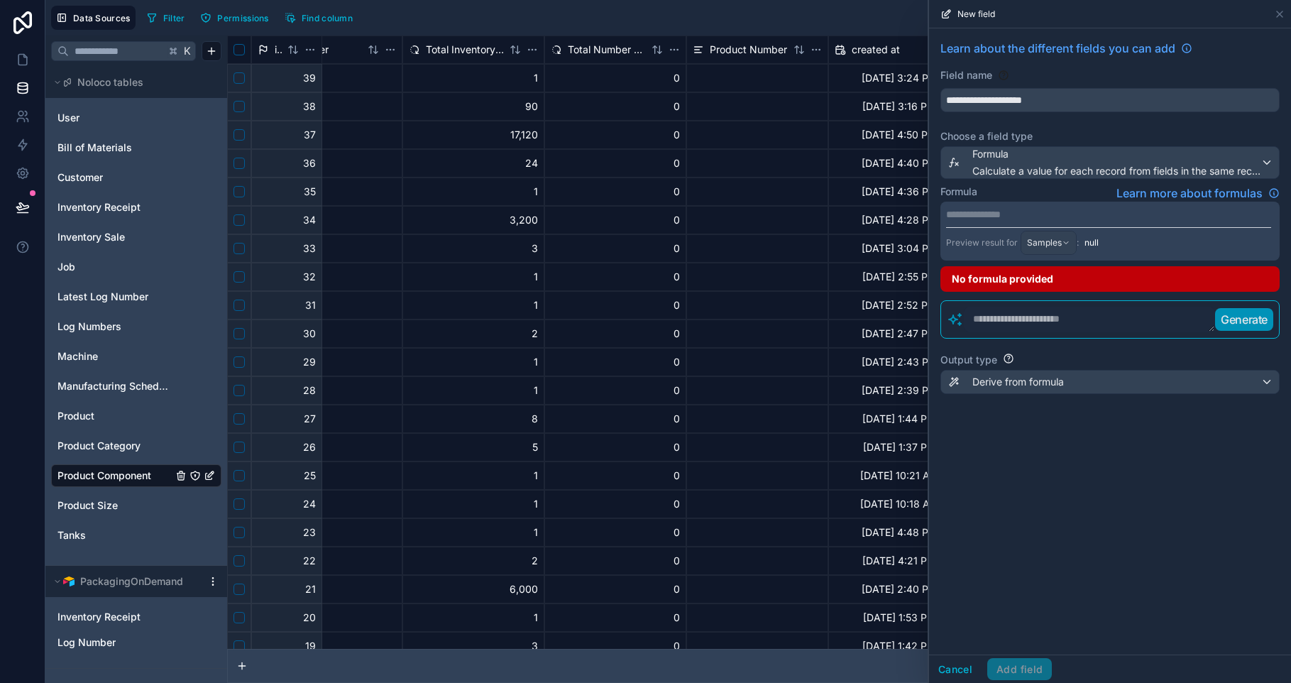
click at [1013, 332] on div "Generate" at bounding box center [1109, 319] width 339 height 38
click at [1017, 322] on textarea at bounding box center [1089, 320] width 251 height 26
type textarea "**********"
click at [546, 49] on div "Total Number of Inventory Purchases" at bounding box center [615, 49] width 142 height 28
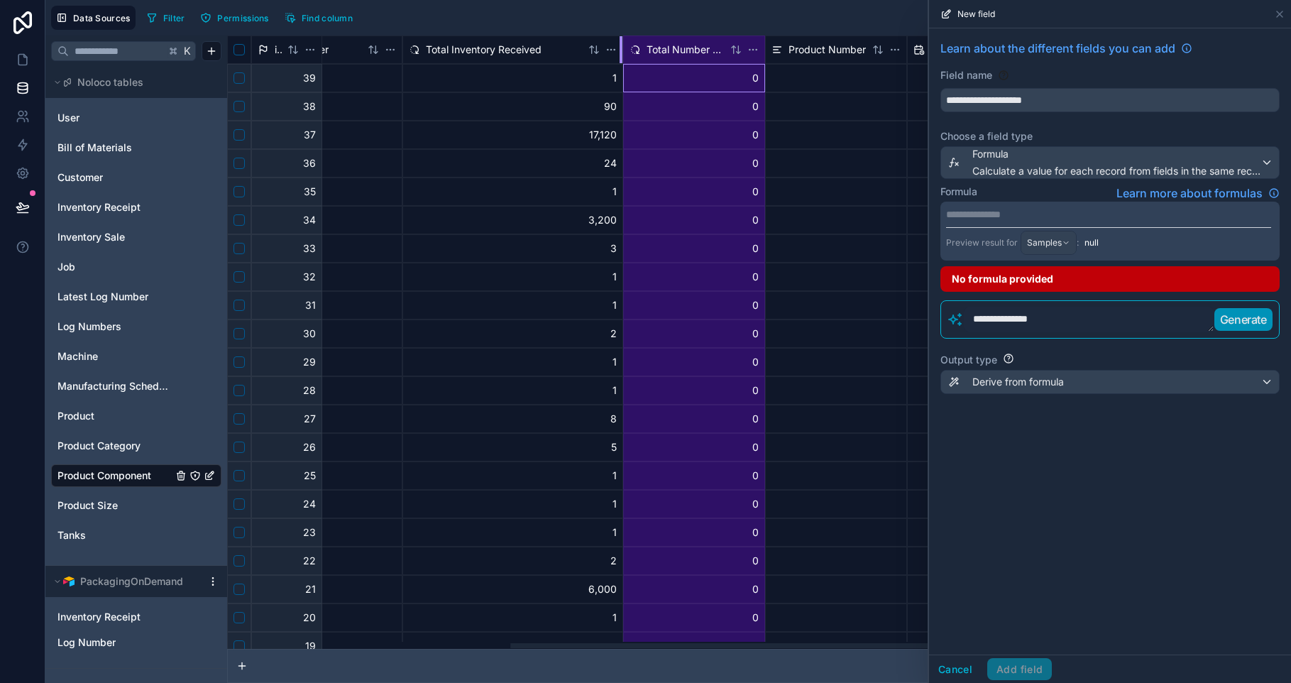
drag, startPoint x: 541, startPoint y: 49, endPoint x: 639, endPoint y: 72, distance: 100.7
click at [639, 72] on div "id Component Name Description Products Customer Total Inventory Received Total …" at bounding box center [715, 531] width 2088 height 993
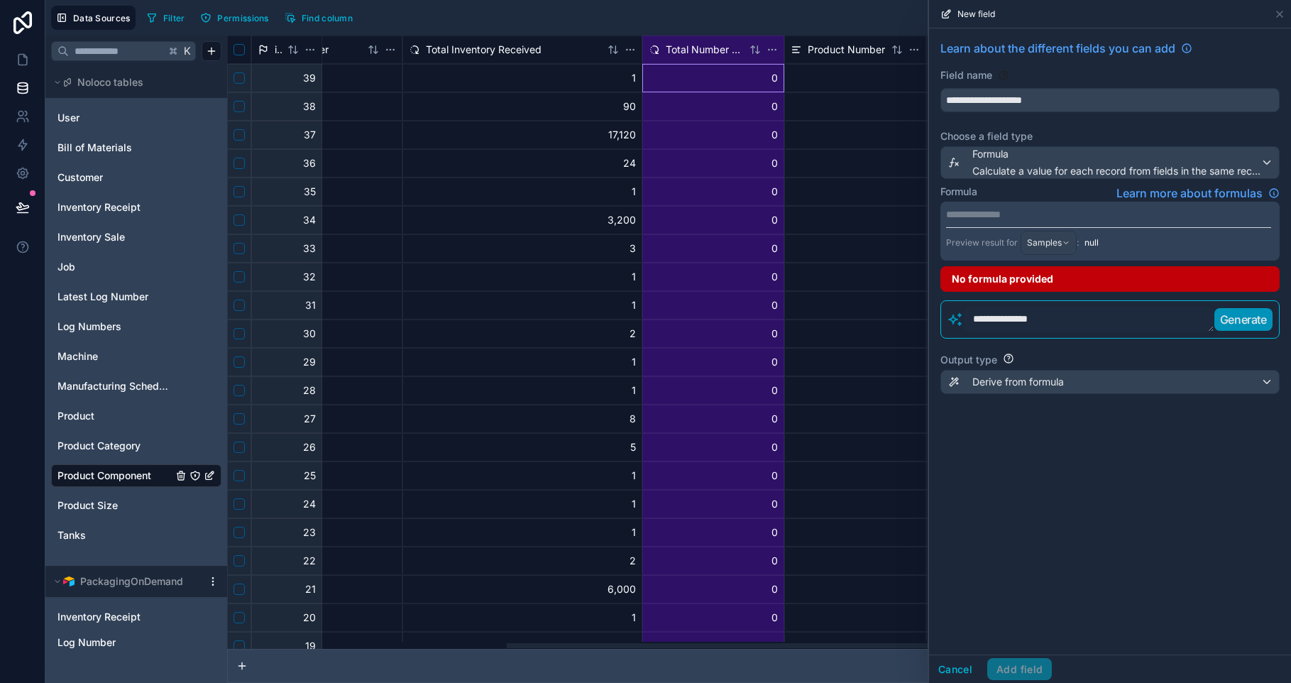
click at [1089, 324] on textarea "**********" at bounding box center [1089, 320] width 250 height 26
click at [1024, 211] on p "**********" at bounding box center [1108, 214] width 325 height 14
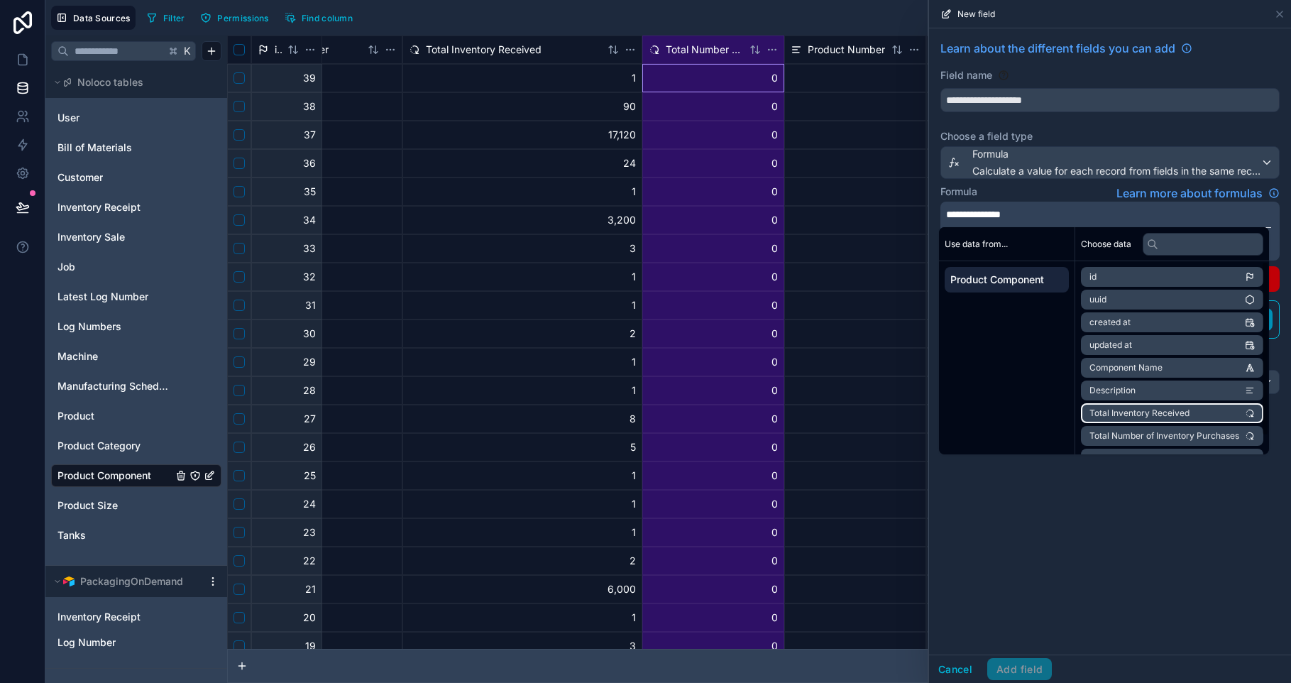
click at [1184, 404] on li "Total Inventory Received" at bounding box center [1172, 413] width 182 height 20
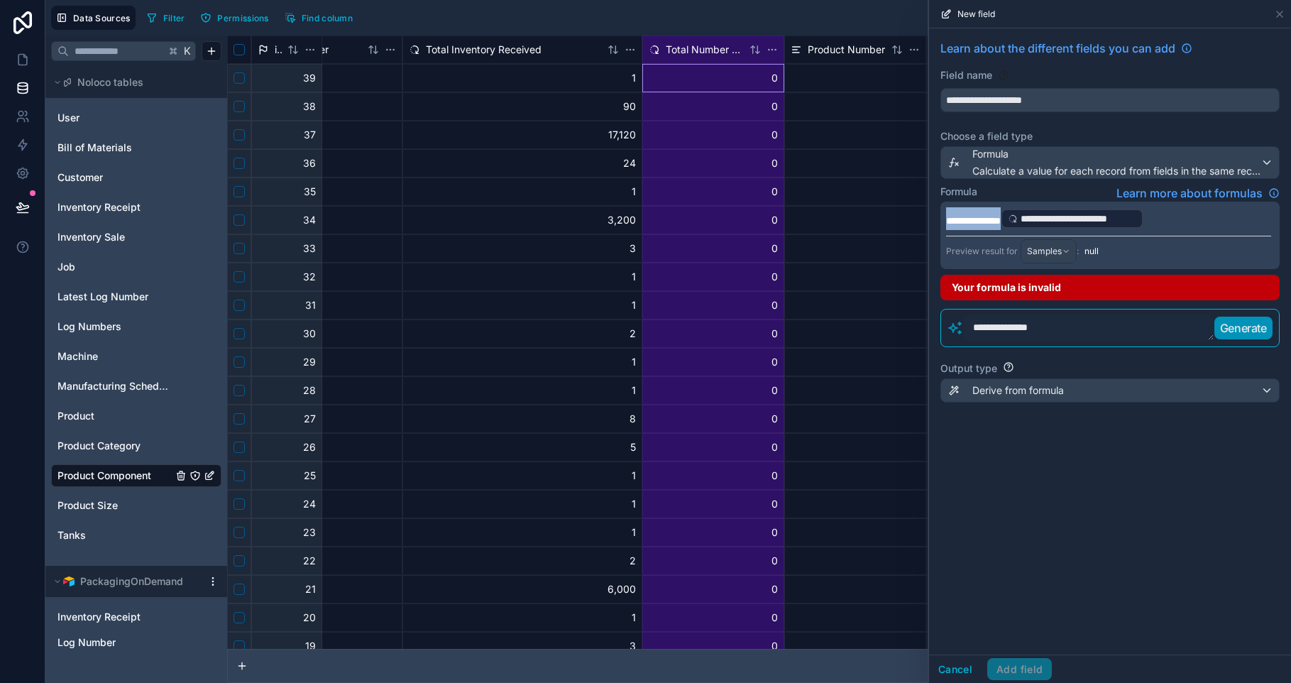
drag, startPoint x: 1013, startPoint y: 220, endPoint x: 941, endPoint y: 223, distance: 71.7
click at [942, 224] on div "**********" at bounding box center [1109, 235] width 339 height 67
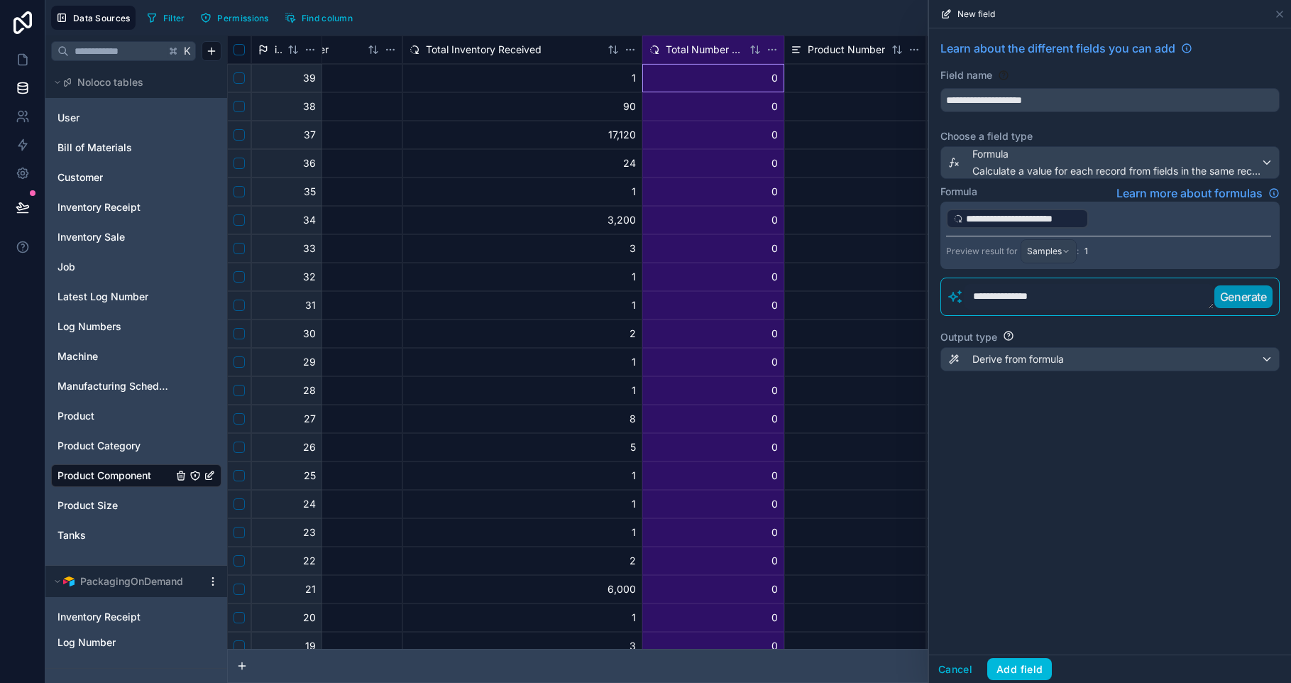
click at [1192, 233] on div "**********" at bounding box center [1109, 235] width 339 height 67
click at [1188, 221] on p "**********" at bounding box center [1108, 218] width 325 height 23
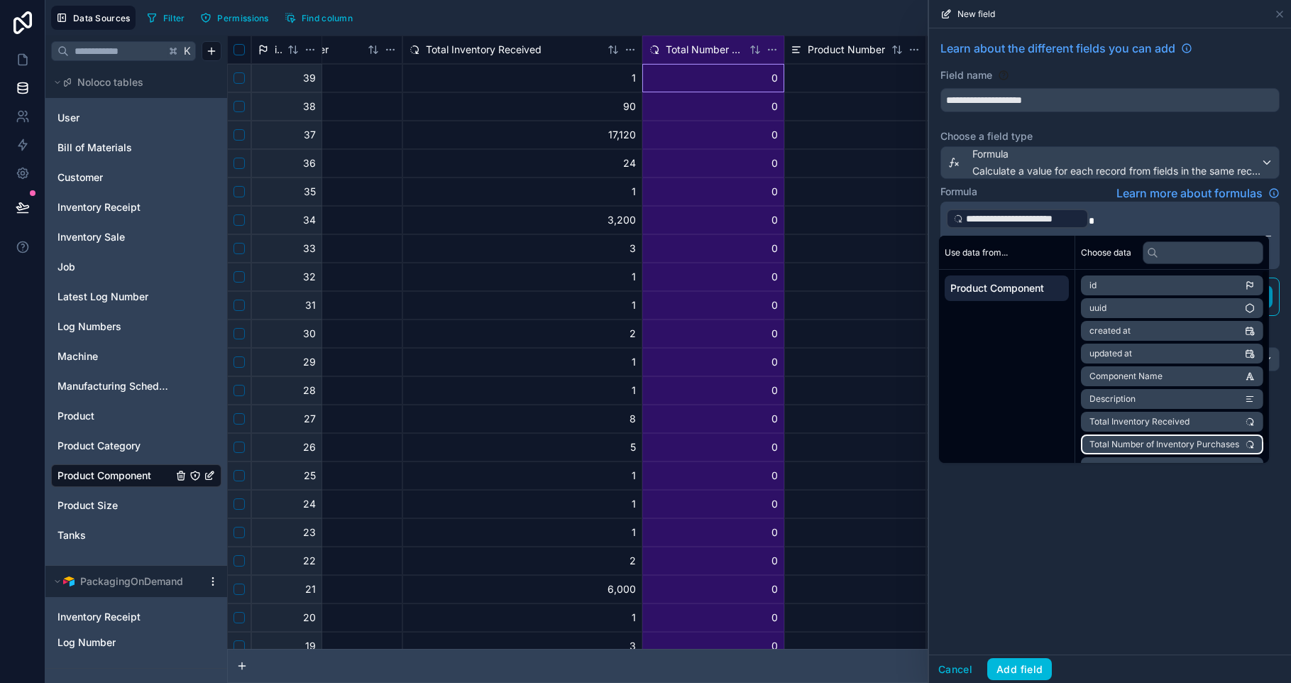
click at [1206, 447] on span "Total Number of Inventory Purchases" at bounding box center [1164, 444] width 150 height 11
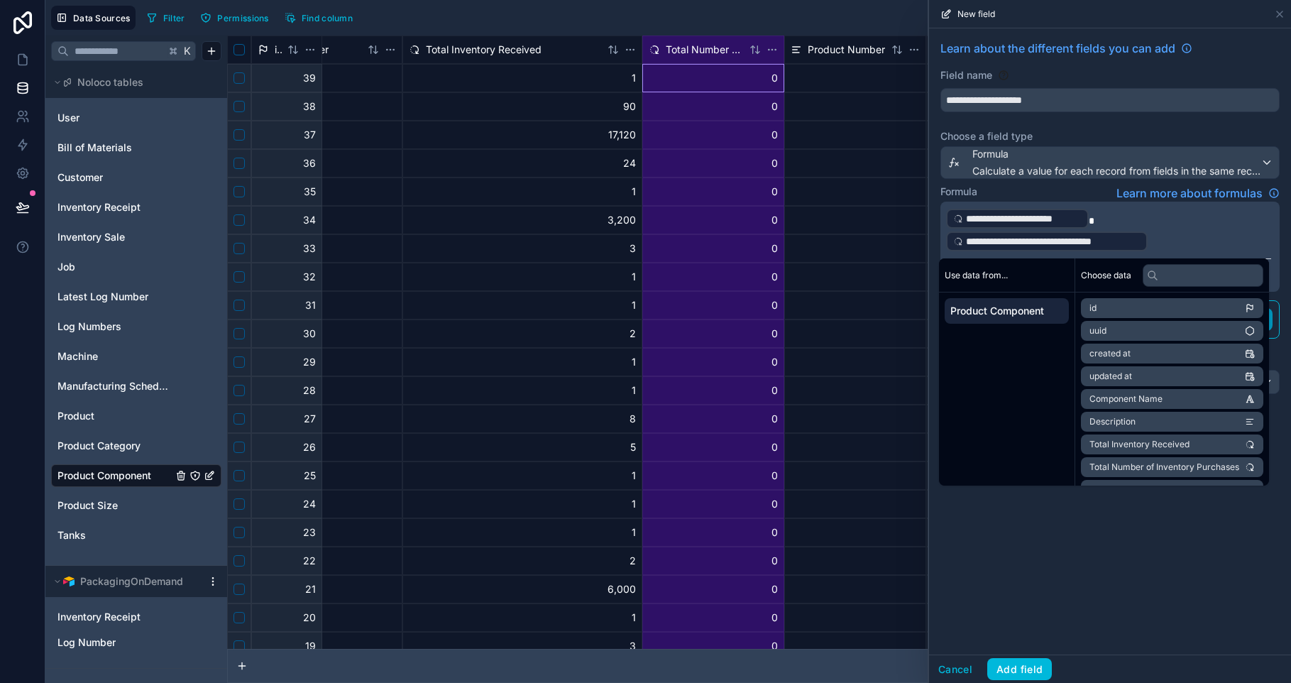
click at [1211, 545] on div "**********" at bounding box center [1110, 341] width 362 height 626
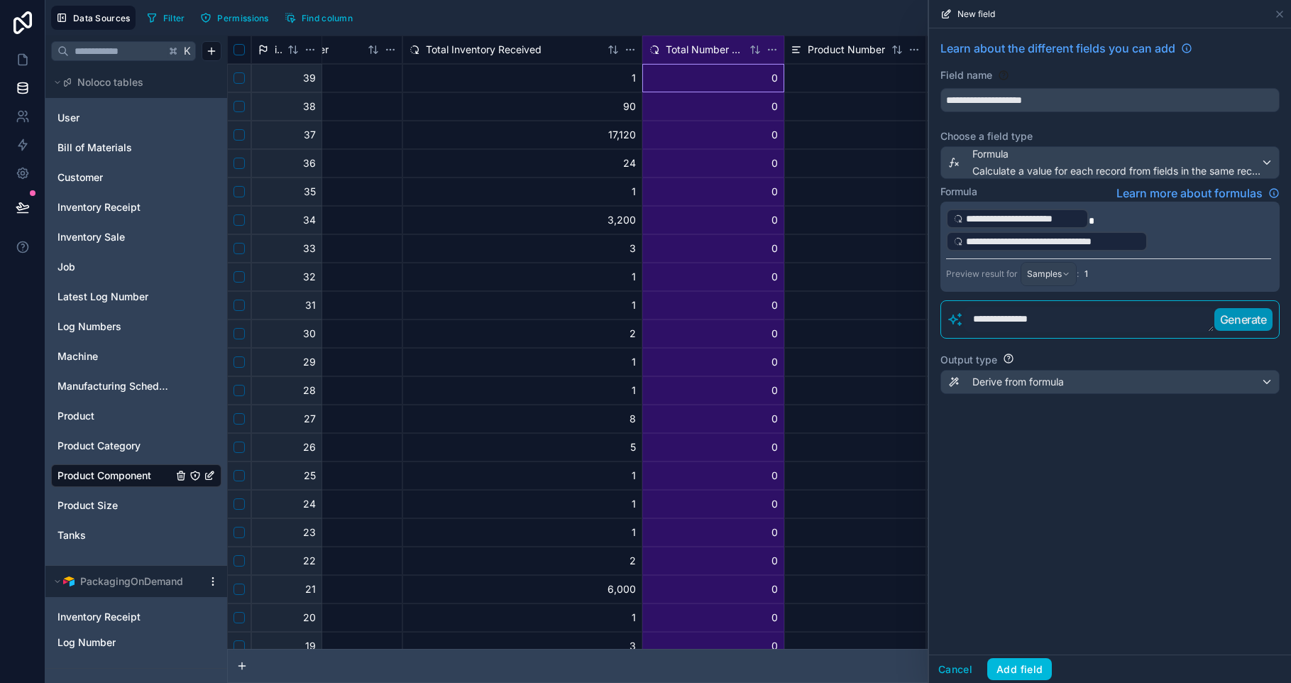
click at [1032, 675] on button "Add field" at bounding box center [1019, 669] width 65 height 23
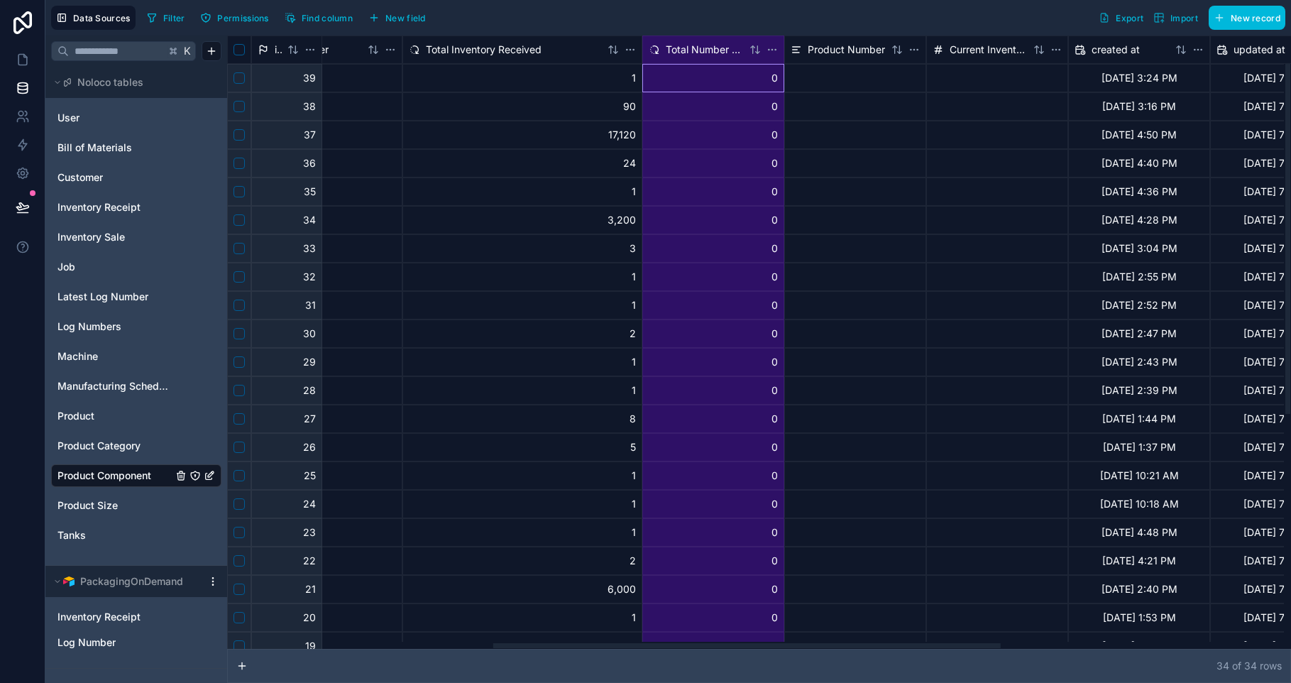
drag, startPoint x: 1003, startPoint y: 48, endPoint x: 928, endPoint y: 50, distance: 74.6
click at [928, 50] on div "id Component Name Description Products Customer Total Inventory Received Total …" at bounding box center [777, 531] width 2213 height 993
drag, startPoint x: 981, startPoint y: 53, endPoint x: 959, endPoint y: 52, distance: 22.0
click at [959, 52] on div "id Component Name Description Products Customer Total Inventory Received Total …" at bounding box center [777, 531] width 2213 height 993
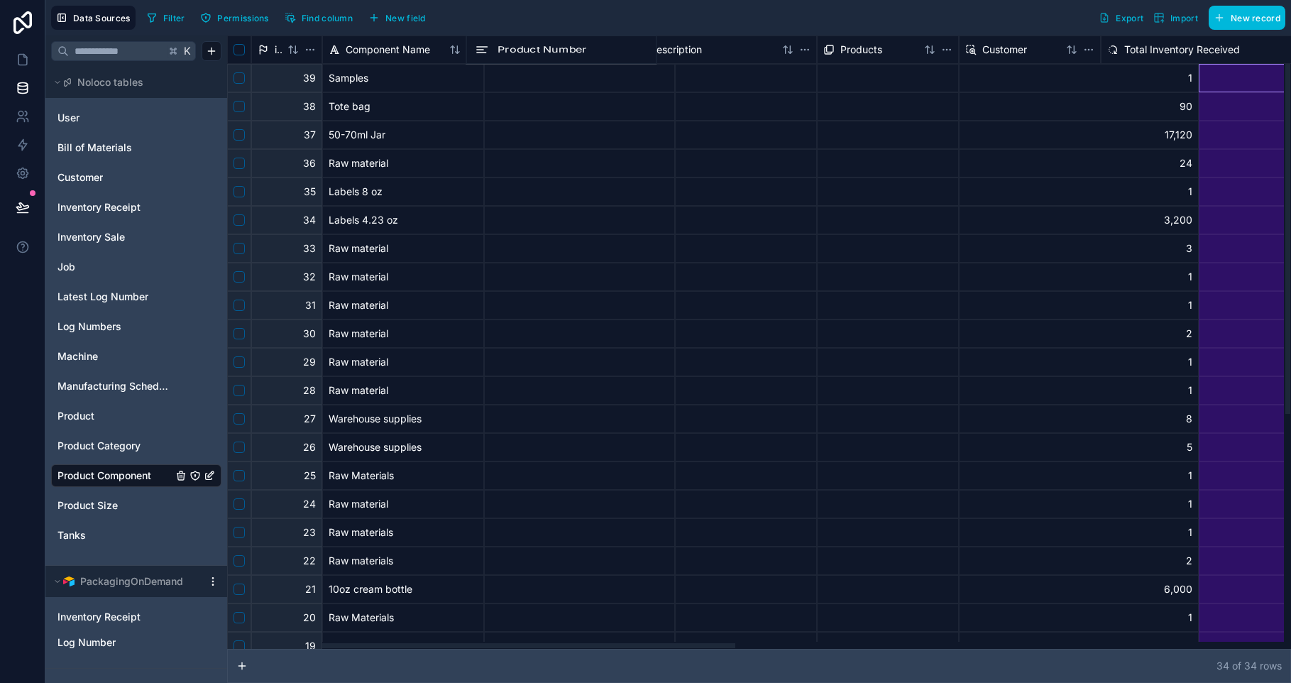
drag, startPoint x: 1010, startPoint y: 56, endPoint x: 578, endPoint y: 65, distance: 431.5
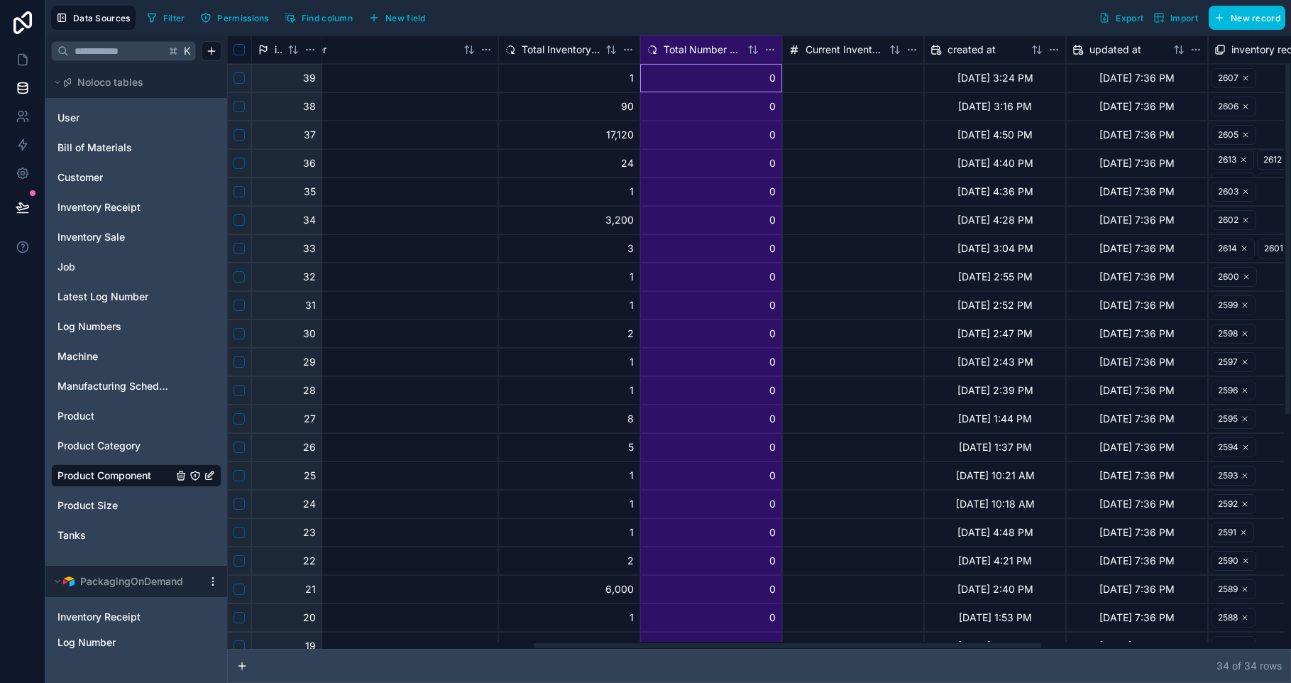
scroll to position [0, 753]
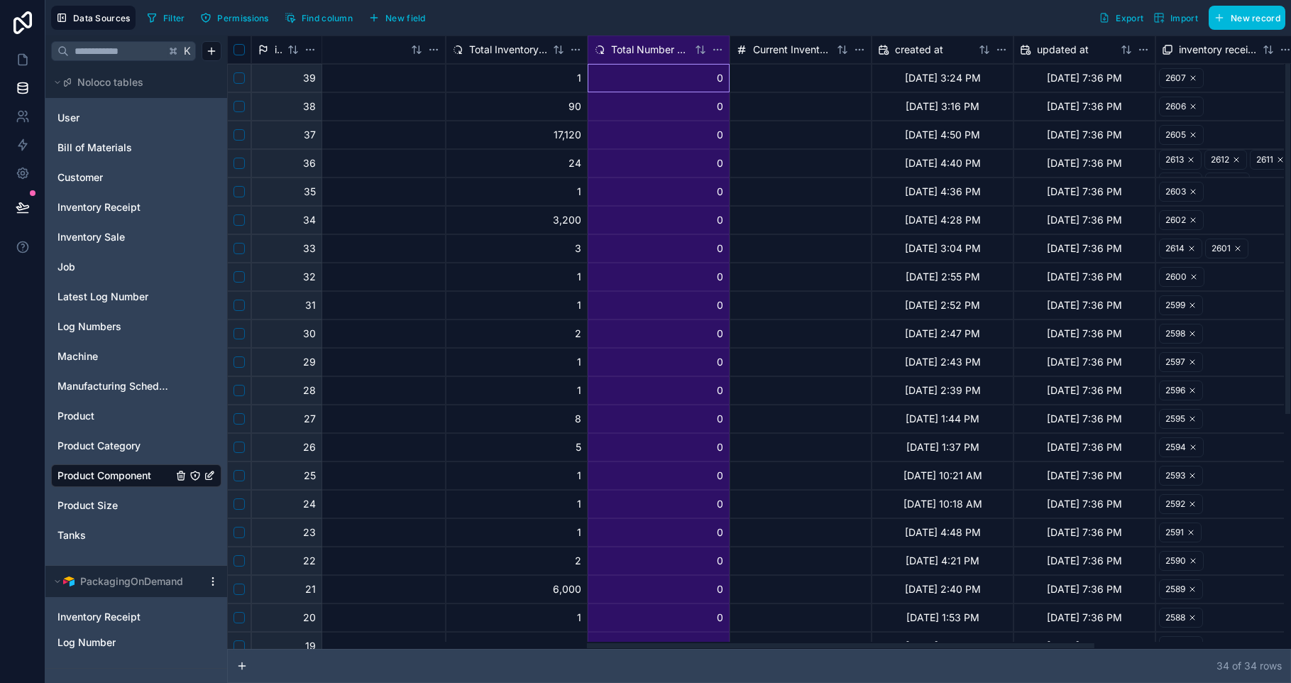
drag, startPoint x: 527, startPoint y: 647, endPoint x: 886, endPoint y: 695, distance: 362.2
click at [886, 648] on div at bounding box center [840, 645] width 507 height 5
click at [855, 81] on div at bounding box center [800, 78] width 142 height 28
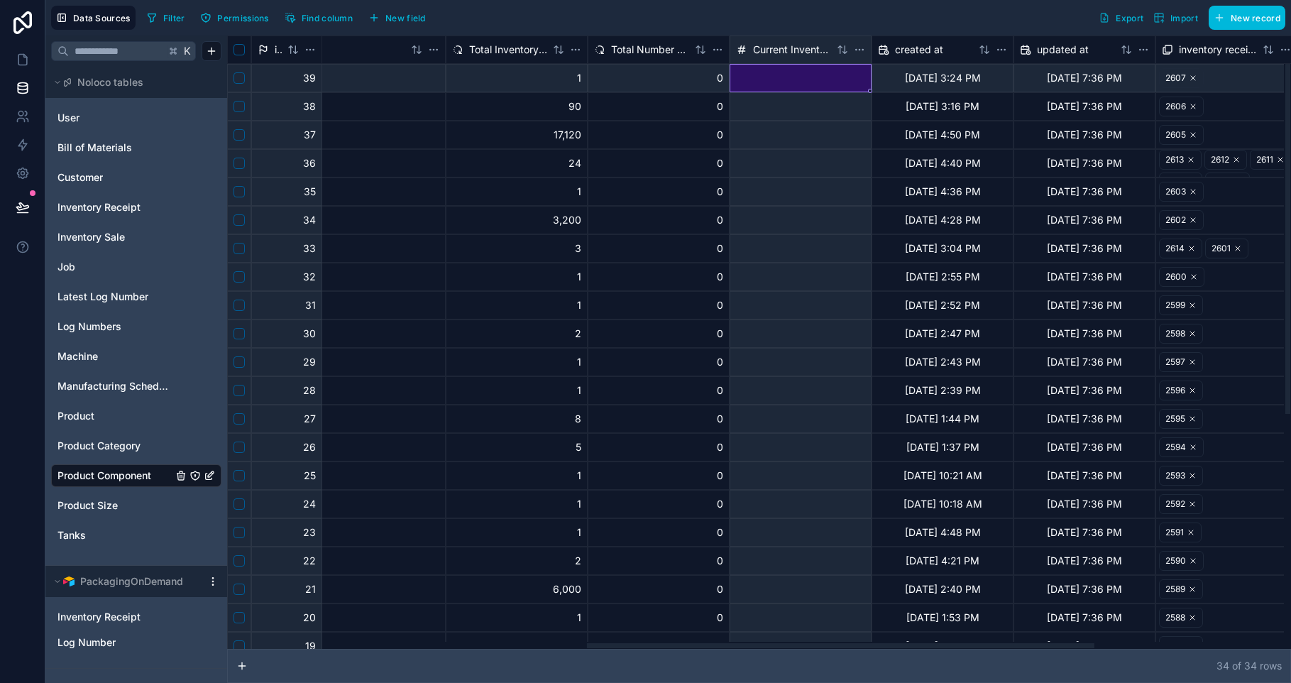
click at [776, 54] on span "Current Inventory Amt" at bounding box center [792, 50] width 78 height 14
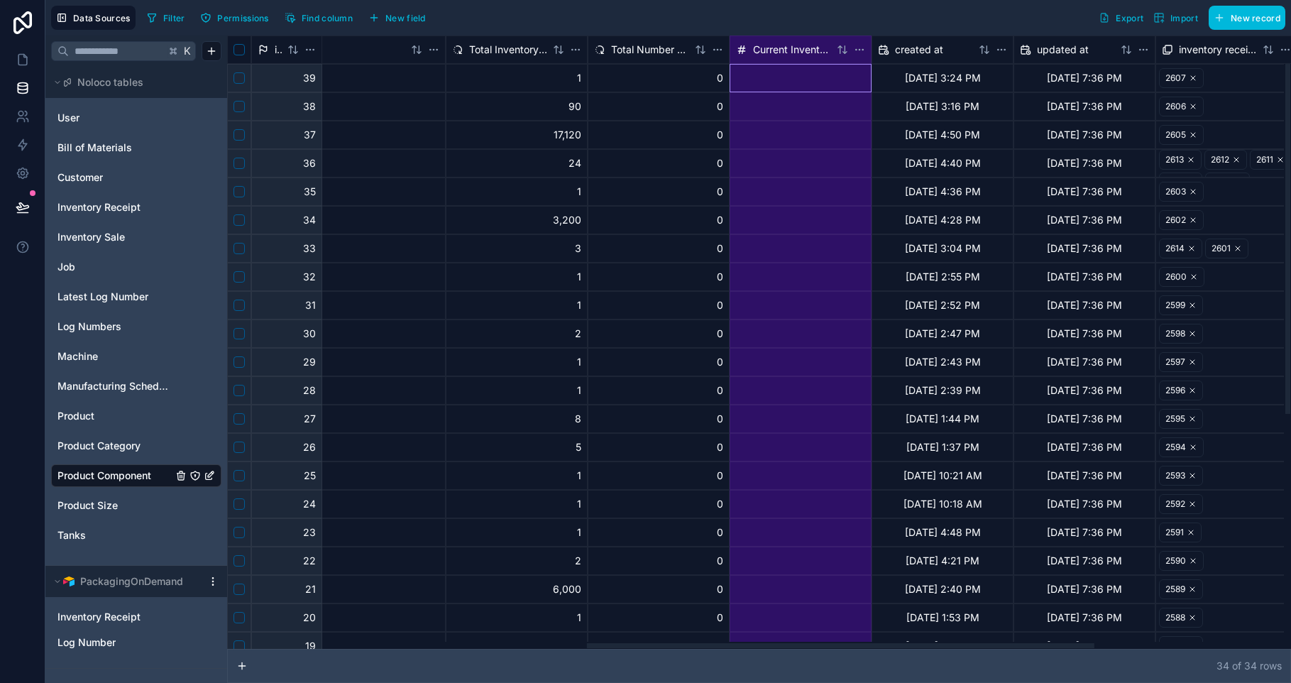
click at [780, 45] on span "Current Inventory Amt" at bounding box center [792, 50] width 78 height 14
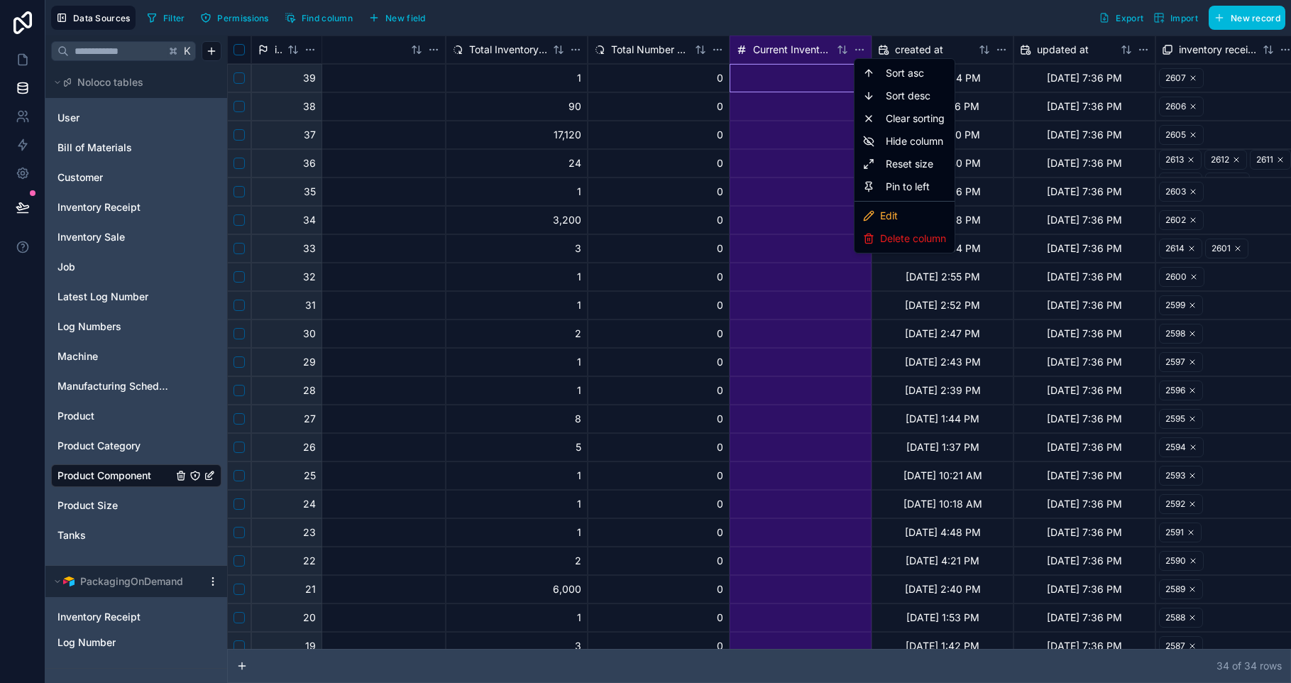
click at [885, 210] on div "Edit" at bounding box center [904, 215] width 94 height 23
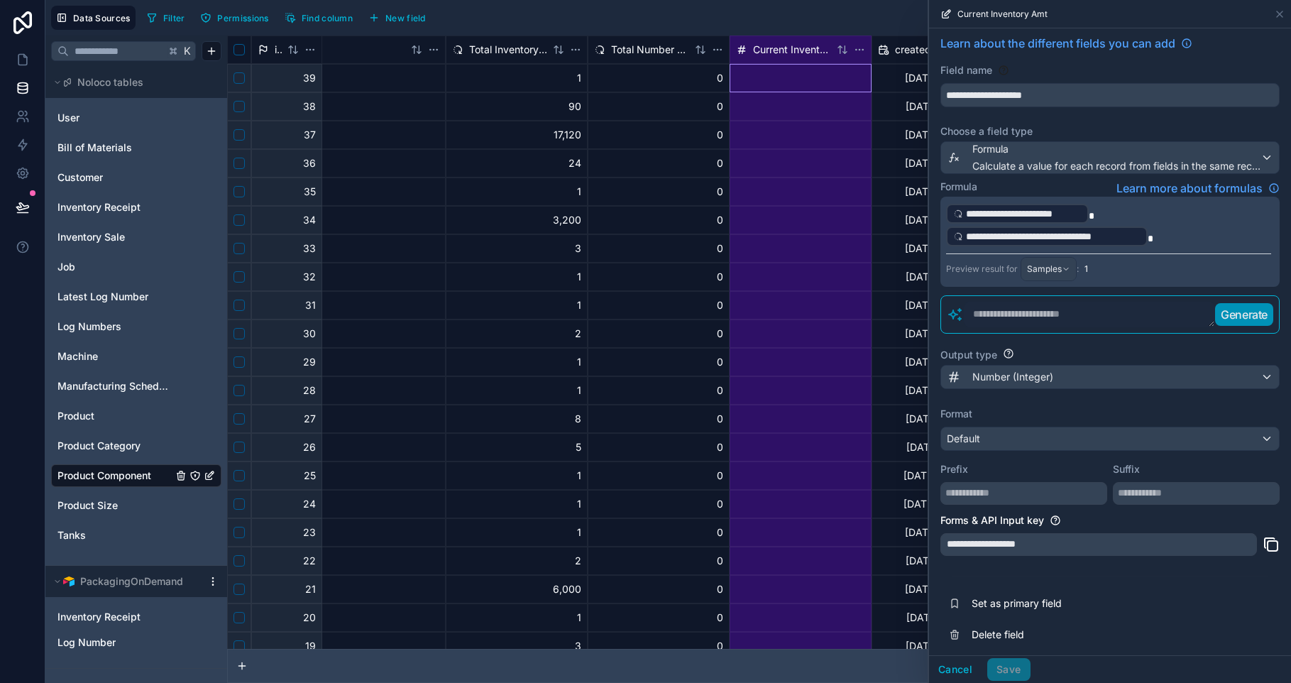
scroll to position [11, 0]
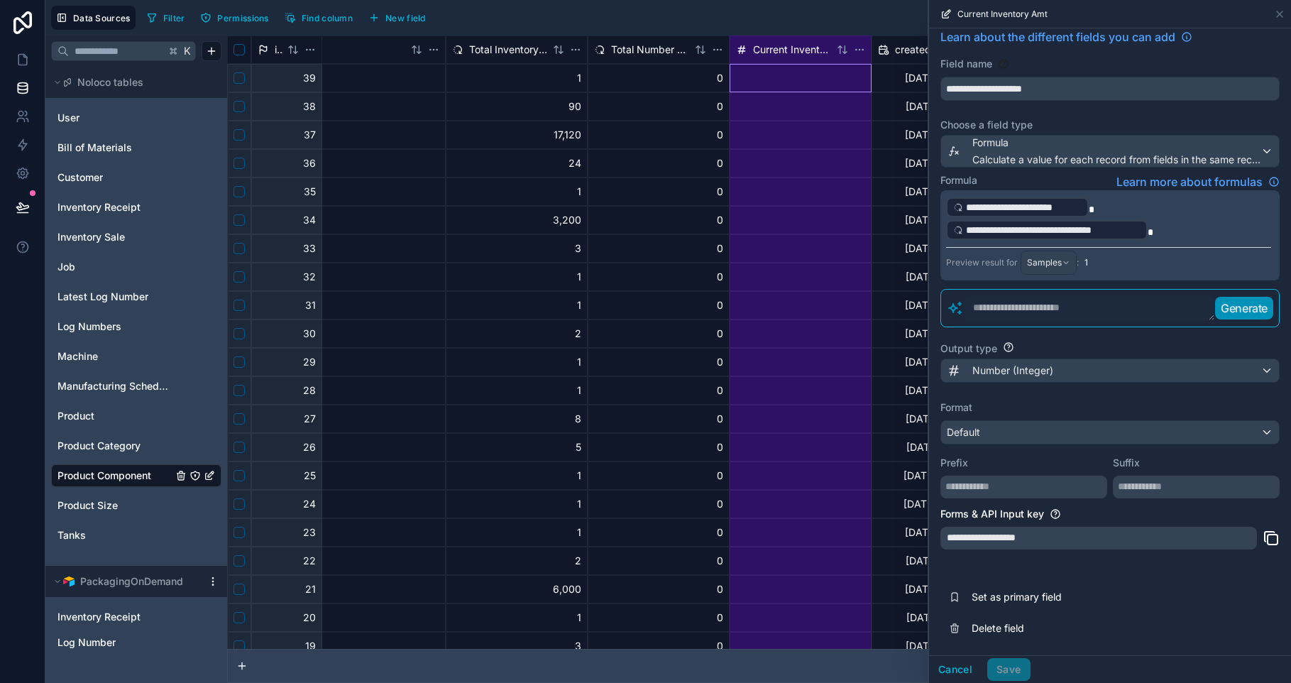
click at [1093, 373] on div "Number (Integer)" at bounding box center [1110, 370] width 338 height 23
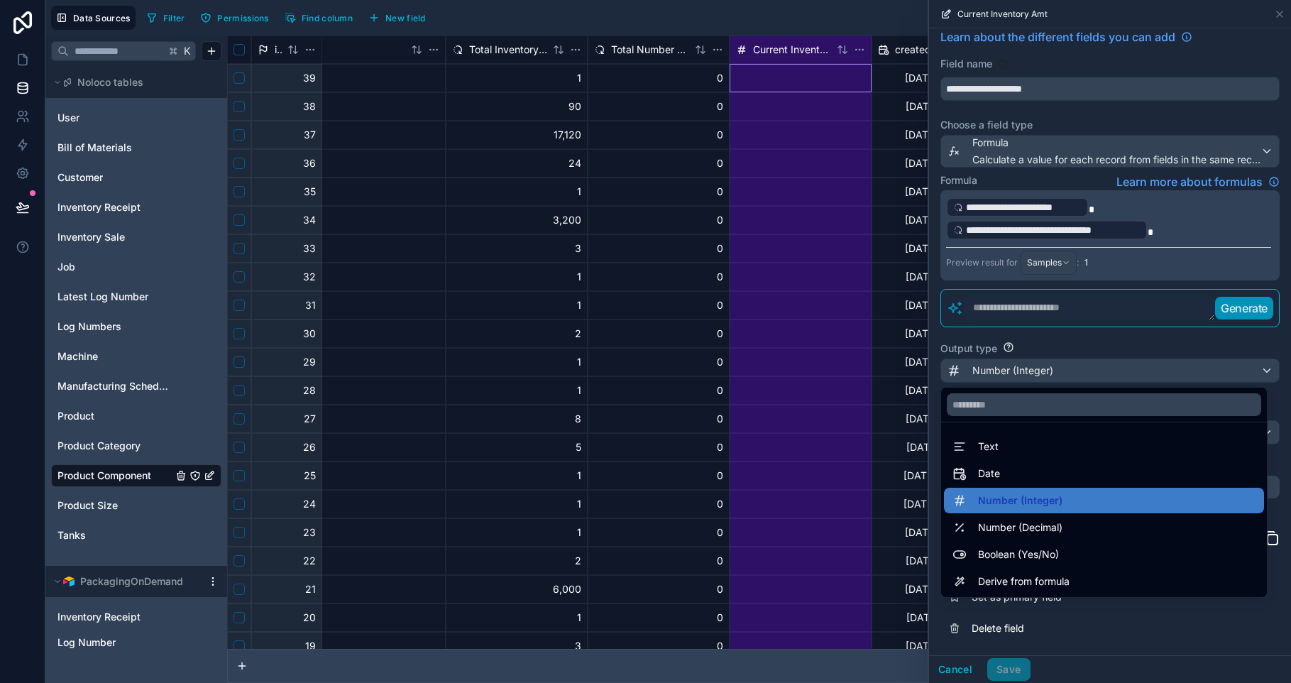
click at [1093, 373] on div at bounding box center [1110, 341] width 362 height 683
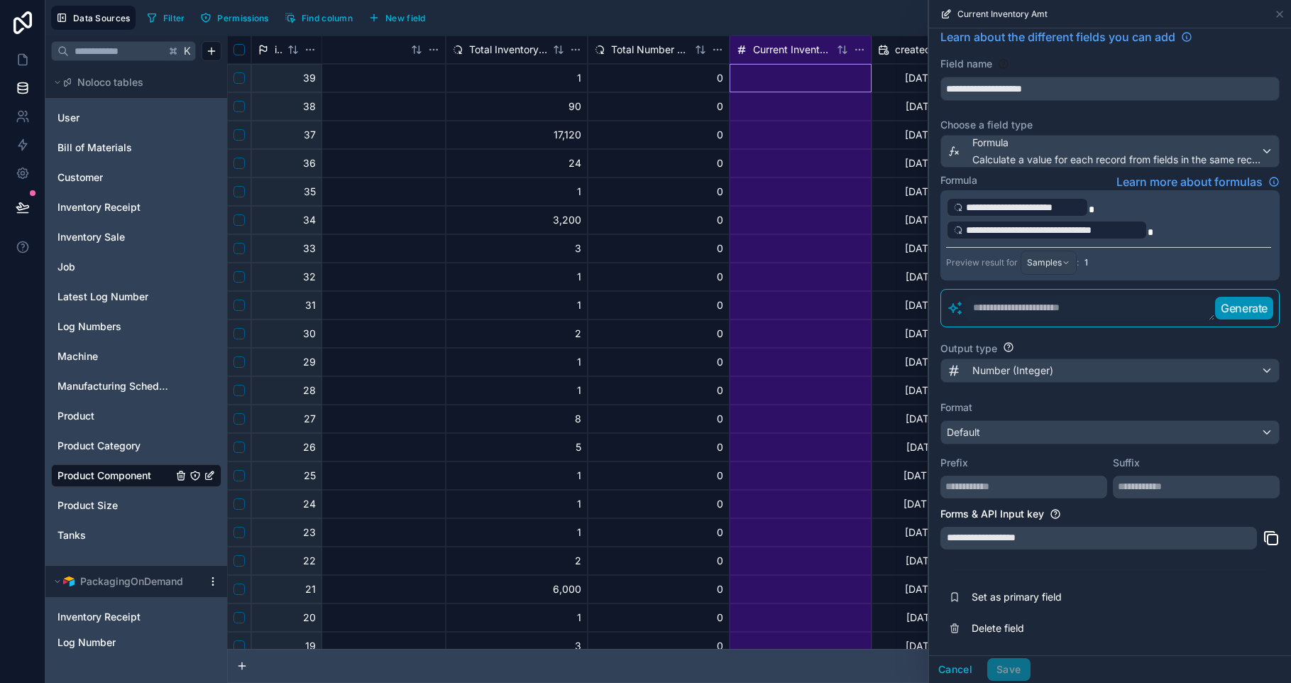
click at [1093, 373] on div "Number (Integer)" at bounding box center [1110, 370] width 338 height 23
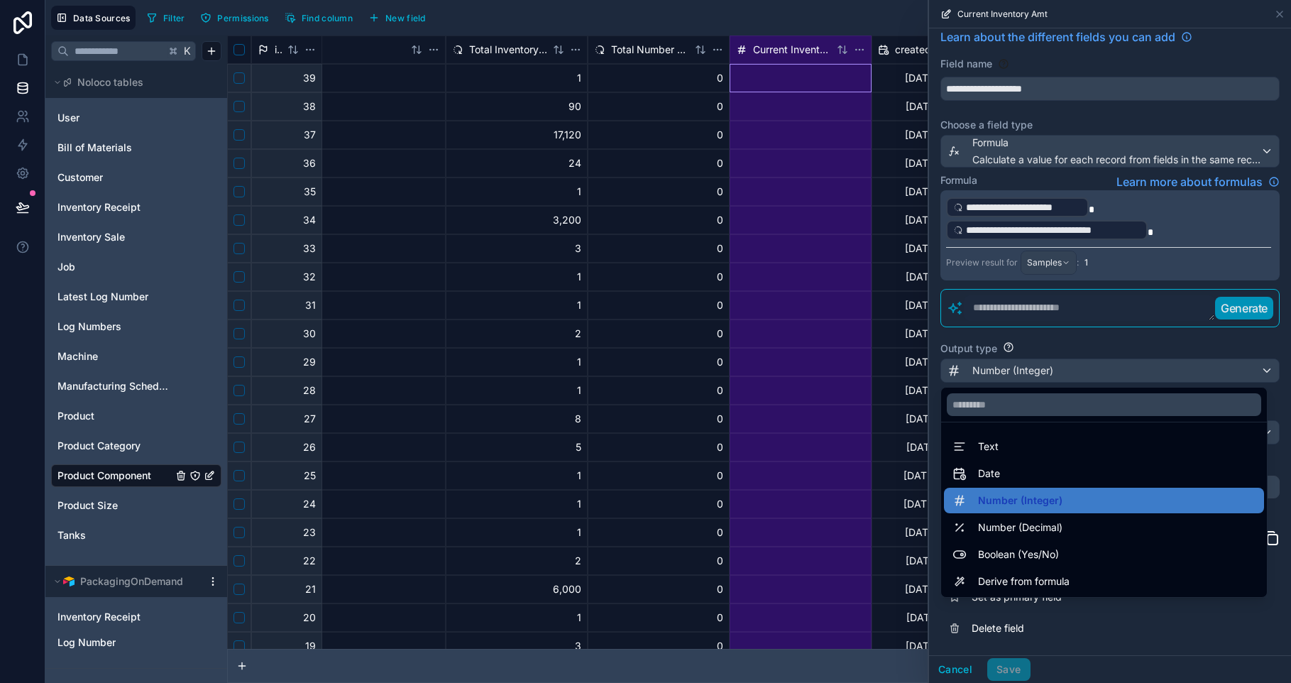
click at [1093, 373] on div at bounding box center [1110, 341] width 362 height 683
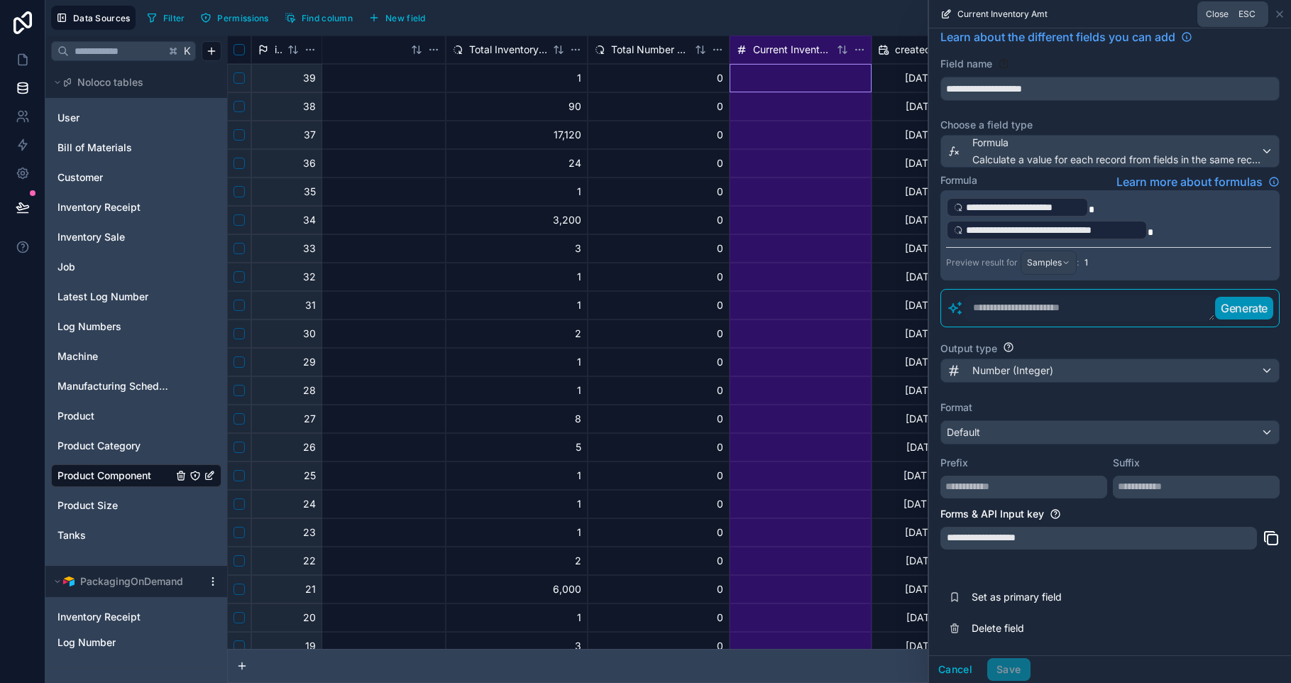
click at [1283, 13] on icon at bounding box center [1279, 14] width 11 height 11
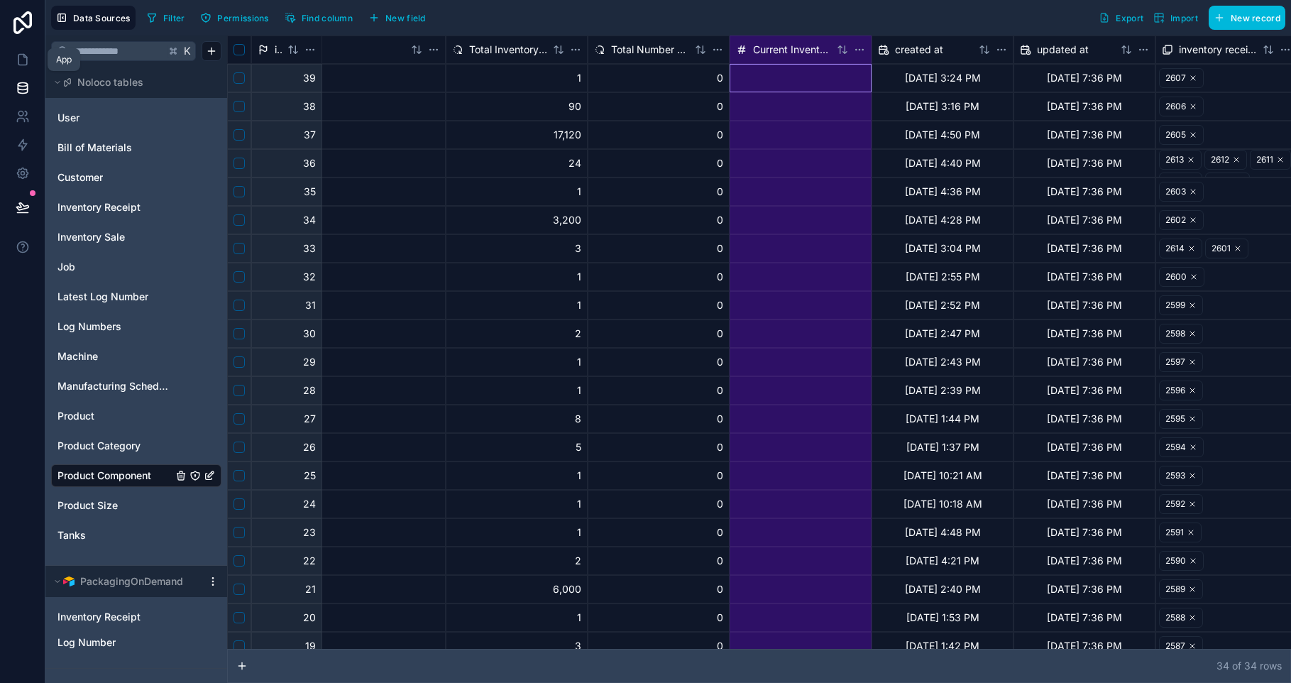
click at [23, 57] on icon at bounding box center [24, 56] width 3 height 3
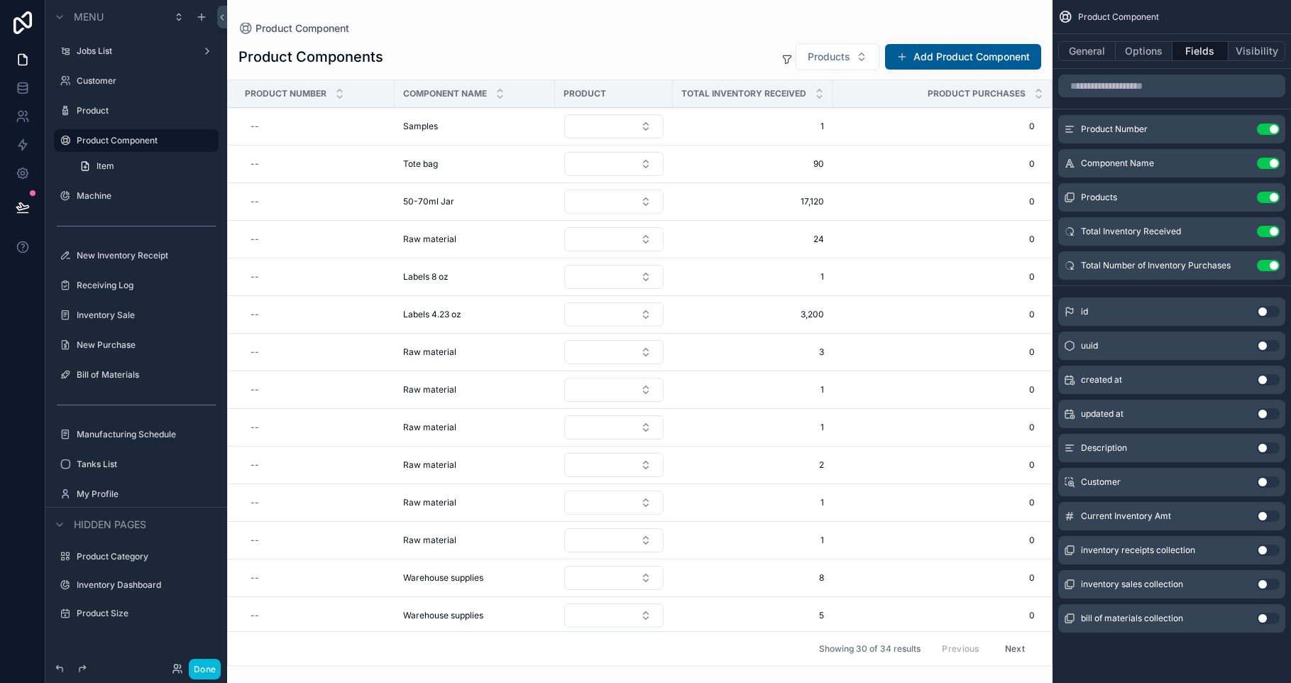
click at [434, 310] on div "scrollable content" at bounding box center [639, 341] width 825 height 683
click at [445, 308] on td "Labels 4.23 oz Labels 4.23 oz" at bounding box center [475, 315] width 160 height 38
click at [122, 116] on div "Product" at bounding box center [146, 110] width 139 height 11
click at [142, 315] on label "Inventory Sale" at bounding box center [143, 314] width 133 height 11
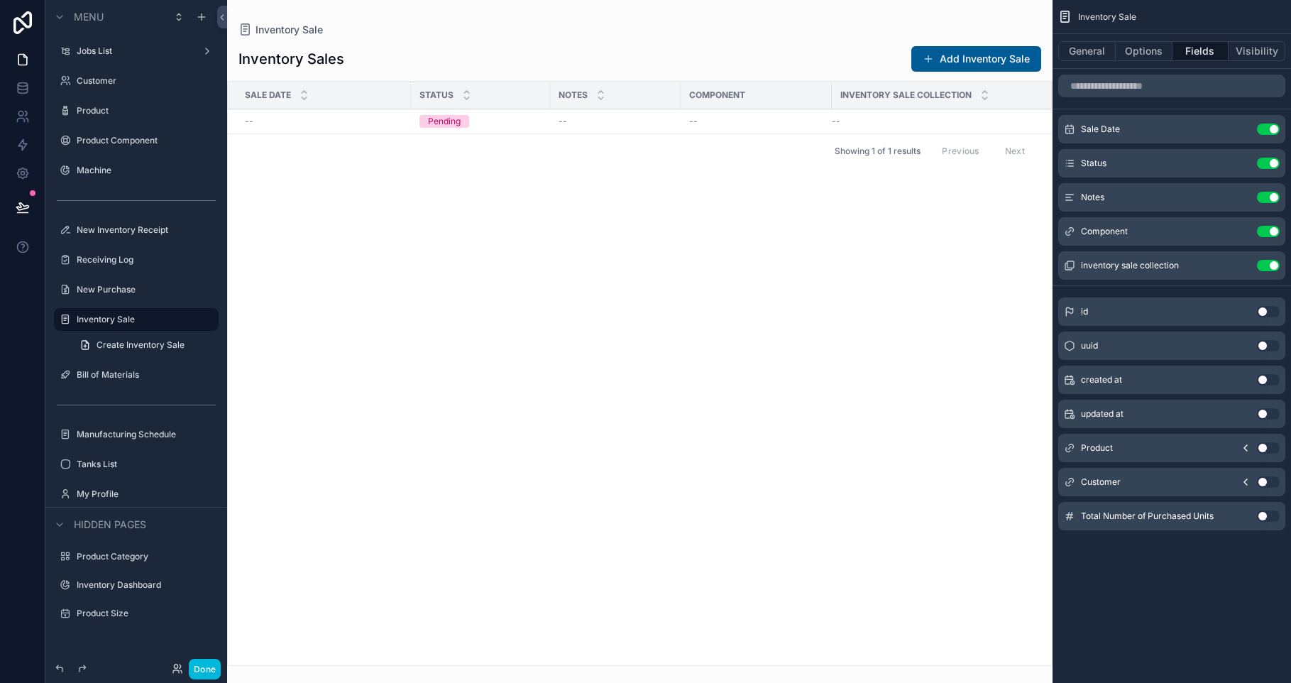
click at [94, 376] on label "Bill of Materials" at bounding box center [143, 374] width 133 height 11
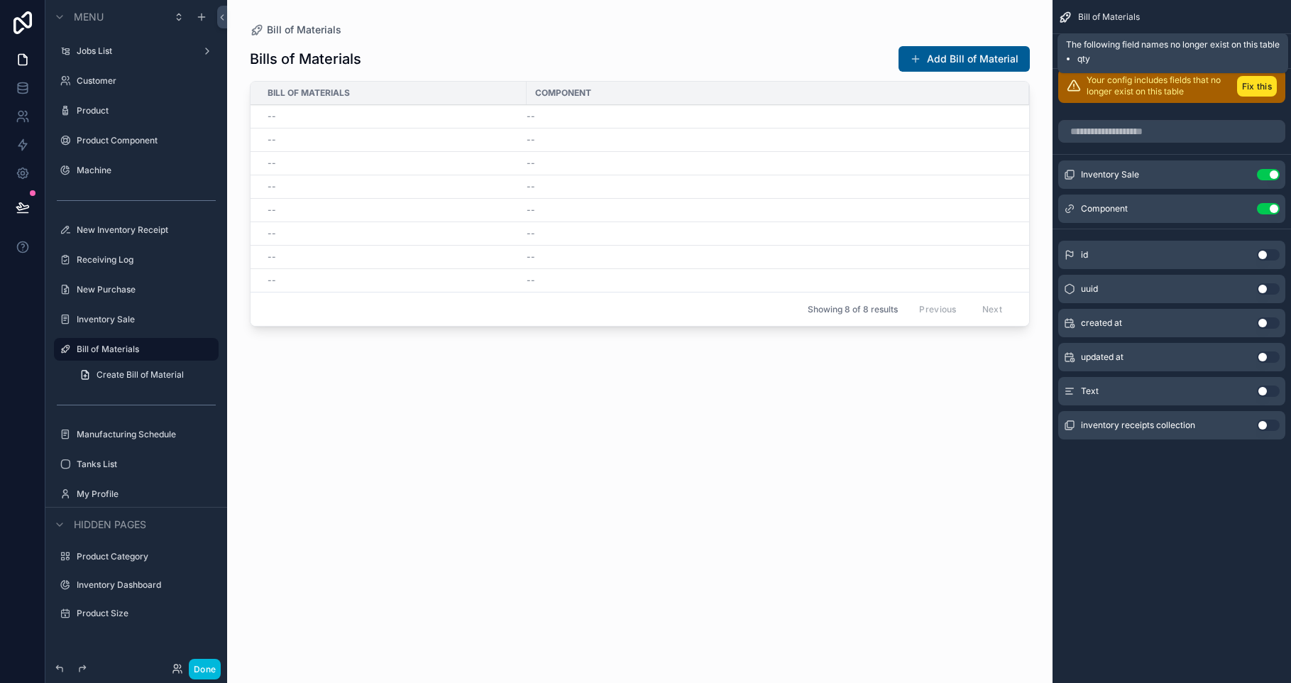
click at [1269, 84] on button "Fix this" at bounding box center [1257, 86] width 40 height 21
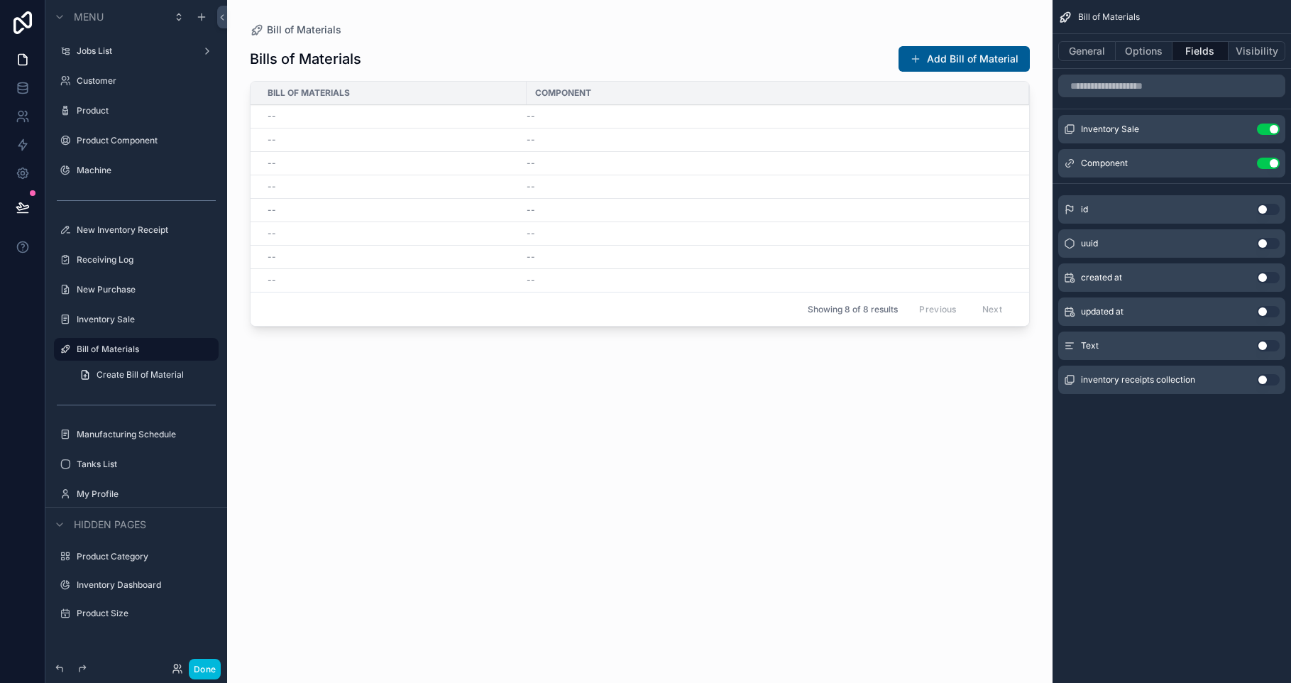
click at [116, 319] on label "Inventory Sale" at bounding box center [143, 319] width 133 height 11
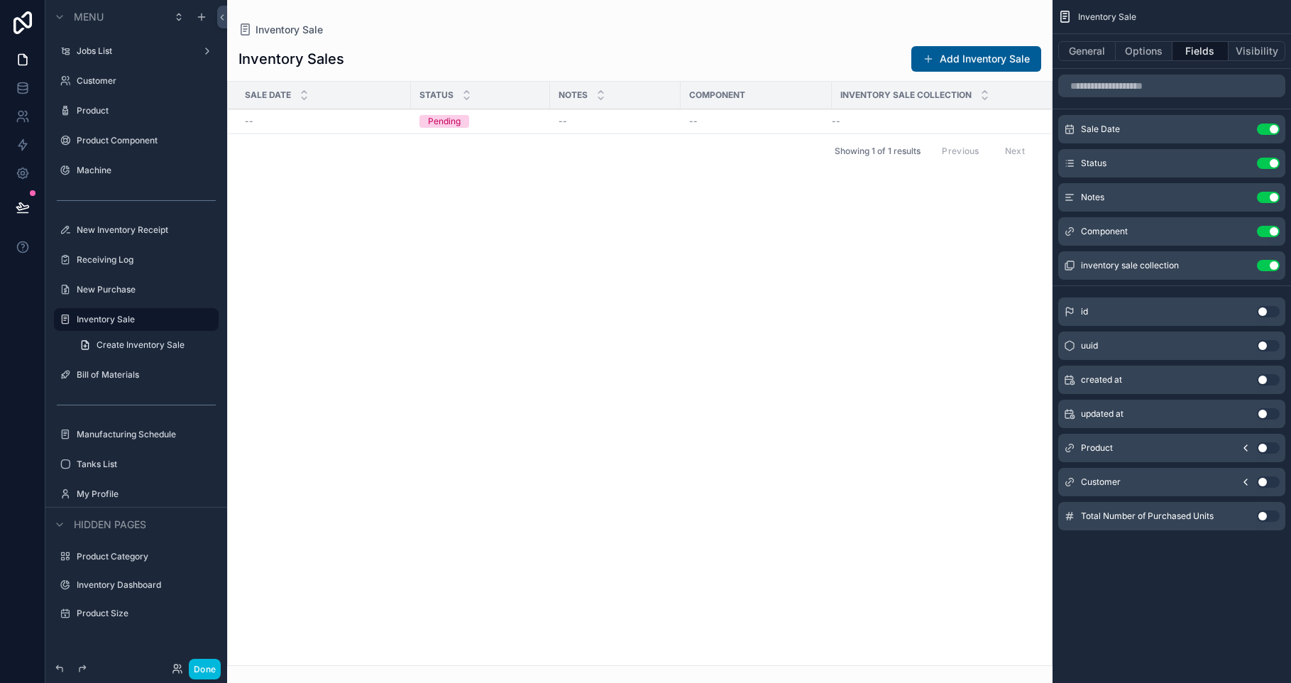
click at [107, 293] on label "New Purchase" at bounding box center [143, 289] width 133 height 11
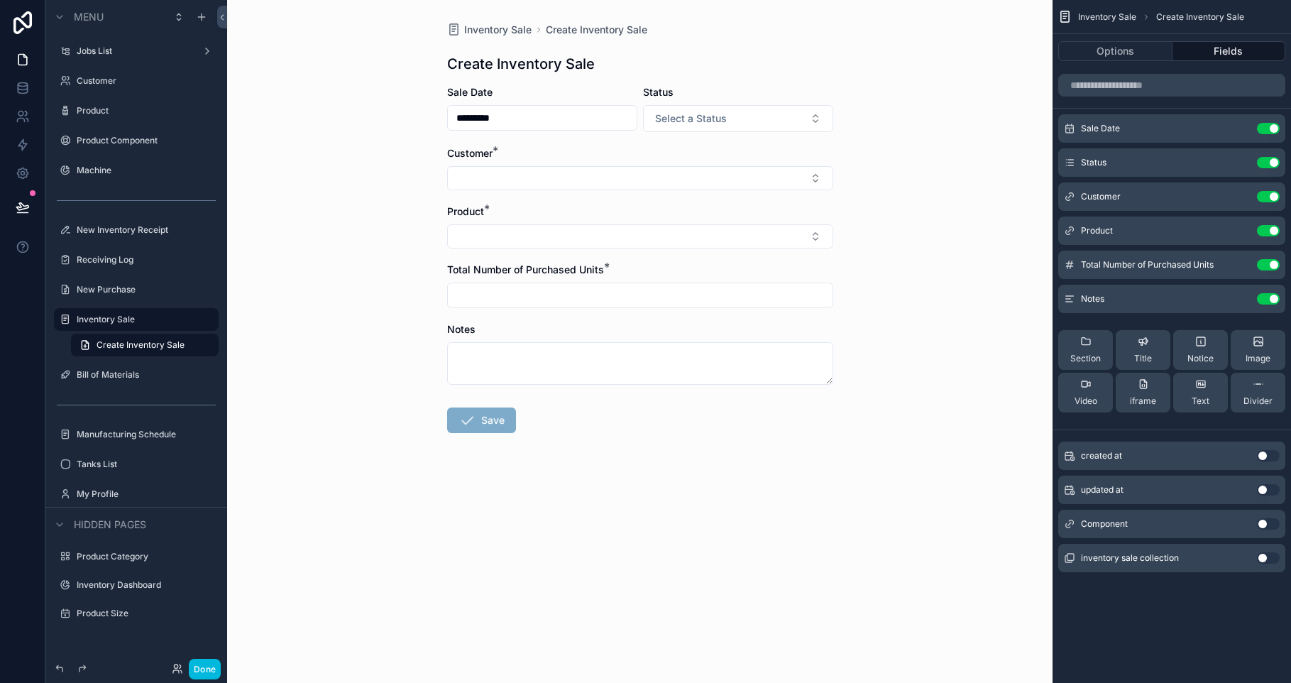
click at [614, 180] on button "Select Button" at bounding box center [640, 178] width 386 height 24
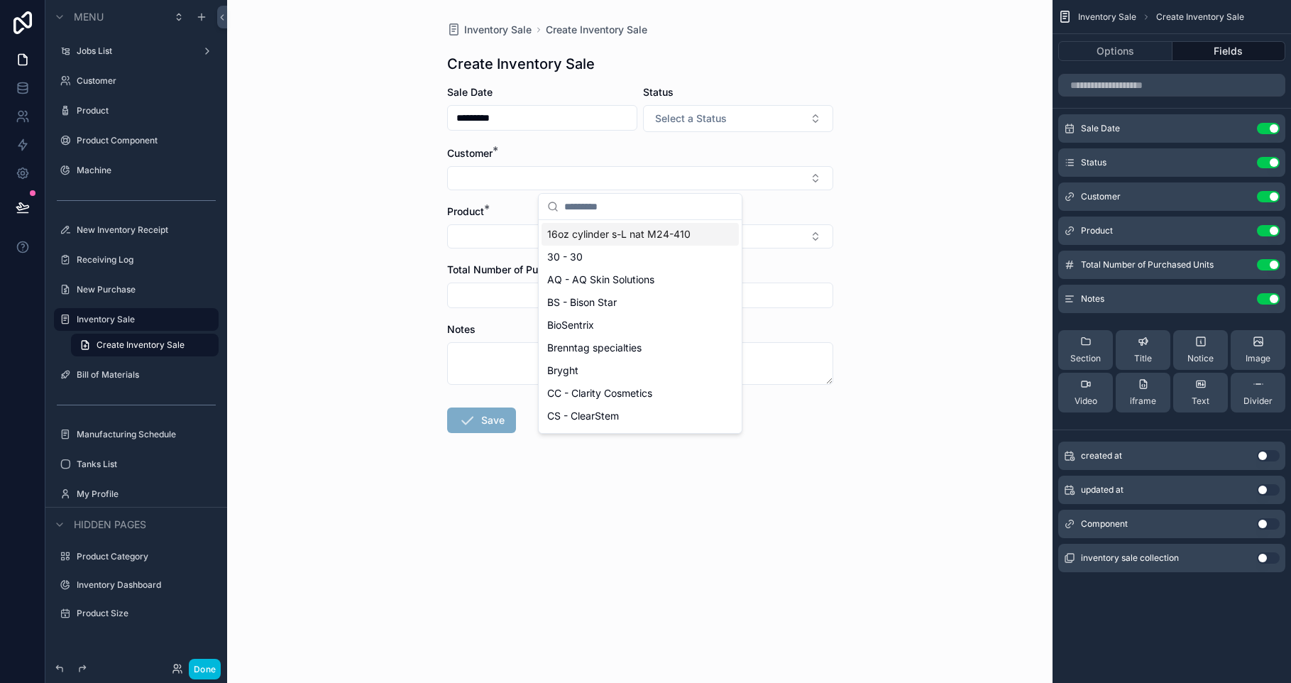
click at [615, 175] on button "Select Button" at bounding box center [640, 178] width 386 height 24
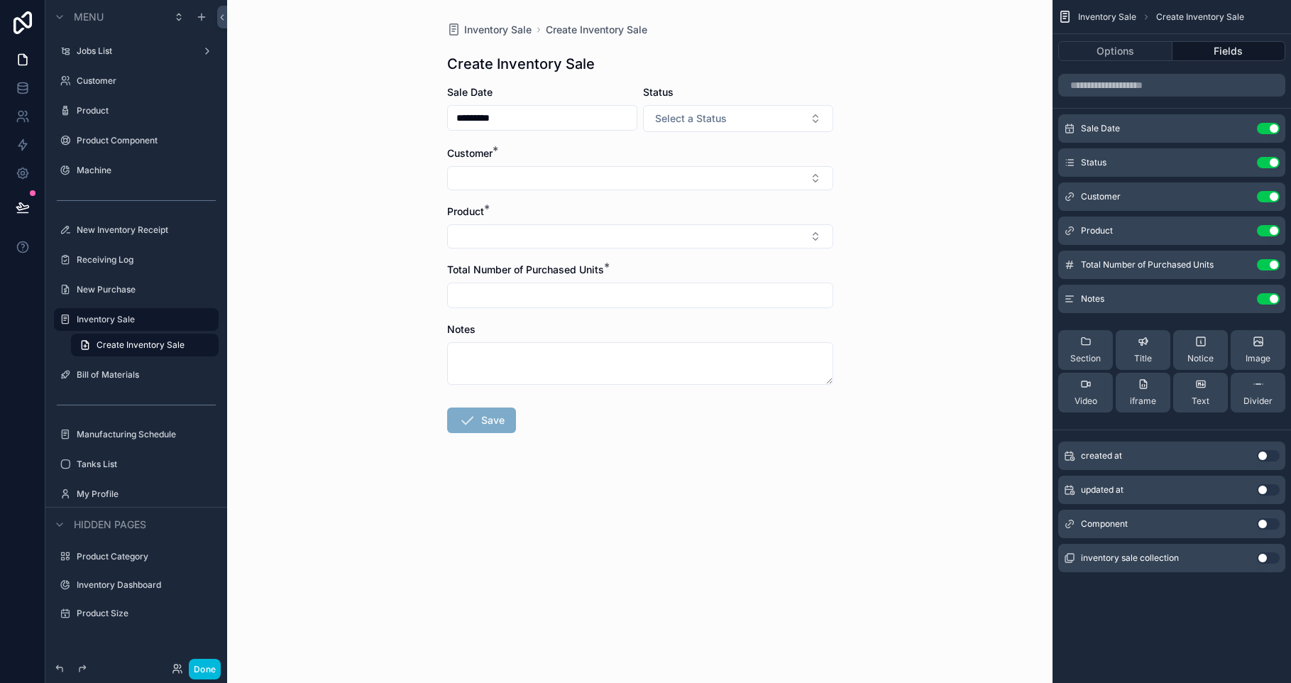
click at [476, 238] on button "Select Button" at bounding box center [640, 236] width 386 height 24
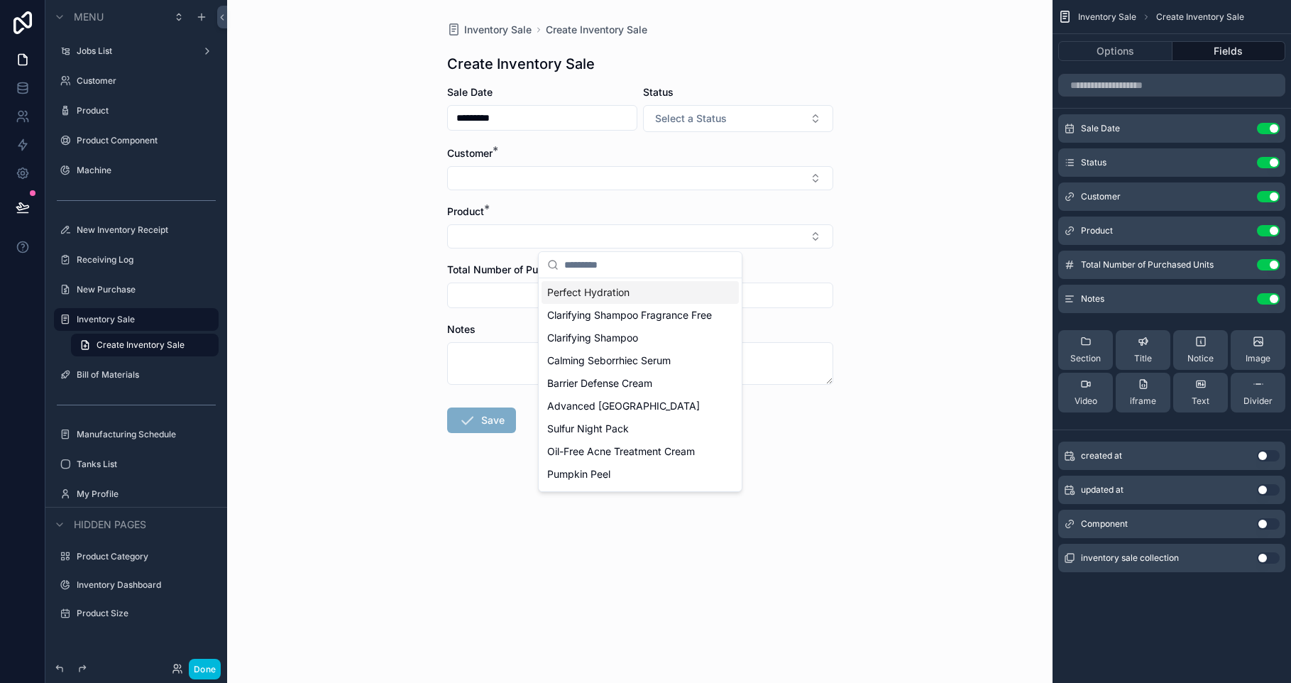
click at [473, 236] on button "Select Button" at bounding box center [640, 236] width 386 height 24
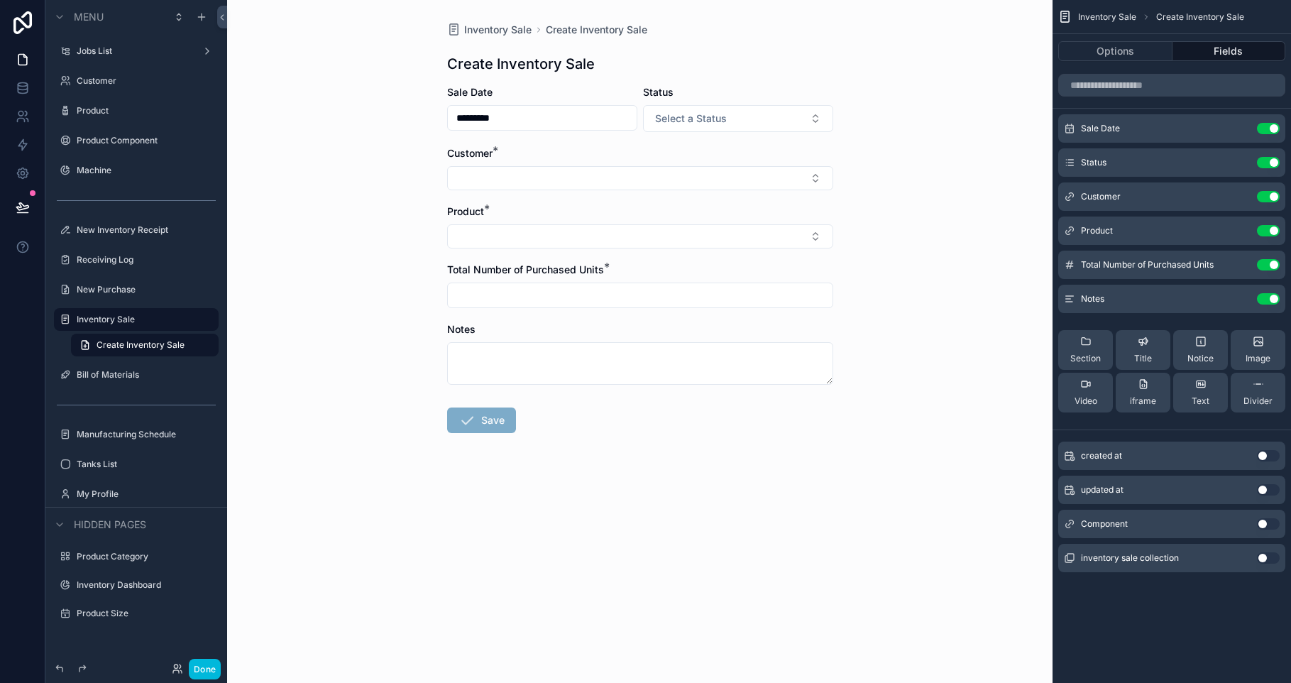
click at [373, 199] on div "Inventory Sale Create Inventory Sale Create Inventory Sale Sale Date ********* …" at bounding box center [639, 341] width 825 height 683
click at [160, 140] on label "Product Component" at bounding box center [143, 140] width 133 height 11
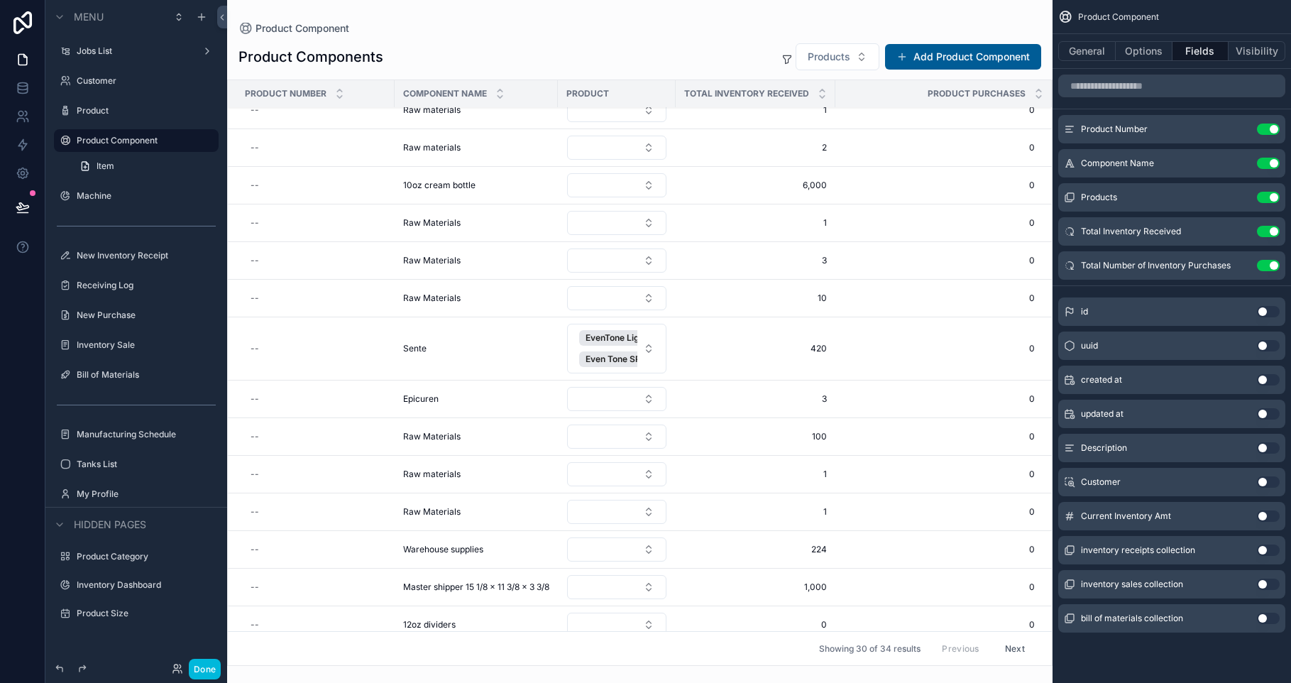
scroll to position [649, 0]
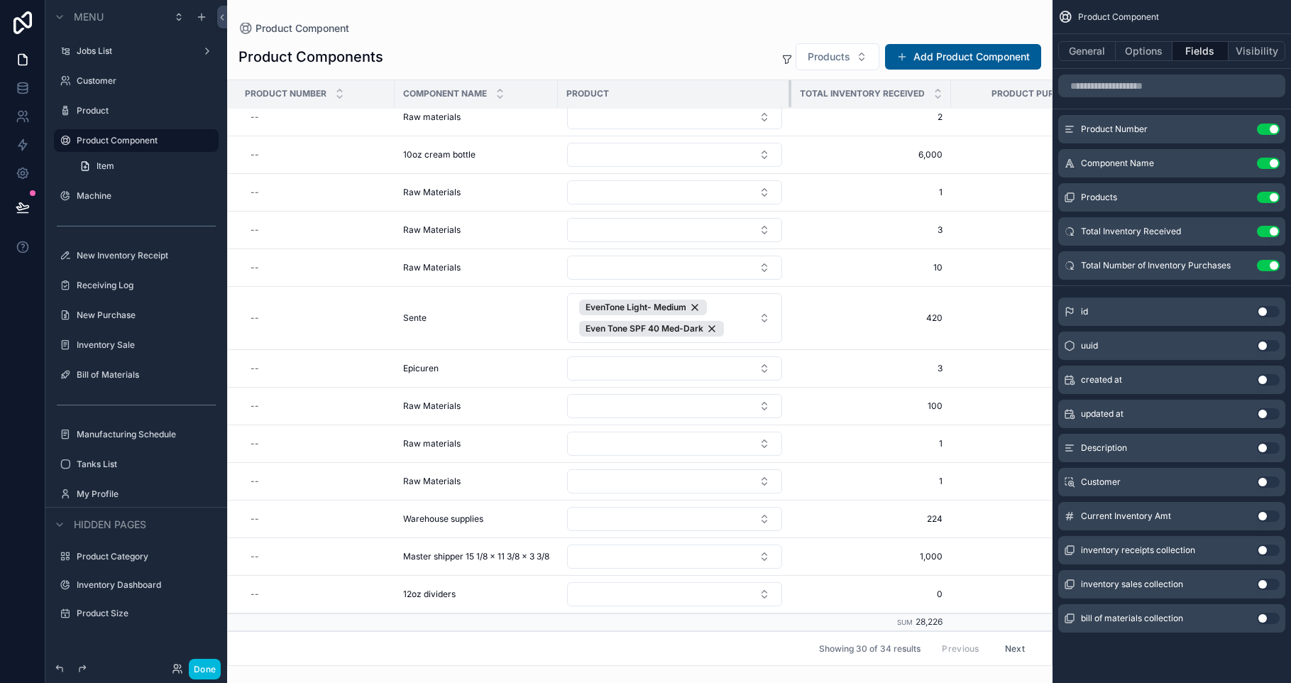
drag, startPoint x: 678, startPoint y: 87, endPoint x: 805, endPoint y: 136, distance: 135.9
click at [805, 136] on table "Product Number Component Name Product Total Inventory Received Product Purchase…" at bounding box center [672, 31] width 888 height 1199
click at [395, 91] on div "Component Name" at bounding box center [476, 93] width 163 height 27
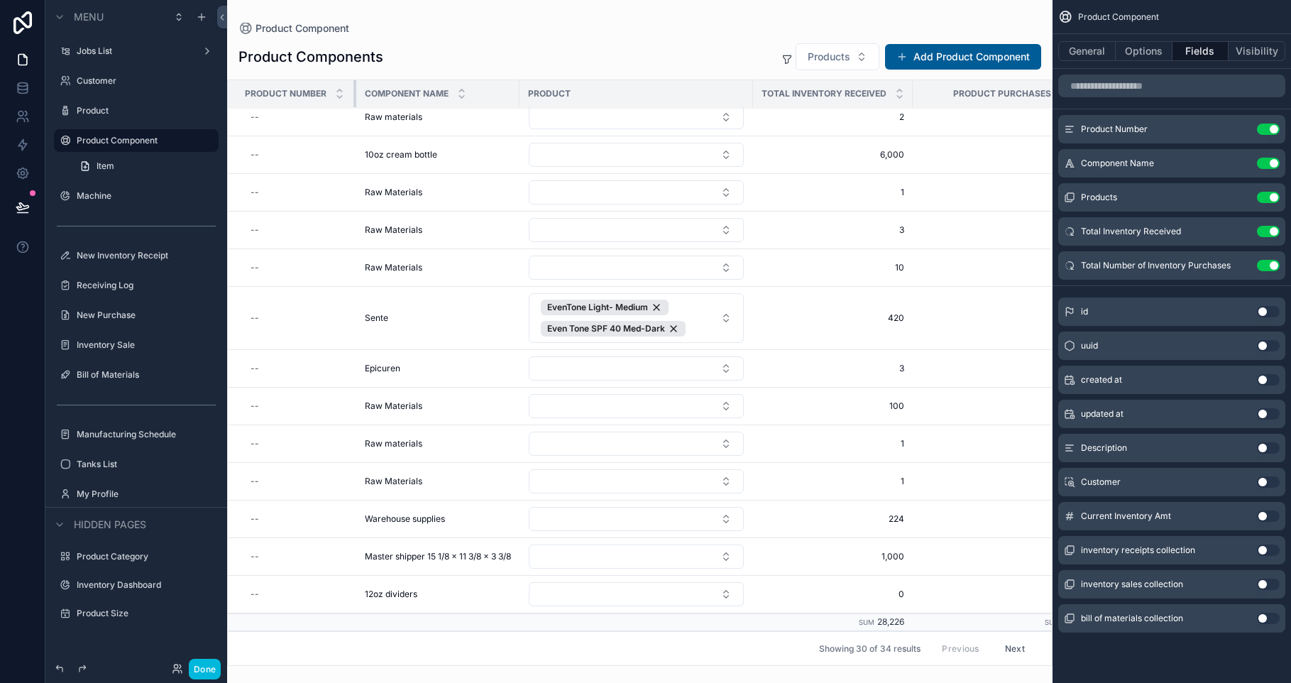
drag, startPoint x: 393, startPoint y: 92, endPoint x: 355, endPoint y: 101, distance: 39.3
click at [355, 101] on div "scrollable content" at bounding box center [356, 93] width 6 height 27
click at [128, 109] on label "Product" at bounding box center [143, 110] width 133 height 11
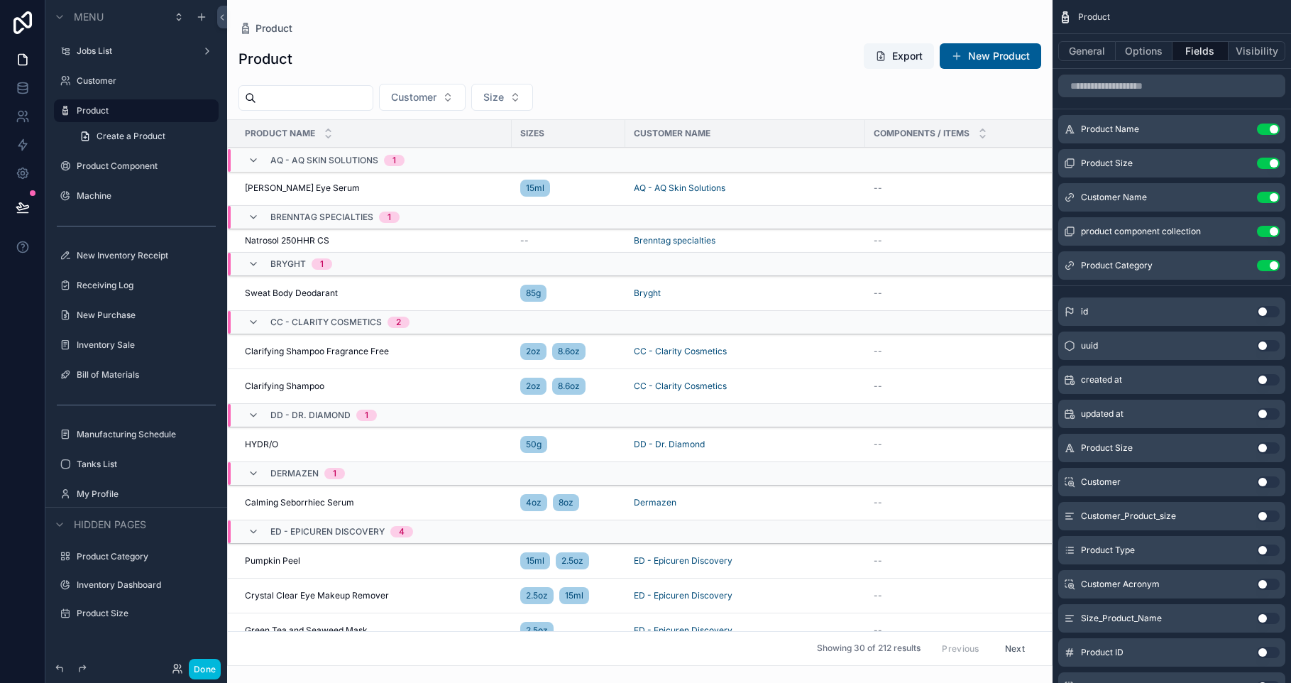
click at [364, 85] on div "scrollable content" at bounding box center [639, 341] width 825 height 683
click at [356, 97] on input "scrollable content" at bounding box center [314, 98] width 116 height 20
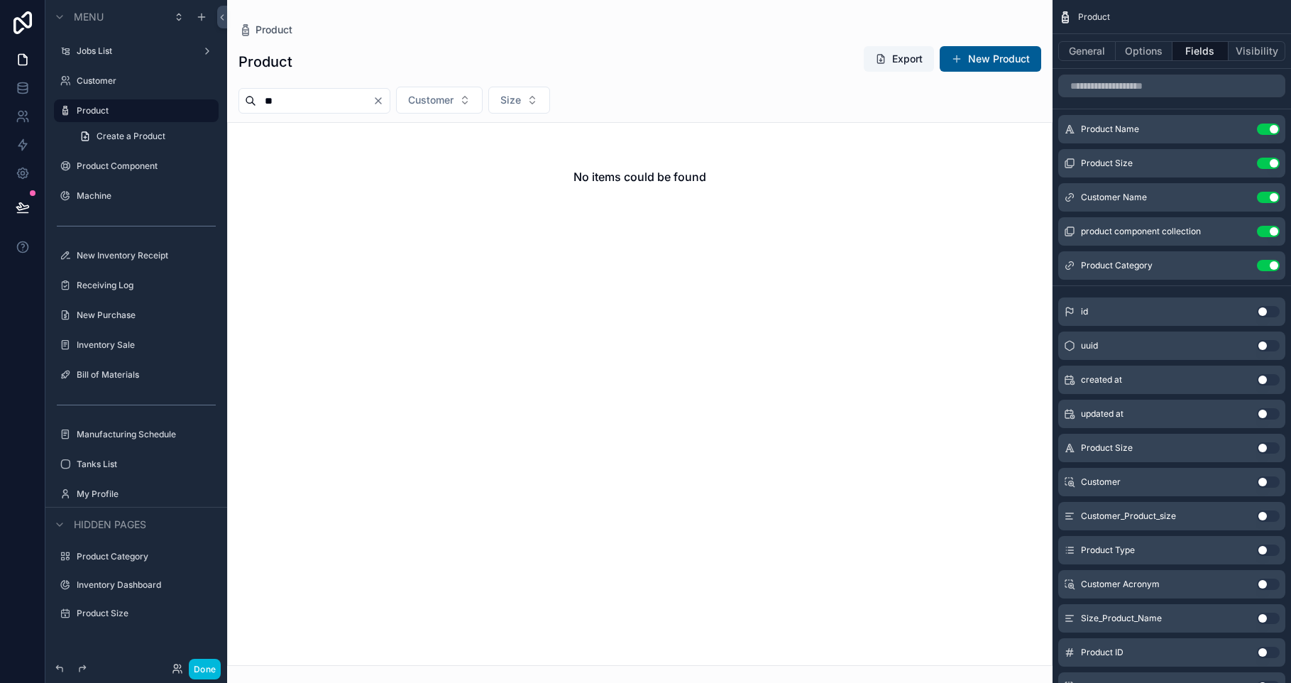
type input "*"
click at [509, 569] on div "No items could be found" at bounding box center [639, 394] width 825 height 544
click at [324, 71] on div "Product Export New Product" at bounding box center [639, 61] width 803 height 33
click at [280, 102] on input "*********" at bounding box center [314, 101] width 116 height 20
type input "********"
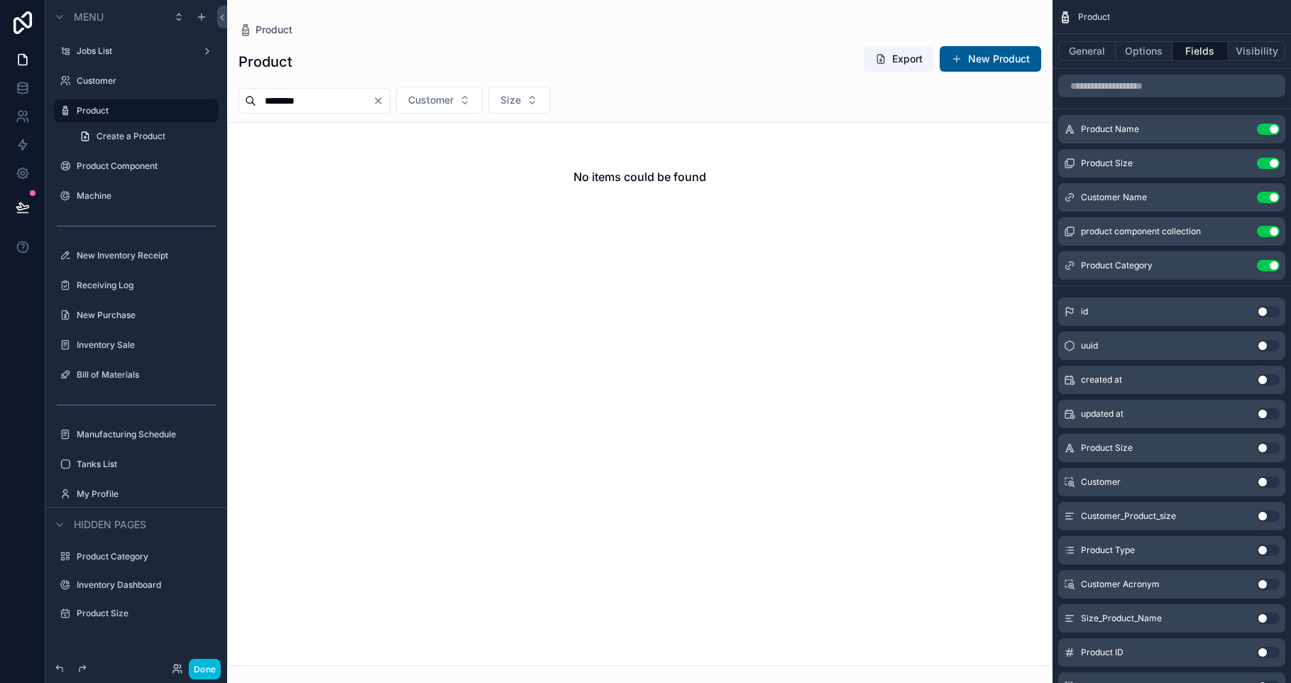
click at [355, 106] on input "********" at bounding box center [314, 101] width 116 height 20
type input "***"
click at [384, 97] on icon "Clear" at bounding box center [378, 100] width 11 height 11
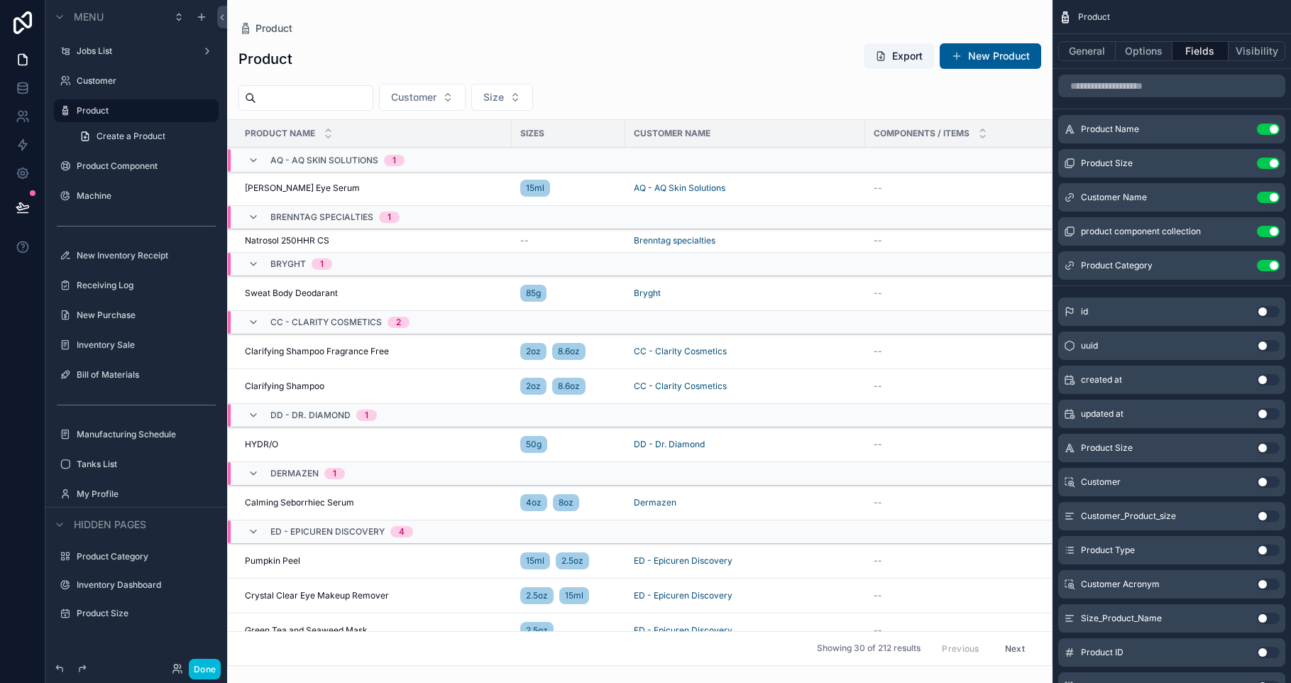
click at [618, 38] on div "Product Export New Product Customer Size Product Name Sizes Customer Name Compo…" at bounding box center [639, 350] width 825 height 632
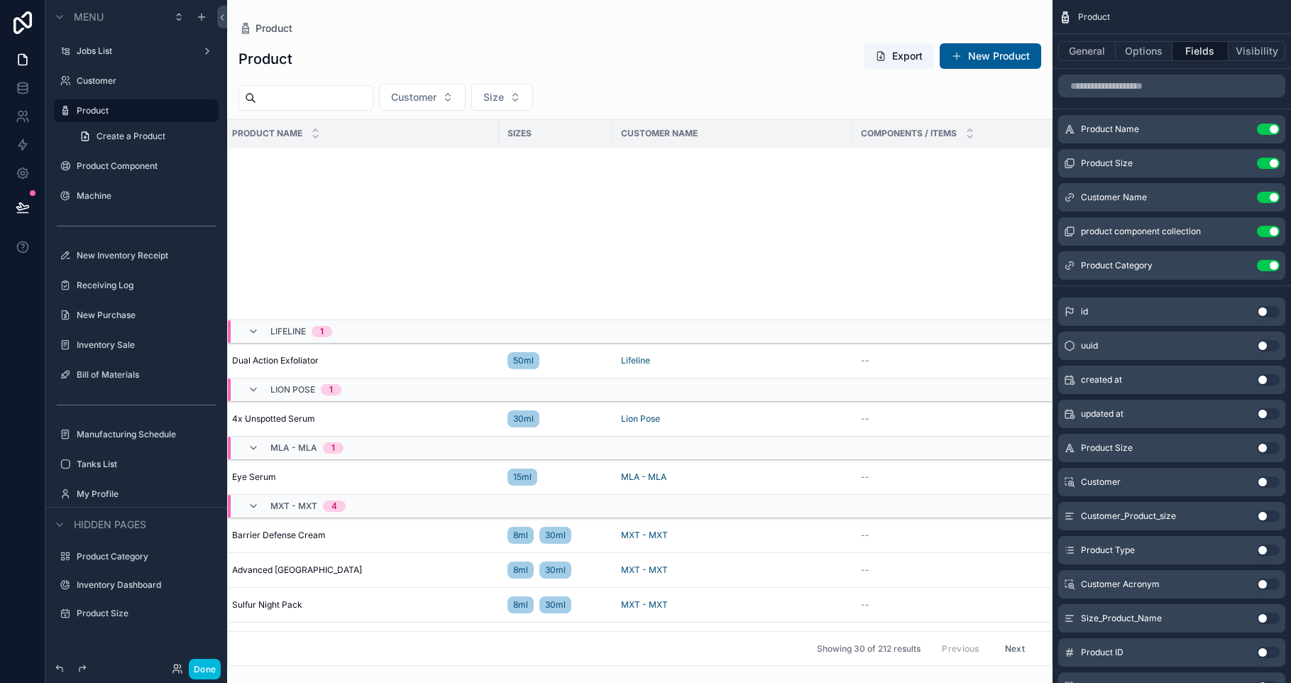
click at [137, 348] on label "Inventory Sale" at bounding box center [143, 344] width 133 height 11
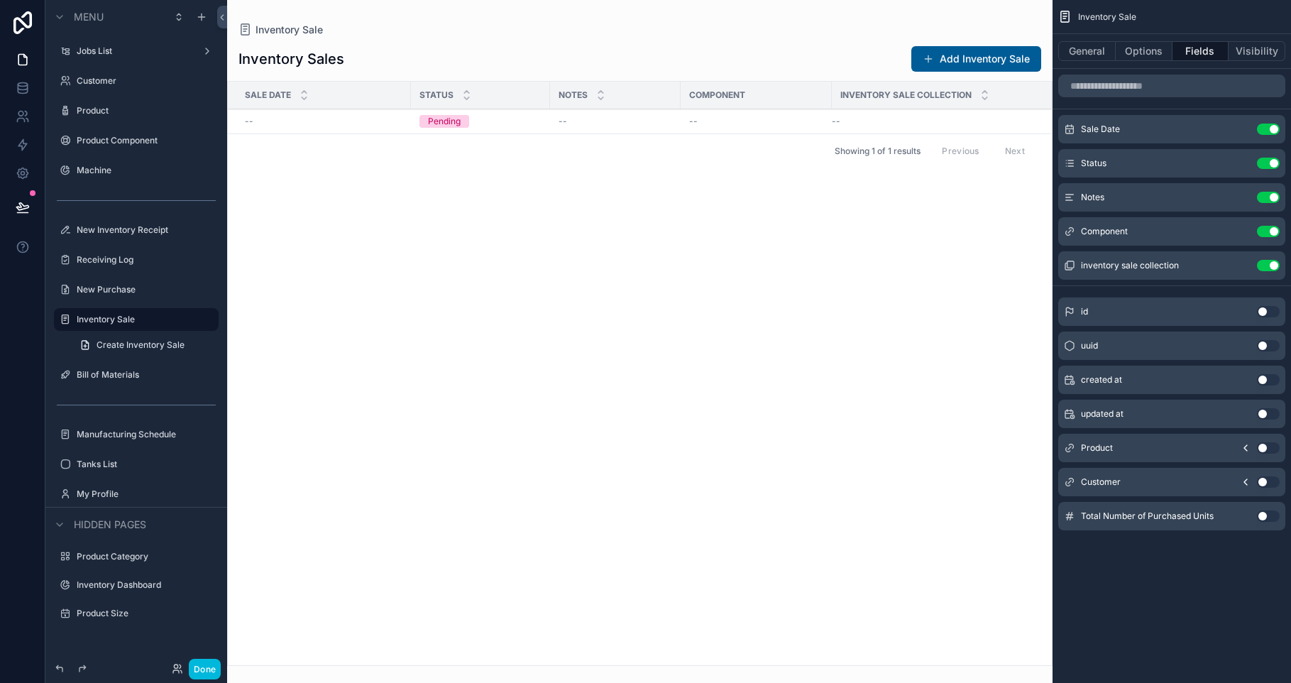
click at [1008, 58] on div "scrollable content" at bounding box center [639, 341] width 825 height 683
click at [998, 67] on button "Add Inventory Sale" at bounding box center [976, 59] width 130 height 26
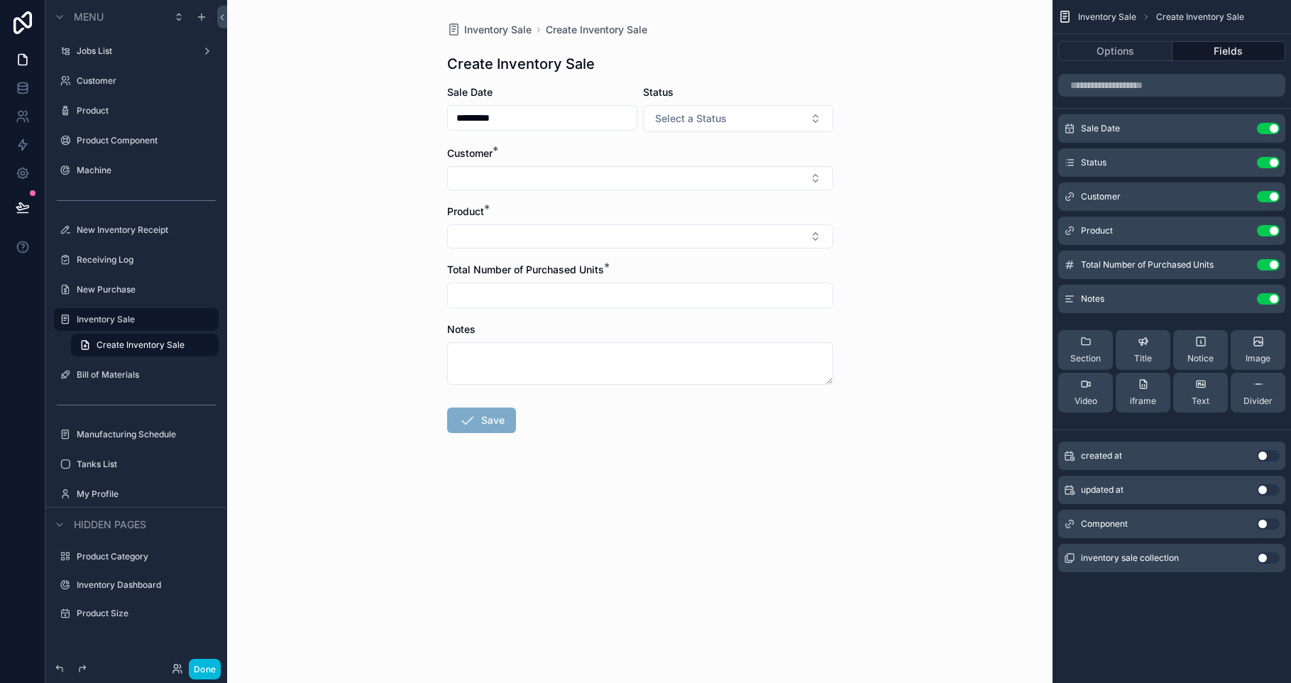
click at [515, 358] on textarea "scrollable content" at bounding box center [640, 363] width 386 height 43
type textarea "****"
click at [524, 170] on button "Select Button" at bounding box center [640, 178] width 386 height 24
type input "*"
type input "***"
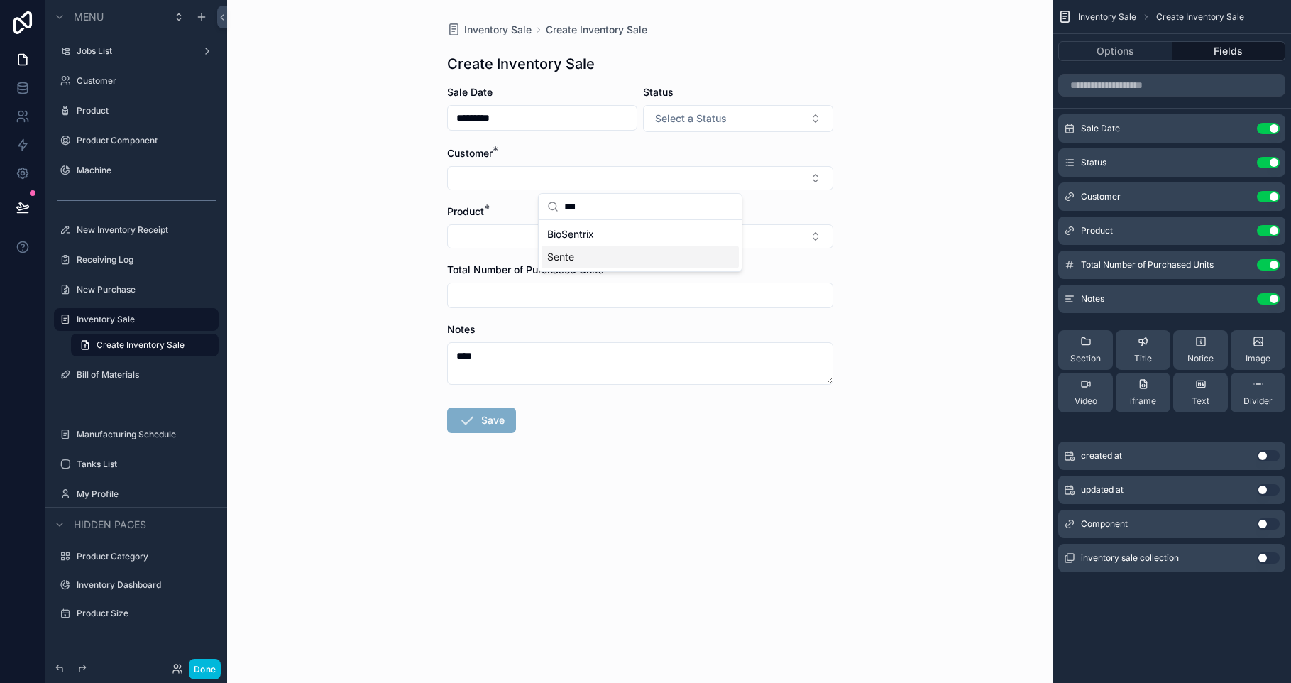
click at [592, 248] on div "Sente" at bounding box center [639, 257] width 197 height 23
click at [526, 231] on button "Select Button" at bounding box center [640, 239] width 386 height 24
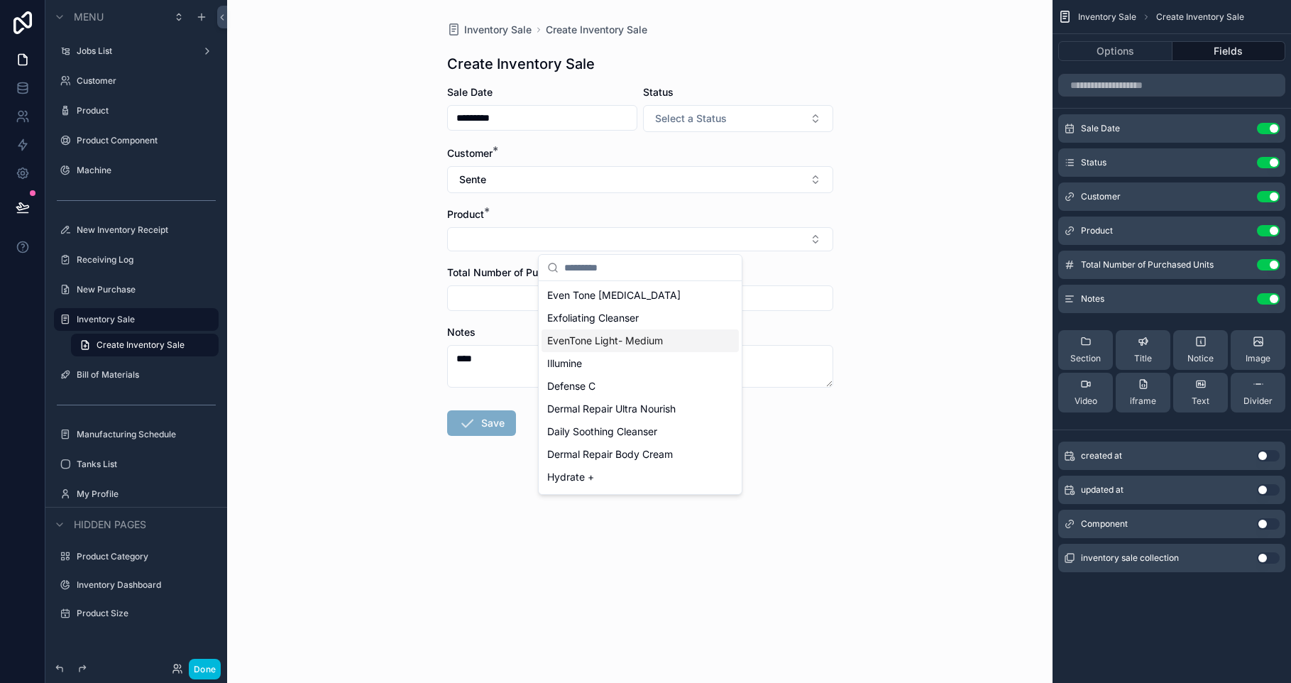
click at [656, 338] on span "EvenTone Light- Medium" at bounding box center [605, 341] width 116 height 14
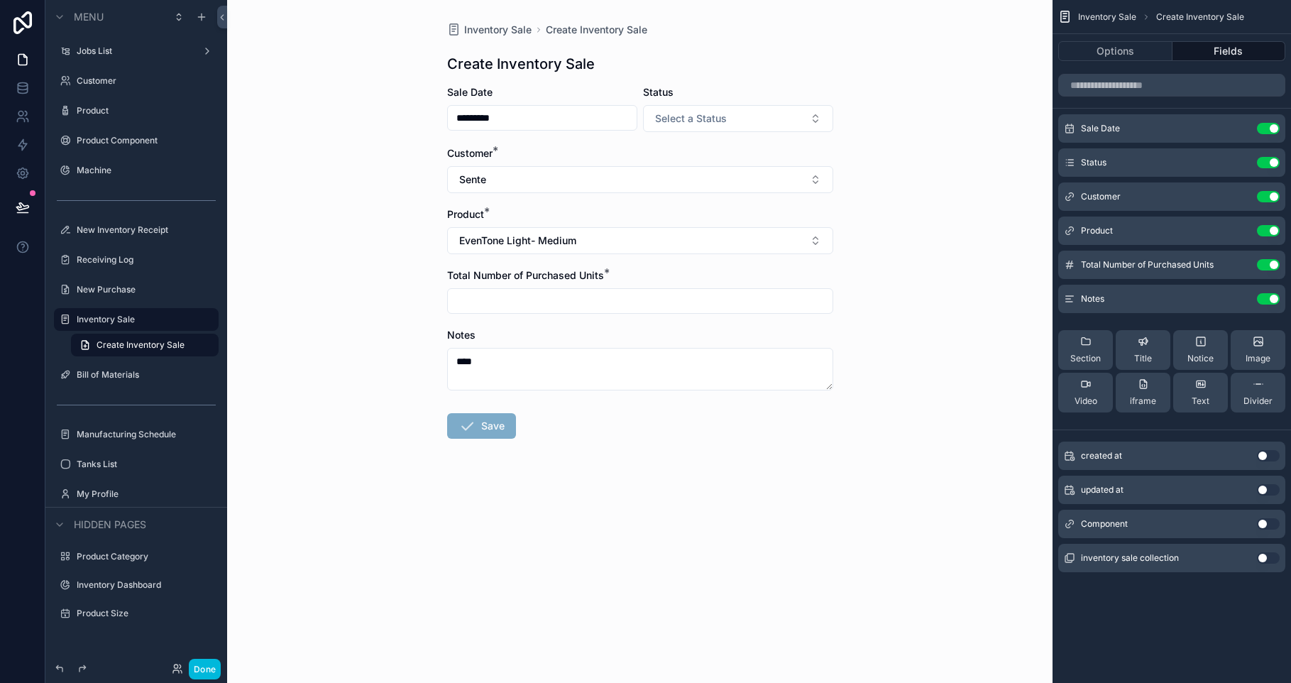
click at [513, 296] on input "scrollable content" at bounding box center [640, 301] width 385 height 20
type input "***"
click at [479, 423] on button "Save" at bounding box center [481, 426] width 69 height 26
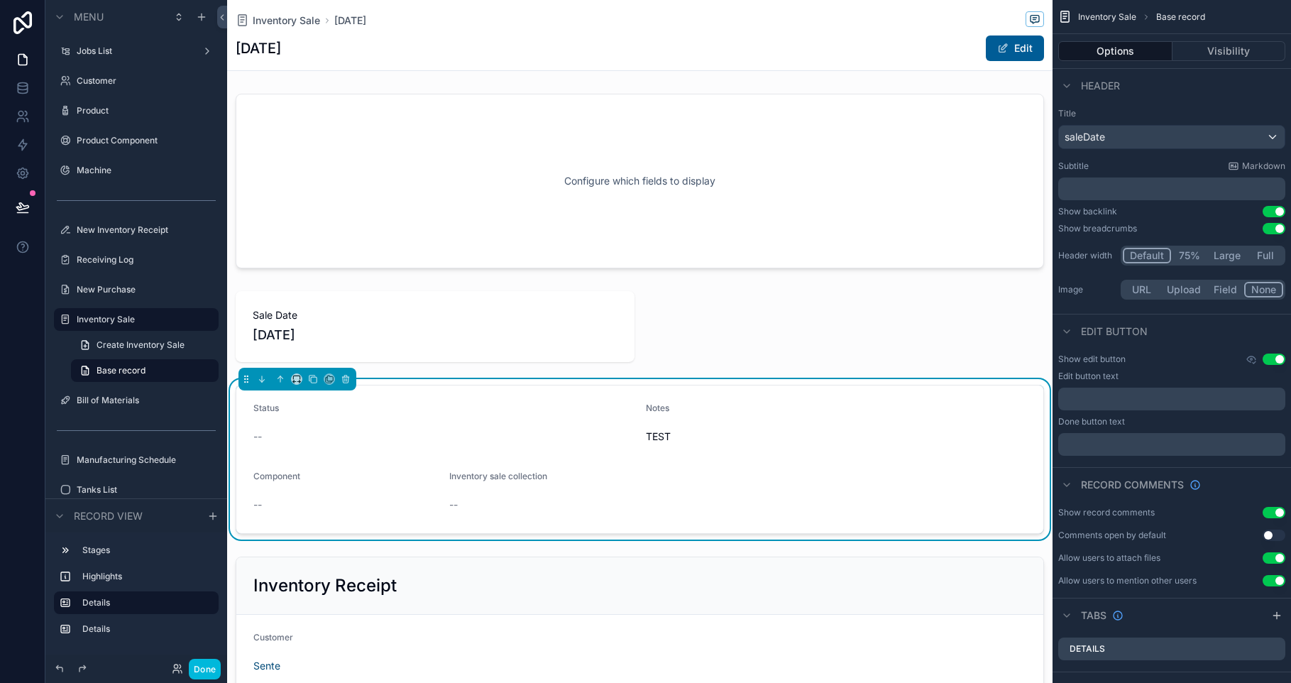
click at [300, 16] on span "Inventory Sale" at bounding box center [286, 20] width 67 height 14
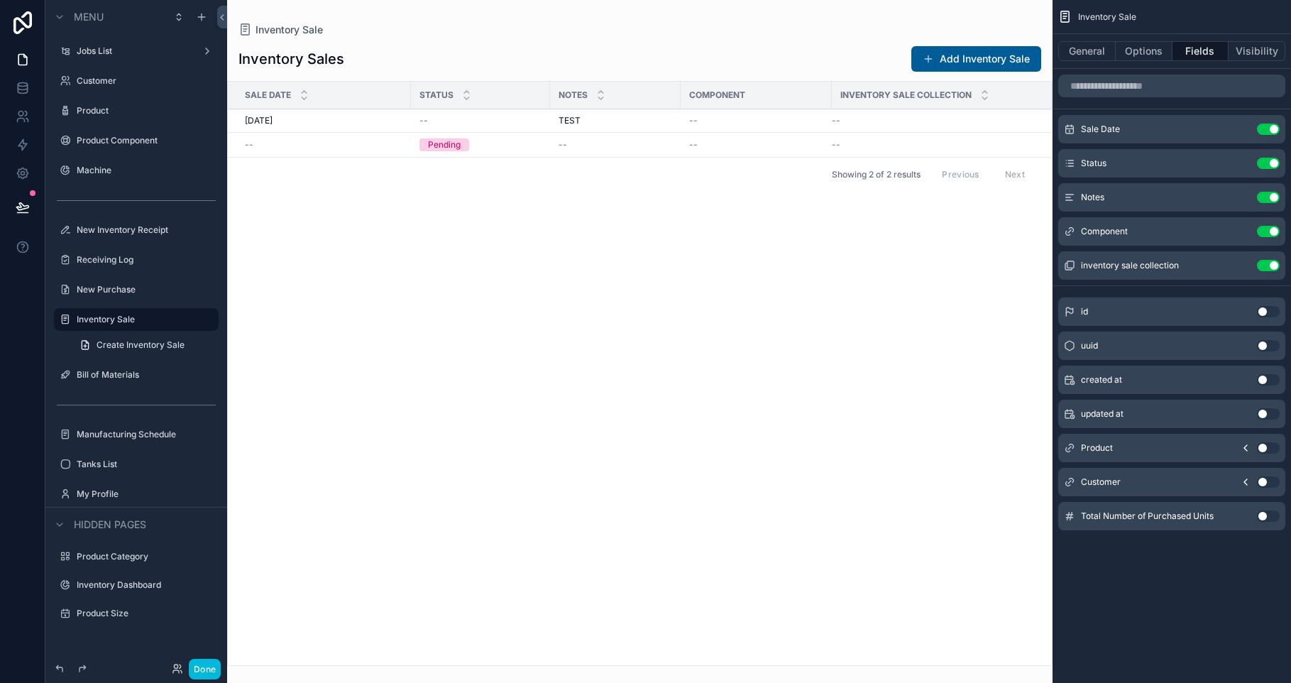
click at [968, 59] on button "Add Inventory Sale" at bounding box center [976, 59] width 130 height 26
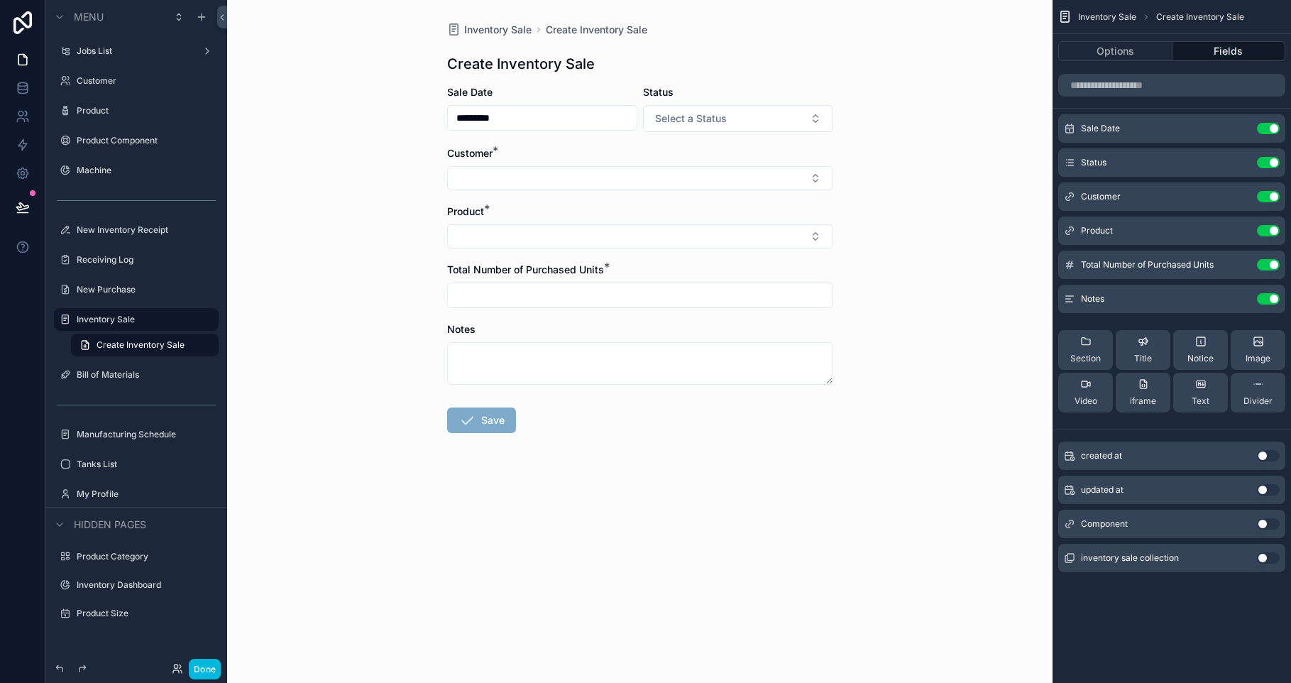
click at [1118, 49] on button "Options" at bounding box center [1115, 51] width 114 height 20
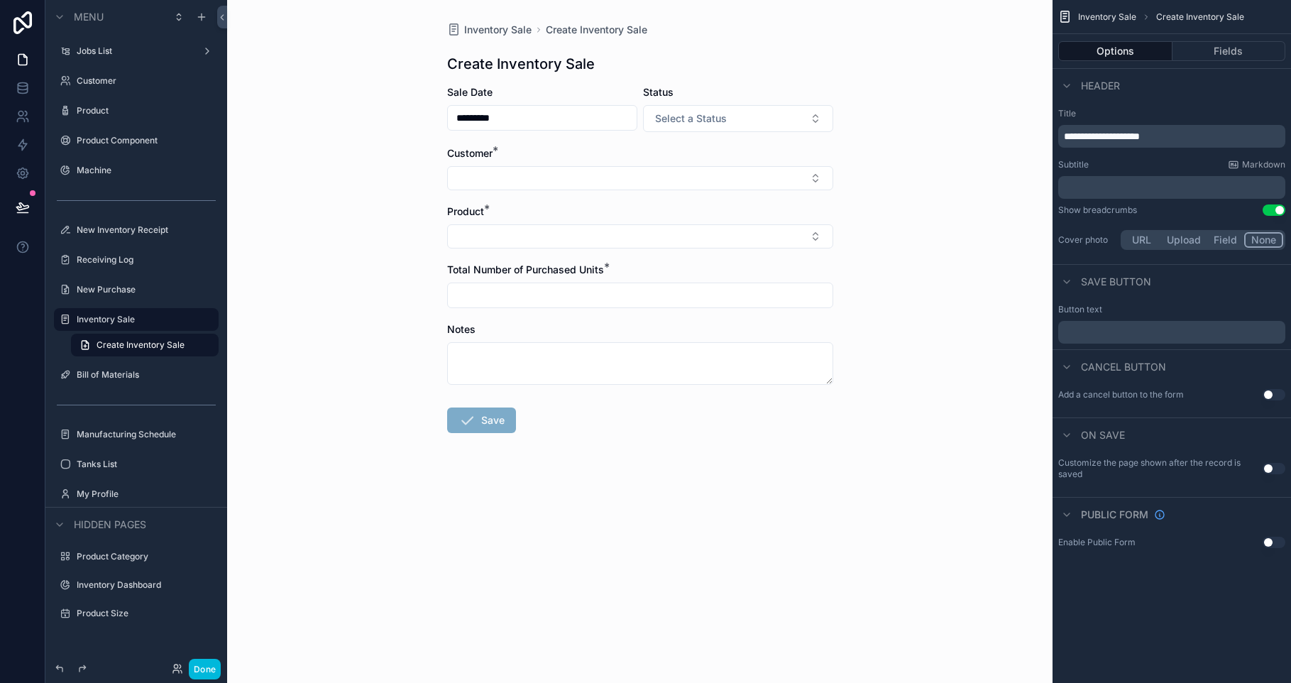
click at [1272, 466] on button "Use setting" at bounding box center [1273, 468] width 23 height 11
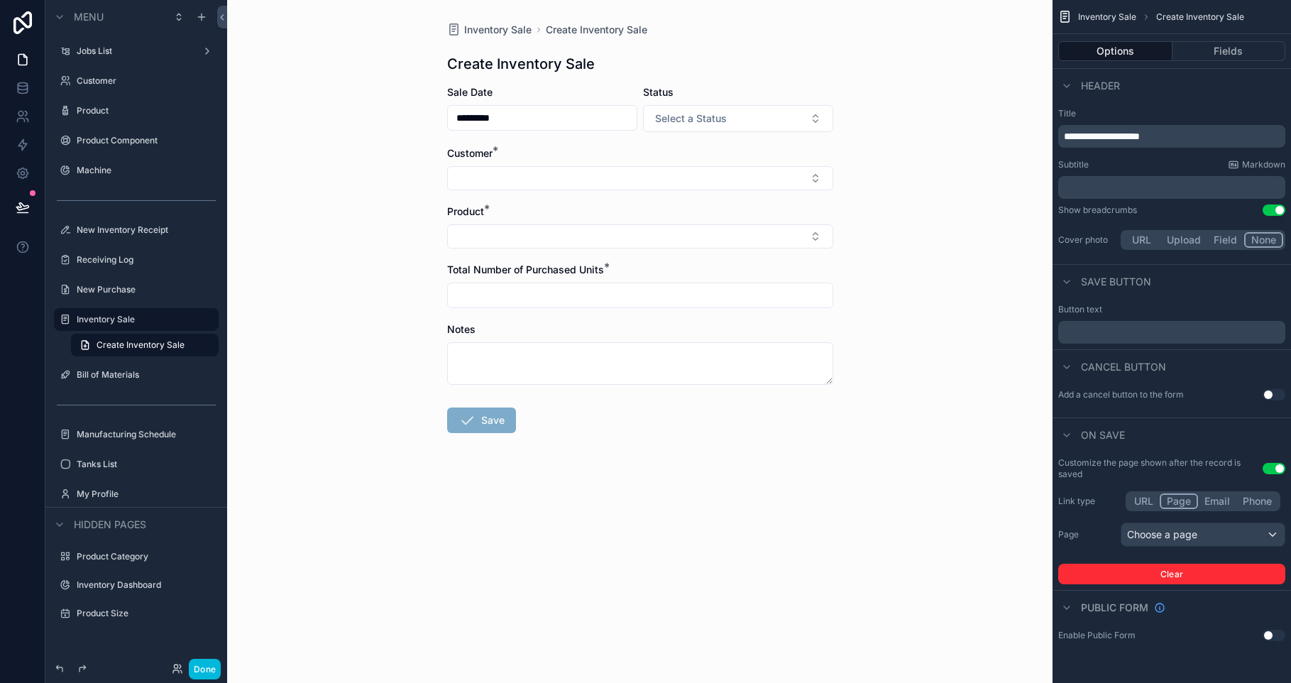
click at [1164, 537] on div "Choose a page" at bounding box center [1202, 534] width 163 height 23
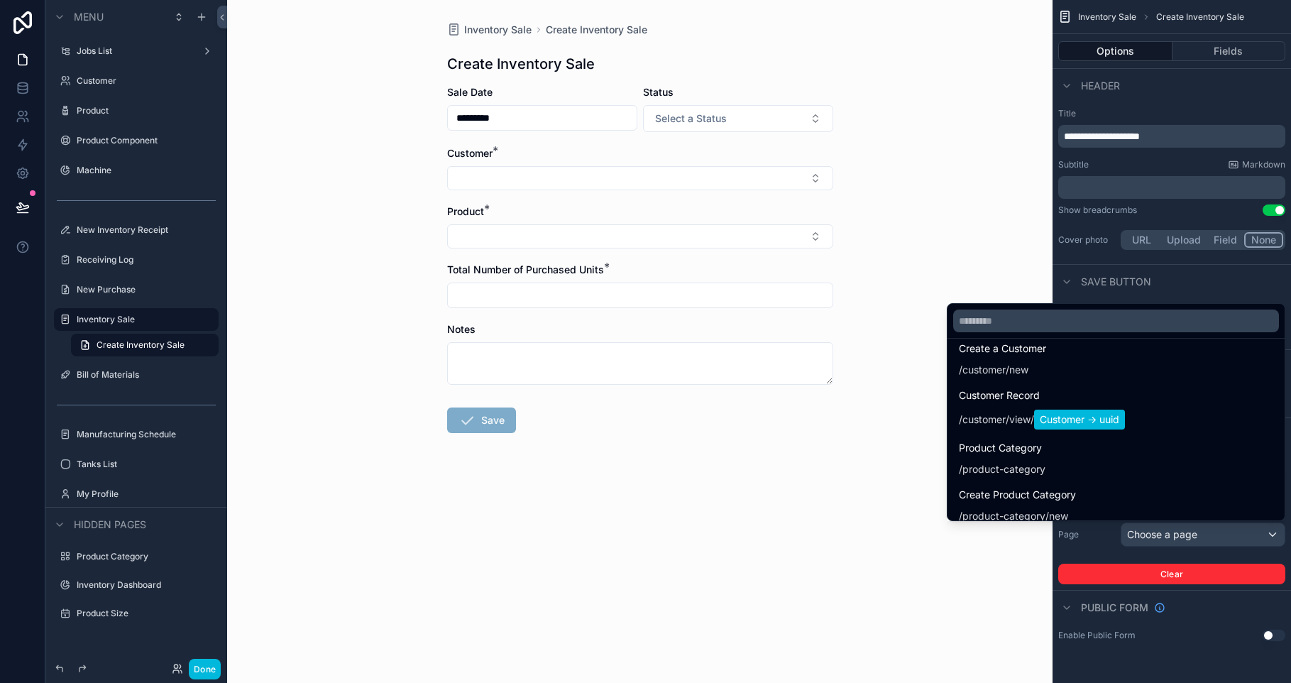
scroll to position [302, 0]
click at [959, 317] on input "text" at bounding box center [1116, 320] width 326 height 23
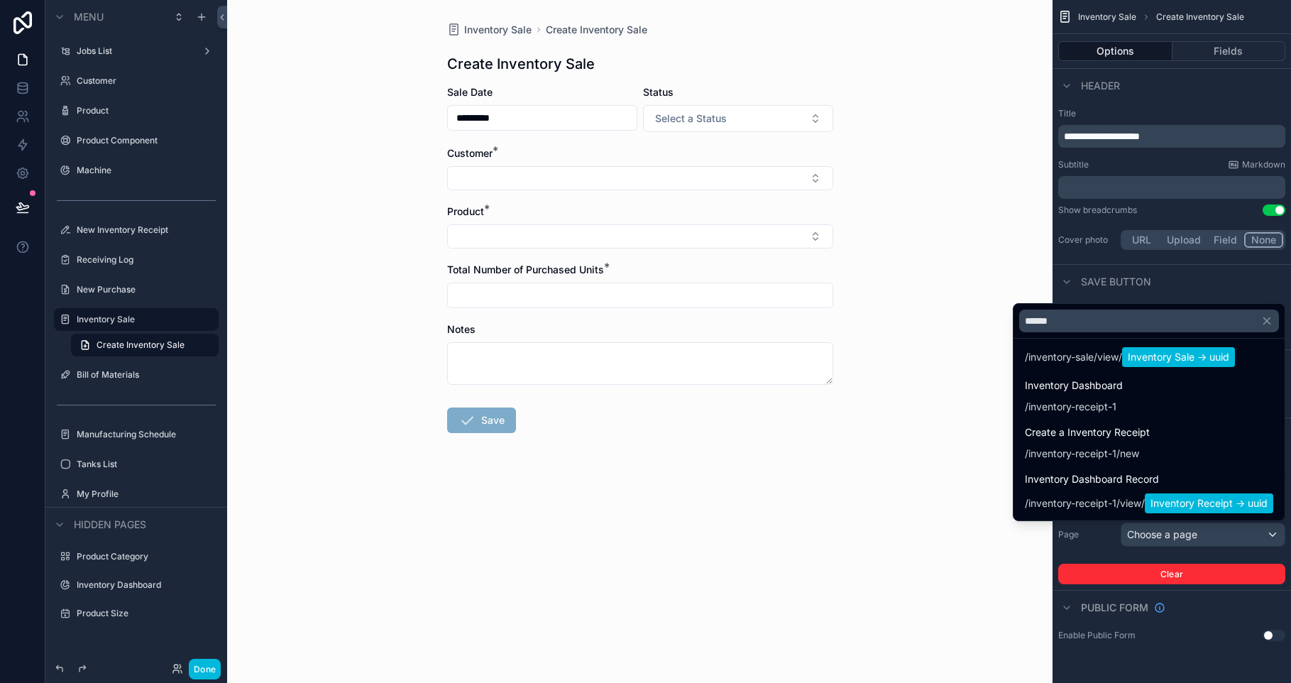
scroll to position [0, 0]
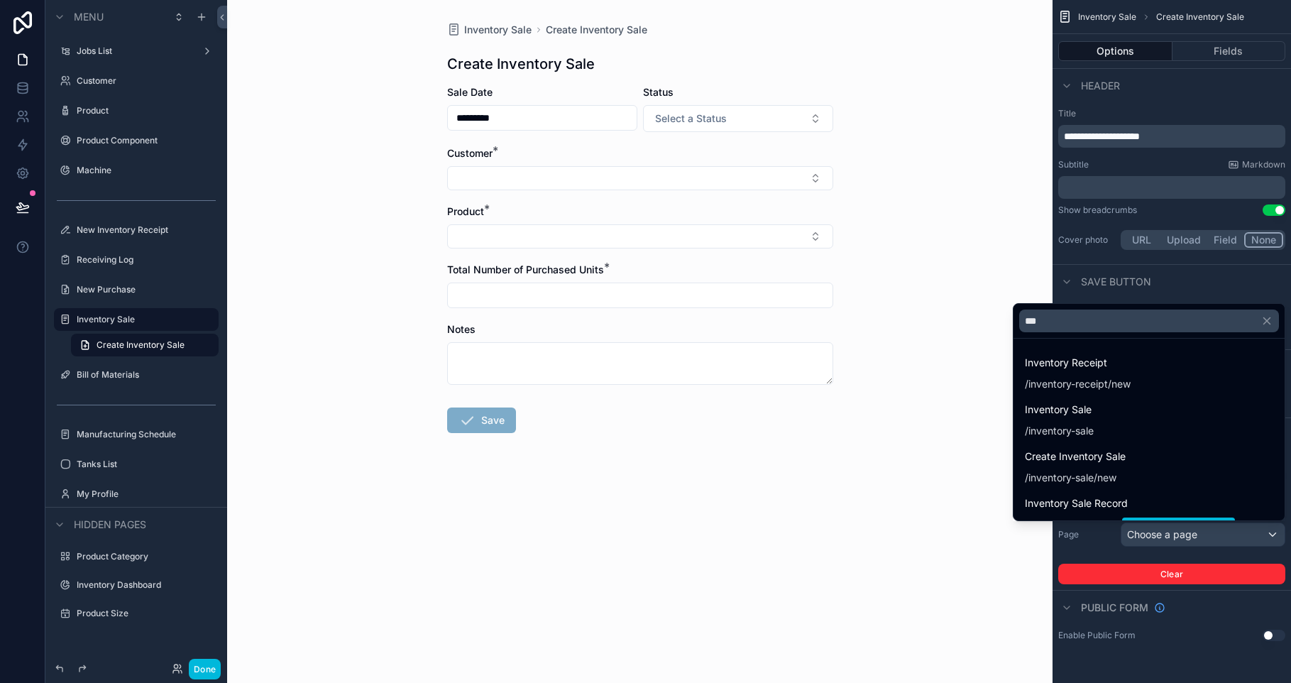
type input "***"
click at [1218, 424] on div "Inventory Sale / inventory-sale" at bounding box center [1149, 419] width 248 height 37
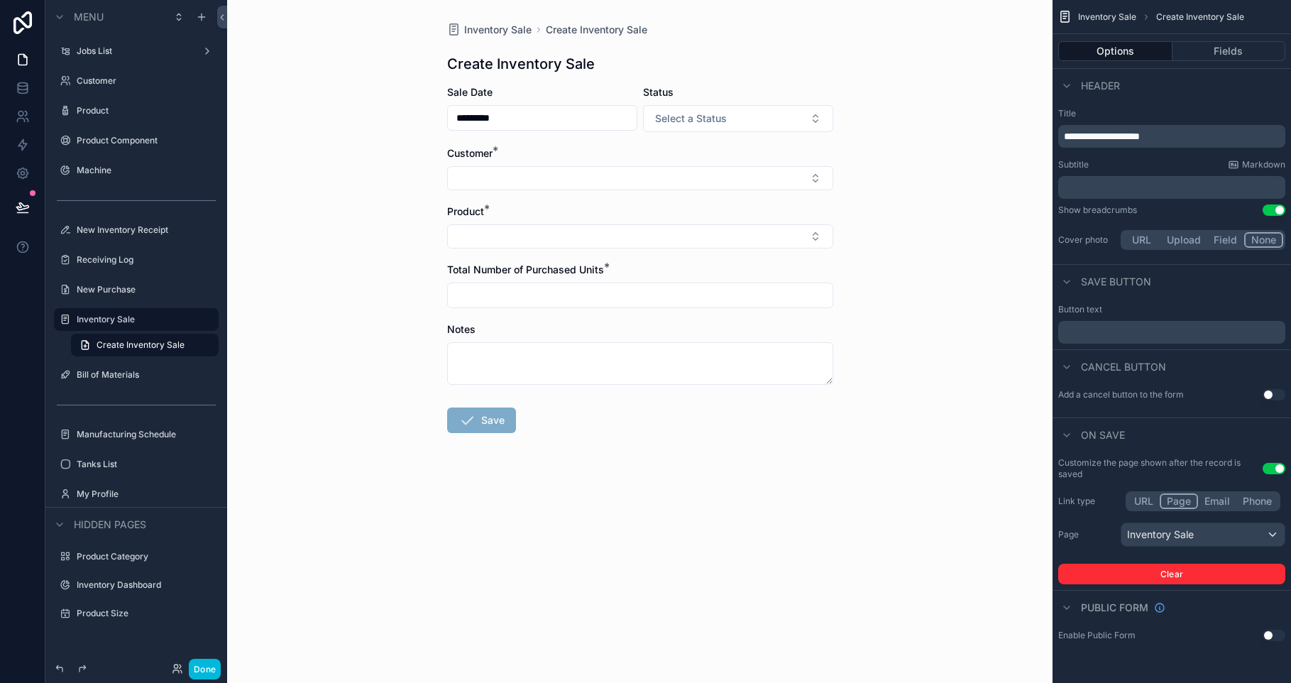
click at [1231, 661] on div "**********" at bounding box center [1171, 334] width 238 height 669
click at [137, 143] on label "Product Component" at bounding box center [143, 140] width 133 height 11
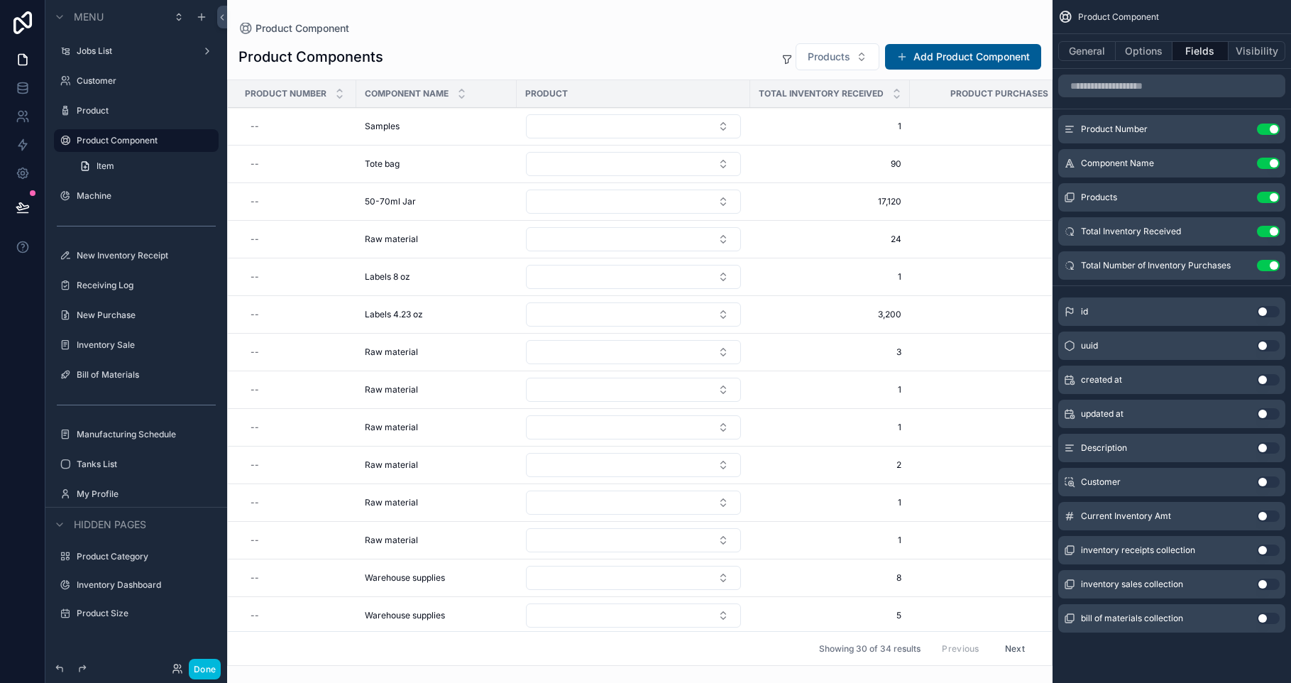
click at [475, 356] on div "scrollable content" at bounding box center [639, 341] width 825 height 683
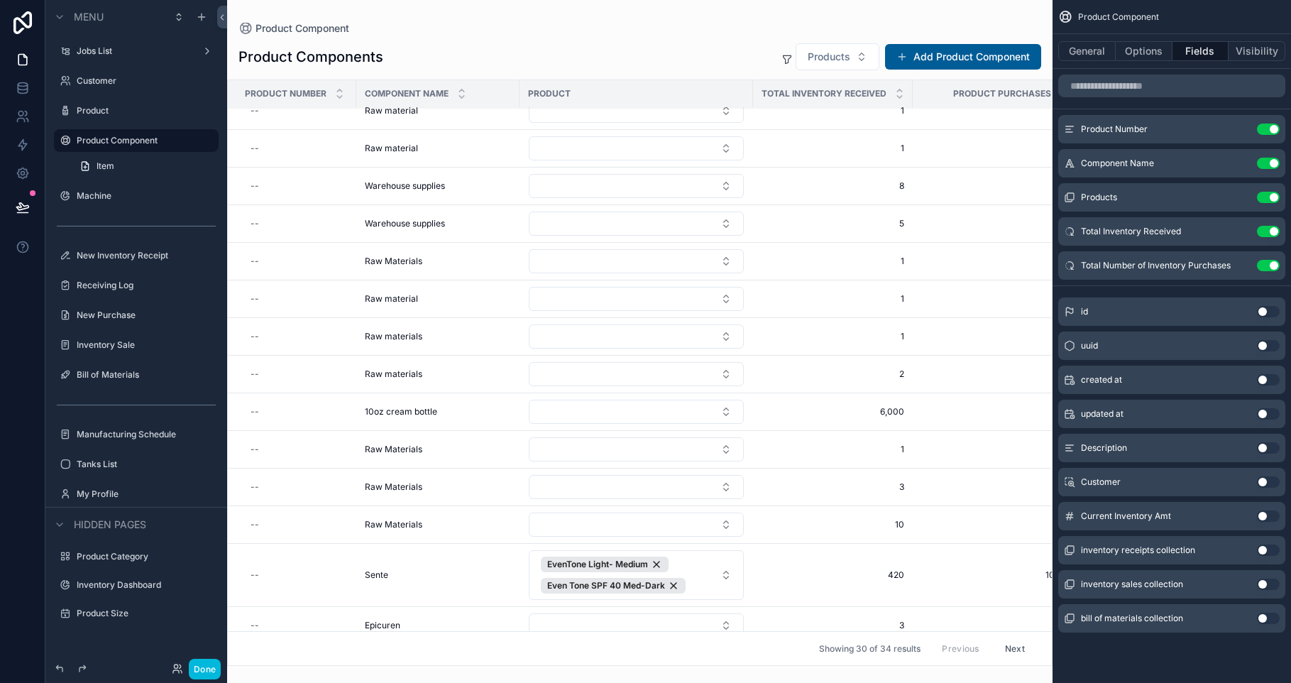
scroll to position [649, 0]
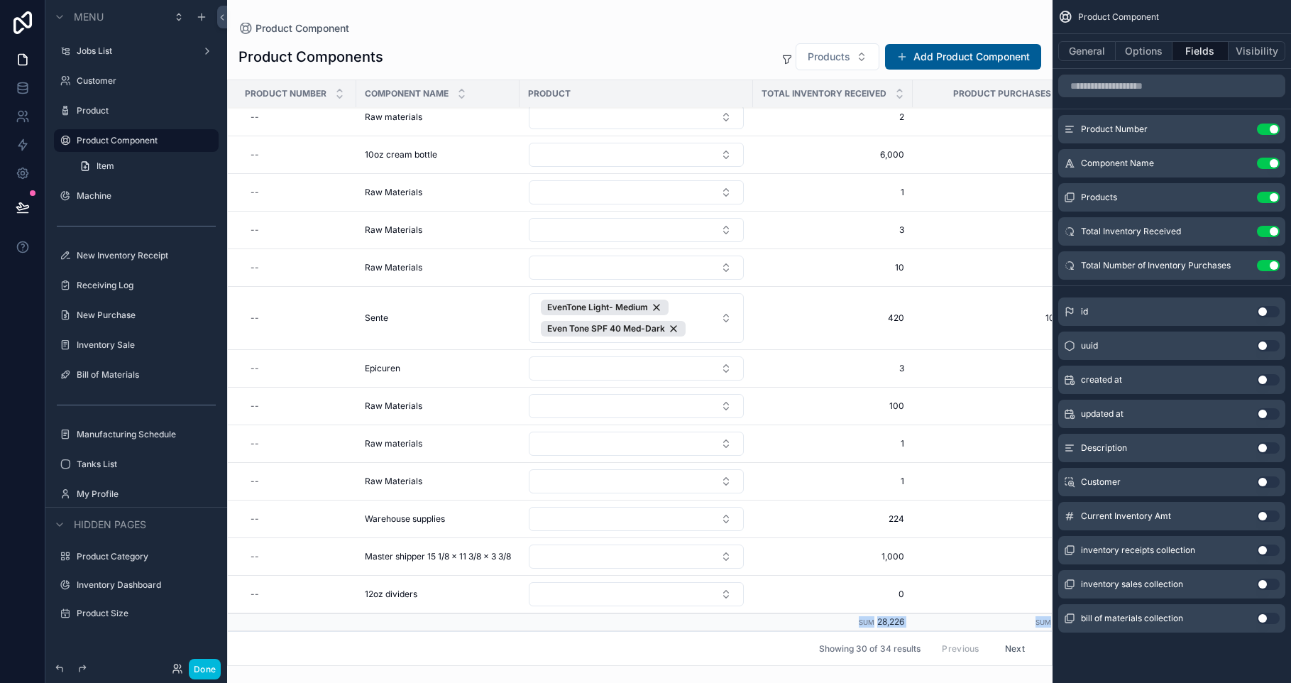
drag, startPoint x: 573, startPoint y: 617, endPoint x: 861, endPoint y: 620, distance: 288.1
click at [861, 620] on div "Product Number Component Name Product Total Inventory Received Product Purchase…" at bounding box center [640, 372] width 824 height 585
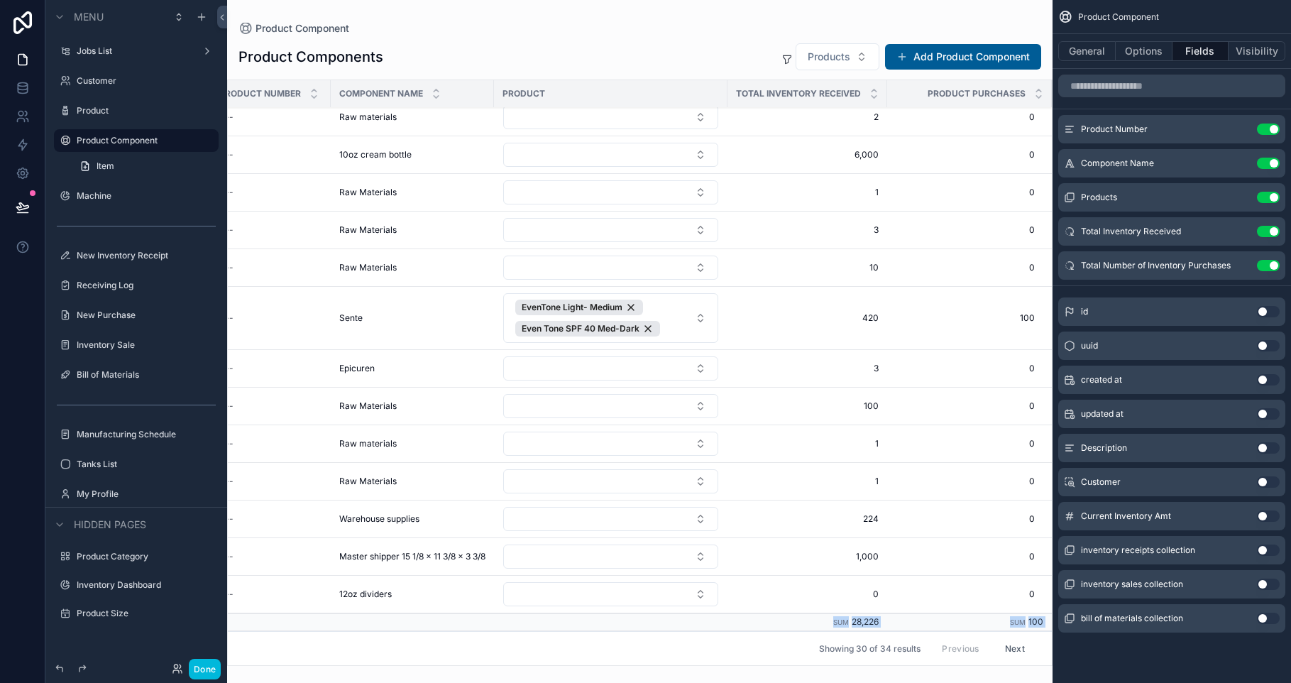
scroll to position [649, 40]
click at [1267, 515] on button "Use setting" at bounding box center [1268, 515] width 23 height 11
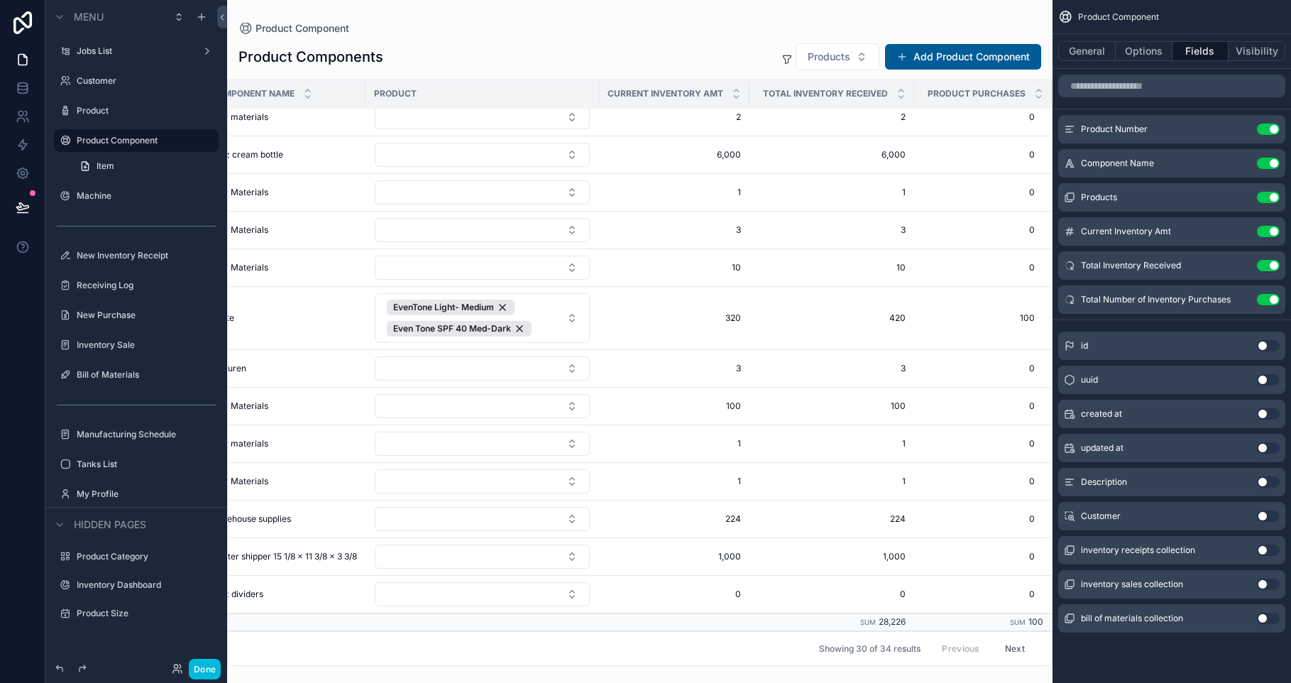
scroll to position [659, 141]
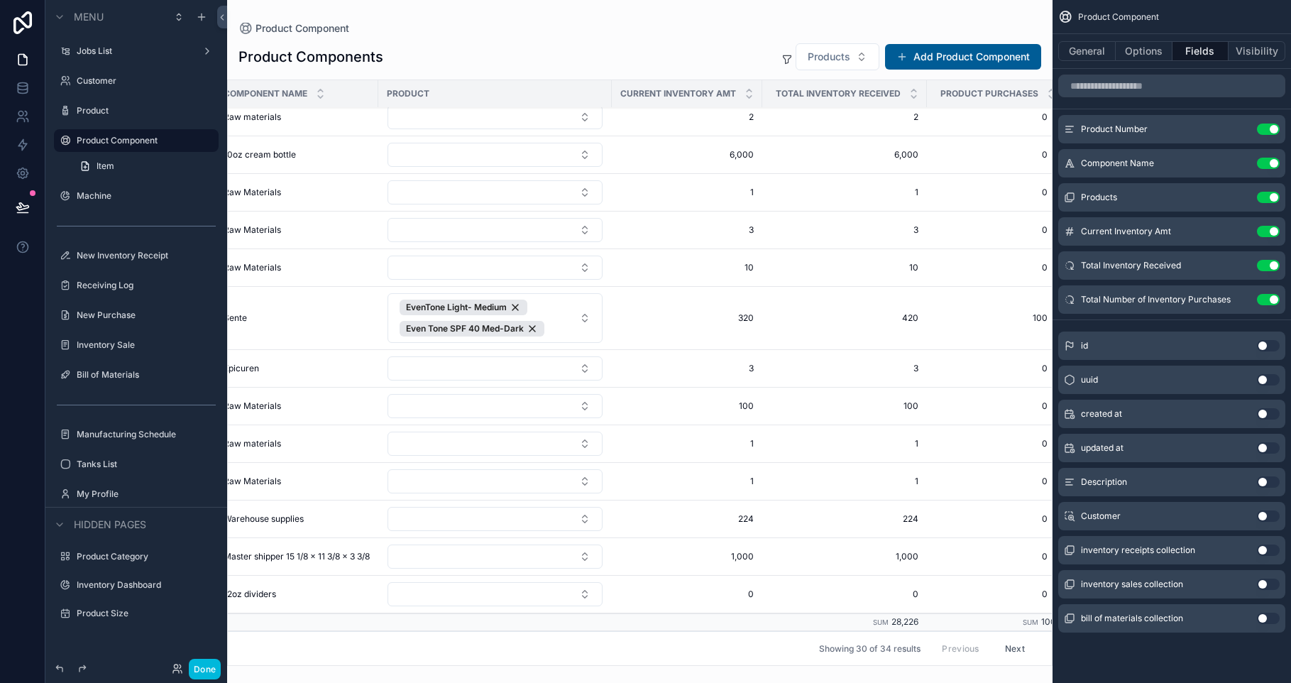
click at [126, 344] on label "Inventory Sale" at bounding box center [143, 344] width 133 height 11
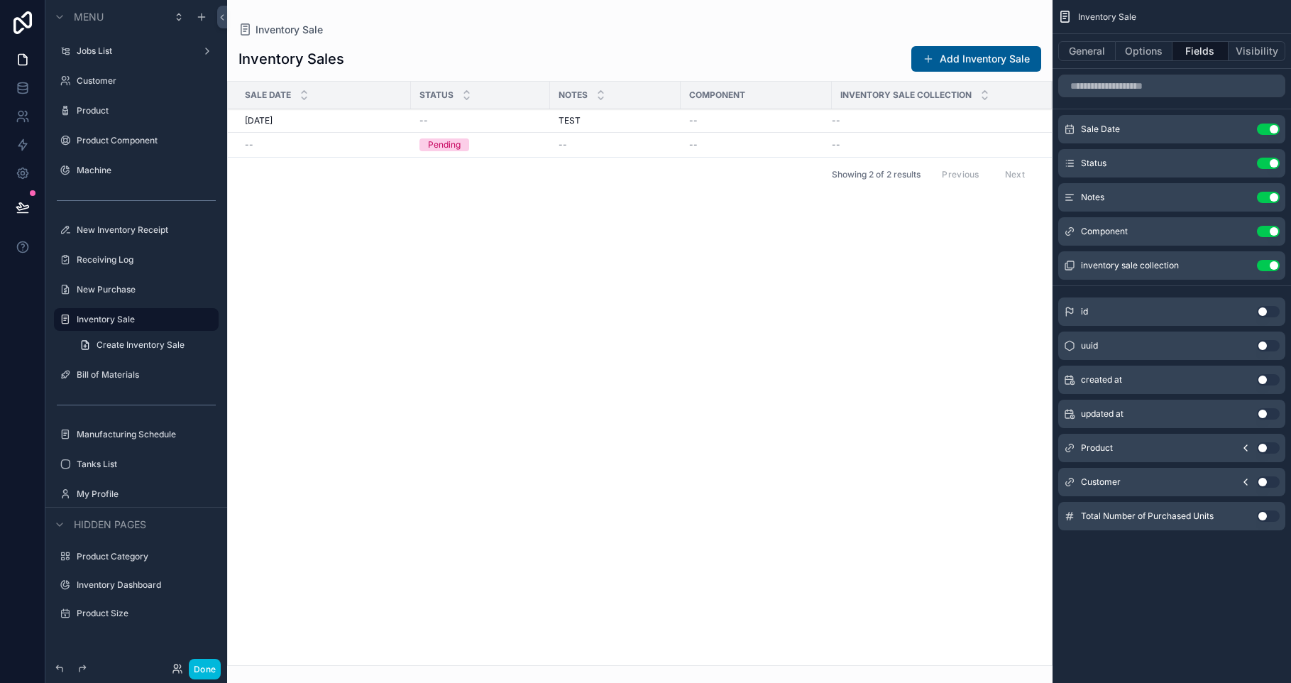
click at [1272, 234] on button "Use setting" at bounding box center [1268, 231] width 23 height 11
click at [1269, 448] on button "Use setting" at bounding box center [1268, 447] width 23 height 11
click at [1265, 232] on button "Use setting" at bounding box center [1268, 231] width 23 height 11
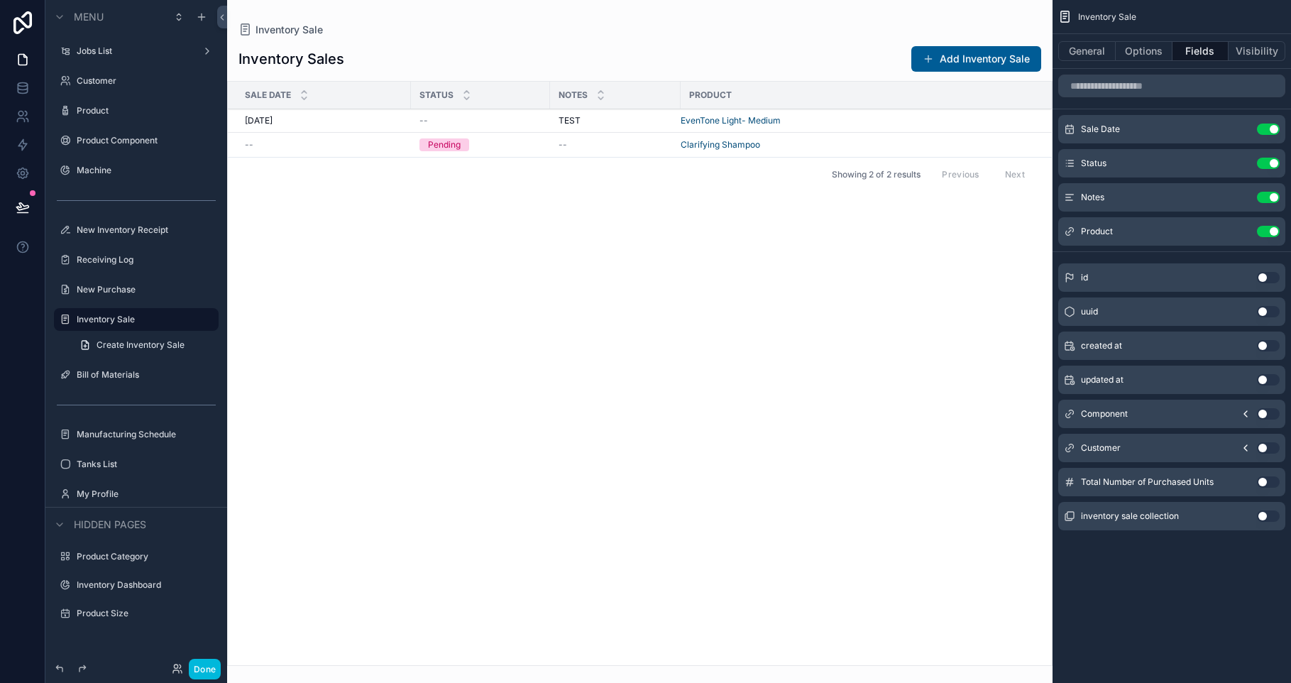
click at [1269, 450] on button "Use setting" at bounding box center [1268, 447] width 23 height 11
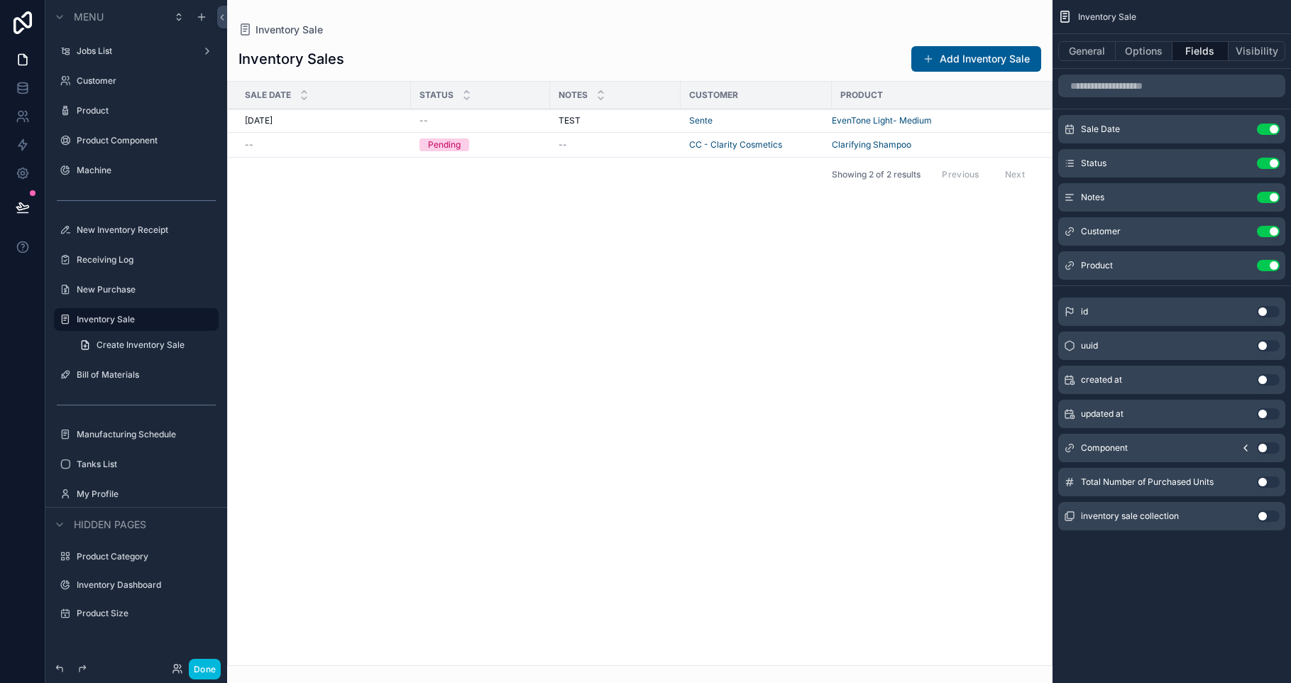
drag, startPoint x: 680, startPoint y: 97, endPoint x: 692, endPoint y: 99, distance: 12.2
click at [692, 99] on div "Customer" at bounding box center [755, 95] width 151 height 23
click at [1183, 575] on div "Inventory Sale General Options Fields Visibility Sale Date Use setting Status U…" at bounding box center [1171, 341] width 238 height 683
click at [241, 145] on td "--" at bounding box center [319, 145] width 183 height 25
click at [122, 176] on div "Machine" at bounding box center [146, 170] width 139 height 11
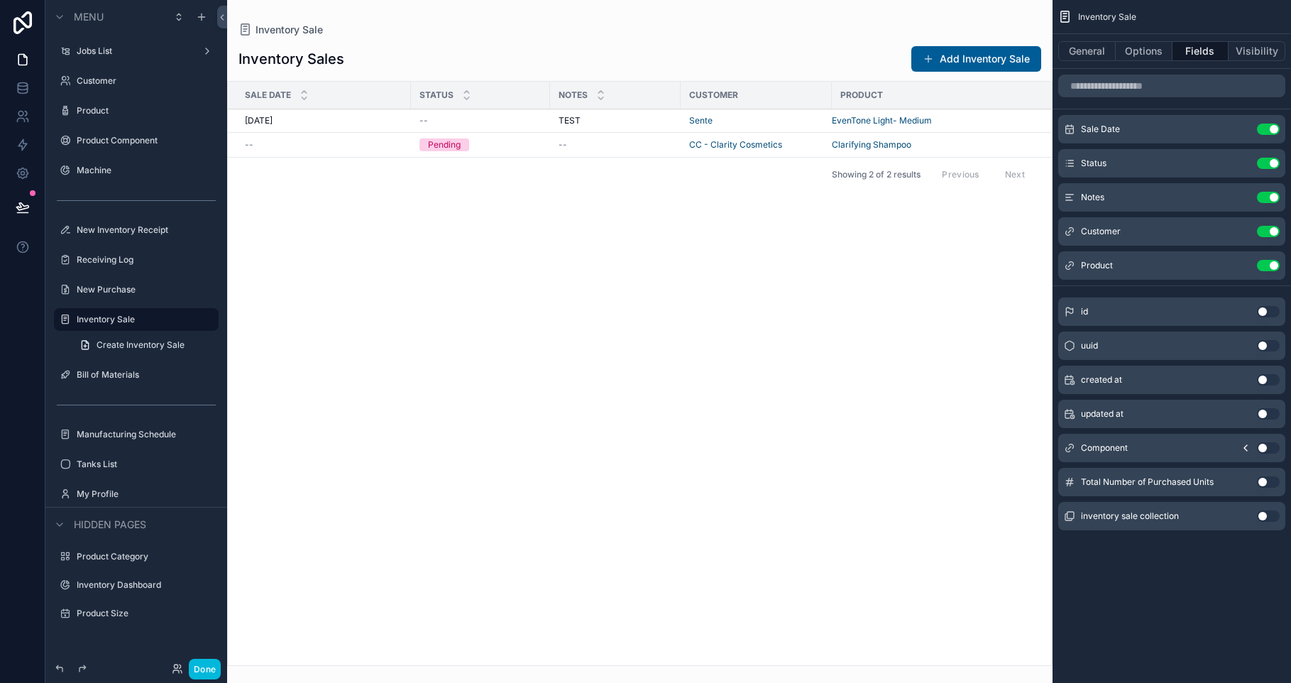
click at [89, 170] on label "Machine" at bounding box center [143, 170] width 133 height 11
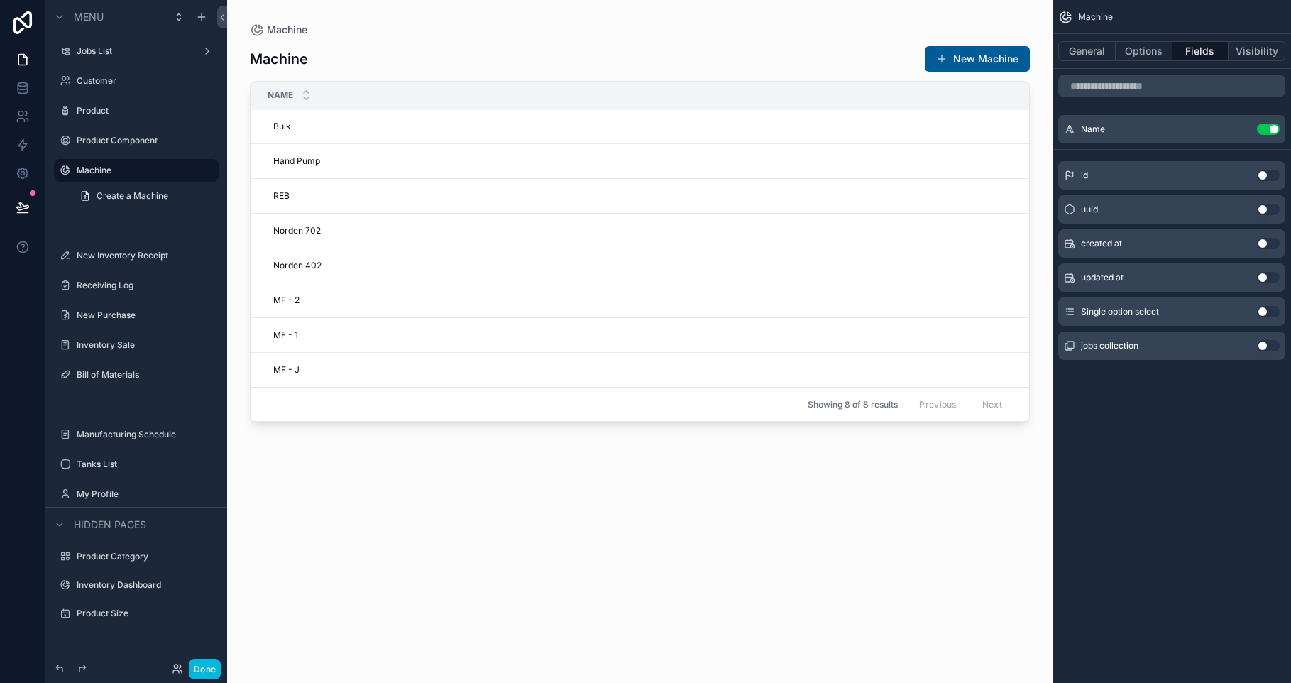
click at [490, 130] on div "scrollable content" at bounding box center [639, 333] width 825 height 666
click at [1129, 46] on button "Options" at bounding box center [1143, 51] width 57 height 20
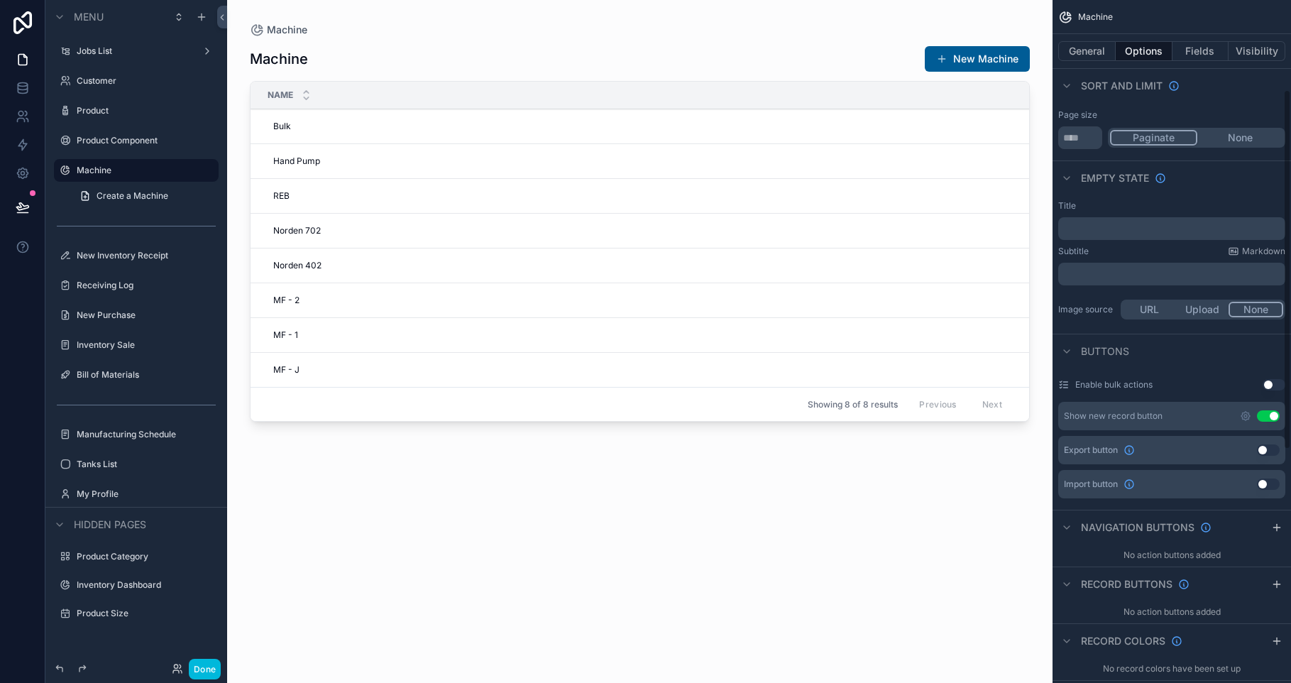
scroll to position [174, 0]
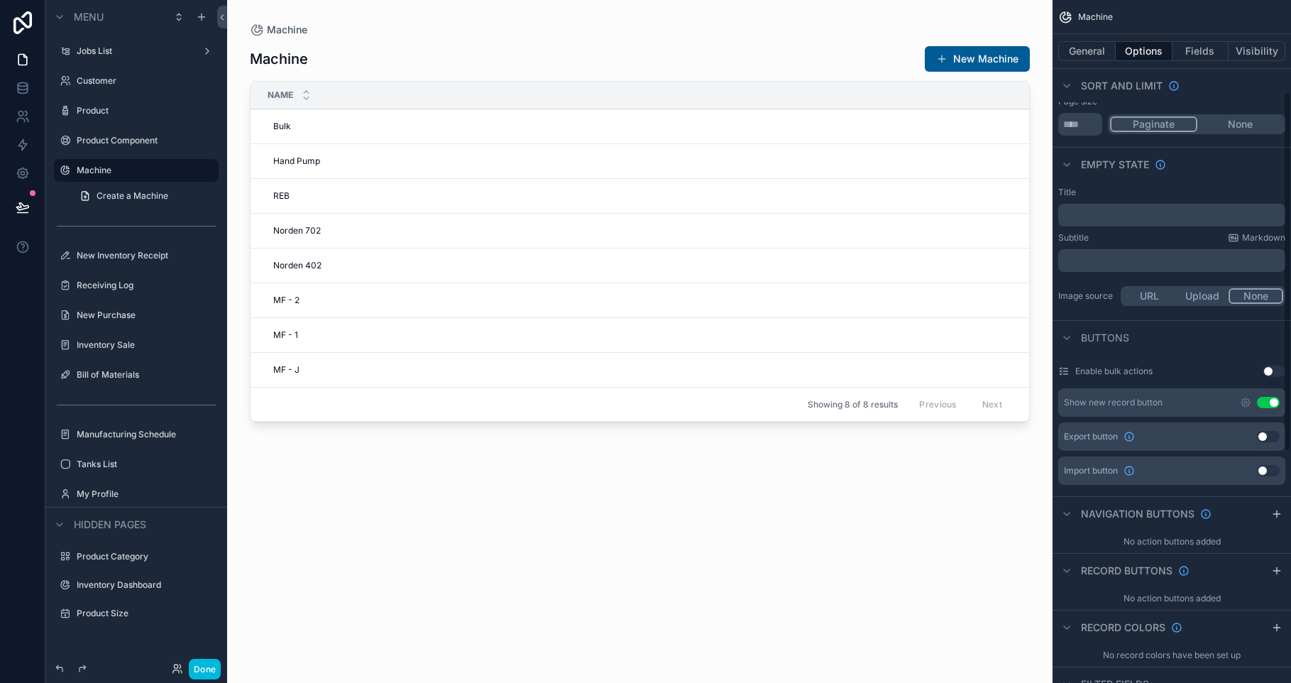
click at [1276, 574] on icon "scrollable content" at bounding box center [1276, 570] width 11 height 11
click at [0, 0] on icon "scrollable content" at bounding box center [0, 0] width 0 height 0
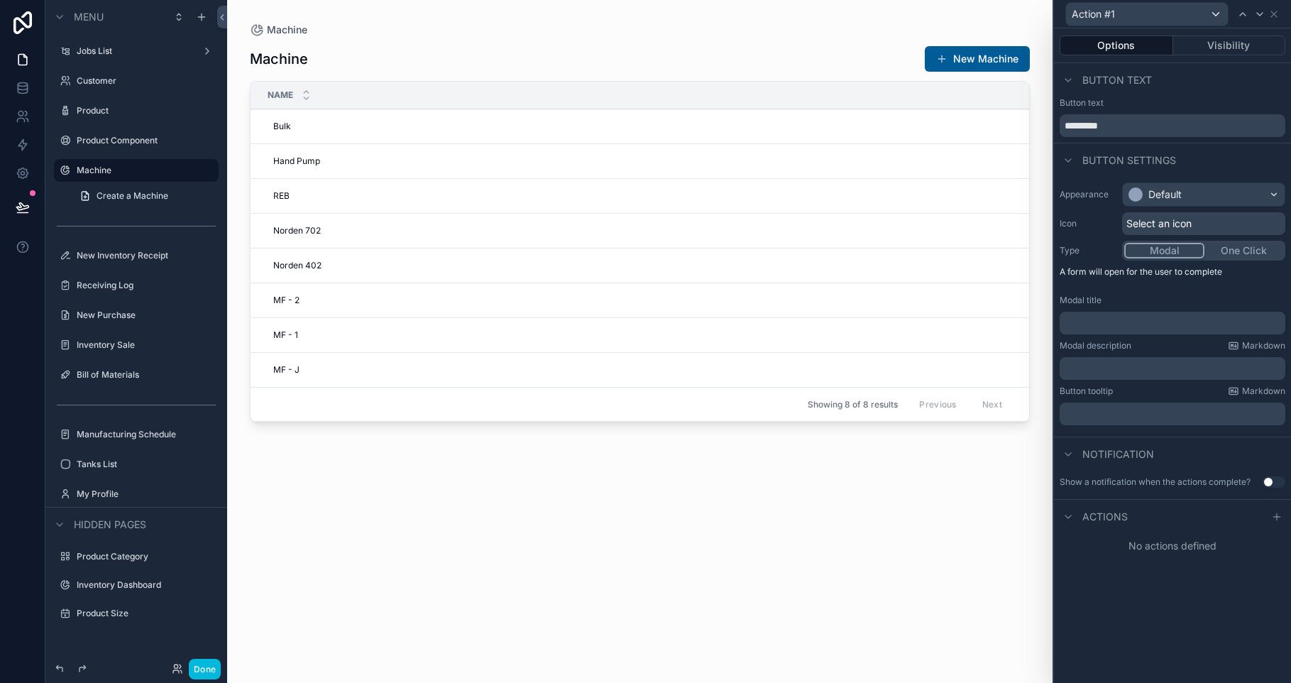
click at [1111, 121] on input "*********" at bounding box center [1172, 125] width 226 height 23
type input "******"
click at [1220, 183] on div "Default" at bounding box center [1204, 194] width 162 height 23
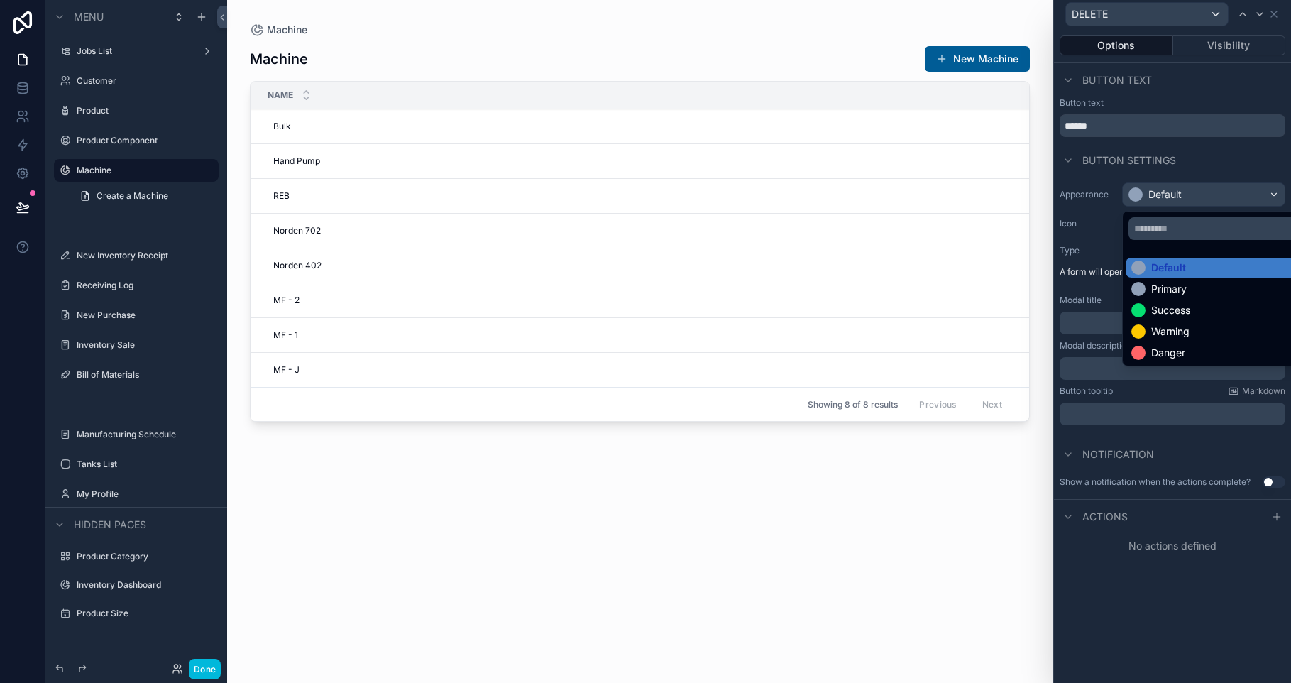
click at [1213, 347] on div "Danger" at bounding box center [1219, 353] width 177 height 14
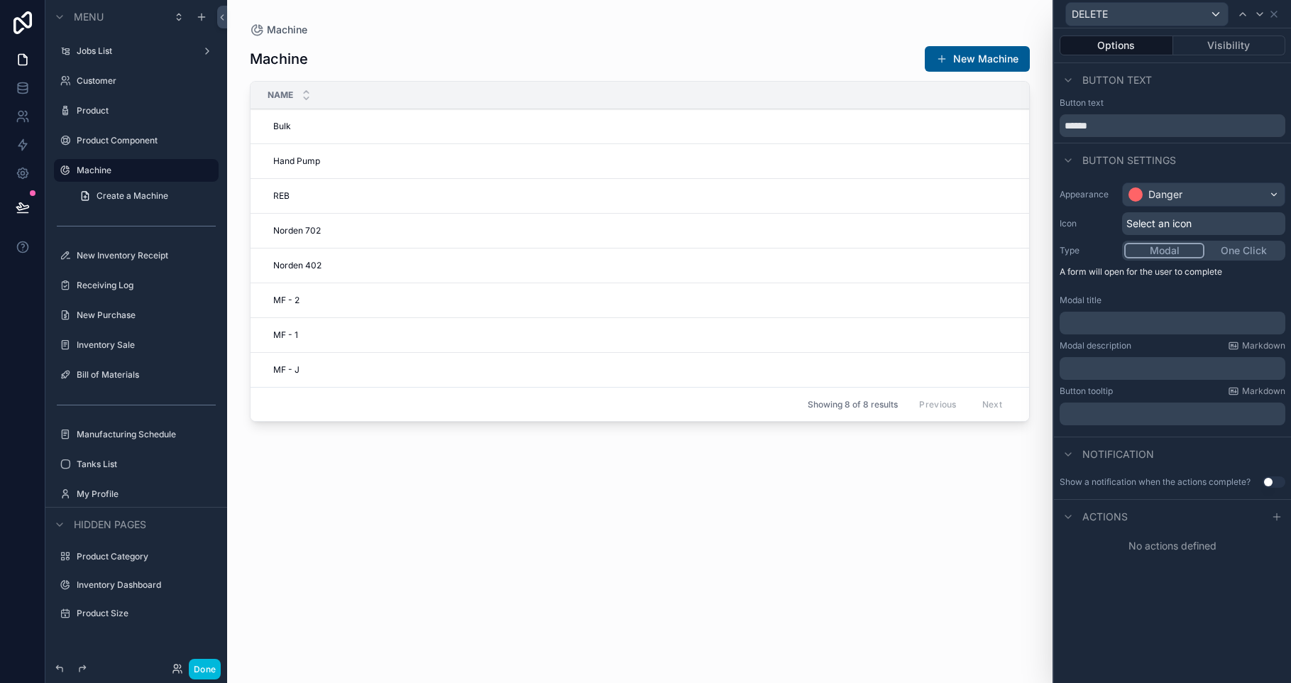
click at [1166, 236] on div "Appearance Danger Icon Select an icon Type Modal One Click A form will open for…" at bounding box center [1172, 304] width 237 height 254
click at [1167, 221] on span "Select an icon" at bounding box center [1158, 223] width 65 height 14
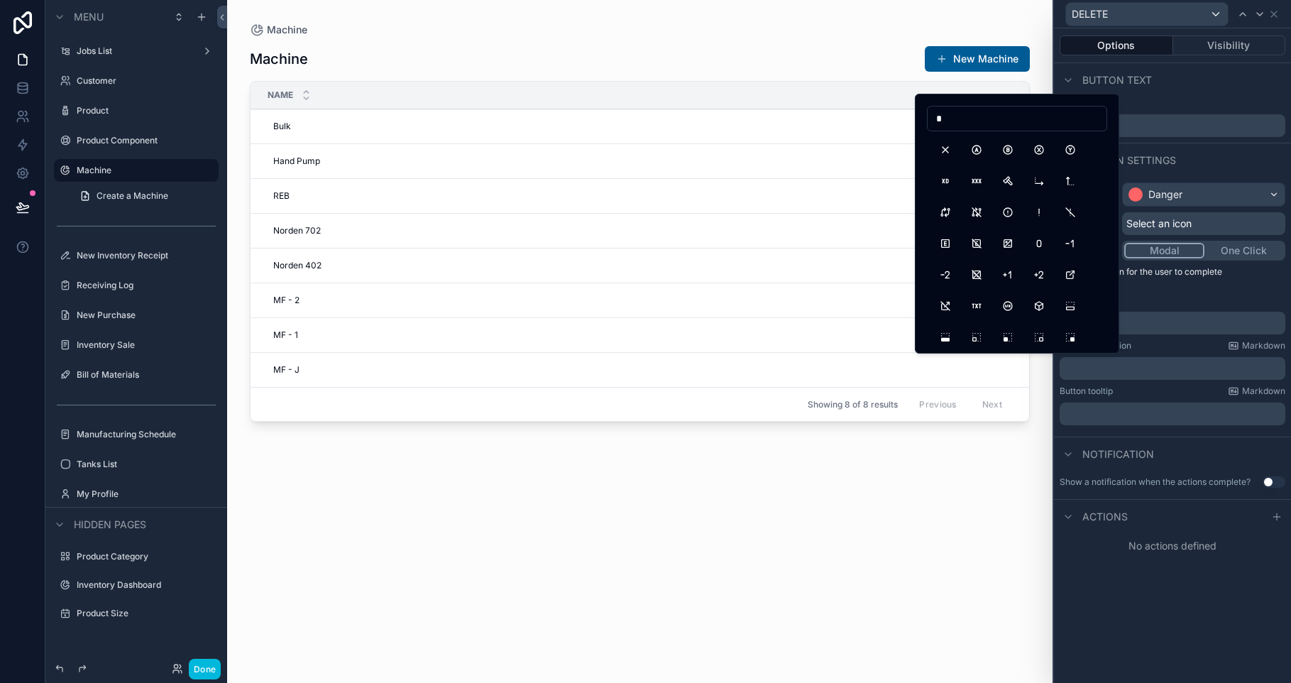
type input "*"
click at [951, 147] on button "X" at bounding box center [945, 150] width 26 height 26
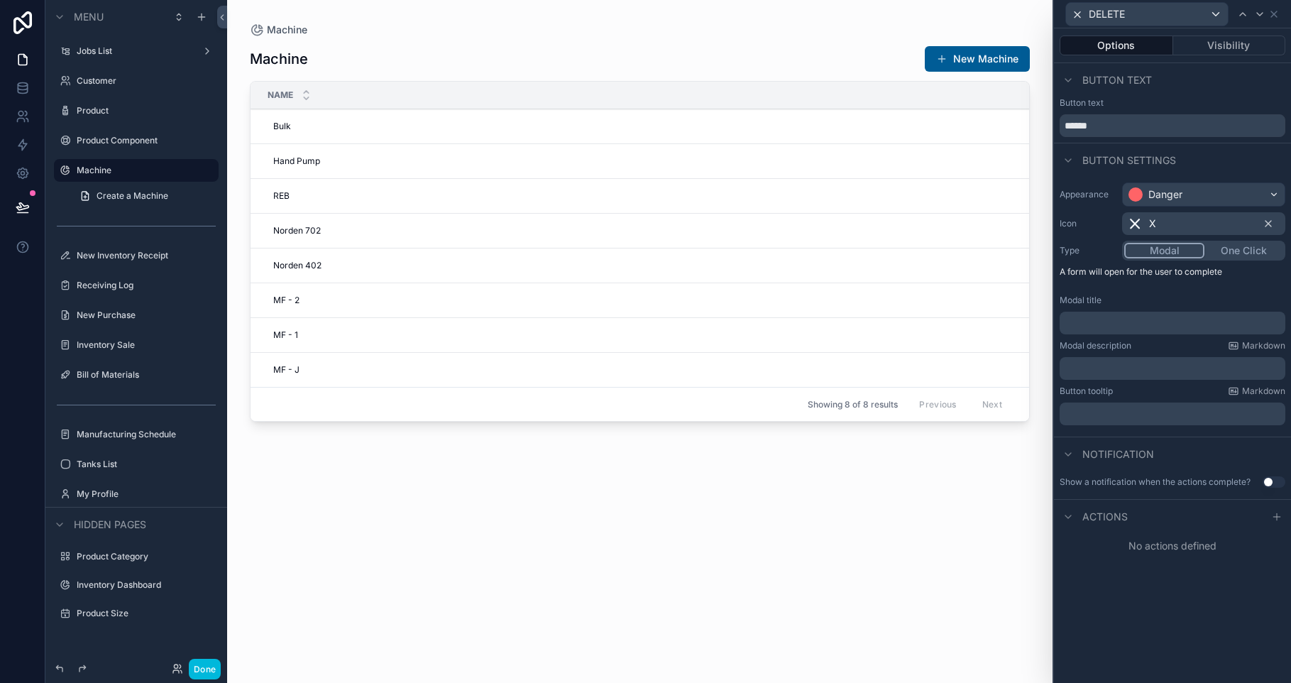
click at [1131, 325] on p "﻿" at bounding box center [1173, 323] width 217 height 14
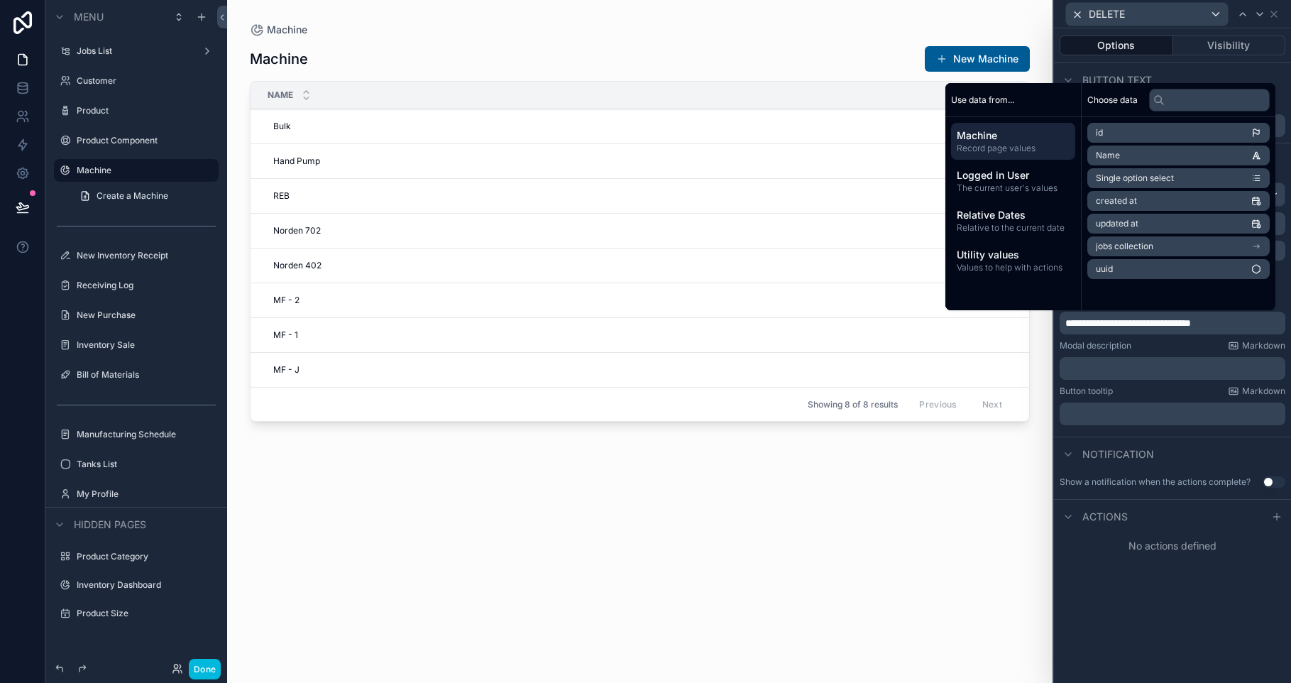
click at [1145, 363] on p "﻿" at bounding box center [1173, 368] width 217 height 14
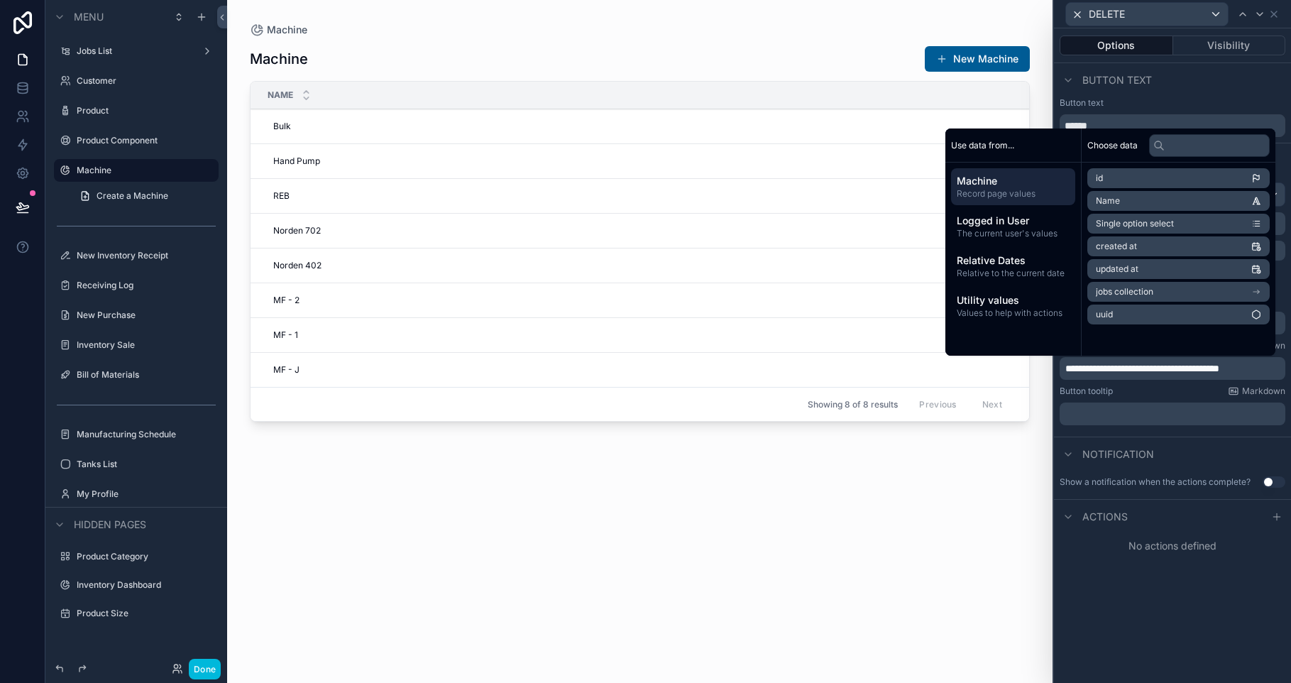
click at [1282, 518] on div at bounding box center [1276, 516] width 17 height 17
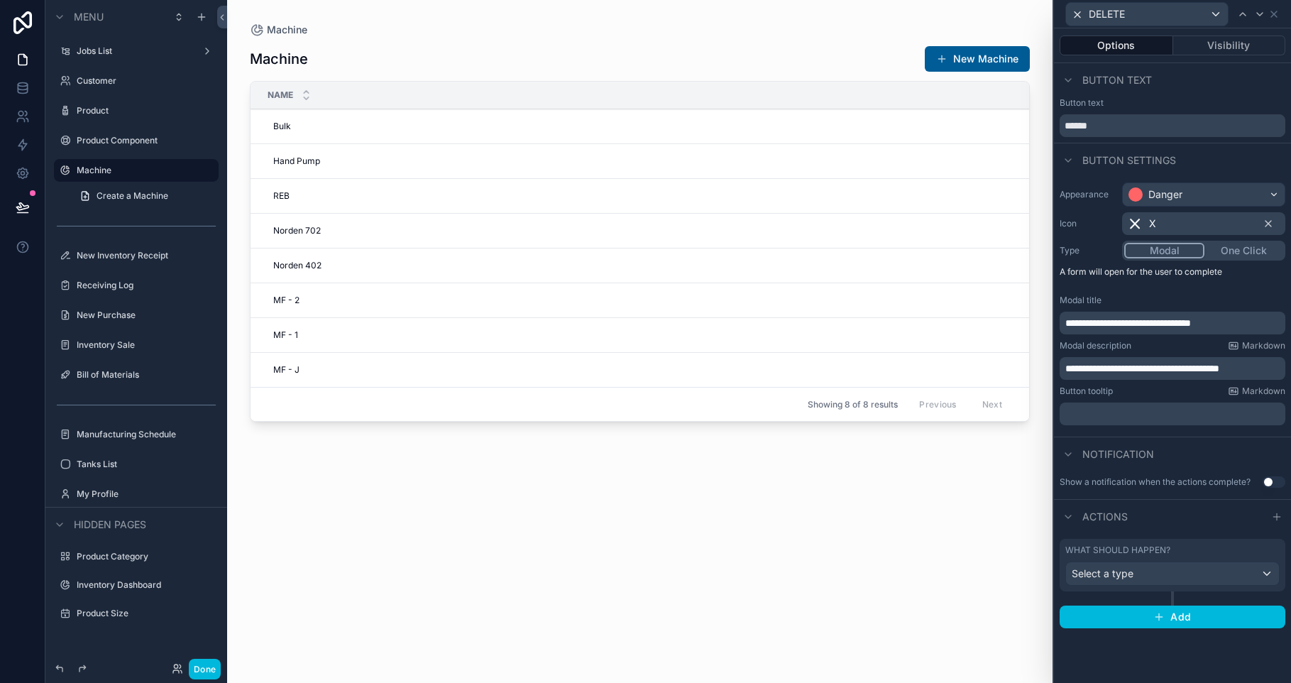
click at [1113, 576] on span "Select a type" at bounding box center [1102, 573] width 62 height 12
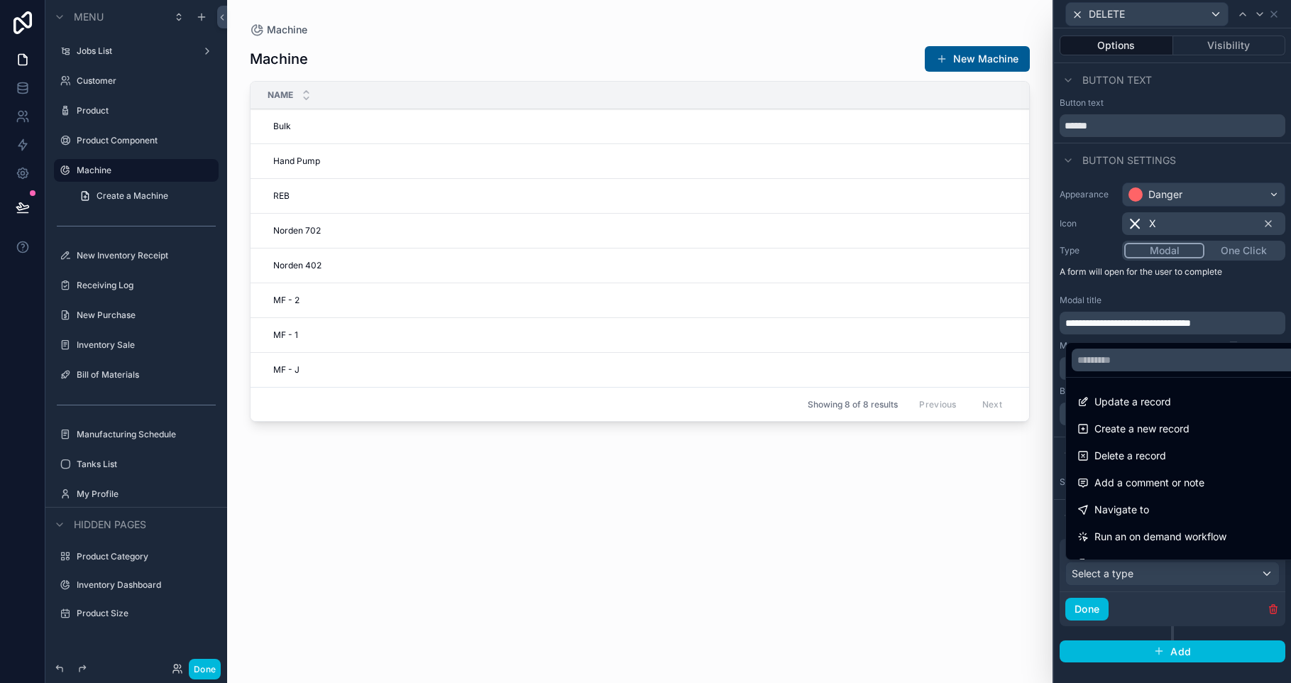
click at [1130, 446] on div "Delete a record" at bounding box center [1189, 456] width 240 height 26
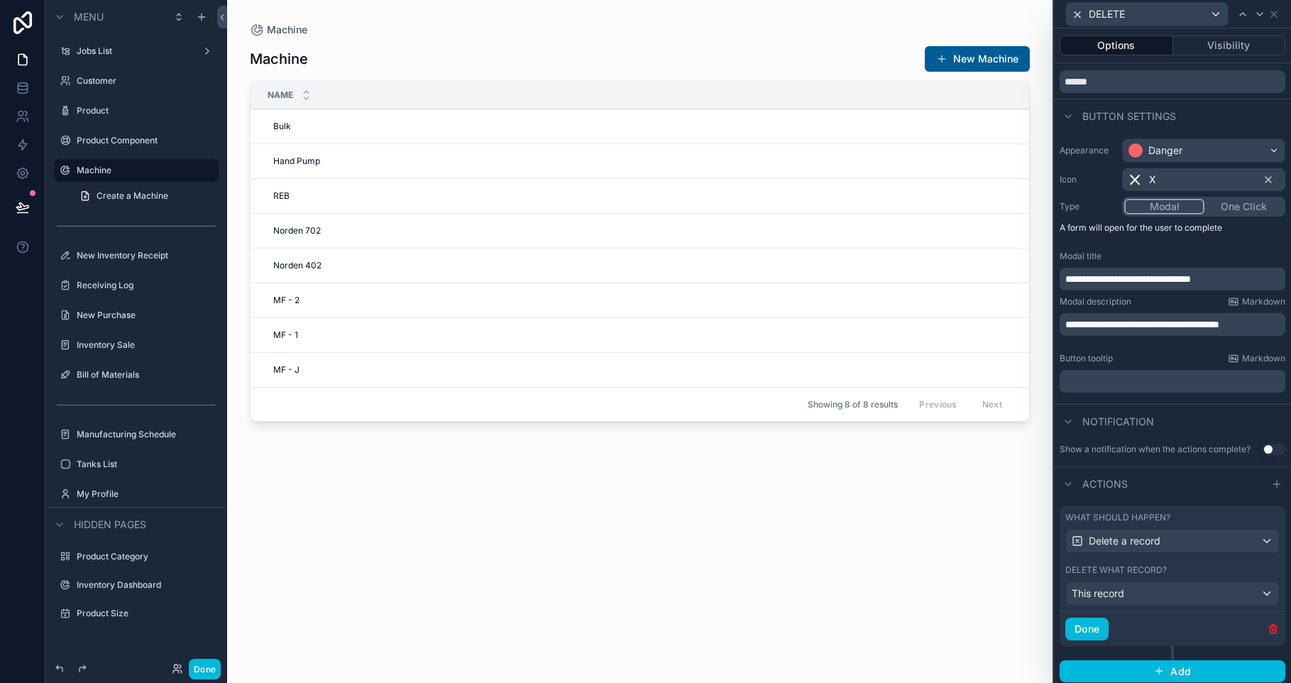
scroll to position [49, 0]
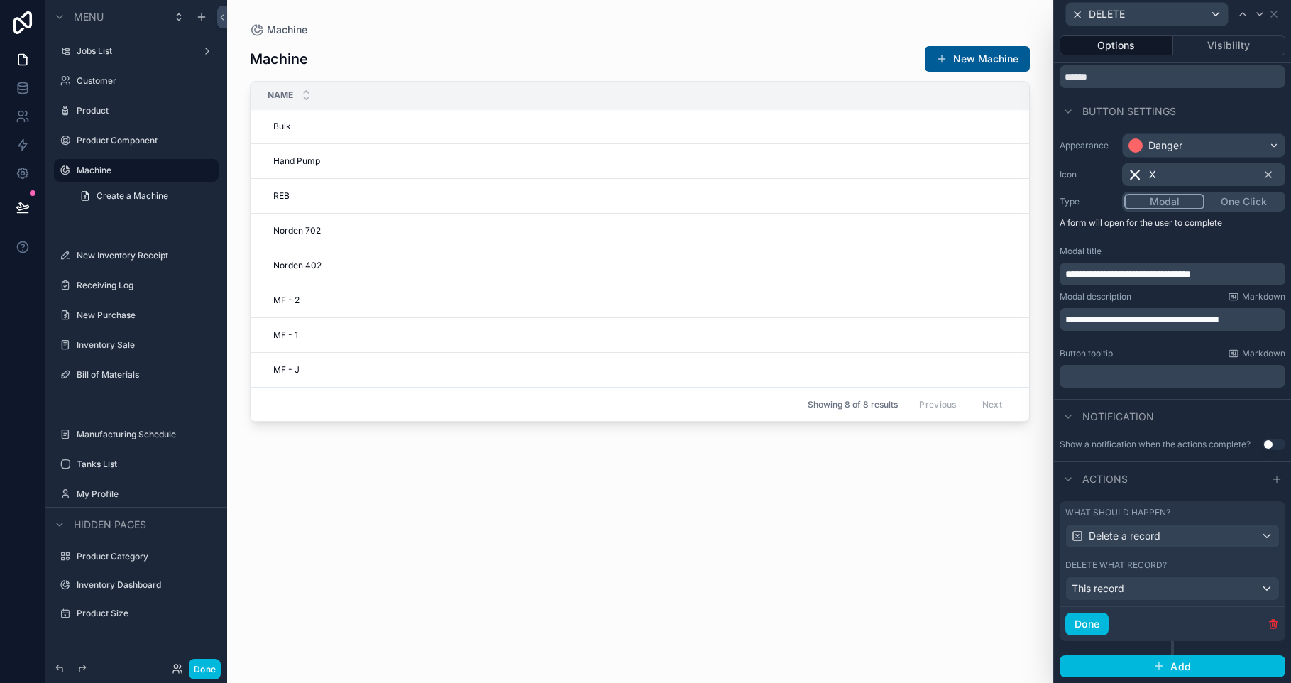
click at [1092, 622] on button "Done" at bounding box center [1086, 623] width 43 height 23
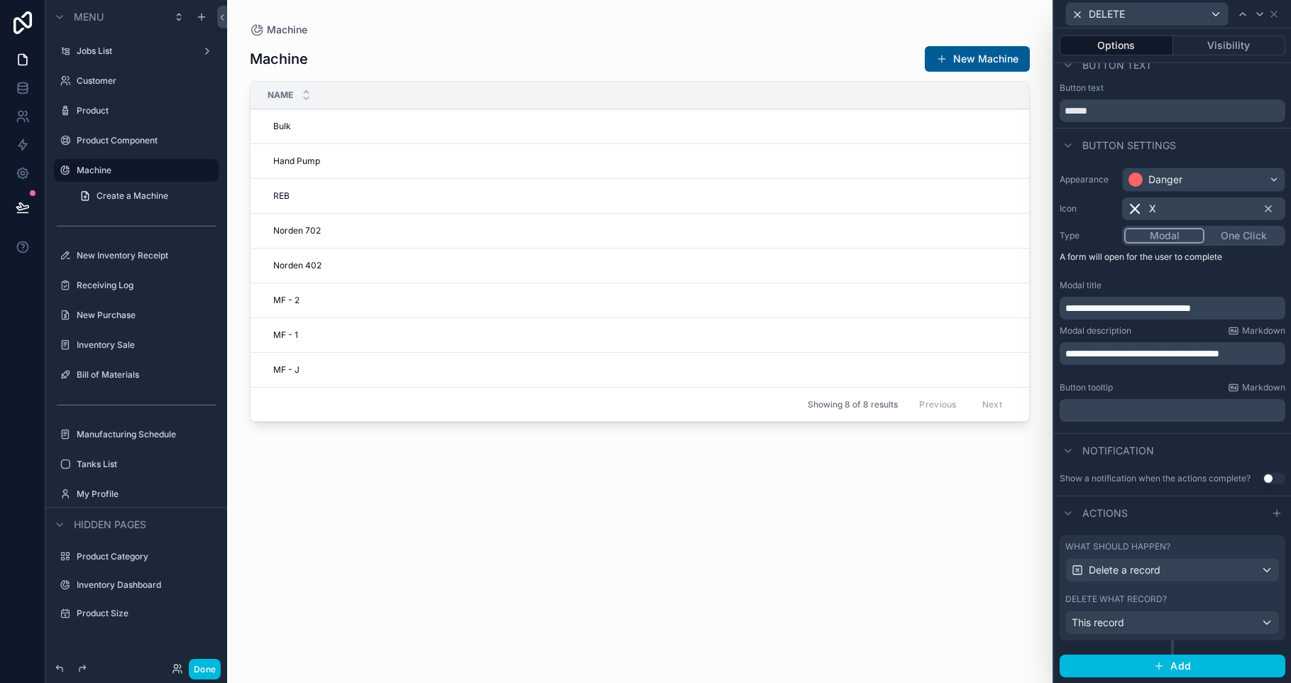
scroll to position [15, 0]
click at [529, 128] on div "Bulk Bulk" at bounding box center [692, 126] width 849 height 23
click at [673, 580] on div "Machine New Machine Name Bulk Bulk DELETE Hand Pump Hand Pump DELETE REB REB DE…" at bounding box center [640, 351] width 780 height 629
click at [127, 140] on label "Product Component" at bounding box center [143, 140] width 133 height 11
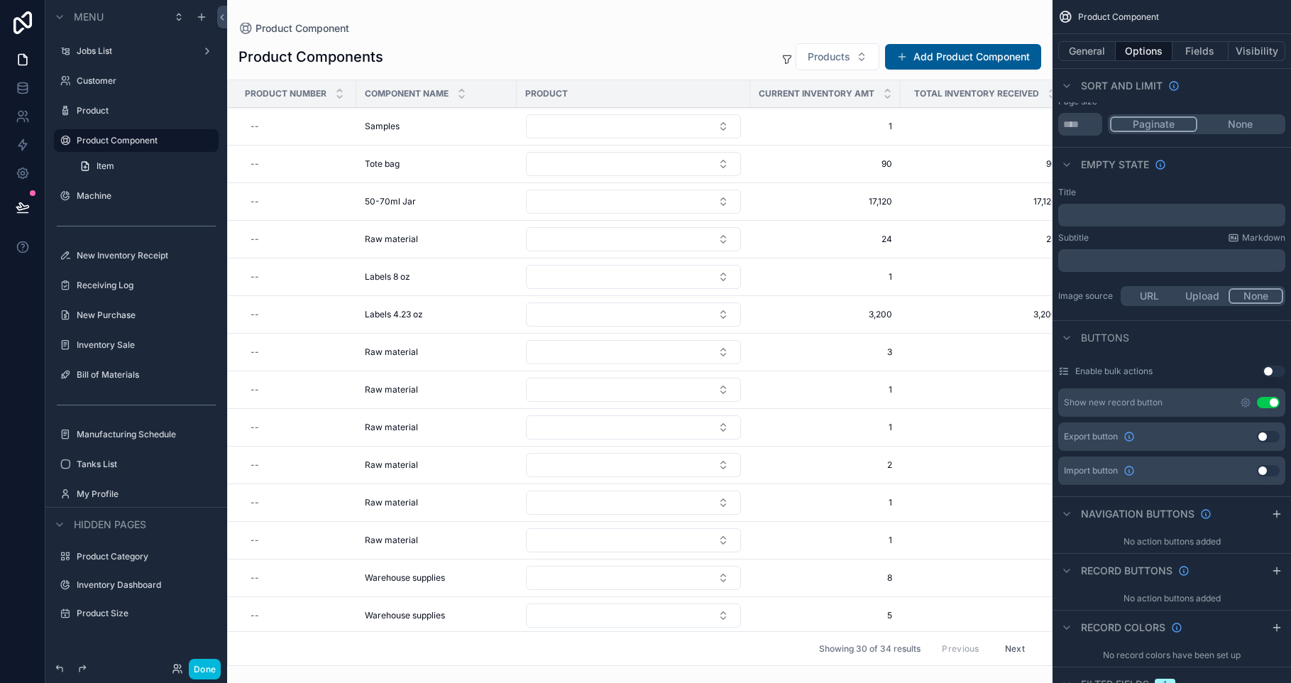
click at [974, 131] on div "scrollable content" at bounding box center [639, 341] width 825 height 683
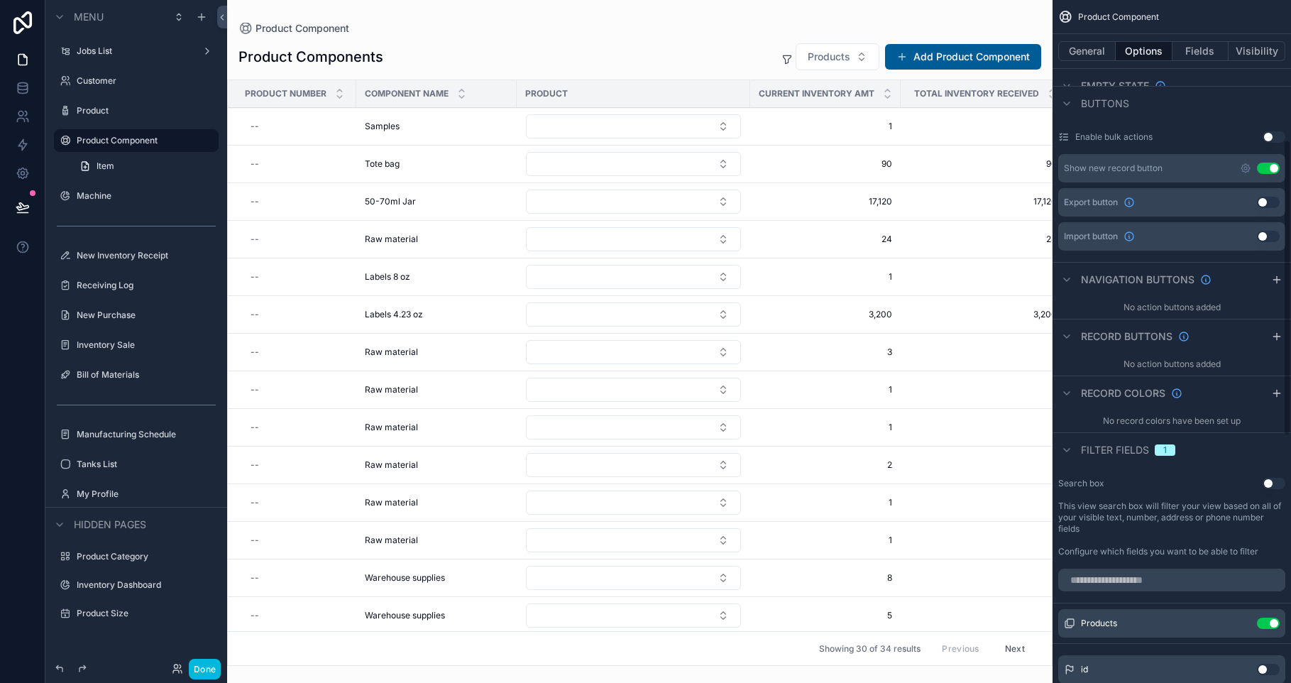
scroll to position [434, 0]
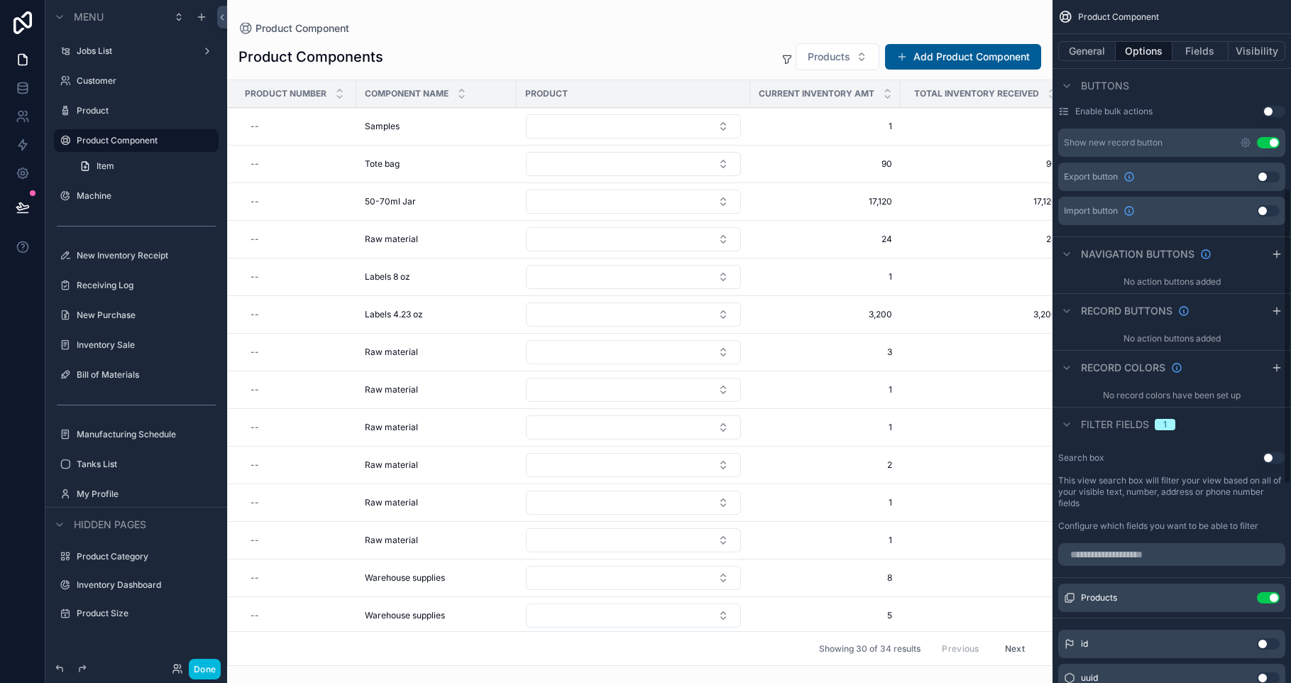
click at [1277, 316] on div "scrollable content" at bounding box center [1276, 310] width 17 height 17
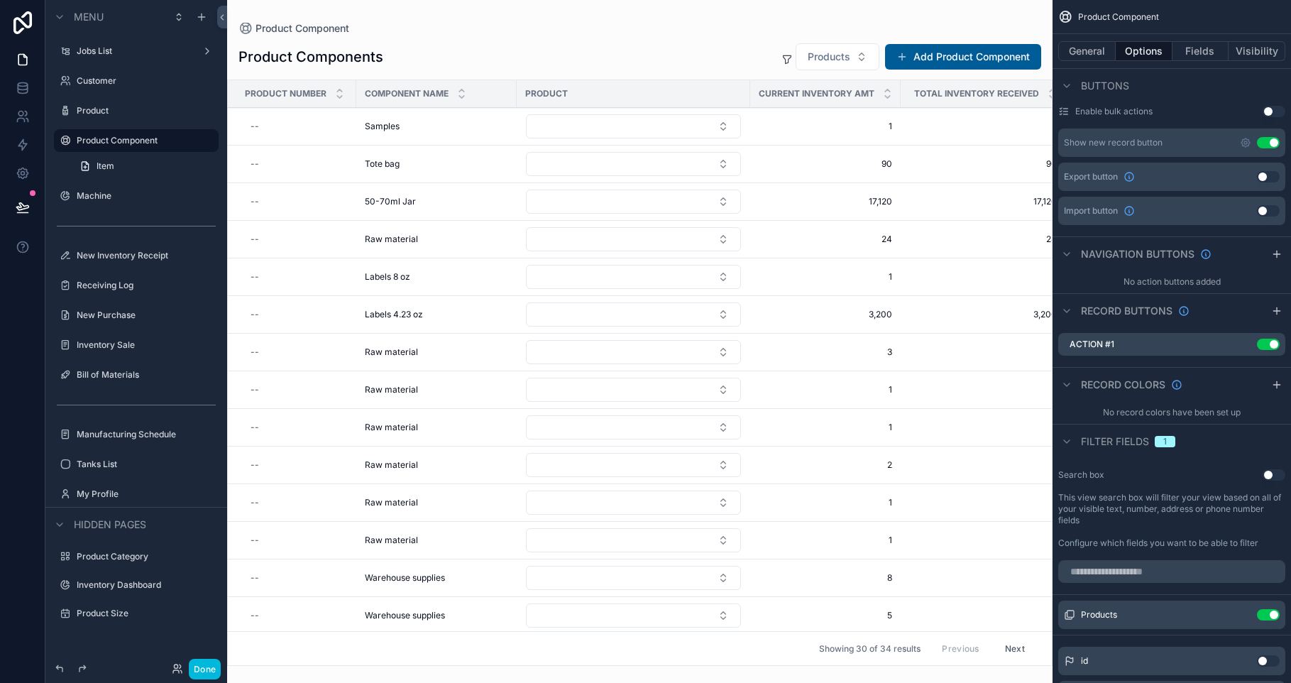
click at [0, 0] on icon "scrollable content" at bounding box center [0, 0] width 0 height 0
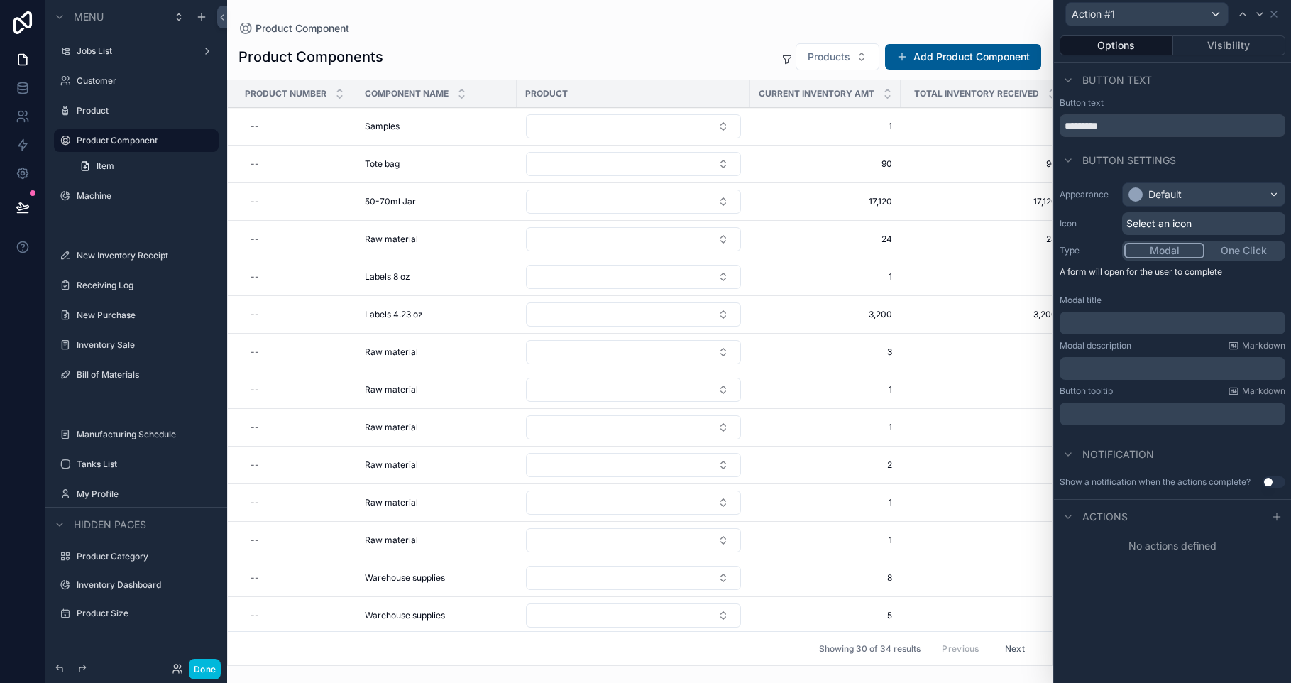
click at [1142, 127] on input "*********" at bounding box center [1172, 125] width 226 height 23
type input "******"
click at [1188, 205] on div "Default" at bounding box center [1204, 194] width 162 height 23
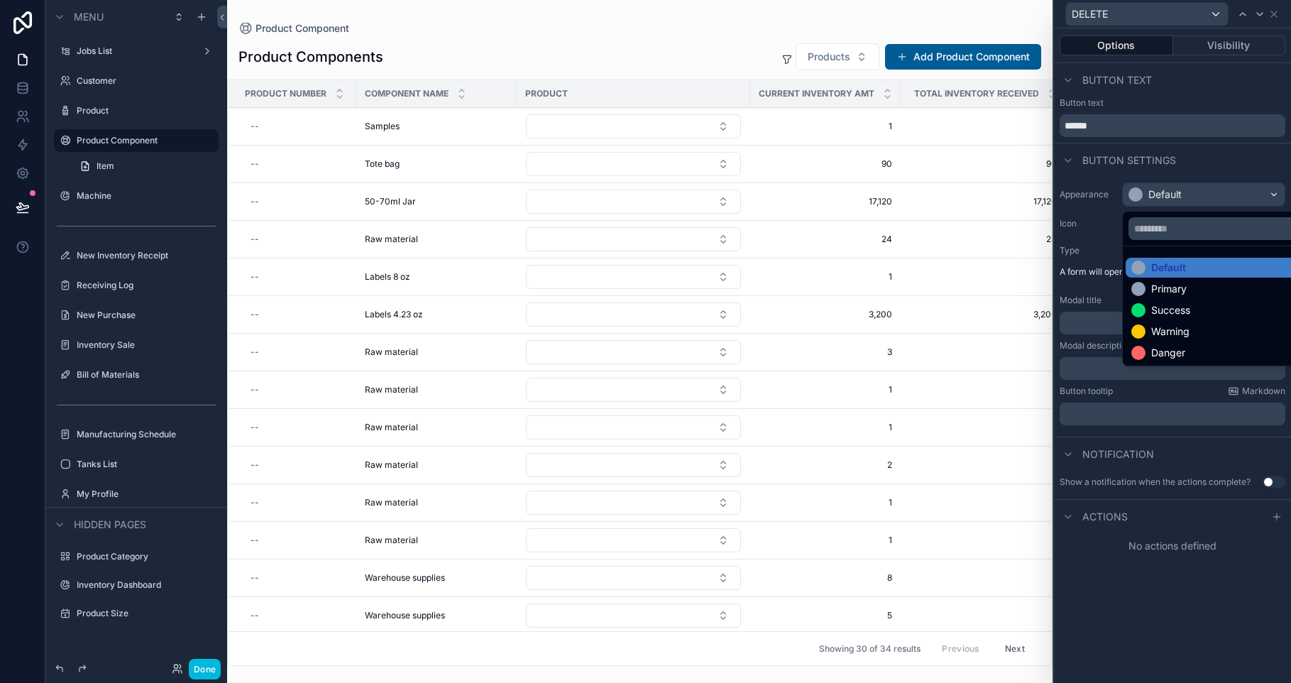
click at [1205, 348] on div "Danger" at bounding box center [1219, 353] width 177 height 14
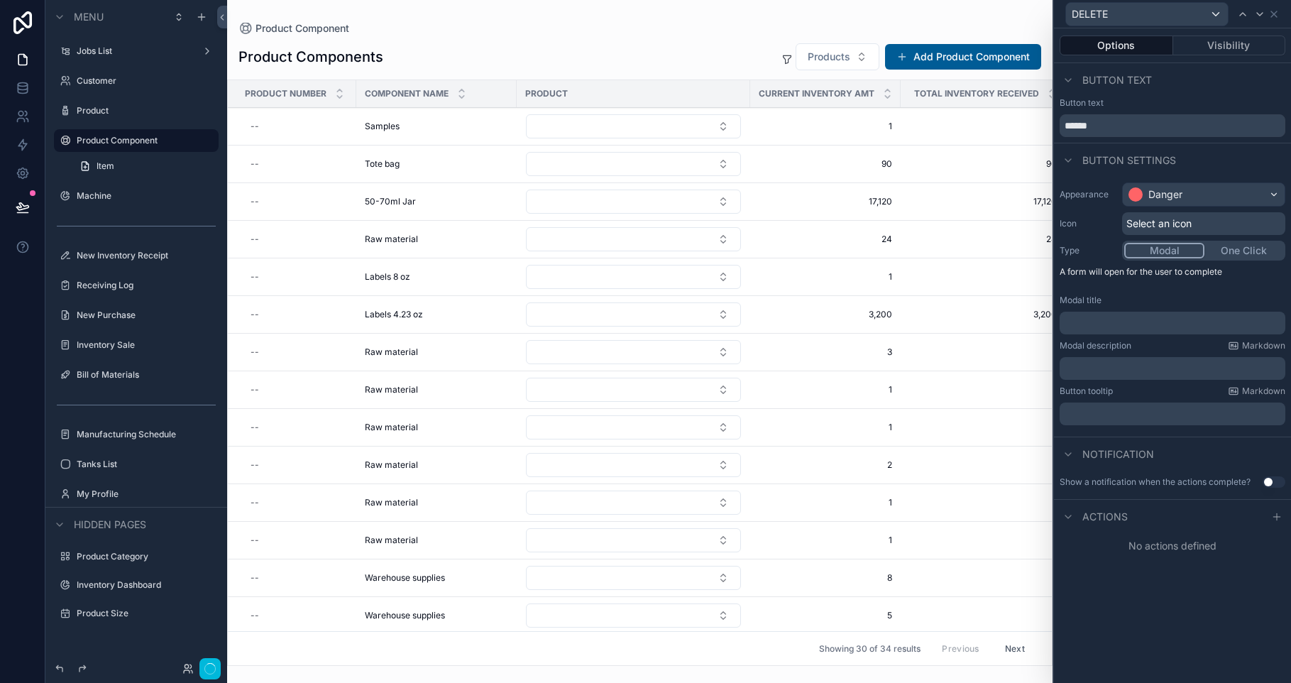
click at [1157, 226] on span "Select an icon" at bounding box center [1158, 223] width 65 height 14
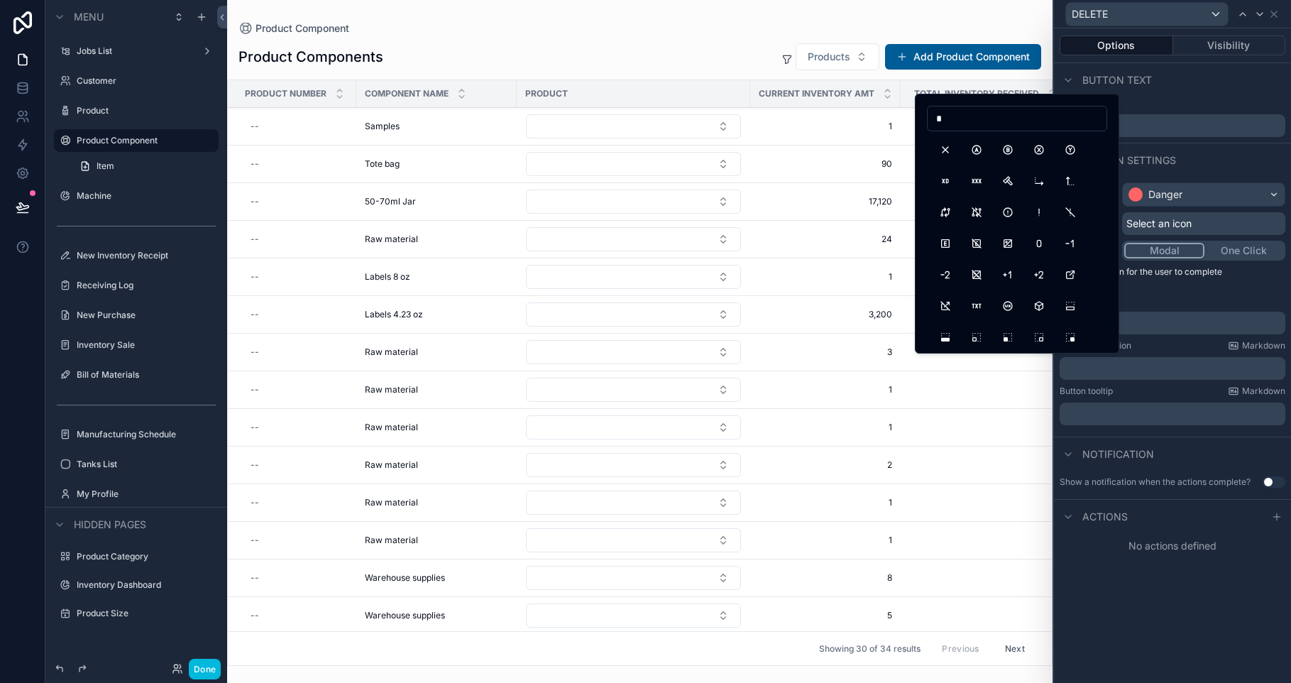
type input "*"
click at [942, 152] on button "X" at bounding box center [945, 150] width 26 height 26
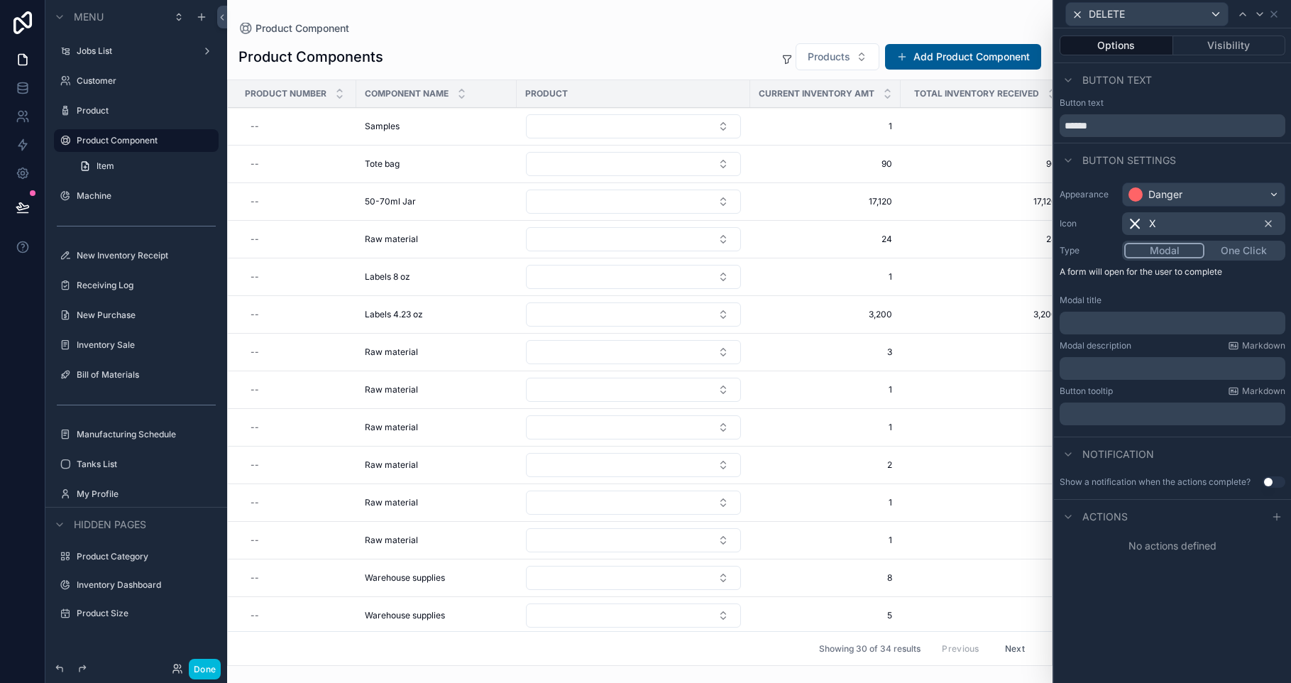
click at [1212, 97] on div "Button text" at bounding box center [1172, 102] width 226 height 11
click at [1178, 325] on p "﻿" at bounding box center [1173, 323] width 217 height 14
click at [1155, 363] on p "﻿" at bounding box center [1173, 368] width 217 height 14
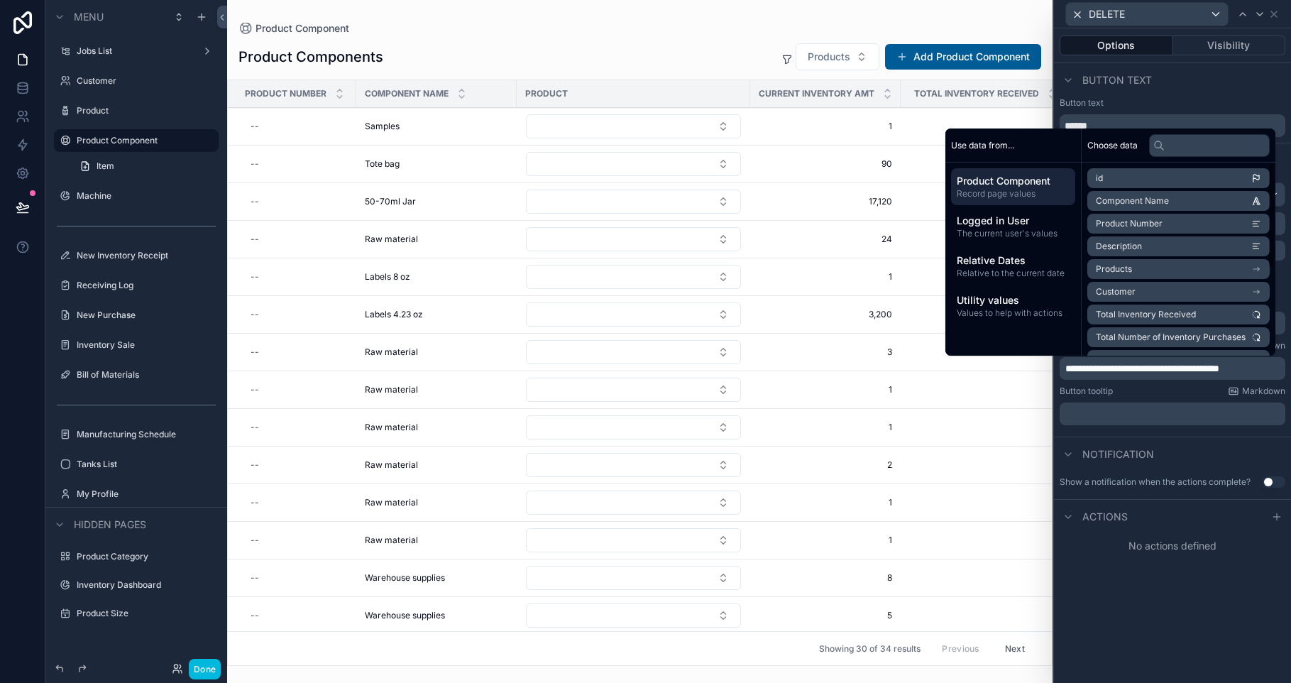
click at [1278, 520] on icon at bounding box center [1276, 516] width 11 height 11
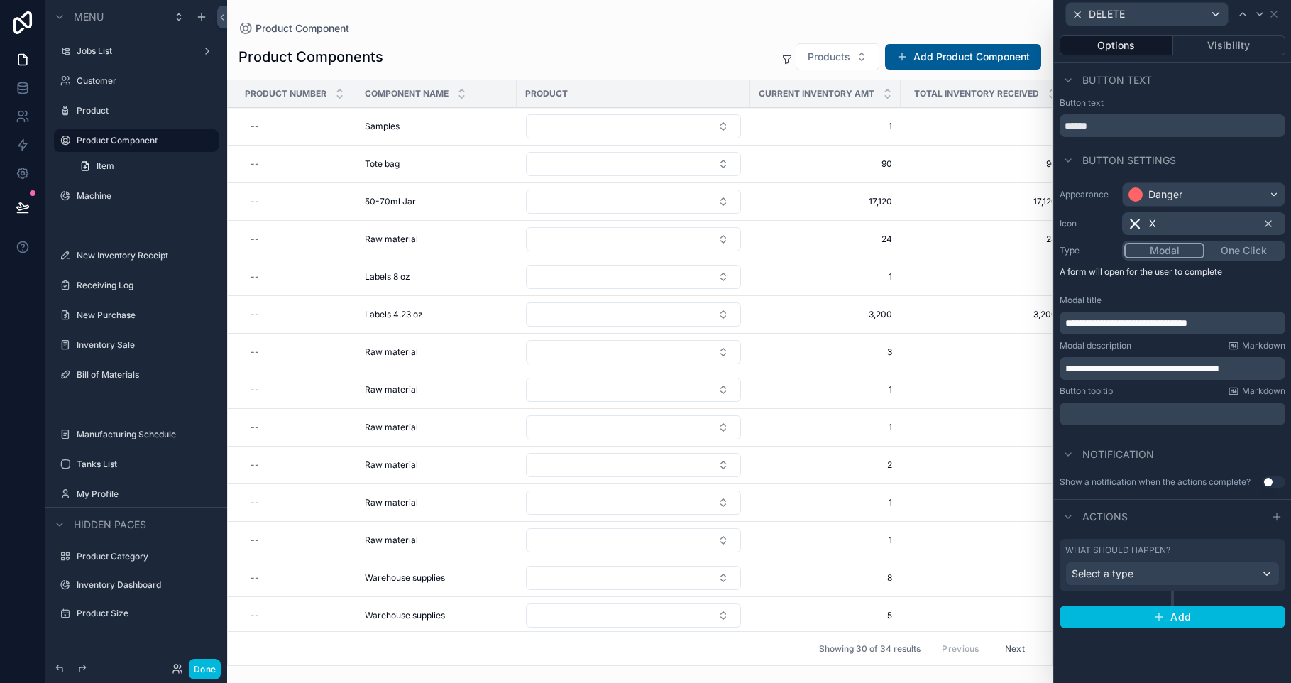
click at [1142, 570] on div "Select a type" at bounding box center [1172, 573] width 213 height 23
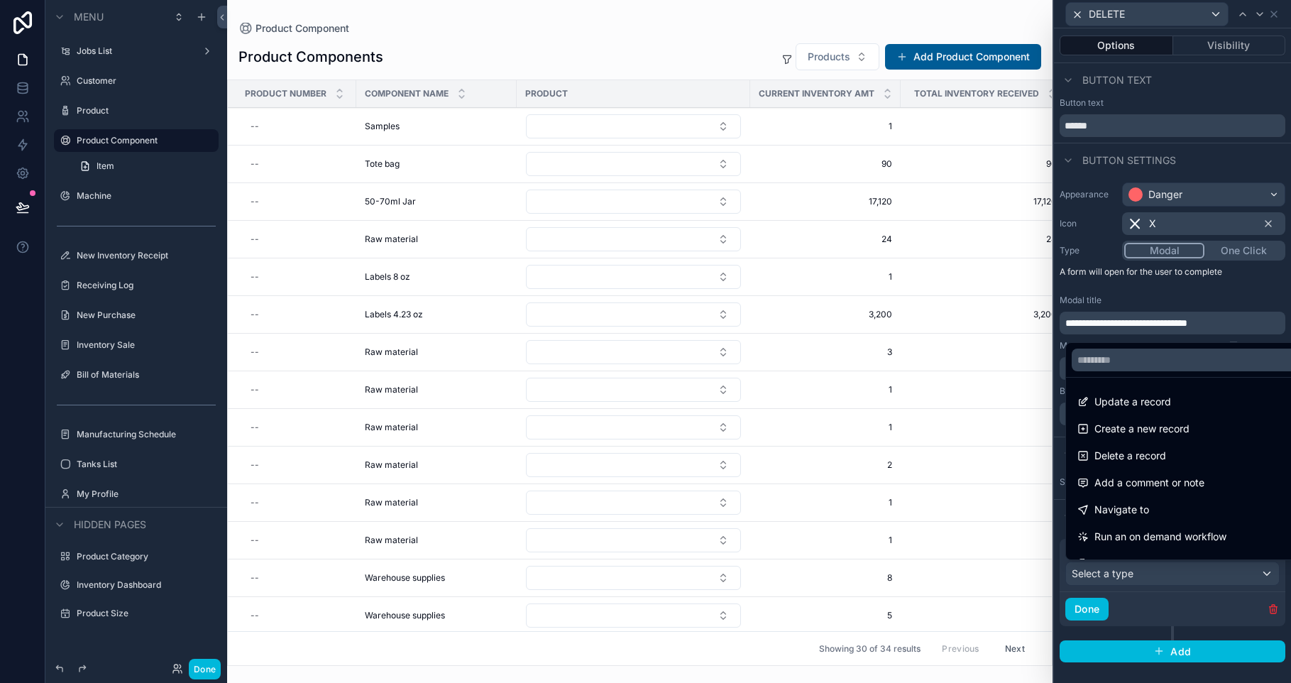
click at [1142, 441] on ul "Update a record Create a new record Delete a record Add a comment or note Navig…" at bounding box center [1189, 468] width 246 height 182
click at [1142, 454] on span "Delete a record" at bounding box center [1130, 455] width 72 height 17
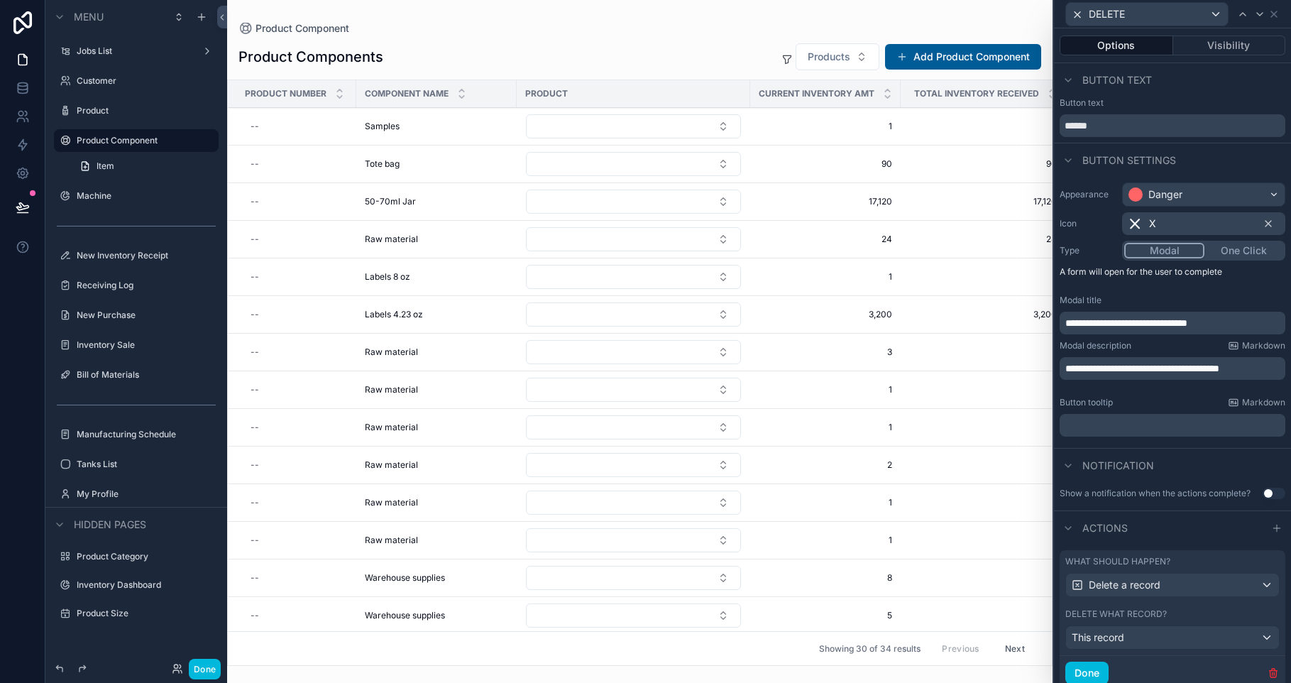
click at [1089, 668] on button "Done" at bounding box center [1086, 672] width 43 height 23
click at [1248, 46] on button "Visibility" at bounding box center [1229, 45] width 113 height 20
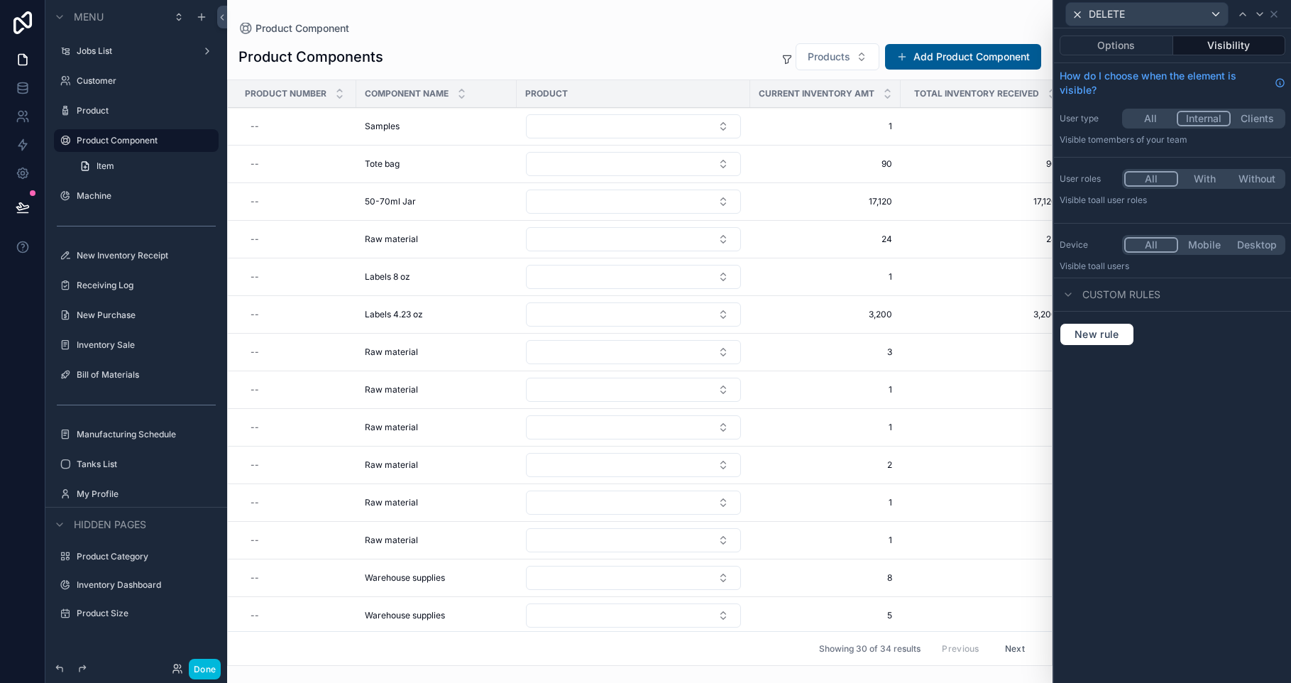
click at [1210, 119] on button "Internal" at bounding box center [1203, 119] width 54 height 16
click at [1132, 115] on button "All" at bounding box center [1150, 119] width 53 height 16
click at [1101, 346] on div "New rule" at bounding box center [1172, 334] width 237 height 45
click at [1102, 341] on button "New rule" at bounding box center [1096, 334] width 75 height 23
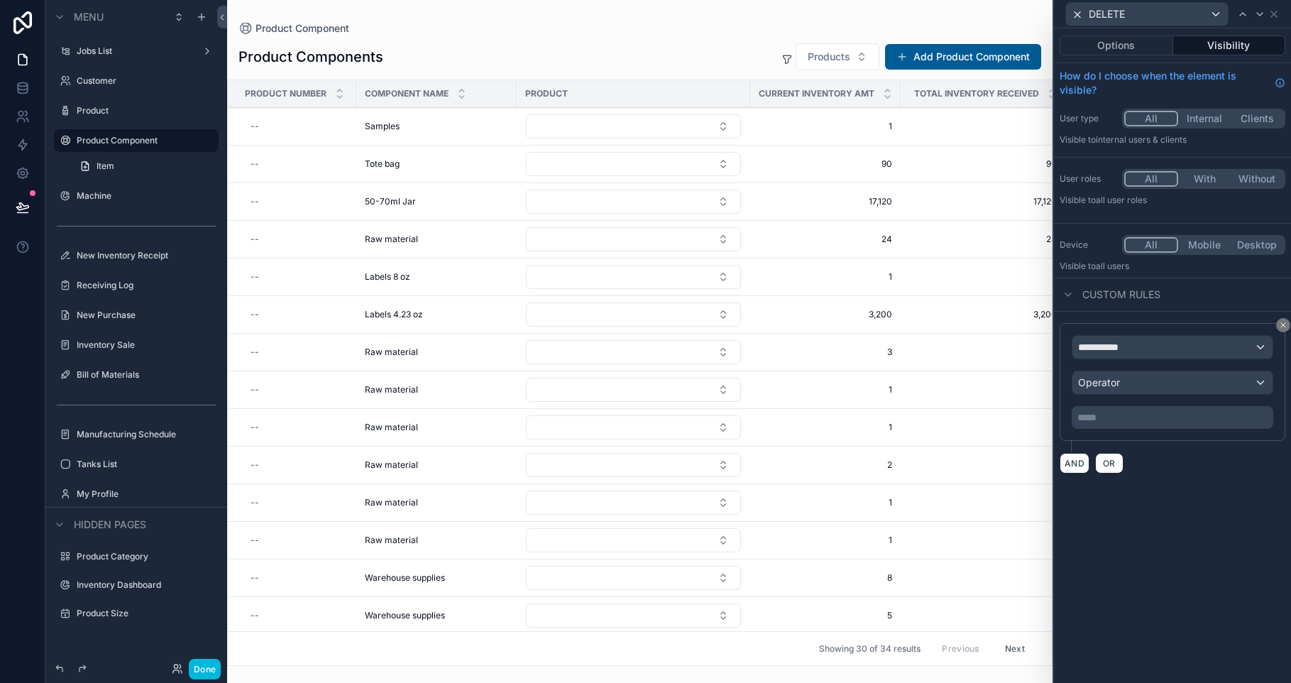
click at [1125, 347] on span "**********" at bounding box center [1104, 347] width 53 height 14
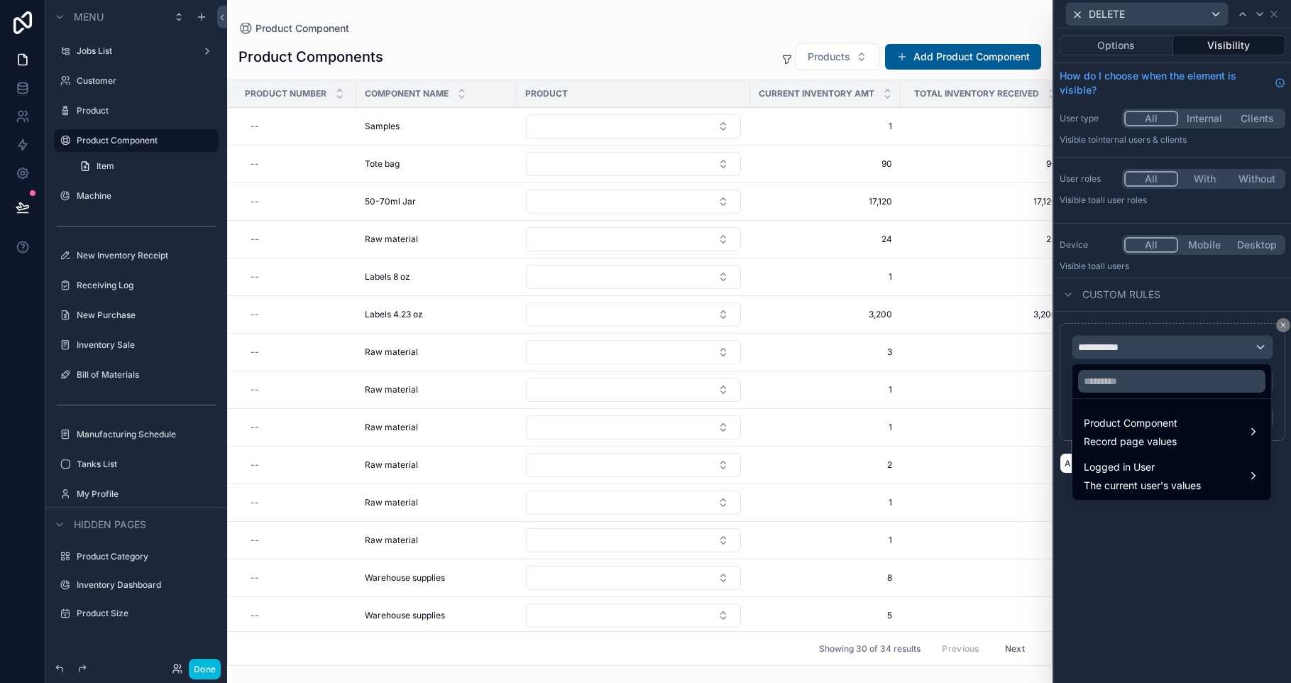
click at [1163, 473] on span "Logged in User" at bounding box center [1142, 466] width 117 height 17
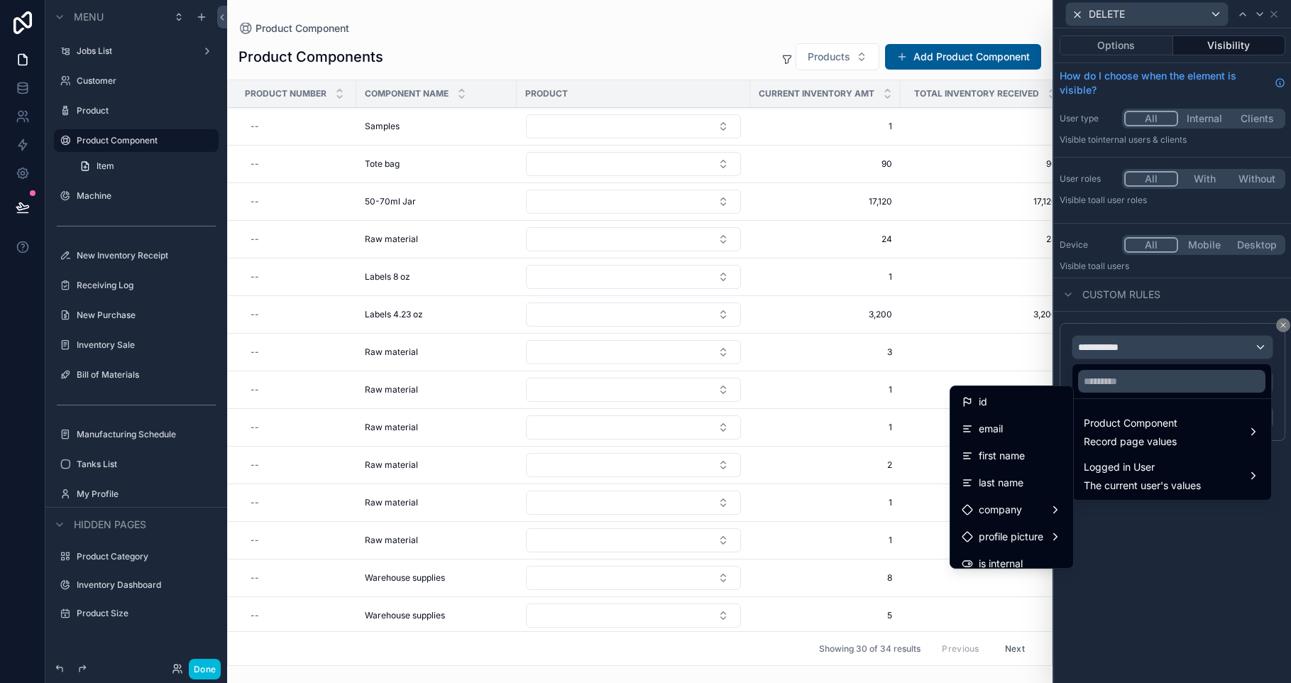
click at [1013, 404] on div "id" at bounding box center [1011, 401] width 100 height 17
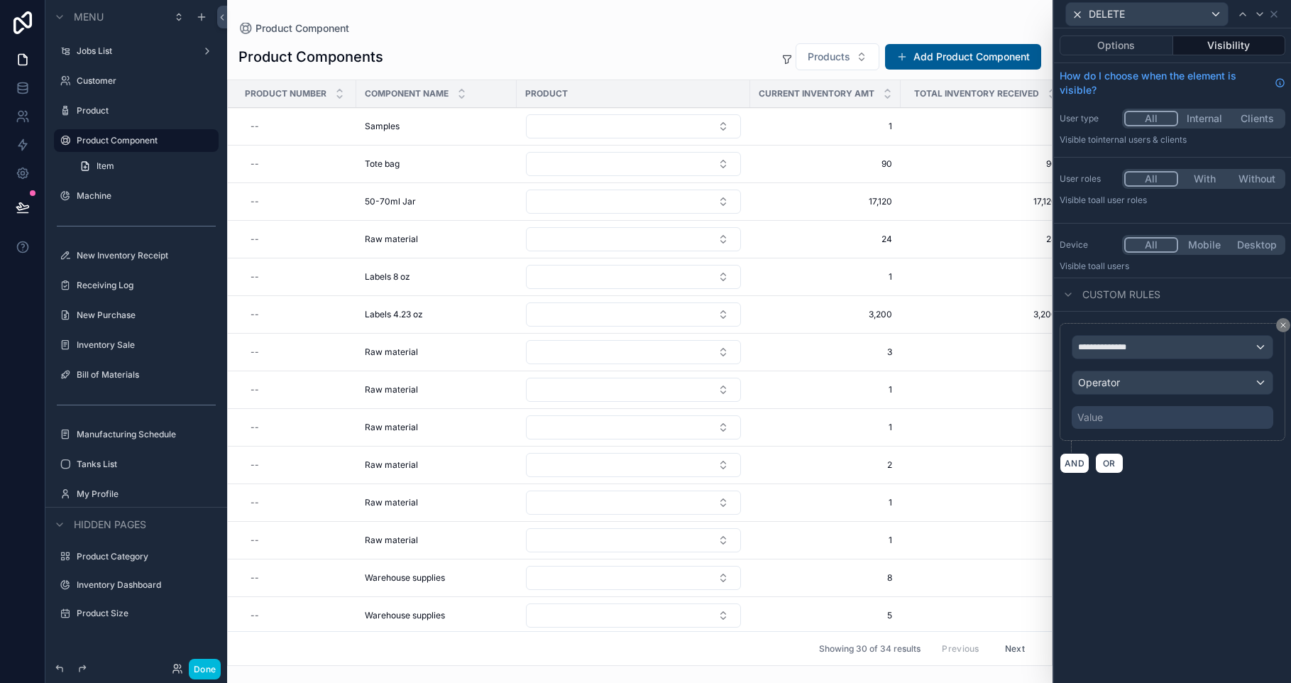
click at [1113, 387] on span "Operator" at bounding box center [1099, 382] width 42 height 14
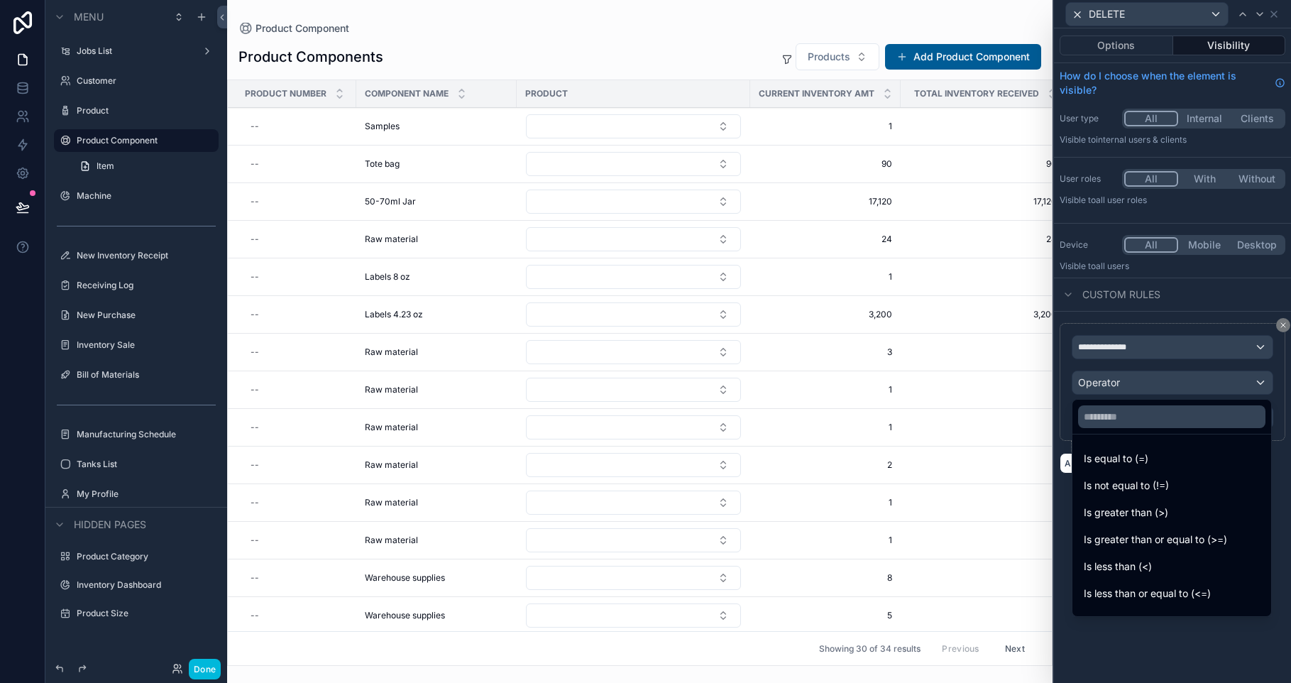
click at [1137, 446] on div "Is equal to (=)" at bounding box center [1171, 459] width 193 height 26
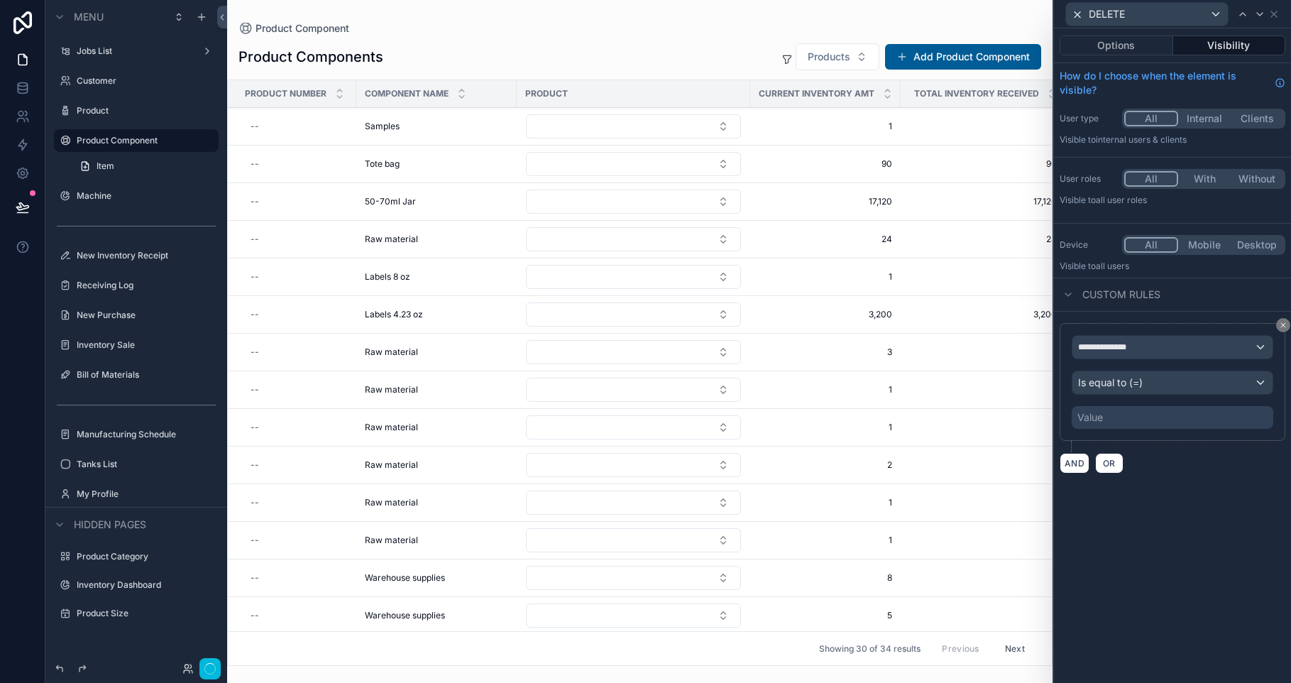
click at [1118, 419] on div "Value" at bounding box center [1172, 417] width 202 height 23
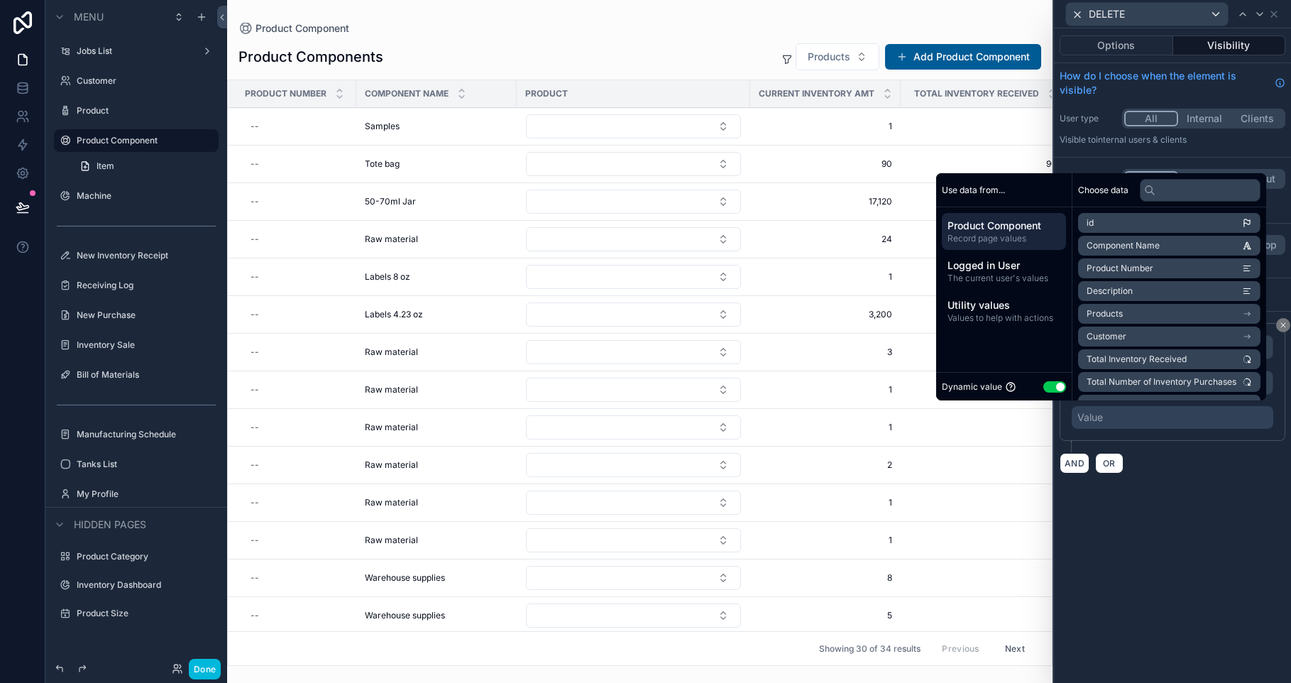
click at [1049, 387] on button "Use setting" at bounding box center [1054, 386] width 23 height 11
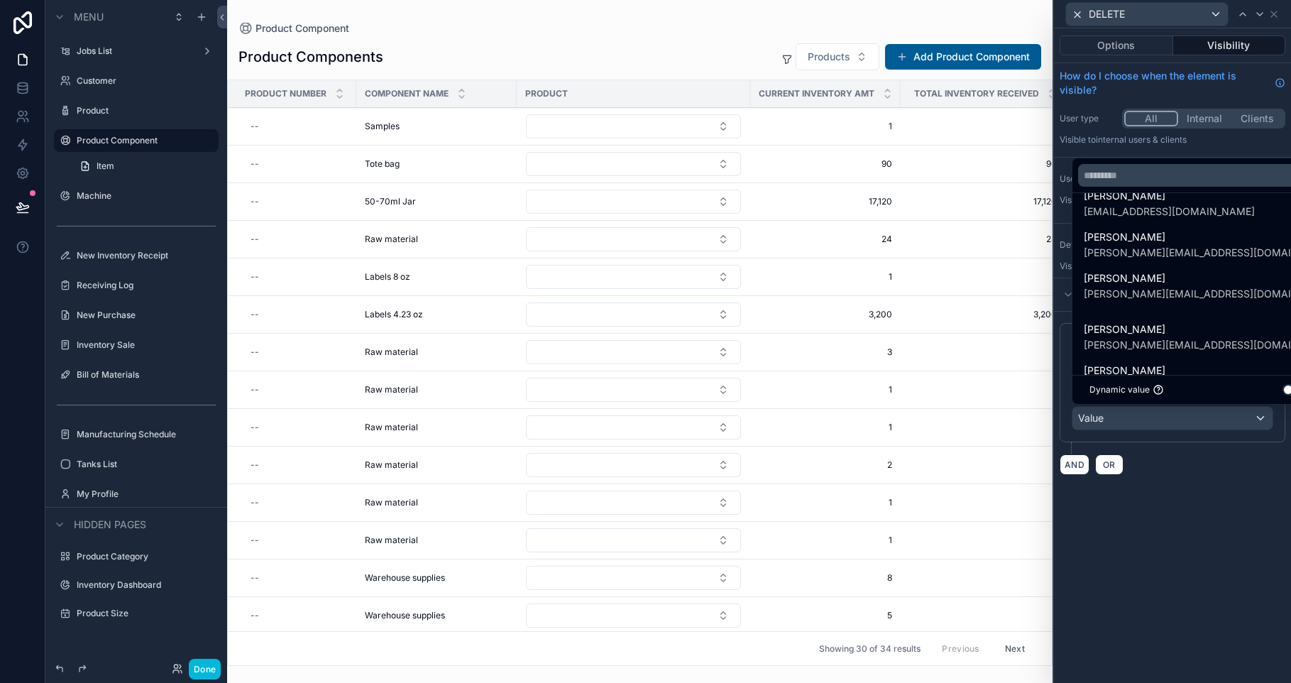
scroll to position [261, 0]
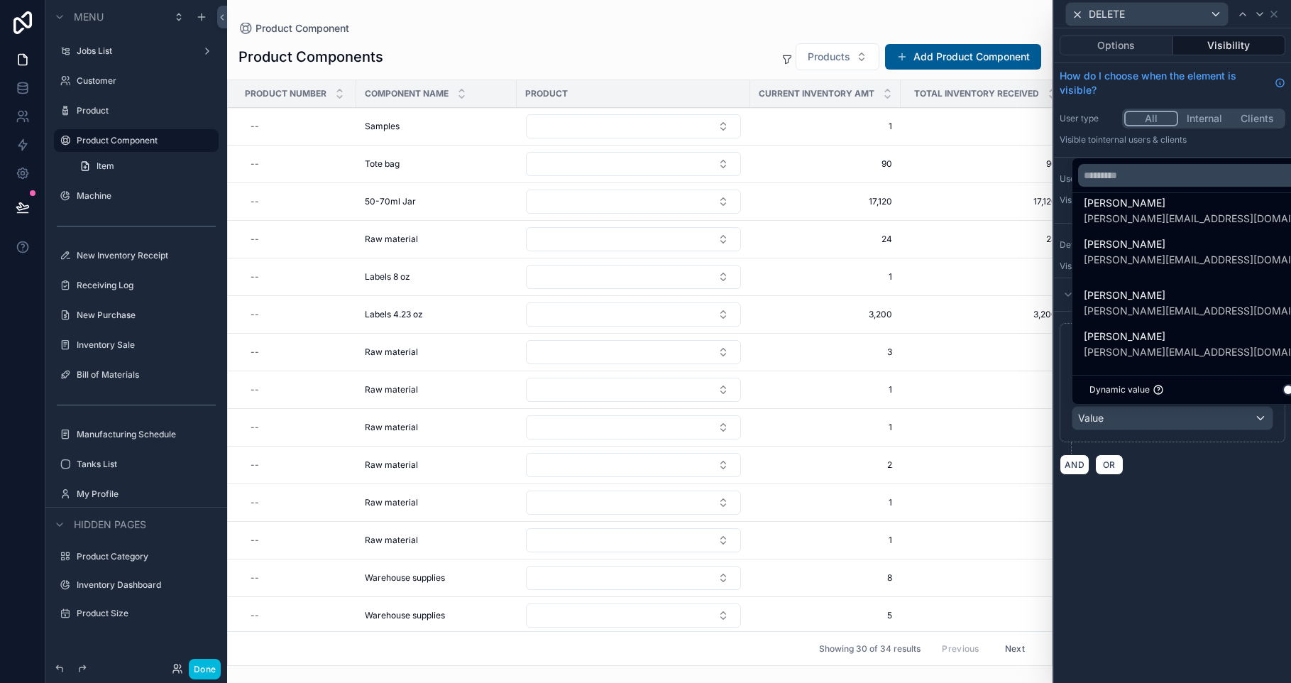
click at [1179, 319] on div "[PERSON_NAME] [PERSON_NAME][EMAIL_ADDRESS][DOMAIN_NAME]" at bounding box center [1197, 302] width 244 height 40
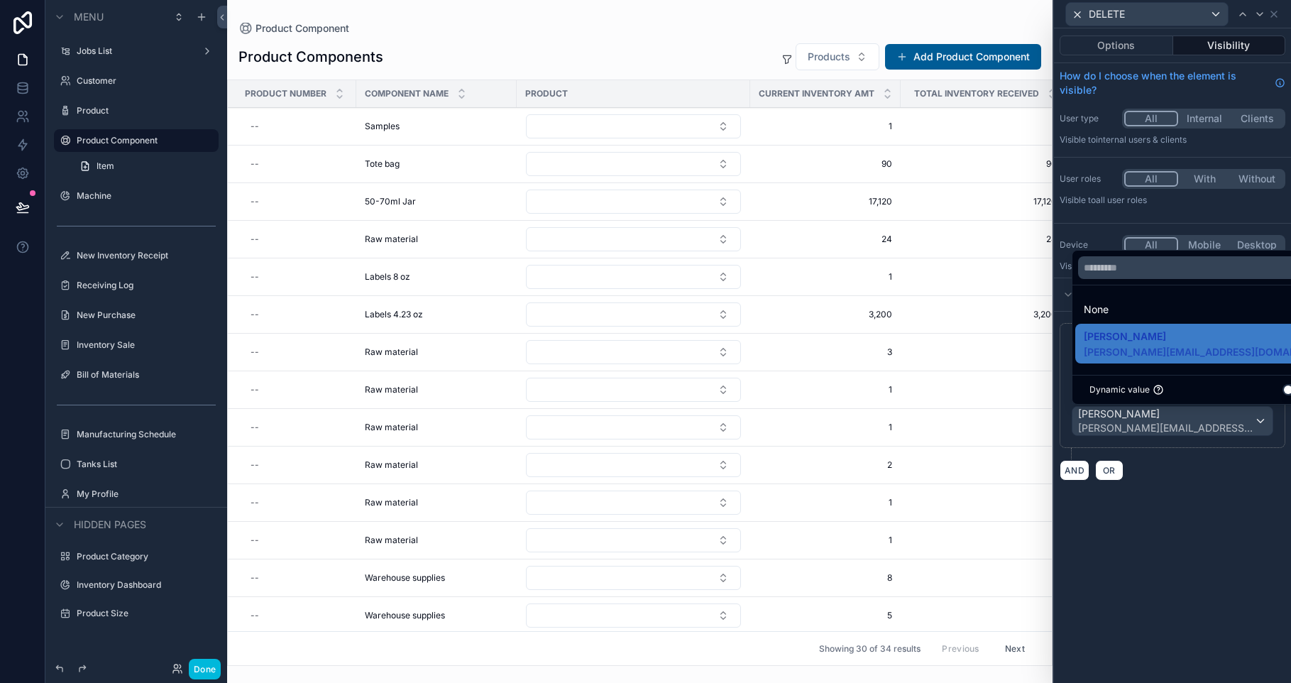
click at [1197, 492] on div "**********" at bounding box center [1172, 355] width 237 height 654
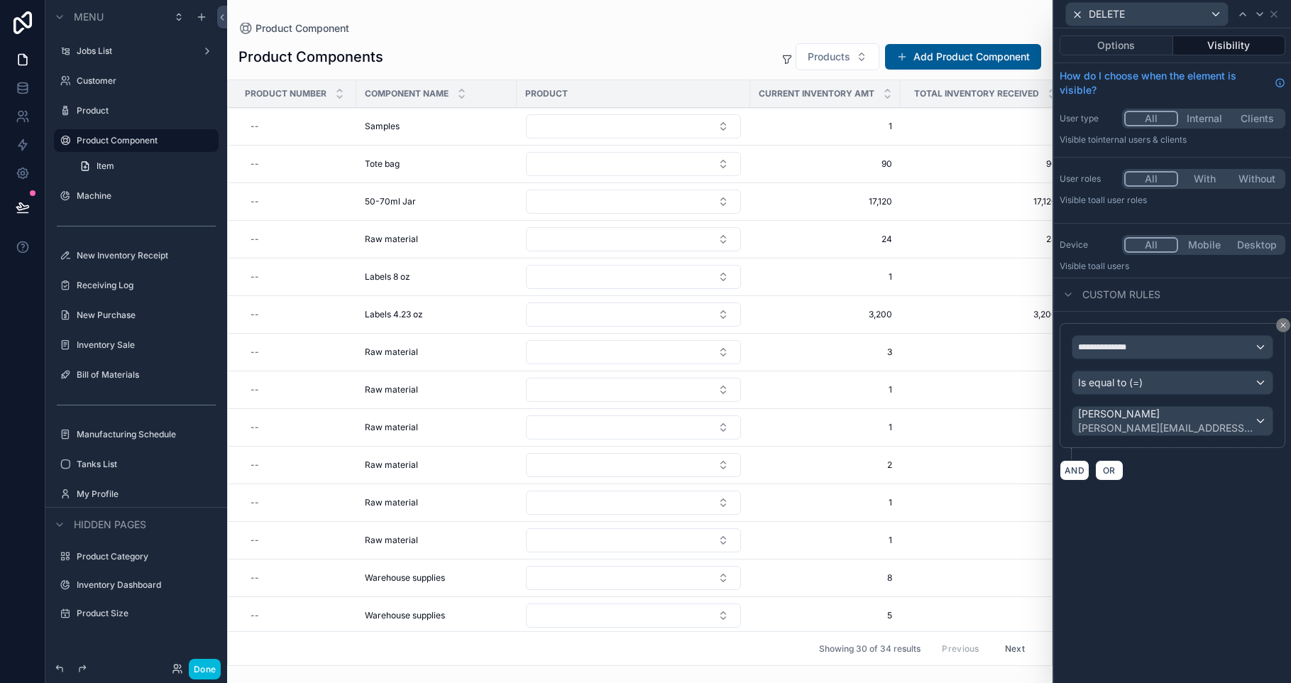
click at [1197, 492] on div "**********" at bounding box center [1172, 355] width 237 height 654
click at [125, 56] on label "Jobs List" at bounding box center [134, 50] width 114 height 11
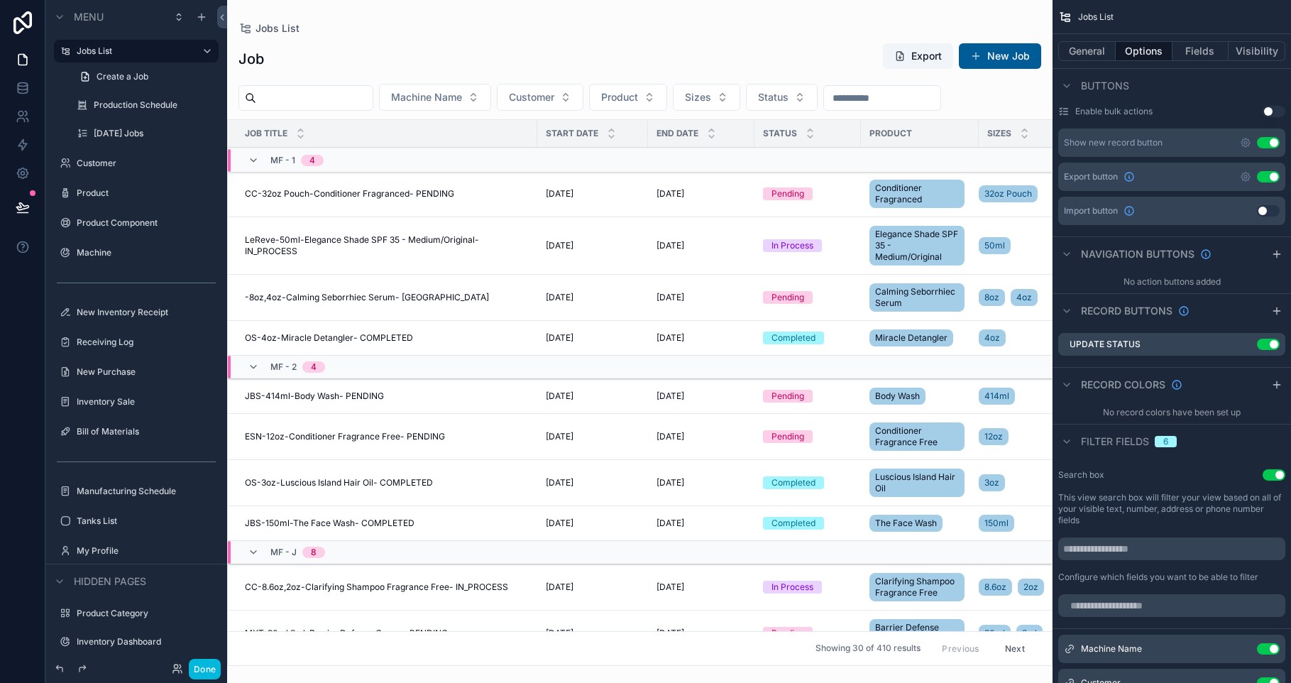
click at [865, 197] on div "scrollable content" at bounding box center [639, 341] width 825 height 683
click at [140, 78] on span "Create a Job" at bounding box center [123, 76] width 52 height 11
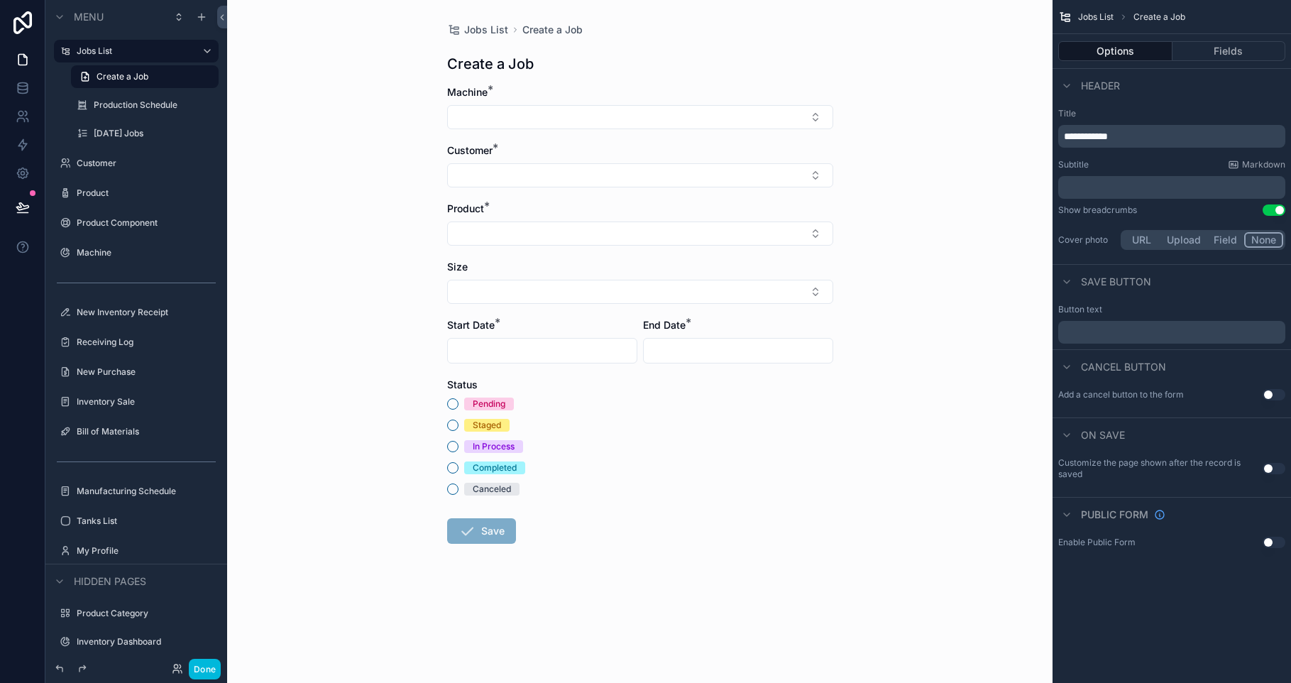
click at [116, 167] on label "Customer" at bounding box center [143, 163] width 133 height 11
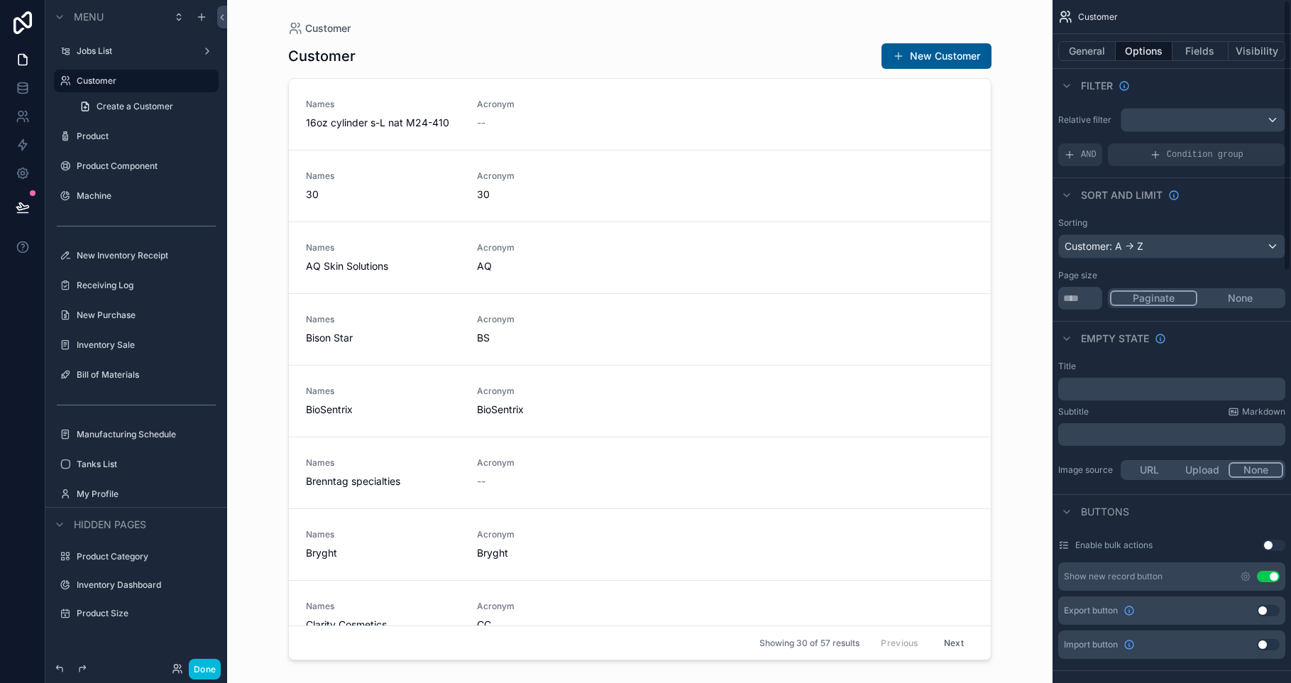
click at [700, 48] on div "scrollable content" at bounding box center [640, 333] width 726 height 666
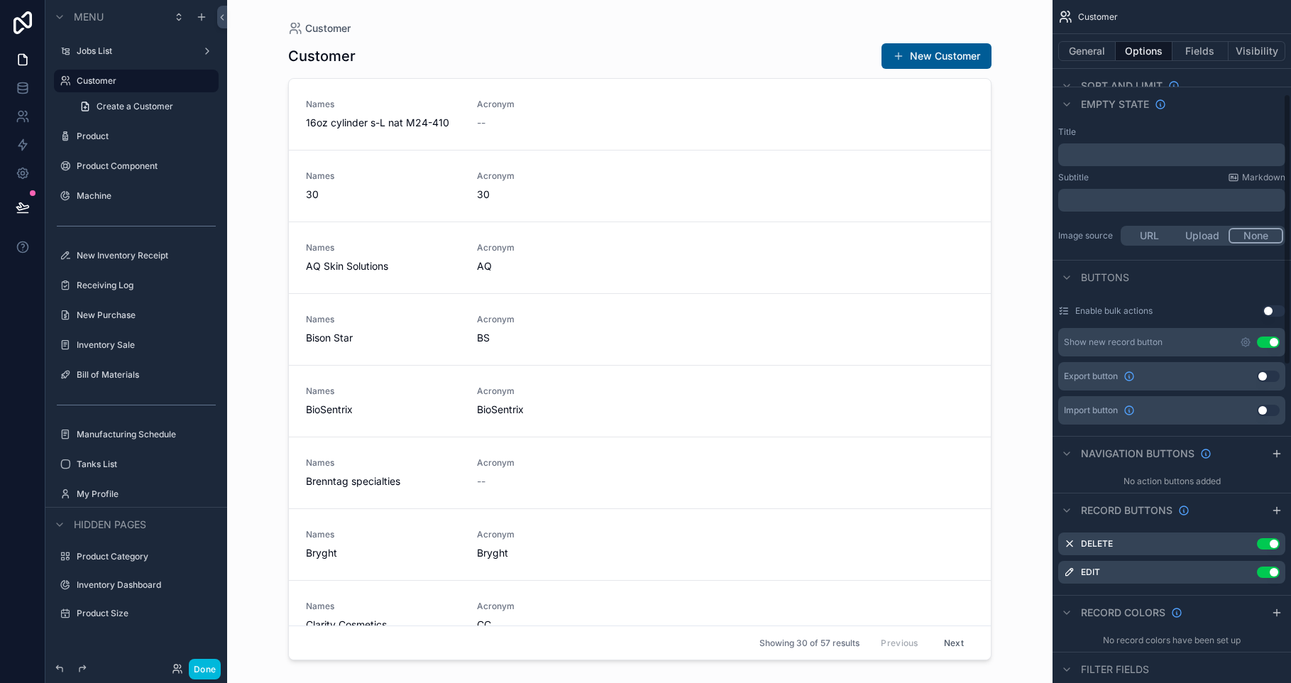
scroll to position [236, 0]
click at [0, 0] on icon "scrollable content" at bounding box center [0, 0] width 0 height 0
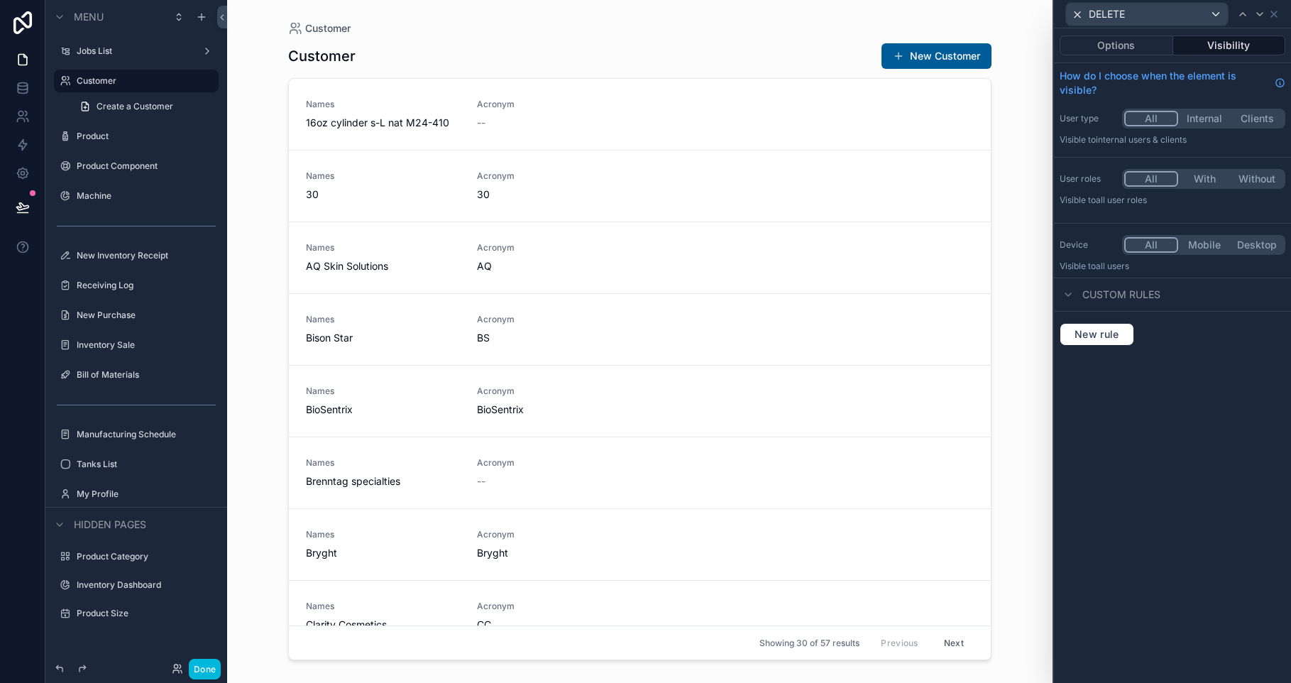
click at [1084, 362] on div "Options Visibility How do I choose when the element is visible? User type All I…" at bounding box center [1172, 355] width 237 height 654
click at [1093, 341] on button "New rule" at bounding box center [1096, 334] width 75 height 23
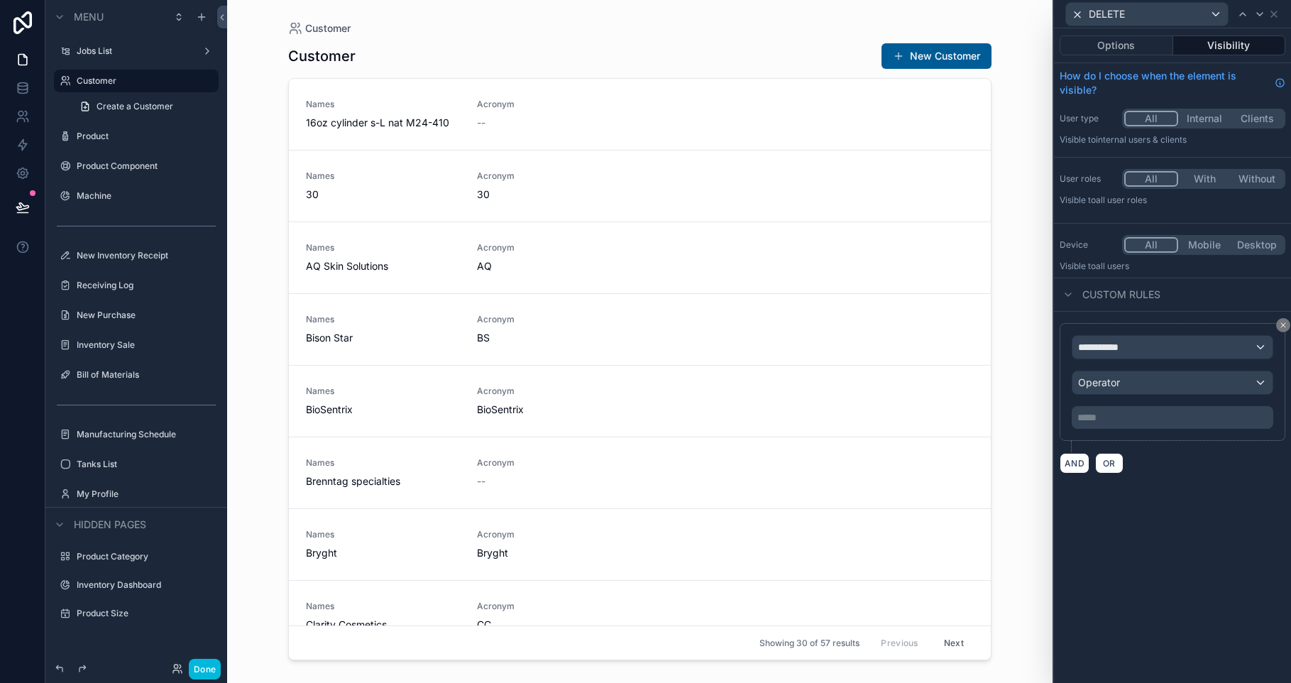
click at [1100, 357] on div "**********" at bounding box center [1172, 347] width 200 height 23
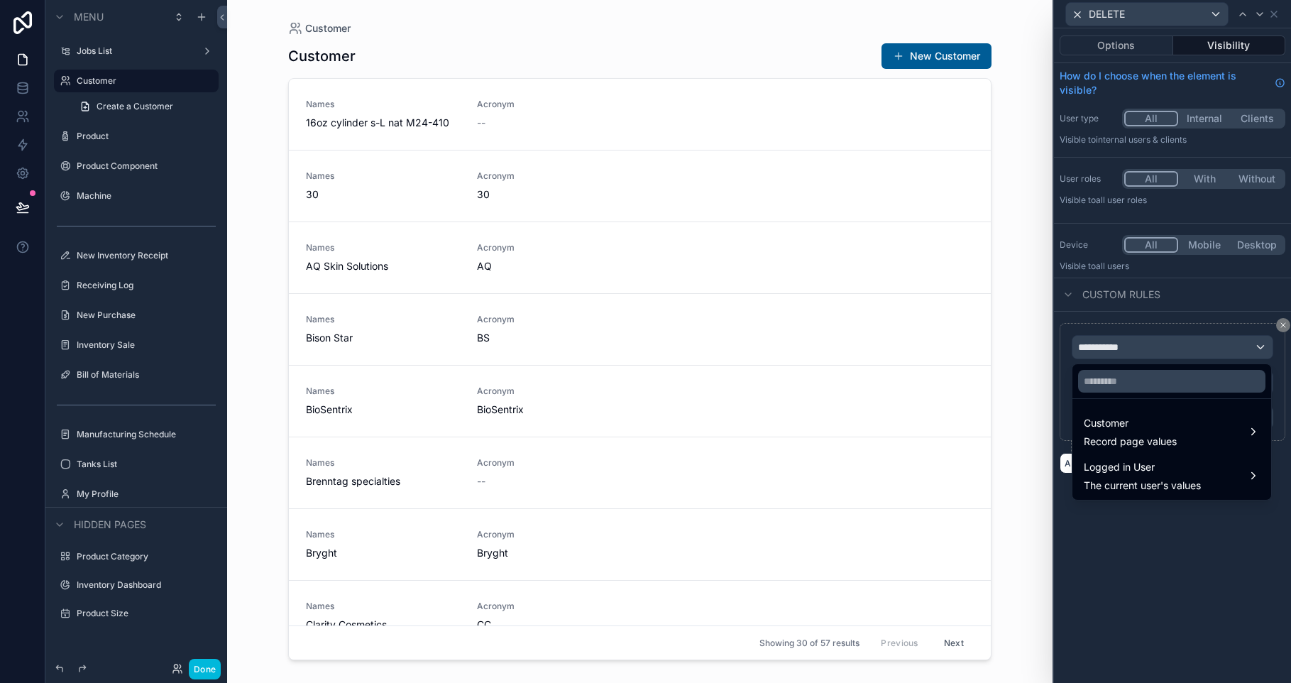
click at [1113, 473] on span "Logged in User" at bounding box center [1142, 466] width 117 height 17
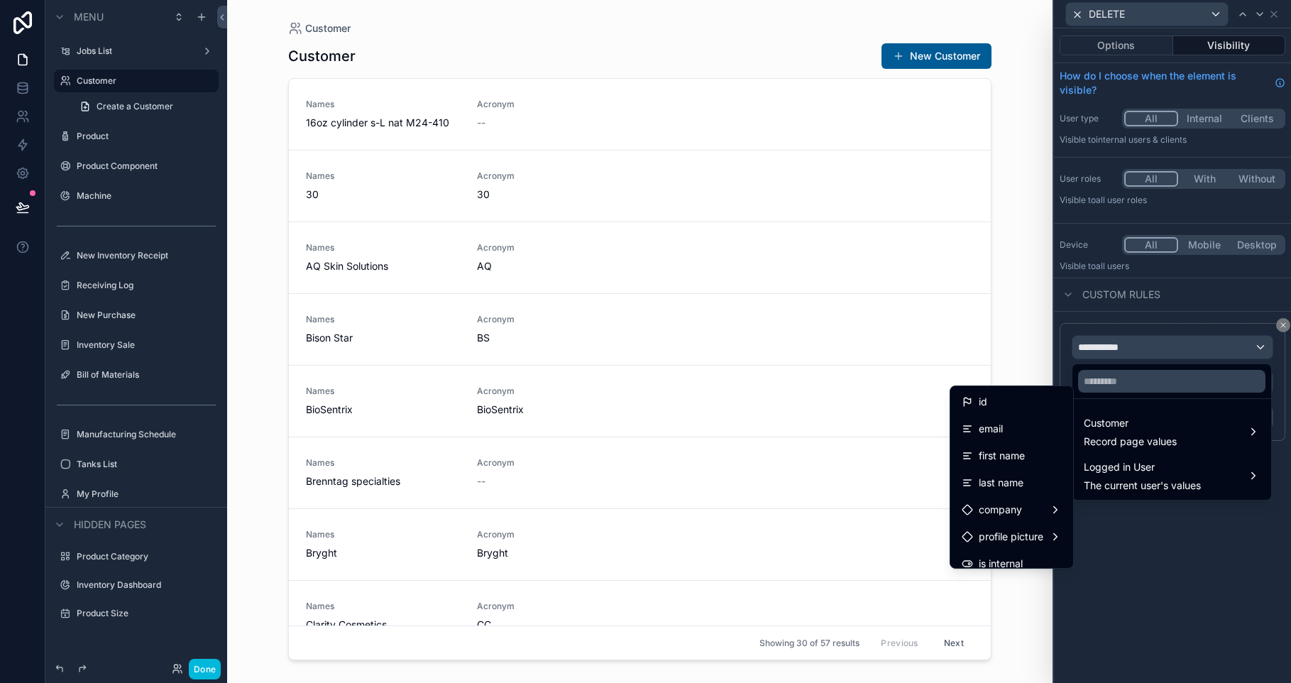
click at [1005, 404] on div "id" at bounding box center [1011, 401] width 100 height 17
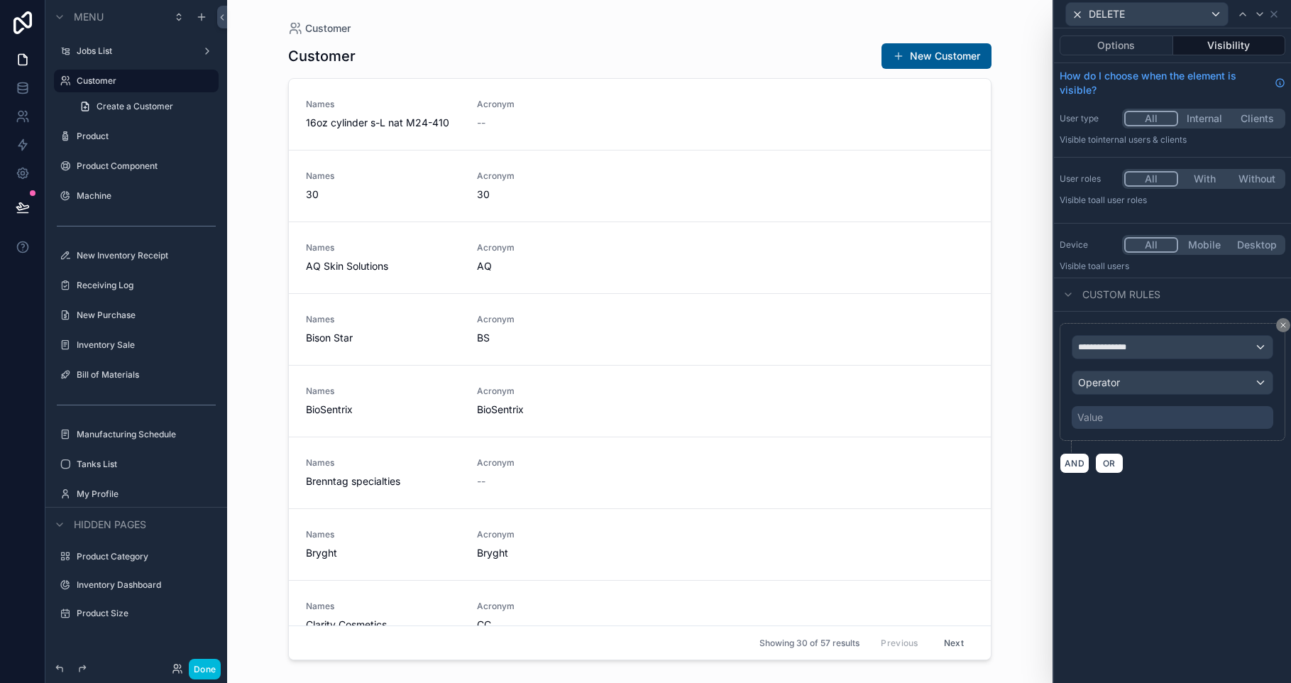
click at [1119, 382] on span "Operator" at bounding box center [1099, 382] width 42 height 12
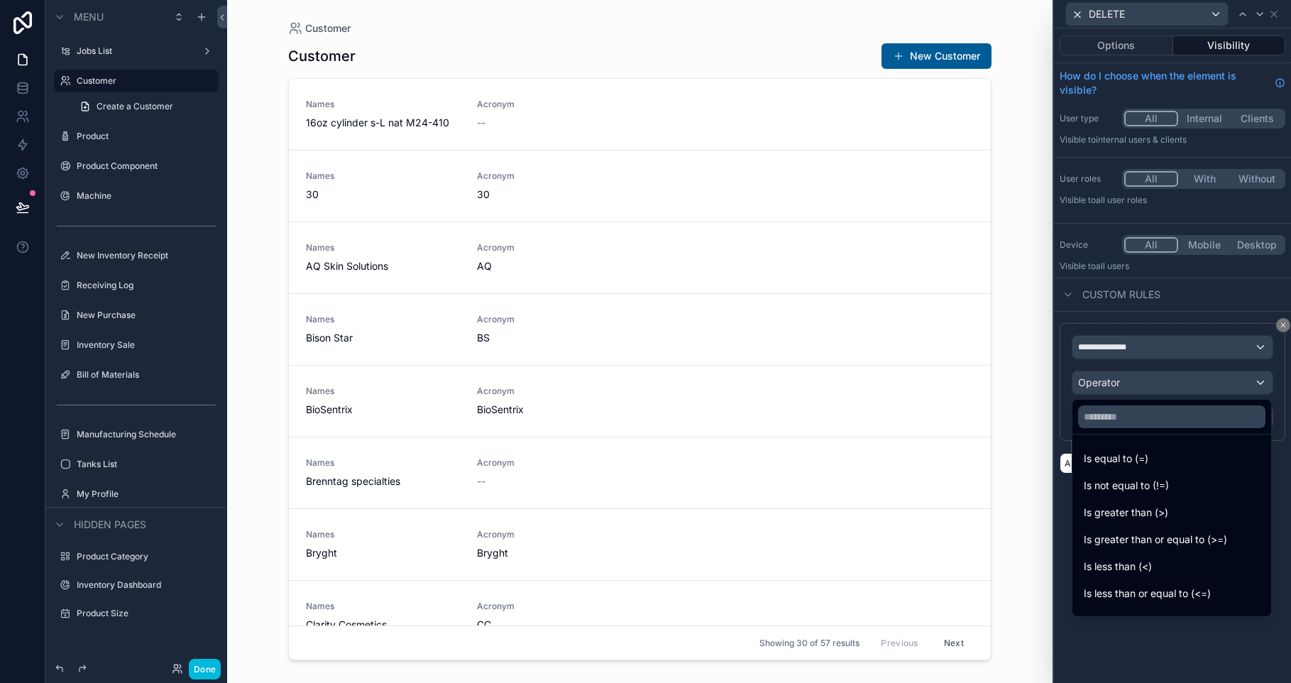
click at [1125, 465] on span "Is equal to (=)" at bounding box center [1116, 458] width 65 height 17
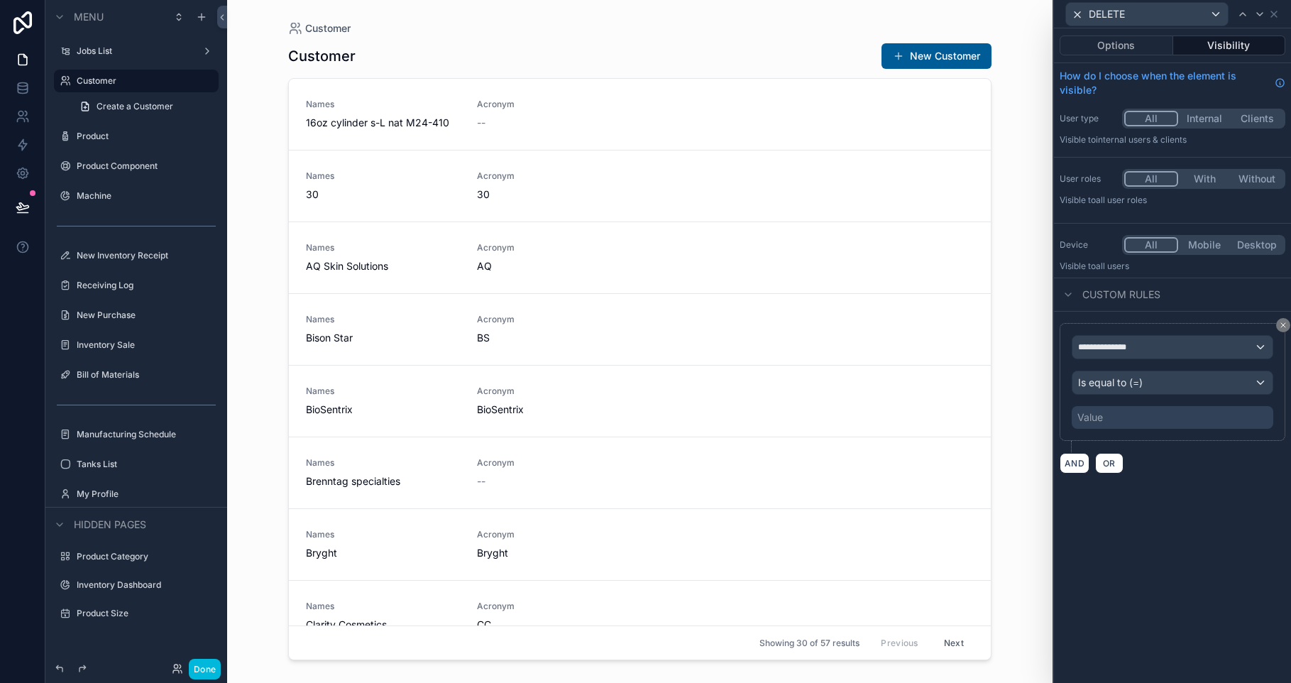
click at [1118, 418] on div "Value" at bounding box center [1172, 417] width 202 height 23
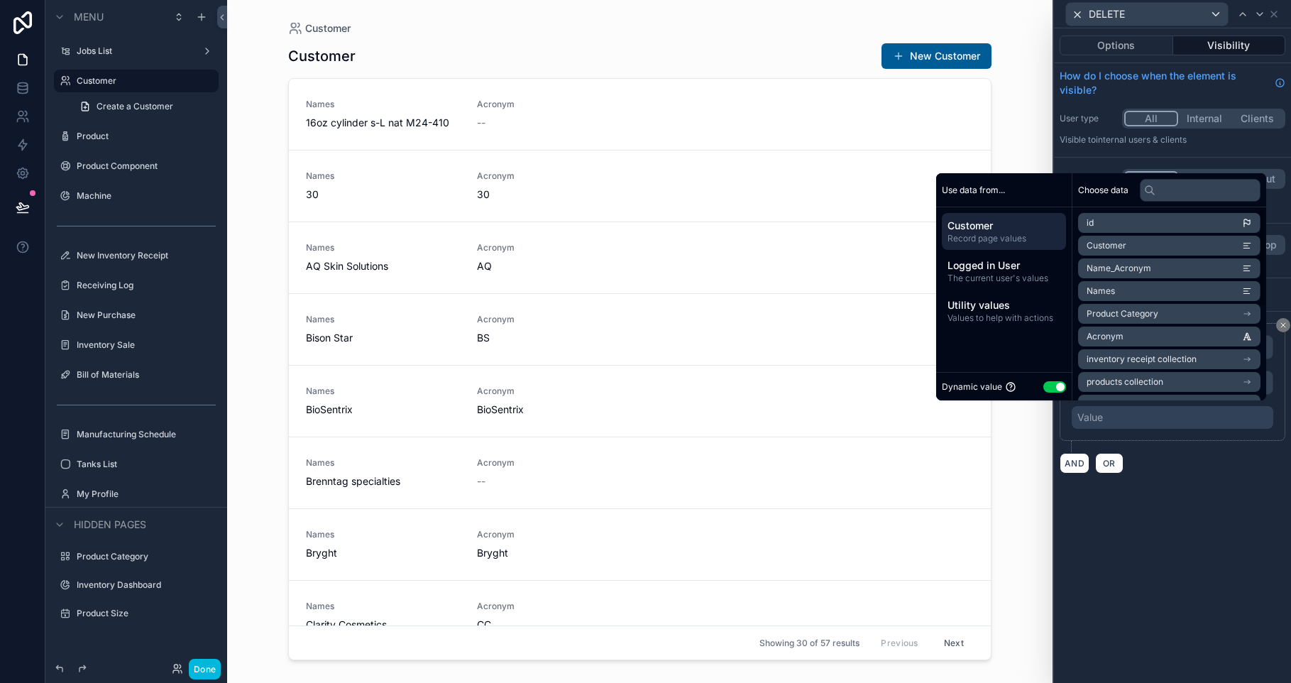
click at [1050, 385] on button "Use setting" at bounding box center [1054, 386] width 23 height 11
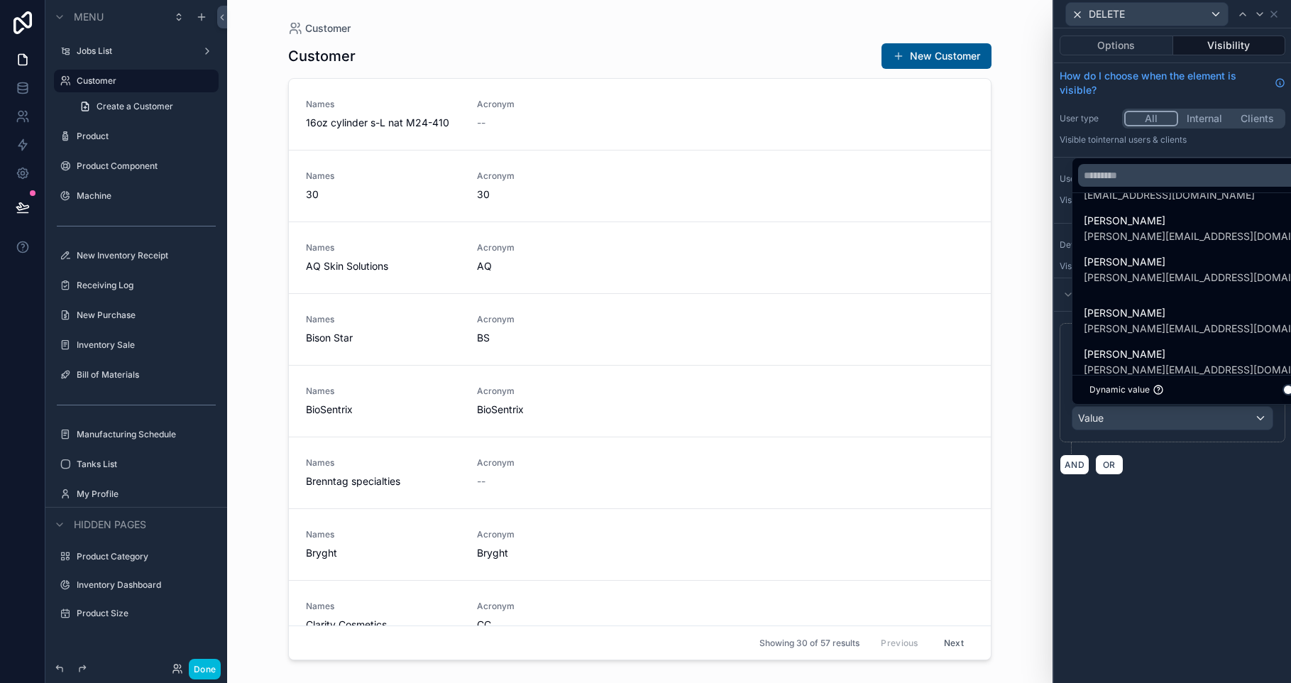
scroll to position [244, 0]
click at [1149, 321] on span "[PERSON_NAME][EMAIL_ADDRESS][DOMAIN_NAME]" at bounding box center [1197, 328] width 227 height 14
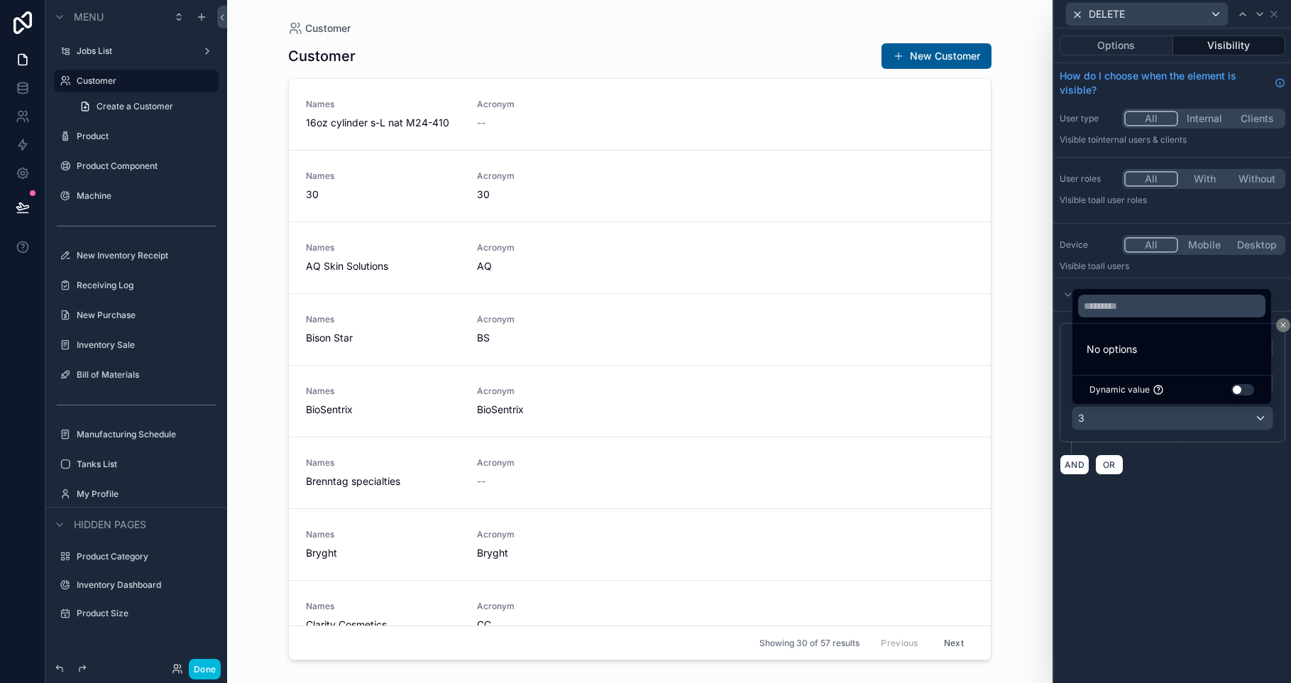
scroll to position [0, 0]
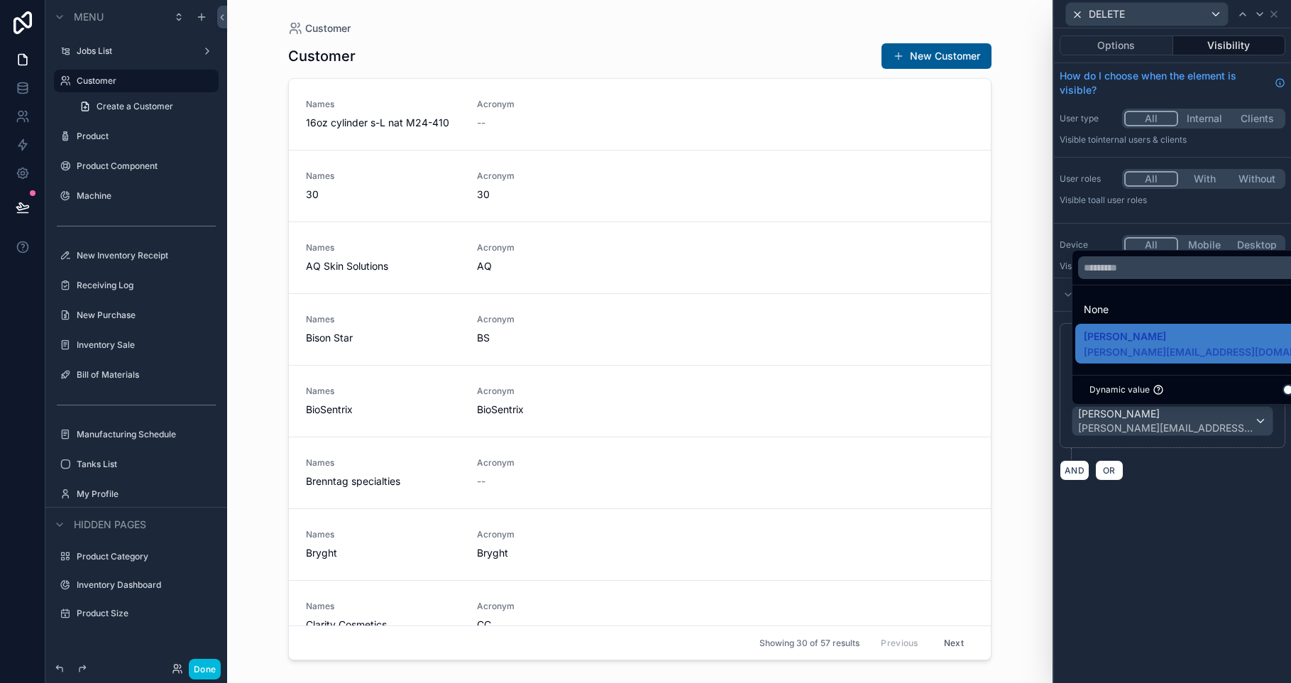
click at [1193, 560] on div "**********" at bounding box center [1172, 355] width 237 height 654
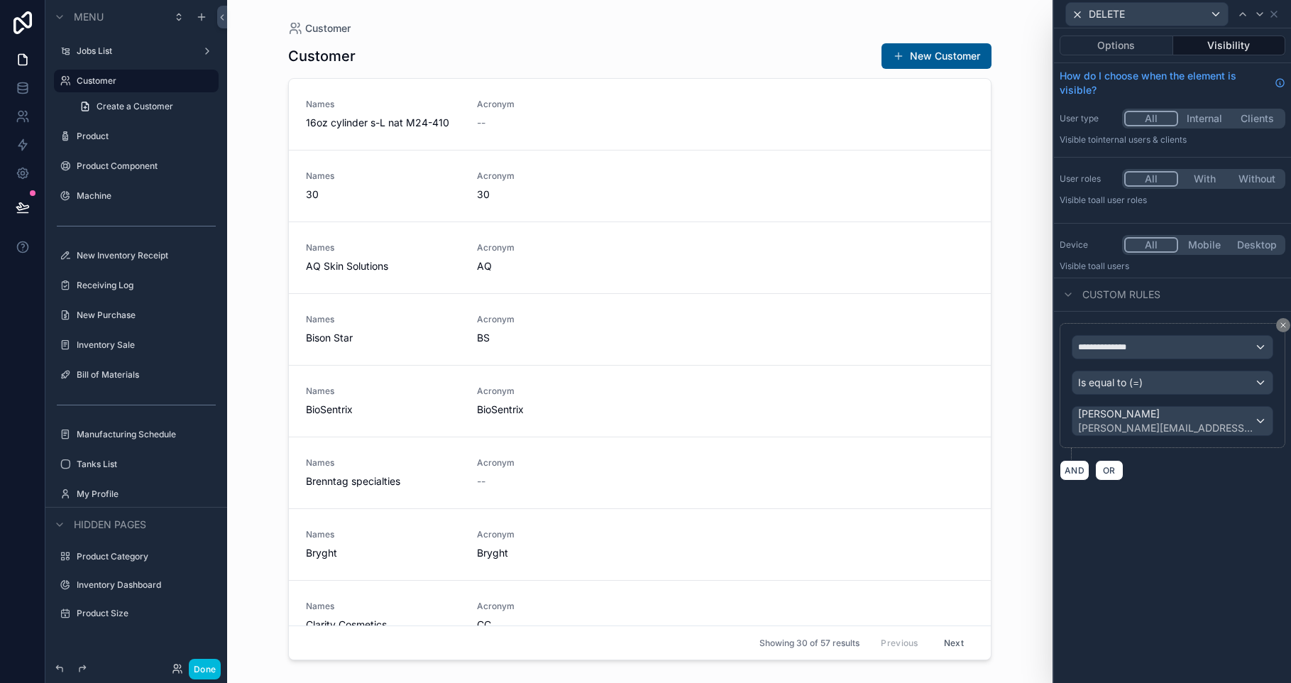
click at [108, 131] on label "Product" at bounding box center [143, 136] width 133 height 11
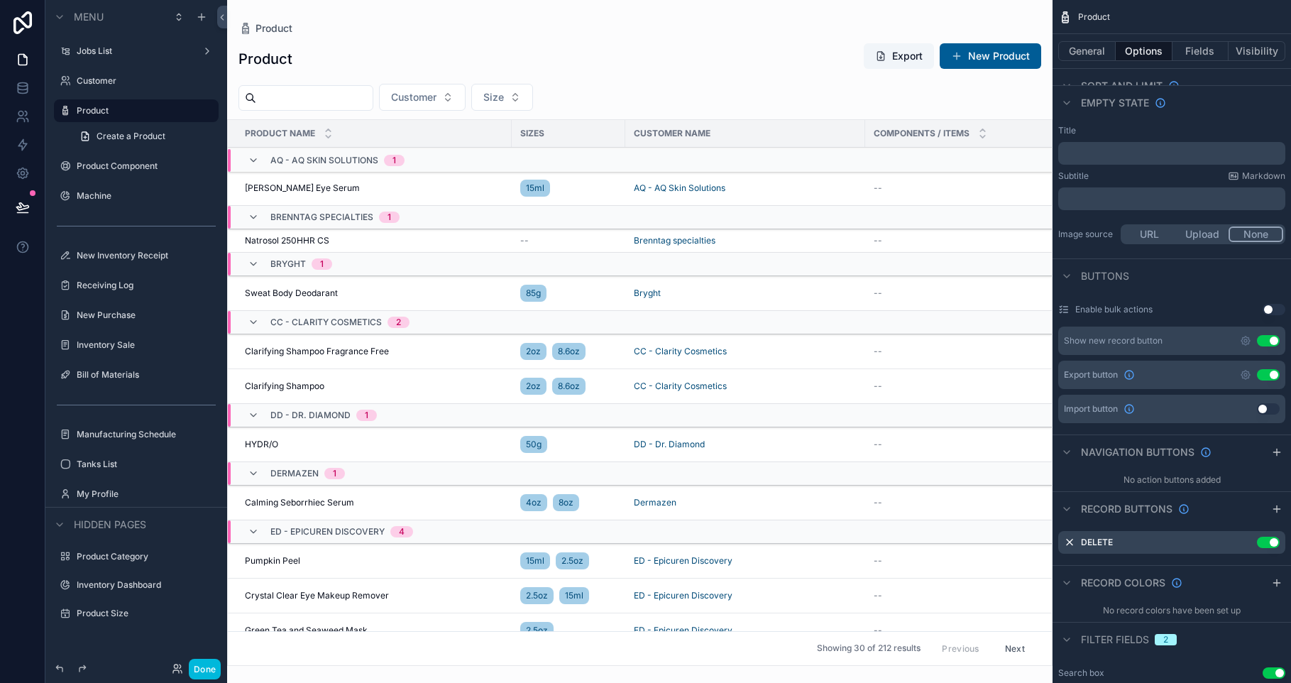
click at [885, 191] on div "scrollable content" at bounding box center [639, 341] width 825 height 683
click at [0, 0] on icon "scrollable content" at bounding box center [0, 0] width 0 height 0
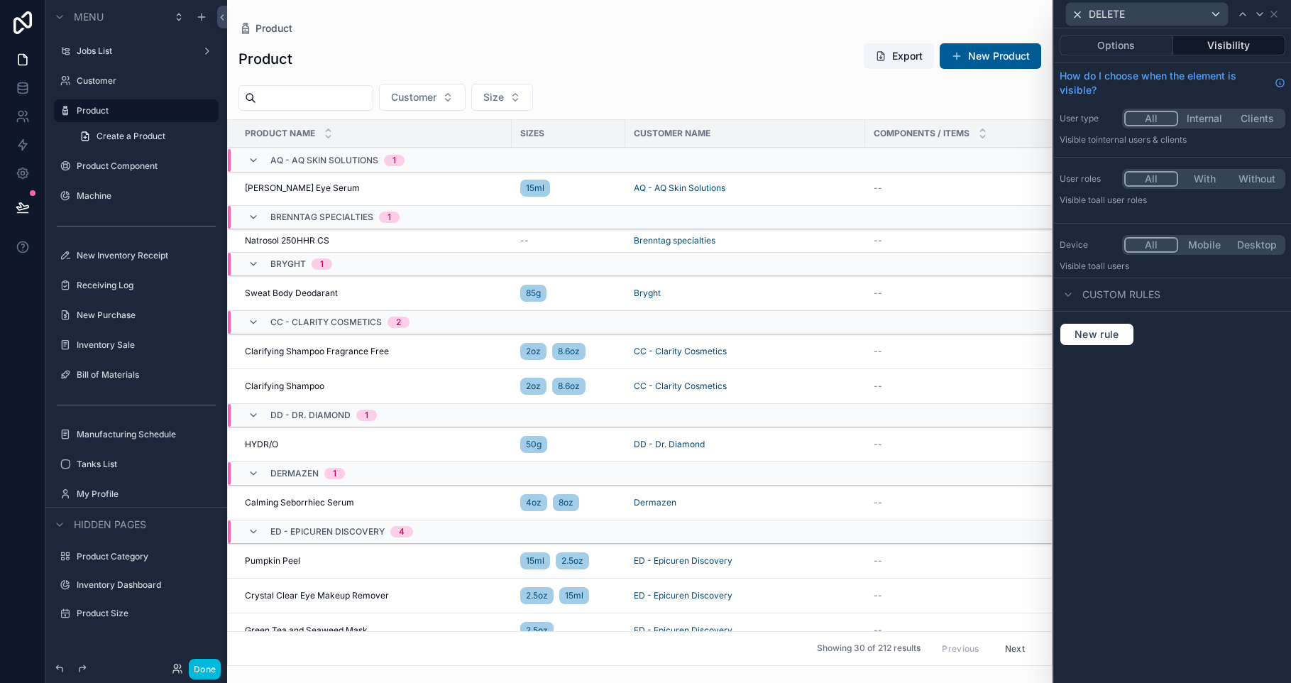
click at [1093, 326] on button "New rule" at bounding box center [1096, 334] width 75 height 23
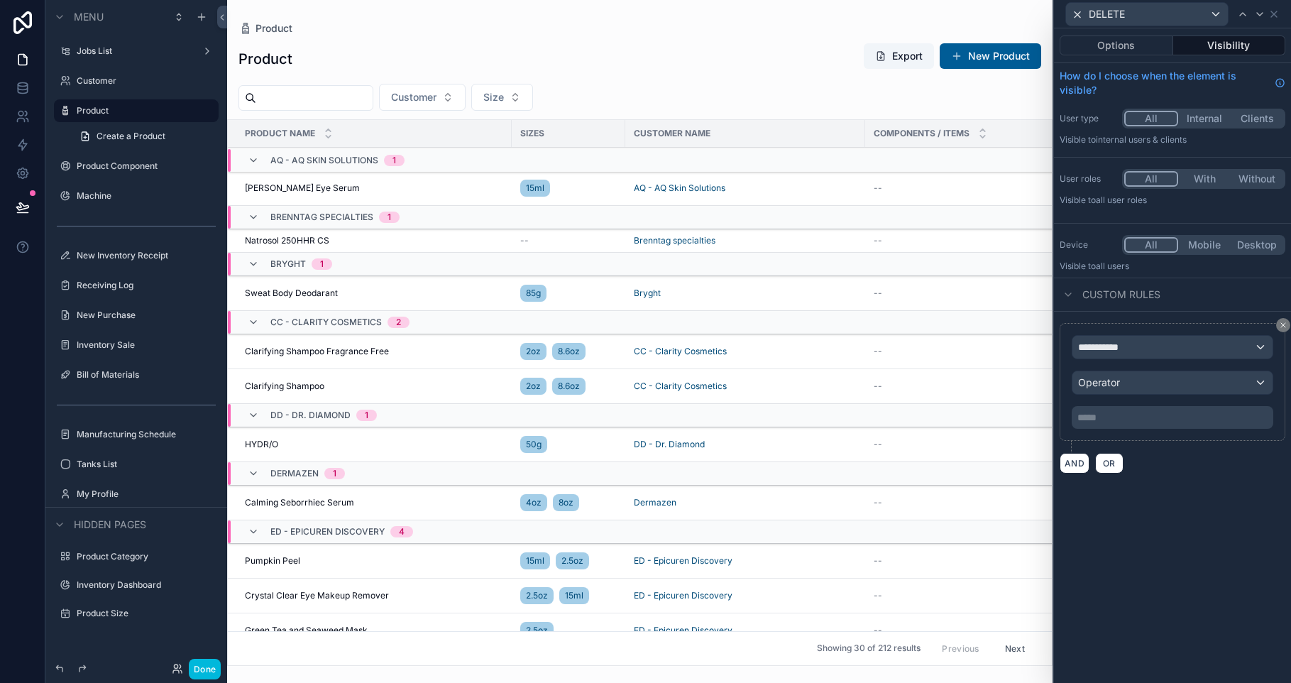
click at [1096, 353] on span "**********" at bounding box center [1104, 347] width 53 height 14
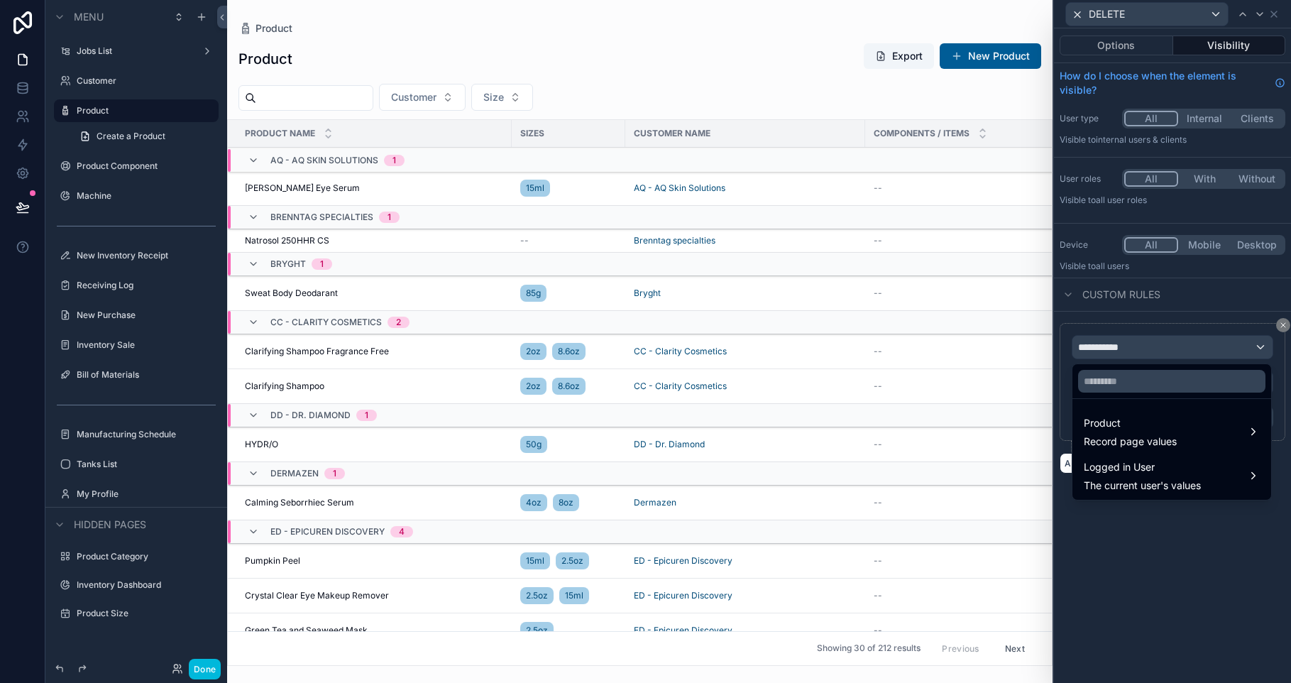
click at [1160, 473] on span "Logged in User" at bounding box center [1142, 466] width 117 height 17
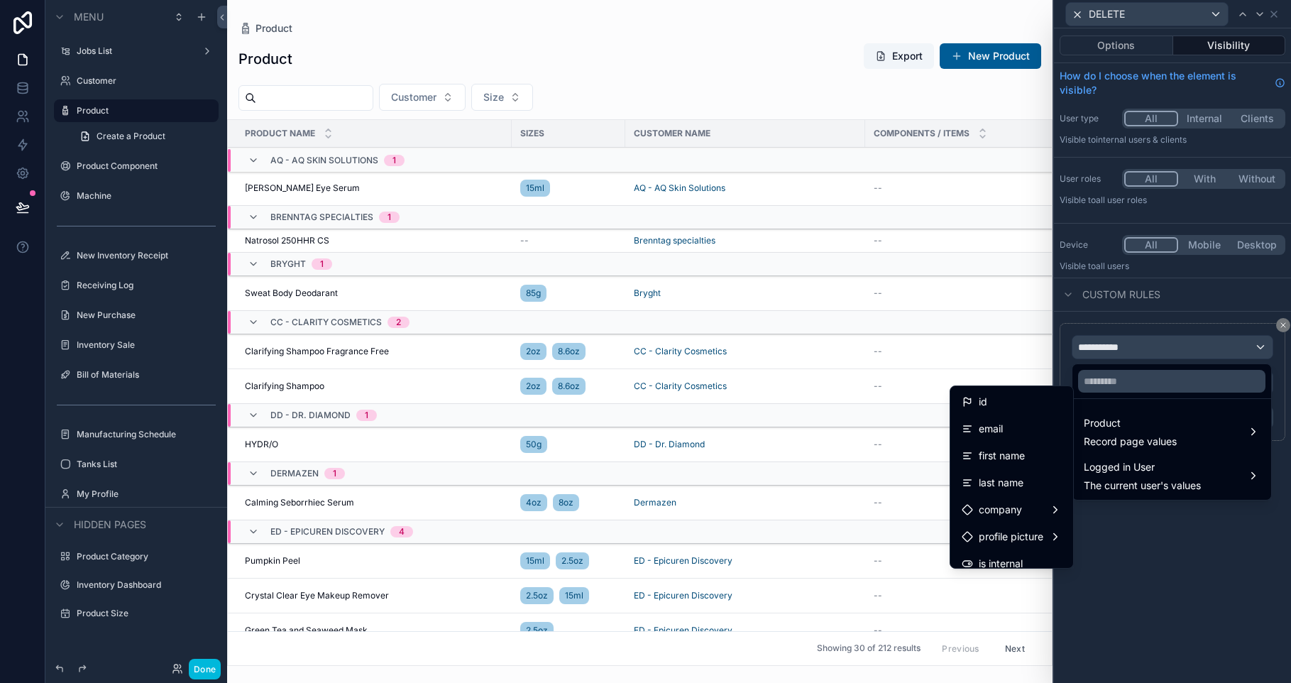
click at [1014, 420] on div "email" at bounding box center [1011, 428] width 100 height 17
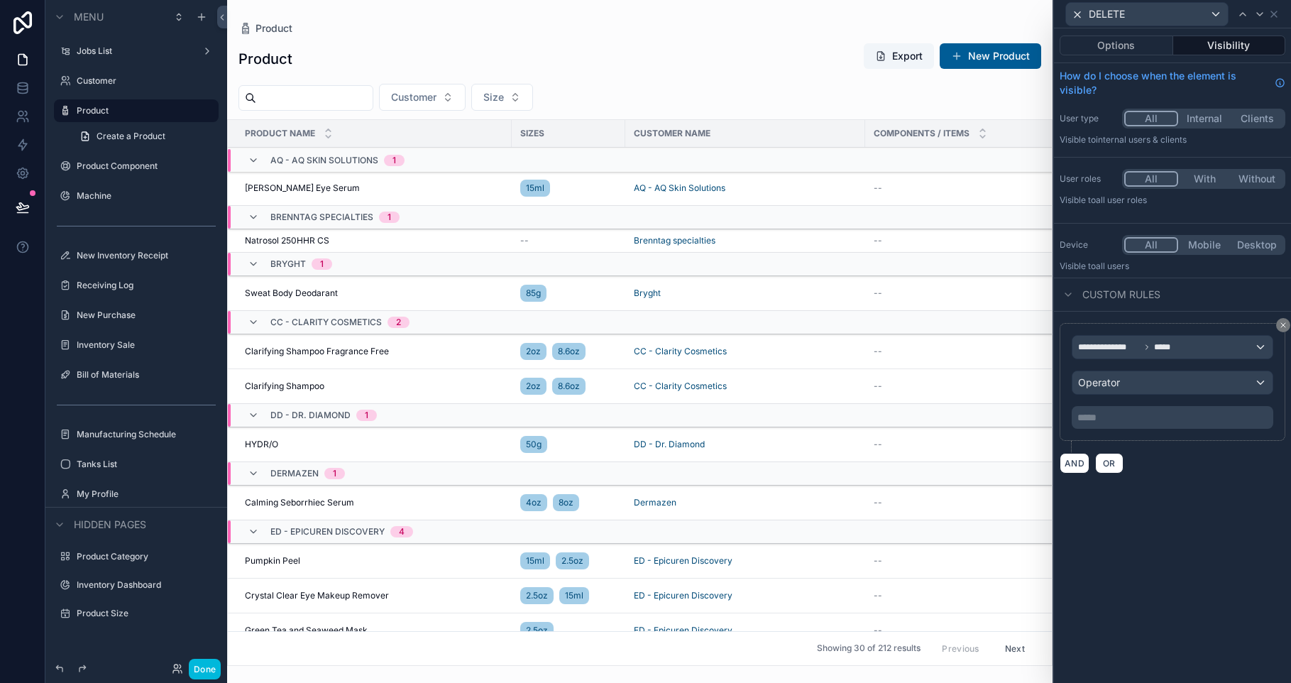
click at [1118, 345] on span "**********" at bounding box center [1109, 346] width 62 height 11
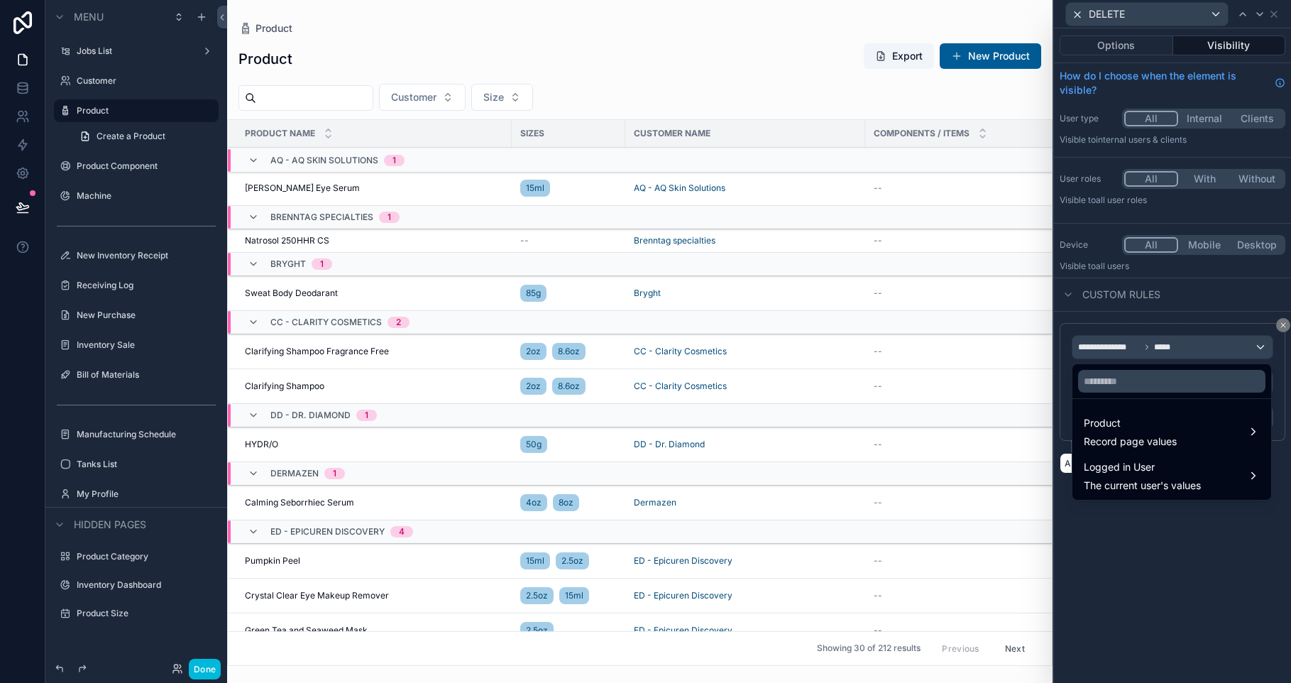
click at [1125, 485] on span "The current user's values" at bounding box center [1142, 485] width 117 height 14
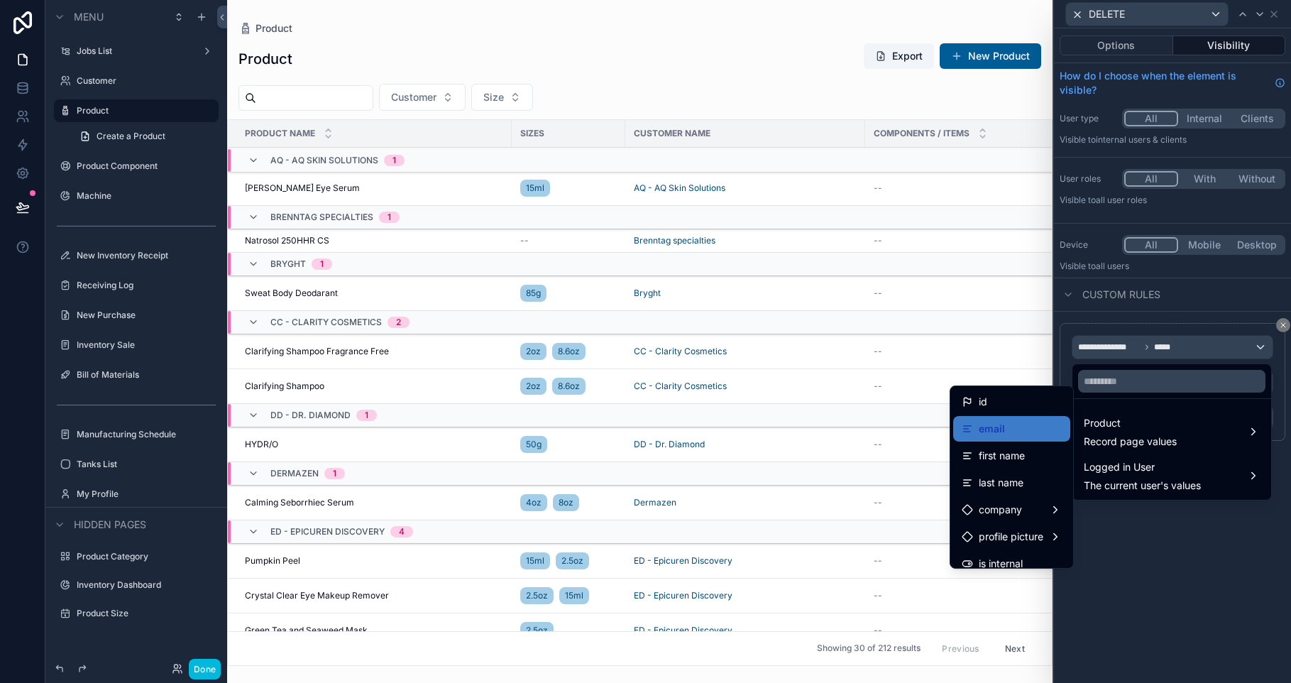
click at [1004, 407] on div "id" at bounding box center [1011, 401] width 100 height 17
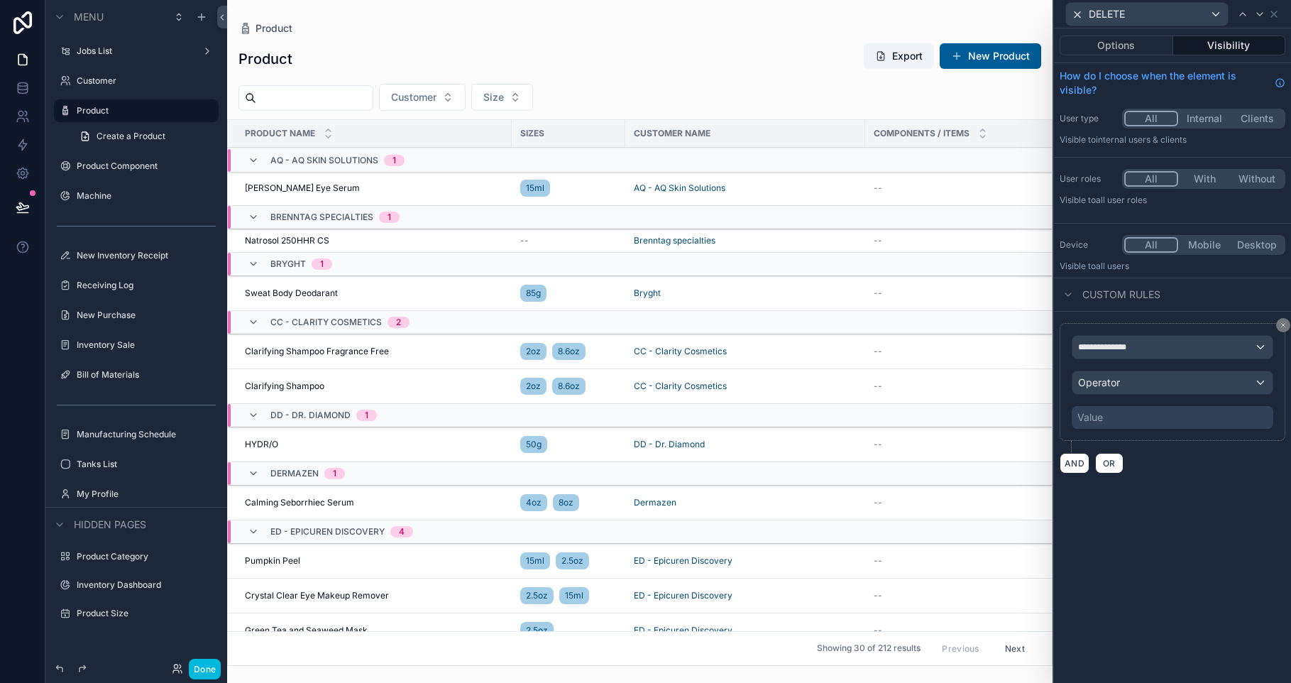
click at [1111, 381] on span "Operator" at bounding box center [1099, 382] width 42 height 12
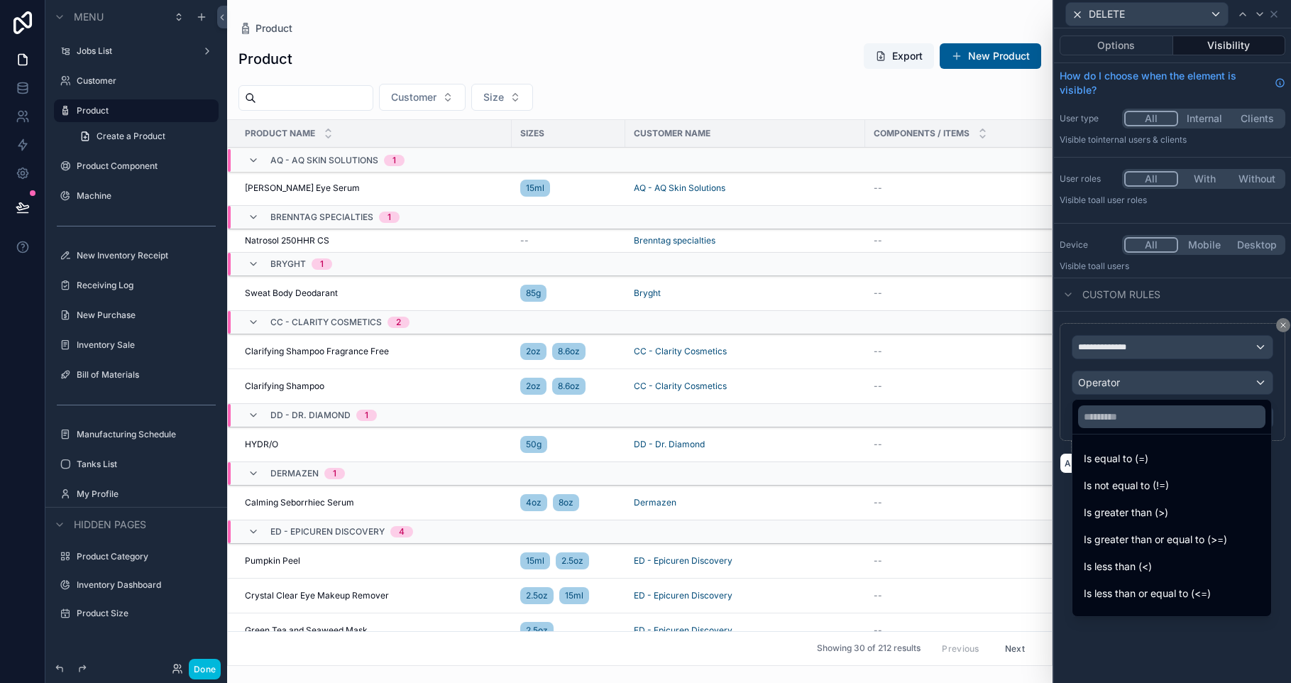
click at [1156, 461] on div "Is equal to (=)" at bounding box center [1172, 458] width 176 height 17
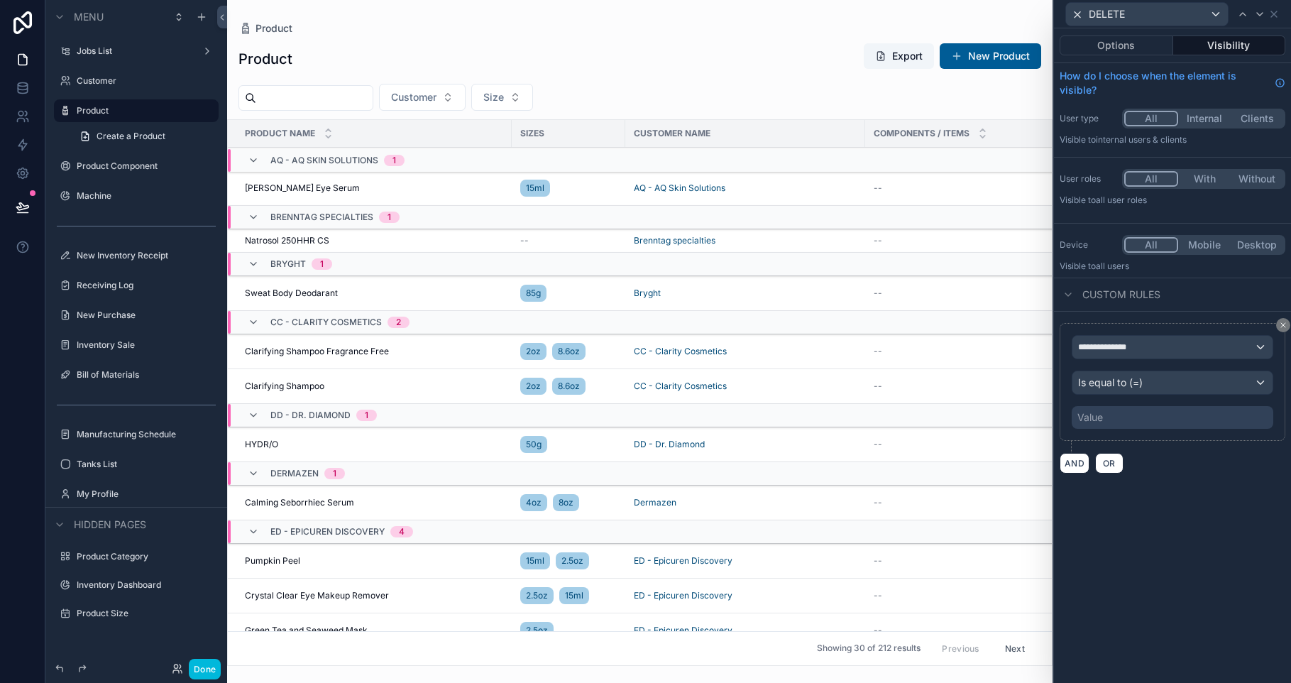
click at [1134, 418] on div "Value" at bounding box center [1172, 417] width 202 height 23
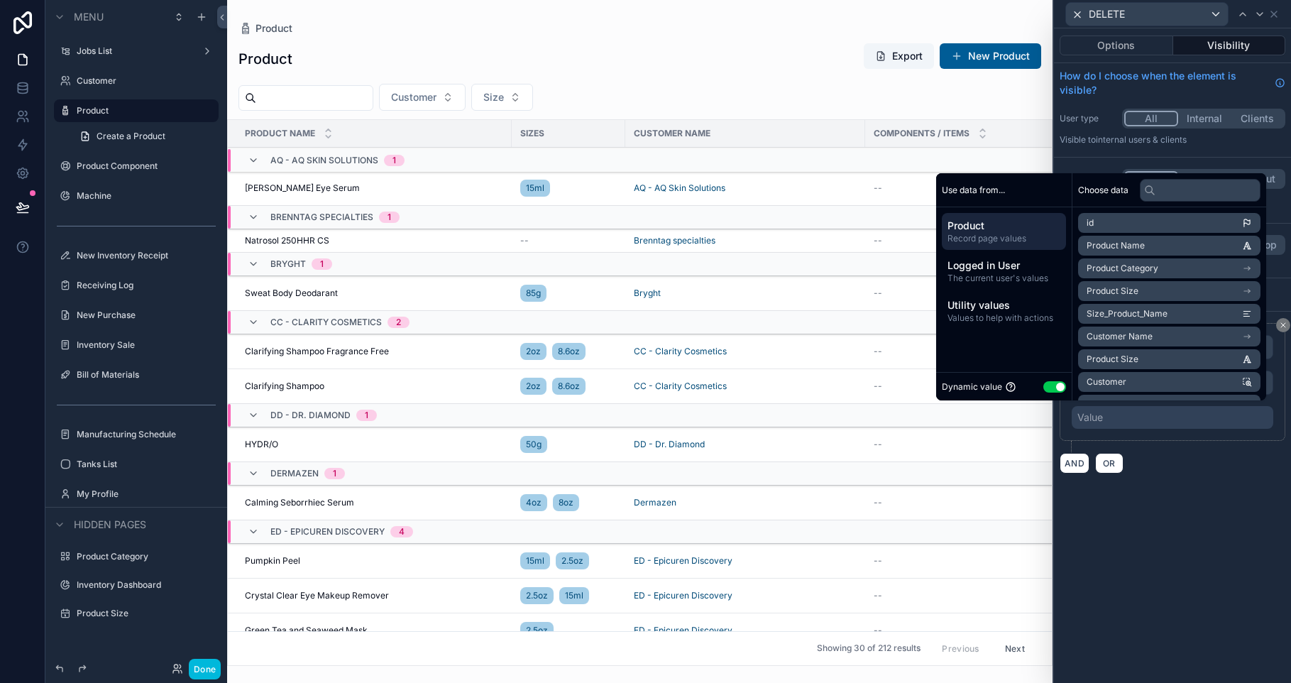
click at [1049, 389] on button "Use setting" at bounding box center [1054, 386] width 23 height 11
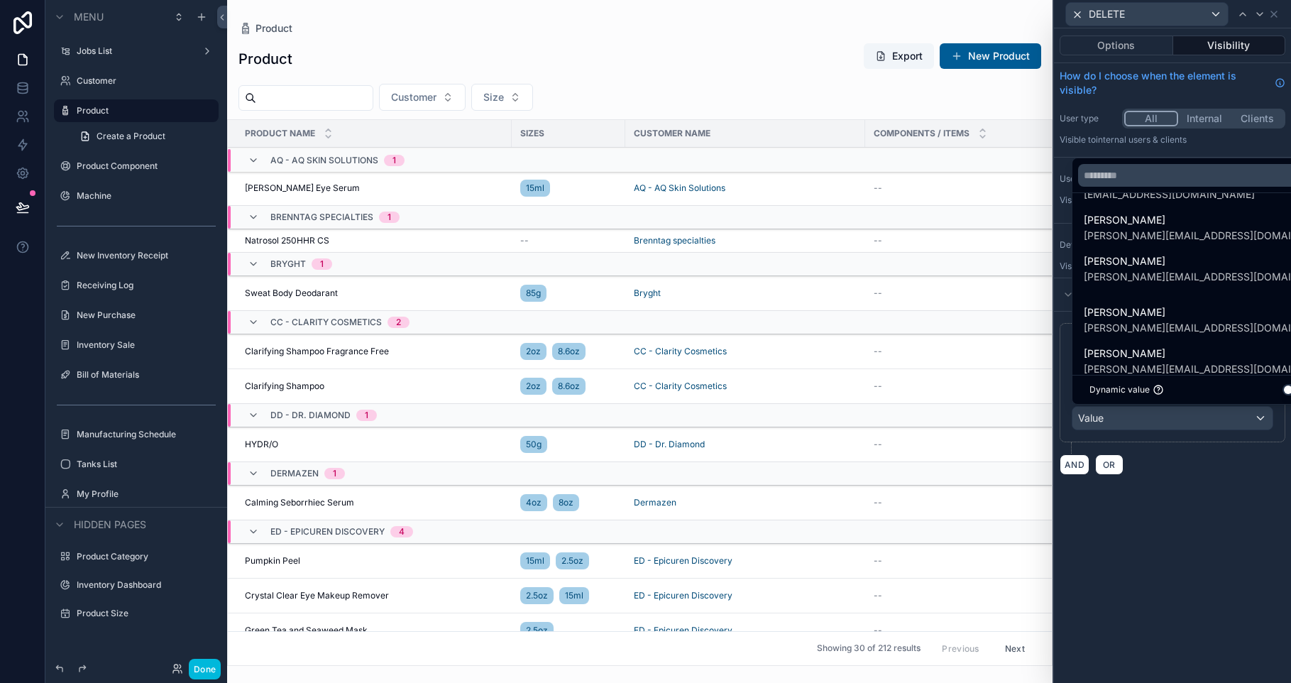
scroll to position [261, 0]
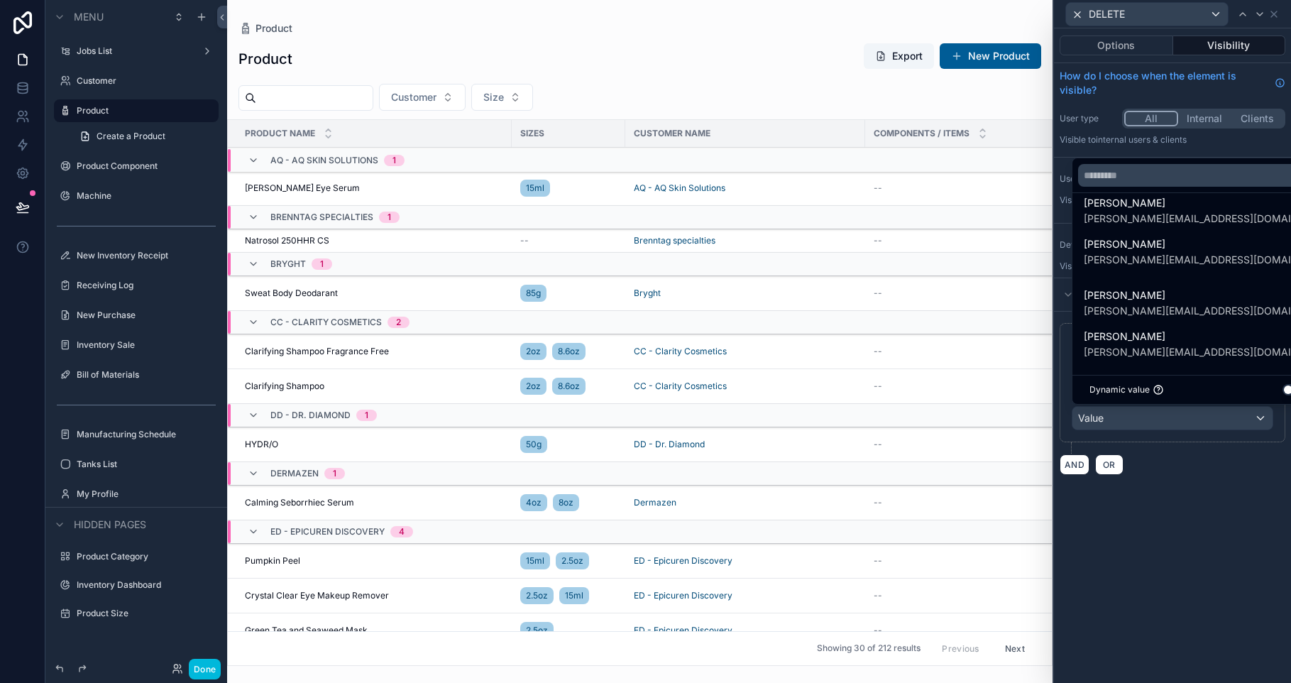
click at [1154, 309] on span "[PERSON_NAME][EMAIL_ADDRESS][DOMAIN_NAME]" at bounding box center [1197, 311] width 227 height 14
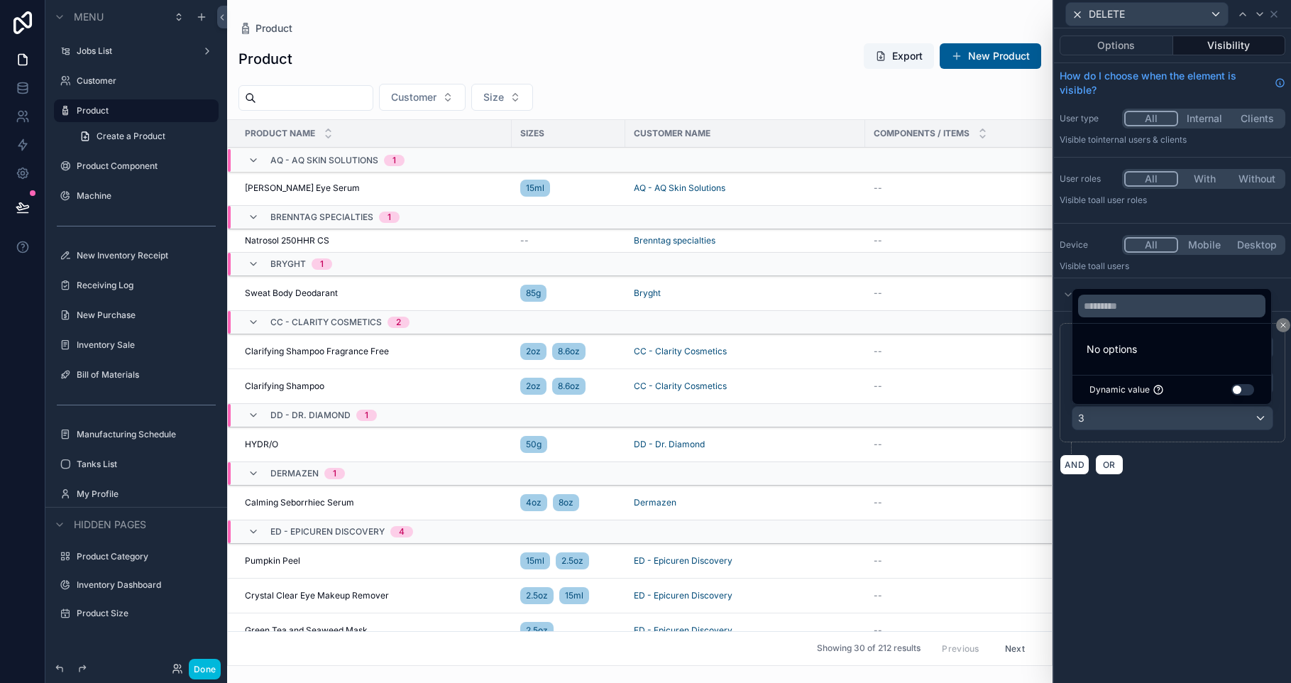
scroll to position [0, 0]
click at [1213, 584] on div "**********" at bounding box center [1172, 355] width 237 height 654
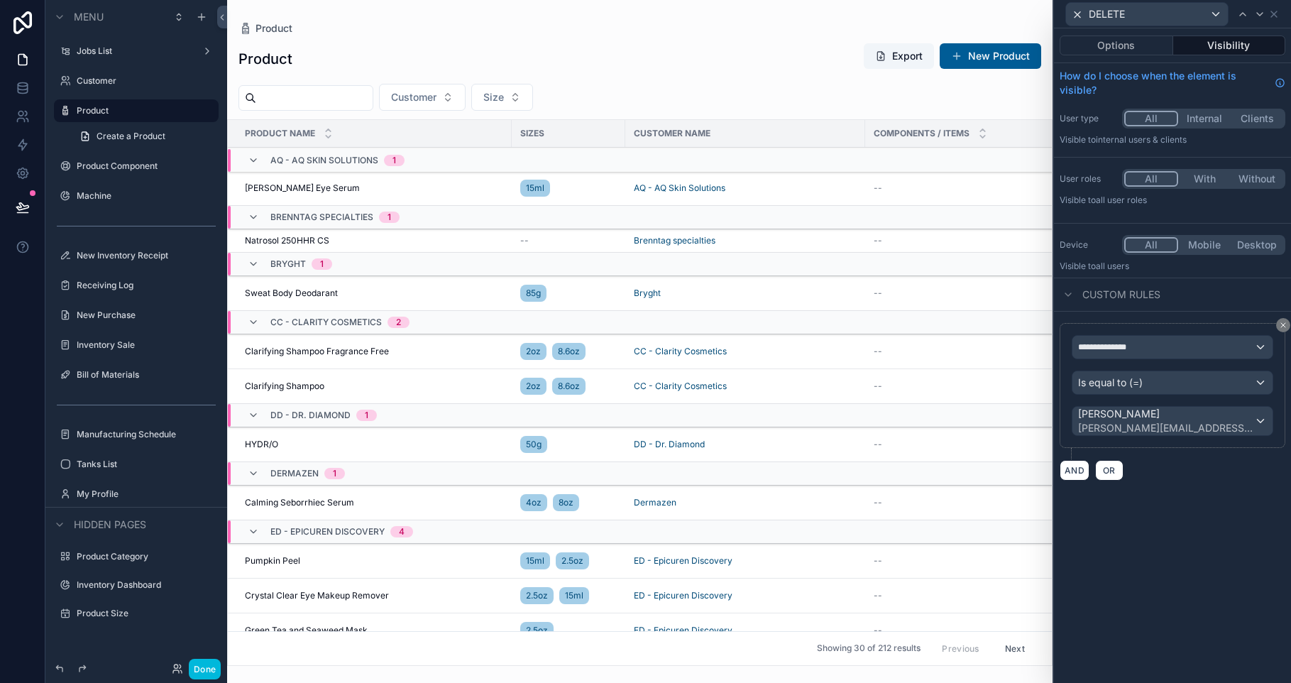
click at [121, 167] on label "Product Component" at bounding box center [143, 165] width 133 height 11
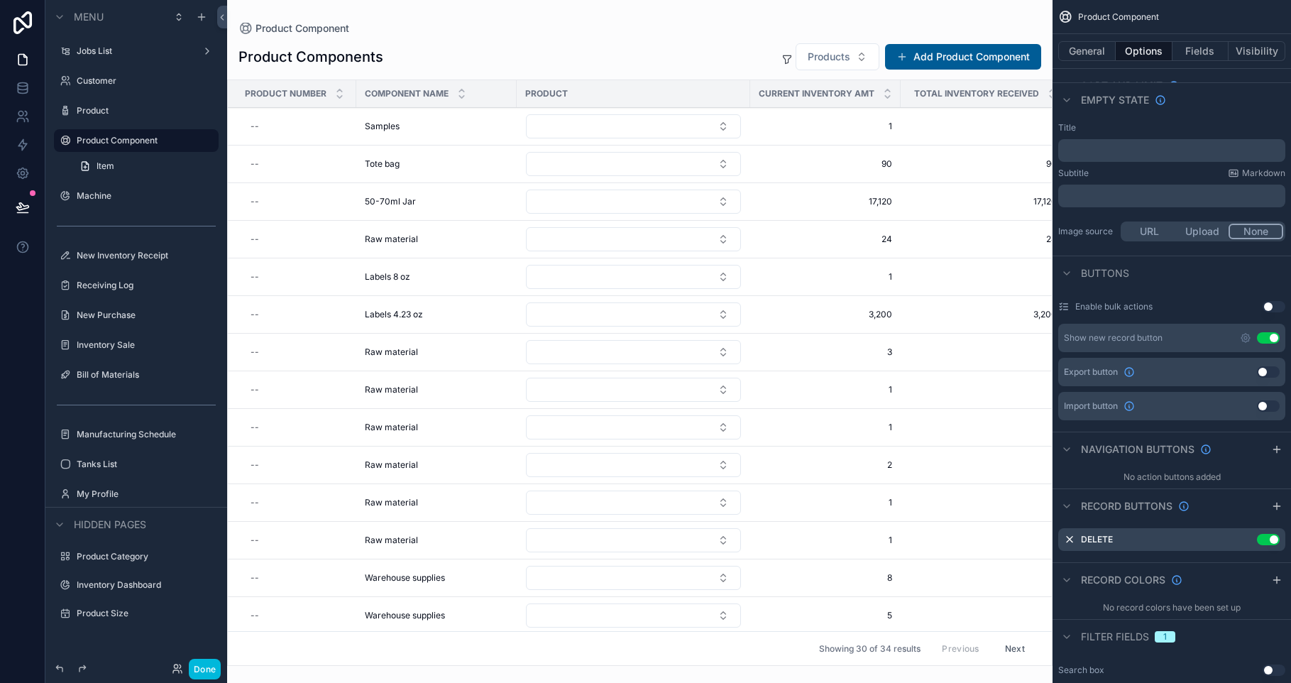
click at [77, 197] on label "Machine" at bounding box center [143, 195] width 133 height 11
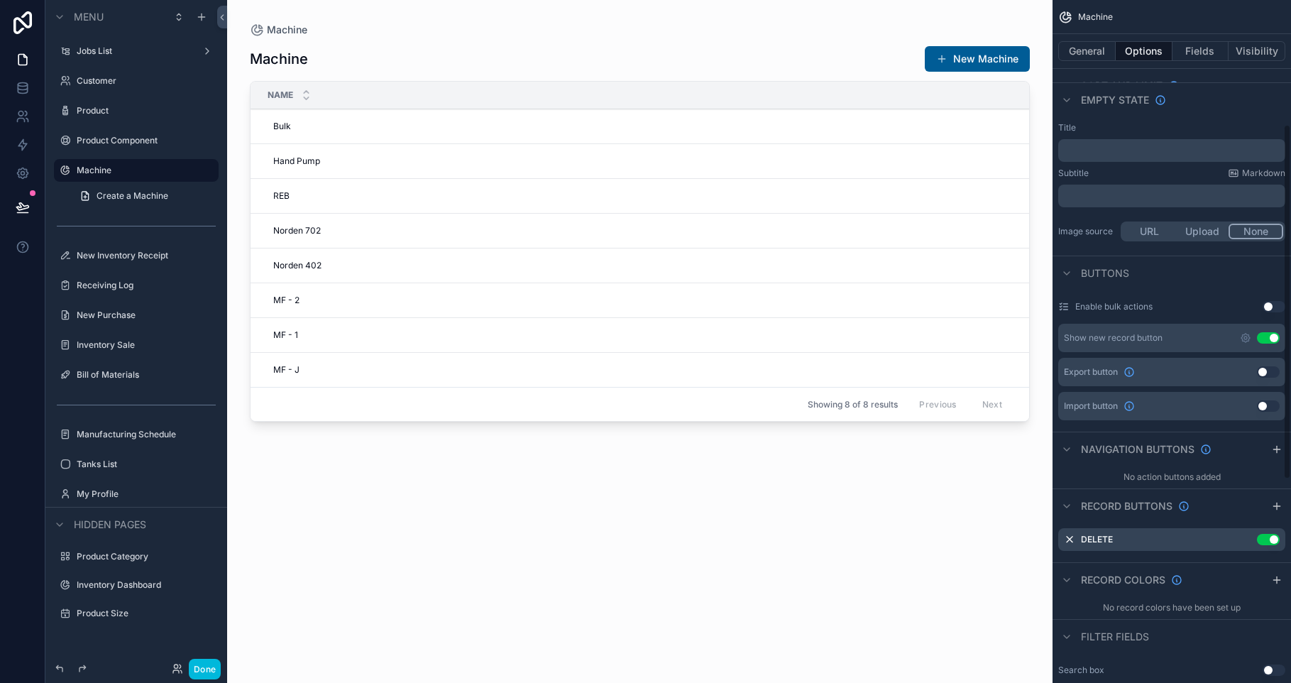
click at [0, 0] on icon "scrollable content" at bounding box center [0, 0] width 0 height 0
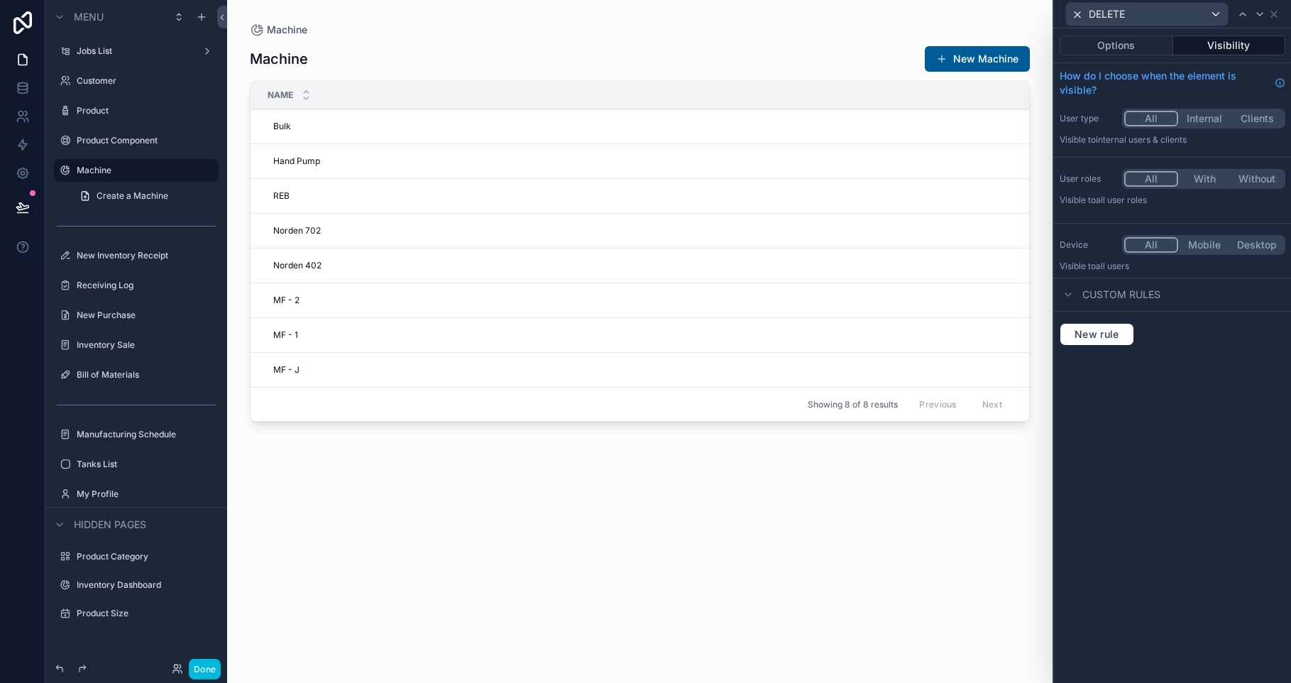
click at [1115, 338] on span "New rule" at bounding box center [1097, 334] width 56 height 13
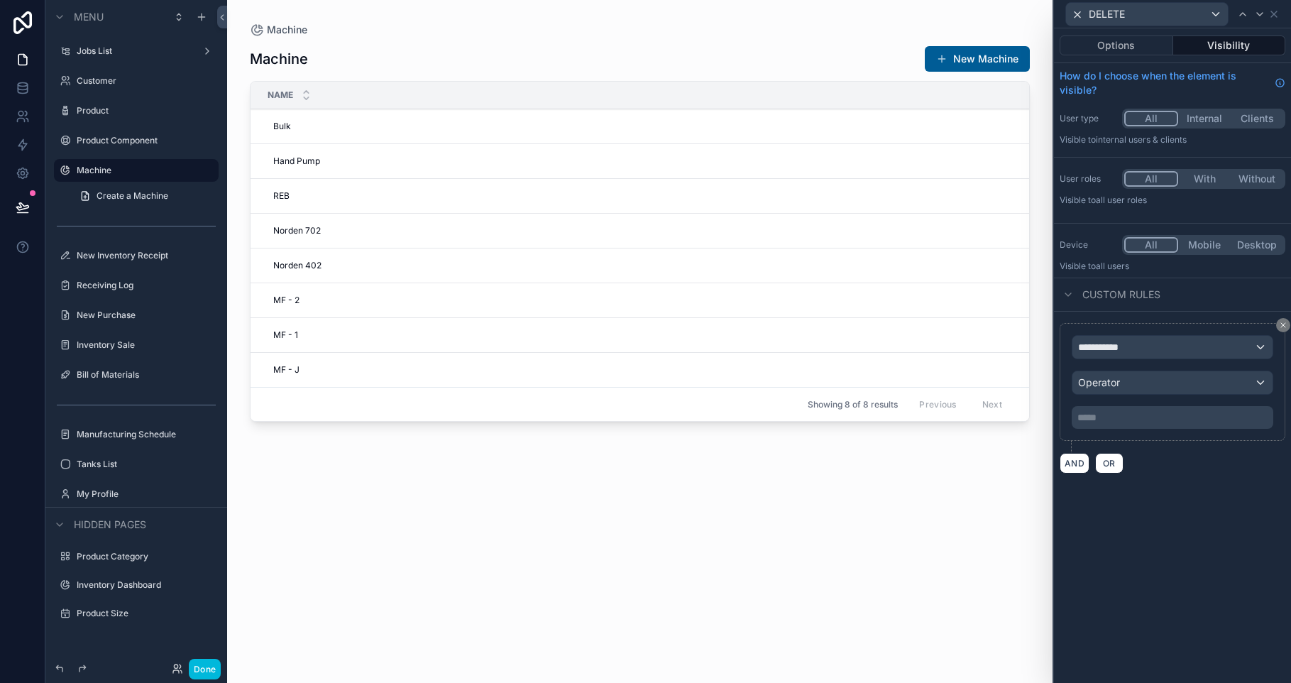
click at [1098, 351] on span "**********" at bounding box center [1104, 347] width 53 height 14
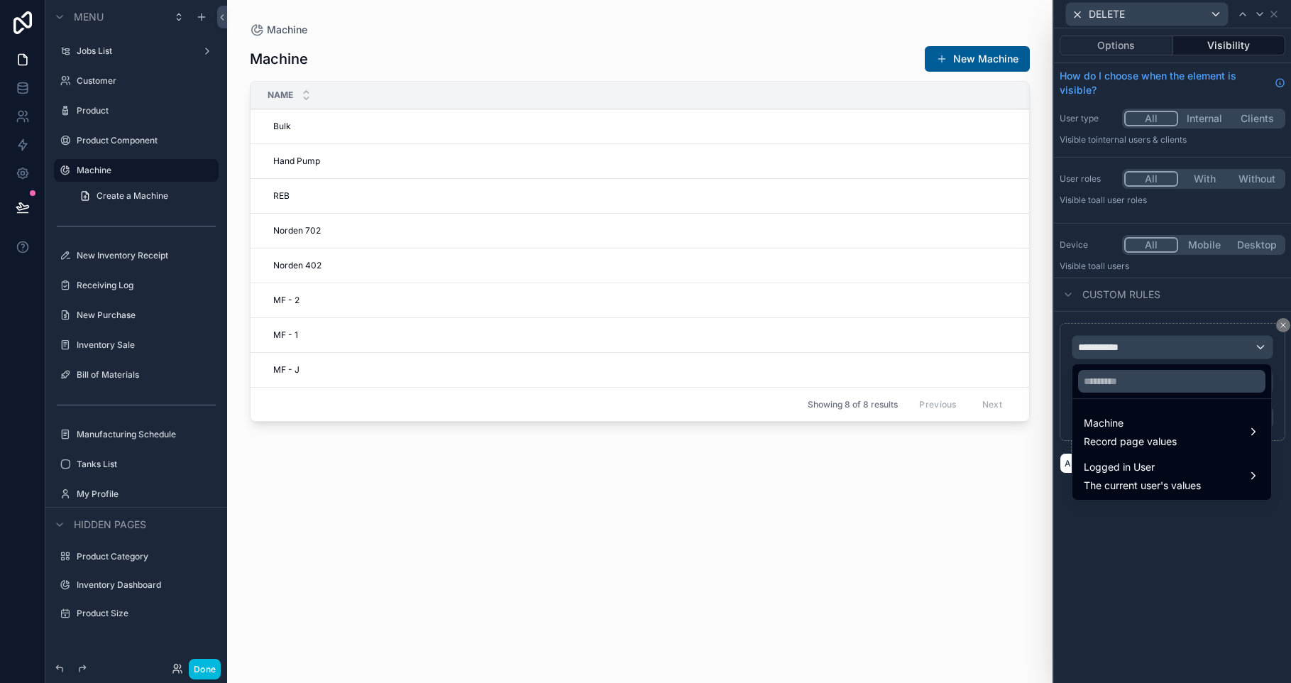
click at [1135, 470] on span "Logged in User" at bounding box center [1142, 466] width 117 height 17
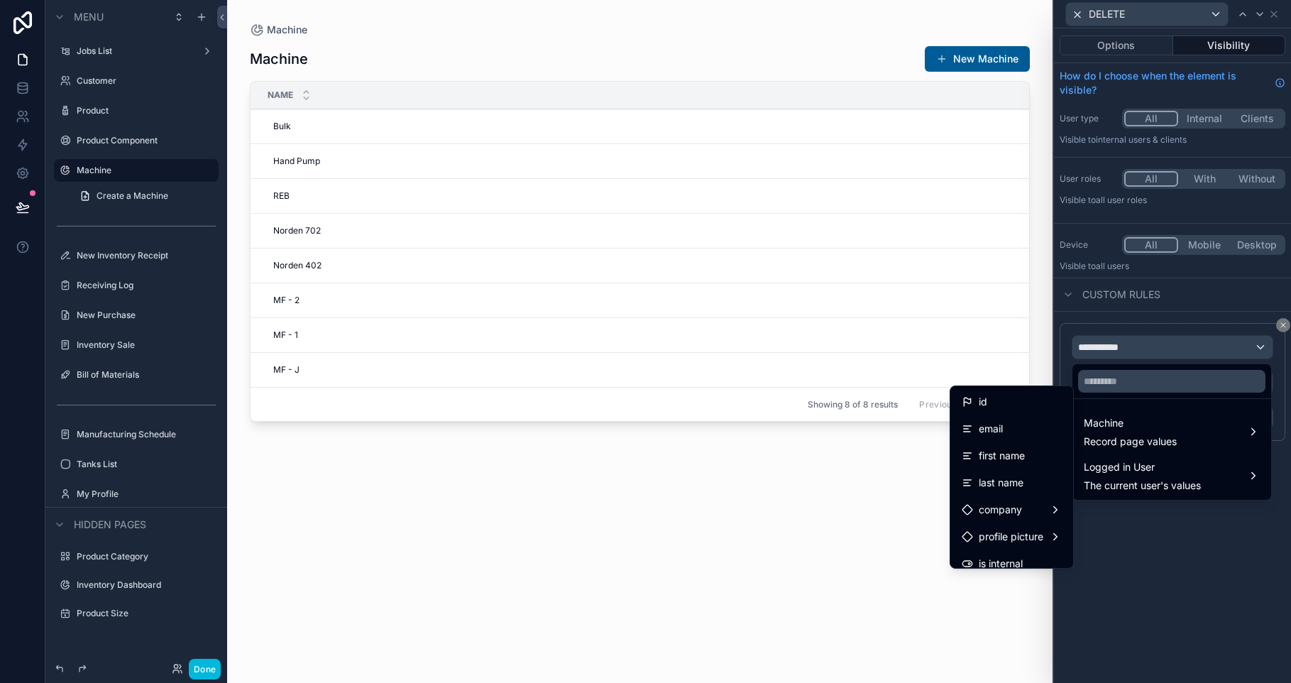
click at [997, 401] on div "id" at bounding box center [1011, 401] width 100 height 17
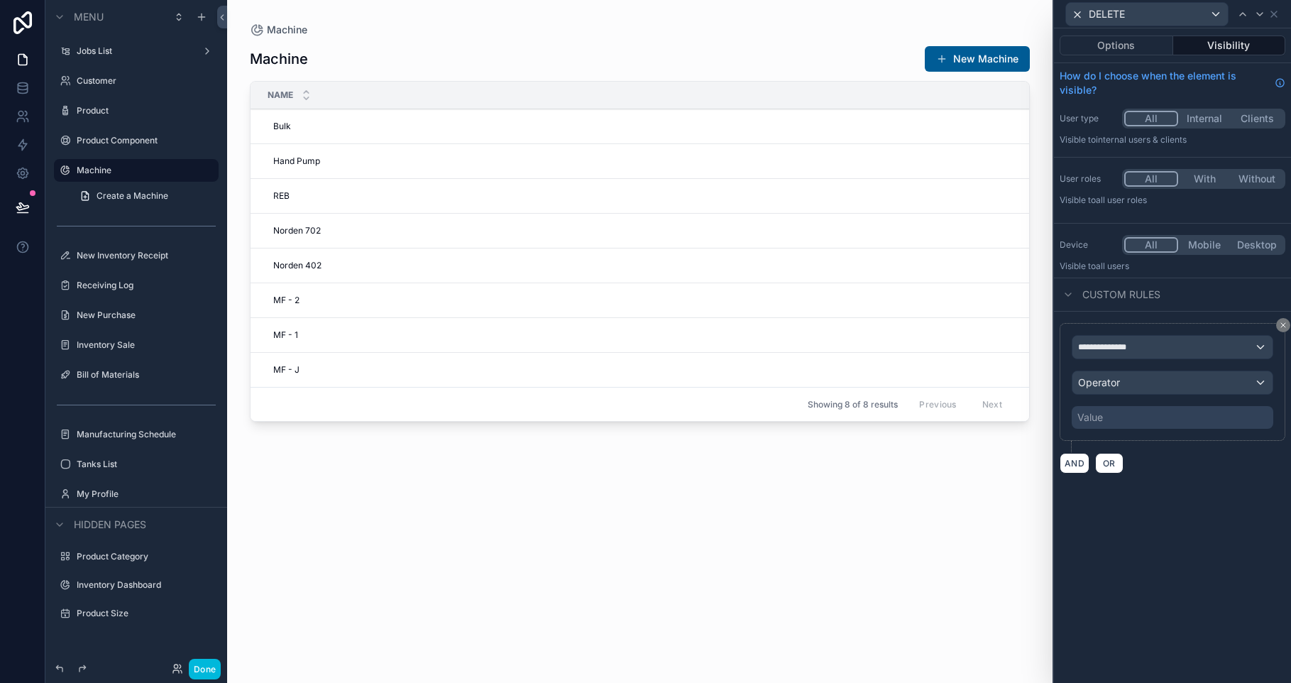
click at [1106, 421] on div "Value" at bounding box center [1172, 417] width 202 height 23
click at [1103, 383] on span "Operator" at bounding box center [1099, 382] width 42 height 12
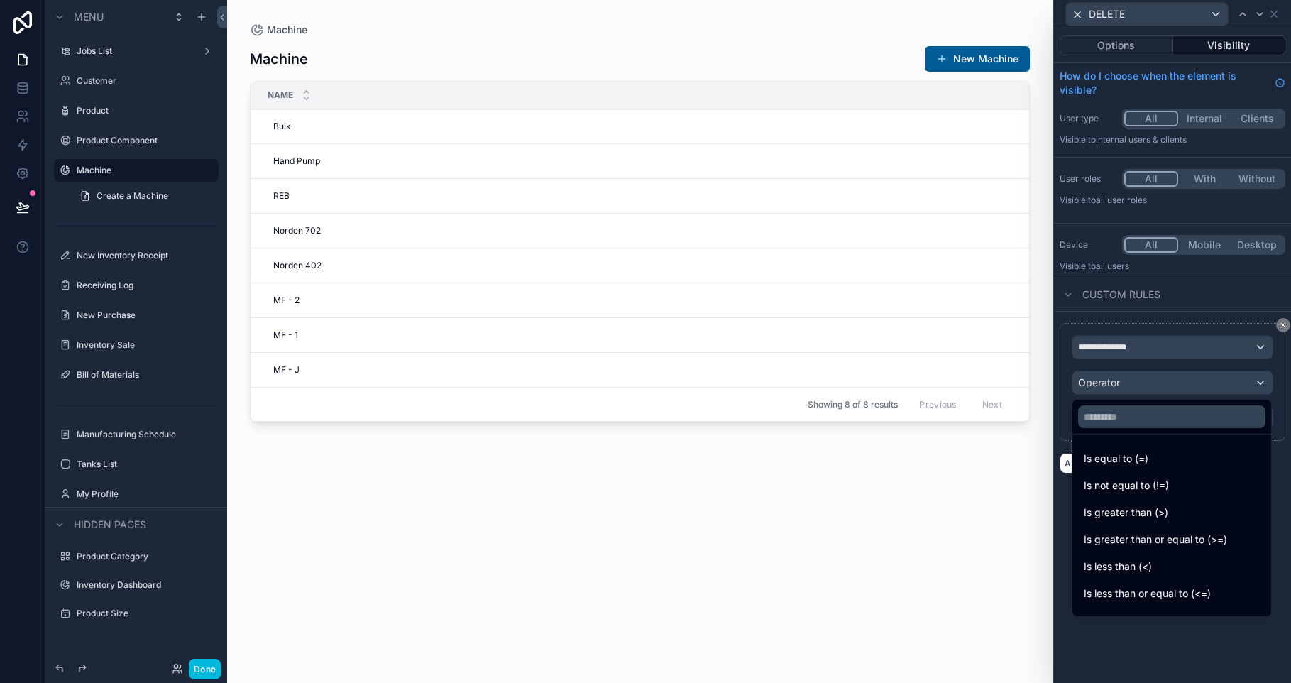
click at [1113, 450] on span "Is equal to (=)" at bounding box center [1116, 458] width 65 height 17
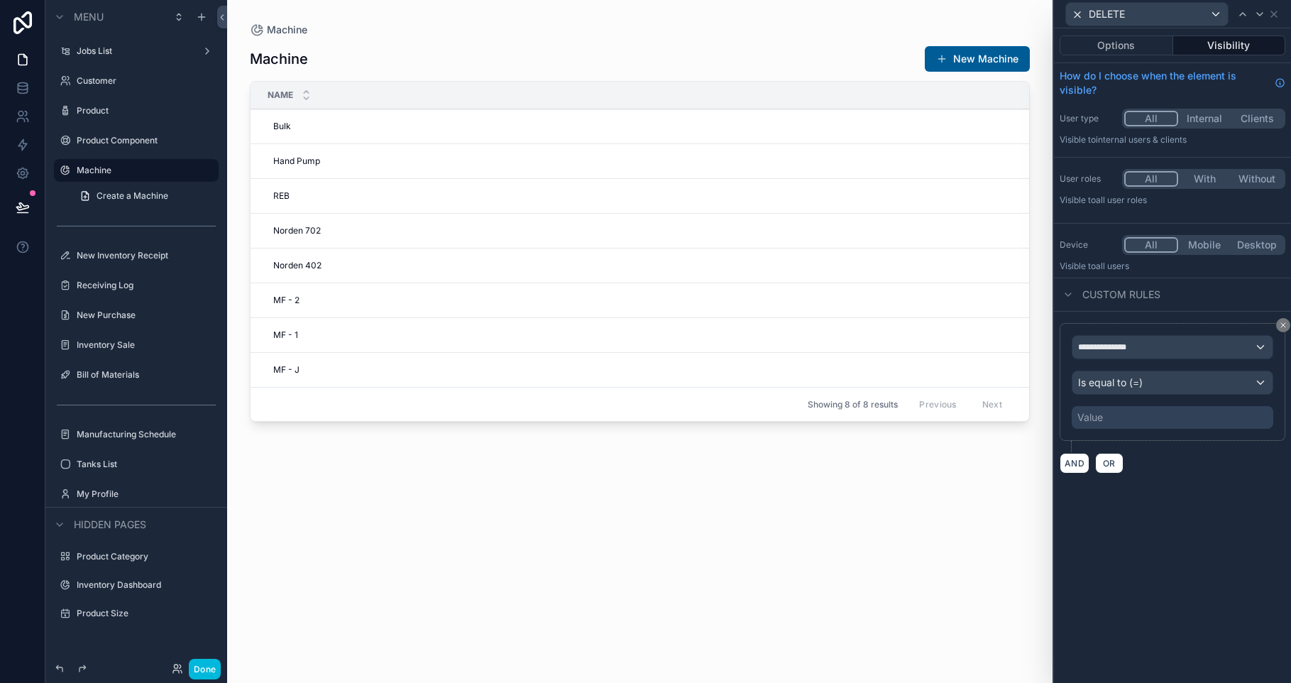
click at [1123, 416] on div "Value" at bounding box center [1172, 417] width 202 height 23
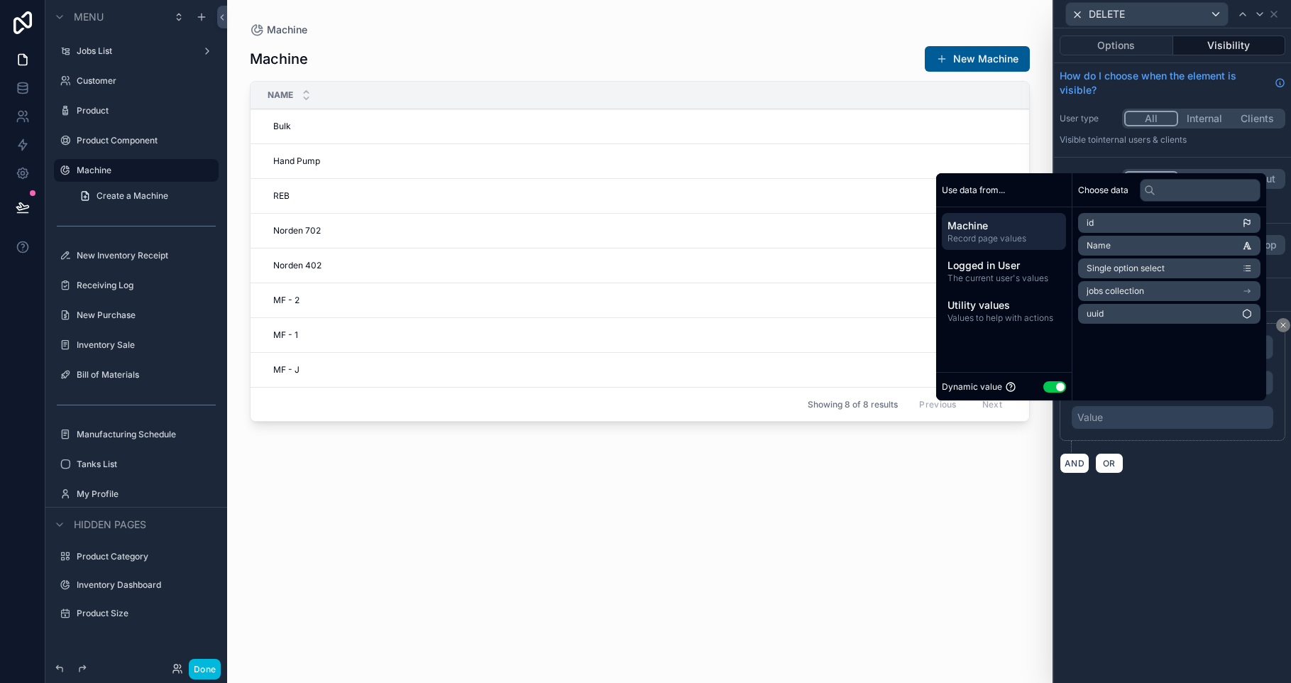
click at [1049, 387] on button "Use setting" at bounding box center [1054, 386] width 23 height 11
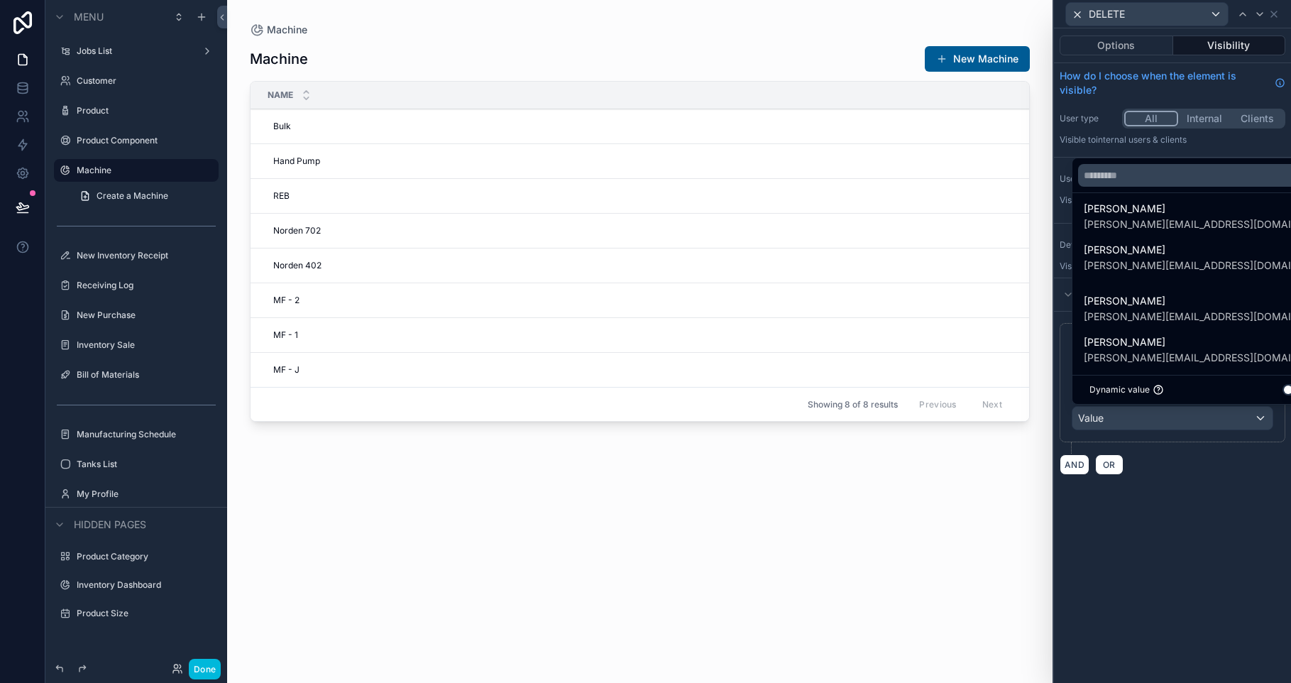
scroll to position [253, 0]
click at [1117, 319] on span "[PERSON_NAME][EMAIL_ADDRESS][DOMAIN_NAME]" at bounding box center [1197, 319] width 227 height 14
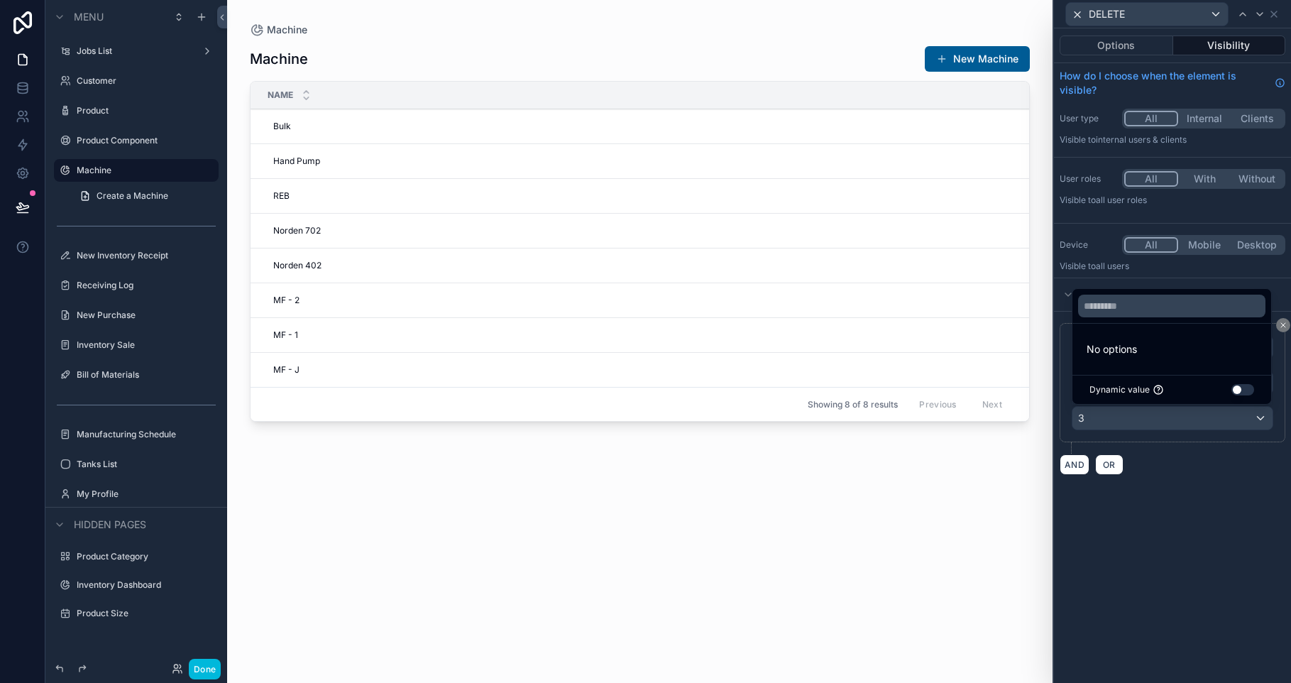
scroll to position [0, 0]
click at [1227, 581] on div "**********" at bounding box center [1172, 355] width 237 height 654
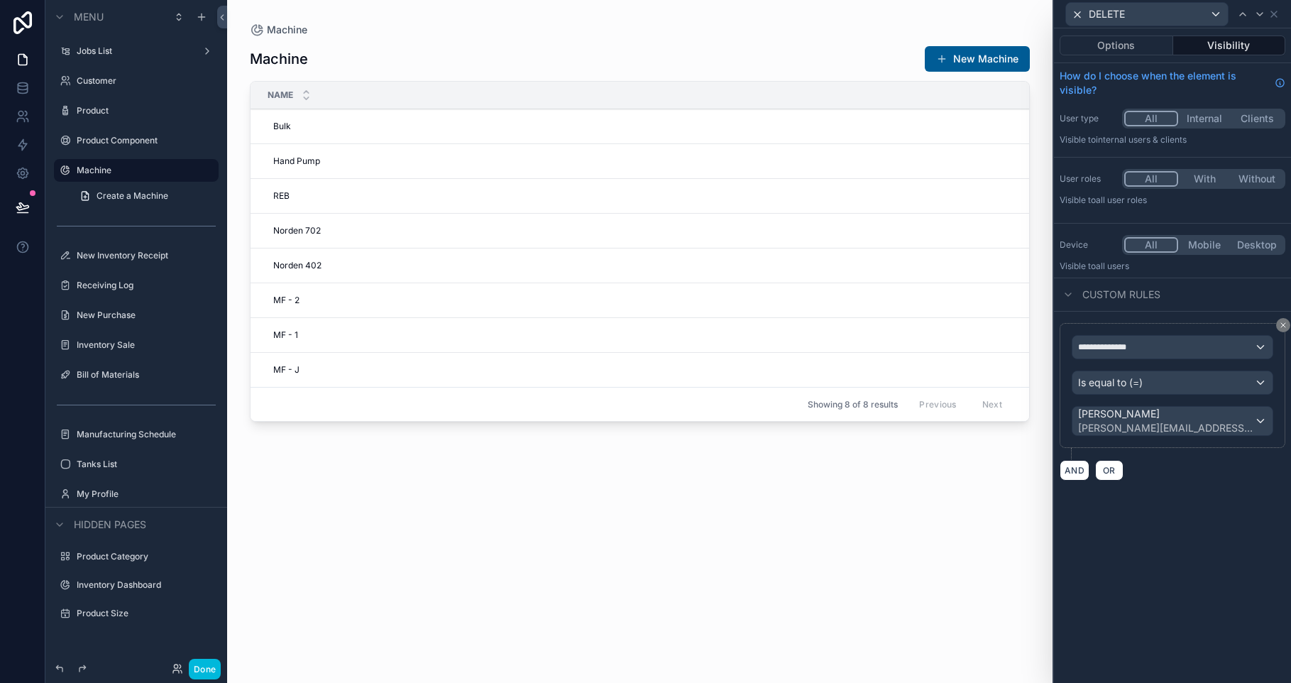
click at [131, 261] on div "New Inventory Receipt" at bounding box center [146, 255] width 139 height 11
click at [120, 255] on label "New Inventory Receipt" at bounding box center [143, 255] width 133 height 11
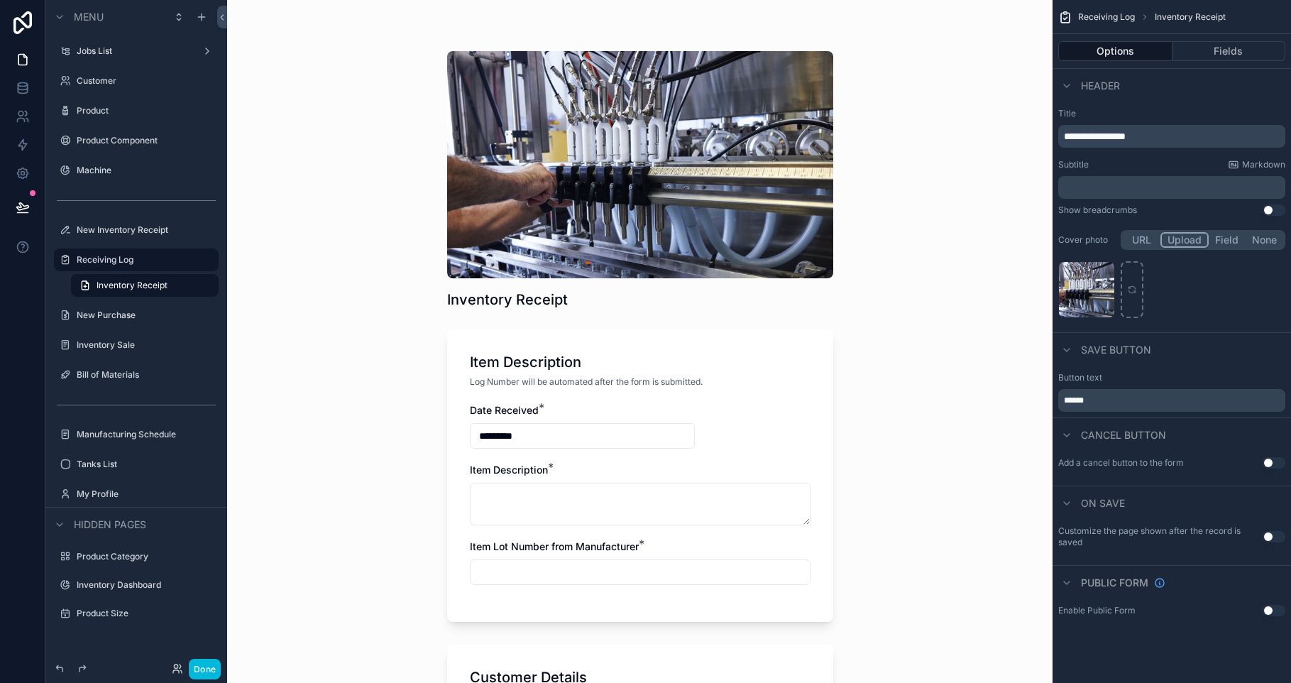
click at [119, 263] on label "Receiving Log" at bounding box center [143, 259] width 133 height 11
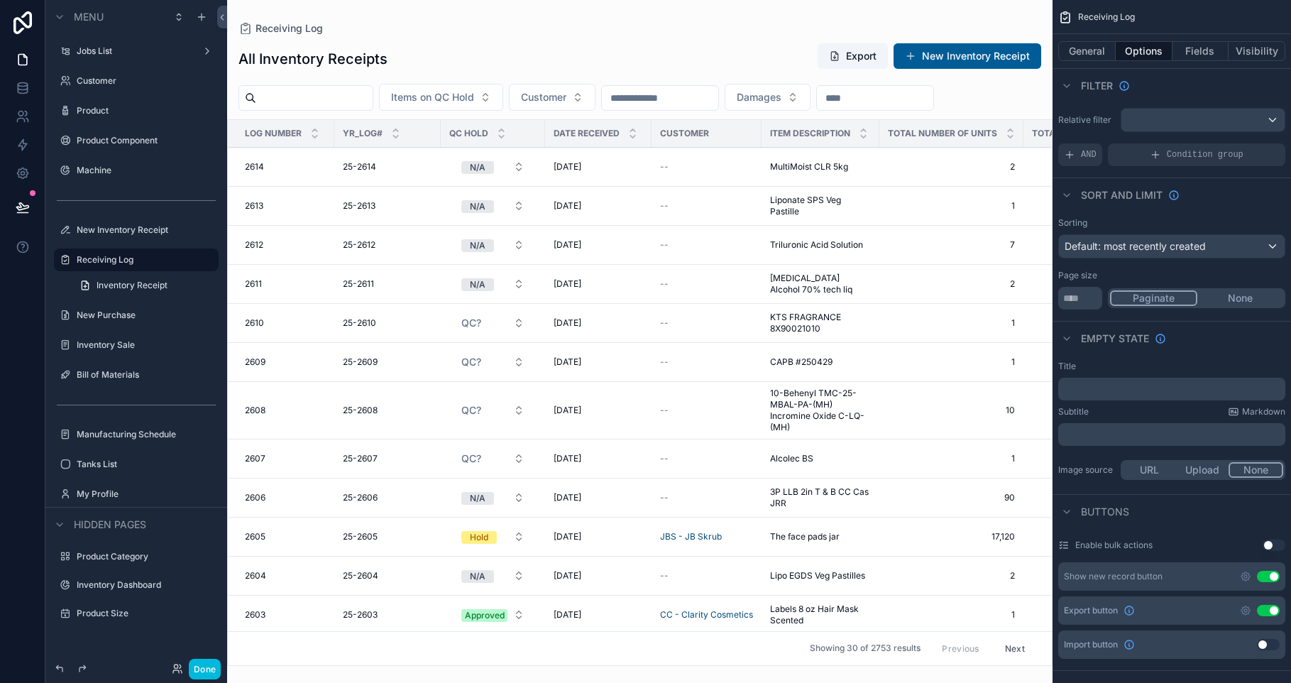
click at [815, 169] on div "scrollable content" at bounding box center [639, 341] width 825 height 683
click at [815, 316] on span "KTS FRAGRANCE 8X90021010" at bounding box center [820, 323] width 101 height 23
click at [121, 309] on div "New Purchase" at bounding box center [146, 314] width 139 height 11
click at [120, 315] on label "New Purchase" at bounding box center [143, 314] width 133 height 11
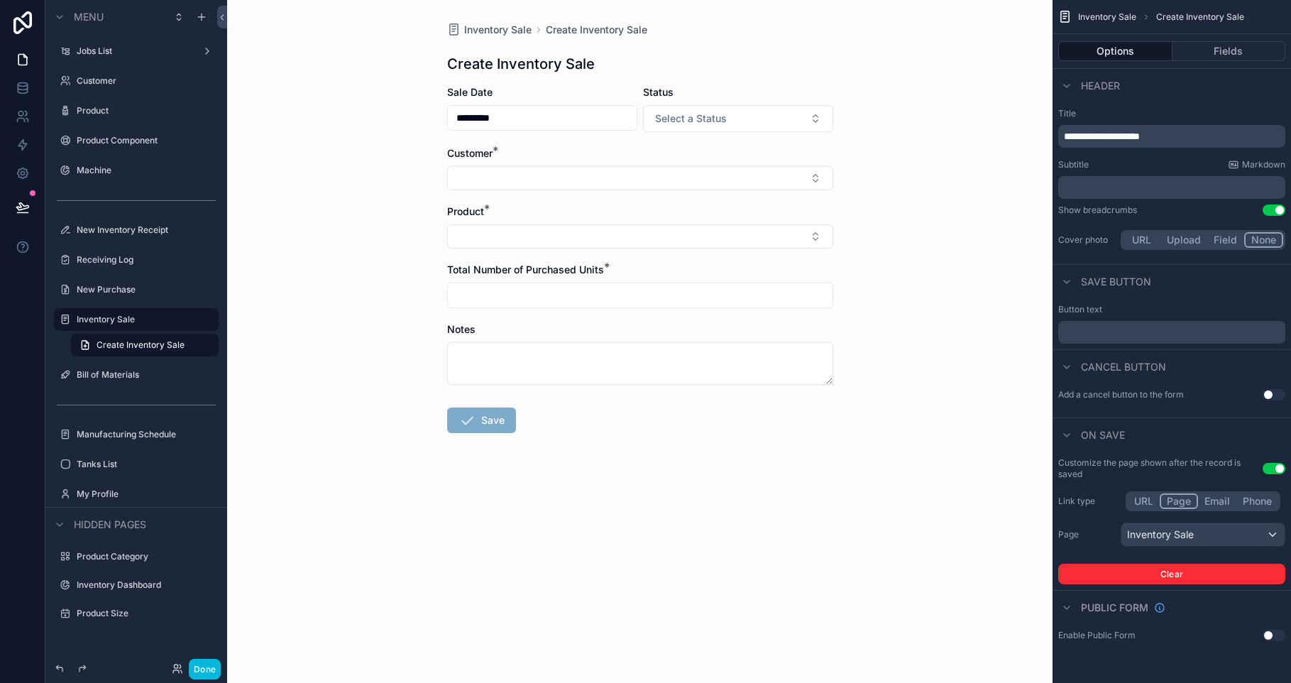
click at [958, 484] on div "Inventory Sale Create Inventory Sale Create Inventory Sale Sale Date ********* …" at bounding box center [639, 341] width 825 height 683
click at [109, 322] on label "Inventory Sale" at bounding box center [143, 319] width 133 height 11
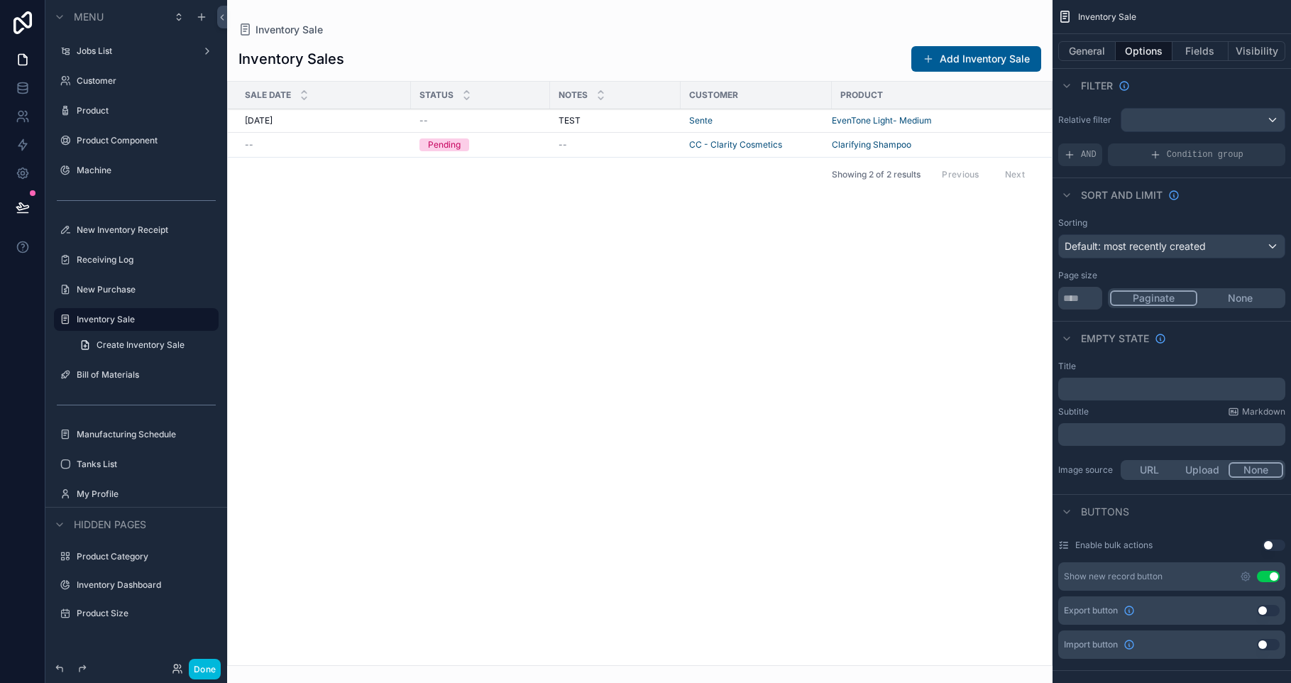
click at [122, 380] on div "Bill of Materials" at bounding box center [146, 374] width 139 height 11
click at [136, 436] on label "Manufacturing Schedule" at bounding box center [143, 434] width 133 height 11
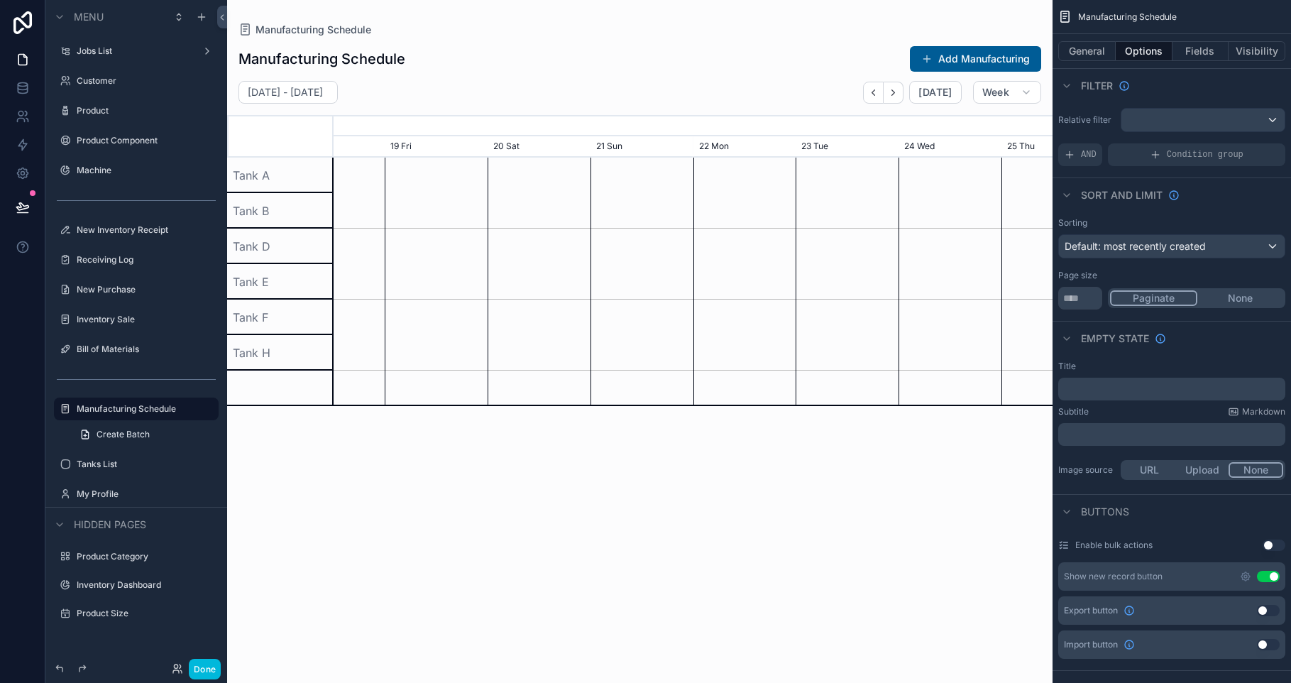
scroll to position [0, 1079]
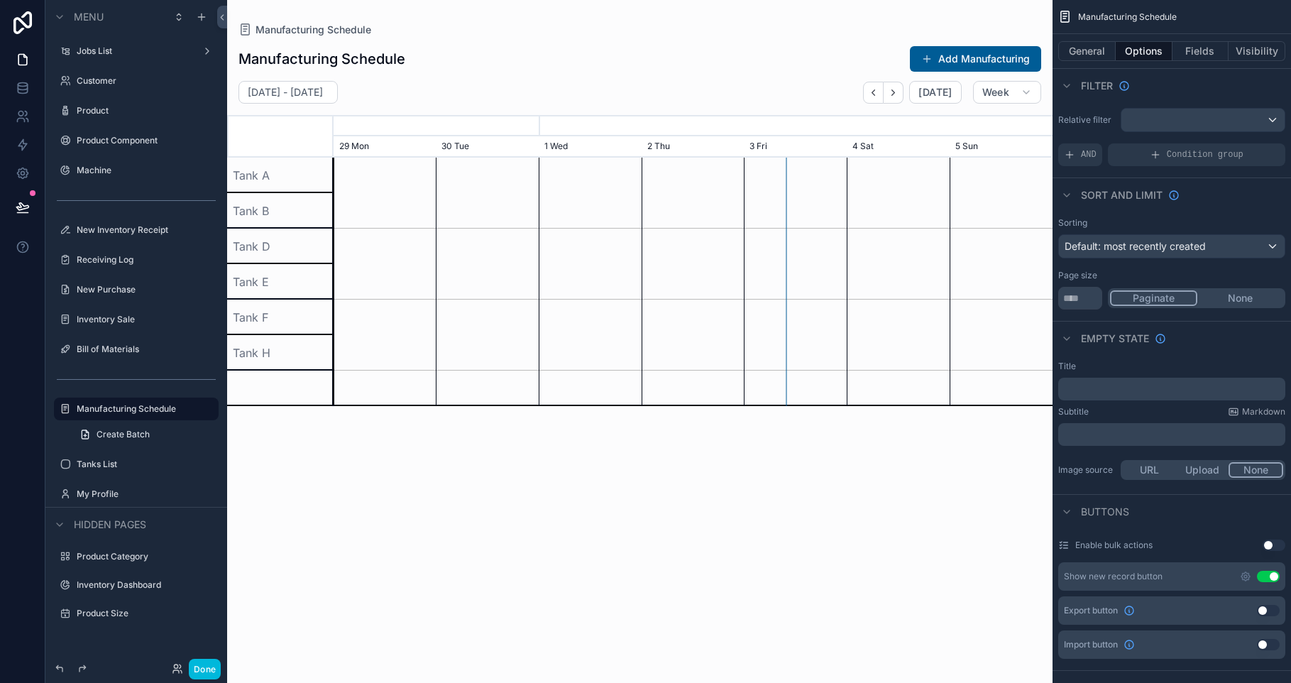
click at [78, 470] on div "Tanks List" at bounding box center [146, 463] width 139 height 11
click at [94, 470] on div "Tanks List" at bounding box center [146, 463] width 139 height 11
click at [100, 461] on label "Tanks List" at bounding box center [143, 463] width 133 height 11
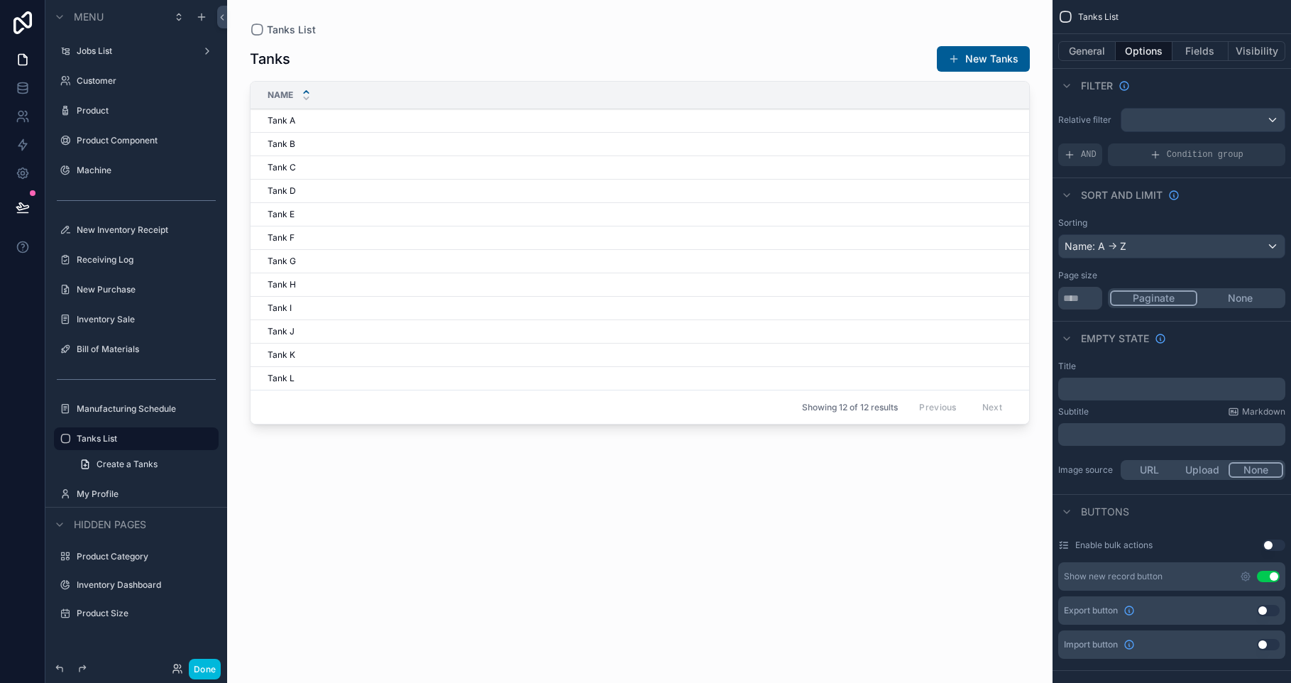
click at [113, 488] on label "My Profile" at bounding box center [143, 493] width 133 height 11
